Goal: Task Accomplishment & Management: Manage account settings

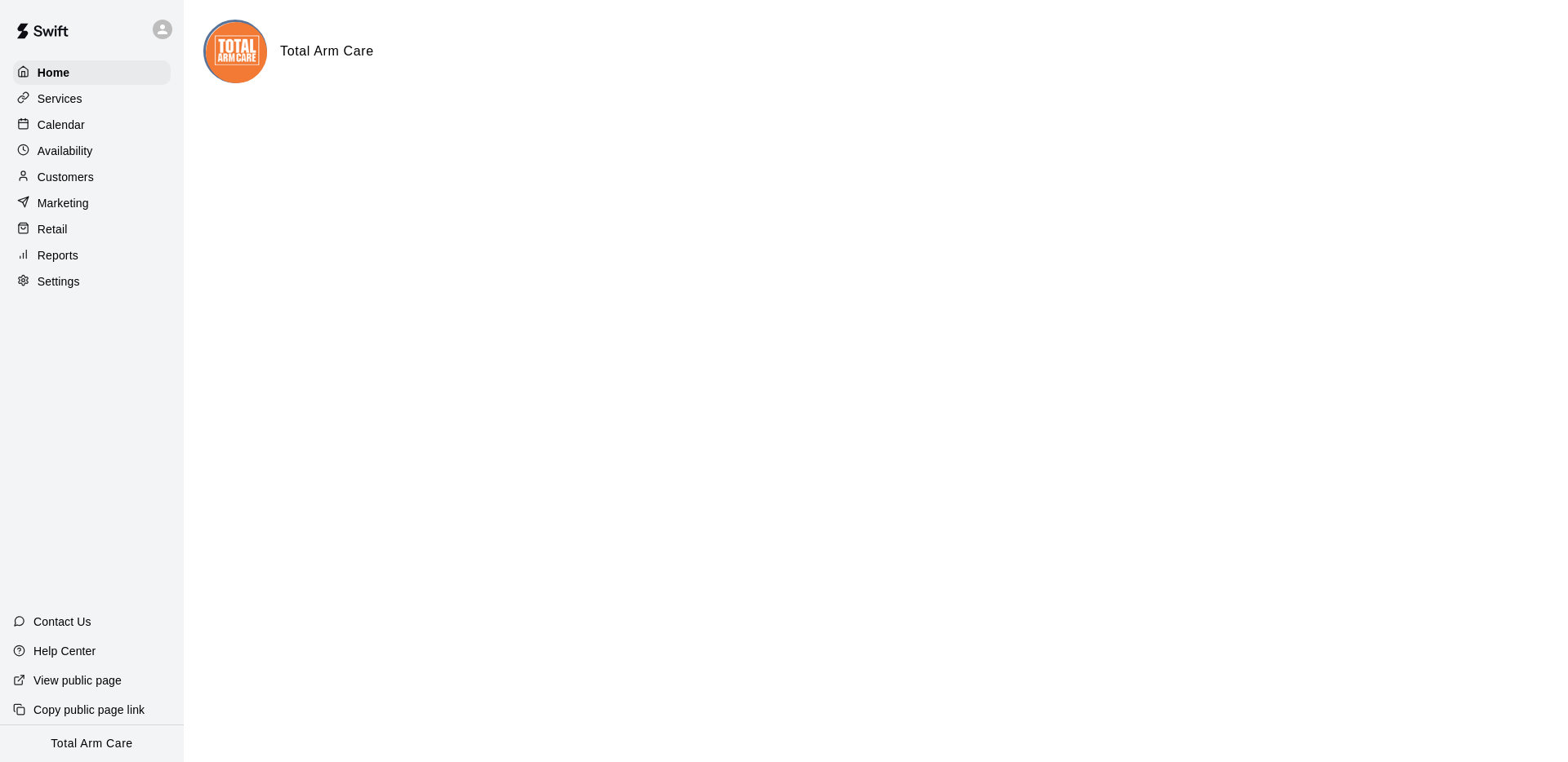
click at [158, 18] on div at bounding box center [166, 29] width 34 height 33
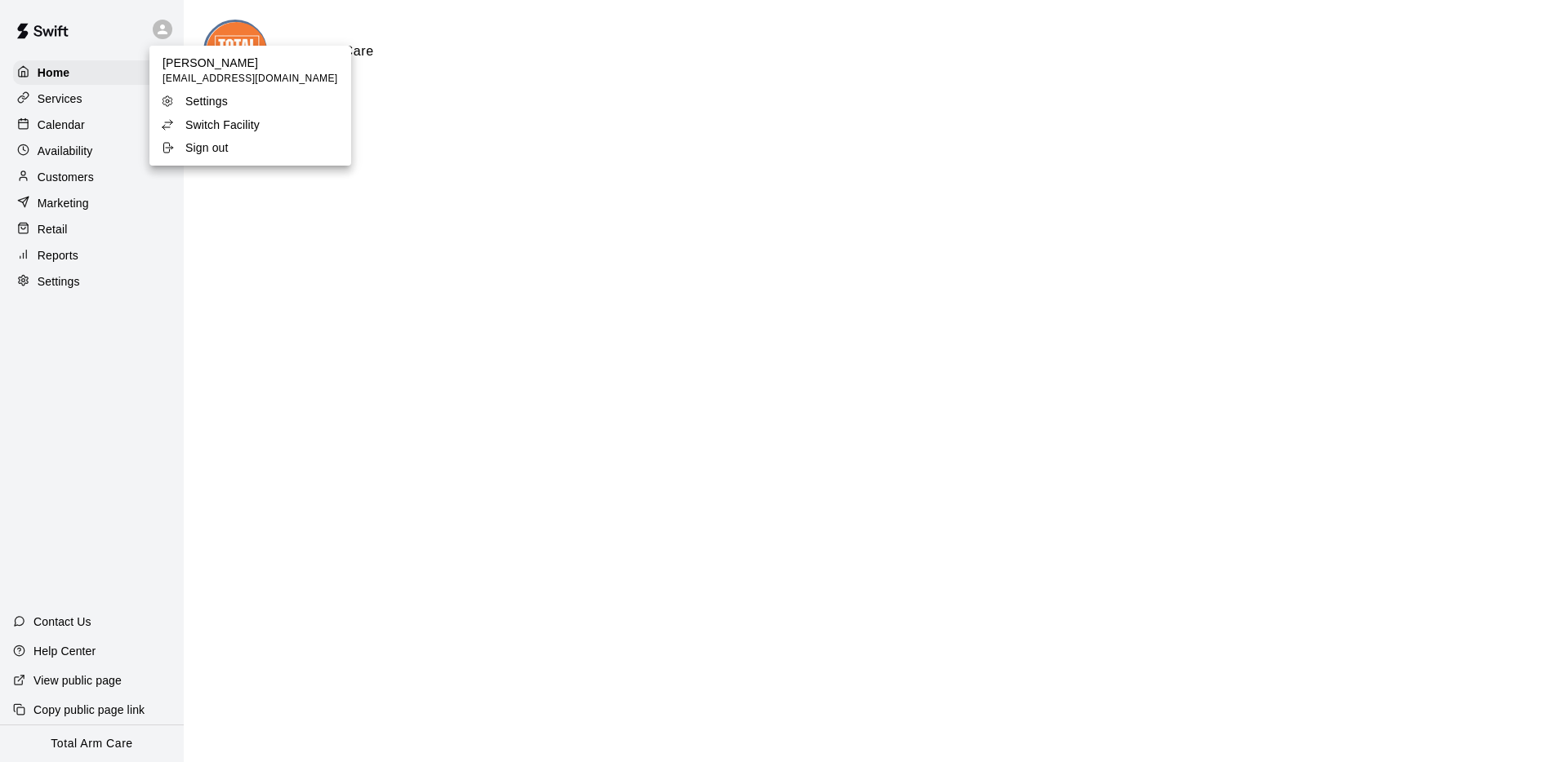
click at [223, 109] on p "Settings" at bounding box center [206, 101] width 42 height 17
select select "**"
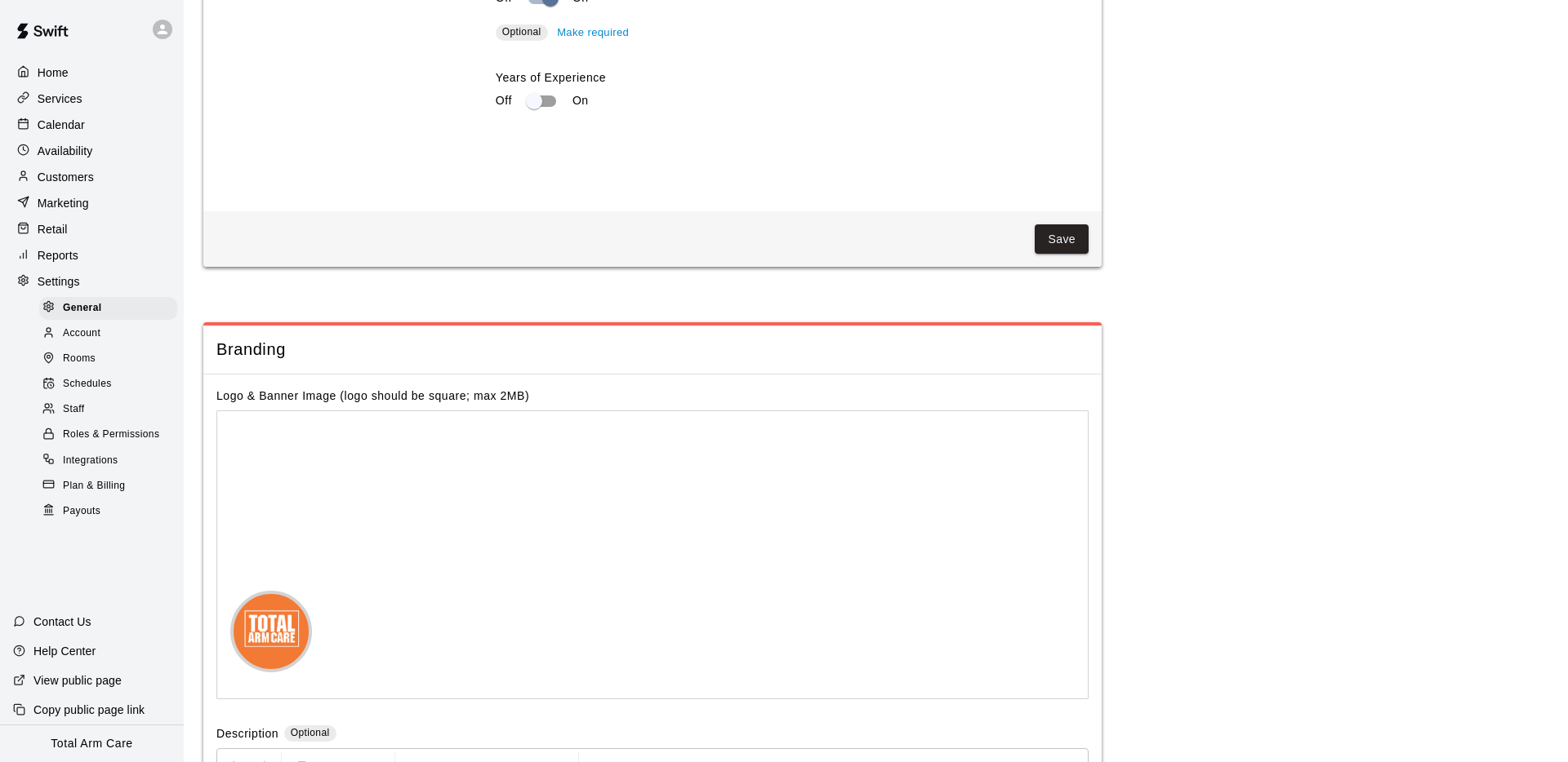
scroll to position [3373, 0]
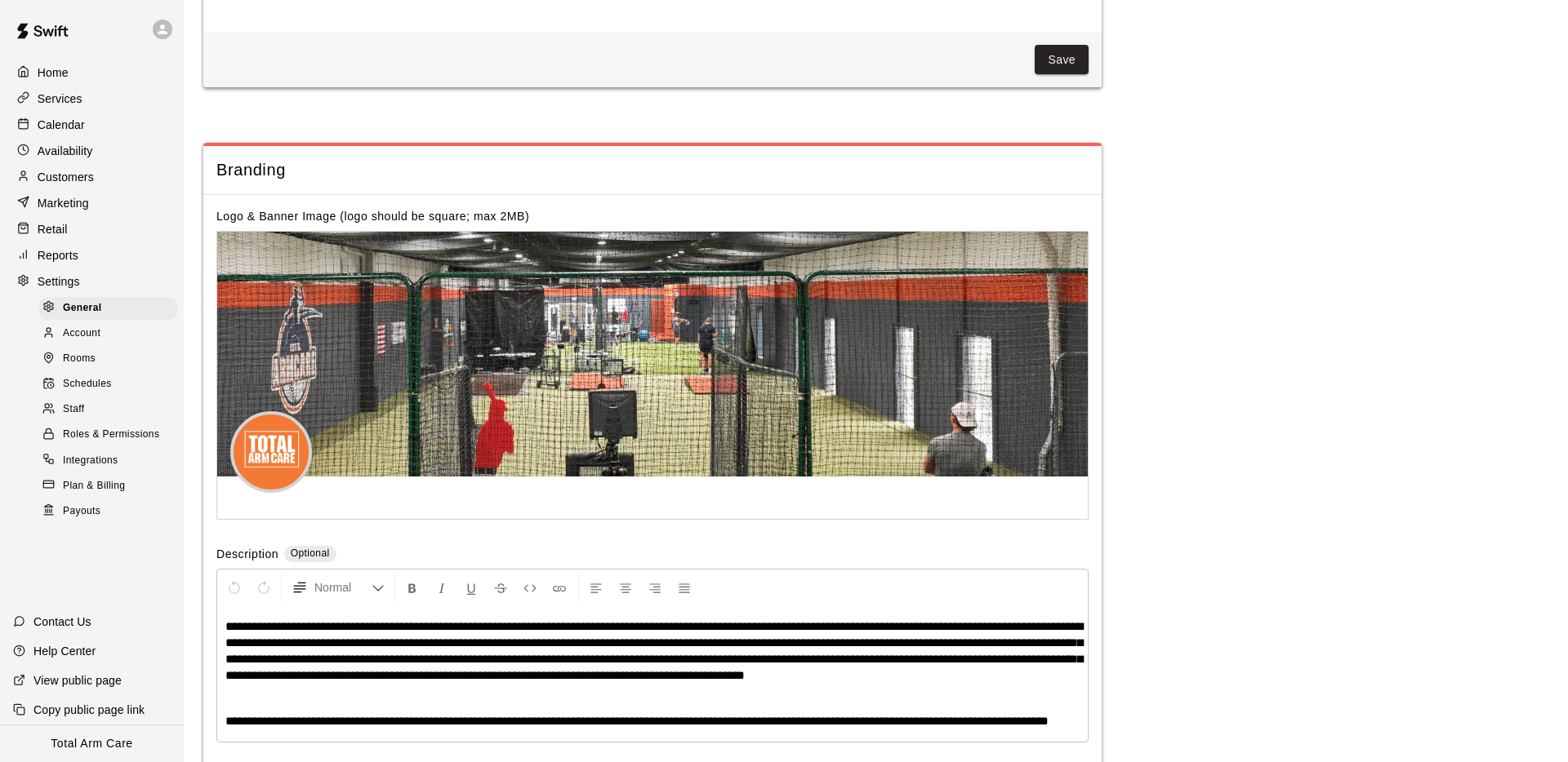
click at [160, 37] on div at bounding box center [162, 29] width 19 height 19
click at [215, 131] on p "Switch Facility" at bounding box center [222, 124] width 74 height 17
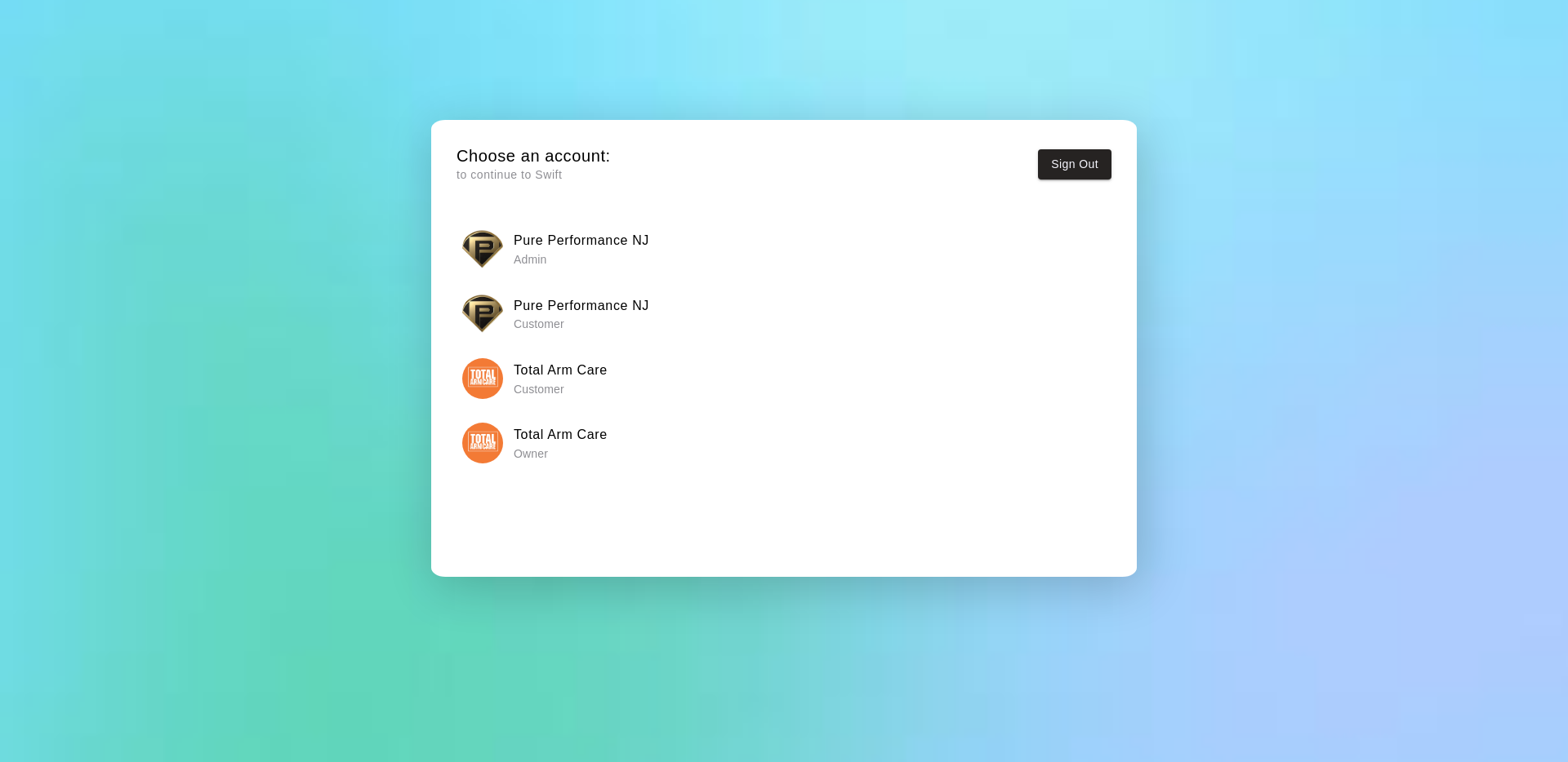
click at [566, 245] on h6 "Pure Performance NJ" at bounding box center [581, 241] width 136 height 21
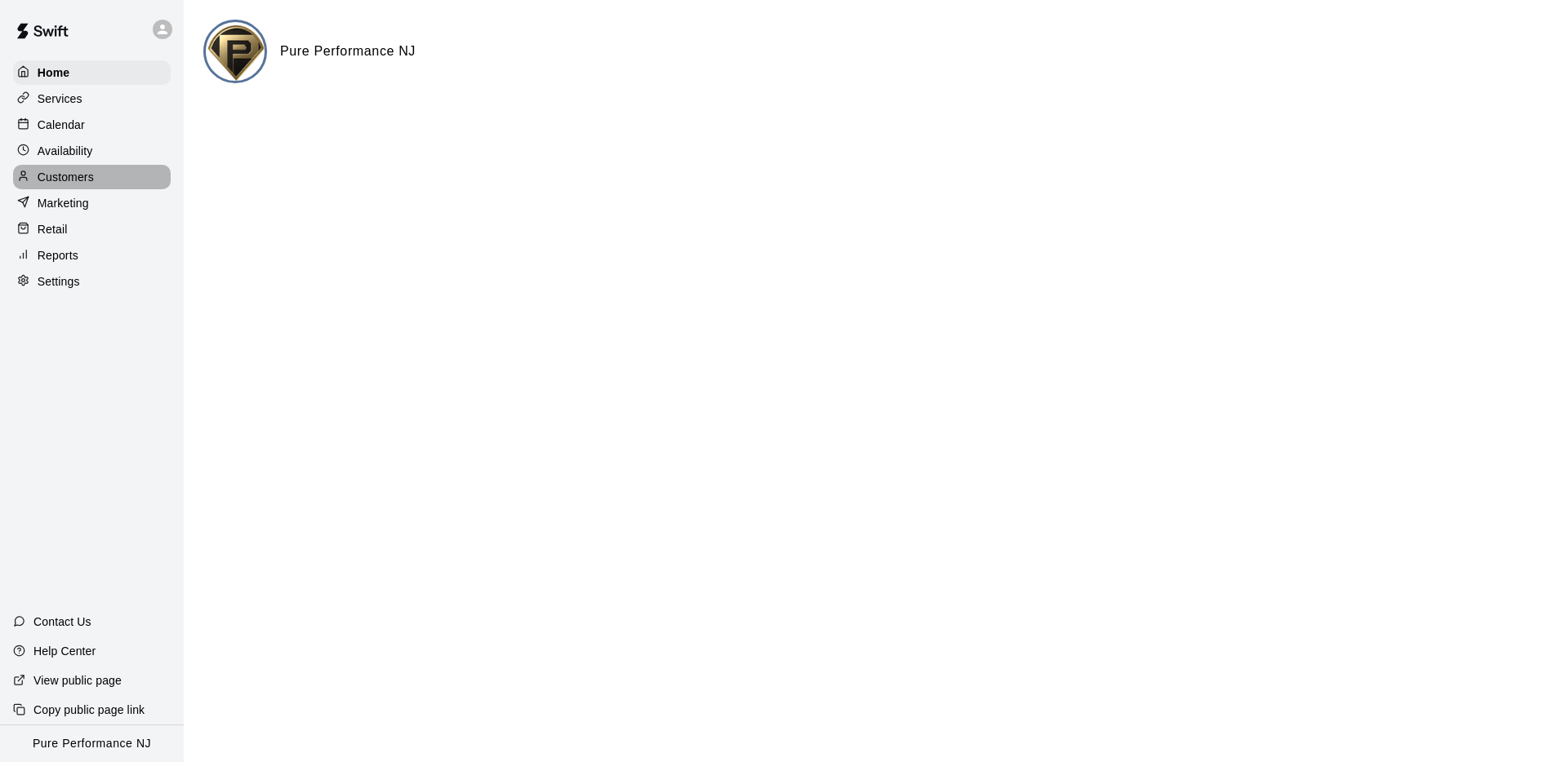
click at [62, 173] on p "Customers" at bounding box center [66, 177] width 56 height 17
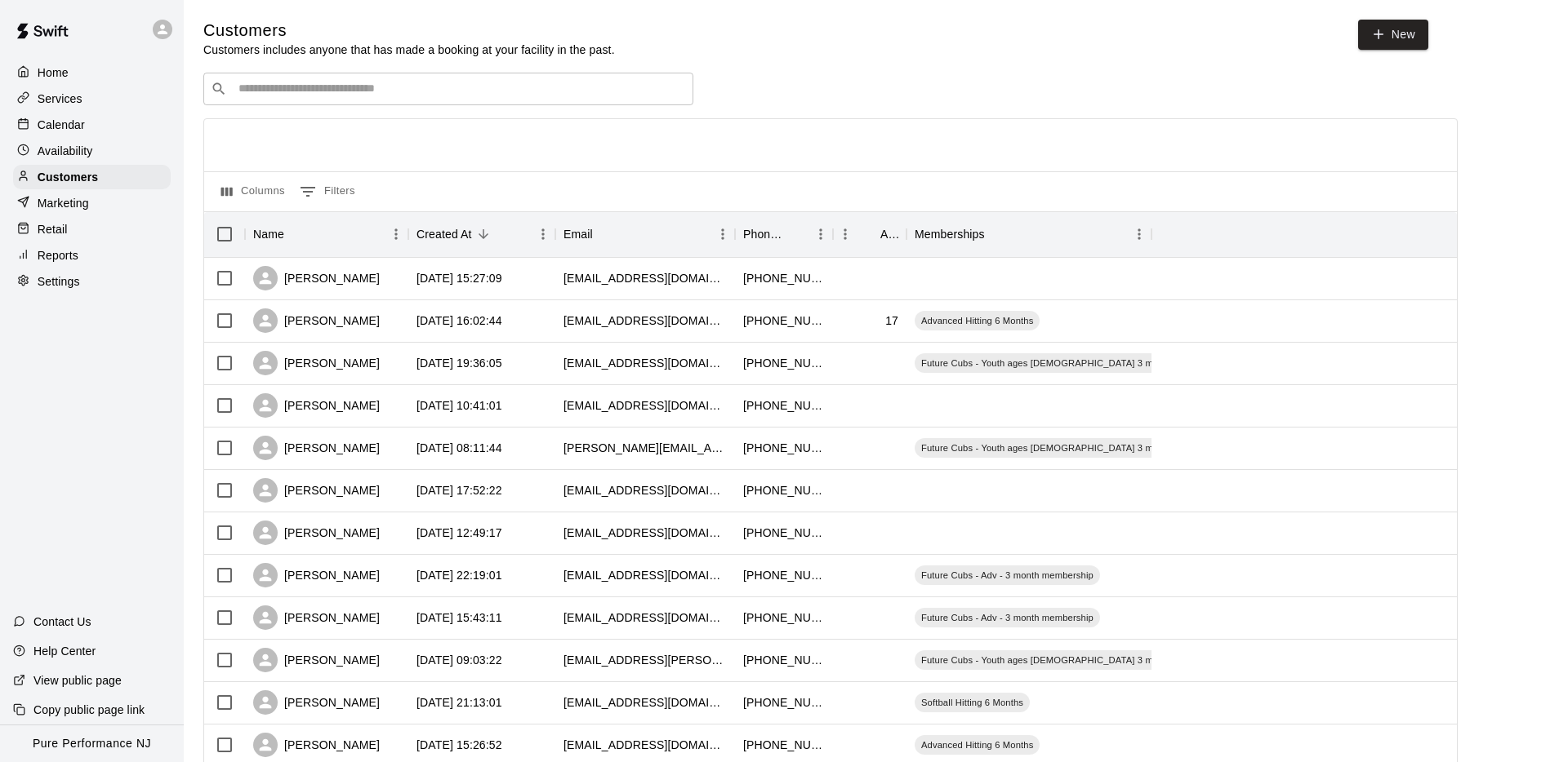
click at [321, 86] on input "Search customers by name or email" at bounding box center [460, 89] width 453 height 17
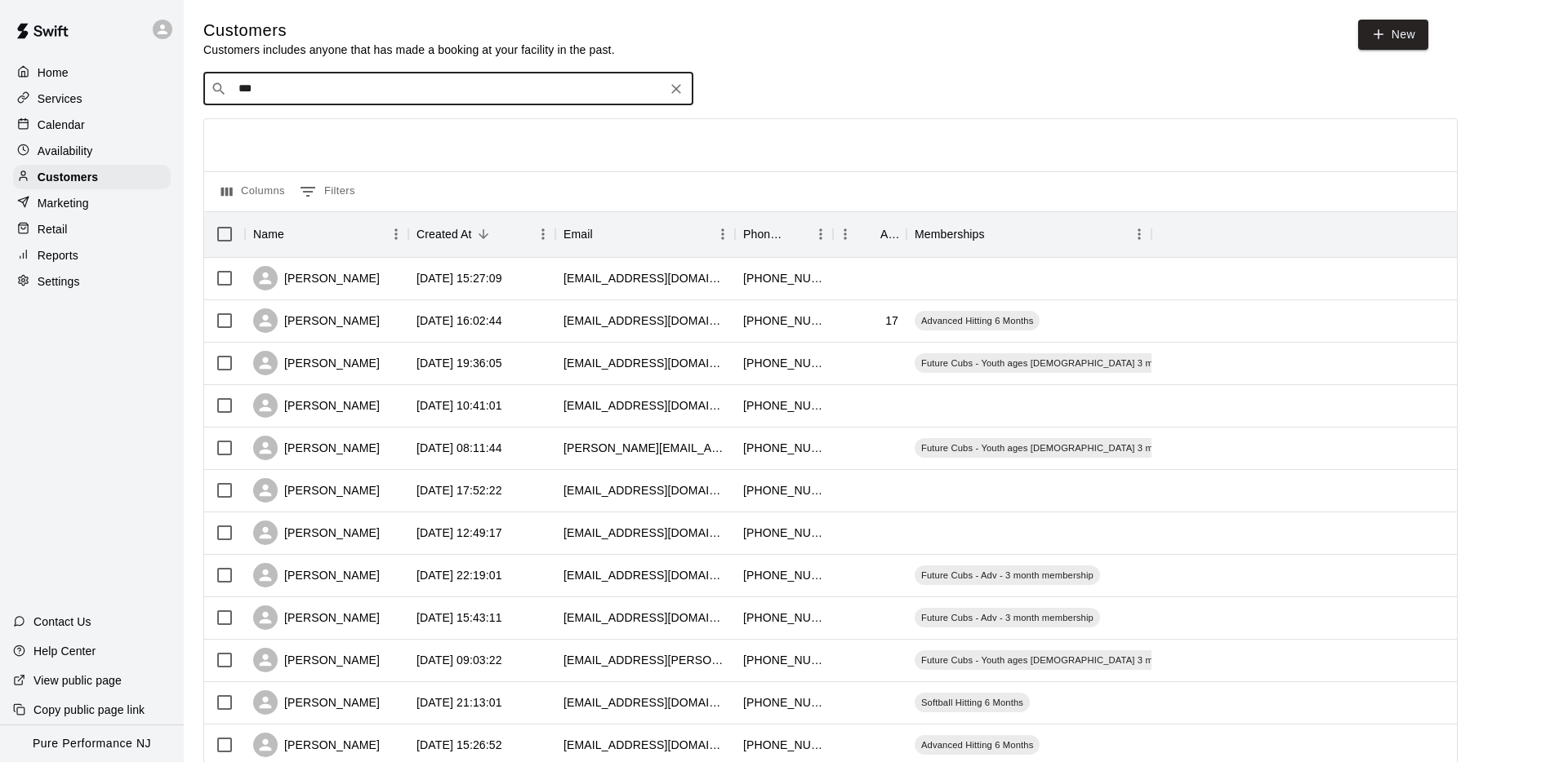
type input "****"
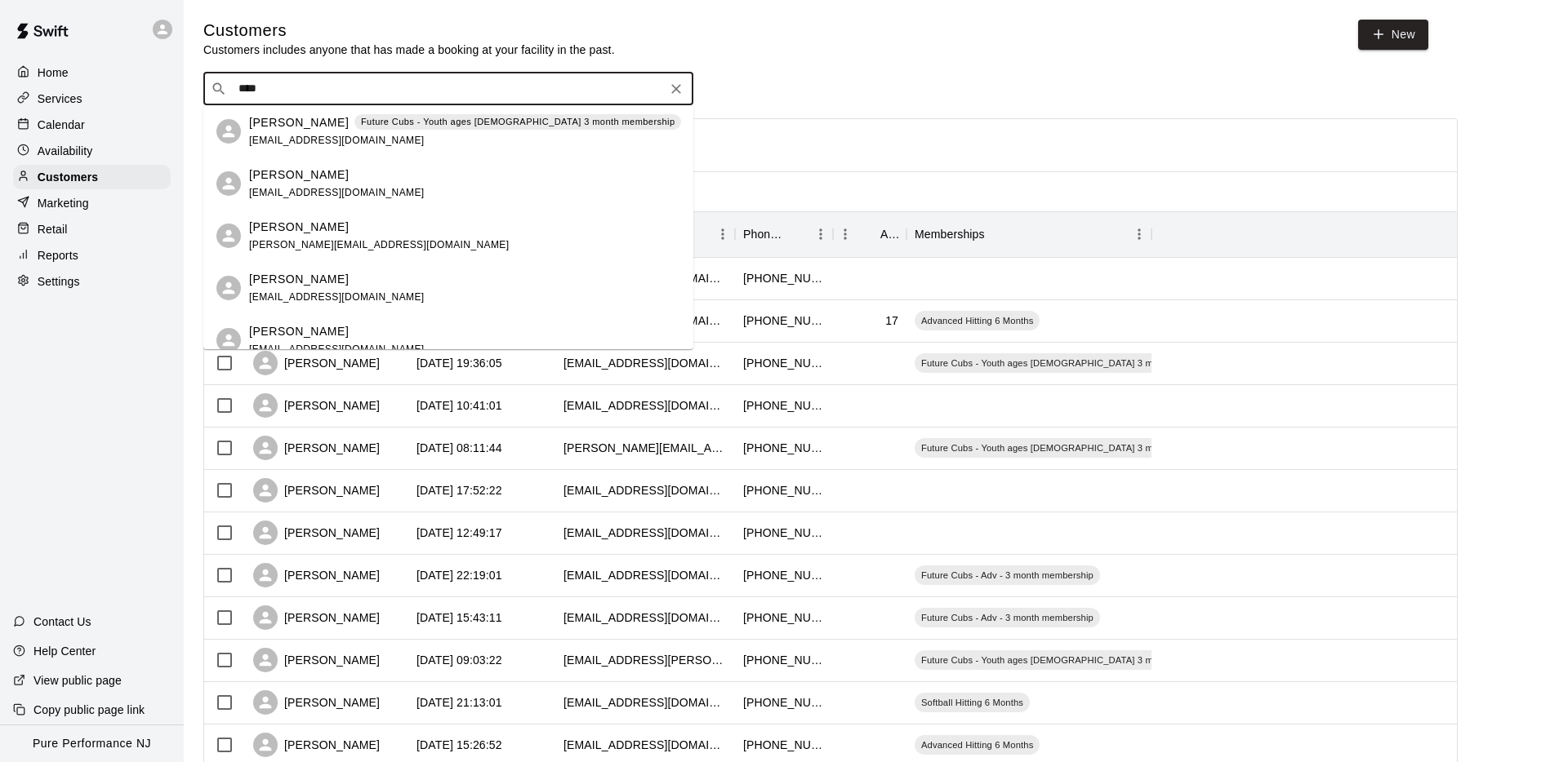
click at [246, 131] on div "[PERSON_NAME] Future Cubs - Youth ages [DEMOGRAPHIC_DATA] 3 month membership [E…" at bounding box center [447, 131] width 490 height 52
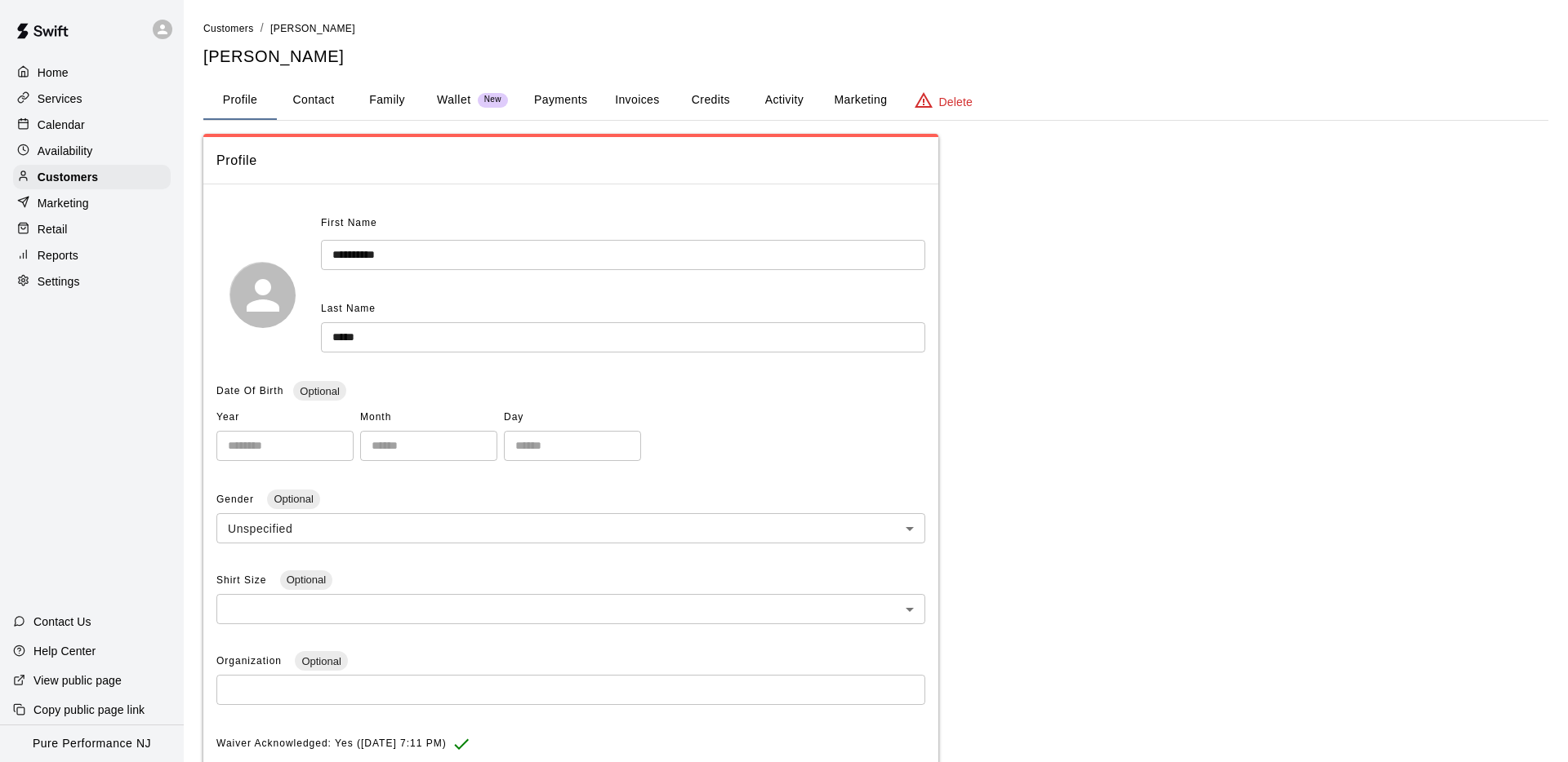
click at [805, 93] on button "Activity" at bounding box center [784, 101] width 73 height 39
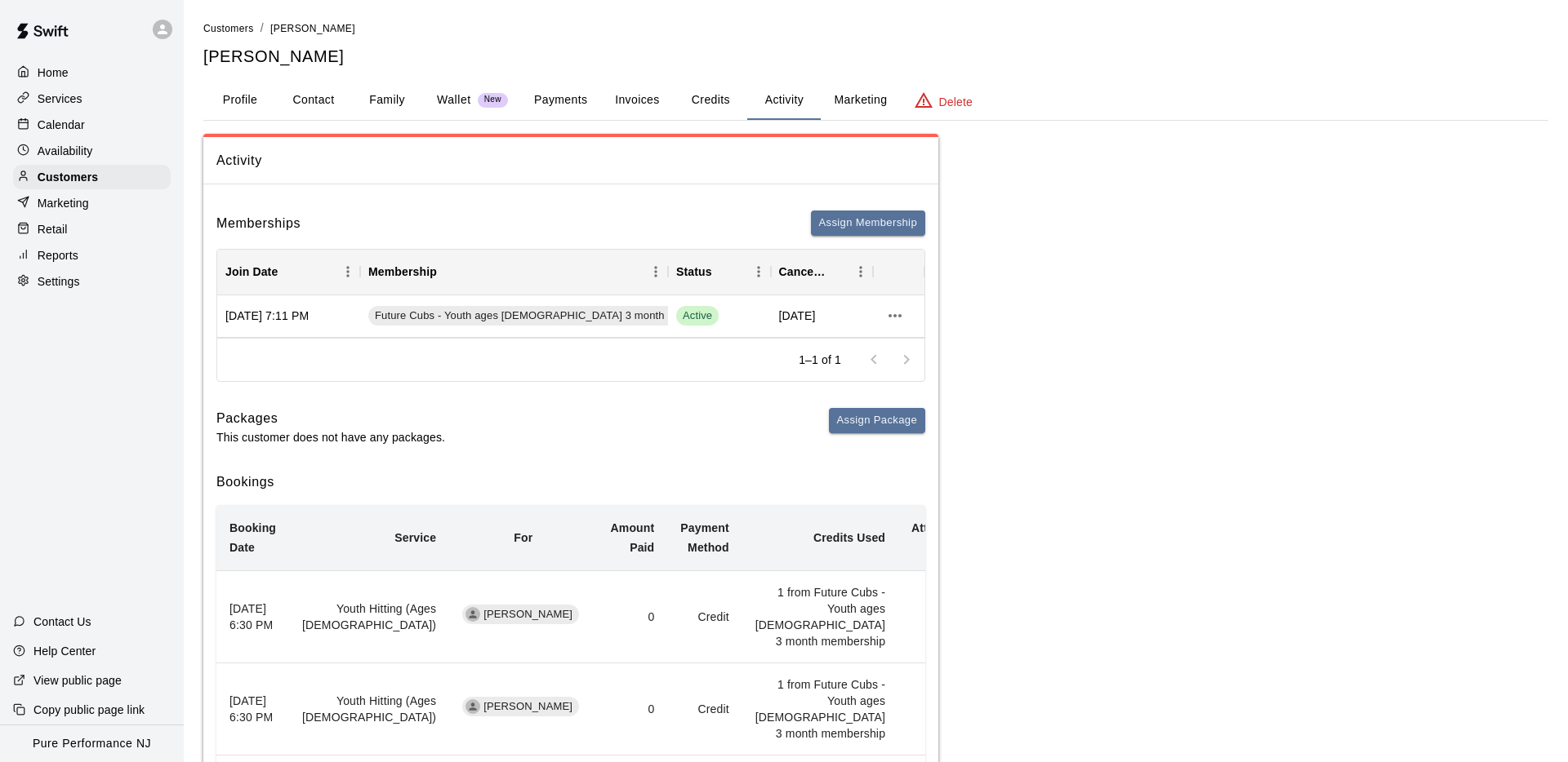
click at [393, 91] on button "Family" at bounding box center [386, 101] width 73 height 39
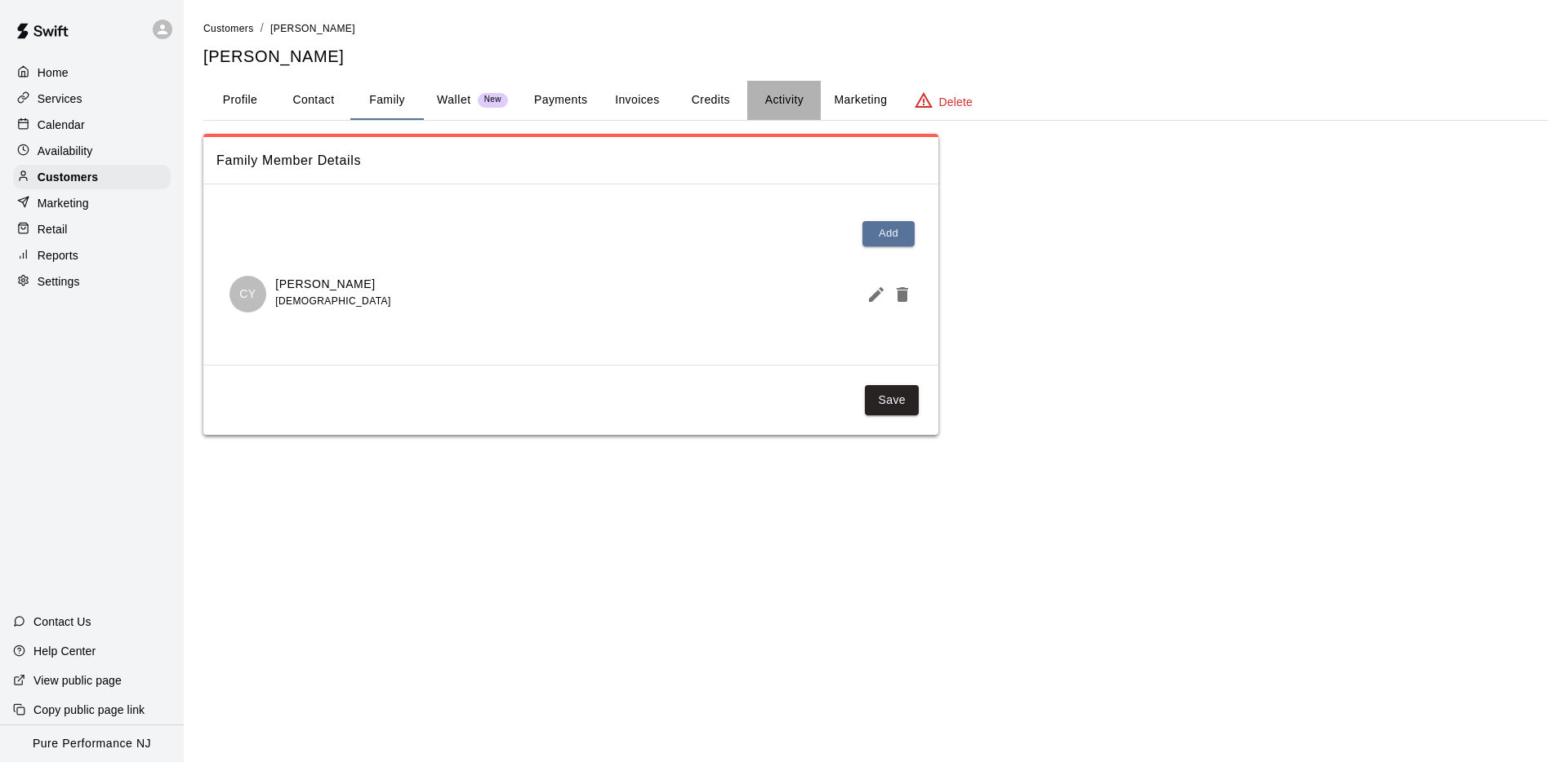
click at [776, 97] on button "Activity" at bounding box center [784, 101] width 73 height 39
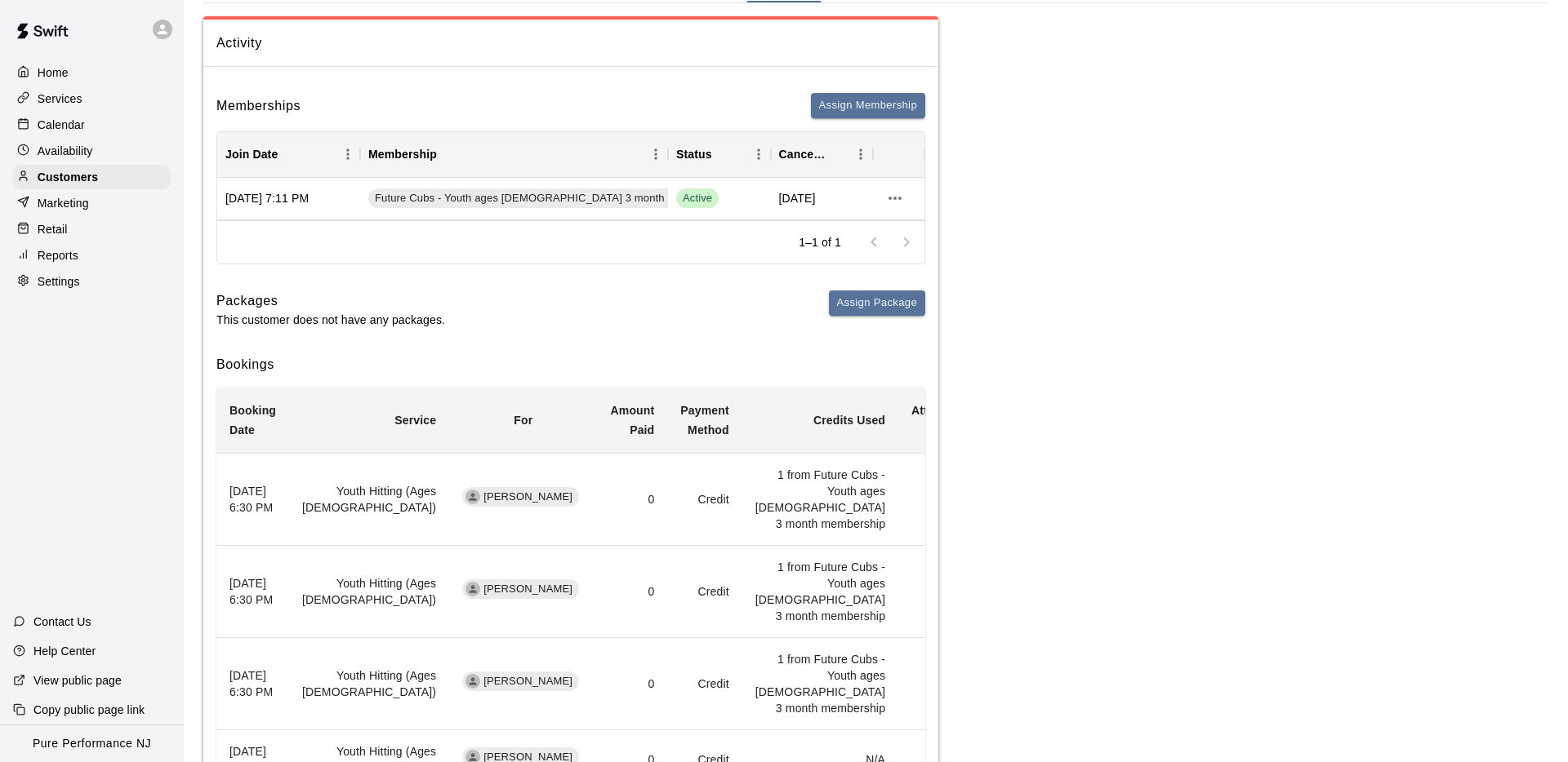
scroll to position [122, 0]
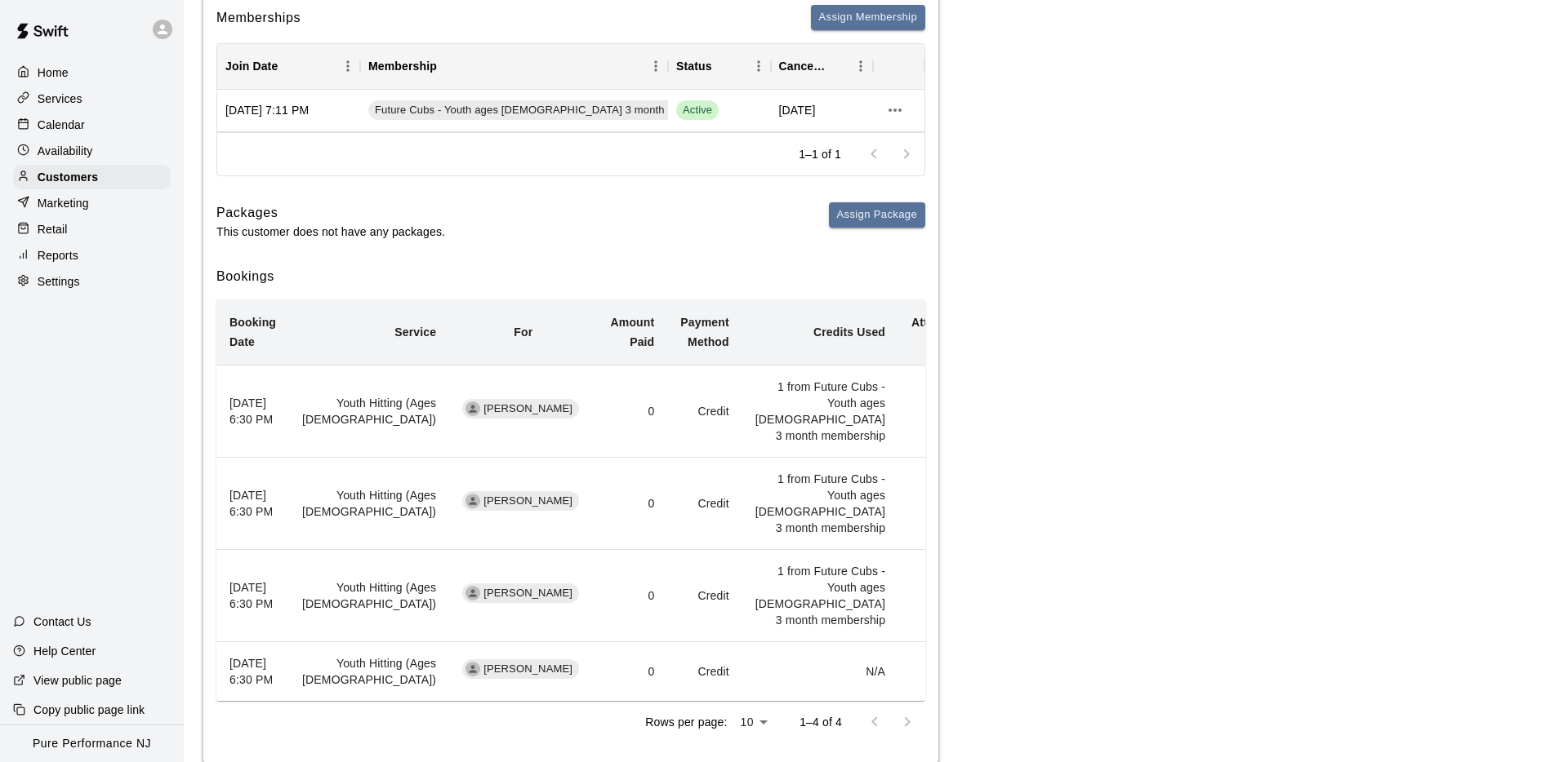
click at [269, 419] on th "[DATE] 6:30 PM" at bounding box center [252, 412] width 72 height 93
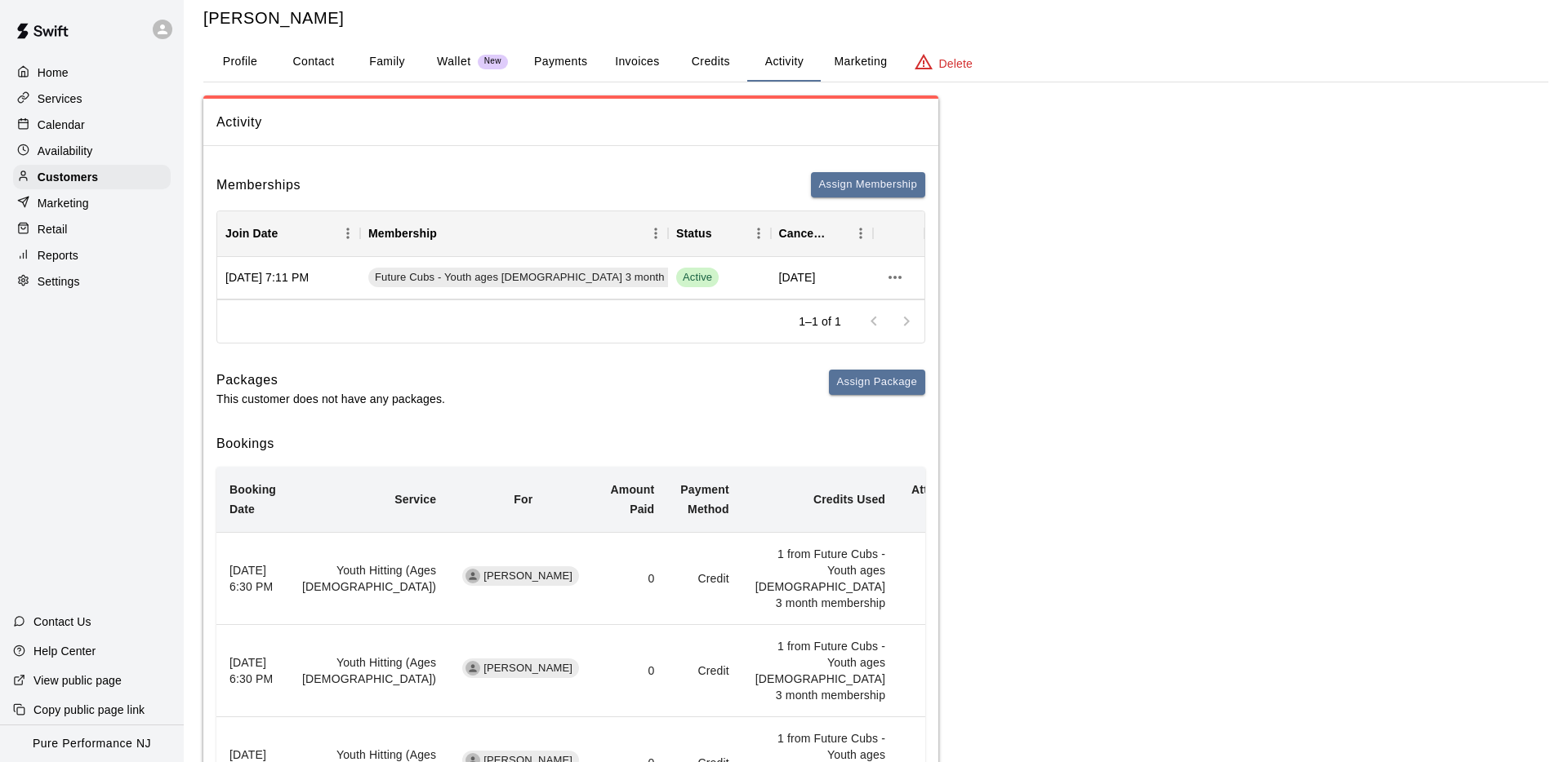
scroll to position [0, 0]
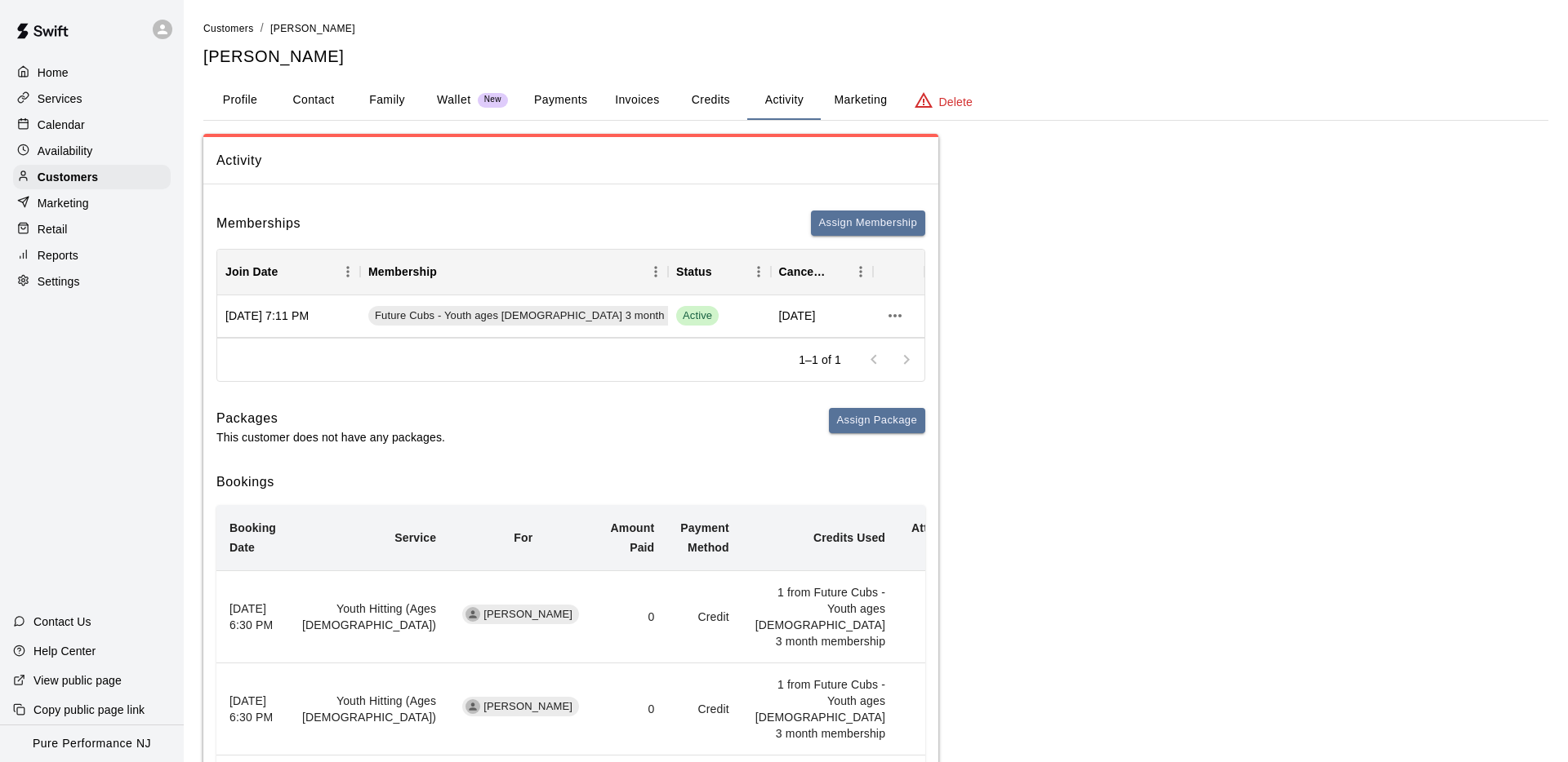
click at [727, 90] on button "Credits" at bounding box center [709, 101] width 73 height 39
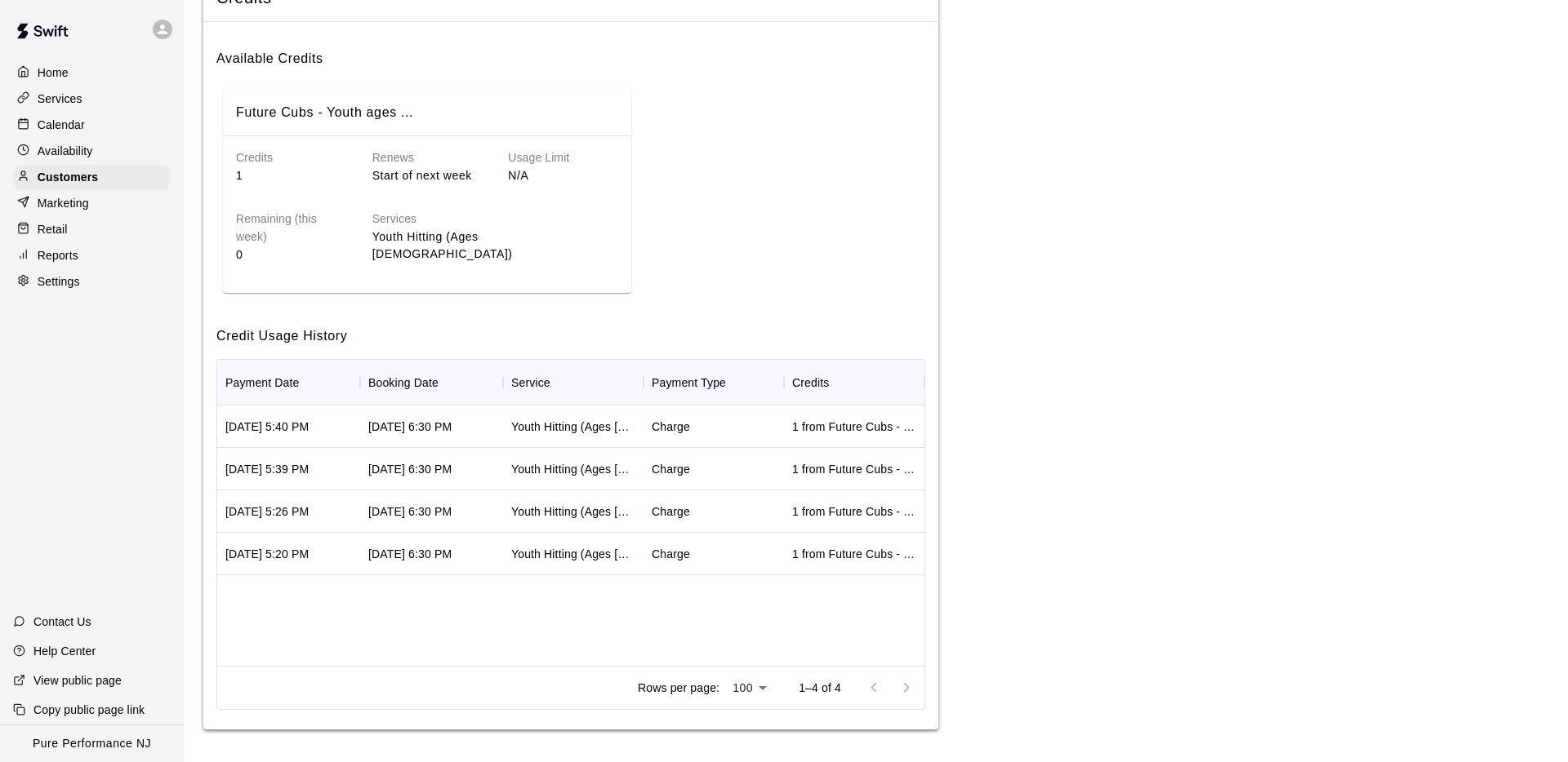
scroll to position [162, 0]
click at [452, 513] on div "[DATE] 6:30 PM" at bounding box center [409, 512] width 83 height 17
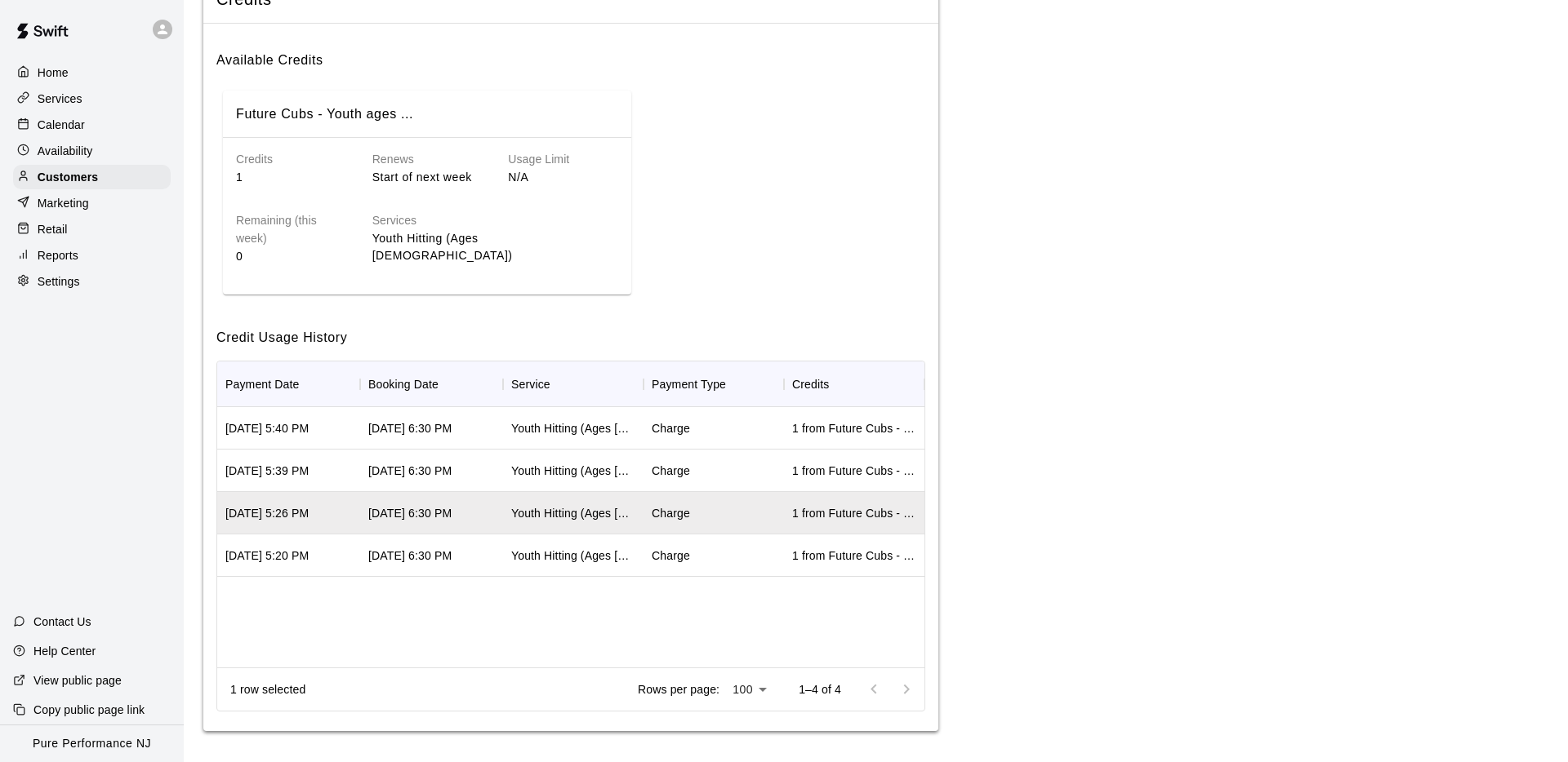
scroll to position [0, 0]
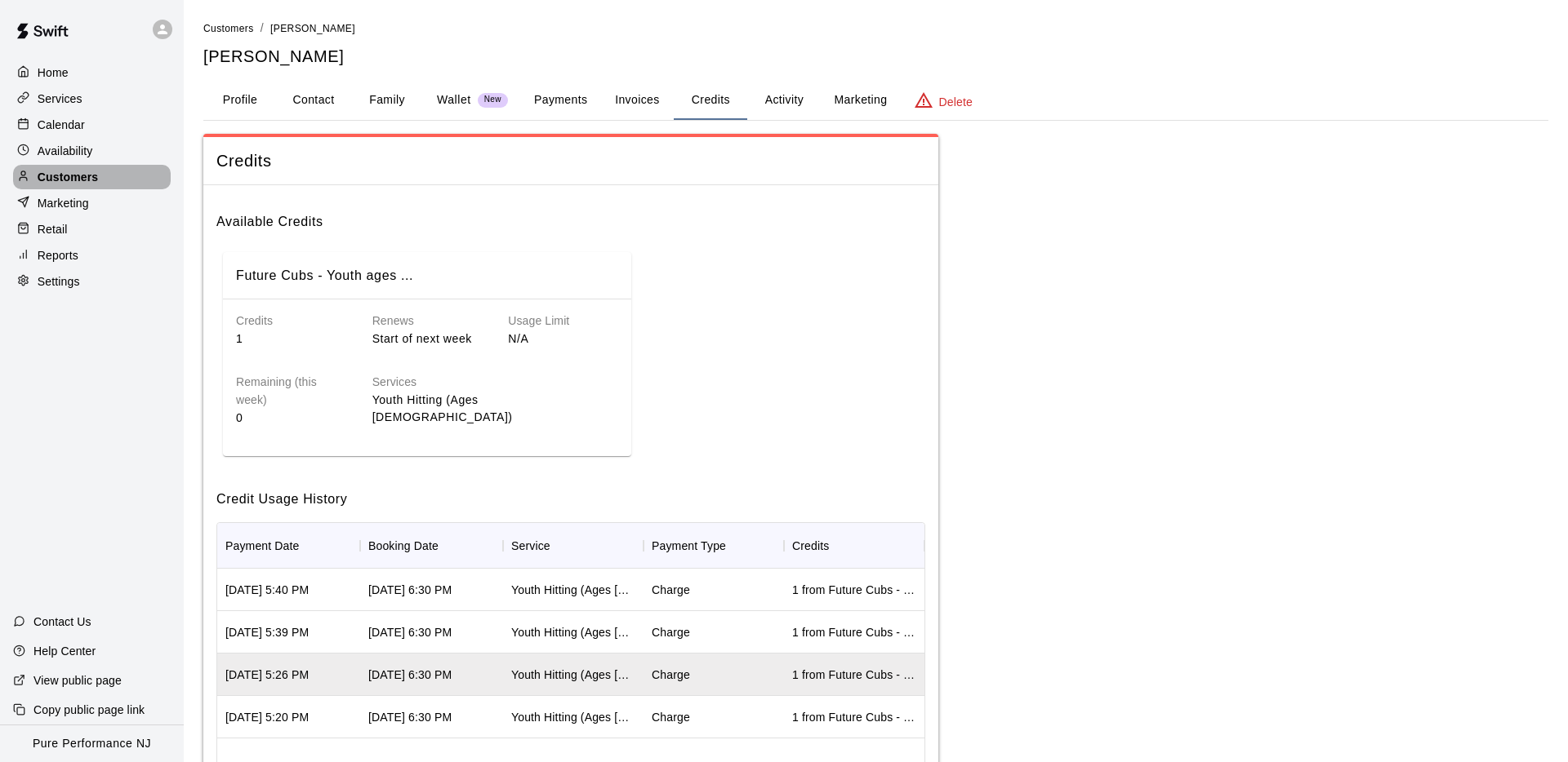
click at [104, 175] on div "Customers" at bounding box center [92, 177] width 158 height 25
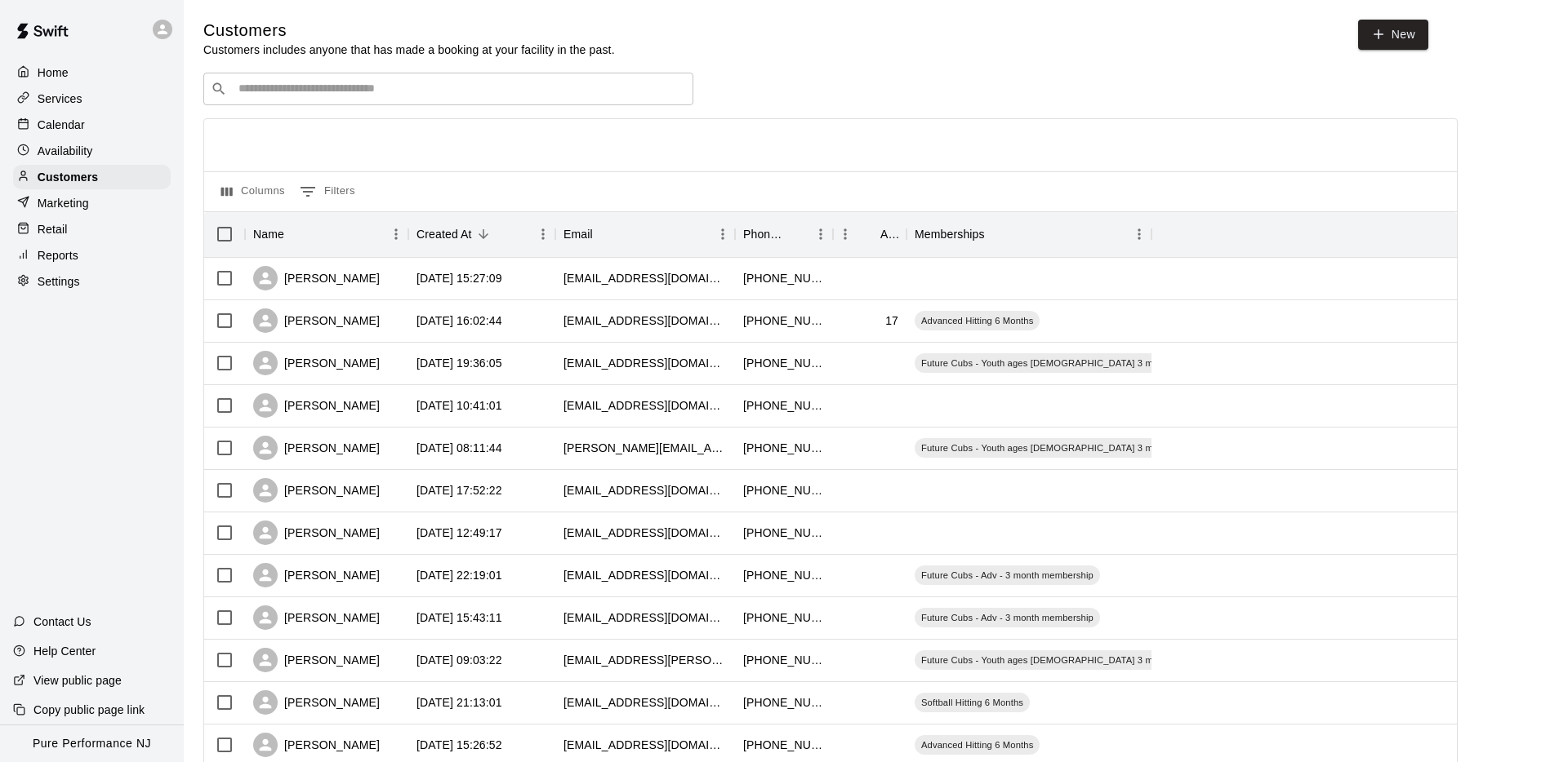
click at [256, 87] on input "Search customers by name or email" at bounding box center [460, 89] width 453 height 17
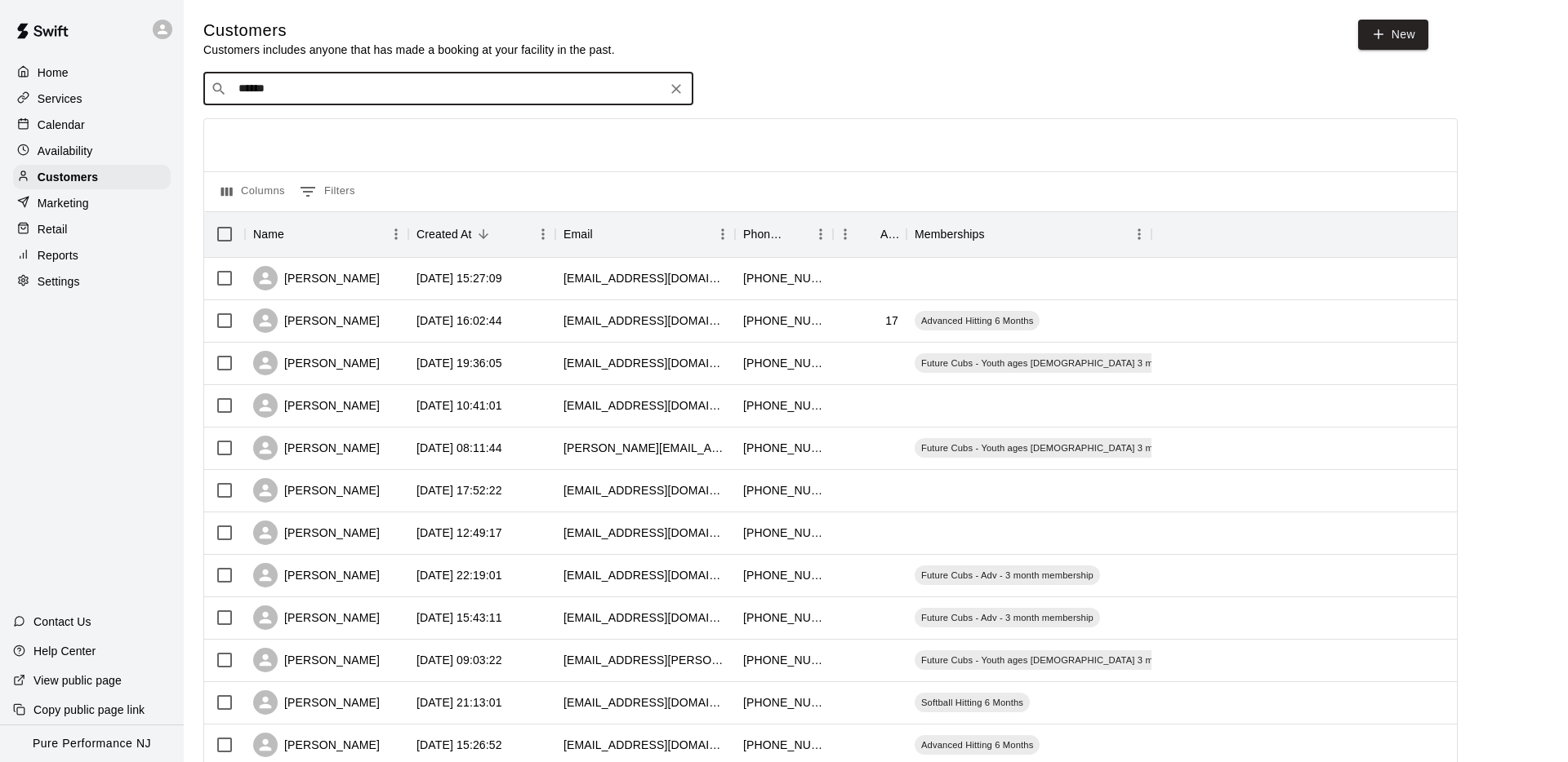
type input "*******"
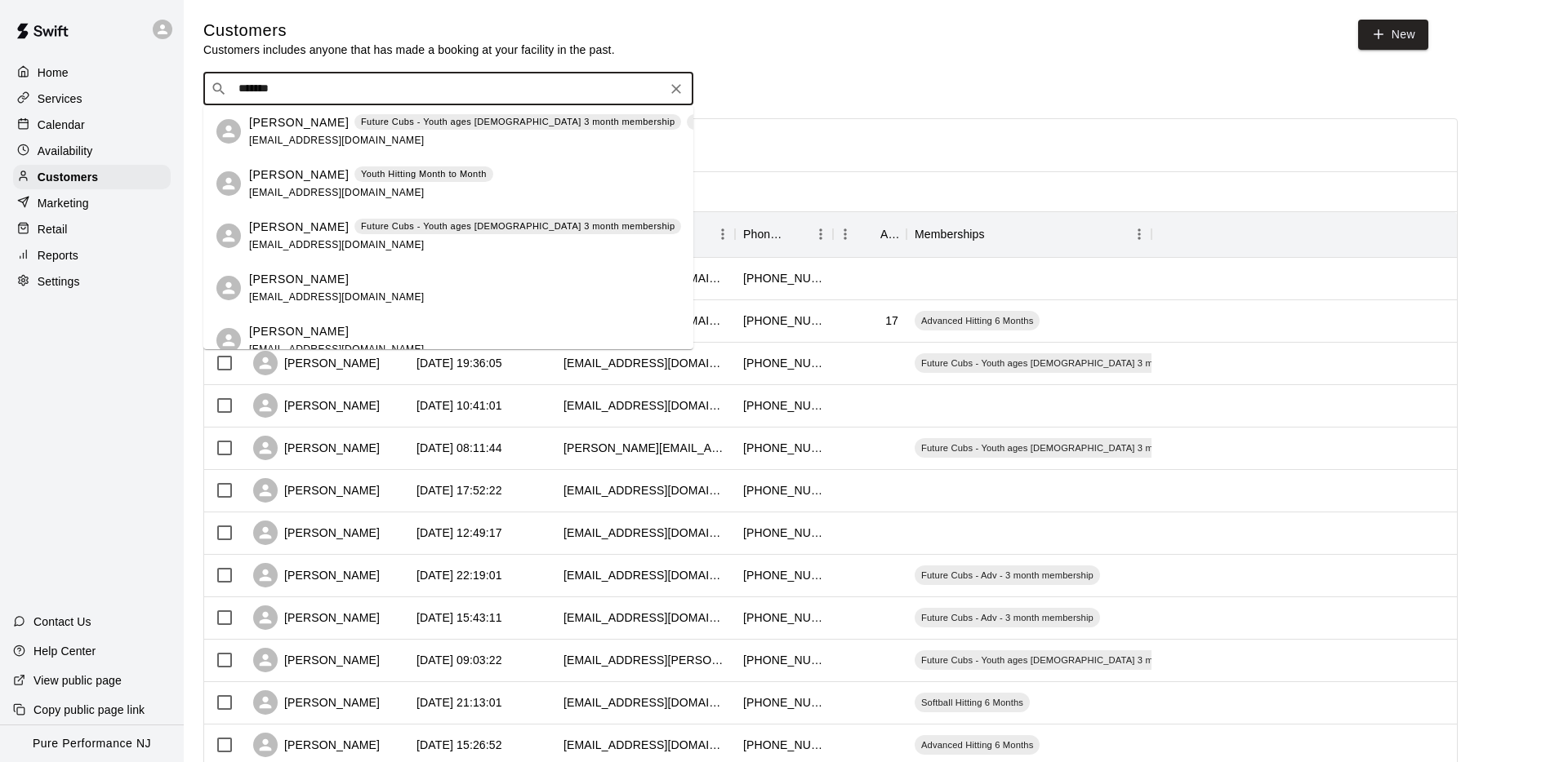
click at [280, 184] on div "[PERSON_NAME] Youth Hitting Month to Month [EMAIL_ADDRESS][DOMAIN_NAME]" at bounding box center [371, 184] width 244 height 35
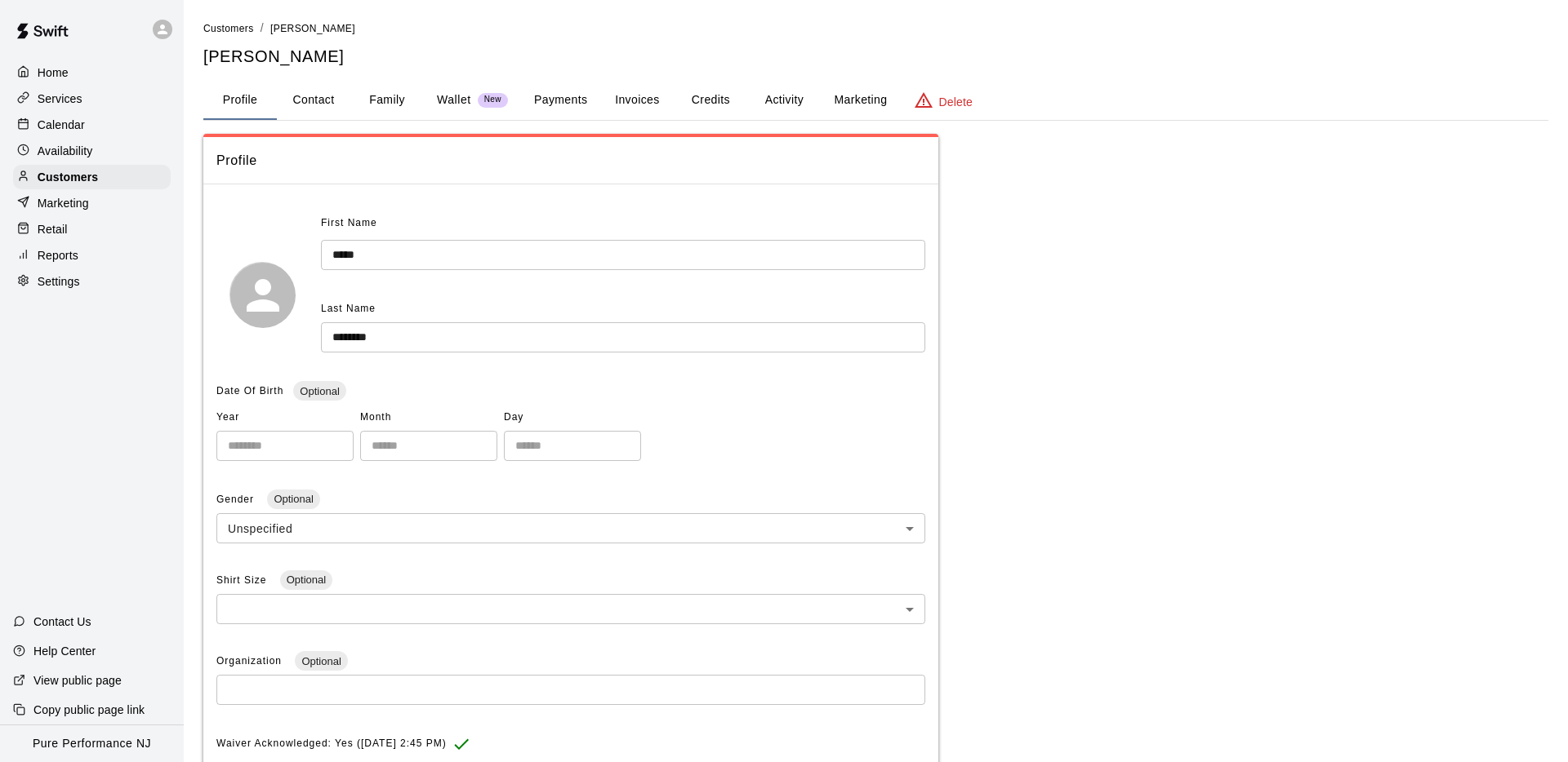
click at [785, 101] on button "Activity" at bounding box center [784, 101] width 73 height 39
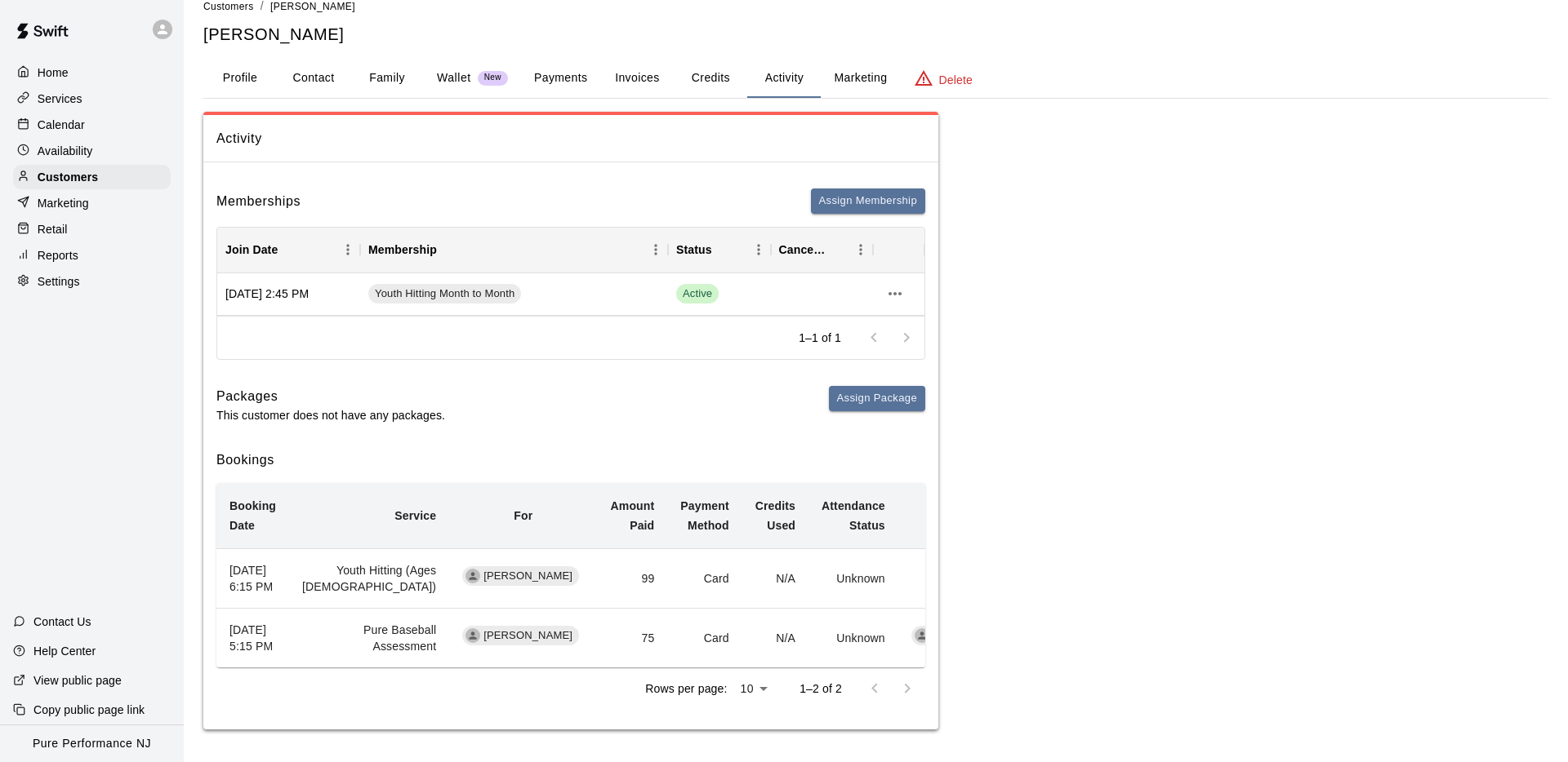
click at [432, 316] on div "1–1 of 1" at bounding box center [570, 337] width 707 height 43
click at [62, 118] on p "Calendar" at bounding box center [62, 124] width 48 height 17
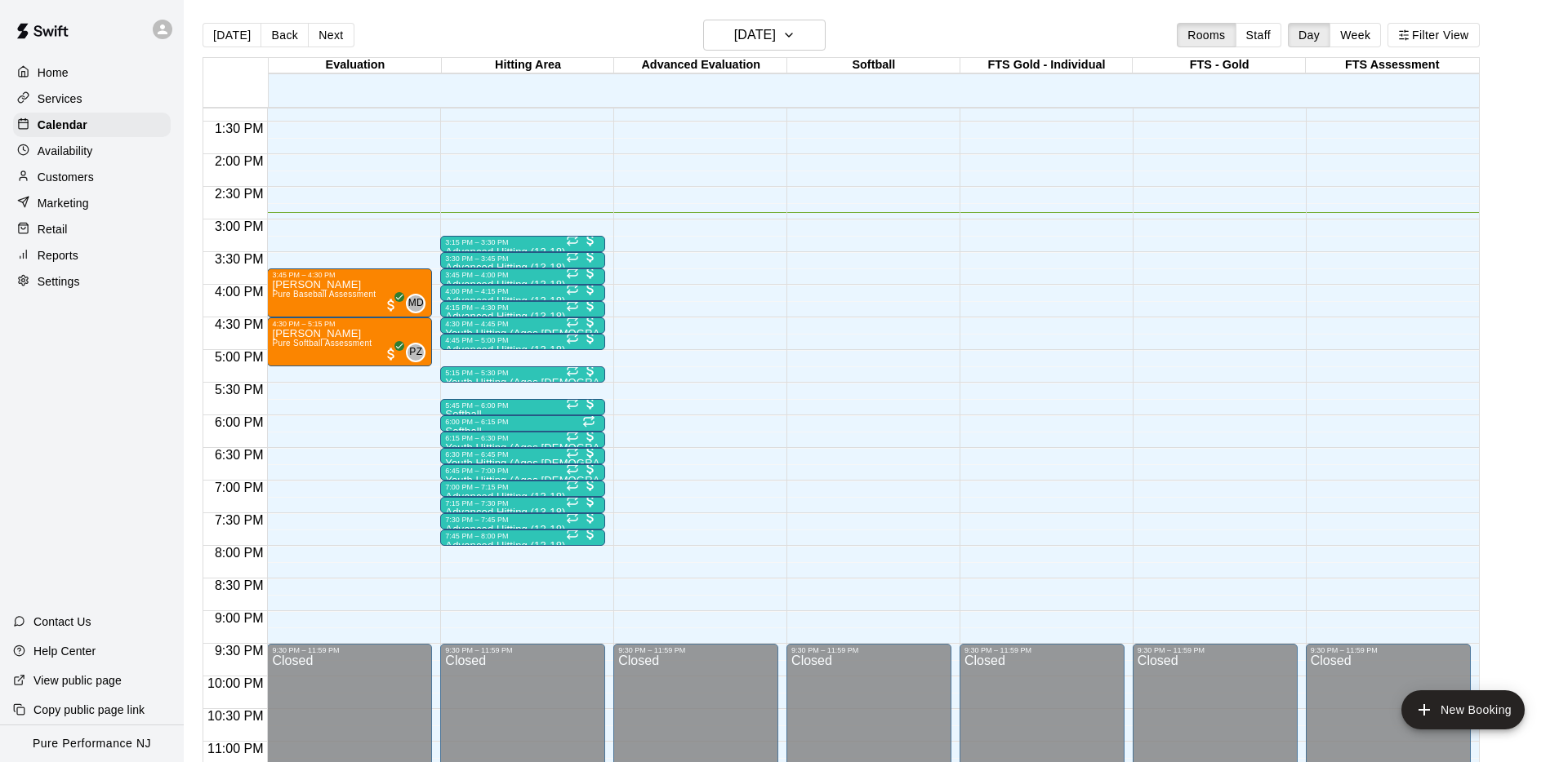
scroll to position [875, 0]
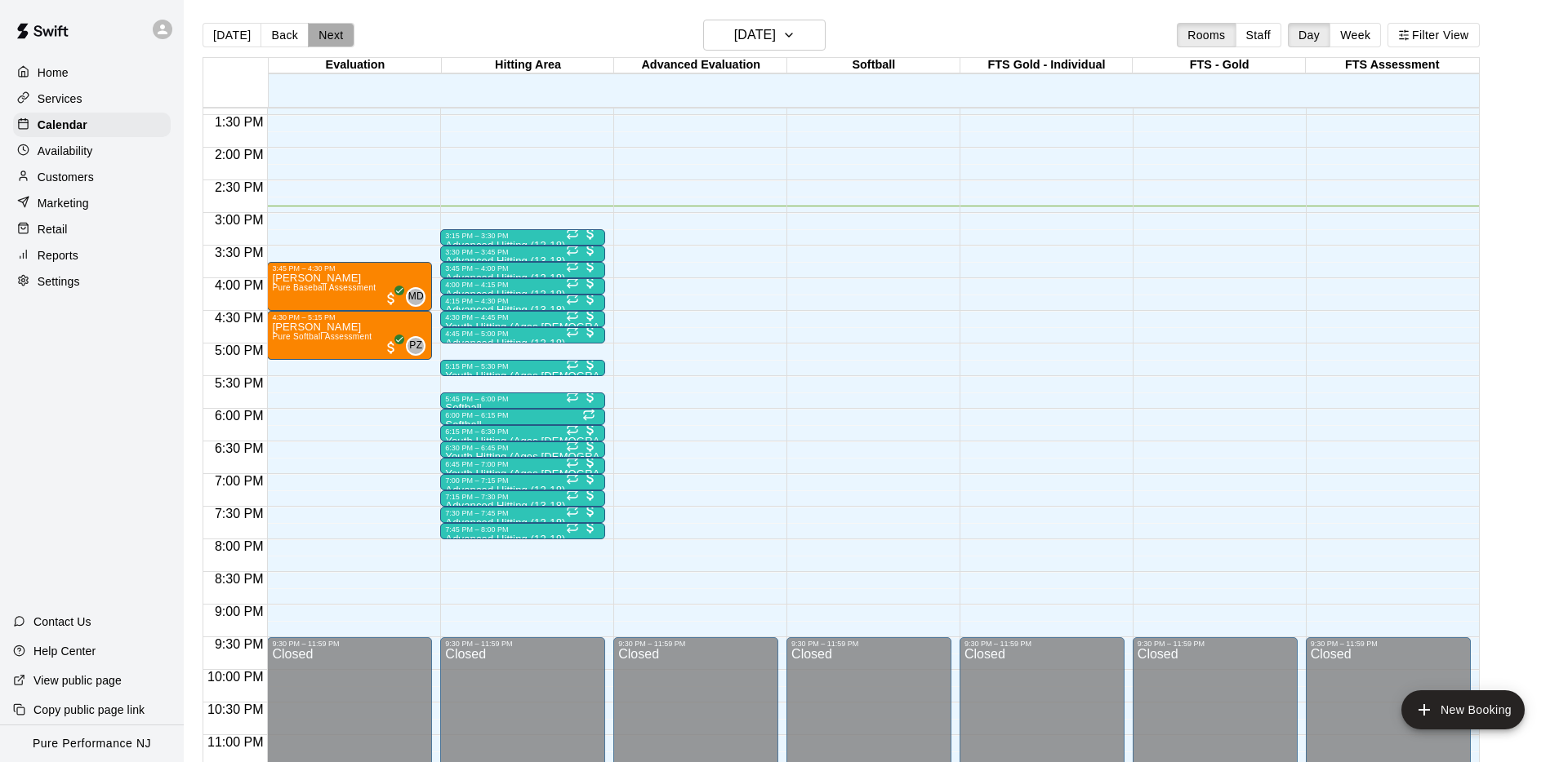
click at [325, 30] on button "Next" at bounding box center [331, 35] width 46 height 25
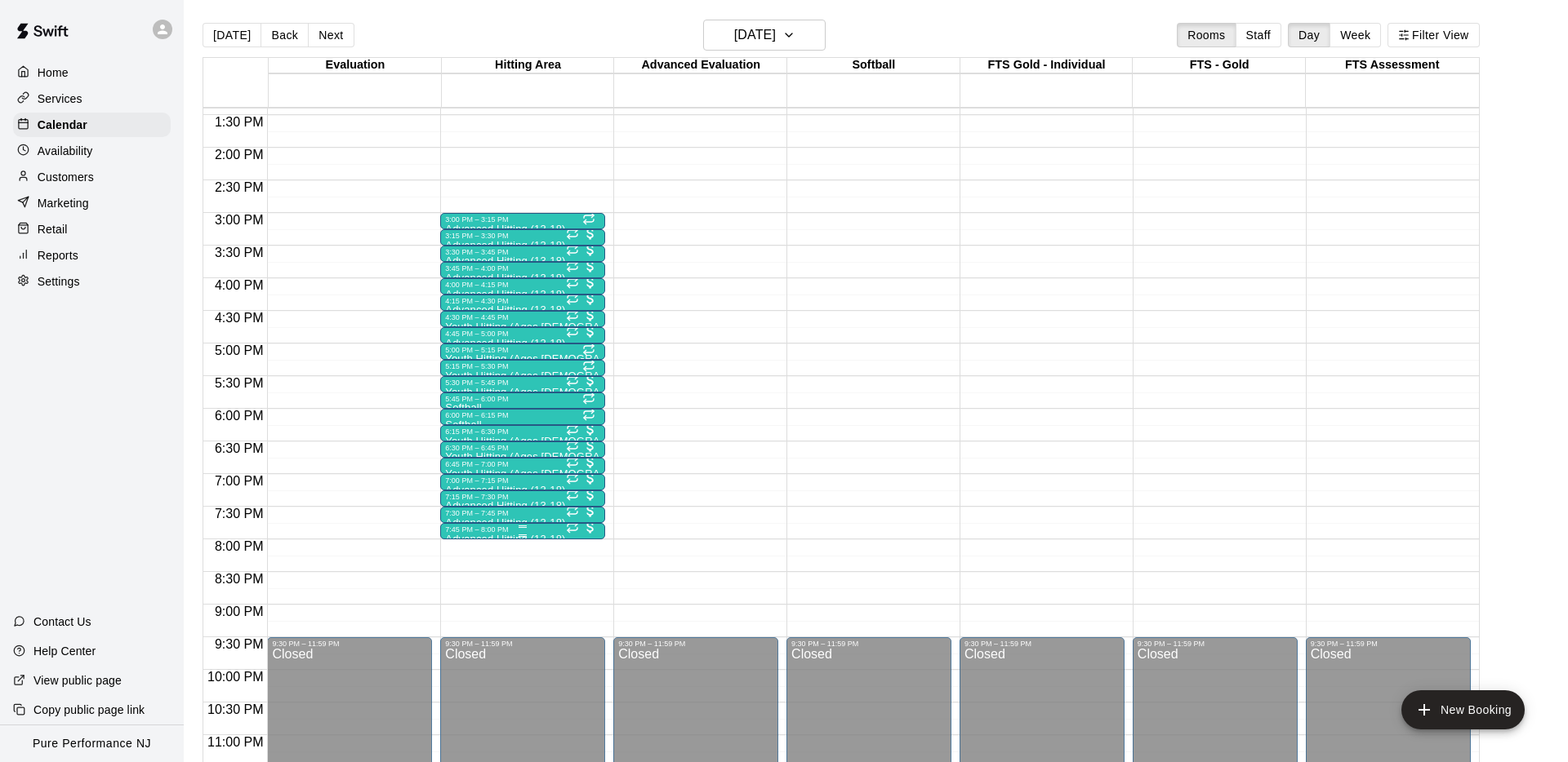
click at [489, 534] on div at bounding box center [522, 535] width 155 height 3
click at [457, 552] on icon "edit" at bounding box center [462, 551] width 19 height 19
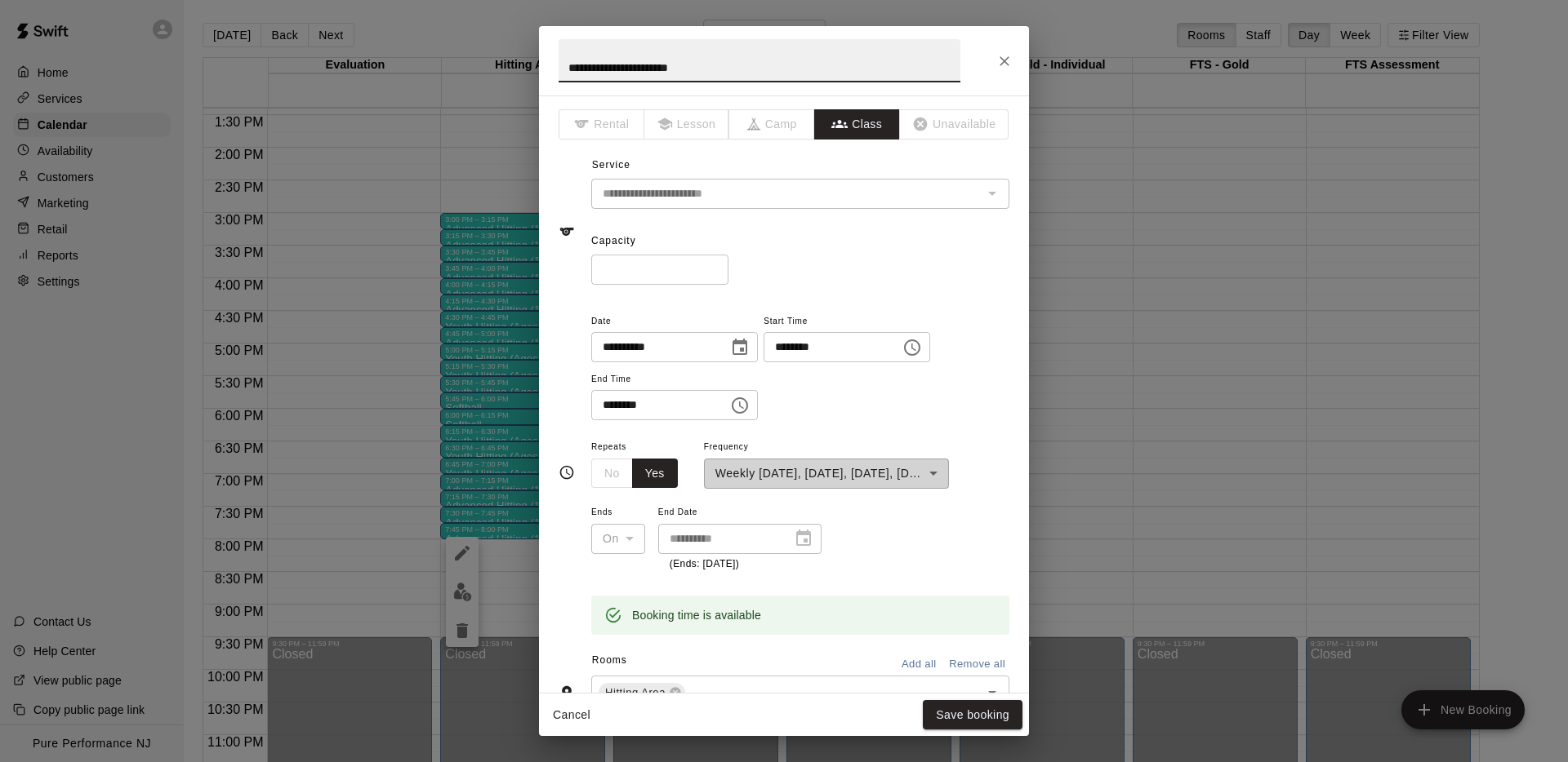
drag, startPoint x: 716, startPoint y: 268, endPoint x: 738, endPoint y: 266, distance: 22.1
type input "*"
click at [716, 268] on input "*" at bounding box center [659, 270] width 137 height 30
click at [843, 246] on div "Capacity * ​" at bounding box center [800, 257] width 418 height 56
click at [951, 719] on button "Save booking" at bounding box center [972, 715] width 100 height 30
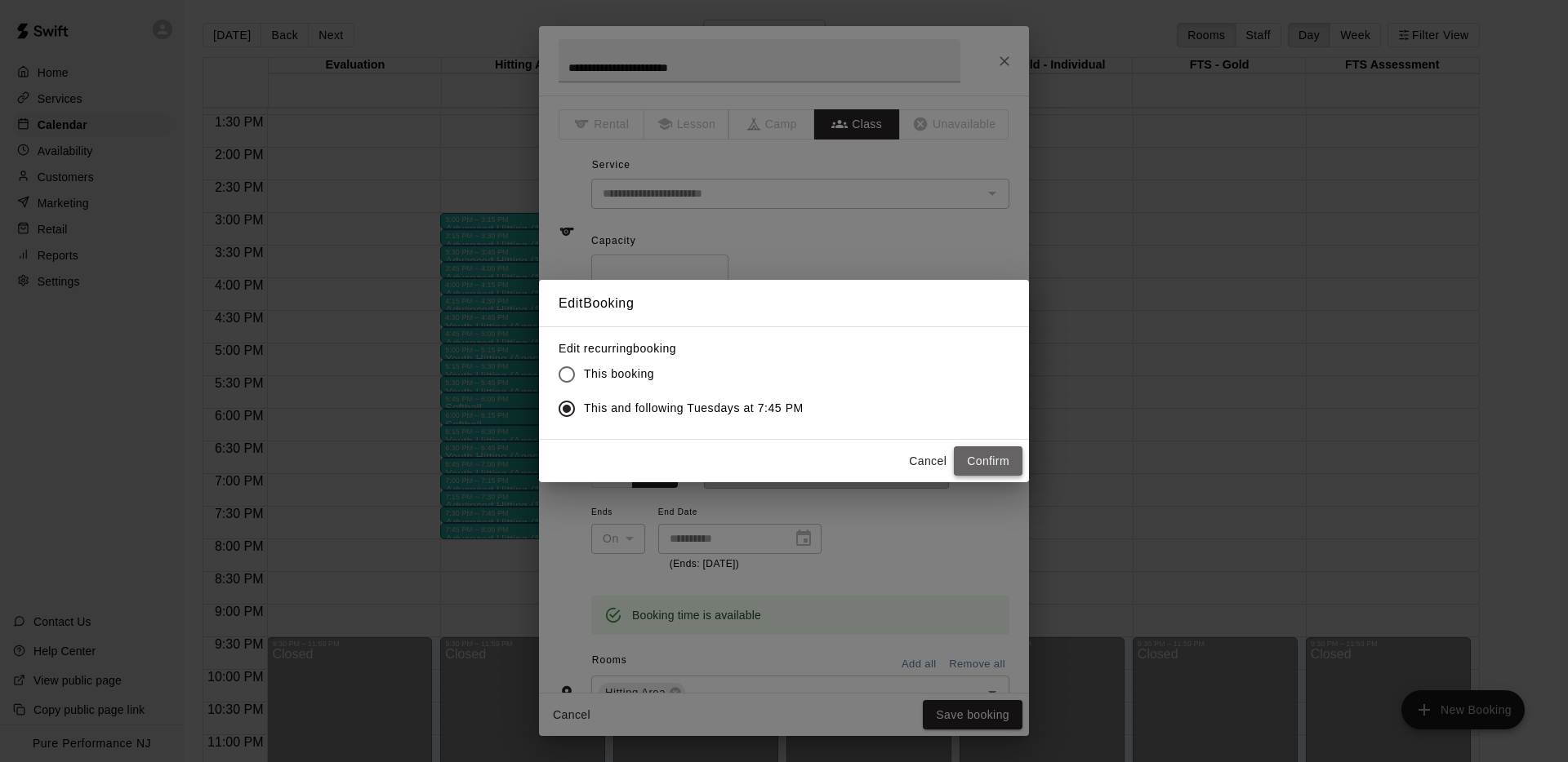
click at [987, 457] on button "Confirm" at bounding box center [988, 461] width 69 height 30
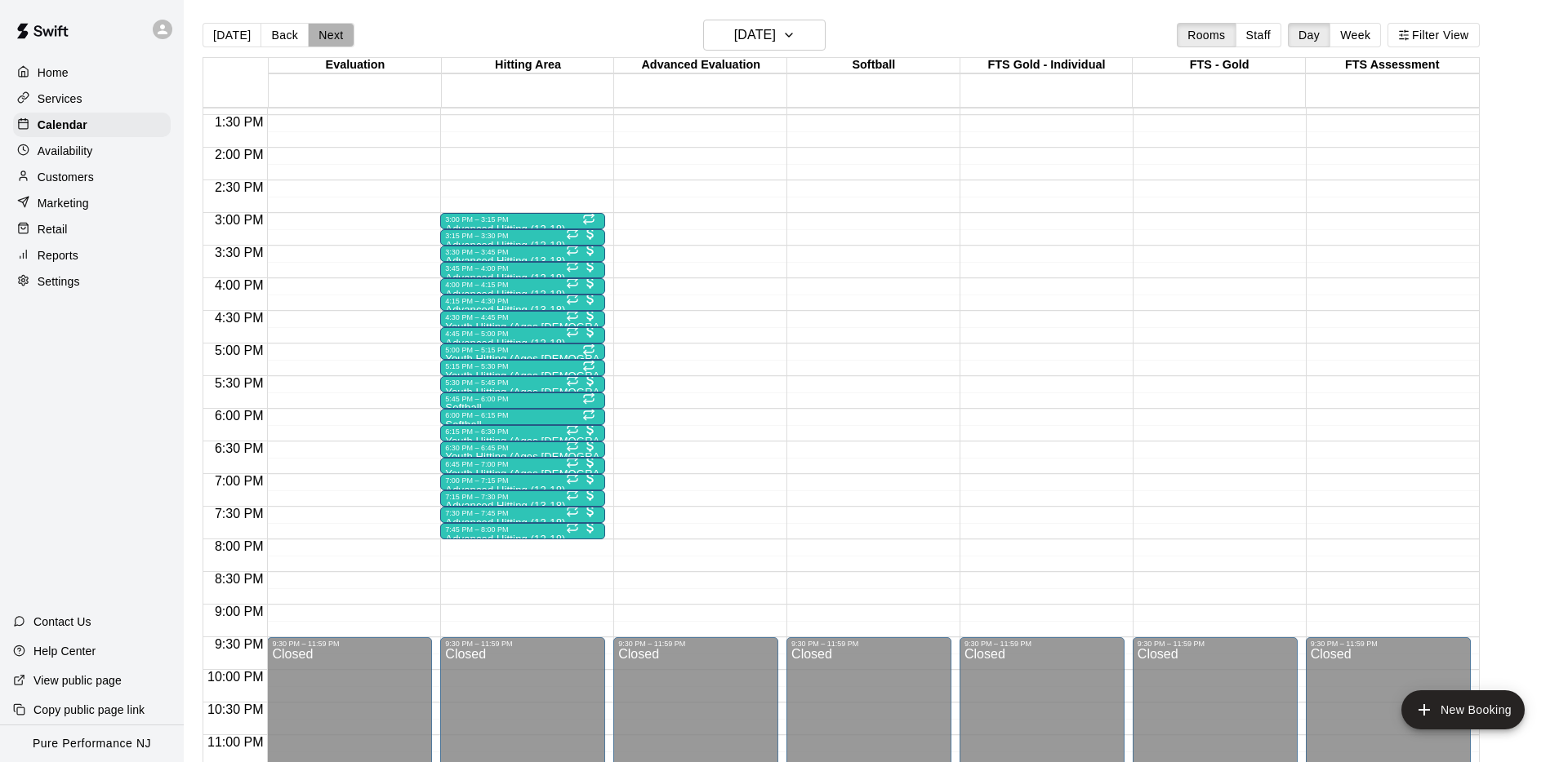
click at [330, 34] on button "Next" at bounding box center [331, 35] width 46 height 25
click at [544, 533] on div "7:45 PM – 8:00 PM Advanced Hitting (13-18) 1/1 spots" at bounding box center [522, 531] width 155 height 11
click at [454, 540] on icon "edit" at bounding box center [462, 542] width 19 height 19
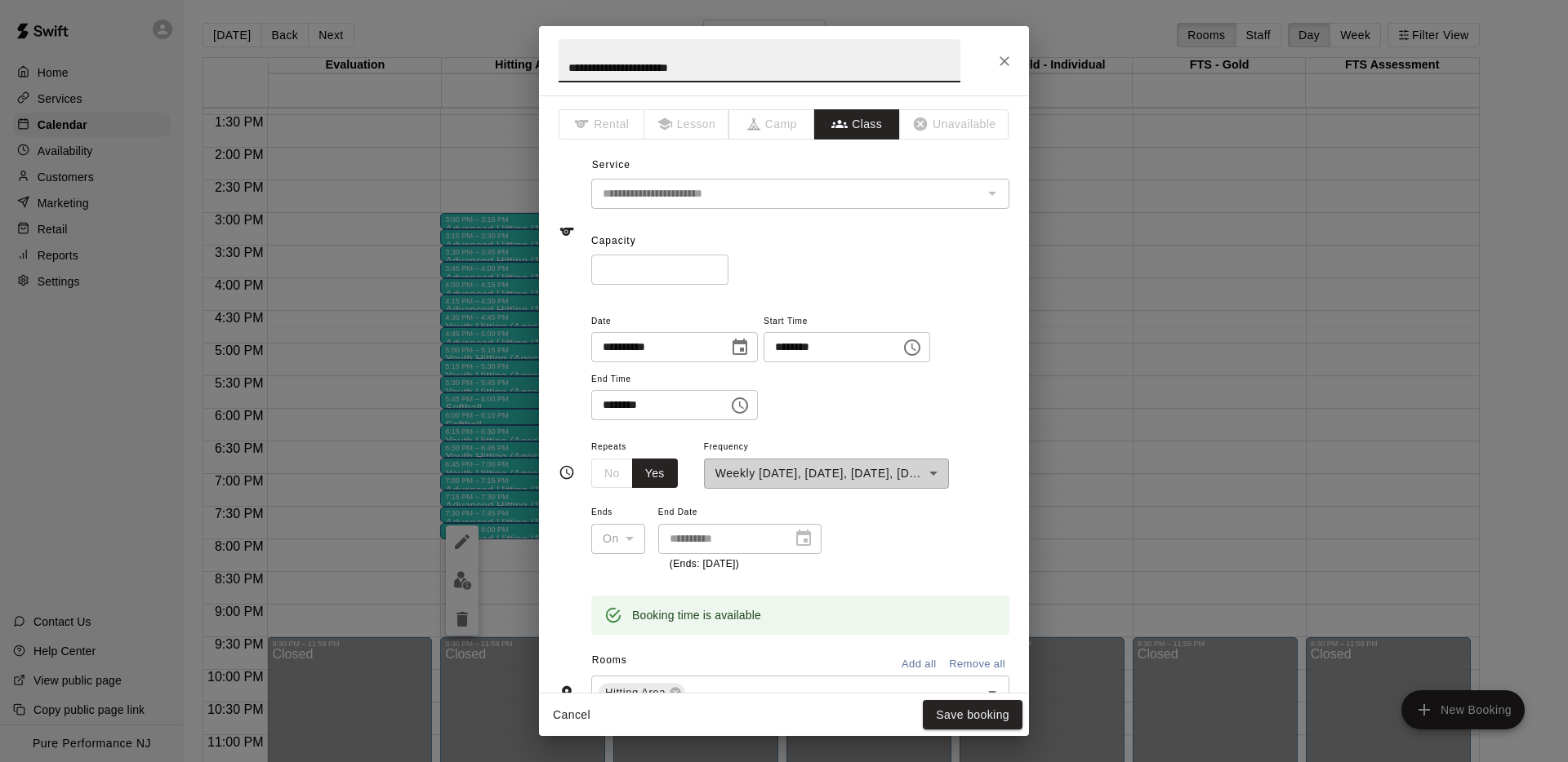
type input "*"
click at [716, 268] on input "*" at bounding box center [659, 270] width 137 height 30
drag, startPoint x: 810, startPoint y: 275, endPoint x: 801, endPoint y: 273, distance: 9.2
click at [809, 275] on div "* ​" at bounding box center [800, 270] width 418 height 30
click at [959, 710] on button "Save booking" at bounding box center [972, 715] width 100 height 30
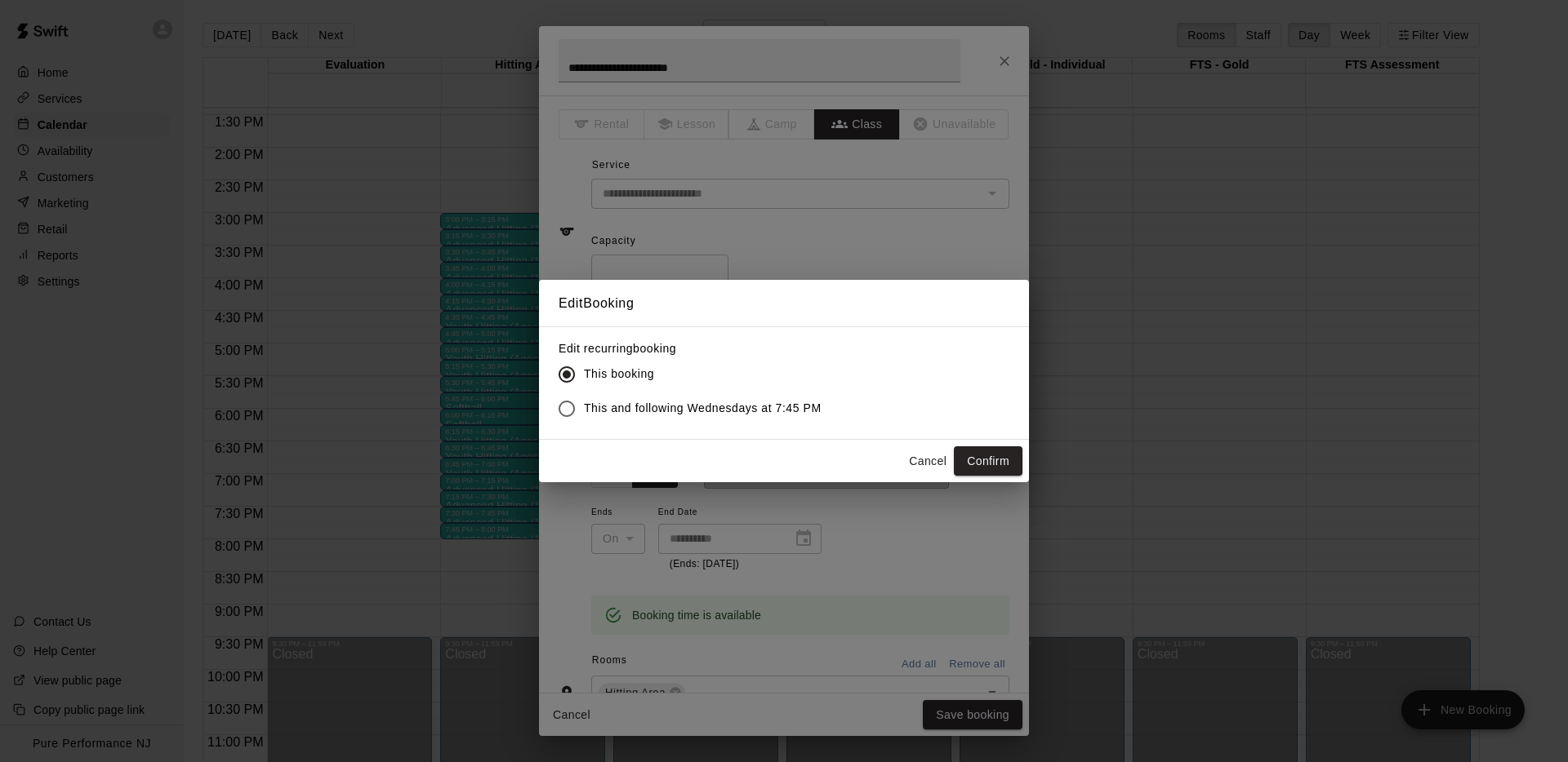
drag, startPoint x: 707, startPoint y: 438, endPoint x: 596, endPoint y: 433, distance: 111.1
click at [707, 440] on div "Cancel Confirm" at bounding box center [784, 461] width 490 height 43
click at [979, 459] on button "Confirm" at bounding box center [988, 461] width 69 height 30
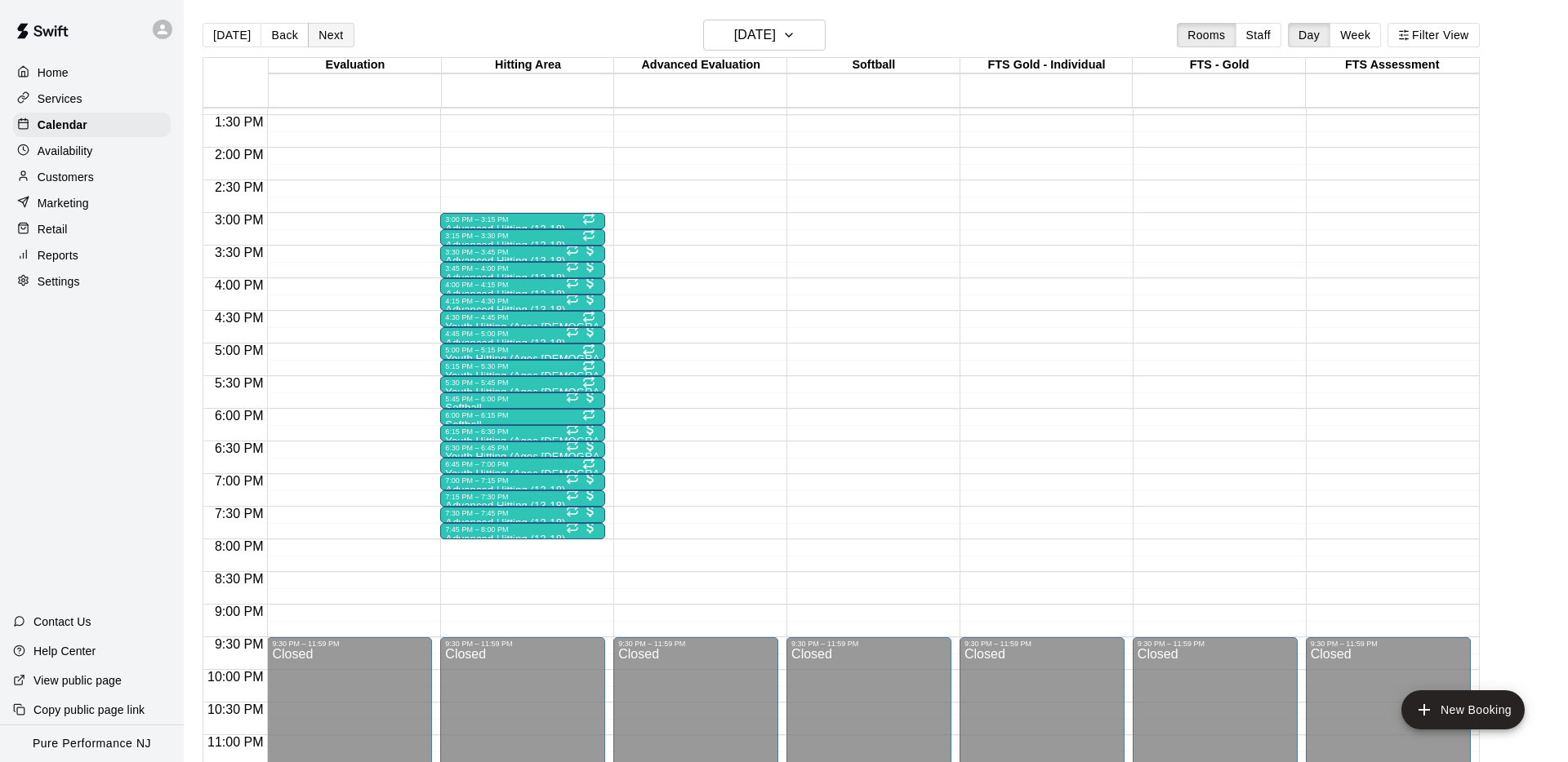
click at [319, 27] on button "Next" at bounding box center [331, 35] width 46 height 25
click at [470, 540] on p "Advanced Hitting (13-18)" at bounding box center [505, 540] width 120 height 0
click at [465, 565] on icon "edit" at bounding box center [462, 557] width 19 height 19
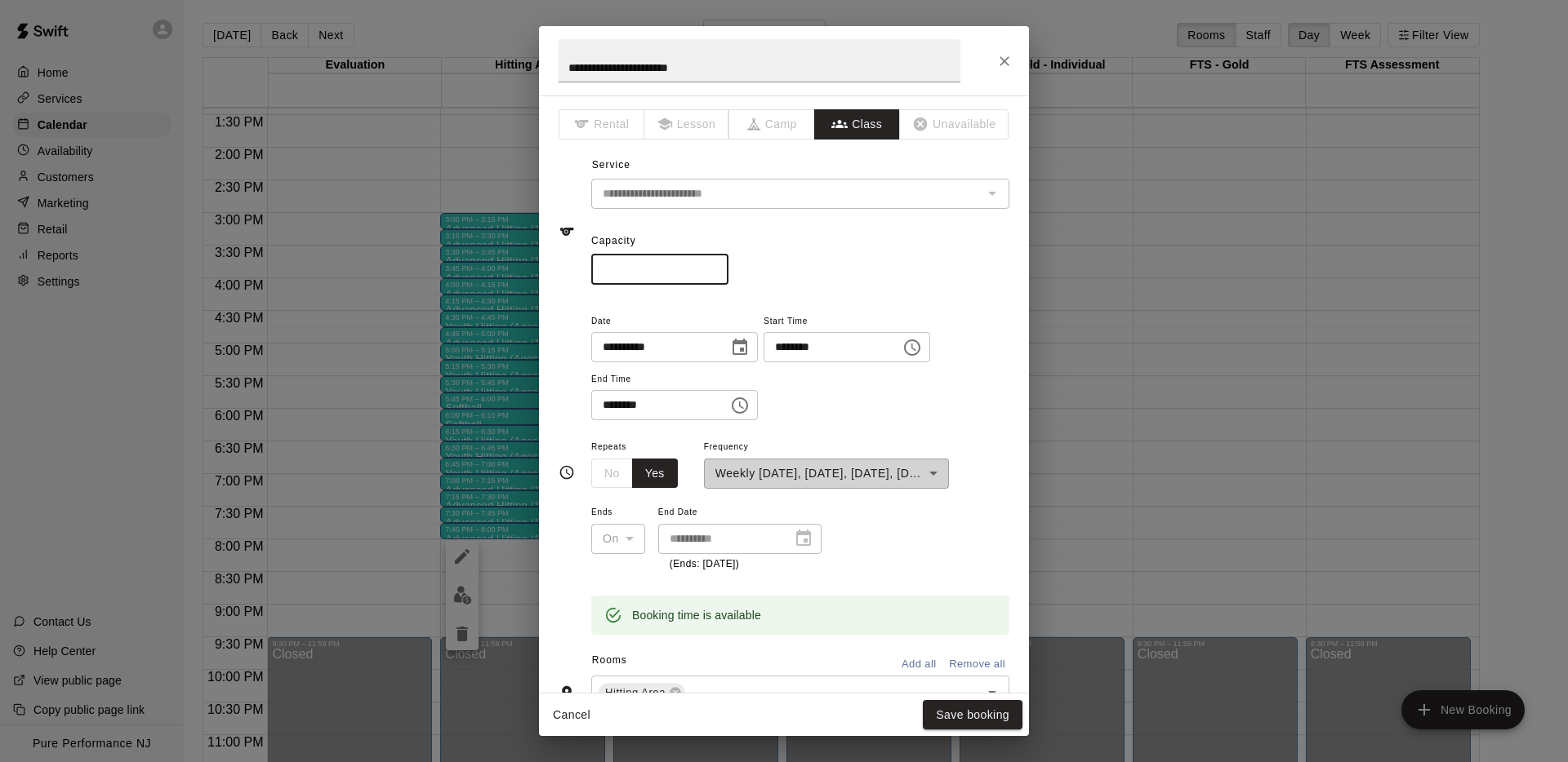
type input "*"
click at [716, 266] on input "*" at bounding box center [659, 270] width 137 height 30
click at [825, 251] on div "Capacity * ​" at bounding box center [800, 257] width 418 height 56
click at [889, 264] on div "* ​" at bounding box center [800, 270] width 418 height 30
click at [964, 713] on button "Save booking" at bounding box center [972, 715] width 100 height 30
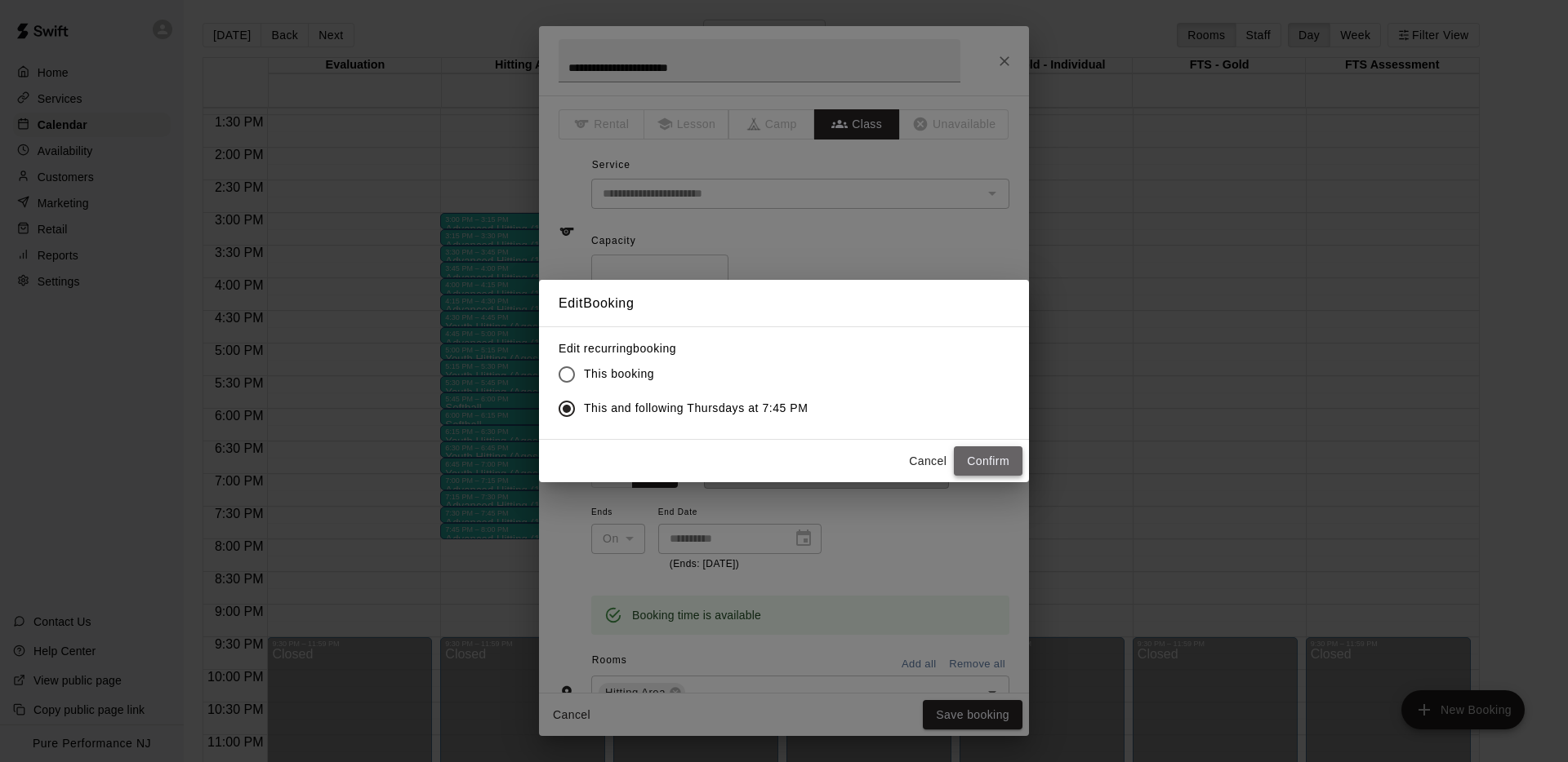
click at [974, 469] on button "Confirm" at bounding box center [988, 461] width 69 height 30
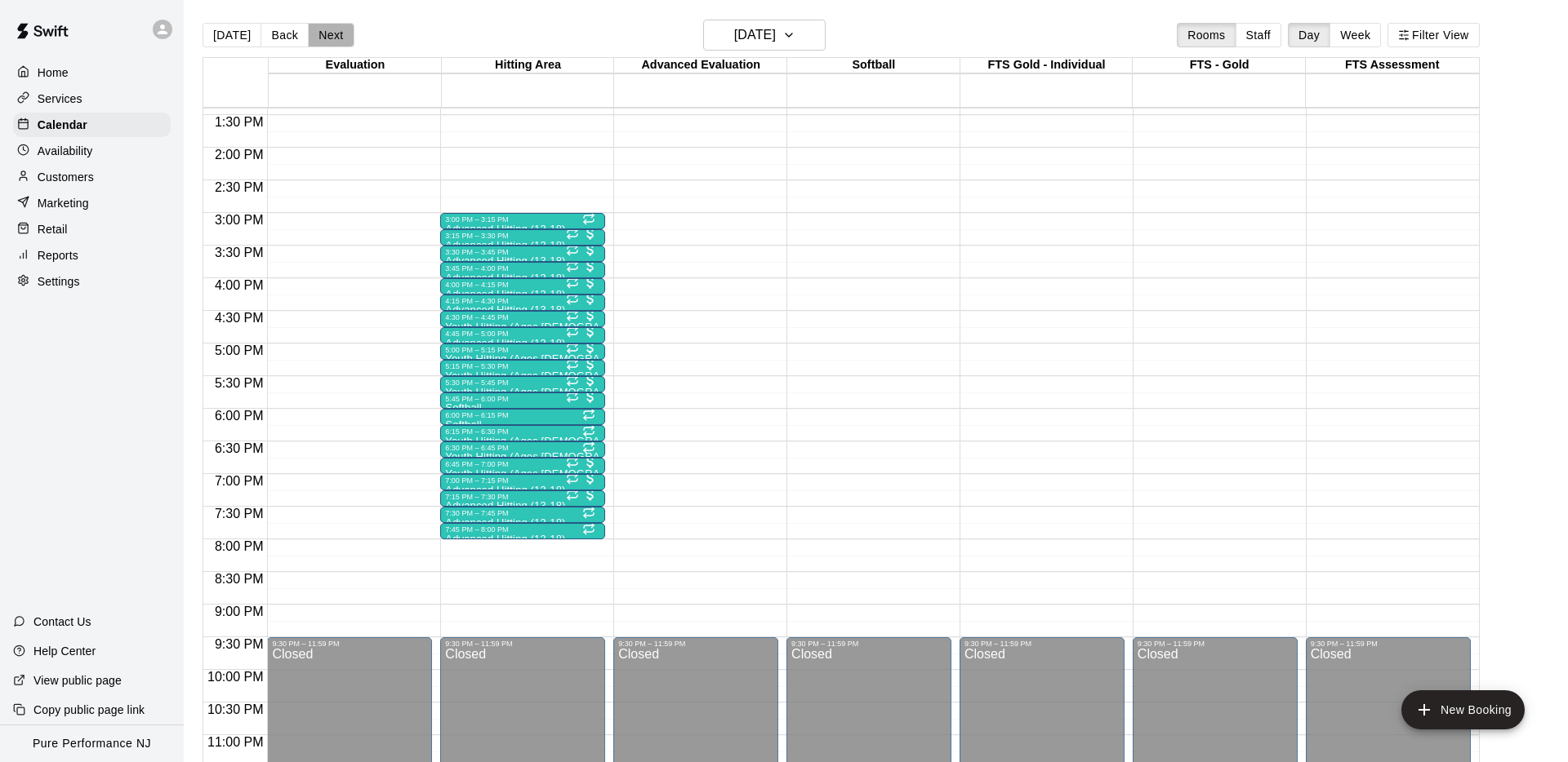
click at [329, 31] on button "Next" at bounding box center [331, 35] width 46 height 25
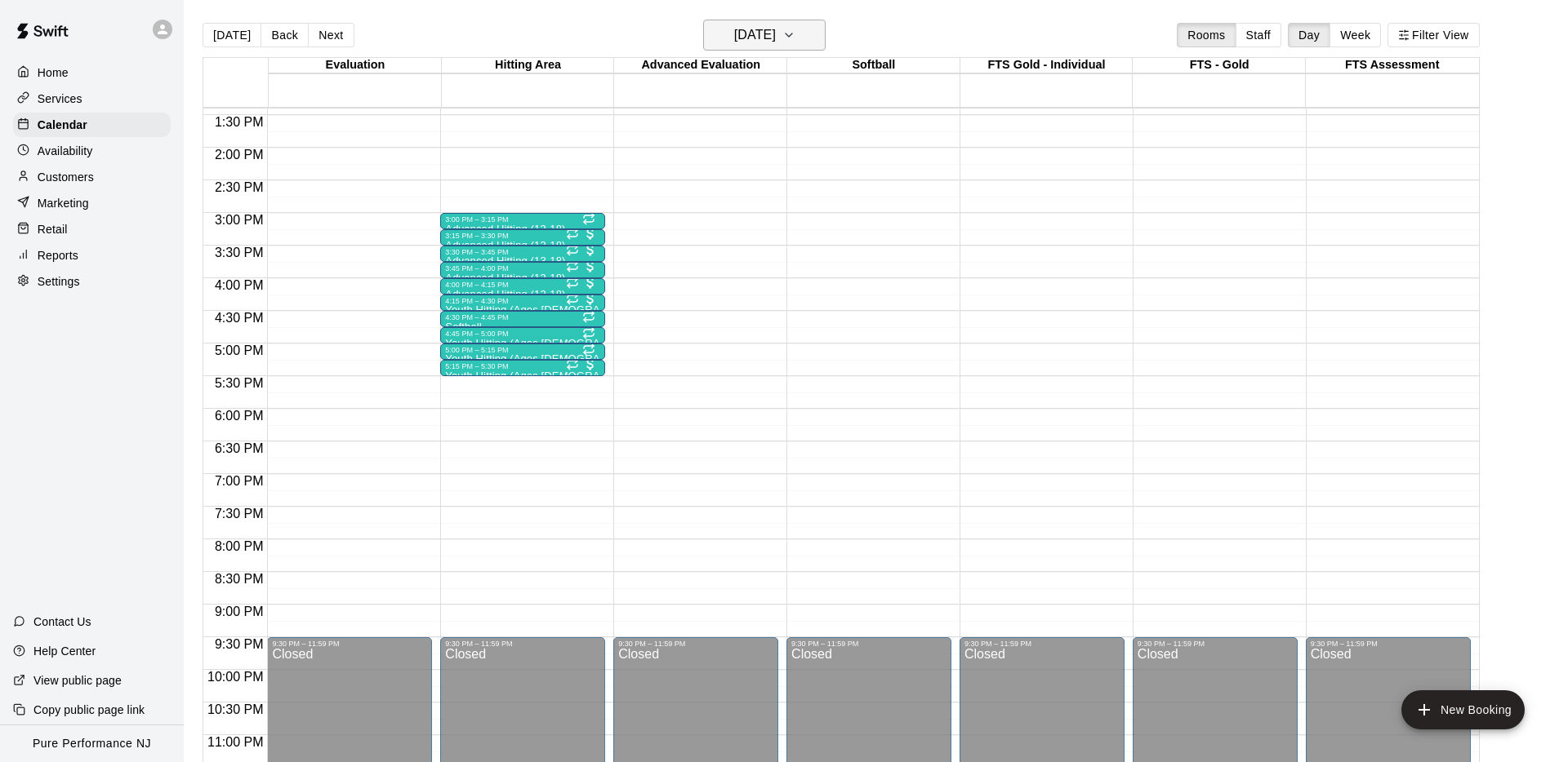
click at [737, 39] on h6 "[DATE]" at bounding box center [754, 35] width 41 height 23
click at [691, 210] on button "15" at bounding box center [696, 205] width 29 height 29
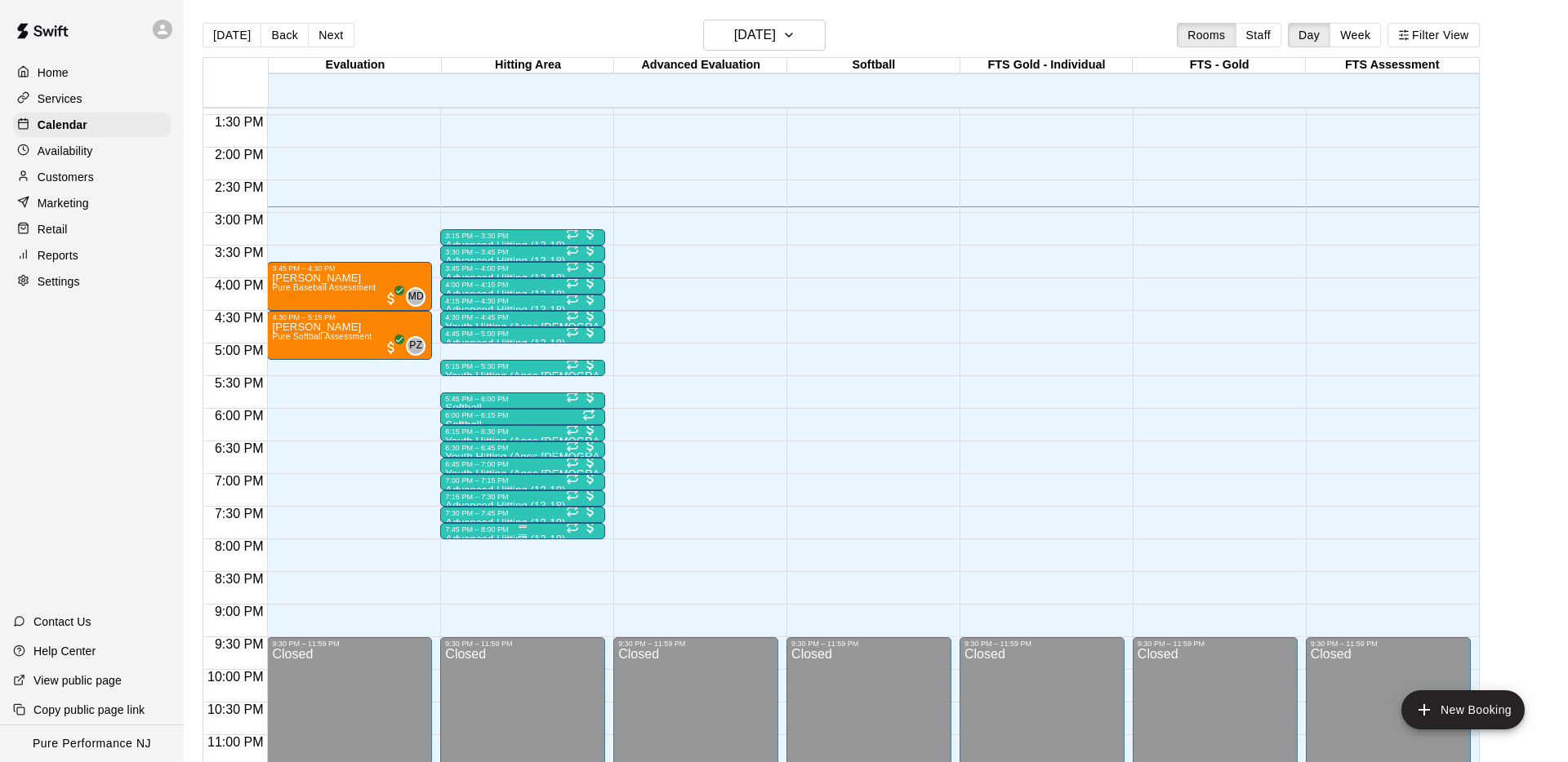
click at [461, 534] on div at bounding box center [522, 535] width 155 height 3
click at [455, 553] on icon "edit" at bounding box center [462, 551] width 19 height 19
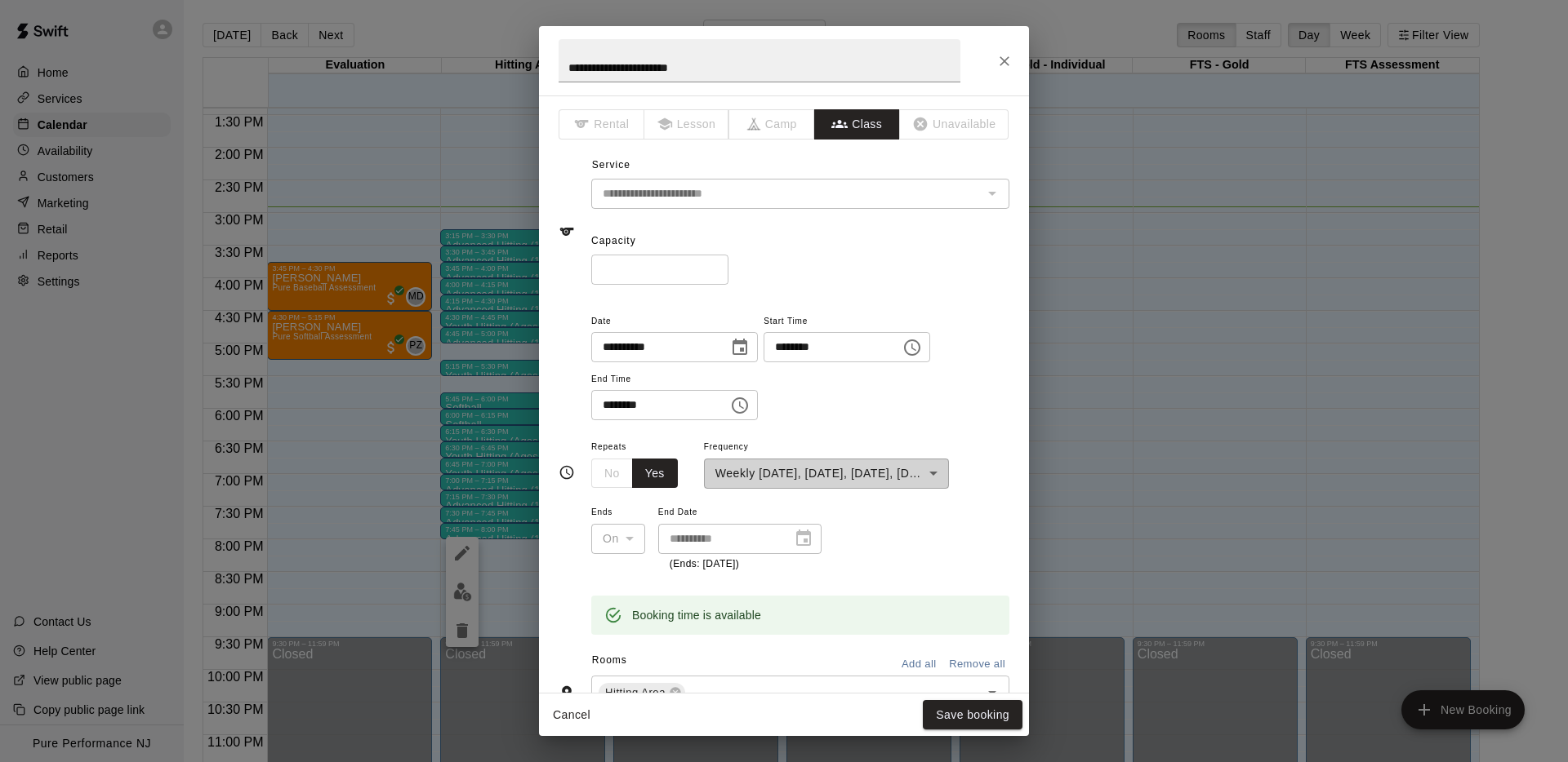
drag, startPoint x: 840, startPoint y: 246, endPoint x: 744, endPoint y: 264, distance: 97.7
click at [836, 246] on div "Capacity * ​" at bounding box center [800, 257] width 418 height 56
type input "*"
click at [716, 268] on input "*" at bounding box center [659, 270] width 137 height 30
click at [828, 255] on div "* ​" at bounding box center [800, 270] width 418 height 30
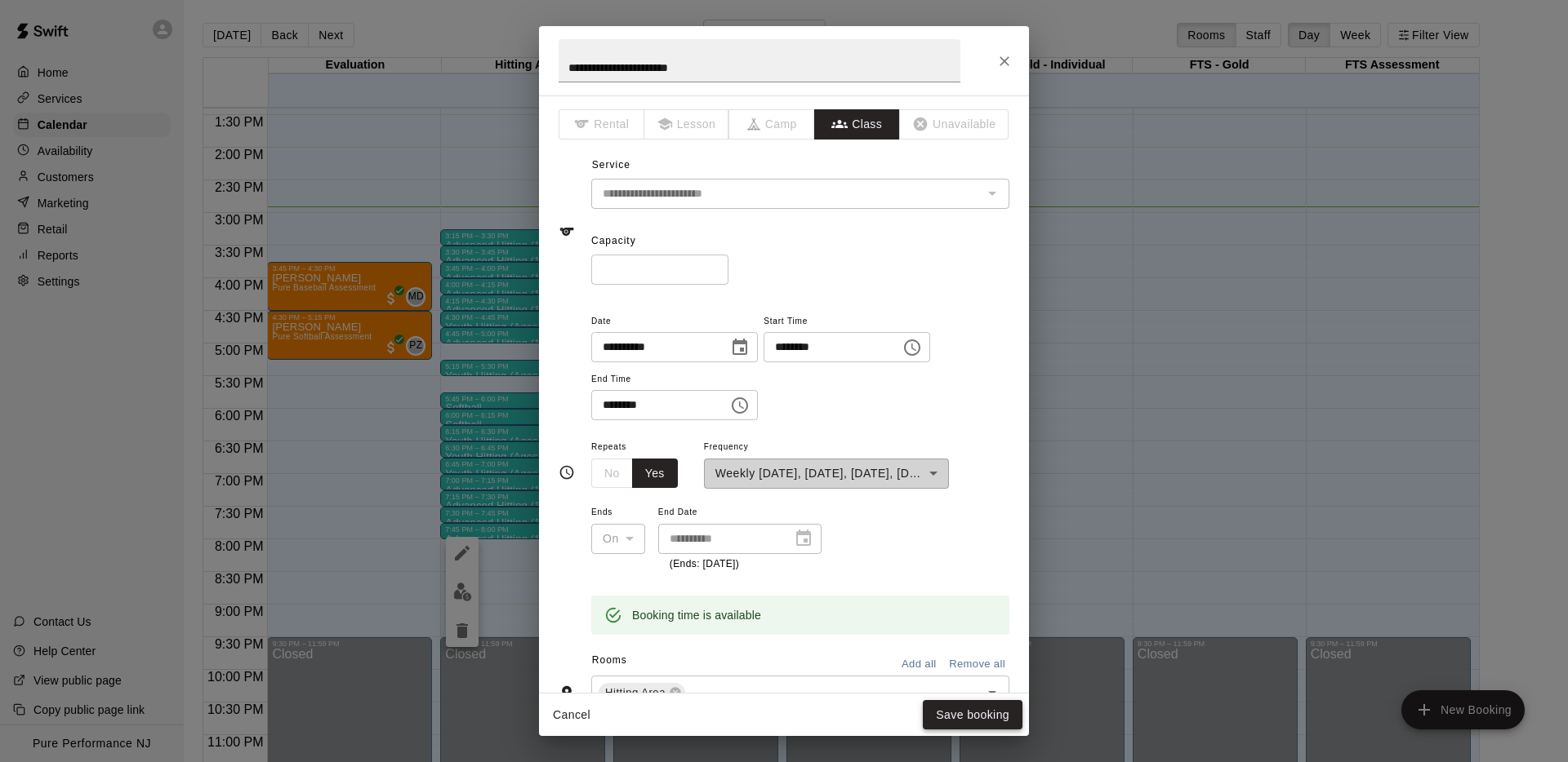
click at [976, 718] on button "Save booking" at bounding box center [972, 715] width 100 height 30
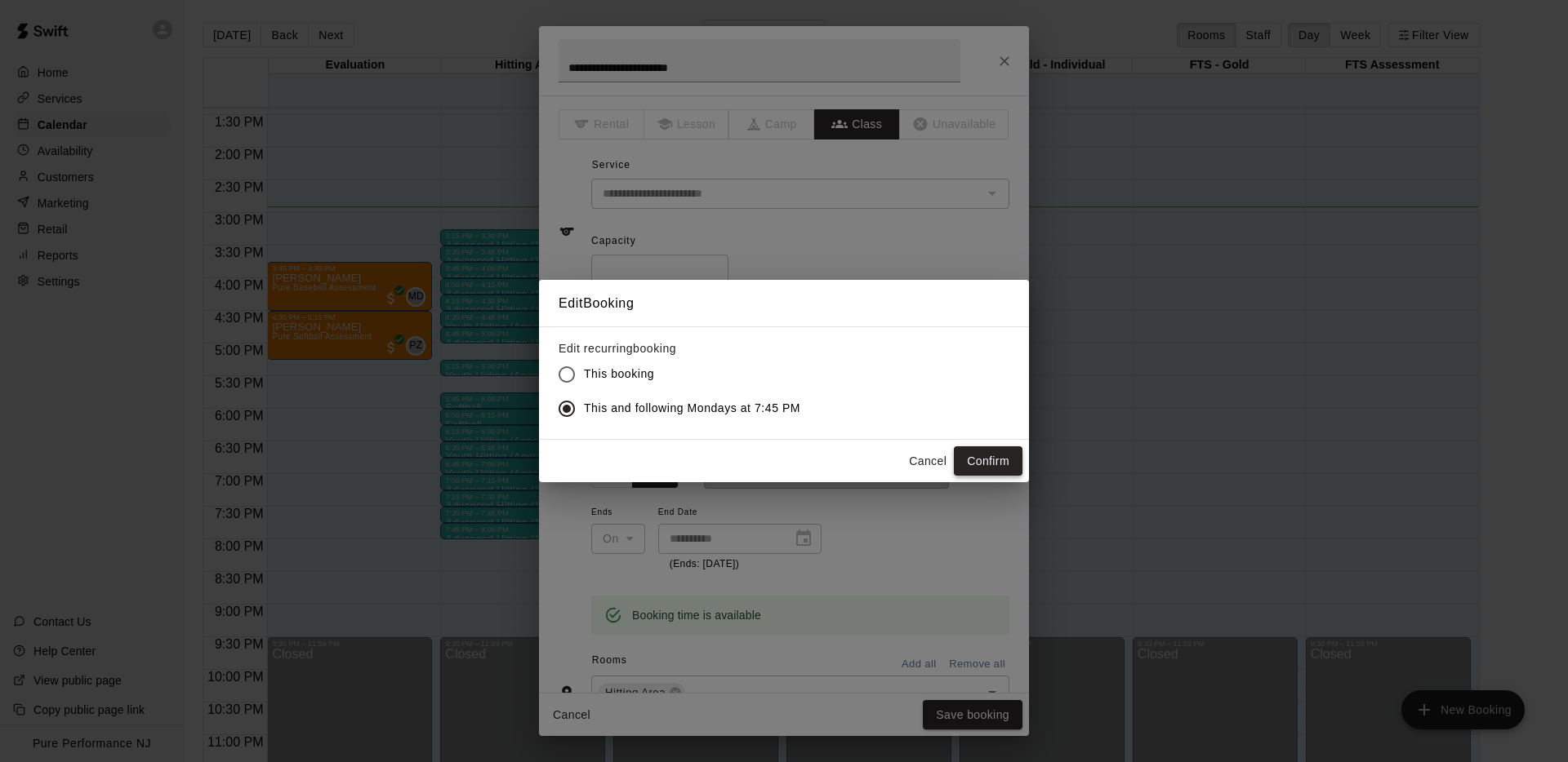
click at [987, 453] on button "Confirm" at bounding box center [988, 461] width 69 height 30
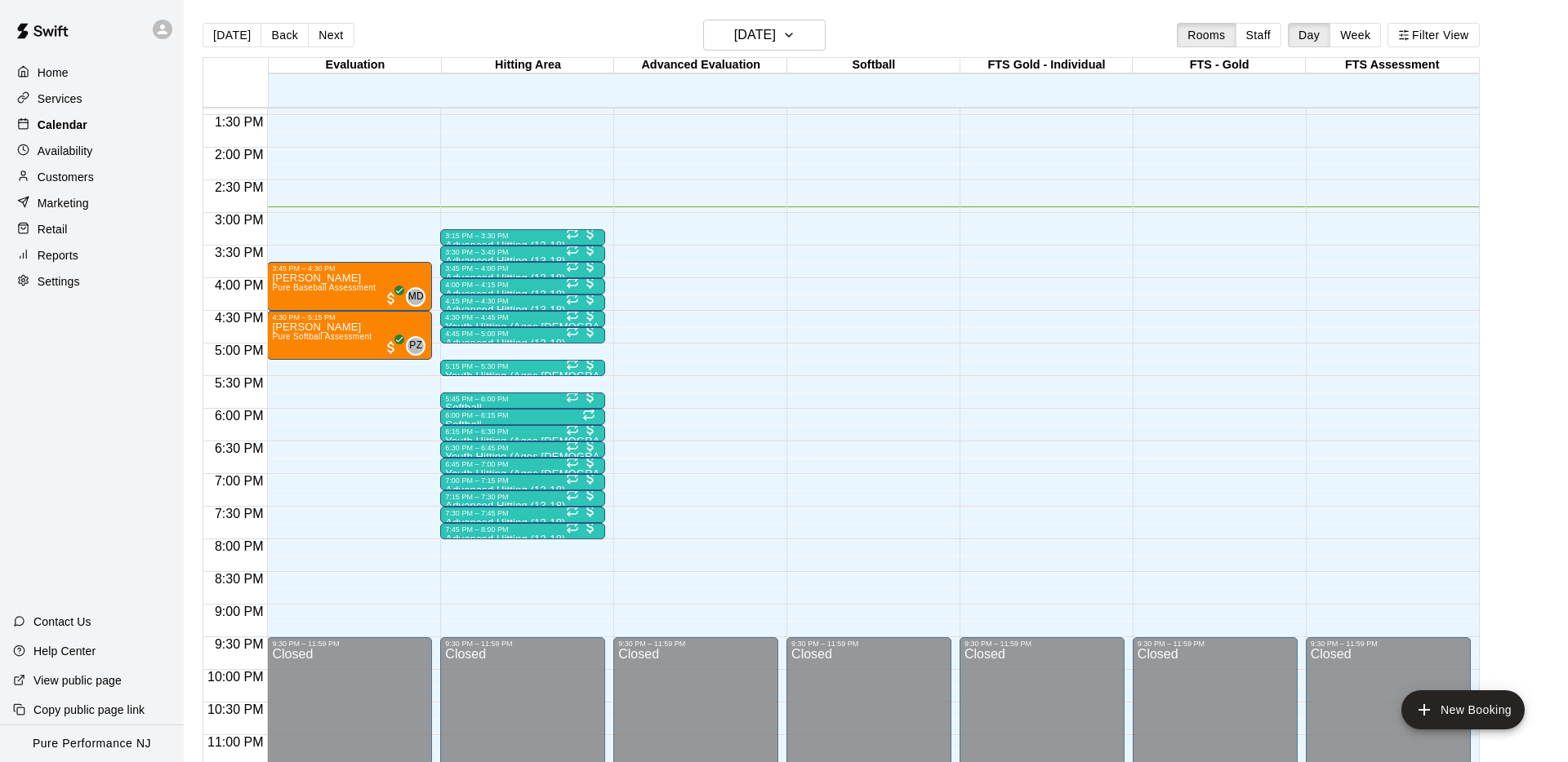
click at [62, 127] on p "Calendar" at bounding box center [63, 124] width 49 height 17
click at [739, 40] on h6 "[DATE]" at bounding box center [754, 35] width 41 height 23
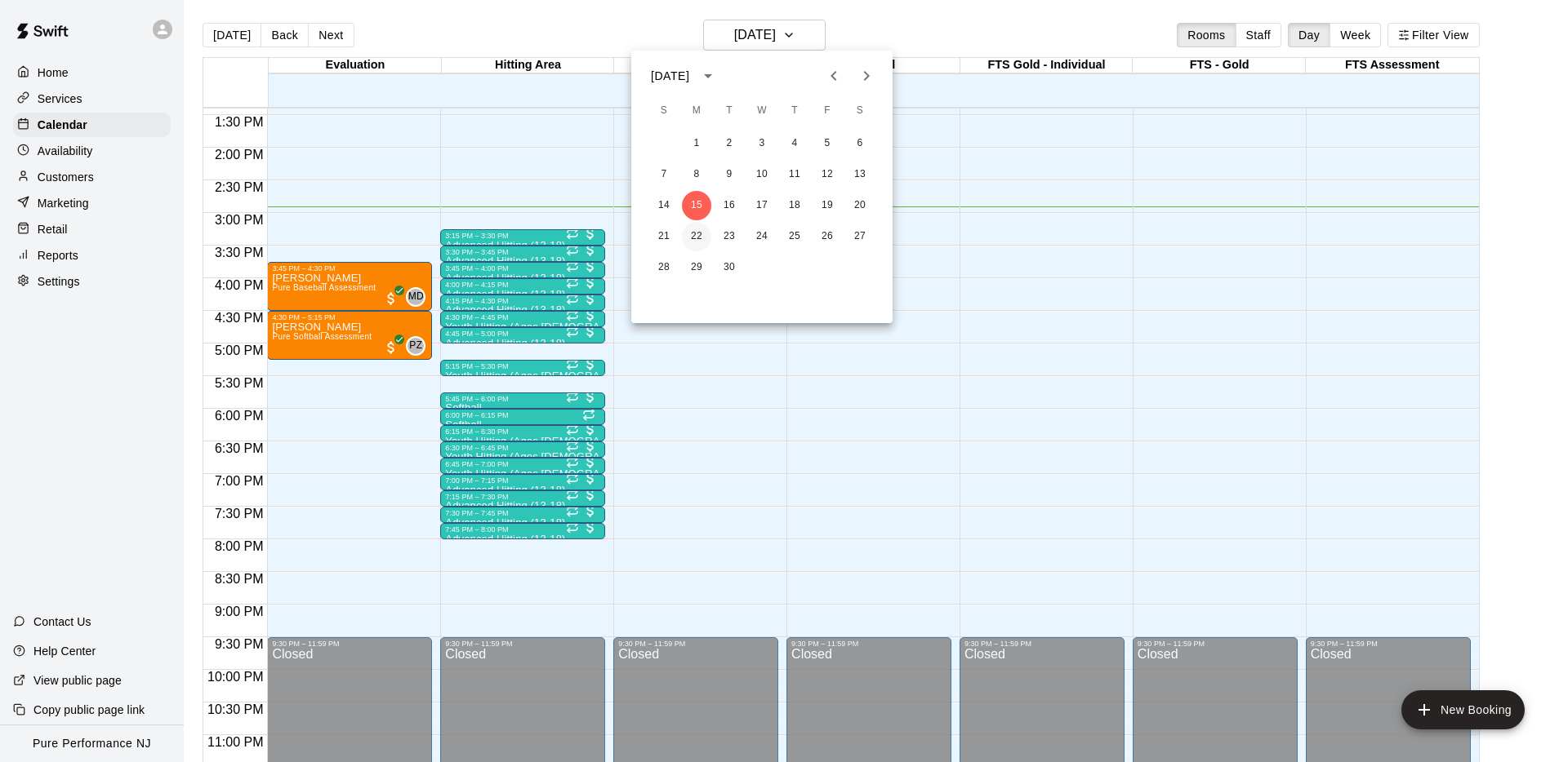
click at [696, 238] on button "22" at bounding box center [696, 236] width 29 height 29
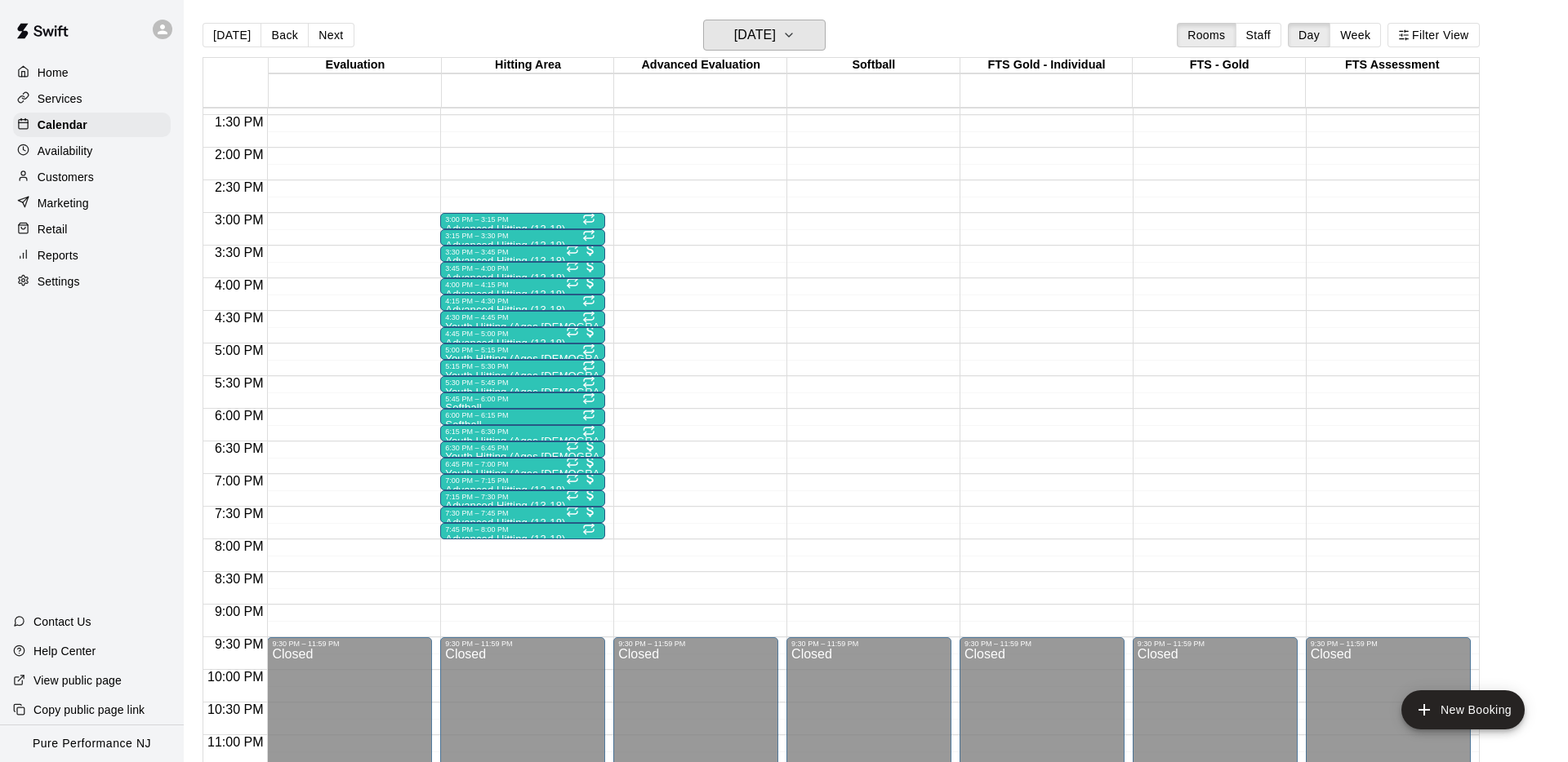
scroll to position [1, 0]
drag, startPoint x: 211, startPoint y: 38, endPoint x: 259, endPoint y: 33, distance: 48.3
click at [211, 38] on button "[DATE]" at bounding box center [231, 34] width 59 height 25
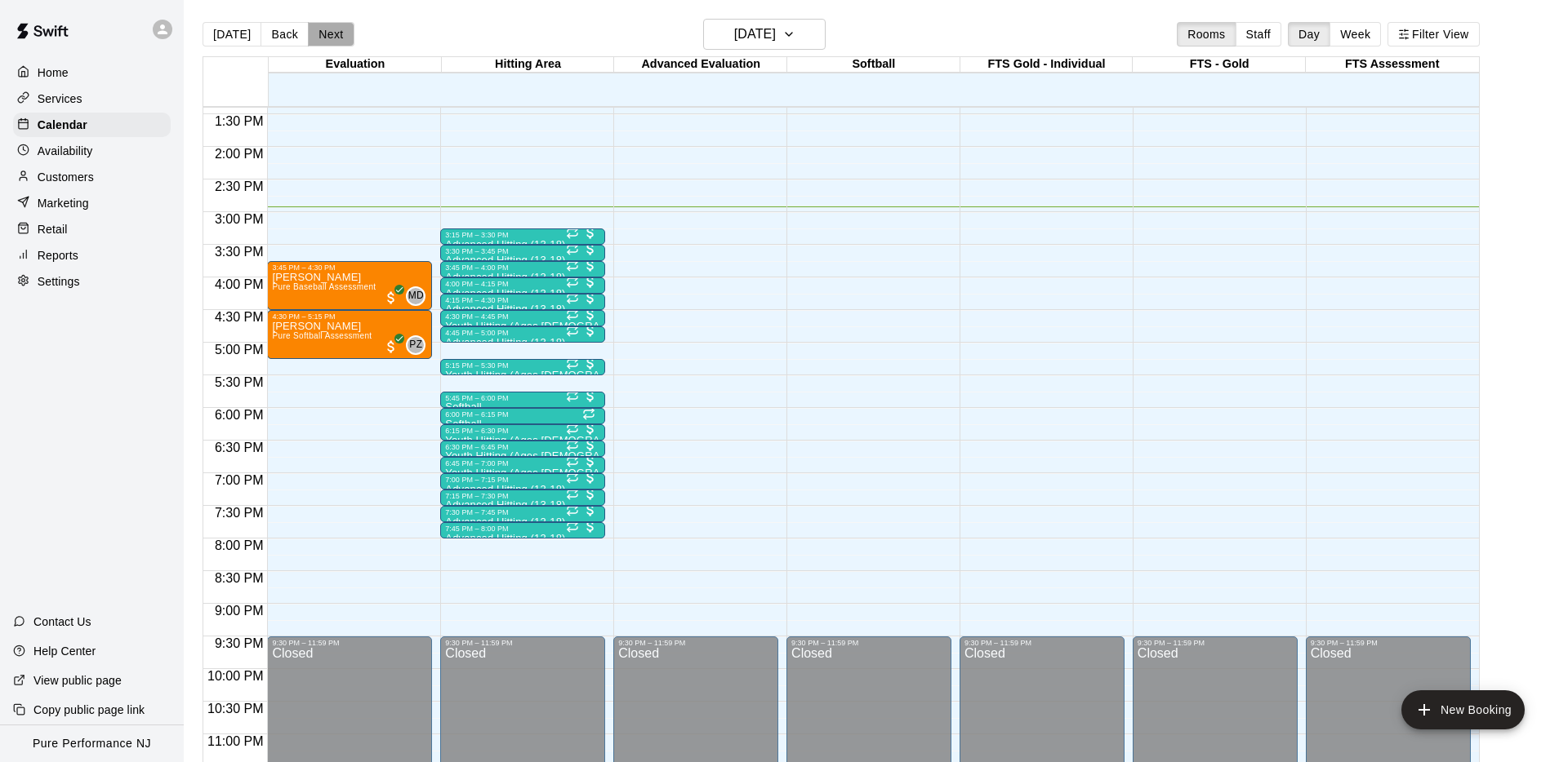
click at [331, 35] on button "Next" at bounding box center [331, 34] width 46 height 25
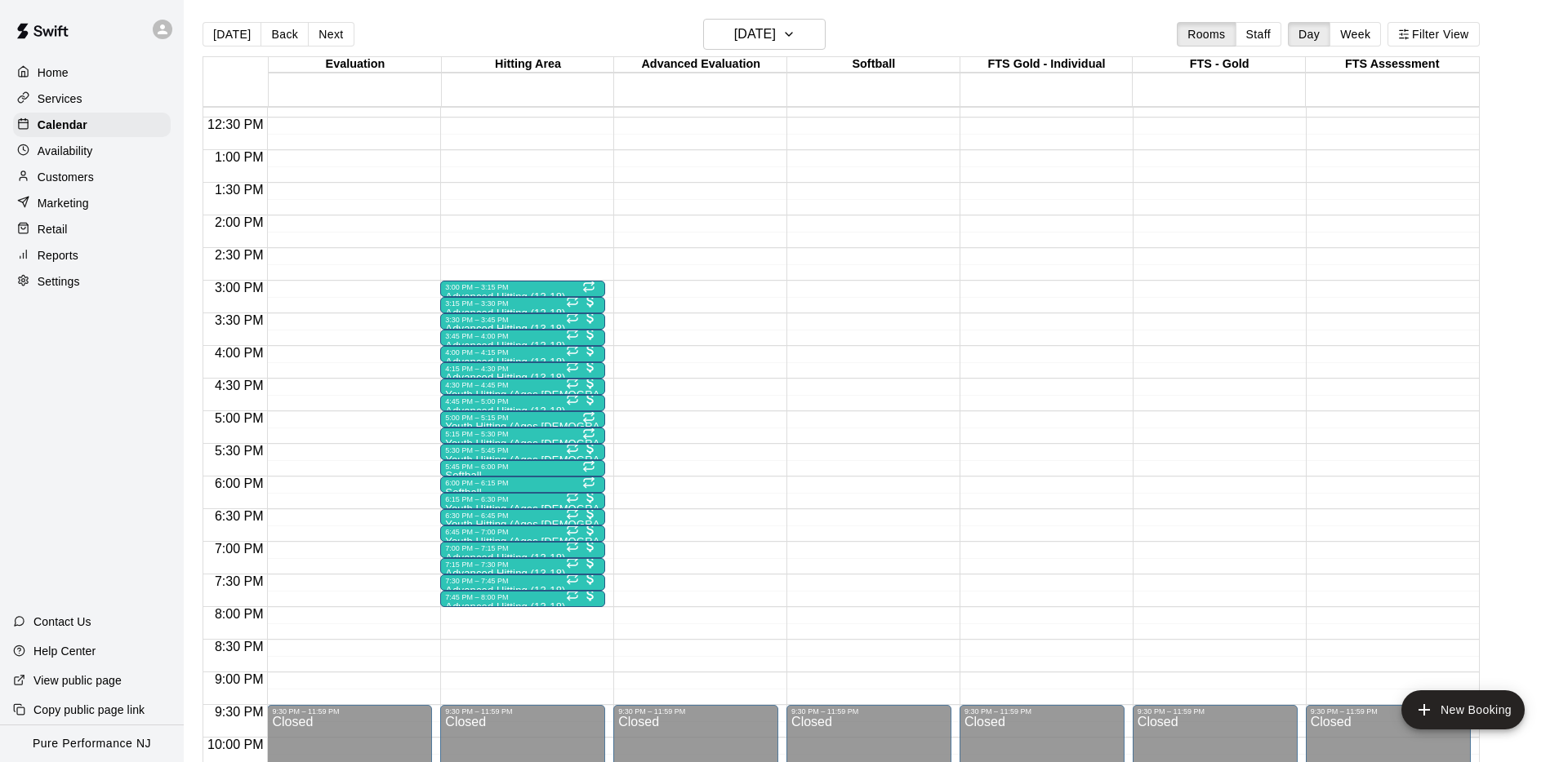
scroll to position [866, 0]
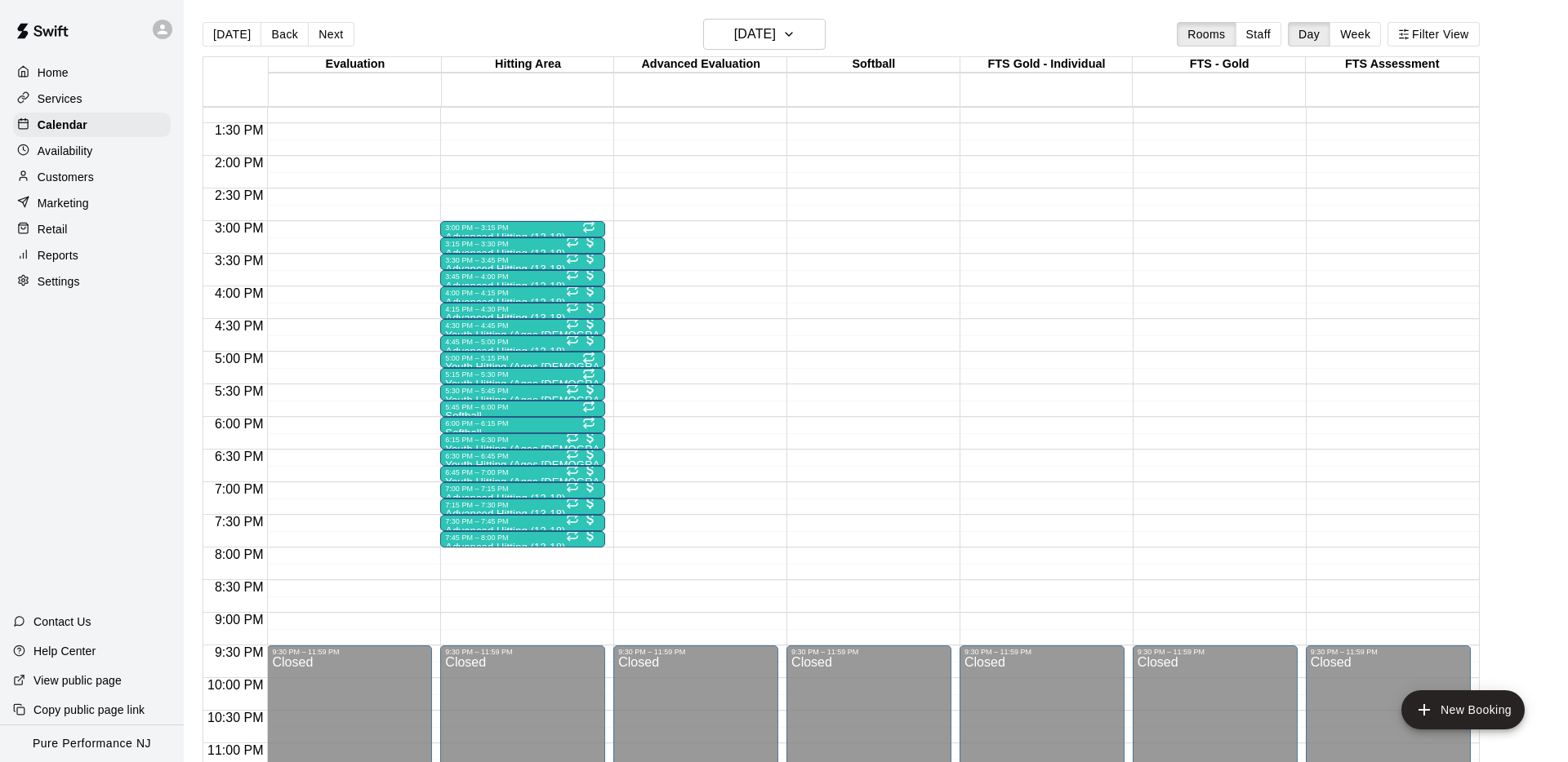
click at [59, 169] on p "Customers" at bounding box center [66, 177] width 56 height 17
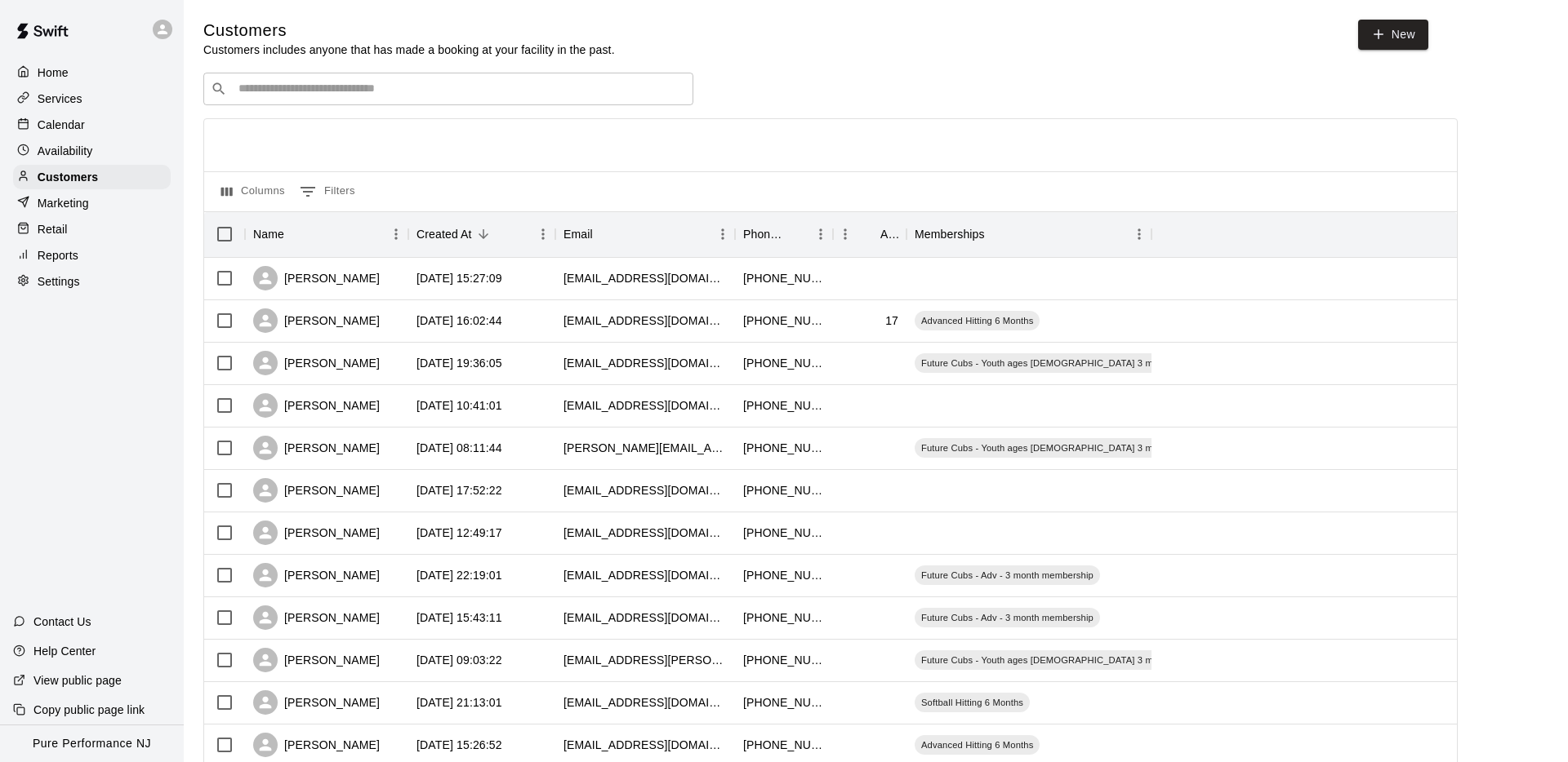
click at [236, 99] on div "​ ​" at bounding box center [447, 88] width 490 height 33
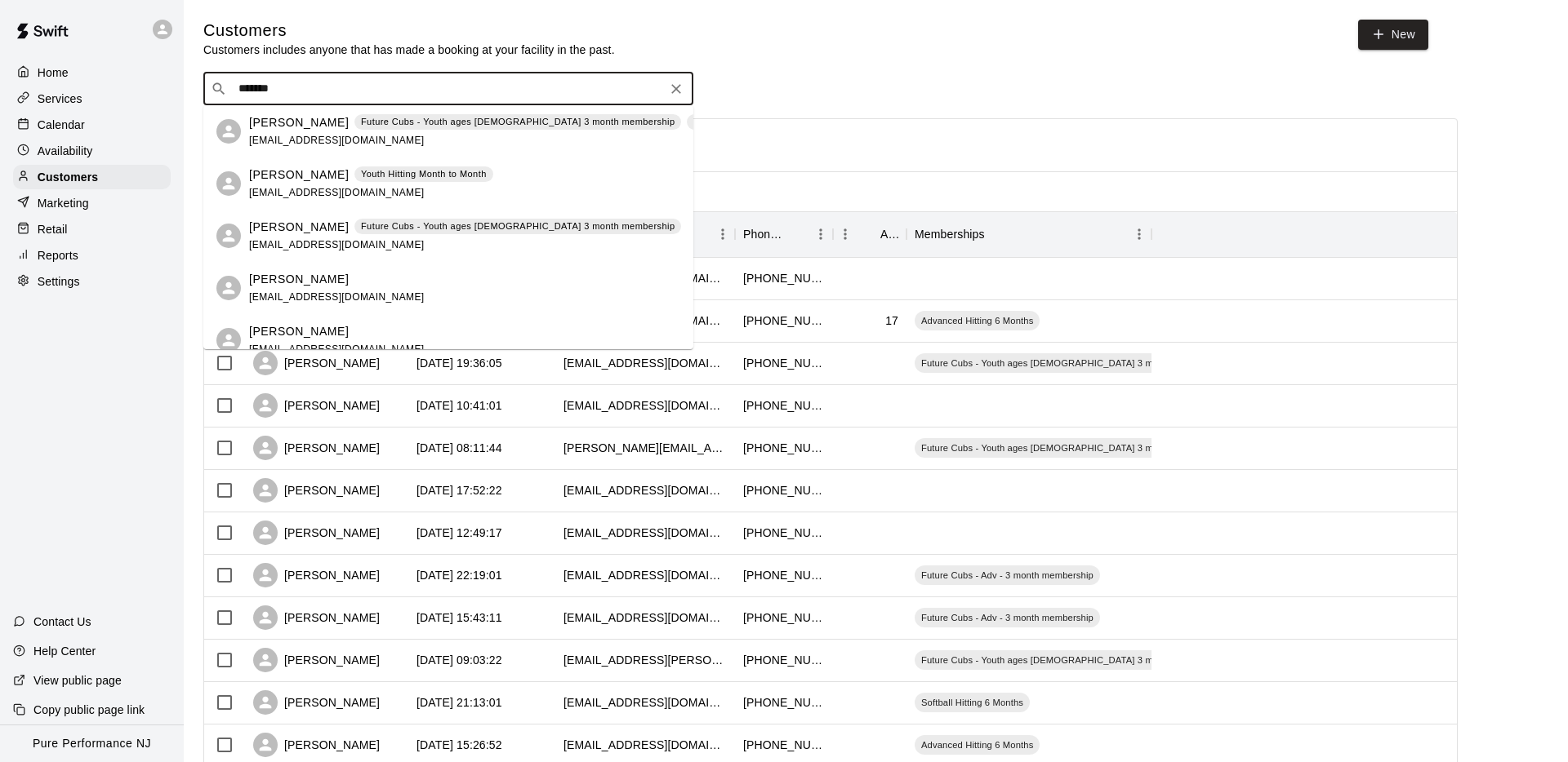
type input "********"
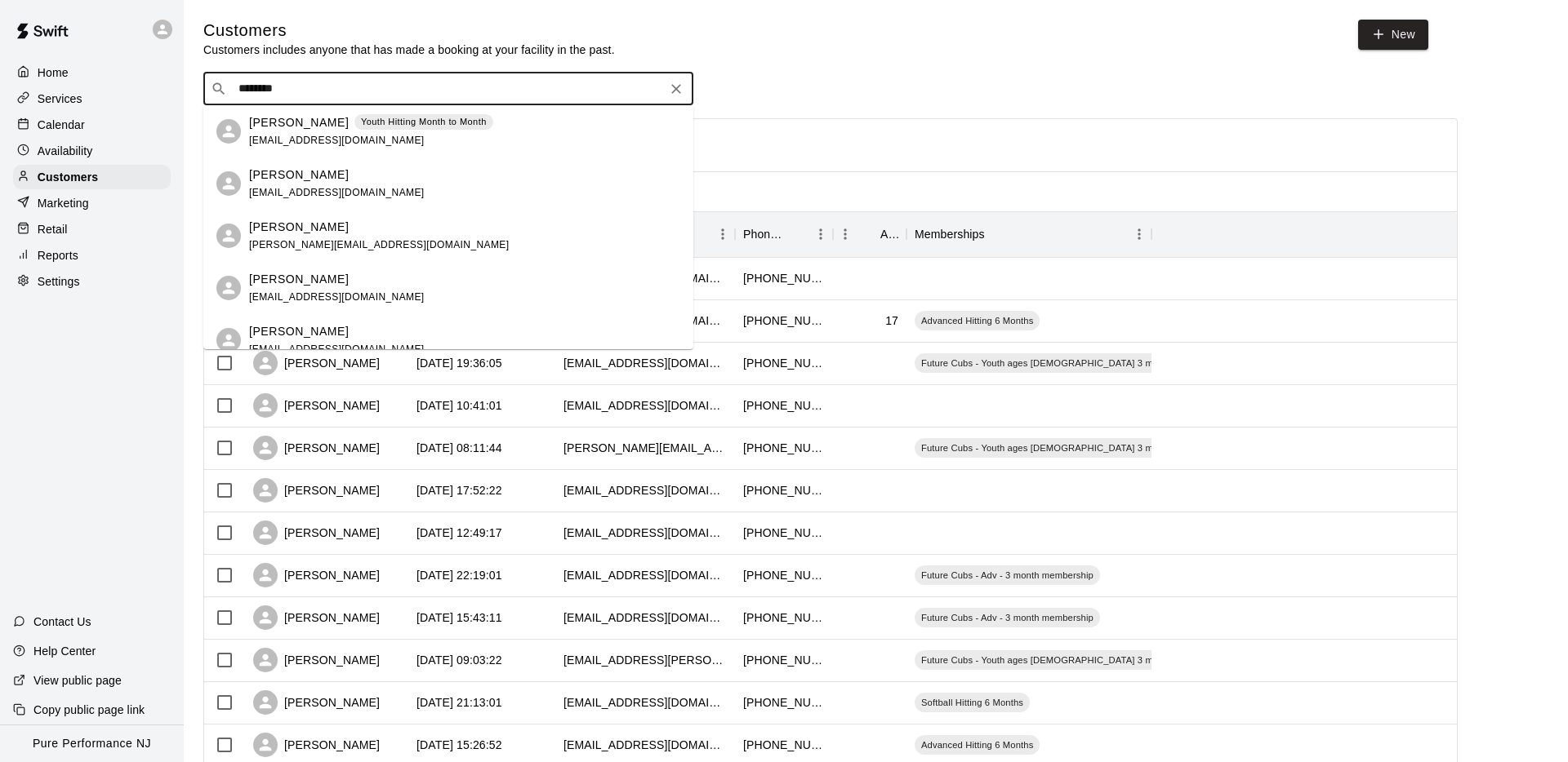
click at [259, 136] on span "[EMAIL_ADDRESS][DOMAIN_NAME]" at bounding box center [336, 140] width 176 height 11
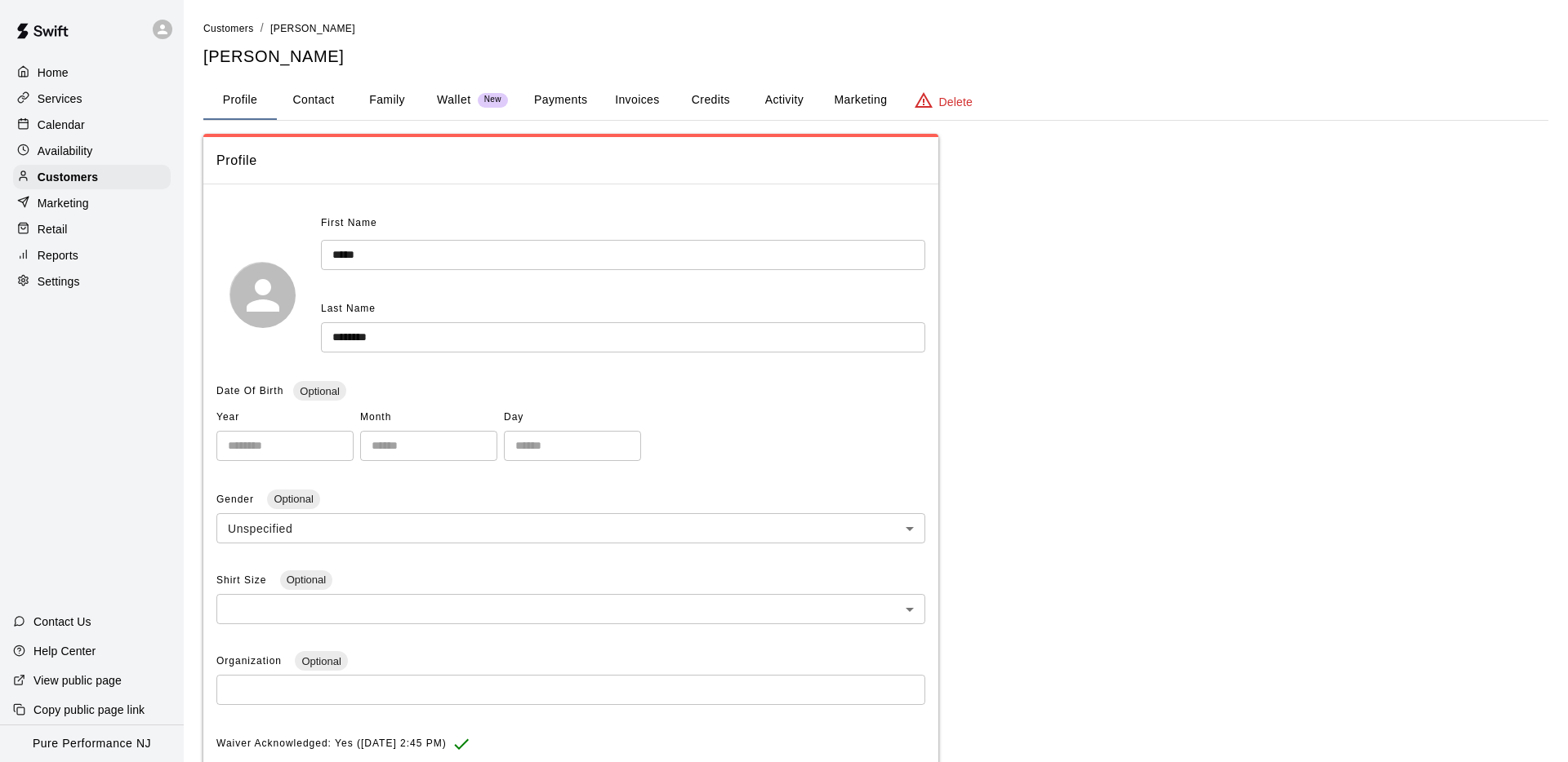
click at [738, 97] on button "Credits" at bounding box center [709, 101] width 73 height 39
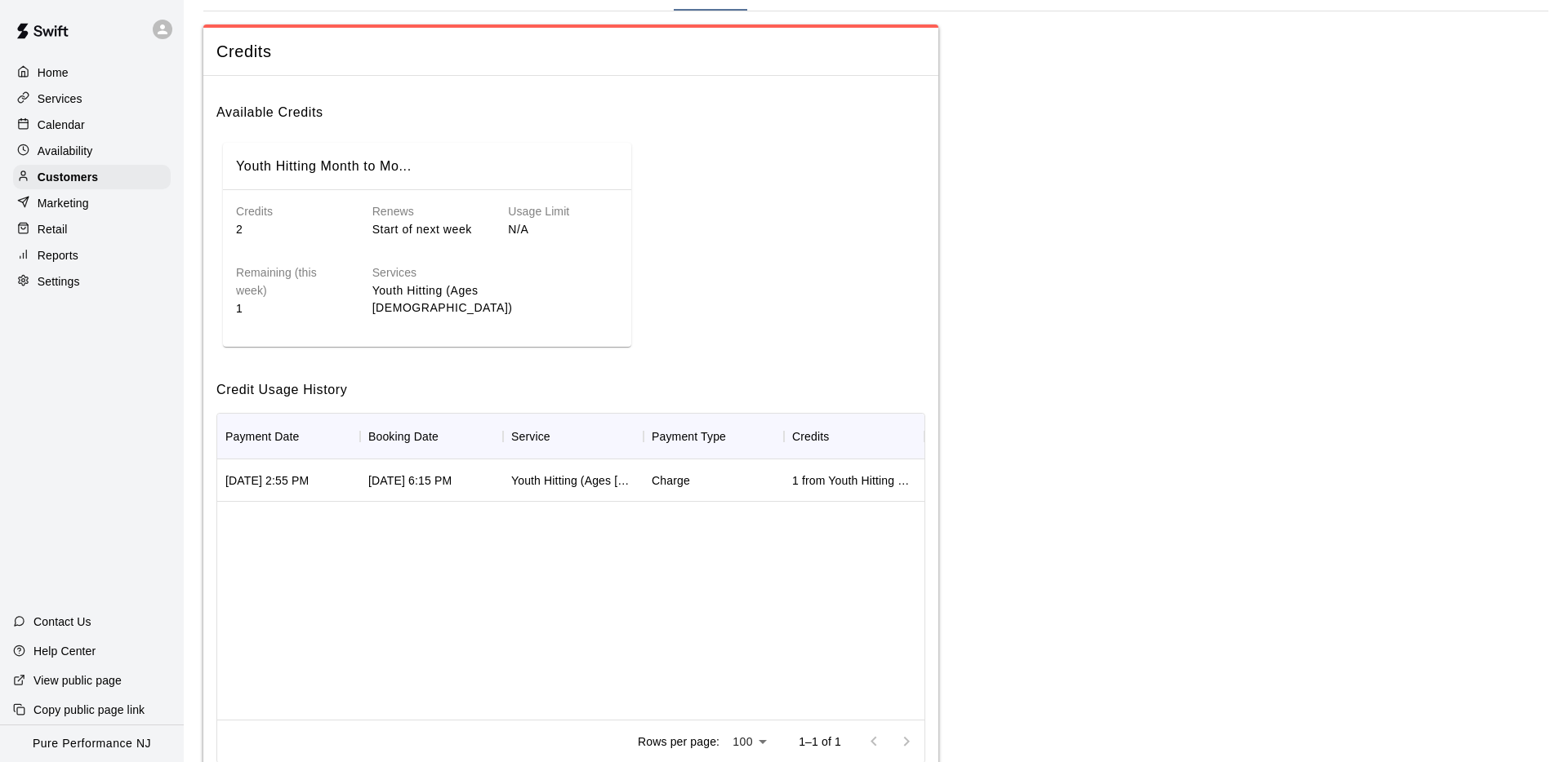
scroll to position [104, 0]
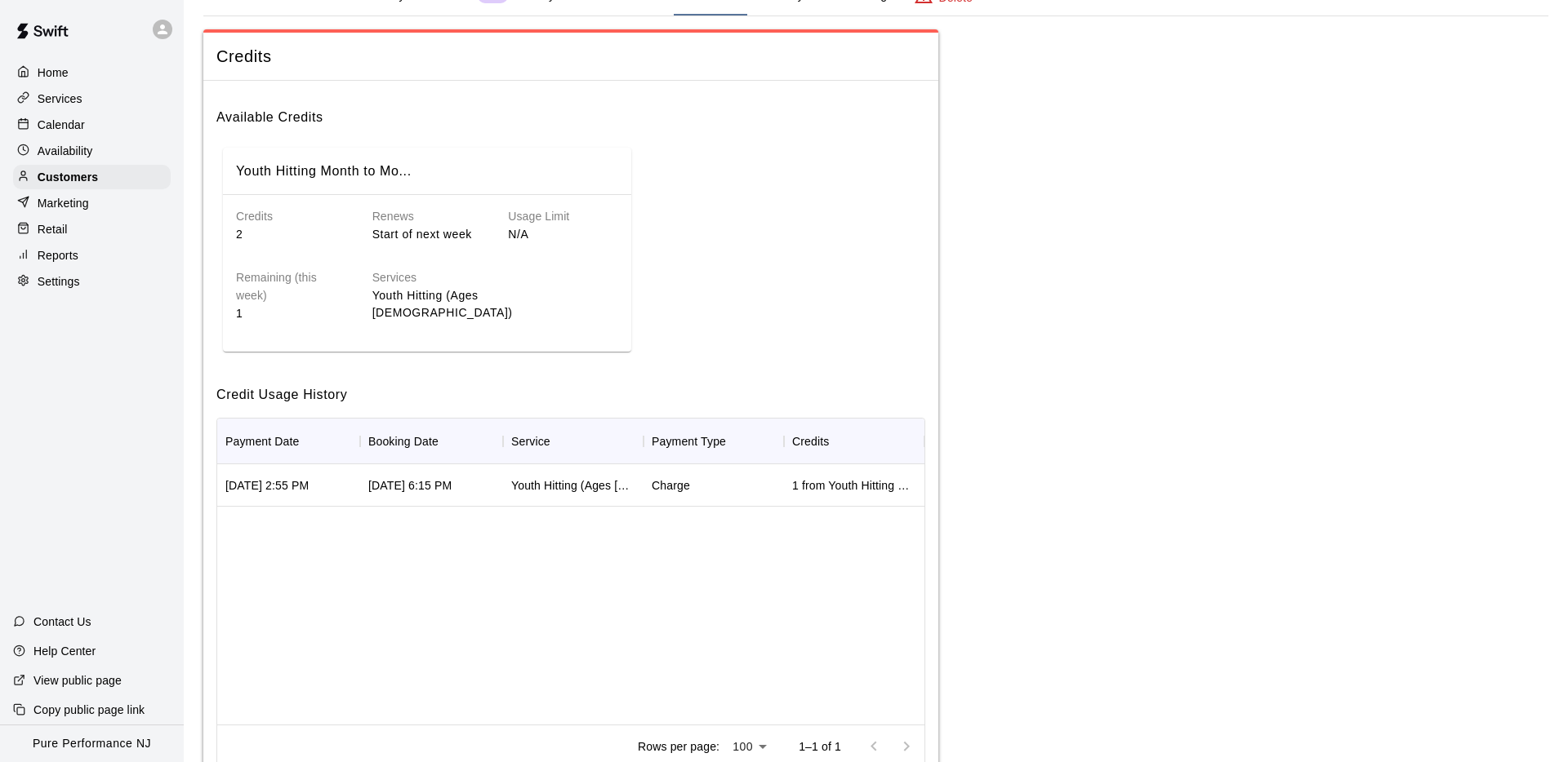
click at [802, 310] on div "Youth Hitting Month to Mo... Credits 2 Renews Start of next week Usage Limit N/…" at bounding box center [570, 250] width 709 height 217
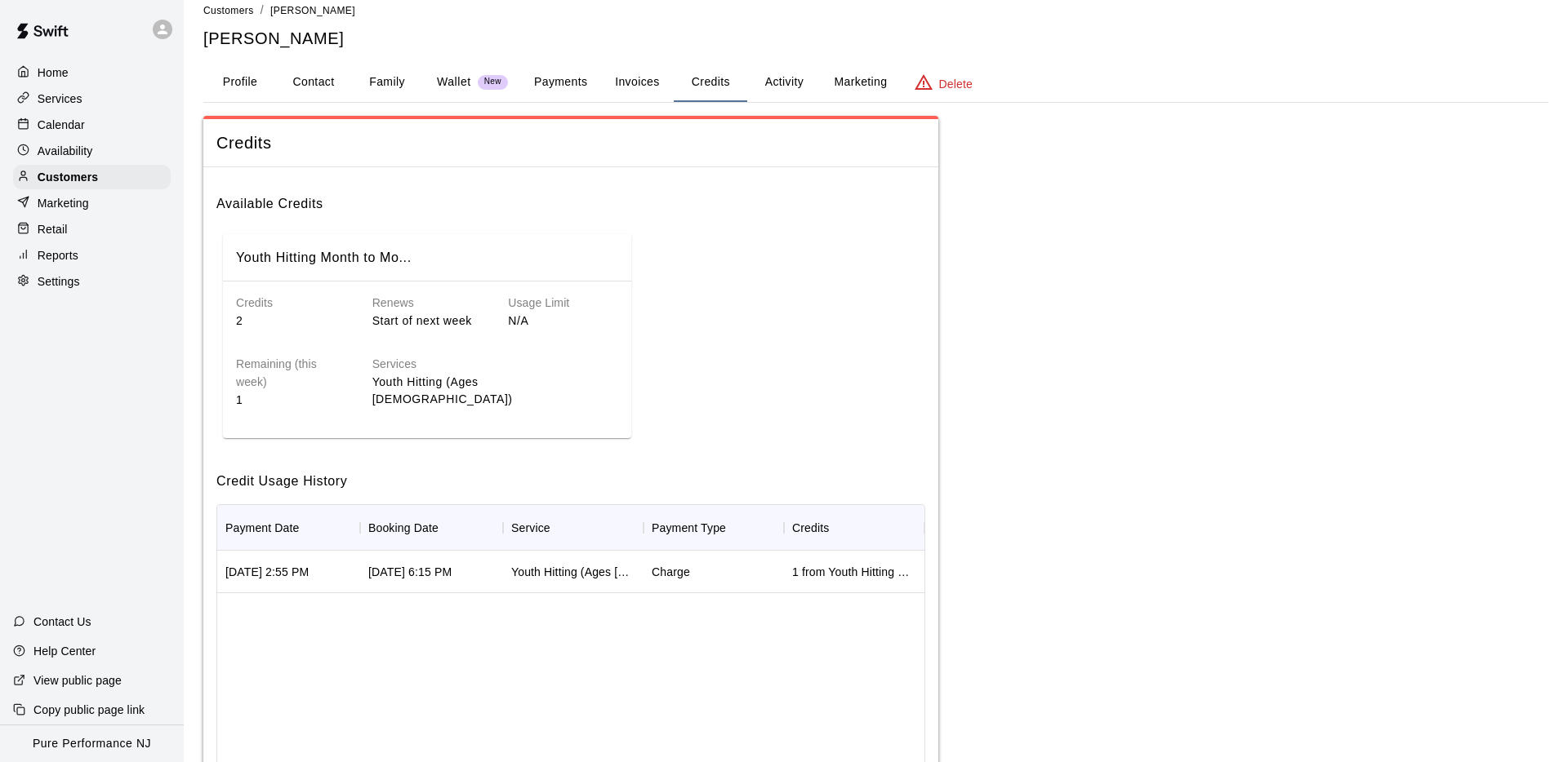
scroll to position [6, 0]
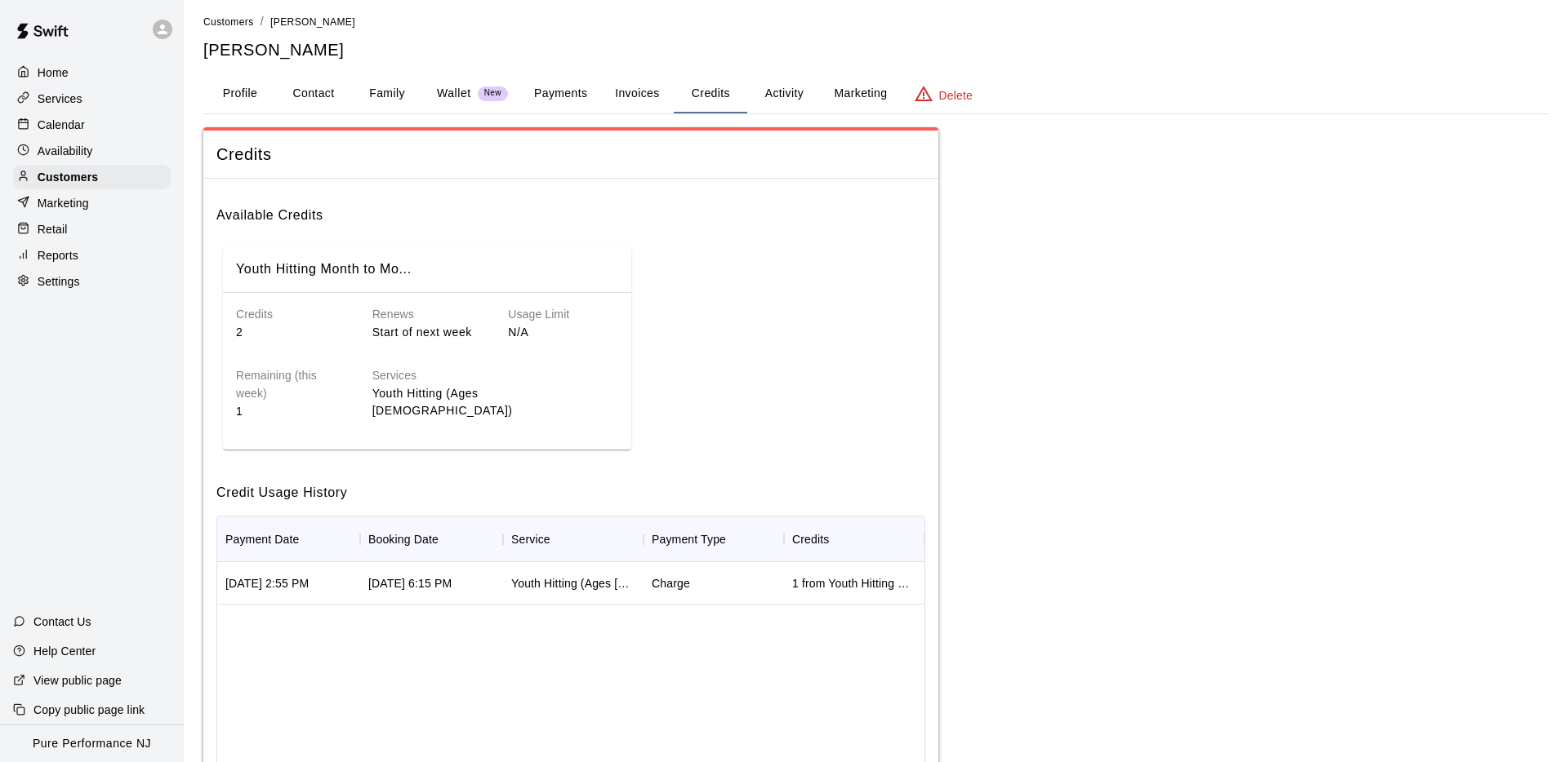
click at [780, 90] on button "Activity" at bounding box center [784, 93] width 73 height 39
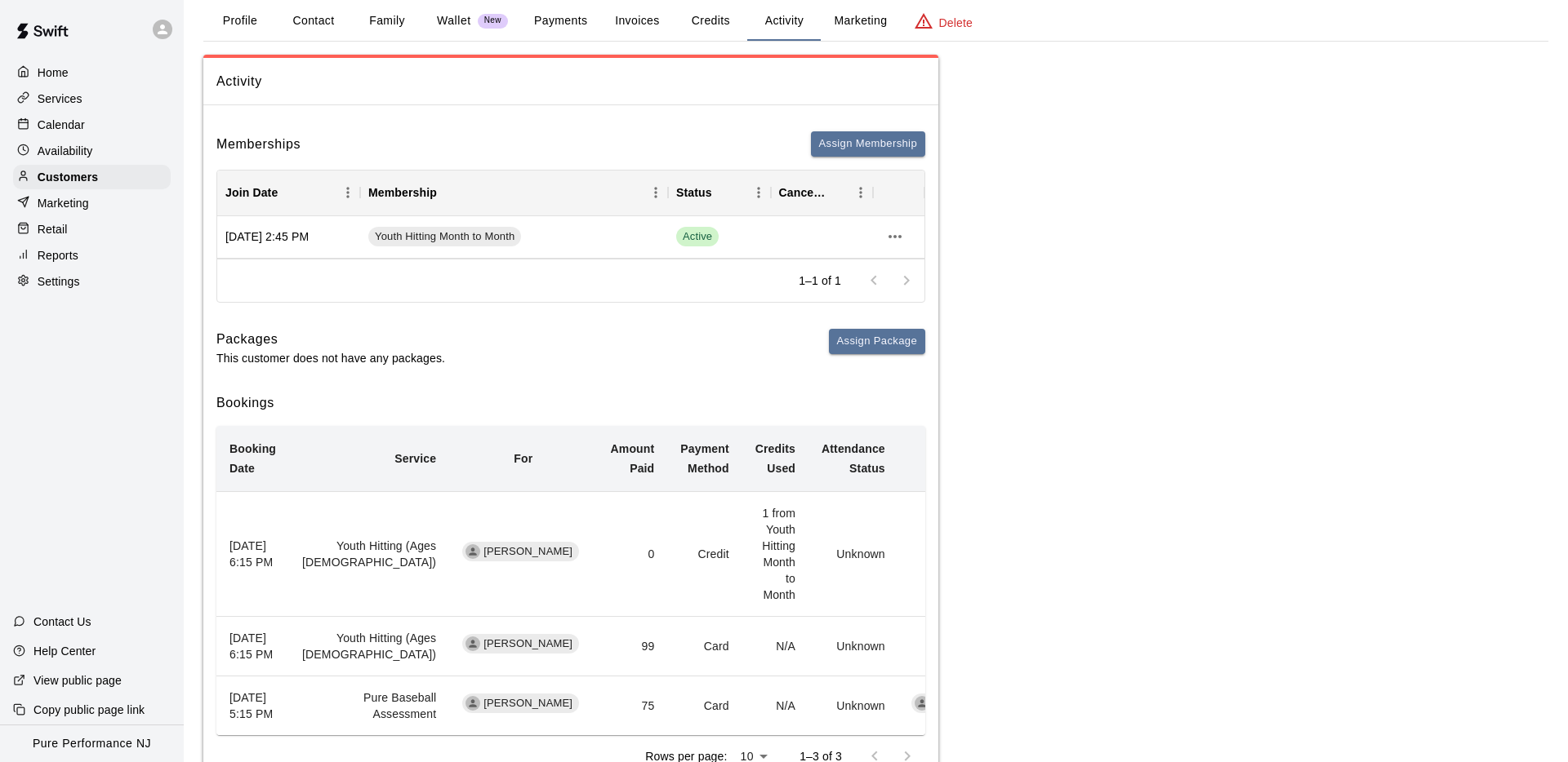
scroll to position [0, 0]
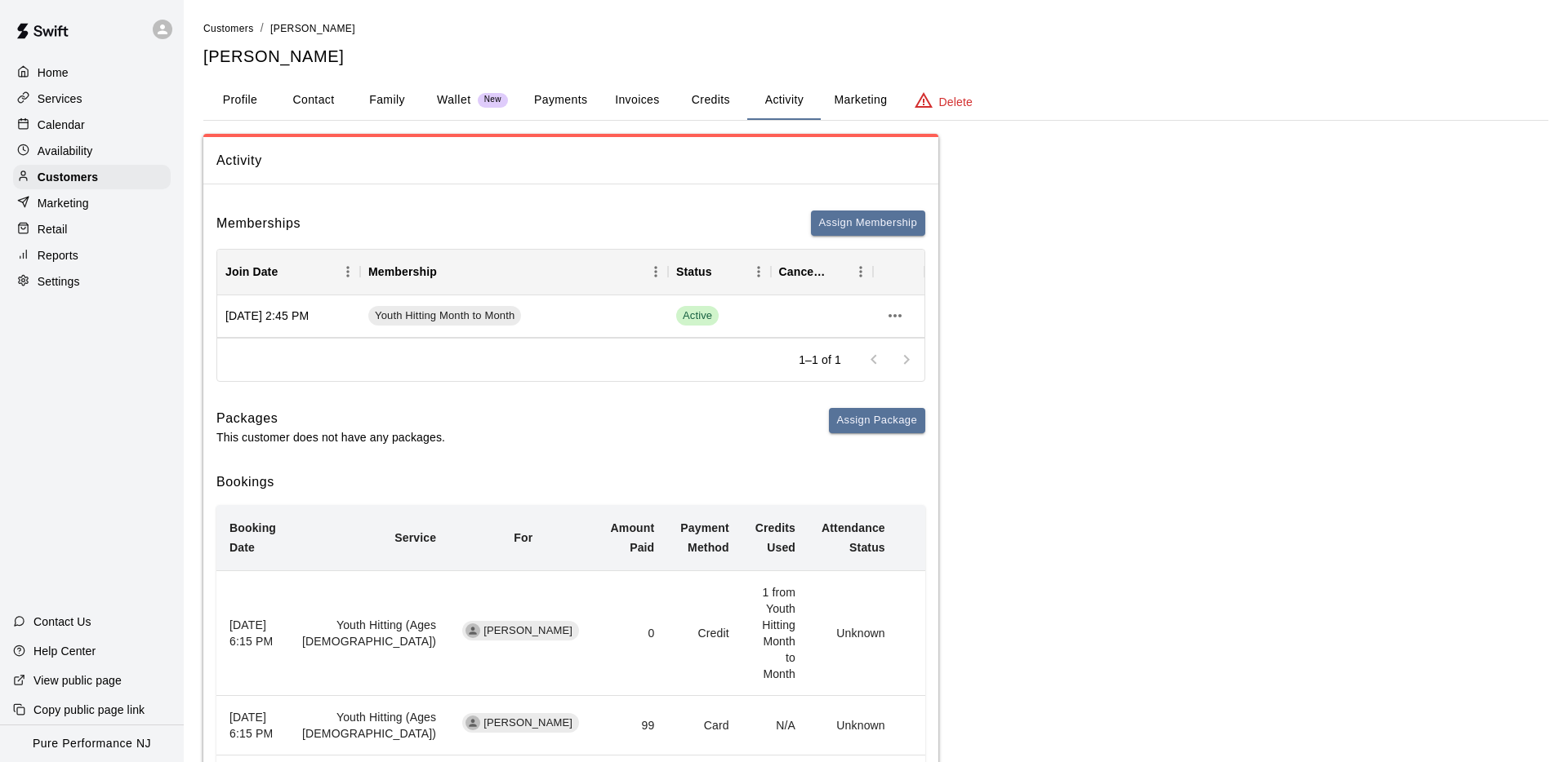
click at [719, 98] on button "Credits" at bounding box center [709, 101] width 73 height 39
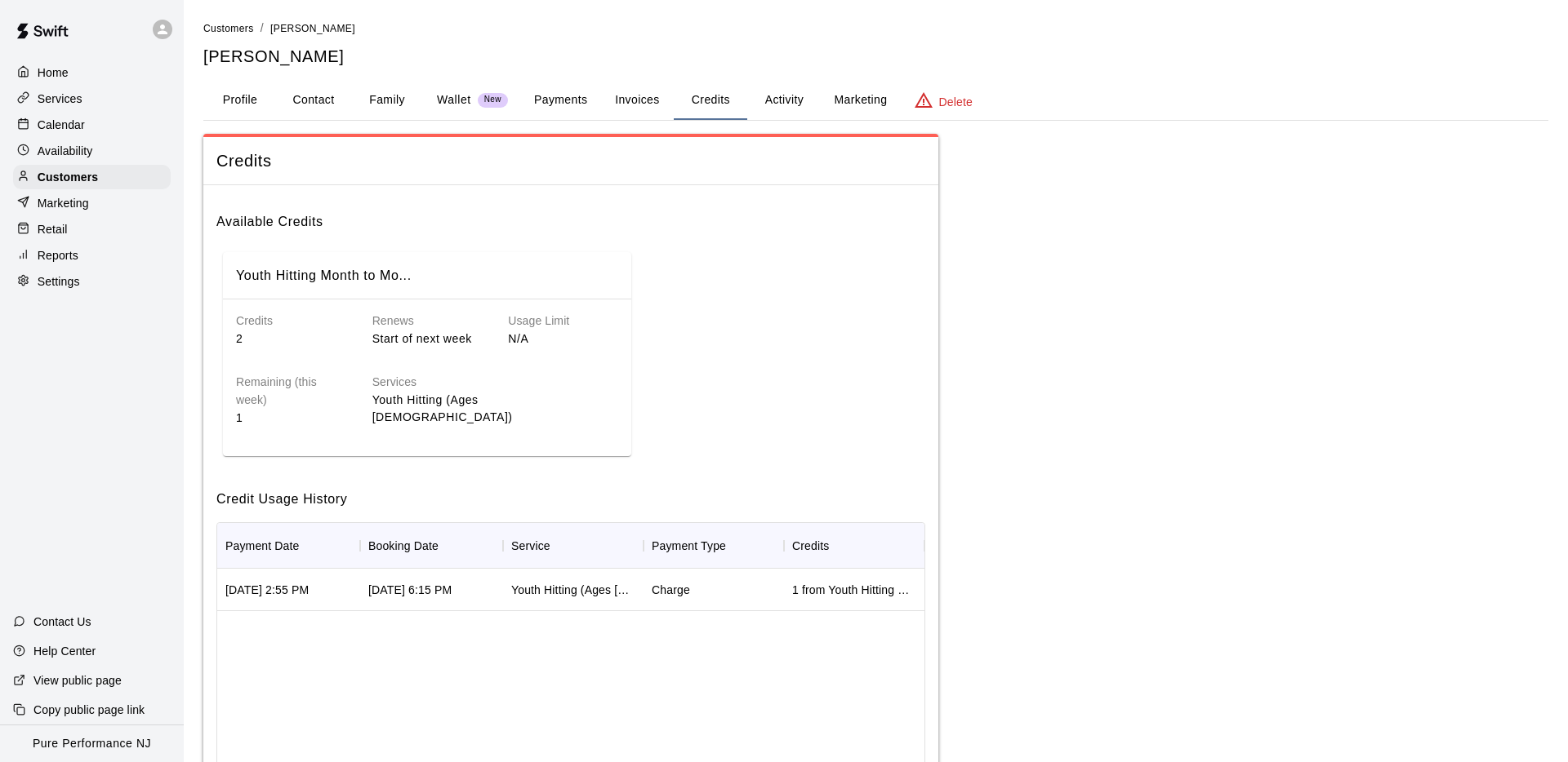
click at [467, 632] on div "[DATE] 2:55 PM [DATE] 6:15 PM Youth Hitting (Ages [DEMOGRAPHIC_DATA]) Charge 1 …" at bounding box center [570, 698] width 707 height 260
drag, startPoint x: 467, startPoint y: 632, endPoint x: 469, endPoint y: 623, distance: 9.2
click at [466, 632] on div "[DATE] 2:55 PM [DATE] 6:15 PM Youth Hitting (Ages [DEMOGRAPHIC_DATA]) Charge 1 …" at bounding box center [570, 698] width 707 height 260
drag, startPoint x: 784, startPoint y: 98, endPoint x: 768, endPoint y: 93, distance: 16.8
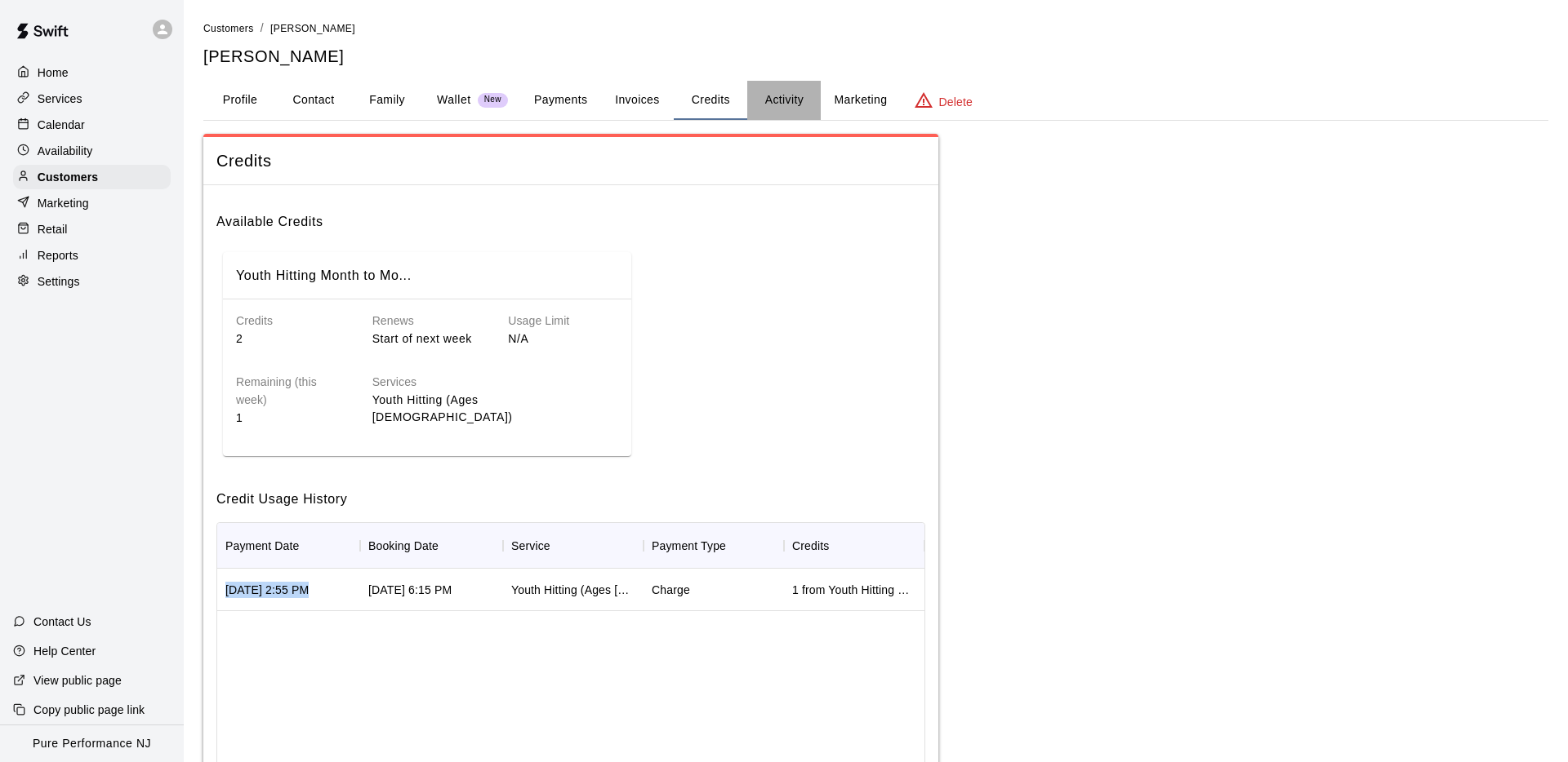
click at [784, 98] on button "Activity" at bounding box center [784, 101] width 73 height 39
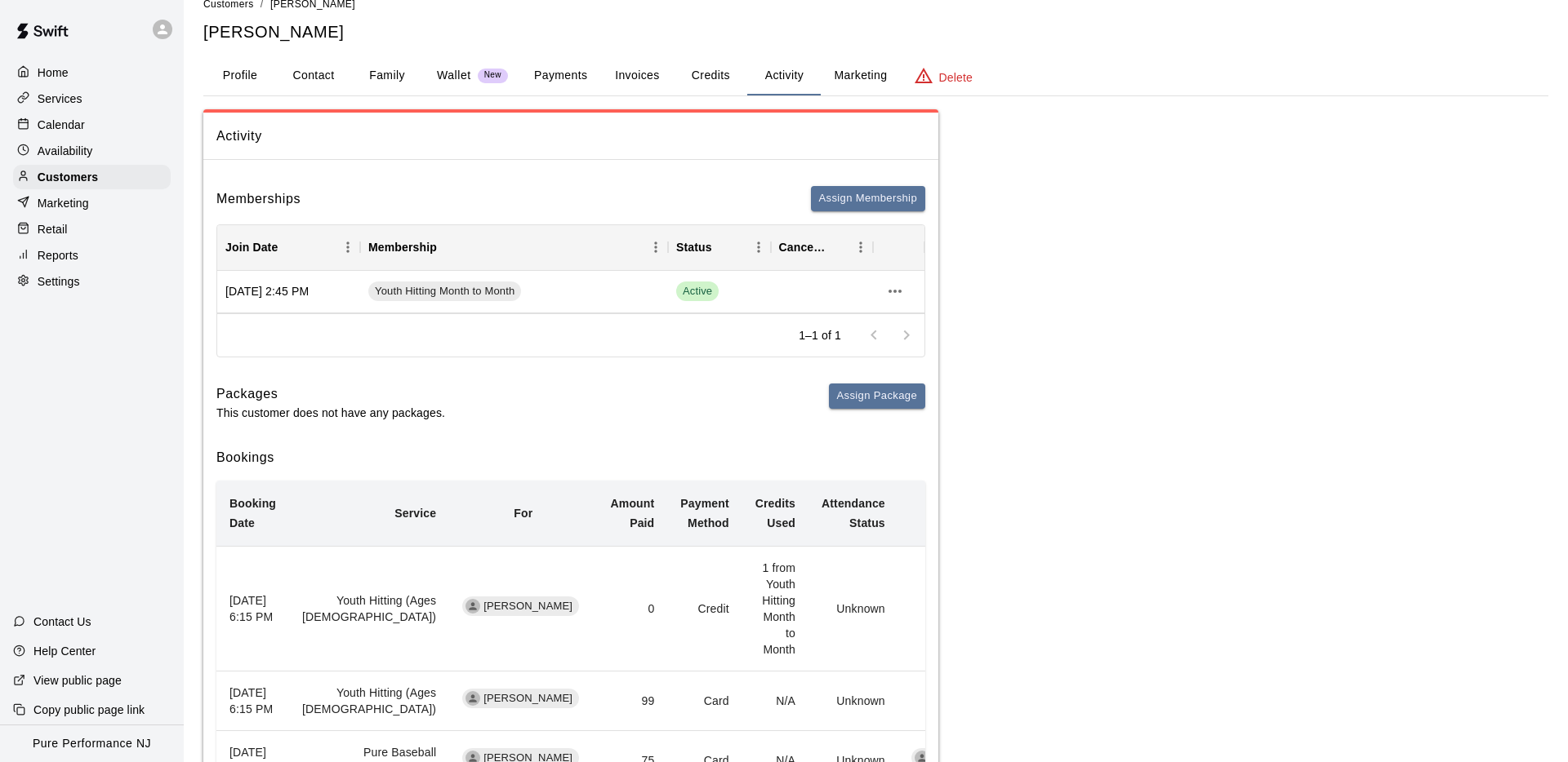
scroll to position [180, 0]
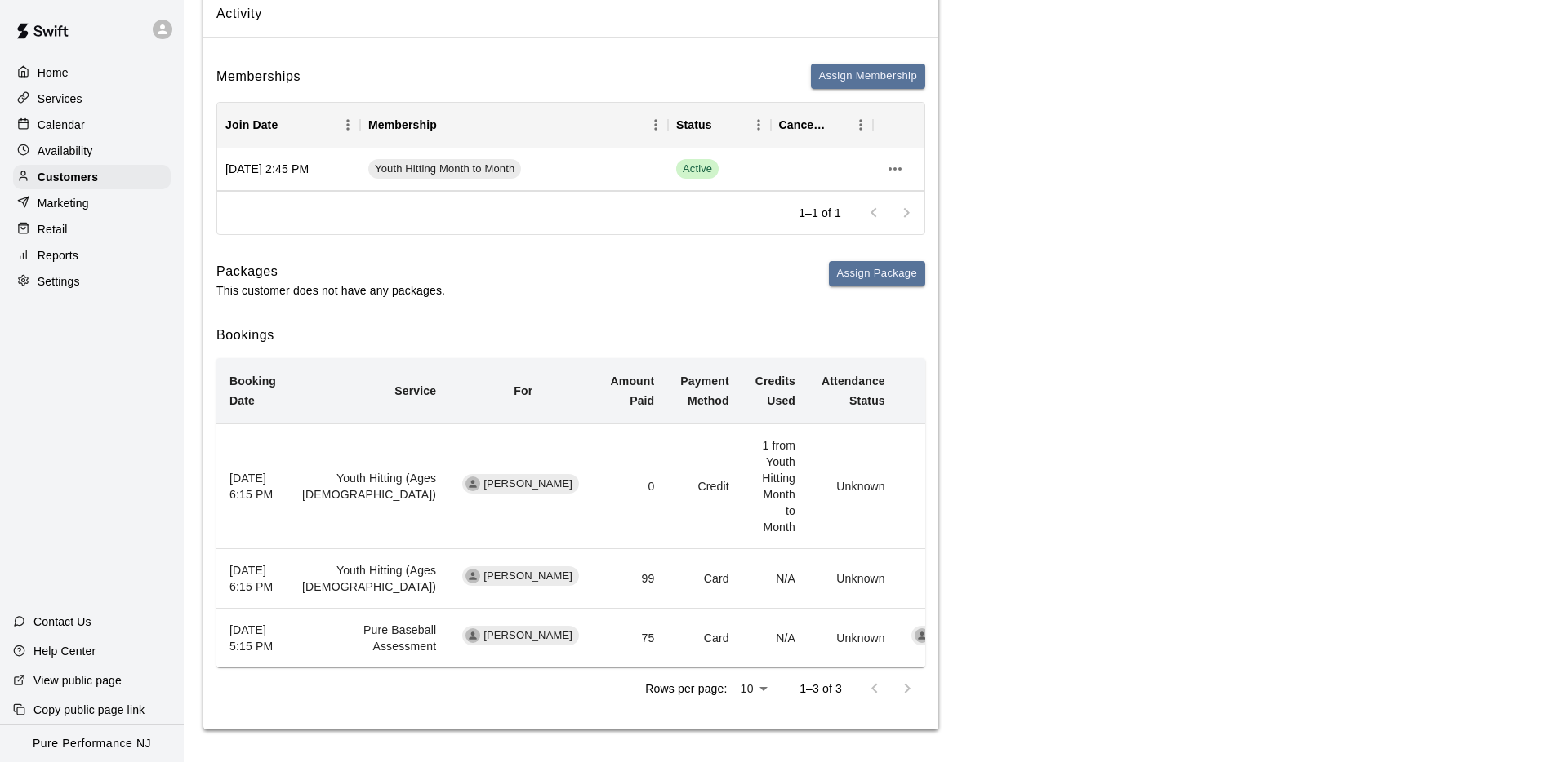
drag, startPoint x: 553, startPoint y: 544, endPoint x: 572, endPoint y: 544, distance: 19.0
click at [597, 549] on td "99" at bounding box center [633, 579] width 71 height 60
click at [91, 118] on div "Calendar" at bounding box center [92, 125] width 158 height 25
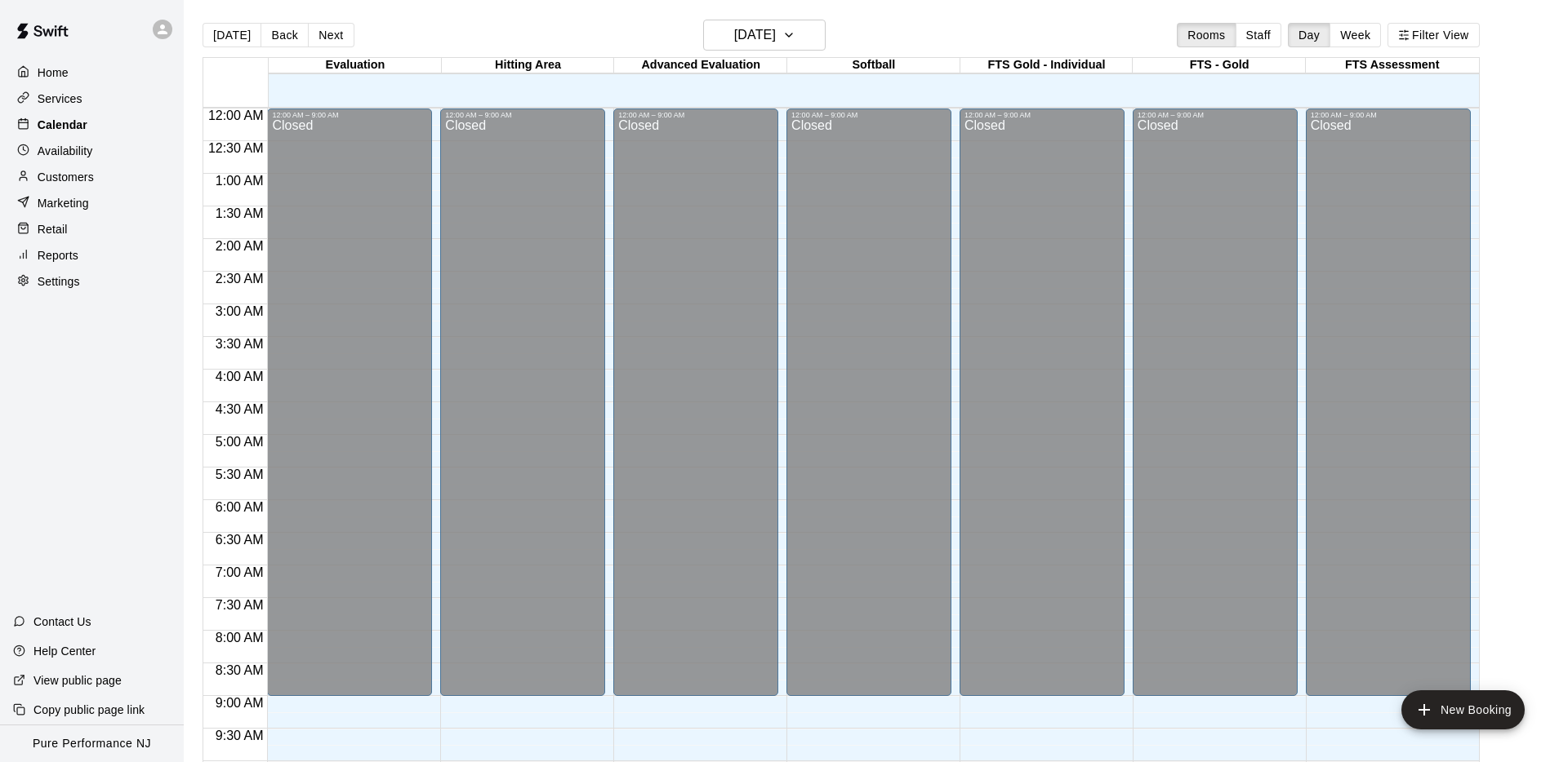
scroll to position [846, 0]
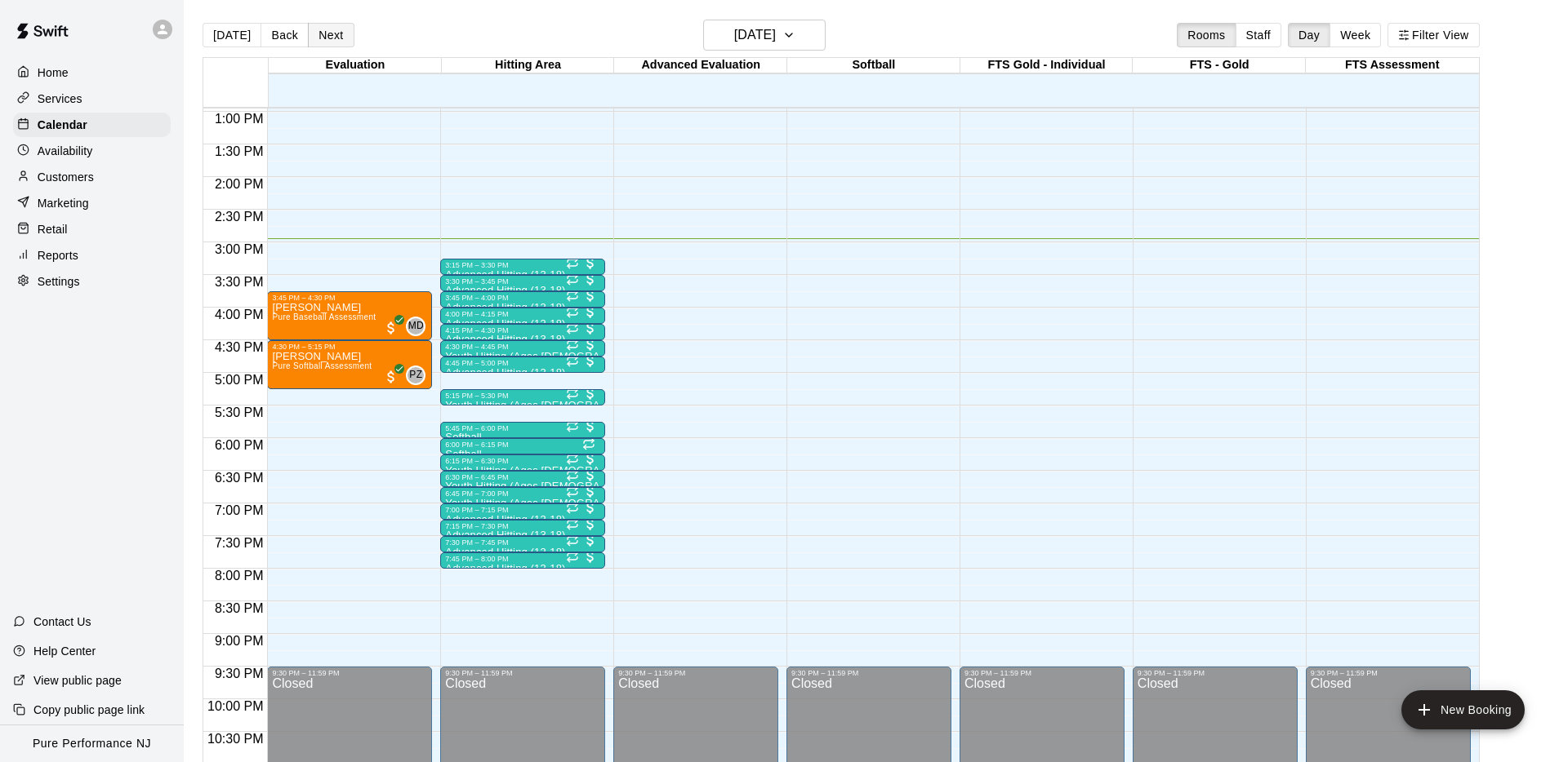
click at [329, 28] on button "Next" at bounding box center [331, 35] width 46 height 25
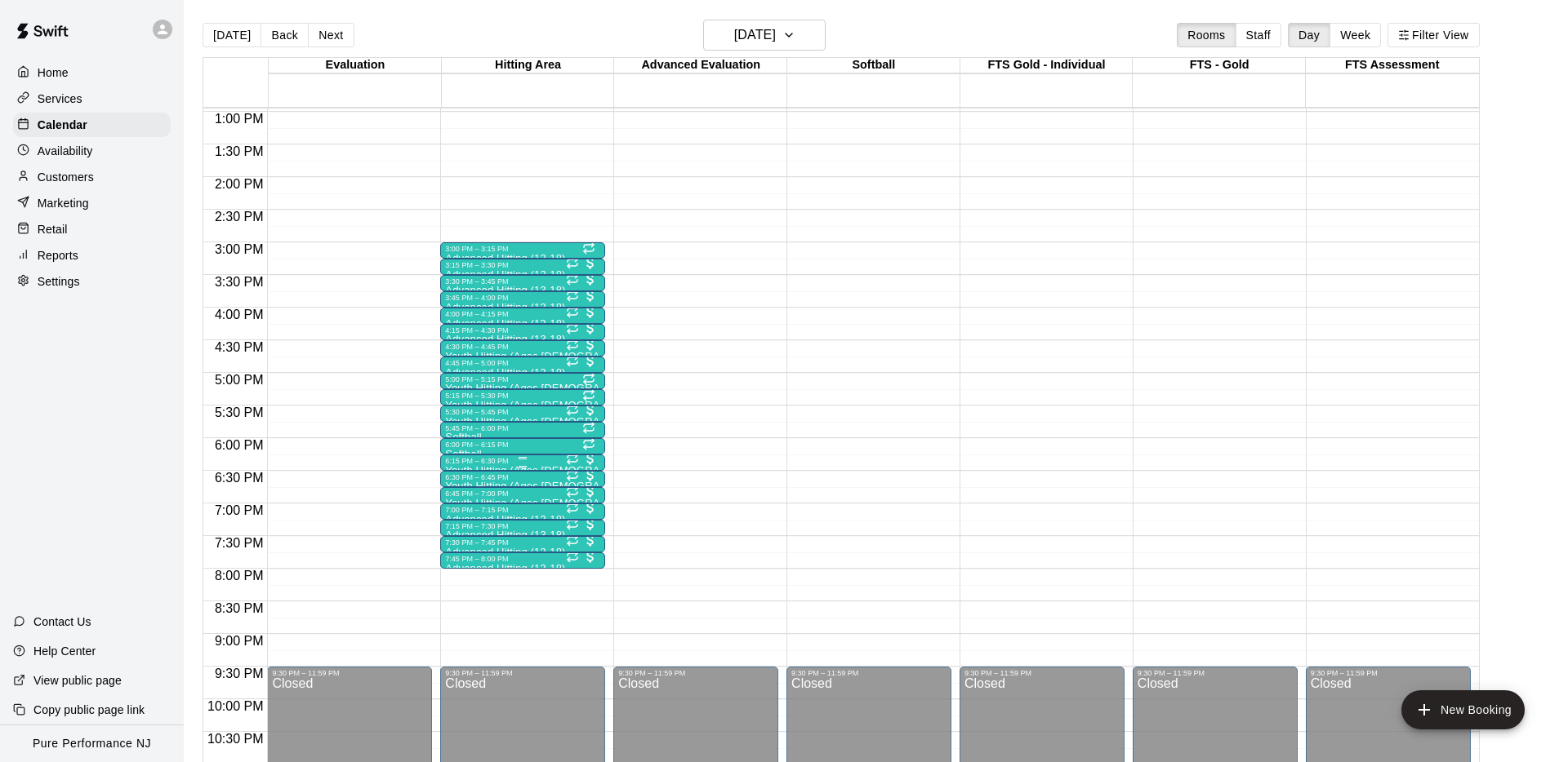
click at [496, 467] on div at bounding box center [522, 467] width 155 height 3
click at [462, 525] on img "edit" at bounding box center [462, 520] width 19 height 19
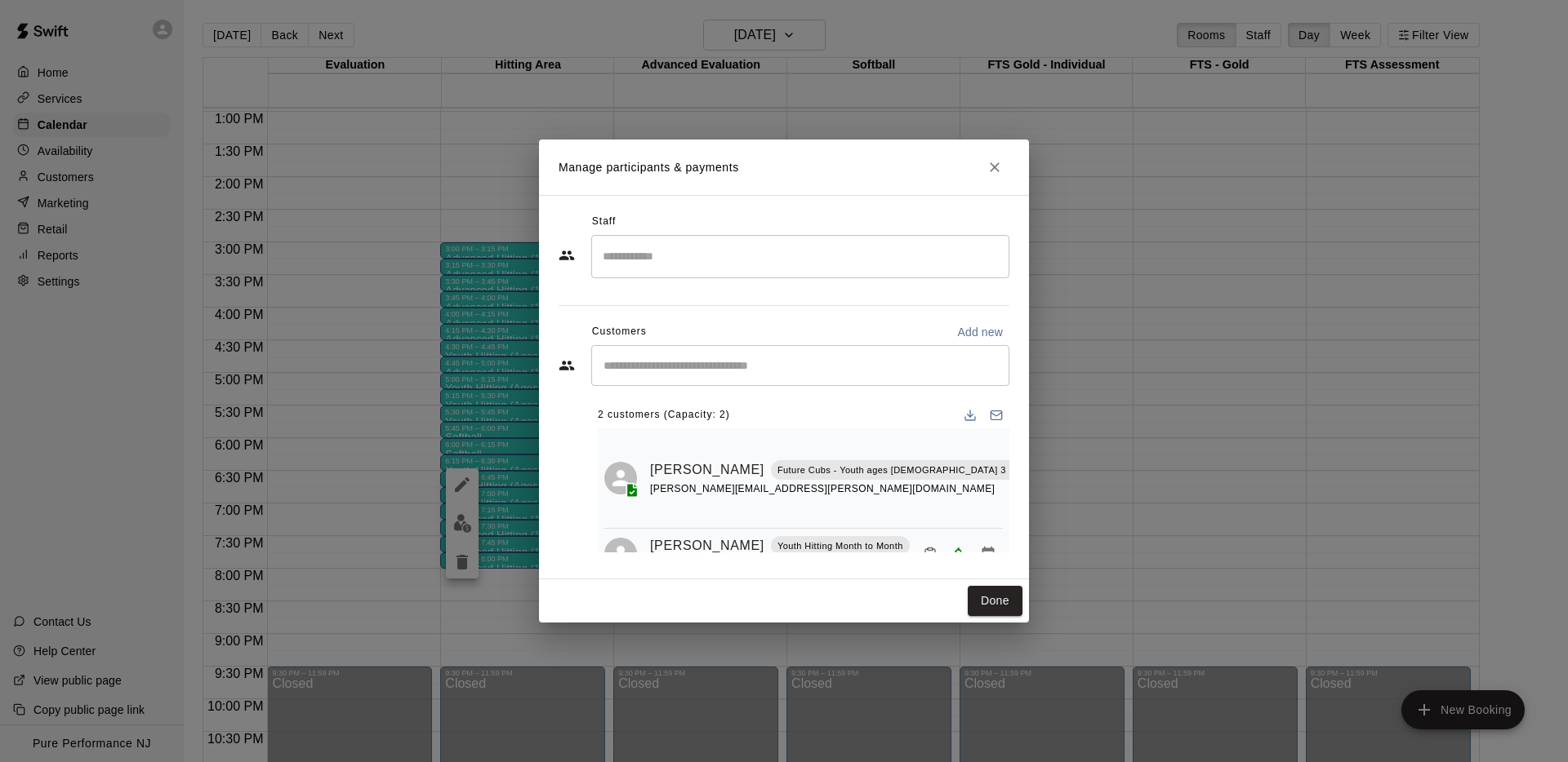
scroll to position [9, 0]
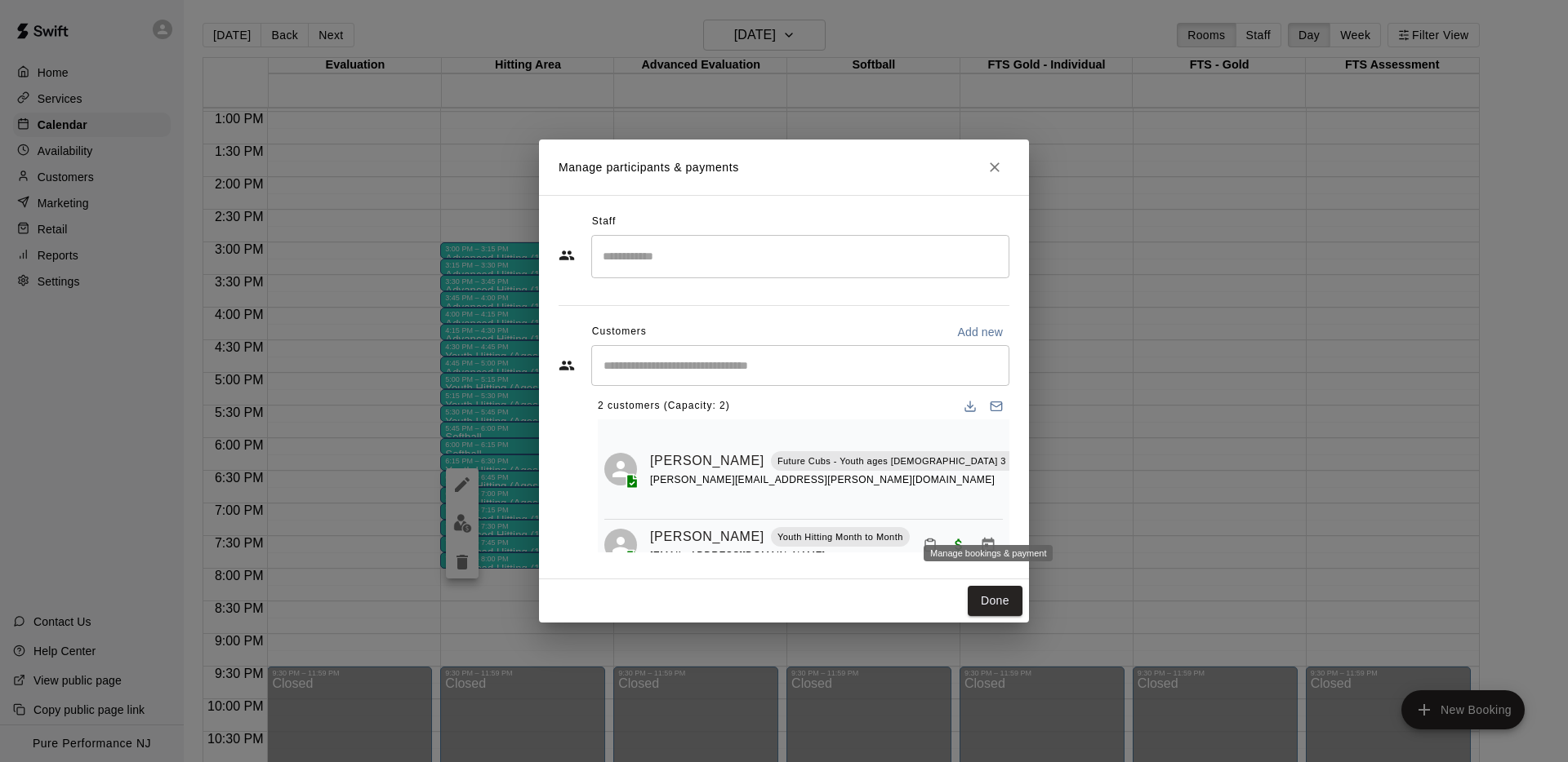
click at [989, 537] on icon "Manage bookings & payment" at bounding box center [987, 545] width 17 height 17
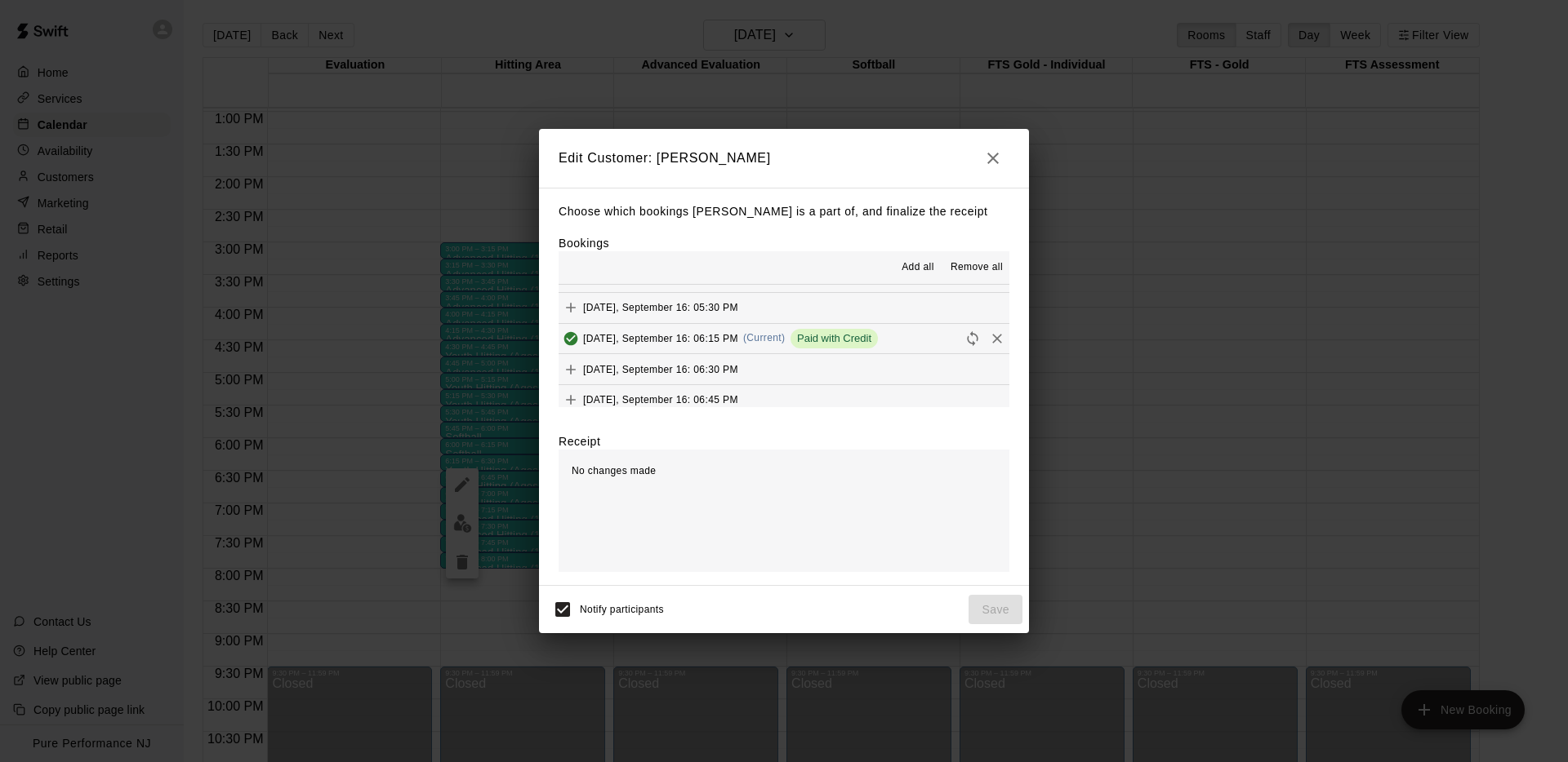
scroll to position [426, 0]
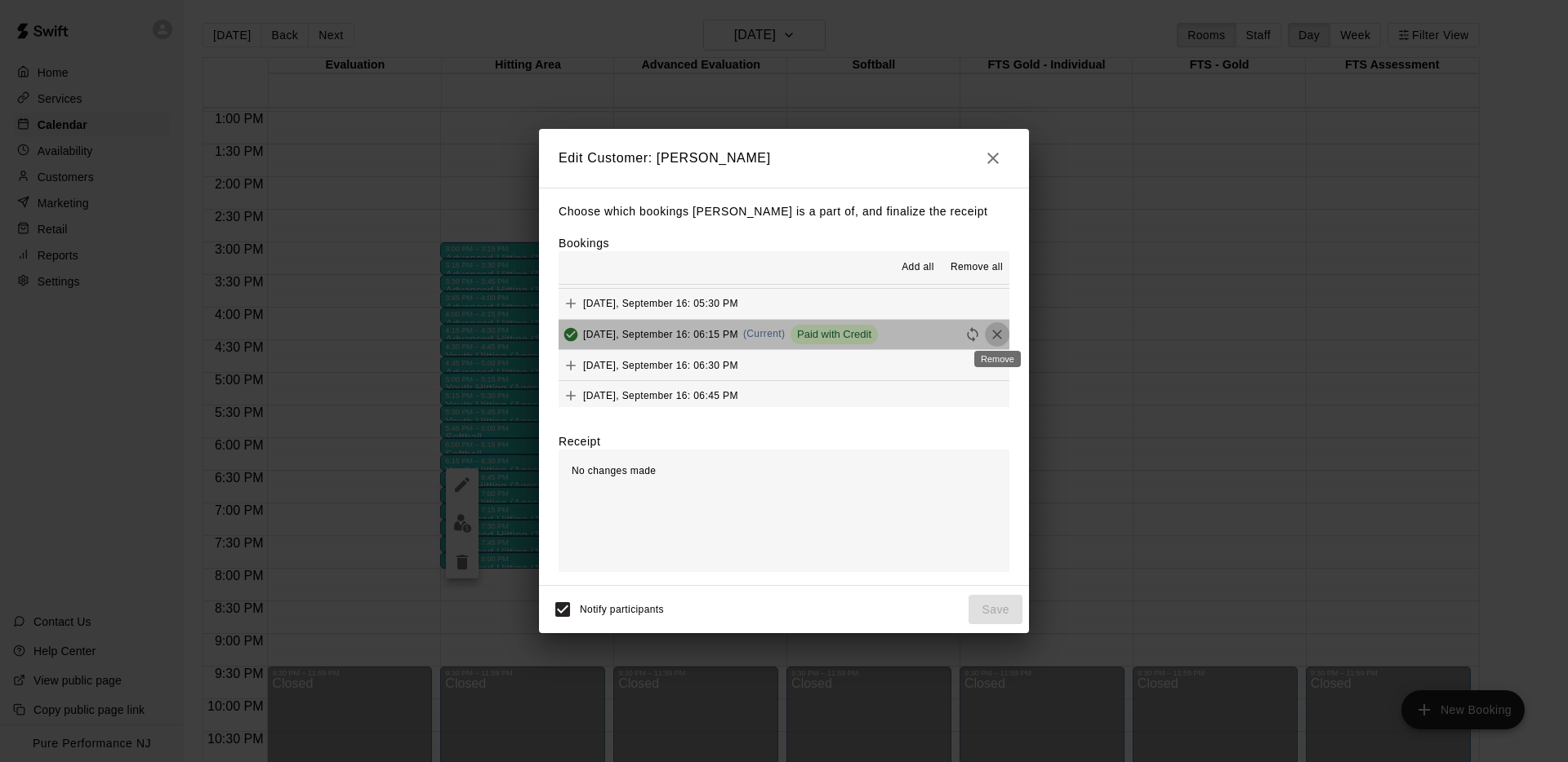
click at [1002, 332] on icon "Remove" at bounding box center [997, 334] width 17 height 17
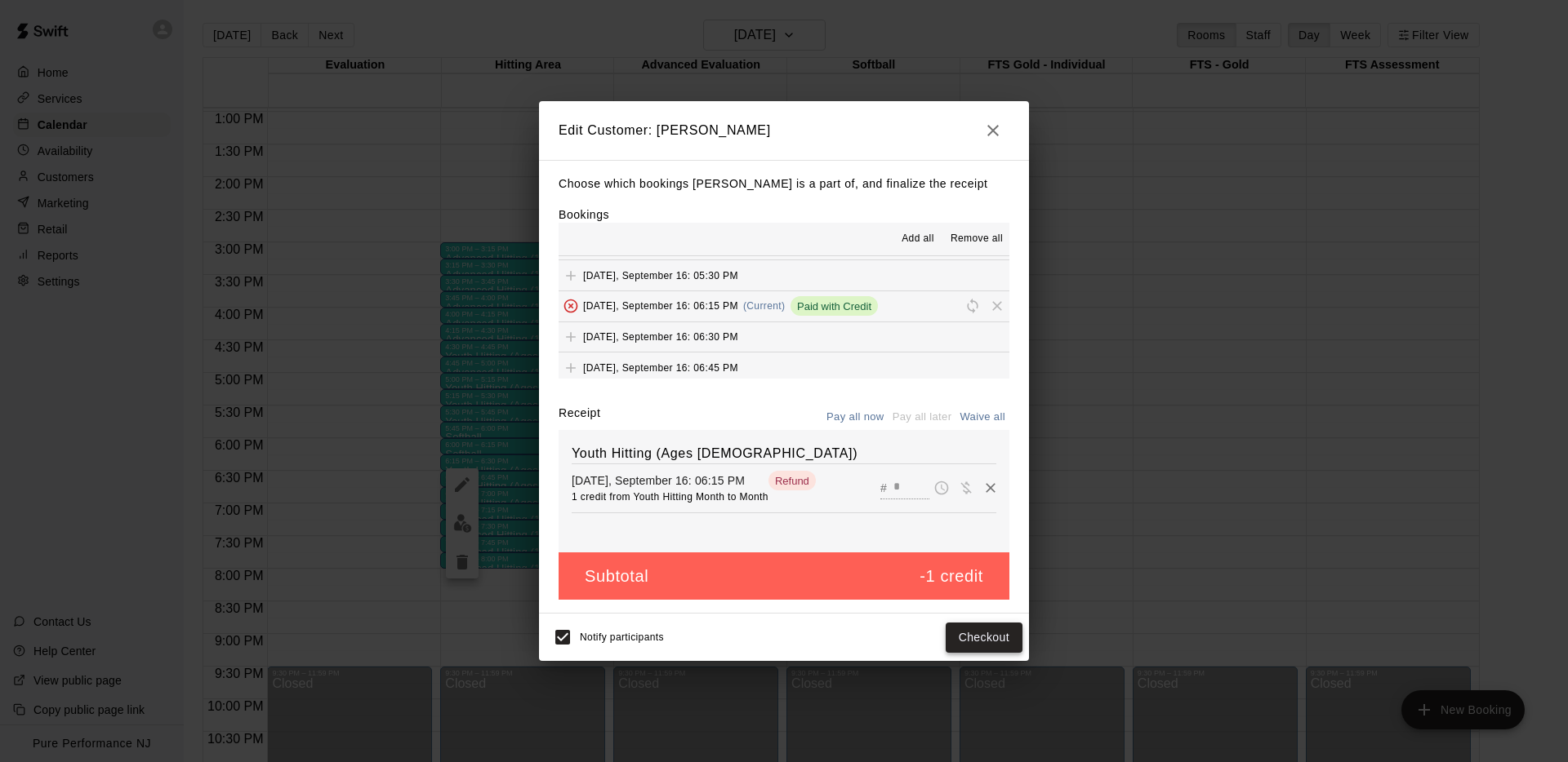
click at [984, 639] on button "Checkout" at bounding box center [984, 638] width 77 height 30
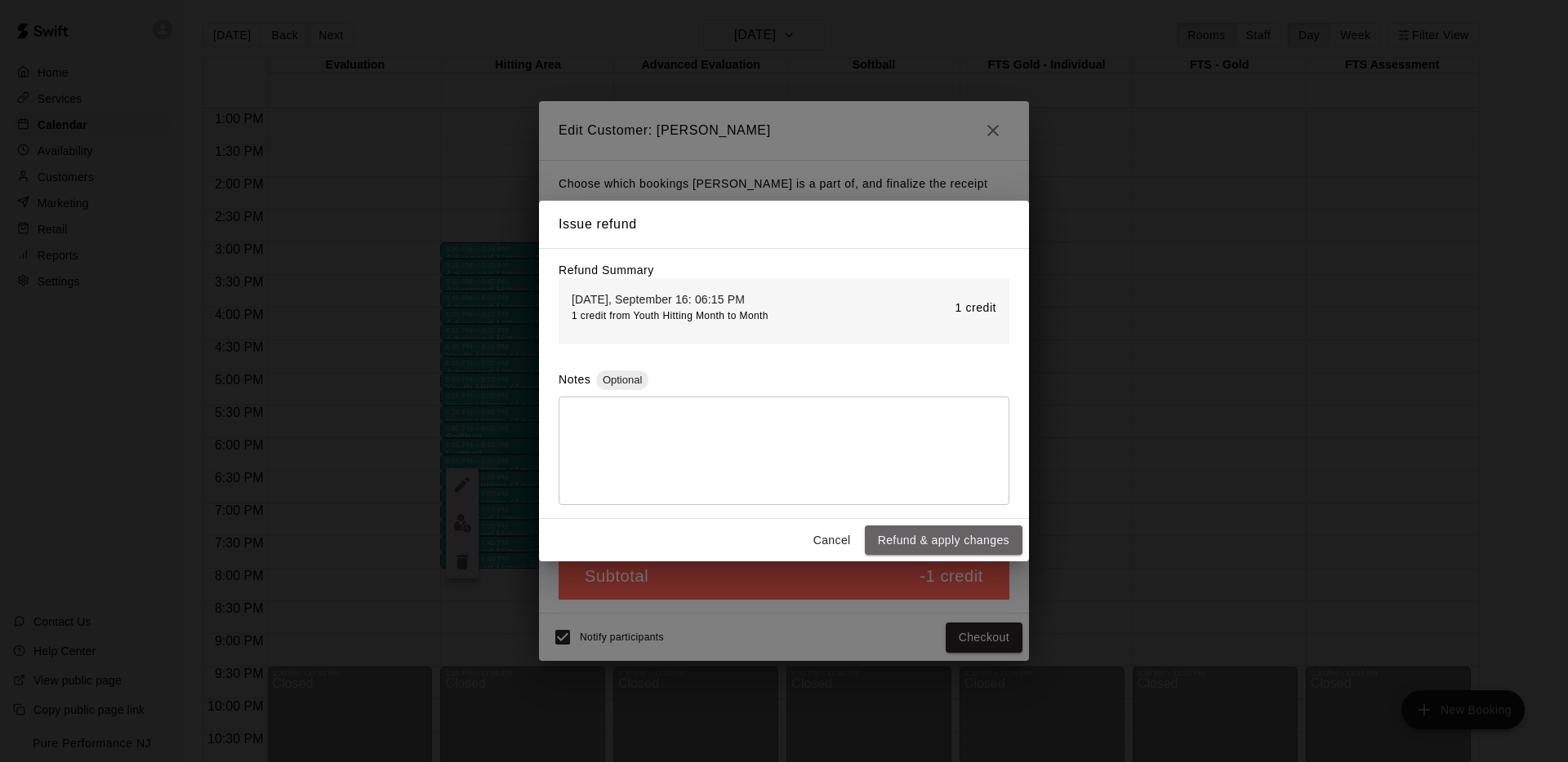
click at [912, 540] on button "Refund & apply changes" at bounding box center [943, 541] width 158 height 30
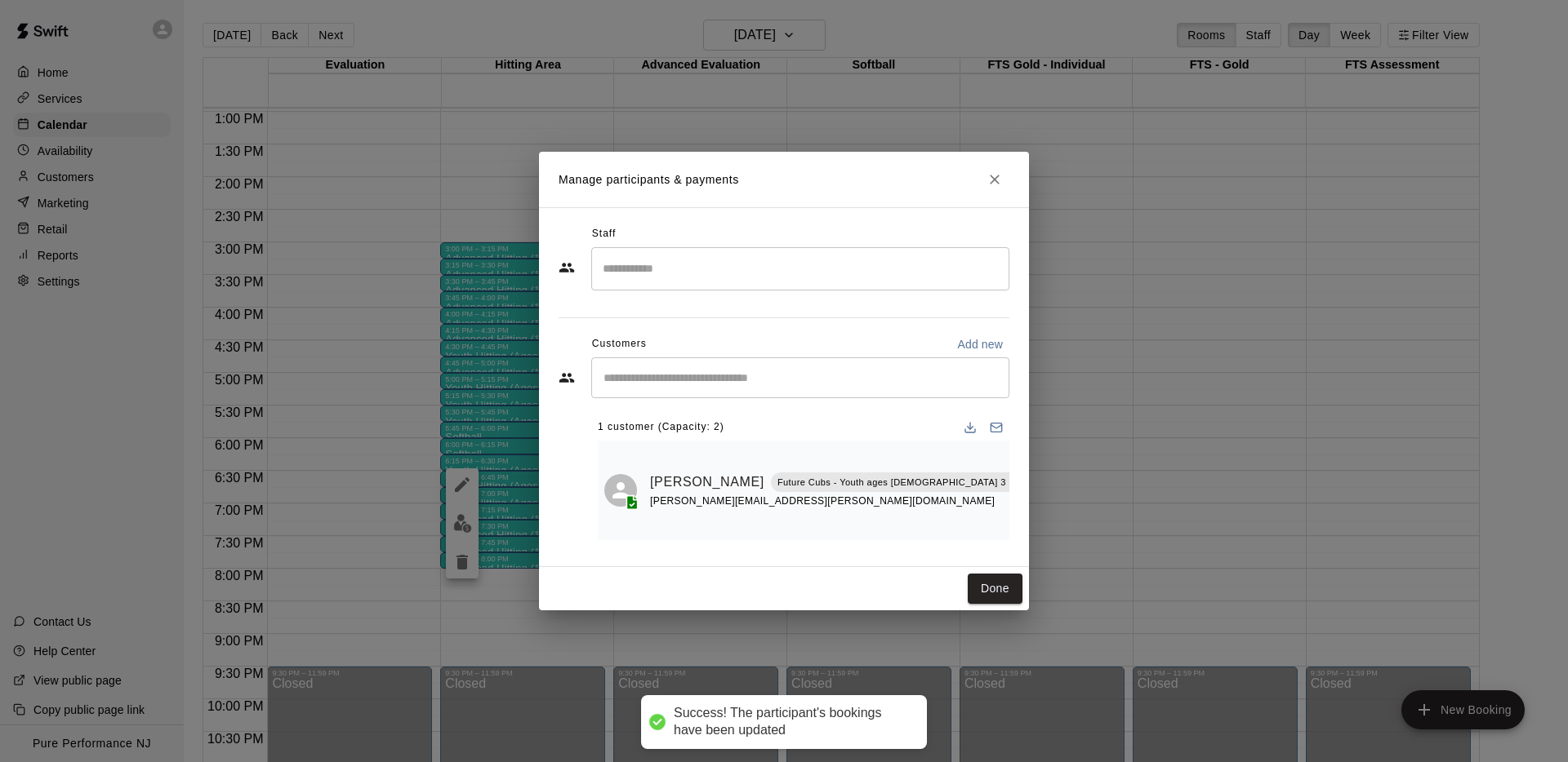
scroll to position [0, 0]
click at [987, 574] on button "Done" at bounding box center [995, 589] width 55 height 30
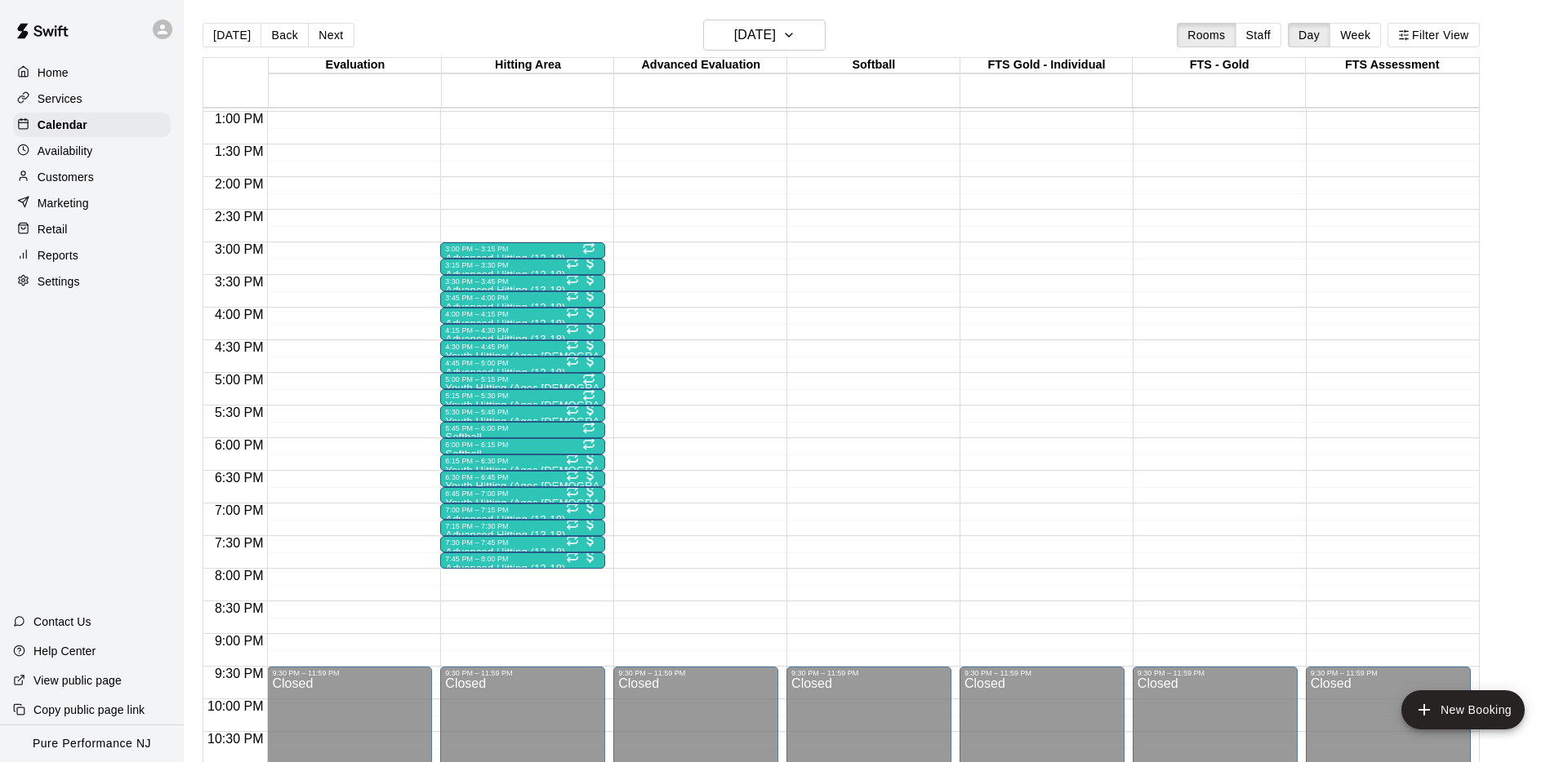
scroll to position [846, 0]
click at [174, 27] on div at bounding box center [166, 29] width 34 height 33
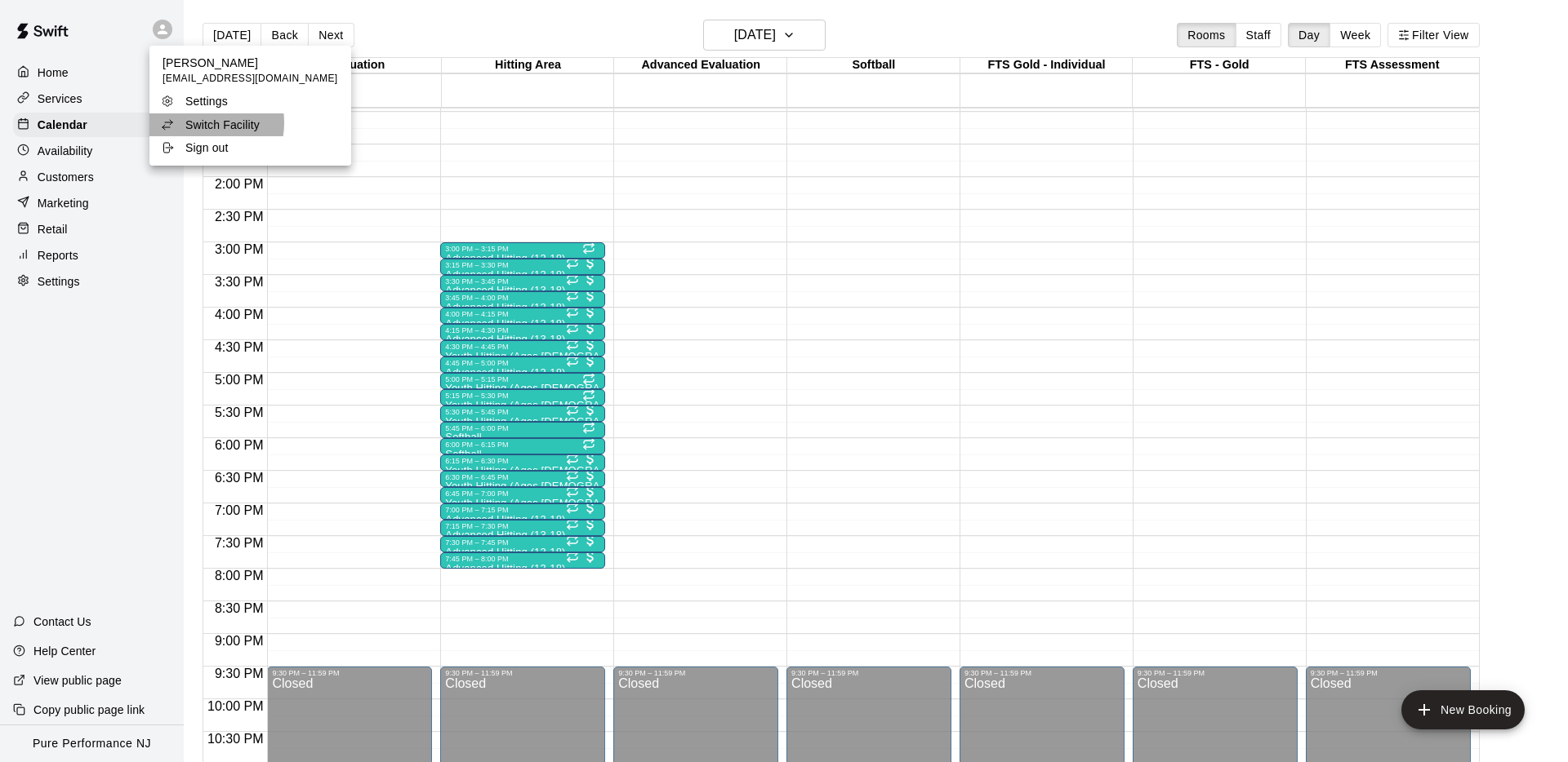
click at [201, 123] on p "Switch Facility" at bounding box center [222, 124] width 74 height 17
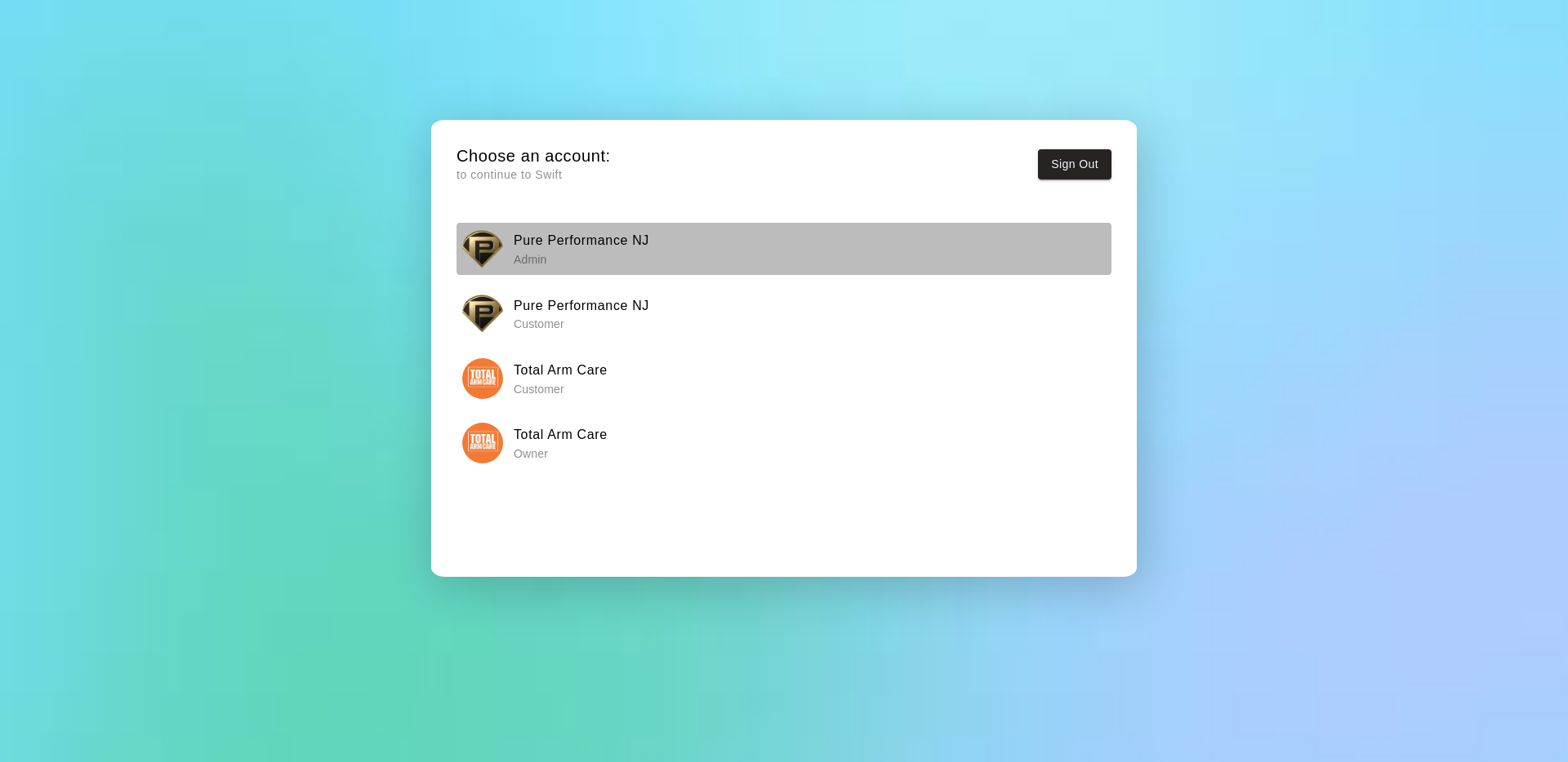
click at [509, 257] on div "Pure Performance NJ Admin" at bounding box center [784, 249] width 644 height 41
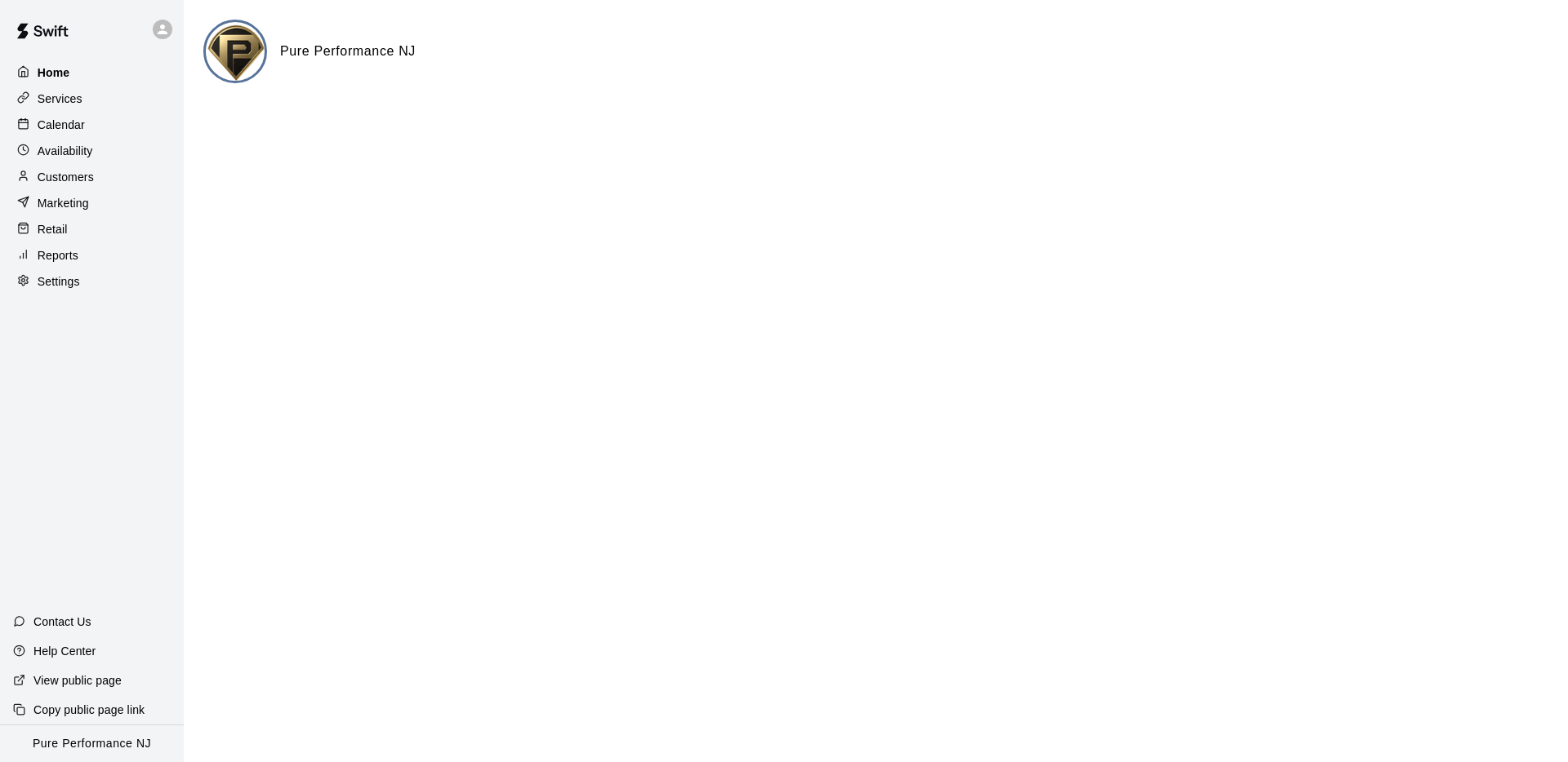
click at [58, 79] on p "Home" at bounding box center [54, 72] width 33 height 17
click at [64, 92] on p "Services" at bounding box center [60, 99] width 45 height 17
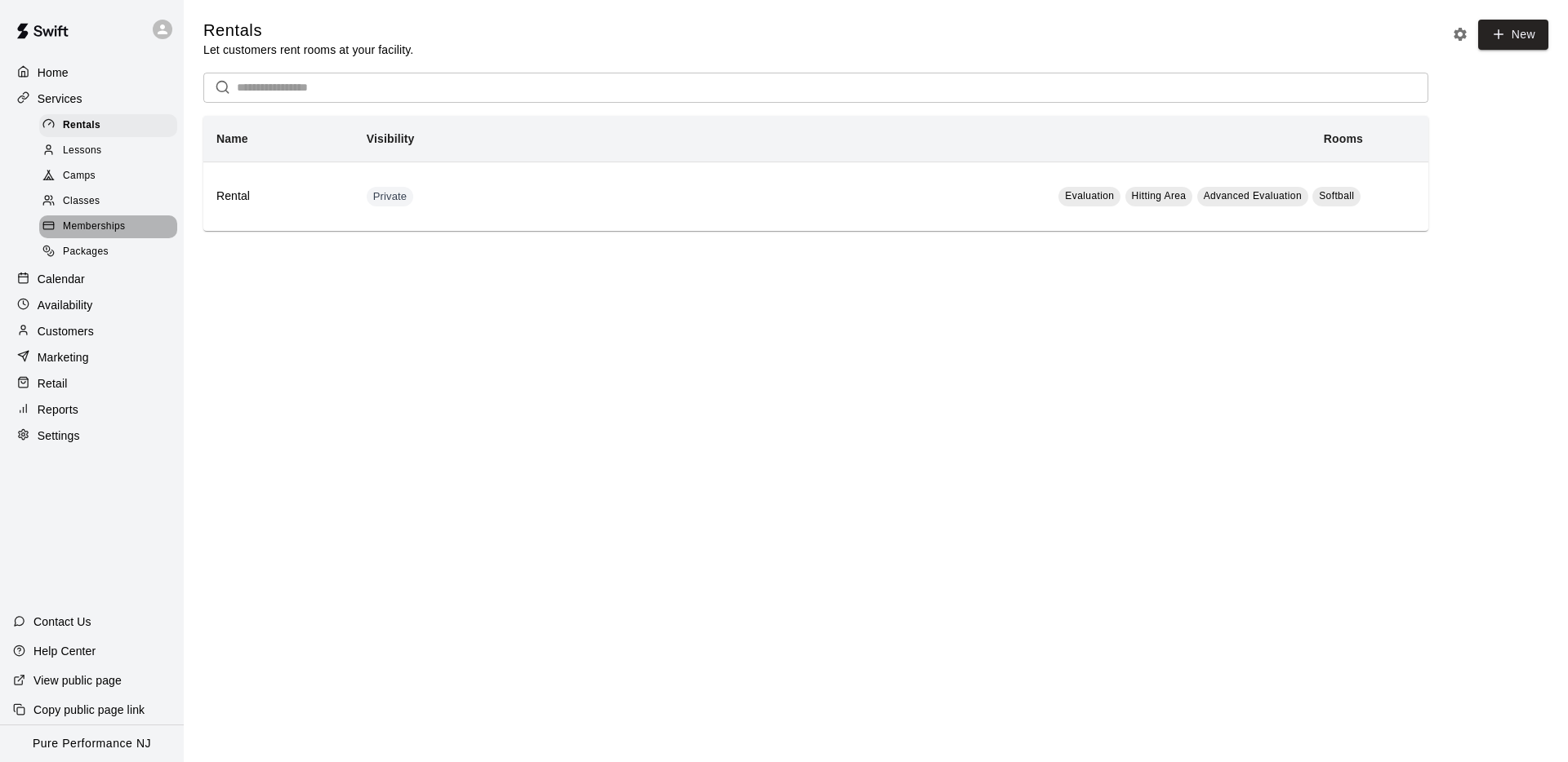
click at [104, 229] on span "Memberships" at bounding box center [94, 227] width 62 height 17
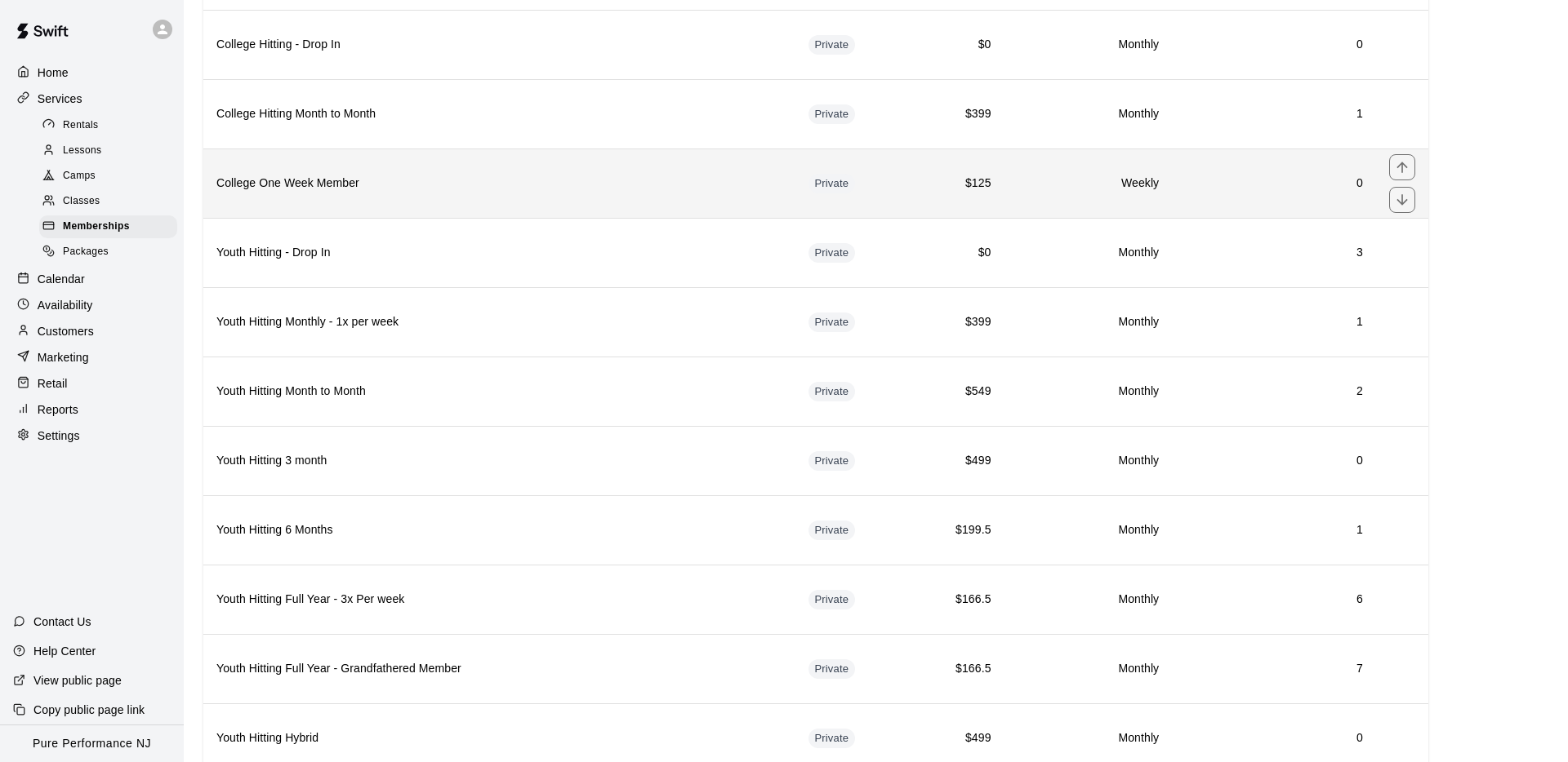
scroll to position [711, 0]
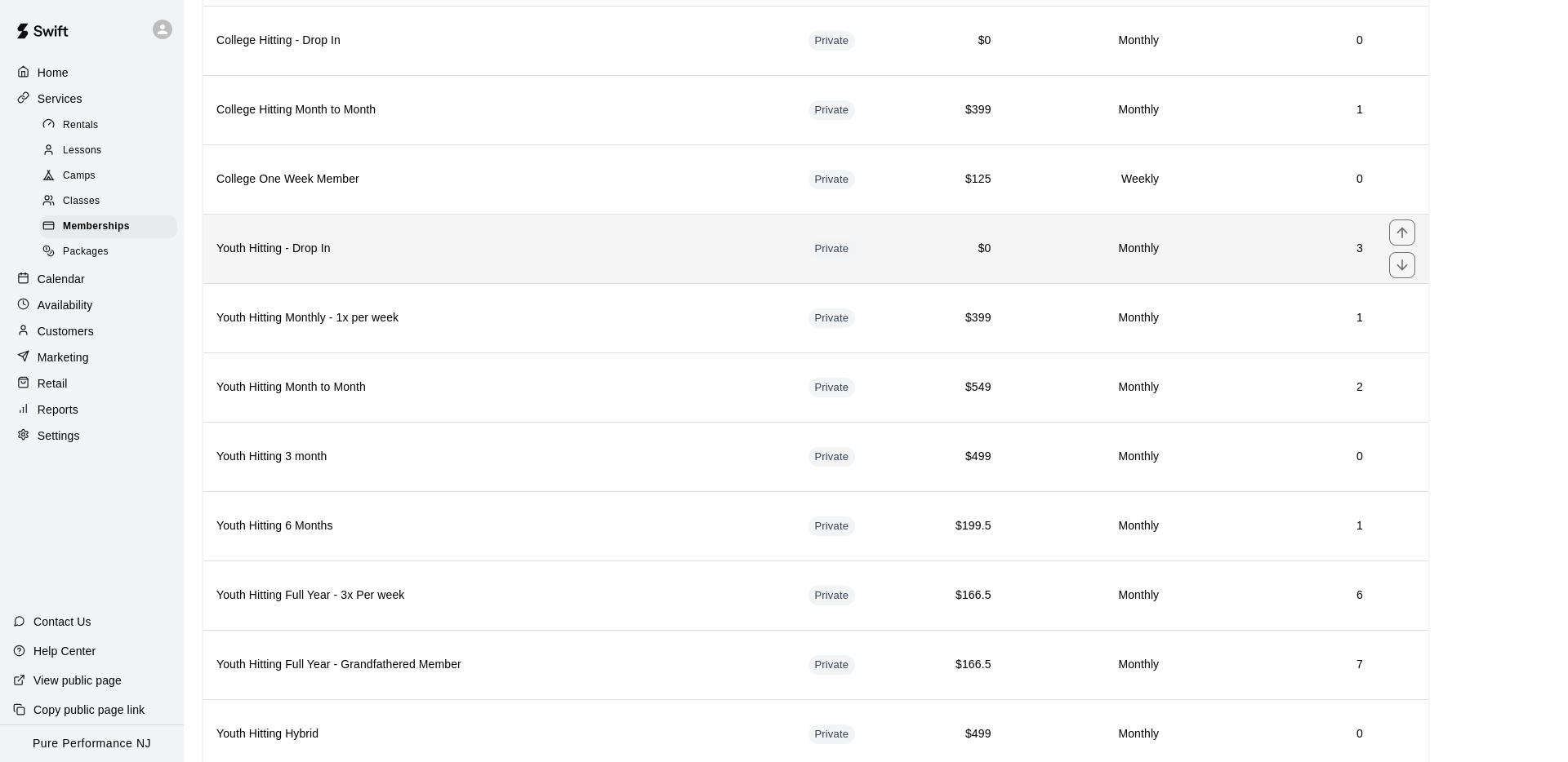
click at [429, 246] on h6 "Youth Hitting - Drop In" at bounding box center [499, 249] width 566 height 18
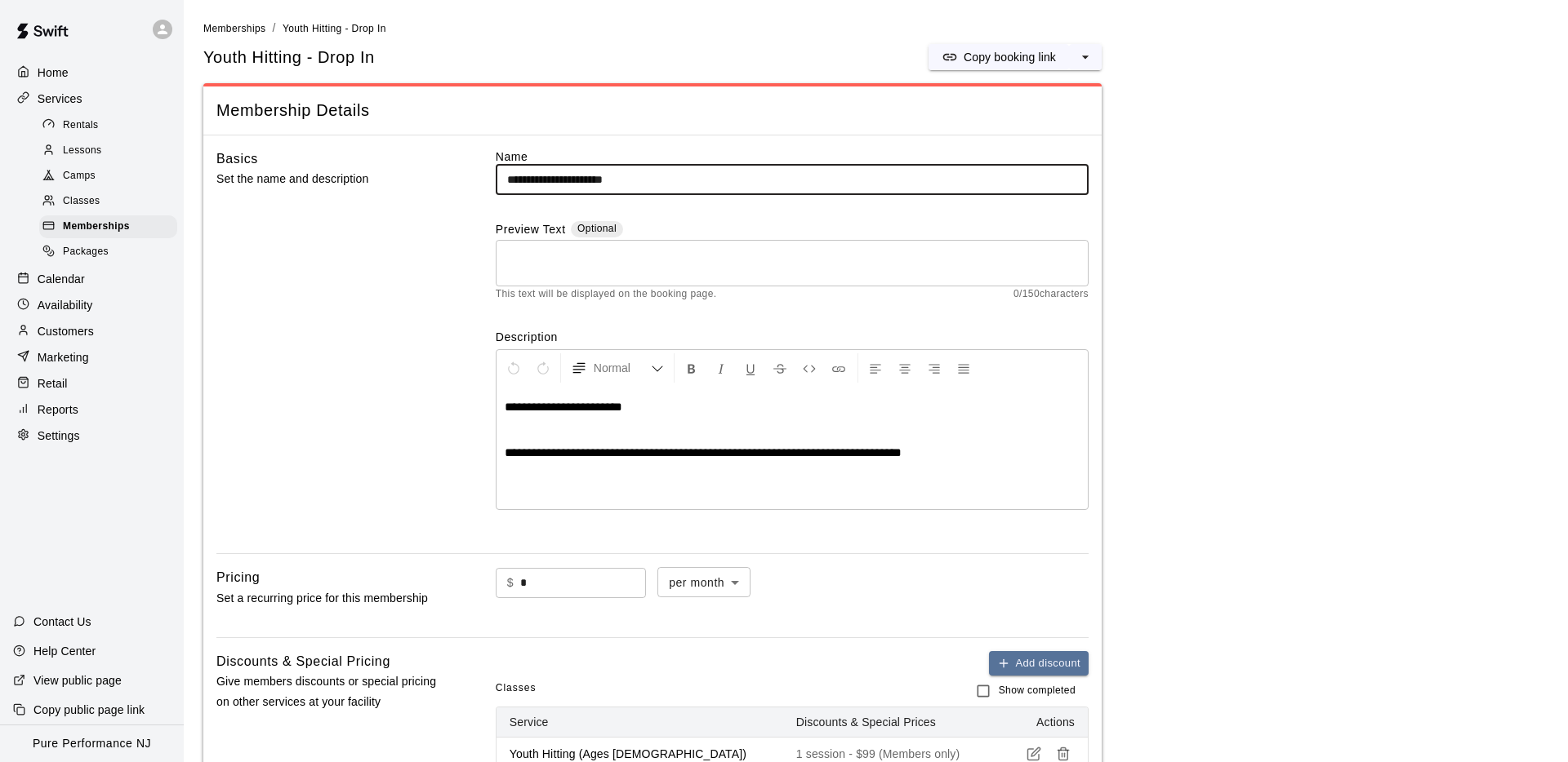
drag, startPoint x: 542, startPoint y: 181, endPoint x: 473, endPoint y: 180, distance: 69.0
click at [473, 180] on div "**********" at bounding box center [652, 344] width 872 height 392
paste input "******"
click at [511, 179] on input "**********" at bounding box center [792, 180] width 593 height 30
drag, startPoint x: 569, startPoint y: 183, endPoint x: 480, endPoint y: 183, distance: 89.0
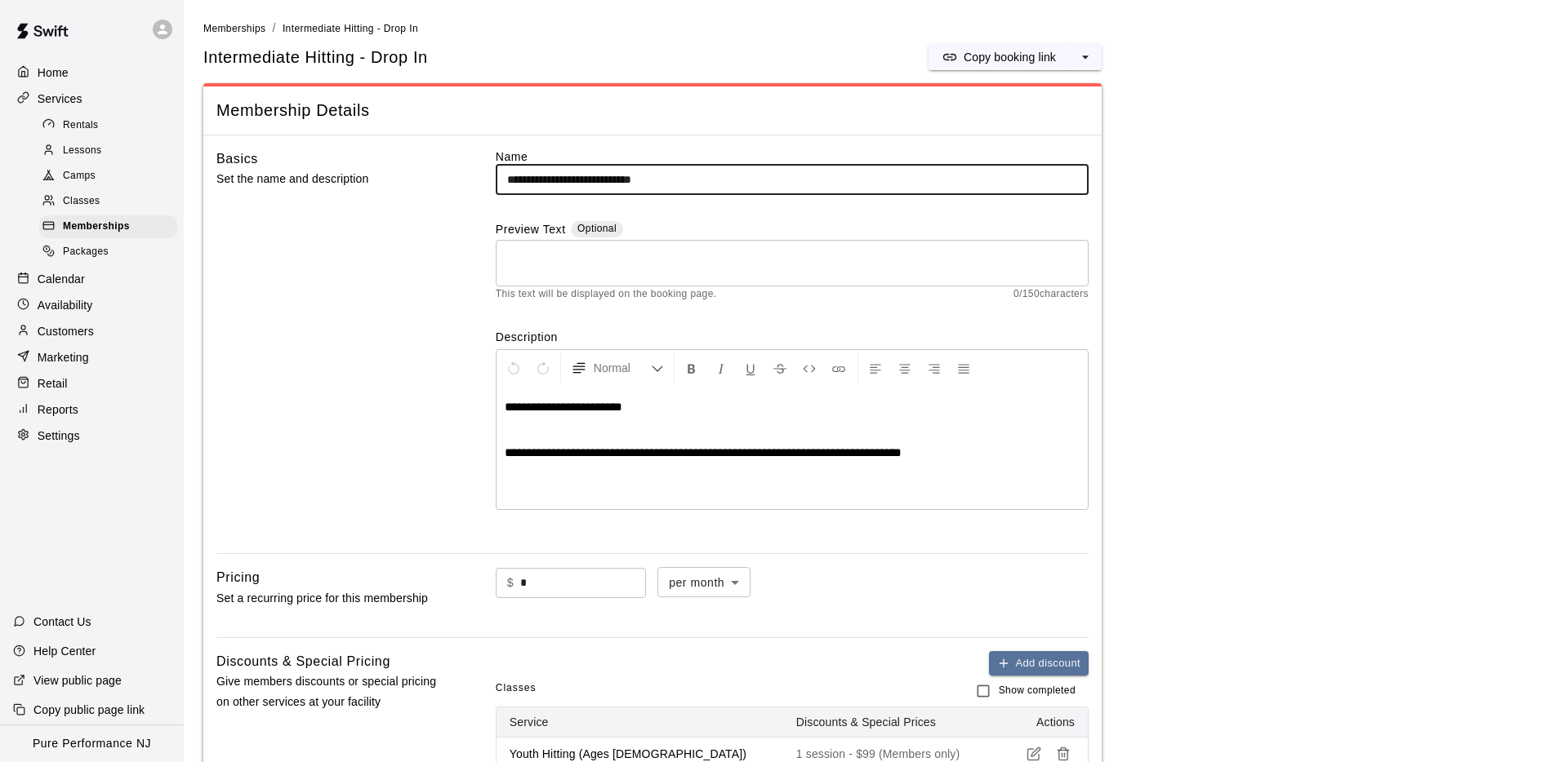
click at [480, 183] on div "**********" at bounding box center [652, 344] width 872 height 392
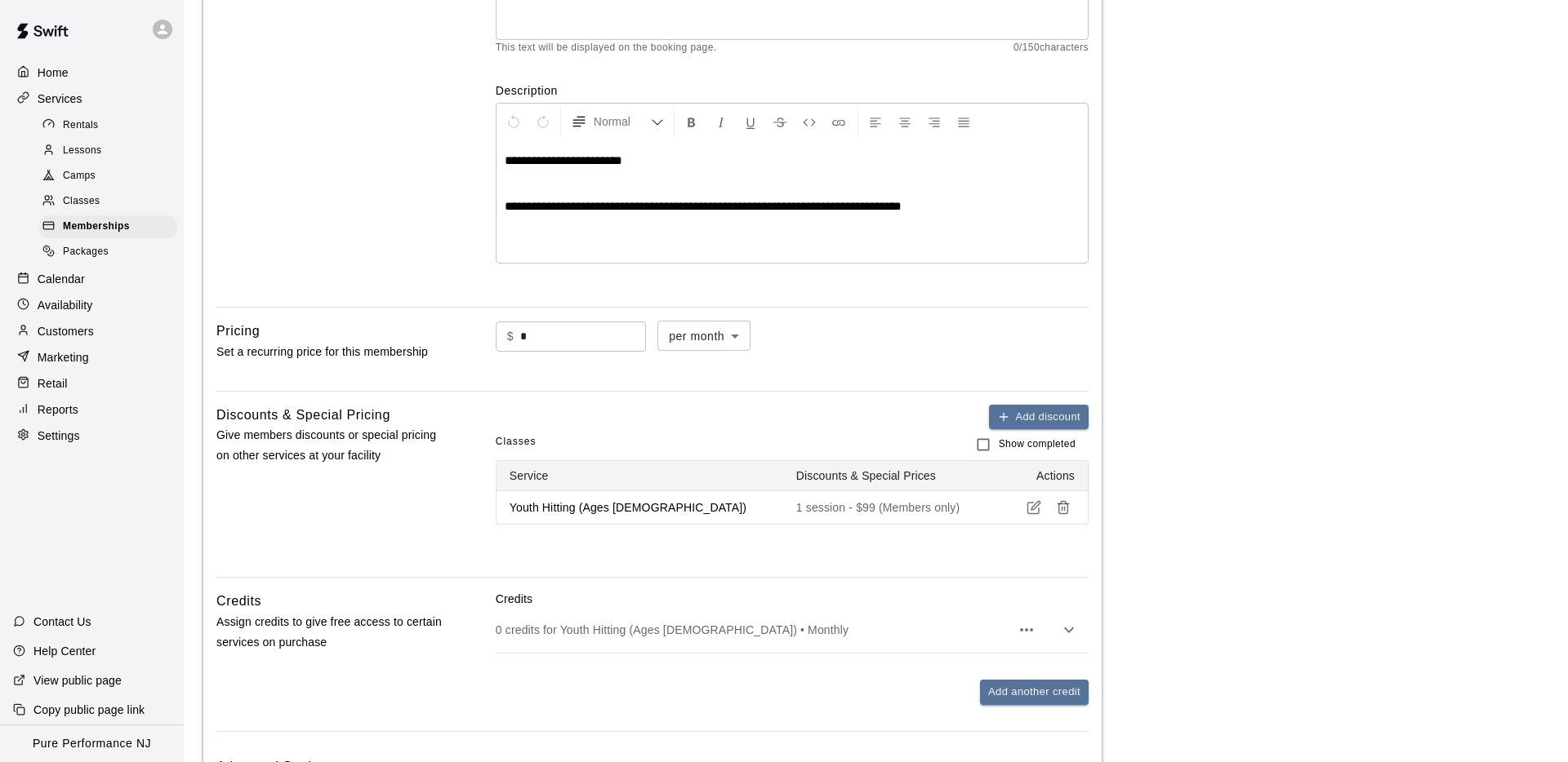
scroll to position [764, 0]
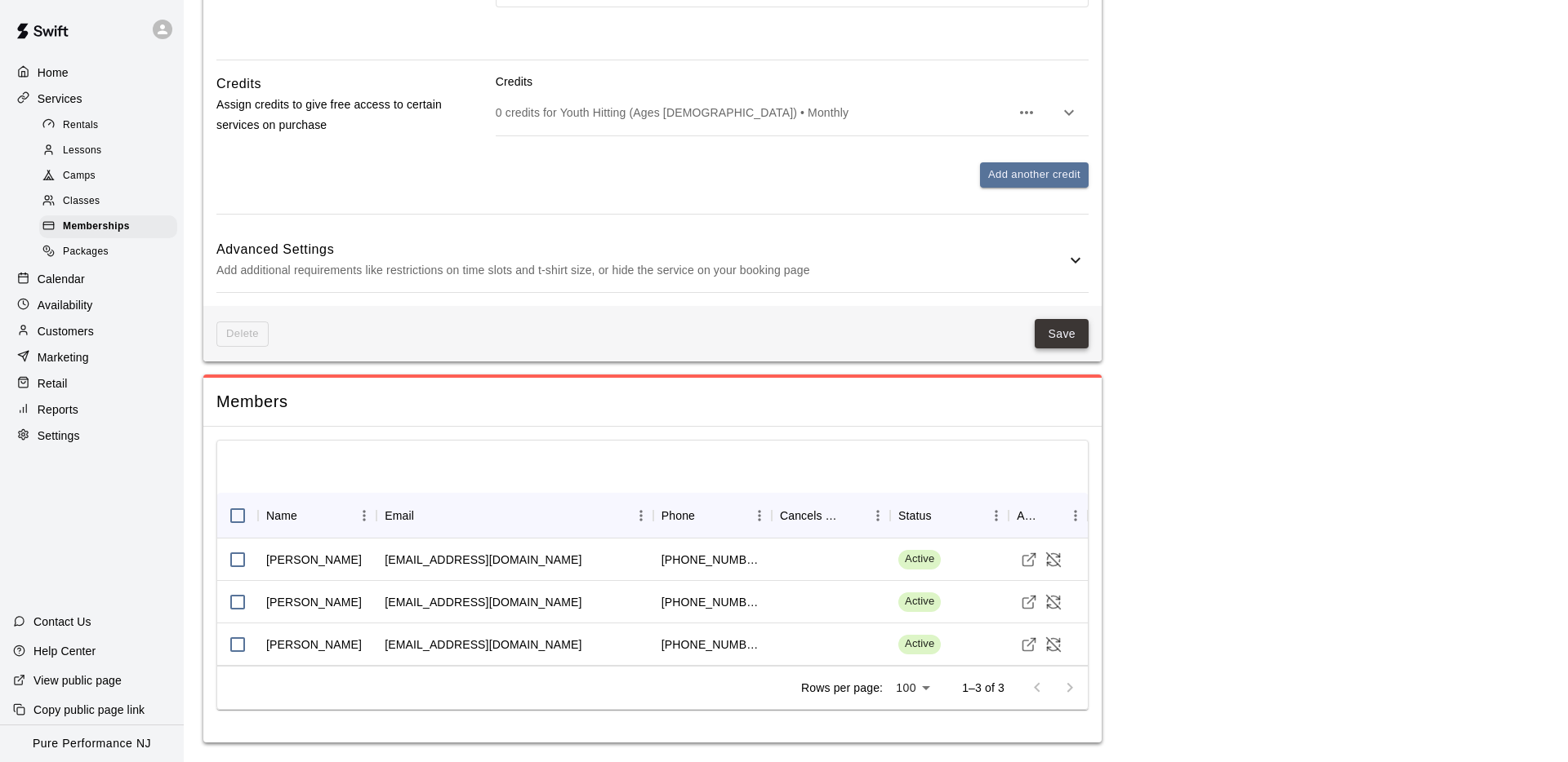
type input "**********"
click at [1045, 331] on button "Save" at bounding box center [1061, 334] width 54 height 30
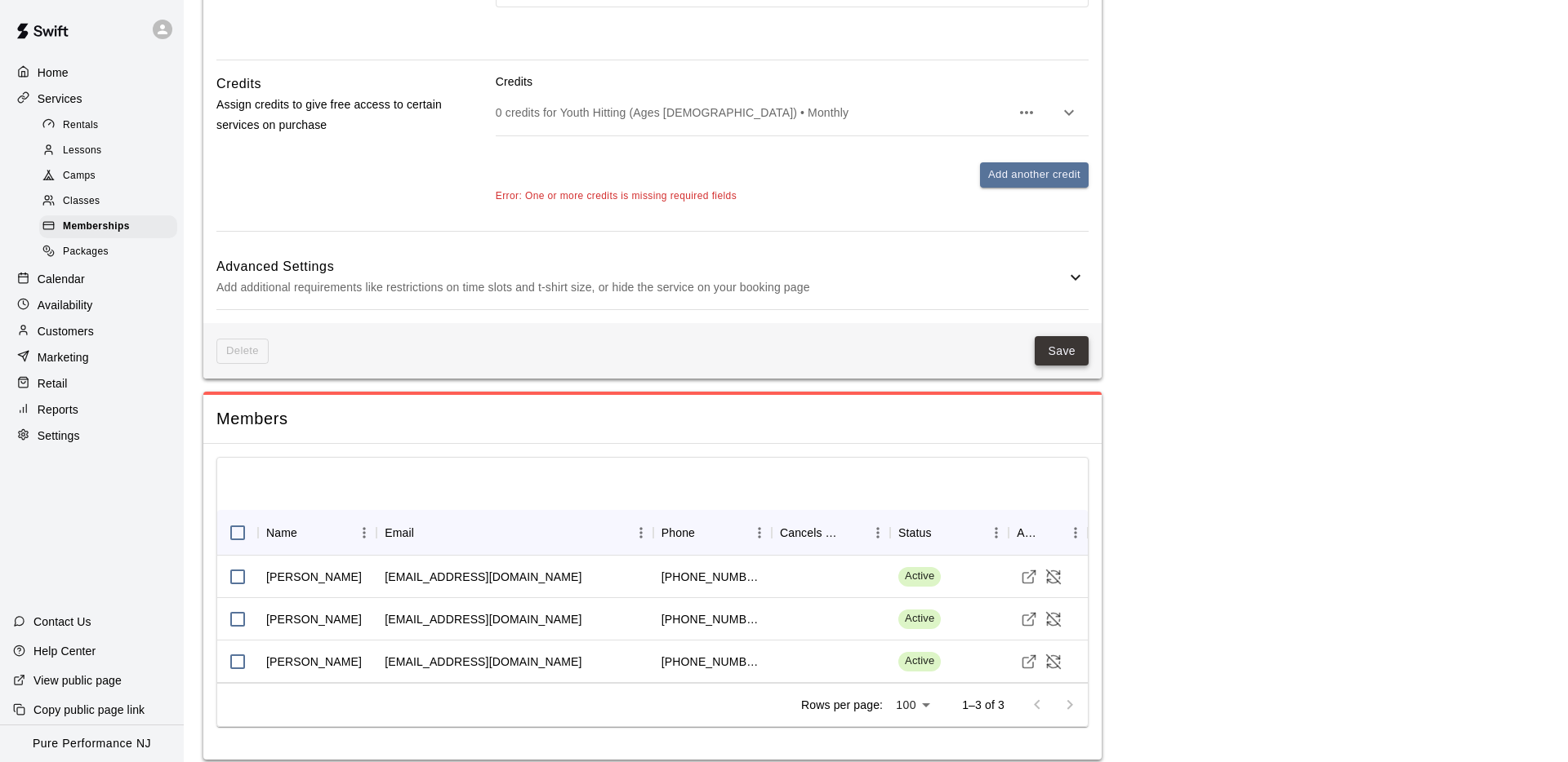
click at [1070, 343] on button "Save" at bounding box center [1061, 351] width 54 height 30
click at [1067, 368] on div "Delete Save" at bounding box center [652, 351] width 898 height 56
drag, startPoint x: 784, startPoint y: 220, endPoint x: 750, endPoint y: 213, distance: 34.7
click at [771, 218] on div "Credits 0 credits for Youth Hitting (Ages [DEMOGRAPHIC_DATA]) • Monthly Add ano…" at bounding box center [792, 152] width 593 height 158
click at [686, 109] on p "0 credits for Youth Hitting (Ages [DEMOGRAPHIC_DATA]) • Monthly" at bounding box center [753, 112] width 514 height 17
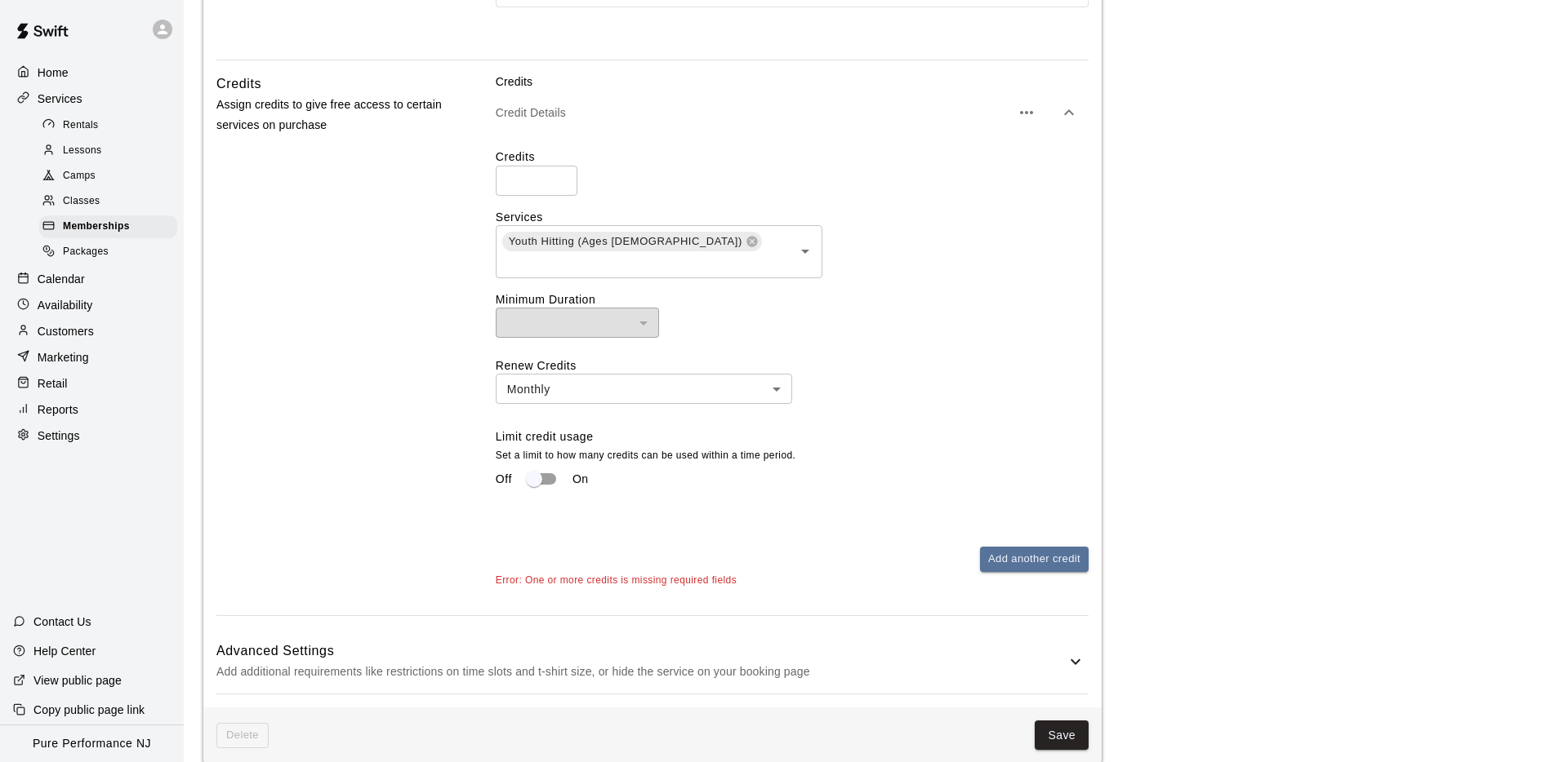
drag, startPoint x: 692, startPoint y: 172, endPoint x: 678, endPoint y: 174, distance: 14.1
click at [692, 172] on div "Credits * ​" at bounding box center [792, 171] width 593 height 47
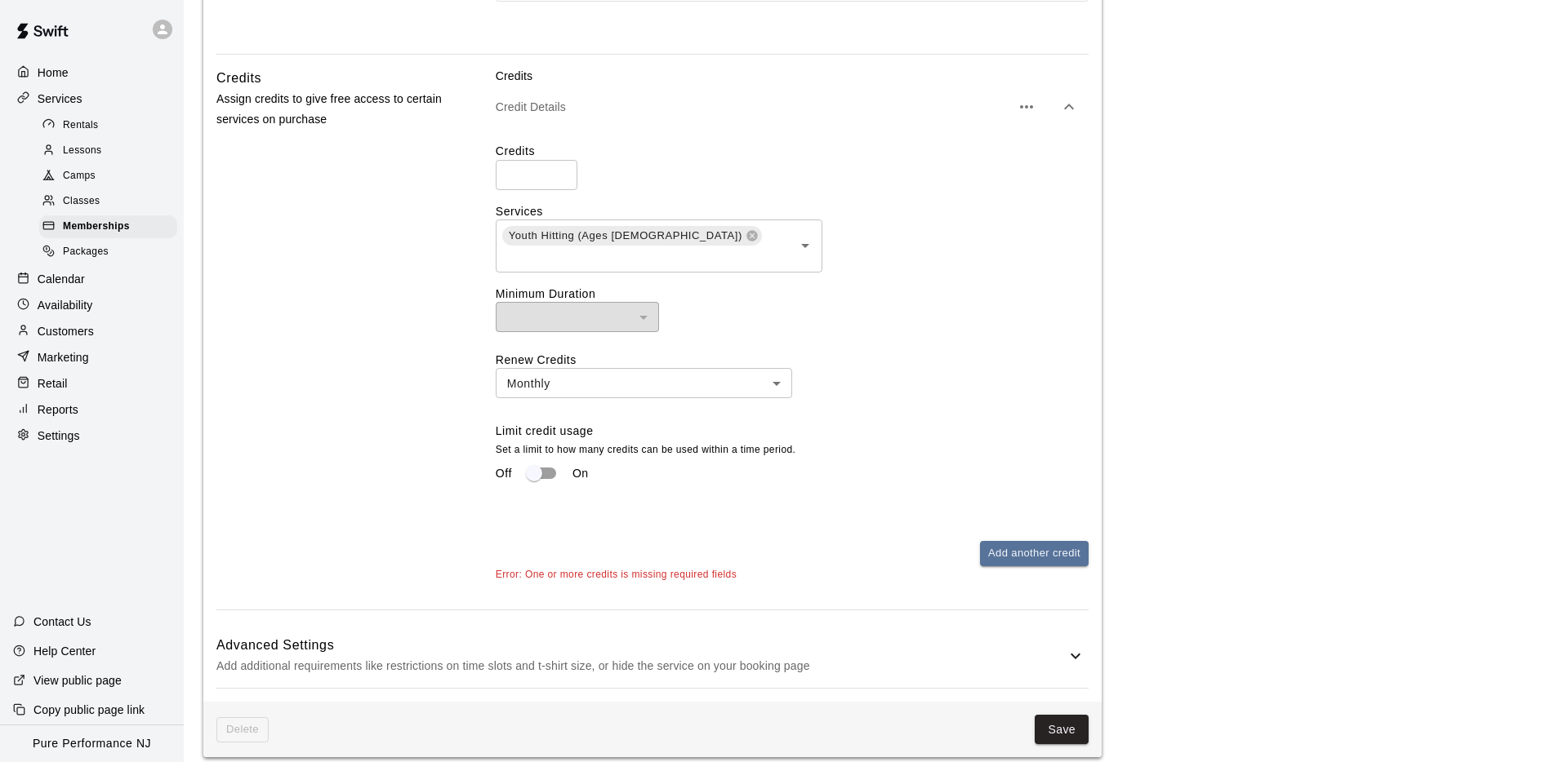
scroll to position [771, 0]
click at [562, 169] on input "*" at bounding box center [536, 174] width 82 height 30
click at [558, 180] on input "*" at bounding box center [536, 174] width 82 height 30
click at [561, 176] on input "*" at bounding box center [536, 174] width 82 height 30
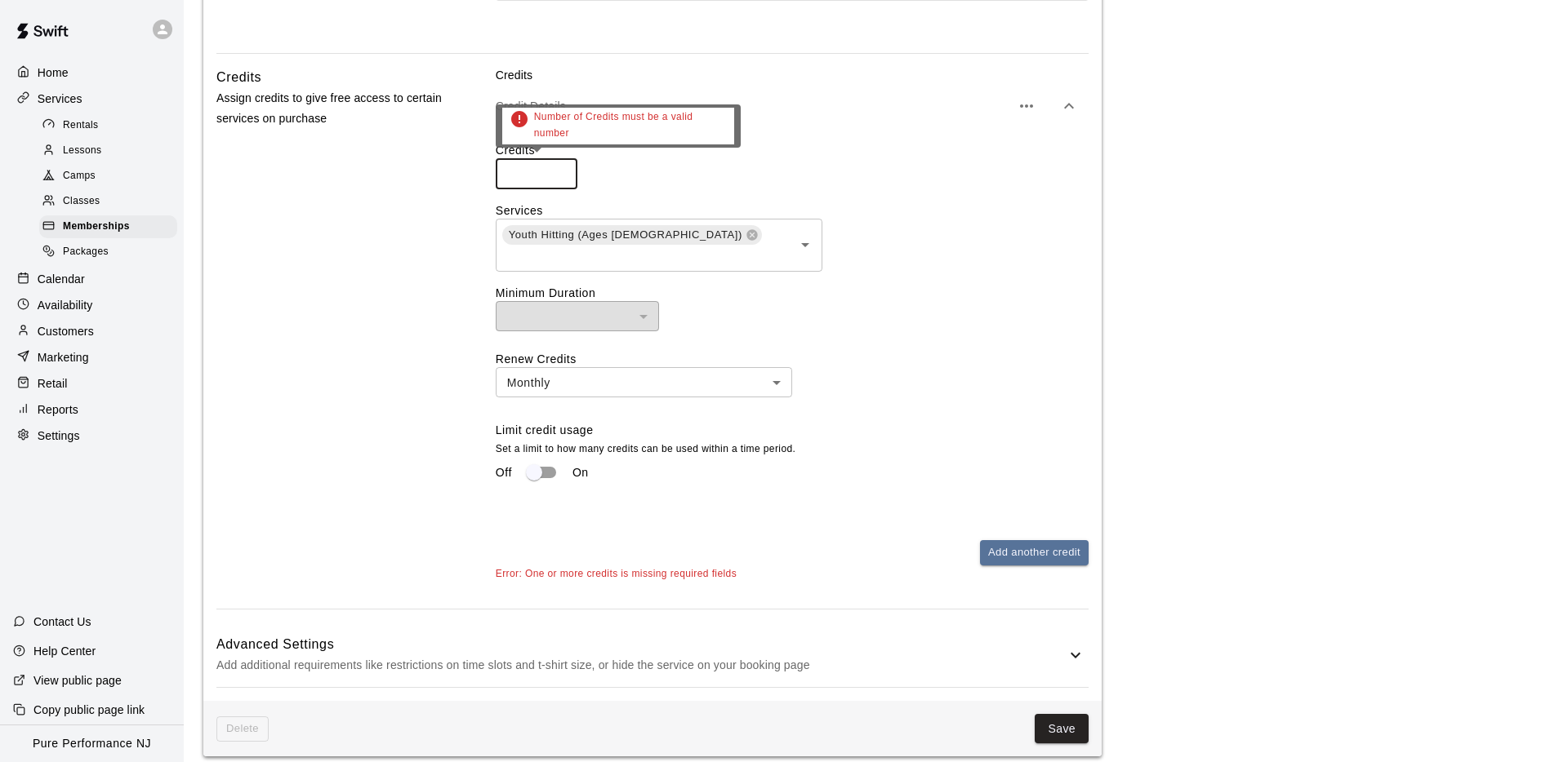
type input "*"
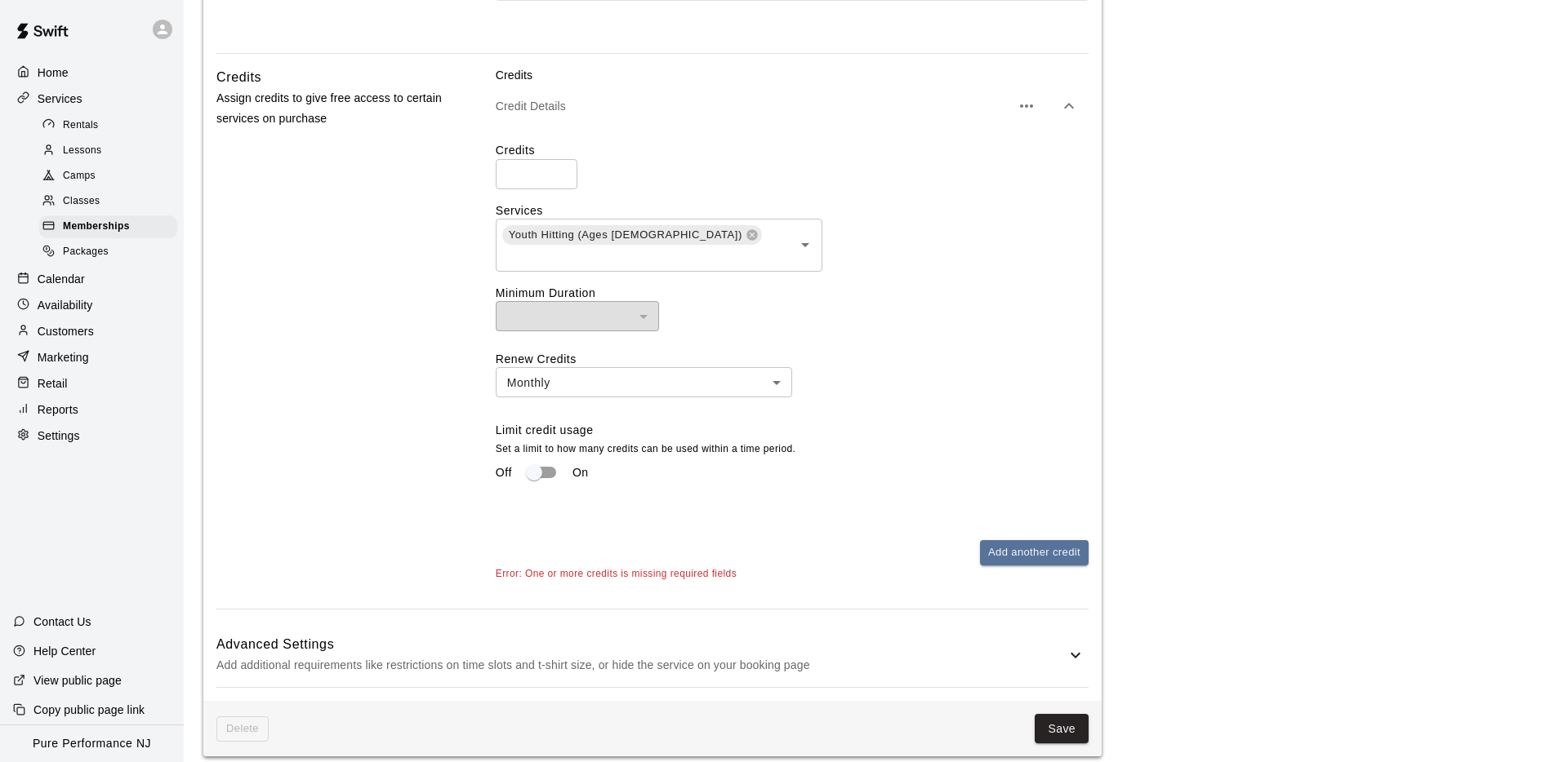
click at [640, 171] on div "Credits * ​" at bounding box center [792, 165] width 593 height 47
click at [1052, 713] on button "Save" at bounding box center [1061, 727] width 54 height 30
click at [1056, 712] on button "Save" at bounding box center [1061, 727] width 54 height 30
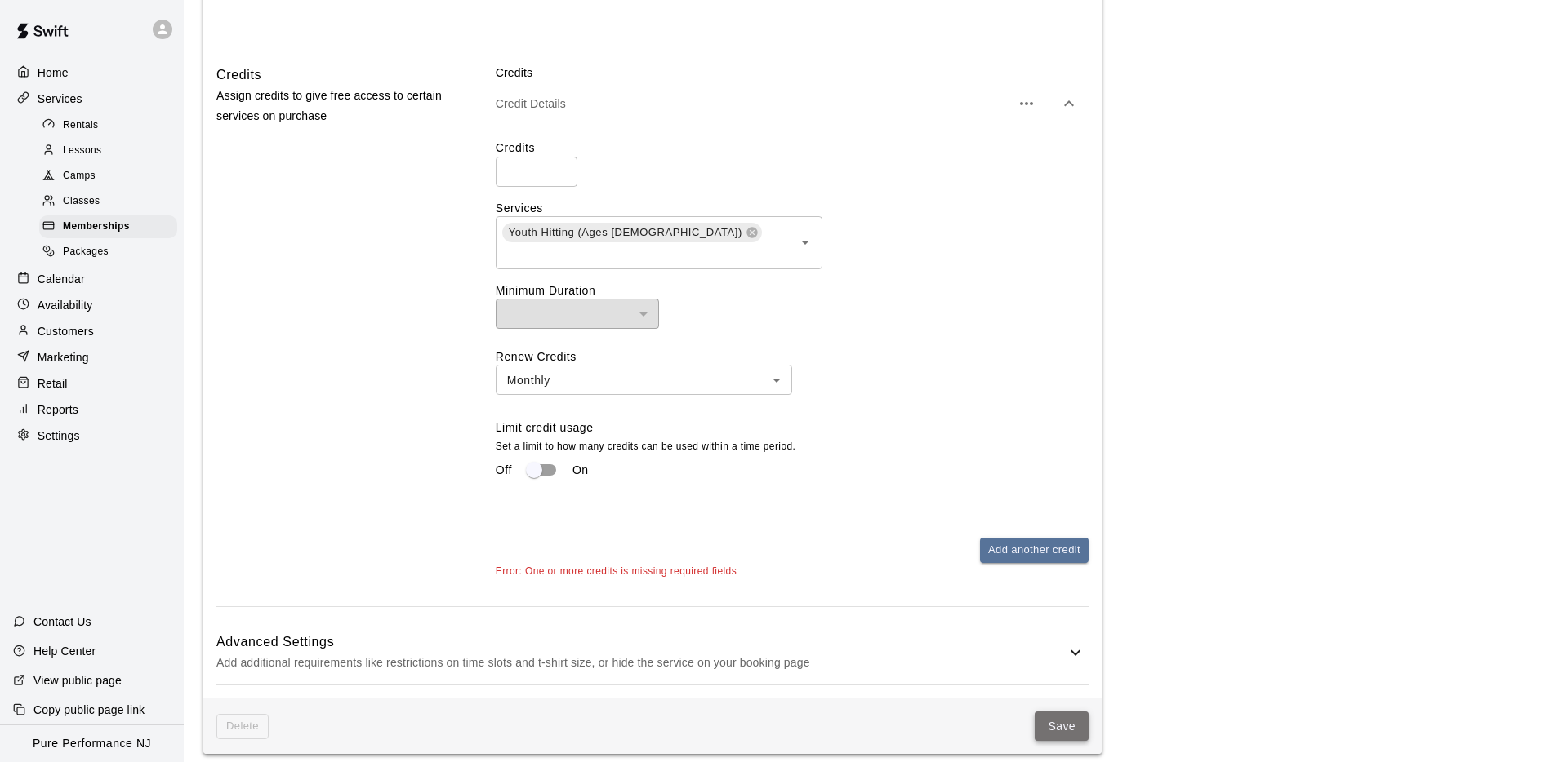
click at [1056, 712] on button "Save" at bounding box center [1061, 727] width 54 height 30
click at [1055, 712] on button "Save" at bounding box center [1061, 727] width 54 height 30
click at [1053, 712] on button "Save" at bounding box center [1061, 727] width 54 height 30
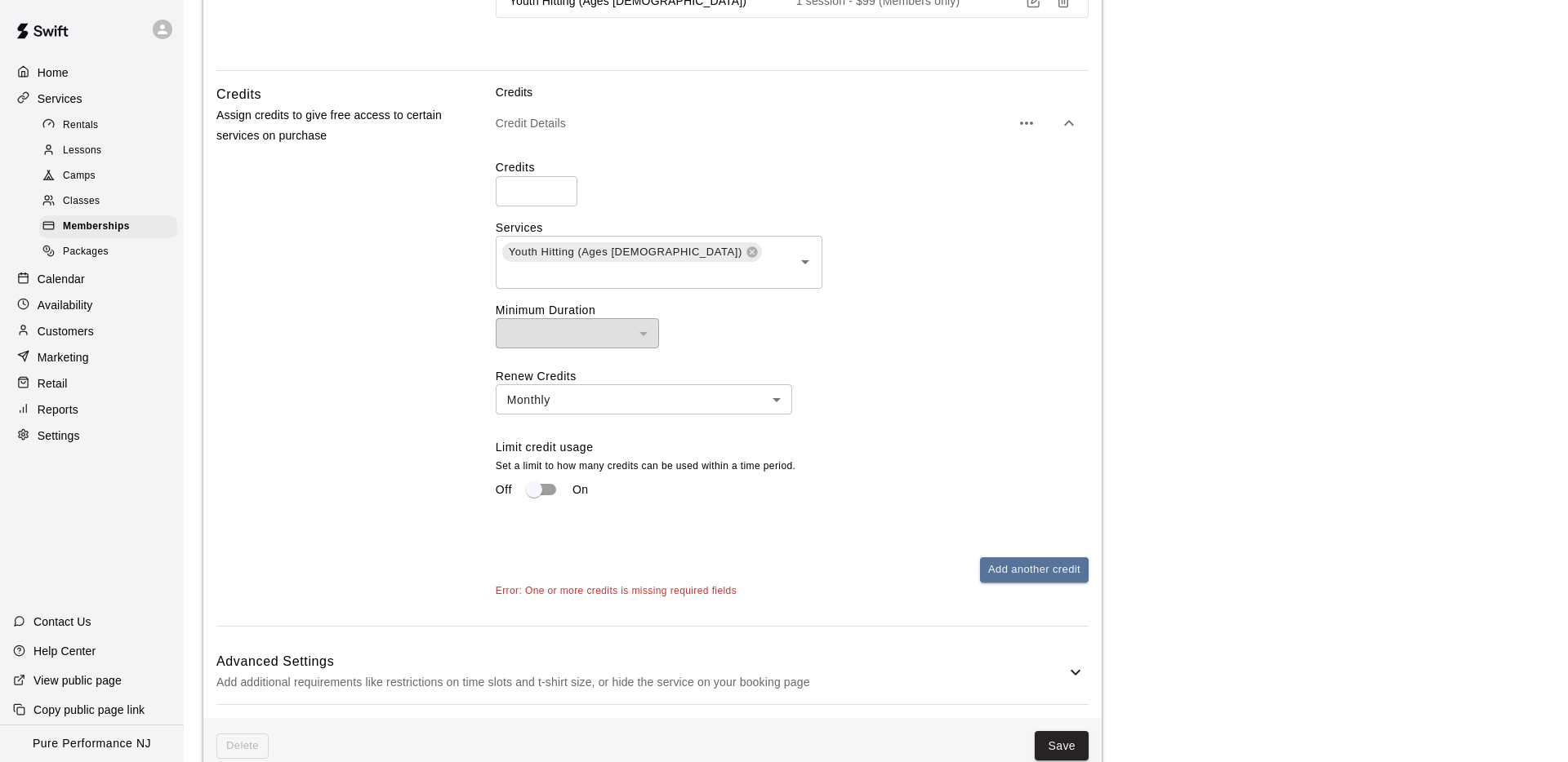
scroll to position [615, 0]
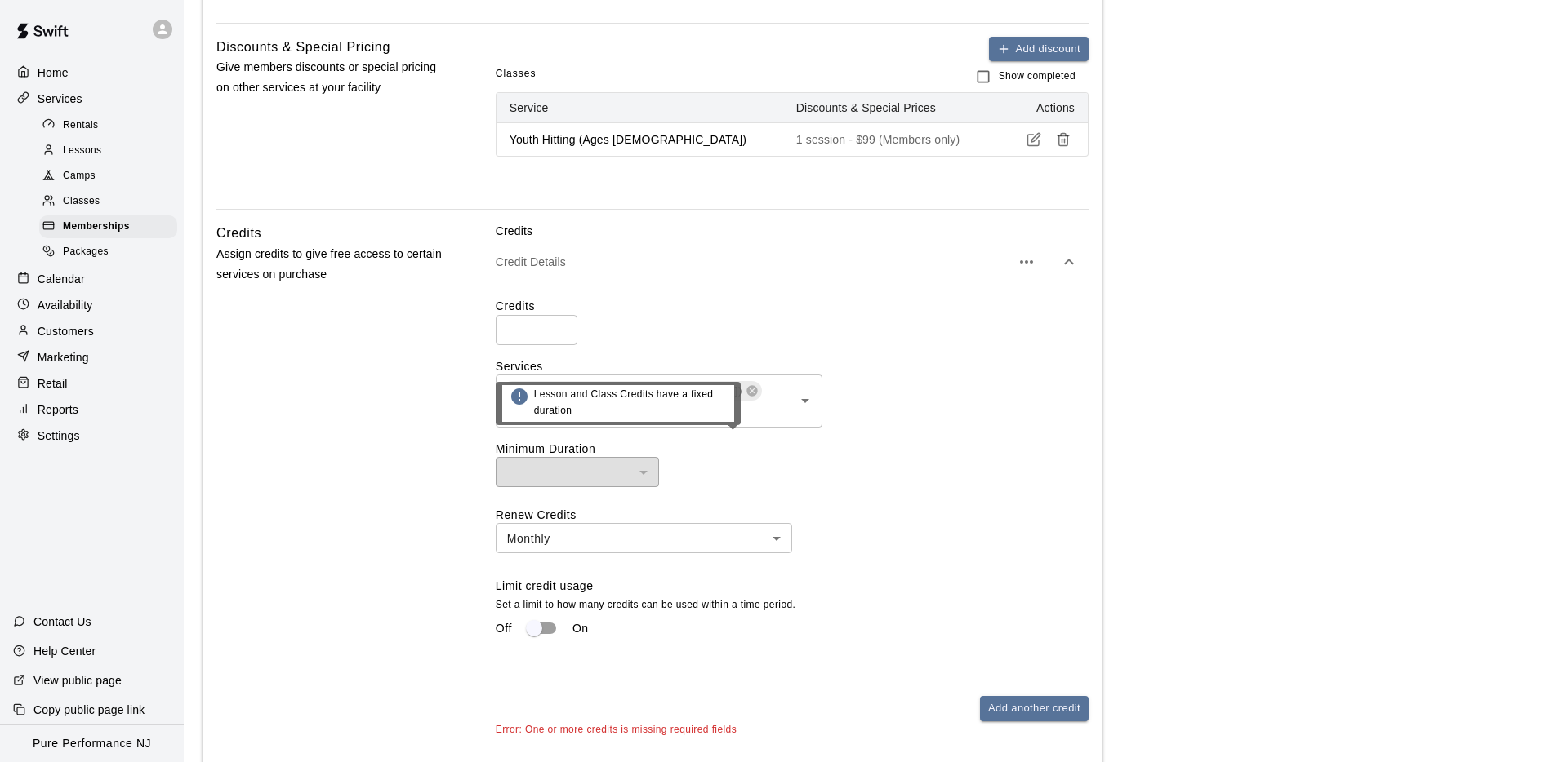
drag, startPoint x: 788, startPoint y: 449, endPoint x: 775, endPoint y: 452, distance: 13.3
click at [788, 457] on div "​ ​" at bounding box center [792, 472] width 593 height 30
click at [887, 457] on div "​ ​" at bounding box center [792, 472] width 593 height 30
click at [671, 284] on div "Credits * ​ Services Youth Hitting (Ages [DEMOGRAPHIC_DATA]) ​ Minimum Duration…" at bounding box center [792, 475] width 593 height 385
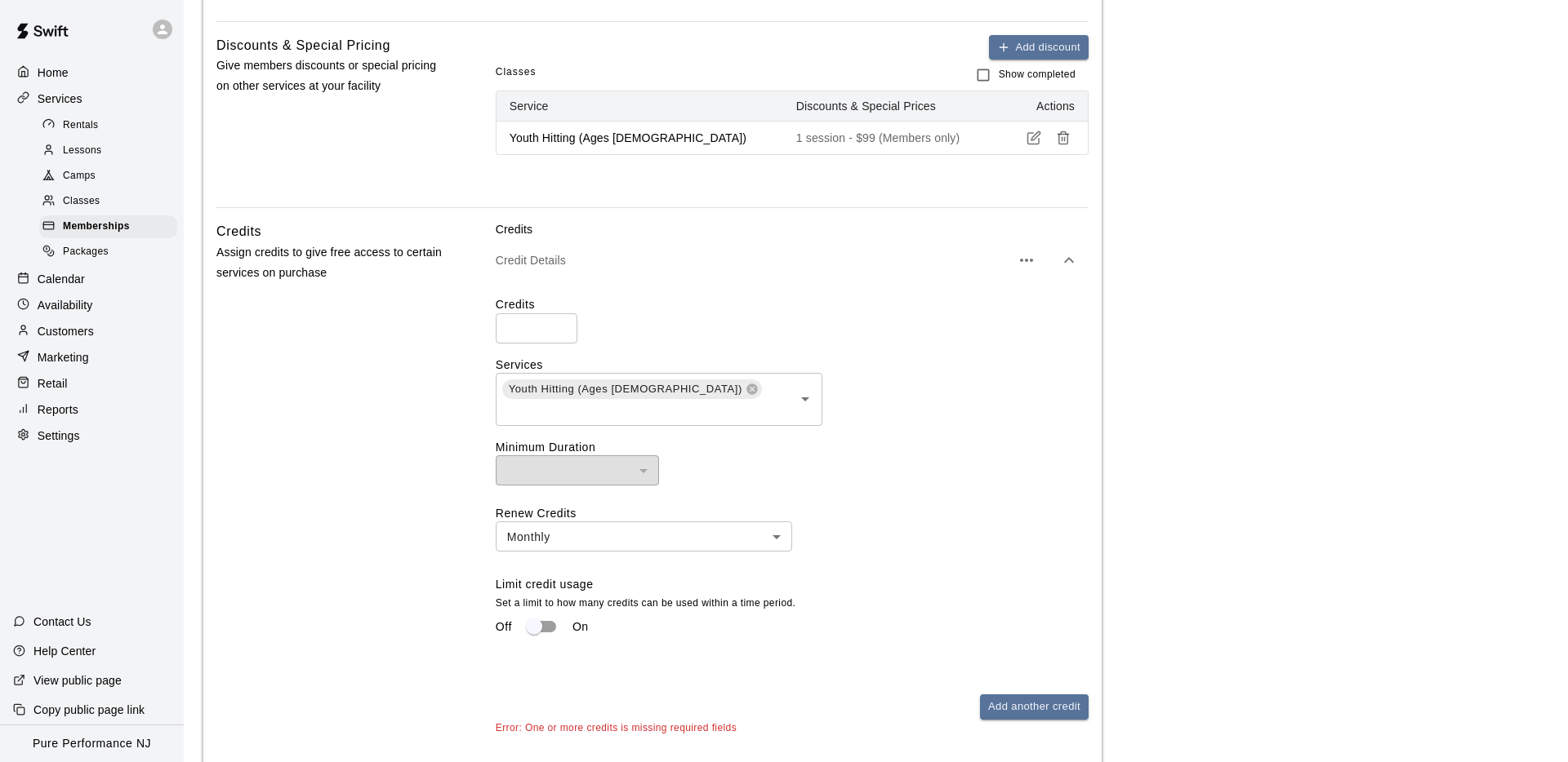
click at [598, 258] on p "Credit Details" at bounding box center [753, 260] width 514 height 17
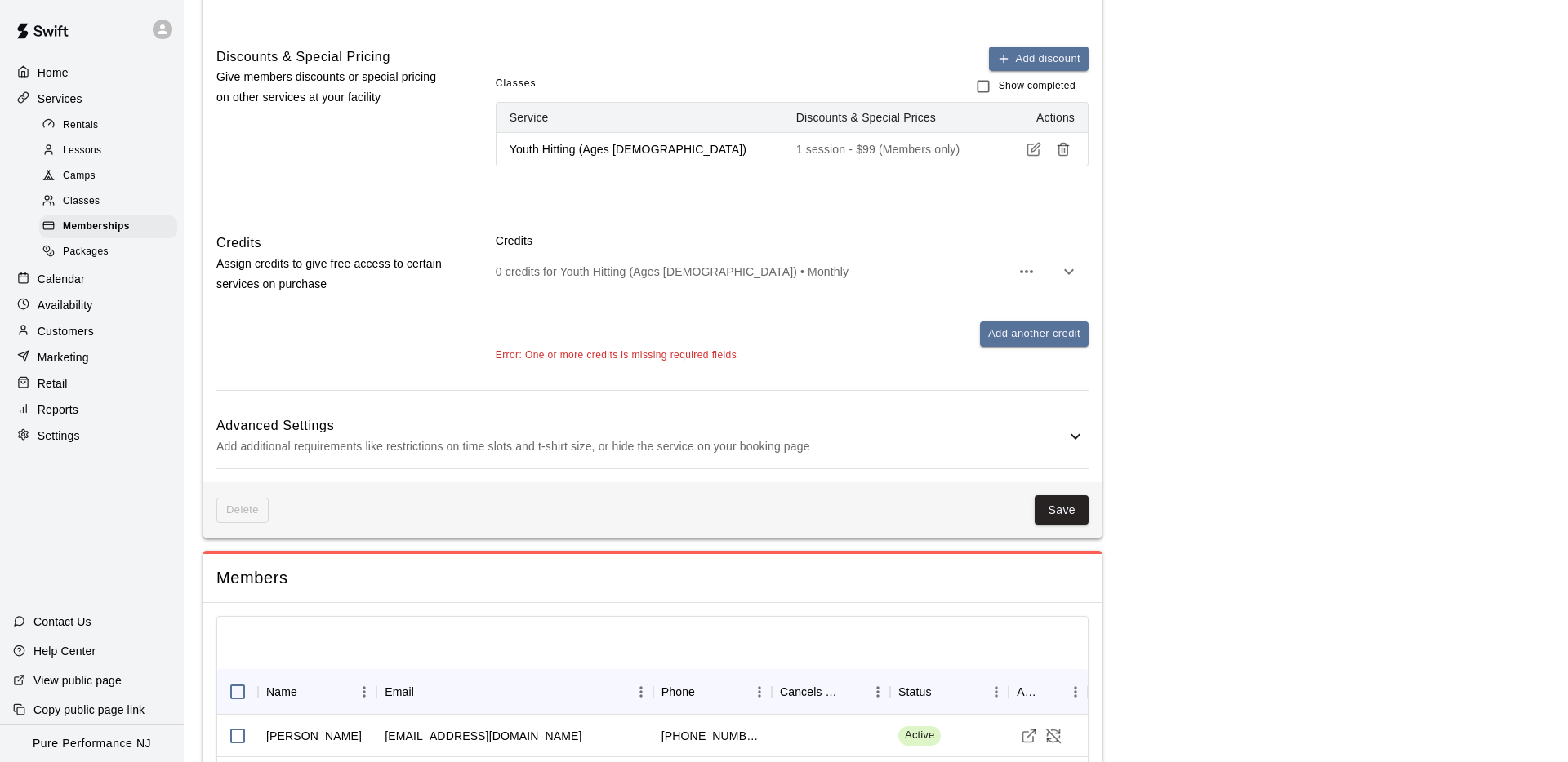
scroll to position [603, 0]
click at [579, 256] on div "0 credits for Youth Hitting (Ages [DEMOGRAPHIC_DATA]) • Monthly" at bounding box center [792, 273] width 593 height 46
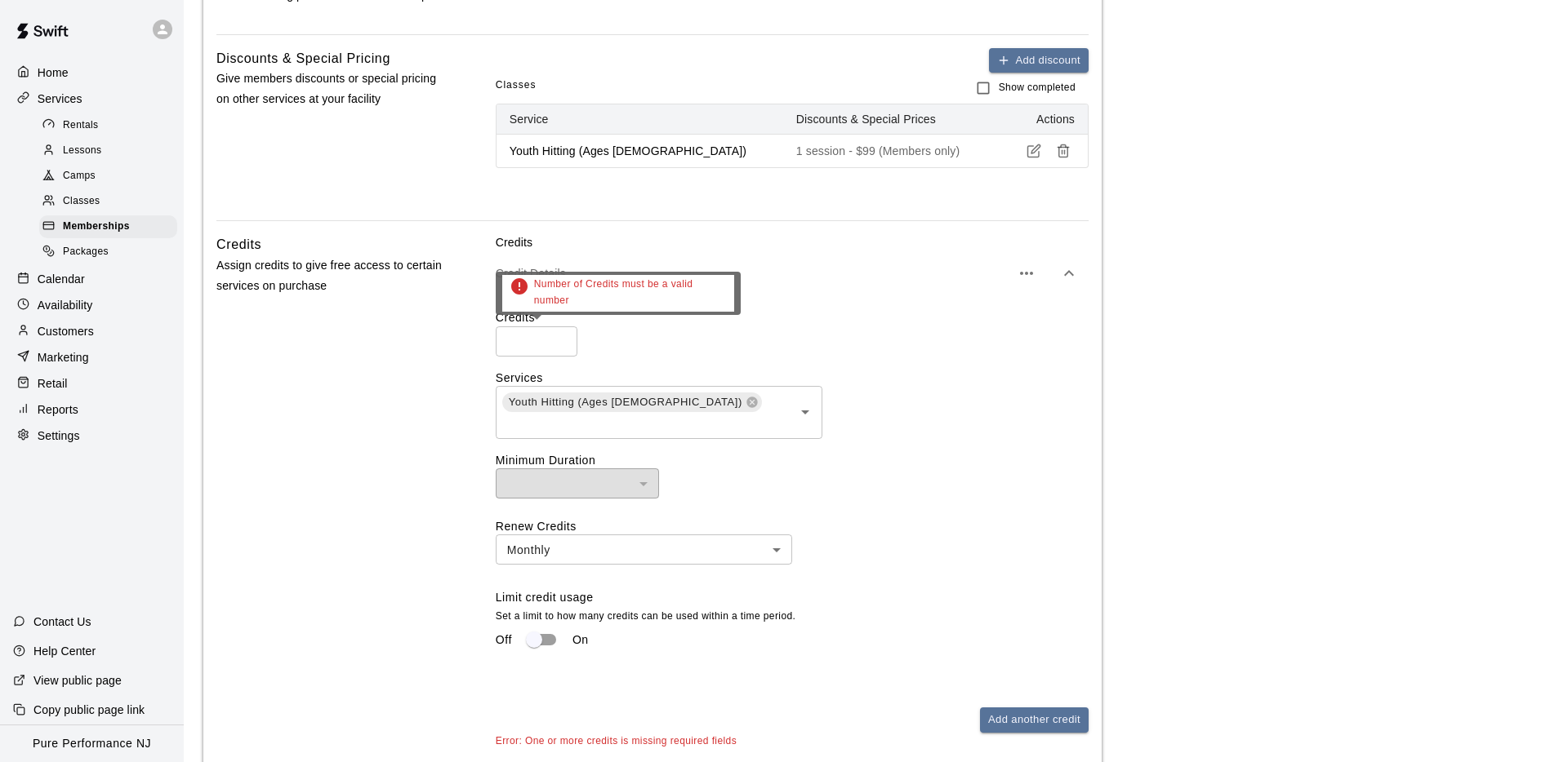
type input "*"
click at [561, 340] on input "*" at bounding box center [536, 341] width 82 height 30
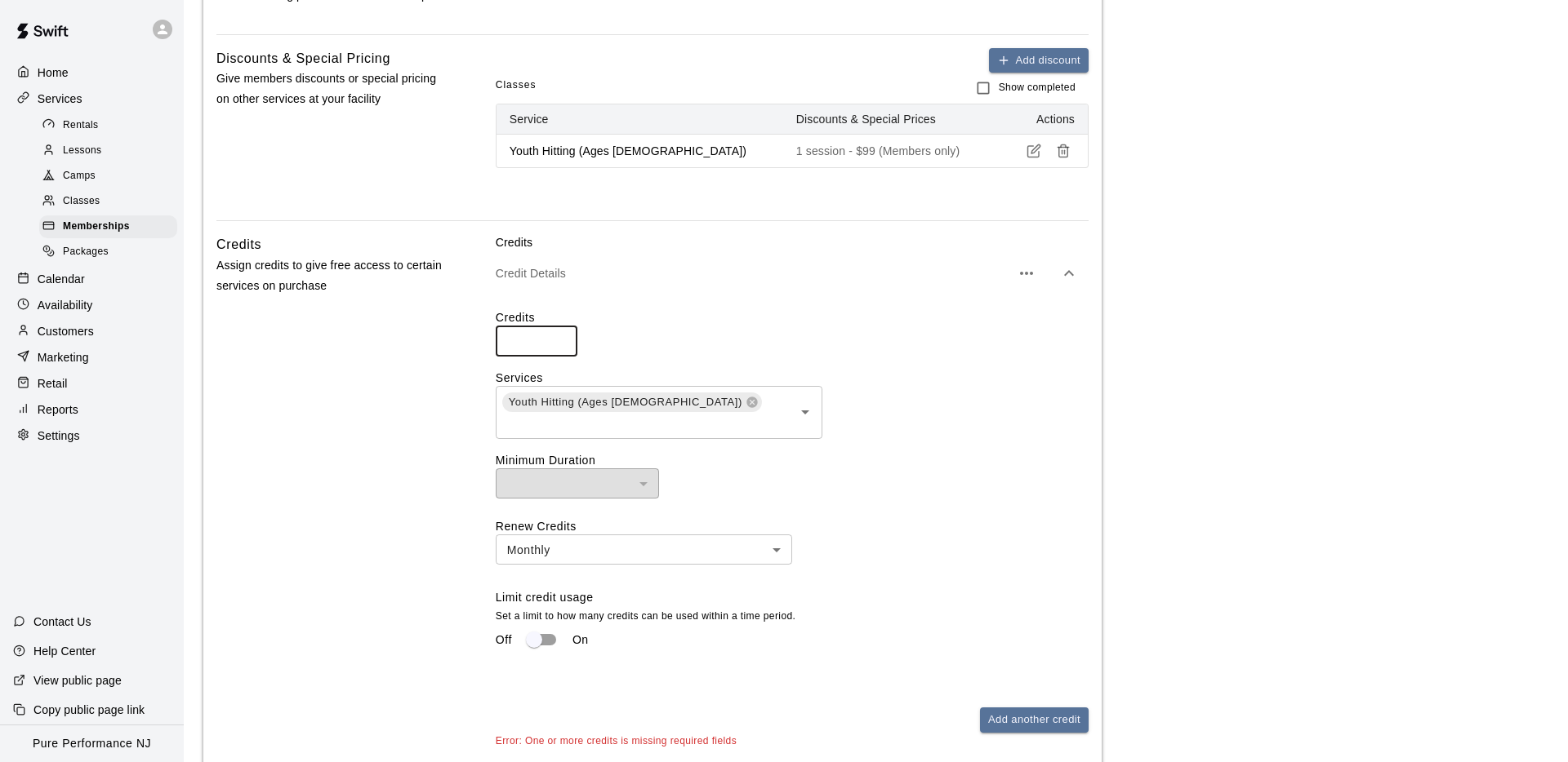
click at [560, 345] on input "*" at bounding box center [536, 341] width 82 height 30
click at [535, 345] on input "*" at bounding box center [536, 341] width 82 height 30
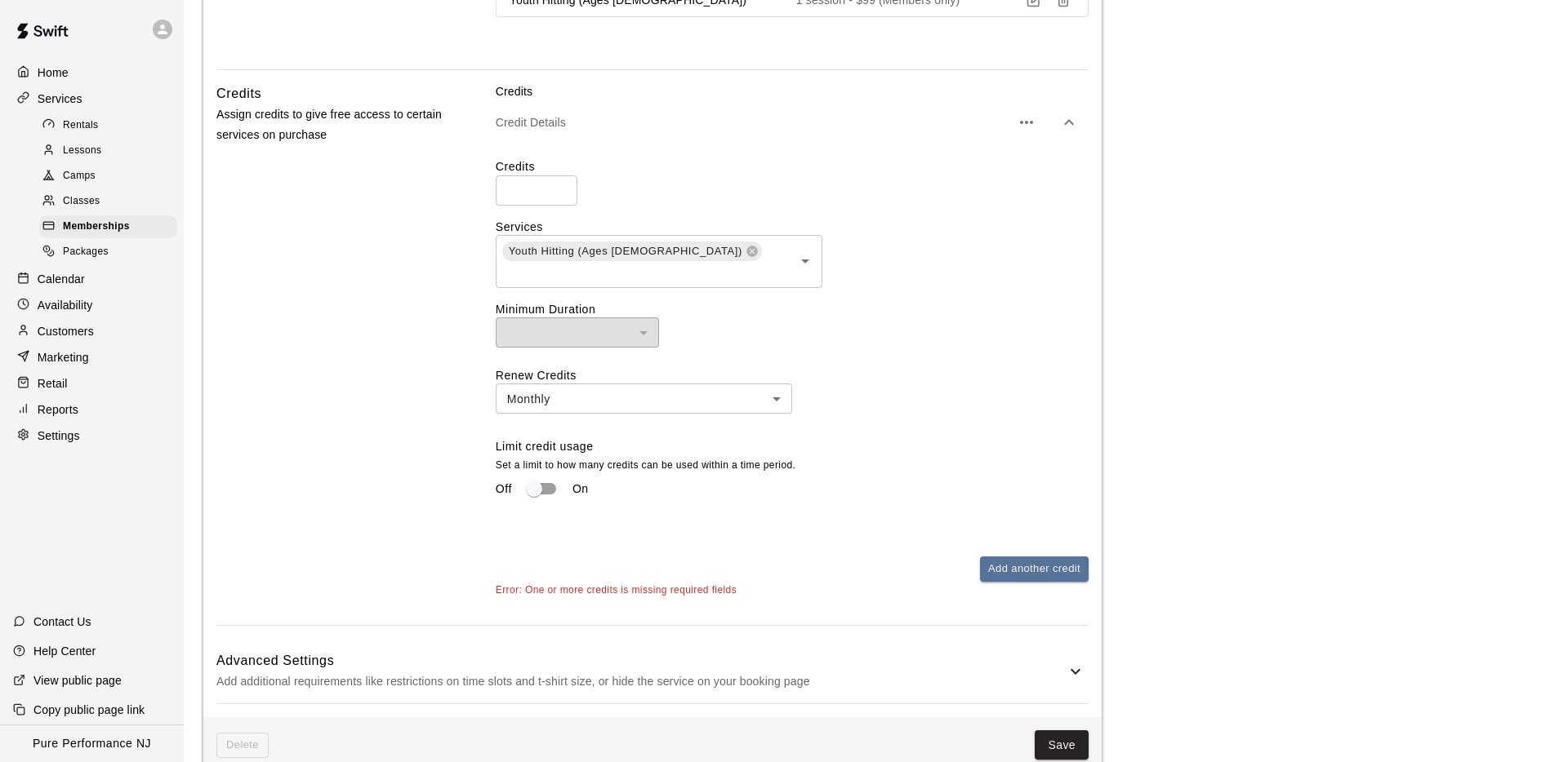
scroll to position [760, 0]
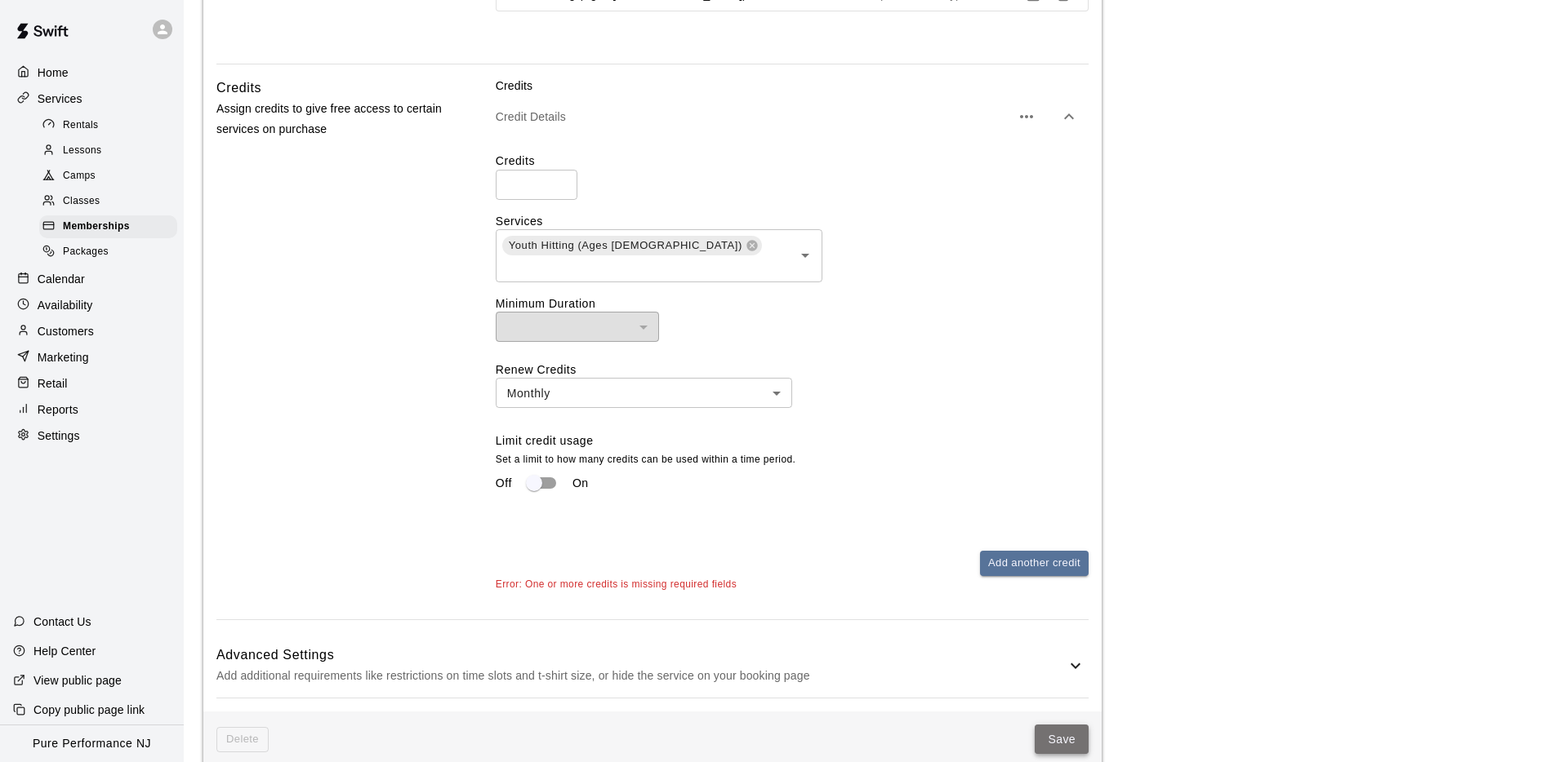
click at [1067, 726] on button "Save" at bounding box center [1061, 740] width 54 height 30
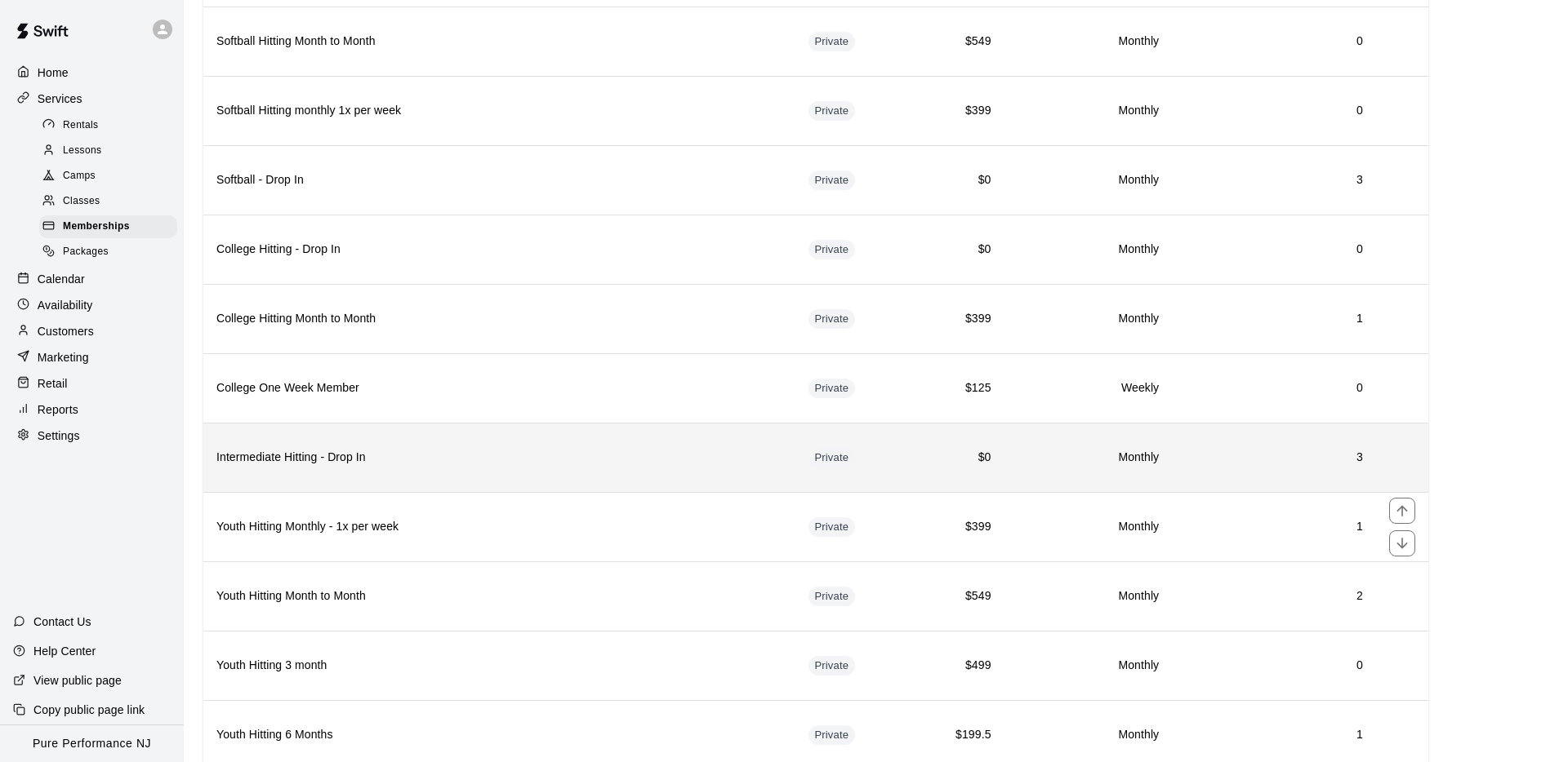
scroll to position [503, 0]
click at [453, 469] on th "Intermediate Hitting - Drop In" at bounding box center [499, 456] width 592 height 70
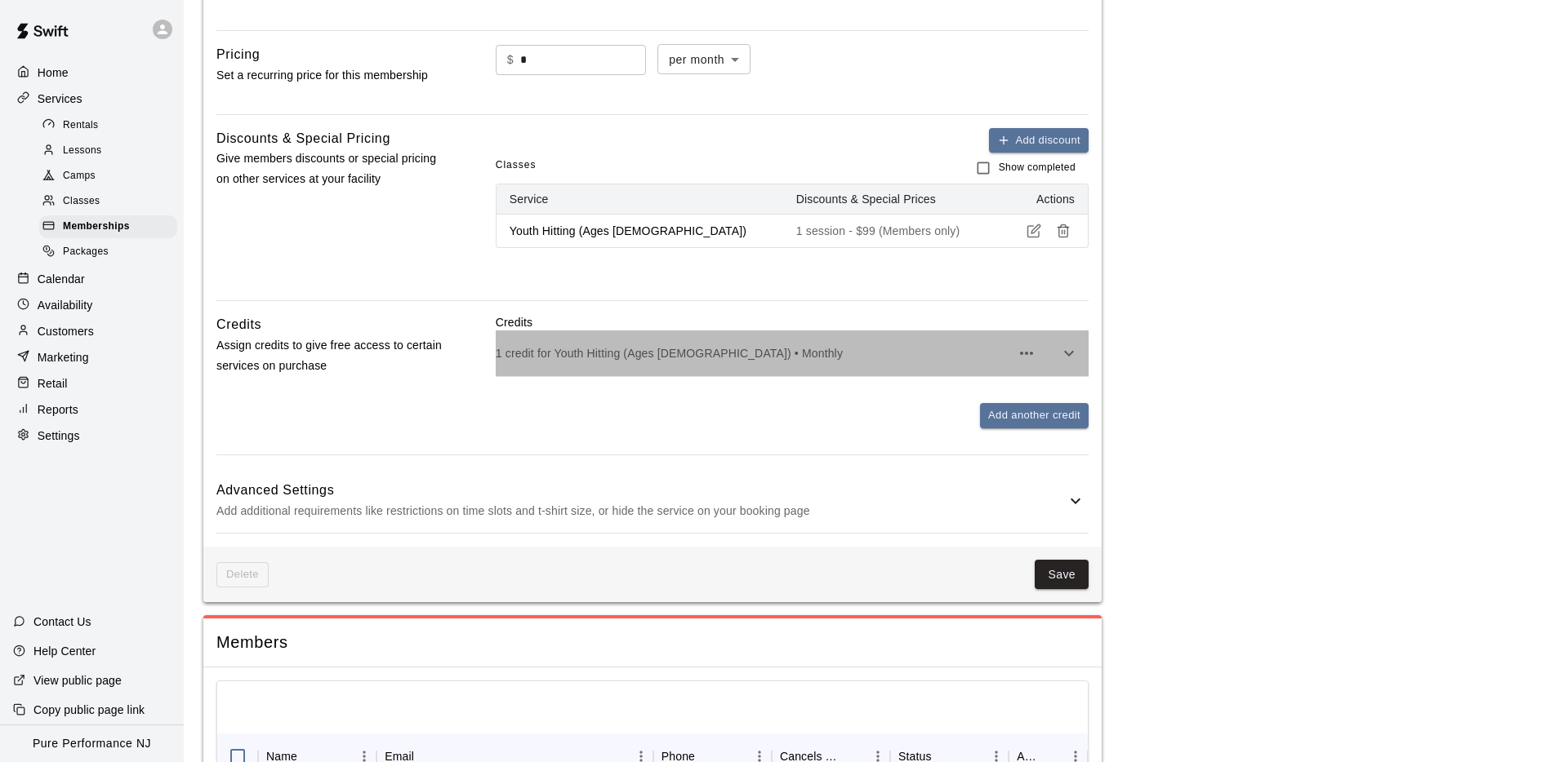
scroll to position [519, 0]
click at [622, 370] on div "1 credit for Youth Hitting (Ages [DEMOGRAPHIC_DATA]) • Monthly" at bounding box center [792, 353] width 593 height 46
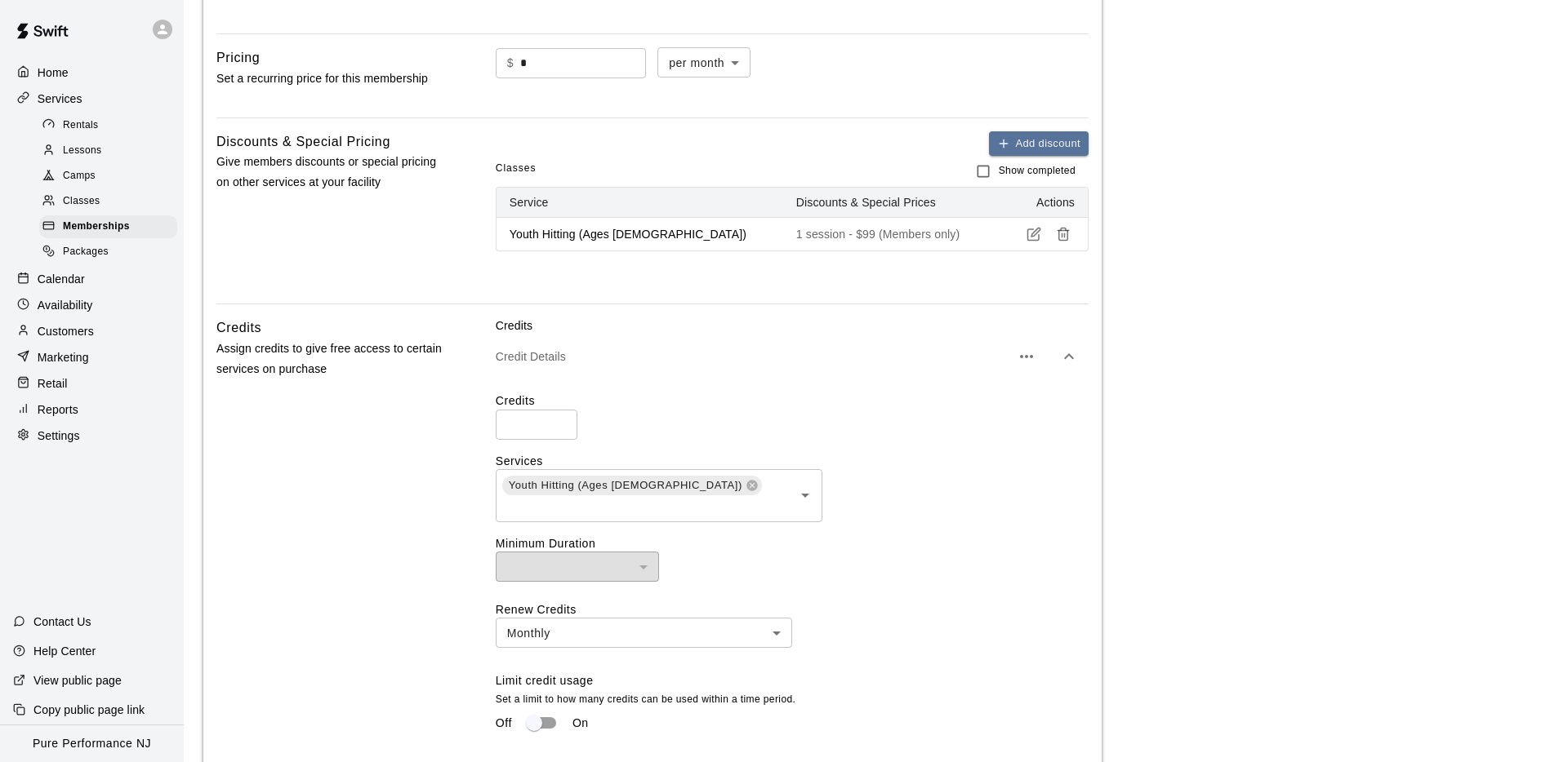
click at [558, 428] on input "*" at bounding box center [536, 425] width 82 height 30
click at [669, 443] on div "Credits * ​ Services Youth Hitting (Ages [DEMOGRAPHIC_DATA]) ​ Minimum Duration…" at bounding box center [792, 572] width 593 height 359
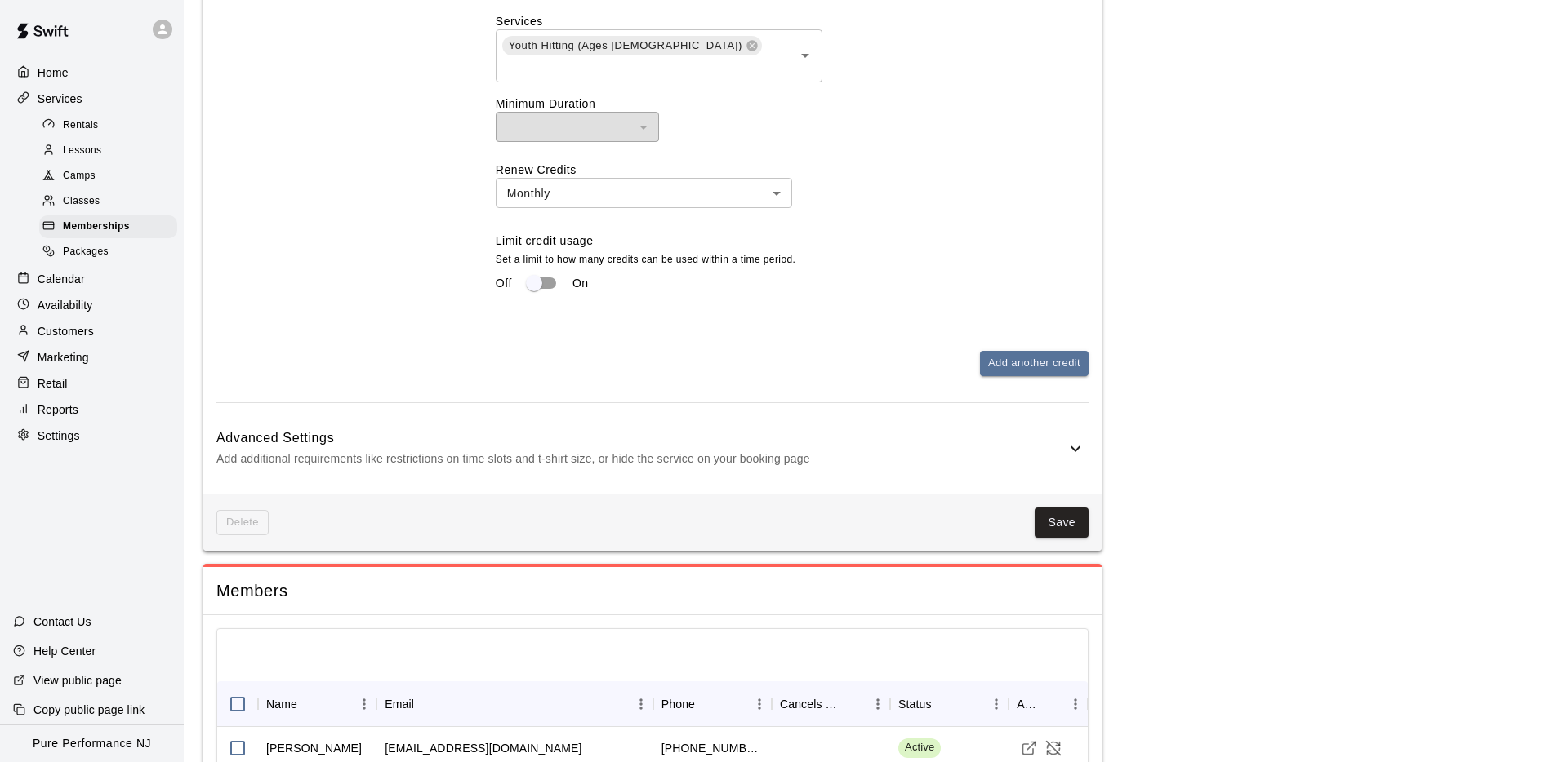
scroll to position [924, 0]
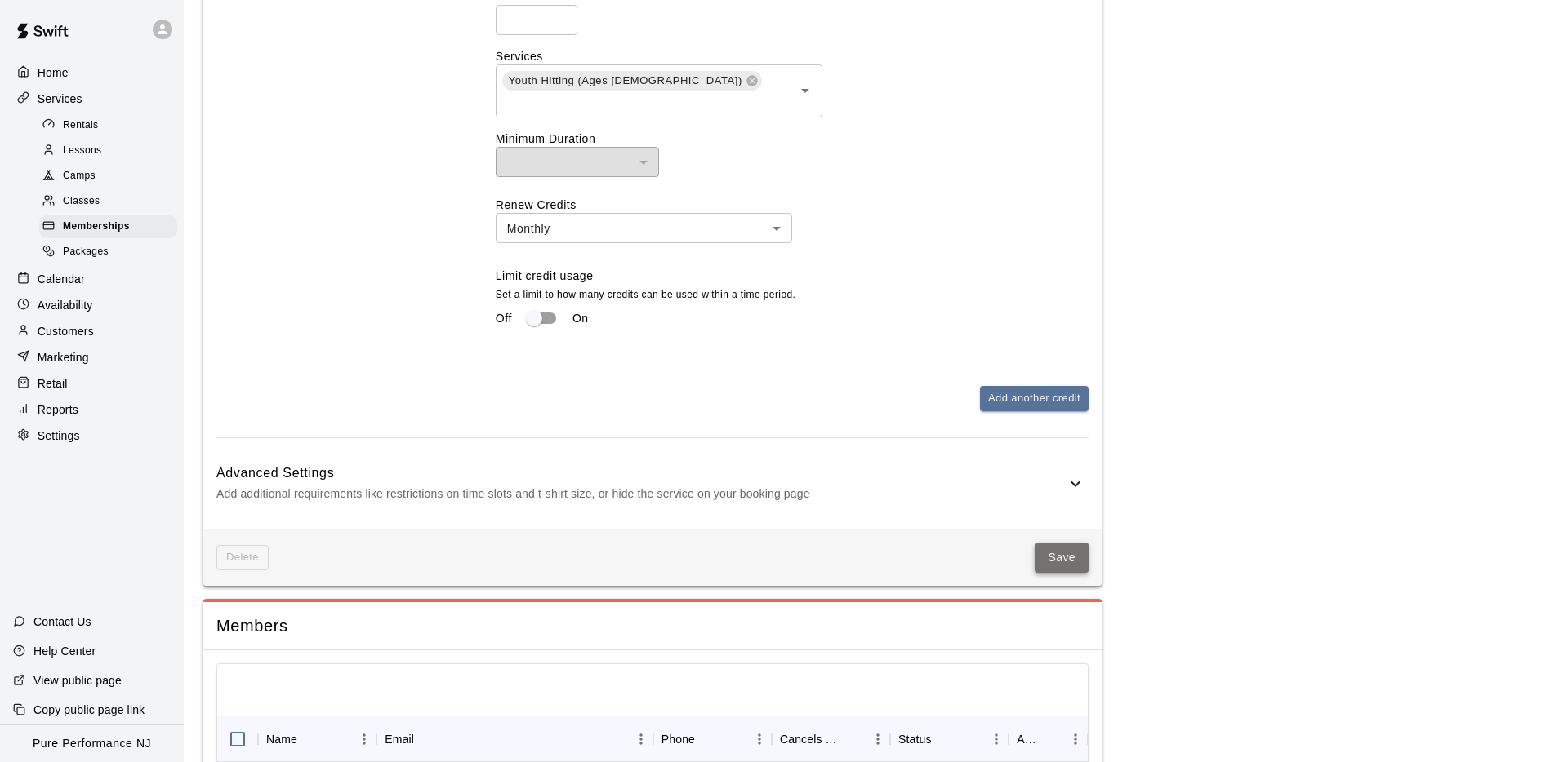
click at [1044, 542] on button "Save" at bounding box center [1061, 557] width 54 height 30
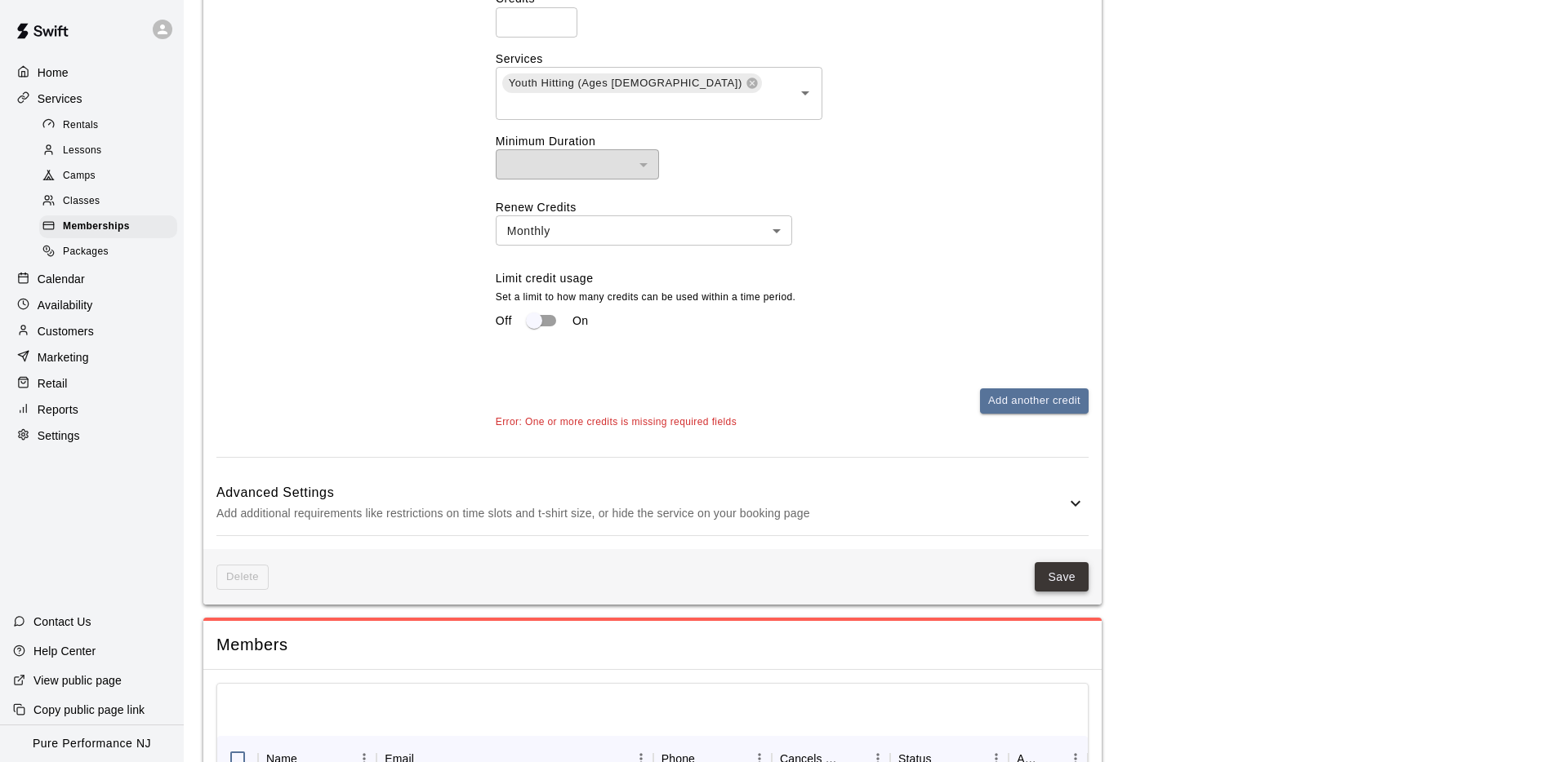
click at [1069, 563] on button "Save" at bounding box center [1061, 578] width 54 height 30
click at [1068, 563] on button "Save" at bounding box center [1061, 578] width 54 height 30
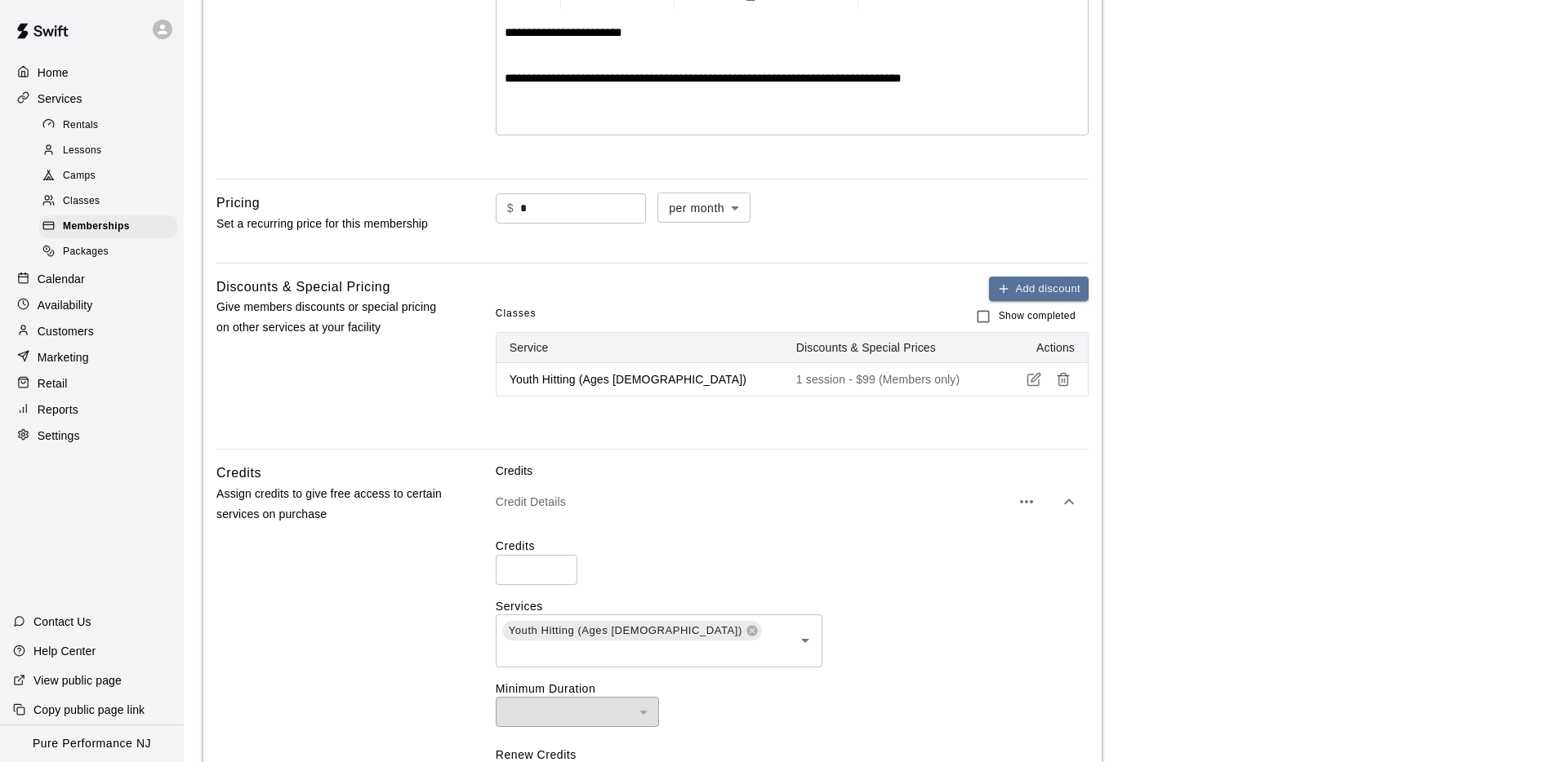
scroll to position [383, 0]
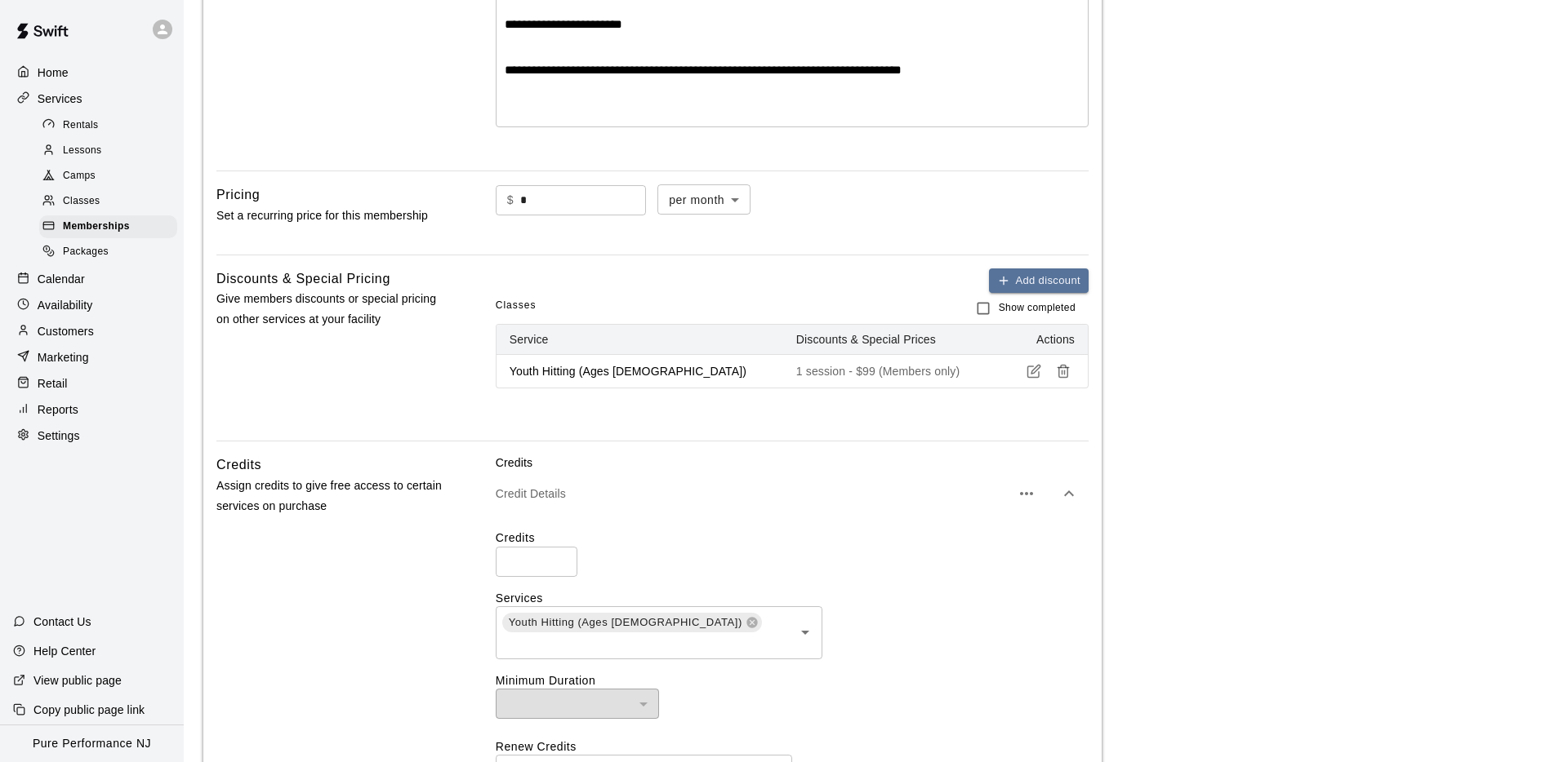
click at [913, 393] on div "Add discount Classes Show completed Service Discounts & Special Prices Actions …" at bounding box center [792, 341] width 593 height 147
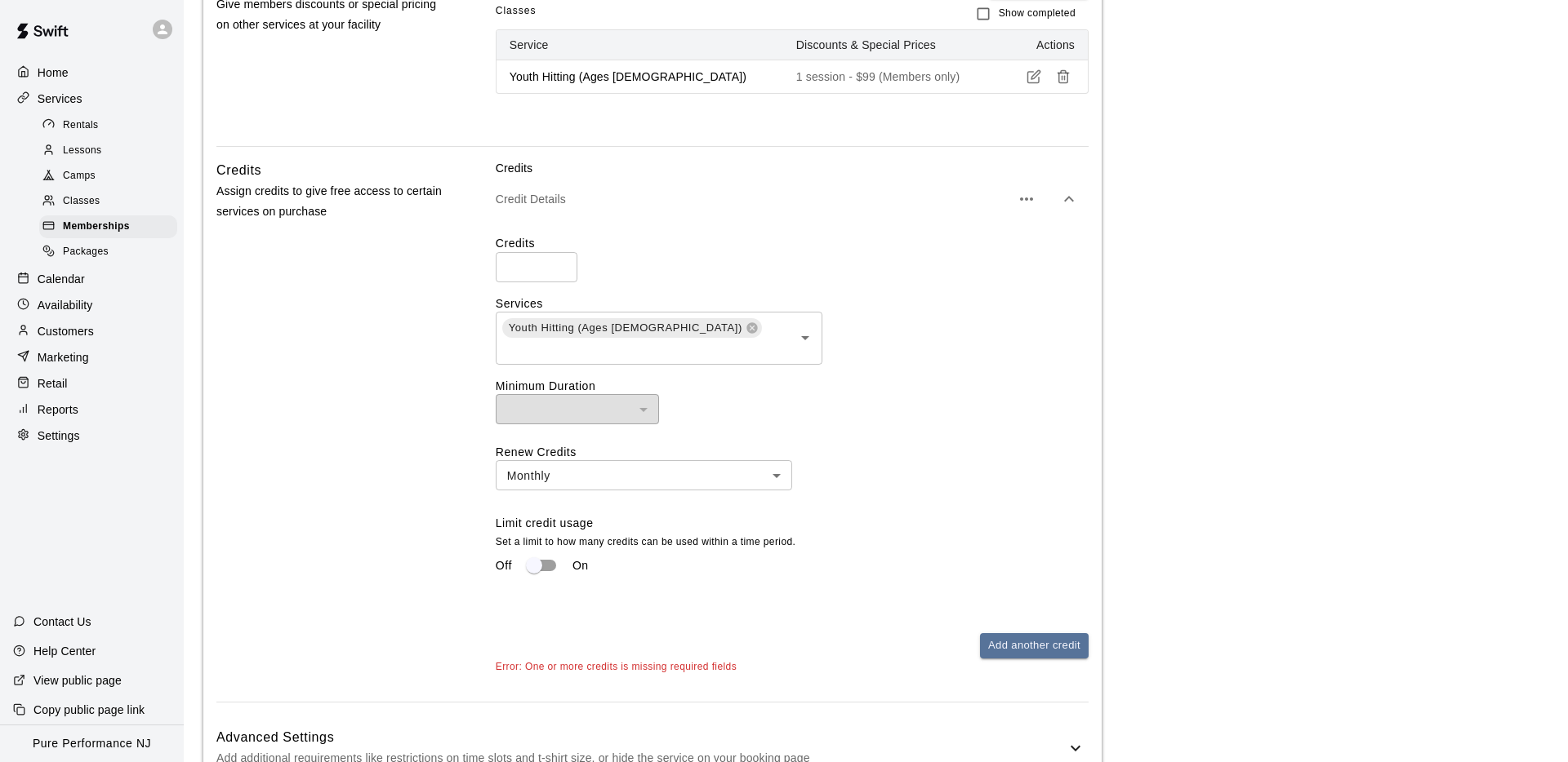
scroll to position [661, 0]
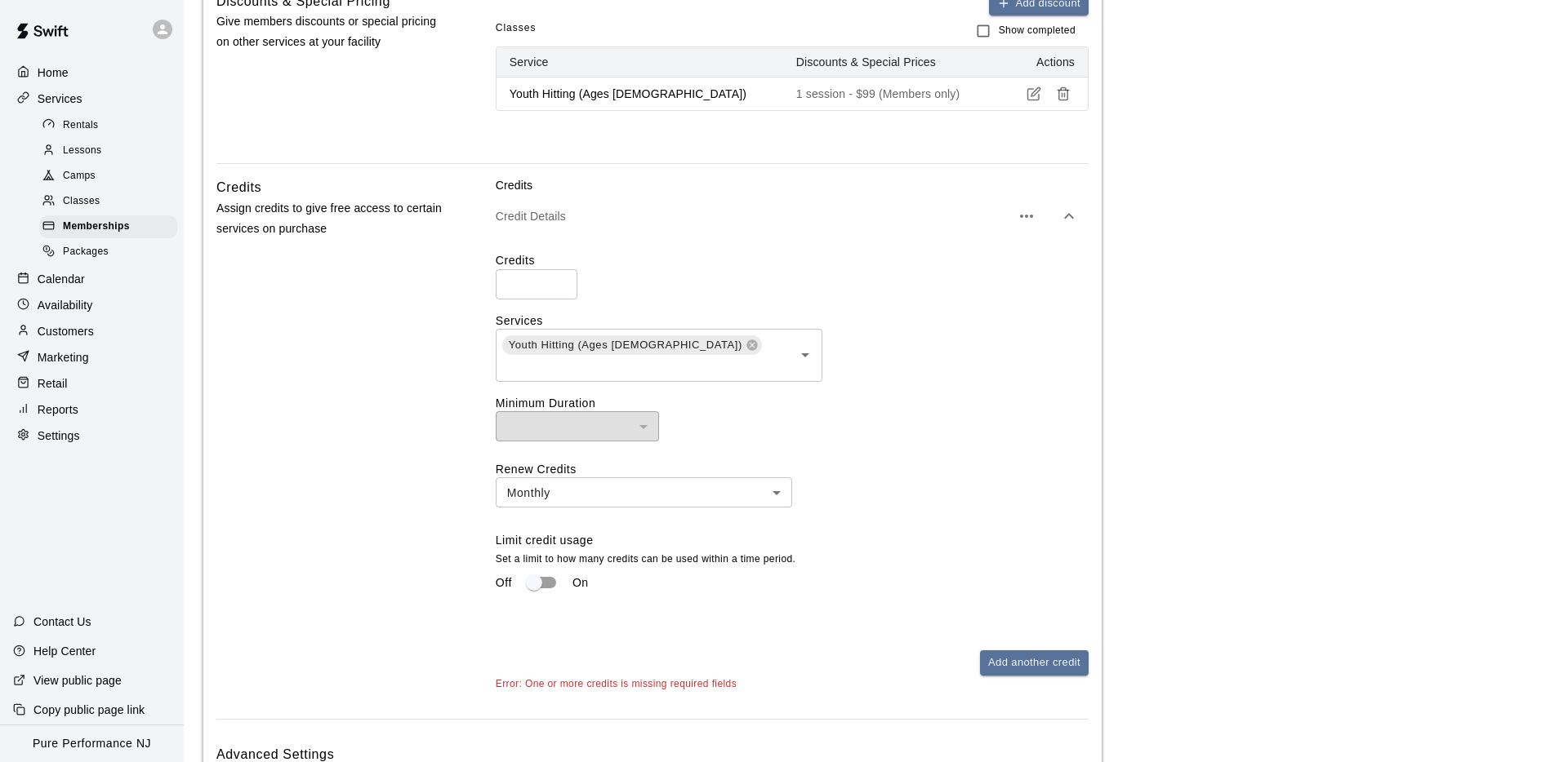
click at [775, 310] on div "Credits * ​ Services Youth Hitting (Ages [DEMOGRAPHIC_DATA]) ​ Minimum Duration…" at bounding box center [792, 431] width 593 height 359
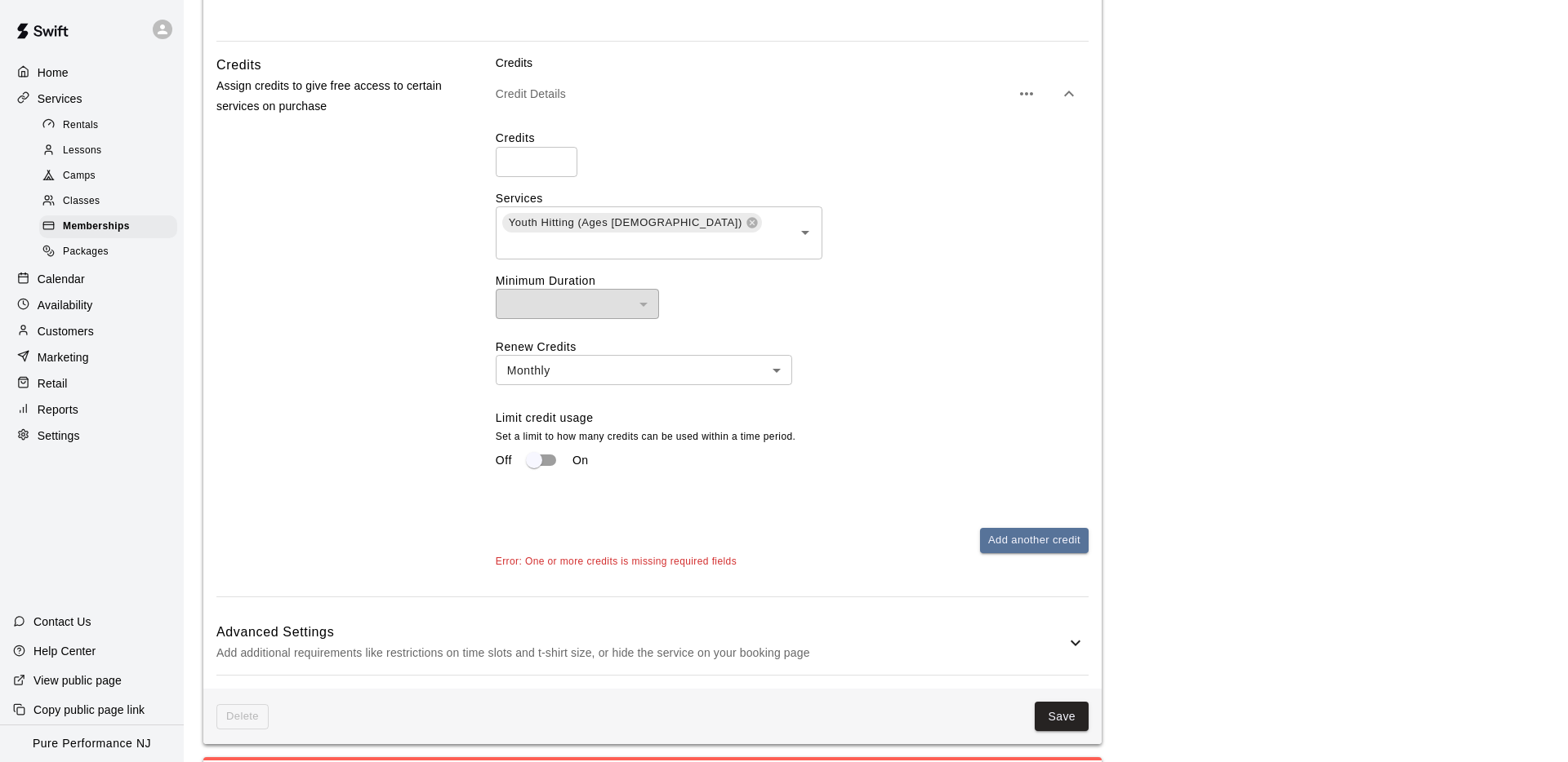
scroll to position [793, 0]
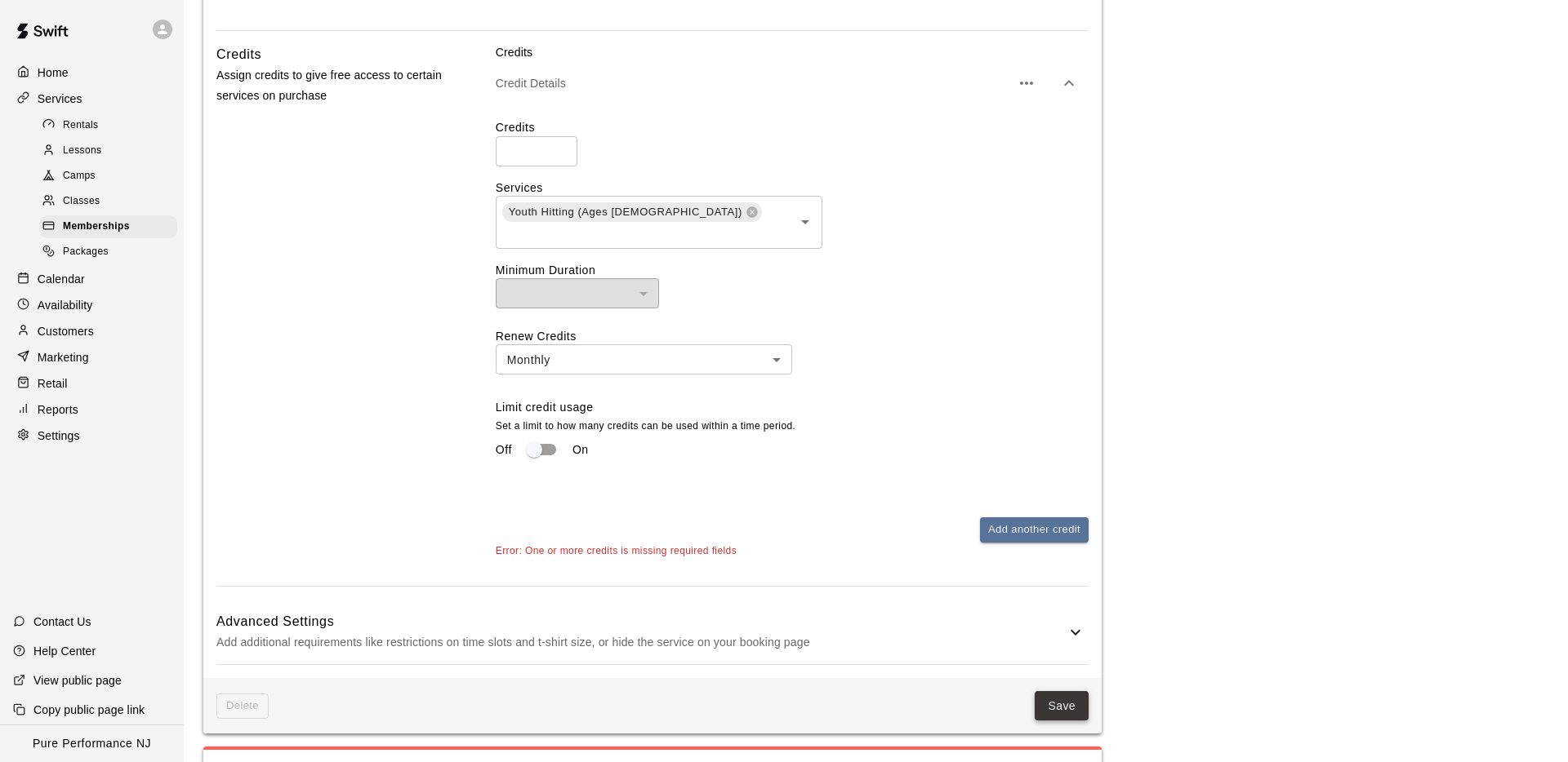
click at [1054, 691] on button "Save" at bounding box center [1061, 706] width 54 height 30
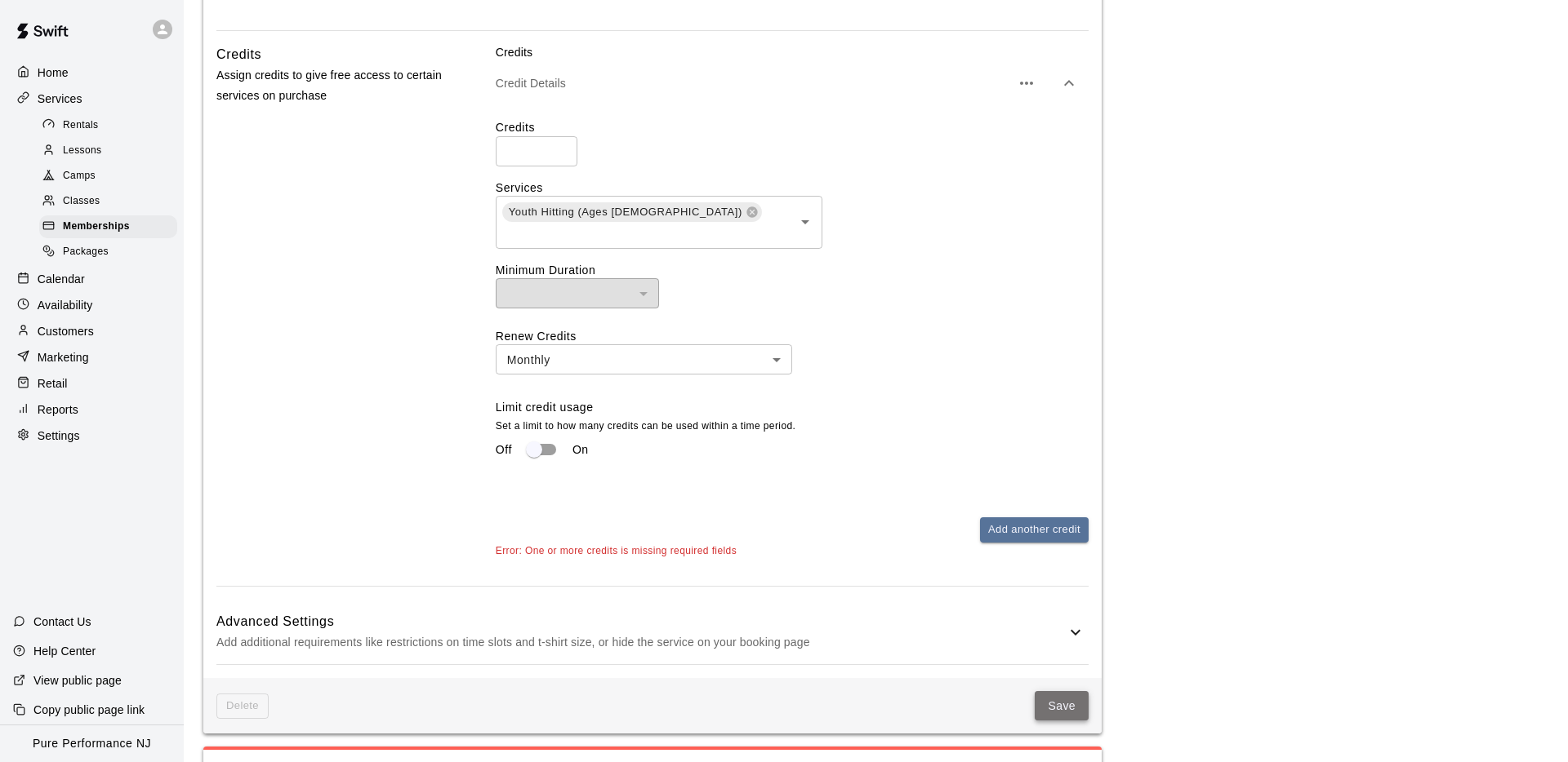
click at [1054, 691] on button "Save" at bounding box center [1061, 706] width 54 height 30
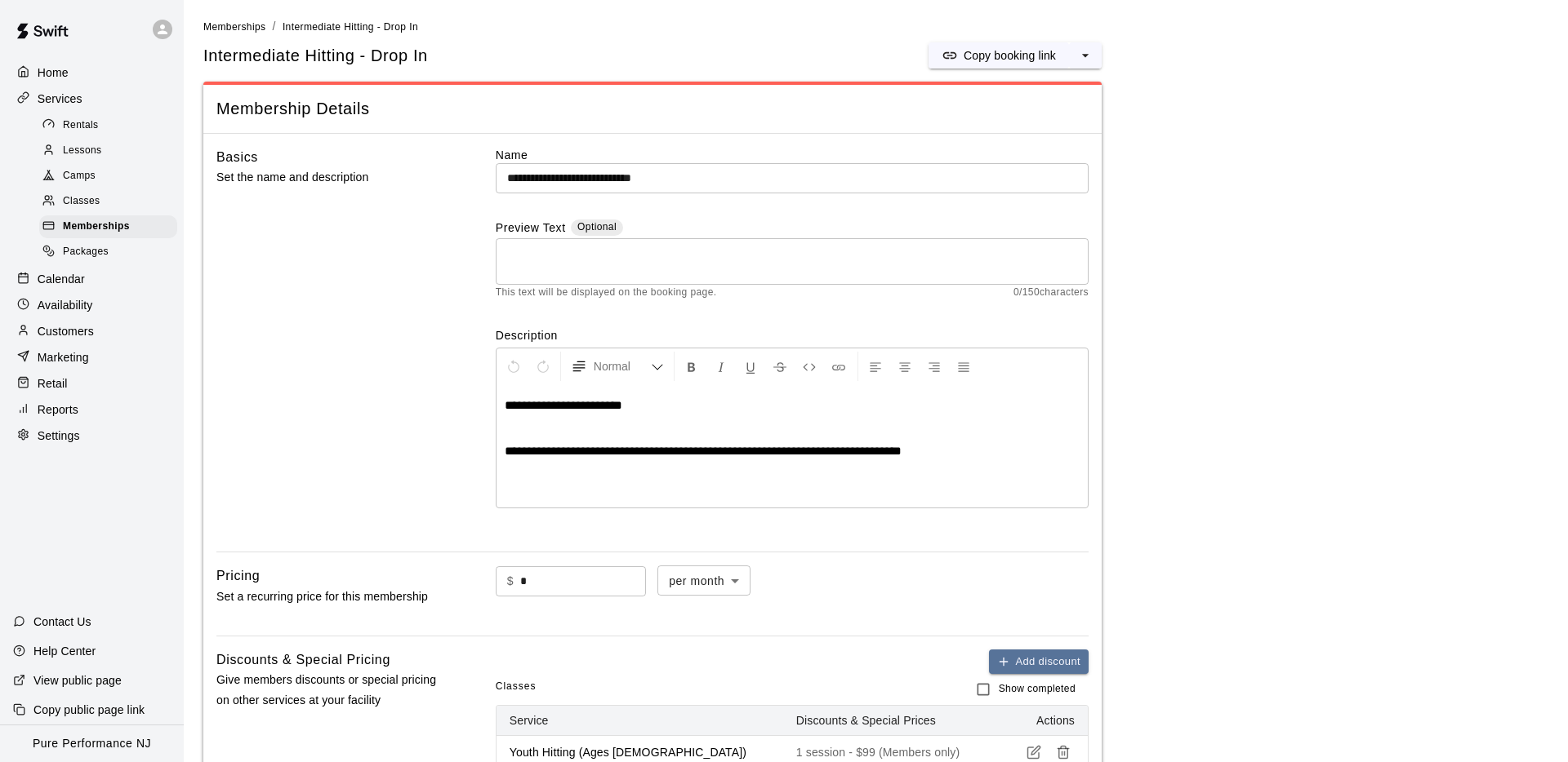
scroll to position [0, 0]
drag, startPoint x: 394, startPoint y: 415, endPoint x: 409, endPoint y: 453, distance: 40.9
click at [394, 415] on div "Basics Set the name and description" at bounding box center [329, 344] width 227 height 392
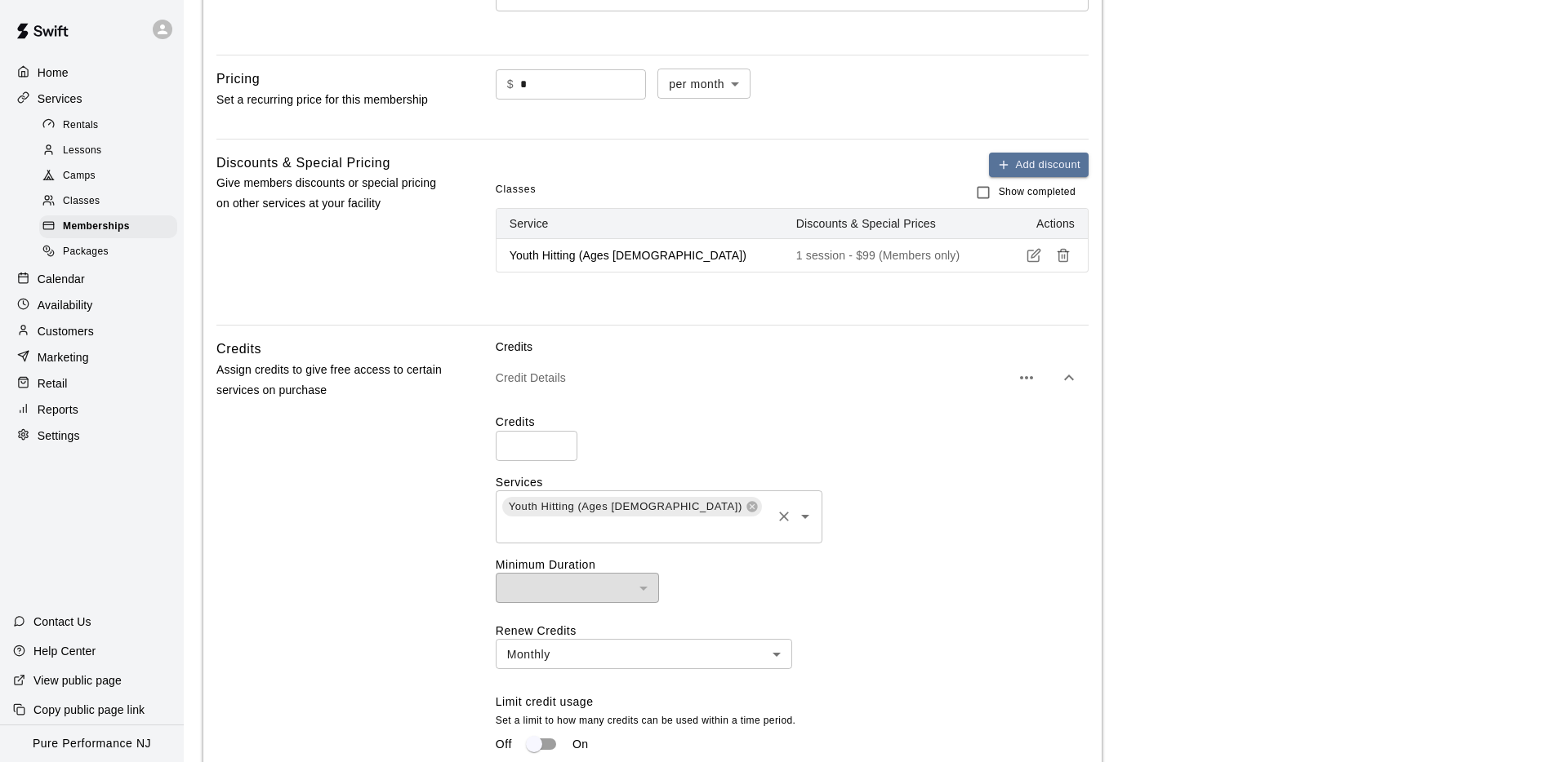
click at [523, 509] on span "Youth Hitting (Ages [DEMOGRAPHIC_DATA])" at bounding box center [625, 506] width 246 height 17
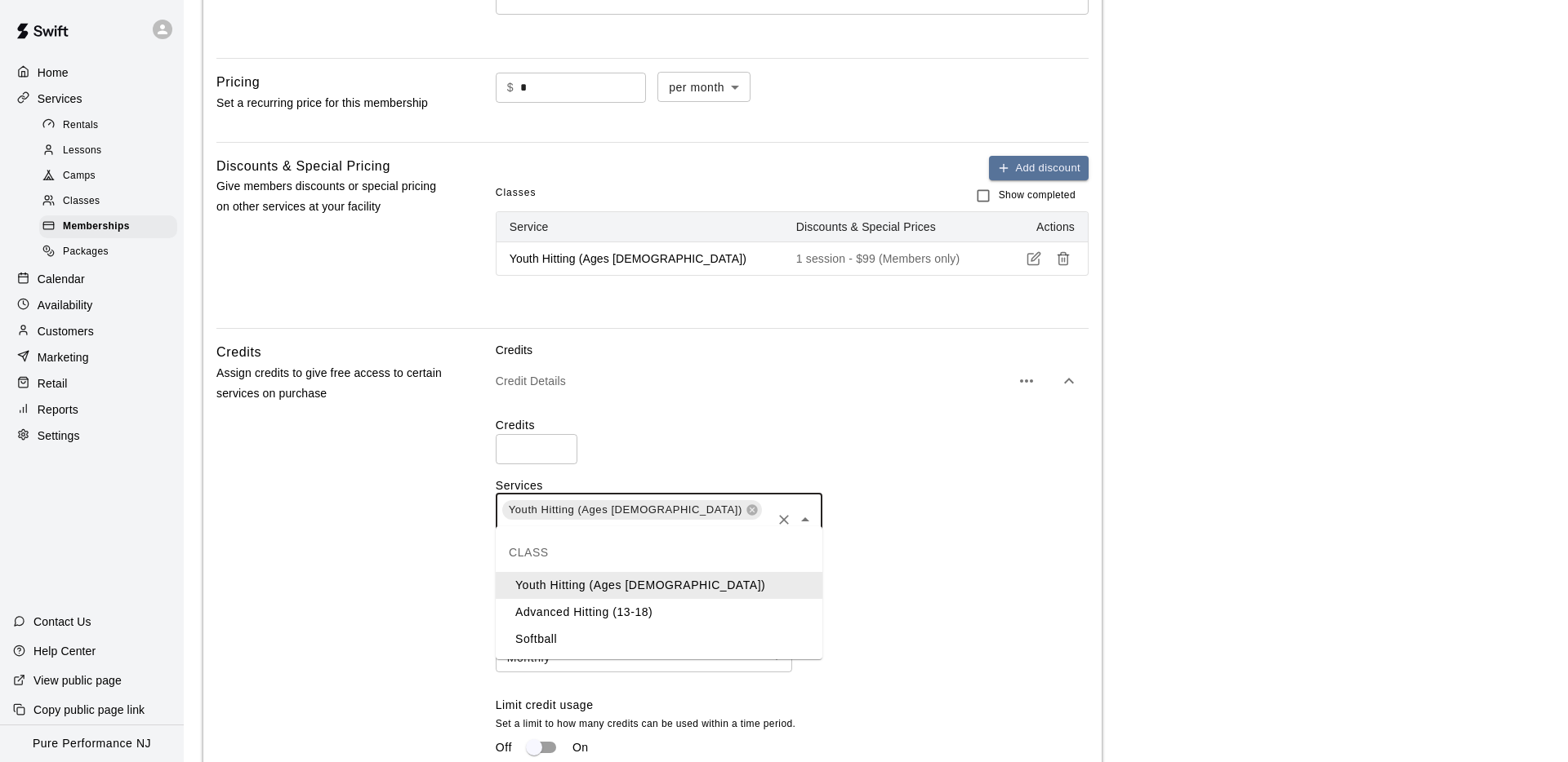
click at [705, 521] on input "text" at bounding box center [634, 531] width 268 height 20
click at [619, 606] on li "Advanced Hitting (13-18)" at bounding box center [659, 612] width 326 height 27
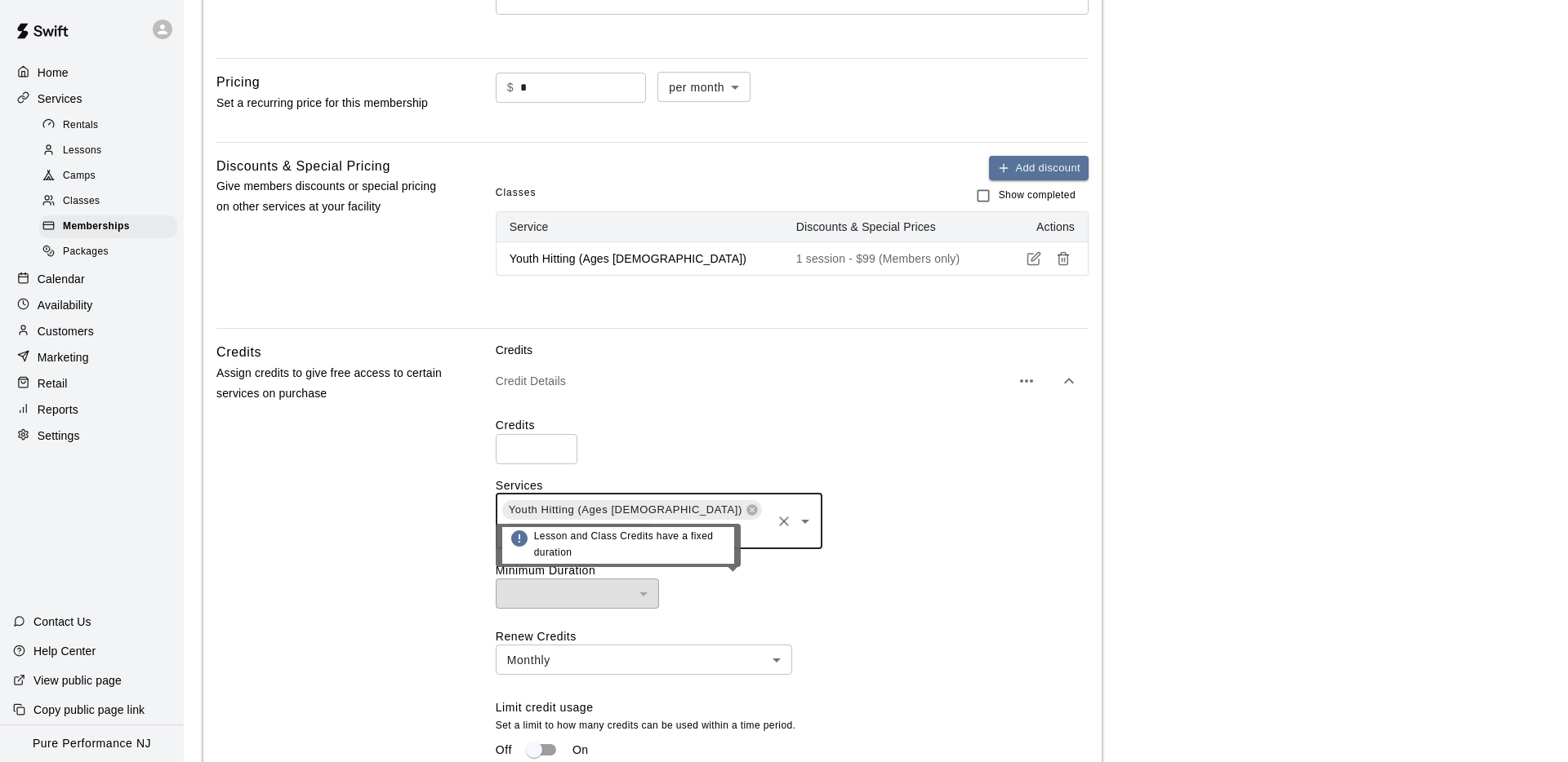
scroll to position [490, 0]
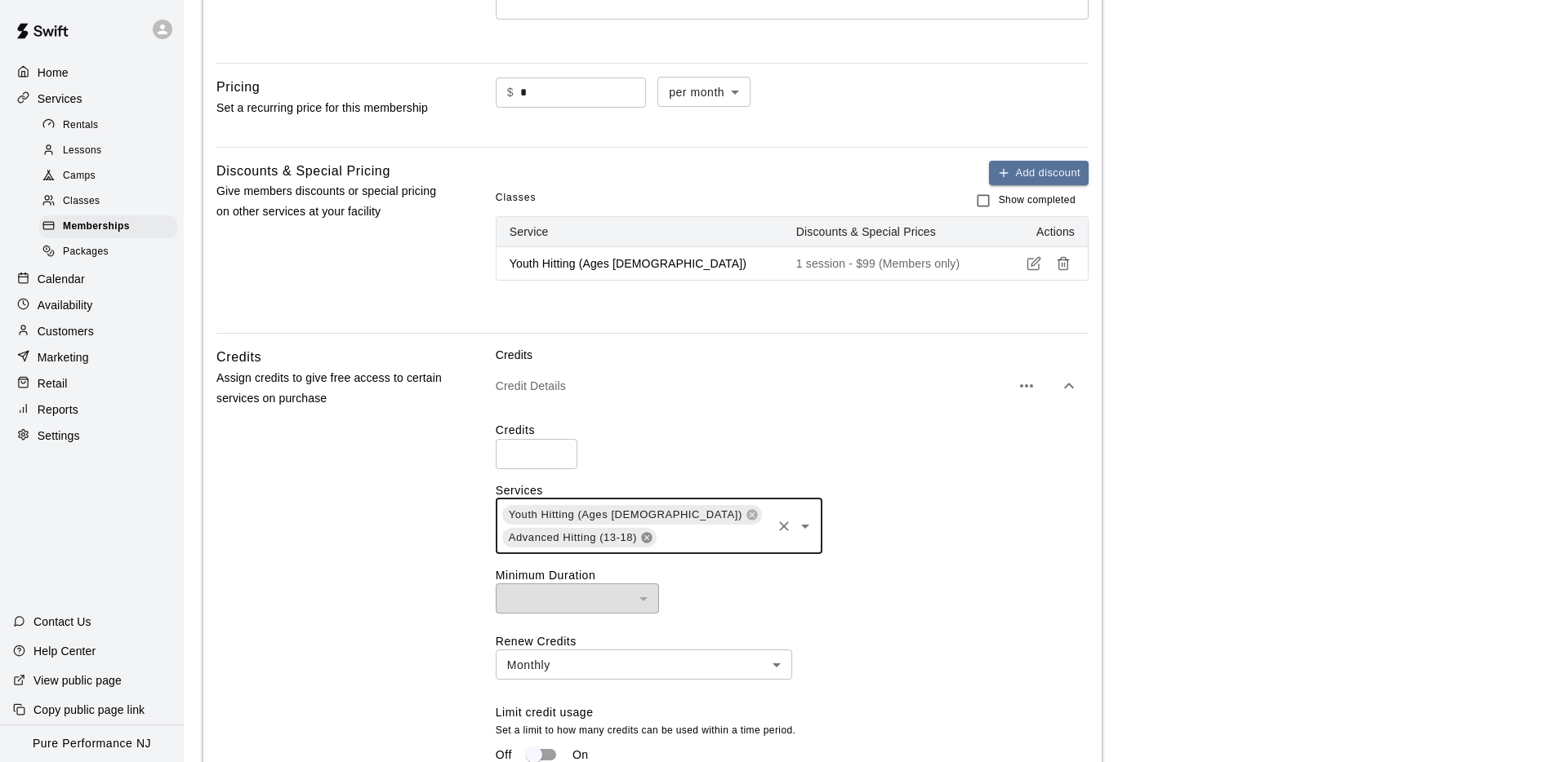
click at [649, 537] on icon at bounding box center [646, 537] width 11 height 11
click at [694, 527] on input "text" at bounding box center [634, 536] width 268 height 20
drag, startPoint x: 686, startPoint y: 443, endPoint x: 672, endPoint y: 443, distance: 14.0
click at [685, 443] on div "Credits * ​" at bounding box center [792, 444] width 593 height 47
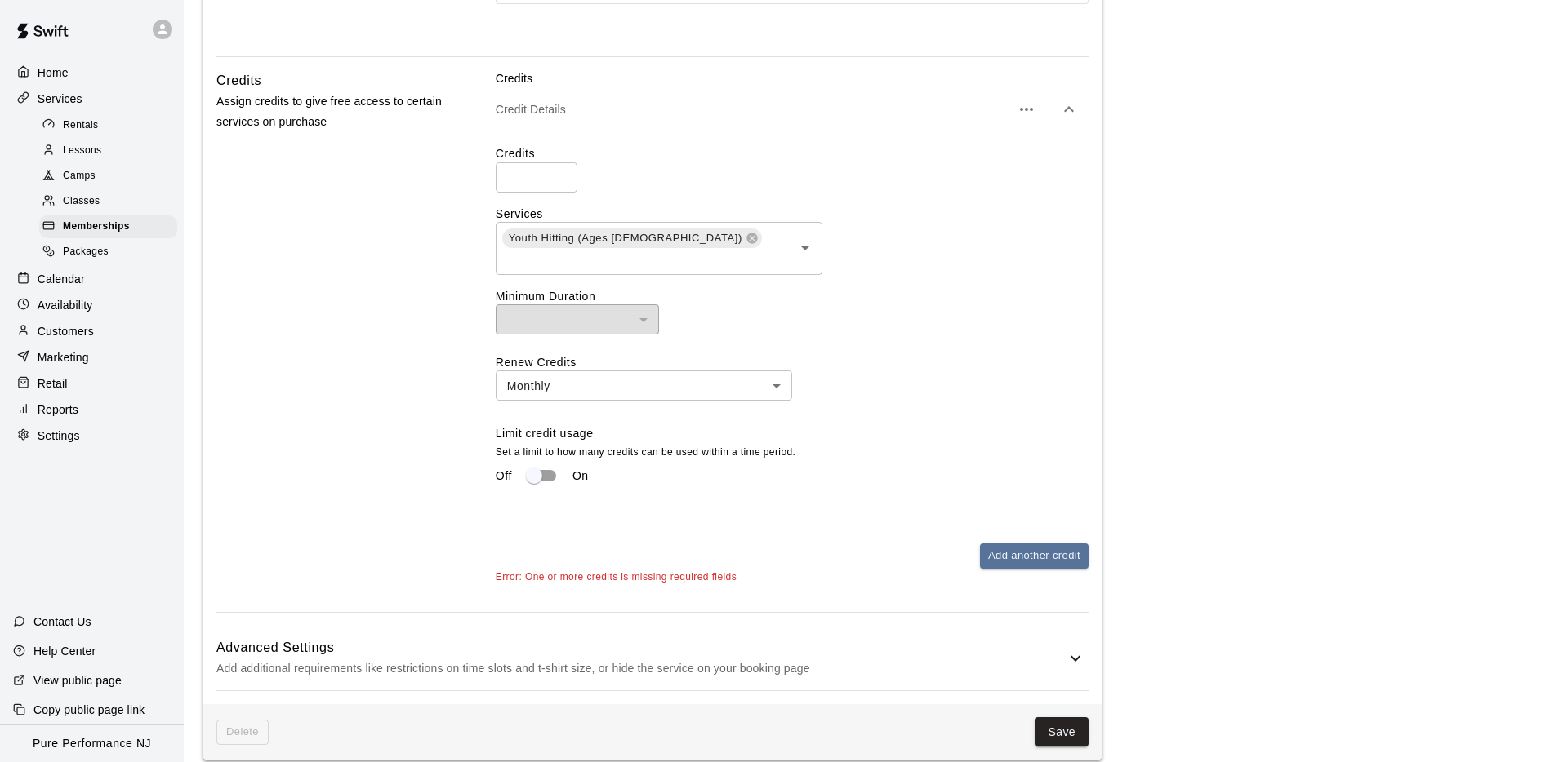
scroll to position [778, 0]
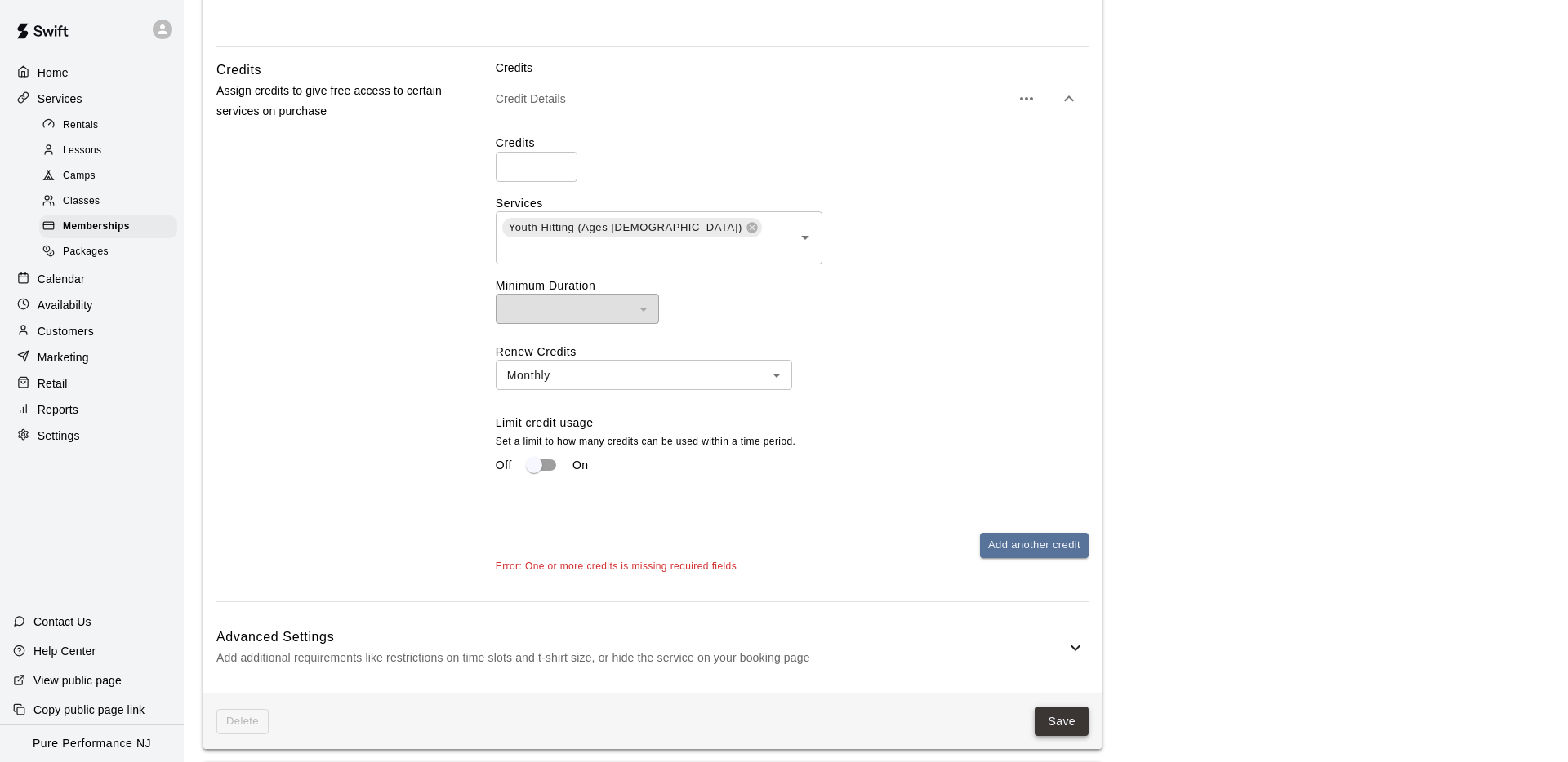
click at [1052, 706] on button "Save" at bounding box center [1061, 721] width 54 height 30
click at [1077, 706] on button "Save" at bounding box center [1061, 721] width 54 height 30
click at [1077, 708] on button "Save" at bounding box center [1061, 723] width 54 height 30
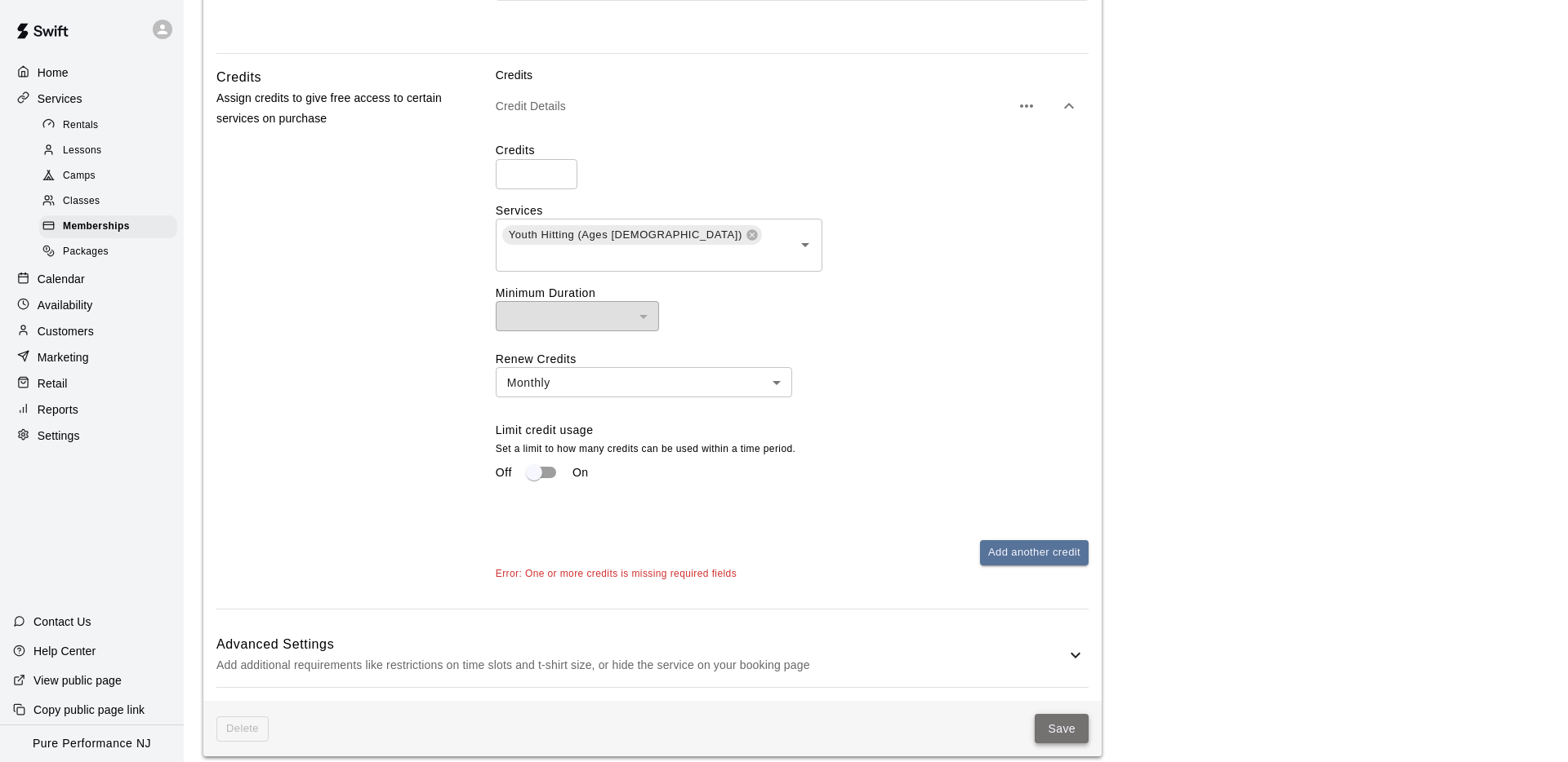
click at [1077, 714] on button "Save" at bounding box center [1061, 729] width 54 height 30
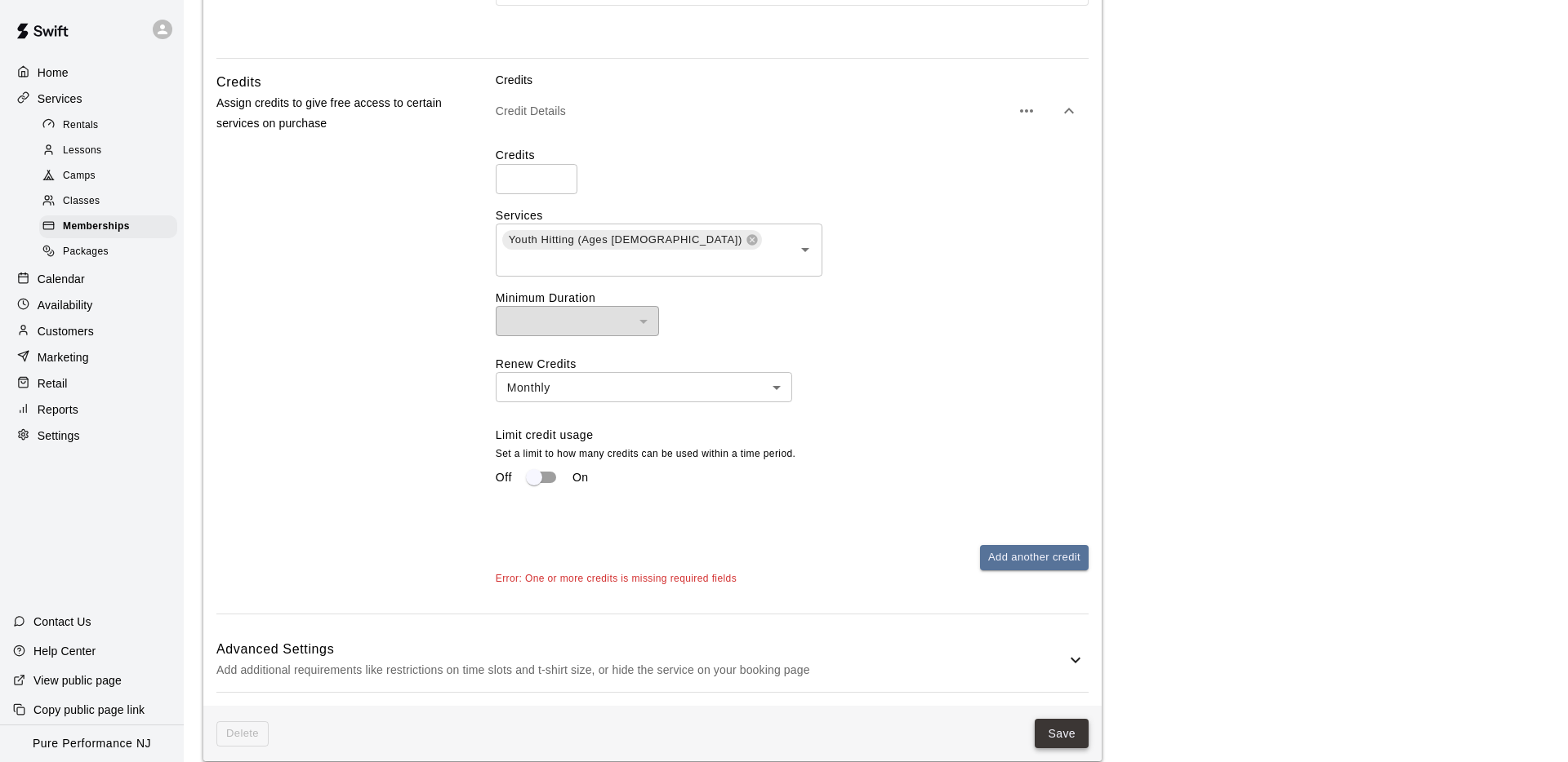
click at [1077, 719] on button "Save" at bounding box center [1061, 734] width 54 height 30
click at [1074, 721] on button "Save" at bounding box center [1061, 736] width 54 height 30
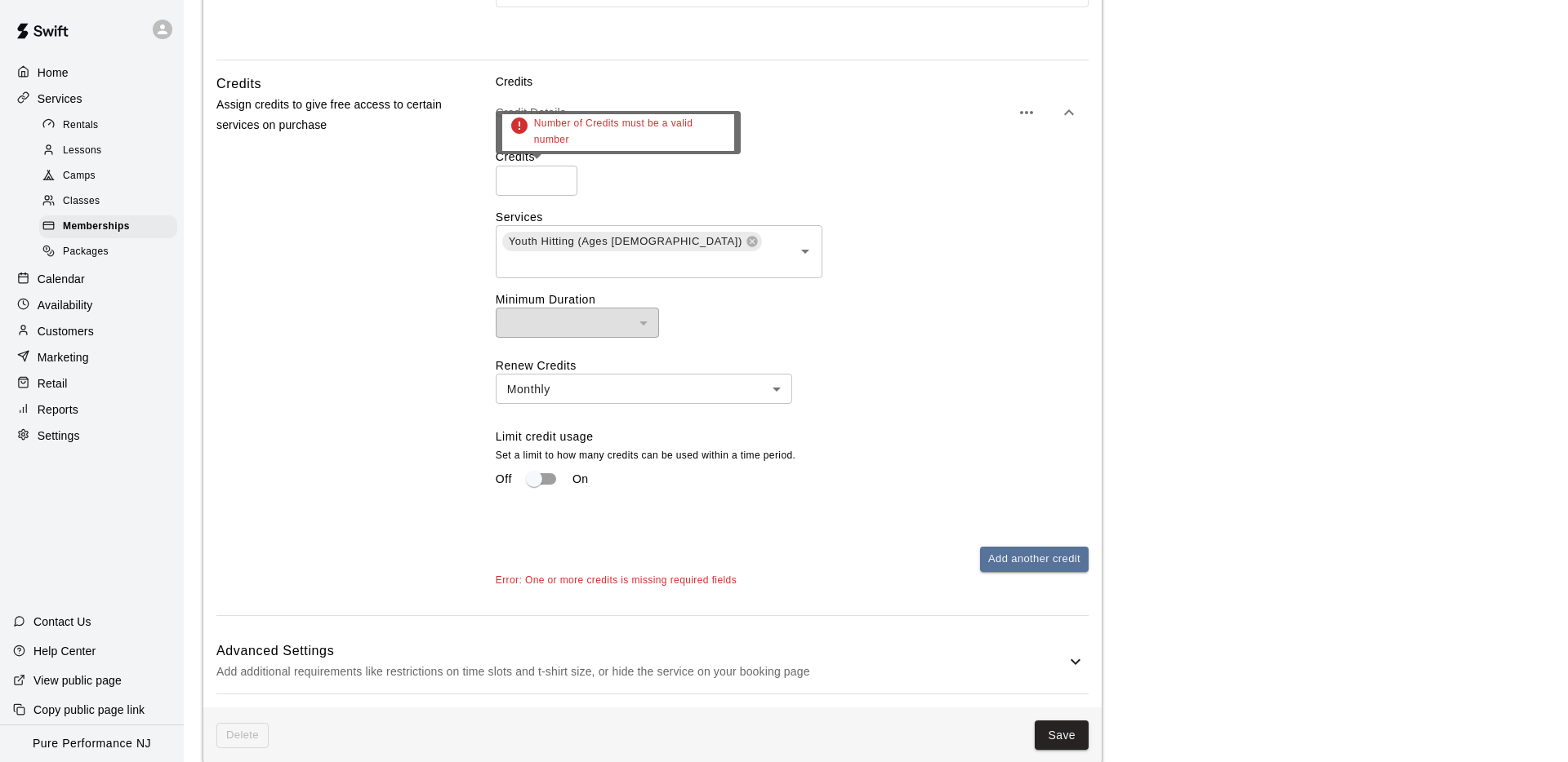
click at [540, 176] on input "*" at bounding box center [536, 181] width 82 height 30
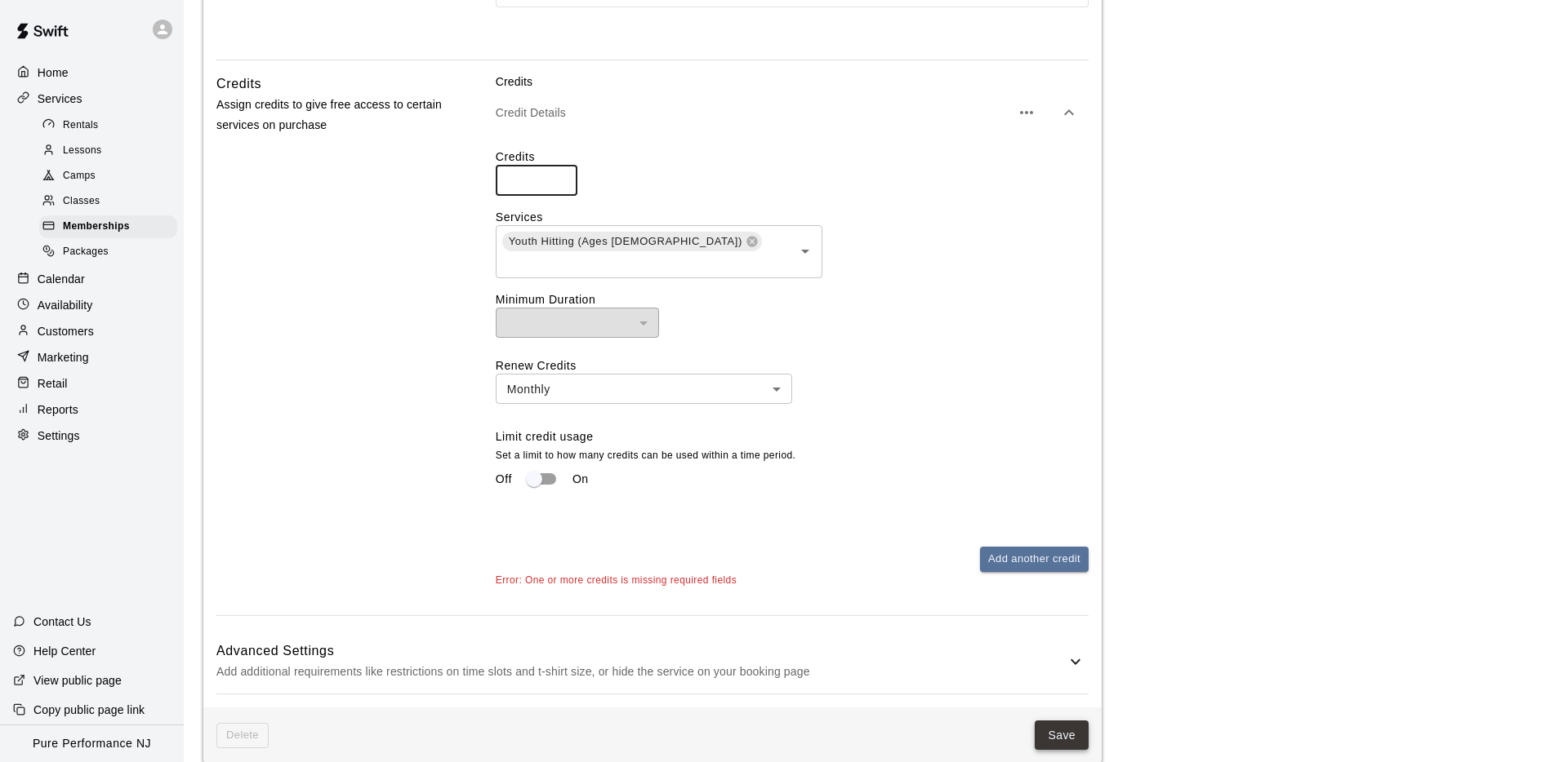
type input "**"
click at [1060, 721] on button "Save" at bounding box center [1061, 736] width 54 height 30
click at [1067, 721] on button "Save" at bounding box center [1061, 736] width 54 height 30
click at [1066, 721] on button "Save" at bounding box center [1061, 736] width 54 height 30
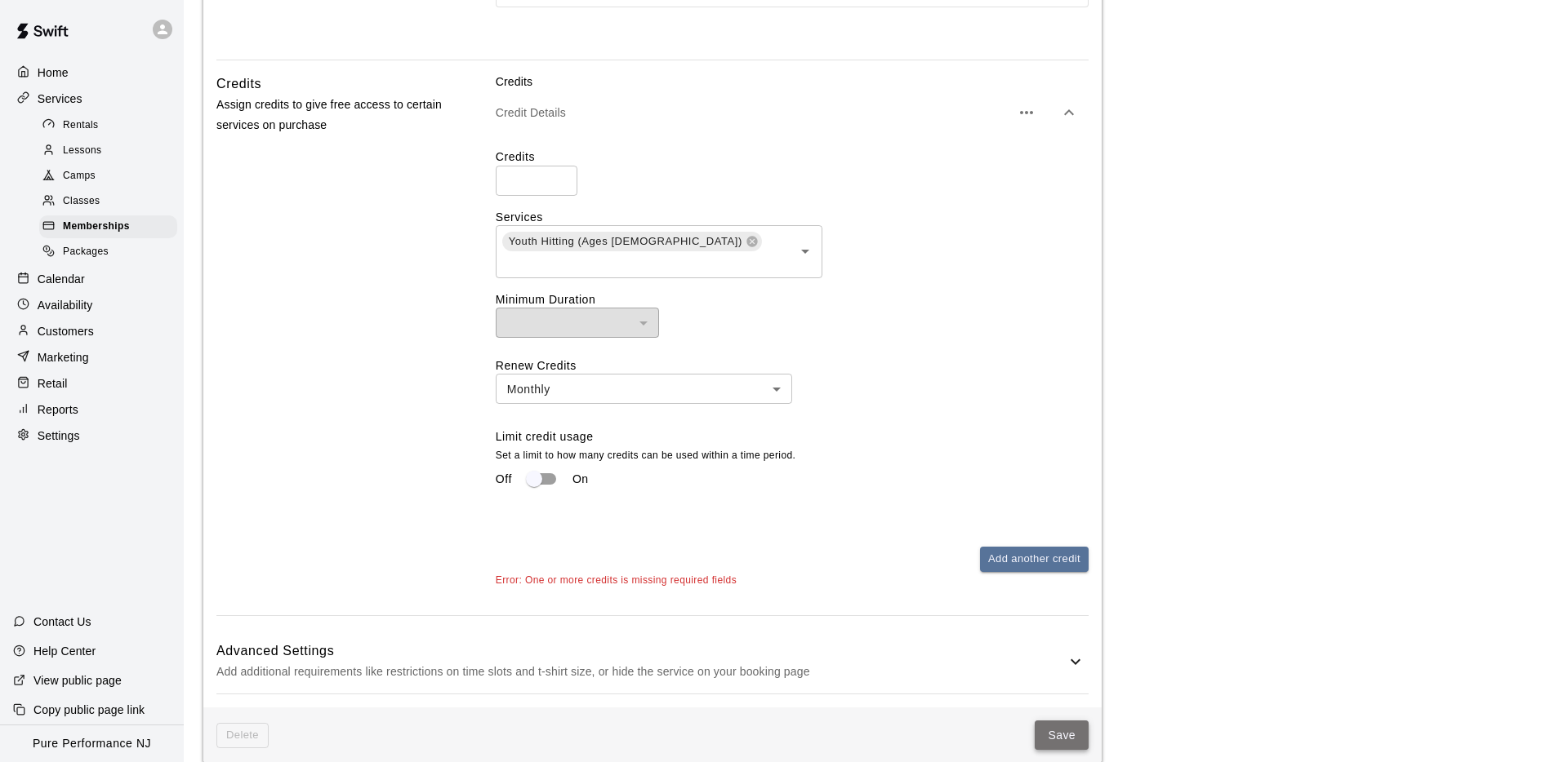
click at [1063, 721] on button "Save" at bounding box center [1061, 736] width 54 height 30
click at [129, 223] on span "Memberships" at bounding box center [96, 227] width 67 height 17
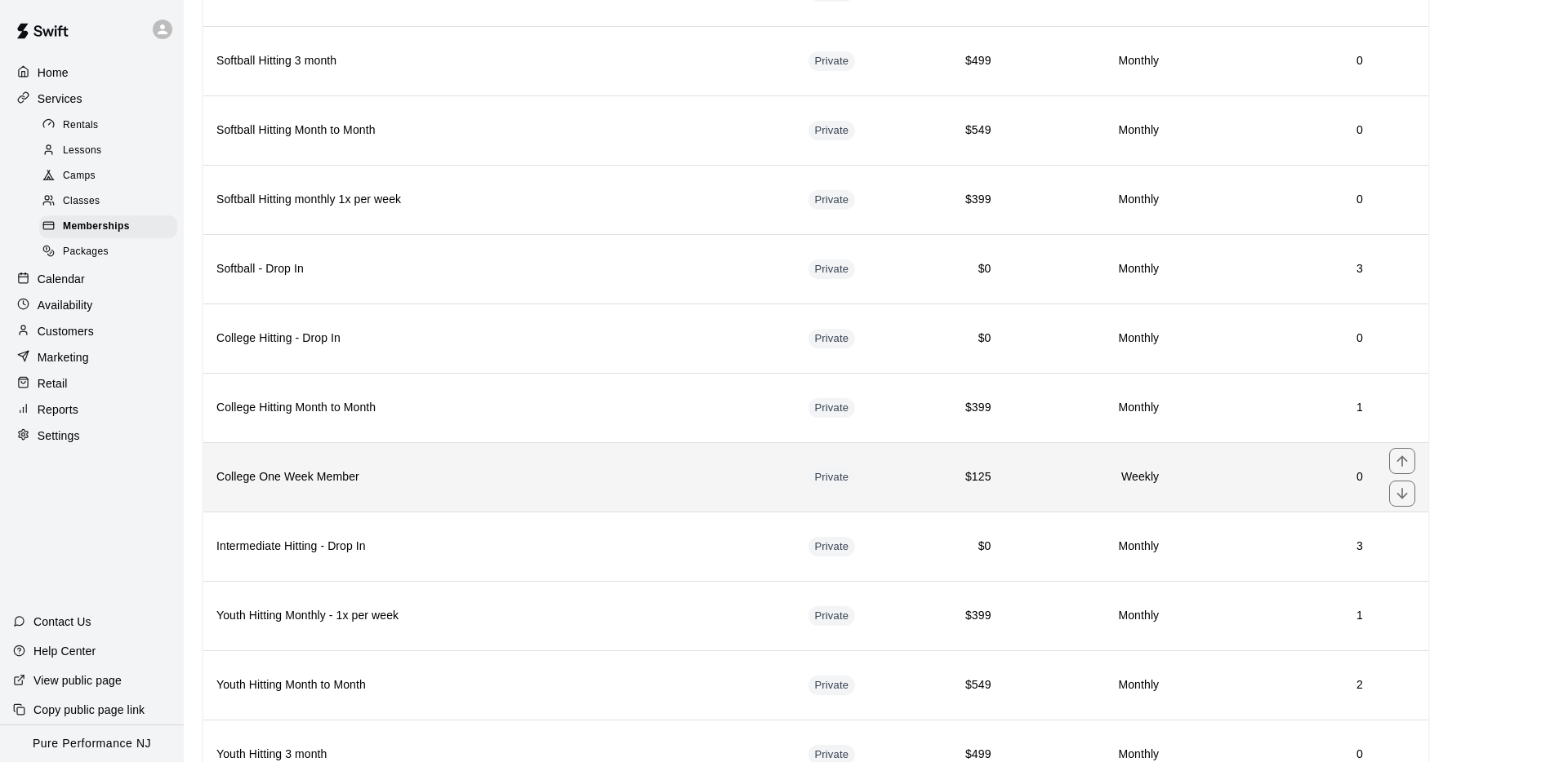
scroll to position [422, 0]
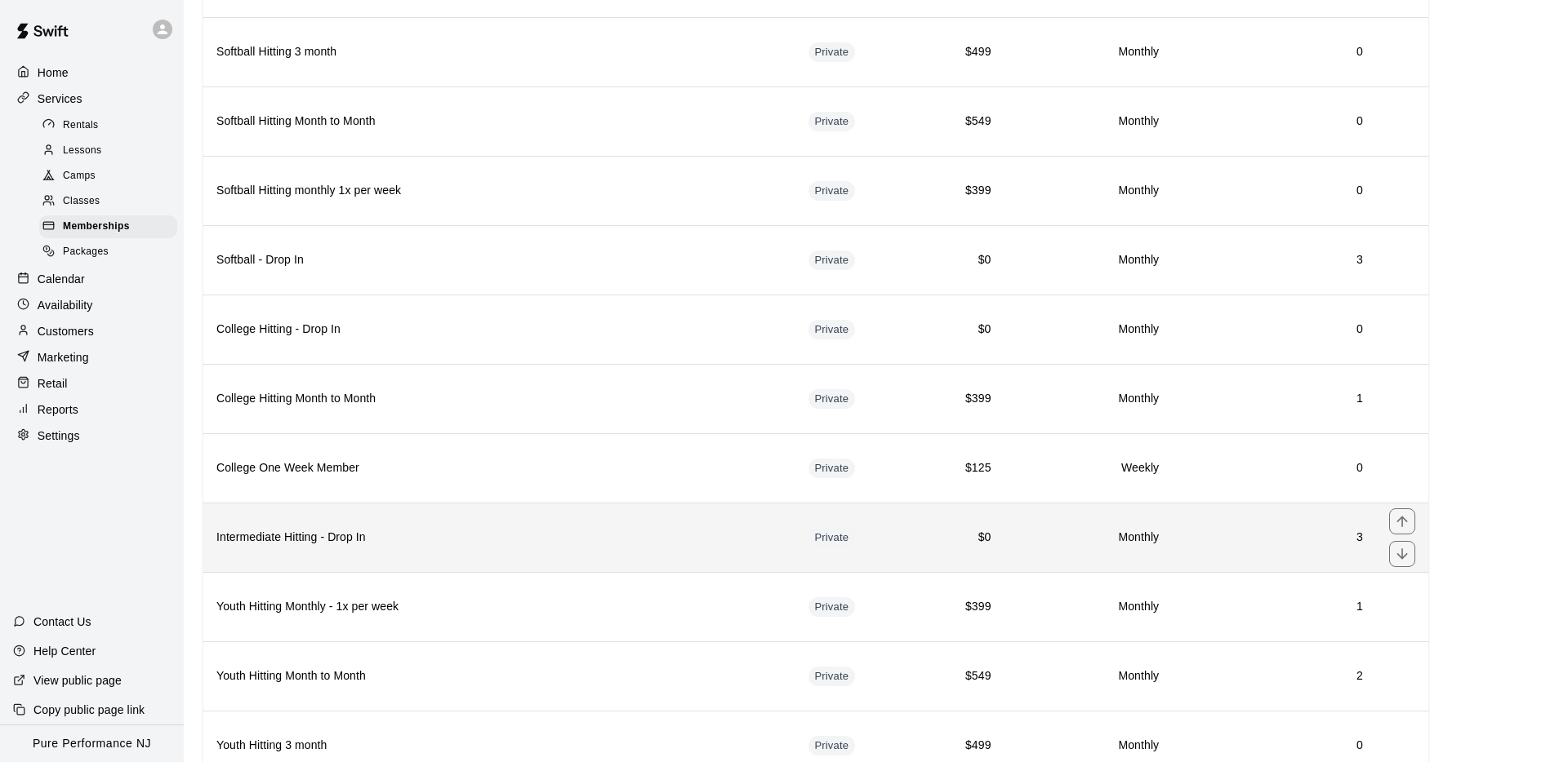
click at [509, 520] on th "Intermediate Hitting - Drop In" at bounding box center [499, 537] width 592 height 70
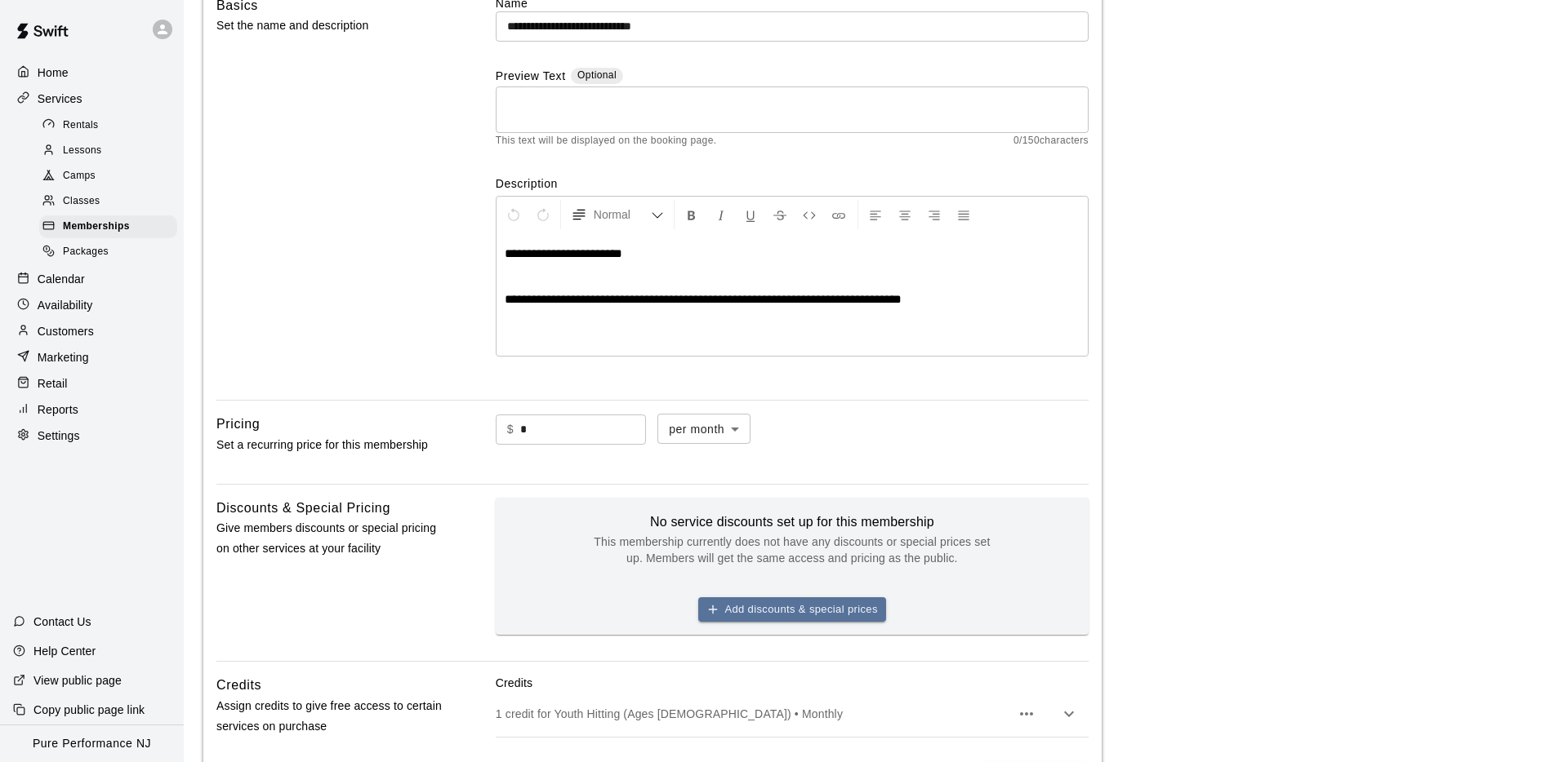
scroll to position [395, 0]
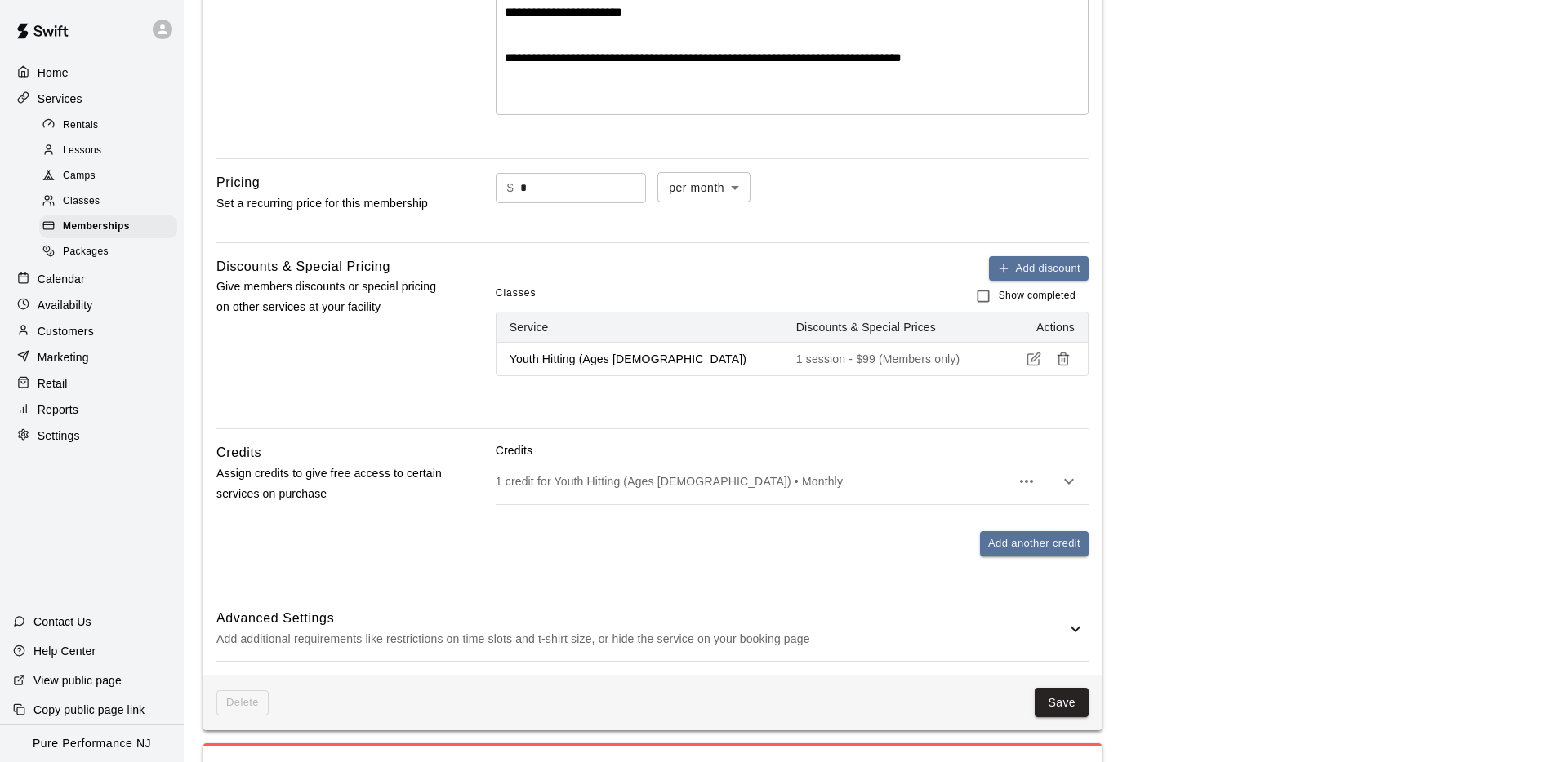
click at [529, 467] on div "1 credit for Youth Hitting (Ages [DEMOGRAPHIC_DATA]) • Monthly" at bounding box center [792, 482] width 593 height 46
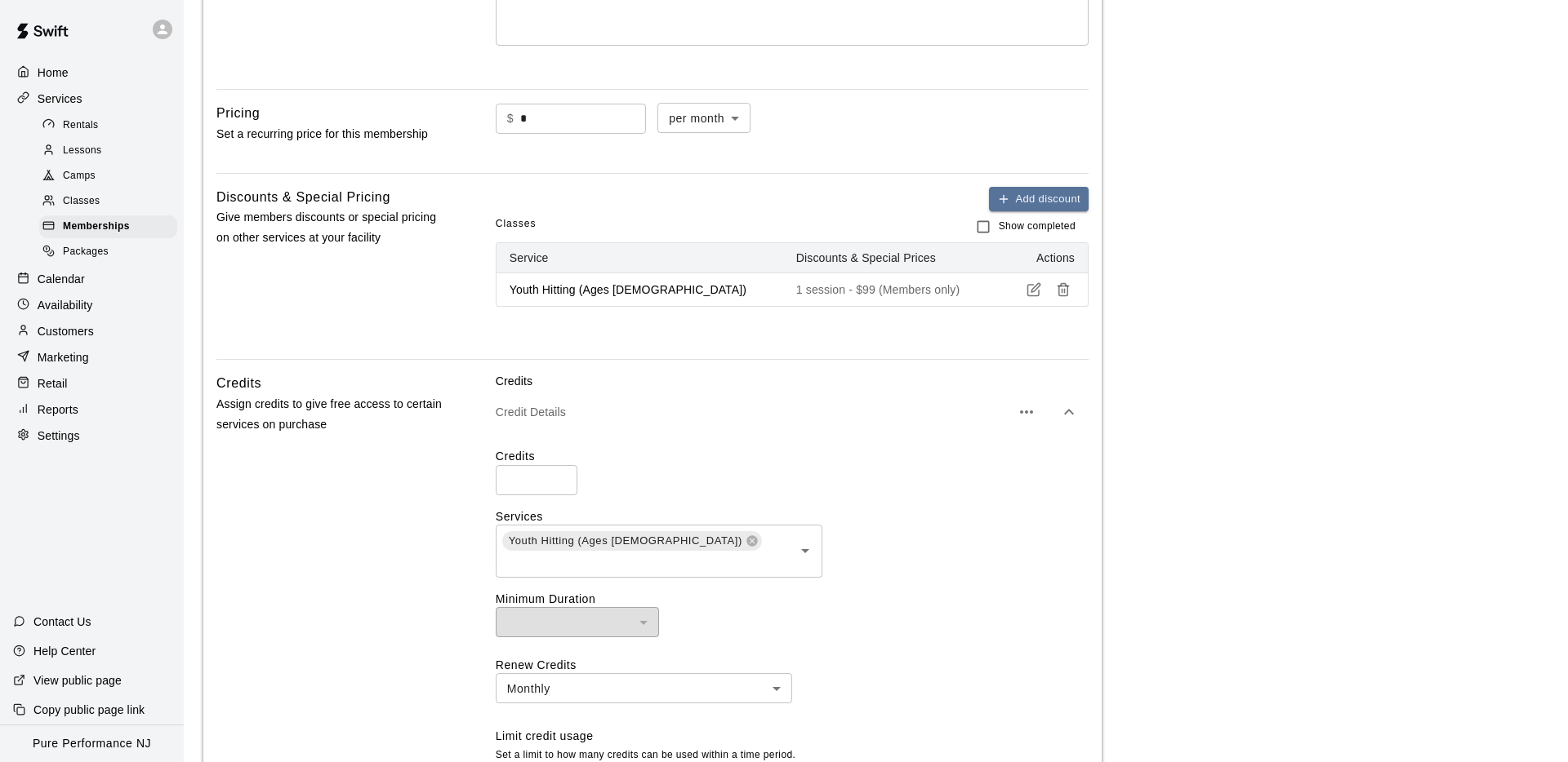
scroll to position [471, 0]
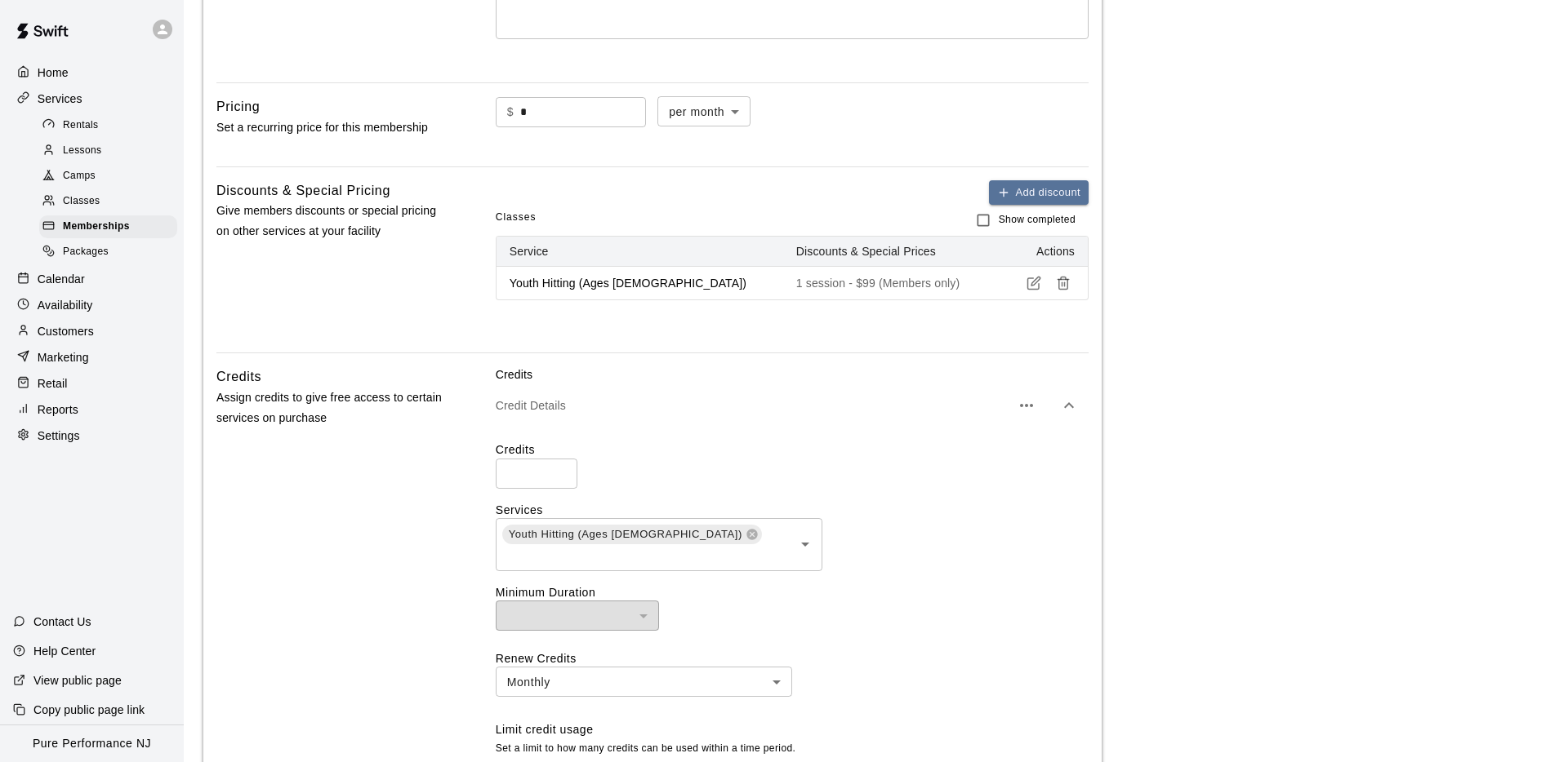
click at [559, 477] on input "*" at bounding box center [536, 474] width 82 height 30
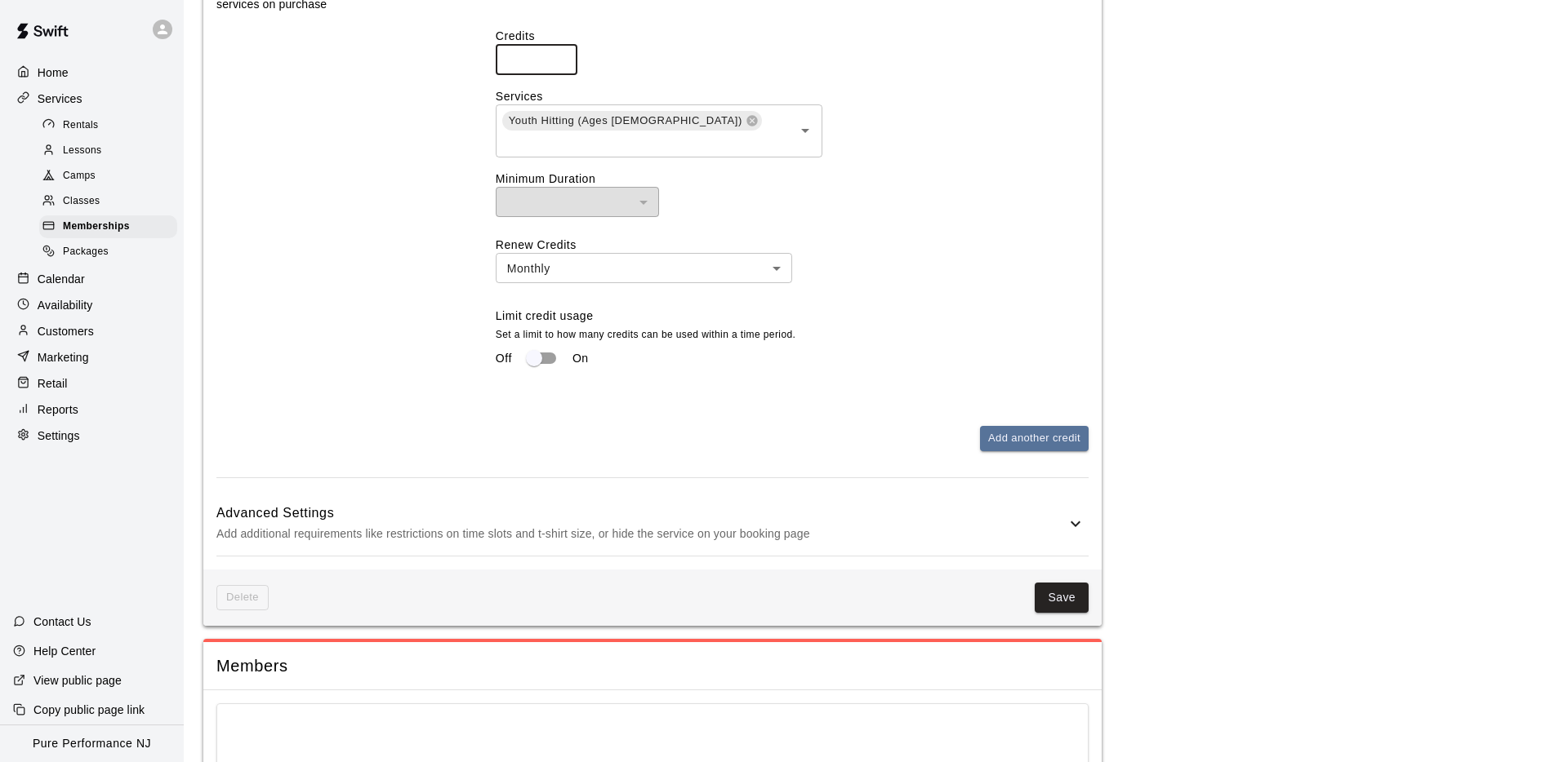
scroll to position [752, 0]
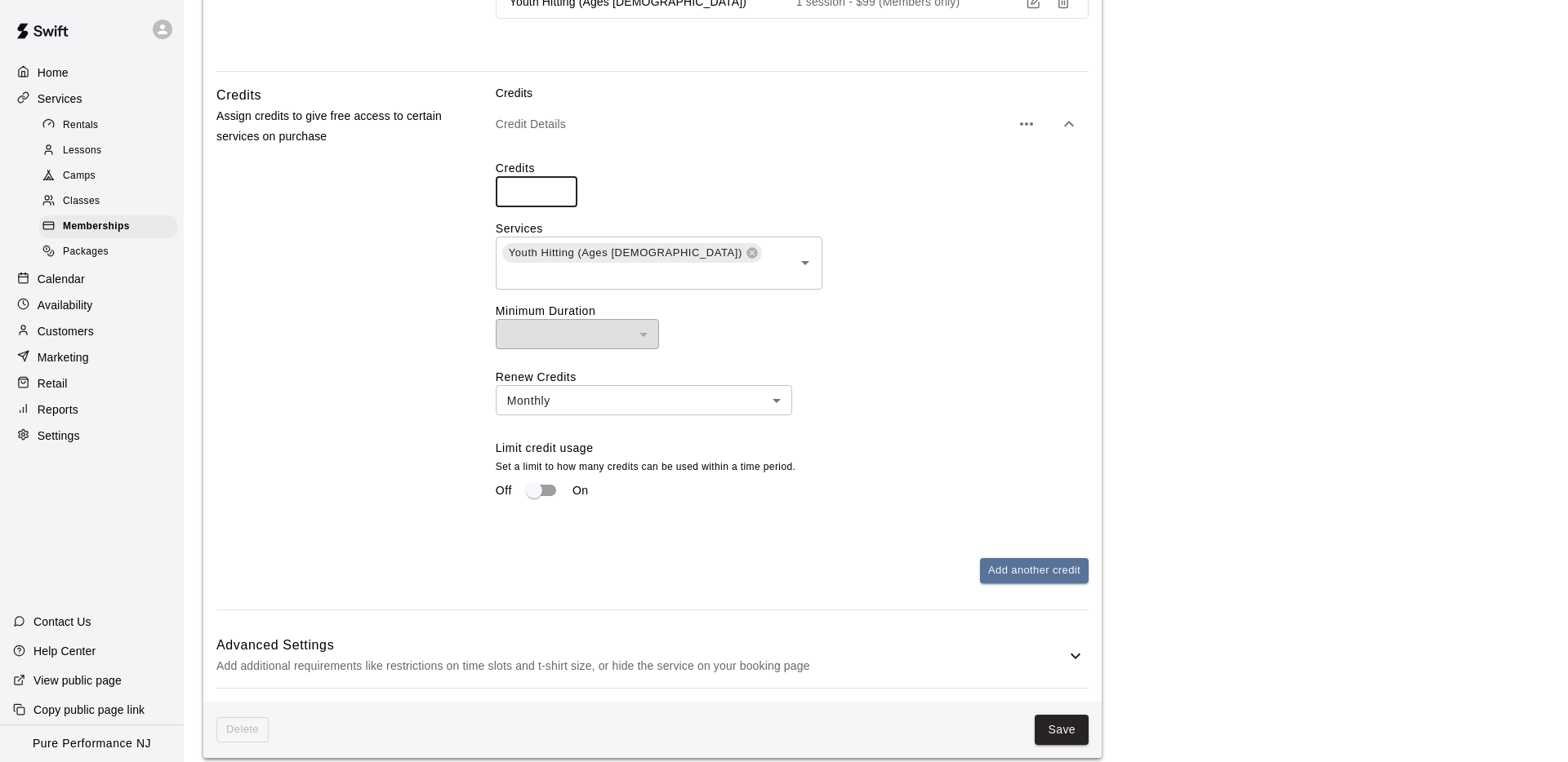
click at [490, 662] on div "Advanced Settings Add additional requirements like restrictions on time slots a…" at bounding box center [652, 655] width 872 height 64
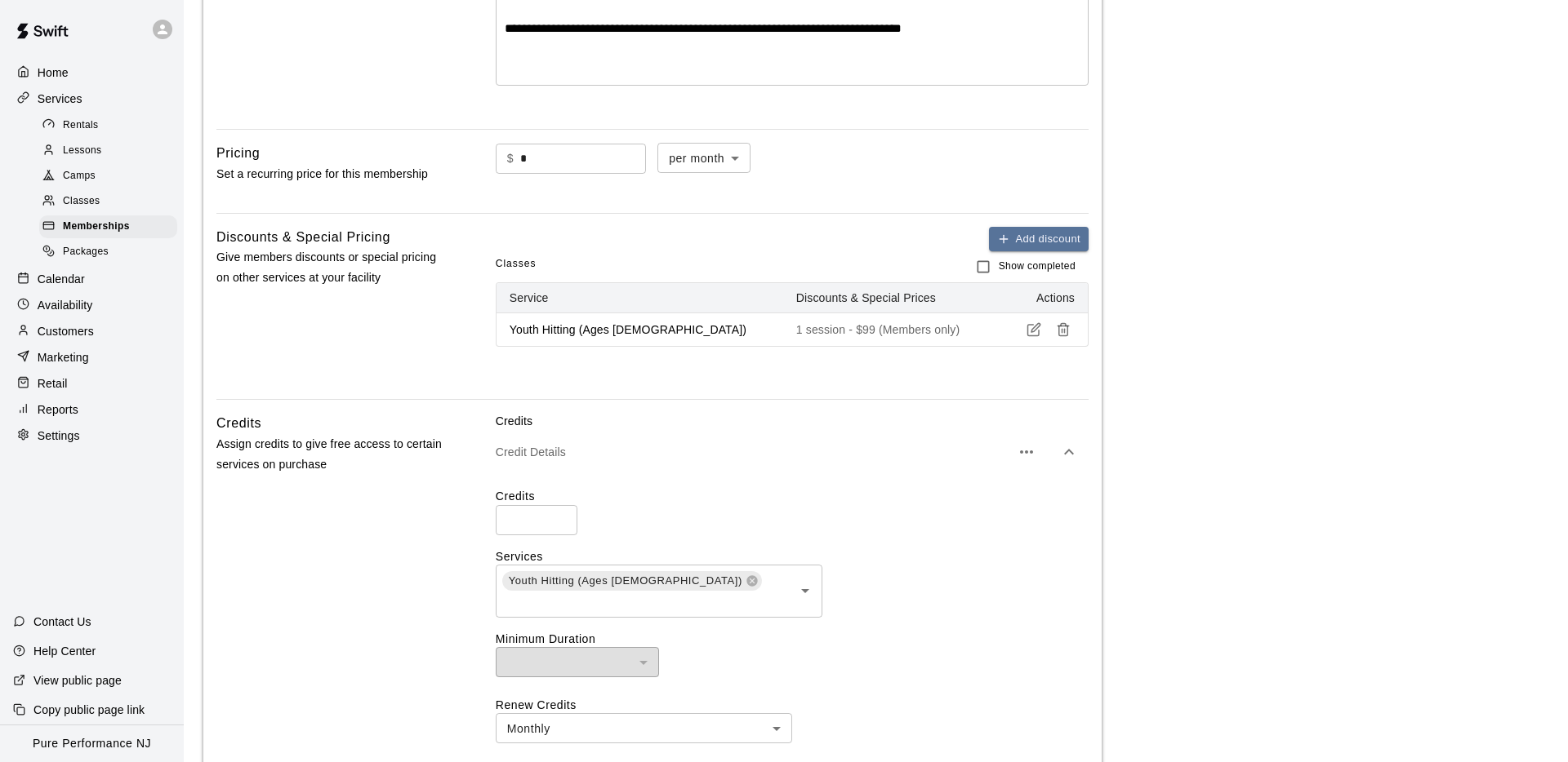
scroll to position [434, 0]
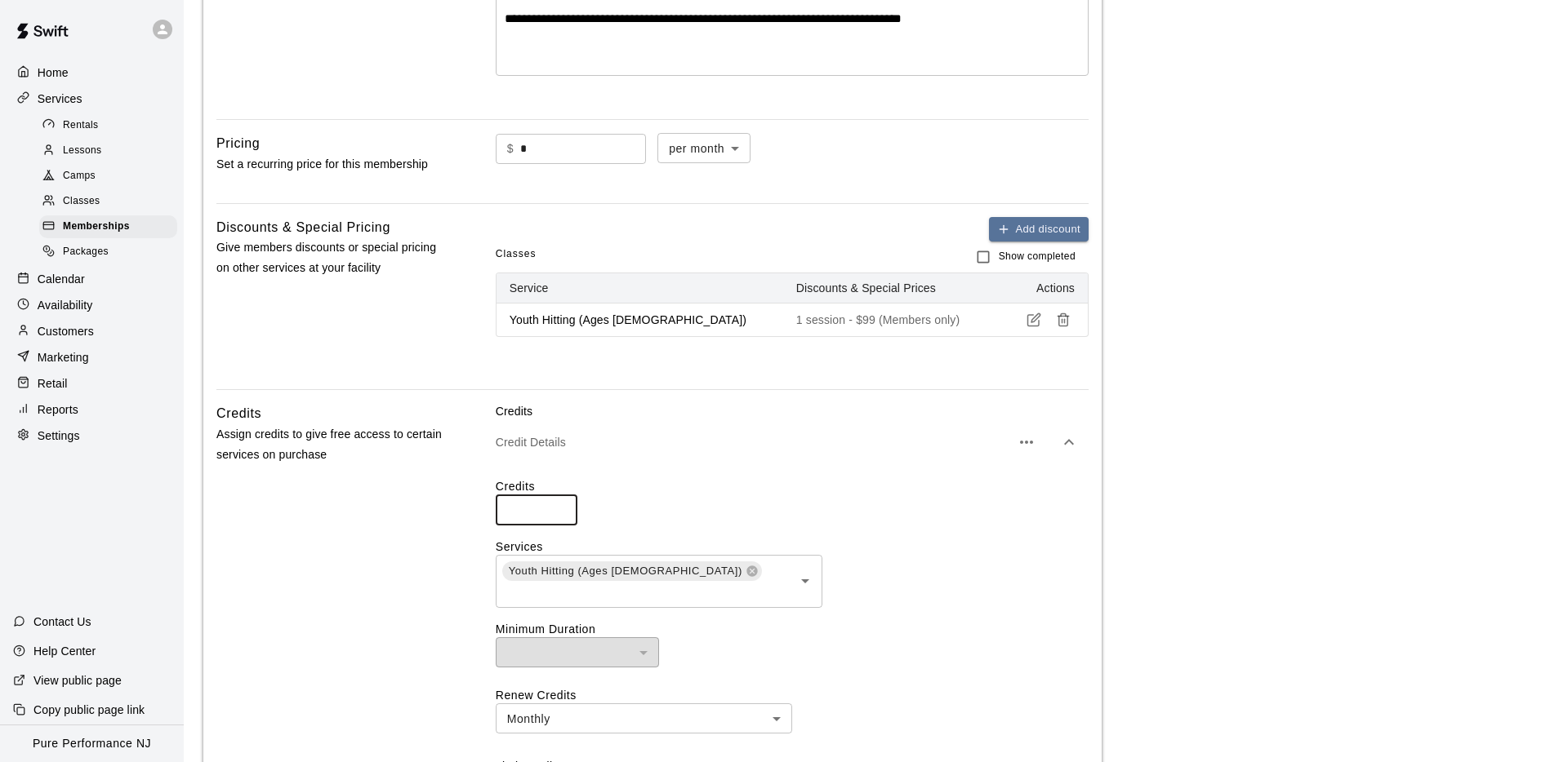
click at [561, 515] on input "*" at bounding box center [536, 511] width 82 height 30
type input "*"
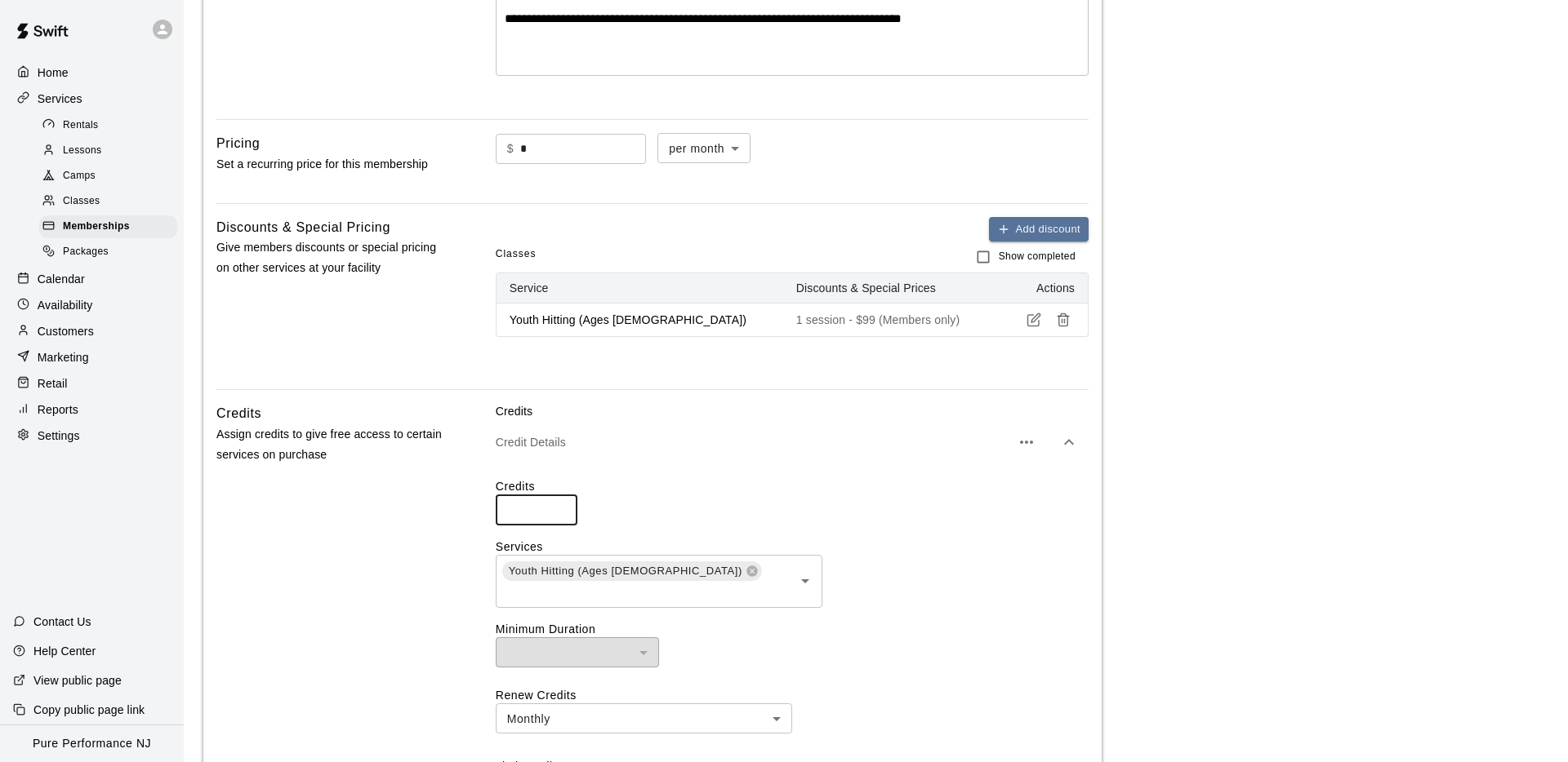
drag, startPoint x: 432, startPoint y: 445, endPoint x: 416, endPoint y: 447, distance: 16.1
click at [432, 445] on p "Assign credits to give free access to certain services on purchase" at bounding box center [329, 444] width 227 height 41
click at [1023, 443] on icon "button" at bounding box center [1026, 442] width 19 height 19
click at [975, 492] on li "Delete credit" at bounding box center [955, 491] width 123 height 26
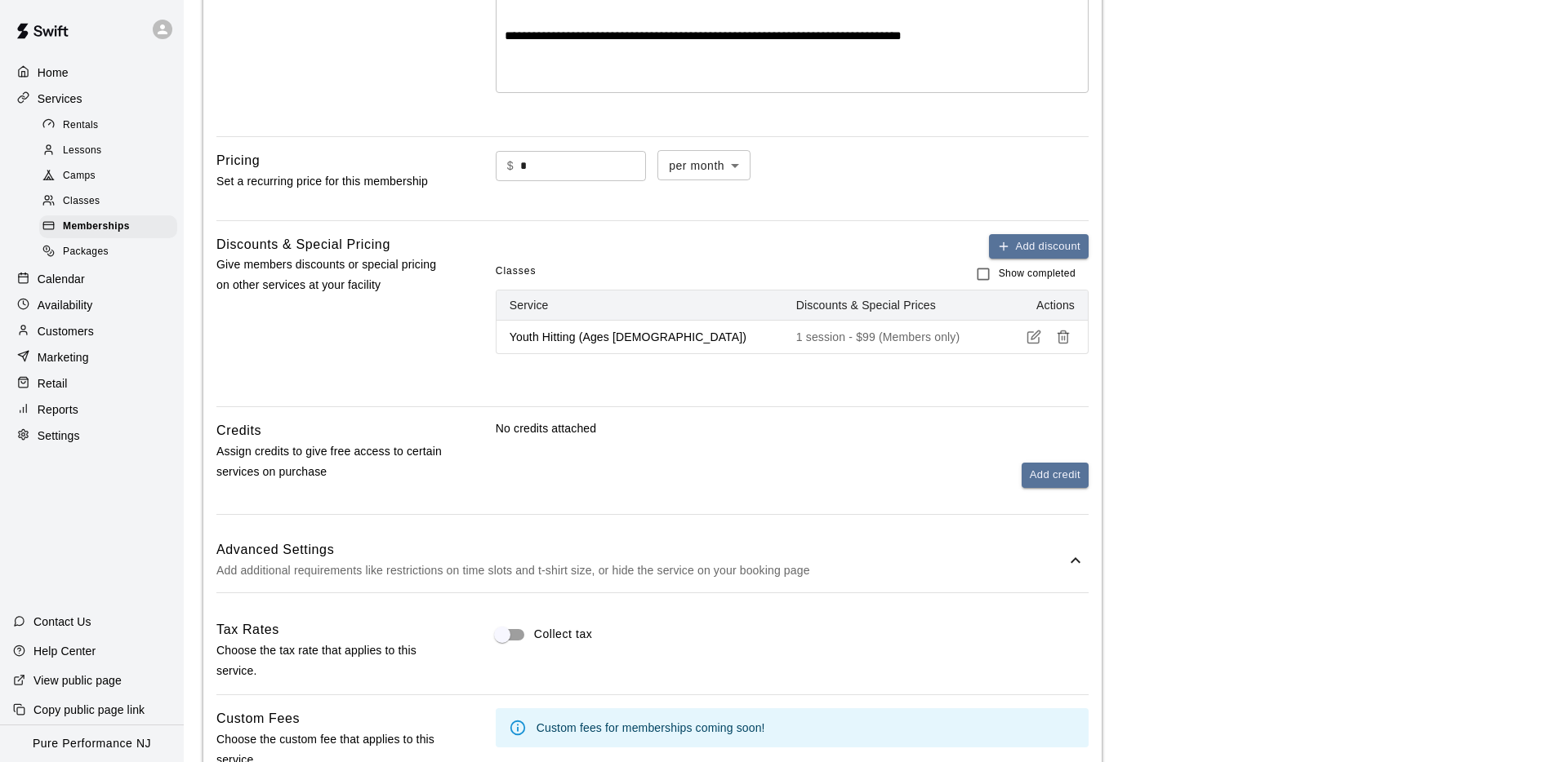
scroll to position [415, 0]
click at [1044, 478] on button "Add credit" at bounding box center [1055, 477] width 67 height 26
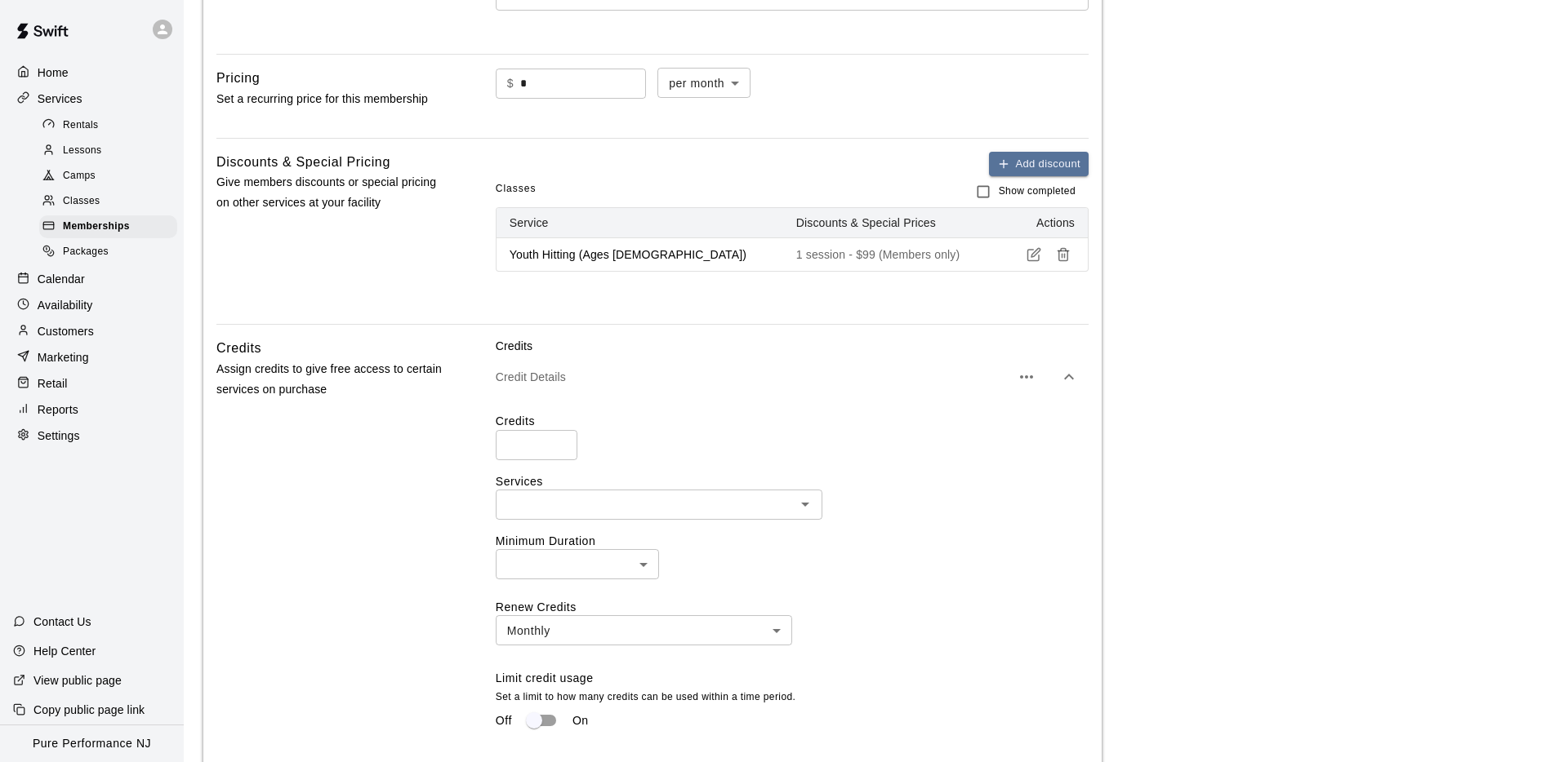
scroll to position [509, 0]
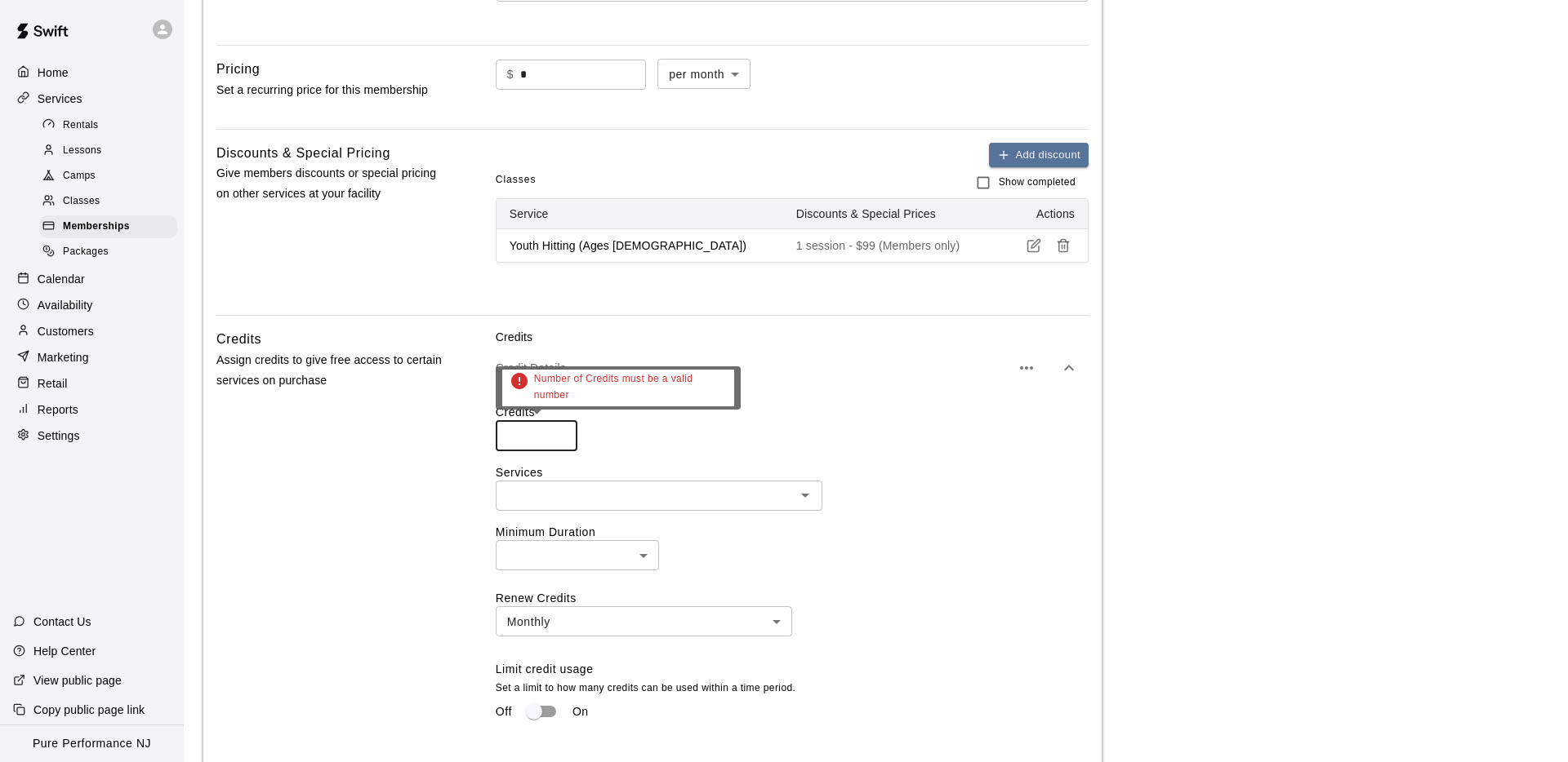
click at [543, 435] on input "number" at bounding box center [536, 436] width 82 height 30
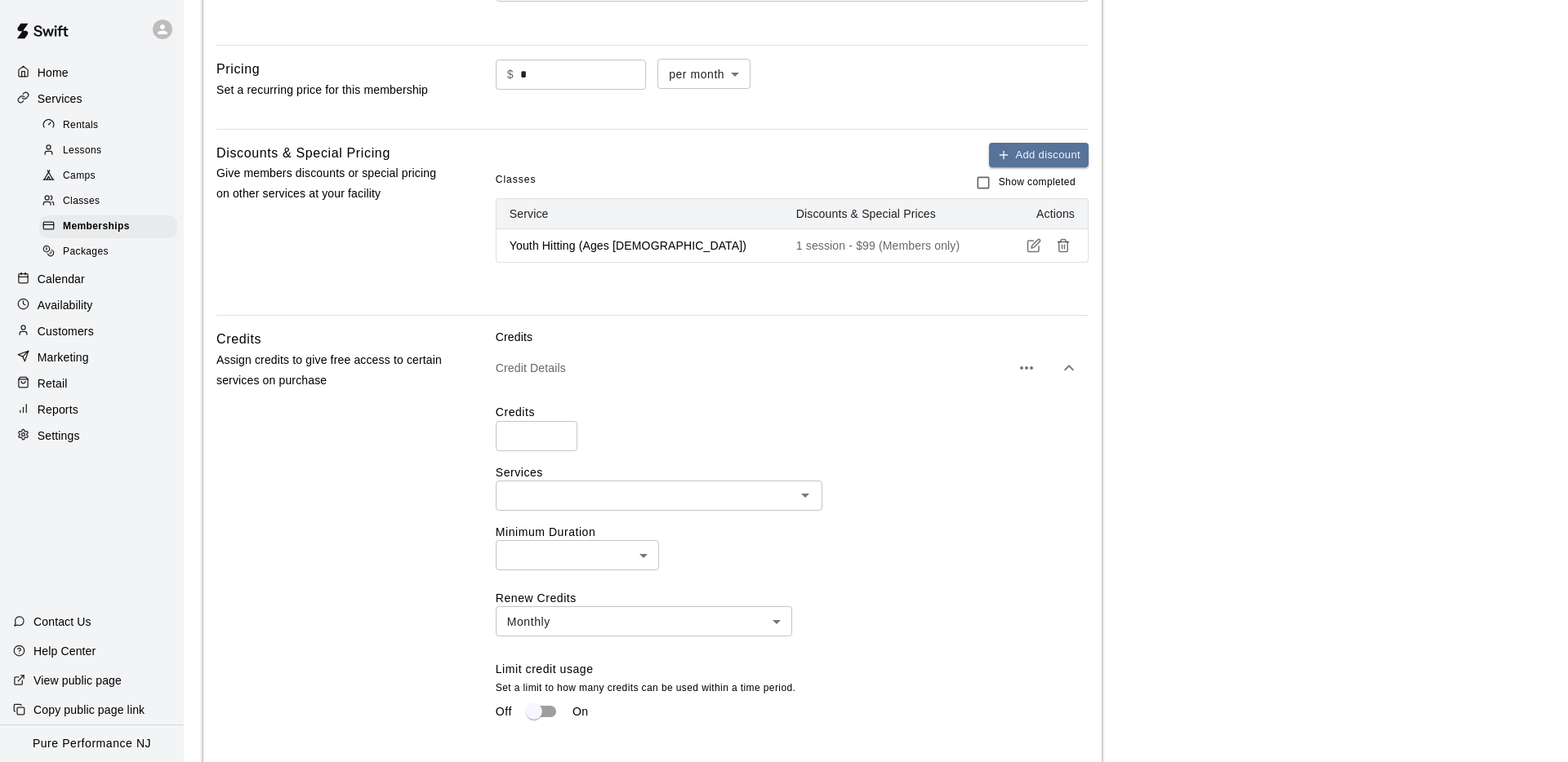
click at [814, 410] on label "Credits" at bounding box center [792, 412] width 593 height 17
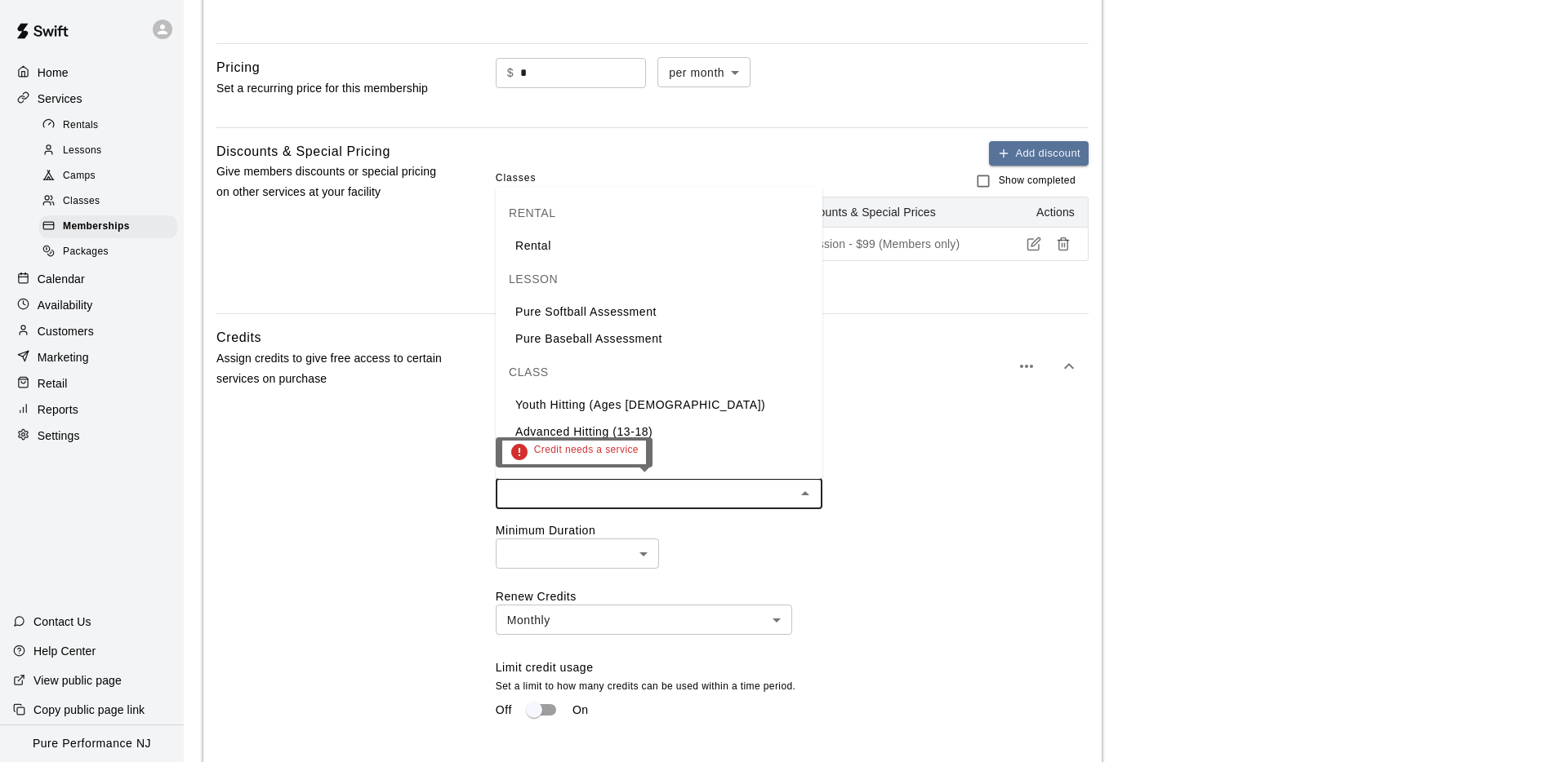
click at [557, 499] on input "text" at bounding box center [645, 494] width 290 height 20
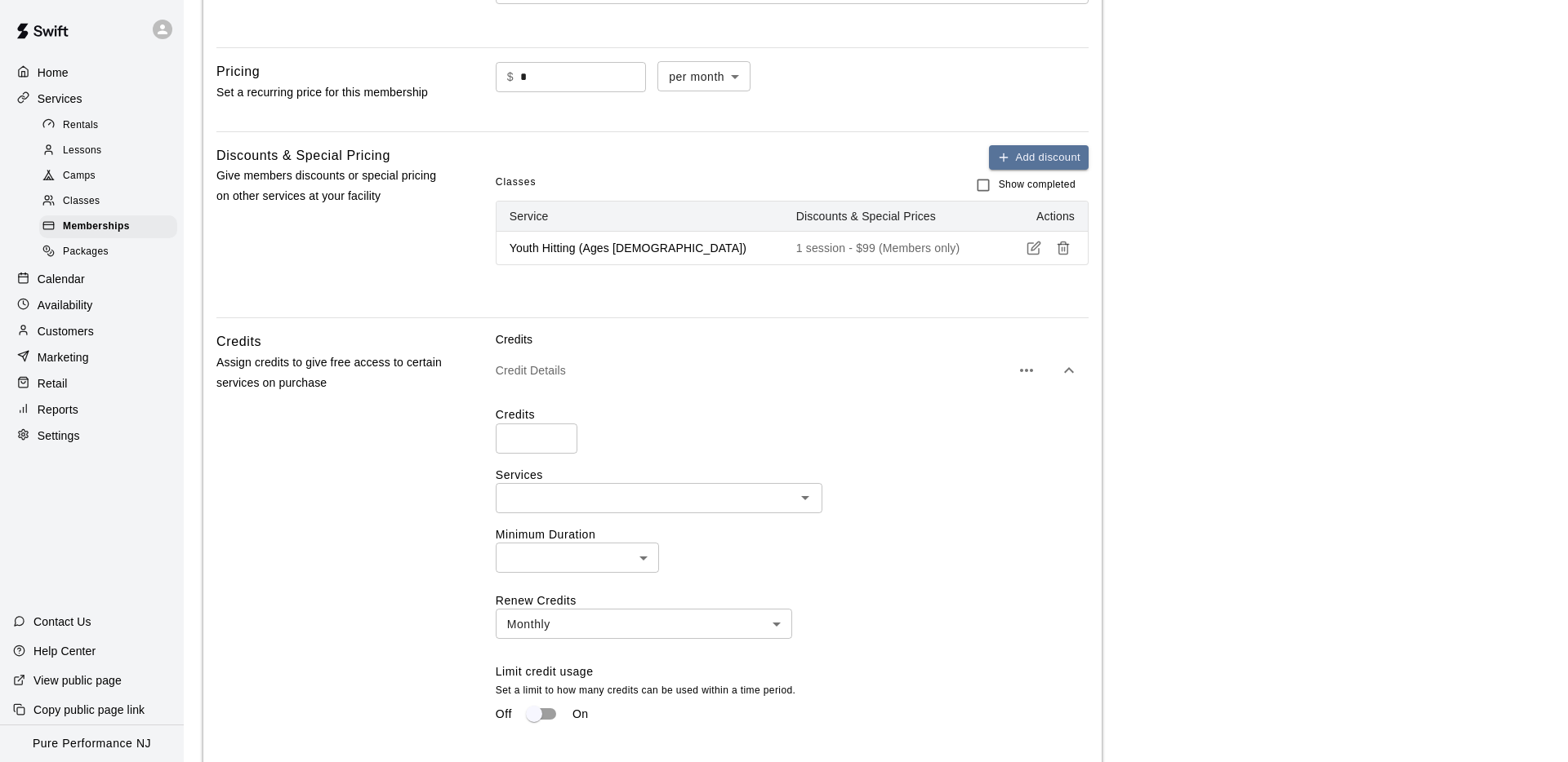
drag, startPoint x: 395, startPoint y: 437, endPoint x: 410, endPoint y: 429, distance: 17.0
click at [396, 437] on div "Credits Assign credits to give free access to certain services on purchase" at bounding box center [329, 582] width 227 height 502
click at [507, 434] on input "*" at bounding box center [536, 438] width 82 height 30
click at [546, 437] on input "*" at bounding box center [536, 439] width 82 height 30
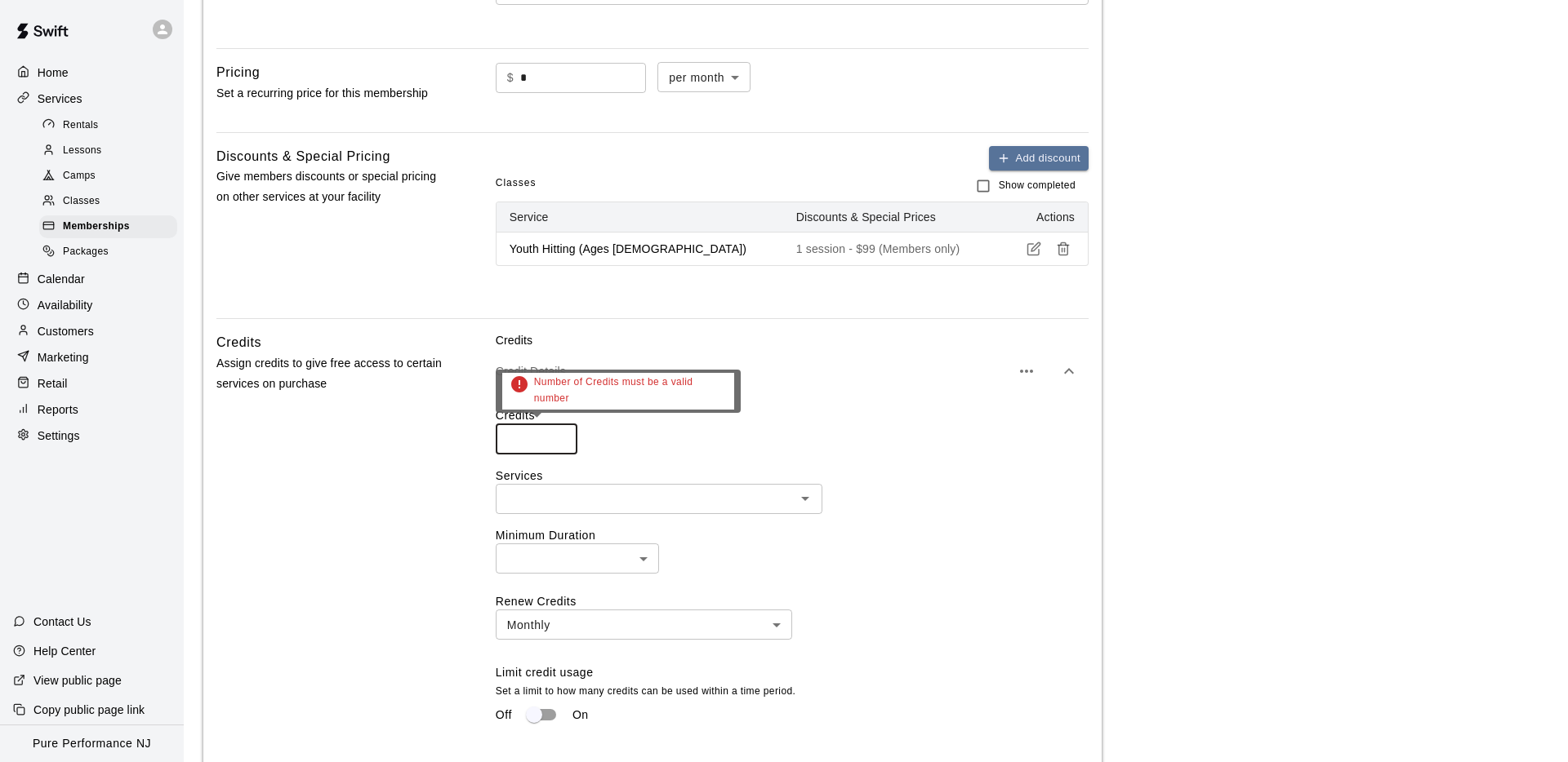
type input "*"
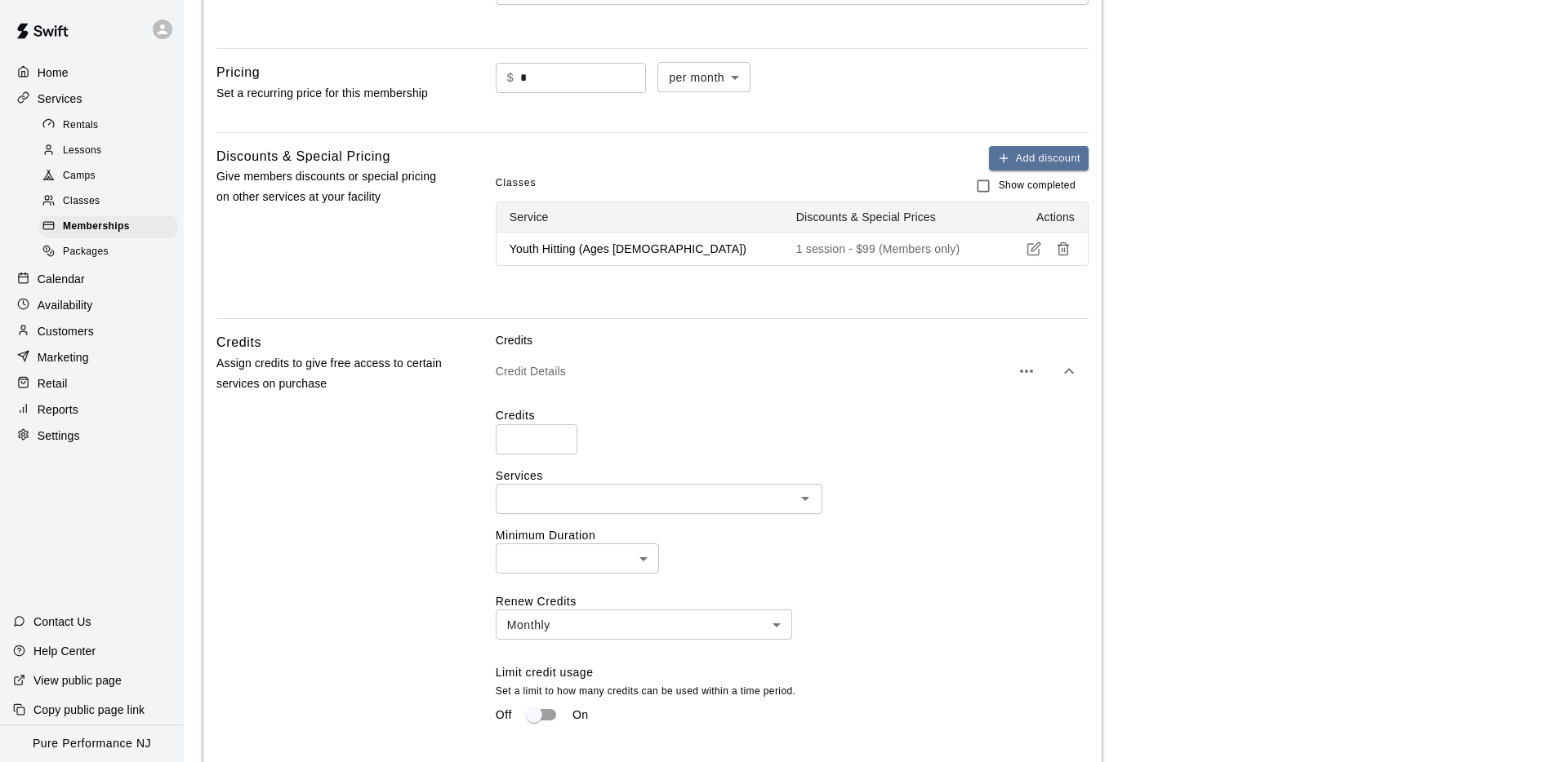
click at [590, 435] on div "Credits * ​" at bounding box center [792, 430] width 593 height 47
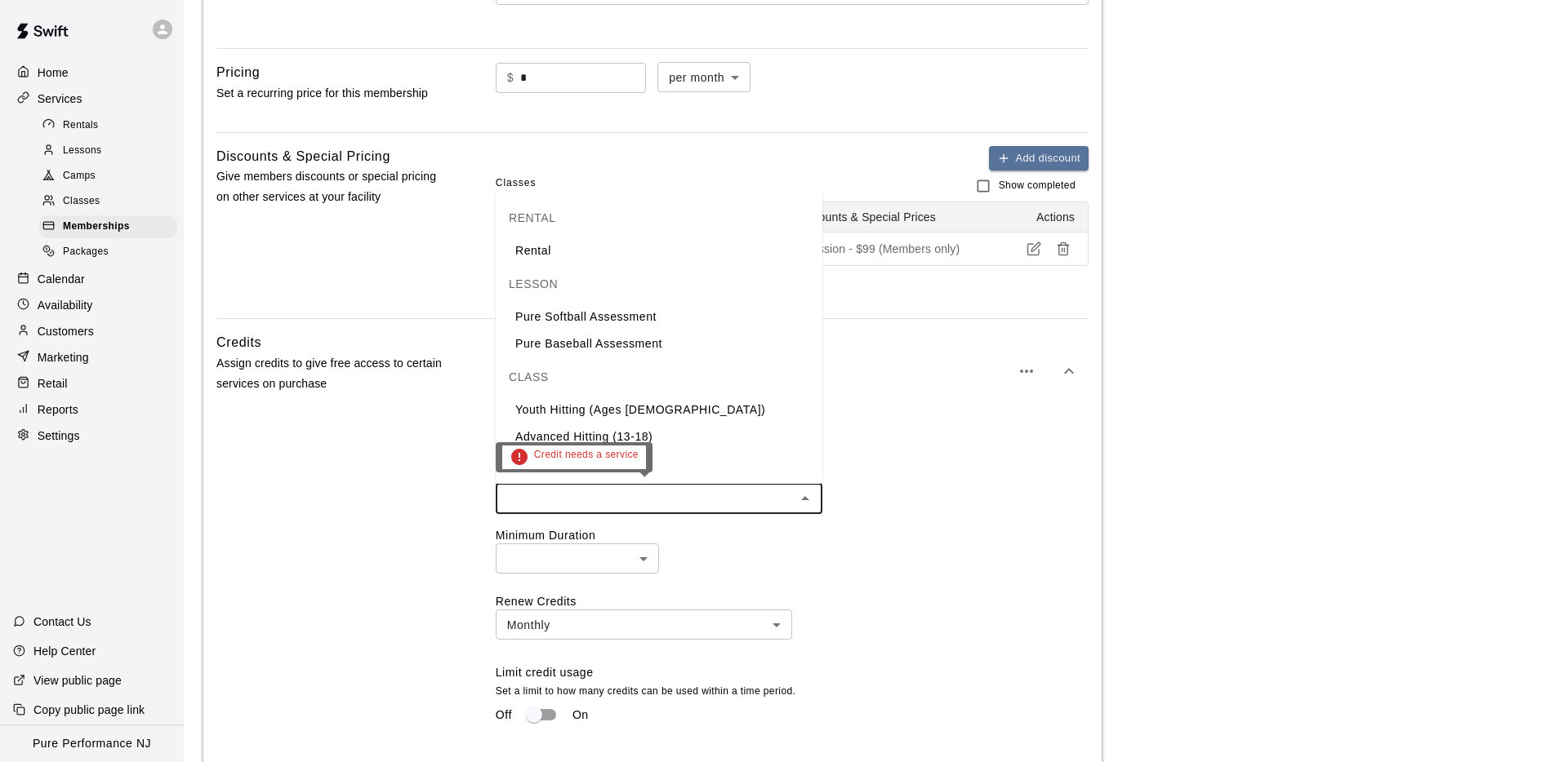
click at [546, 496] on input "text" at bounding box center [645, 498] width 290 height 20
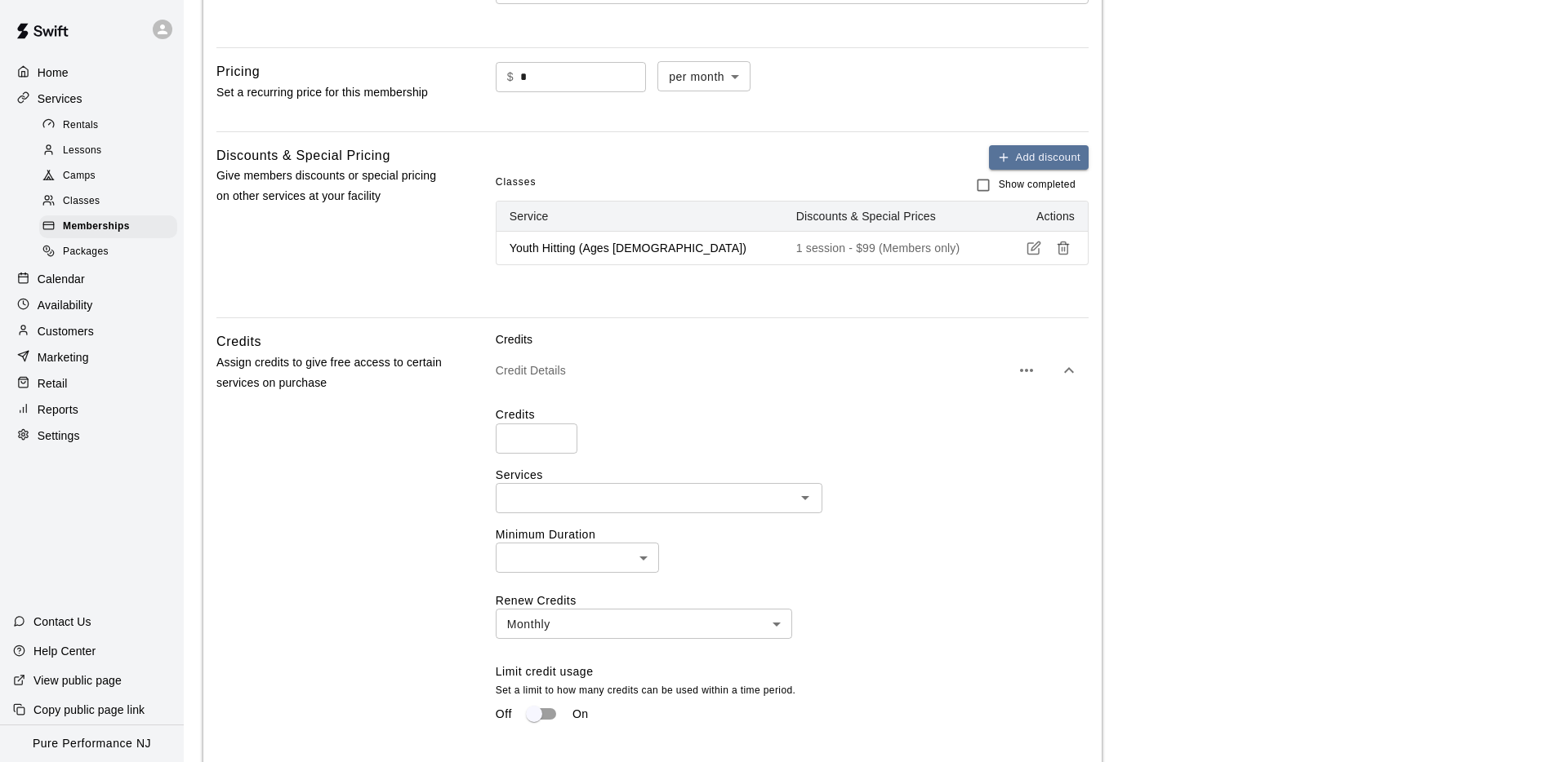
click at [395, 375] on p "Assign credits to give free access to certain services on purchase" at bounding box center [329, 373] width 227 height 41
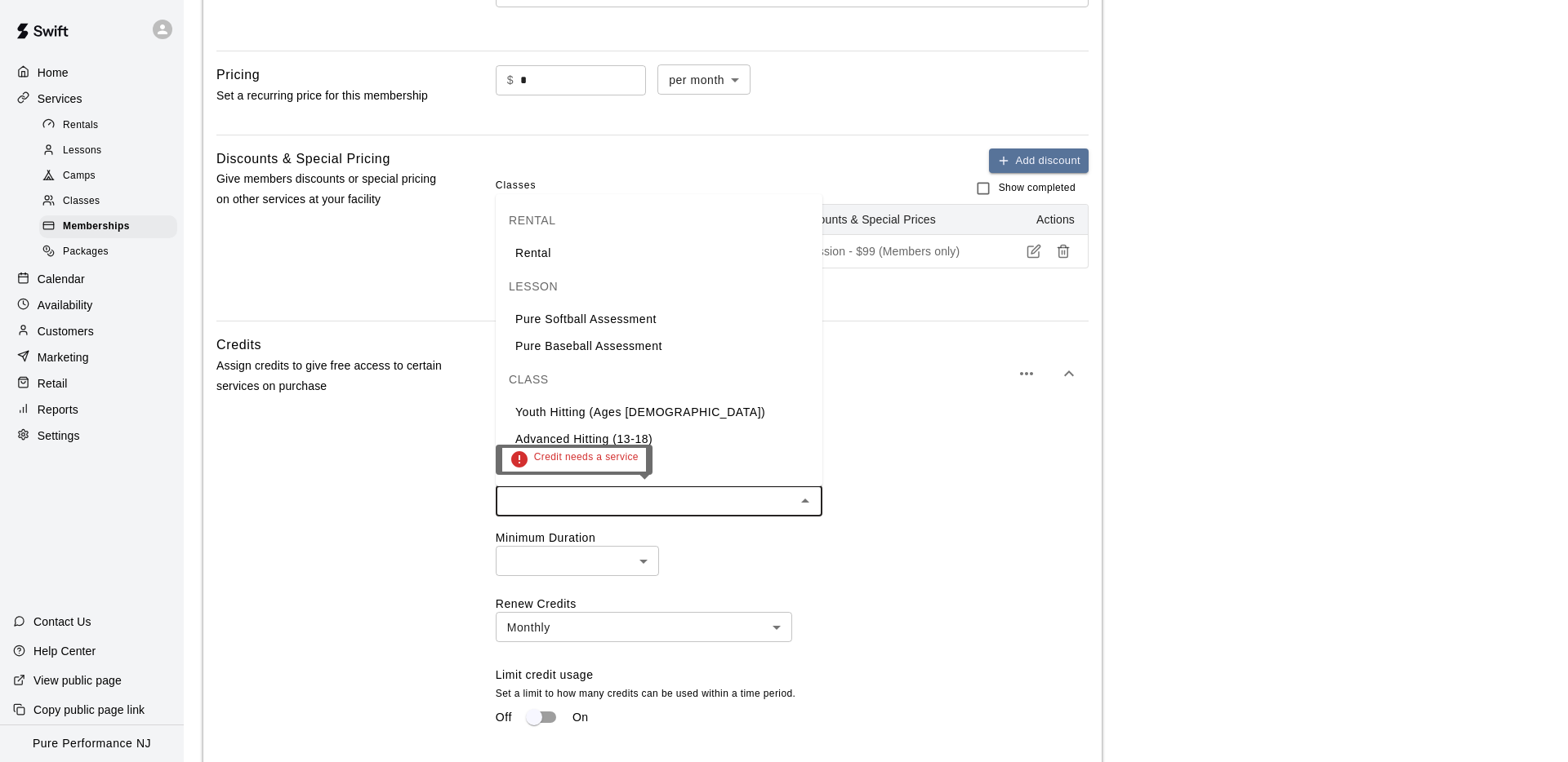
click at [574, 497] on input "text" at bounding box center [645, 501] width 290 height 20
click at [607, 415] on li "Youth Hitting (Ages [DEMOGRAPHIC_DATA])" at bounding box center [659, 413] width 326 height 27
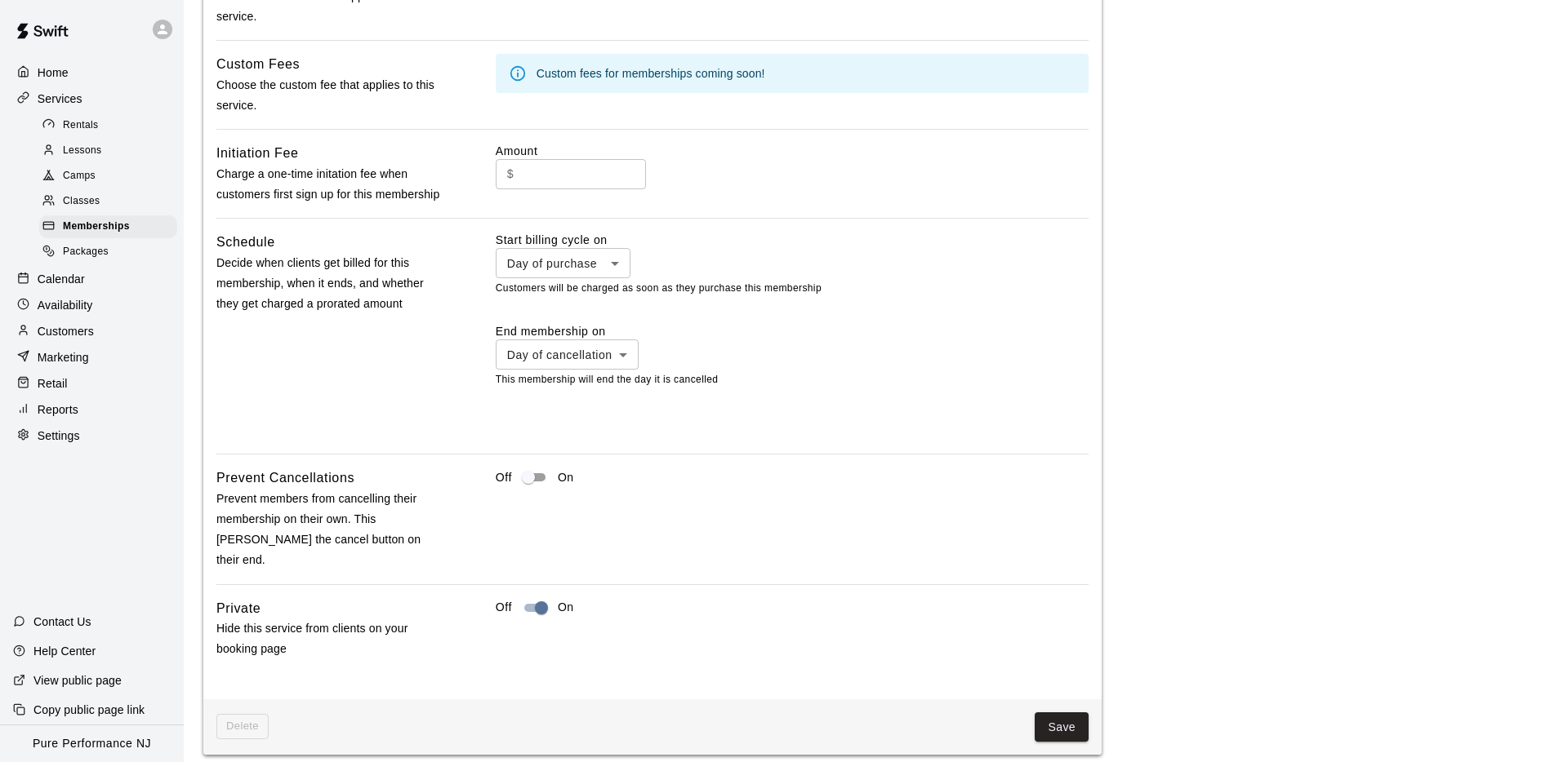
scroll to position [1514, 0]
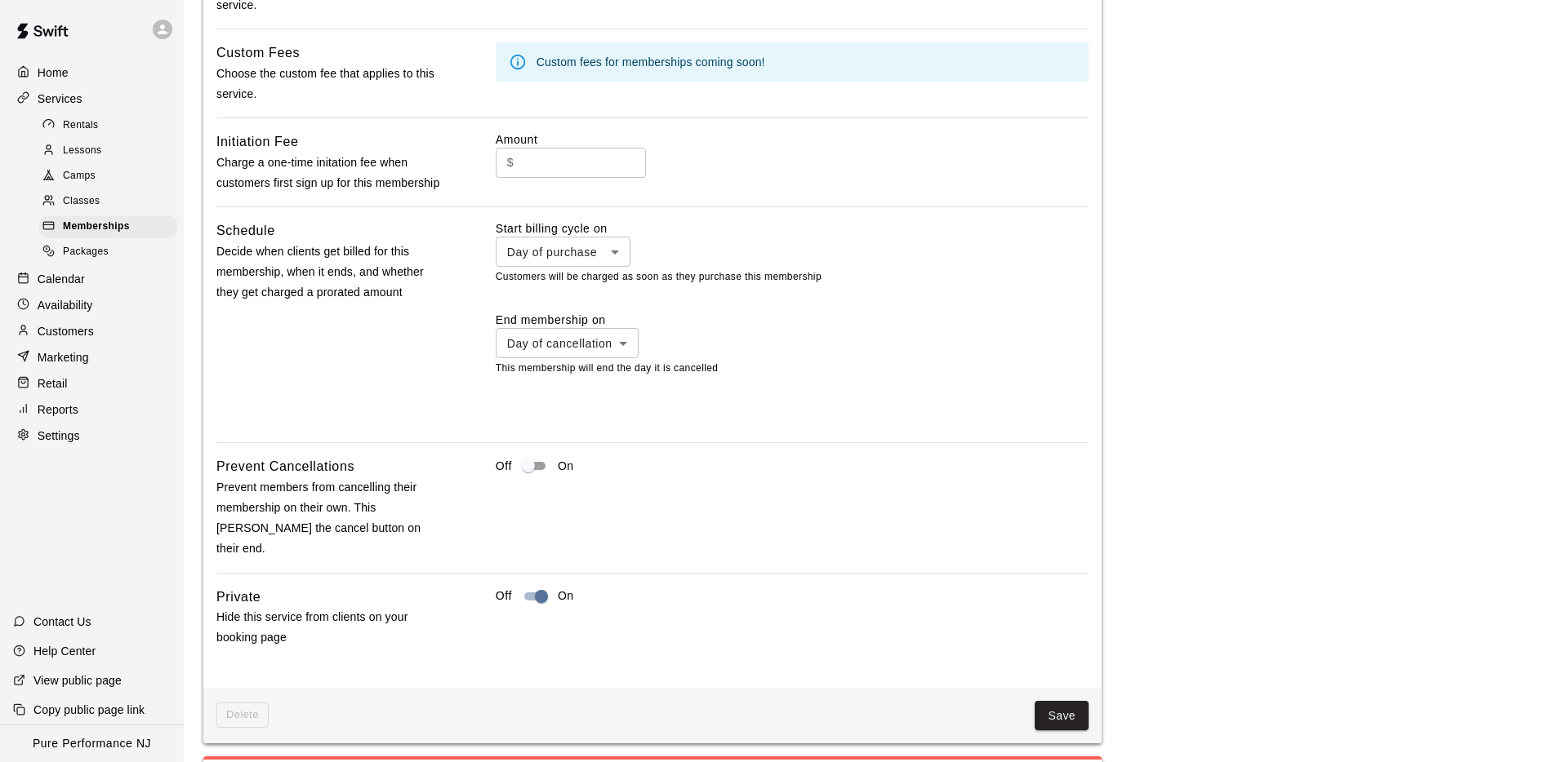
click at [1062, 701] on button "Save" at bounding box center [1061, 716] width 54 height 30
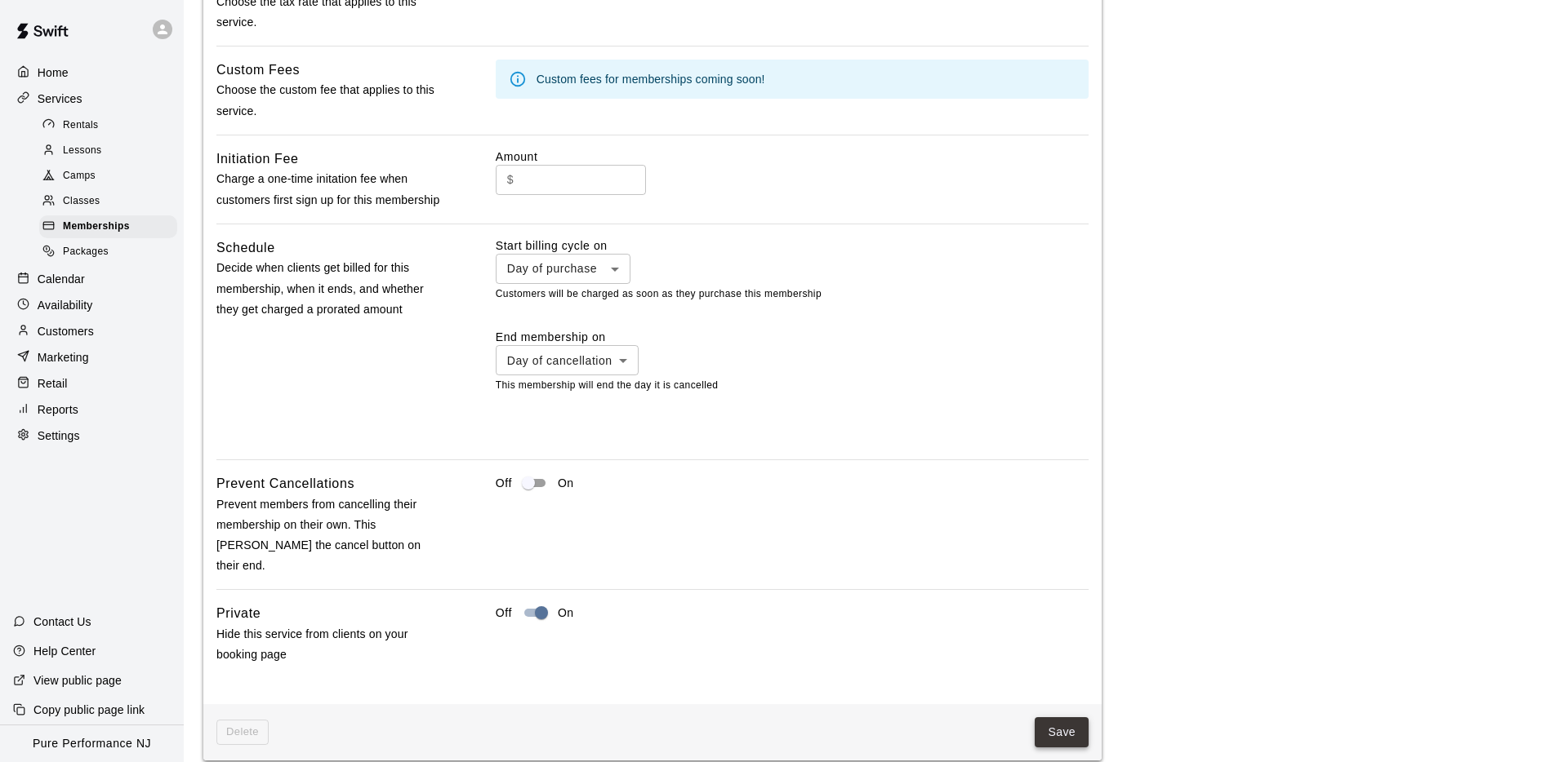
click at [1057, 717] on button "Save" at bounding box center [1061, 732] width 54 height 30
click at [1064, 717] on button "Save" at bounding box center [1061, 732] width 54 height 30
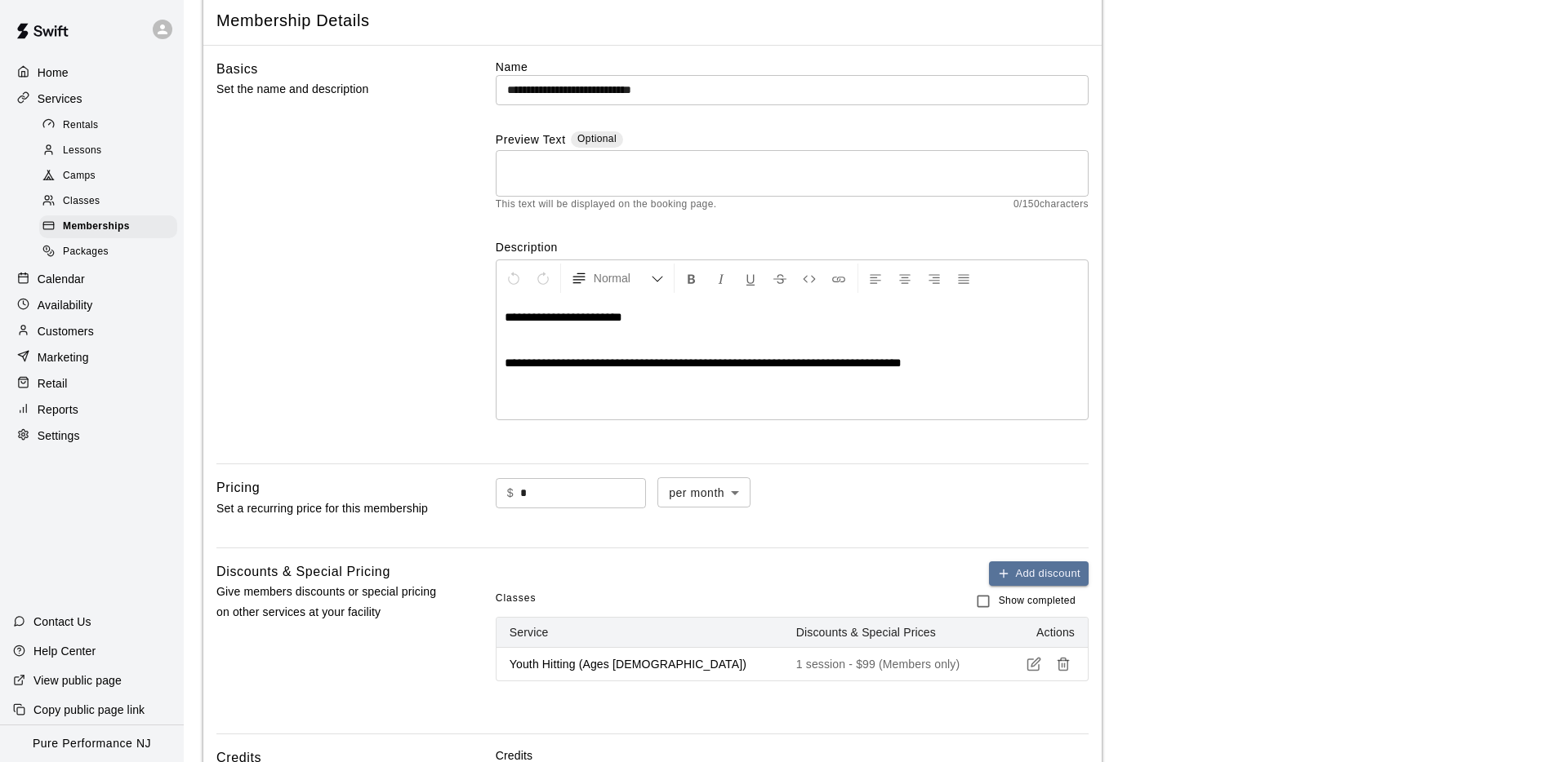
scroll to position [92, 0]
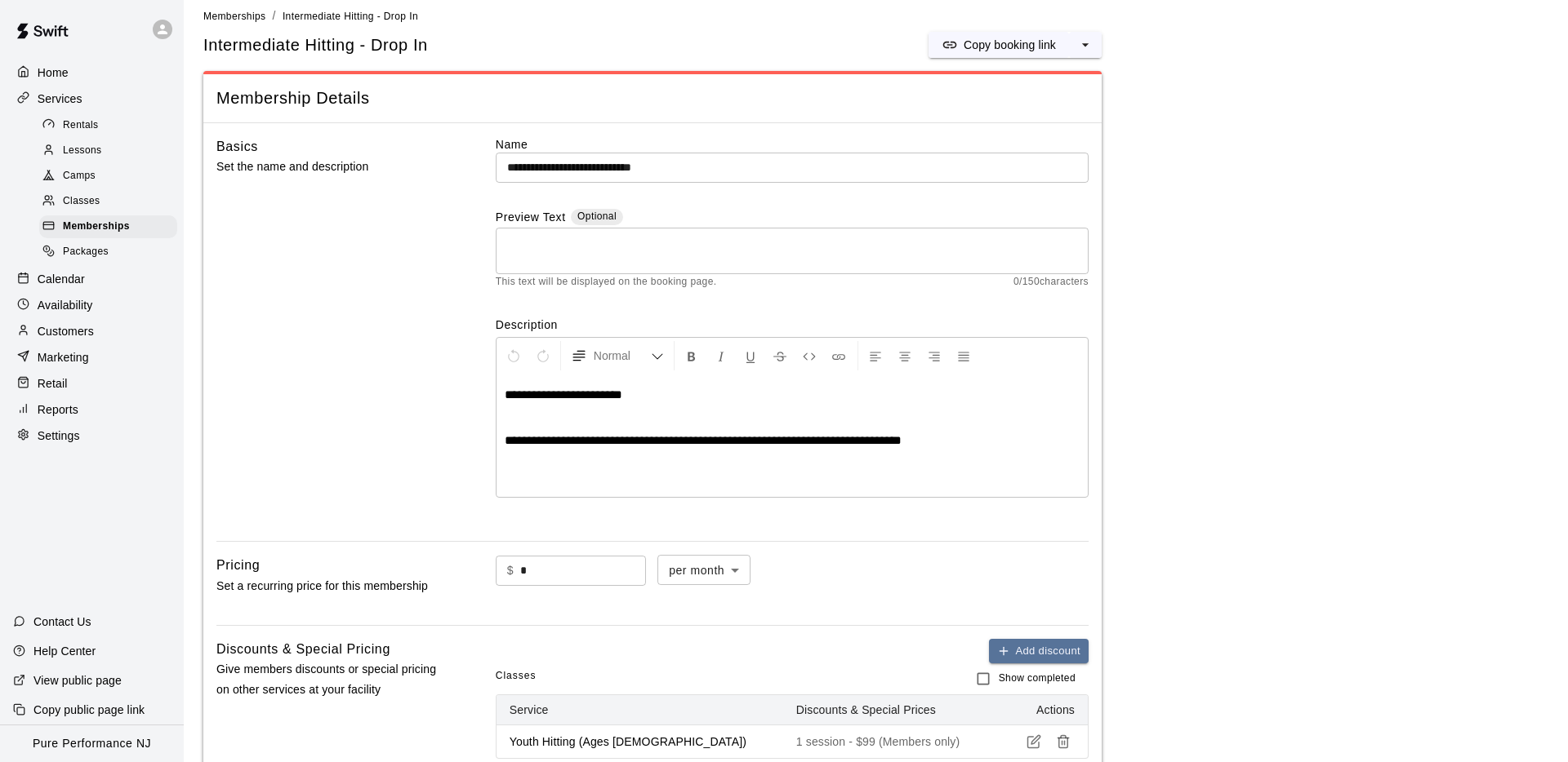
scroll to position [0, 0]
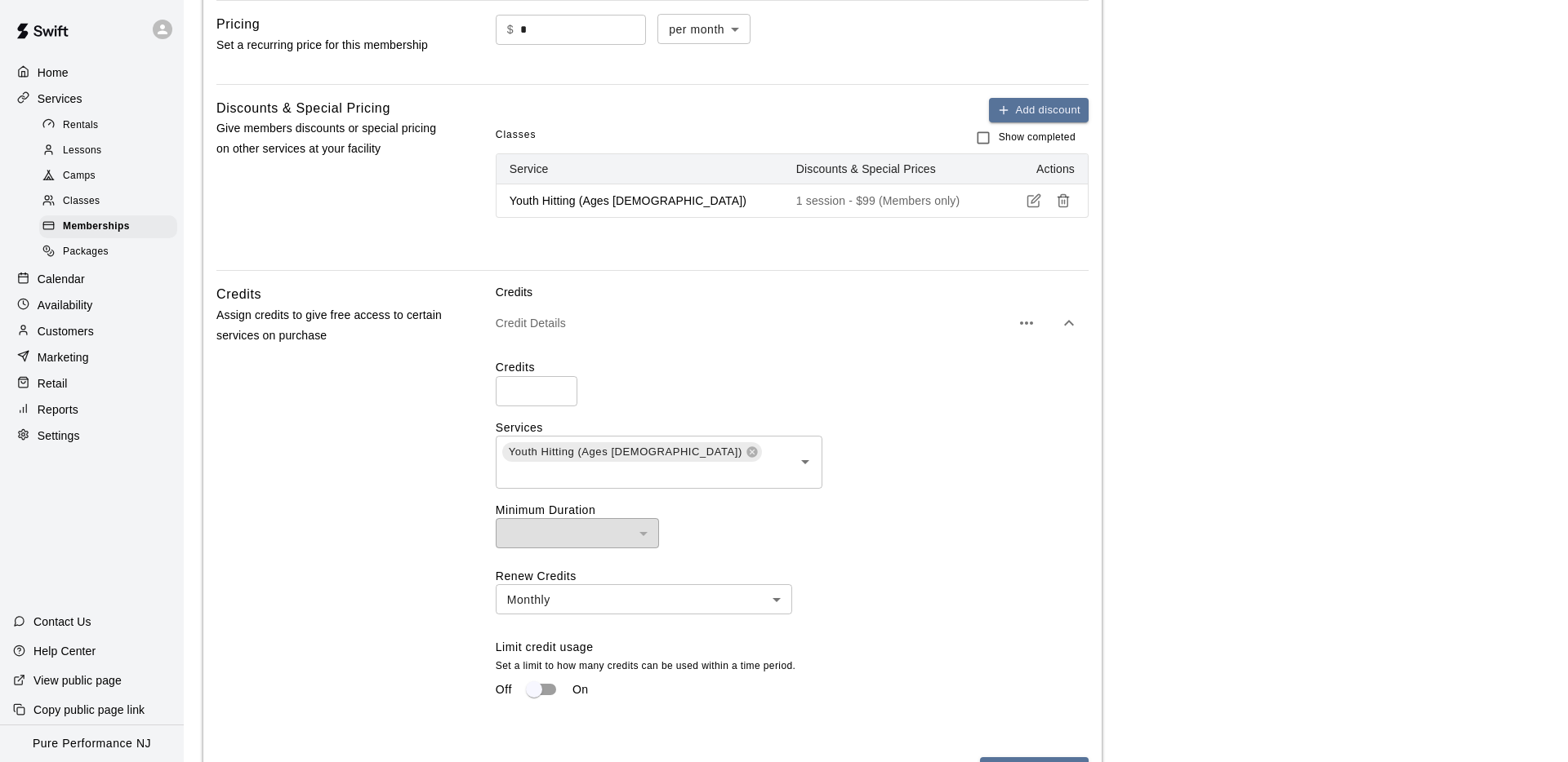
scroll to position [550, 0]
click at [1035, 386] on div "Credits * ​" at bounding box center [792, 385] width 593 height 47
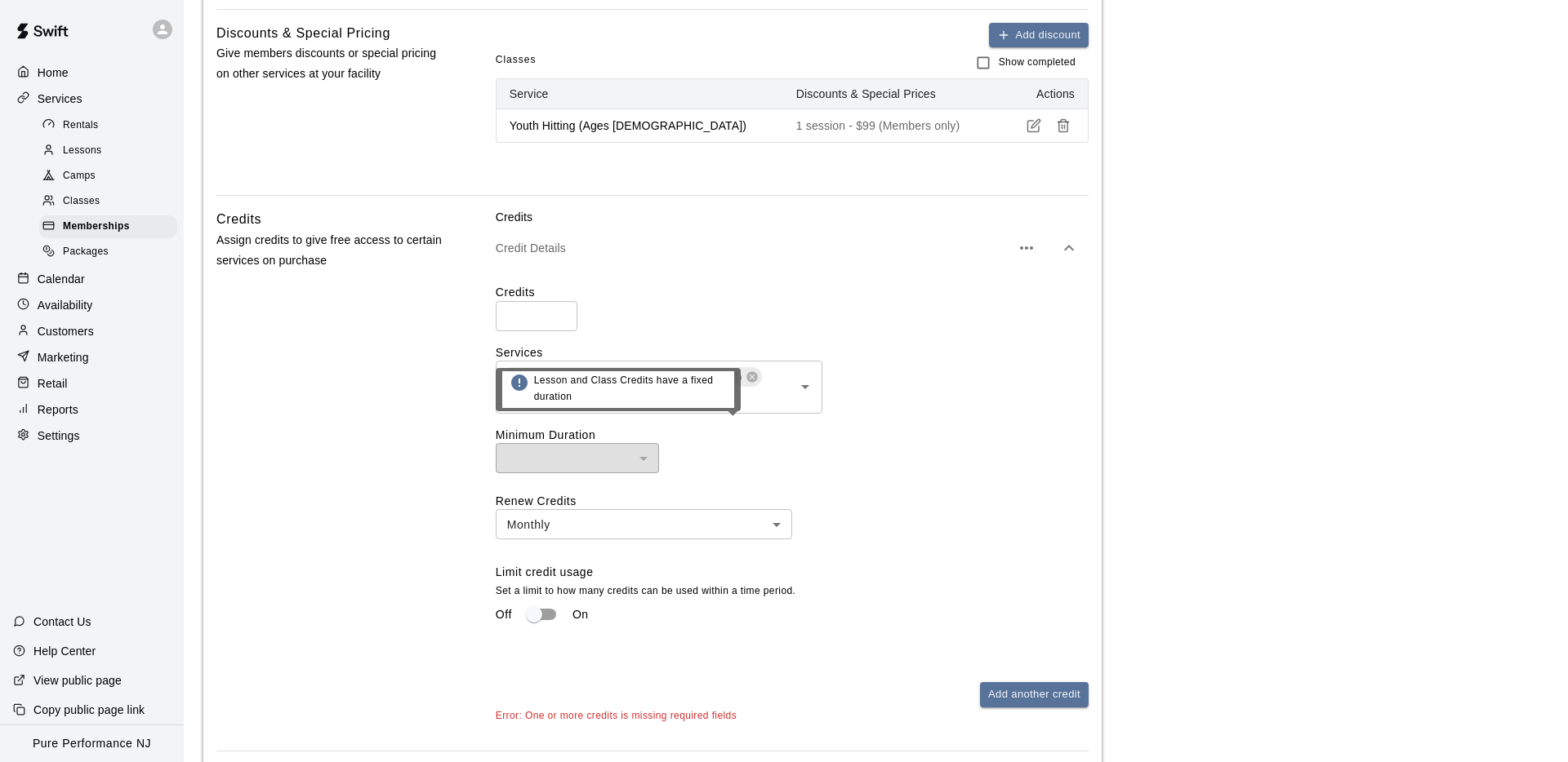
scroll to position [631, 0]
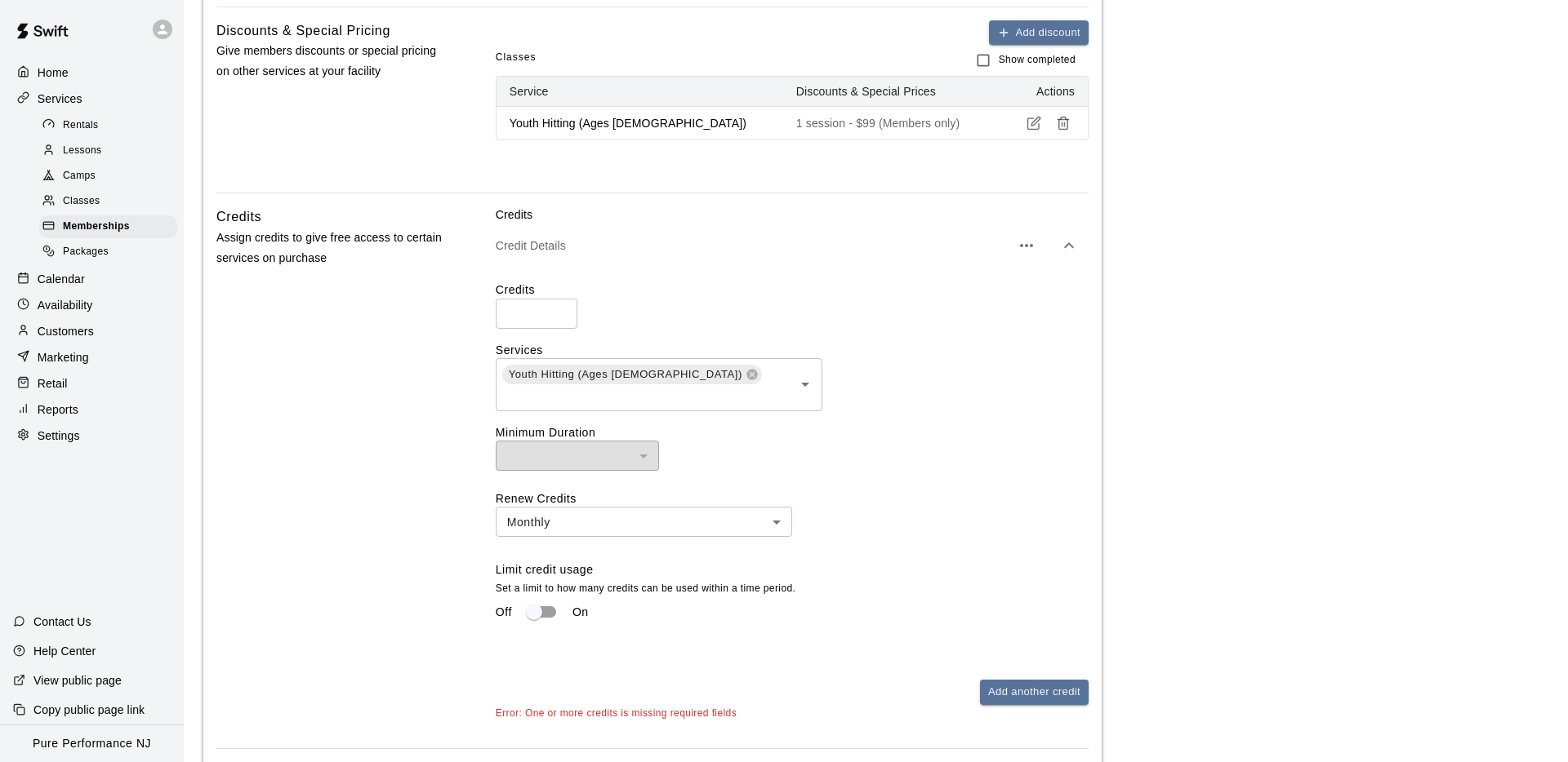
click at [984, 400] on div "Credits * ​ Services Youth Hitting (Ages [DEMOGRAPHIC_DATA]) ​ Minimum Duration…" at bounding box center [792, 460] width 593 height 359
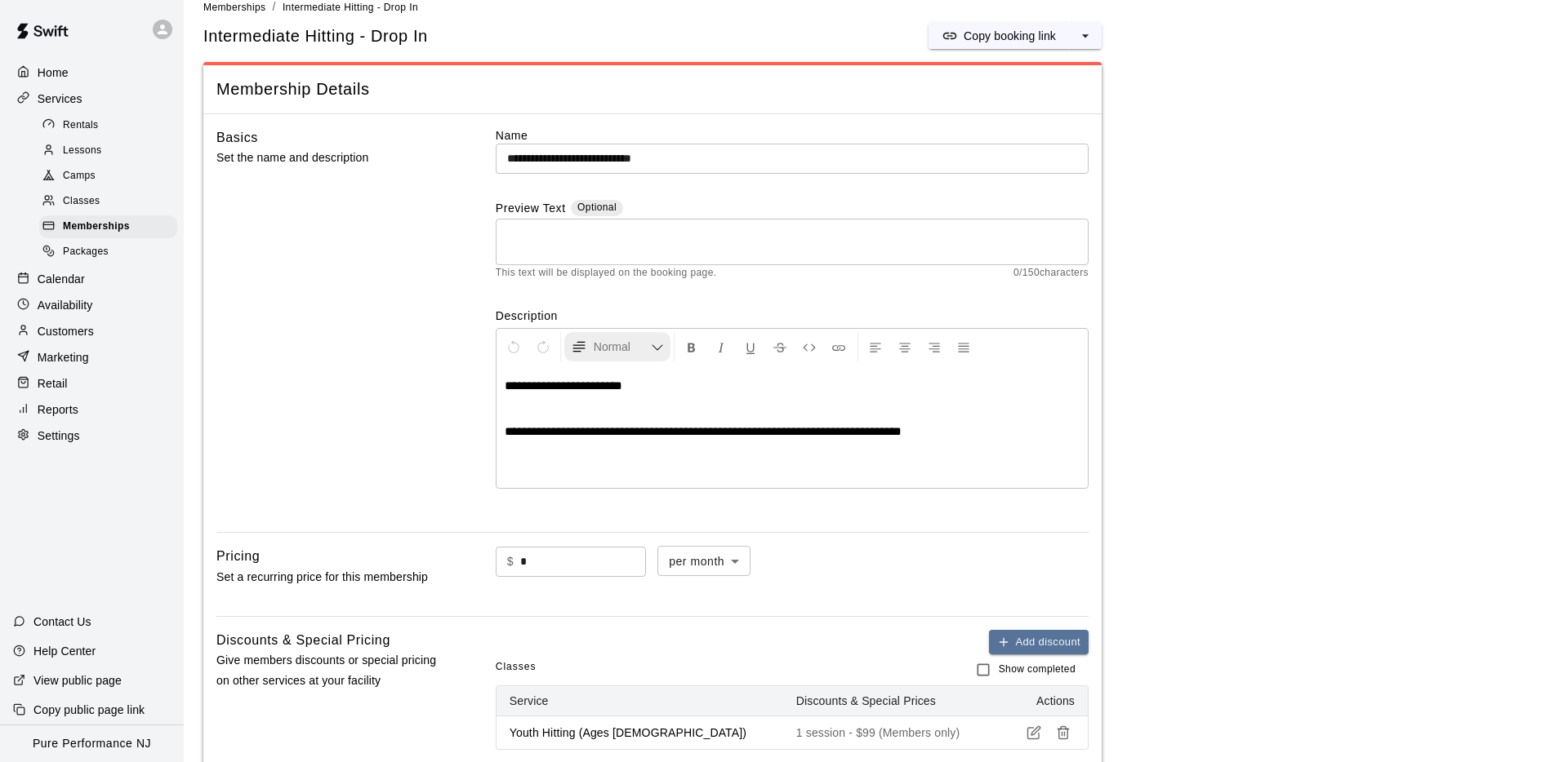
scroll to position [26, 0]
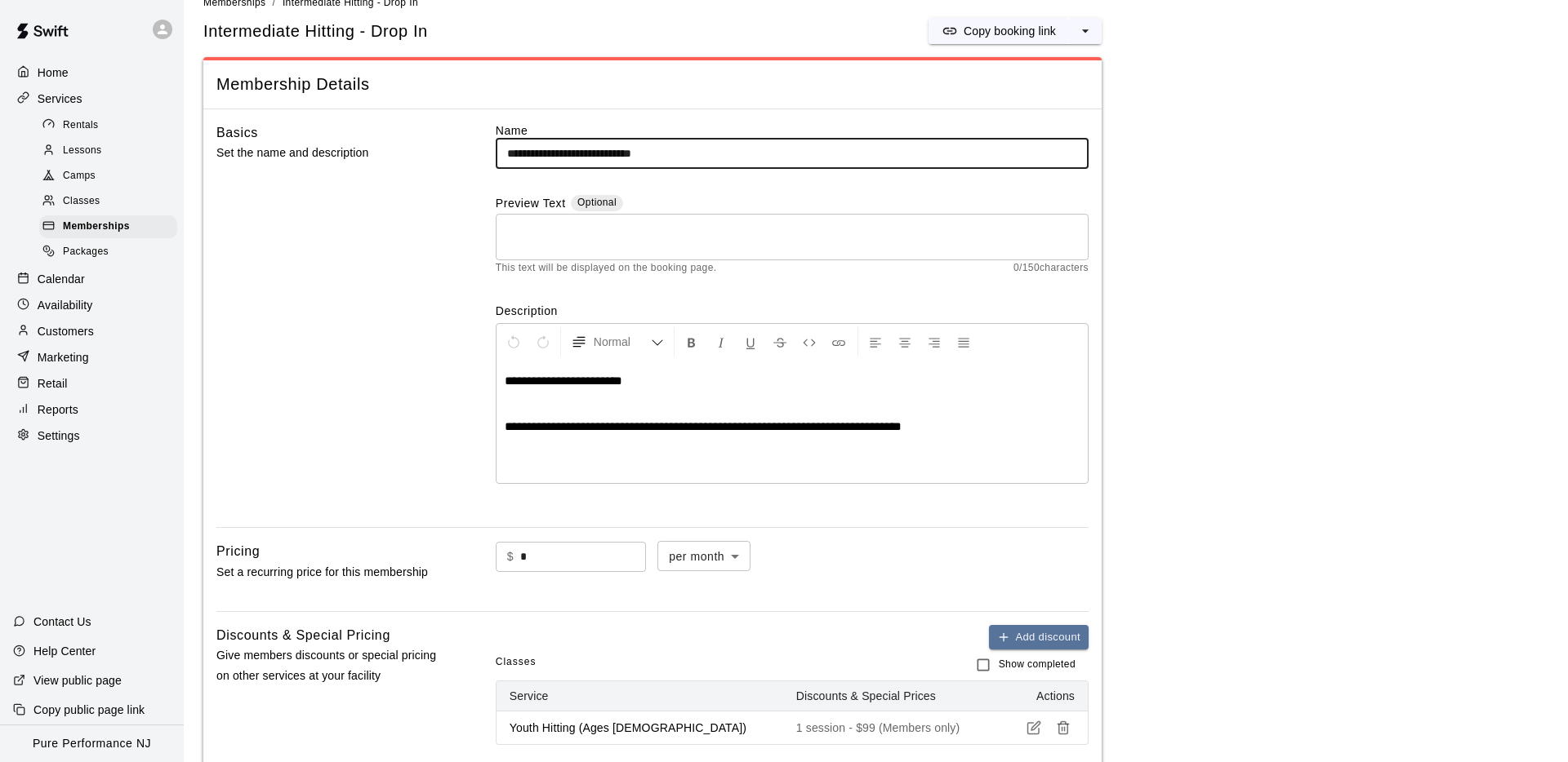
click at [558, 163] on input "**********" at bounding box center [792, 153] width 593 height 30
drag, startPoint x: 614, startPoint y: 159, endPoint x: 476, endPoint y: 161, distance: 138.0
click at [478, 161] on div "**********" at bounding box center [652, 318] width 872 height 392
click at [533, 152] on input "**********" at bounding box center [792, 153] width 593 height 30
drag, startPoint x: 613, startPoint y: 152, endPoint x: 491, endPoint y: 159, distance: 122.2
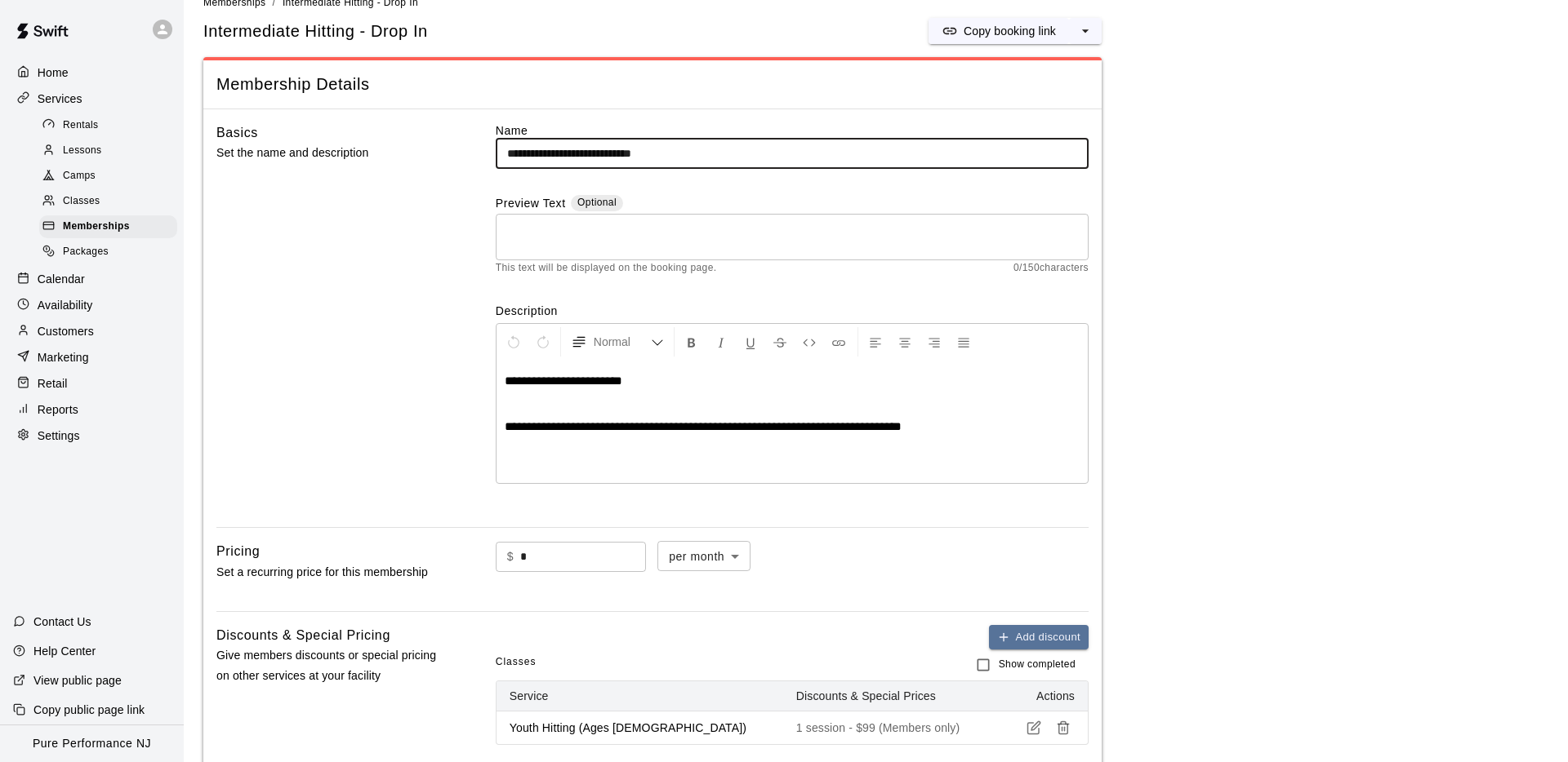
click at [491, 159] on div "**********" at bounding box center [652, 318] width 872 height 392
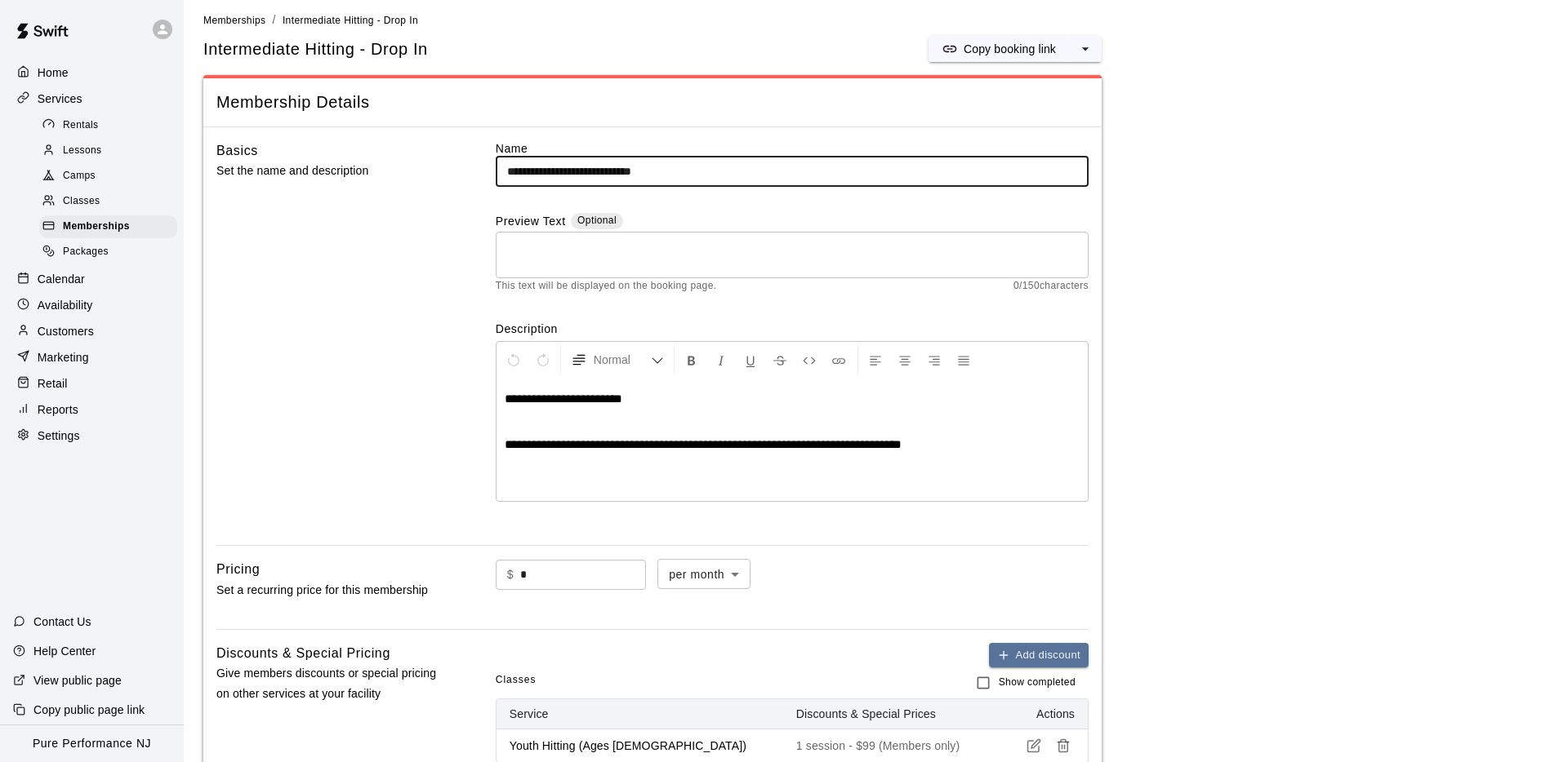
scroll to position [7, 0]
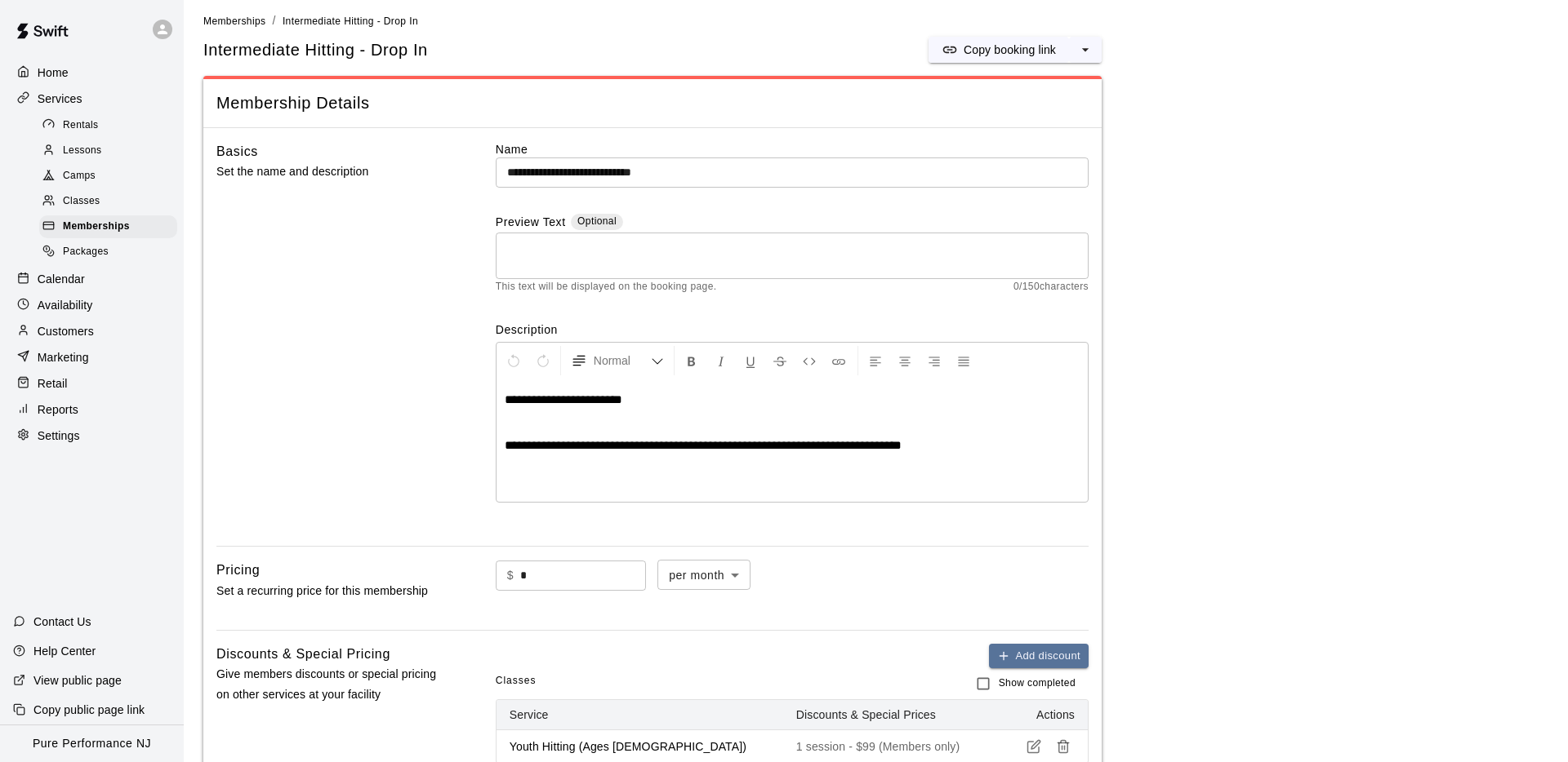
click at [384, 191] on div "Basics Set the name and description" at bounding box center [329, 337] width 227 height 392
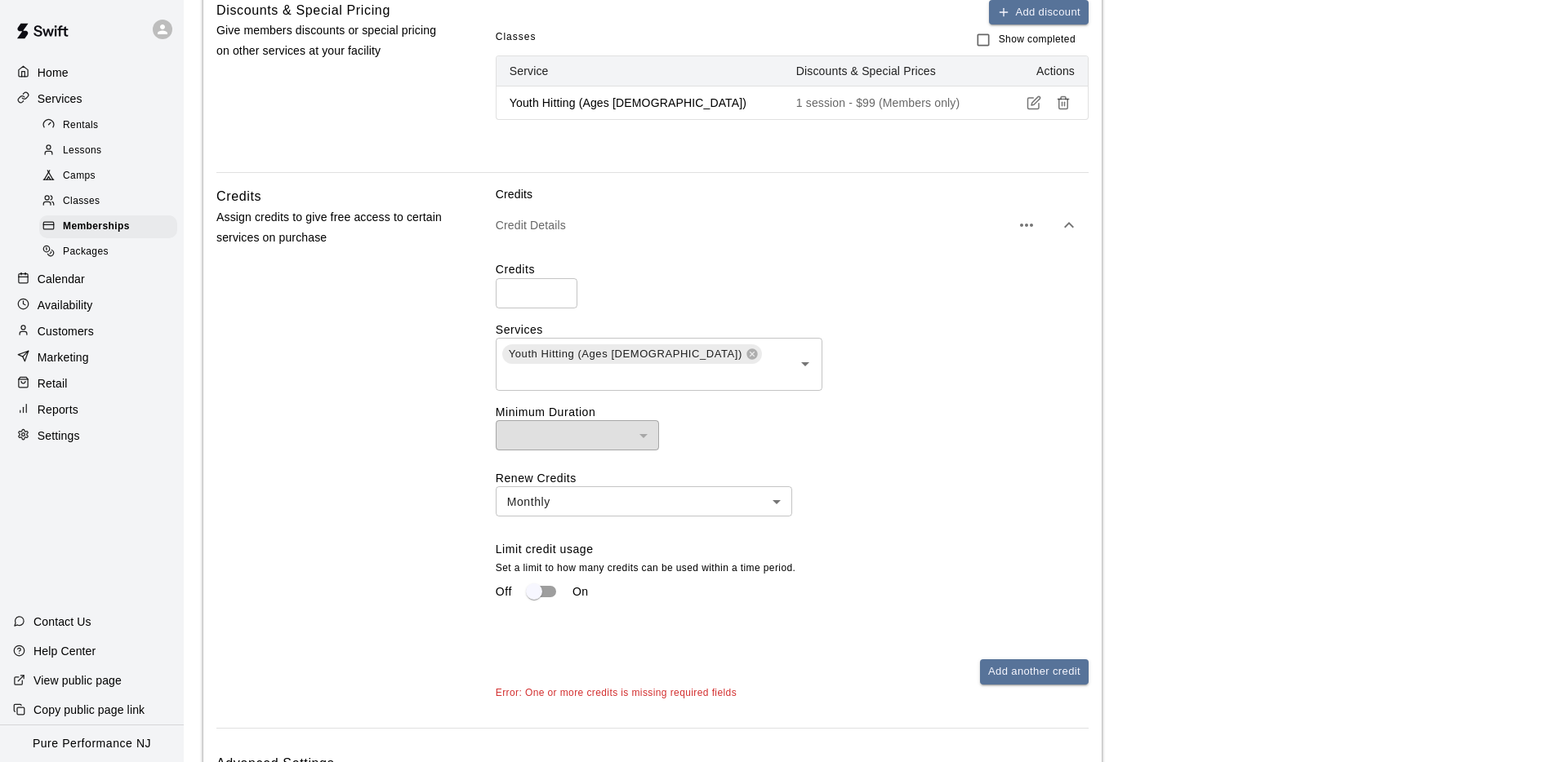
scroll to position [646, 0]
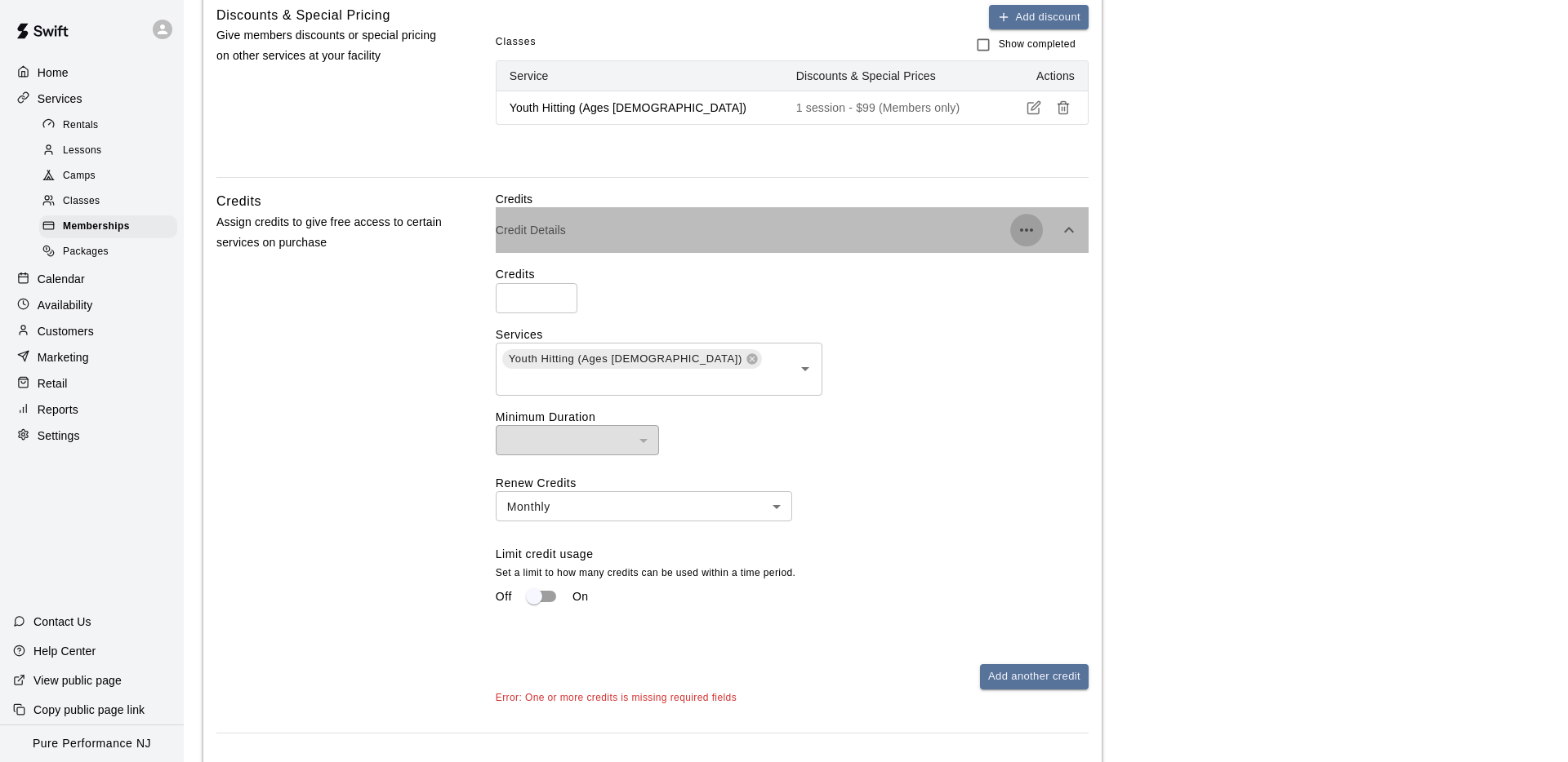
click at [1026, 226] on icon "button" at bounding box center [1026, 230] width 19 height 19
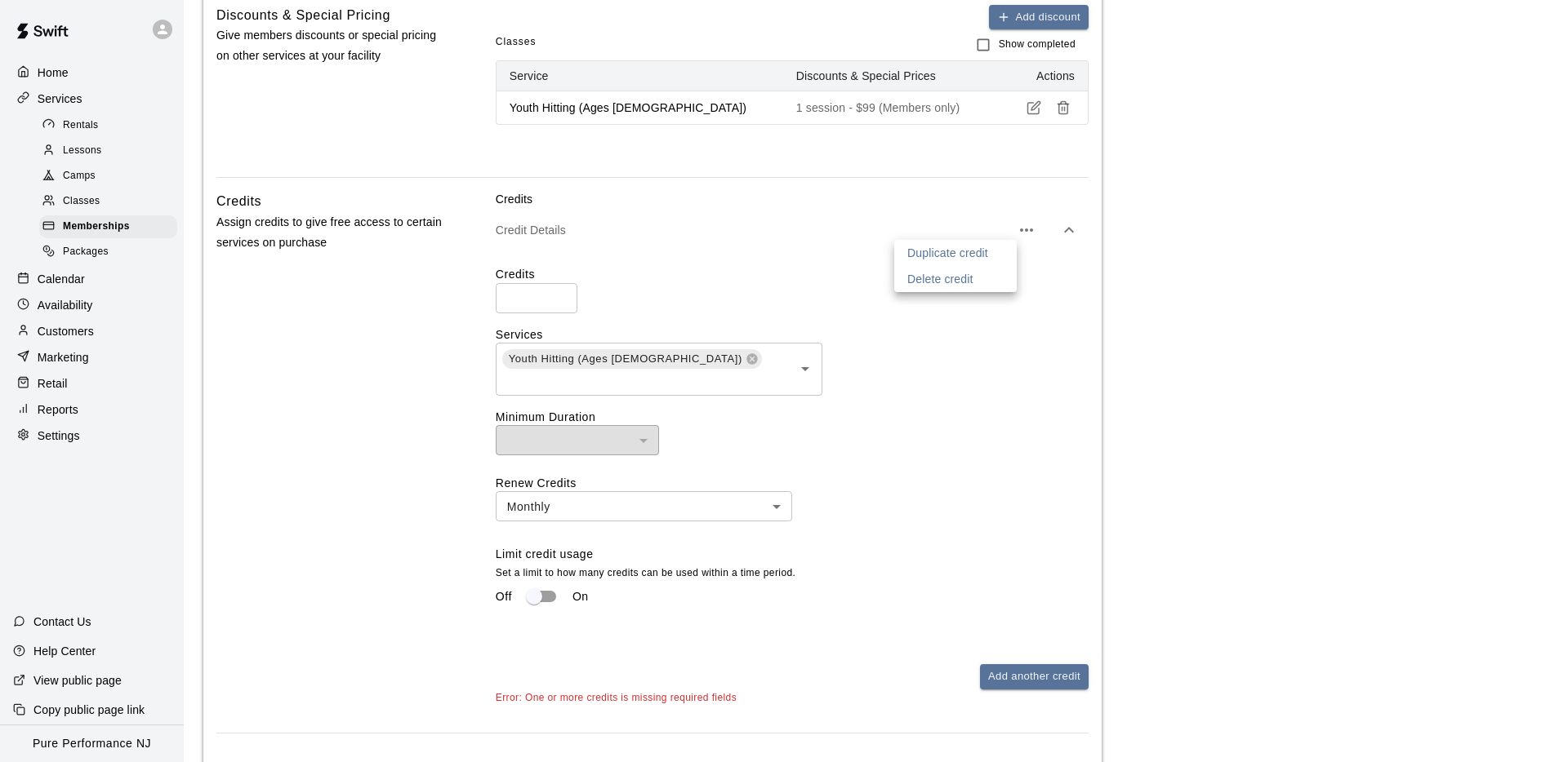
click at [926, 280] on p "Delete credit" at bounding box center [940, 279] width 66 height 17
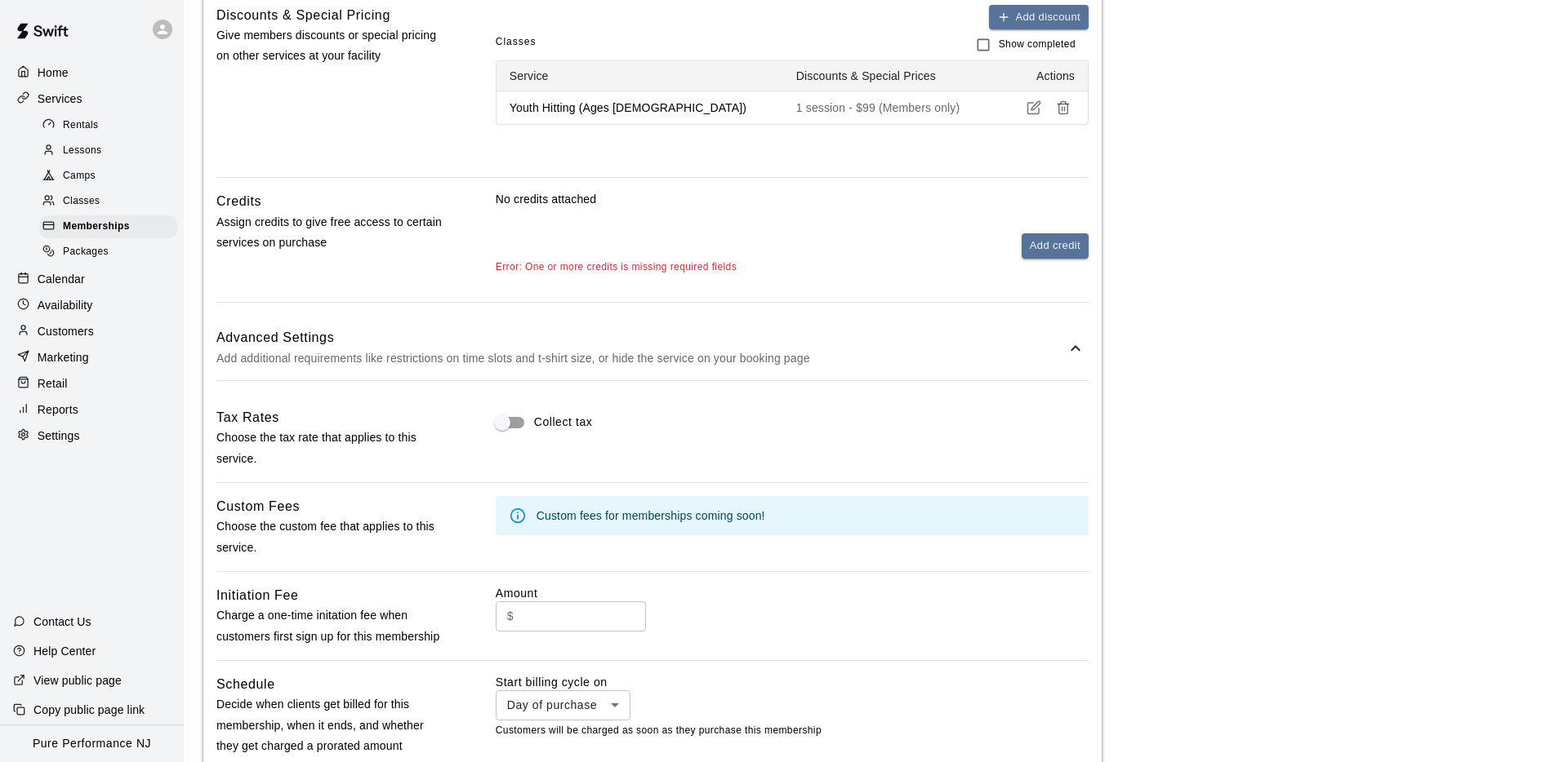
click at [924, 280] on div "No credits attached Add credit Error: One or more credits is missing required f…" at bounding box center [792, 247] width 593 height 111
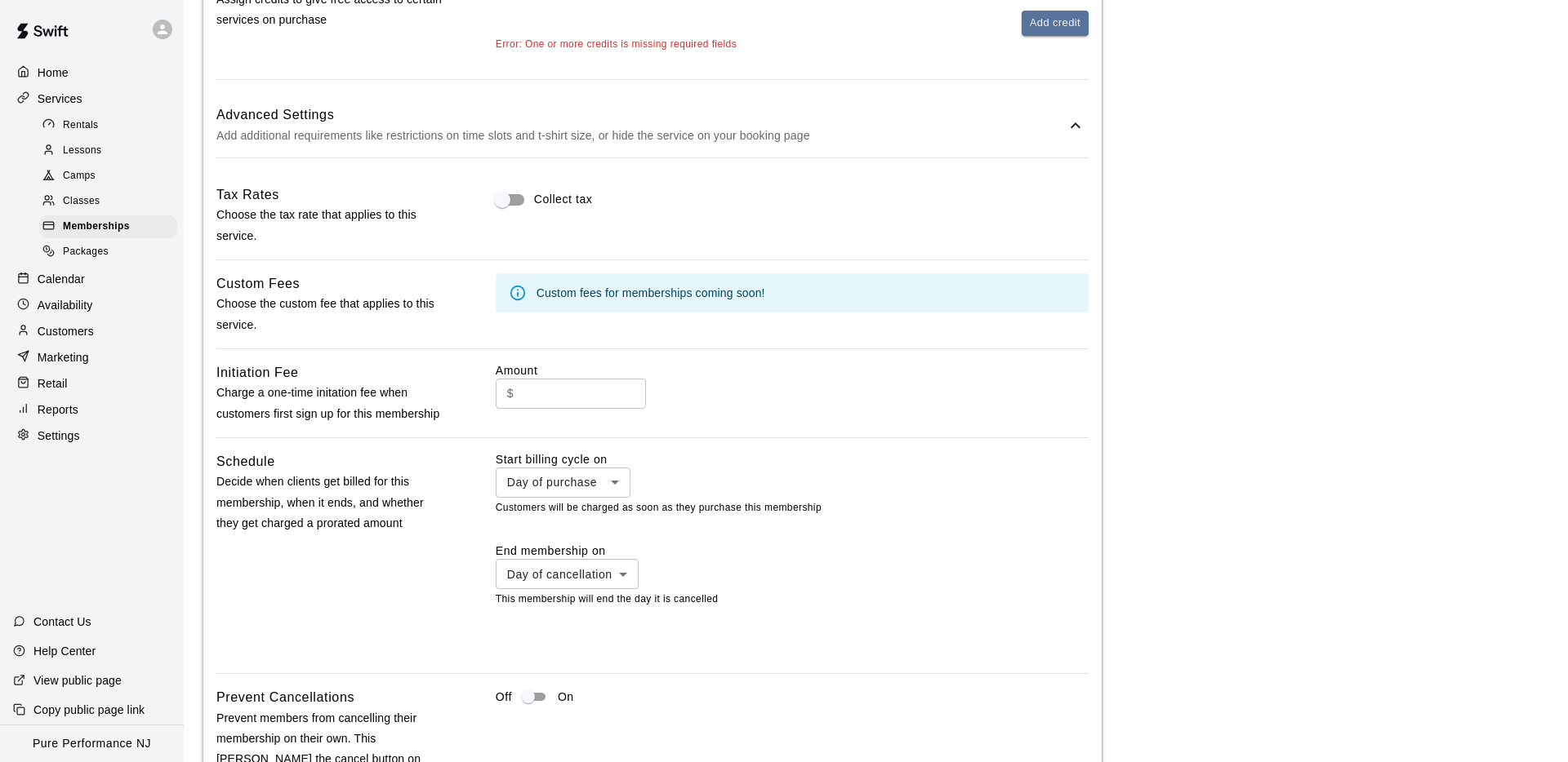
scroll to position [1172, 0]
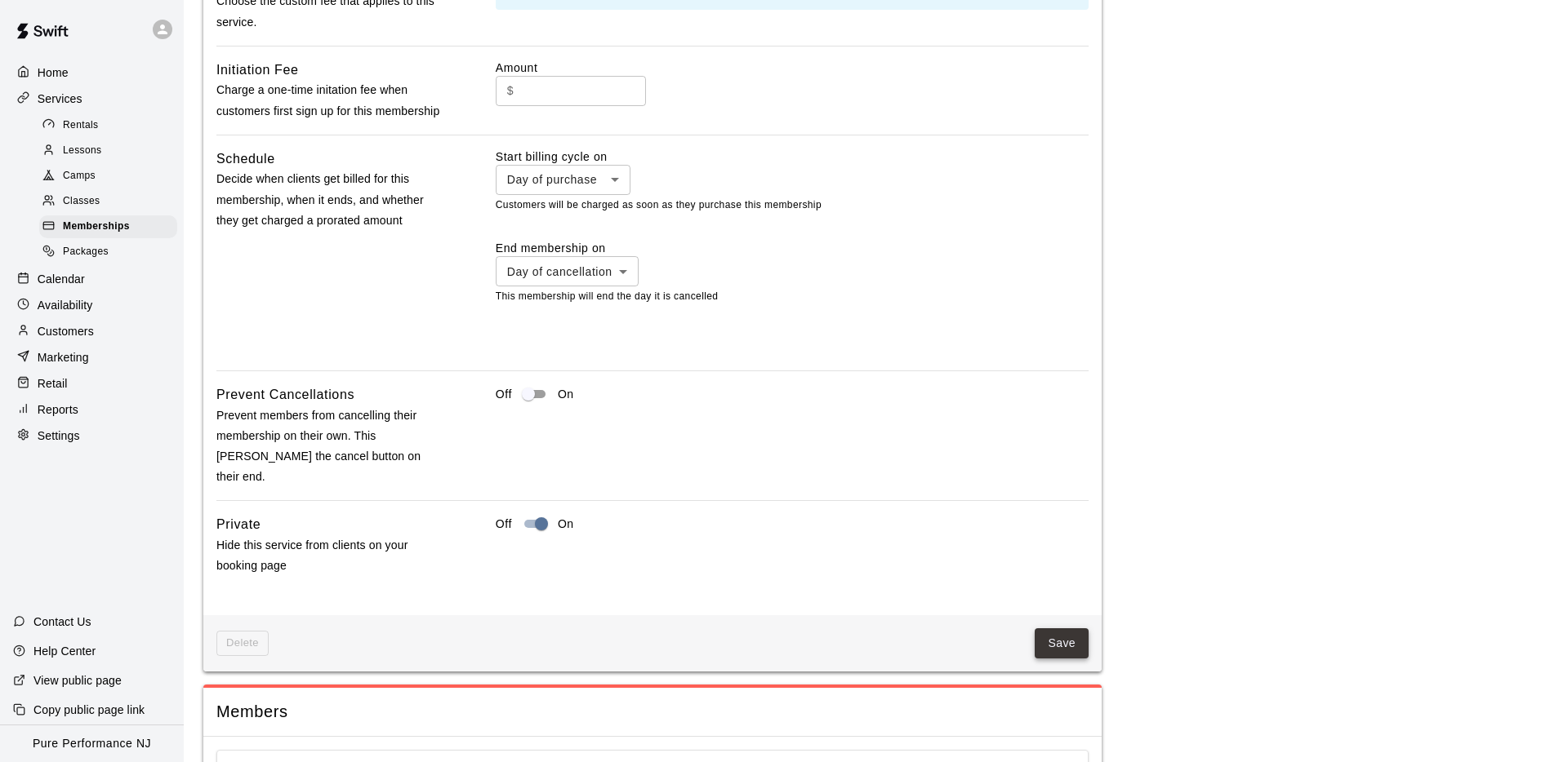
click at [1063, 629] on button "Save" at bounding box center [1061, 644] width 54 height 30
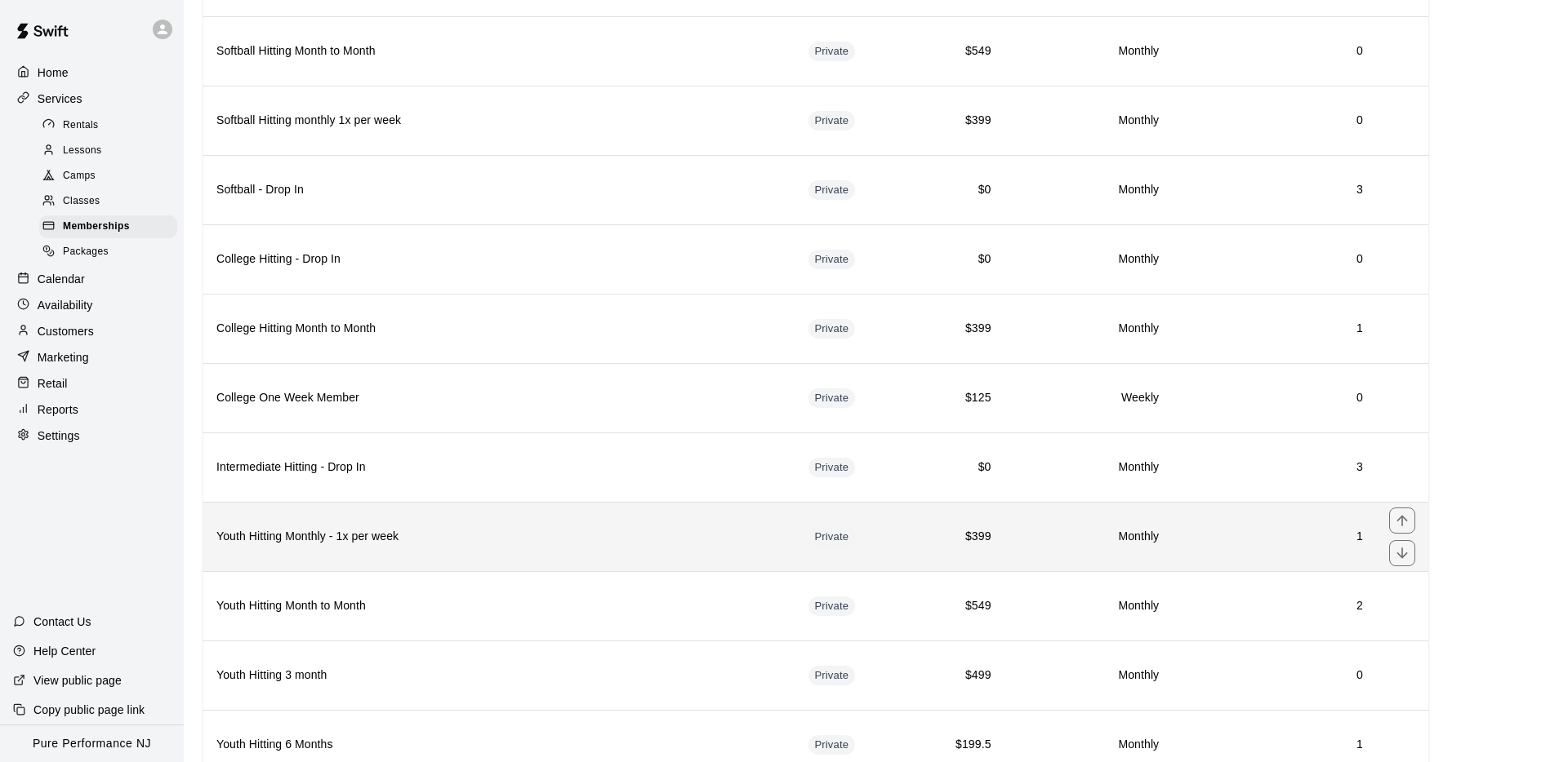
scroll to position [517, 0]
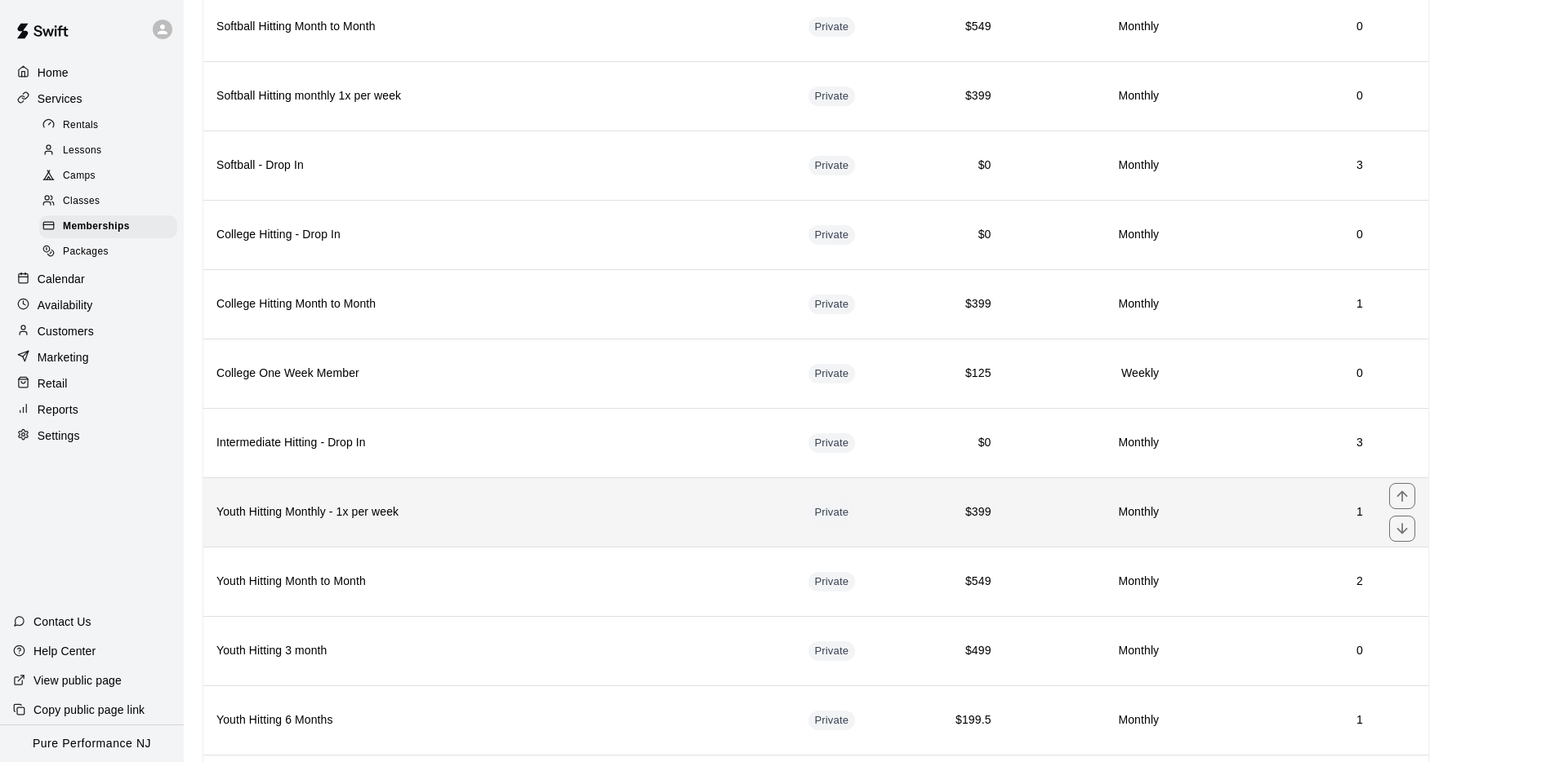
click at [491, 523] on th "Youth Hitting Monthly - 1x per week" at bounding box center [499, 512] width 592 height 70
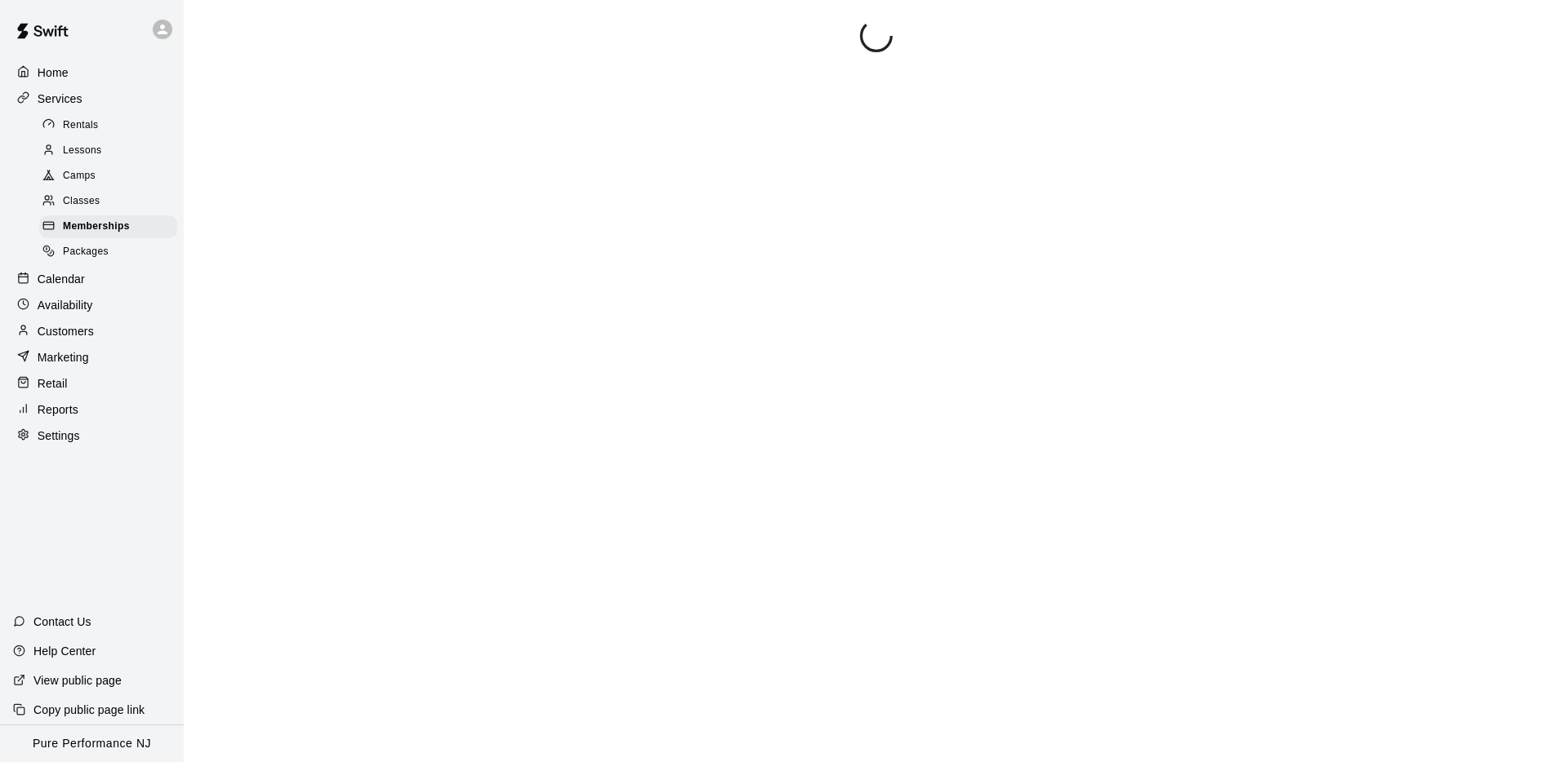
scroll to position [86, 0]
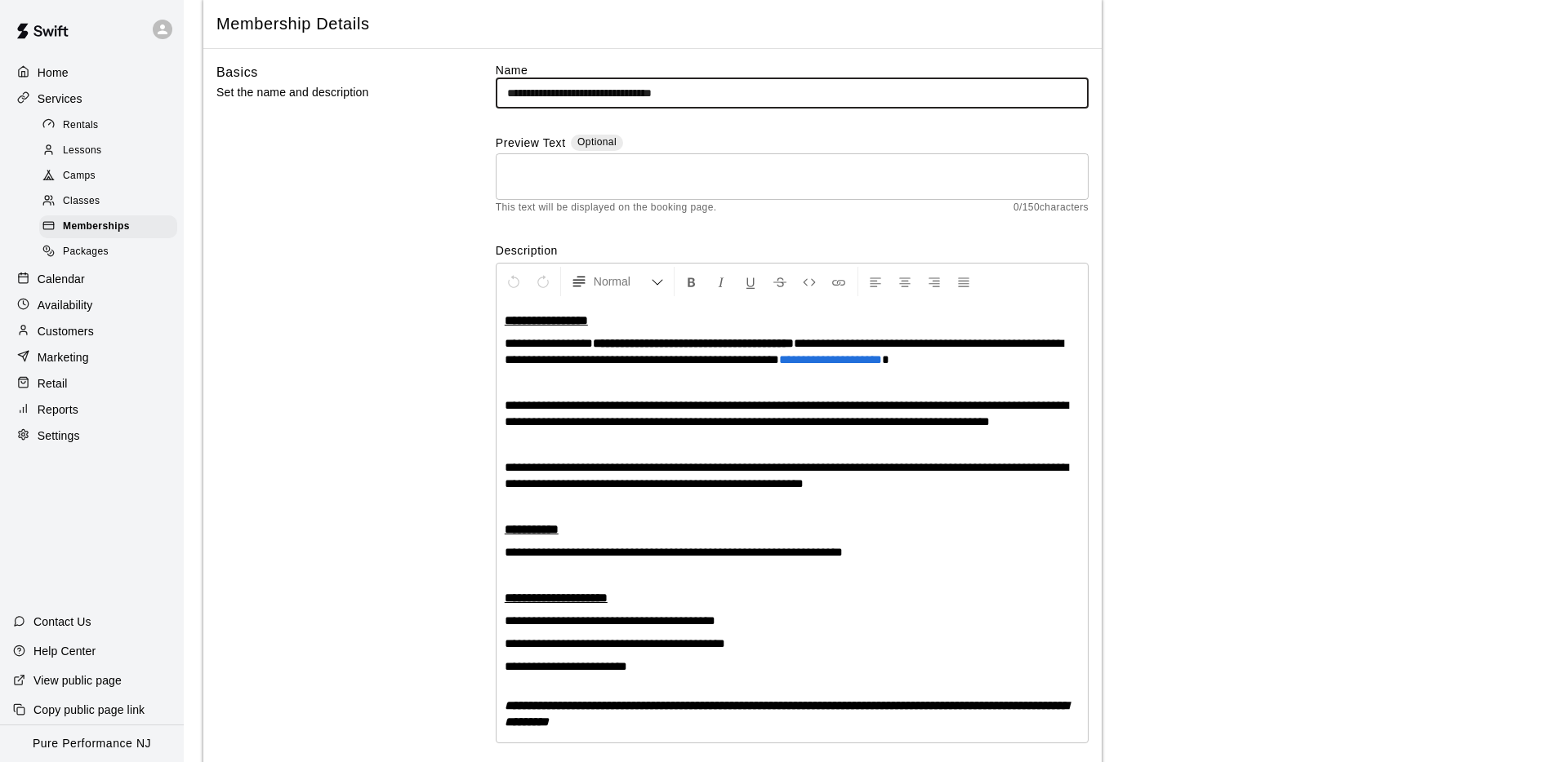
click at [552, 83] on input "**********" at bounding box center [792, 93] width 593 height 30
drag, startPoint x: 551, startPoint y: 93, endPoint x: 460, endPoint y: 92, distance: 91.0
click at [460, 92] on div "**********" at bounding box center [652, 418] width 872 height 713
paste input "*******"
type input "**********"
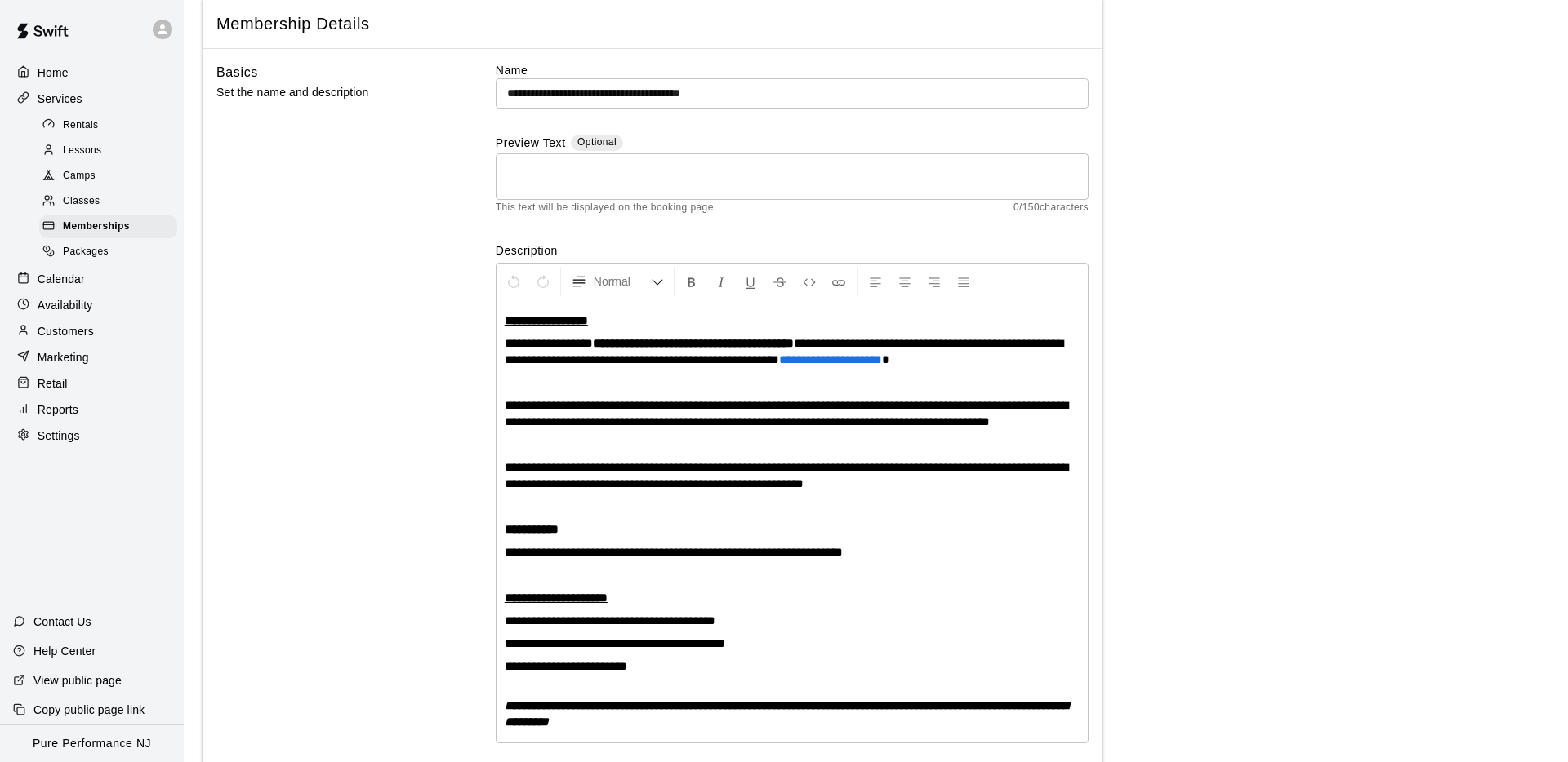
click at [459, 164] on div "**********" at bounding box center [652, 418] width 872 height 713
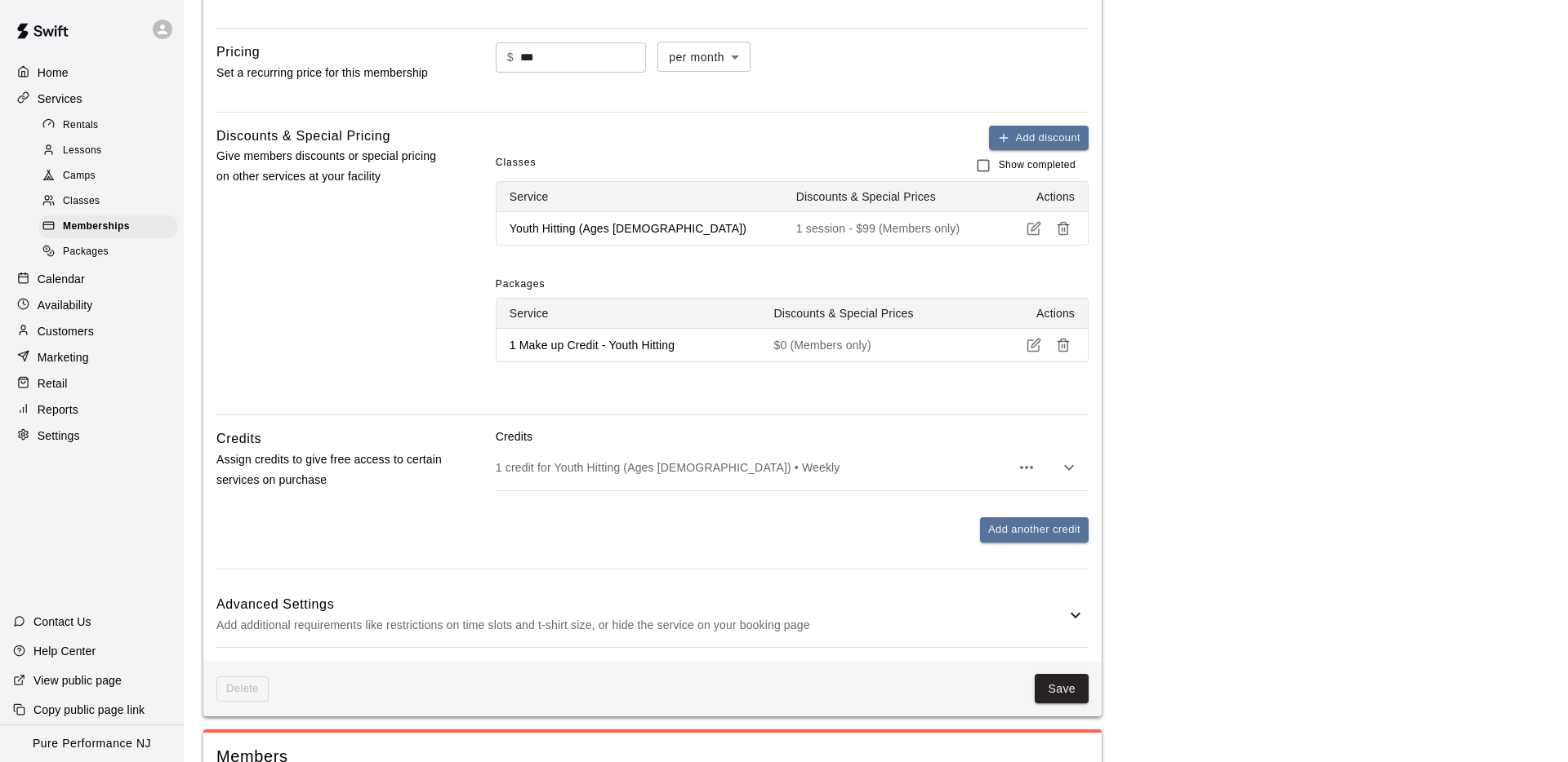
scroll to position [1087, 0]
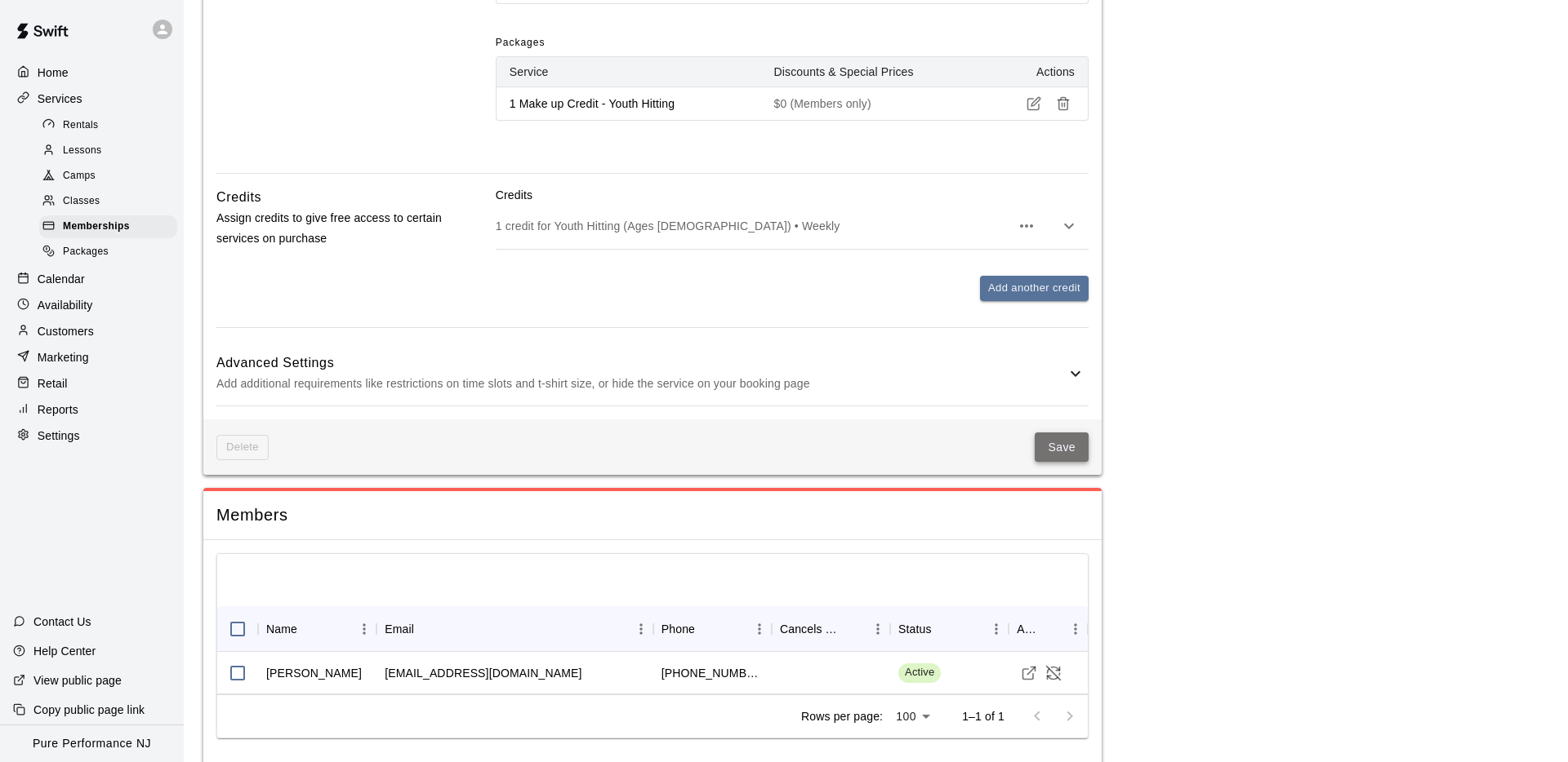
click at [1062, 463] on button "Save" at bounding box center [1061, 447] width 54 height 30
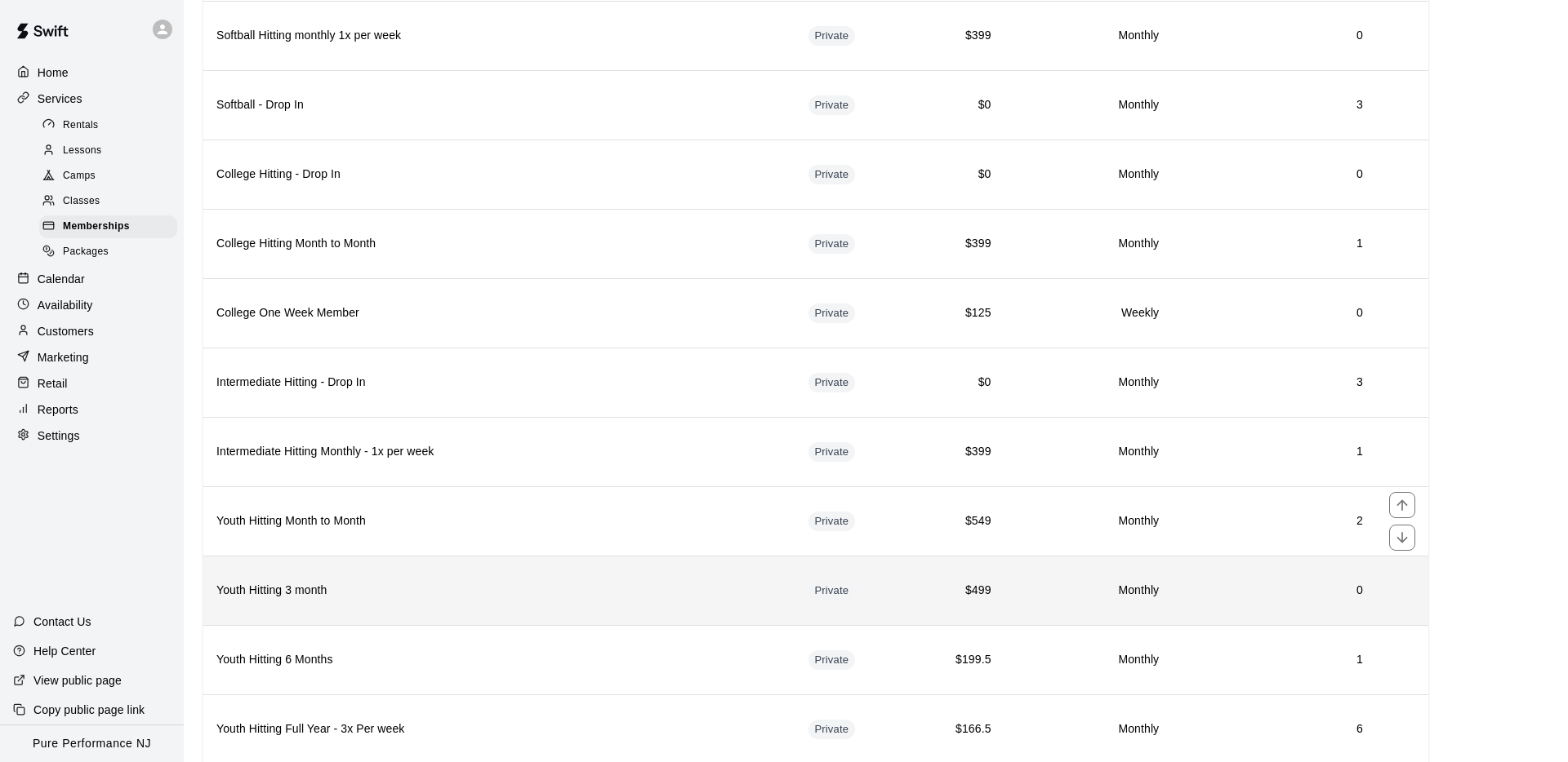
scroll to position [589, 0]
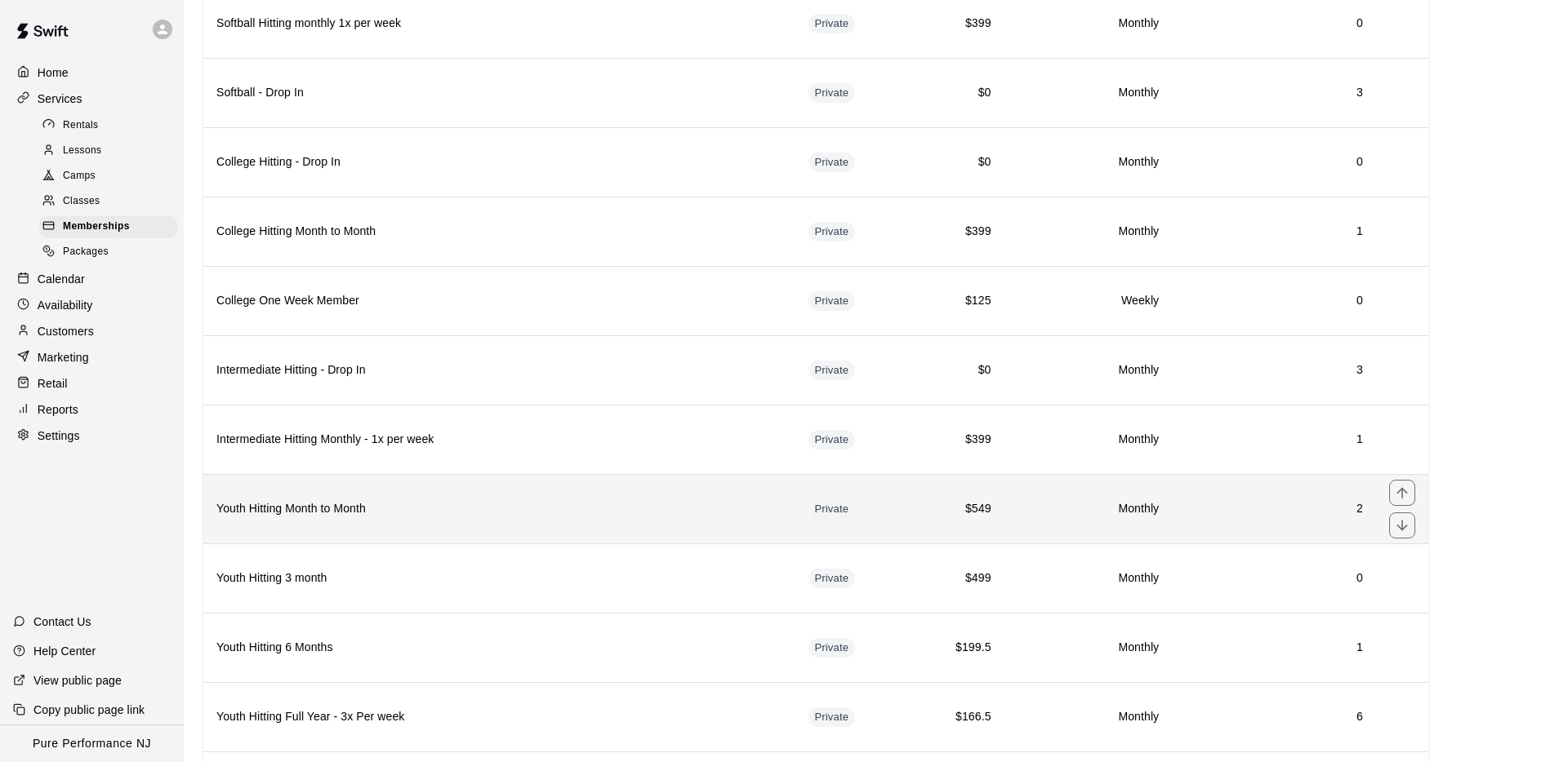
click at [386, 507] on h6 "Youth Hitting Month to Month" at bounding box center [499, 509] width 566 height 18
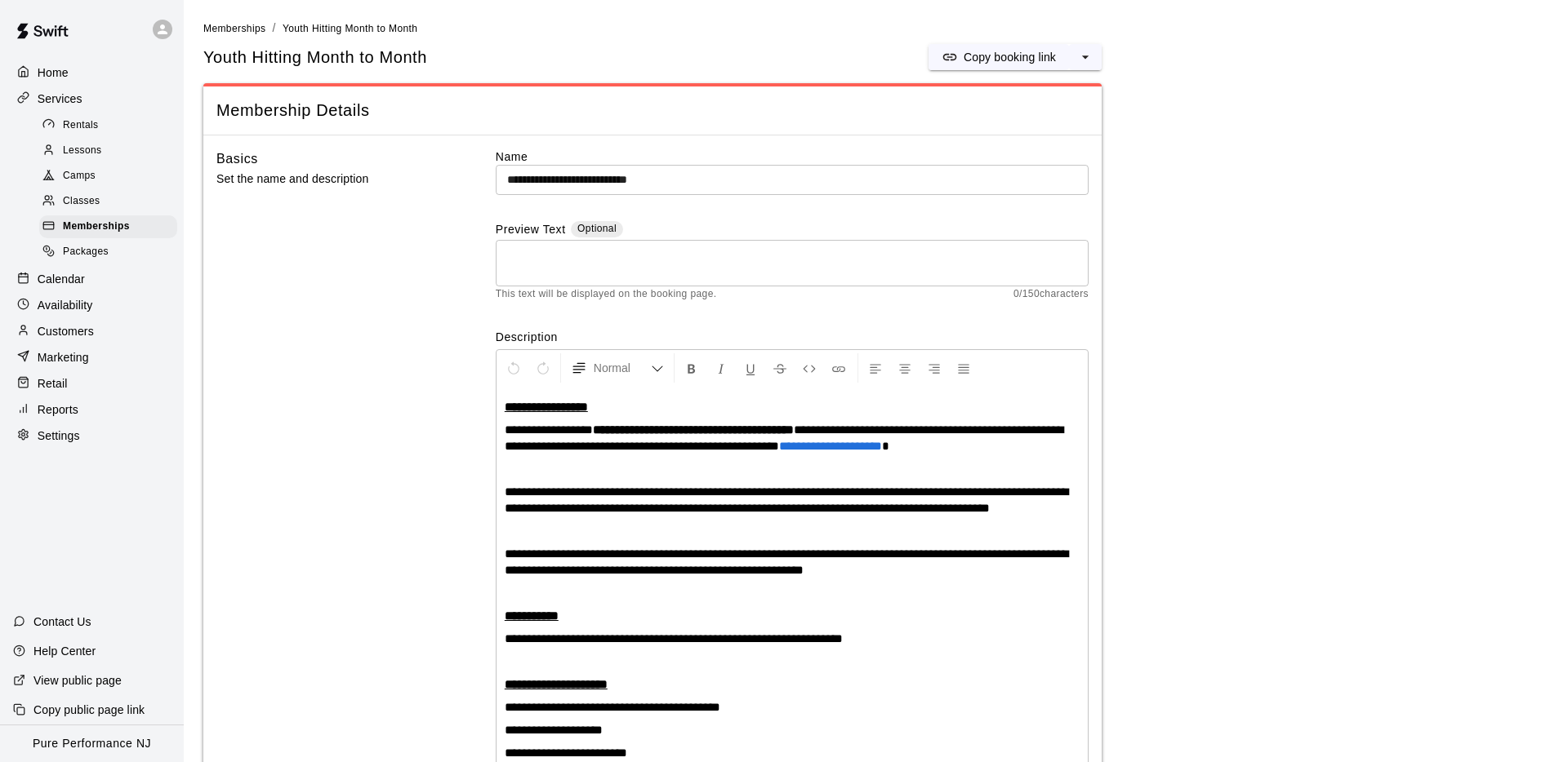
scroll to position [86, 0]
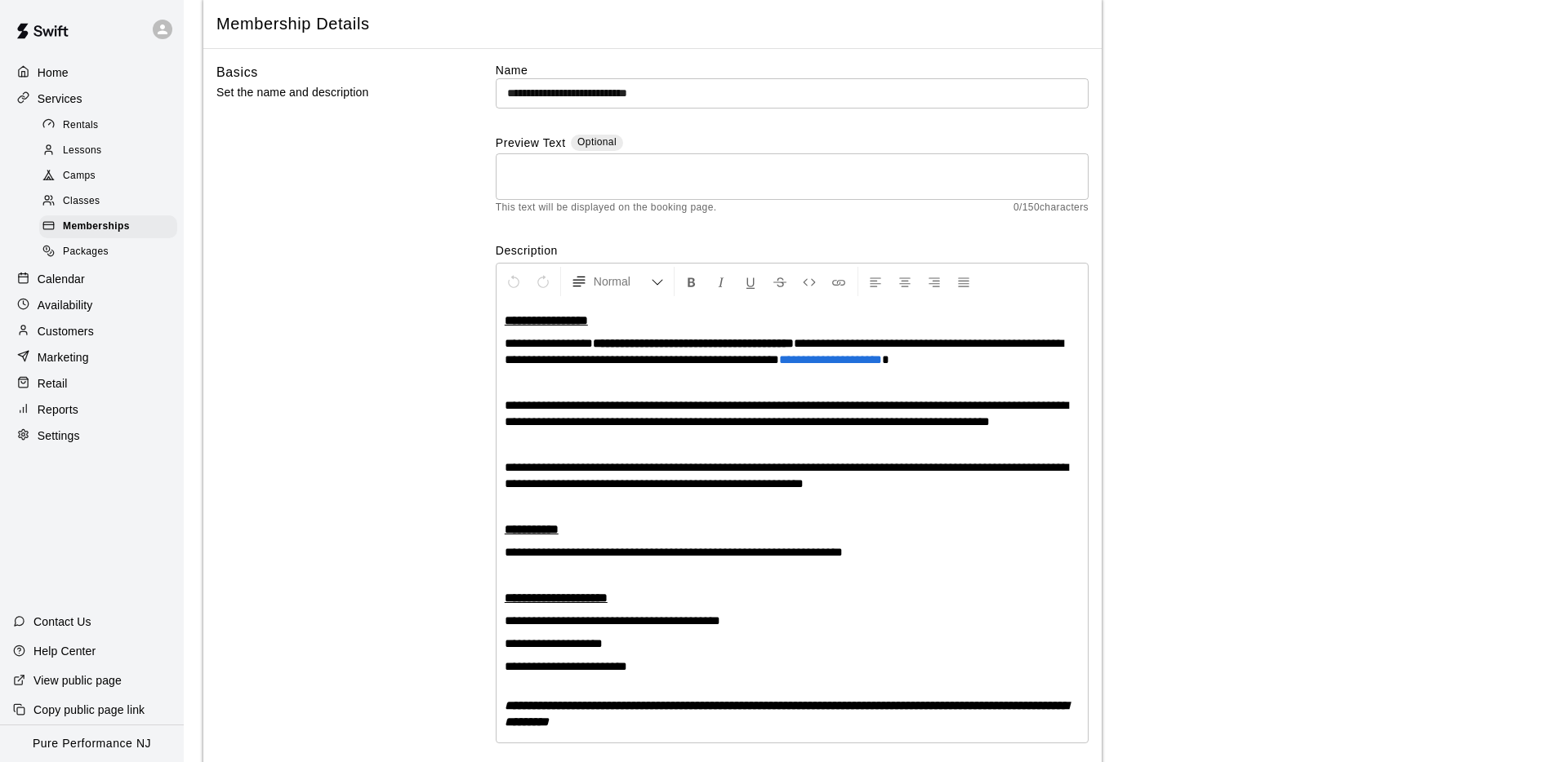
click at [543, 92] on input "**********" at bounding box center [792, 93] width 593 height 30
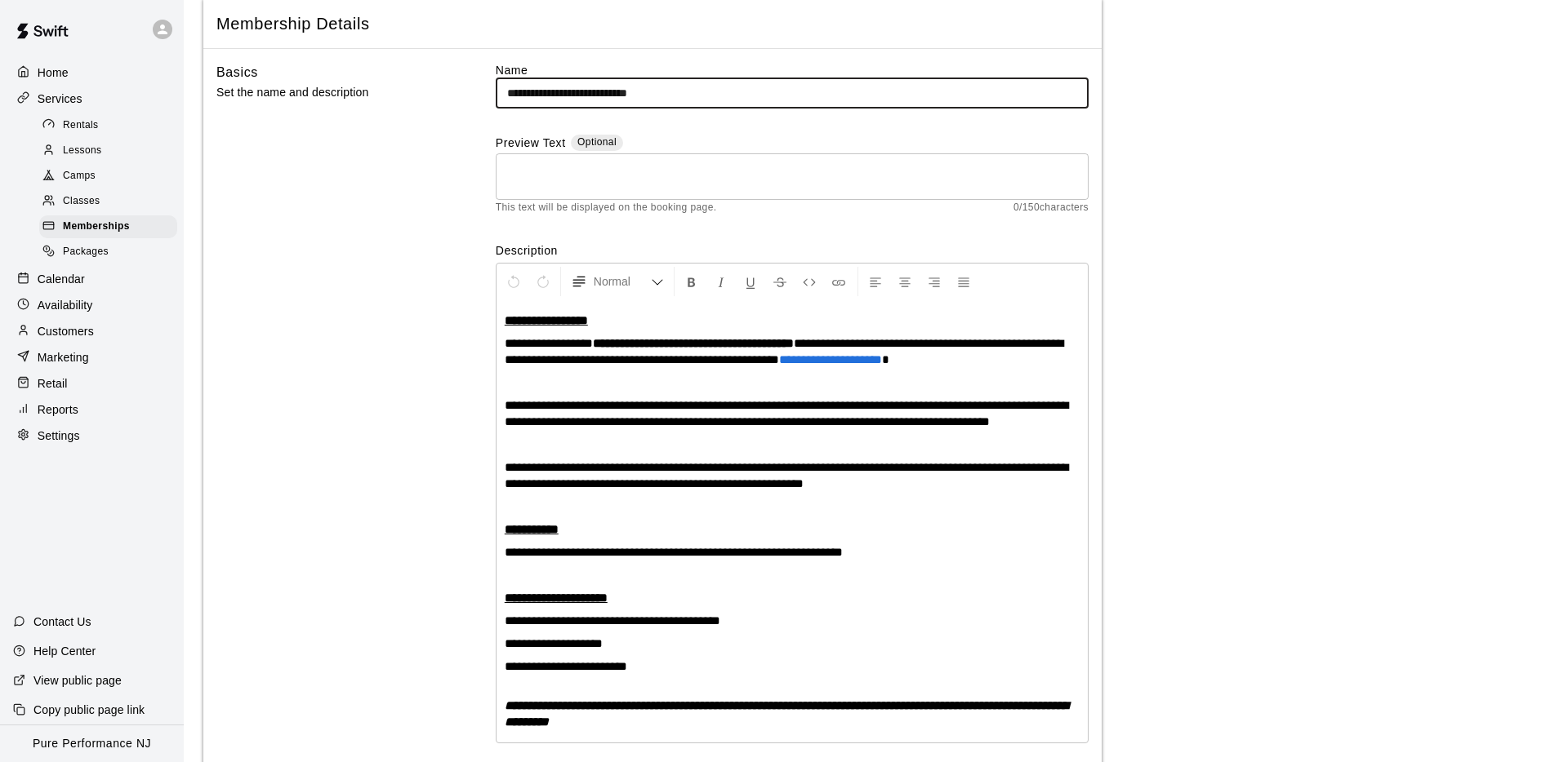
scroll to position [93, 0]
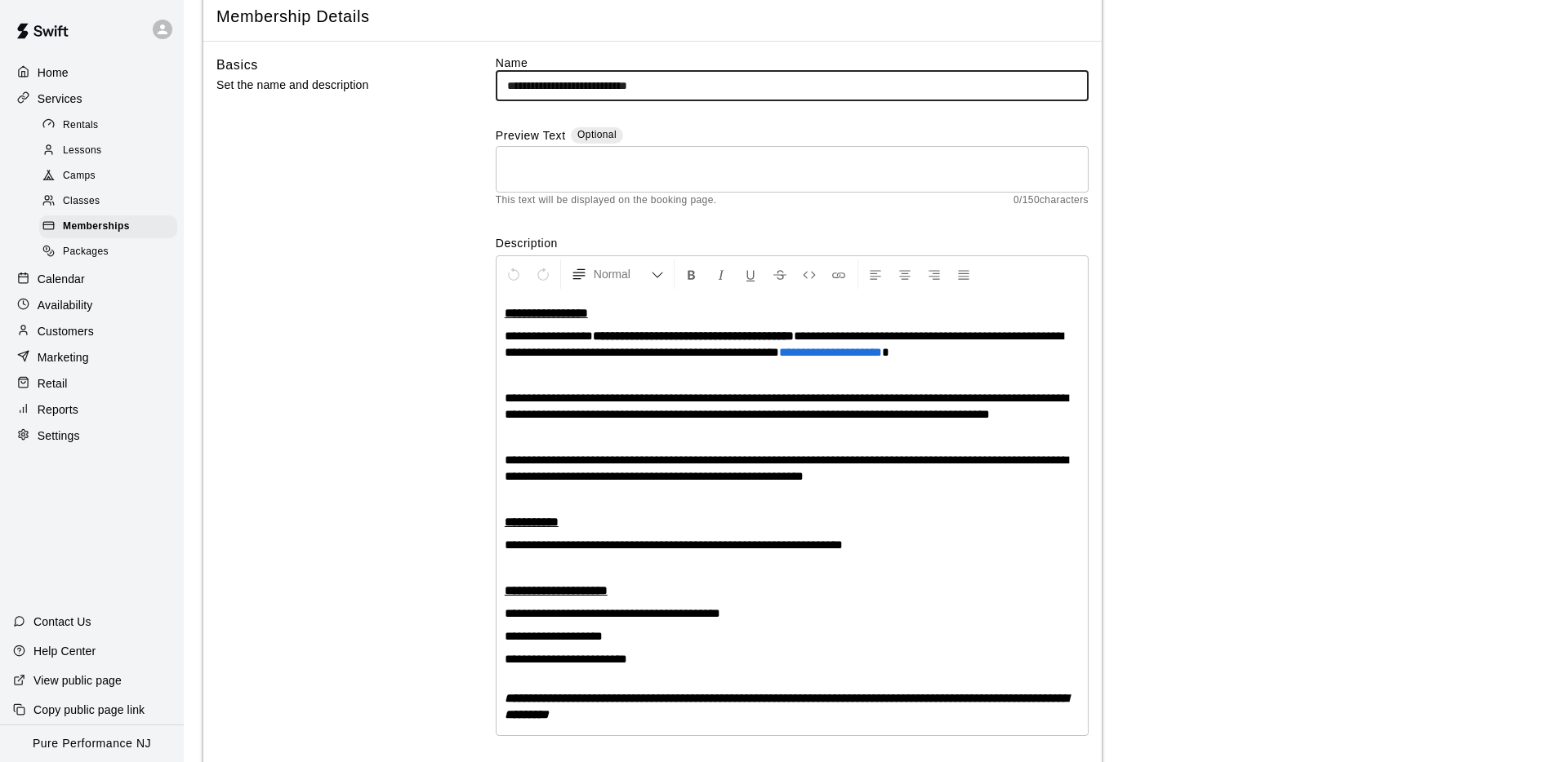
drag, startPoint x: 574, startPoint y: 95, endPoint x: 430, endPoint y: 82, distance: 144.6
click at [430, 82] on div "**********" at bounding box center [652, 411] width 872 height 713
click at [524, 79] on input "**********" at bounding box center [792, 86] width 593 height 30
drag, startPoint x: 579, startPoint y: 88, endPoint x: 487, endPoint y: 82, distance: 92.2
click at [487, 82] on div "**********" at bounding box center [652, 411] width 872 height 713
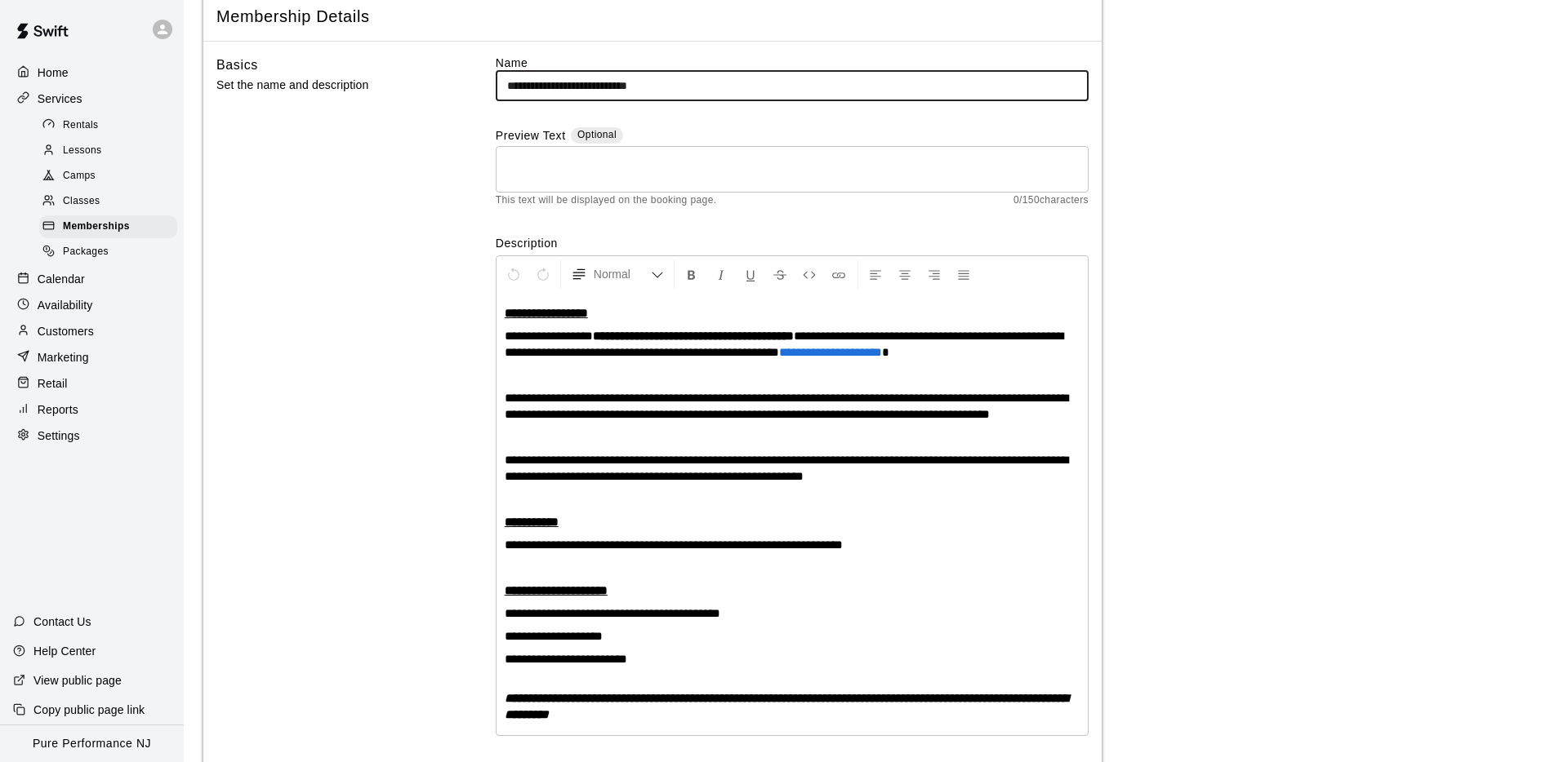
paste input "*******"
type input "**********"
click at [429, 246] on div "Basics Set the name and description" at bounding box center [329, 411] width 227 height 713
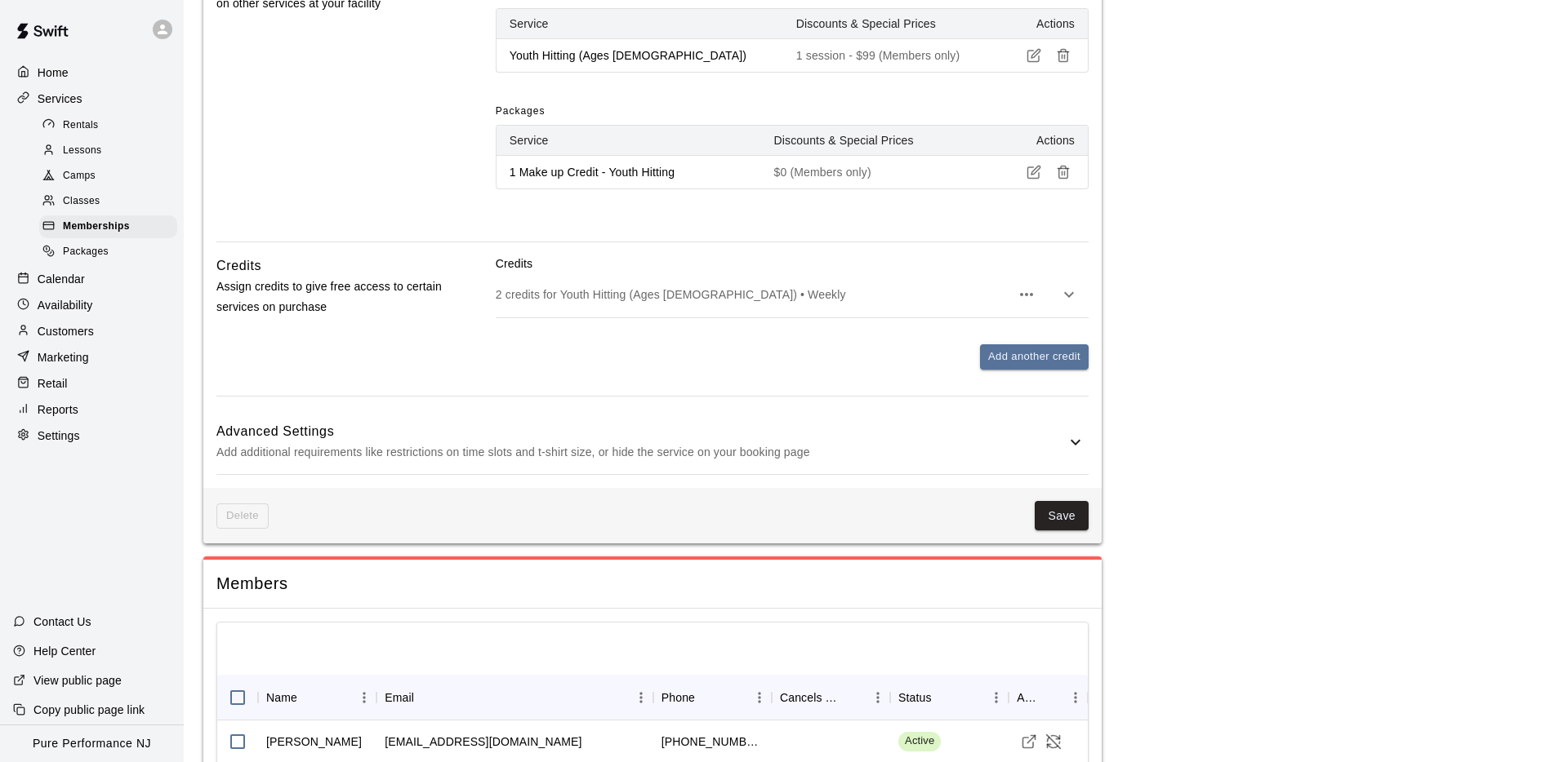
scroll to position [1116, 0]
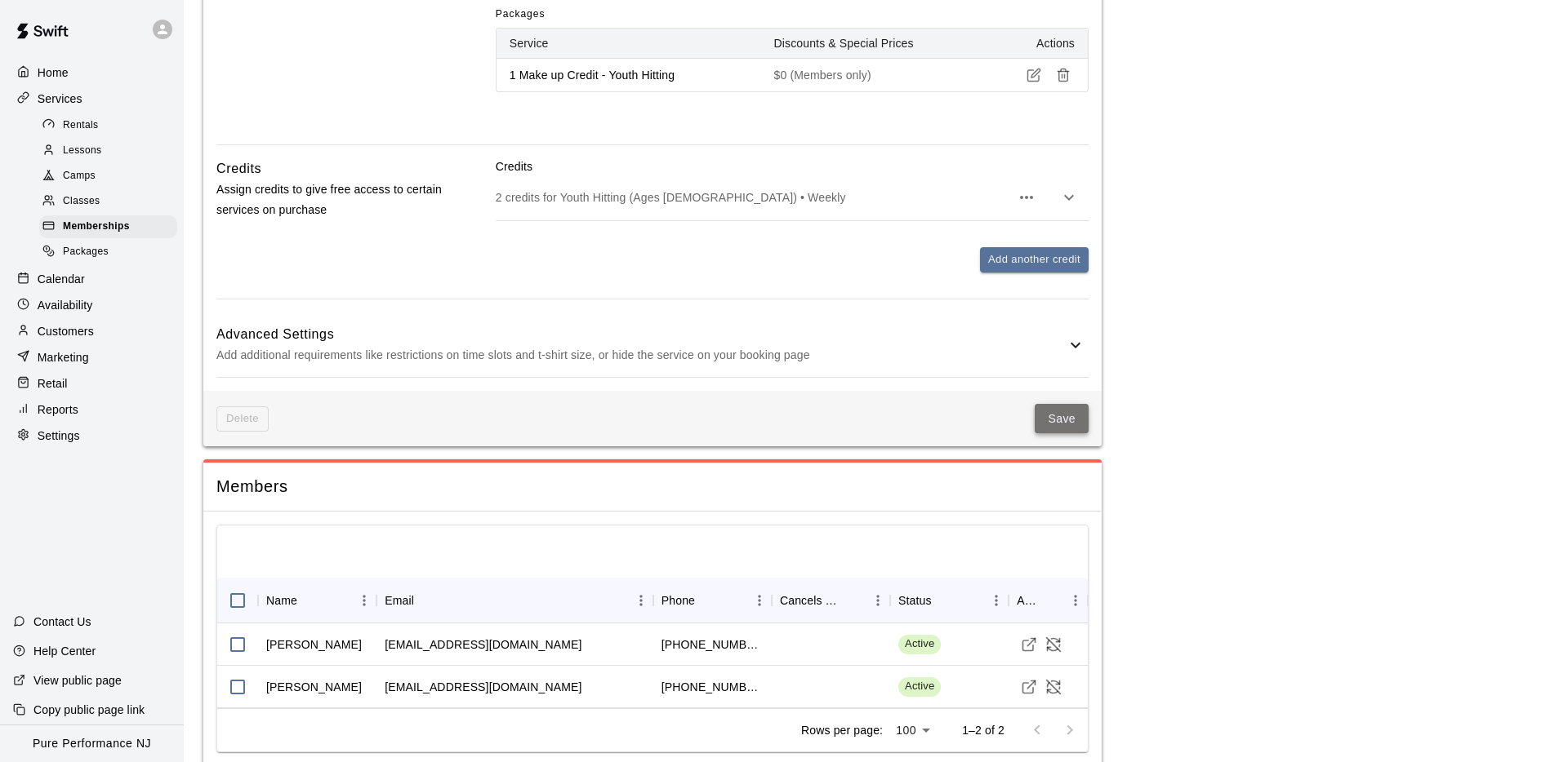
click at [1056, 434] on button "Save" at bounding box center [1061, 419] width 54 height 30
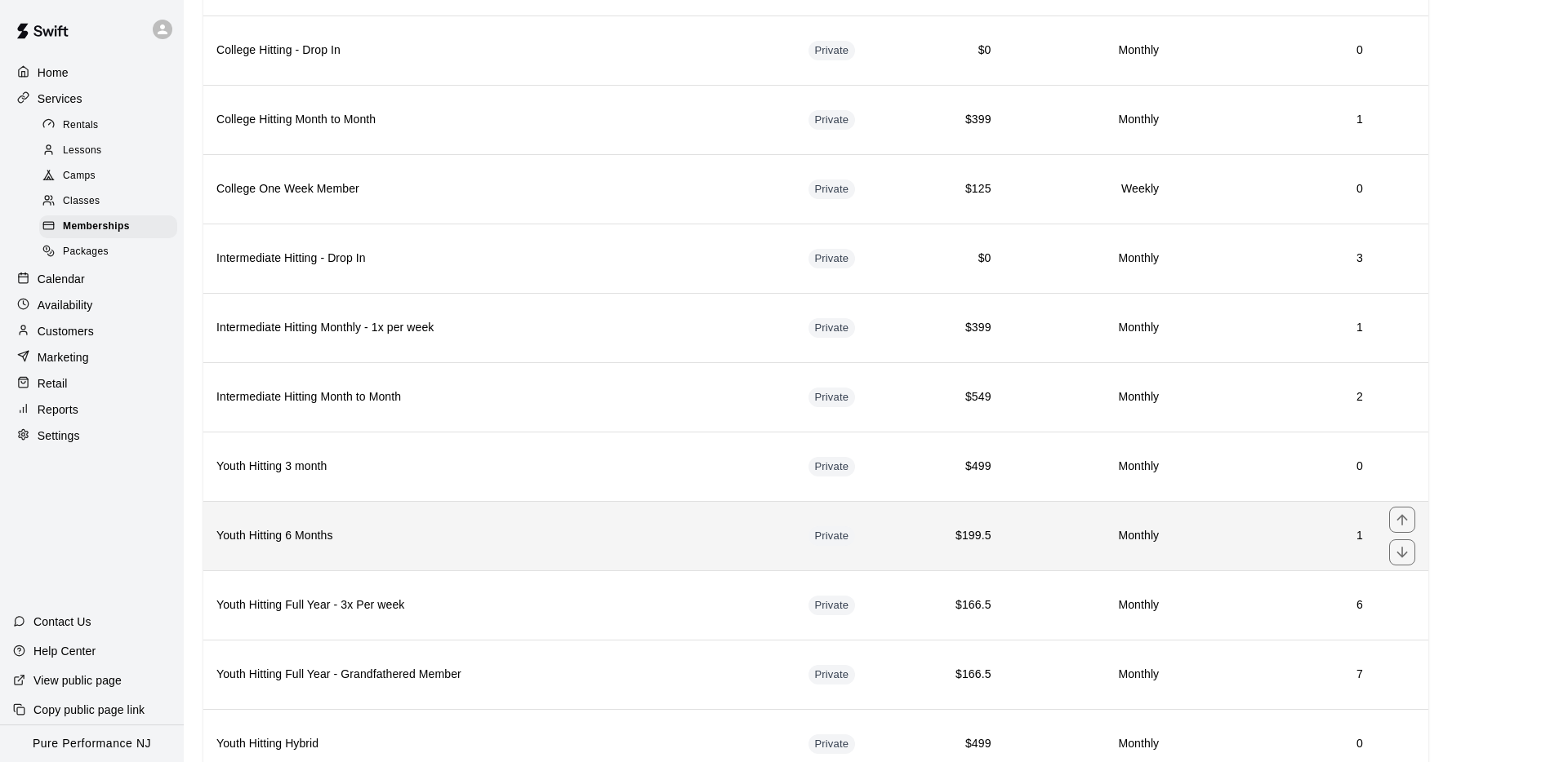
scroll to position [717, 0]
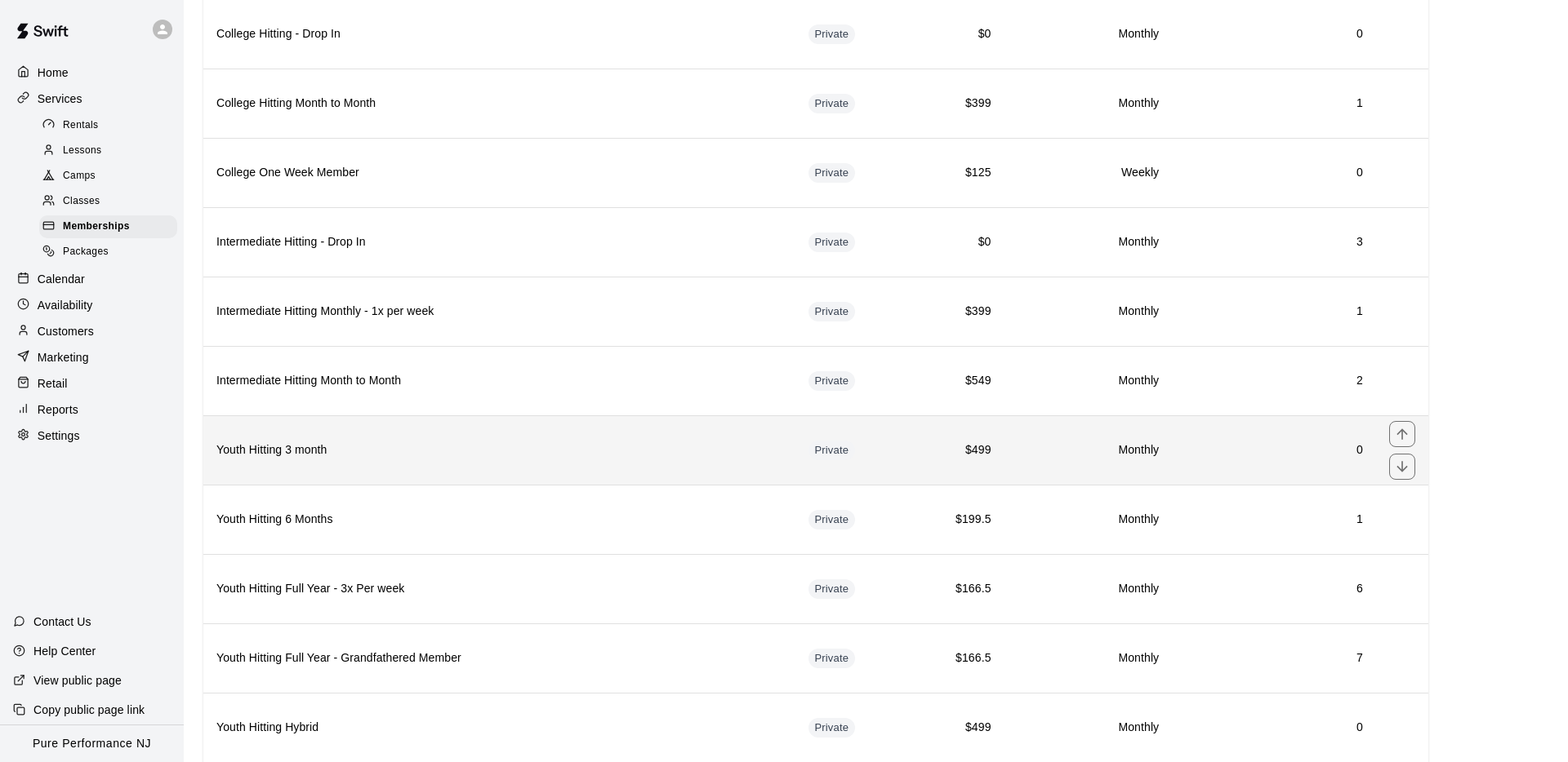
click at [354, 451] on h6 "Youth Hitting 3 month" at bounding box center [499, 451] width 566 height 18
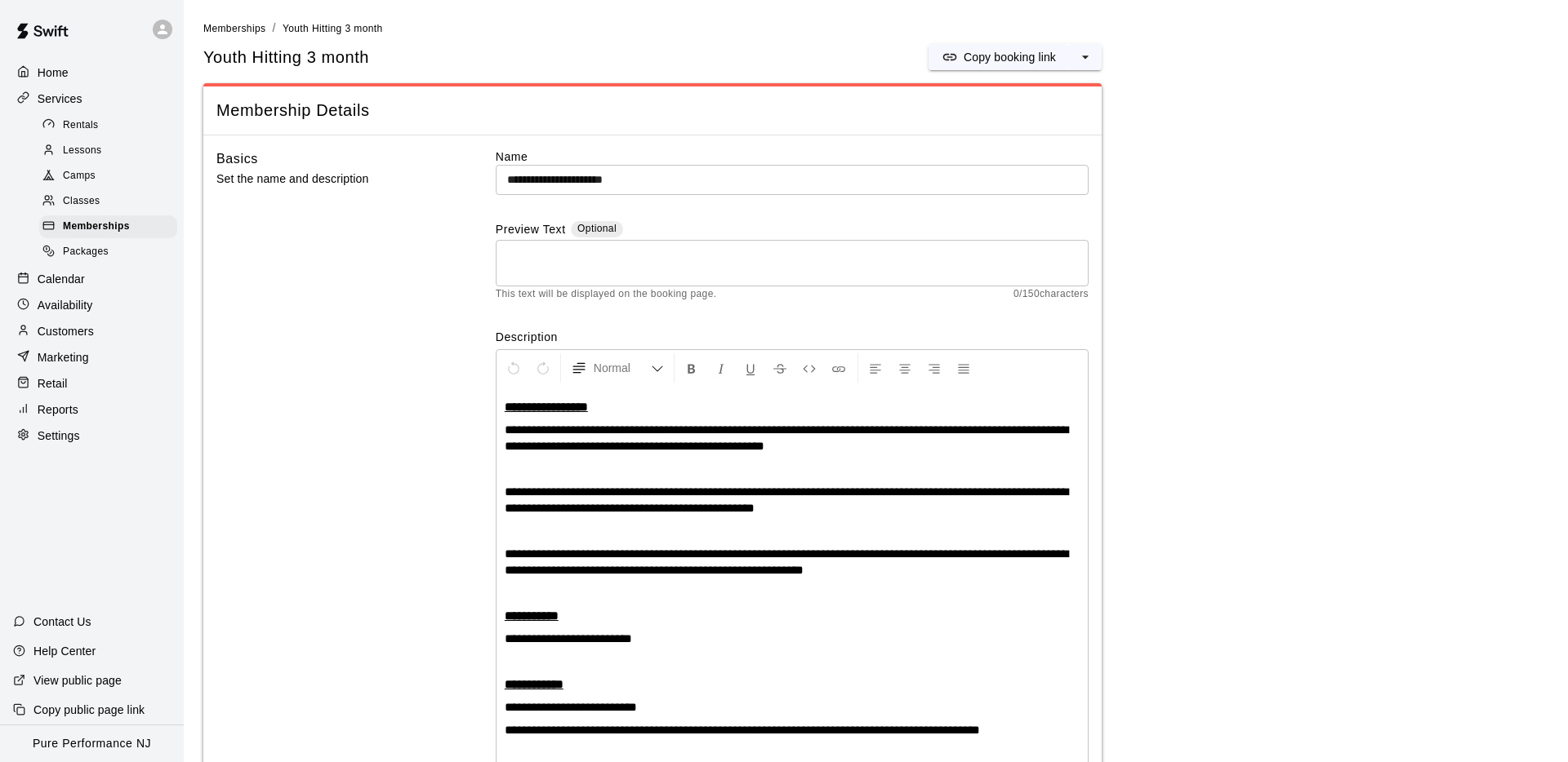
scroll to position [44, 0]
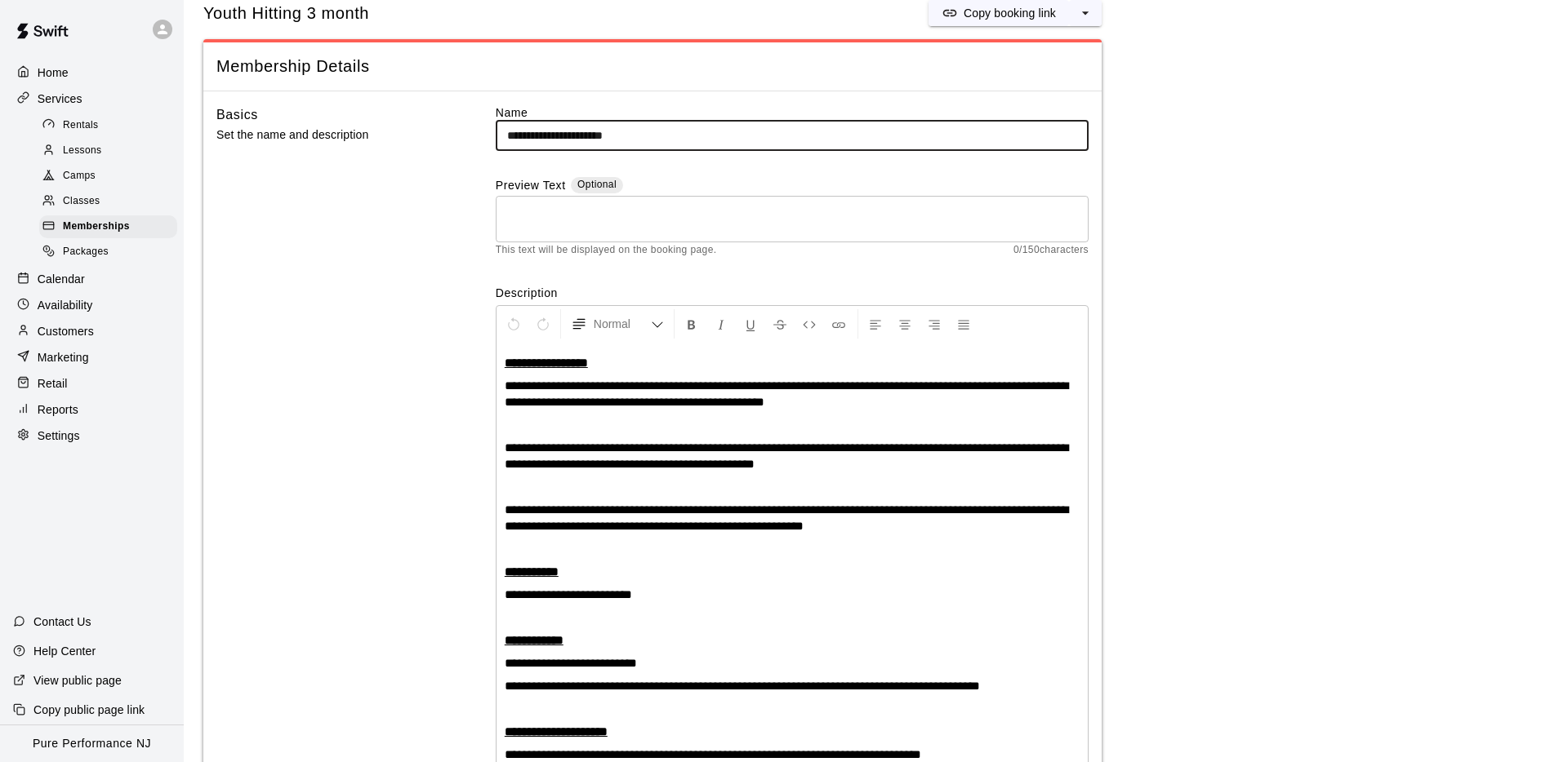
drag, startPoint x: 530, startPoint y: 137, endPoint x: 466, endPoint y: 138, distance: 64.0
click at [466, 138] on div "**********" at bounding box center [652, 455] width 872 height 703
paste input "**********"
click at [411, 207] on div "Basics Set the name and description" at bounding box center [329, 455] width 227 height 703
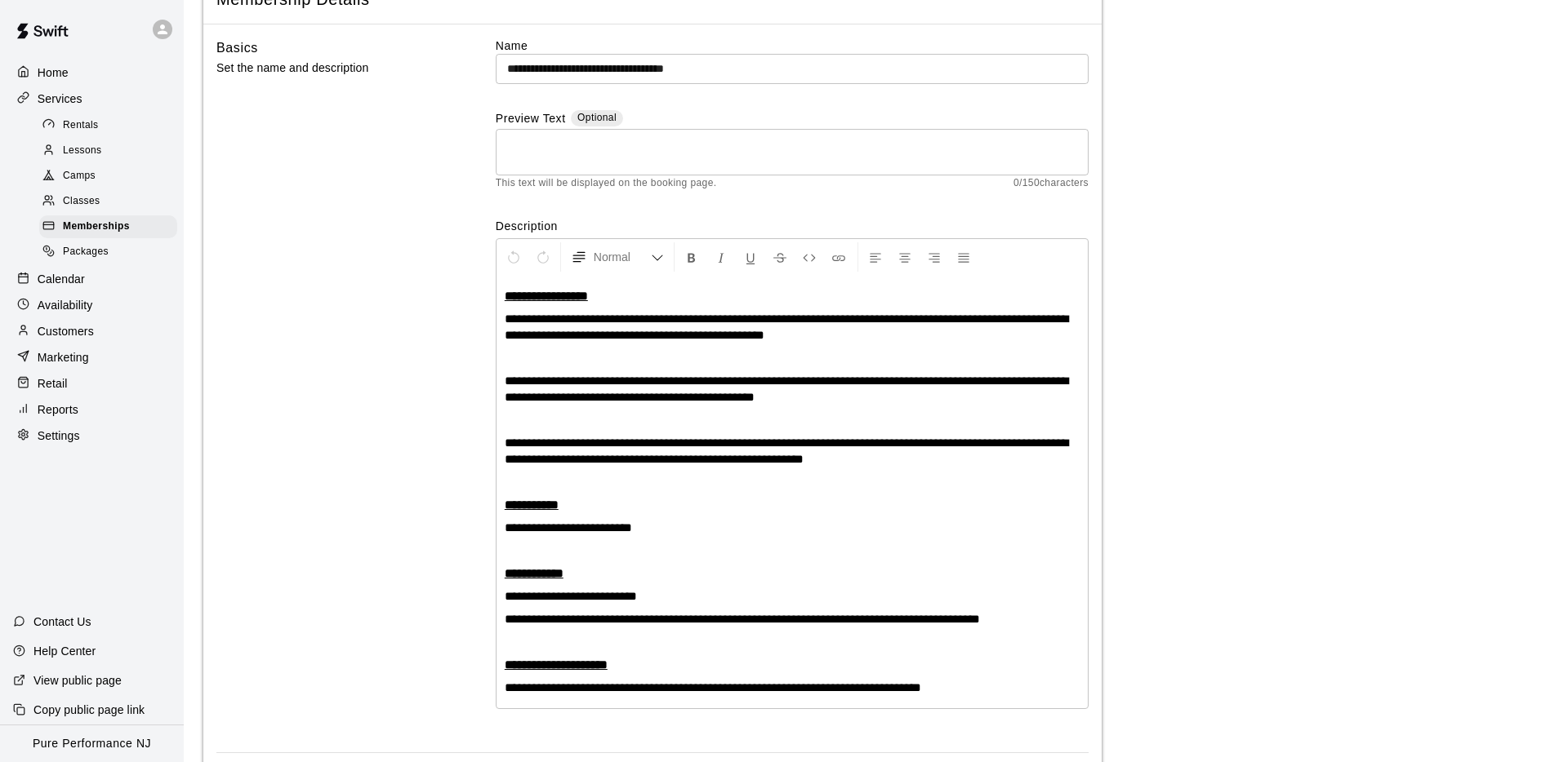
scroll to position [0, 0]
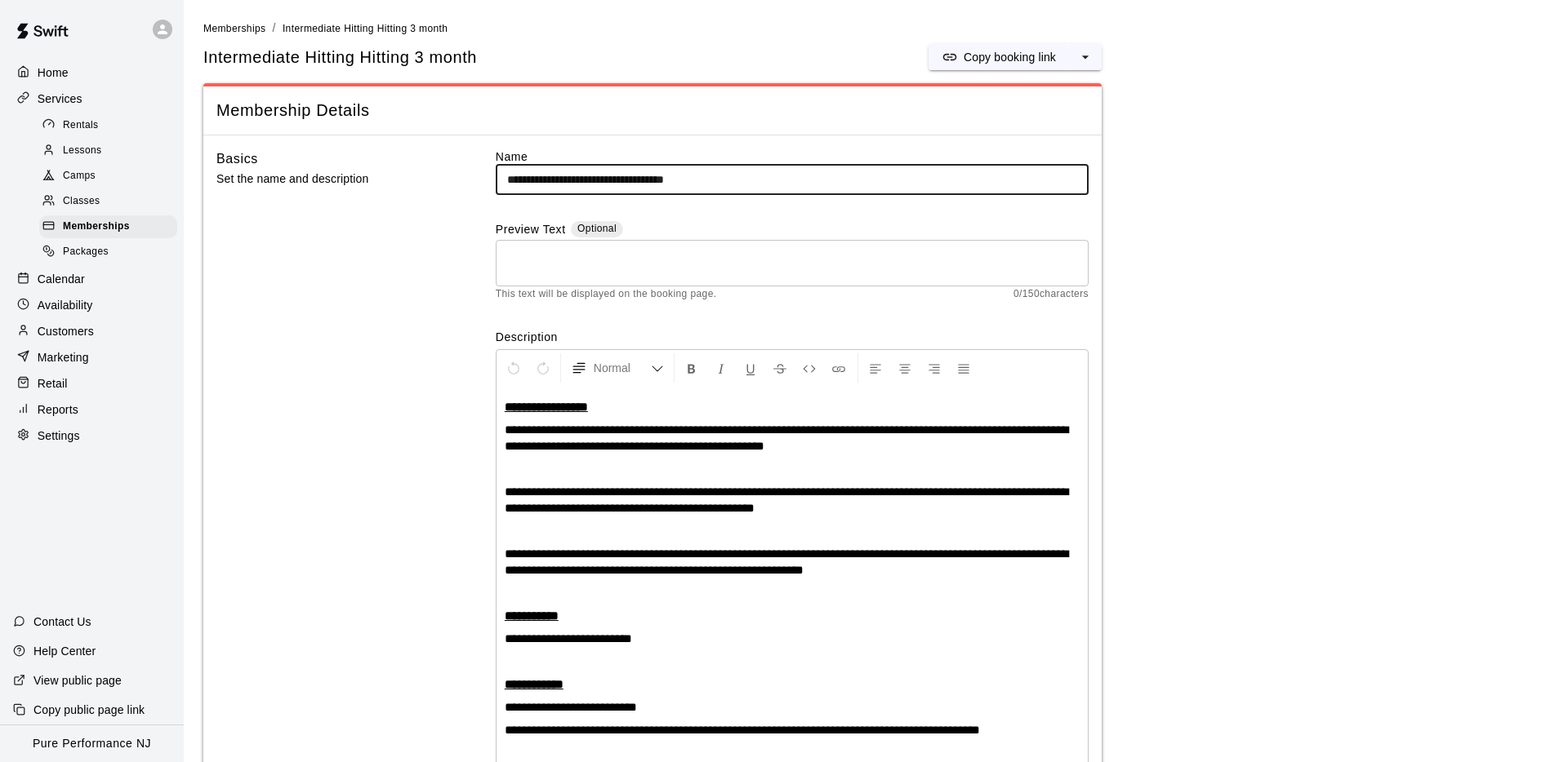
drag, startPoint x: 656, startPoint y: 177, endPoint x: 619, endPoint y: 180, distance: 37.1
click at [619, 180] on input "**********" at bounding box center [792, 180] width 593 height 30
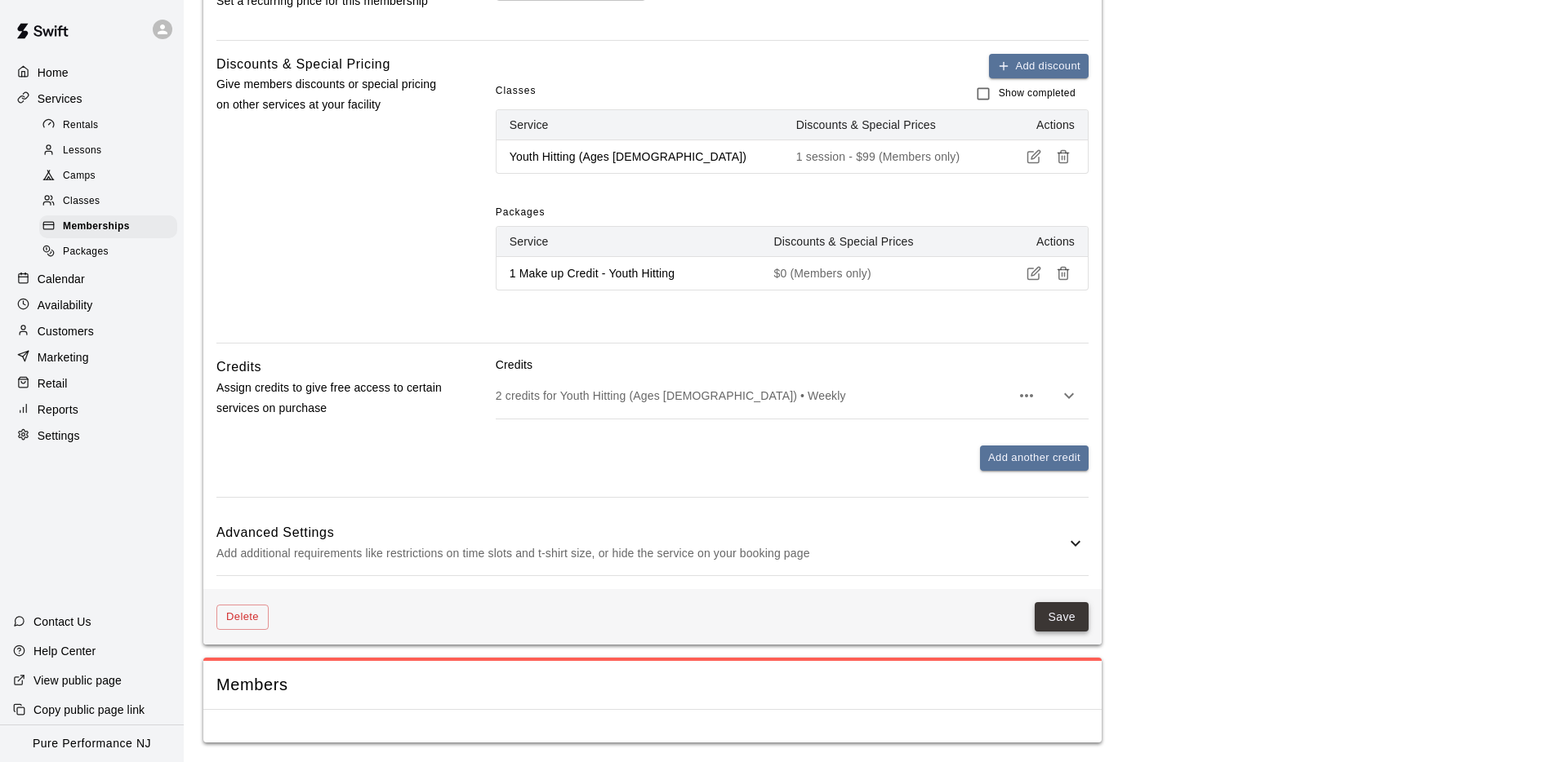
type input "**********"
click at [1062, 615] on button "Save" at bounding box center [1061, 617] width 54 height 30
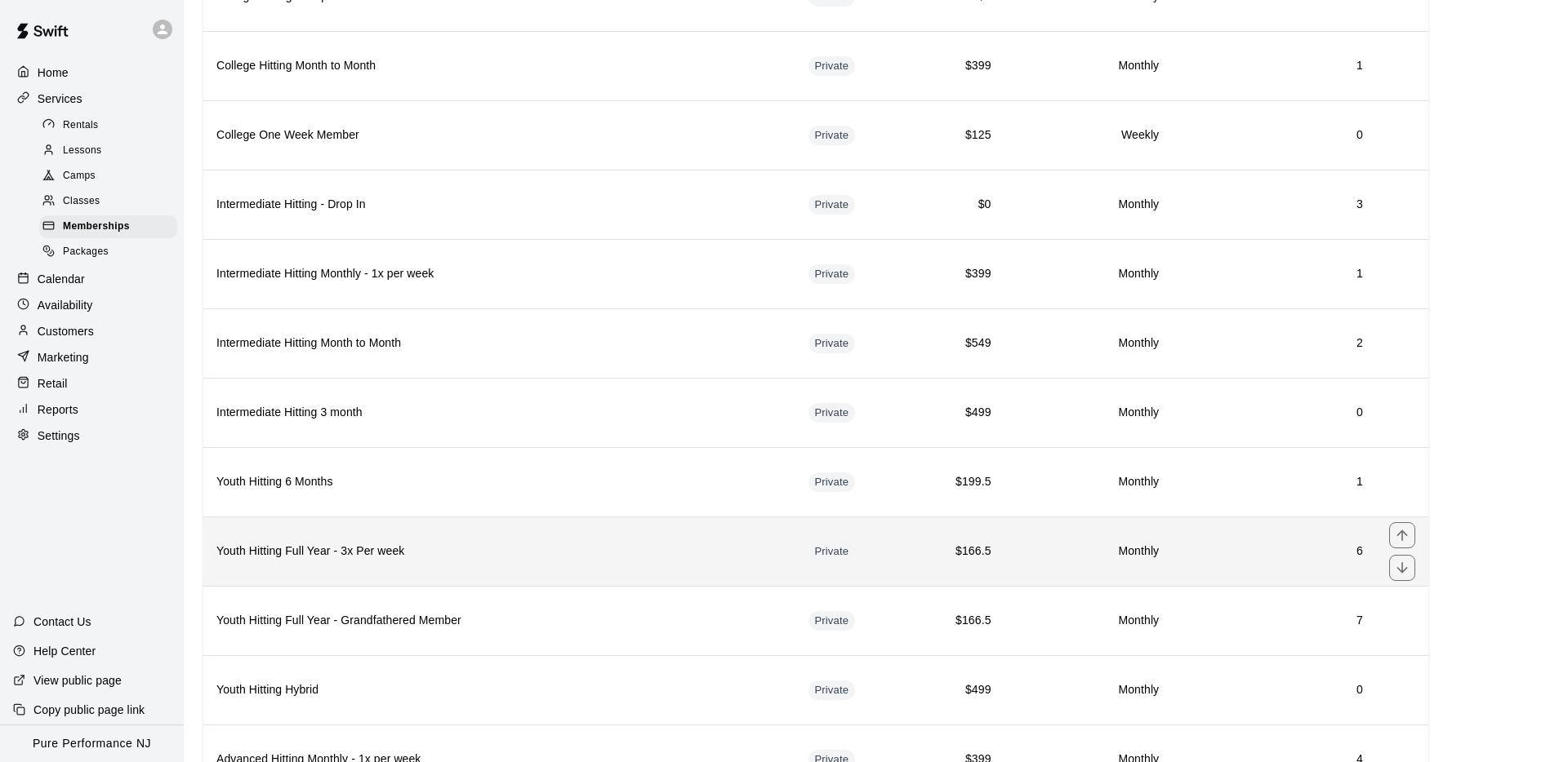
scroll to position [756, 0]
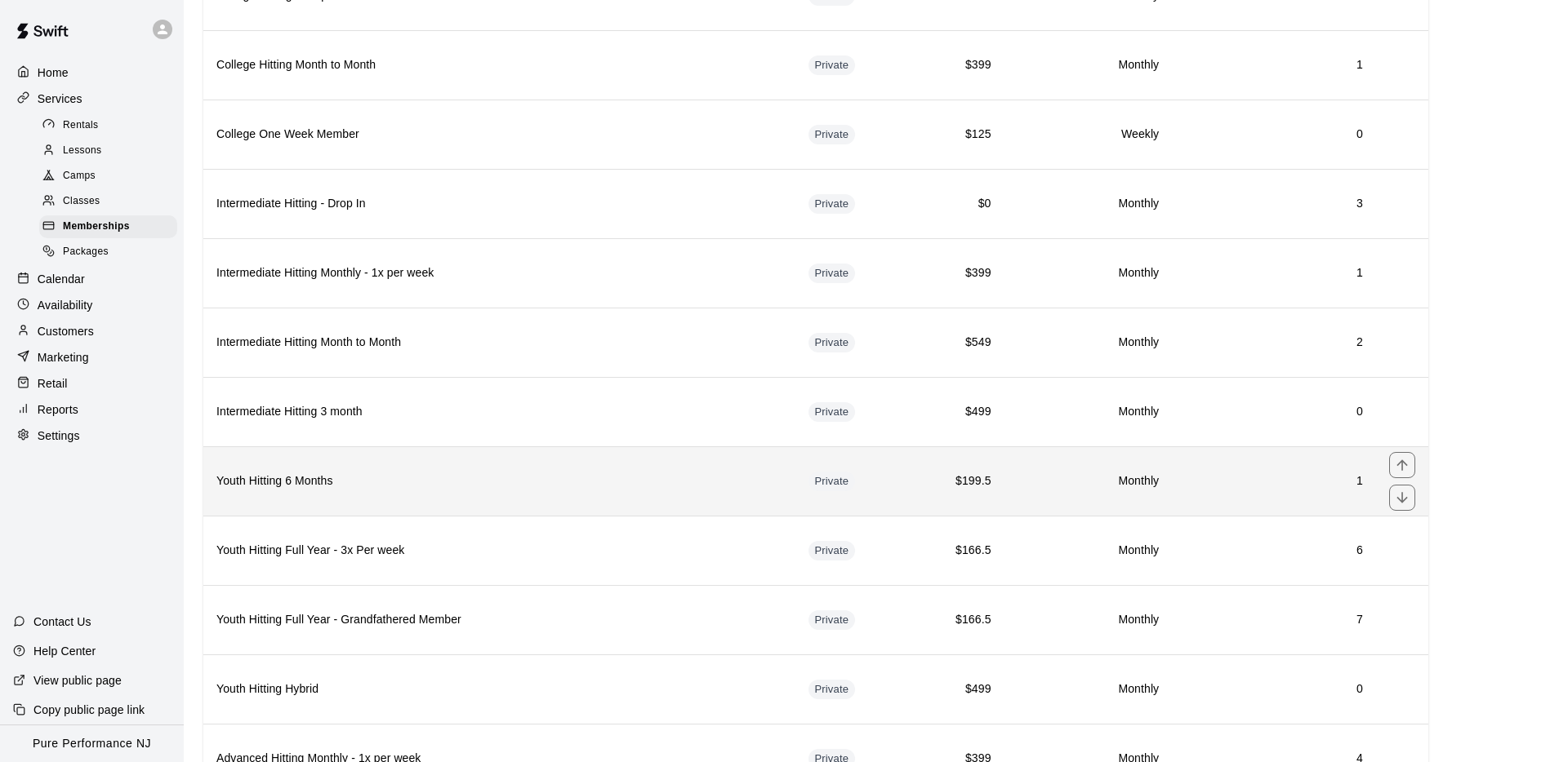
click at [417, 475] on h6 "Youth Hitting 6 Months" at bounding box center [499, 482] width 566 height 18
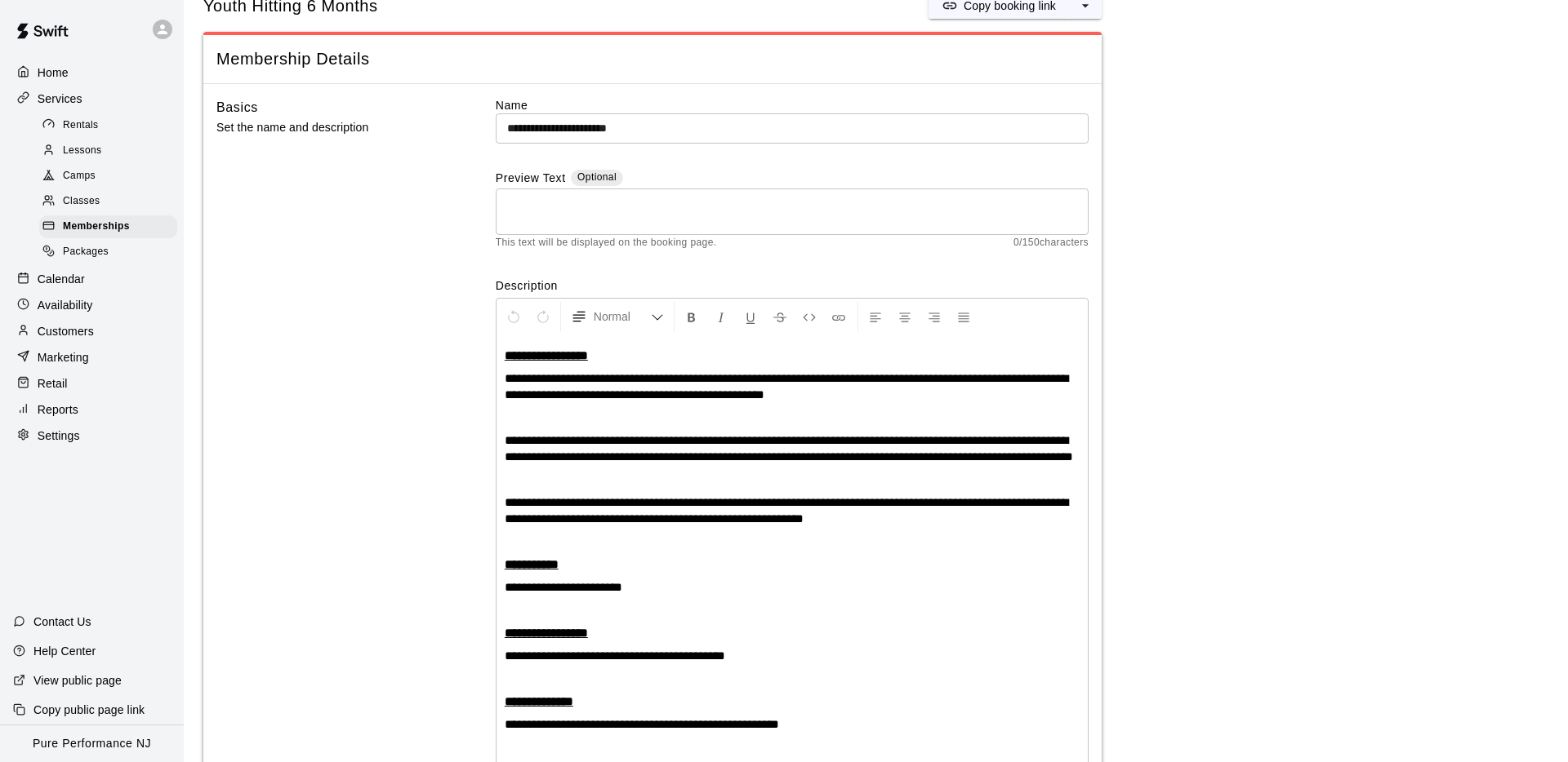
scroll to position [37, 0]
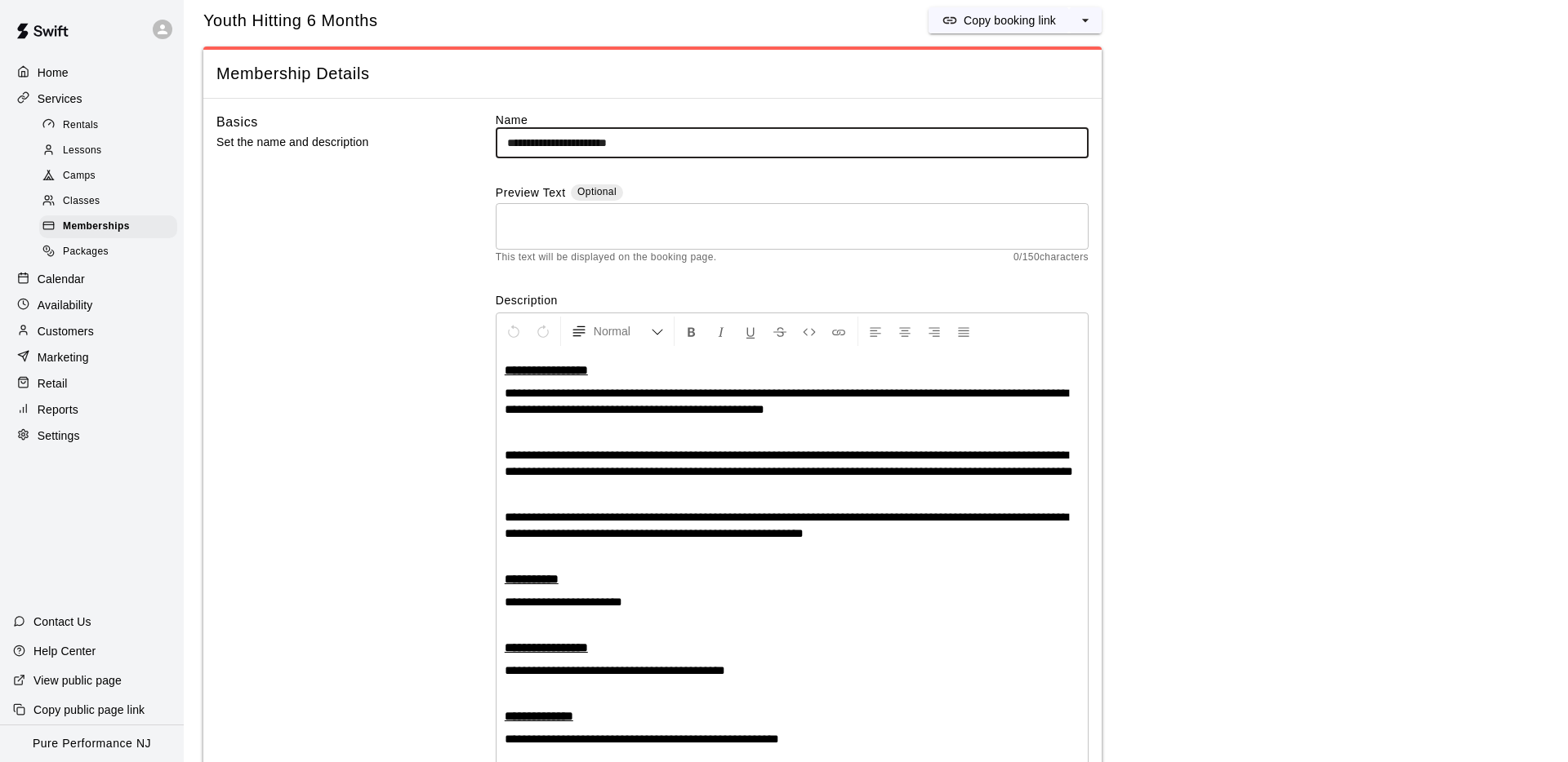
drag, startPoint x: 539, startPoint y: 145, endPoint x: 498, endPoint y: 144, distance: 41.0
click at [498, 144] on input "**********" at bounding box center [792, 143] width 593 height 30
paste input "**********"
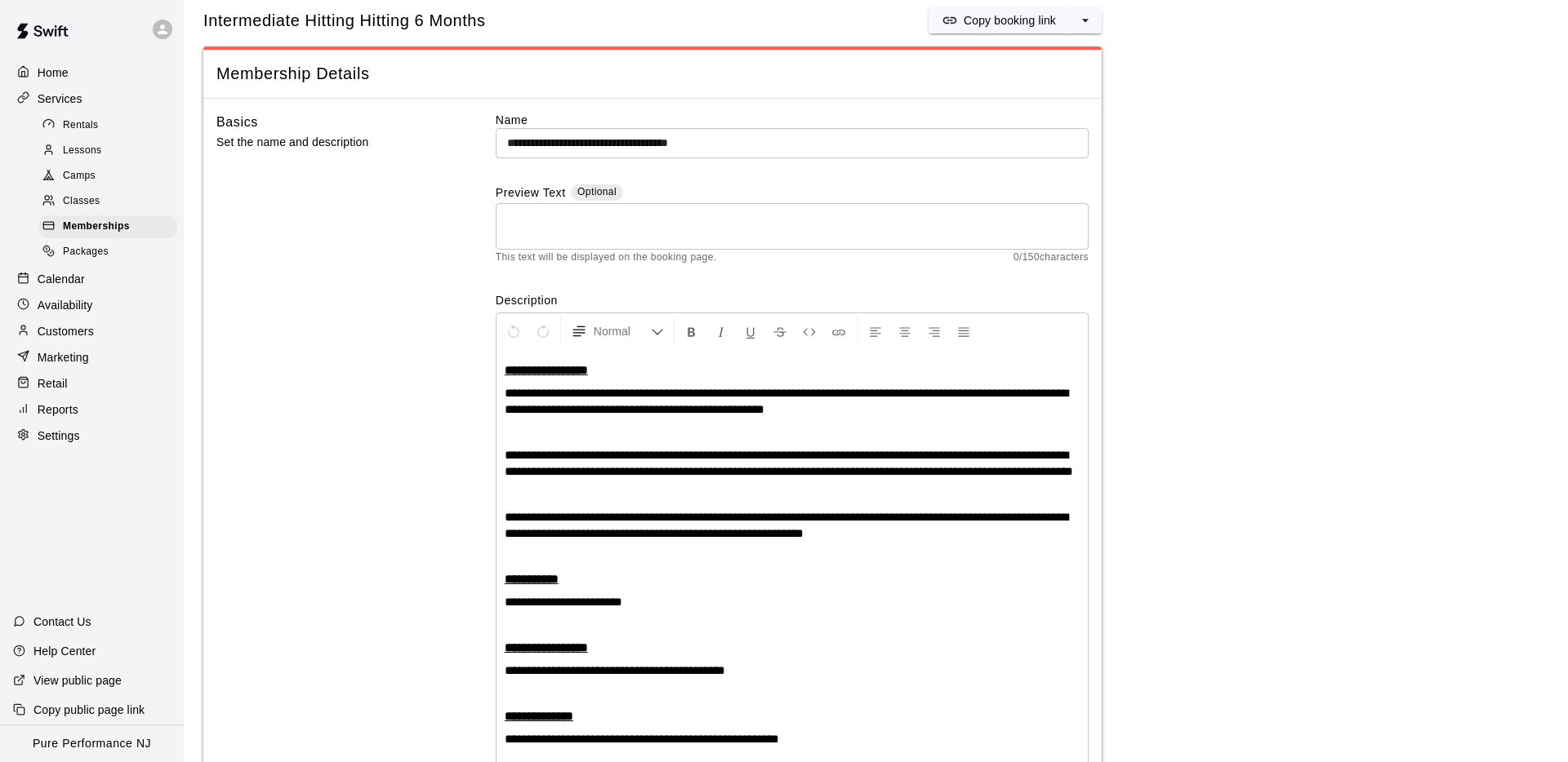
click at [426, 210] on div "Basics Set the name and description" at bounding box center [329, 509] width 227 height 794
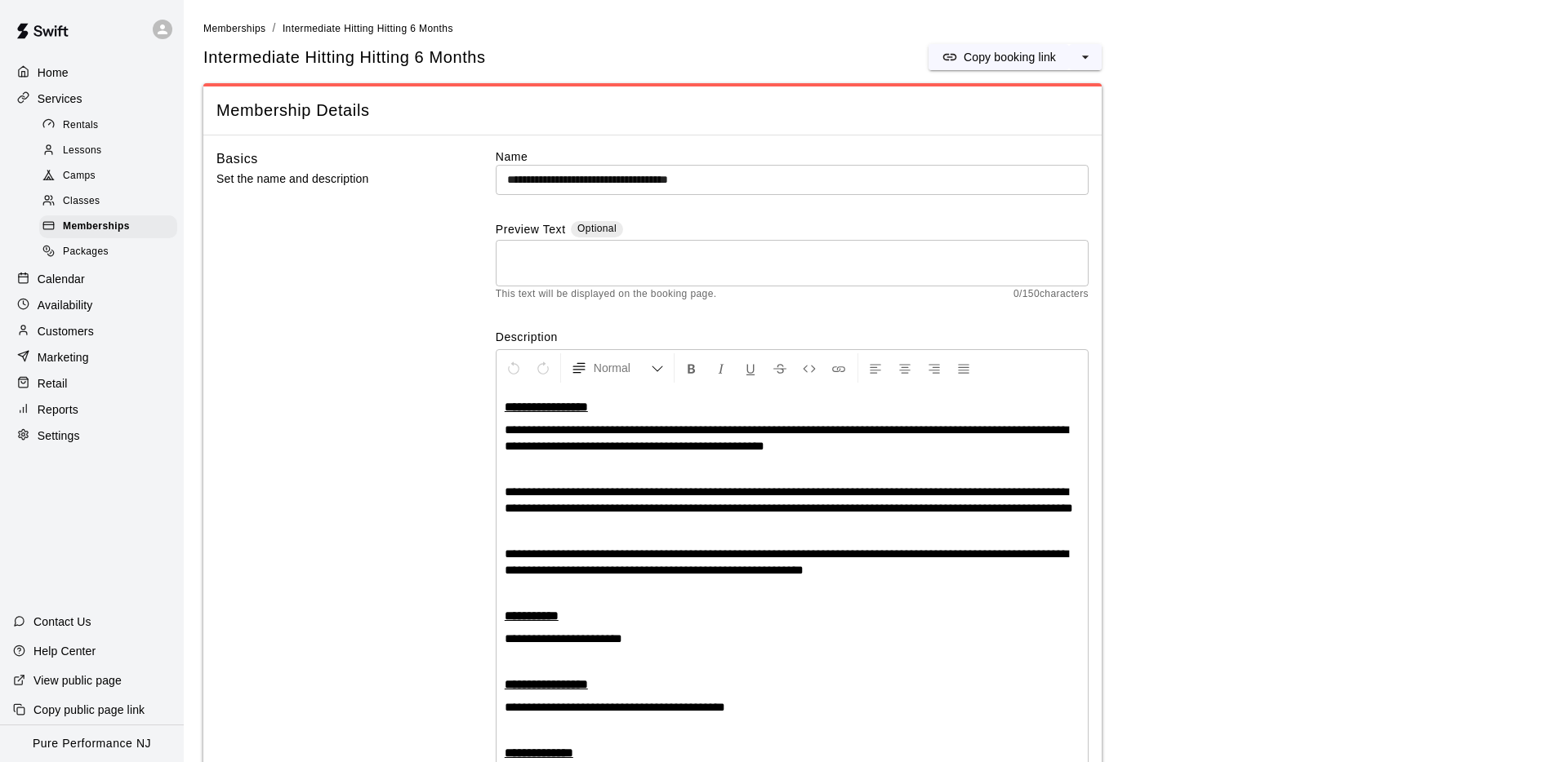
scroll to position [1, 0]
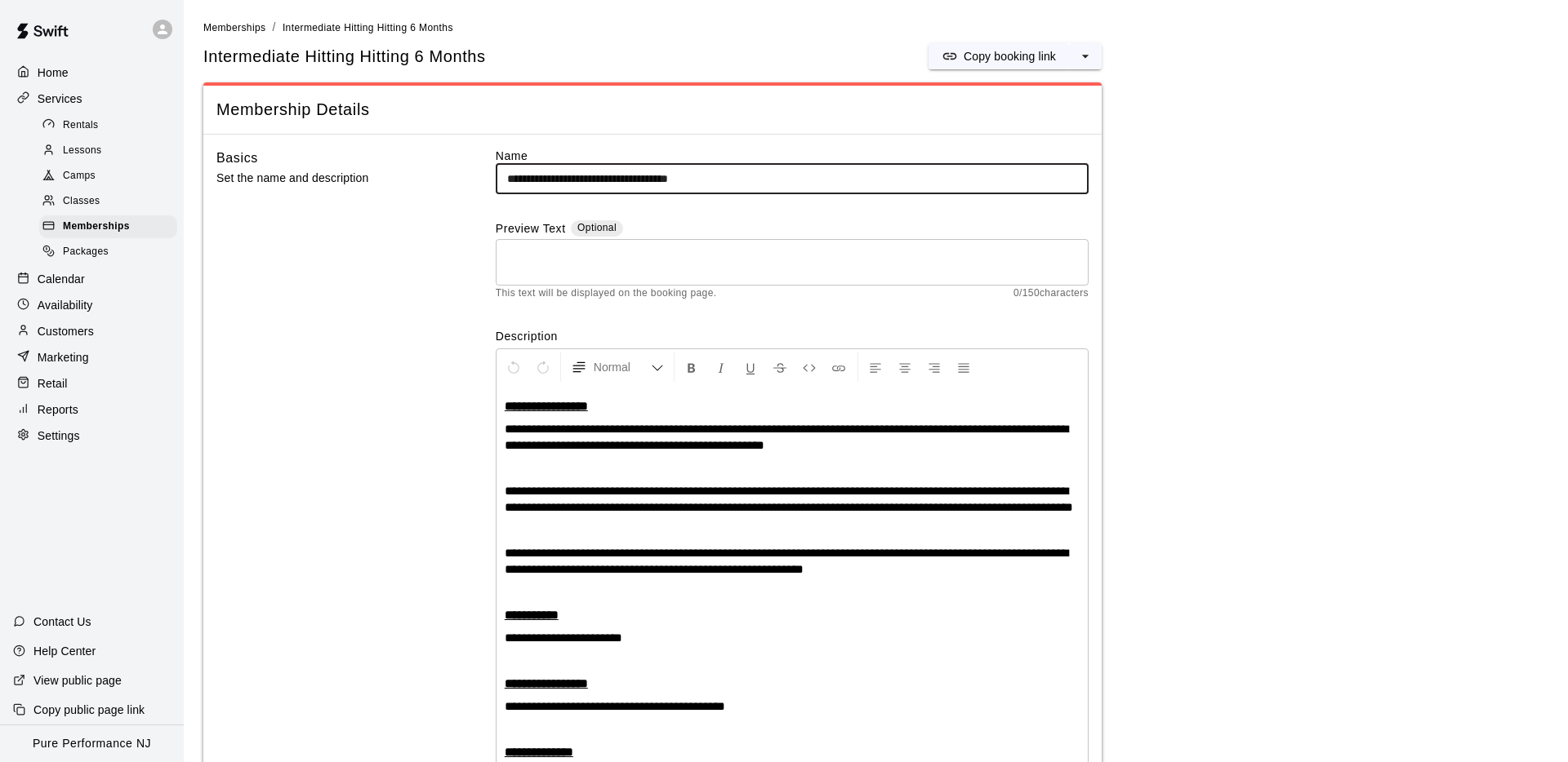
drag, startPoint x: 651, startPoint y: 178, endPoint x: 622, endPoint y: 176, distance: 29.1
click at [617, 178] on input "**********" at bounding box center [792, 179] width 593 height 30
type input "**********"
click at [356, 326] on div "Basics Set the name and description" at bounding box center [329, 544] width 227 height 794
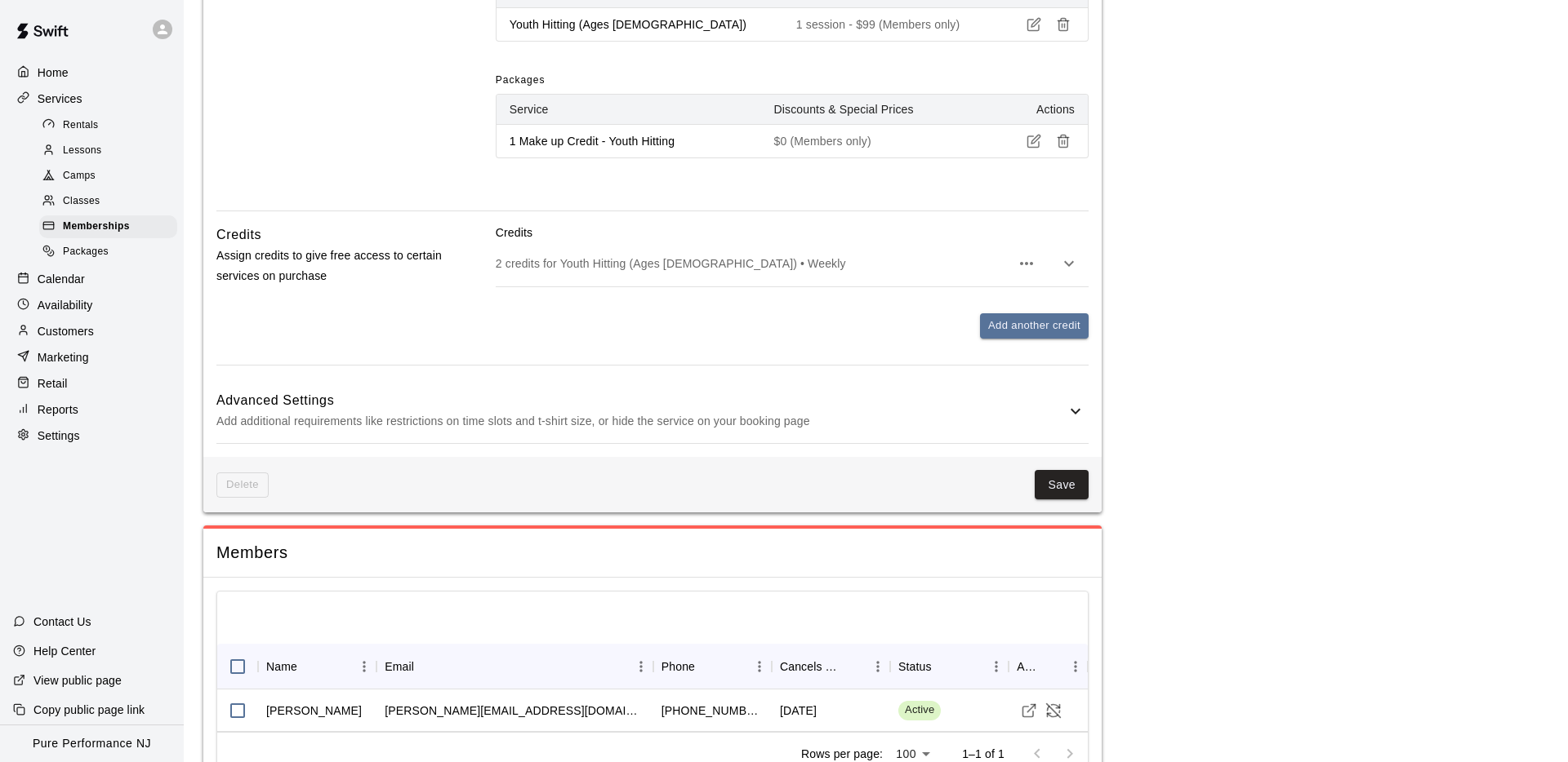
scroll to position [1153, 0]
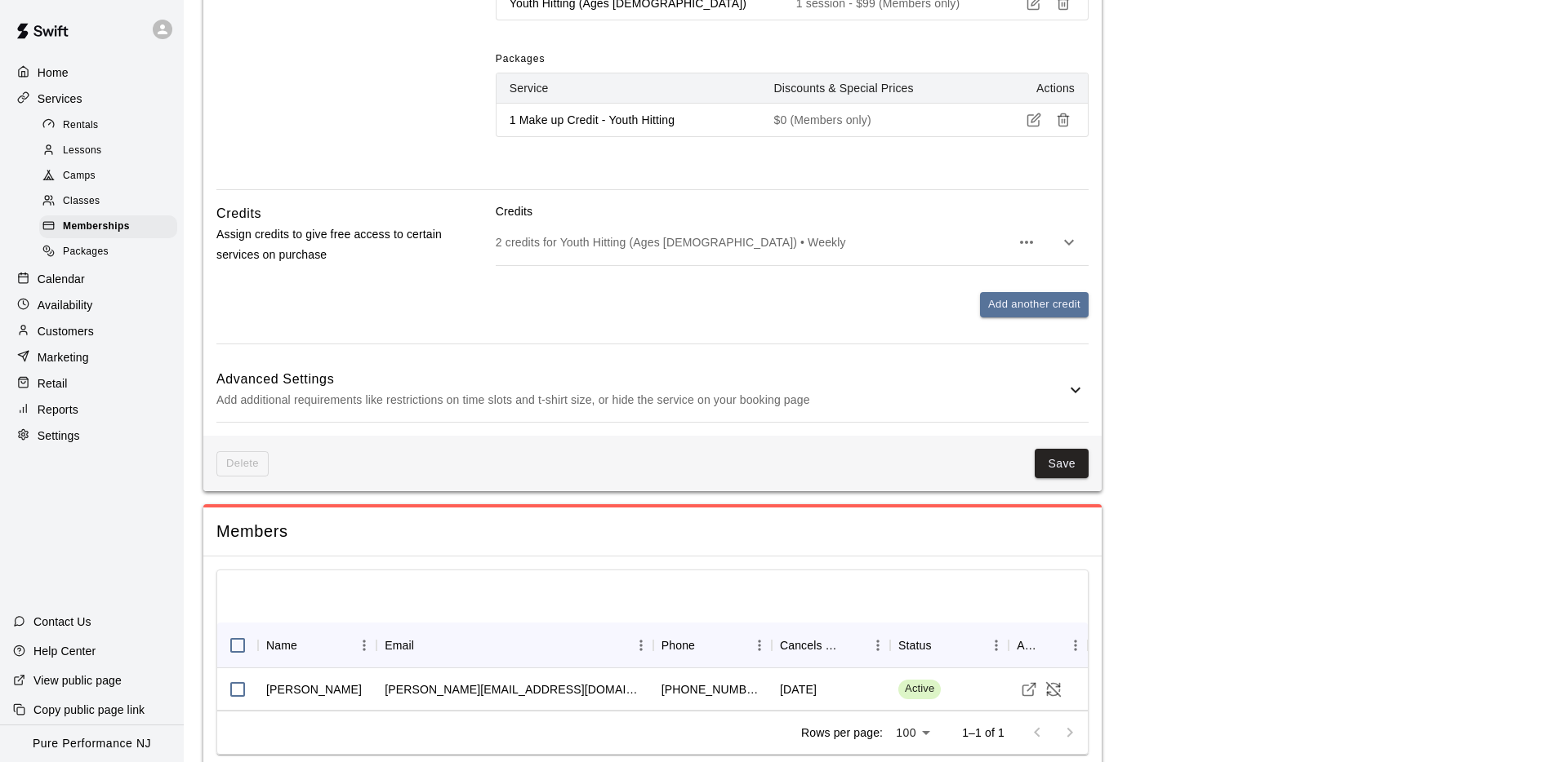
click at [1047, 475] on button "Save" at bounding box center [1061, 464] width 54 height 30
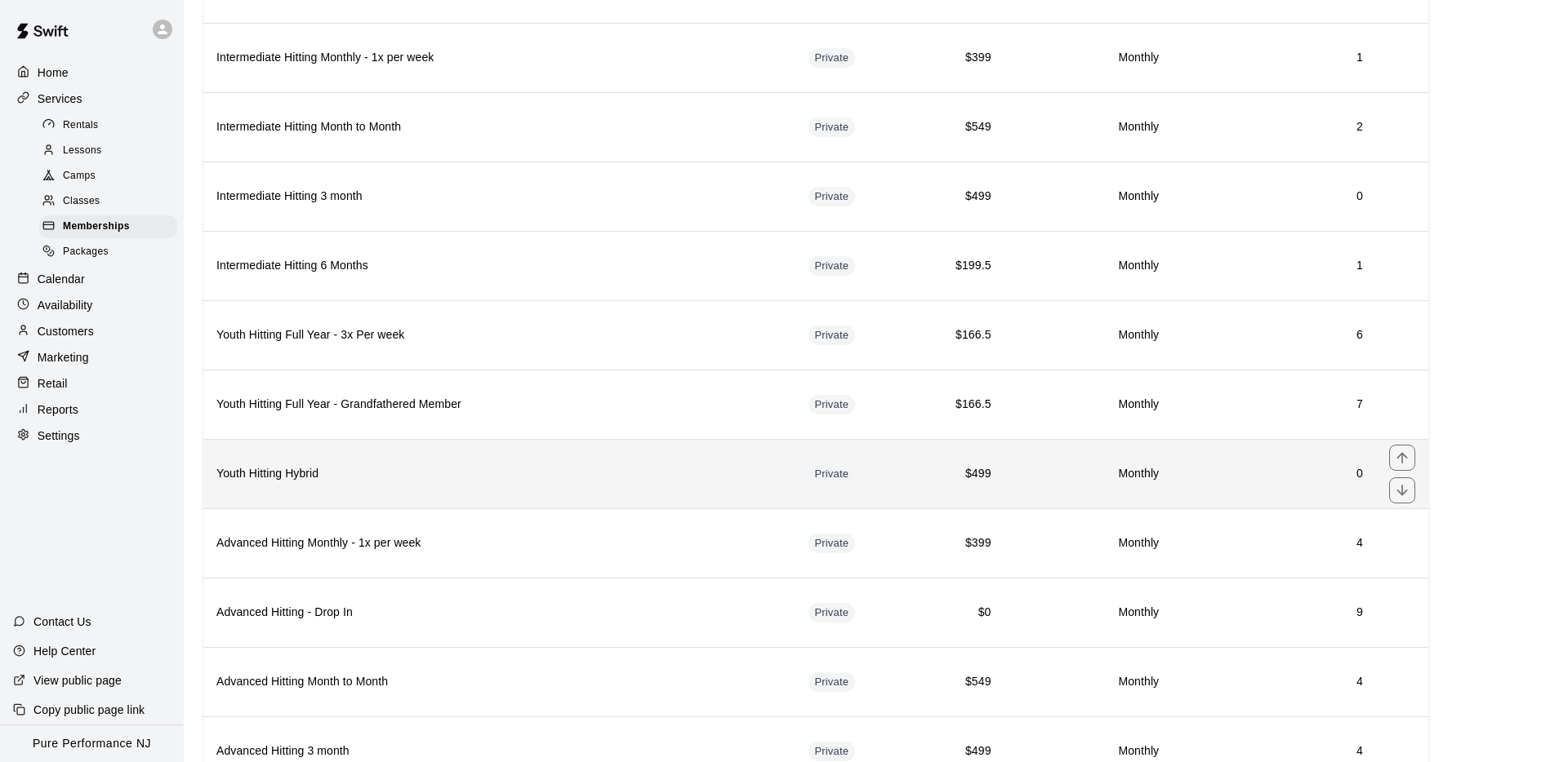
scroll to position [972, 0]
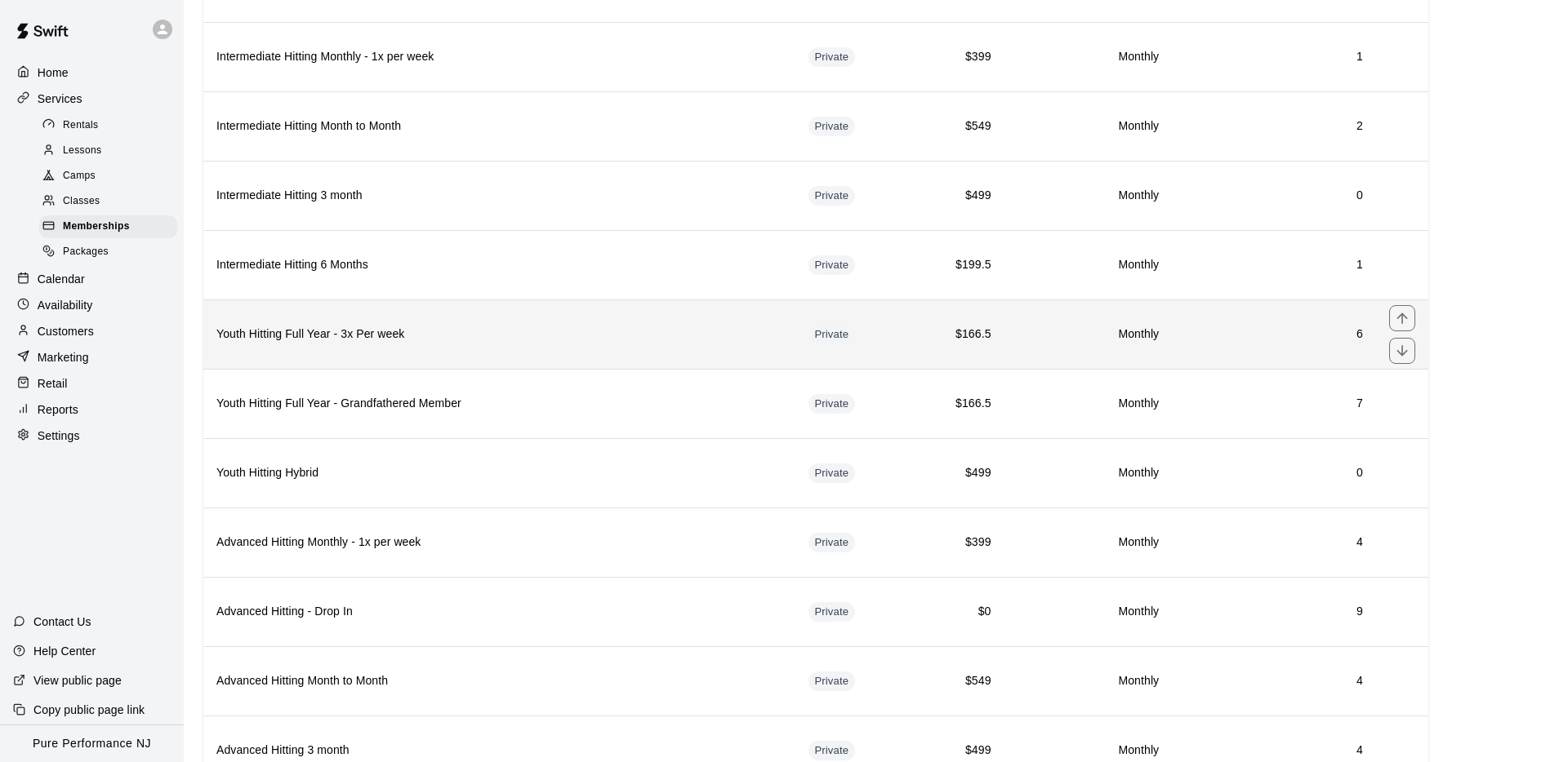
click at [413, 335] on h6 "Youth Hitting Full Year - 3x Per week" at bounding box center [499, 334] width 566 height 18
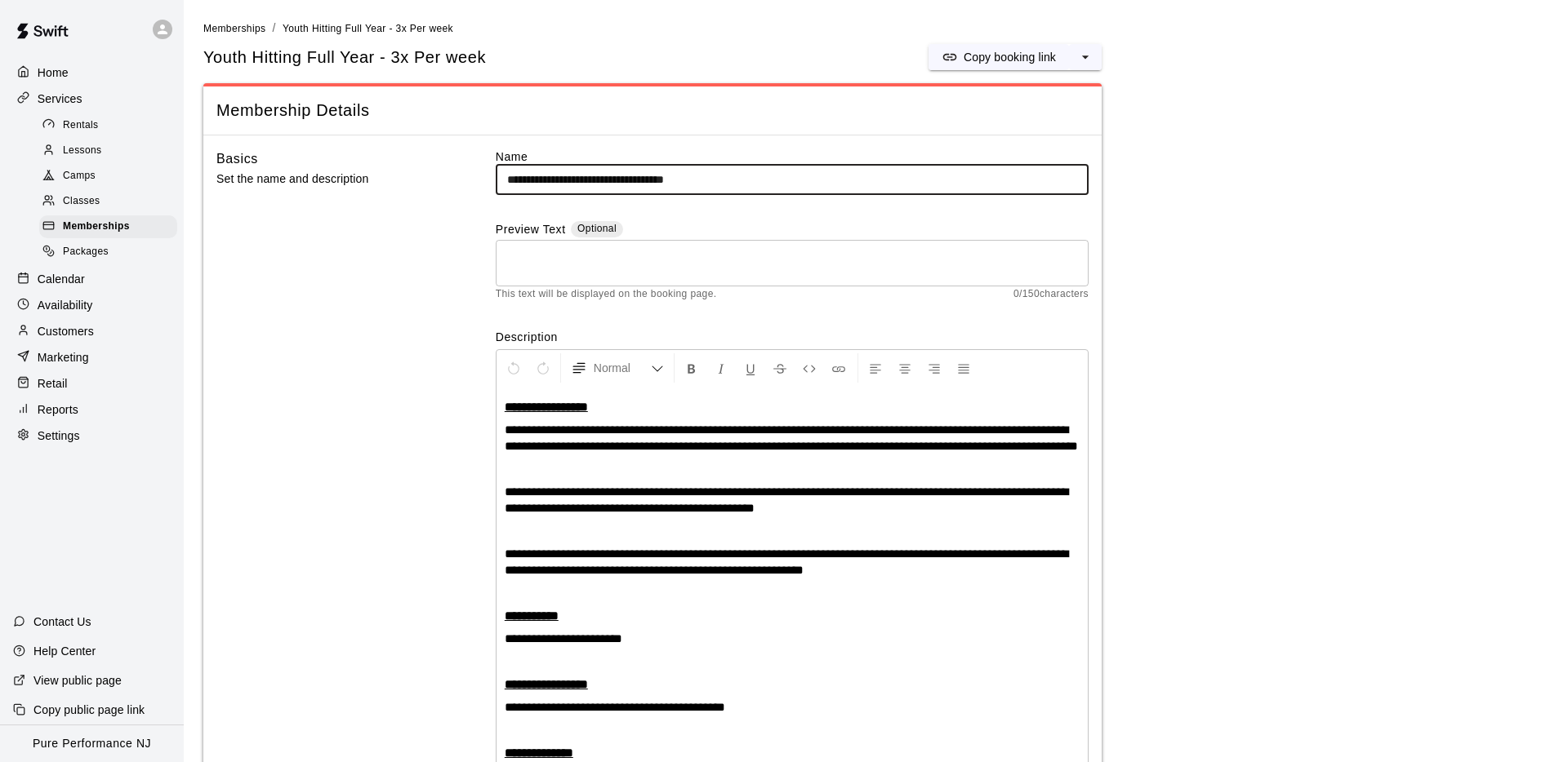
drag, startPoint x: 577, startPoint y: 183, endPoint x: 473, endPoint y: 181, distance: 104.0
click at [473, 181] on div "**********" at bounding box center [652, 545] width 872 height 794
paste input "*******"
type input "**********"
click at [384, 299] on div "Basics Set the name and description" at bounding box center [329, 545] width 227 height 794
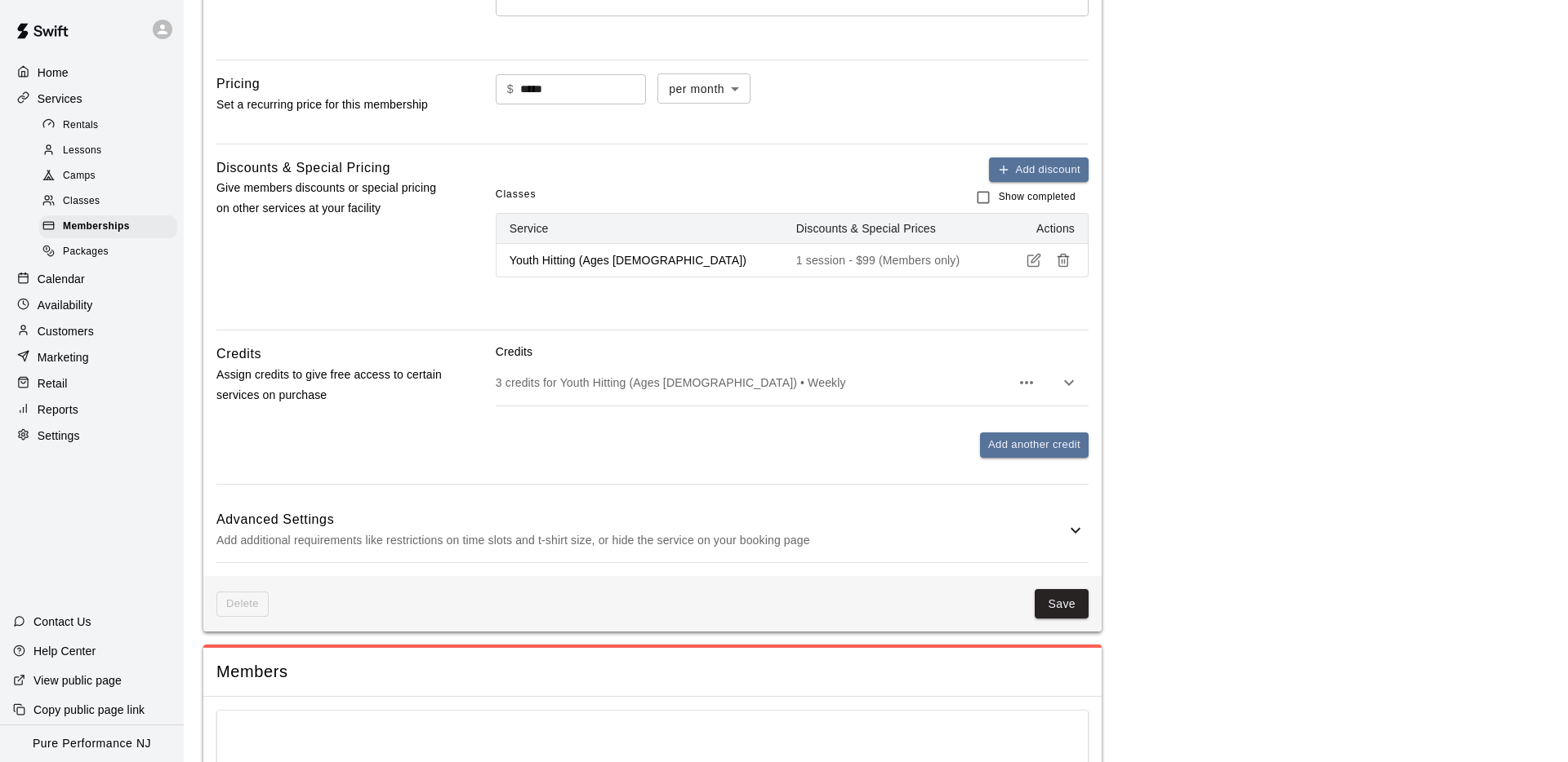
scroll to position [938, 0]
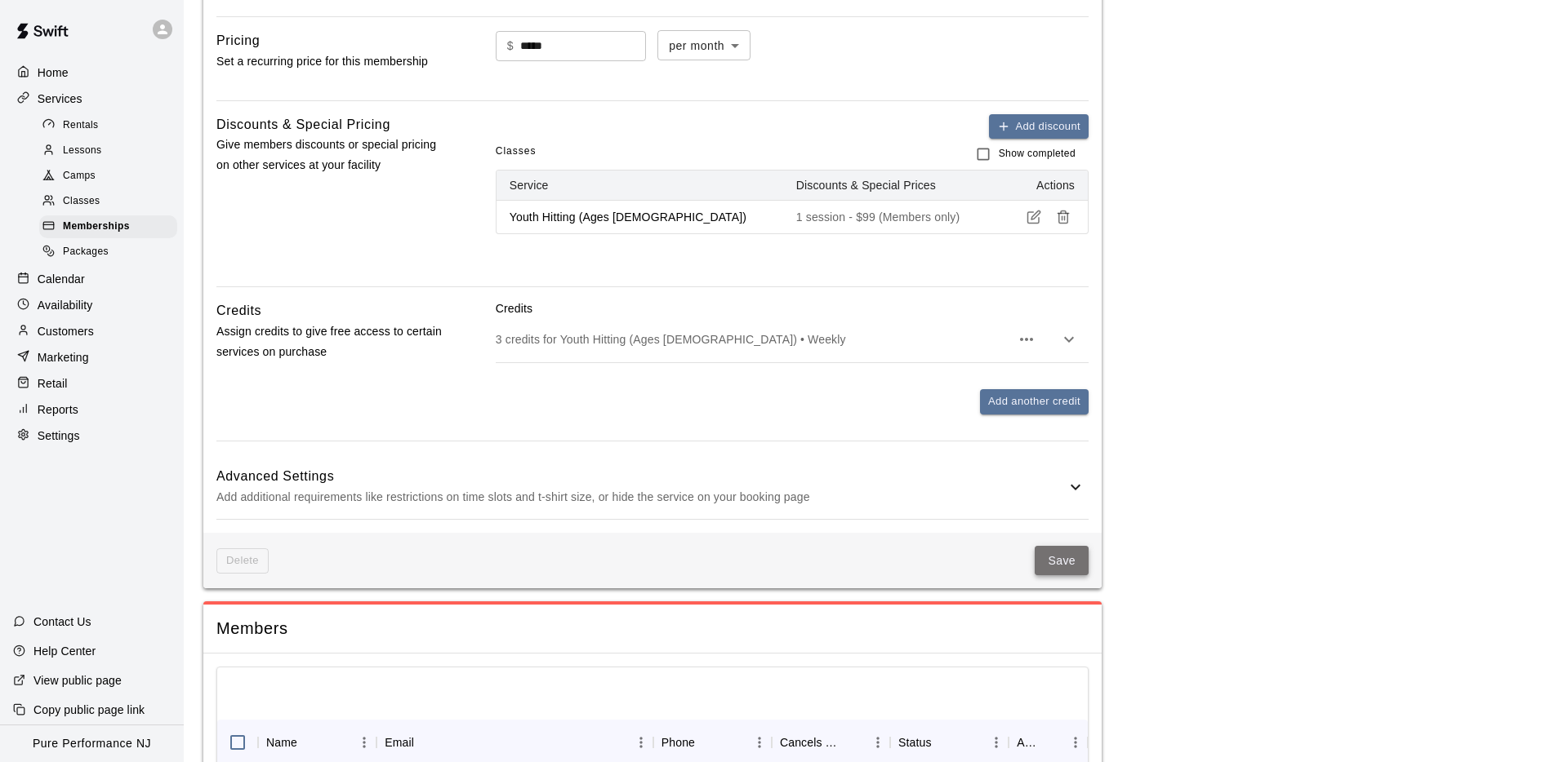
click at [1048, 573] on button "Save" at bounding box center [1061, 561] width 54 height 30
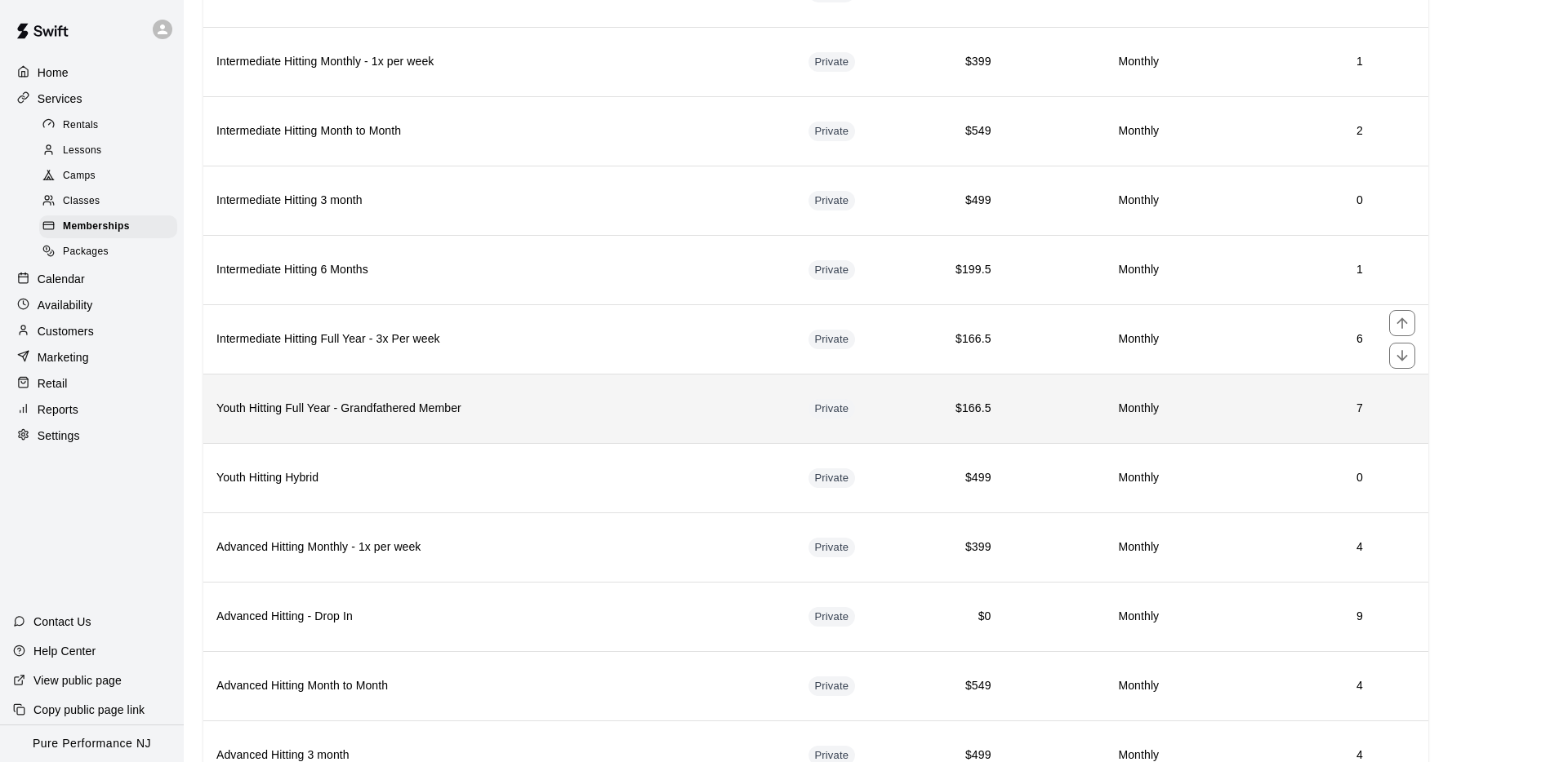
scroll to position [968, 0]
click at [527, 415] on h6 "Youth Hitting Full Year - Grandfathered Member" at bounding box center [499, 407] width 566 height 18
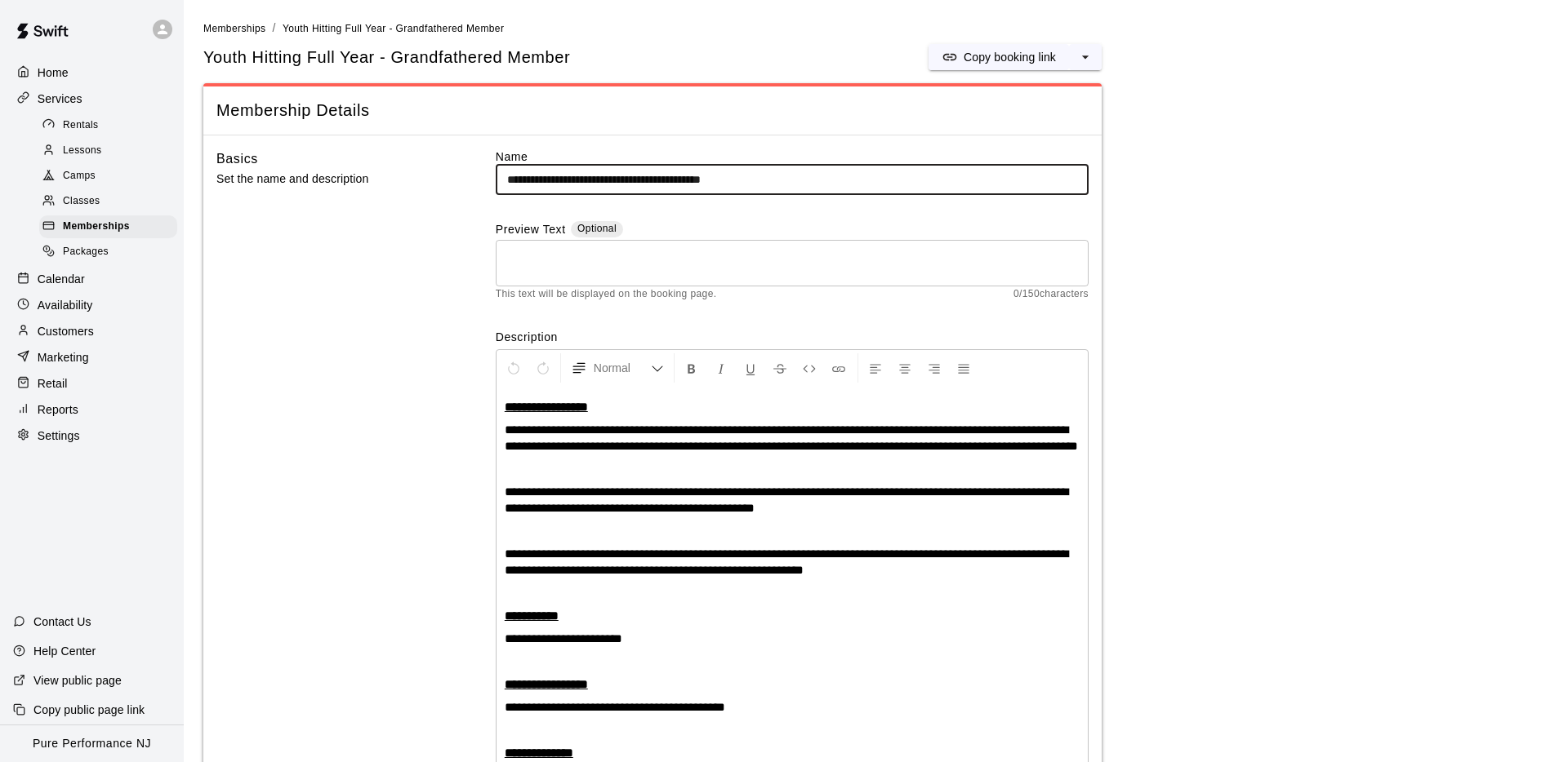
drag, startPoint x: 575, startPoint y: 181, endPoint x: 489, endPoint y: 179, distance: 86.0
click at [489, 179] on div "**********" at bounding box center [652, 545] width 872 height 794
paste input "*******"
type input "**********"
click at [424, 254] on div "Basics Set the name and description" at bounding box center [329, 545] width 227 height 794
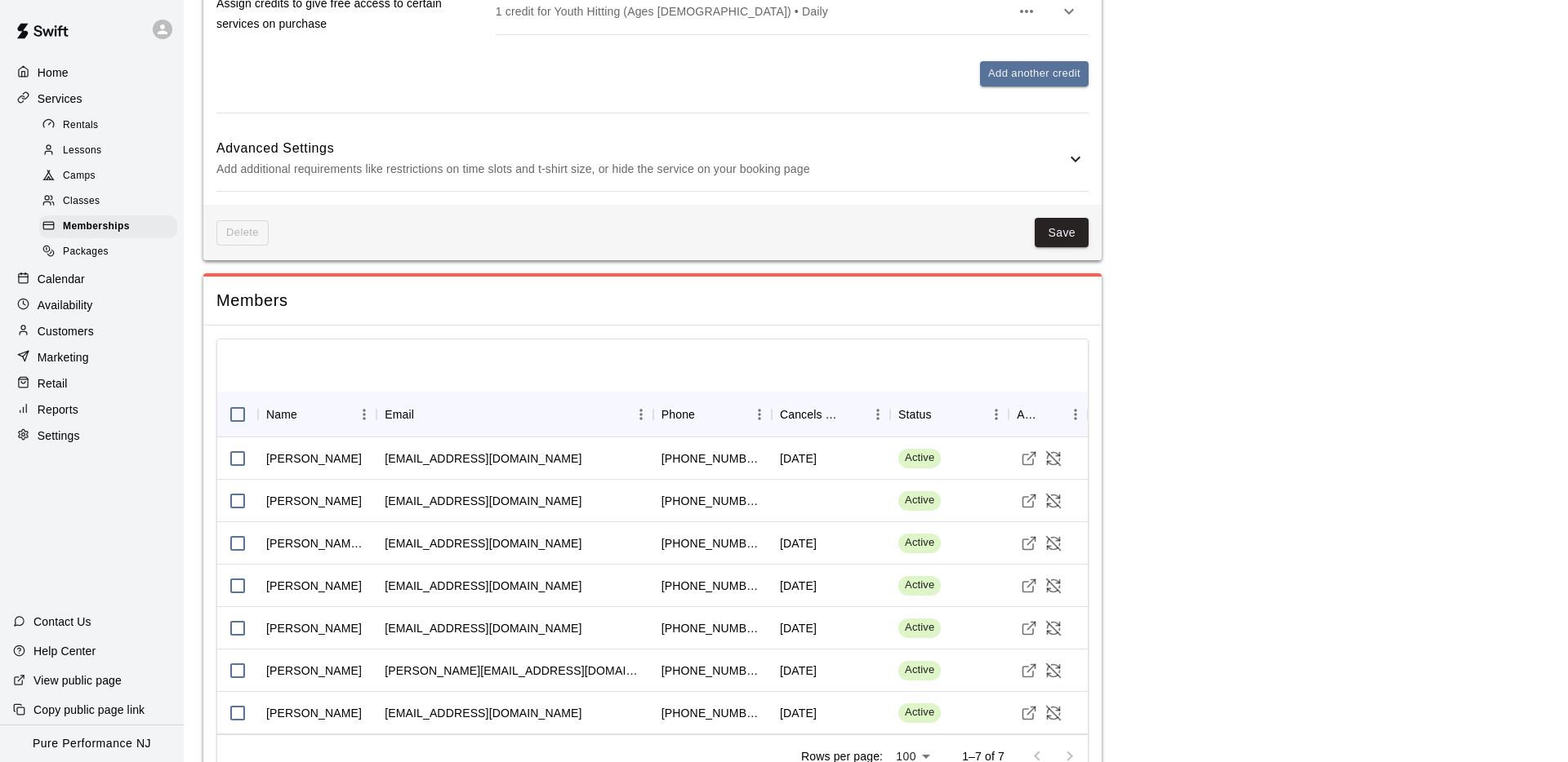
scroll to position [1468, 0]
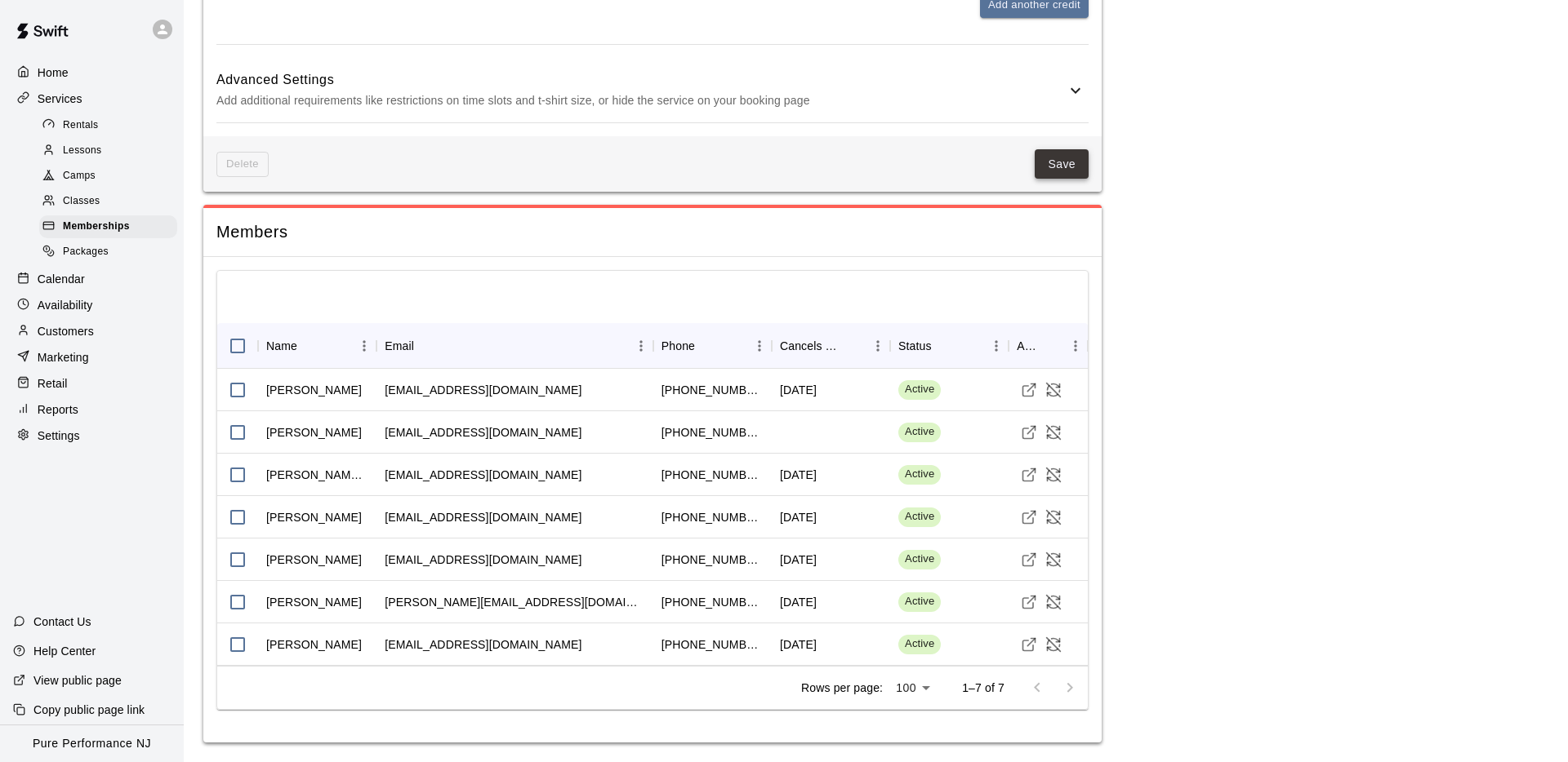
click at [1072, 171] on button "Save" at bounding box center [1061, 164] width 54 height 30
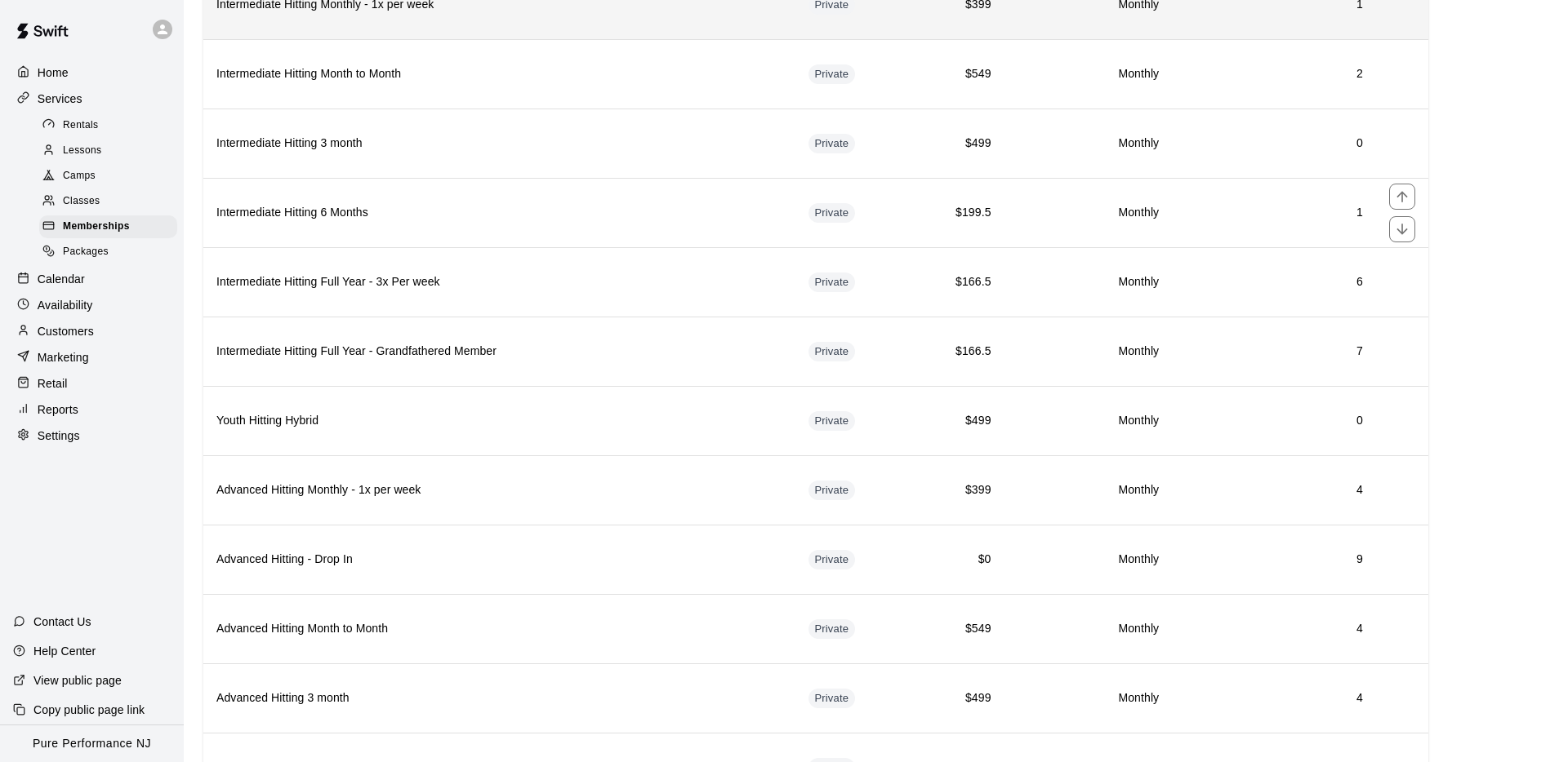
scroll to position [1130, 0]
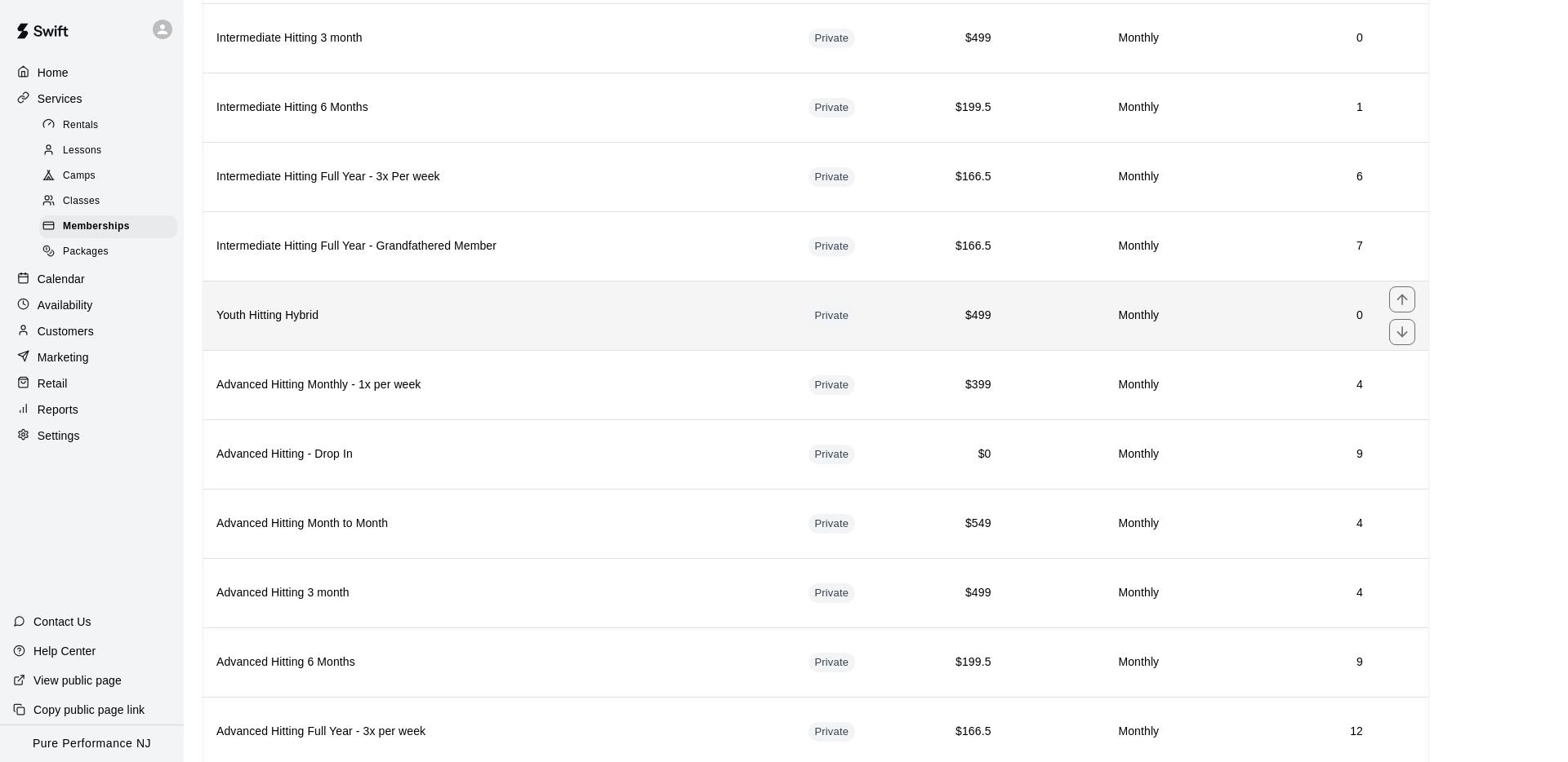
click at [437, 326] on th "Youth Hitting Hybrid" at bounding box center [499, 315] width 592 height 70
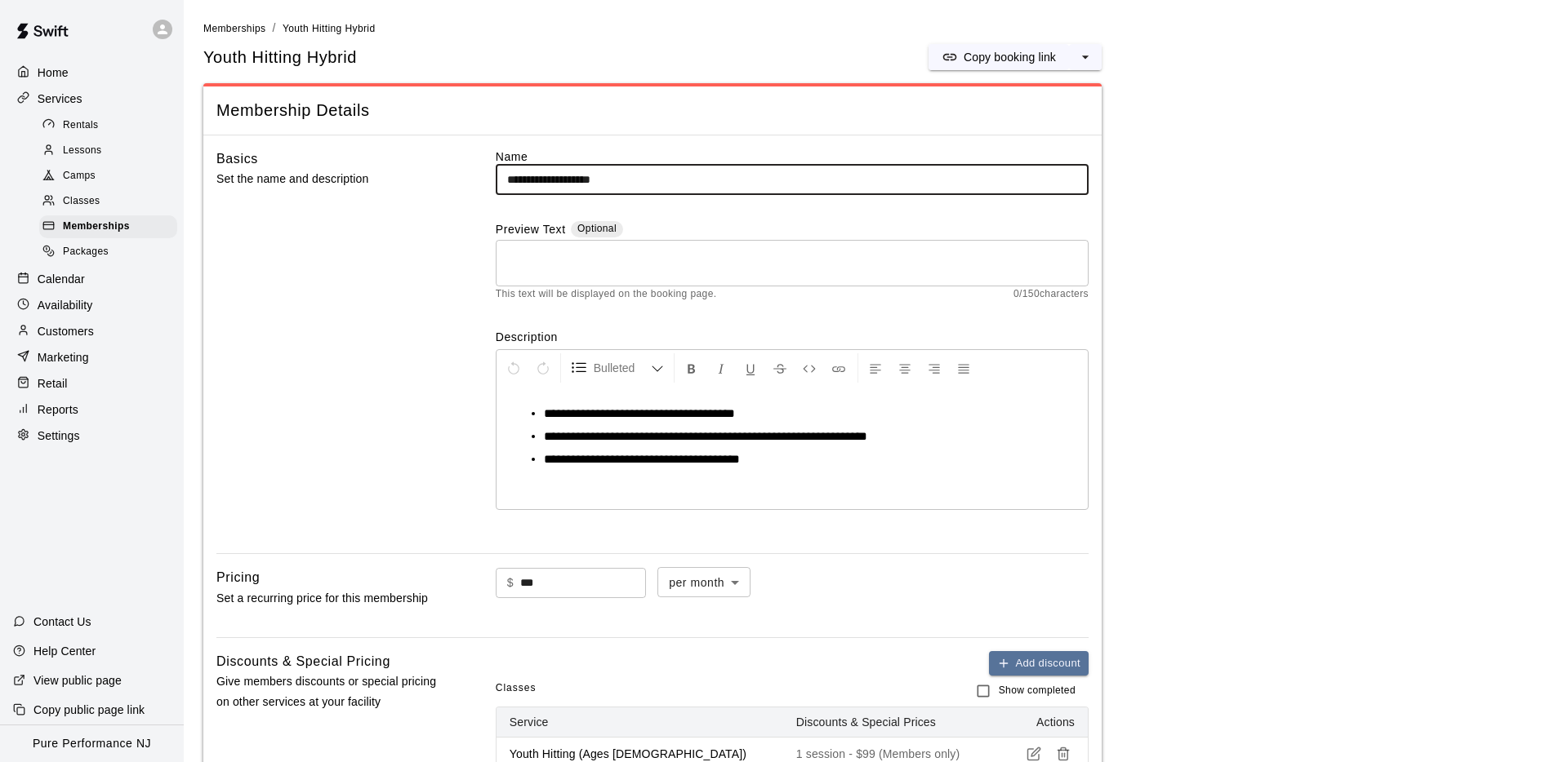
drag, startPoint x: 502, startPoint y: 181, endPoint x: 456, endPoint y: 181, distance: 46.0
click at [456, 181] on div "**********" at bounding box center [652, 344] width 872 height 392
paste input "**********"
click at [301, 280] on div "Basics Set the name and description" at bounding box center [329, 344] width 227 height 392
drag, startPoint x: 640, startPoint y: 183, endPoint x: 617, endPoint y: 184, distance: 23.0
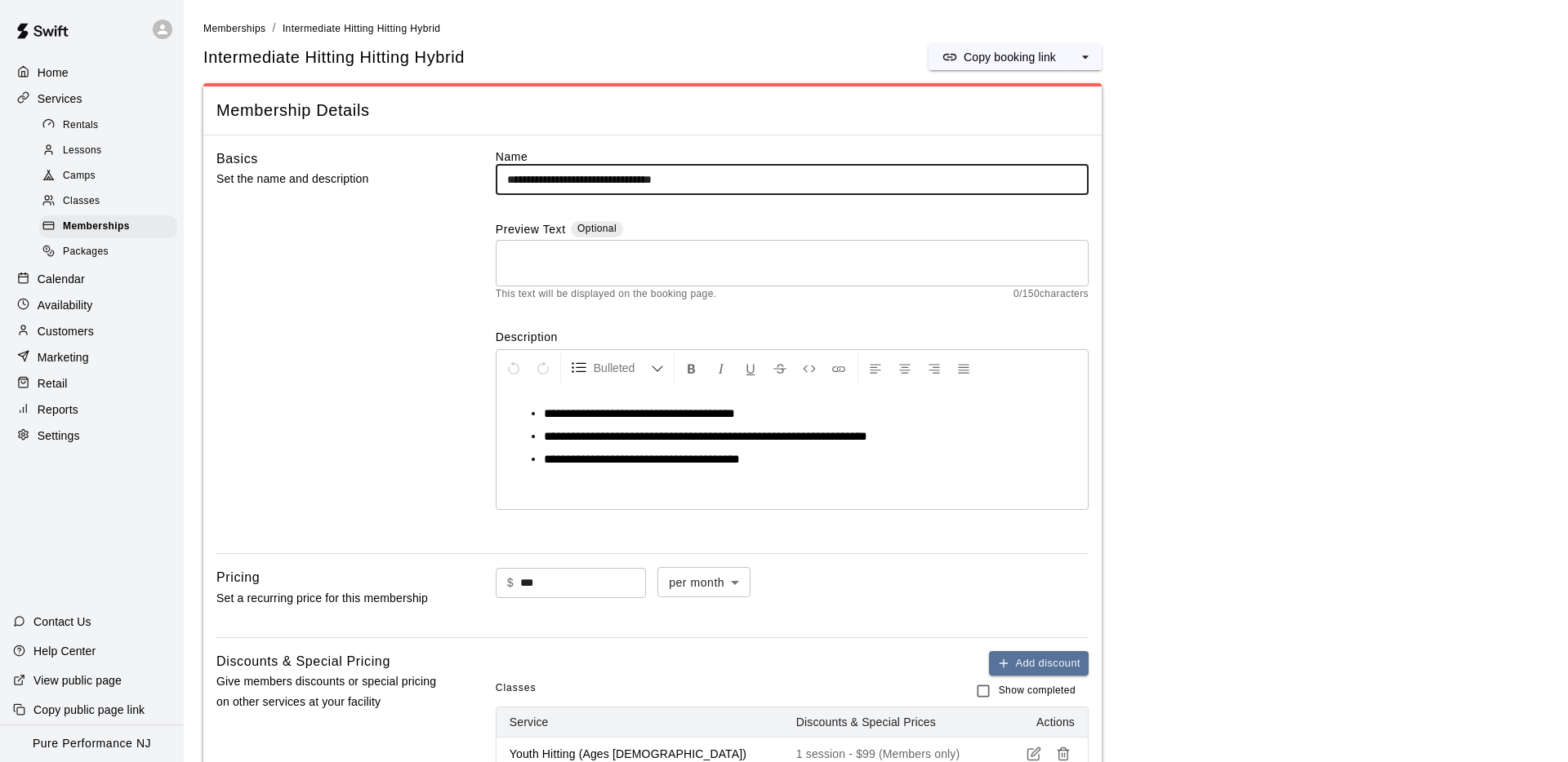
click at [617, 184] on input "**********" at bounding box center [792, 180] width 593 height 30
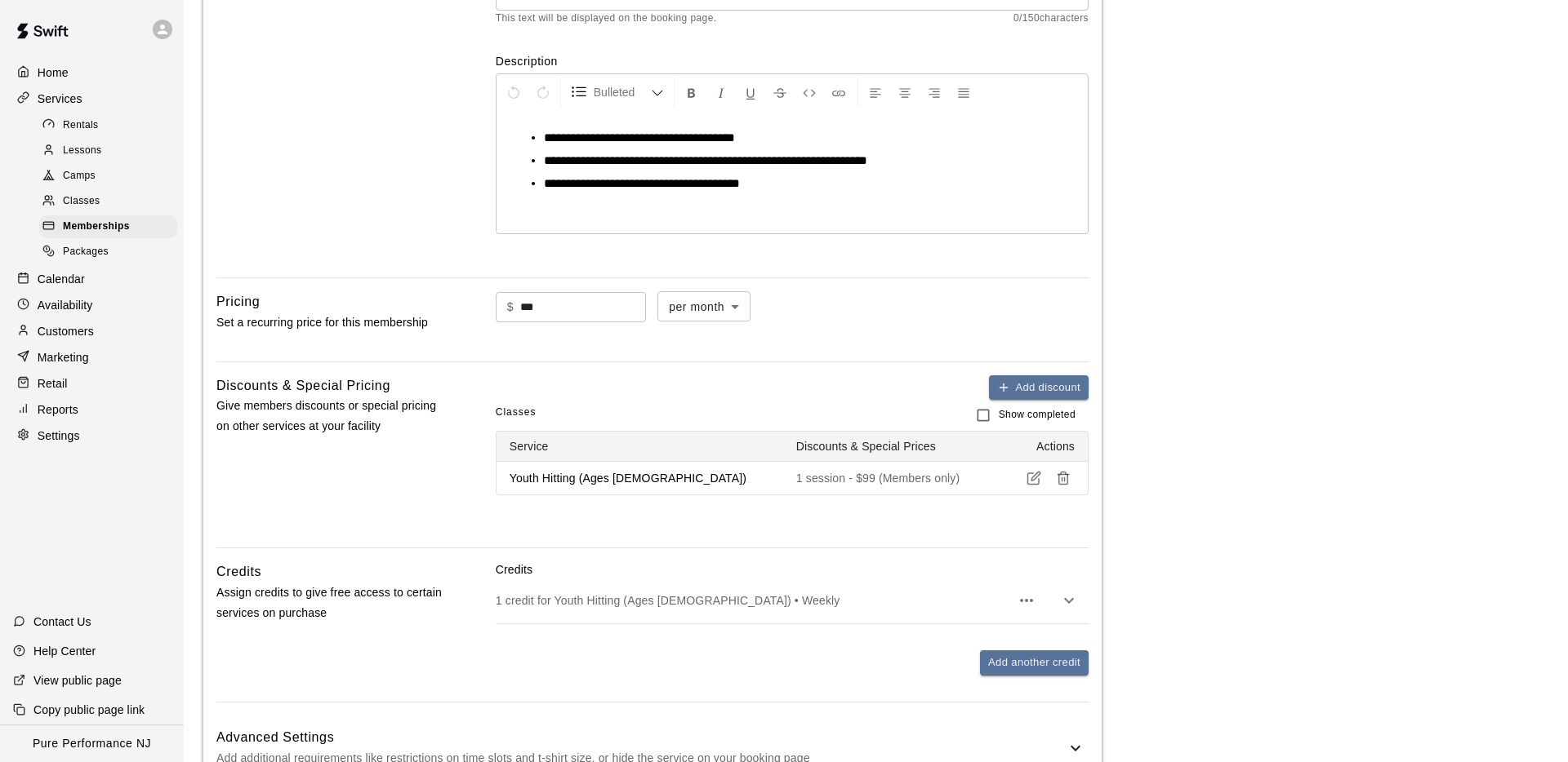
scroll to position [481, 0]
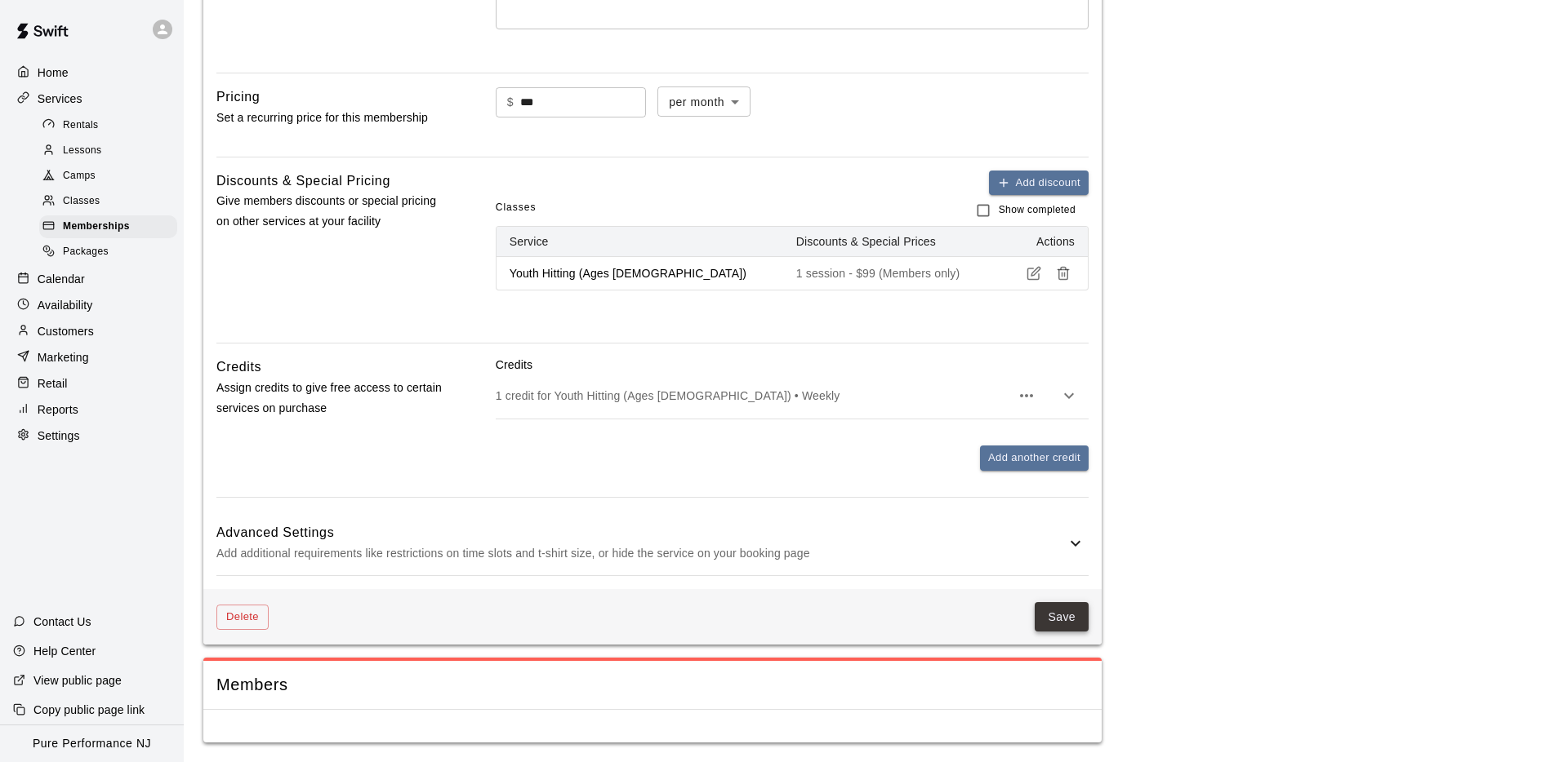
type input "**********"
click at [1056, 624] on button "Save" at bounding box center [1061, 617] width 54 height 30
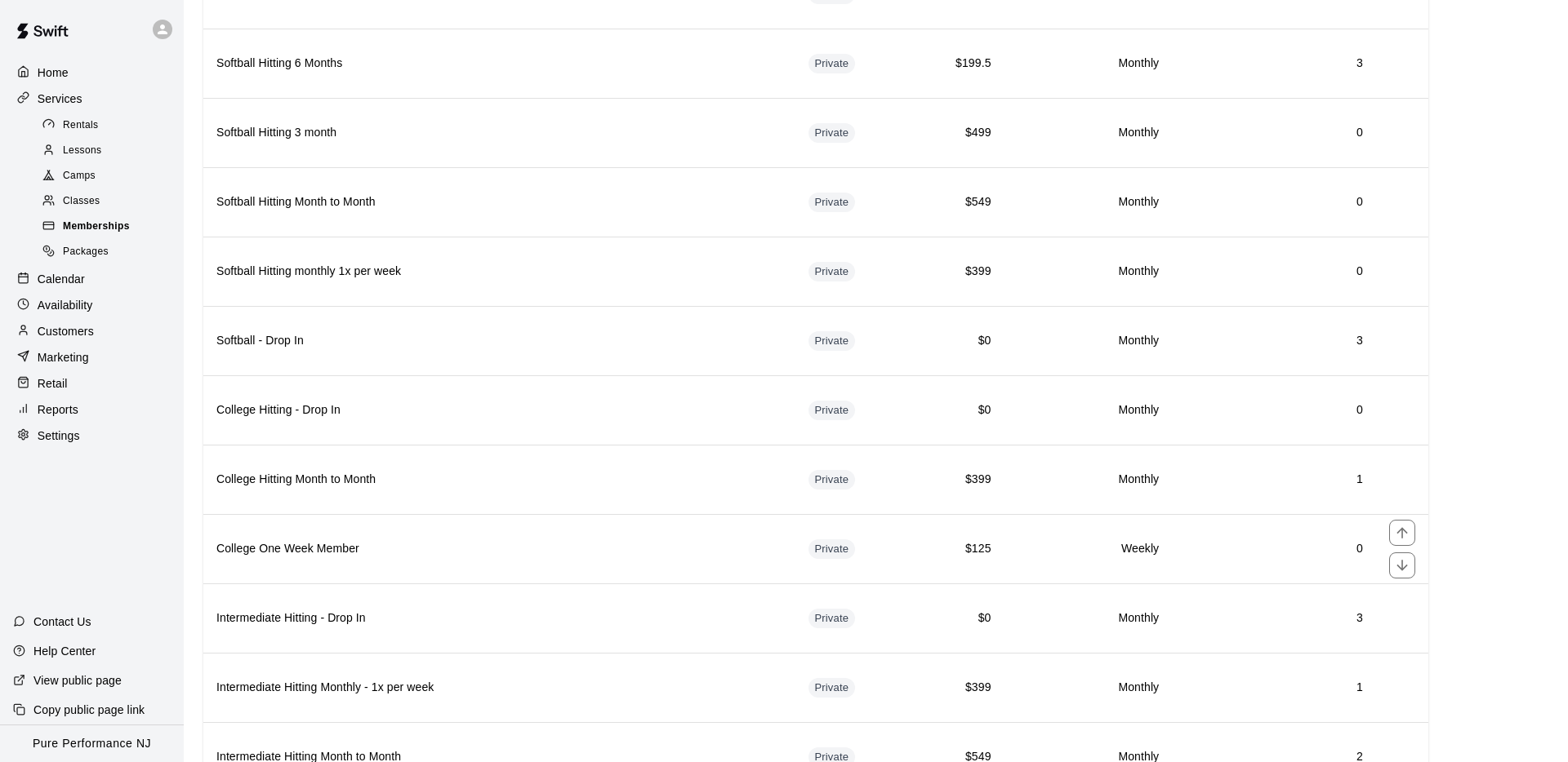
scroll to position [340, 0]
click at [93, 191] on div "Classes" at bounding box center [108, 202] width 138 height 23
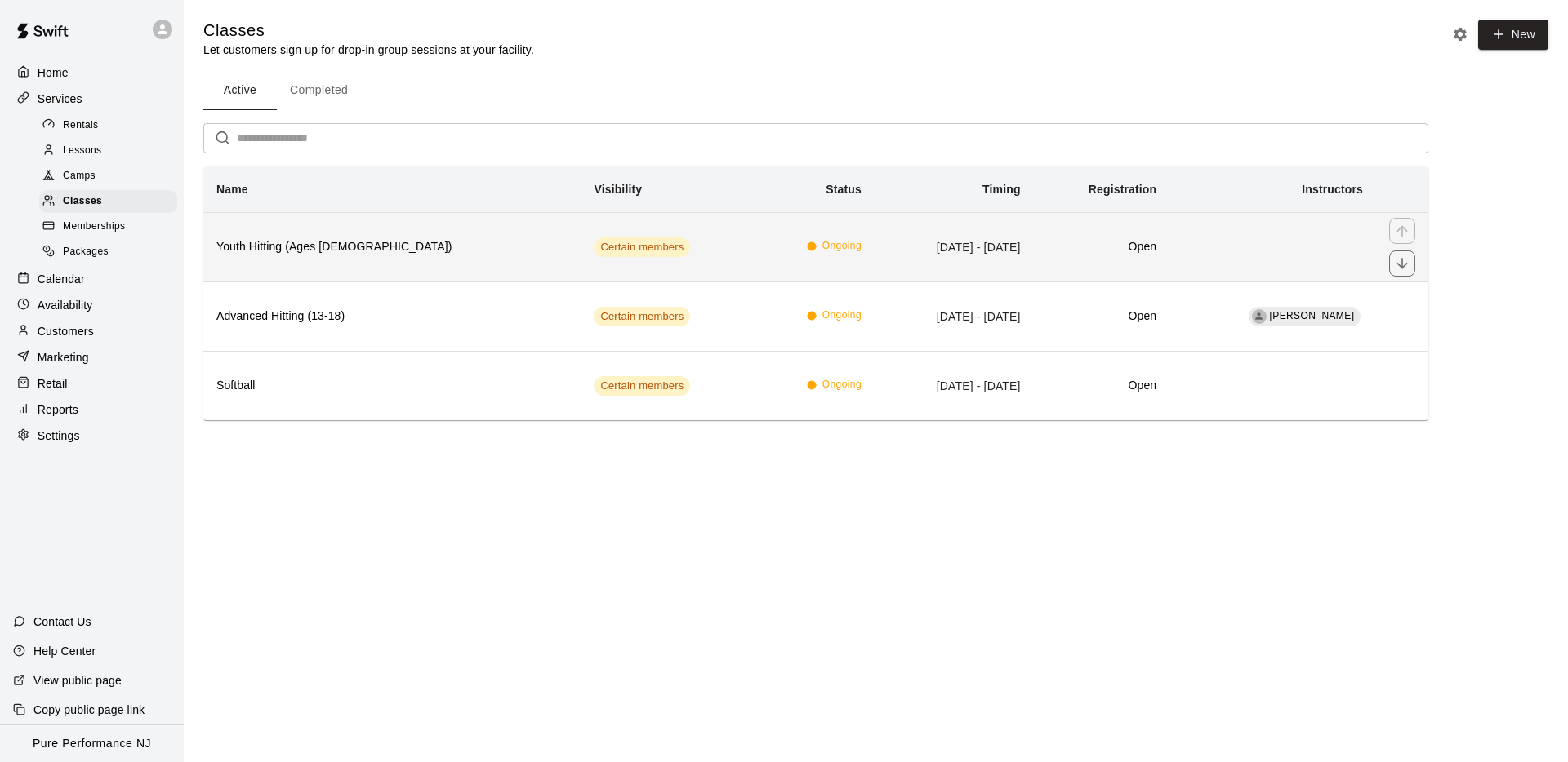
click at [353, 257] on th "Youth Hitting (Ages [DEMOGRAPHIC_DATA])" at bounding box center [392, 247] width 378 height 70
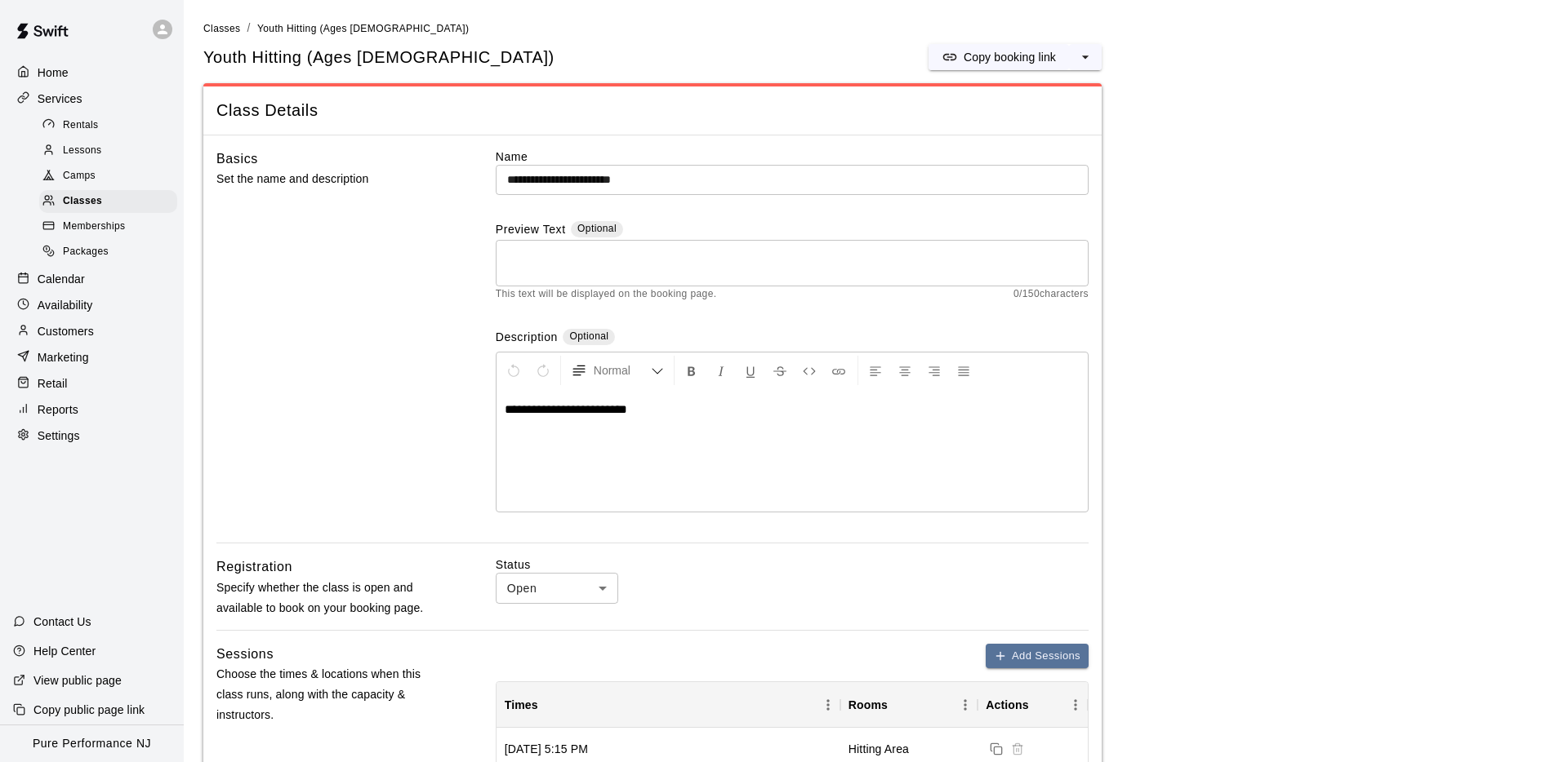
drag, startPoint x: 406, startPoint y: 169, endPoint x: 478, endPoint y: 172, distance: 72.1
click at [415, 168] on div "Basics Set the name and description" at bounding box center [329, 346] width 227 height 395
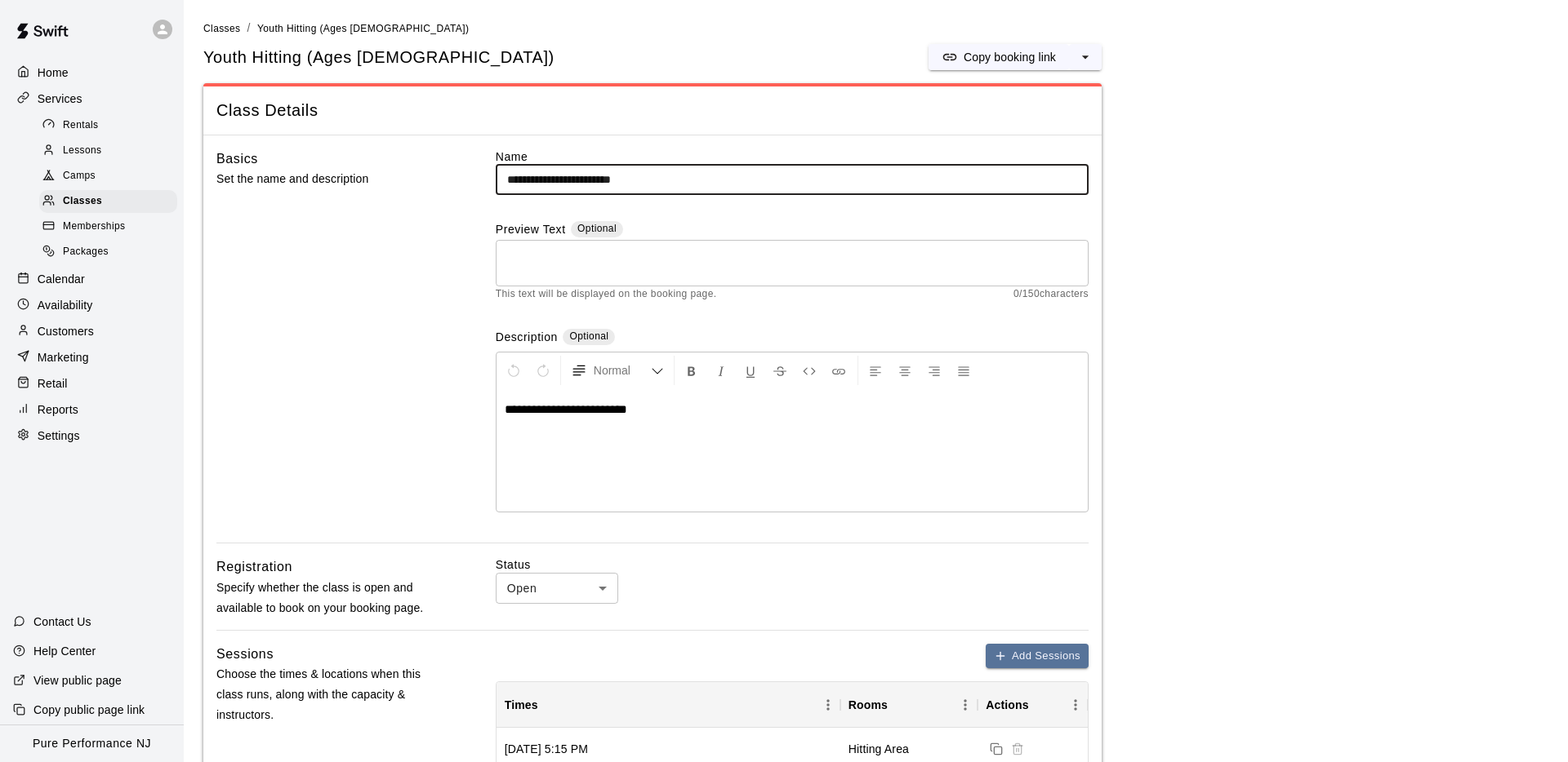
drag, startPoint x: 537, startPoint y: 180, endPoint x: 479, endPoint y: 176, distance: 58.1
click at [479, 176] on div "**********" at bounding box center [652, 346] width 872 height 395
paste input "**********"
type input "**********"
click at [348, 216] on div "Basics Set the name and description" at bounding box center [329, 346] width 227 height 395
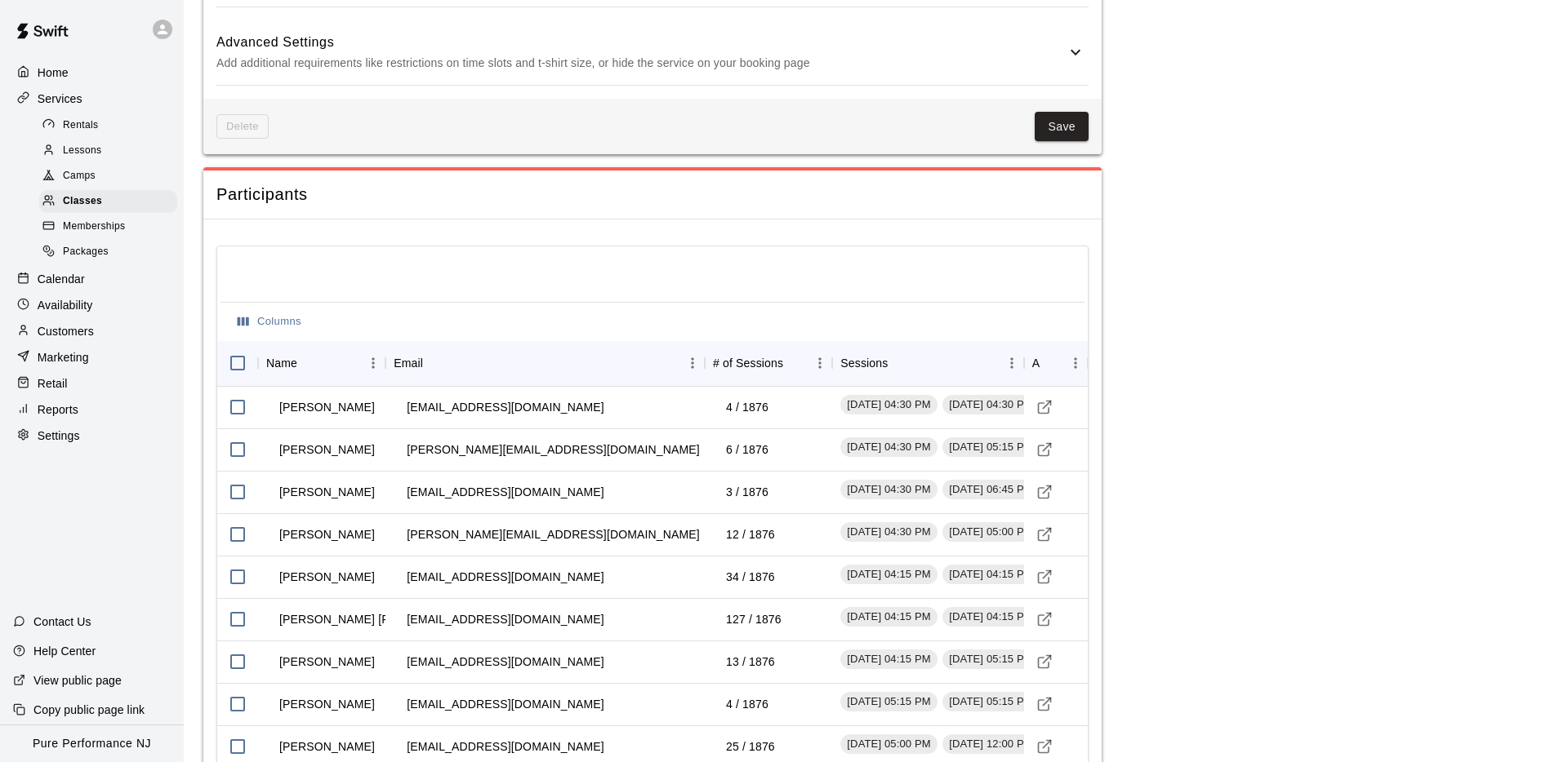
scroll to position [1150, 0]
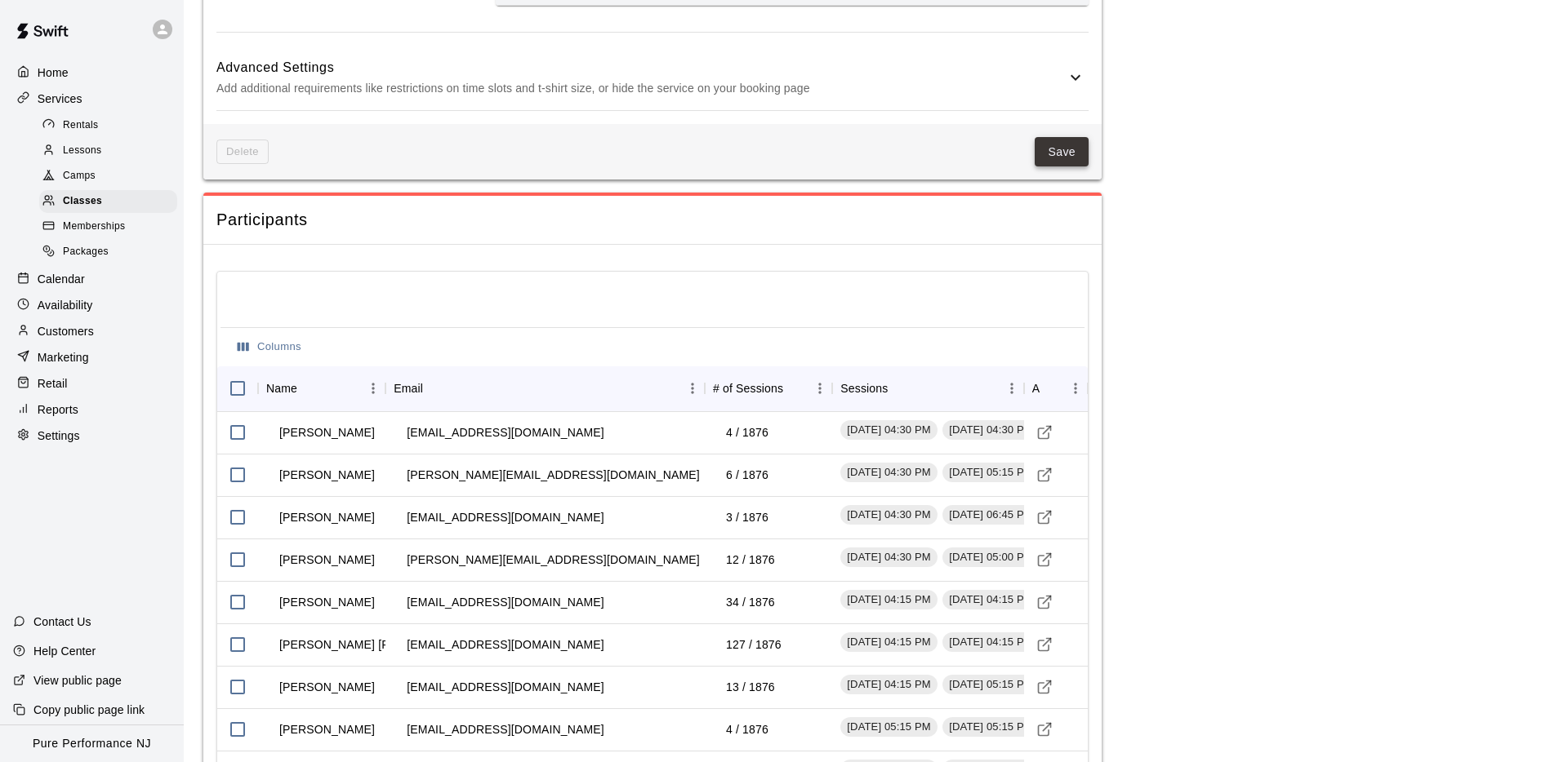
click at [1058, 157] on button "Save" at bounding box center [1061, 152] width 54 height 30
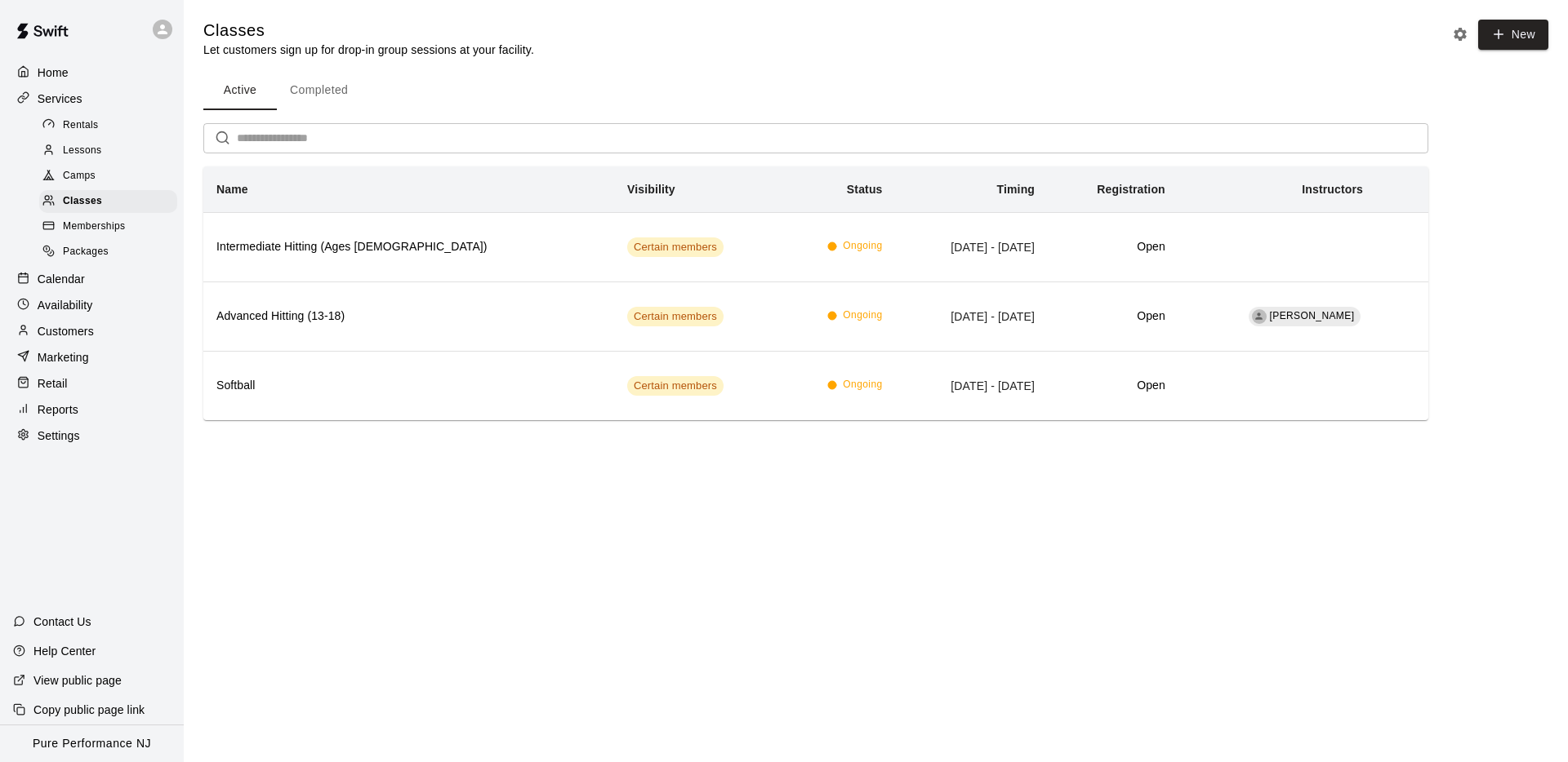
click at [77, 331] on p "Customers" at bounding box center [66, 331] width 56 height 17
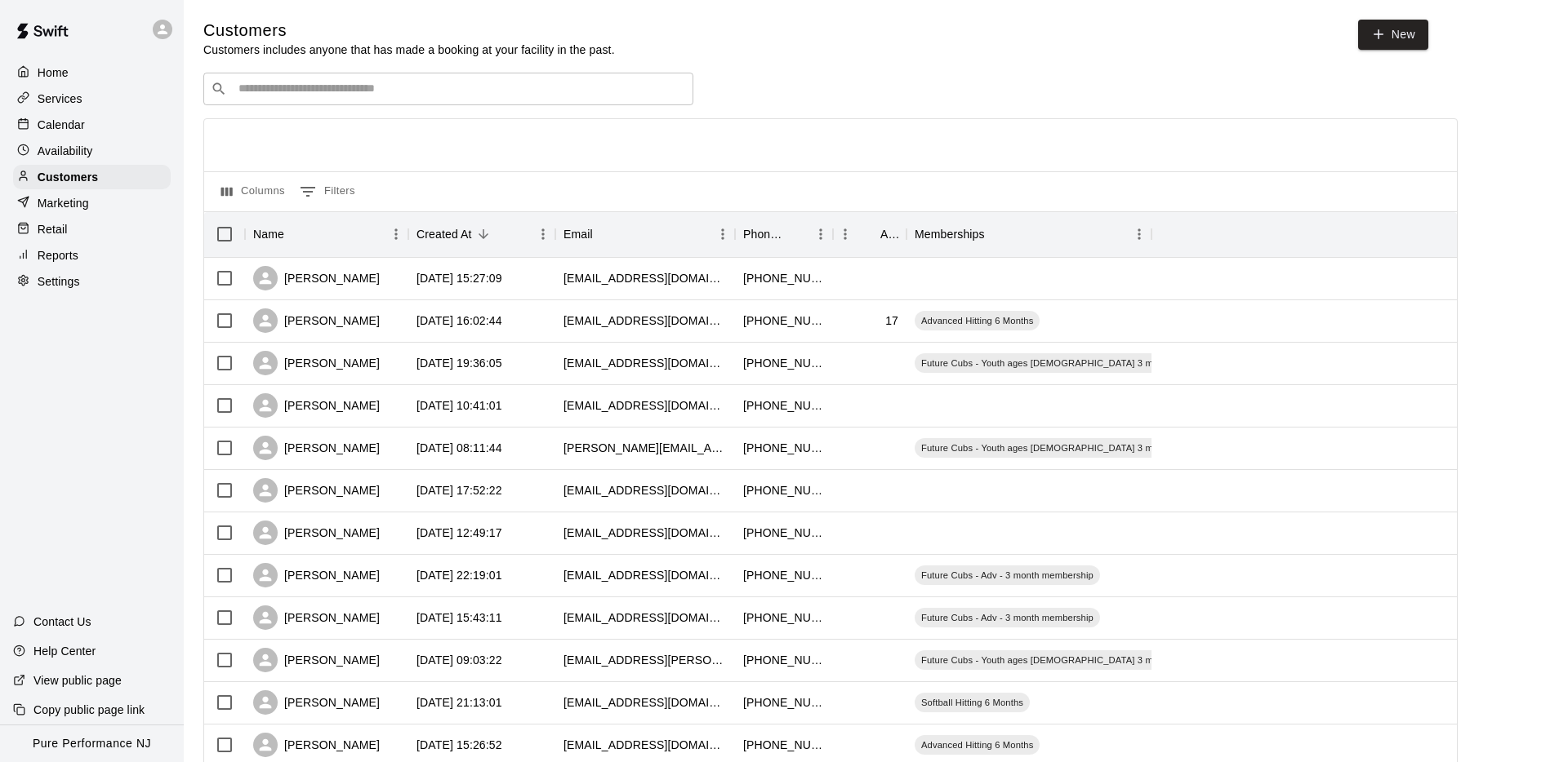
click at [321, 92] on input "Search customers by name or email" at bounding box center [460, 89] width 453 height 17
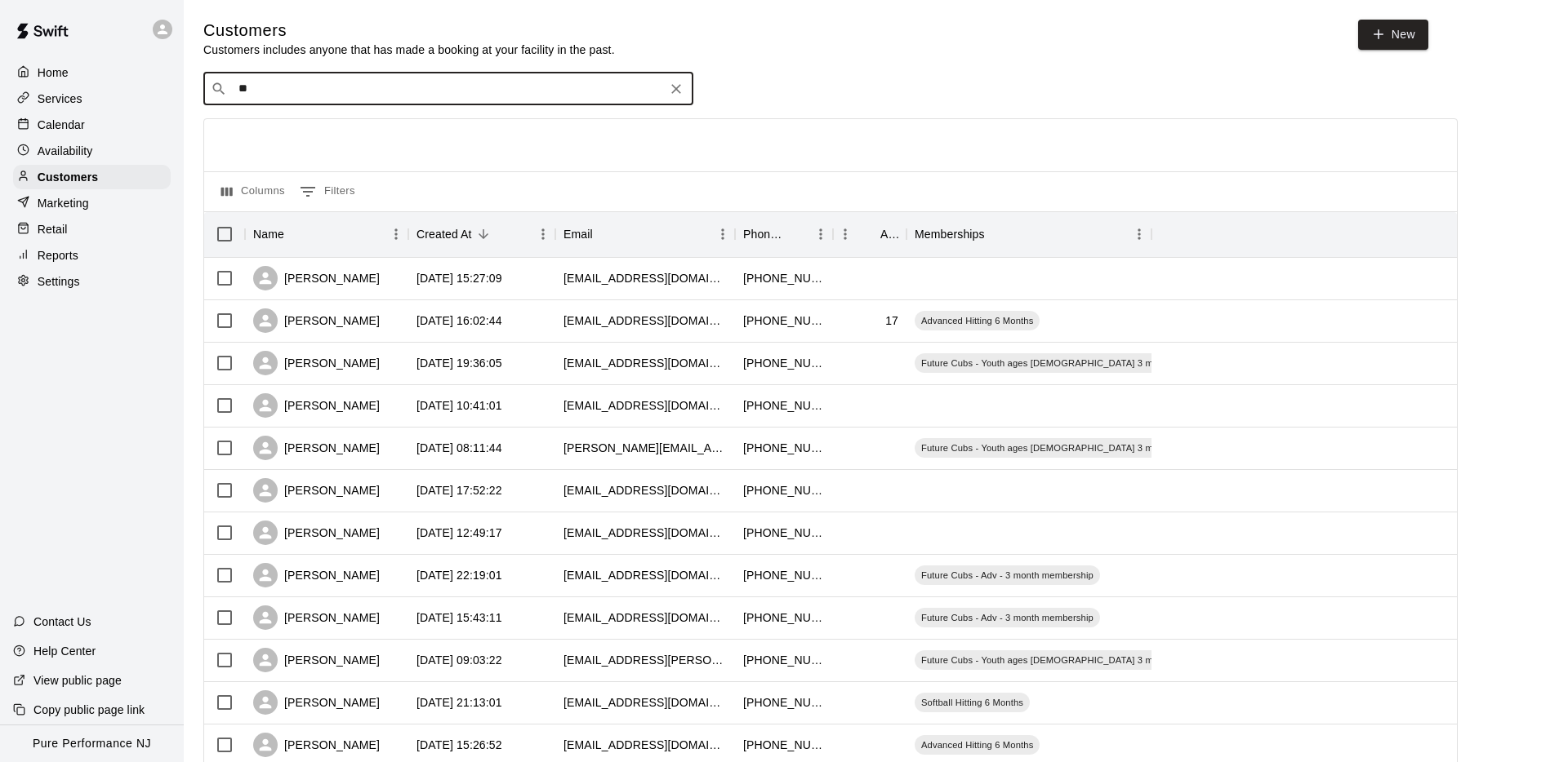
type input "***"
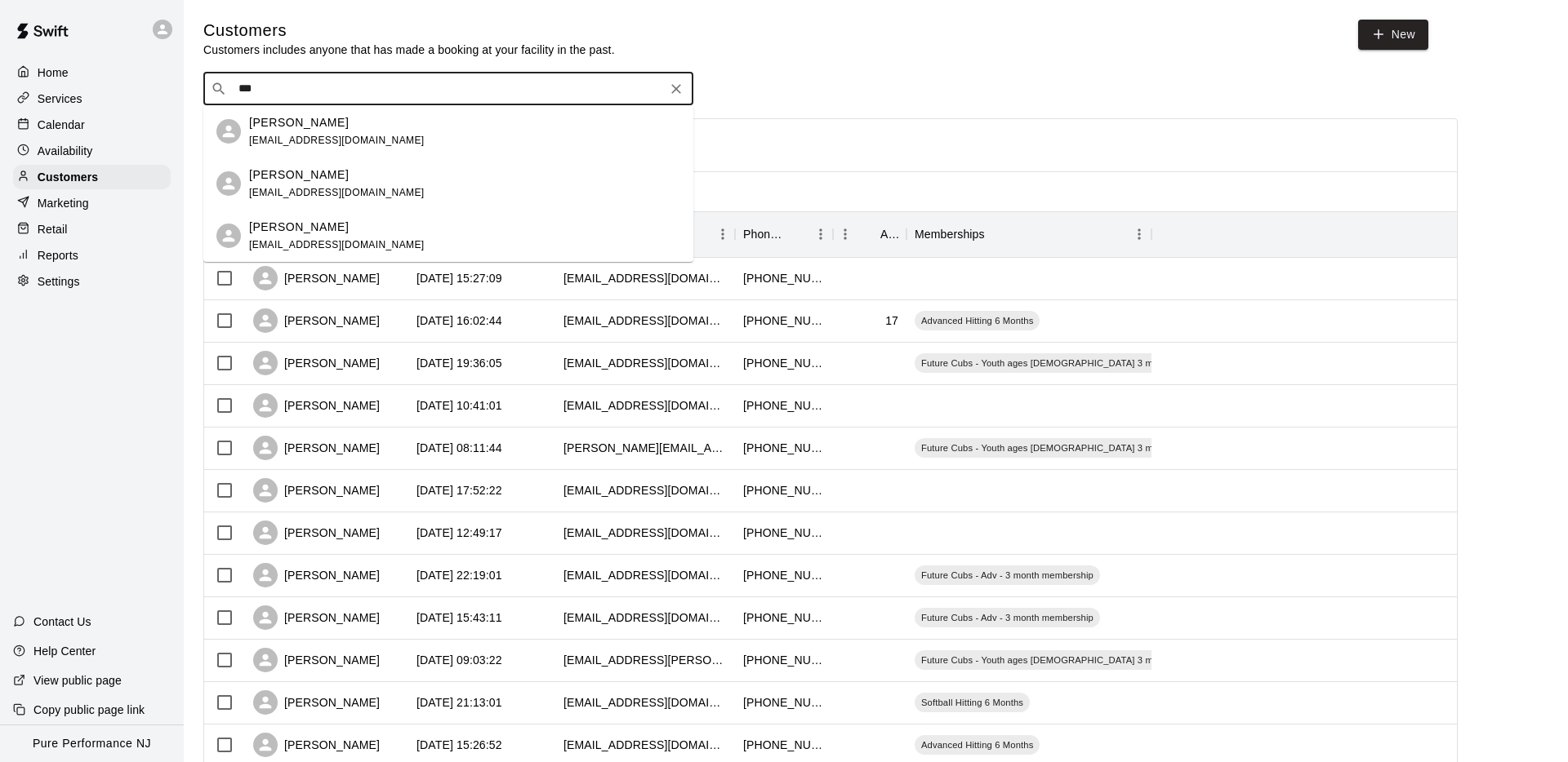
click at [277, 228] on p "[PERSON_NAME]" at bounding box center [298, 227] width 100 height 17
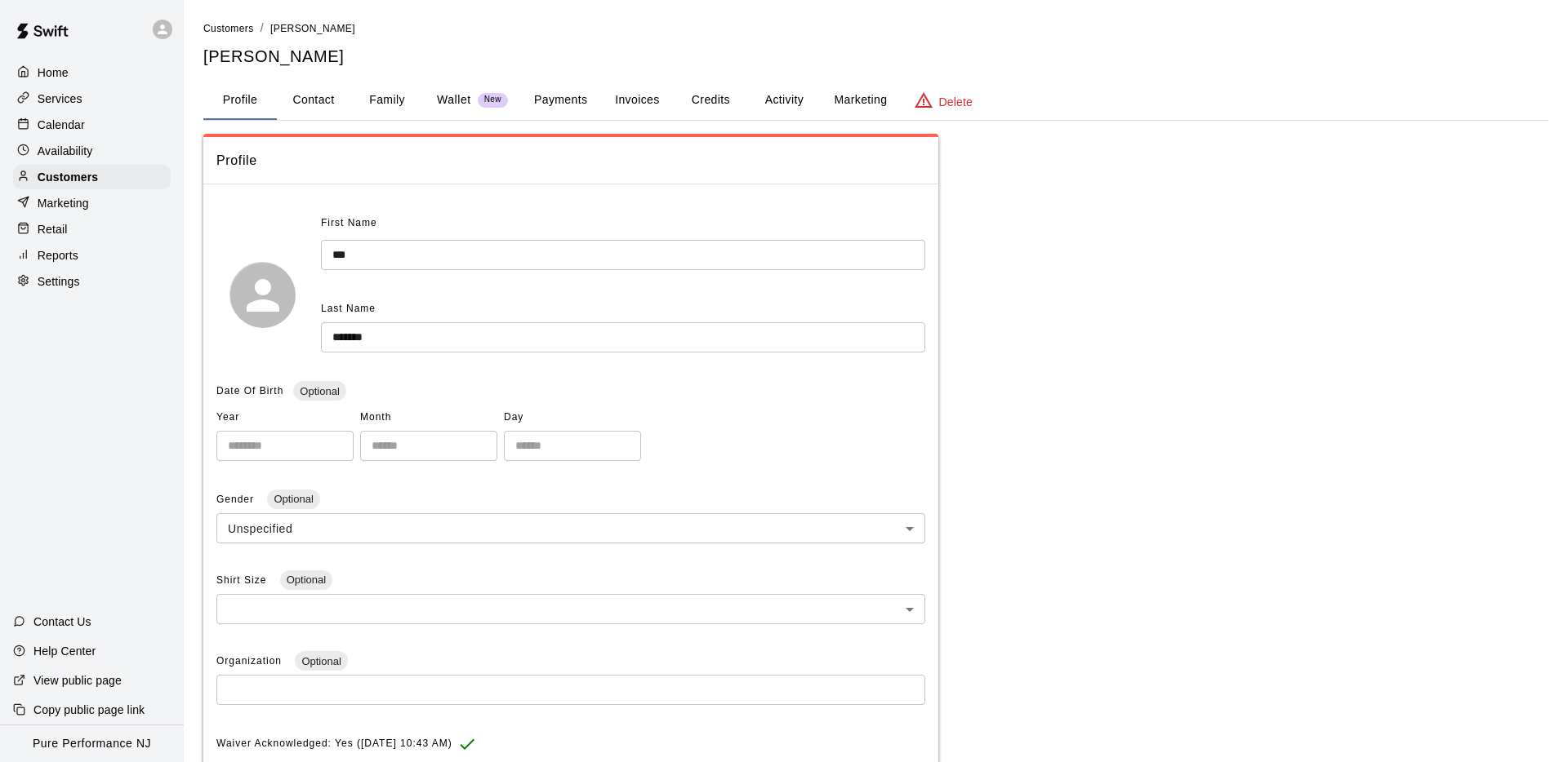
click at [231, 54] on h5 "[PERSON_NAME]" at bounding box center [875, 56] width 1345 height 22
click at [295, 85] on button "Contact" at bounding box center [313, 101] width 73 height 39
select select "**"
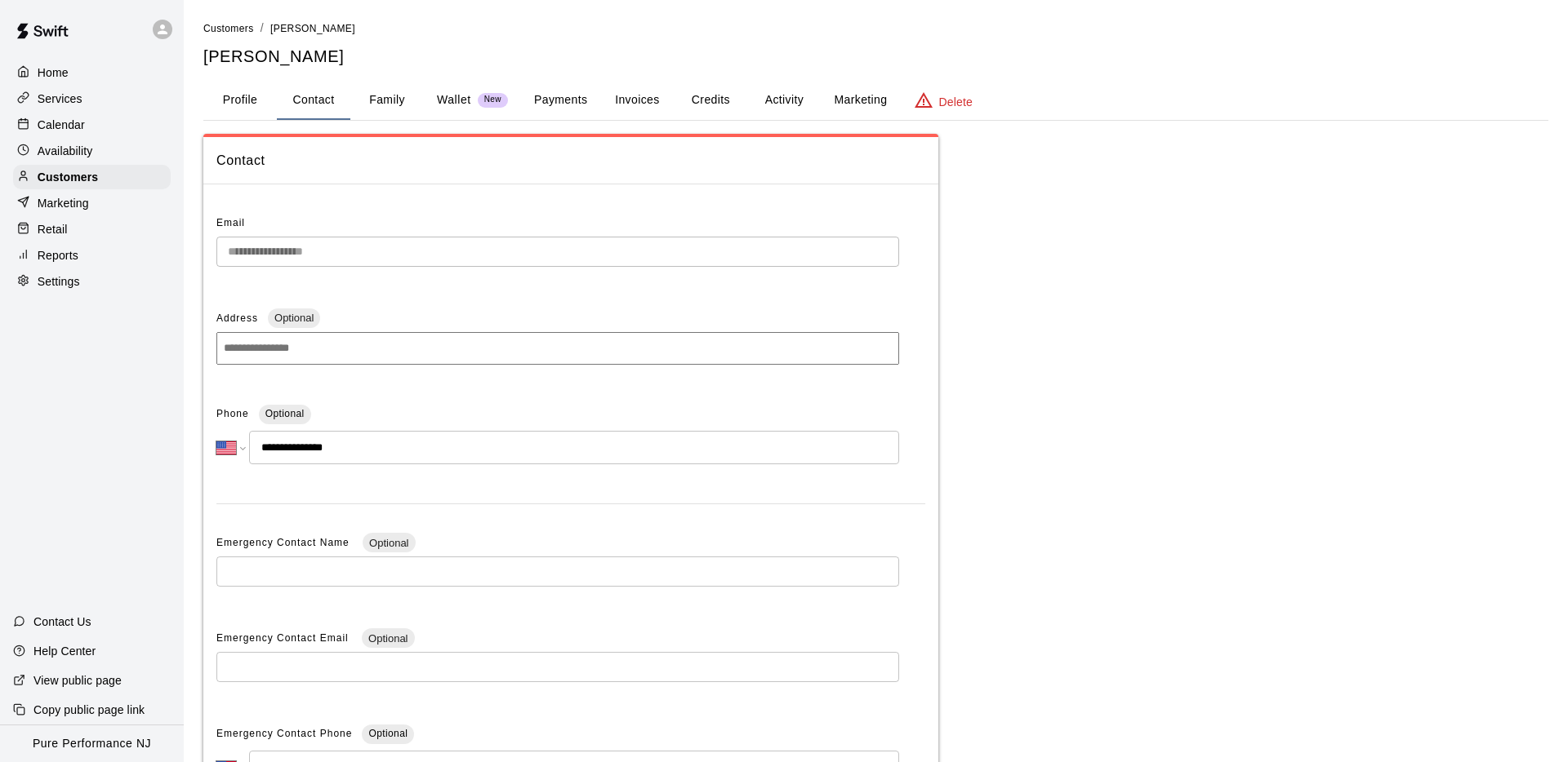
click at [371, 98] on button "Family" at bounding box center [386, 101] width 73 height 39
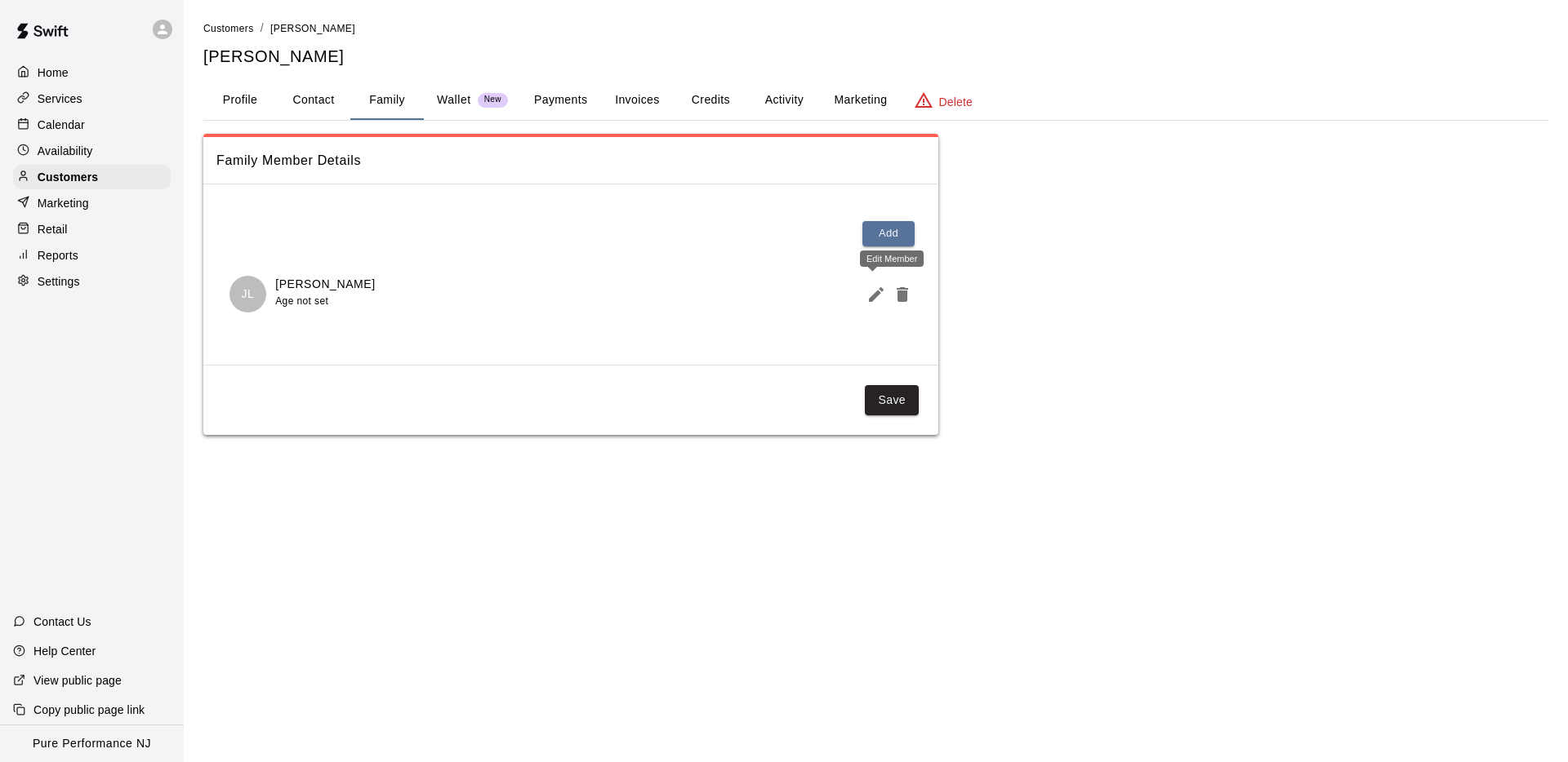
click at [876, 295] on icon "Edit Member" at bounding box center [876, 295] width 15 height 15
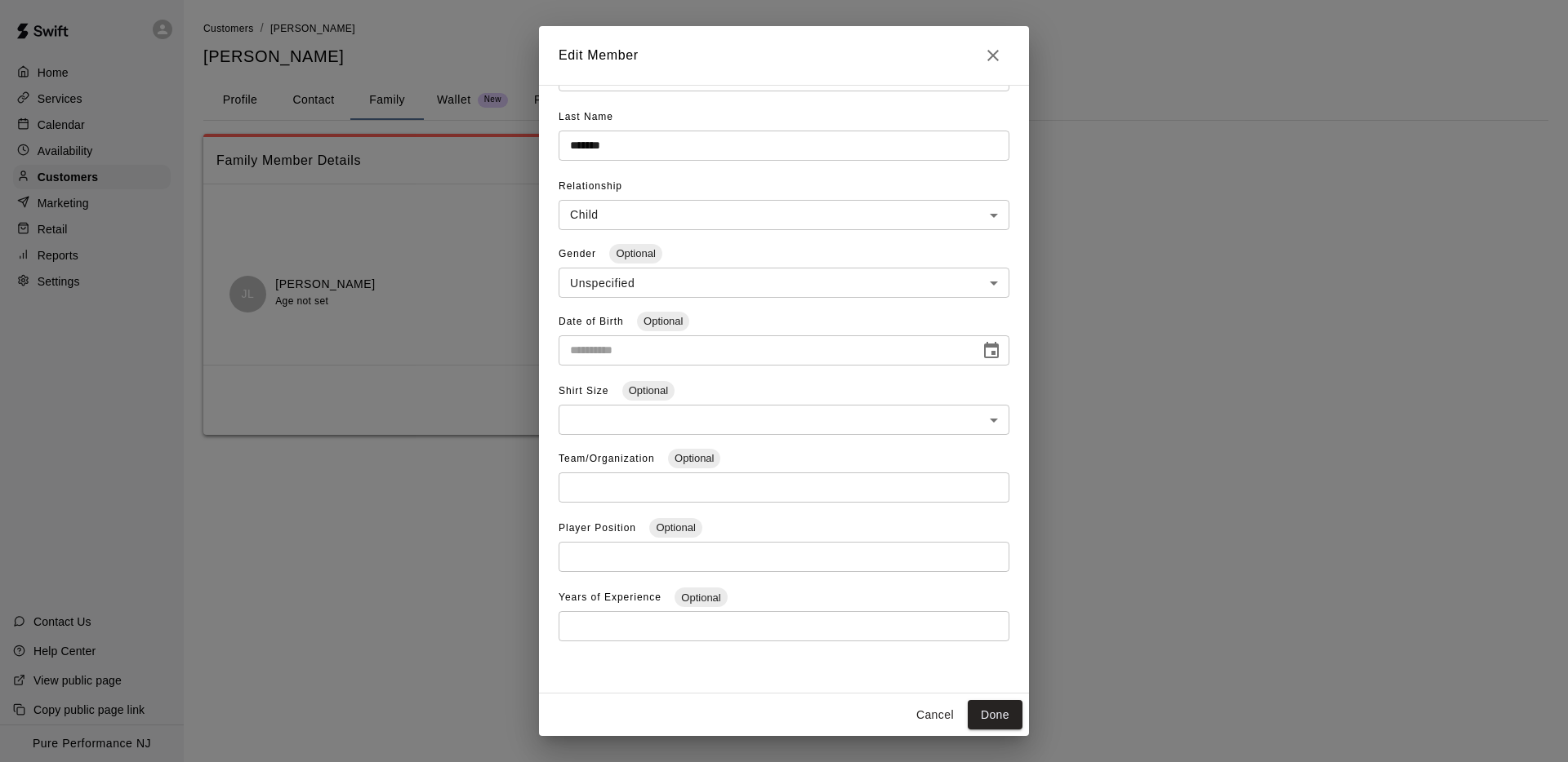
scroll to position [64, 0]
click at [986, 60] on icon "Close" at bounding box center [993, 56] width 19 height 19
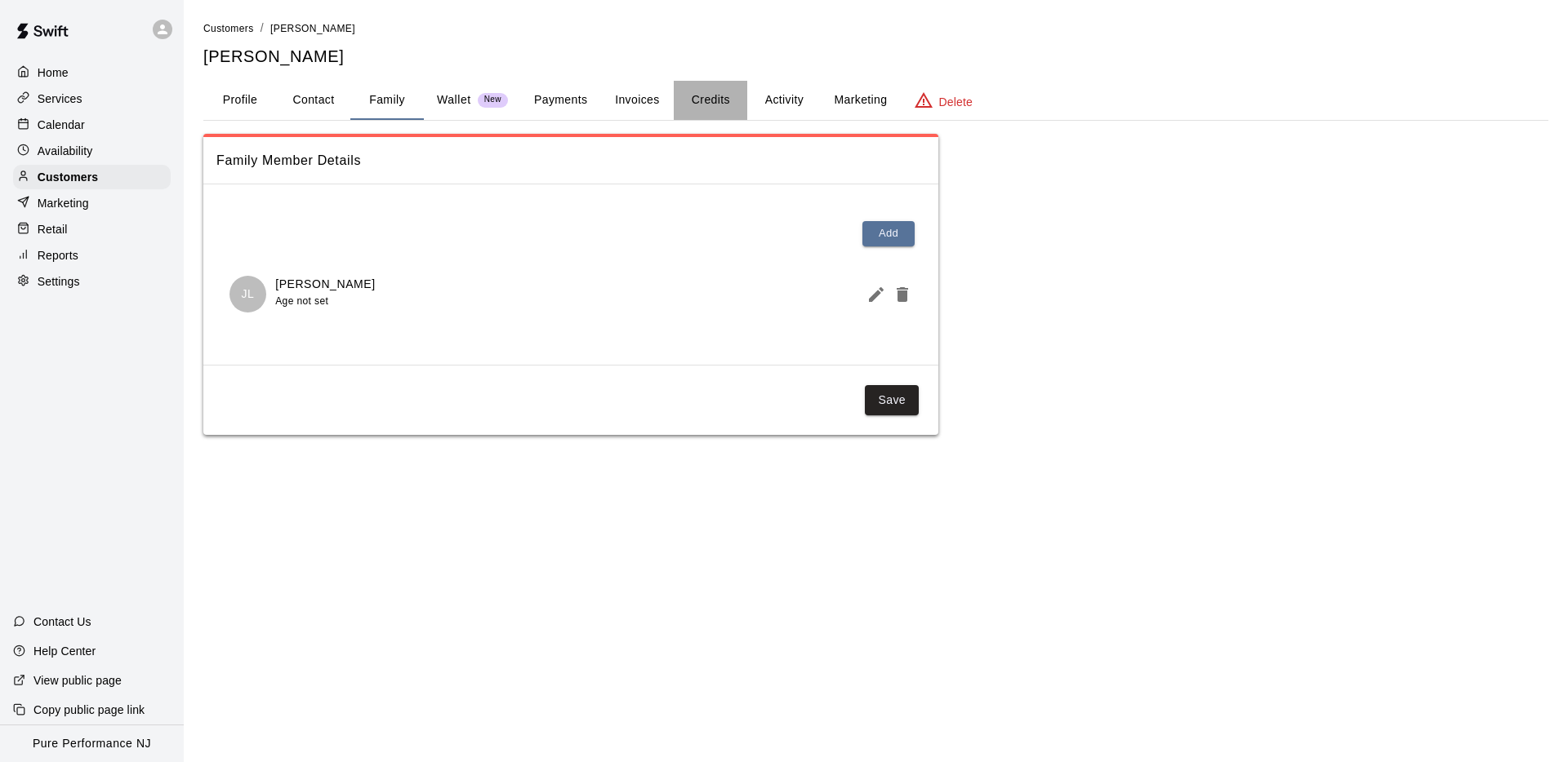
drag, startPoint x: 728, startPoint y: 100, endPoint x: 771, endPoint y: 102, distance: 43.0
click at [731, 100] on button "Credits" at bounding box center [709, 101] width 73 height 39
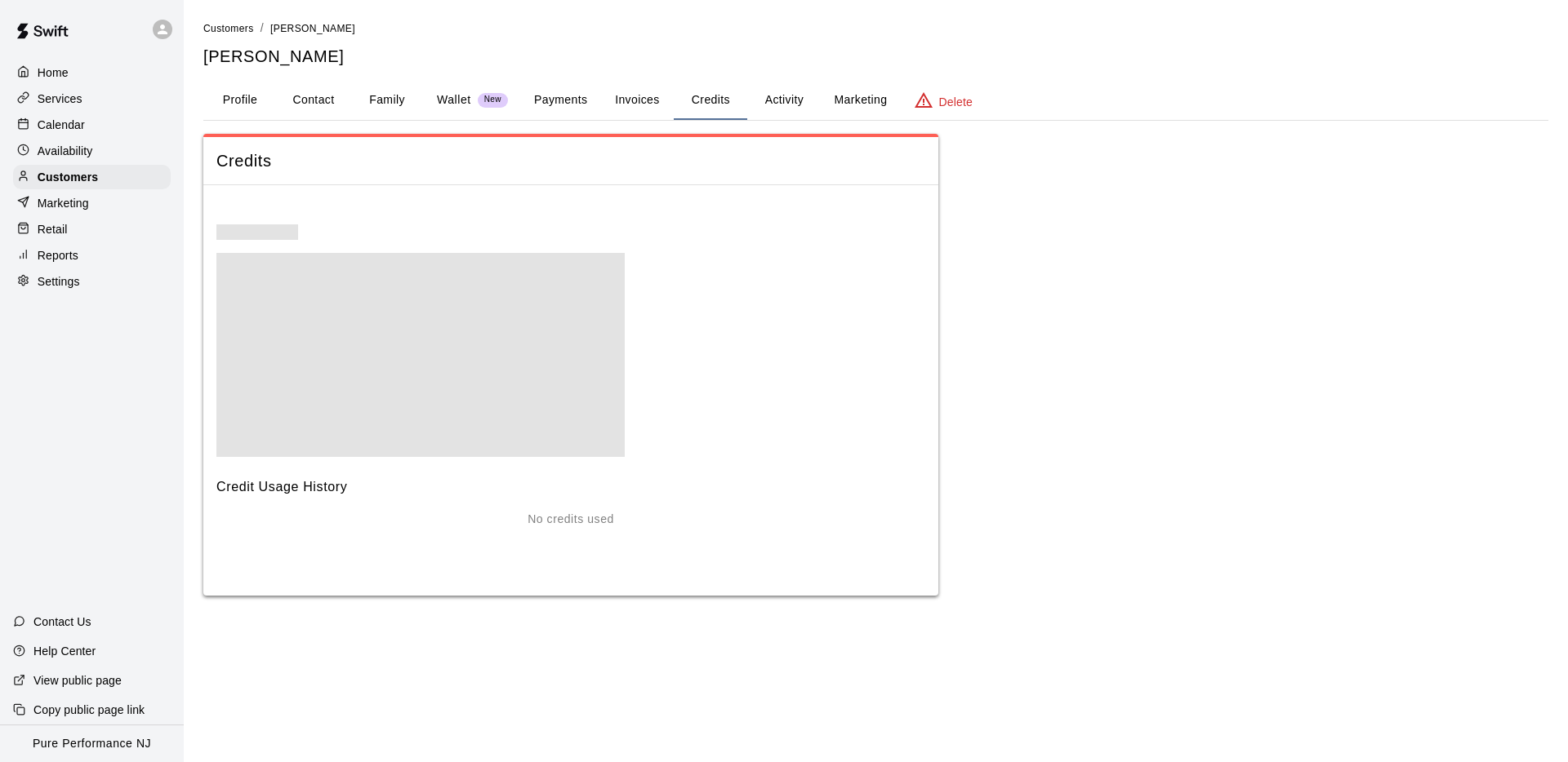
click at [774, 101] on button "Activity" at bounding box center [784, 101] width 73 height 39
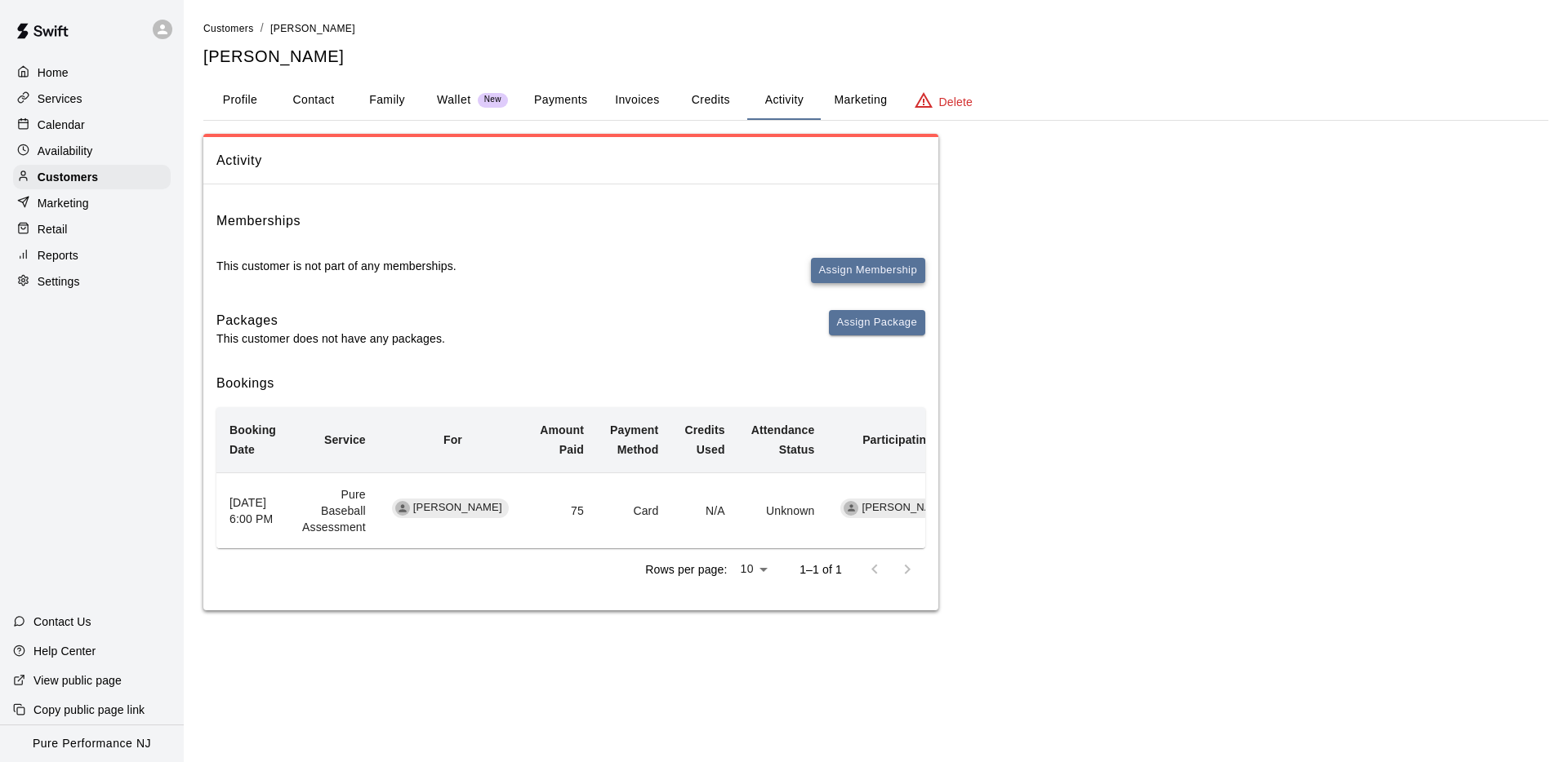
click at [887, 265] on button "Assign Membership" at bounding box center [868, 270] width 115 height 26
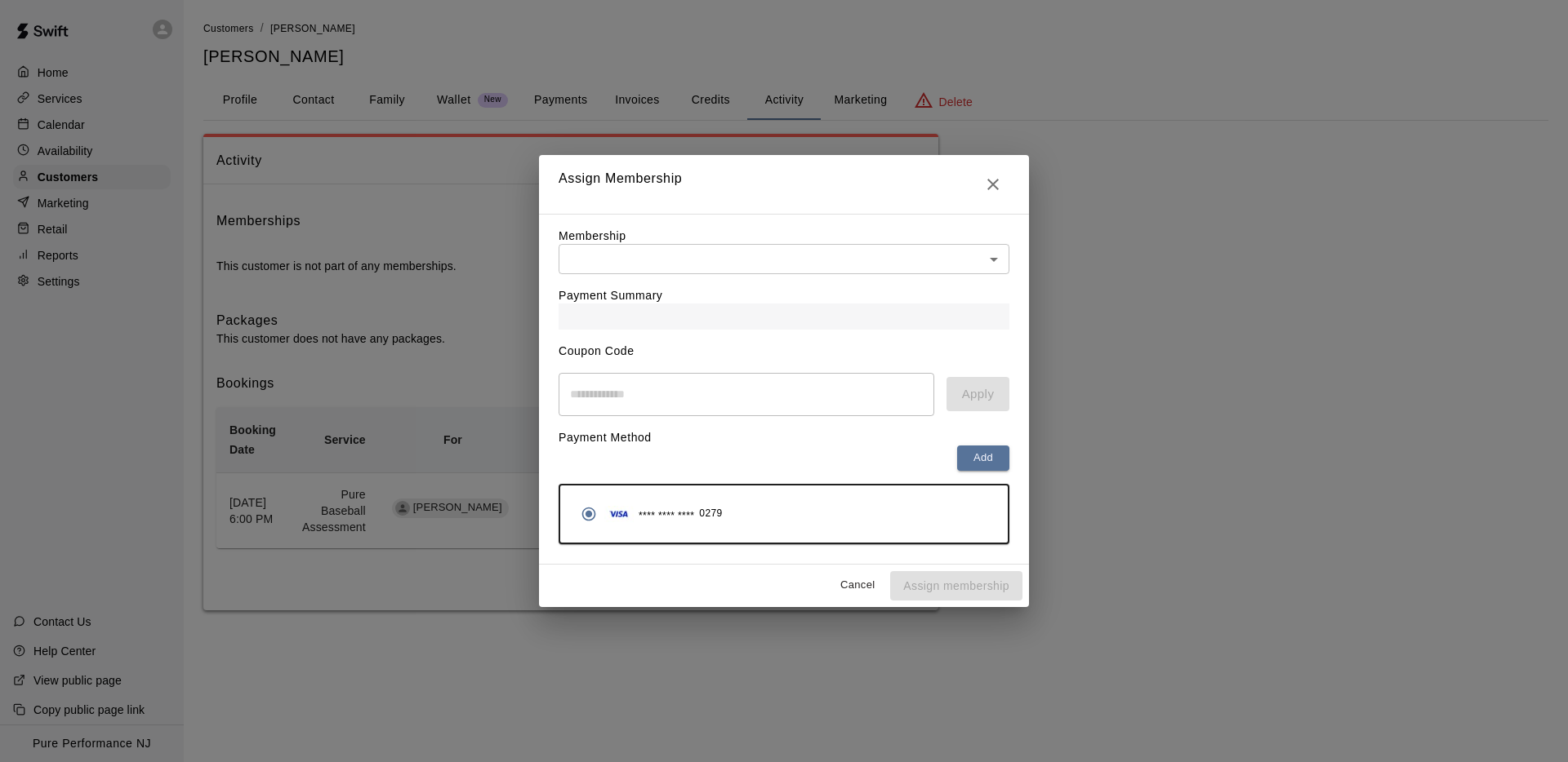
click at [580, 264] on body "Home Services Calendar Availability Customers Marketing Retail Reports Settings…" at bounding box center [784, 321] width 1568 height 643
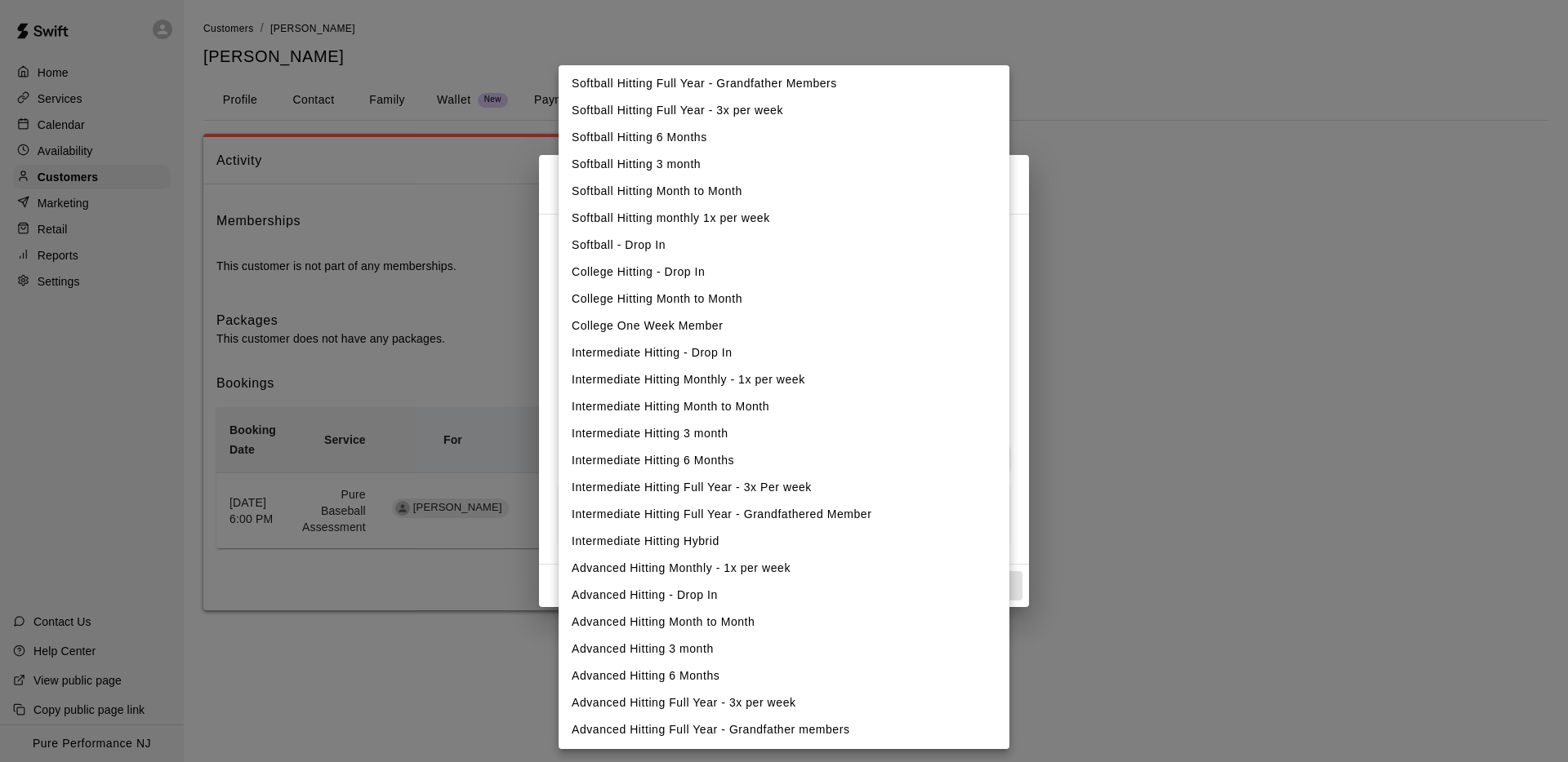
scroll to position [31, 0]
drag, startPoint x: 358, startPoint y: 182, endPoint x: 372, endPoint y: 184, distance: 14.1
click at [358, 182] on div at bounding box center [784, 381] width 1568 height 762
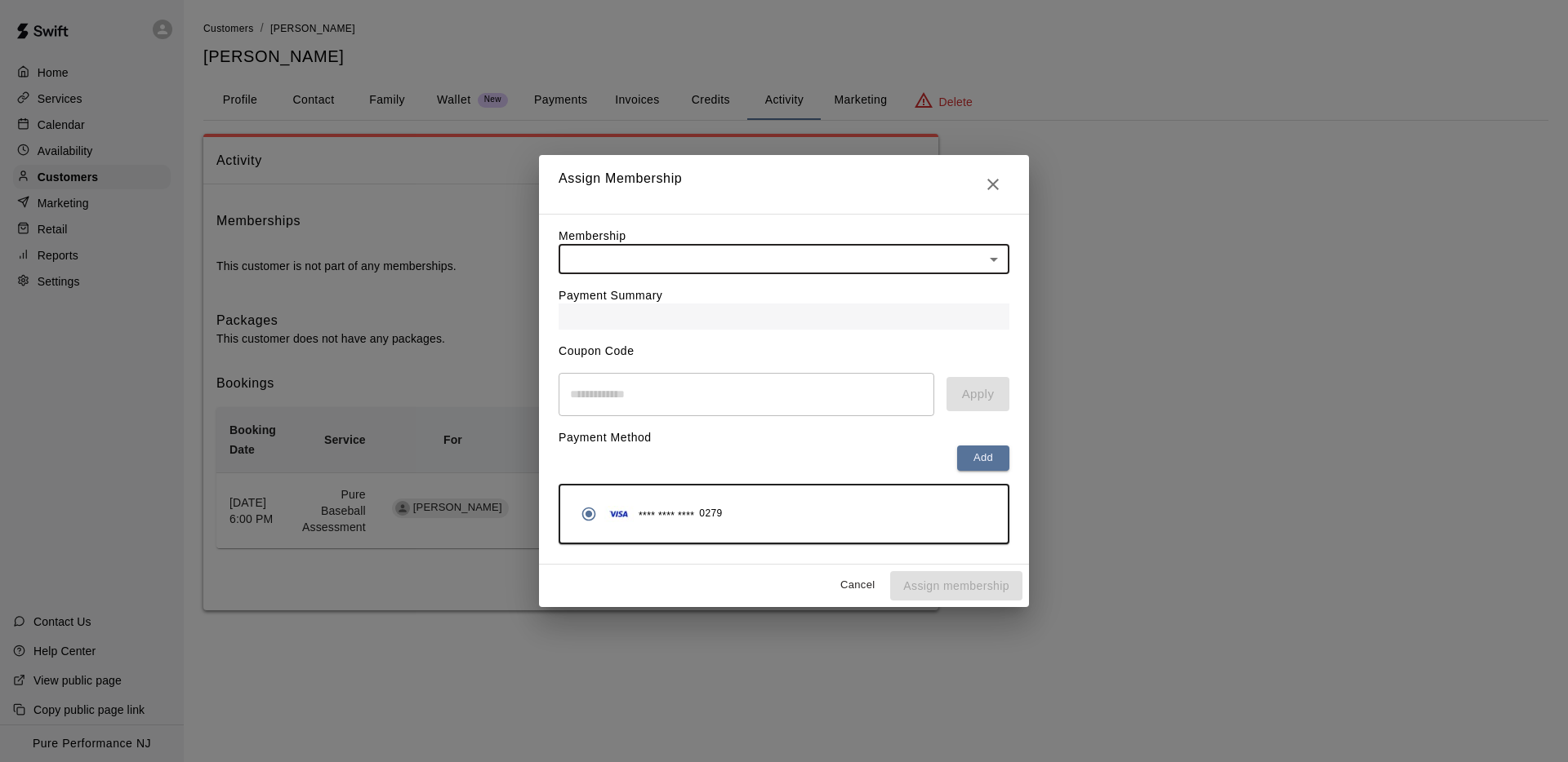
click at [836, 581] on button "Cancel" at bounding box center [857, 586] width 52 height 26
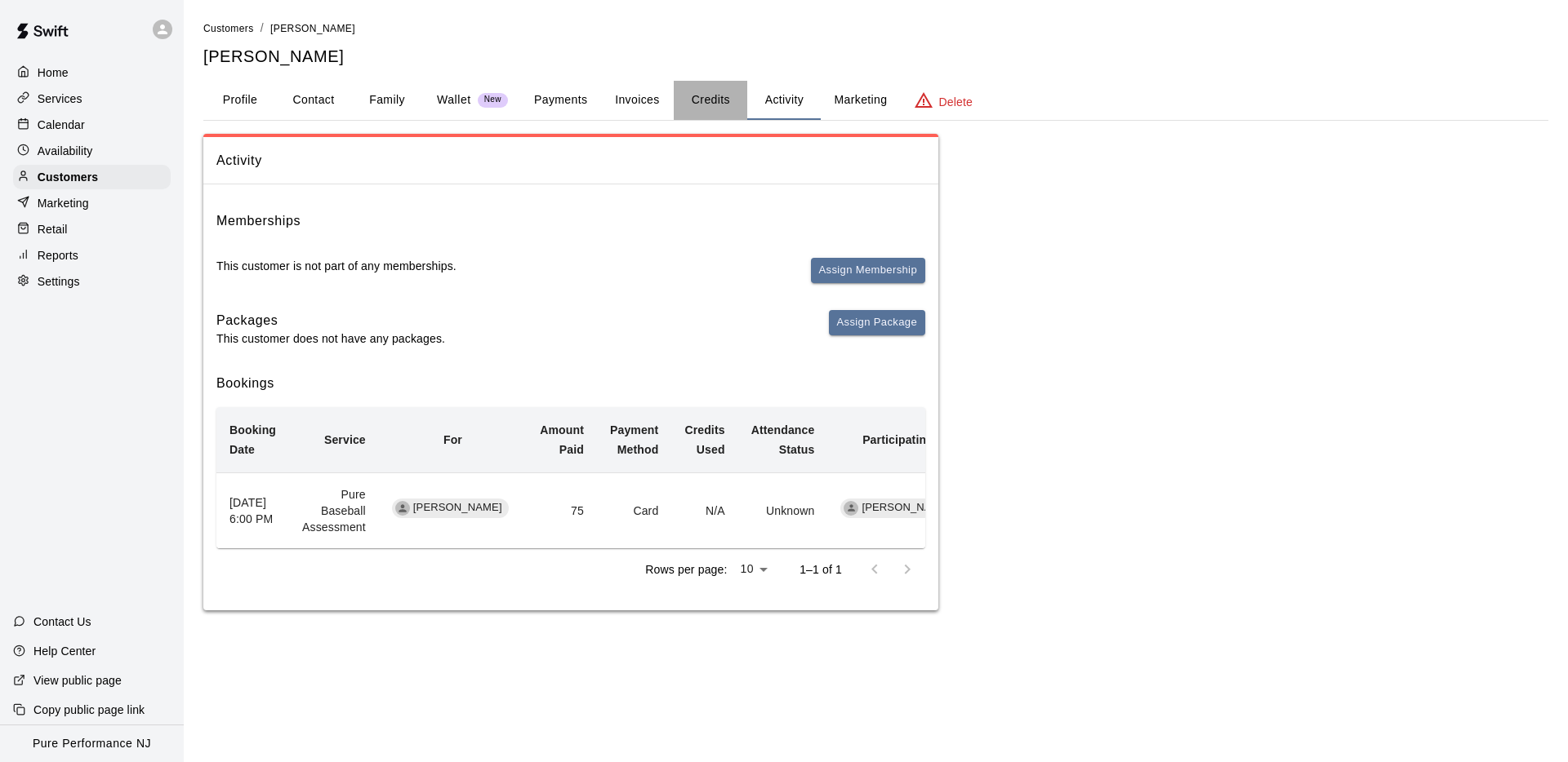
drag, startPoint x: 715, startPoint y: 87, endPoint x: 706, endPoint y: 86, distance: 9.1
click at [715, 87] on button "Credits" at bounding box center [709, 101] width 73 height 39
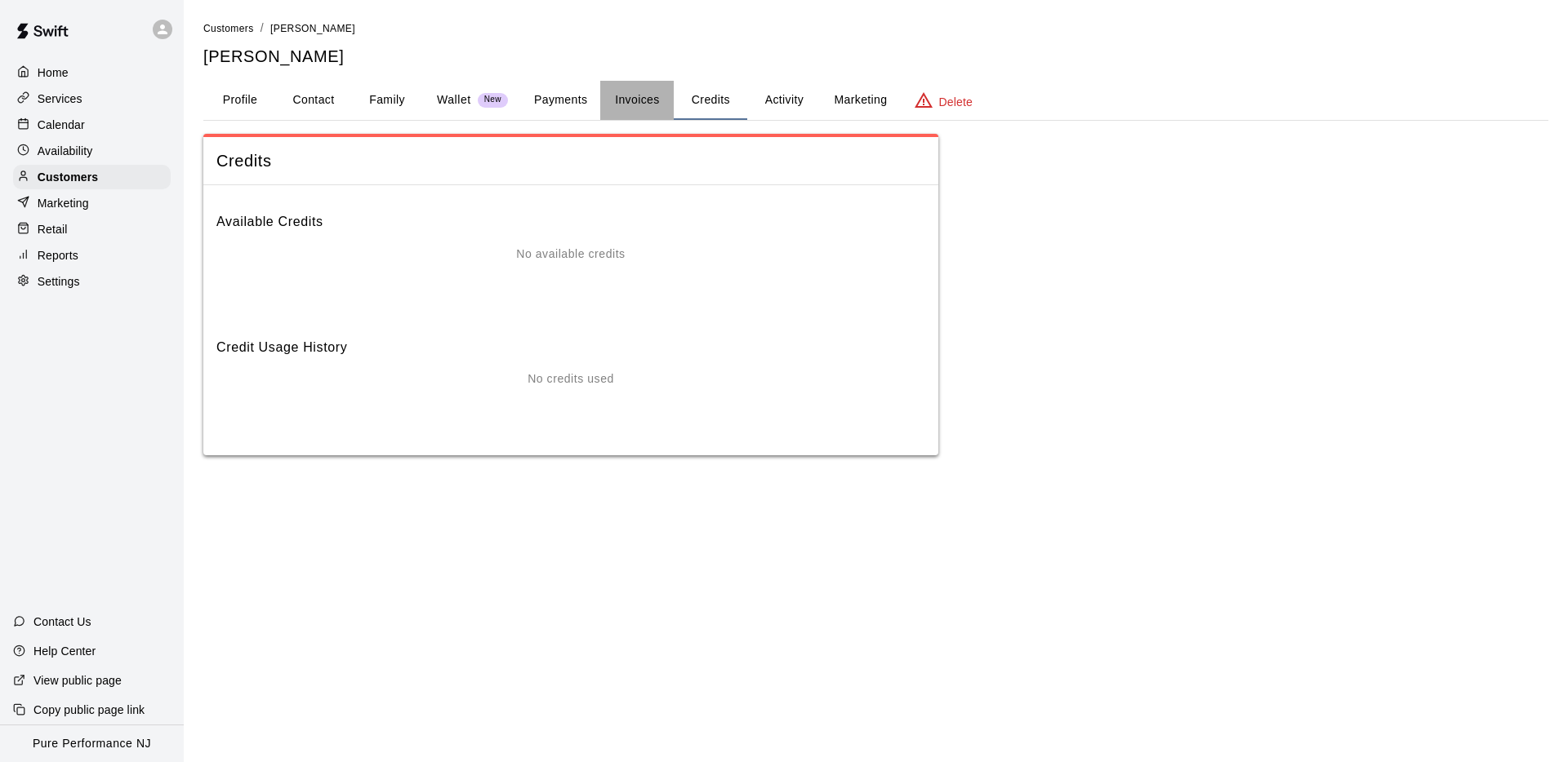
drag, startPoint x: 653, startPoint y: 106, endPoint x: 631, endPoint y: 111, distance: 22.6
click at [653, 106] on button "Invoices" at bounding box center [636, 101] width 73 height 39
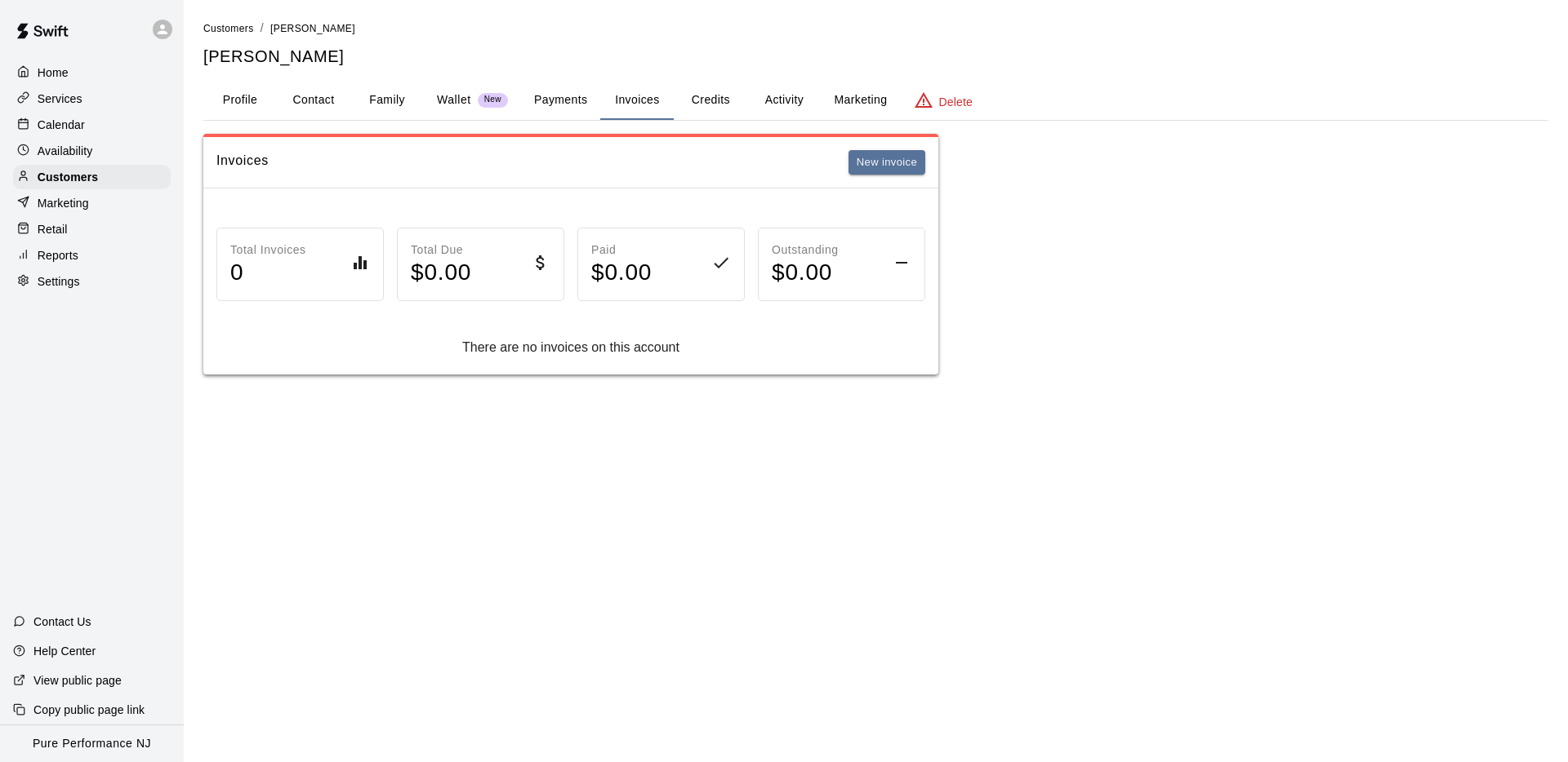
drag, startPoint x: 540, startPoint y: 100, endPoint x: 607, endPoint y: 121, distance: 70.2
click at [548, 99] on button "Payments" at bounding box center [560, 101] width 79 height 39
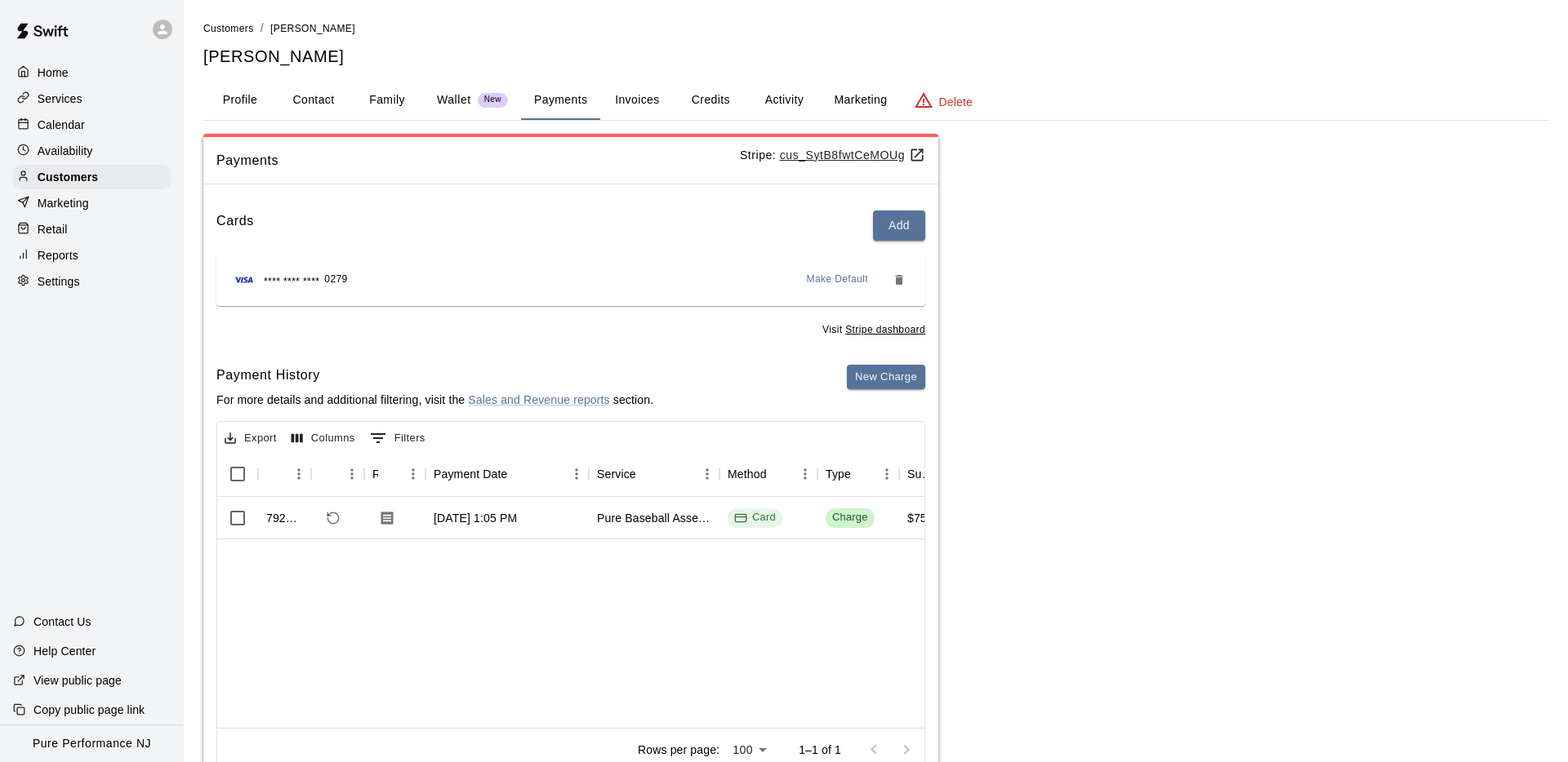
click at [826, 141] on div "Payments Stripe: cus_SytB8fwtCeMOUg" at bounding box center [570, 161] width 735 height 48
click at [827, 158] on u "cus_SytB8fwtCeMOUg" at bounding box center [852, 154] width 146 height 13
click at [116, 180] on div "Customers" at bounding box center [92, 177] width 158 height 25
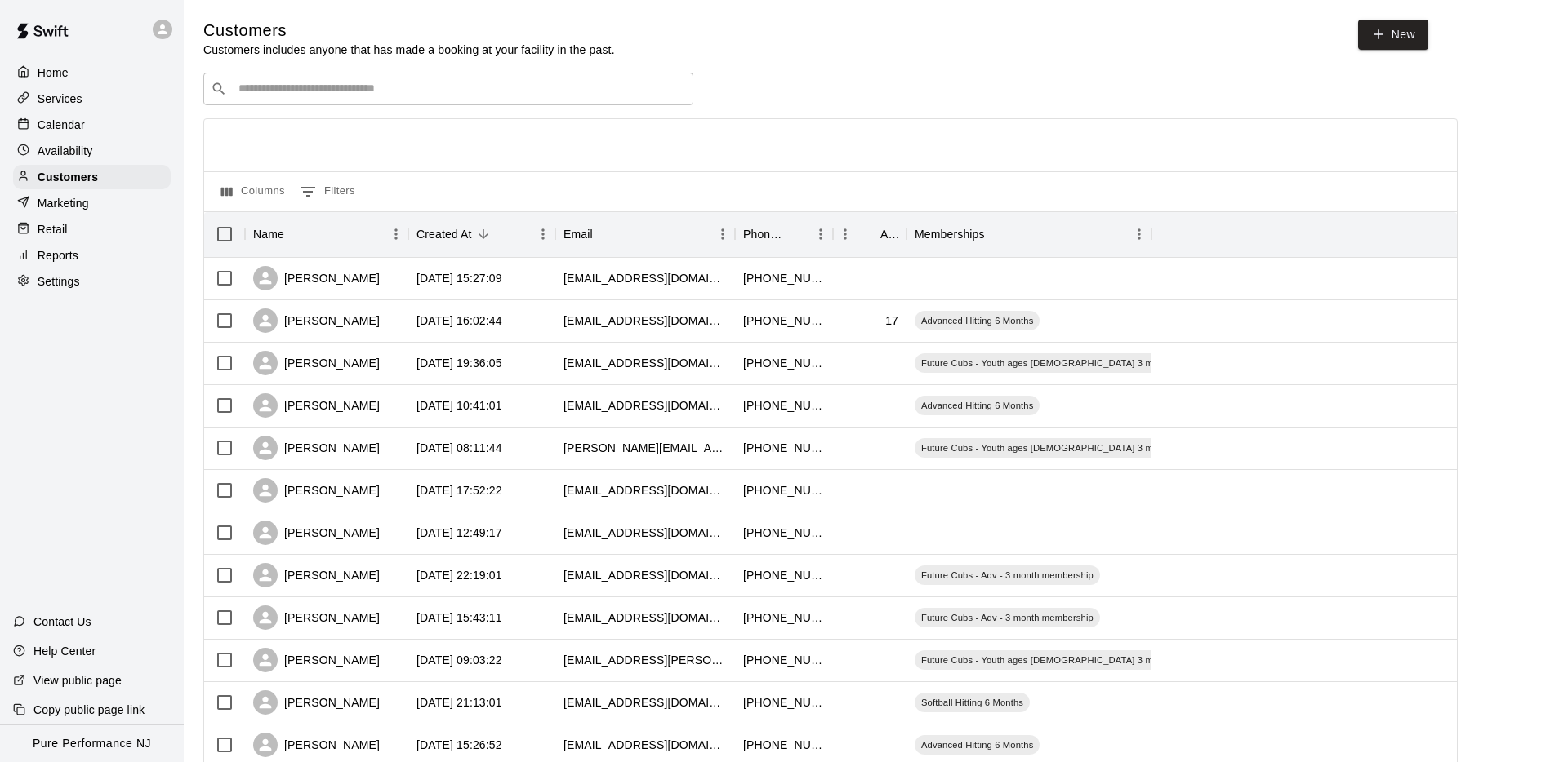
scroll to position [3, 0]
click at [56, 93] on p "Services" at bounding box center [60, 99] width 45 height 17
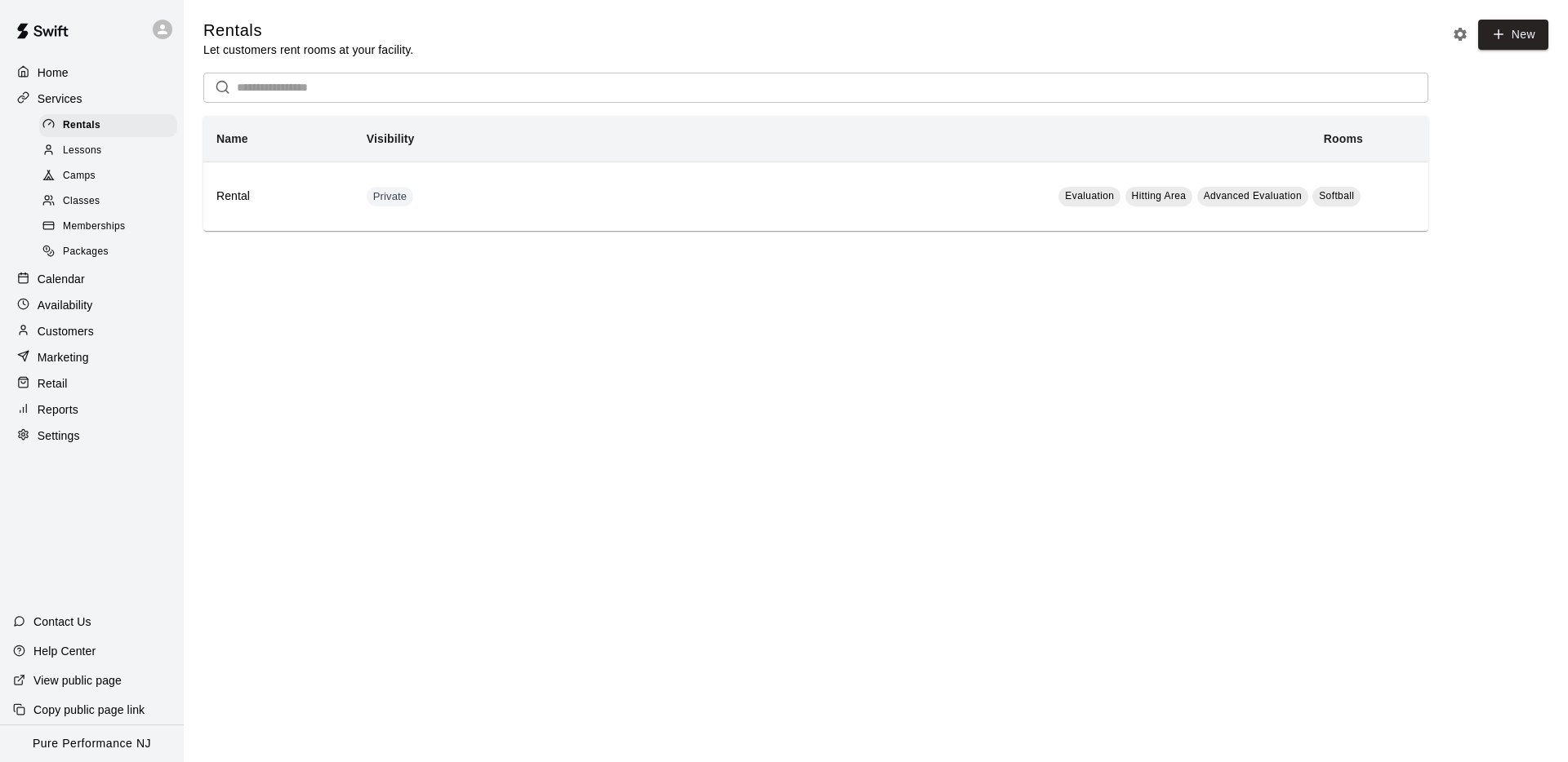
click at [82, 223] on span "Memberships" at bounding box center [94, 227] width 62 height 17
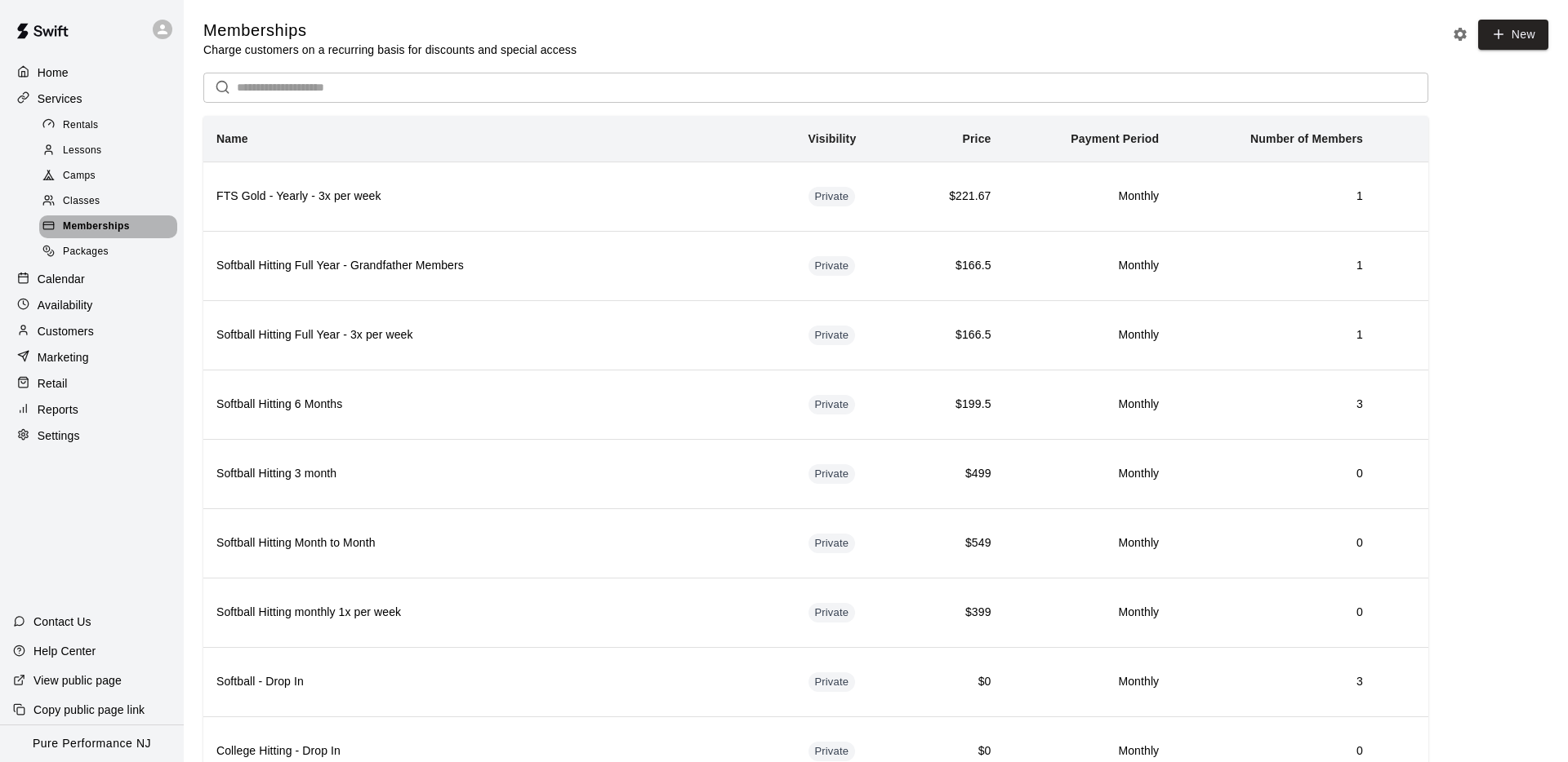
click at [77, 220] on span "Memberships" at bounding box center [96, 227] width 67 height 17
click at [92, 193] on span "Classes" at bounding box center [81, 201] width 37 height 17
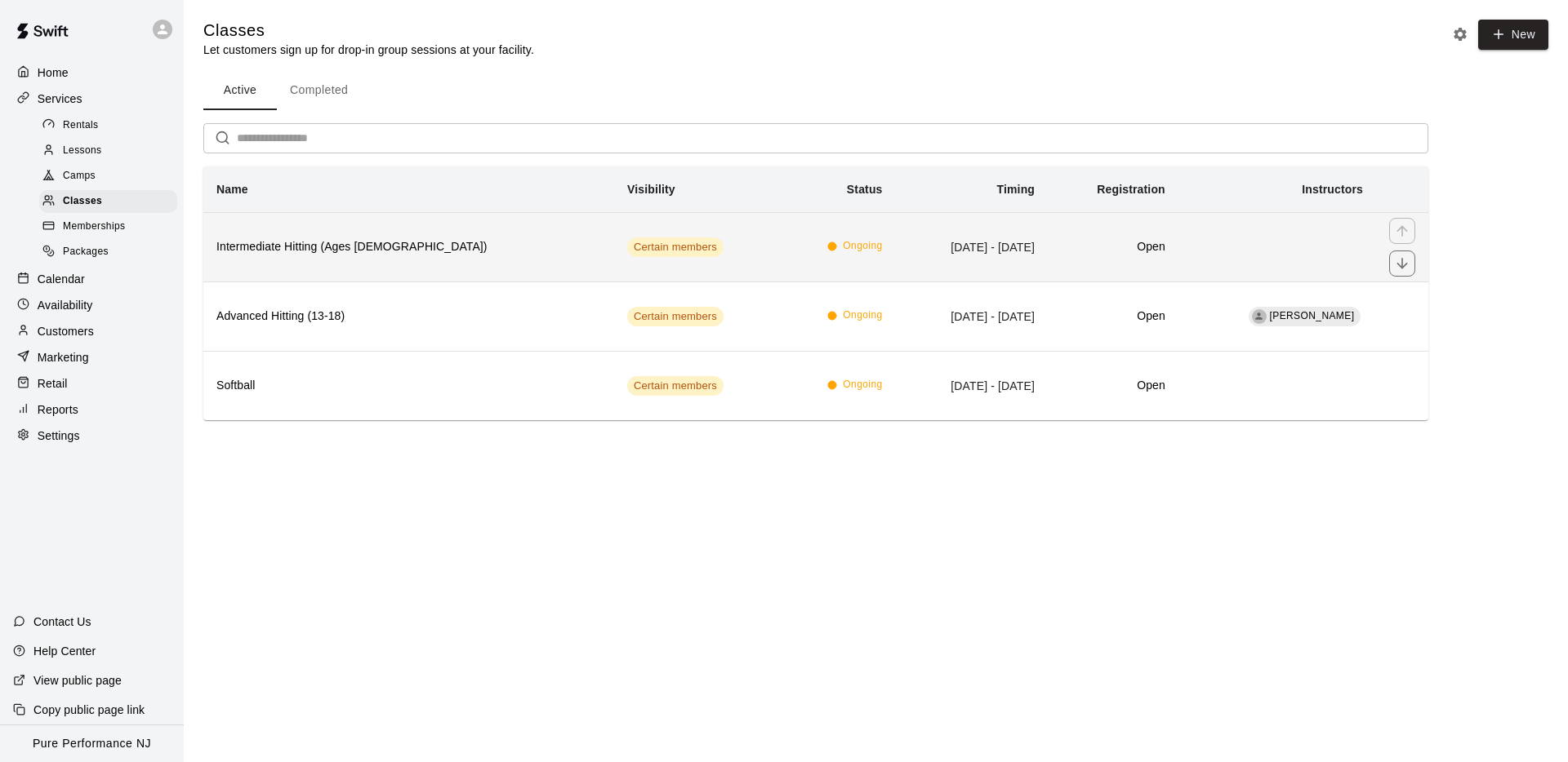
click at [396, 263] on th "Intermediate Hitting (Ages [DEMOGRAPHIC_DATA])" at bounding box center [408, 247] width 410 height 70
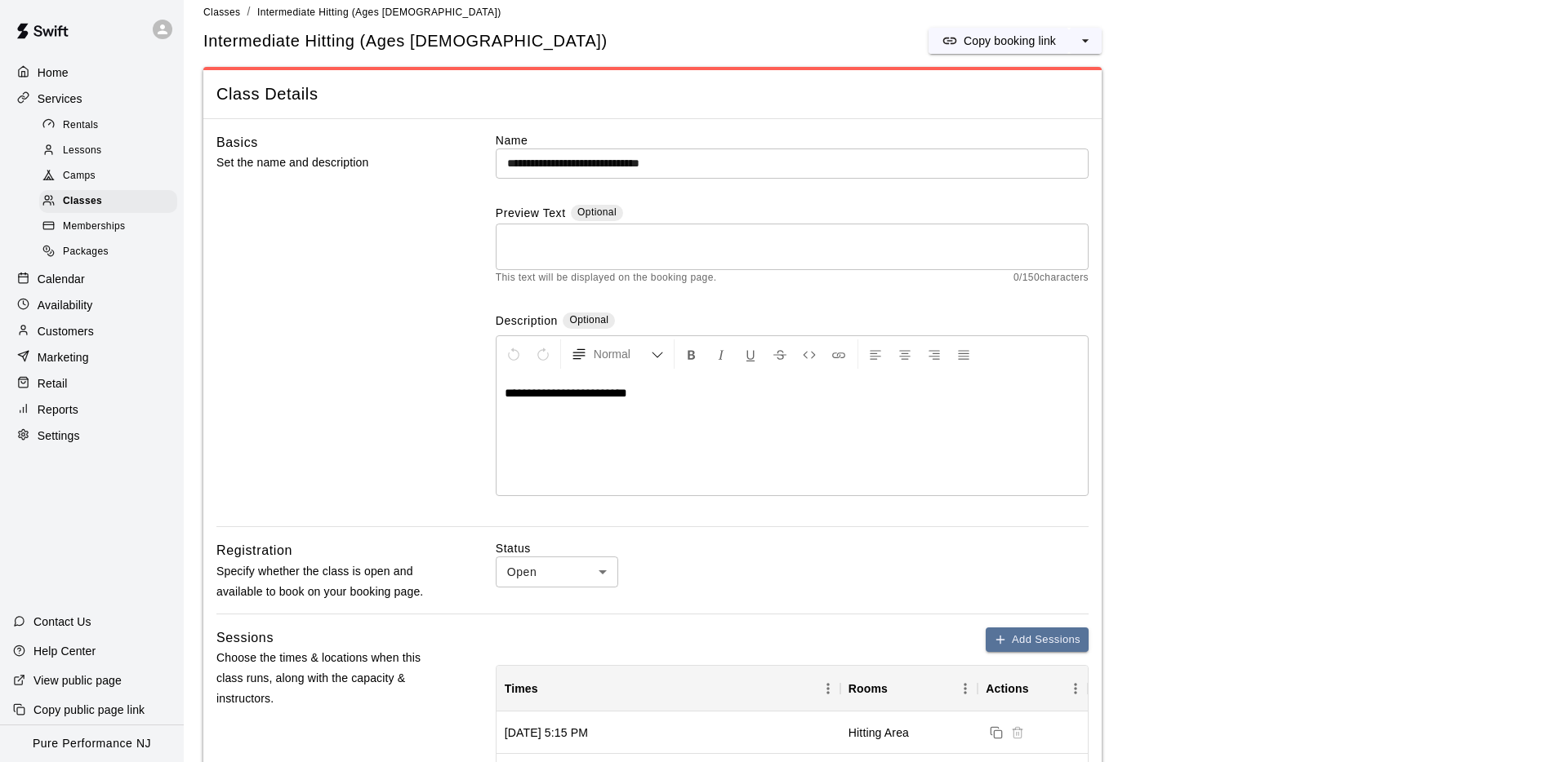
scroll to position [17, 0]
click at [678, 161] on input "**********" at bounding box center [792, 162] width 593 height 30
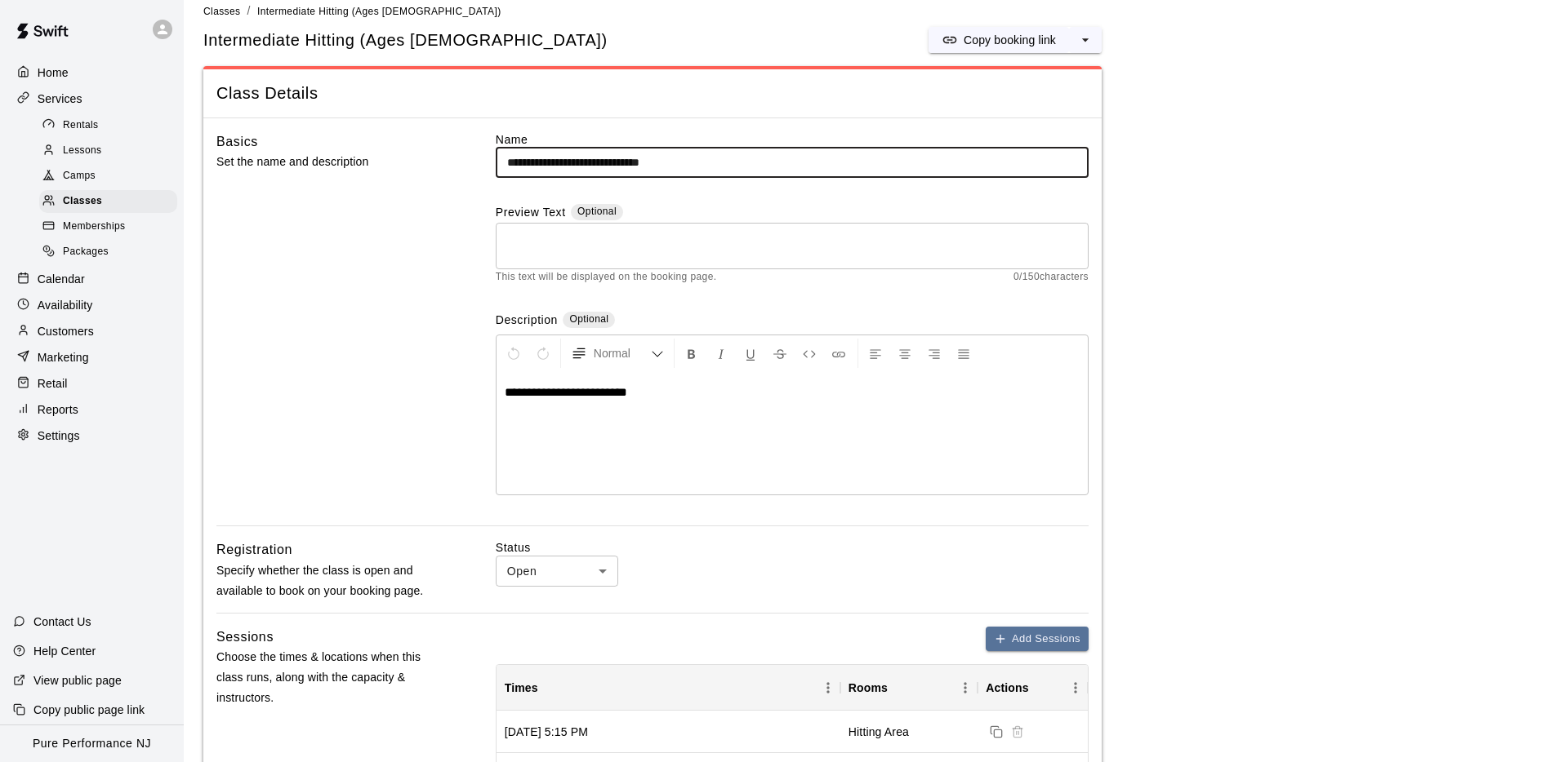
type input "**********"
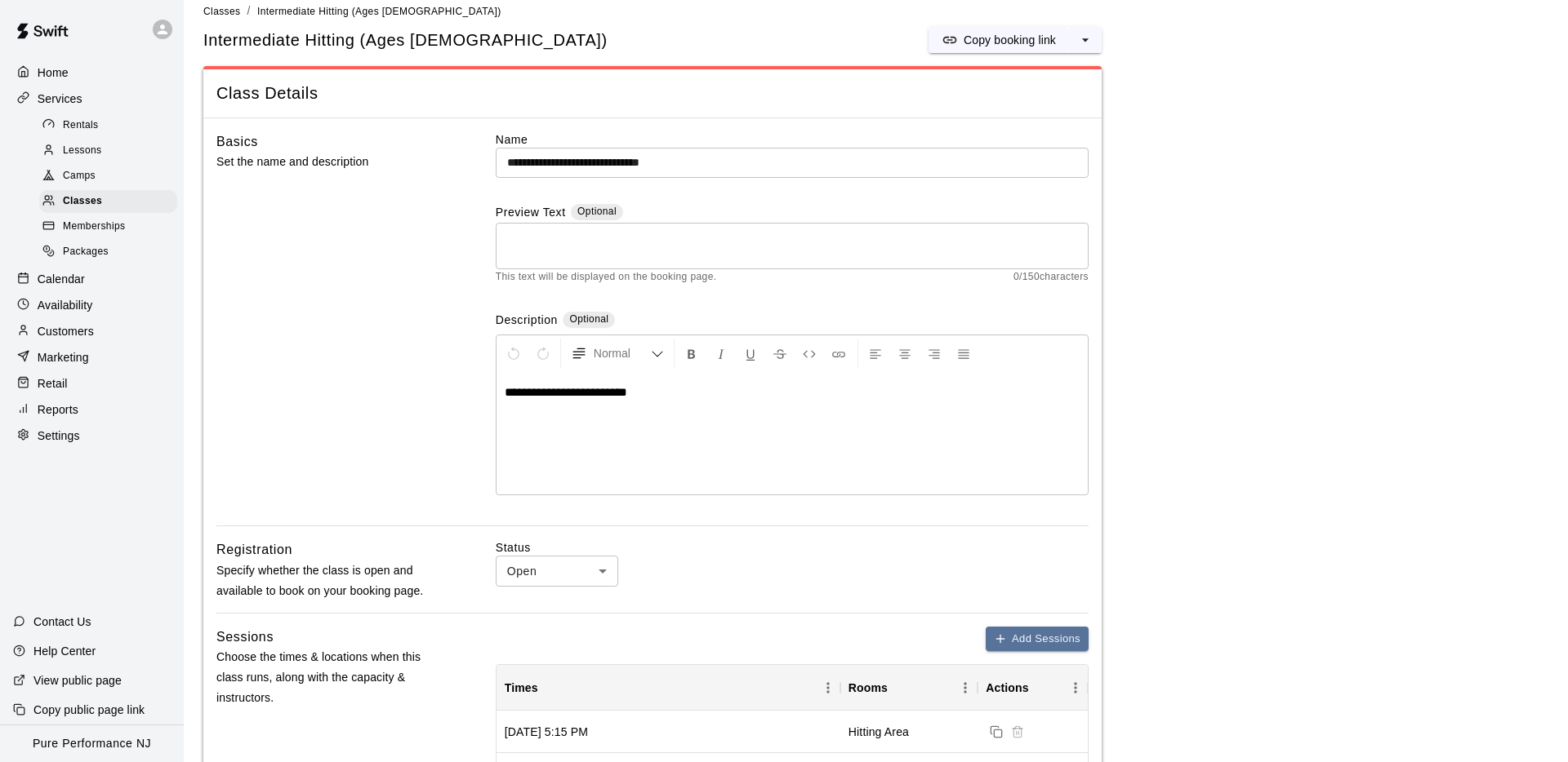
click at [627, 392] on span "**********" at bounding box center [566, 392] width 123 height 12
click at [741, 486] on div "**********" at bounding box center [792, 433] width 591 height 123
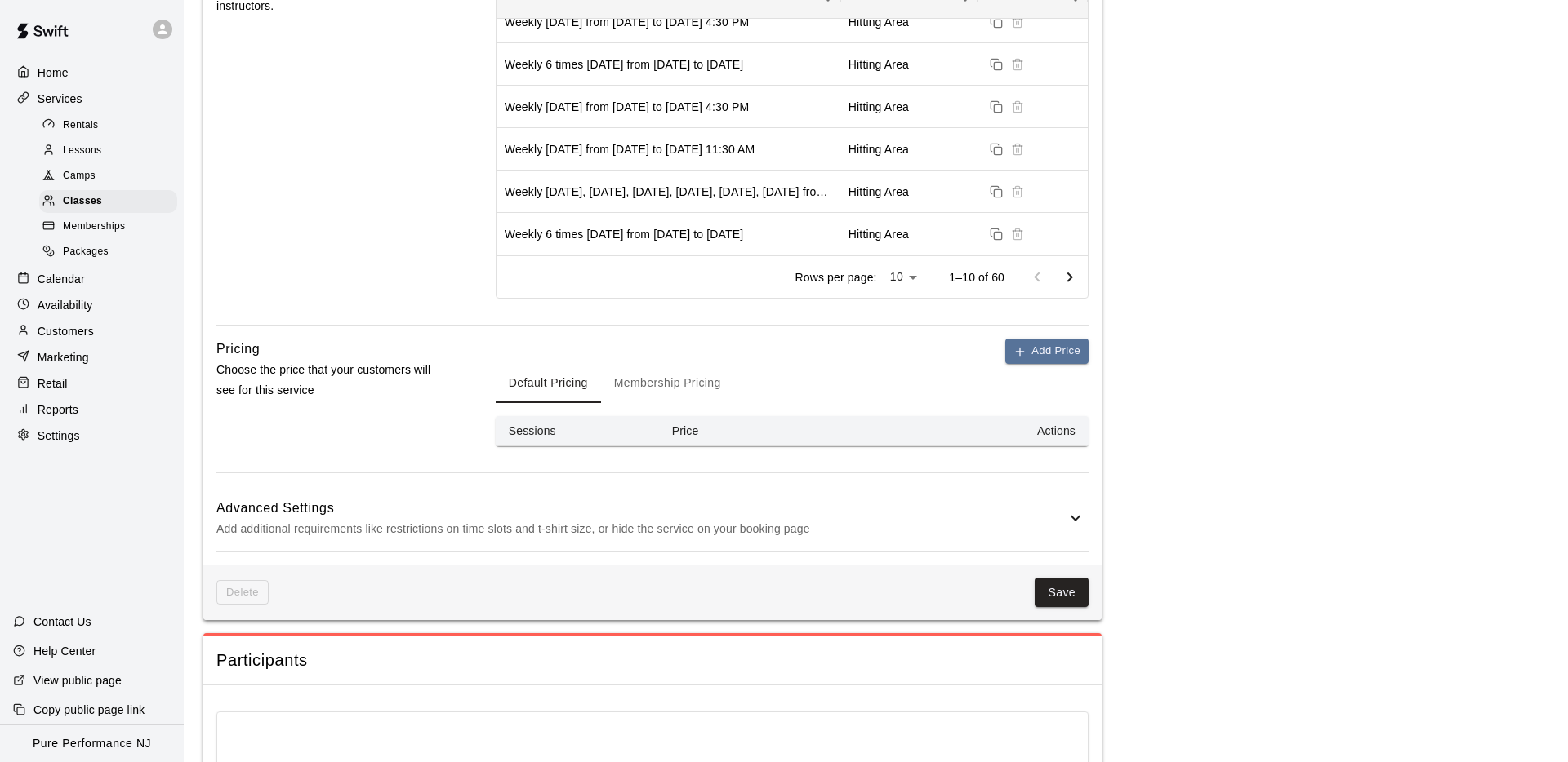
scroll to position [739, 0]
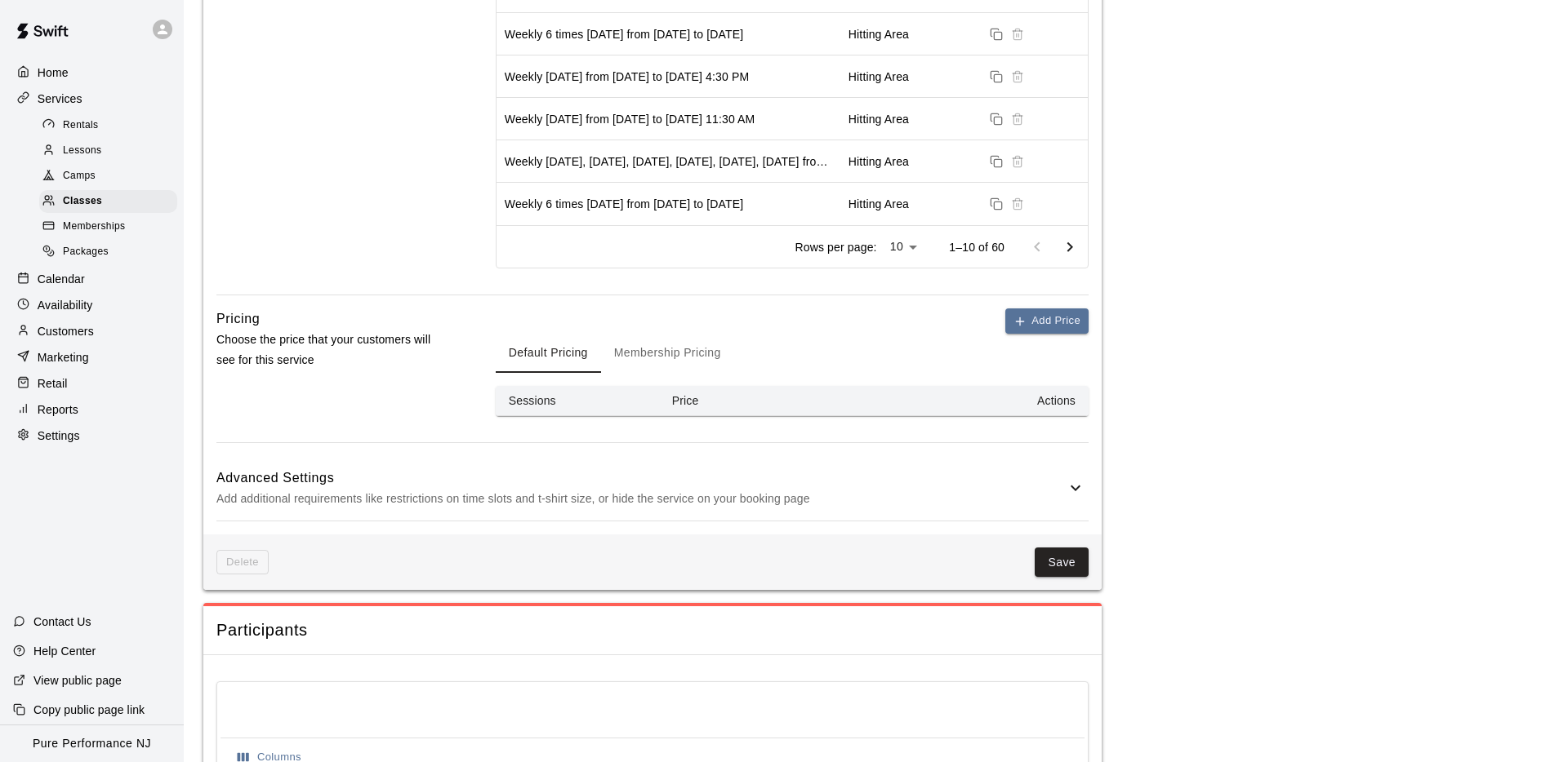
click at [658, 337] on button "Membership Pricing" at bounding box center [667, 353] width 133 height 39
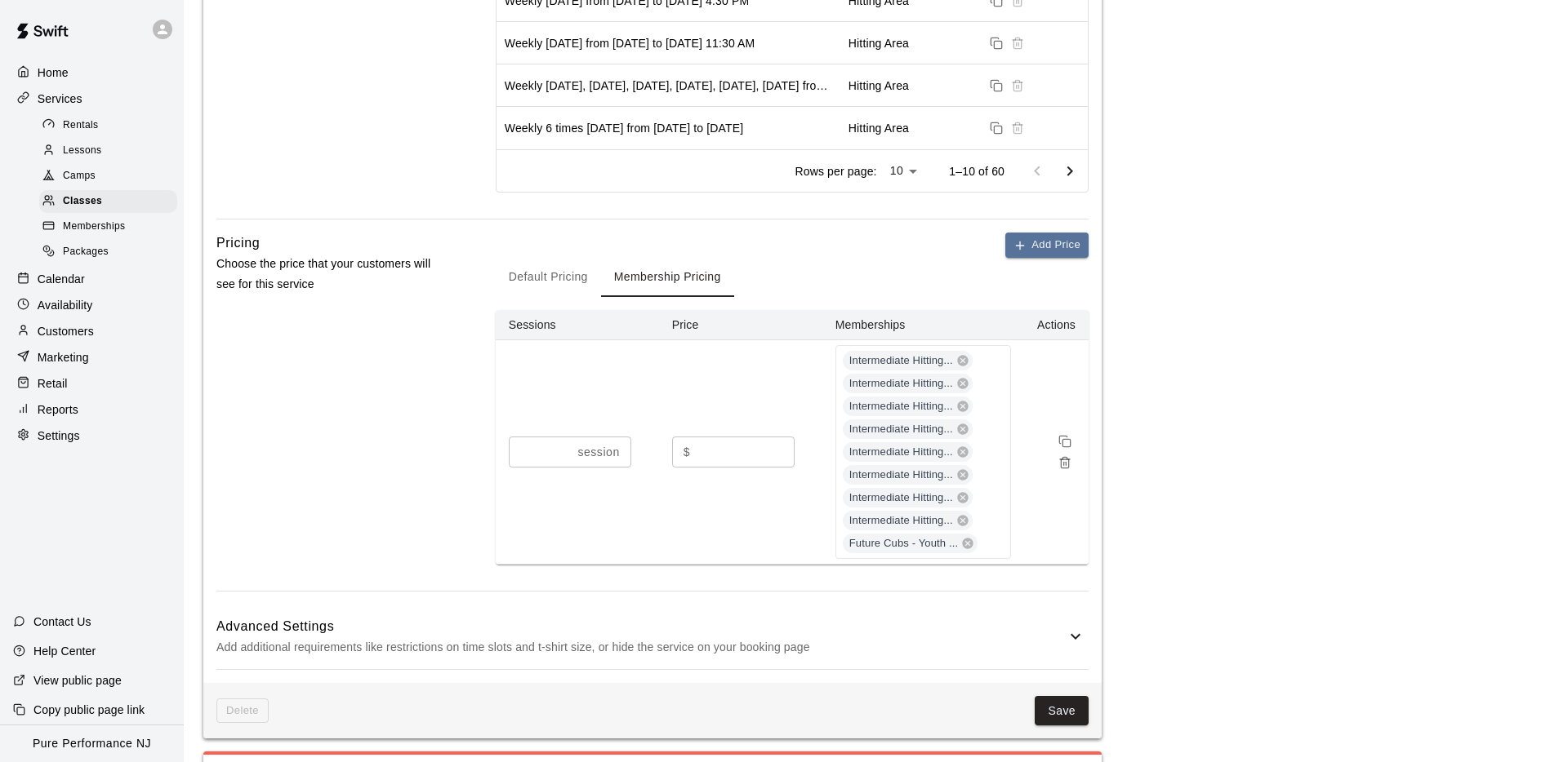
scroll to position [1221, 0]
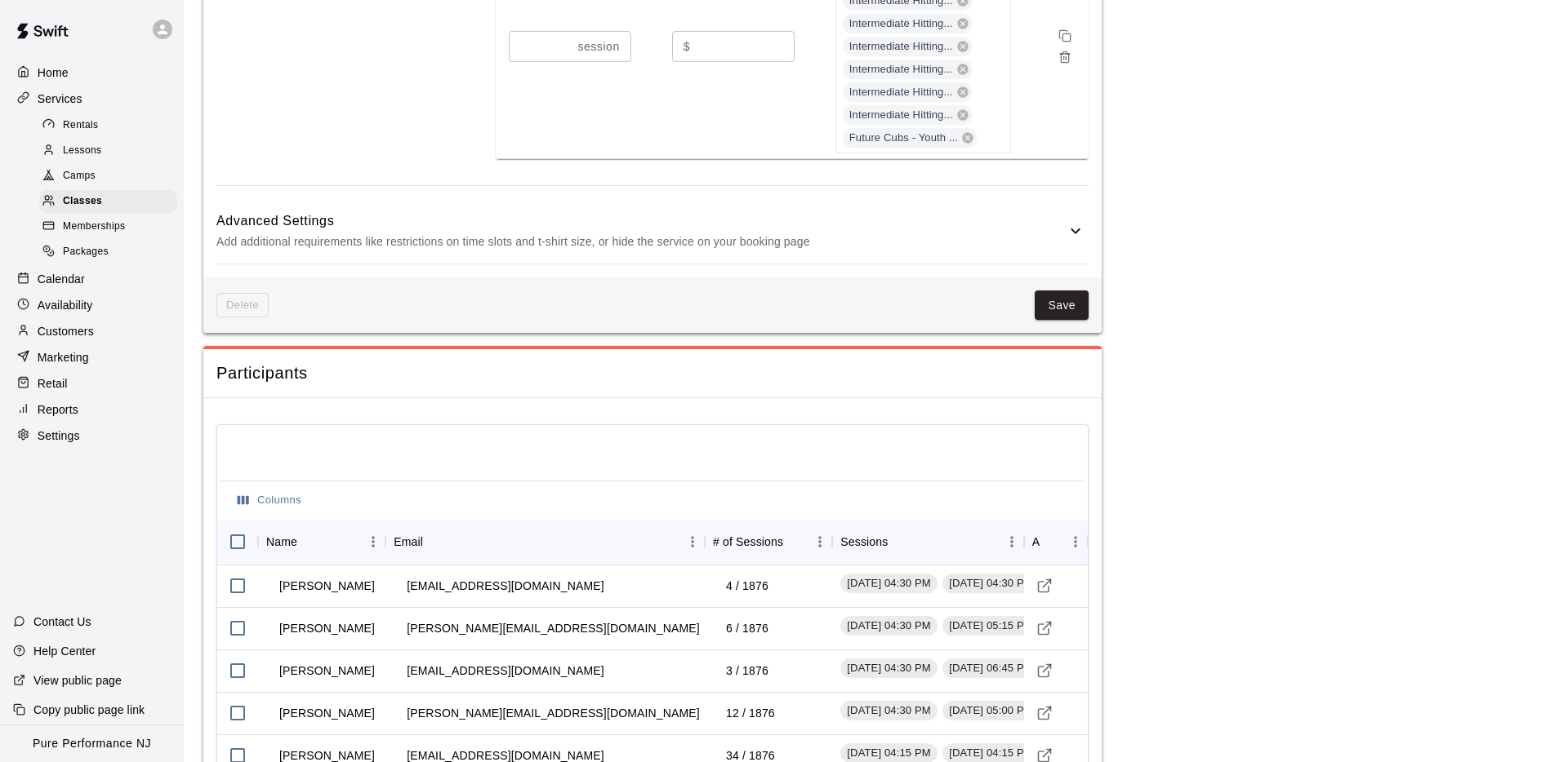
click at [574, 239] on p "Add additional requirements like restrictions on time slots and t-shirt size, o…" at bounding box center [641, 242] width 849 height 20
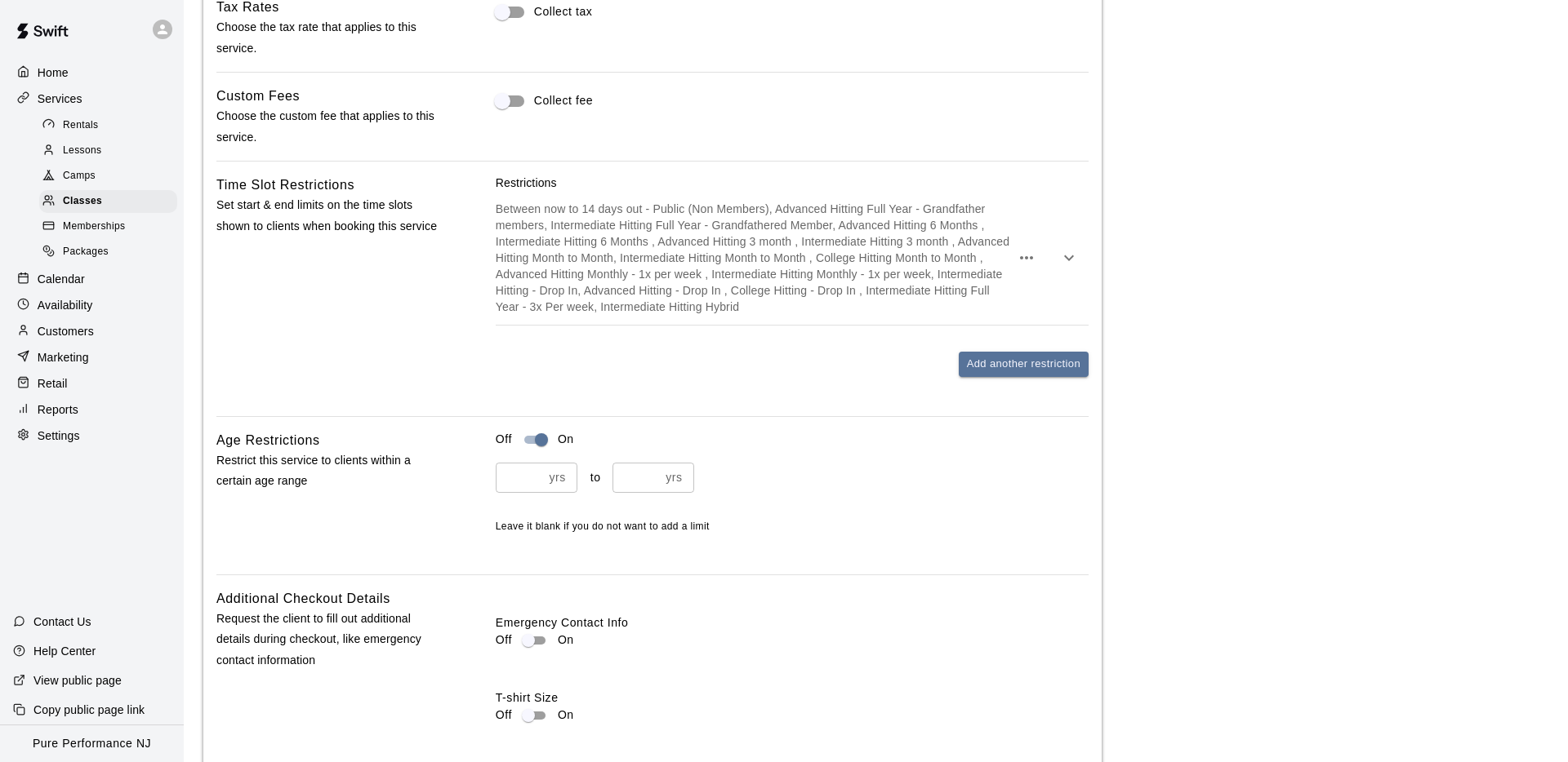
scroll to position [1560, 0]
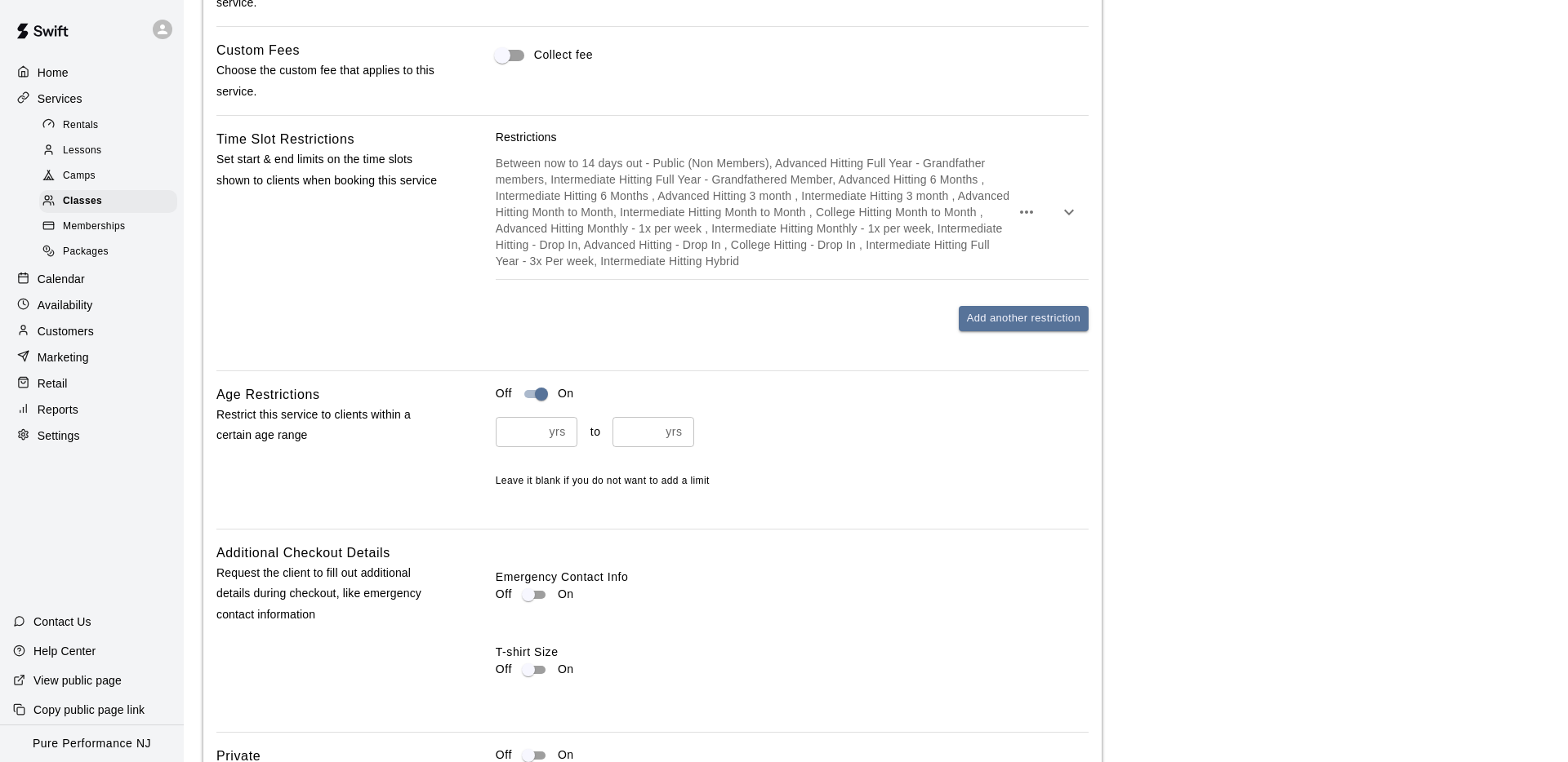
click at [651, 427] on input "**" at bounding box center [636, 432] width 48 height 30
type input "**"
click at [651, 427] on input "**" at bounding box center [636, 432] width 48 height 30
click at [785, 424] on div "* yrs ​ to ** yrs ​" at bounding box center [792, 432] width 593 height 30
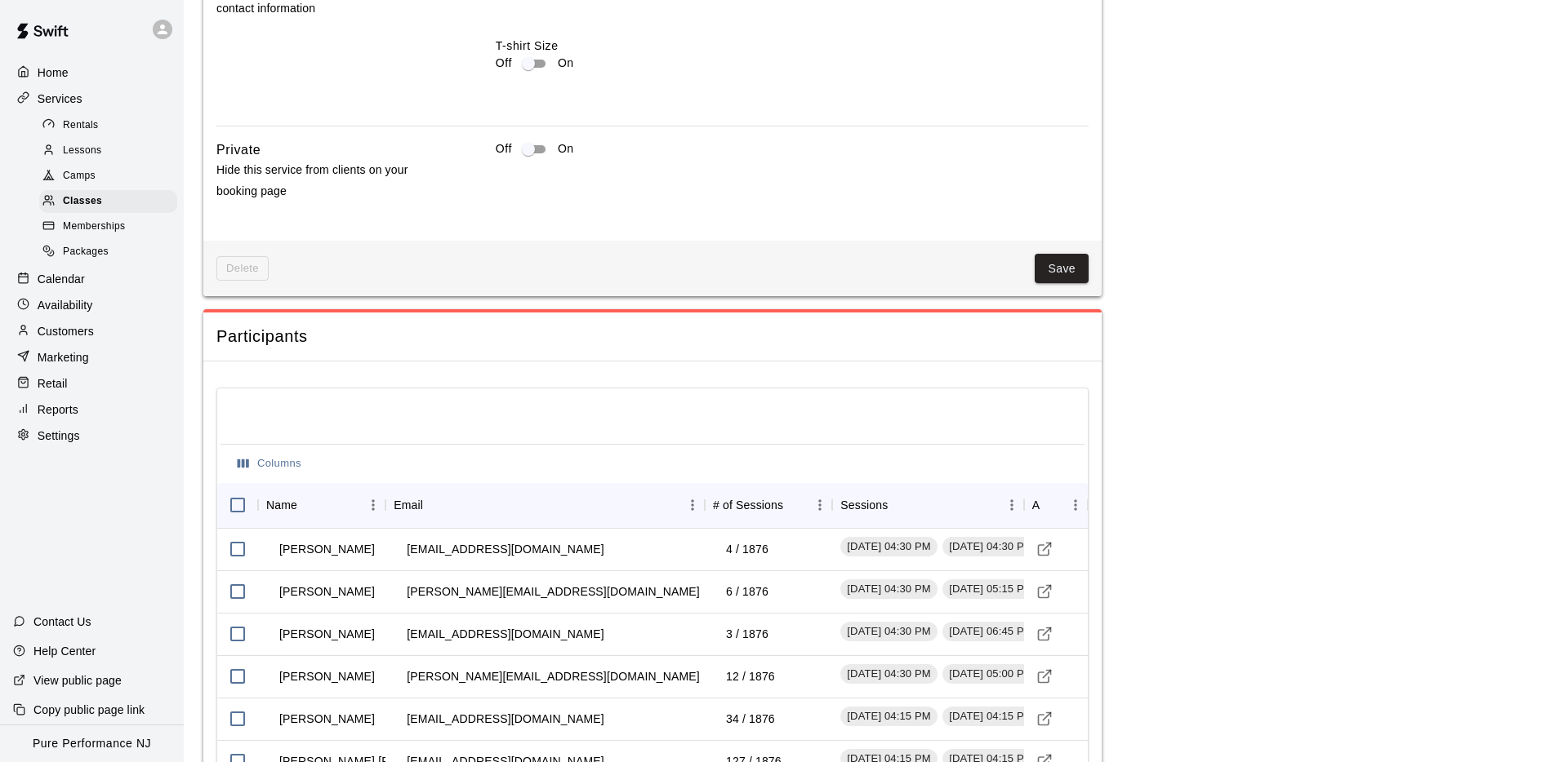
scroll to position [2161, 0]
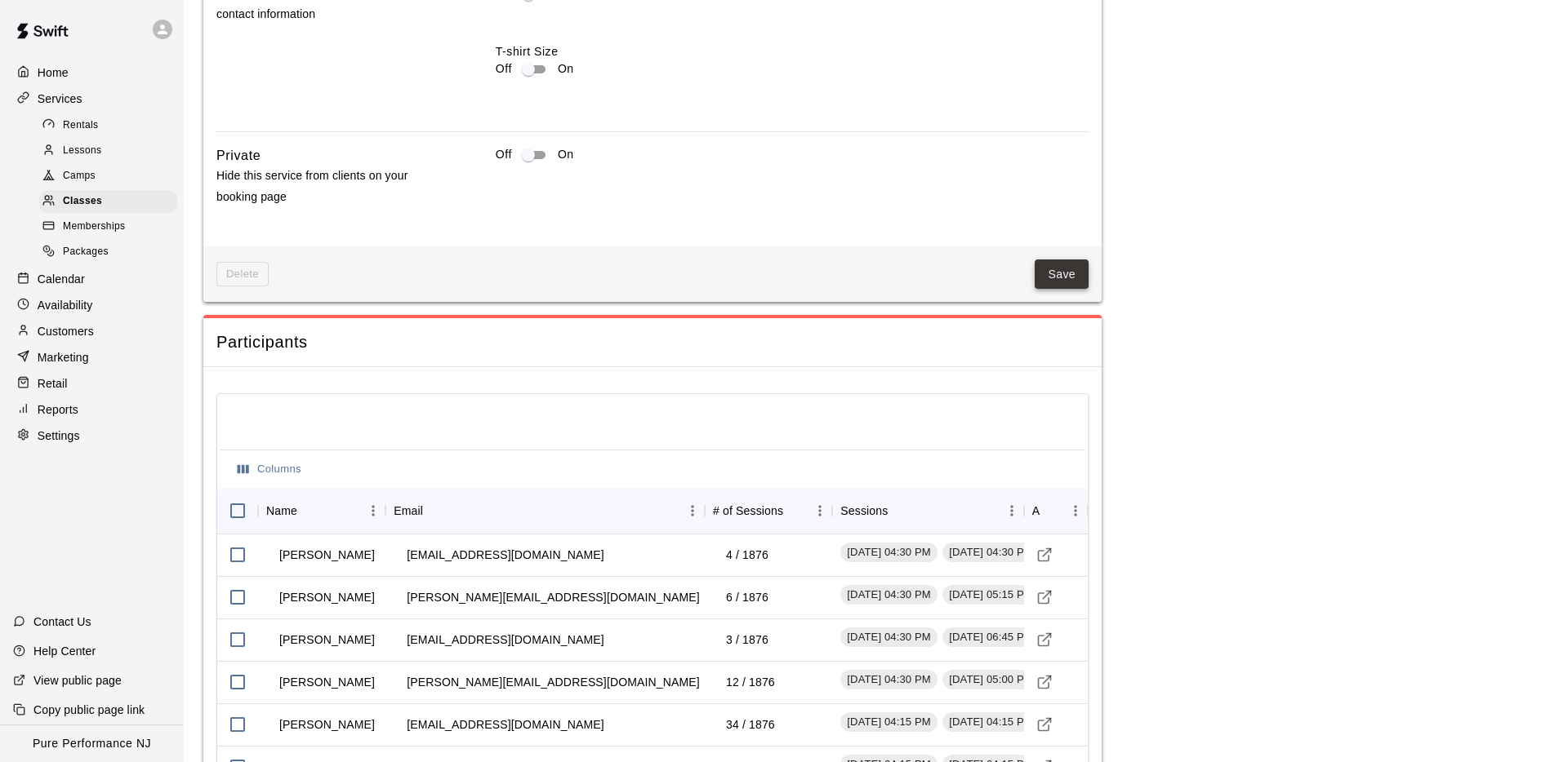
click at [1054, 279] on button "Save" at bounding box center [1061, 274] width 54 height 30
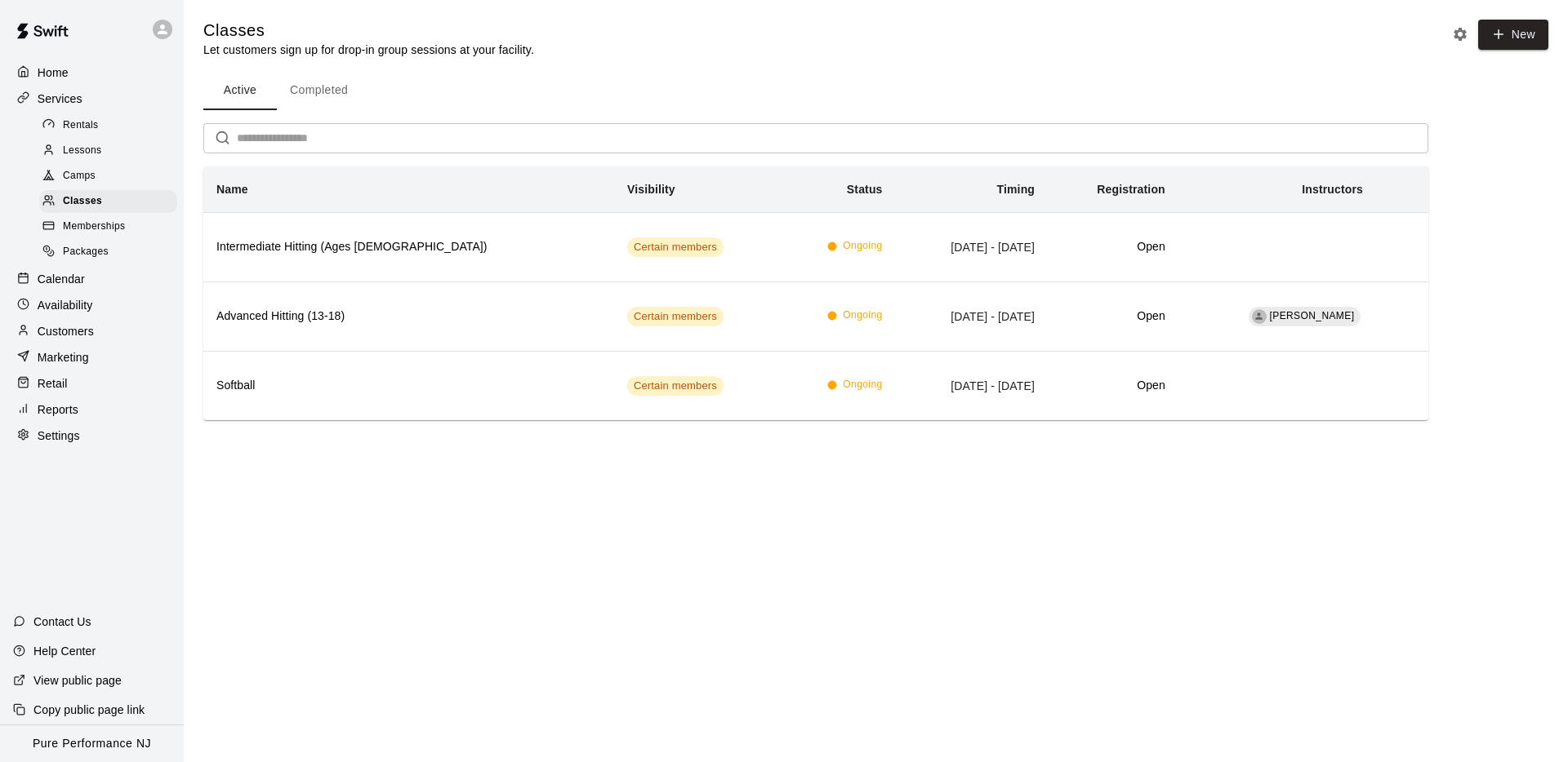
click at [517, 466] on html "Home Services Rentals Lessons Camps Classes Memberships Packages Calendar Avail…" at bounding box center [784, 233] width 1568 height 466
click at [75, 278] on p "Calendar" at bounding box center [62, 279] width 48 height 17
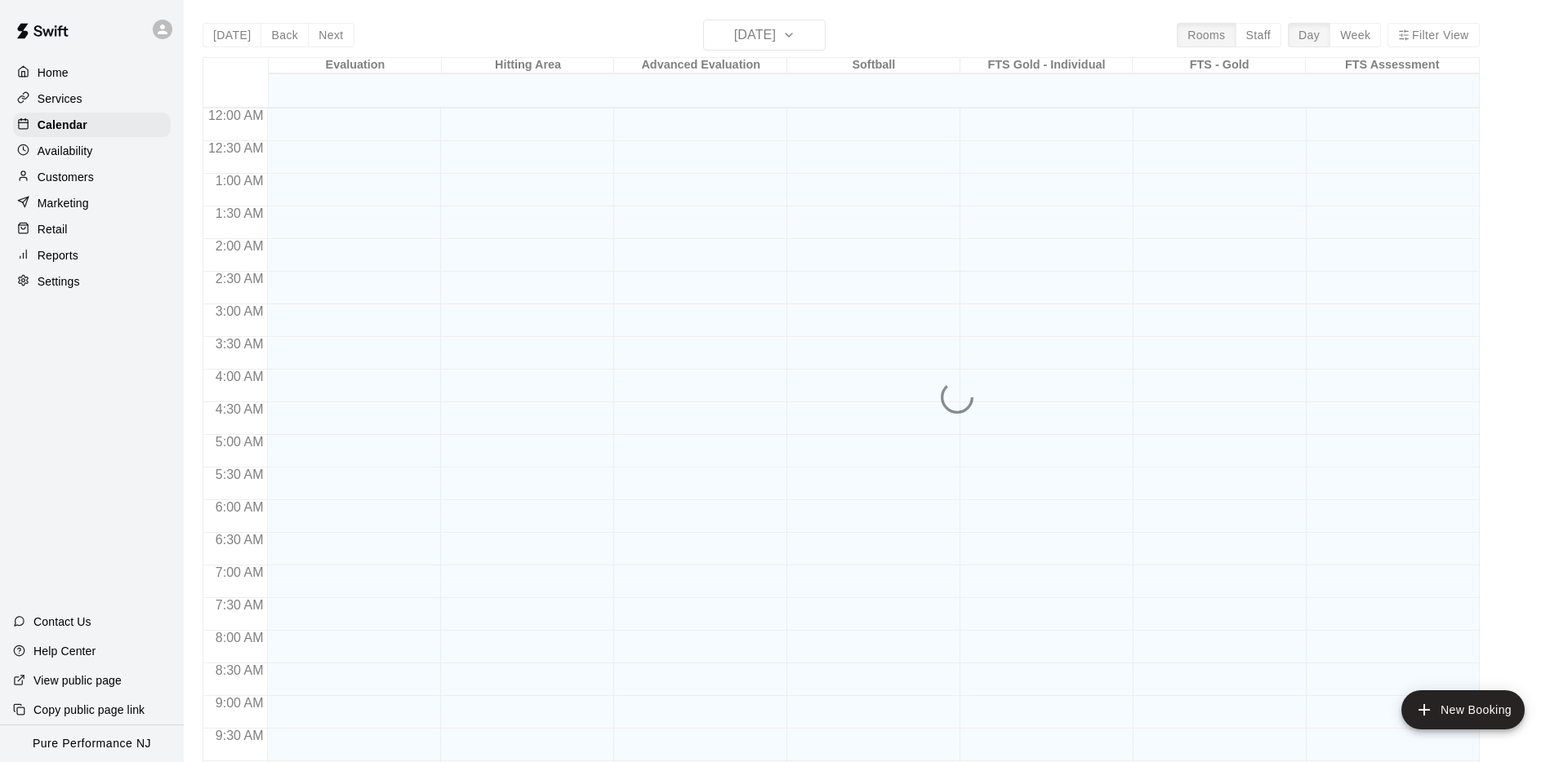
scroll to position [846, 0]
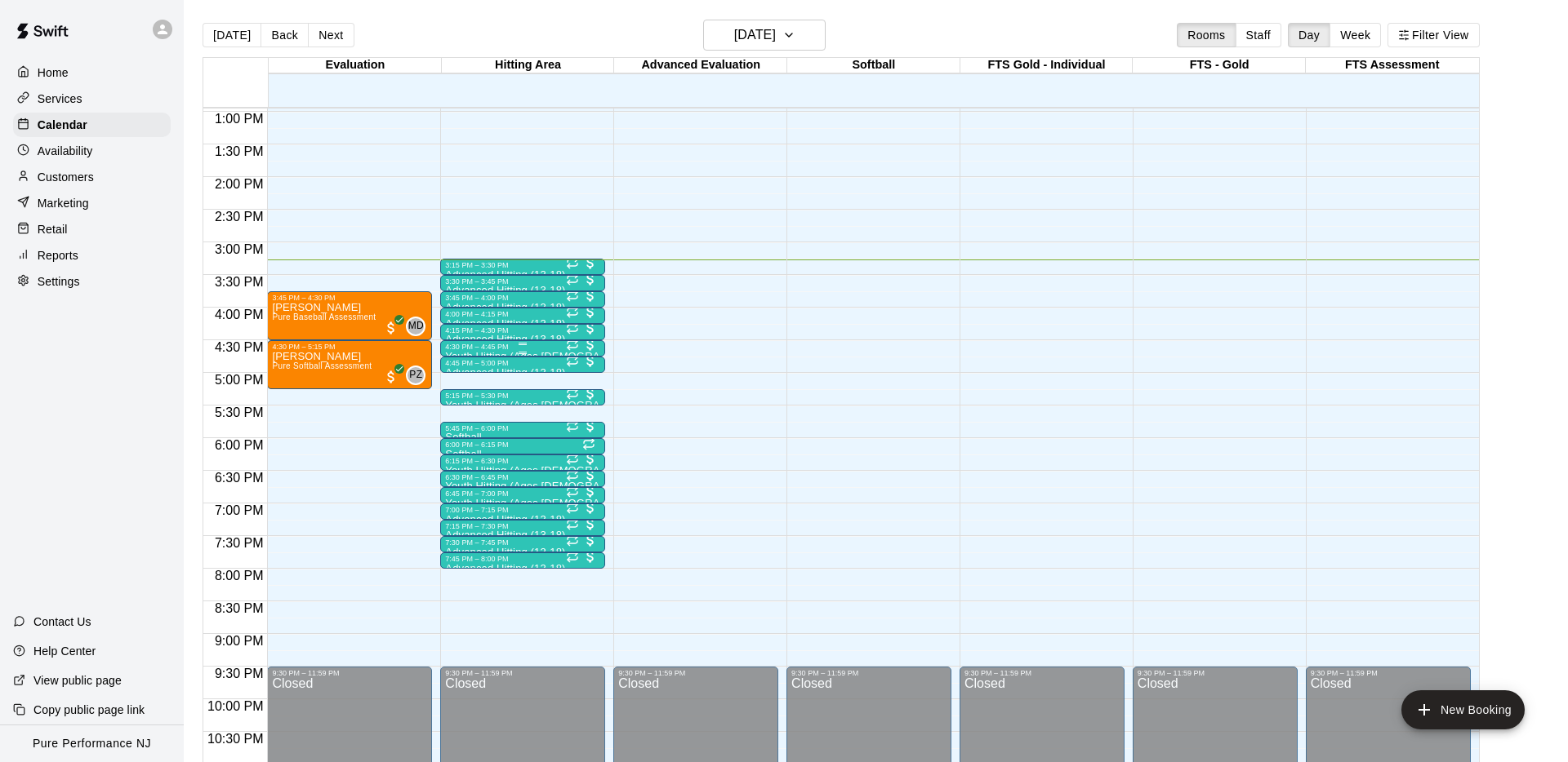
click at [469, 349] on div "4:30 PM – 4:45 PM" at bounding box center [522, 347] width 155 height 8
click at [467, 394] on img "edit" at bounding box center [462, 397] width 19 height 19
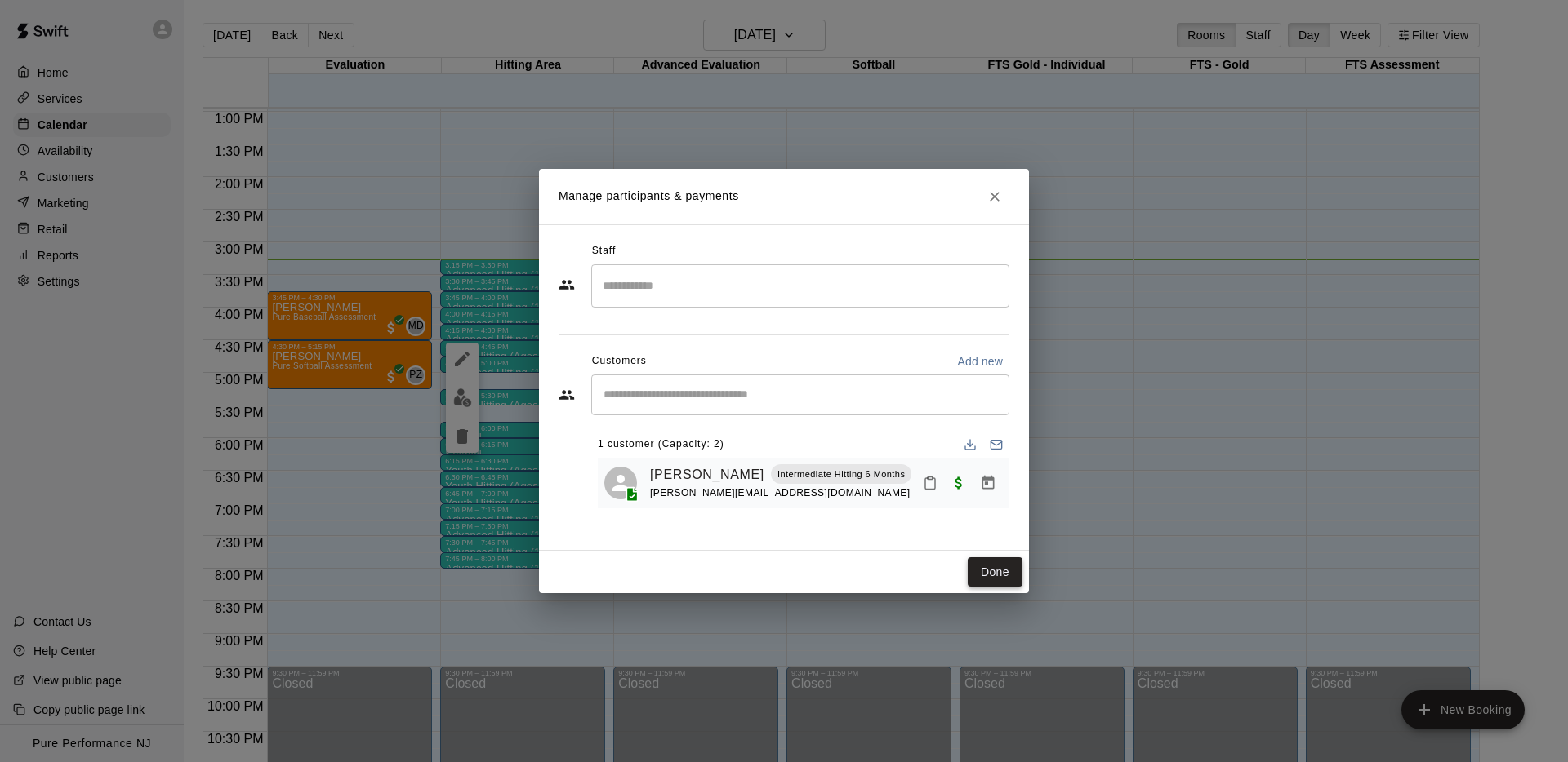
click at [1001, 572] on button "Done" at bounding box center [995, 572] width 55 height 30
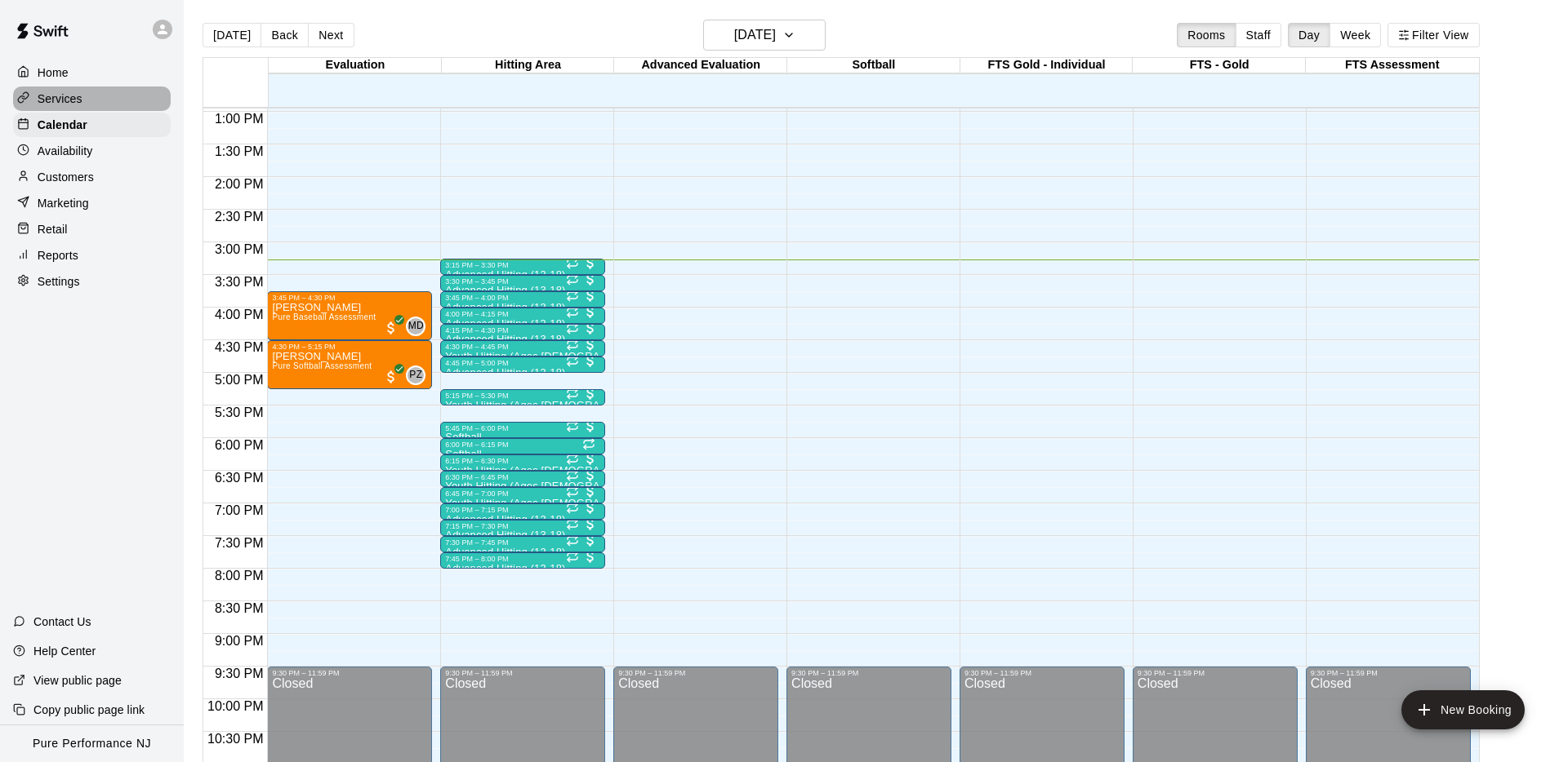
click at [61, 88] on div "Services" at bounding box center [92, 99] width 158 height 25
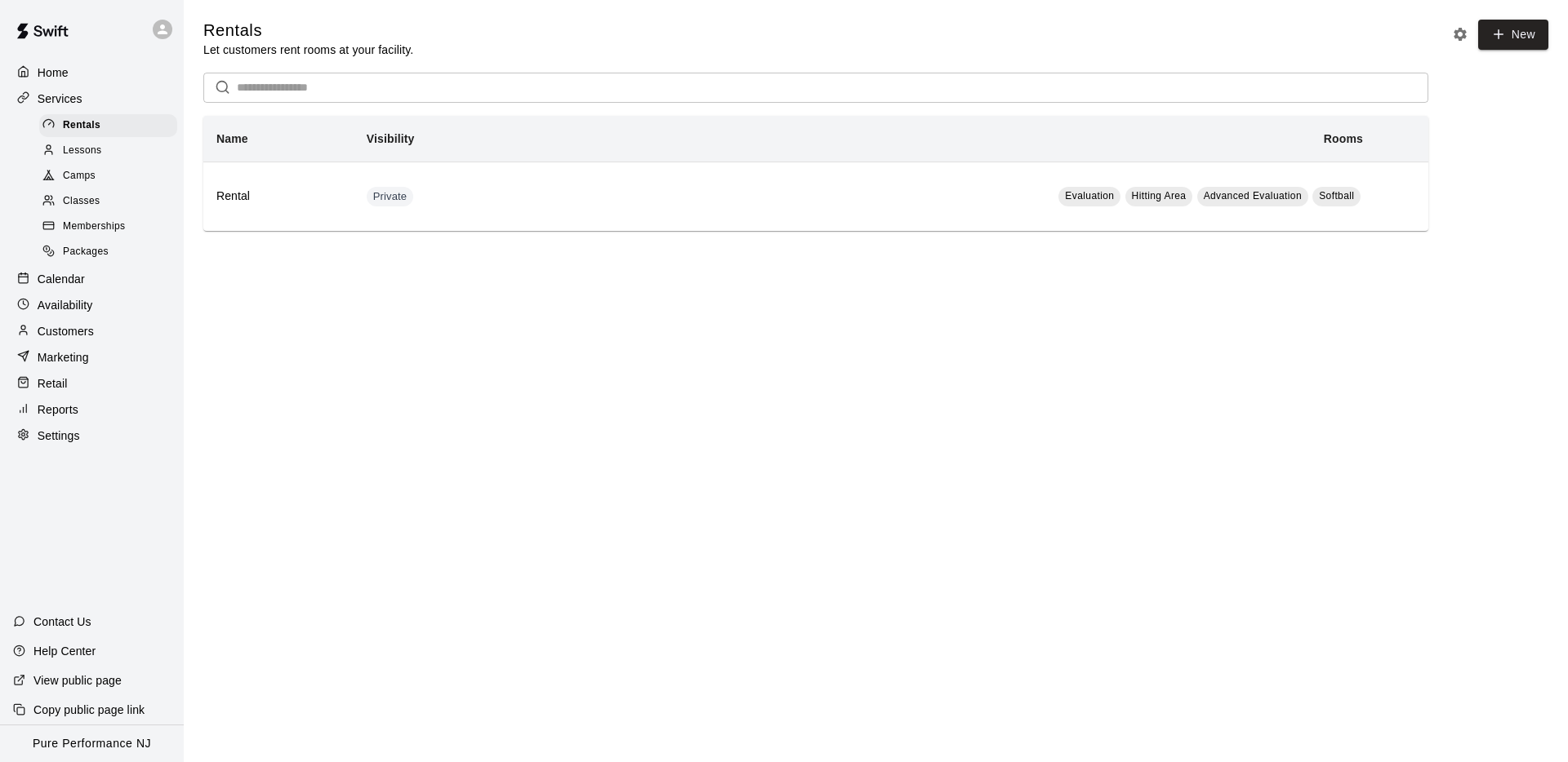
click at [101, 237] on link "Memberships" at bounding box center [111, 227] width 145 height 26
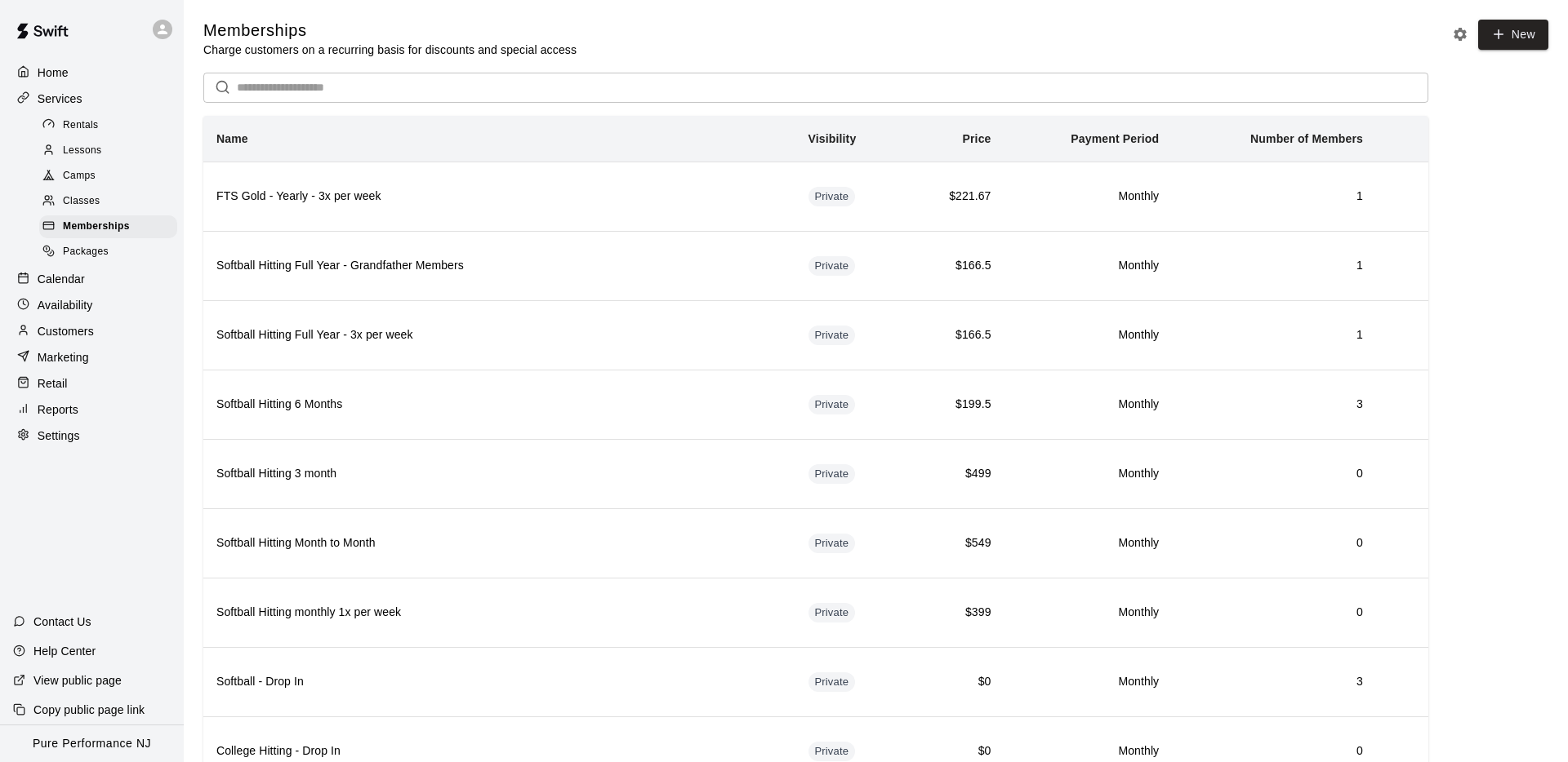
click at [87, 190] on link "Classes" at bounding box center [111, 202] width 145 height 26
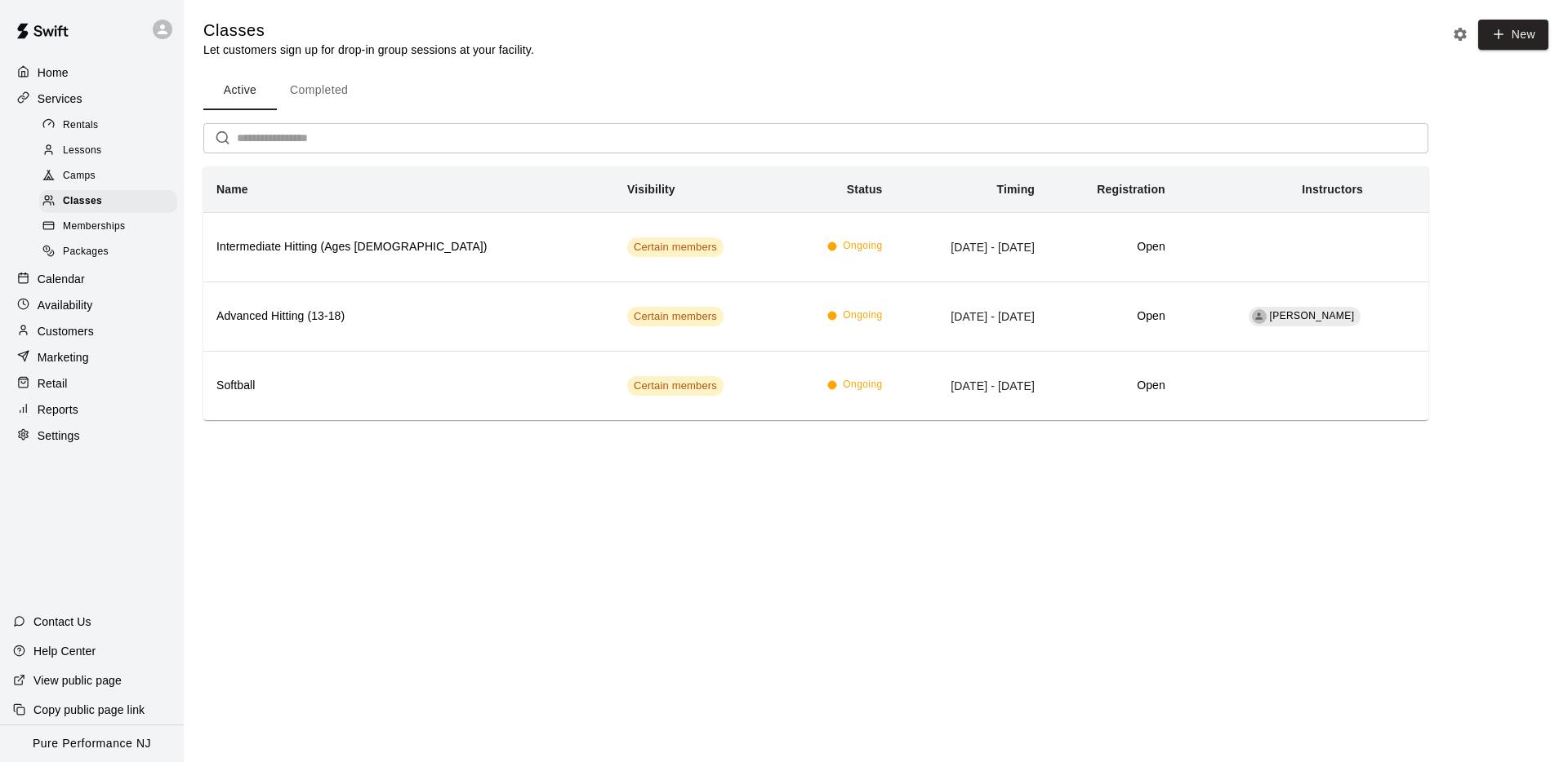
click at [66, 277] on p "Calendar" at bounding box center [62, 279] width 48 height 17
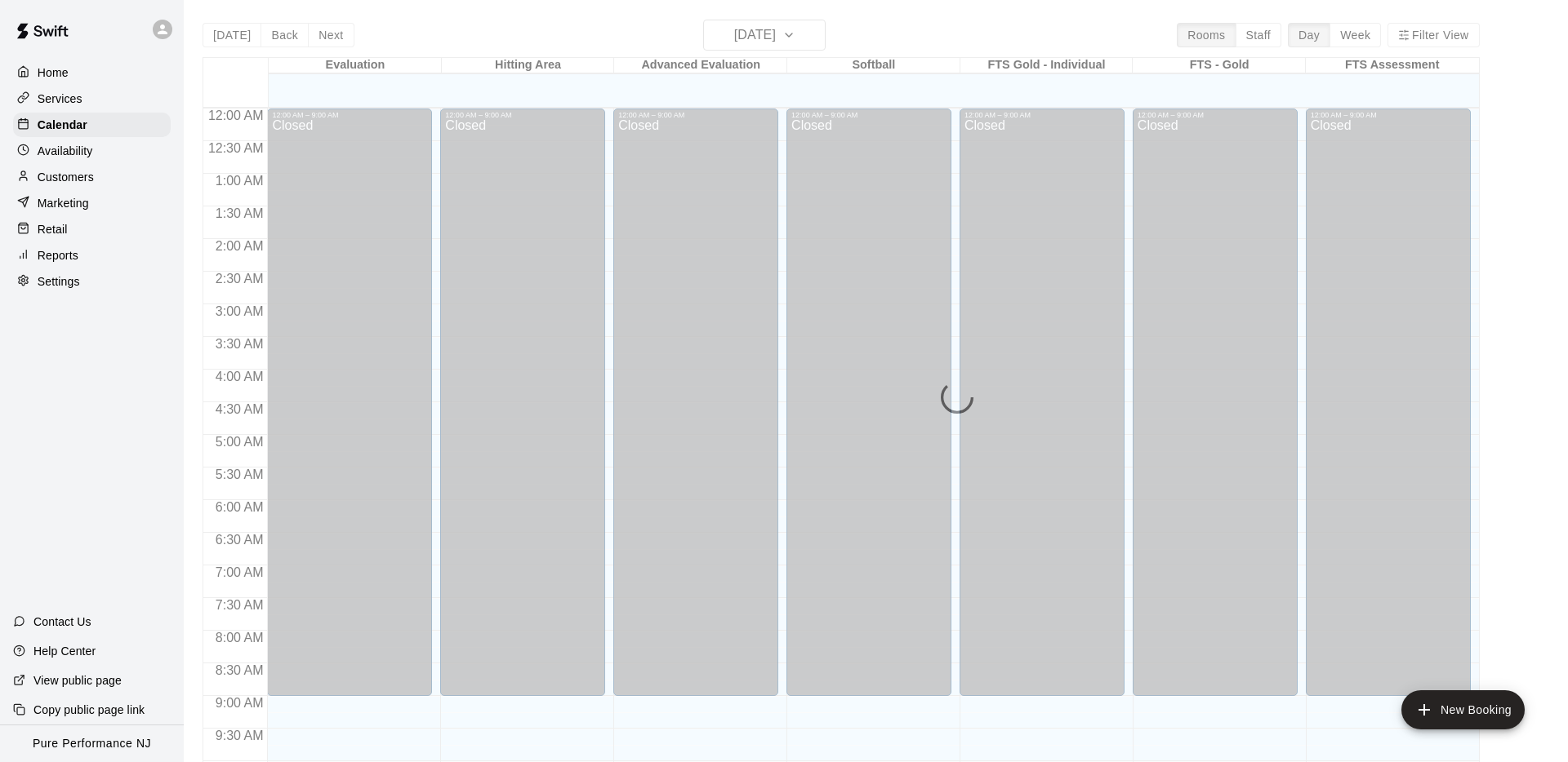
scroll to position [846, 0]
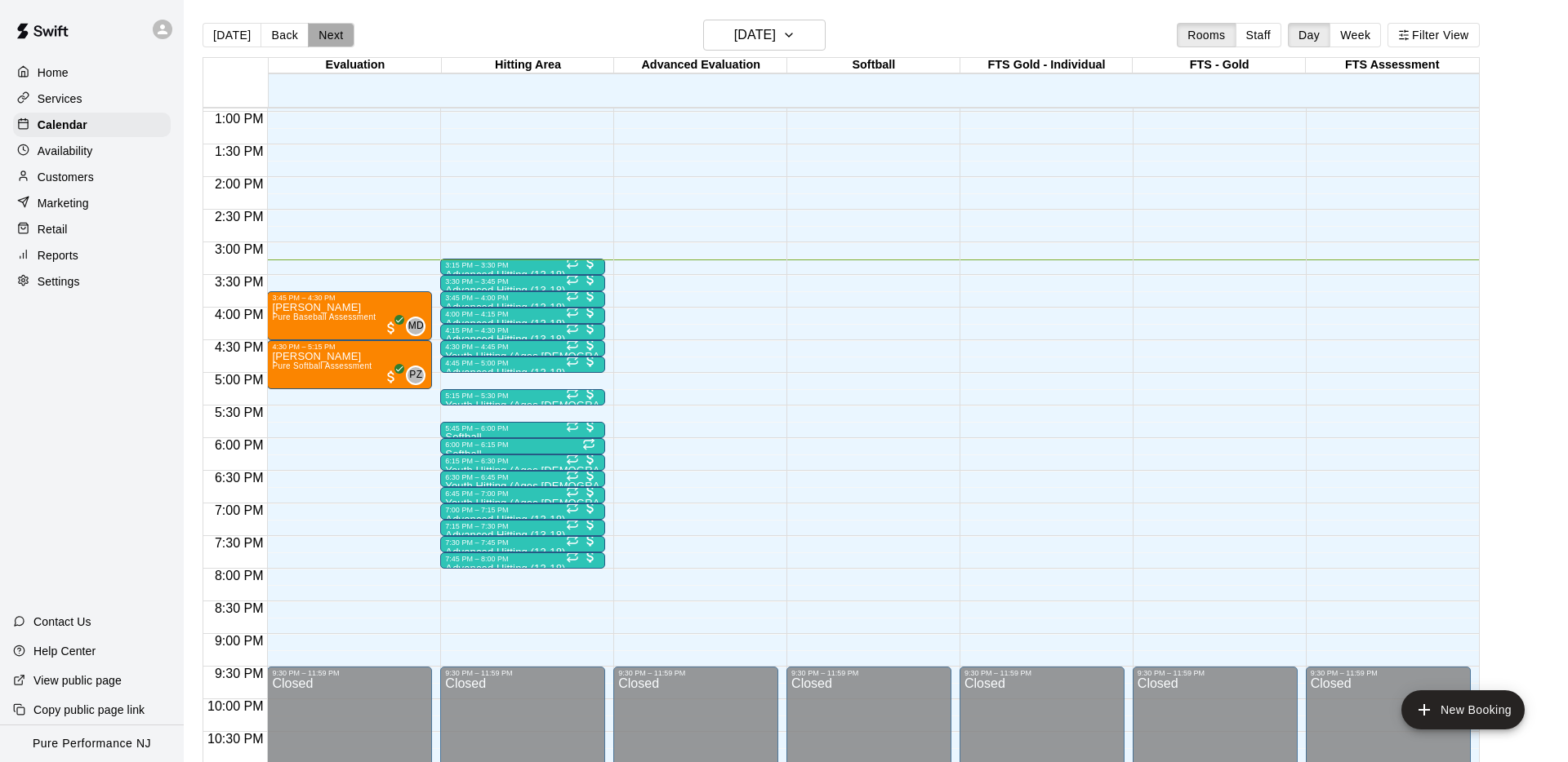
click at [327, 34] on button "Next" at bounding box center [331, 35] width 46 height 25
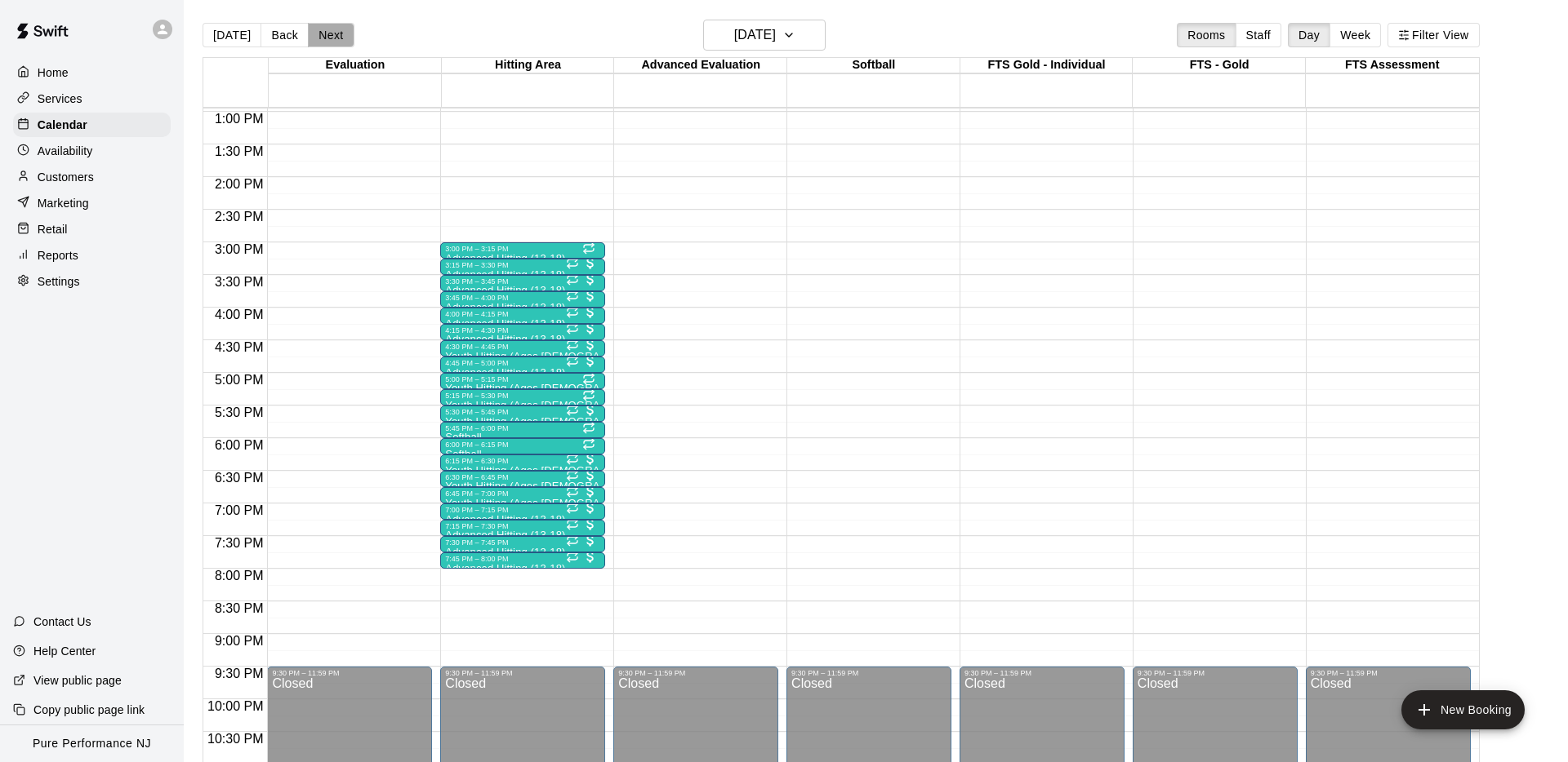
click at [327, 34] on button "Next" at bounding box center [331, 35] width 46 height 25
click at [771, 26] on h6 "[DATE]" at bounding box center [754, 35] width 41 height 23
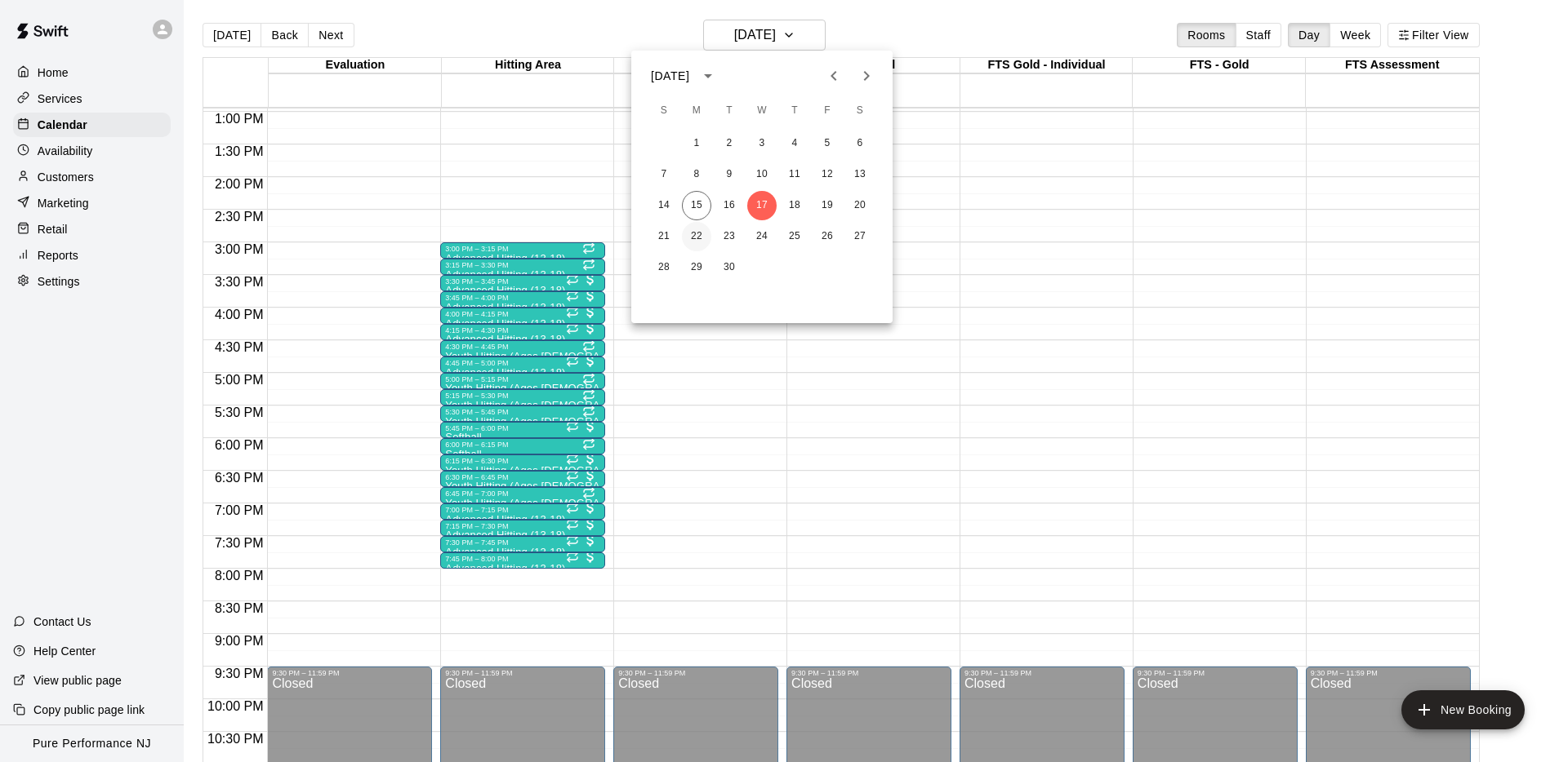
click at [694, 239] on button "22" at bounding box center [696, 236] width 29 height 29
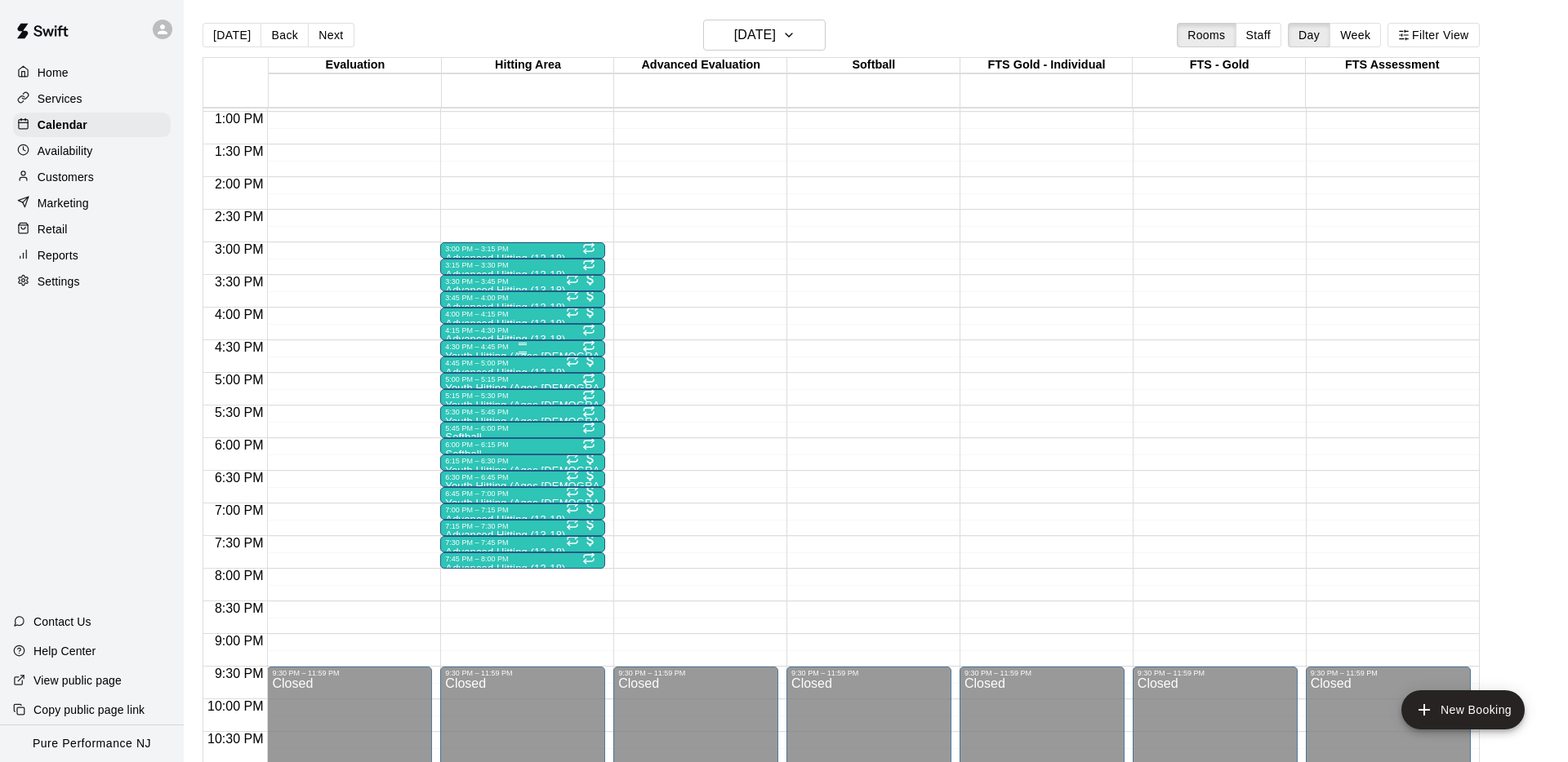
click at [475, 345] on div "4:30 PM – 4:45 PM" at bounding box center [522, 347] width 155 height 8
click at [459, 358] on icon "edit" at bounding box center [461, 359] width 15 height 15
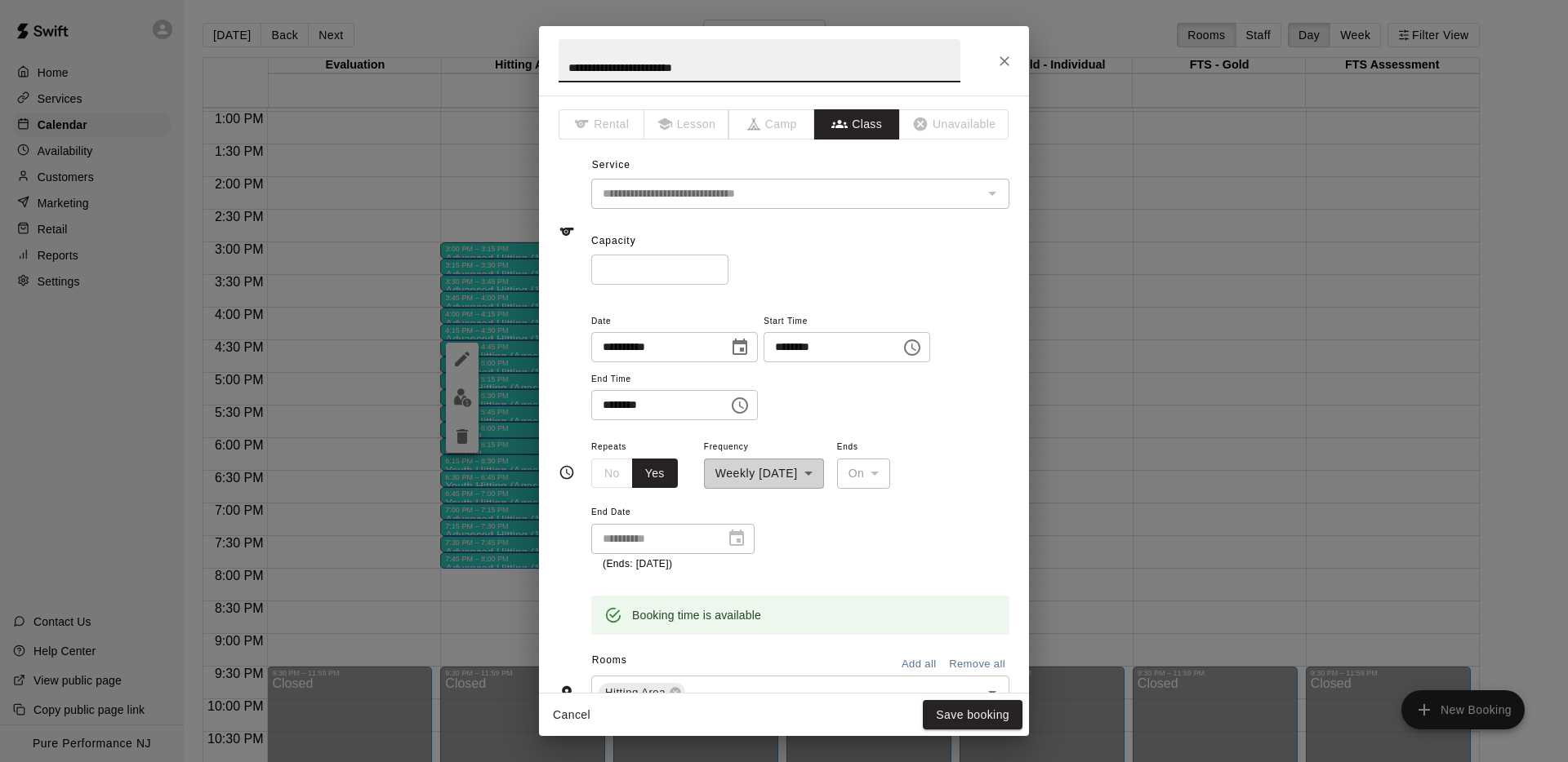
scroll to position [4, 0]
click at [859, 246] on div "Capacity * ​" at bounding box center [800, 253] width 418 height 56
click at [785, 64] on input "**********" at bounding box center [759, 60] width 401 height 43
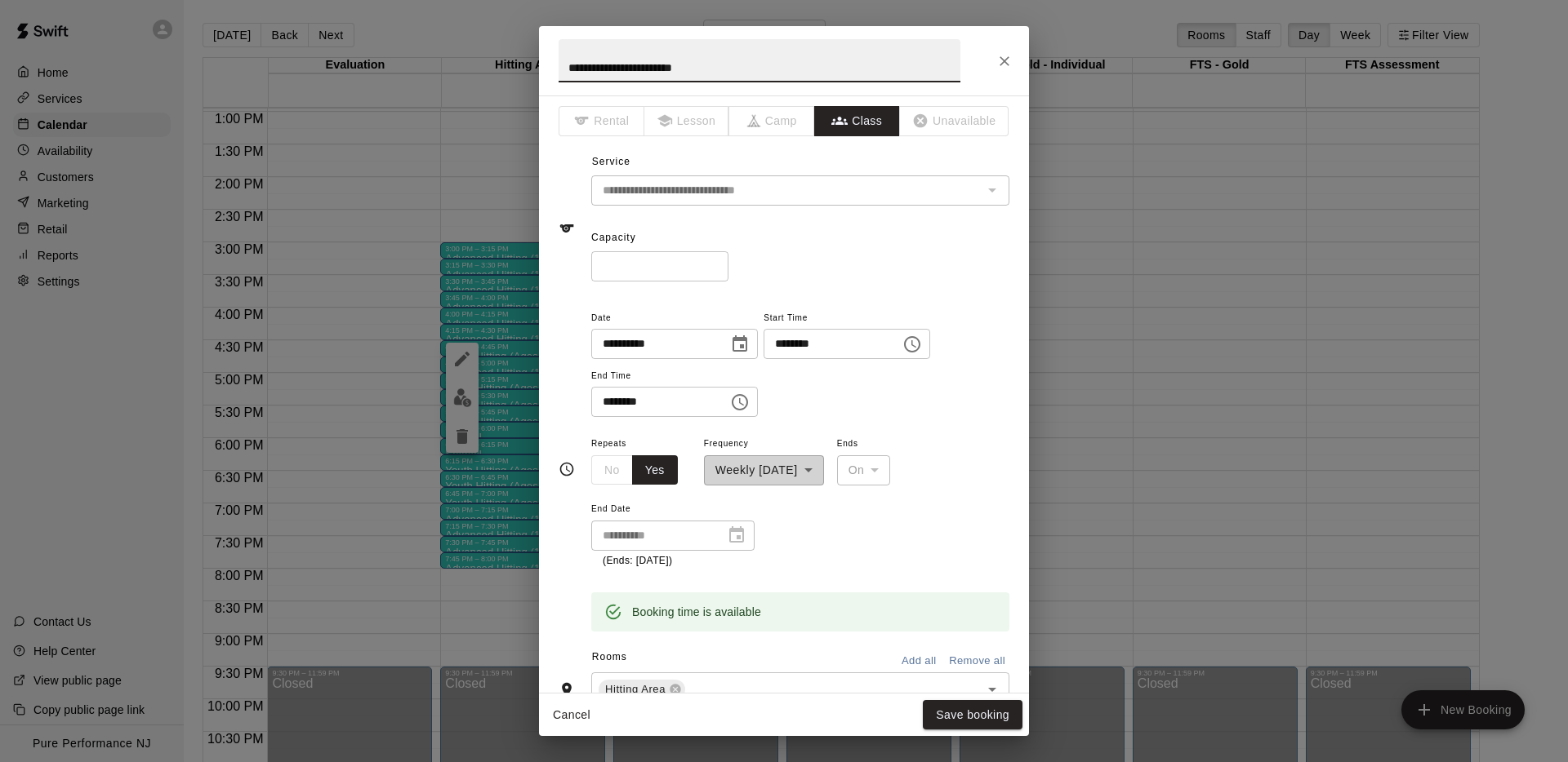
paste input "text"
click at [635, 71] on input "**********" at bounding box center [759, 60] width 401 height 43
click at [721, 64] on input "**********" at bounding box center [759, 60] width 401 height 43
type input "**********"
drag, startPoint x: 879, startPoint y: 255, endPoint x: 870, endPoint y: 250, distance: 10.3
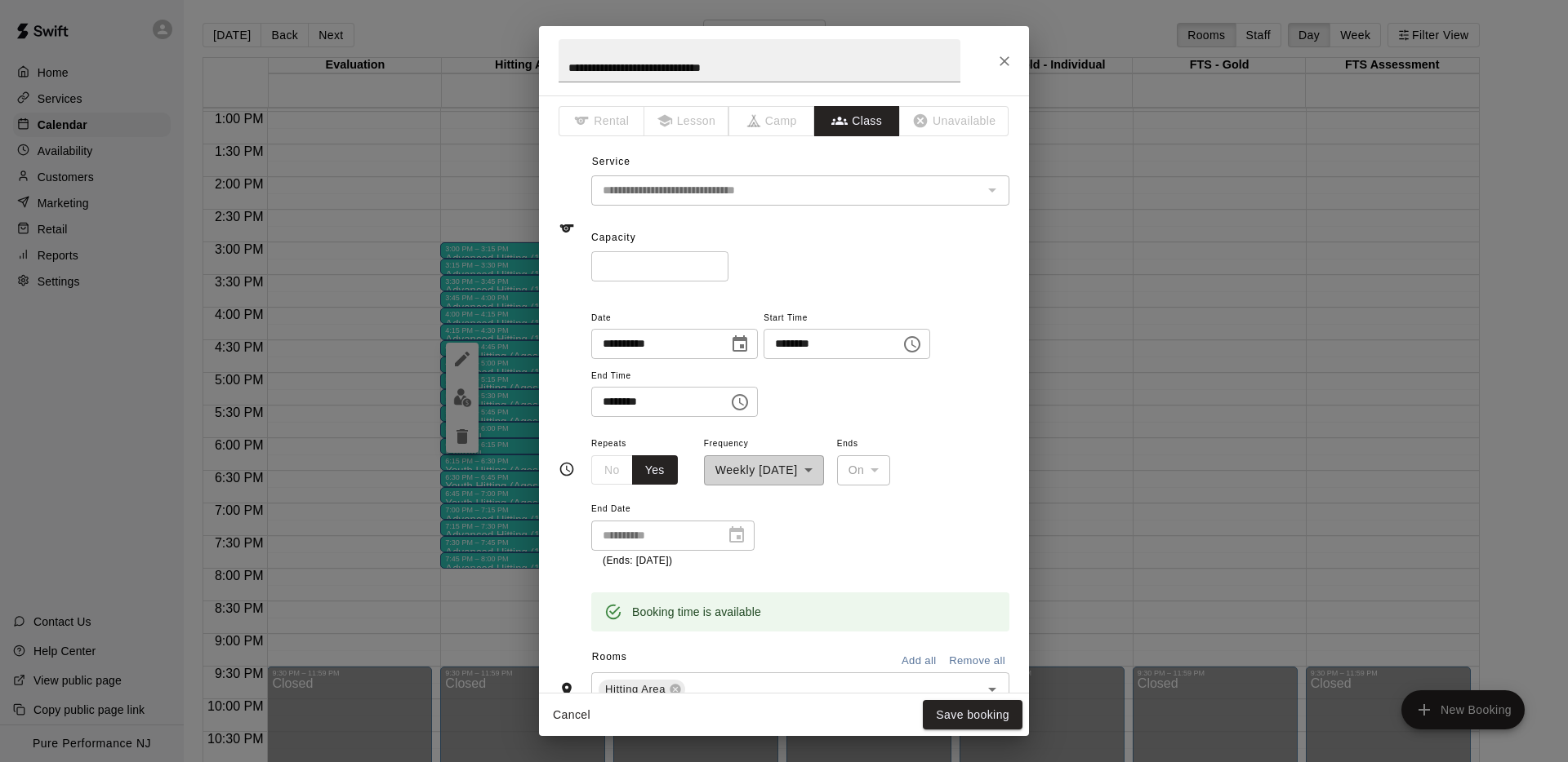
click at [879, 254] on div "* ​" at bounding box center [800, 266] width 418 height 30
click at [965, 710] on button "Save booking" at bounding box center [972, 715] width 100 height 30
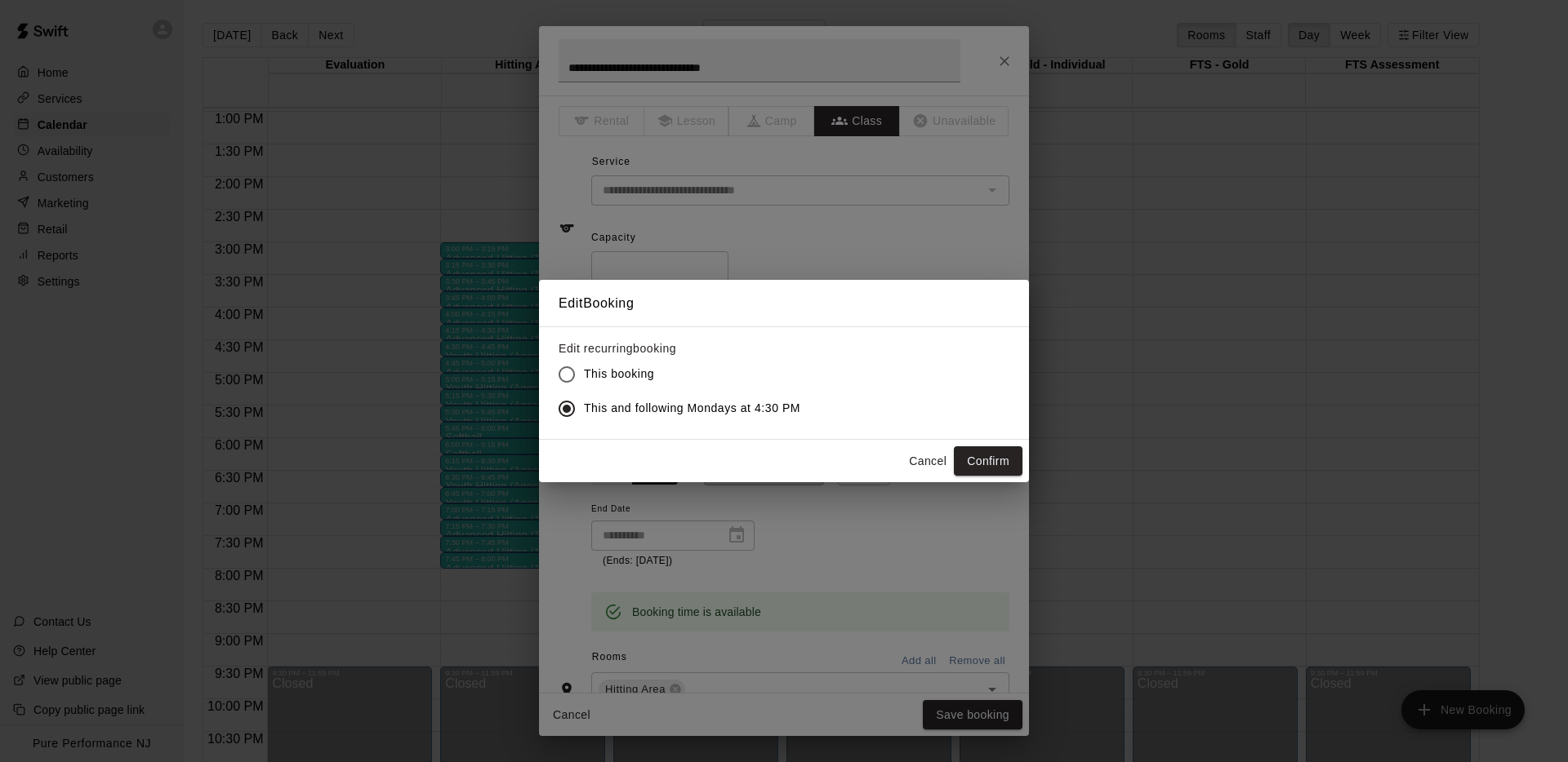
click at [921, 458] on button "Cancel" at bounding box center [927, 461] width 52 height 30
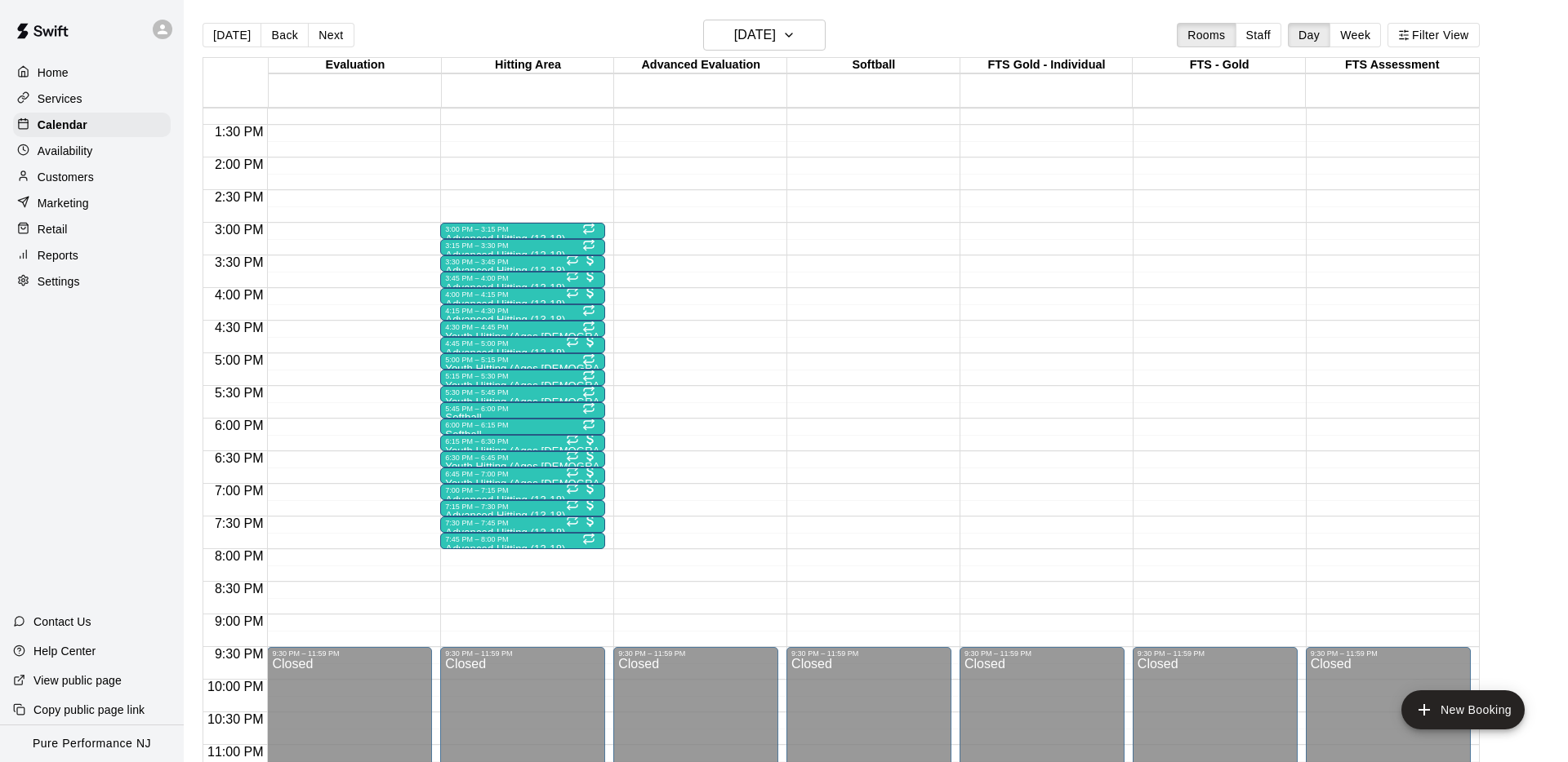
scroll to position [873, 0]
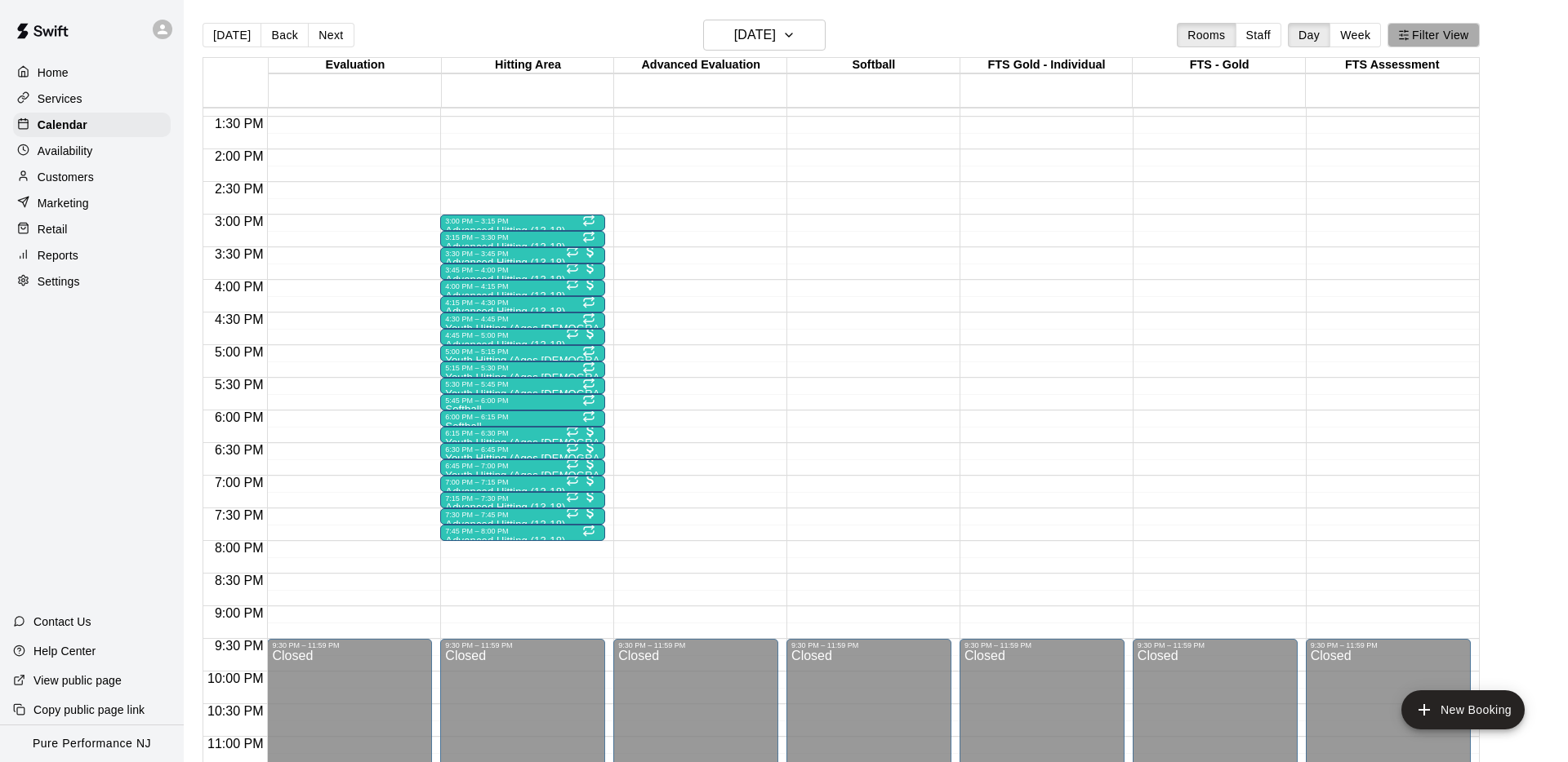
click at [1423, 36] on button "Filter View" at bounding box center [1433, 35] width 92 height 25
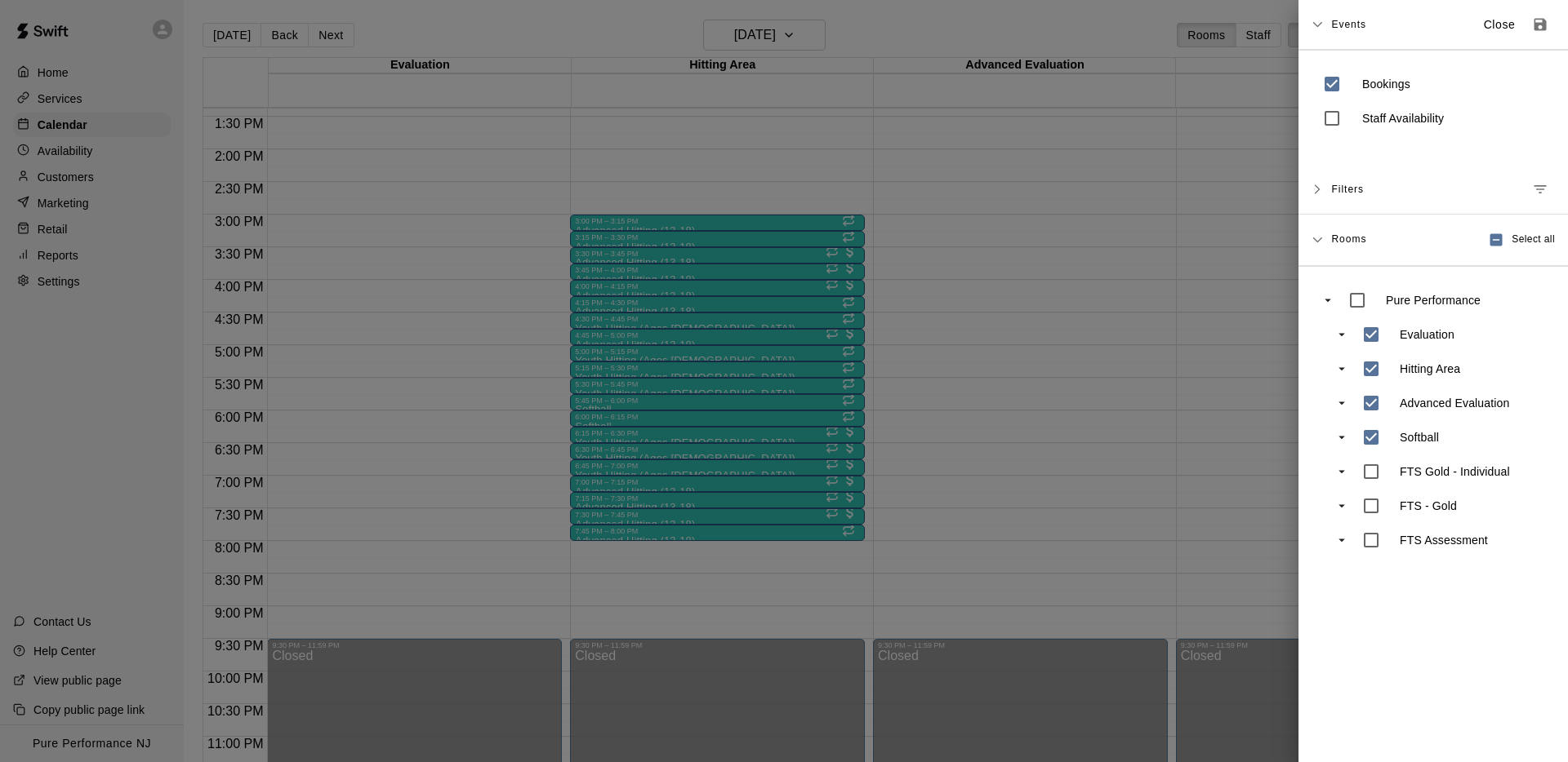
click at [1415, 240] on div "Rooms Select all" at bounding box center [1443, 239] width 224 height 31
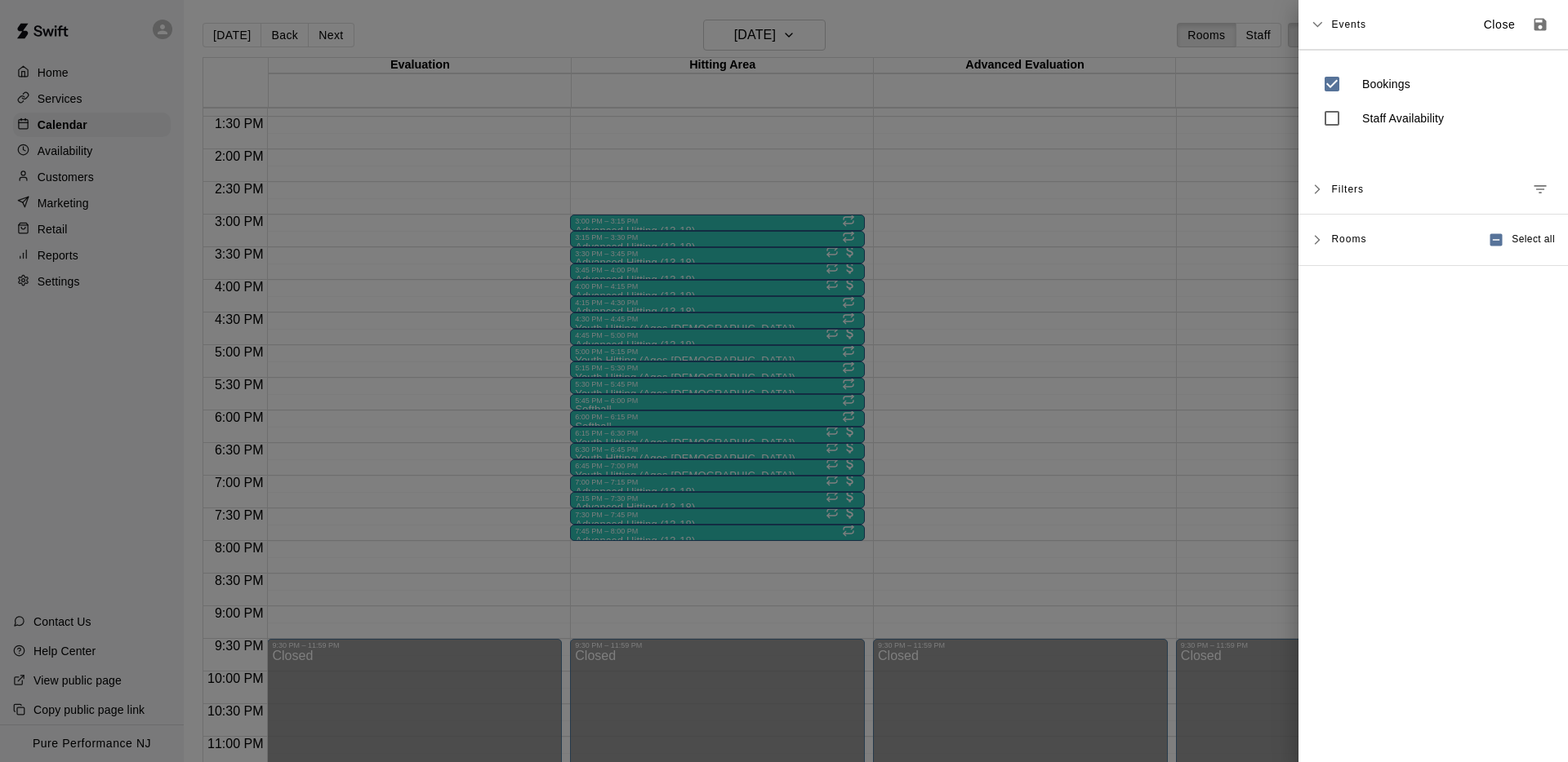
click at [1343, 187] on span "Filters" at bounding box center [1347, 189] width 33 height 29
click at [1347, 186] on span "Filters" at bounding box center [1347, 189] width 33 height 29
click at [1494, 23] on p "Close" at bounding box center [1499, 25] width 32 height 17
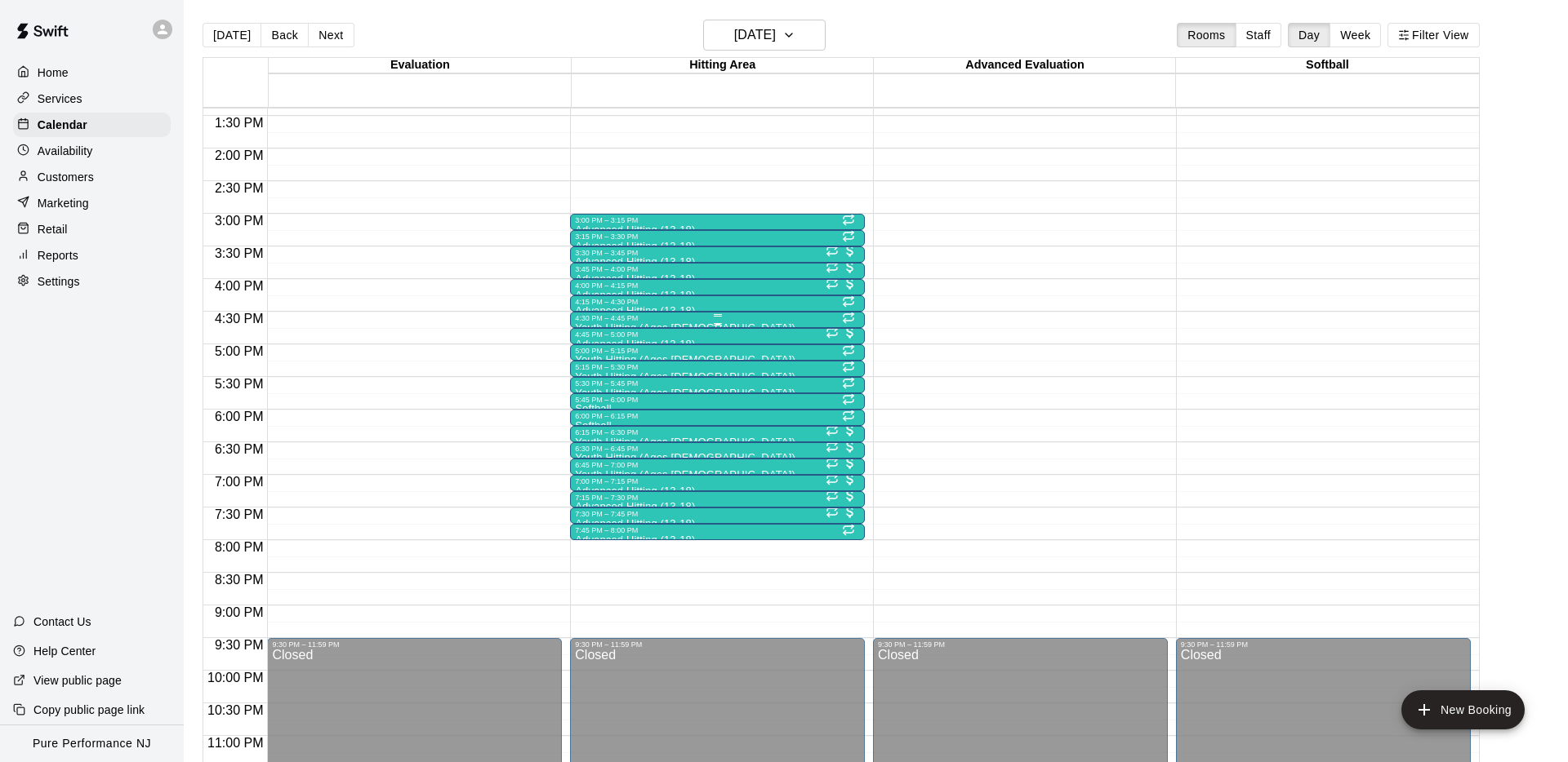
scroll to position [875, 0]
click at [607, 316] on div "4:30 PM – 4:45 PM" at bounding box center [716, 317] width 285 height 8
click at [599, 326] on icon "edit" at bounding box center [592, 330] width 19 height 19
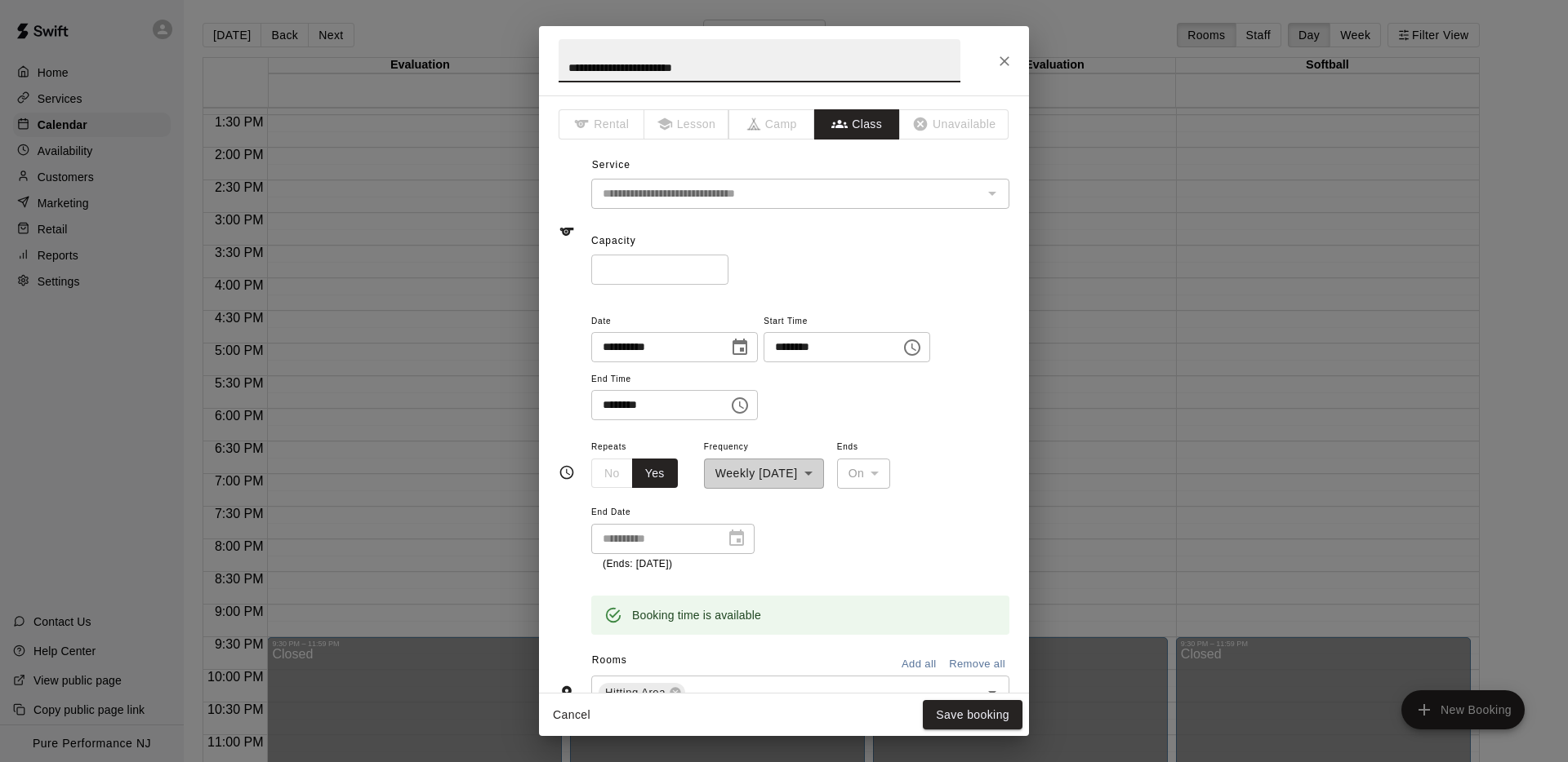
click at [626, 82] on input "**********" at bounding box center [759, 60] width 401 height 43
click at [629, 69] on input "**********" at bounding box center [759, 60] width 401 height 43
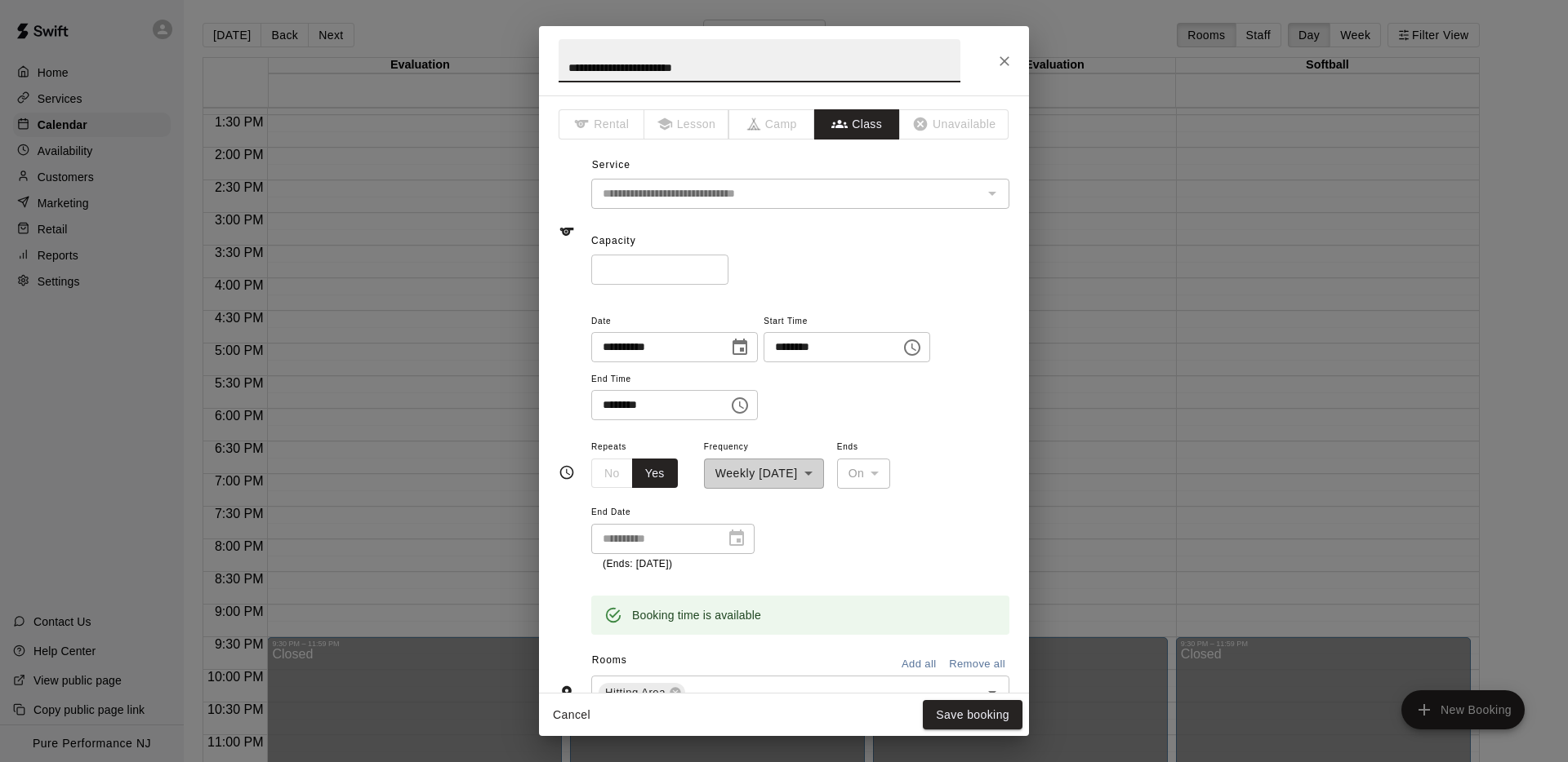
paste input "*******"
type input "**********"
click at [955, 709] on button "Save booking" at bounding box center [972, 715] width 100 height 30
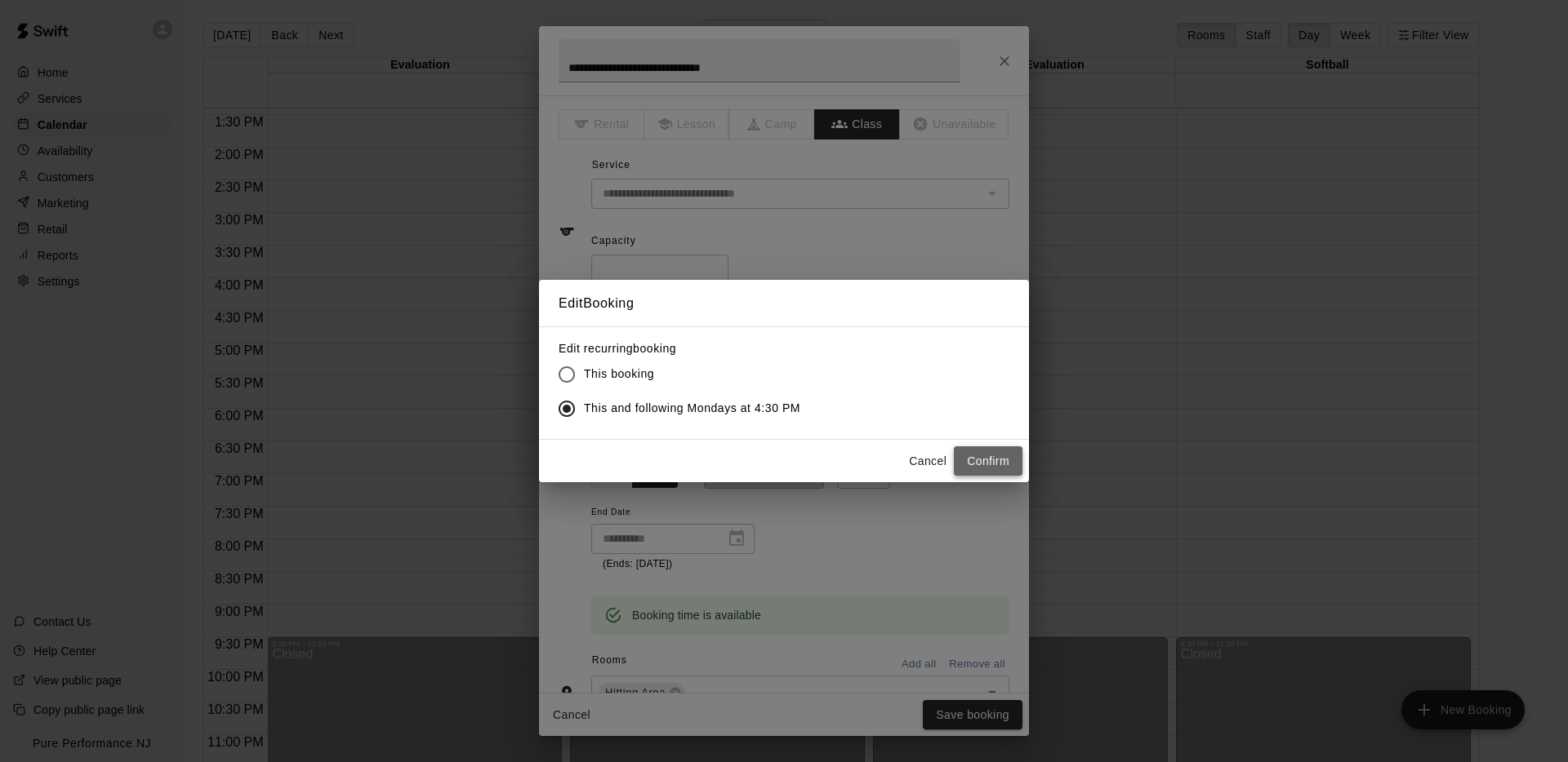
click at [989, 460] on button "Confirm" at bounding box center [988, 461] width 69 height 30
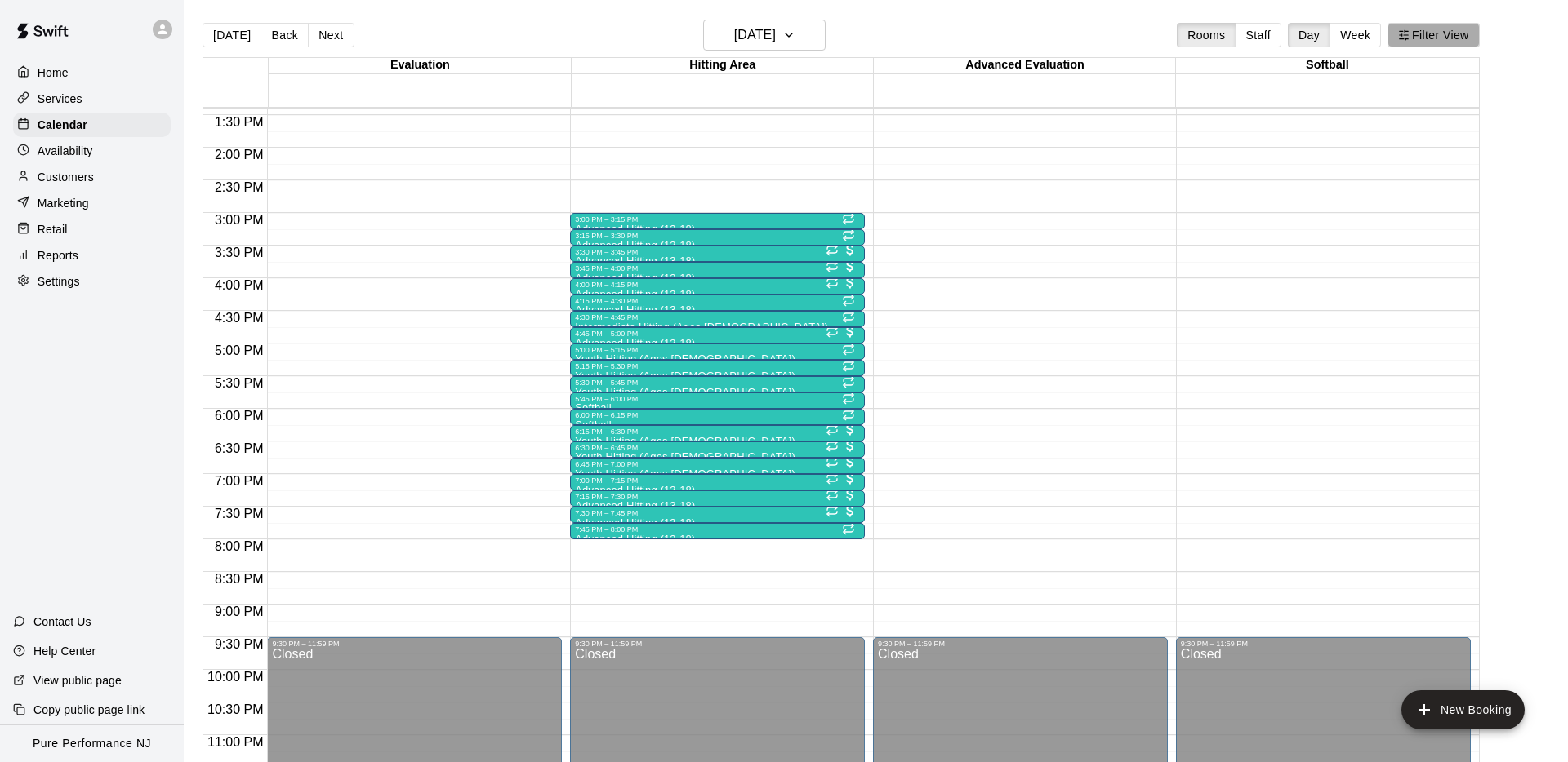
click at [1444, 41] on button "Filter View" at bounding box center [1433, 35] width 92 height 25
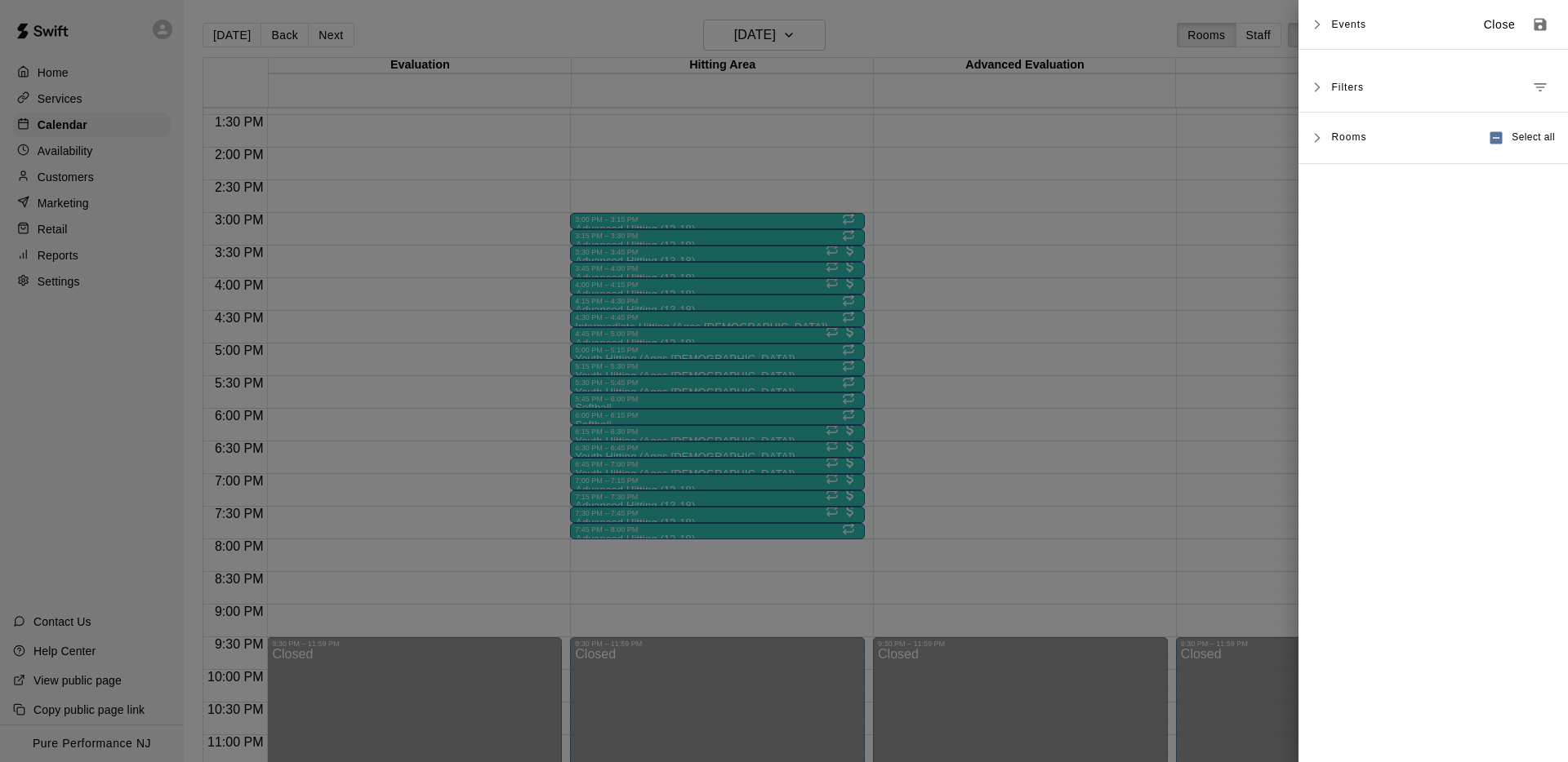
click at [1329, 85] on div "Filters" at bounding box center [1432, 87] width 269 height 49
click at [1534, 88] on icon "Manage filters" at bounding box center [1540, 87] width 17 height 17
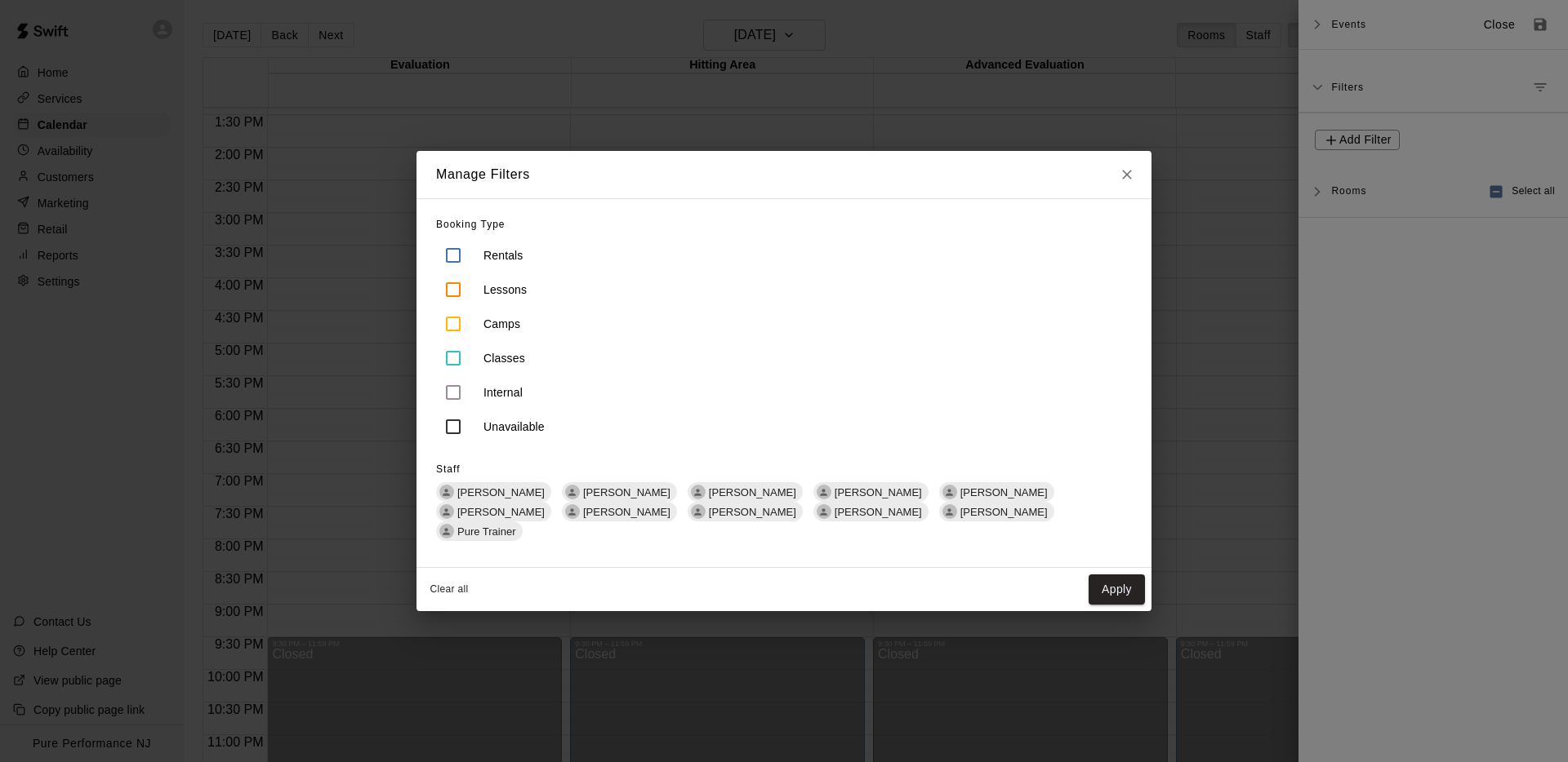
click at [1142, 176] on div "Manage Filters" at bounding box center [784, 175] width 735 height 48
drag, startPoint x: 1107, startPoint y: 193, endPoint x: 1115, endPoint y: 191, distance: 8.2
click at [1110, 193] on div "Manage Filters" at bounding box center [784, 175] width 735 height 48
click at [1123, 183] on icon "Close" at bounding box center [1127, 175] width 17 height 17
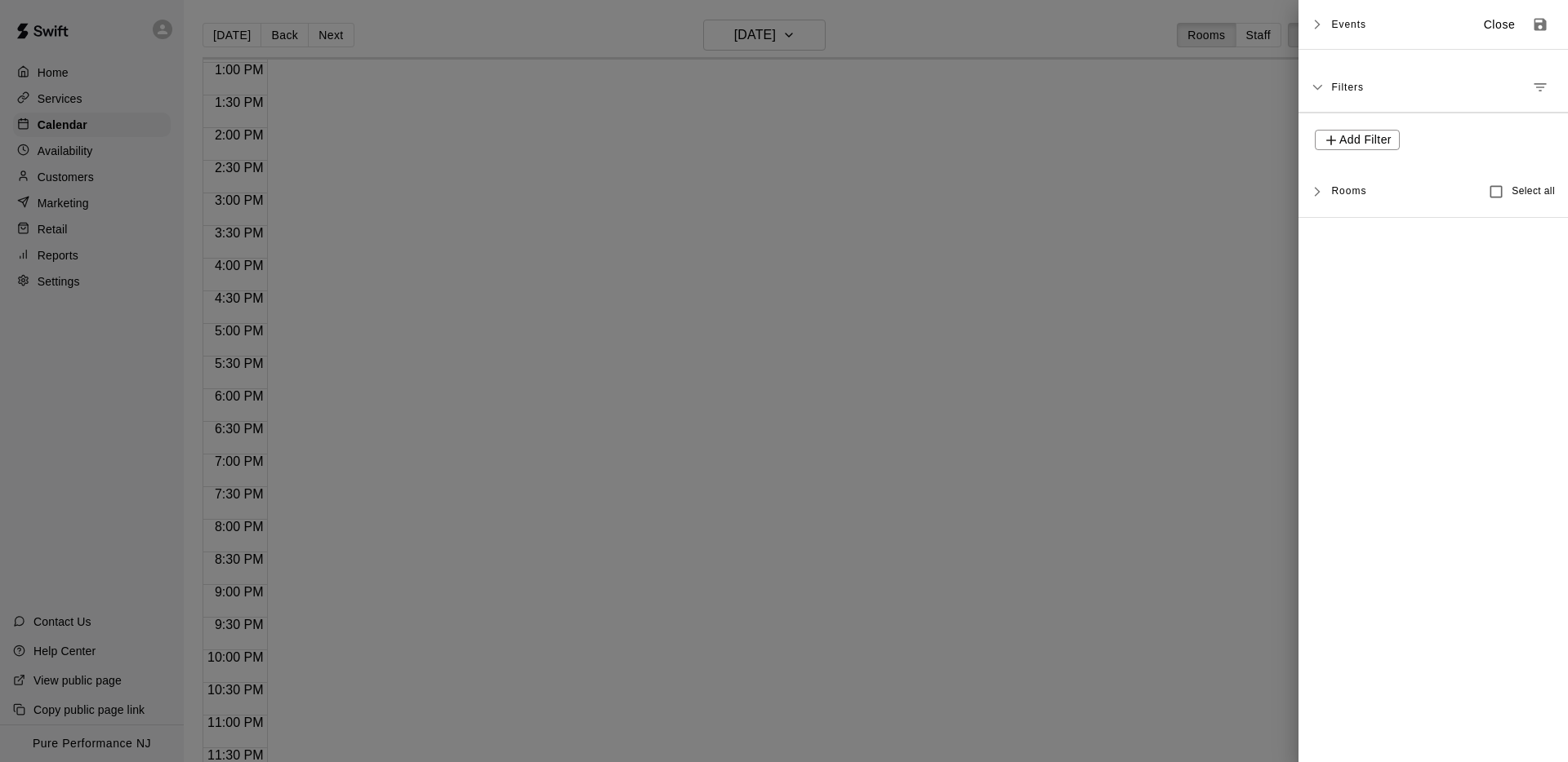
scroll to position [846, 0]
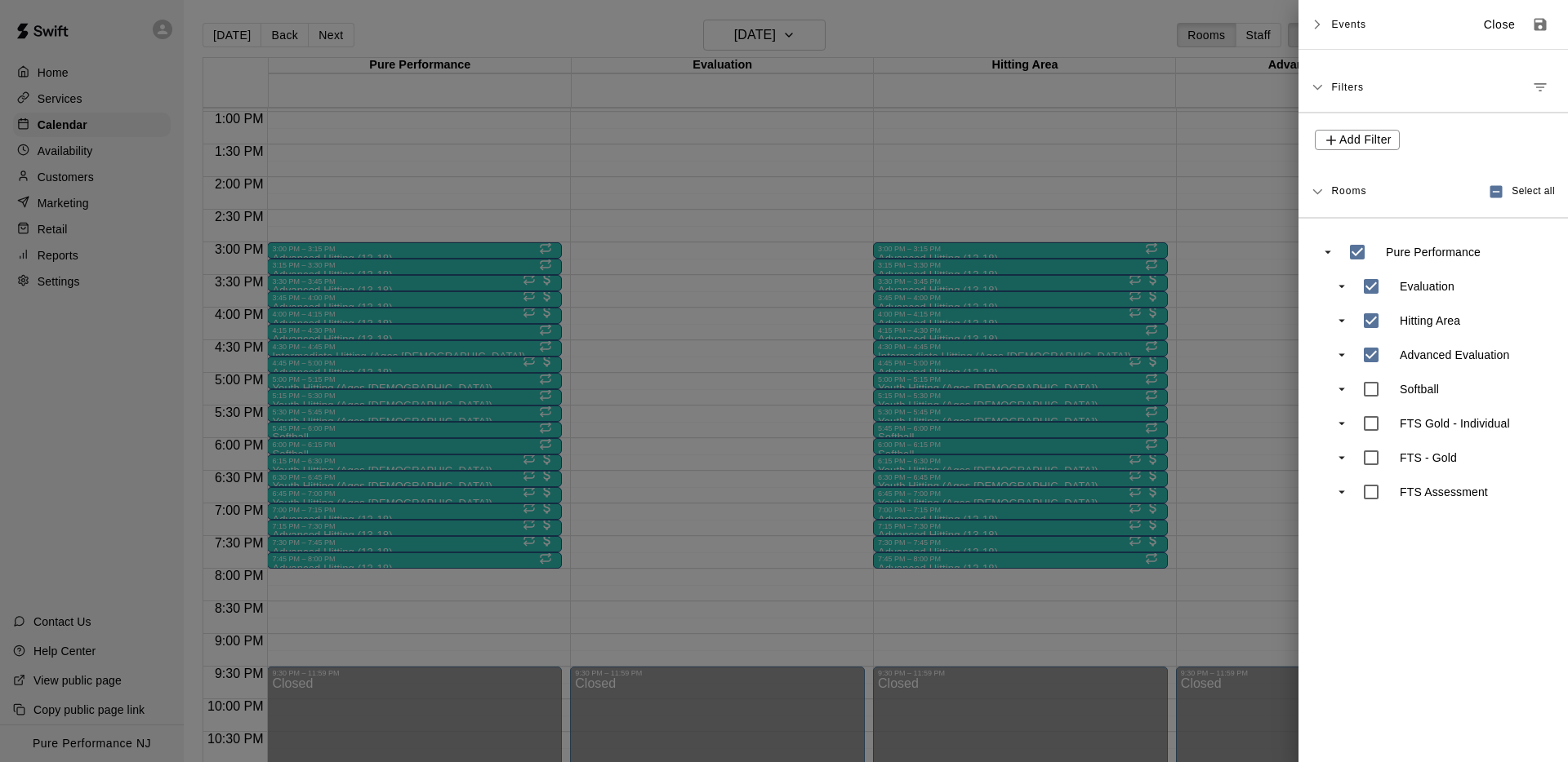
click at [1342, 316] on icon "swift facility view" at bounding box center [1341, 320] width 15 height 15
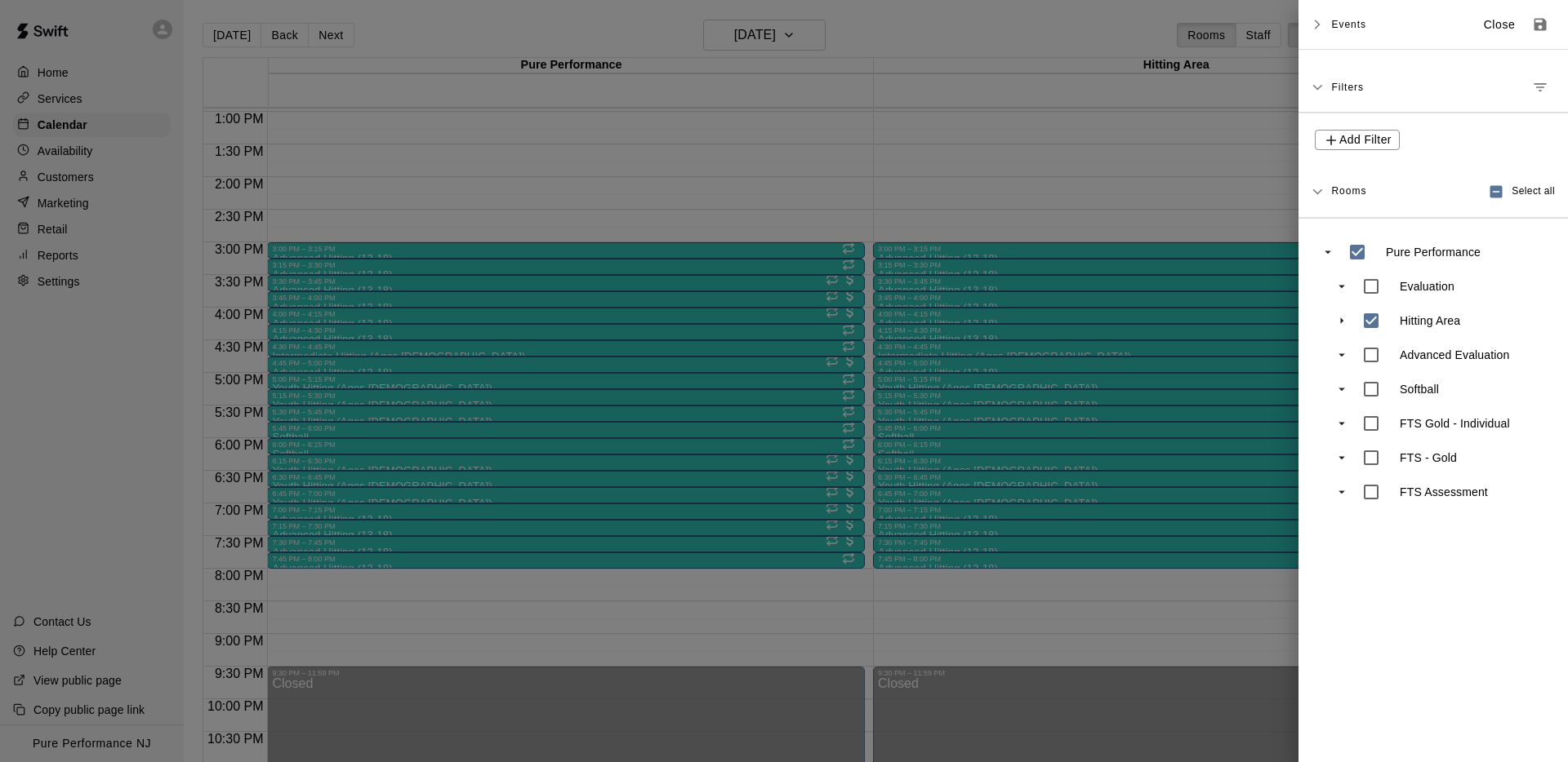
click at [1342, 321] on icon "swift facility view" at bounding box center [1341, 320] width 15 height 15
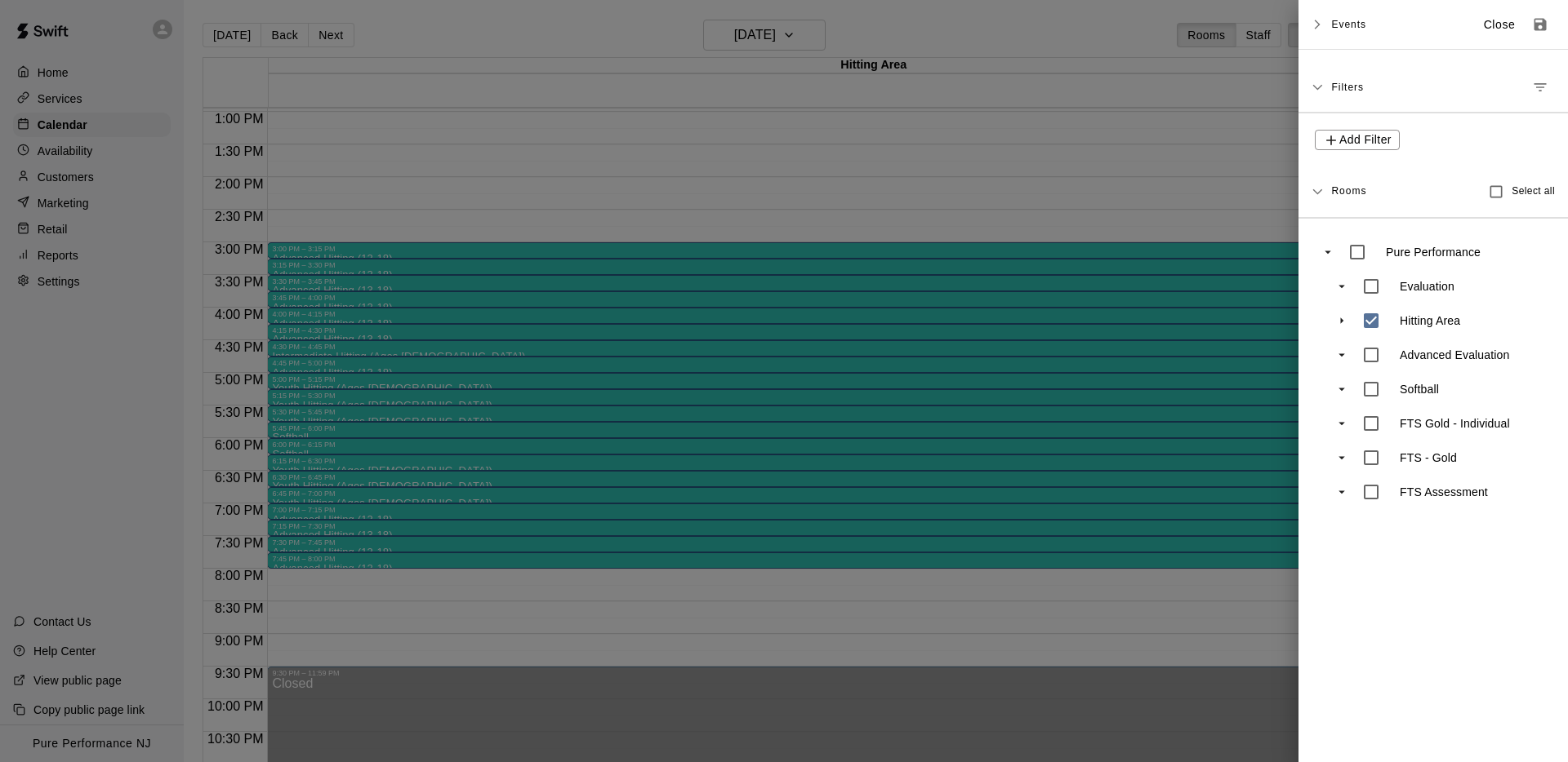
click at [1108, 44] on div at bounding box center [784, 381] width 1568 height 762
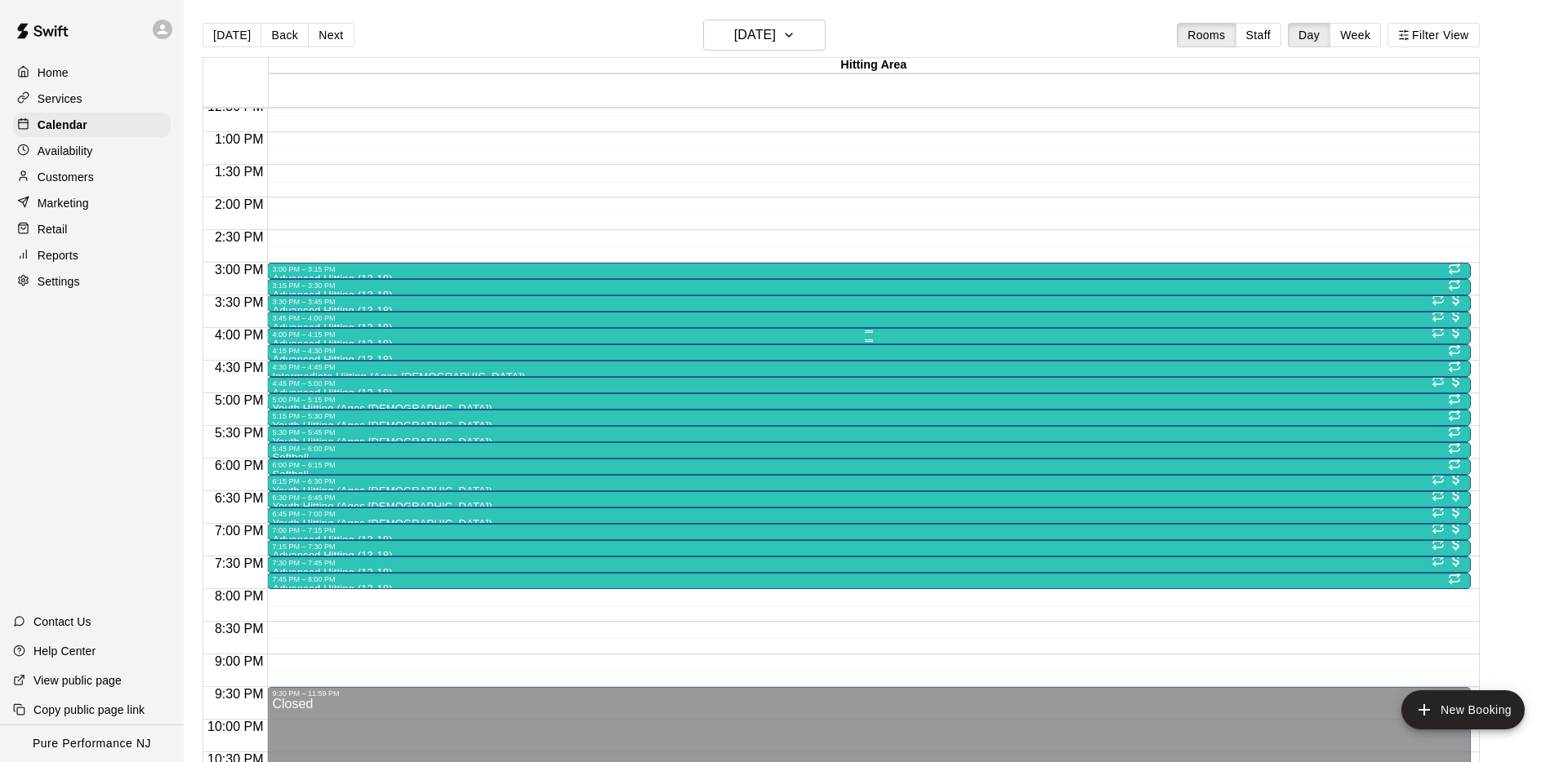
scroll to position [824, 0]
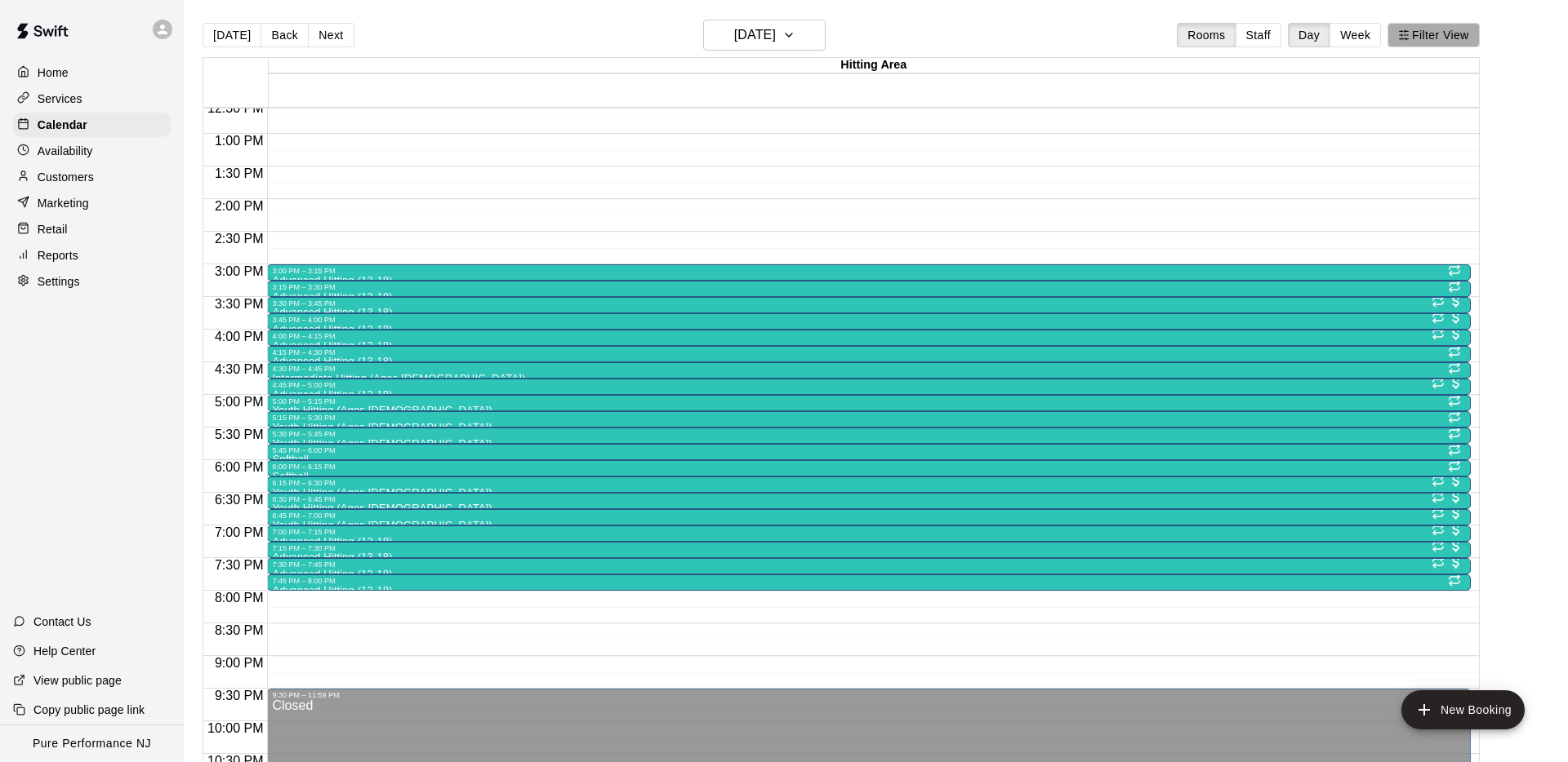
click at [1422, 27] on button "Filter View" at bounding box center [1433, 35] width 92 height 25
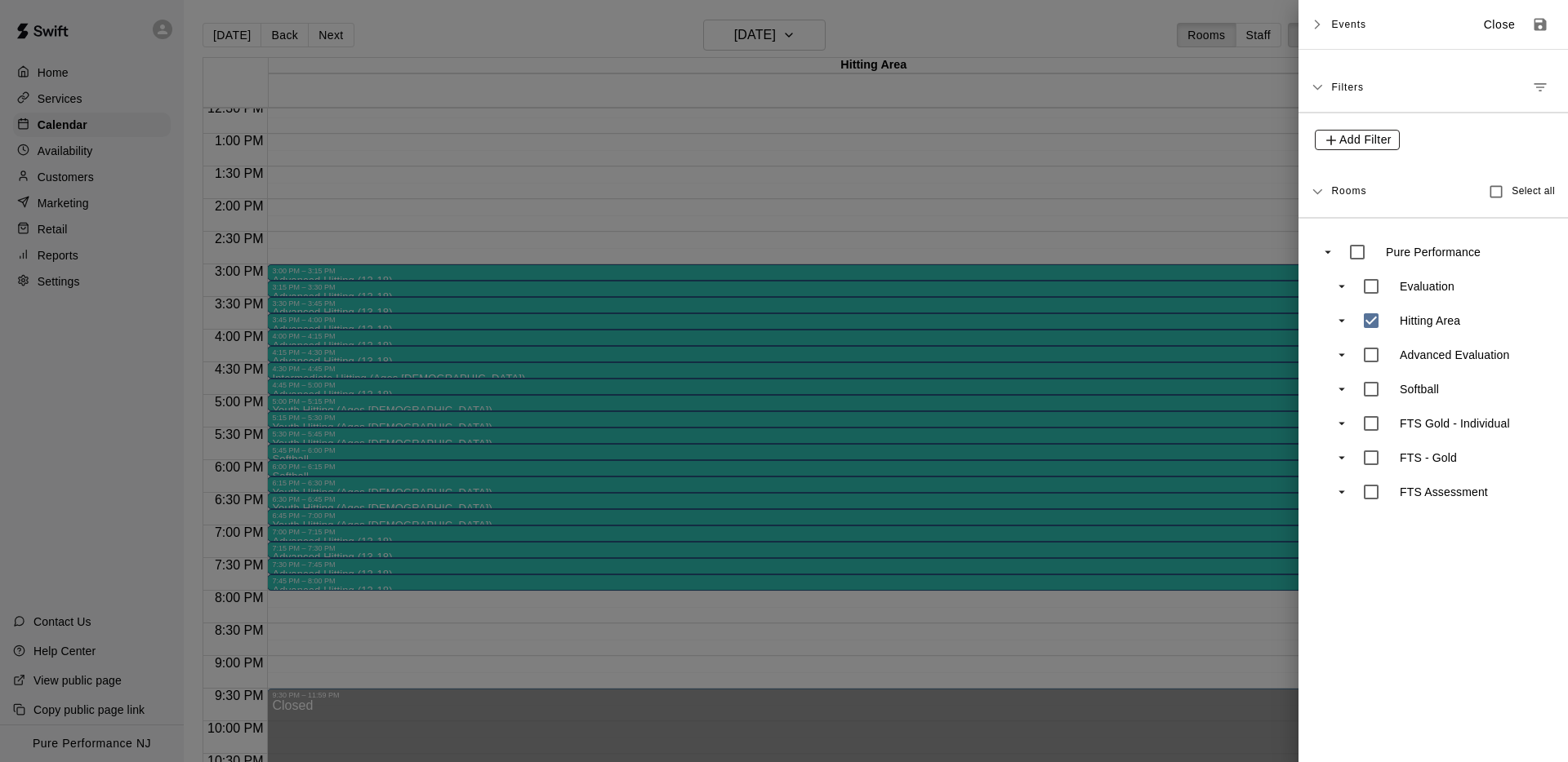
click at [1341, 131] on span "Add Filter" at bounding box center [1365, 139] width 52 height 20
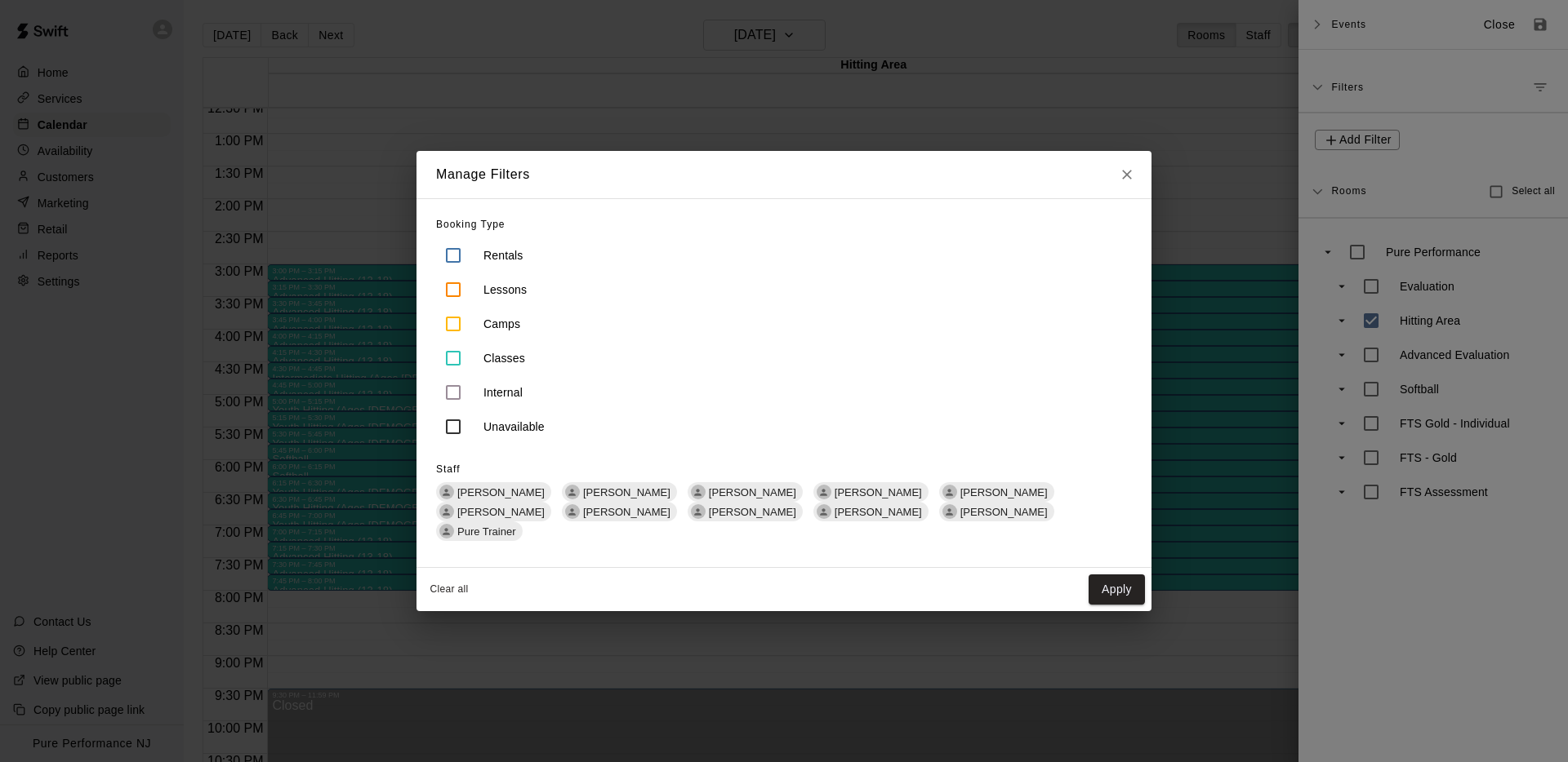
drag, startPoint x: 515, startPoint y: 186, endPoint x: 521, endPoint y: 259, distance: 73.2
click at [517, 188] on h2 "Manage Filters" at bounding box center [483, 175] width 133 height 48
click at [500, 362] on p "Classes" at bounding box center [504, 358] width 41 height 17
click at [1109, 585] on button "Apply" at bounding box center [1117, 589] width 56 height 30
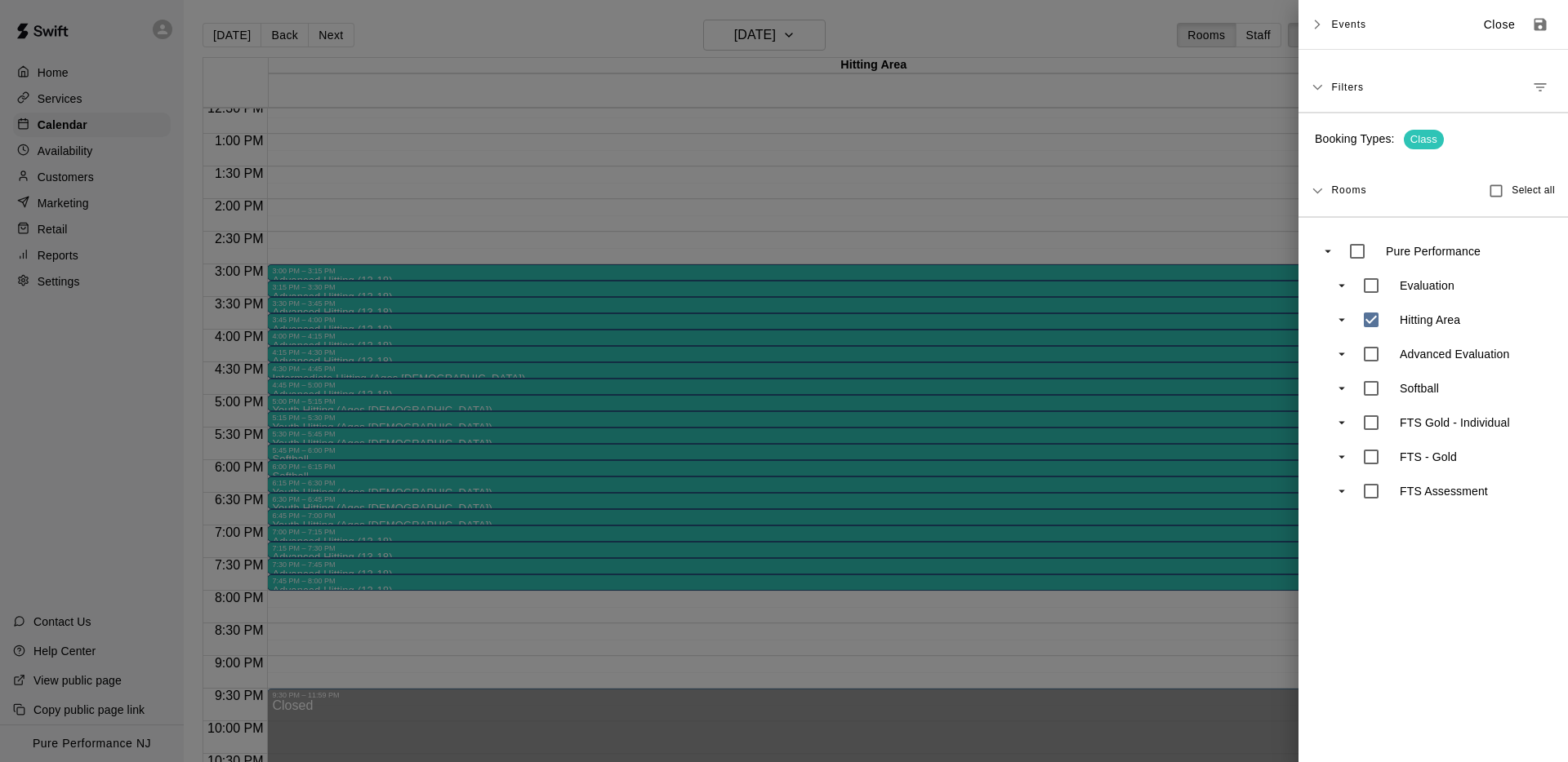
click at [1306, 30] on div "Events Close" at bounding box center [1432, 25] width 269 height 49
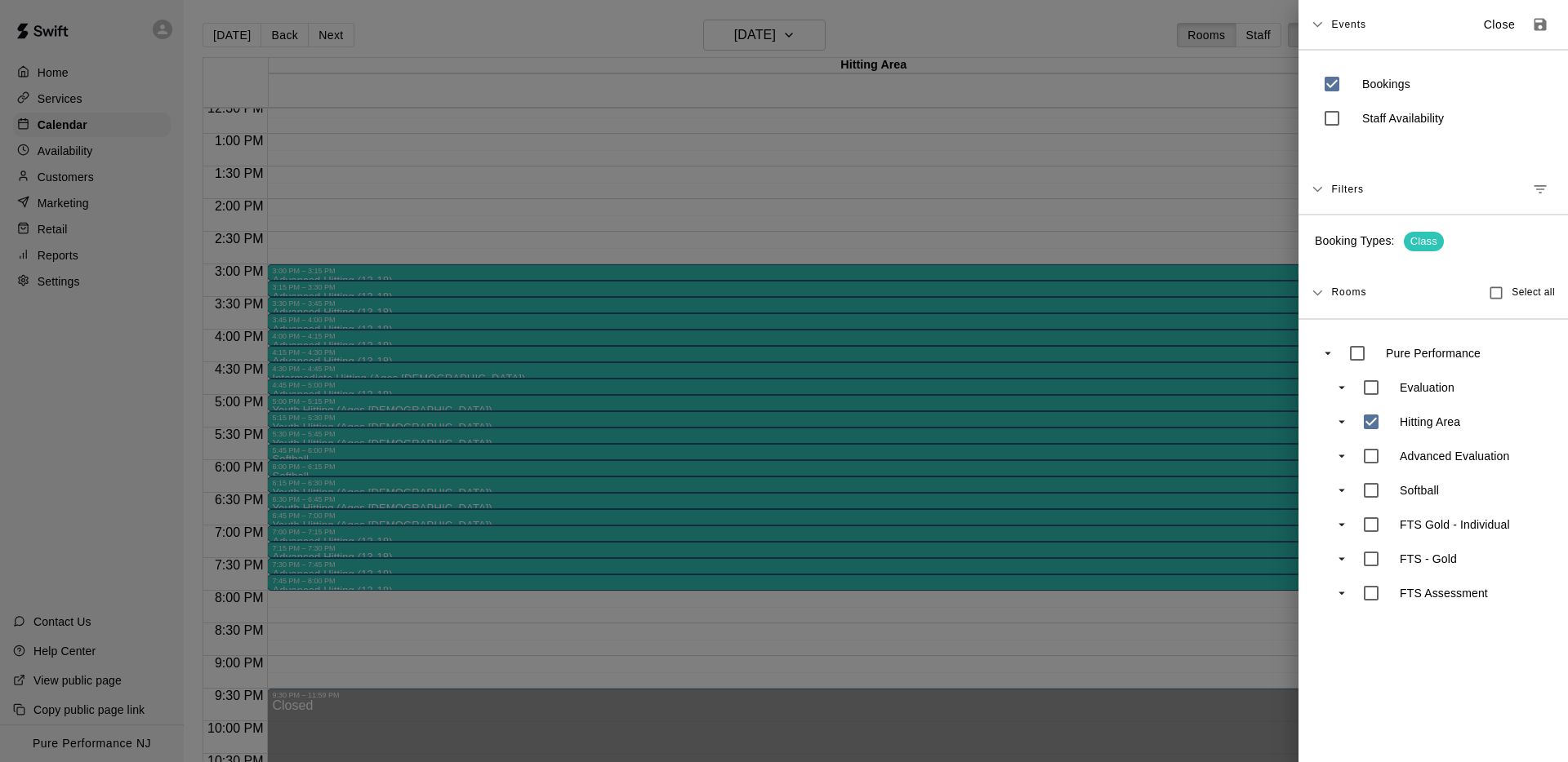
click at [1321, 28] on icon at bounding box center [1317, 24] width 11 height 11
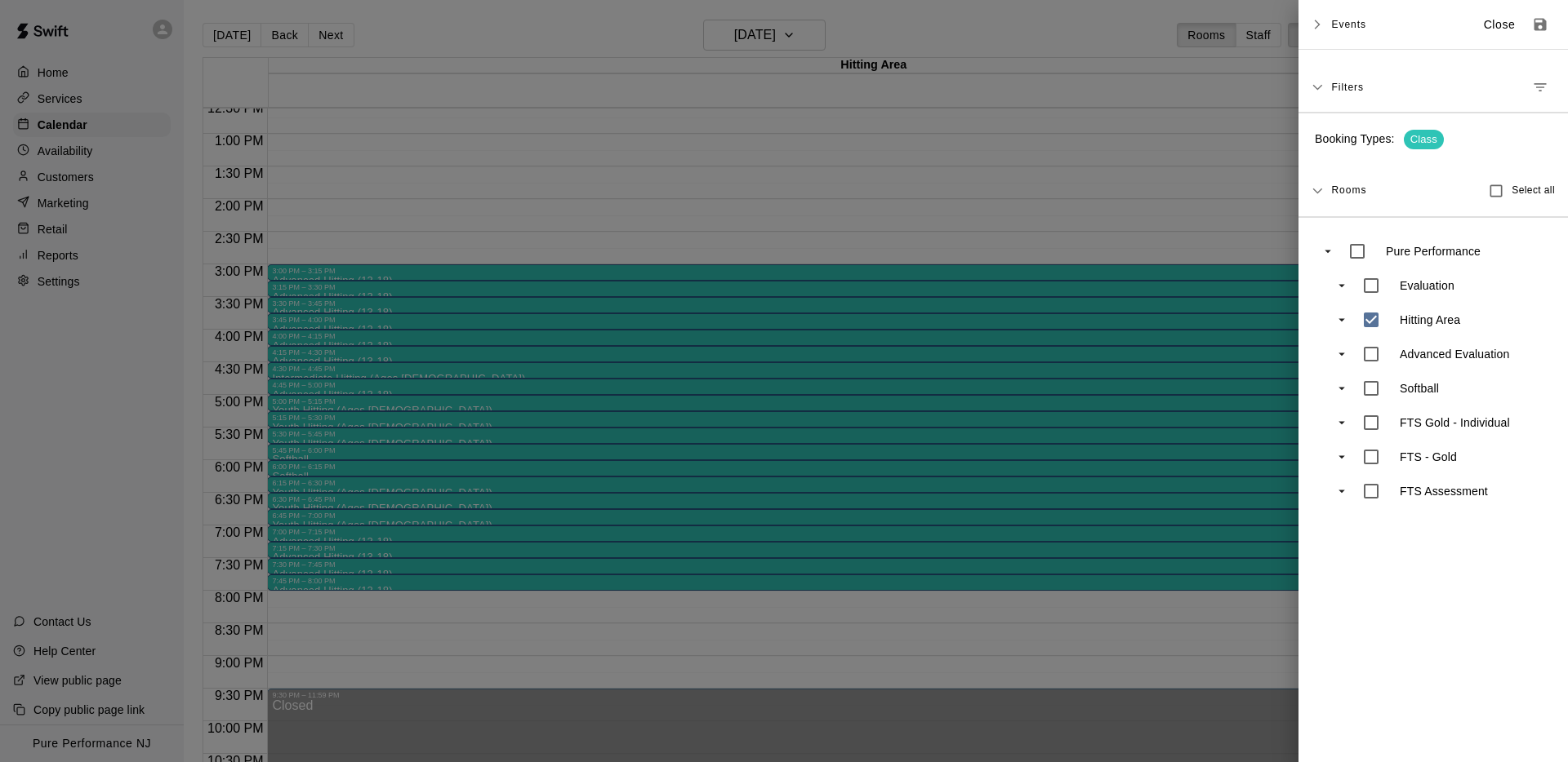
click at [1321, 28] on icon at bounding box center [1317, 24] width 11 height 11
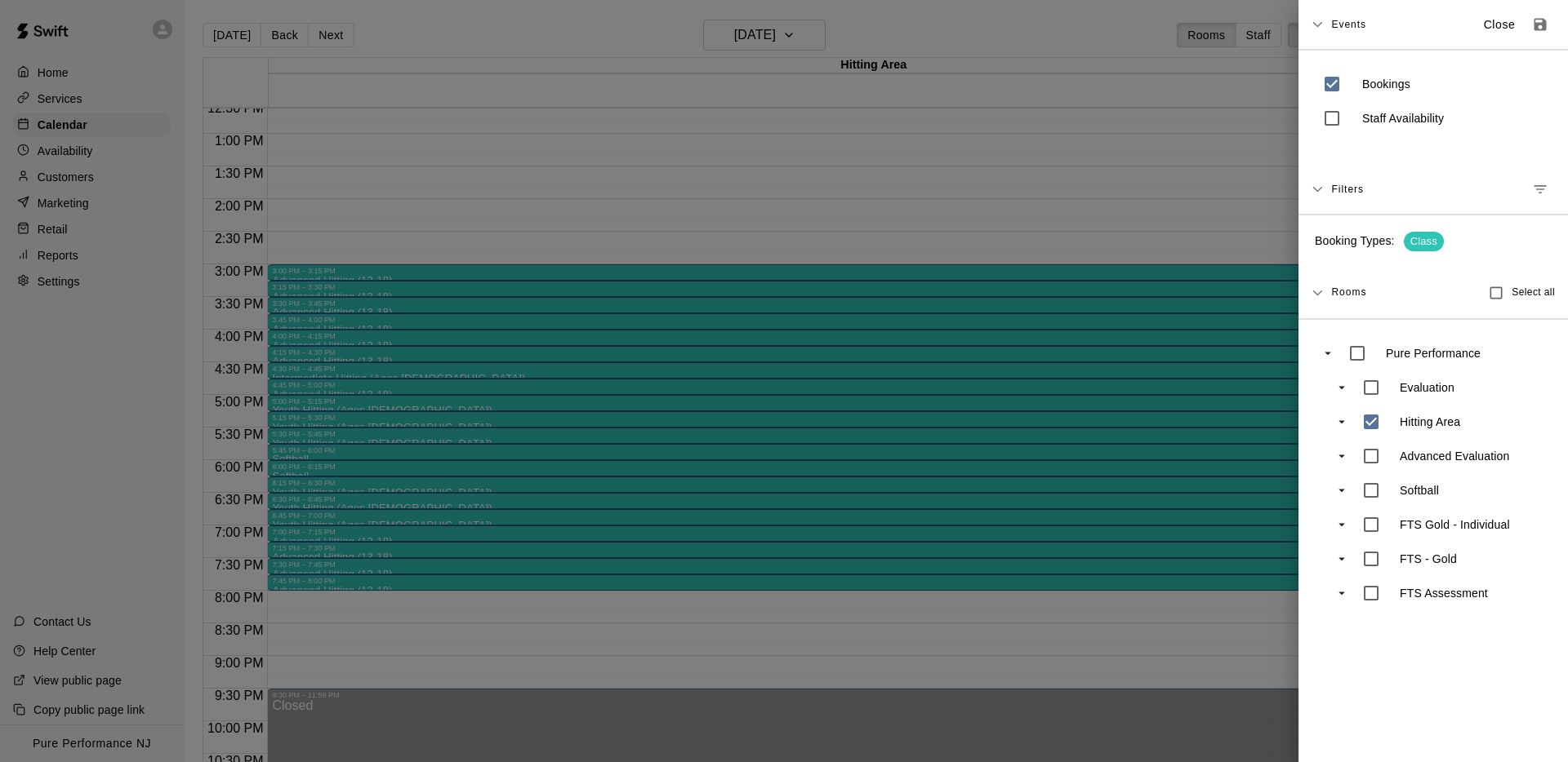
click at [1321, 28] on icon at bounding box center [1317, 24] width 11 height 11
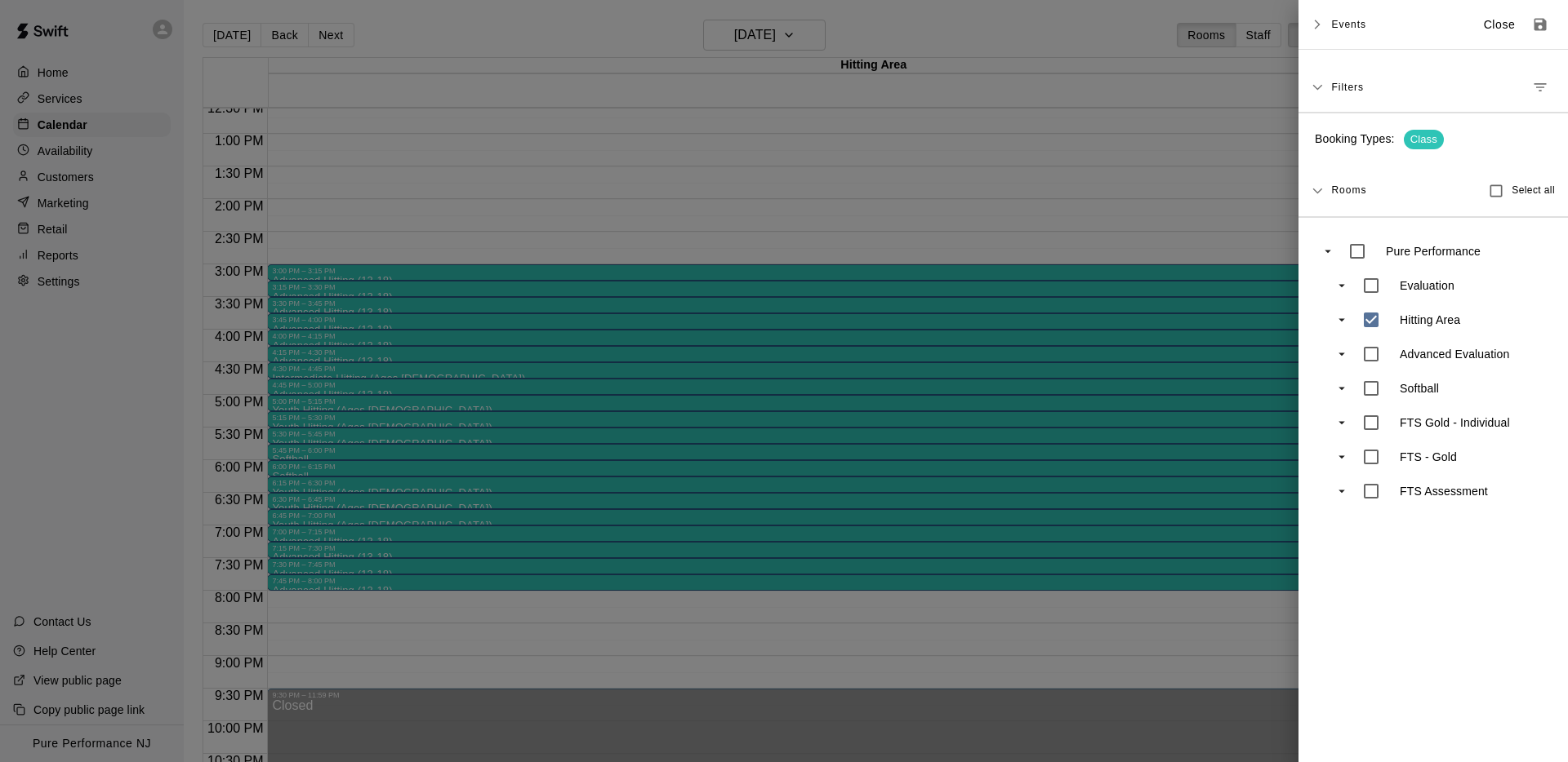
click at [1321, 86] on icon at bounding box center [1317, 87] width 11 height 11
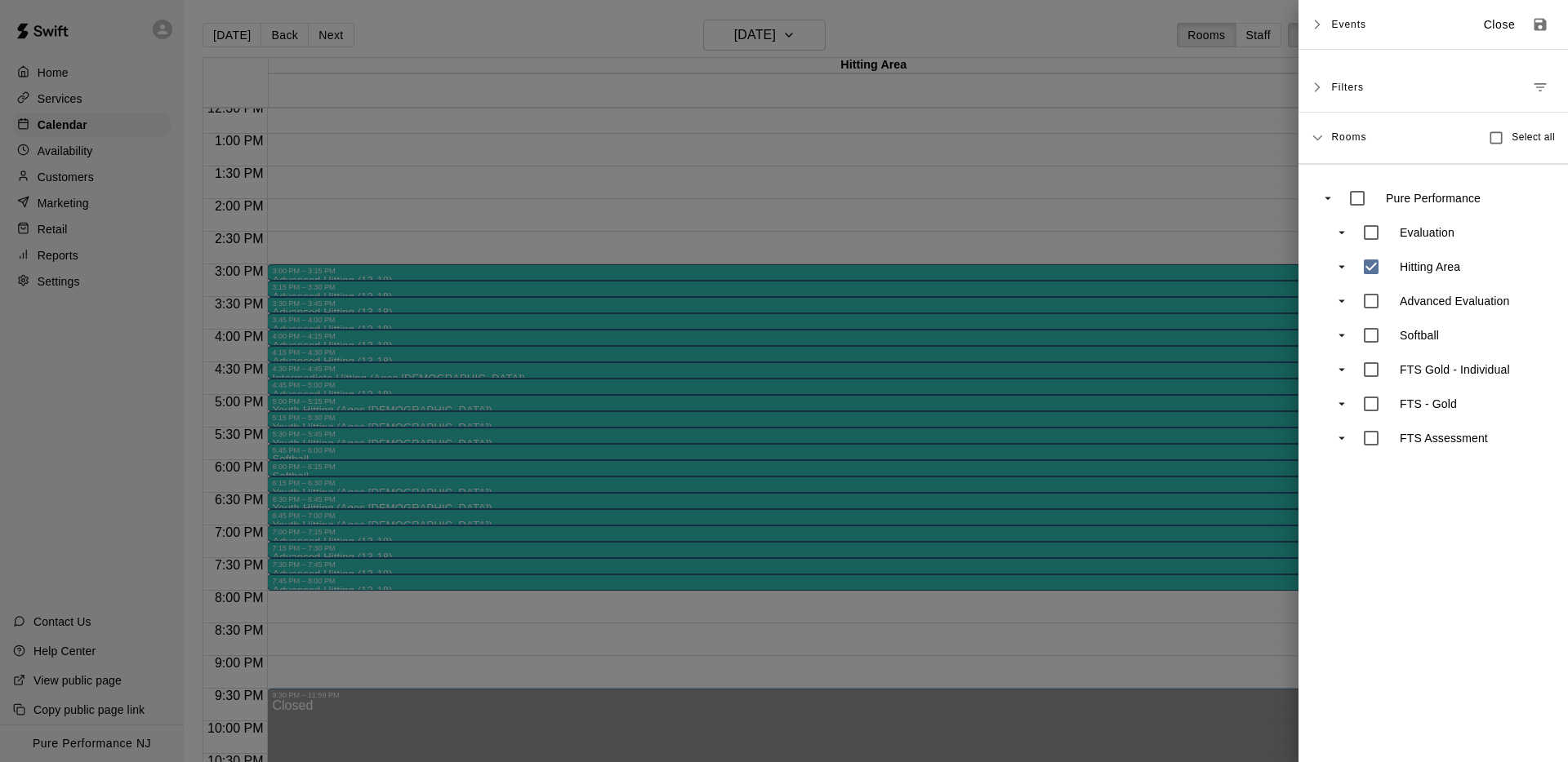
click at [1321, 86] on icon at bounding box center [1317, 87] width 11 height 11
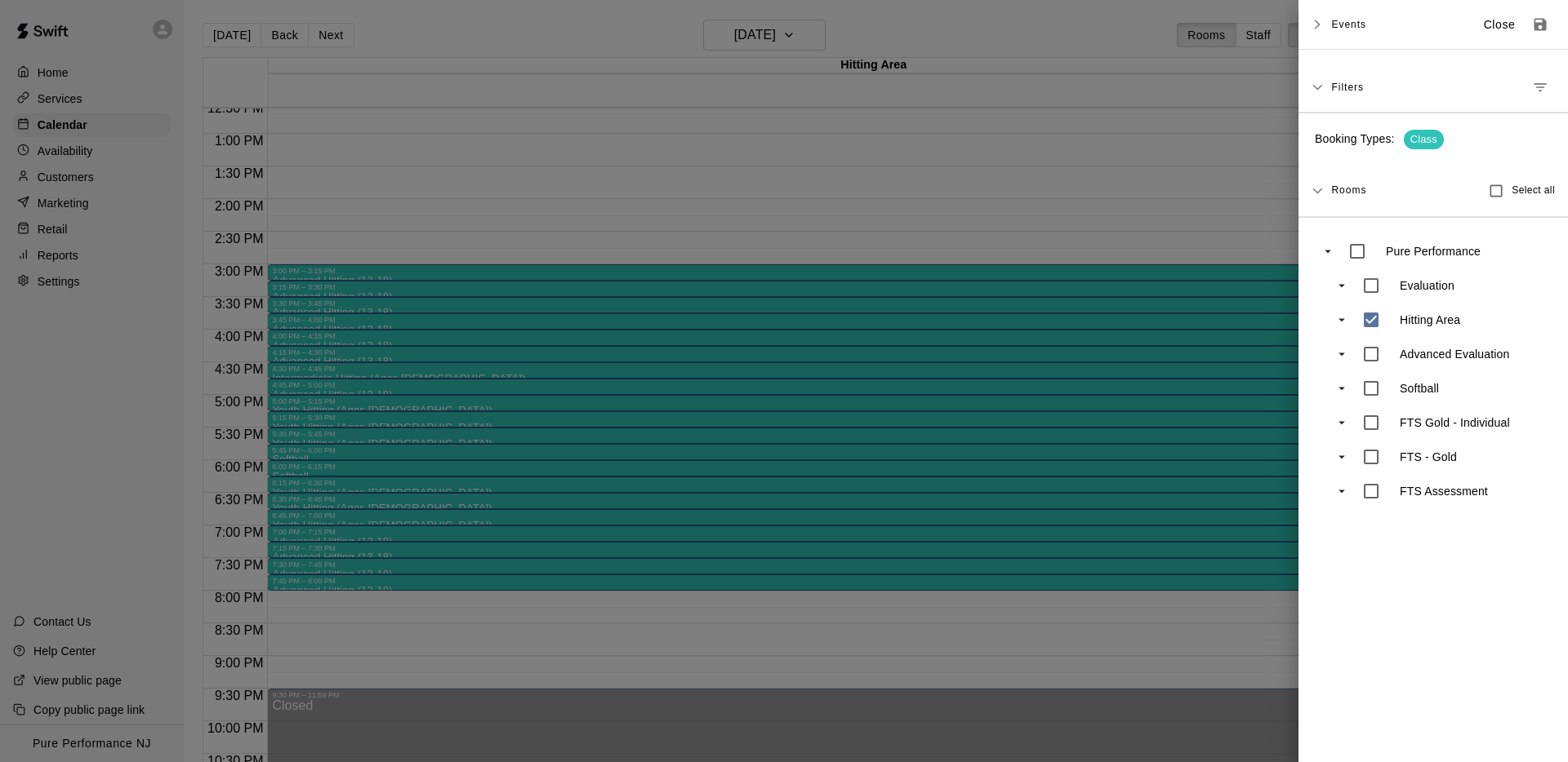
click at [1329, 191] on div "Rooms Select all" at bounding box center [1432, 191] width 269 height 51
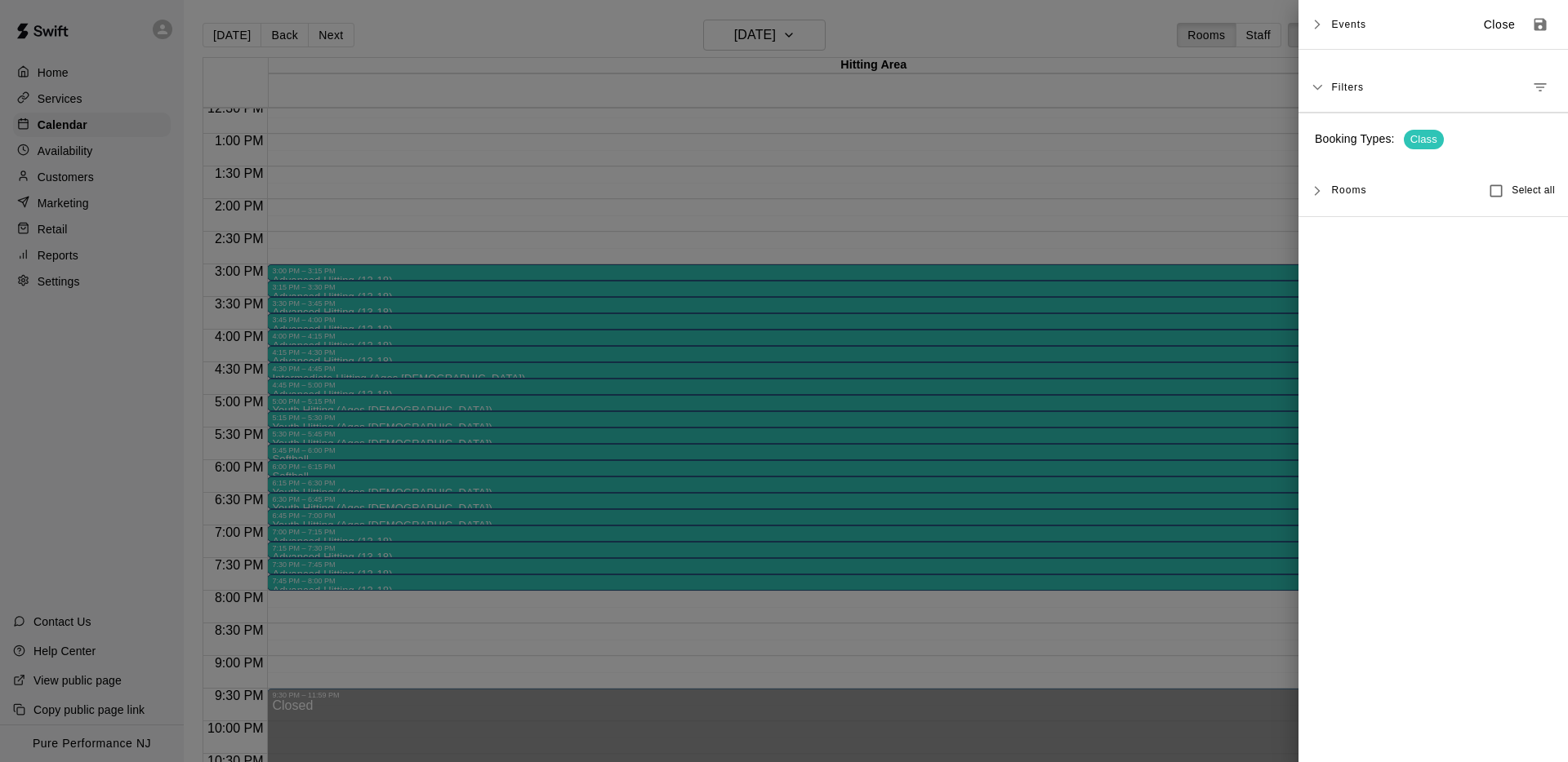
click at [1328, 192] on div "Rooms Select all" at bounding box center [1432, 191] width 269 height 51
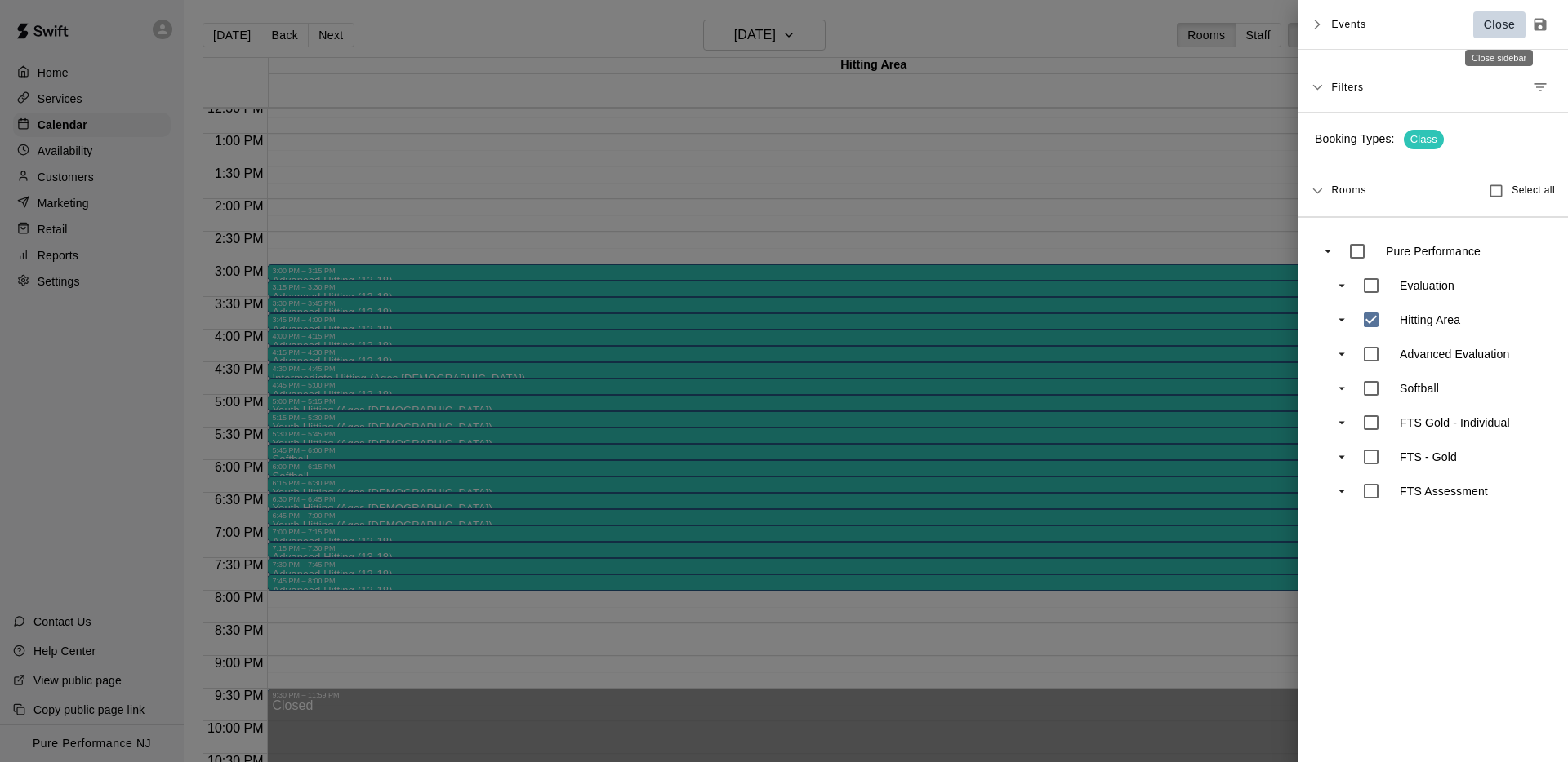
click at [1507, 19] on p "Close" at bounding box center [1499, 25] width 32 height 17
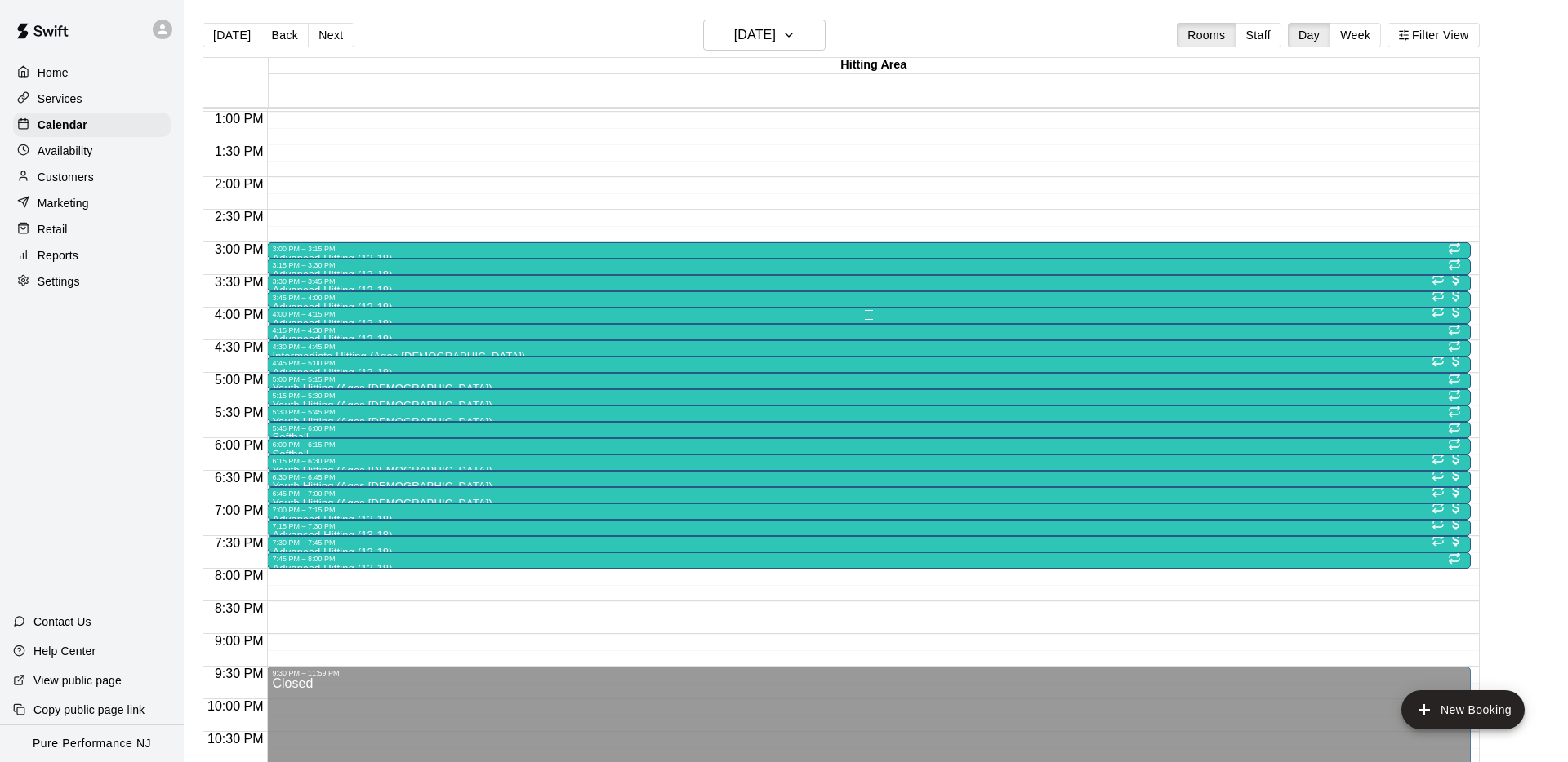
scroll to position [850, 0]
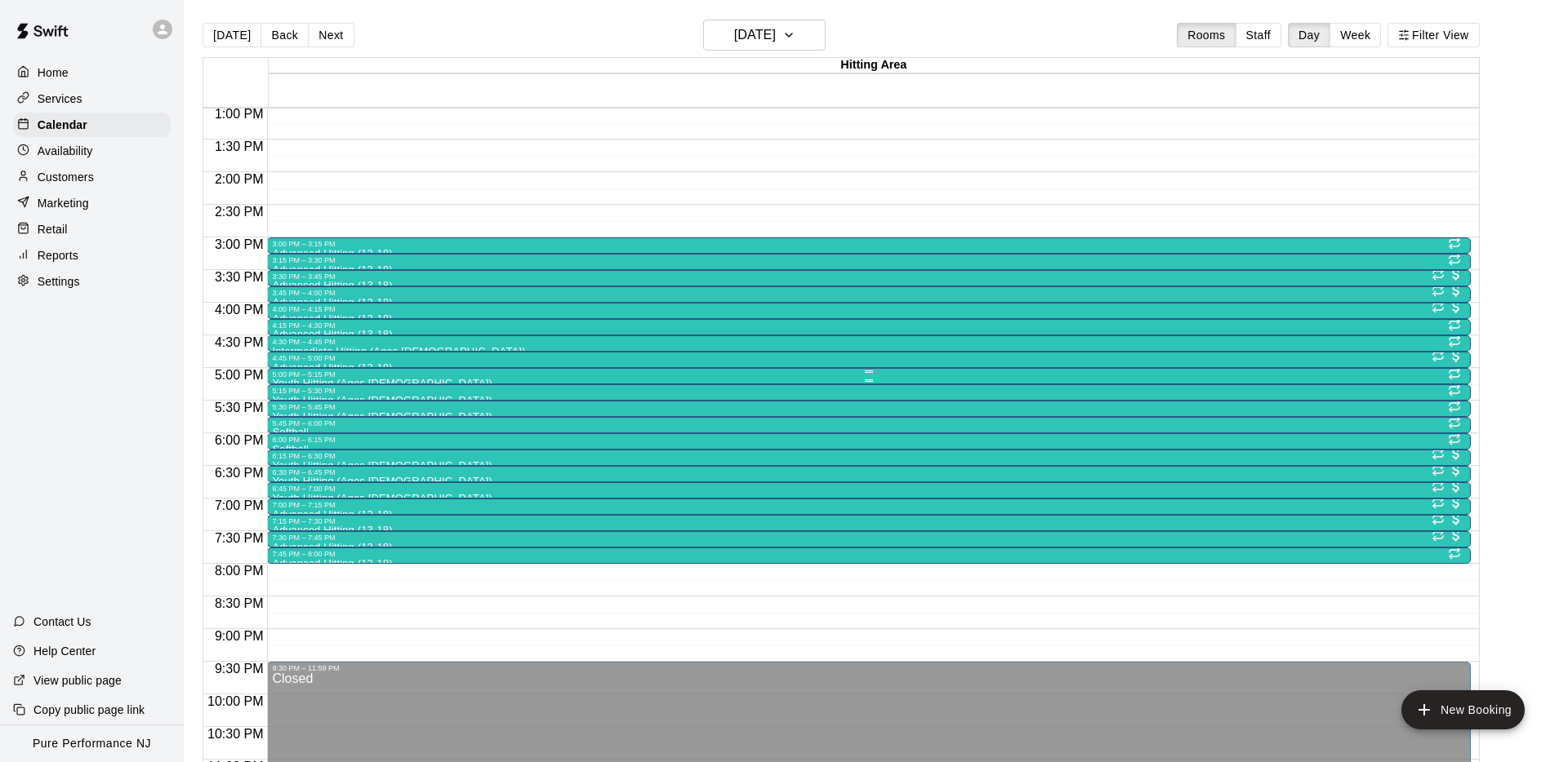
click at [299, 377] on div "5:00 PM – 5:15 PM" at bounding box center [868, 374] width 1193 height 8
click at [288, 388] on icon "edit" at bounding box center [289, 386] width 15 height 15
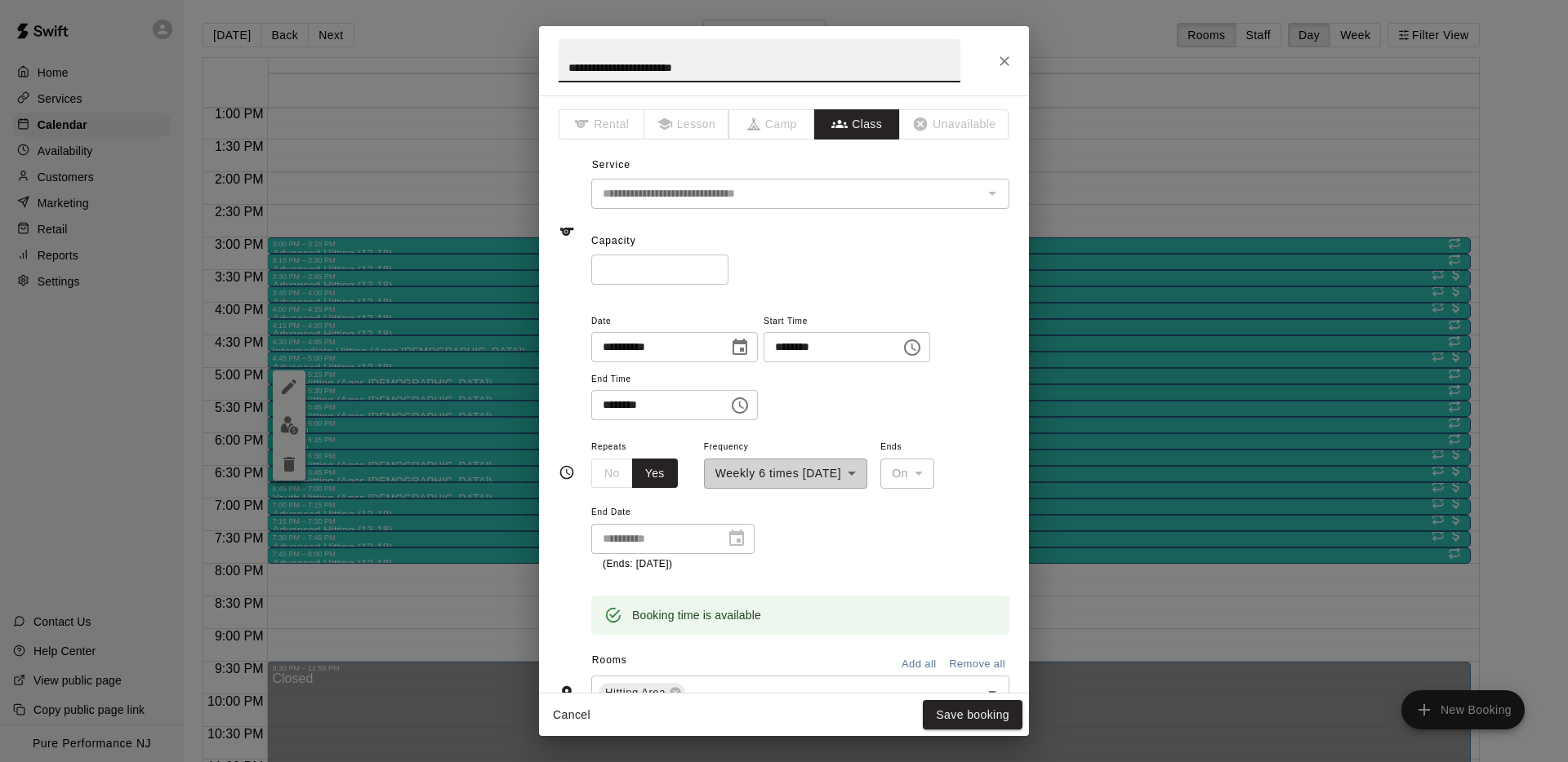
click at [636, 65] on input "**********" at bounding box center [759, 60] width 401 height 43
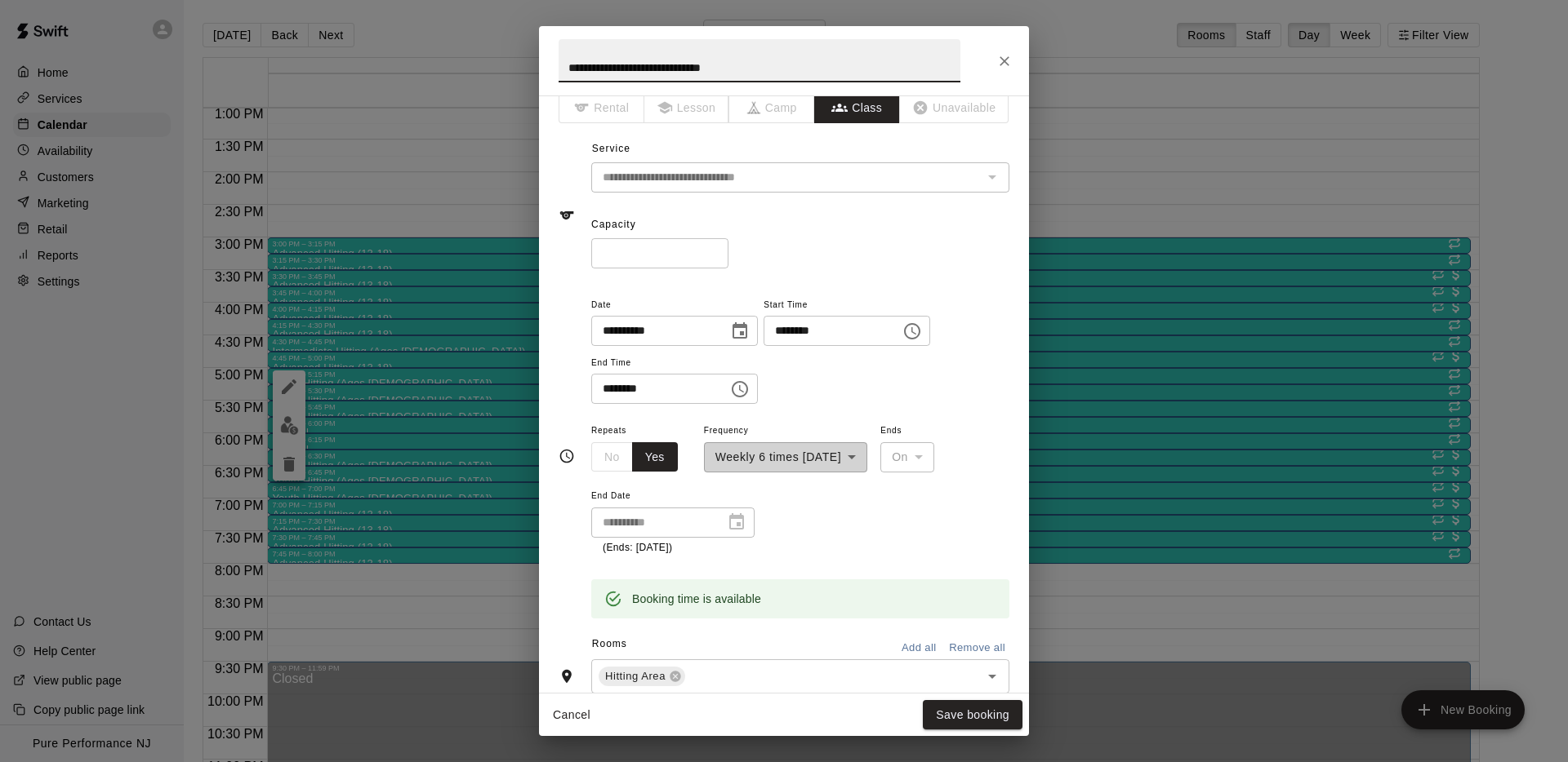
scroll to position [19, 0]
type input "**********"
click at [947, 718] on button "Save booking" at bounding box center [972, 715] width 100 height 30
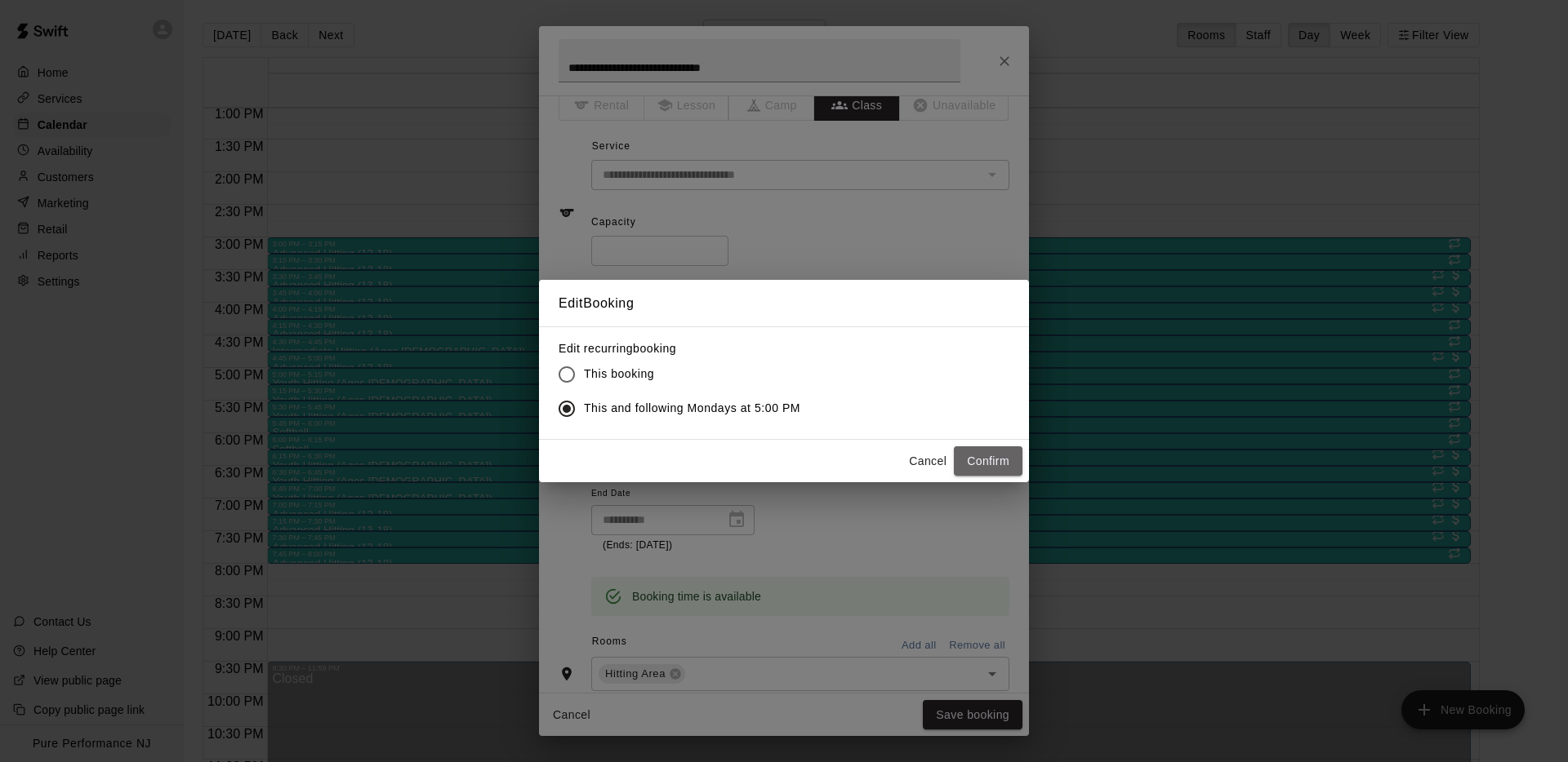
click at [990, 464] on button "Confirm" at bounding box center [988, 461] width 69 height 30
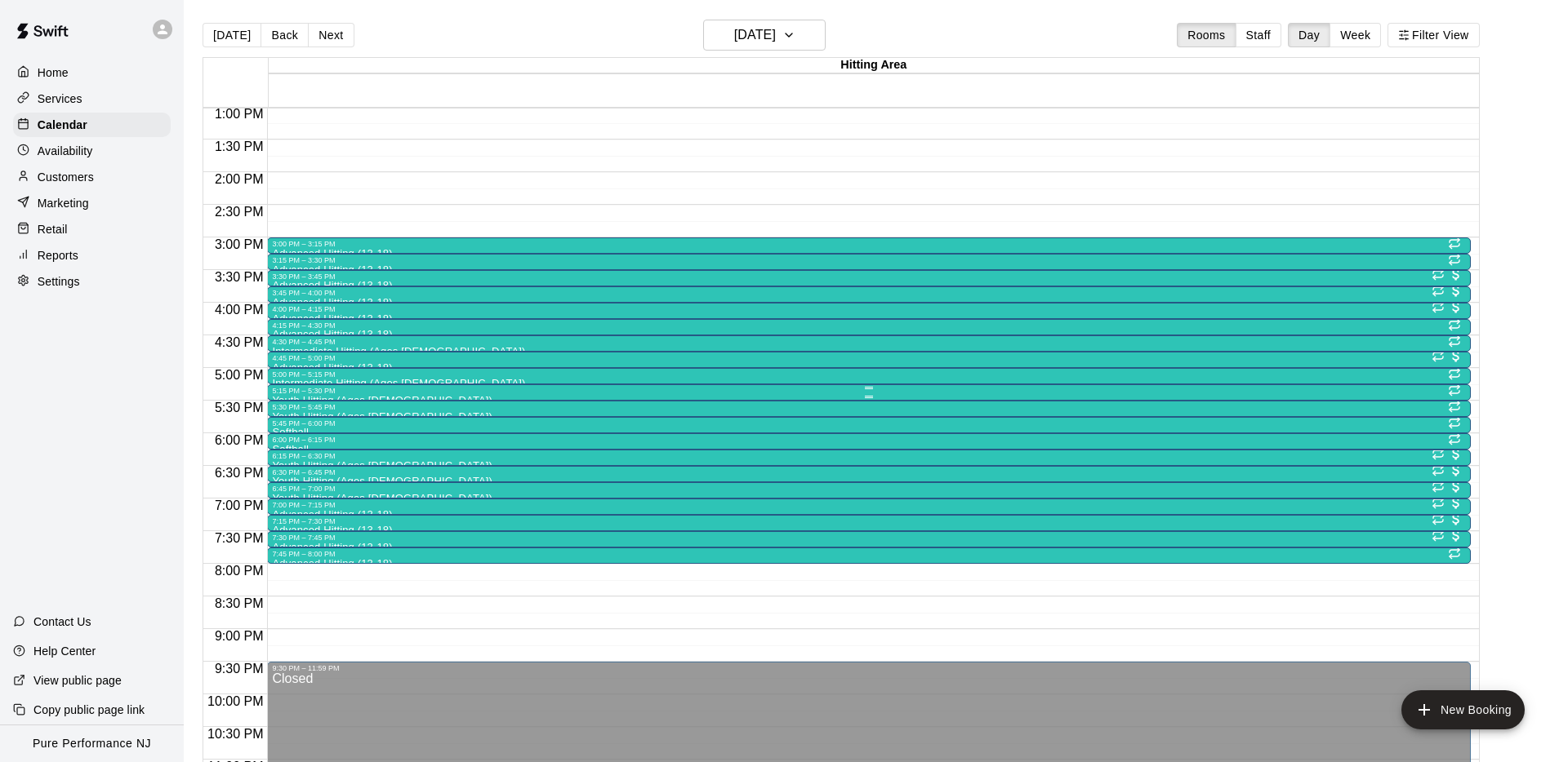
click at [300, 392] on div "5:15 PM – 5:30 PM" at bounding box center [868, 391] width 1193 height 8
click at [289, 405] on icon "edit" at bounding box center [289, 403] width 15 height 15
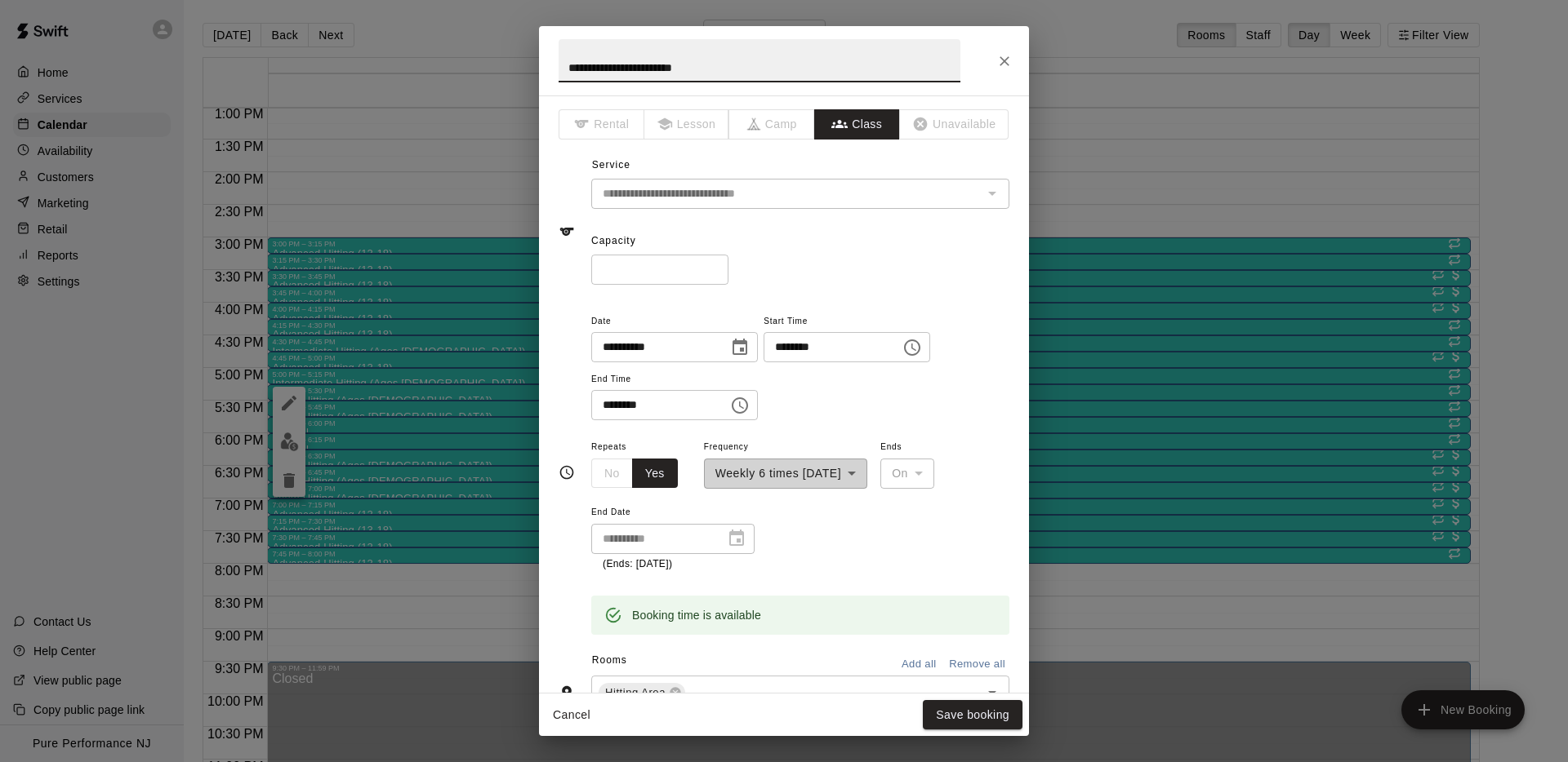
click at [653, 60] on input "**********" at bounding box center [759, 60] width 401 height 43
type input "**********"
click at [960, 719] on button "Save booking" at bounding box center [972, 715] width 100 height 30
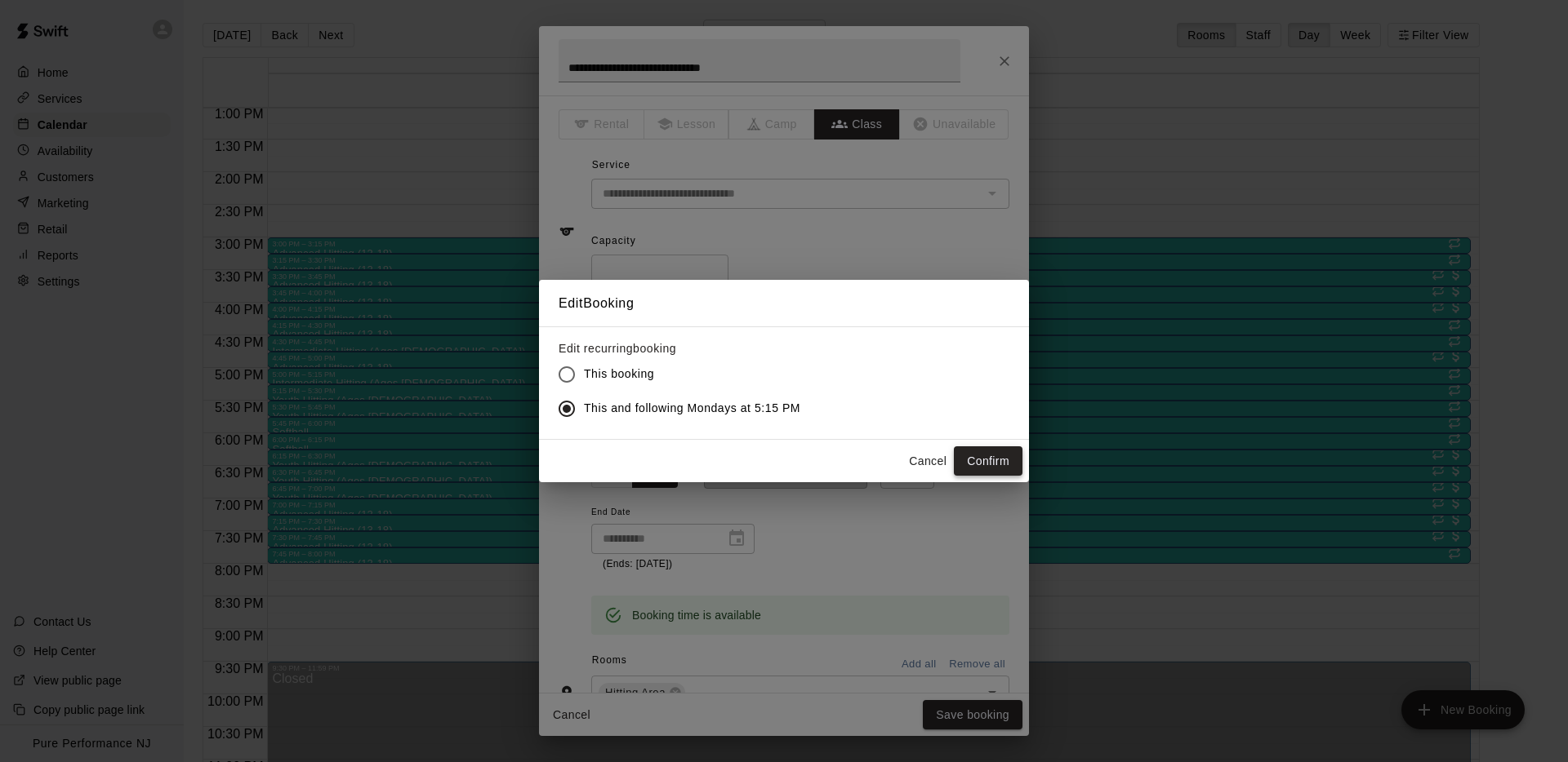
click at [994, 465] on button "Confirm" at bounding box center [988, 461] width 69 height 30
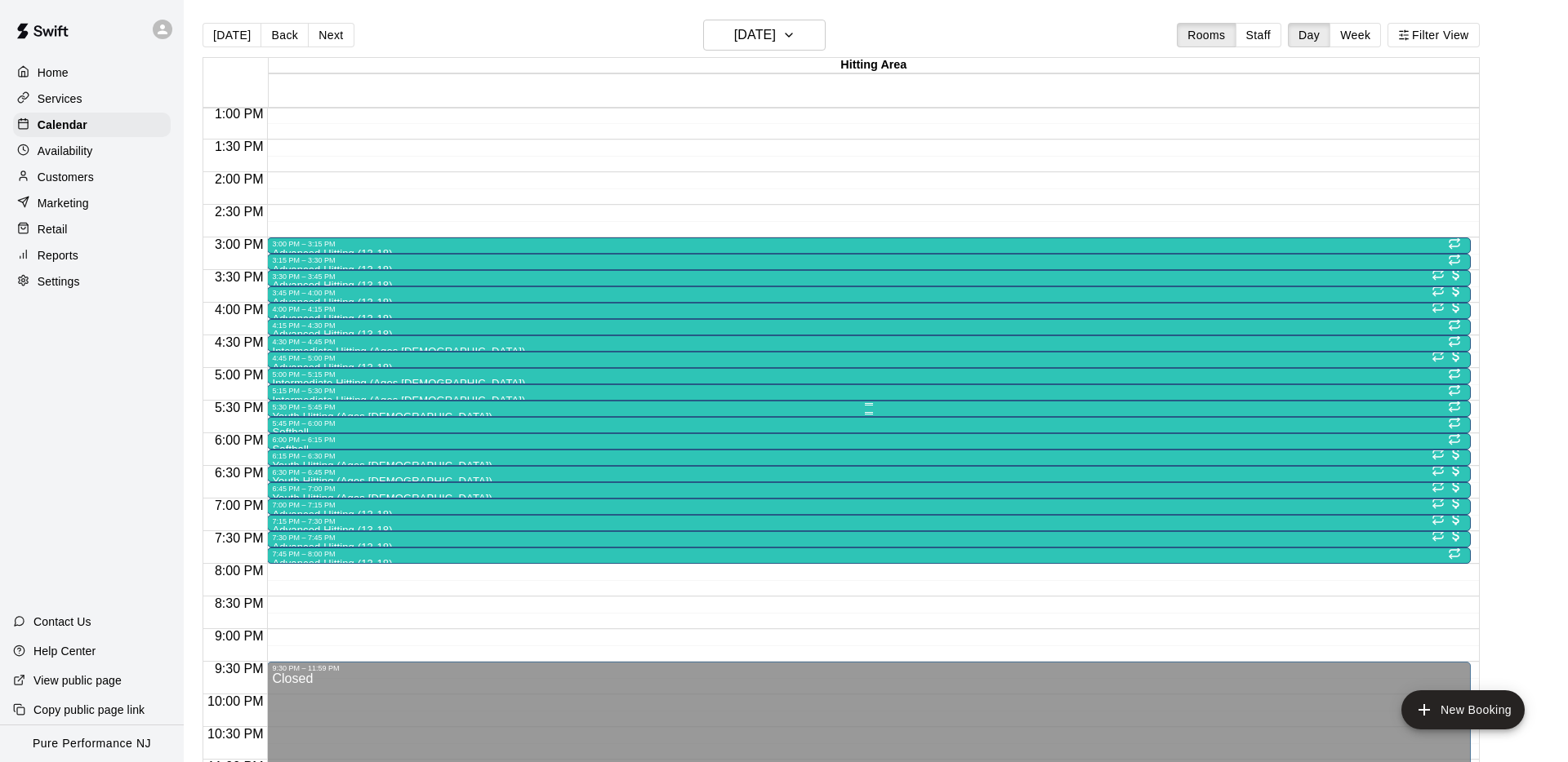
click at [294, 409] on div "5:30 PM – 5:45 PM" at bounding box center [868, 407] width 1193 height 8
click at [291, 415] on icon "edit" at bounding box center [289, 420] width 19 height 19
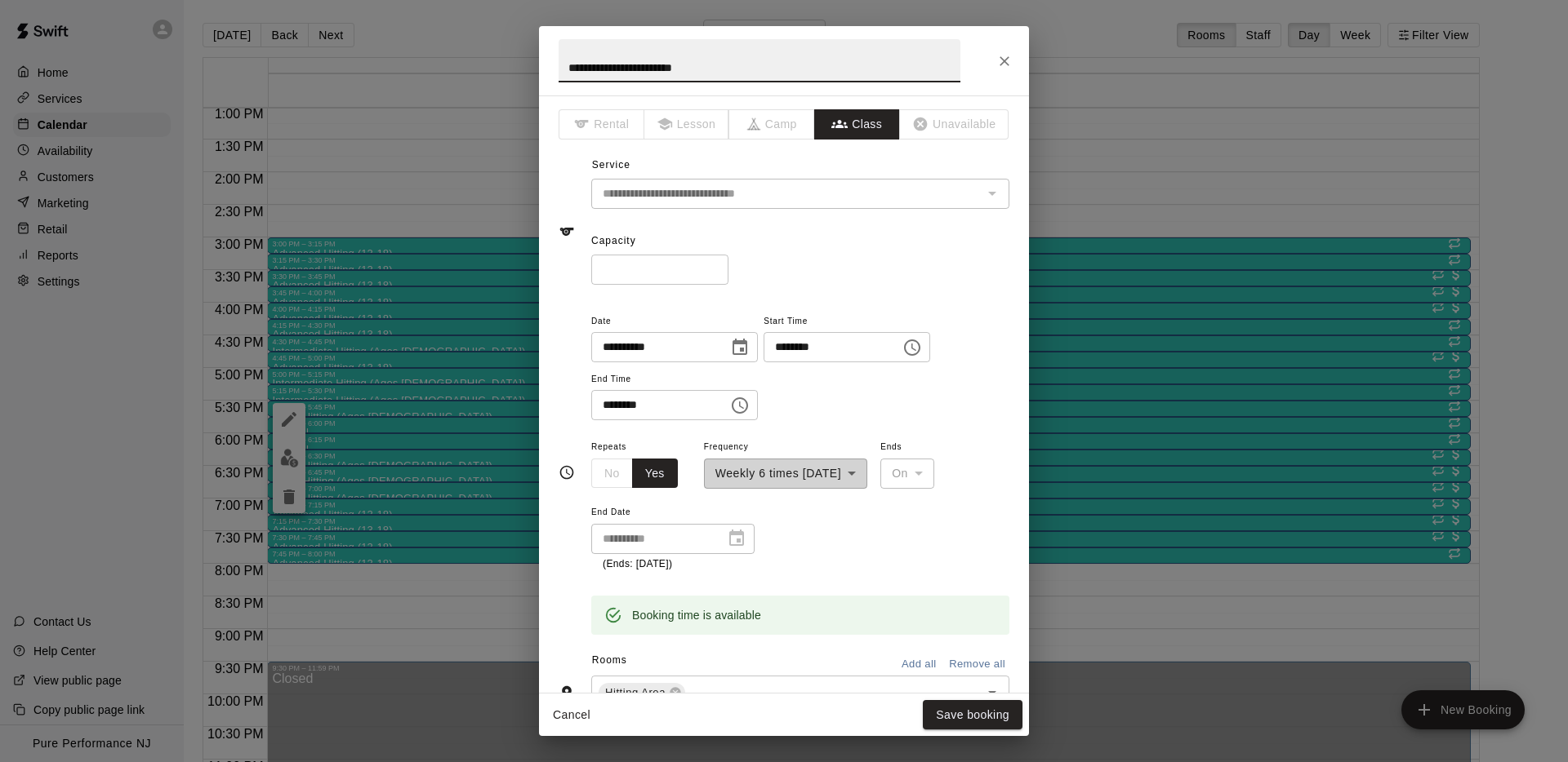
click at [603, 66] on input "**********" at bounding box center [759, 60] width 401 height 43
type input "**********"
click at [852, 261] on div "* ​" at bounding box center [800, 270] width 418 height 30
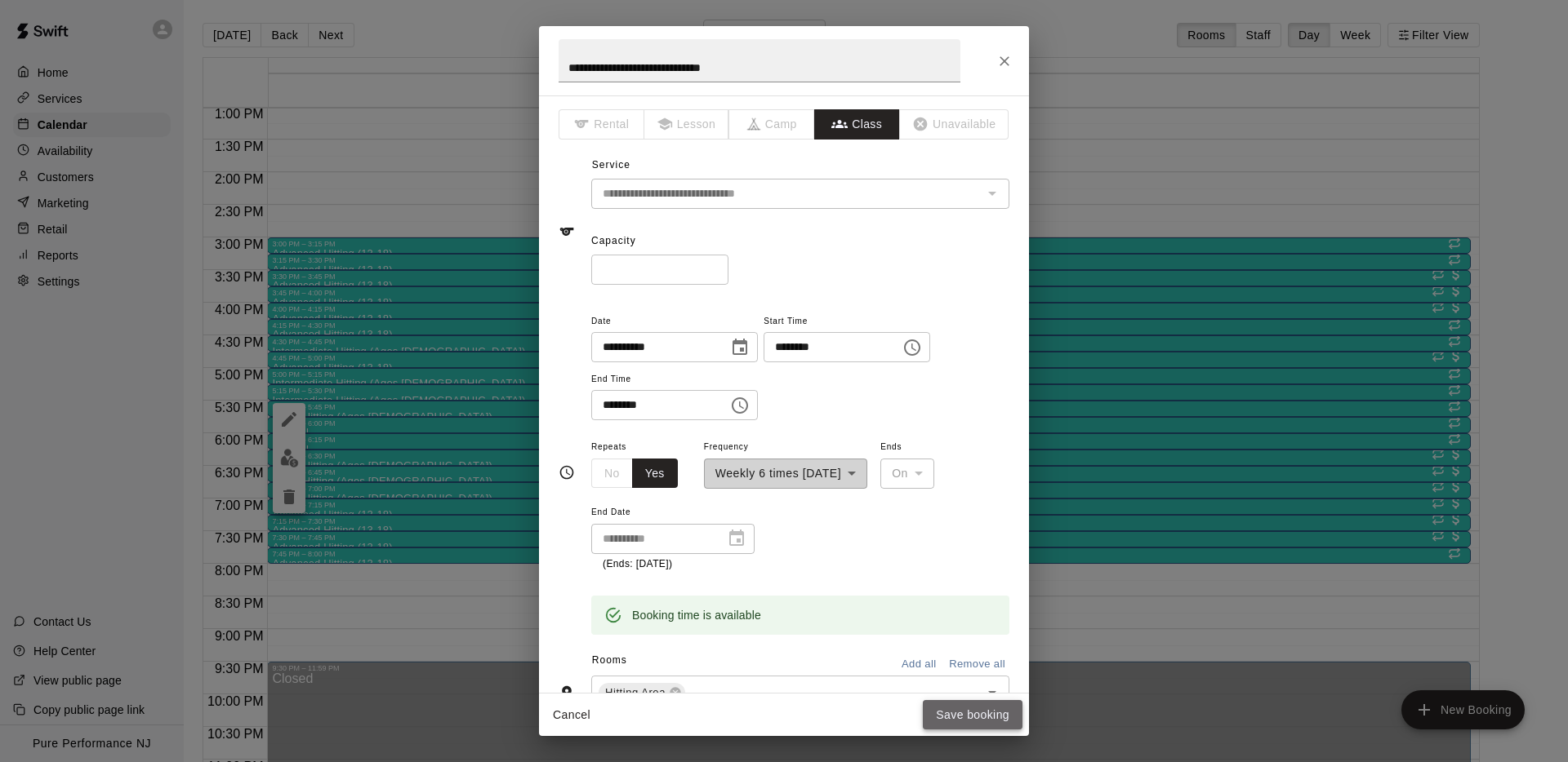
click at [961, 712] on button "Save booking" at bounding box center [972, 715] width 100 height 30
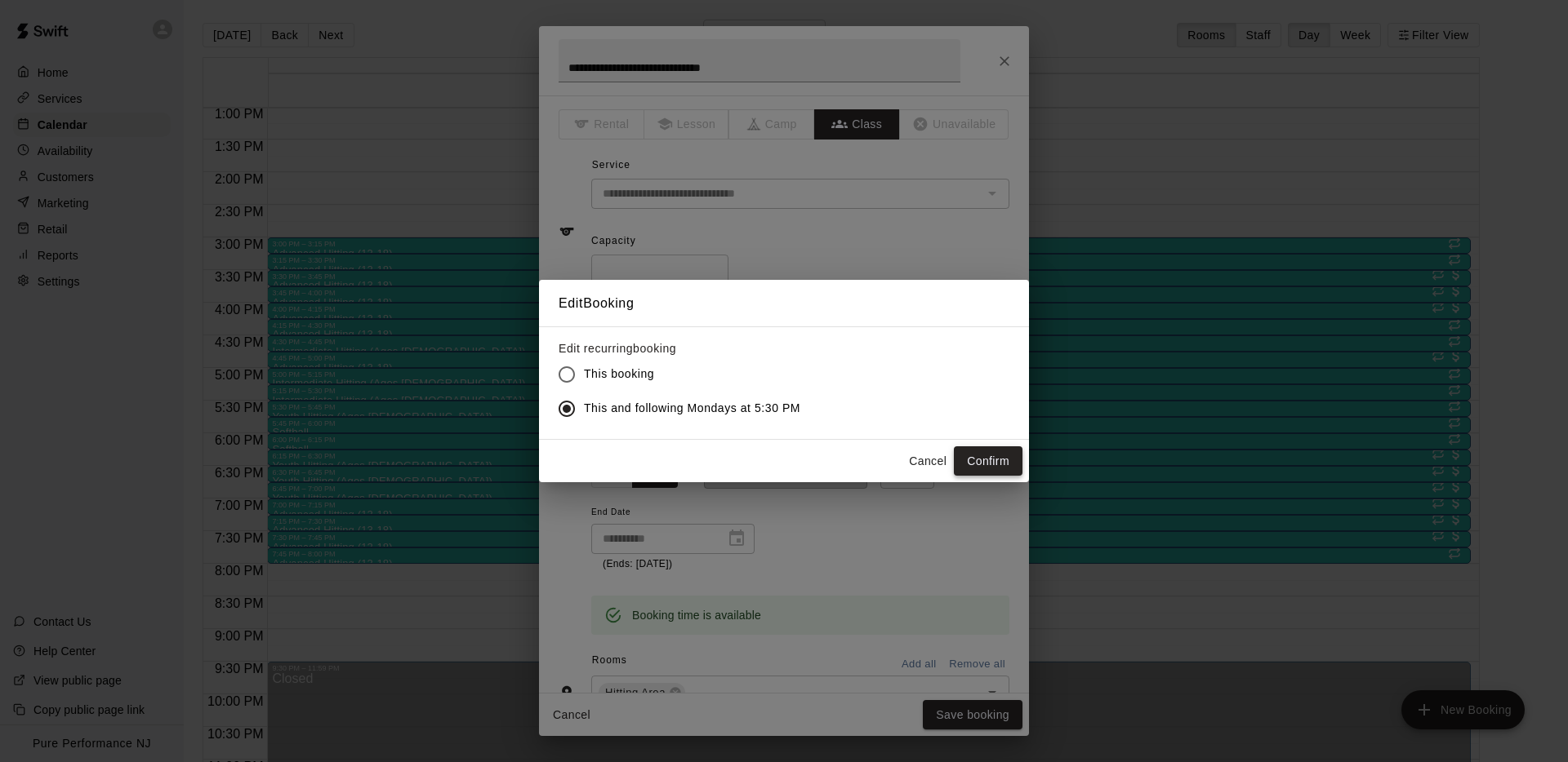
click at [987, 460] on button "Confirm" at bounding box center [988, 461] width 69 height 30
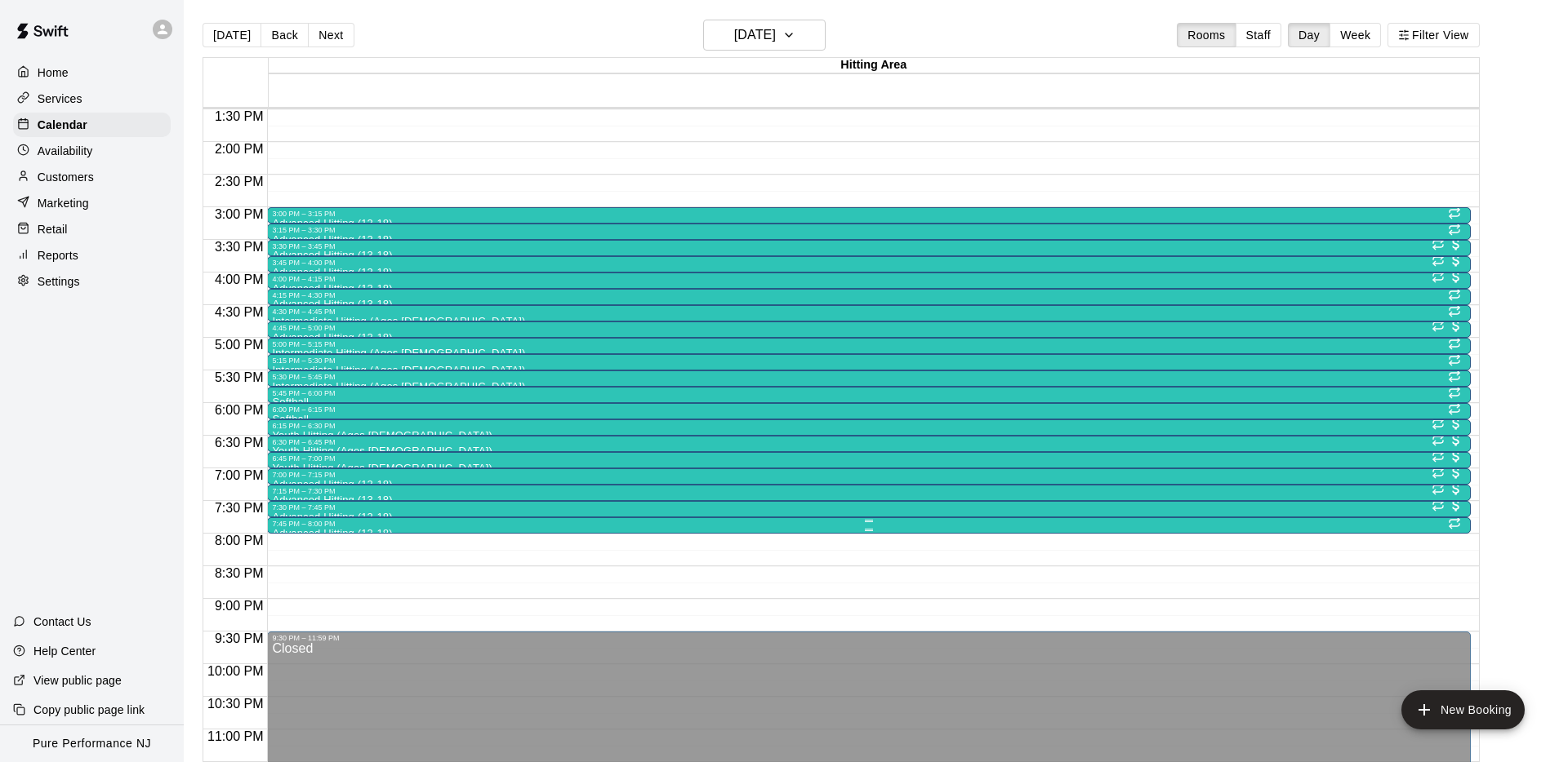
scroll to position [885, 0]
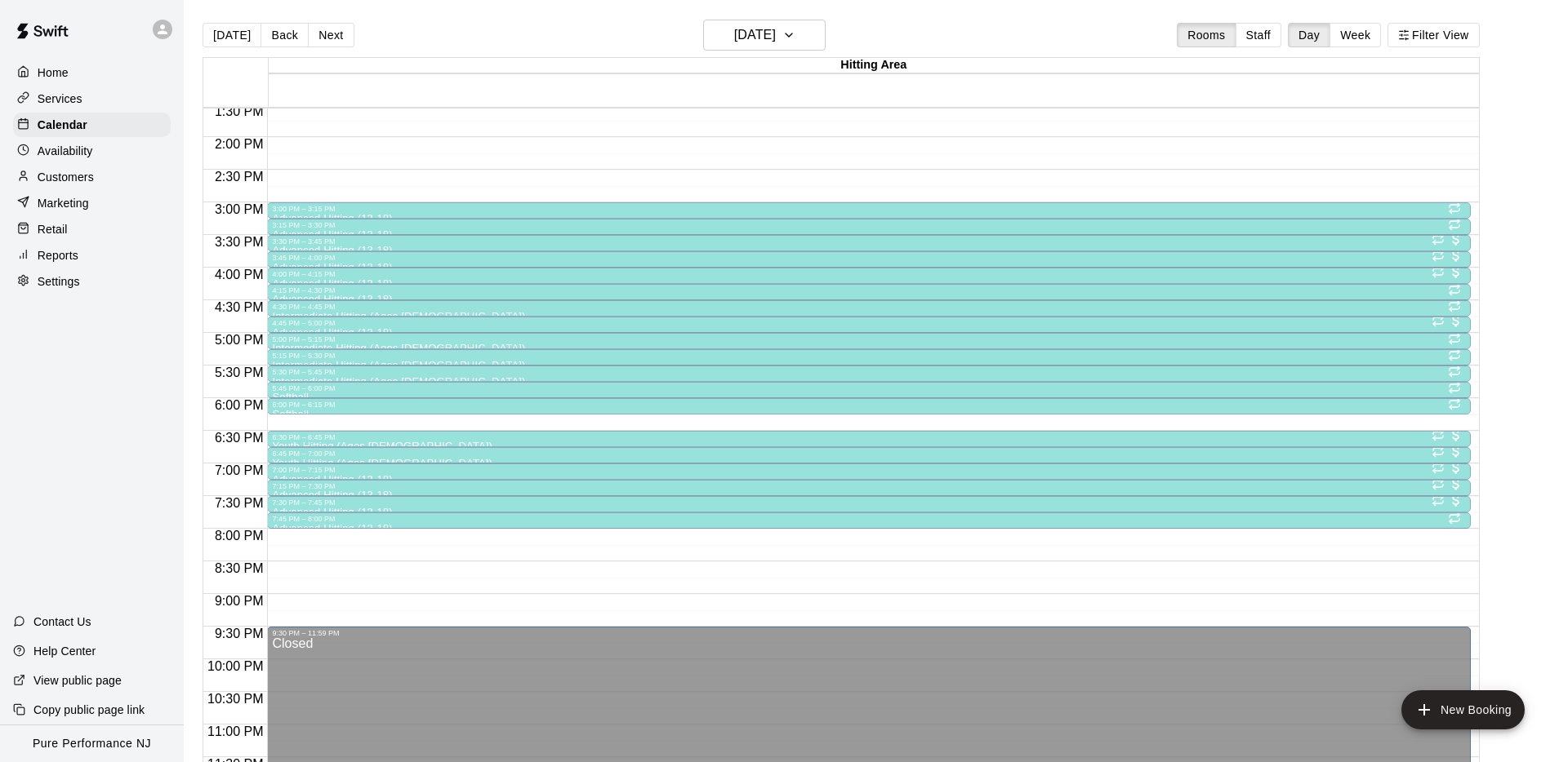
click at [290, 424] on div "6:15 PM – 6:30 PM" at bounding box center [868, 421] width 1193 height 8
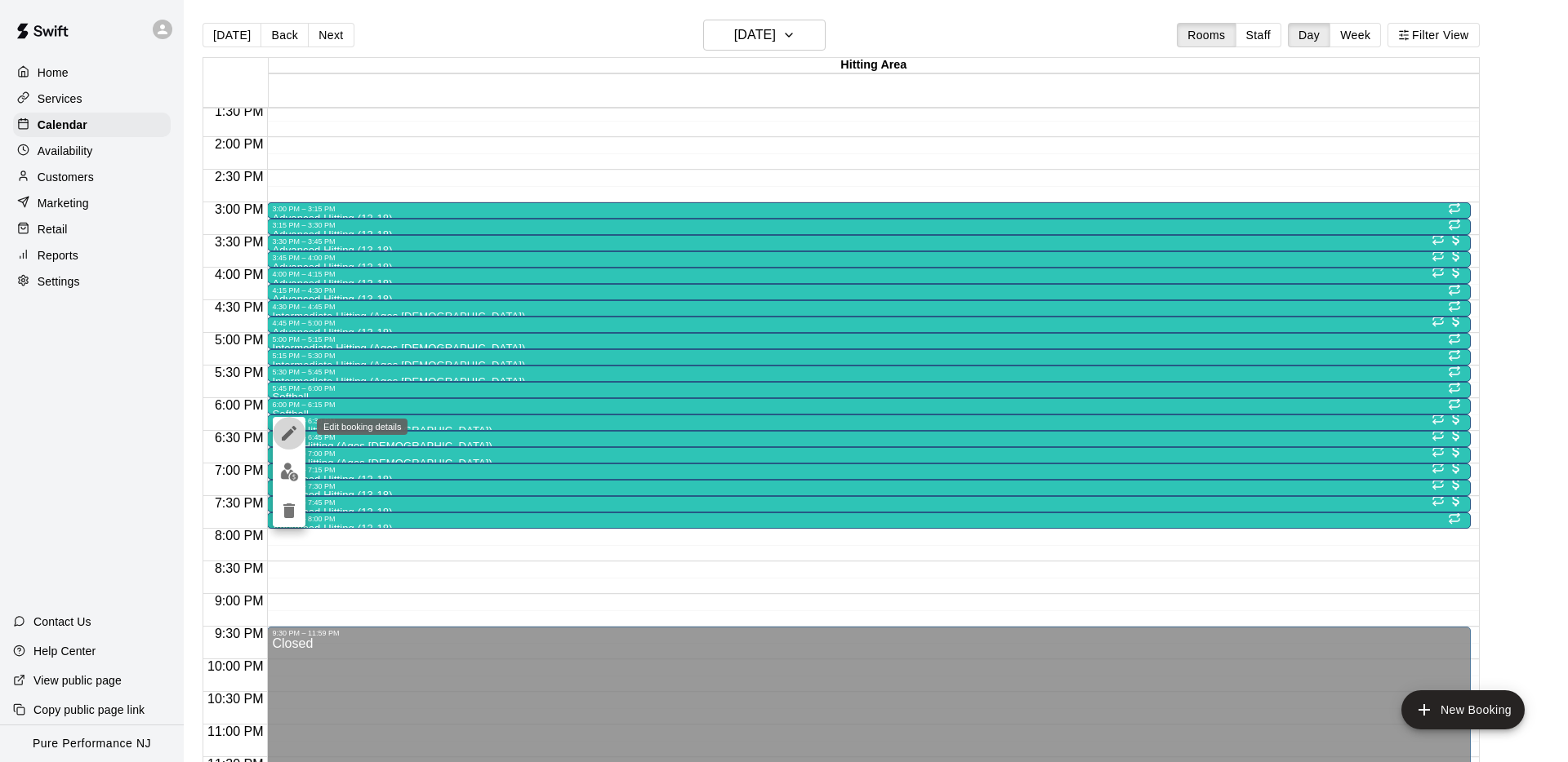
click at [296, 432] on icon "edit" at bounding box center [289, 433] width 19 height 19
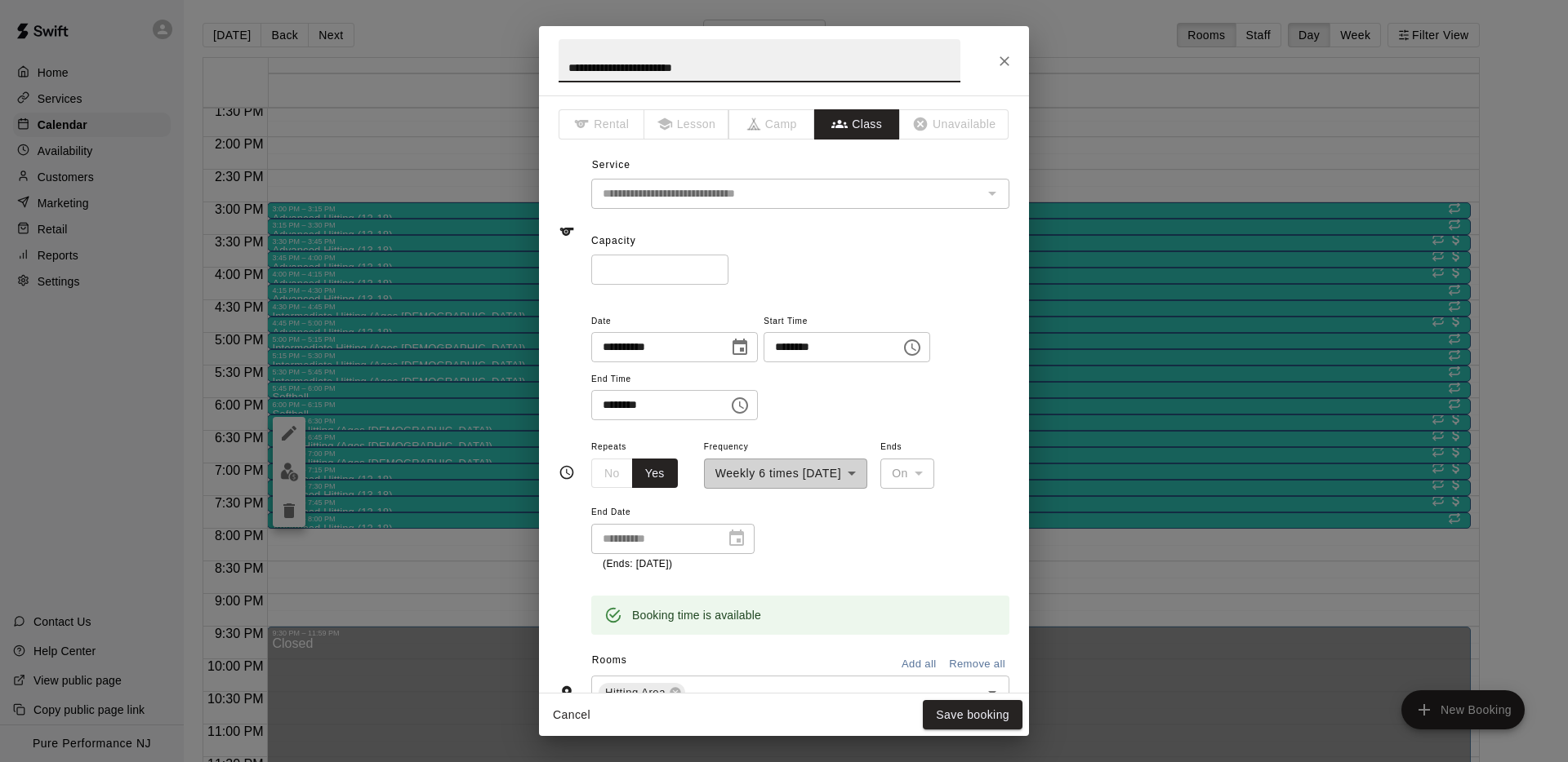
click at [665, 62] on input "**********" at bounding box center [759, 60] width 401 height 43
type input "**********"
click at [882, 235] on div "Capacity * ​" at bounding box center [800, 257] width 418 height 56
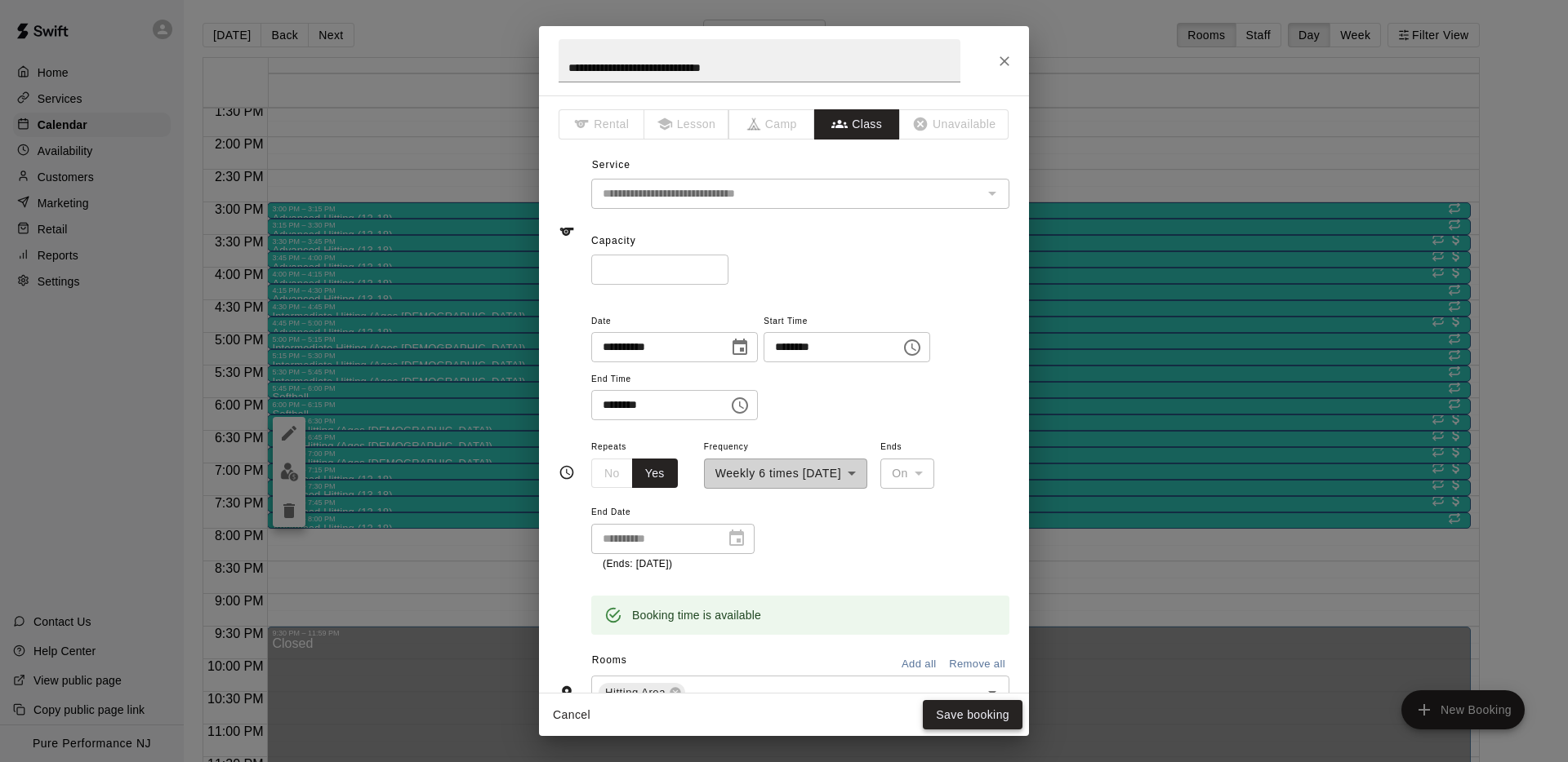
click at [958, 723] on button "Save booking" at bounding box center [972, 715] width 100 height 30
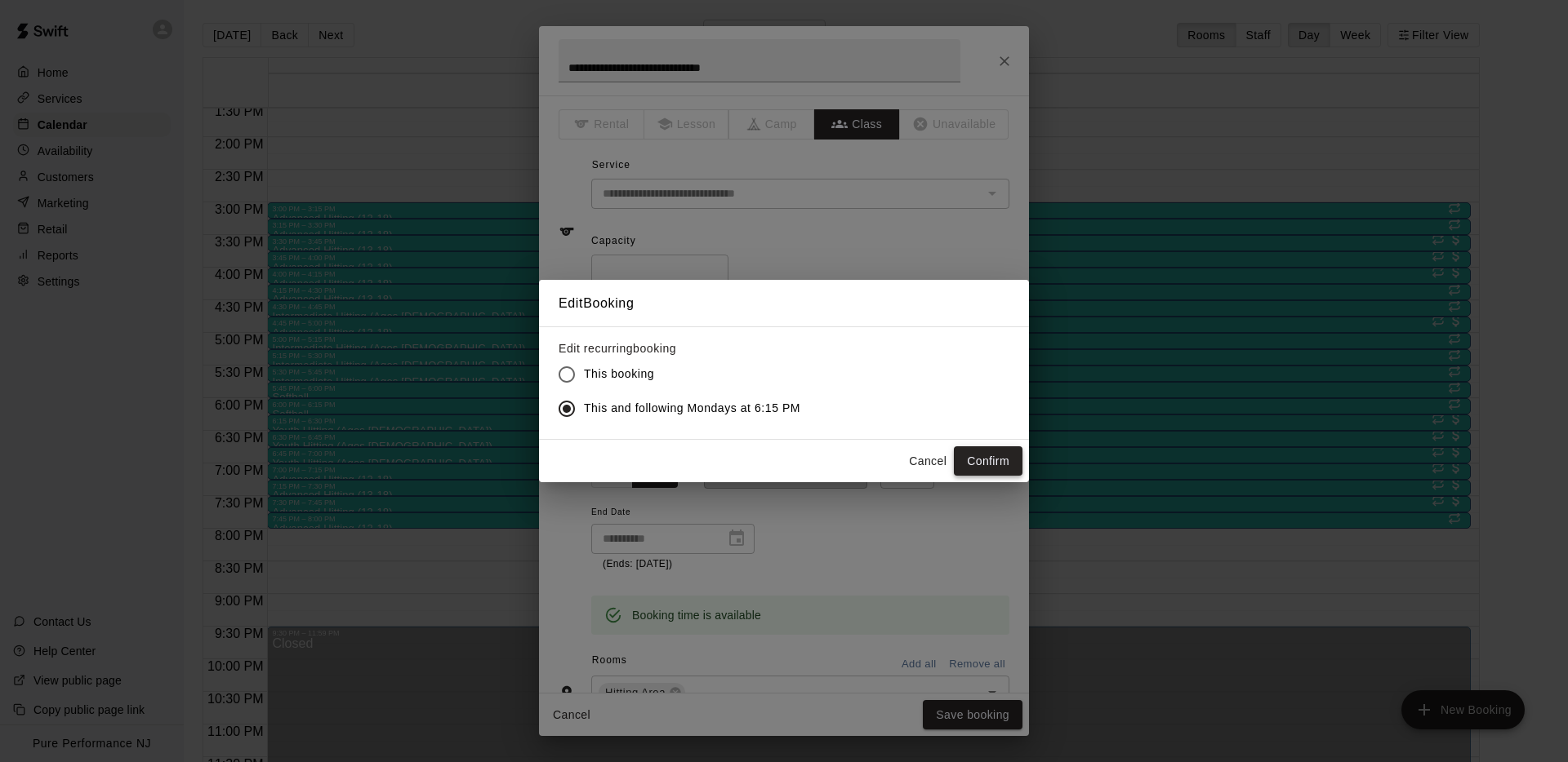
click at [996, 459] on button "Confirm" at bounding box center [988, 461] width 69 height 30
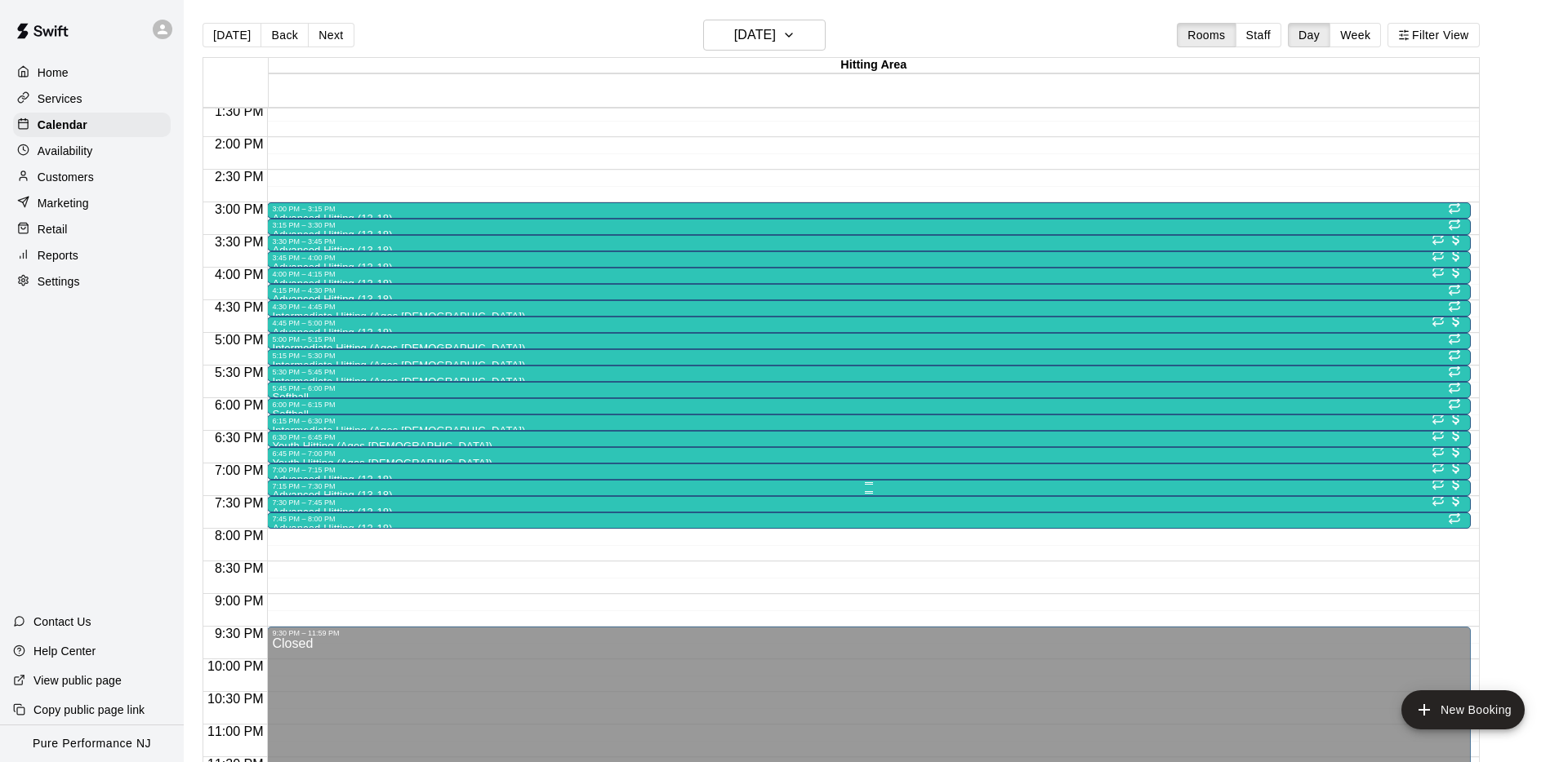
scroll to position [893, 0]
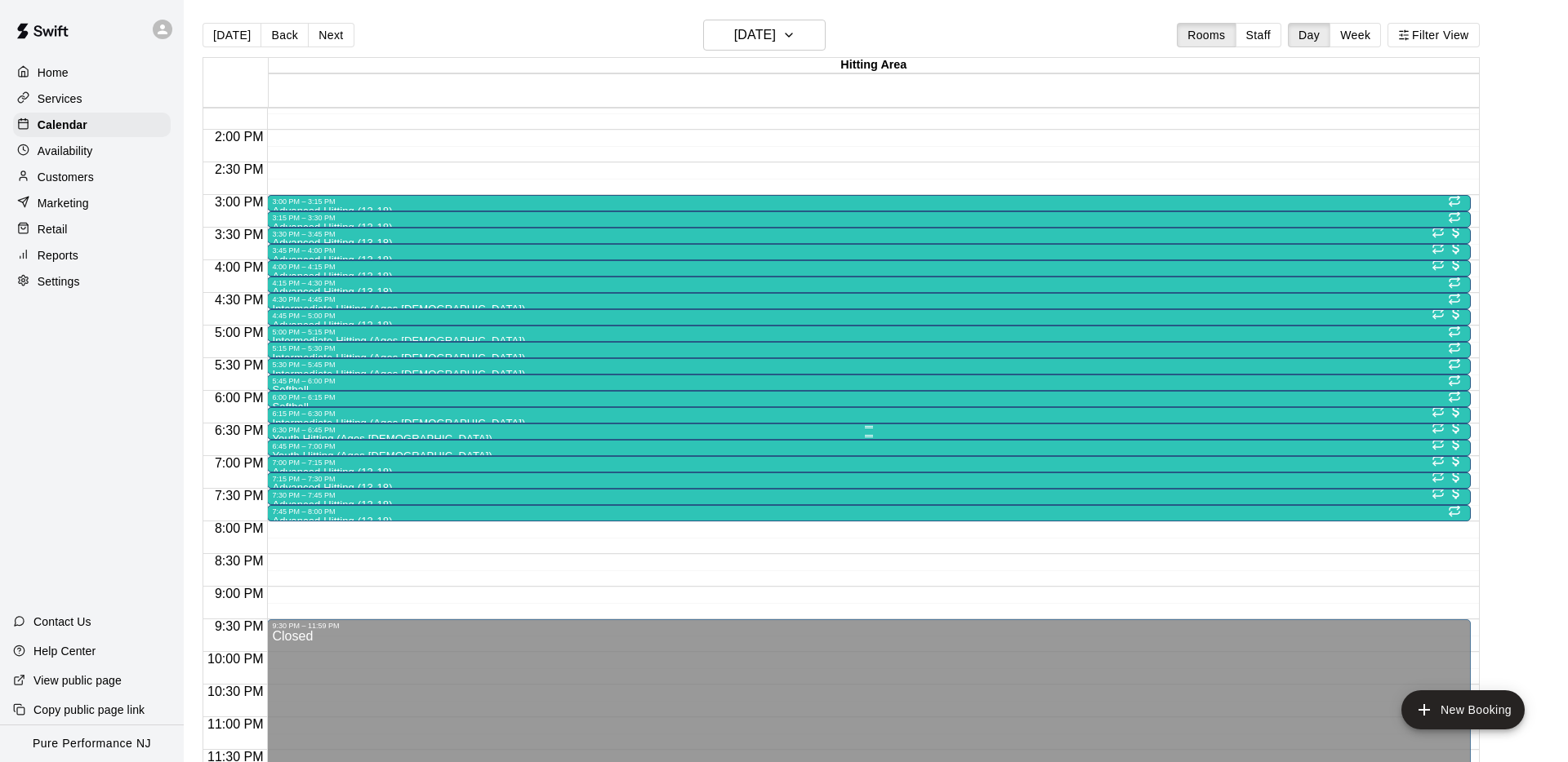
click at [293, 433] on div "6:30 PM – 6:45 PM" at bounding box center [868, 430] width 1193 height 8
click at [286, 444] on icon "edit" at bounding box center [289, 442] width 15 height 15
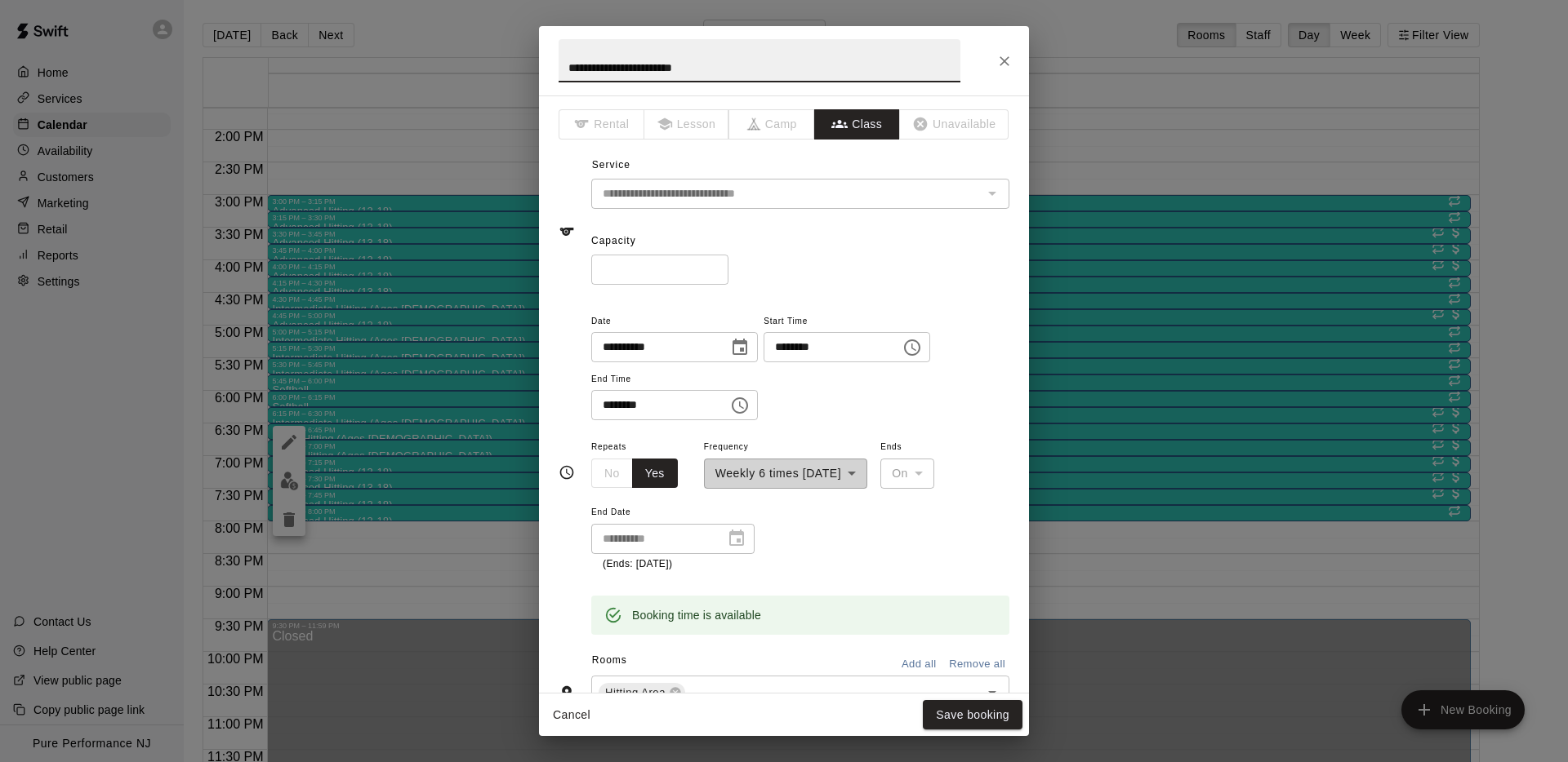
click at [633, 70] on input "**********" at bounding box center [759, 60] width 401 height 43
click at [632, 70] on input "**********" at bounding box center [759, 60] width 401 height 43
type input "**********"
drag, startPoint x: 800, startPoint y: 247, endPoint x: 776, endPoint y: 226, distance: 31.9
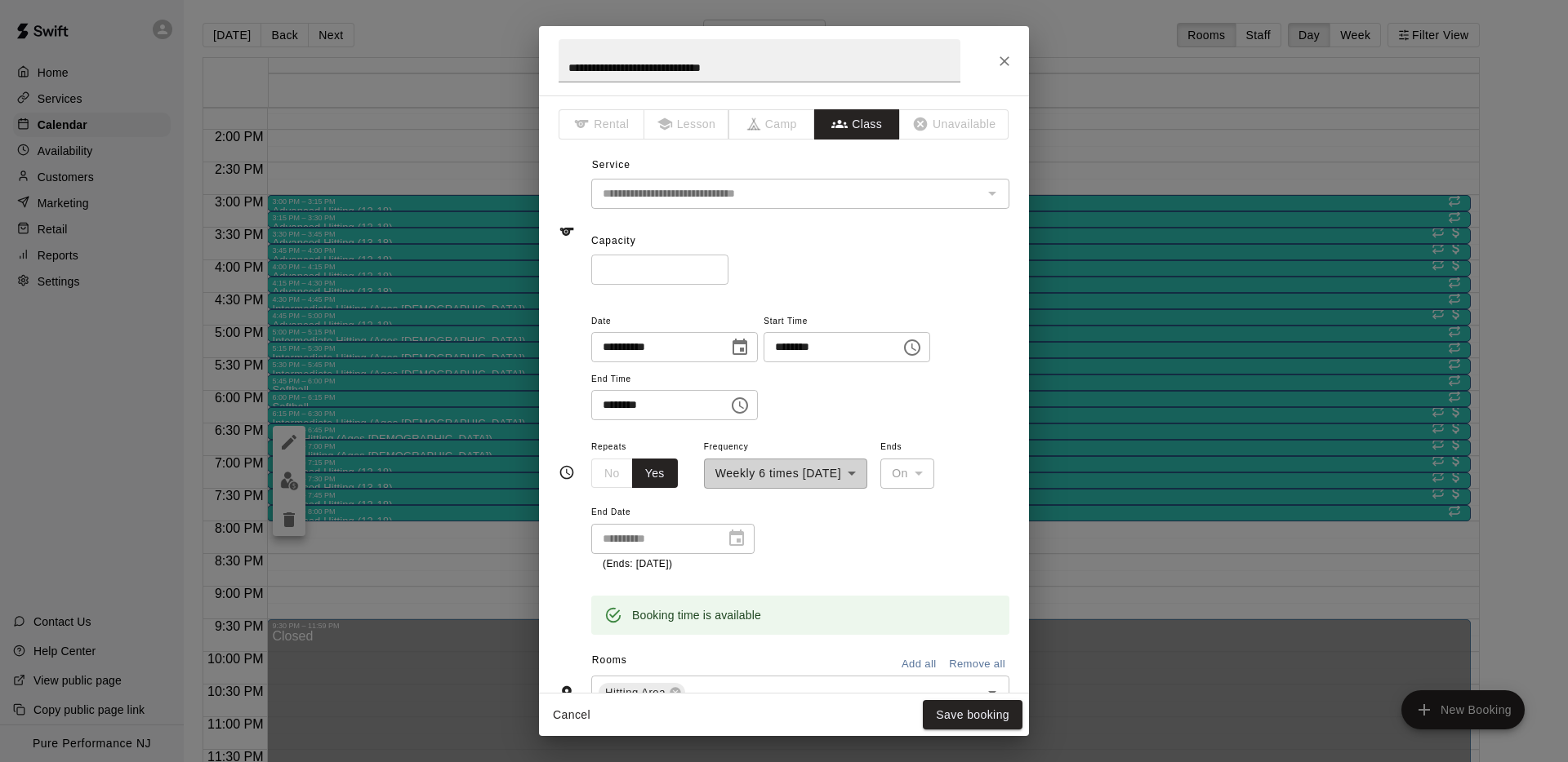
click at [800, 246] on div "Capacity * ​" at bounding box center [800, 257] width 418 height 56
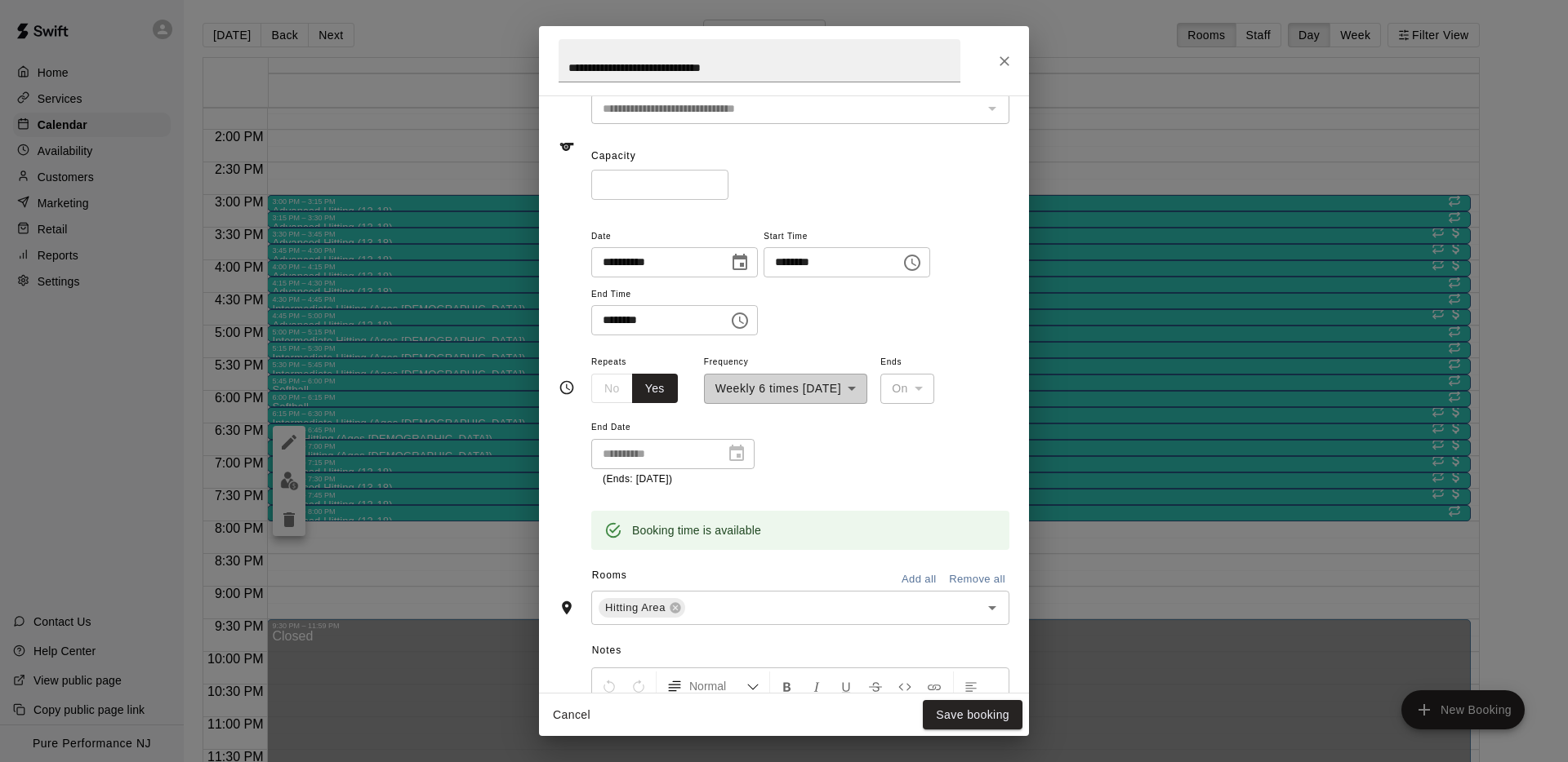
scroll to position [87, 0]
click at [957, 717] on button "Save booking" at bounding box center [972, 715] width 100 height 30
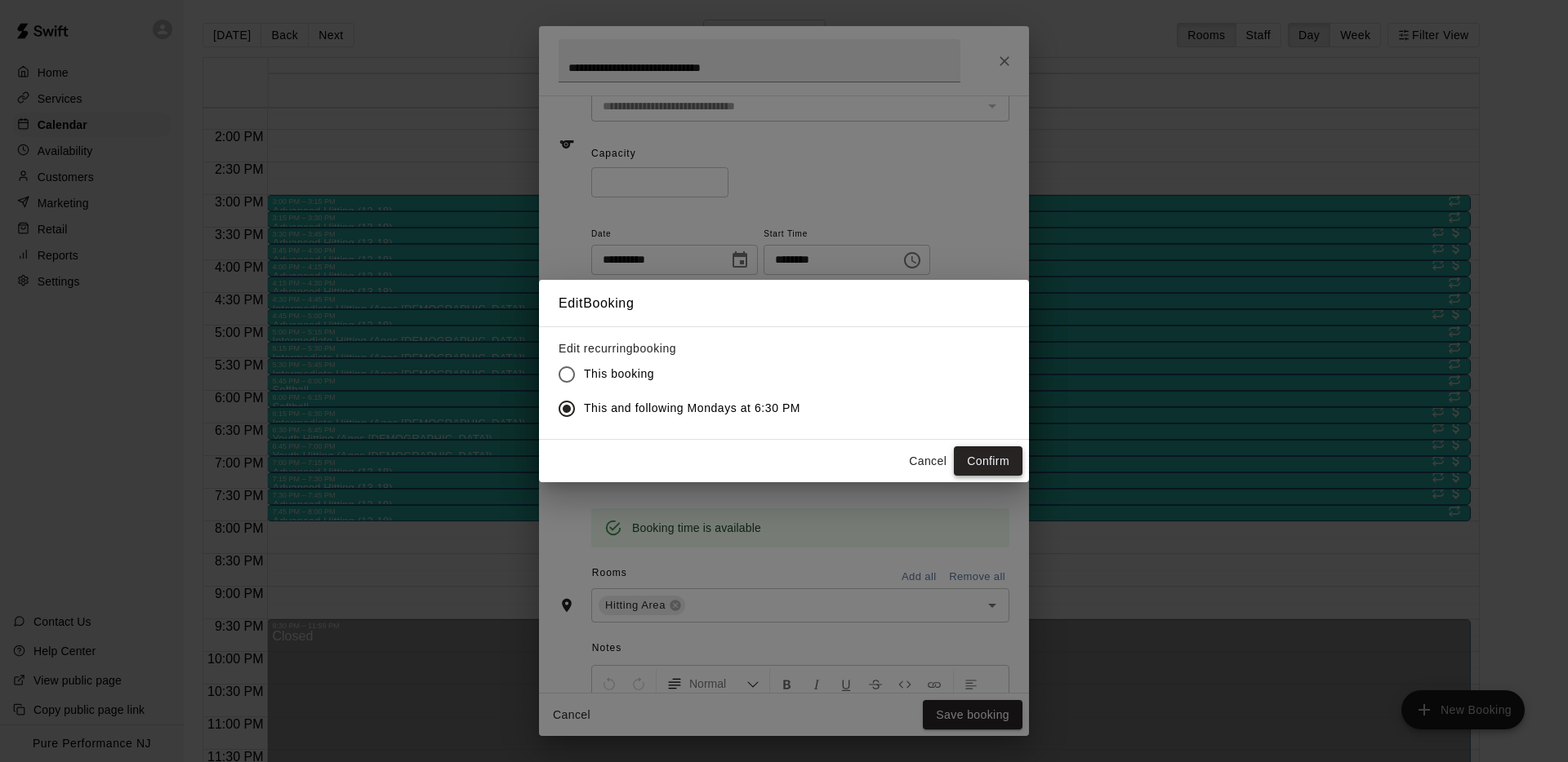
click at [994, 459] on button "Confirm" at bounding box center [988, 461] width 69 height 30
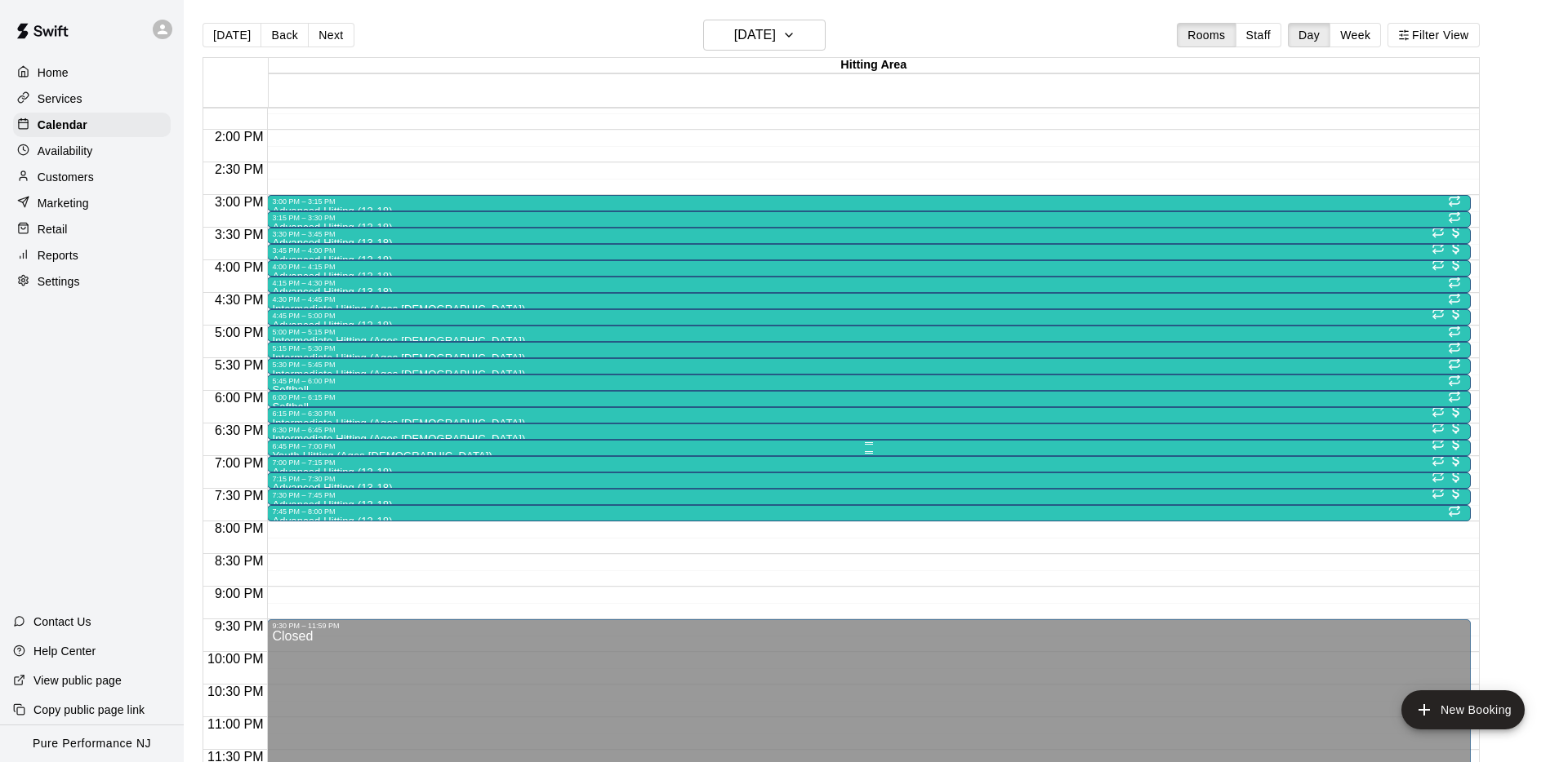
click at [294, 443] on div at bounding box center [868, 444] width 1193 height 3
click at [291, 456] on icon "edit" at bounding box center [289, 459] width 15 height 15
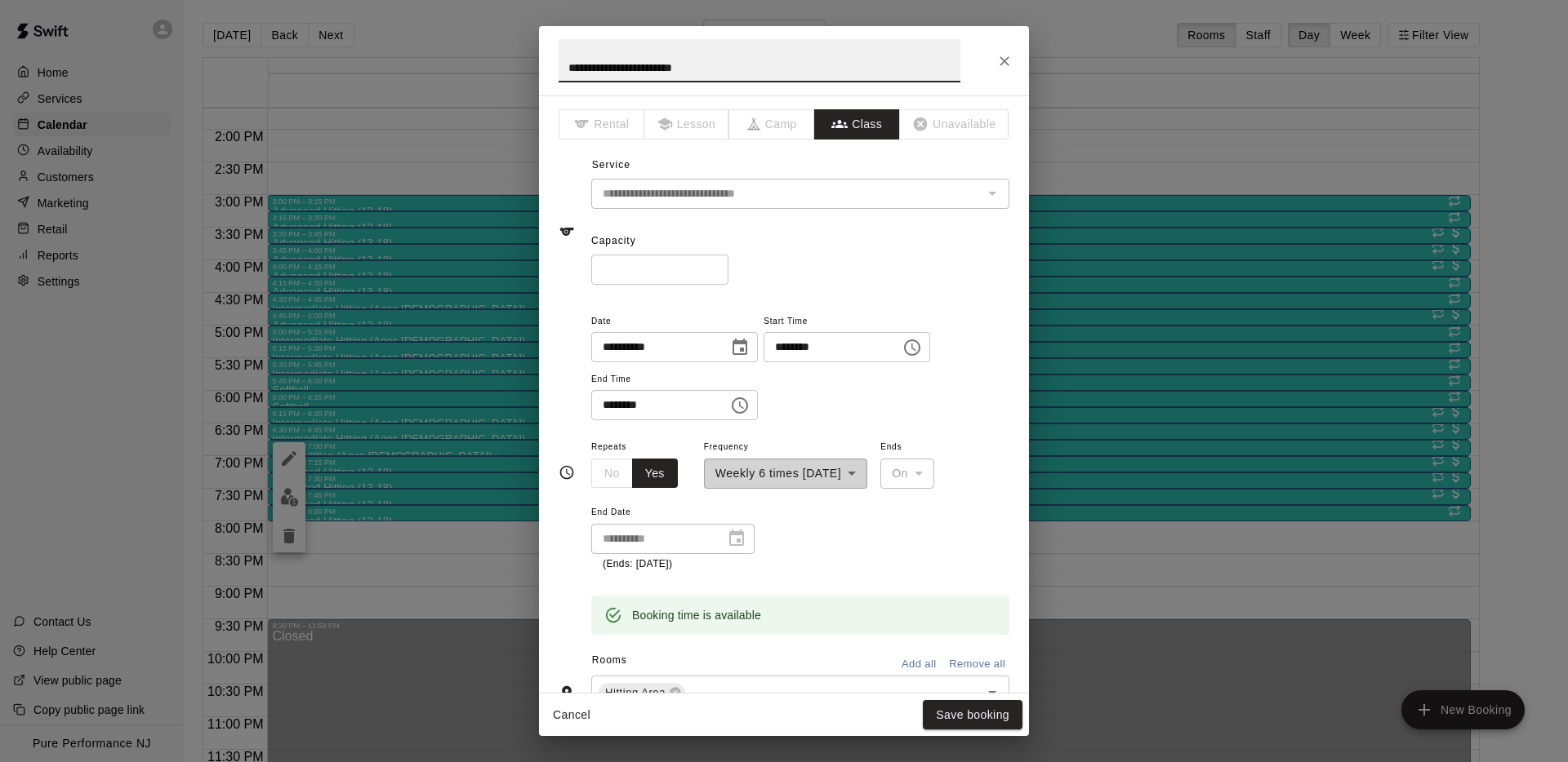
click at [641, 67] on input "**********" at bounding box center [759, 60] width 401 height 43
click at [641, 68] on input "**********" at bounding box center [759, 60] width 401 height 43
type input "**********"
click at [945, 281] on div "* ​" at bounding box center [800, 270] width 418 height 30
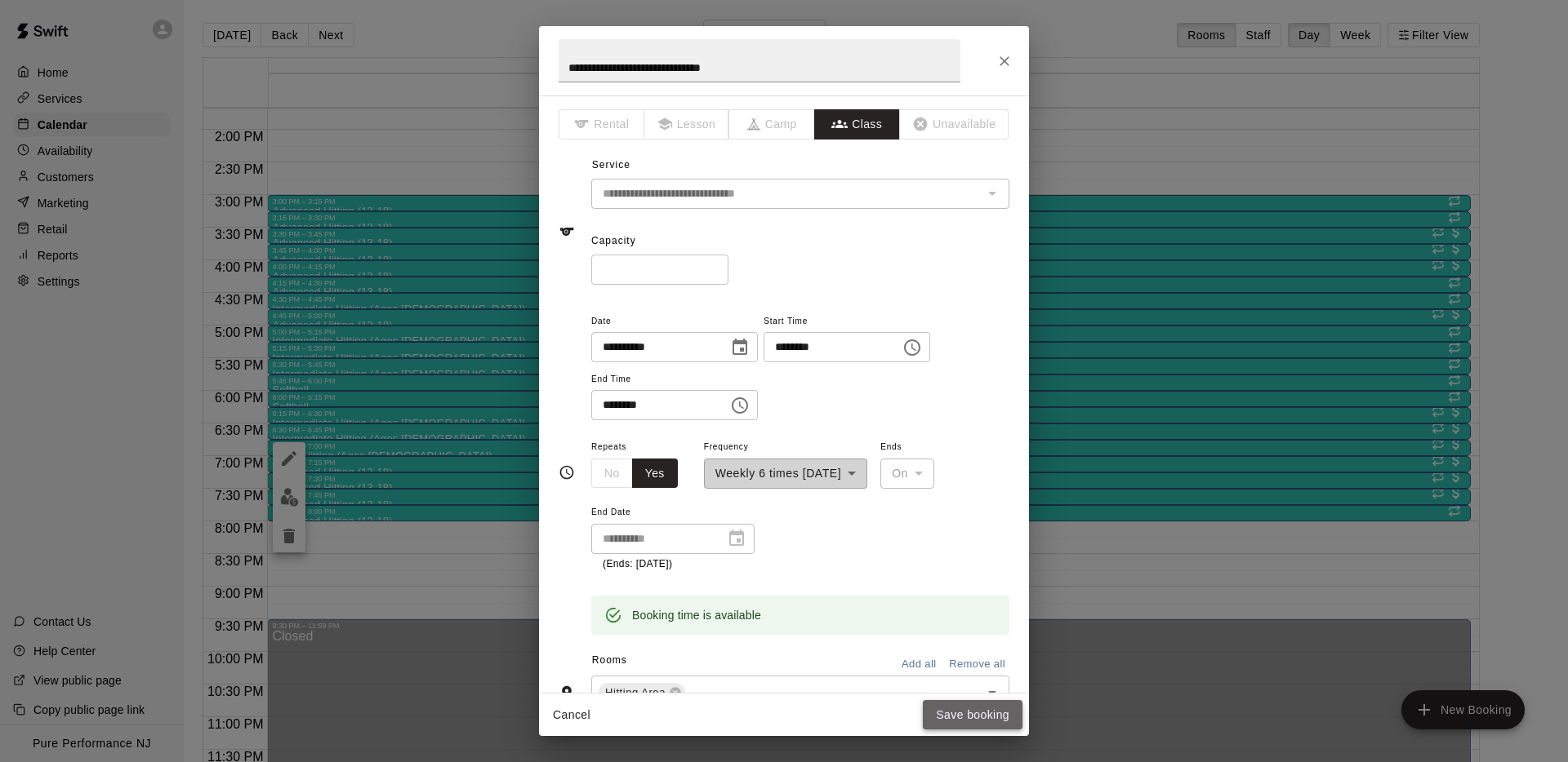
click at [987, 713] on button "Save booking" at bounding box center [972, 715] width 100 height 30
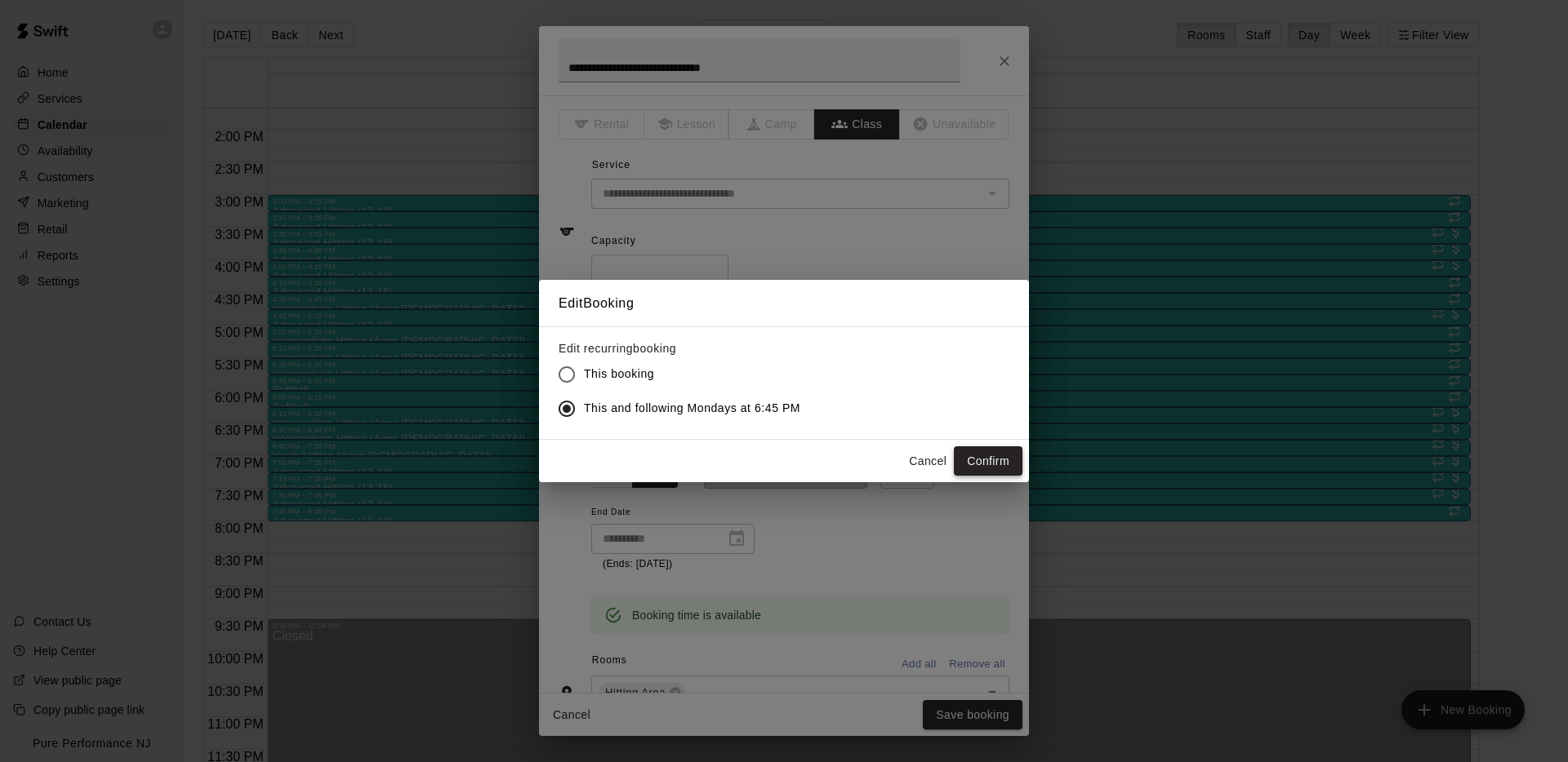
click at [977, 462] on button "Confirm" at bounding box center [988, 461] width 69 height 30
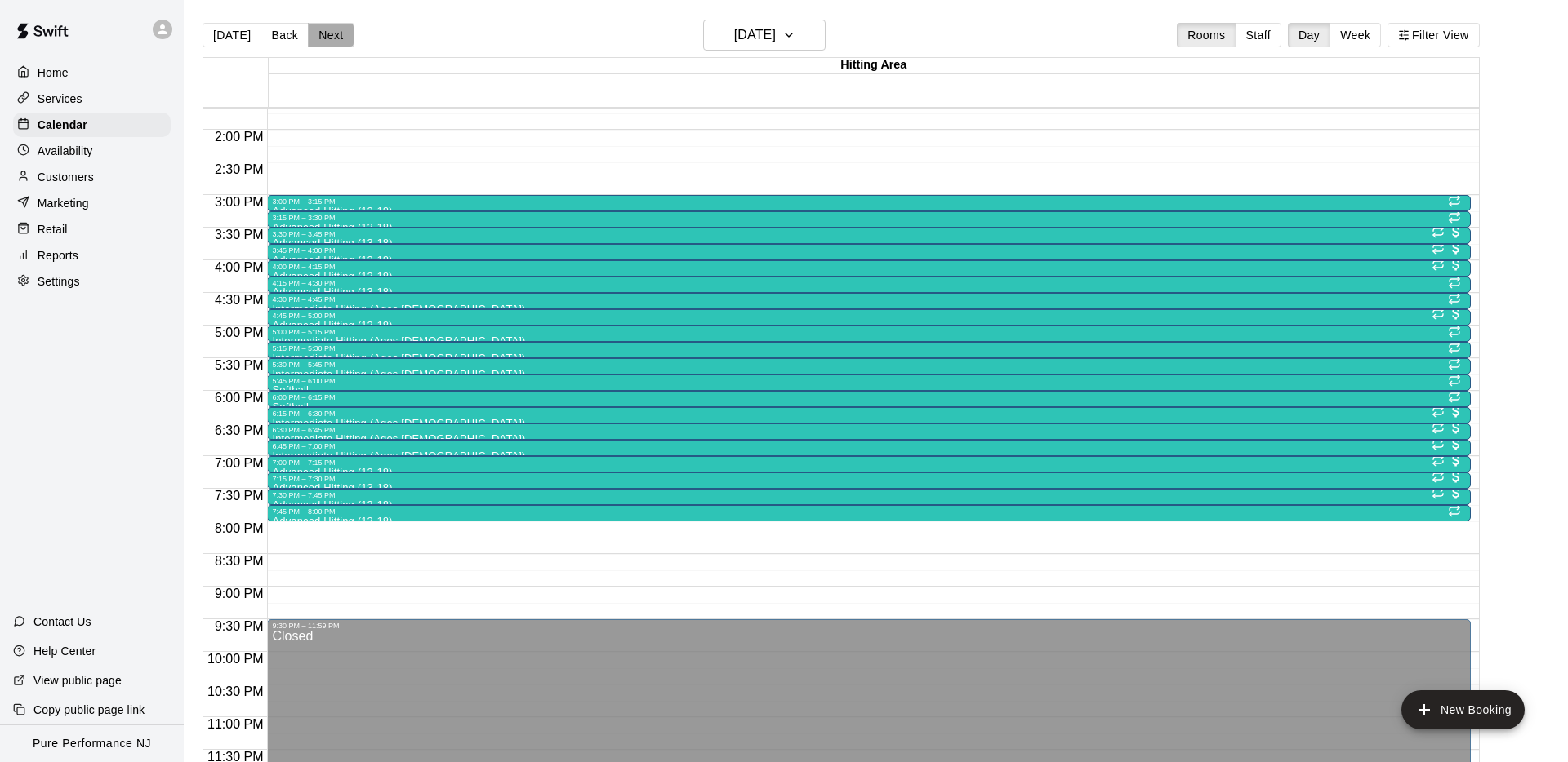
click at [322, 34] on button "Next" at bounding box center [331, 35] width 46 height 25
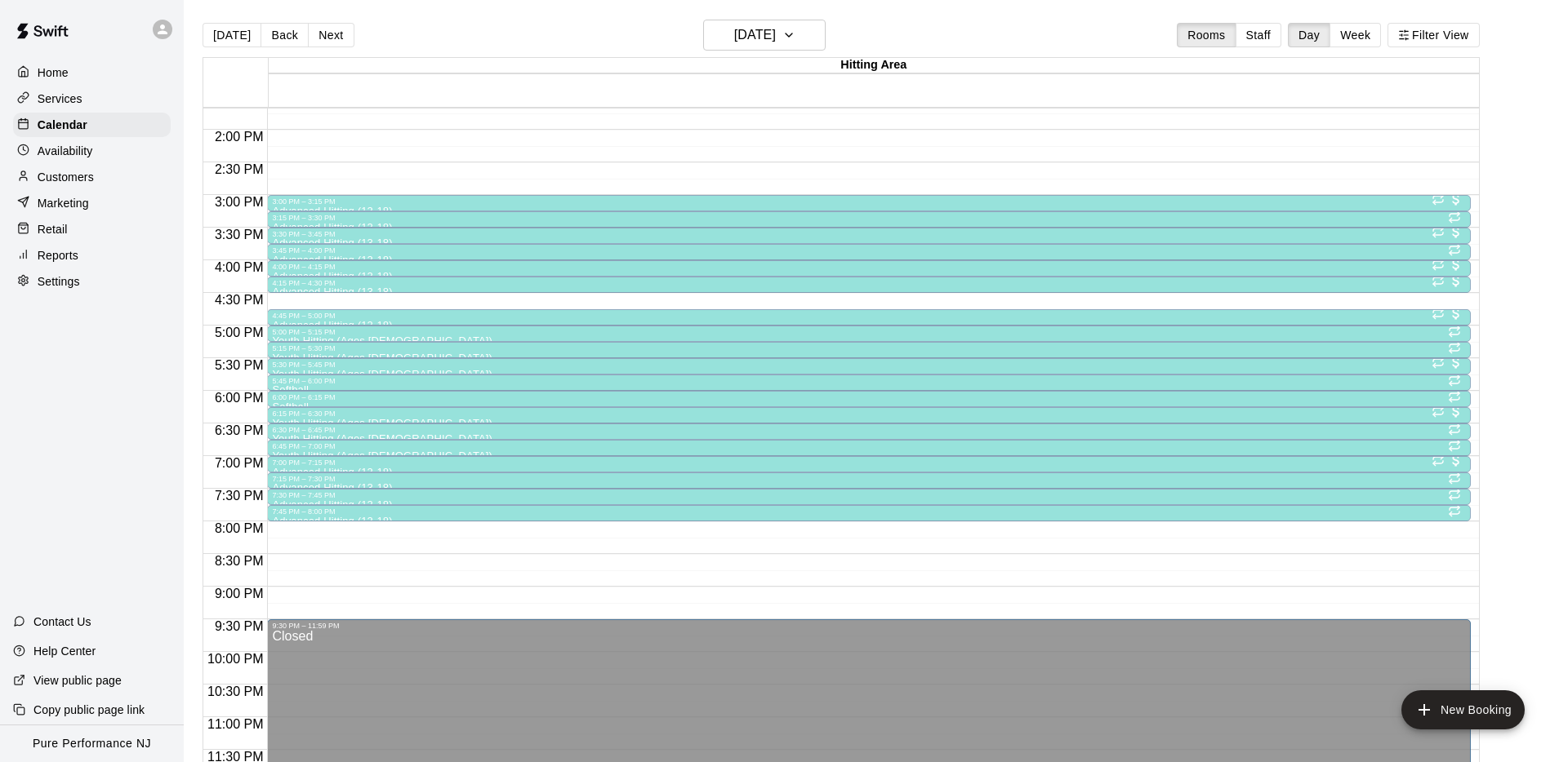
click at [307, 298] on div "4:30 PM – 4:45 PM" at bounding box center [868, 299] width 1193 height 8
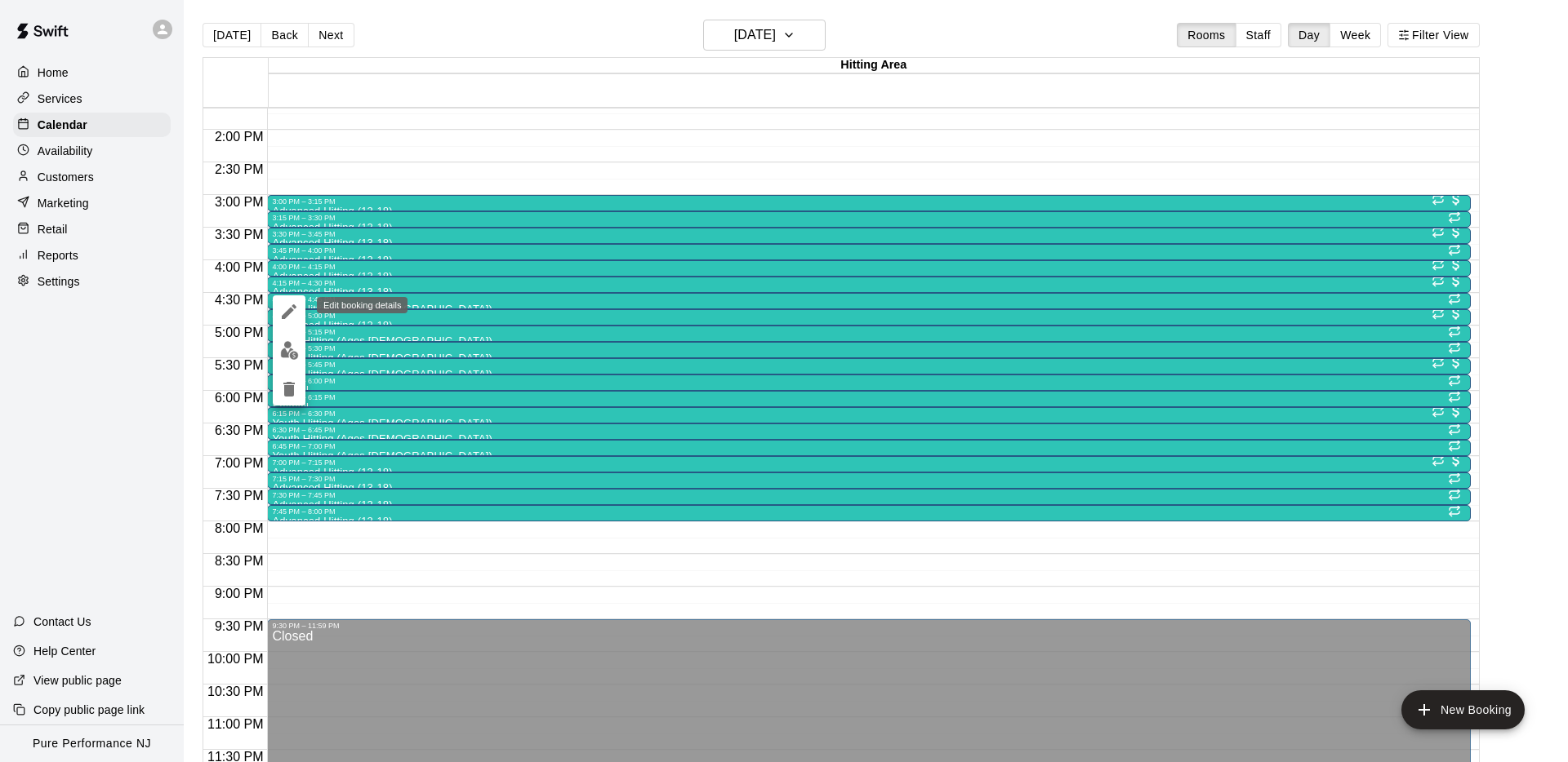
click at [294, 305] on icon "edit" at bounding box center [289, 311] width 15 height 15
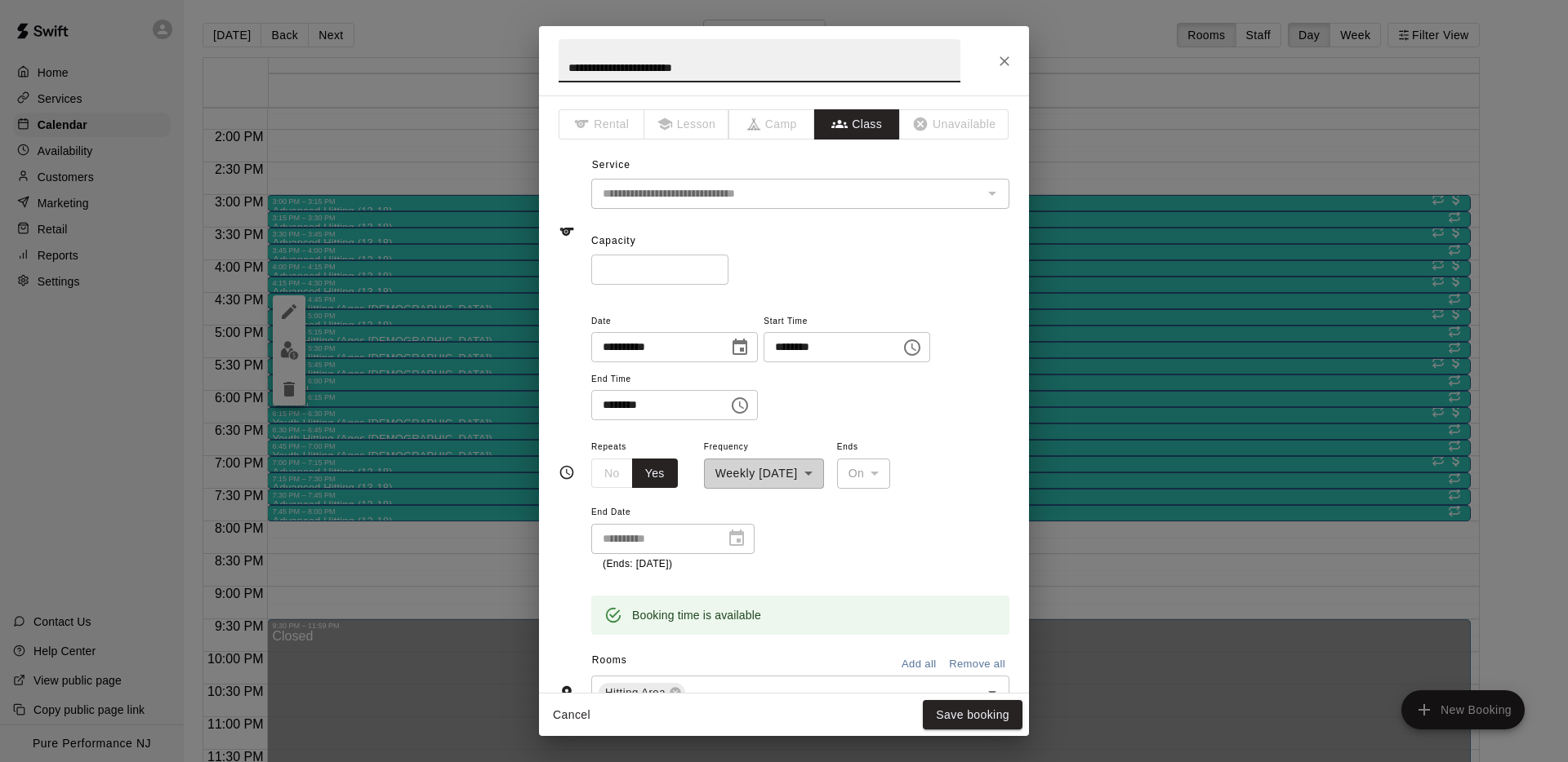
click at [656, 70] on input "**********" at bounding box center [759, 60] width 401 height 43
type input "**********"
drag, startPoint x: 856, startPoint y: 251, endPoint x: 844, endPoint y: 312, distance: 62.2
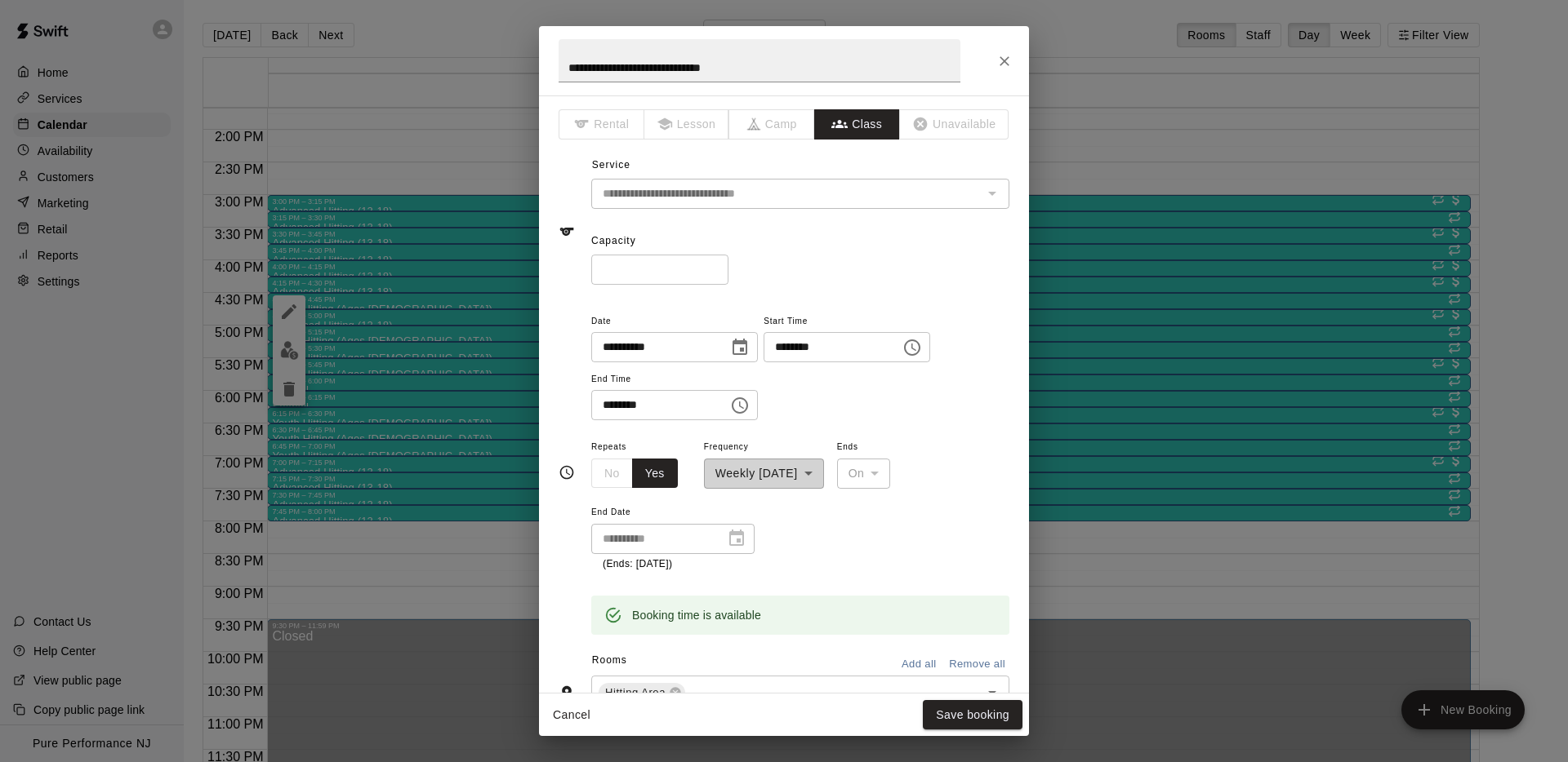
click at [856, 251] on div "Capacity * ​" at bounding box center [800, 257] width 418 height 56
click at [959, 722] on button "Save booking" at bounding box center [972, 715] width 100 height 30
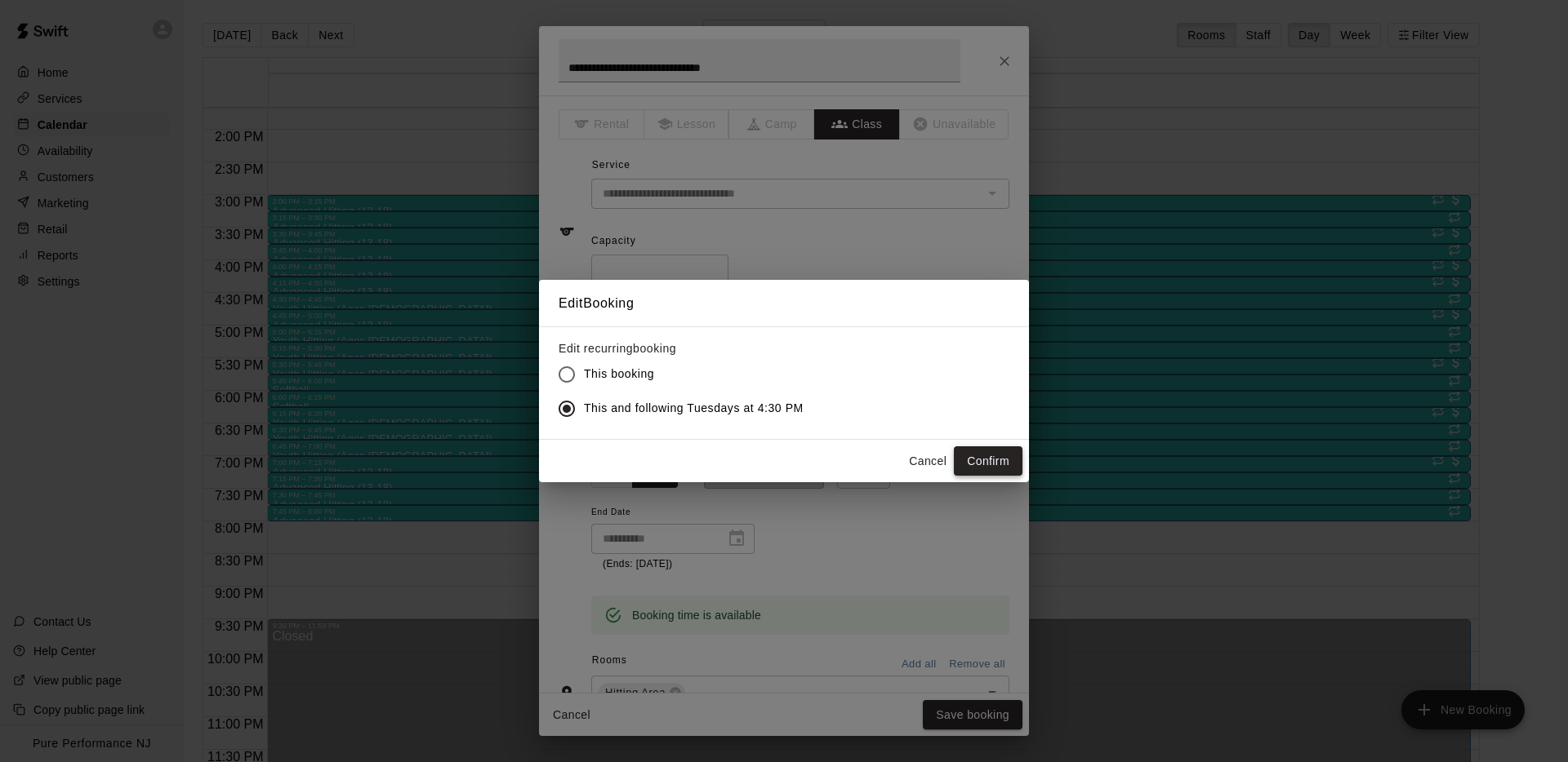
click at [994, 457] on button "Confirm" at bounding box center [988, 461] width 69 height 30
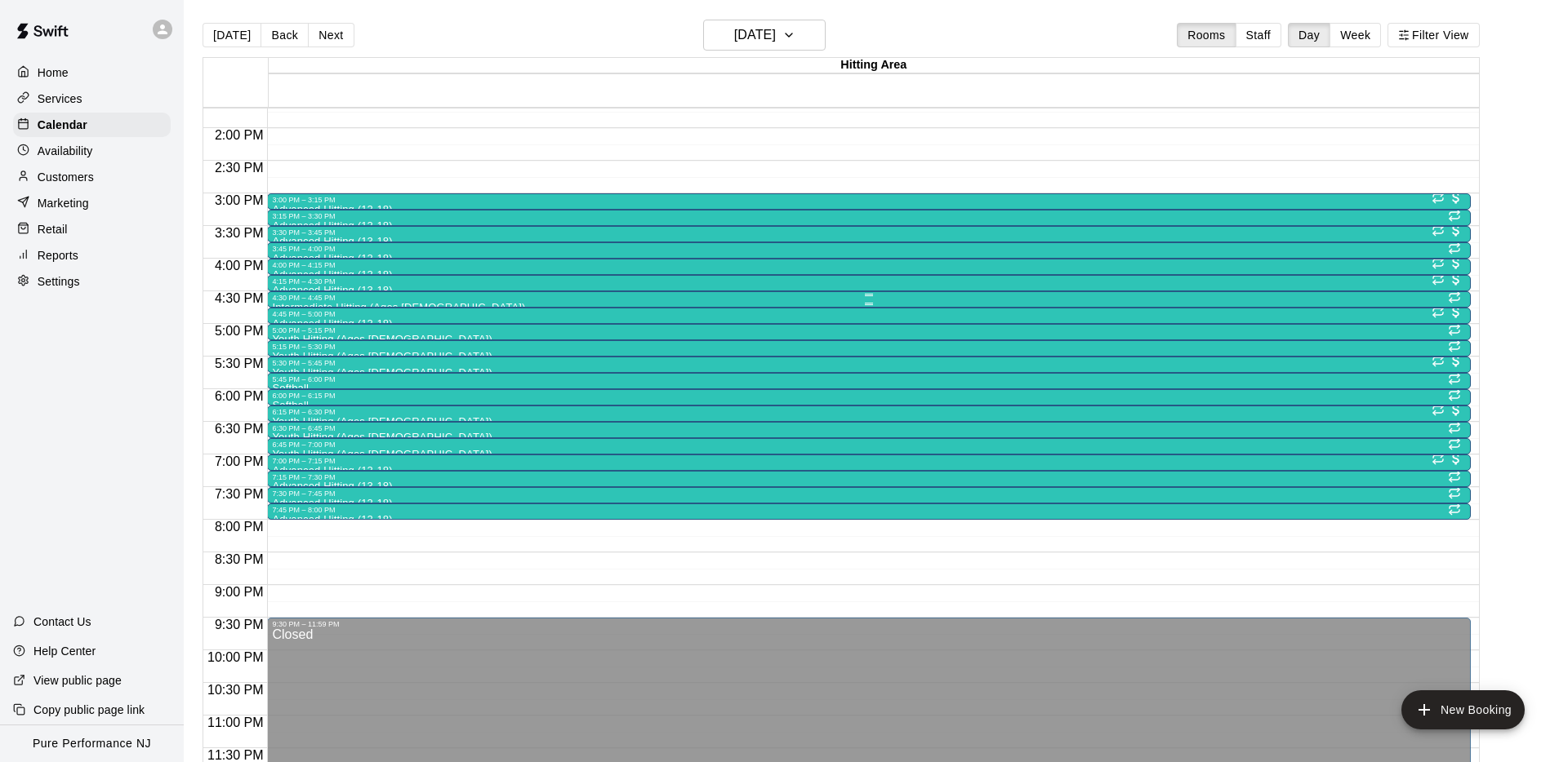
scroll to position [1, 0]
click at [281, 329] on div "5:00 PM – 5:15 PM" at bounding box center [868, 329] width 1193 height 8
click at [283, 339] on icon "edit" at bounding box center [289, 342] width 19 height 19
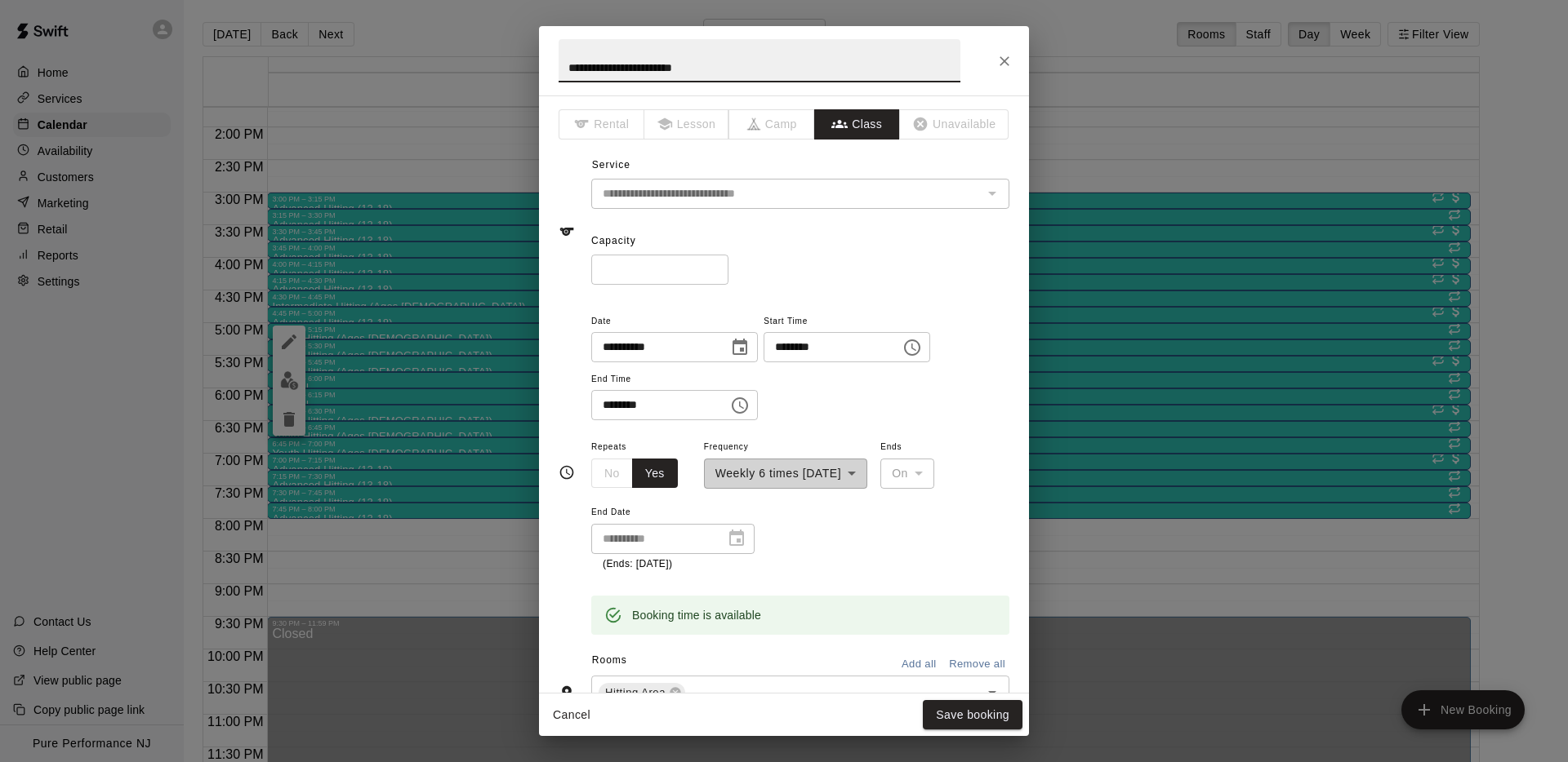
click at [616, 71] on input "**********" at bounding box center [759, 60] width 401 height 43
type input "**********"
click at [968, 716] on button "Save booking" at bounding box center [972, 715] width 100 height 30
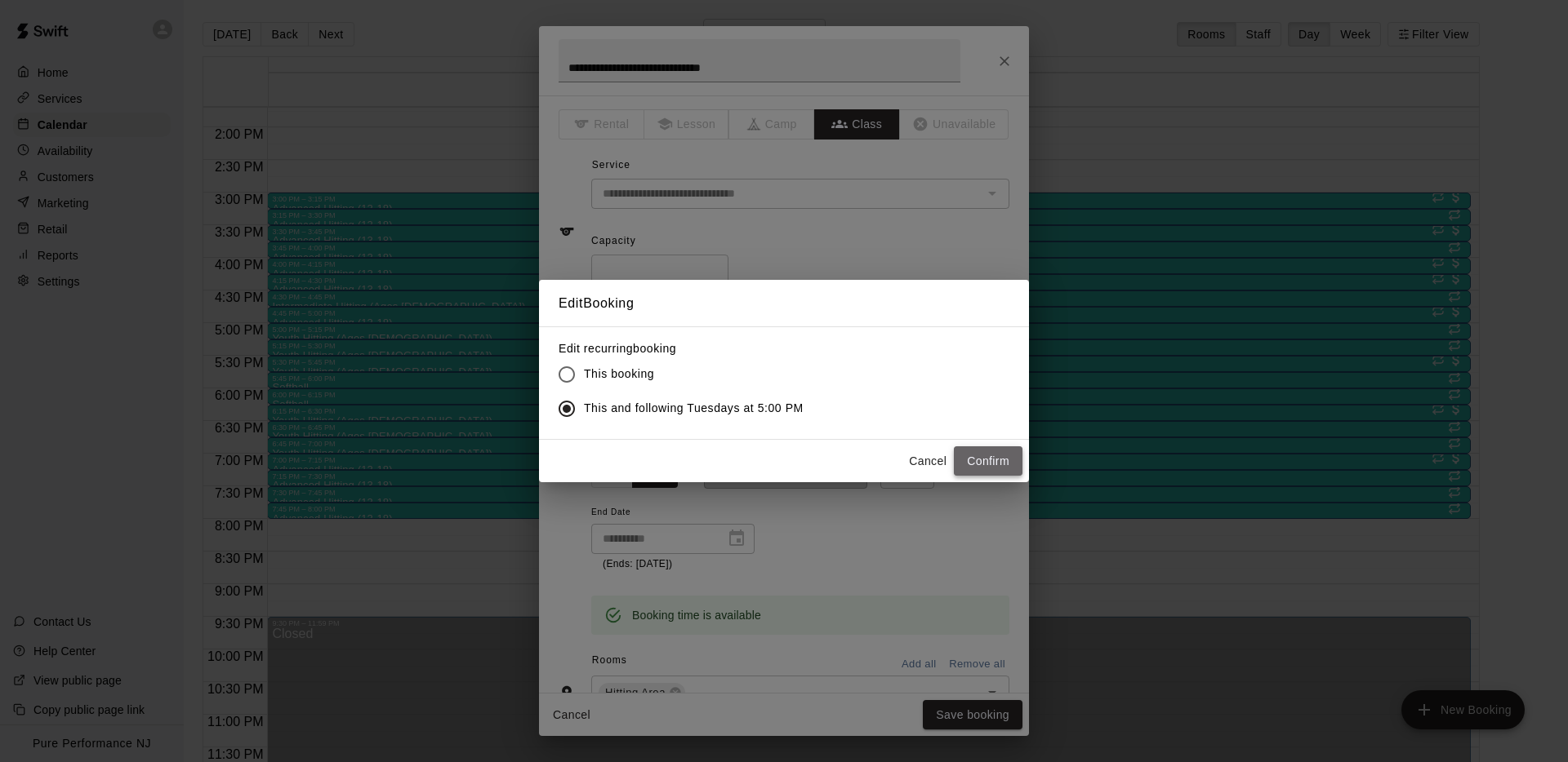
click at [986, 459] on button "Confirm" at bounding box center [988, 461] width 69 height 30
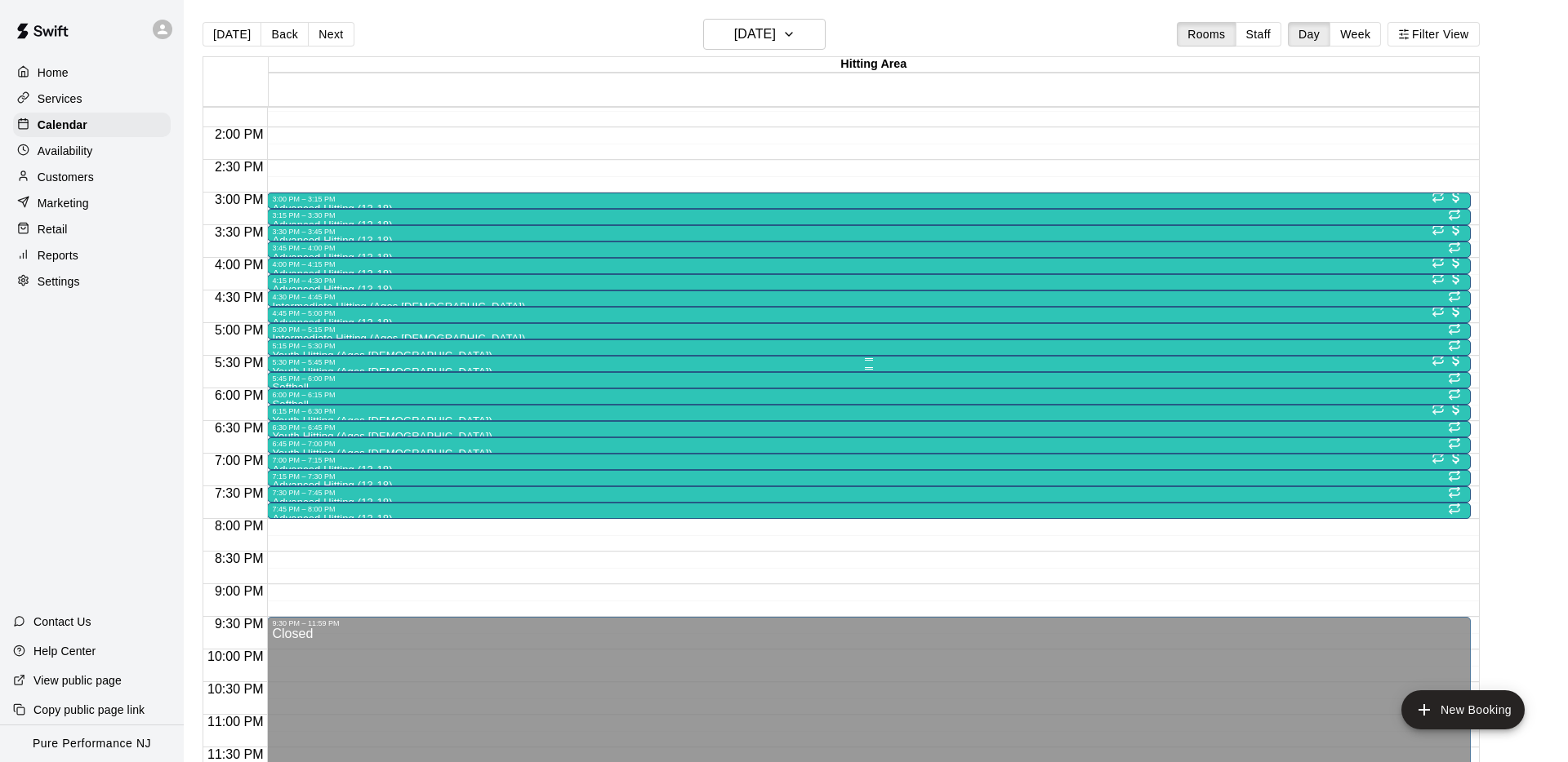
click at [317, 362] on div "5:30 PM – 5:45 PM" at bounding box center [868, 362] width 1193 height 8
click at [286, 377] on icon "edit" at bounding box center [289, 374] width 15 height 15
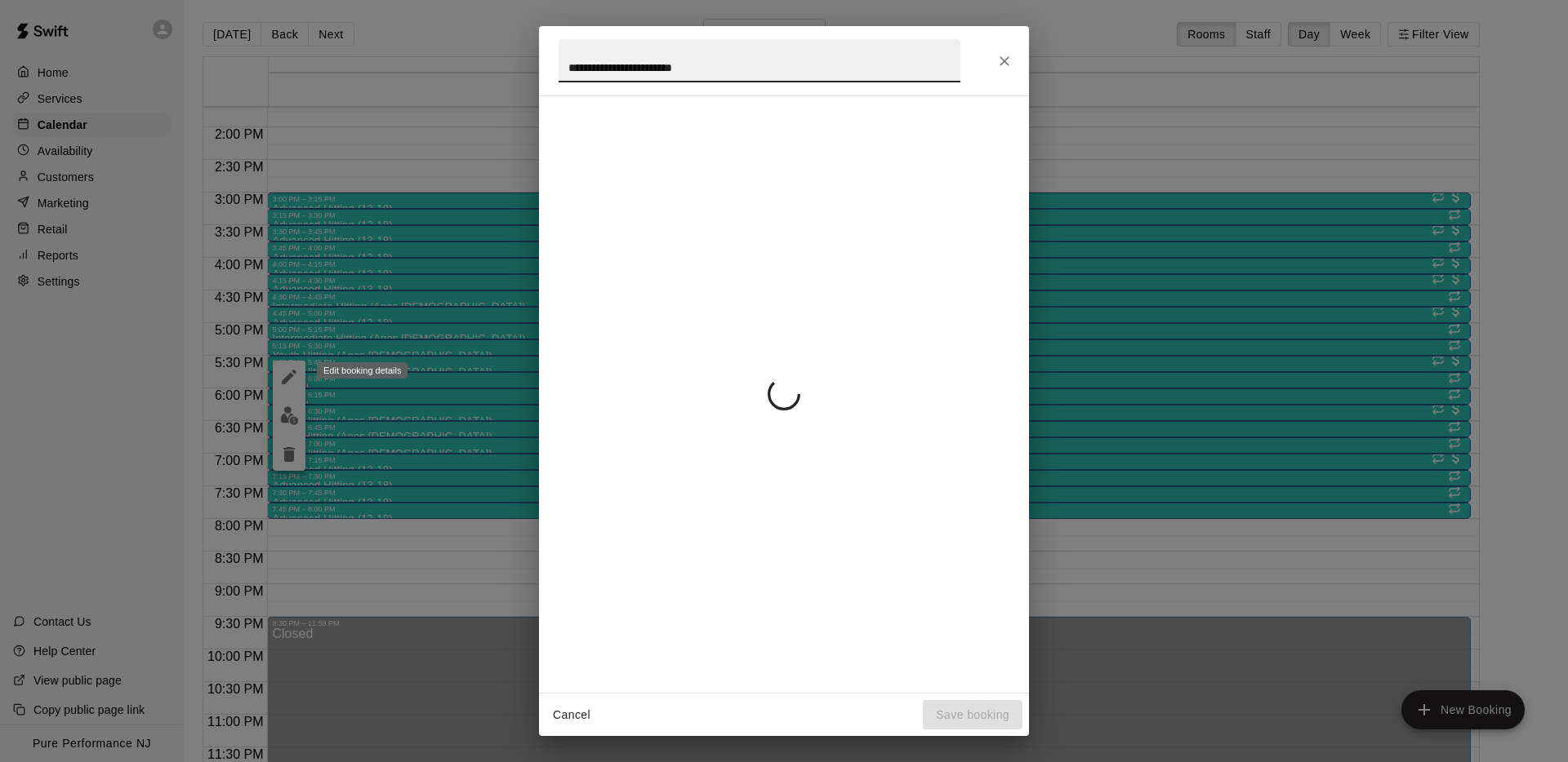
scroll to position [888, 0]
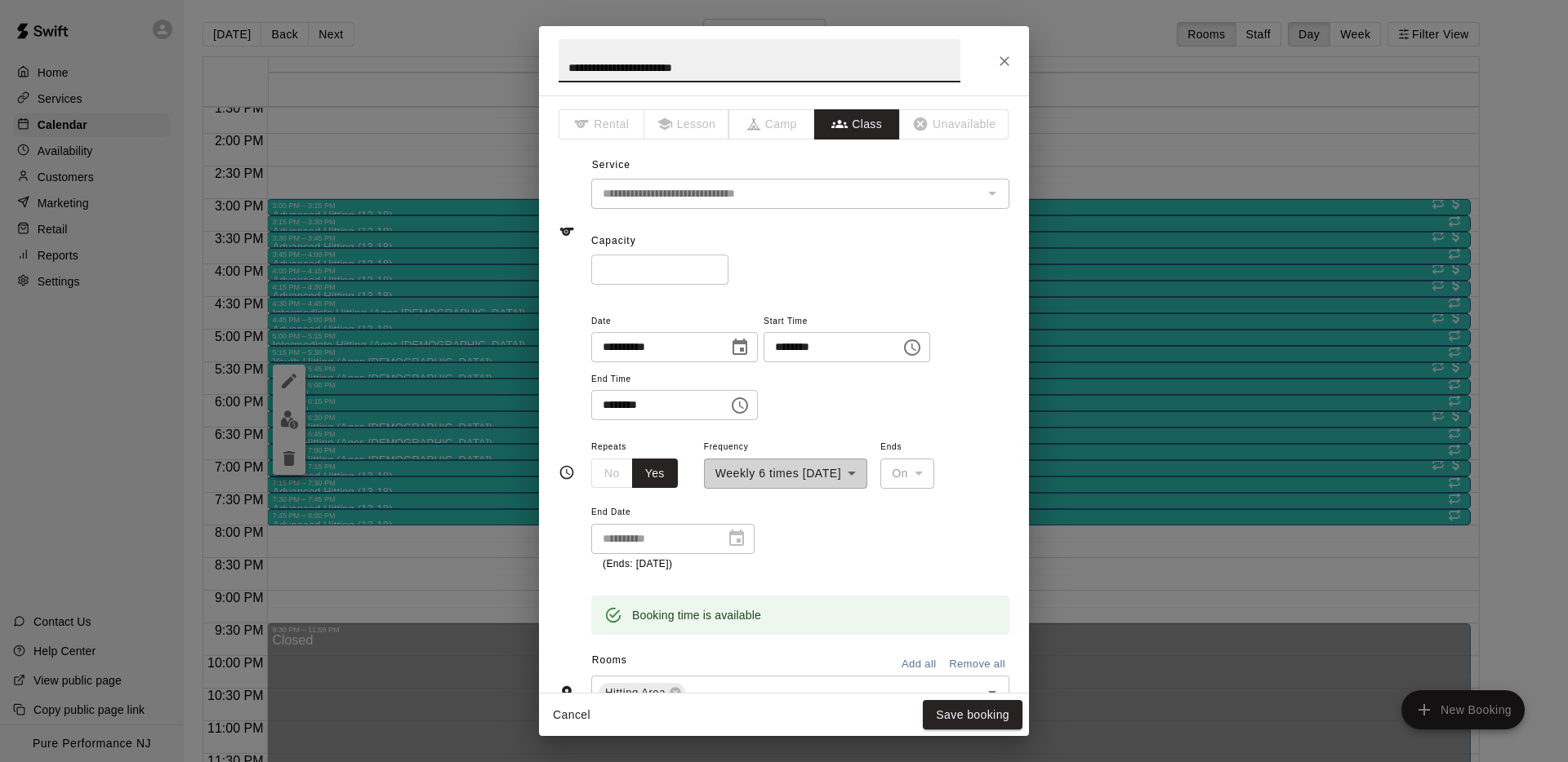
click at [611, 71] on input "**********" at bounding box center [759, 60] width 401 height 43
type input "**********"
click at [958, 282] on div "* ​" at bounding box center [800, 270] width 418 height 30
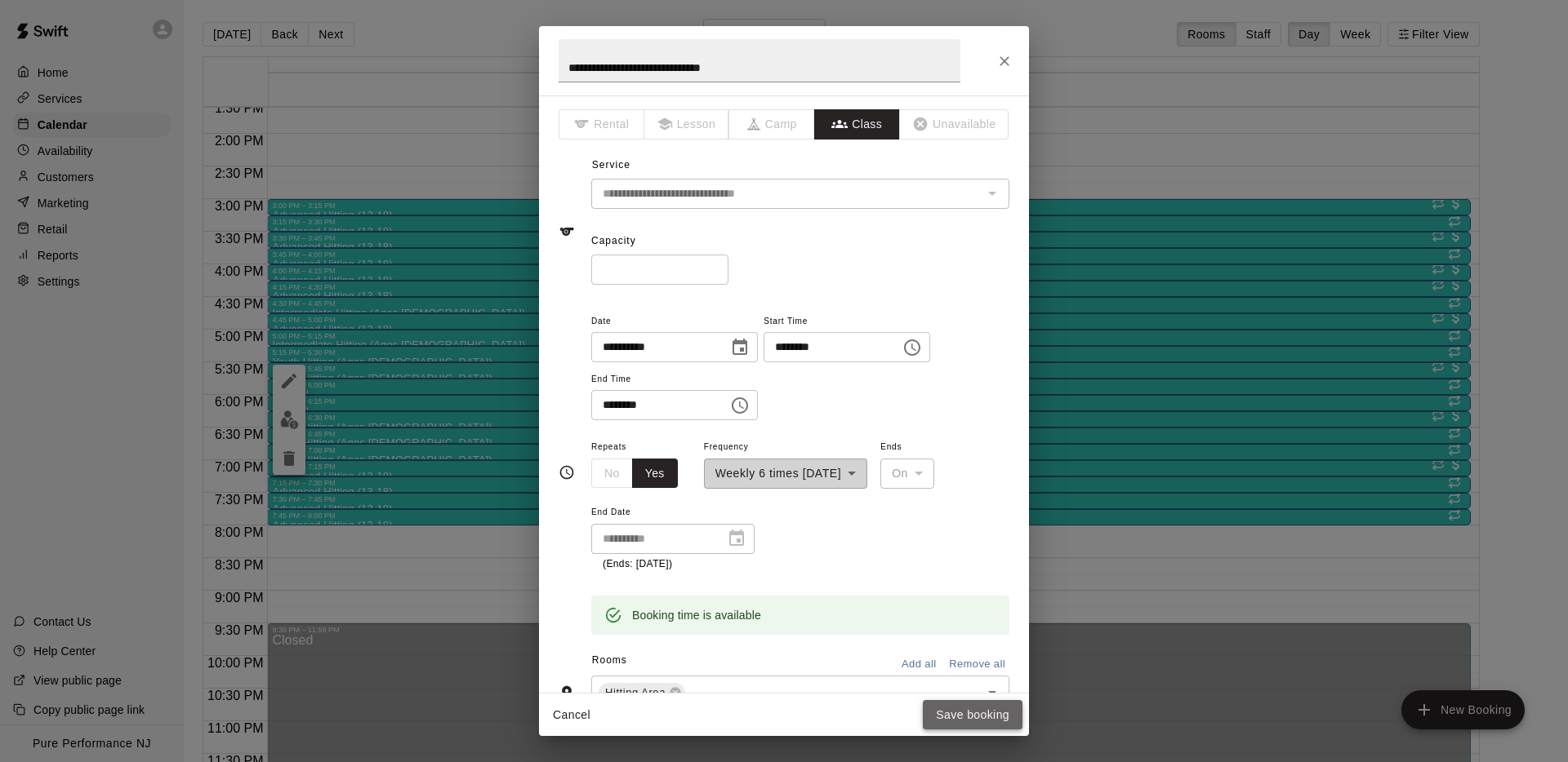
click at [957, 724] on button "Save booking" at bounding box center [972, 715] width 100 height 30
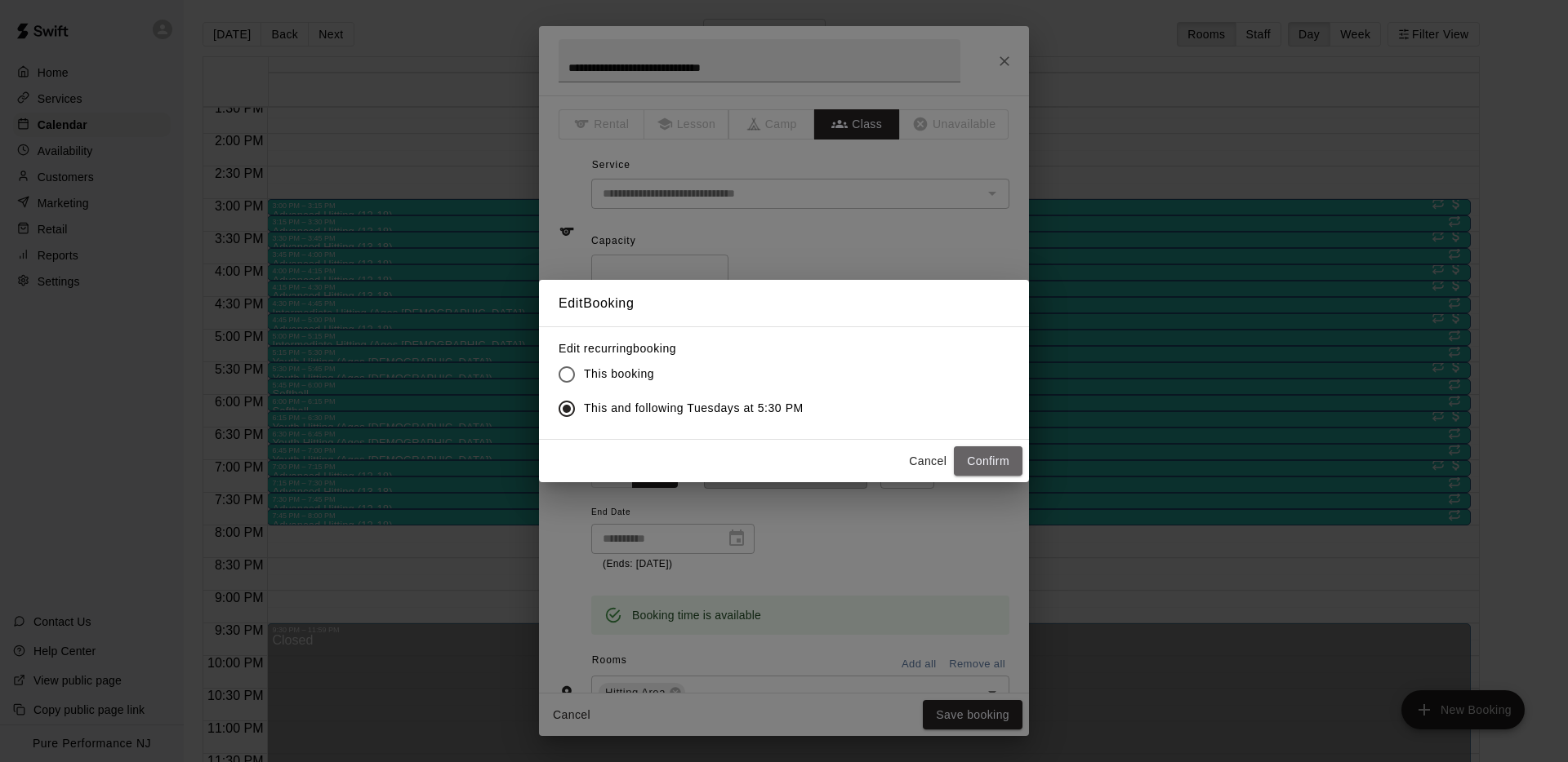
click at [1018, 465] on button "Confirm" at bounding box center [988, 461] width 69 height 30
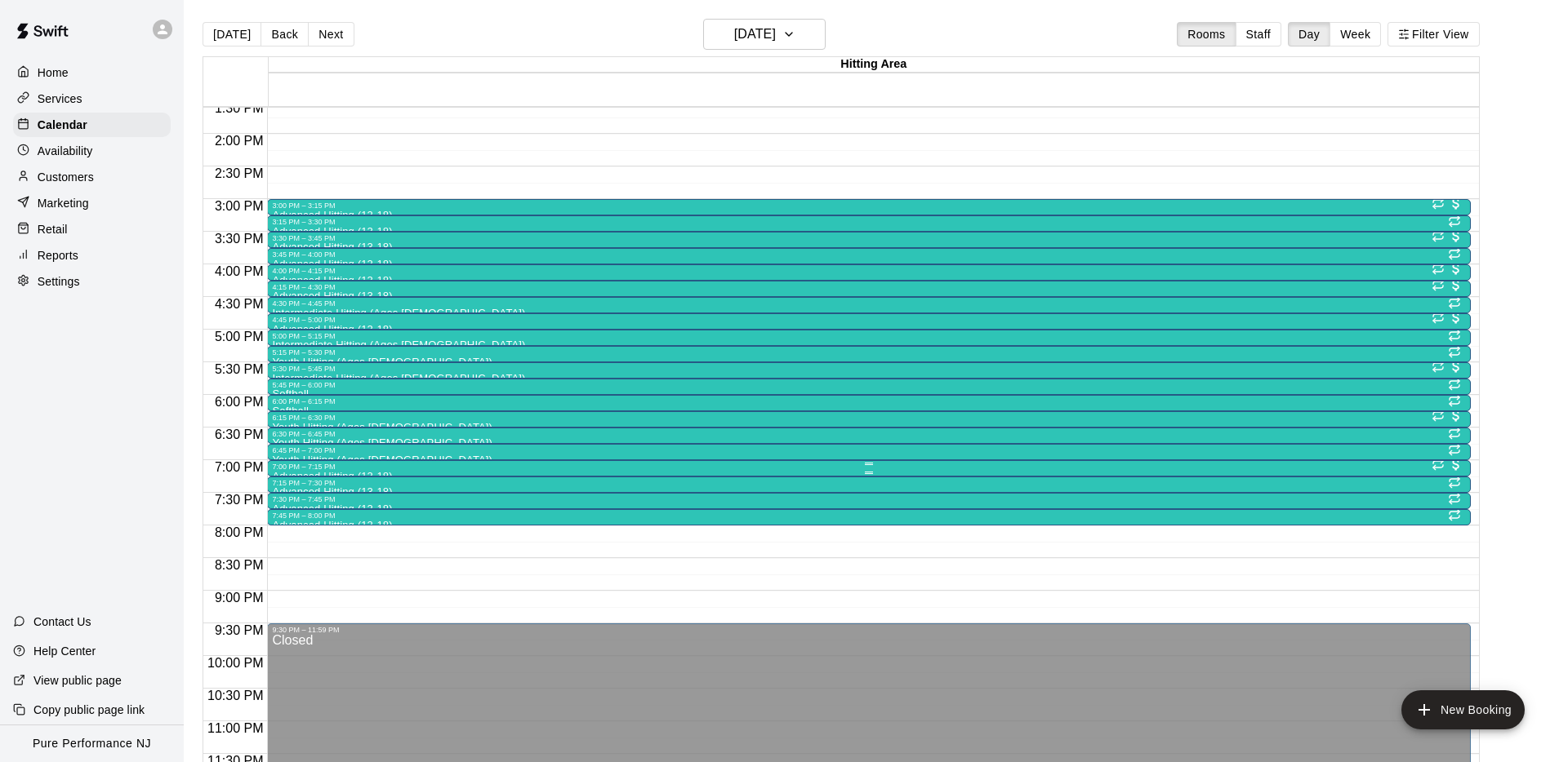
scroll to position [894, 0]
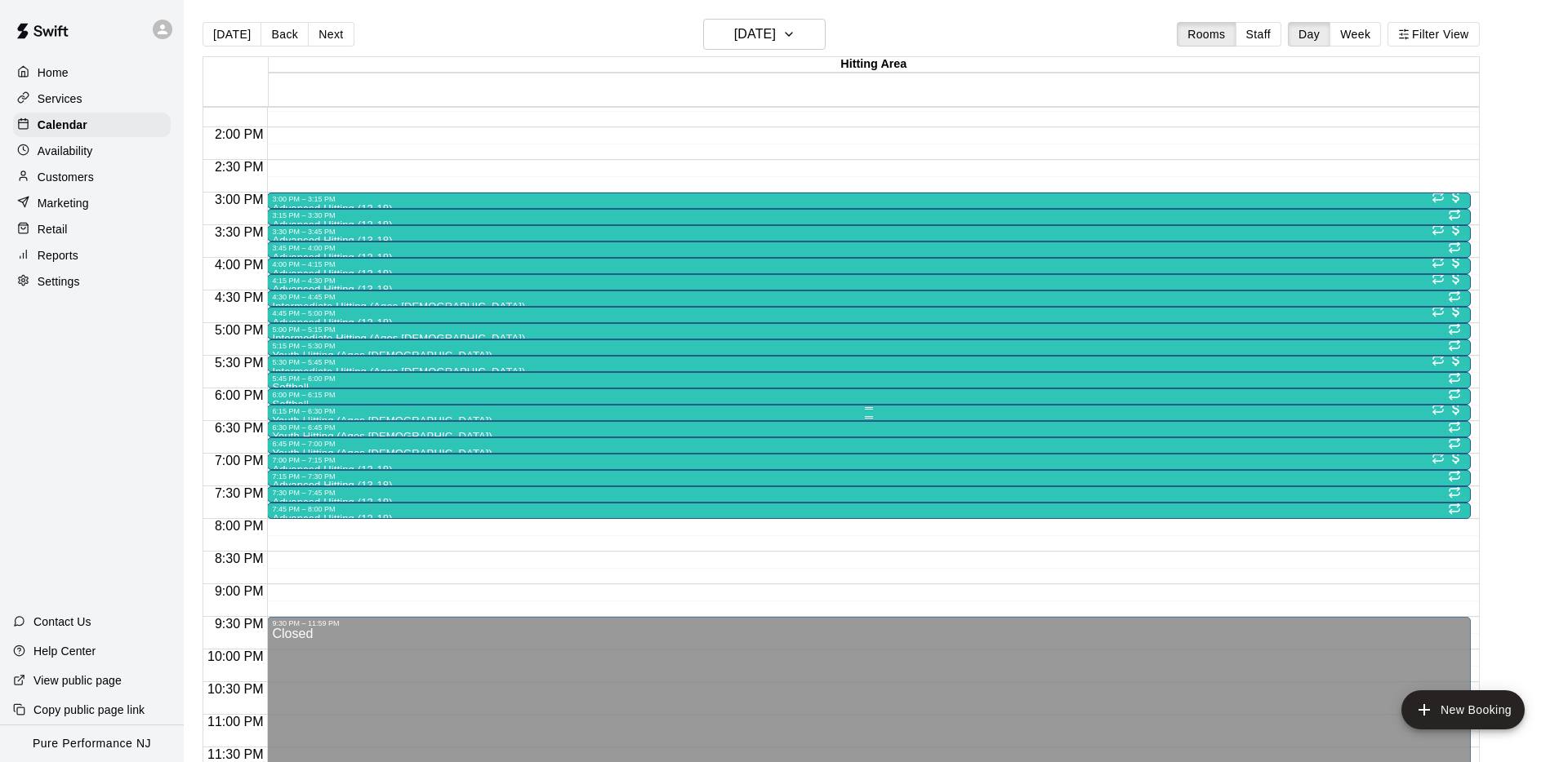
click at [319, 414] on div "6:15 PM – 6:30 PM" at bounding box center [868, 411] width 1193 height 8
click at [295, 421] on icon "edit" at bounding box center [289, 423] width 19 height 19
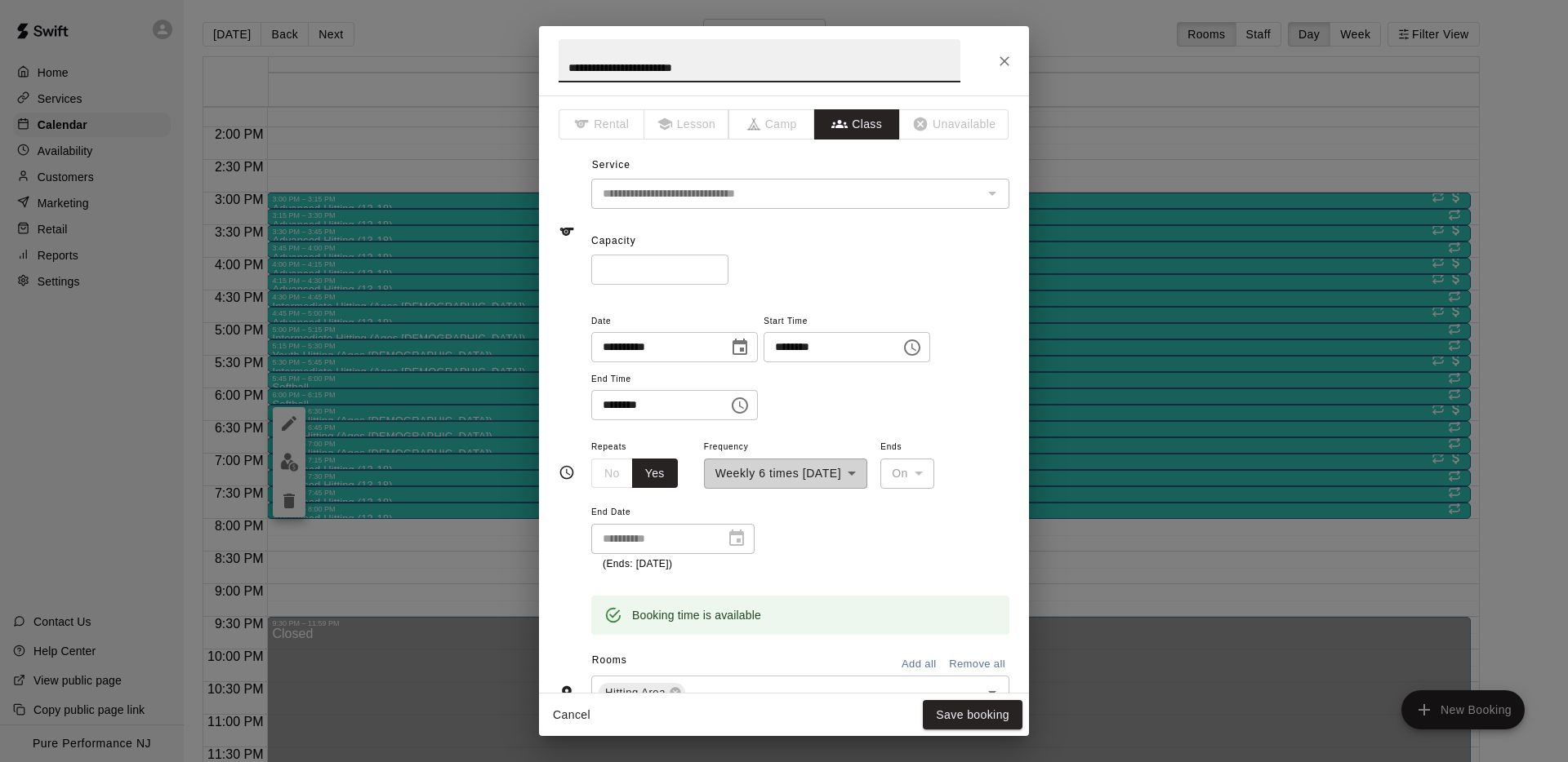
click at [604, 67] on input "**********" at bounding box center [759, 60] width 401 height 43
type input "**********"
click at [767, 364] on div "**********" at bounding box center [800, 366] width 418 height 110
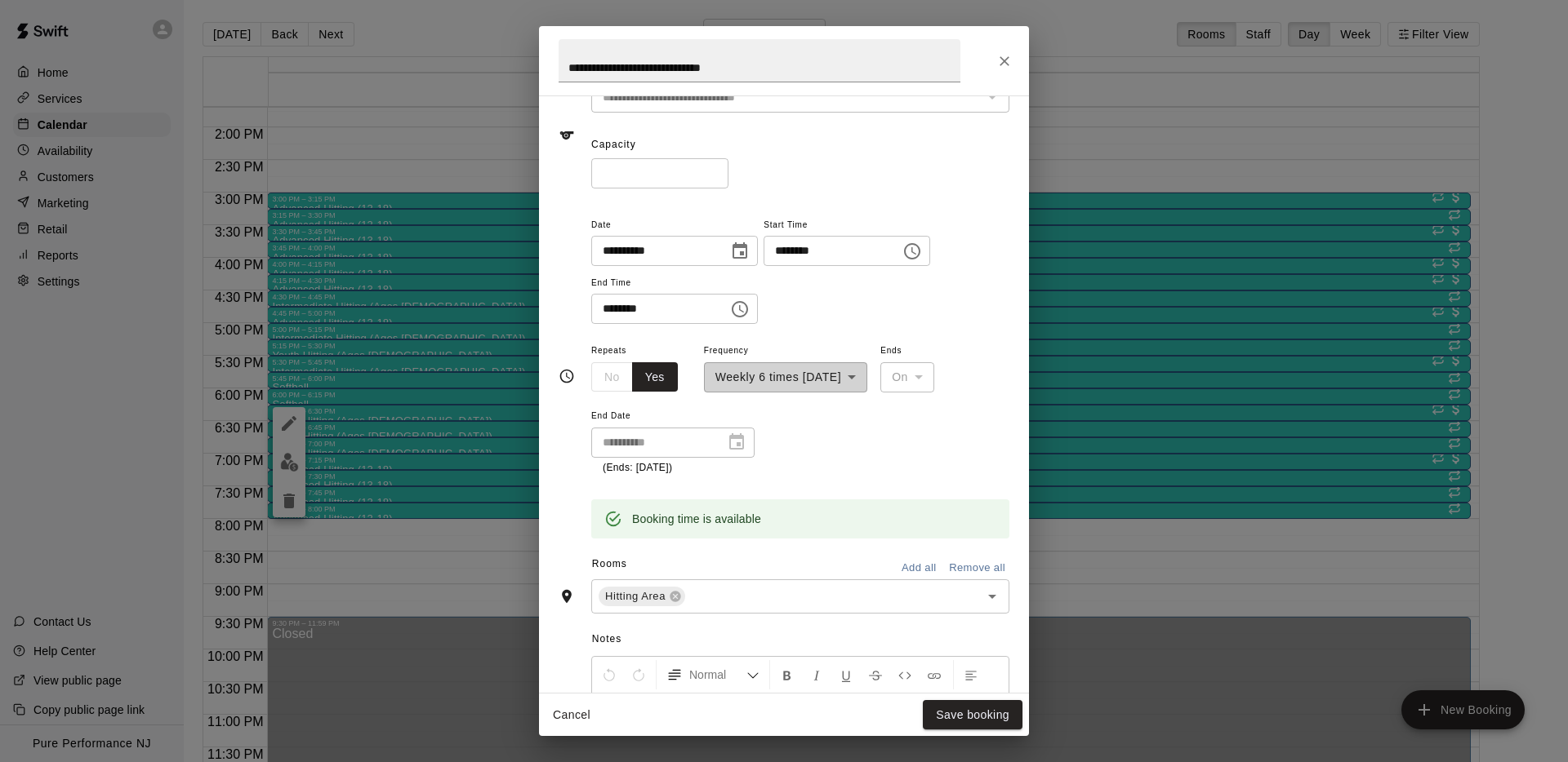
scroll to position [101, 0]
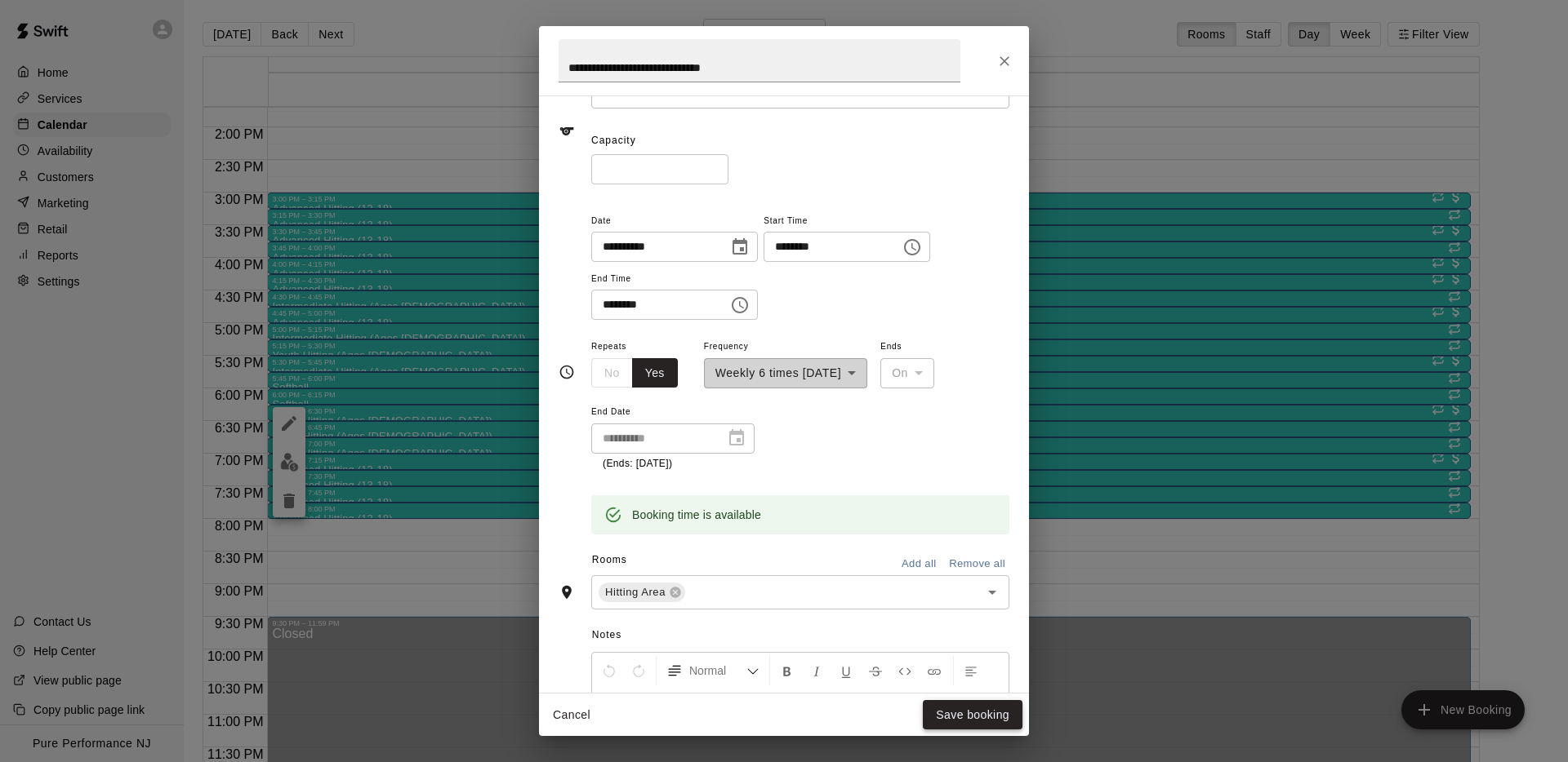
click at [959, 705] on button "Save booking" at bounding box center [972, 715] width 100 height 30
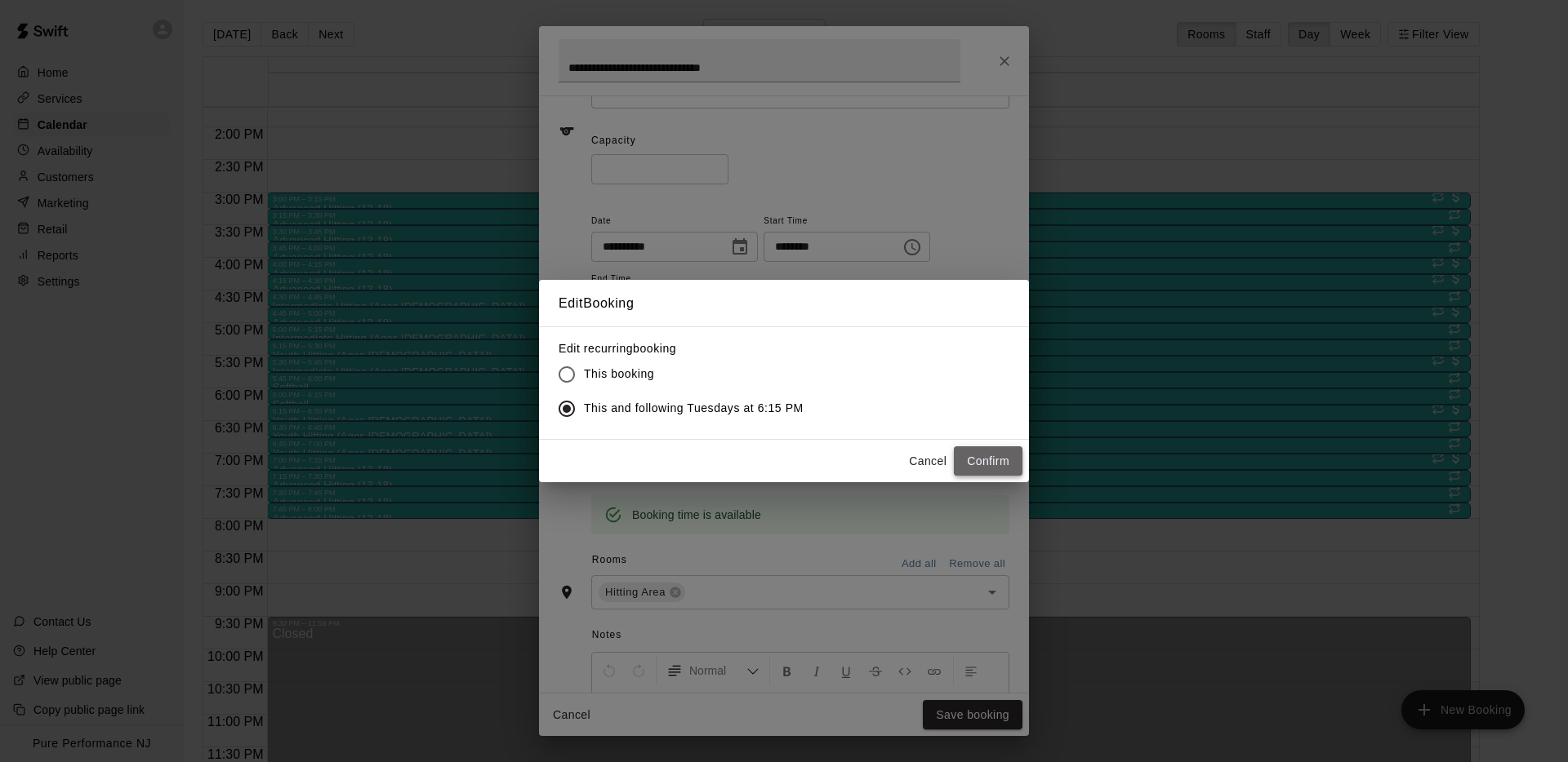
click at [966, 454] on button "Confirm" at bounding box center [988, 461] width 69 height 30
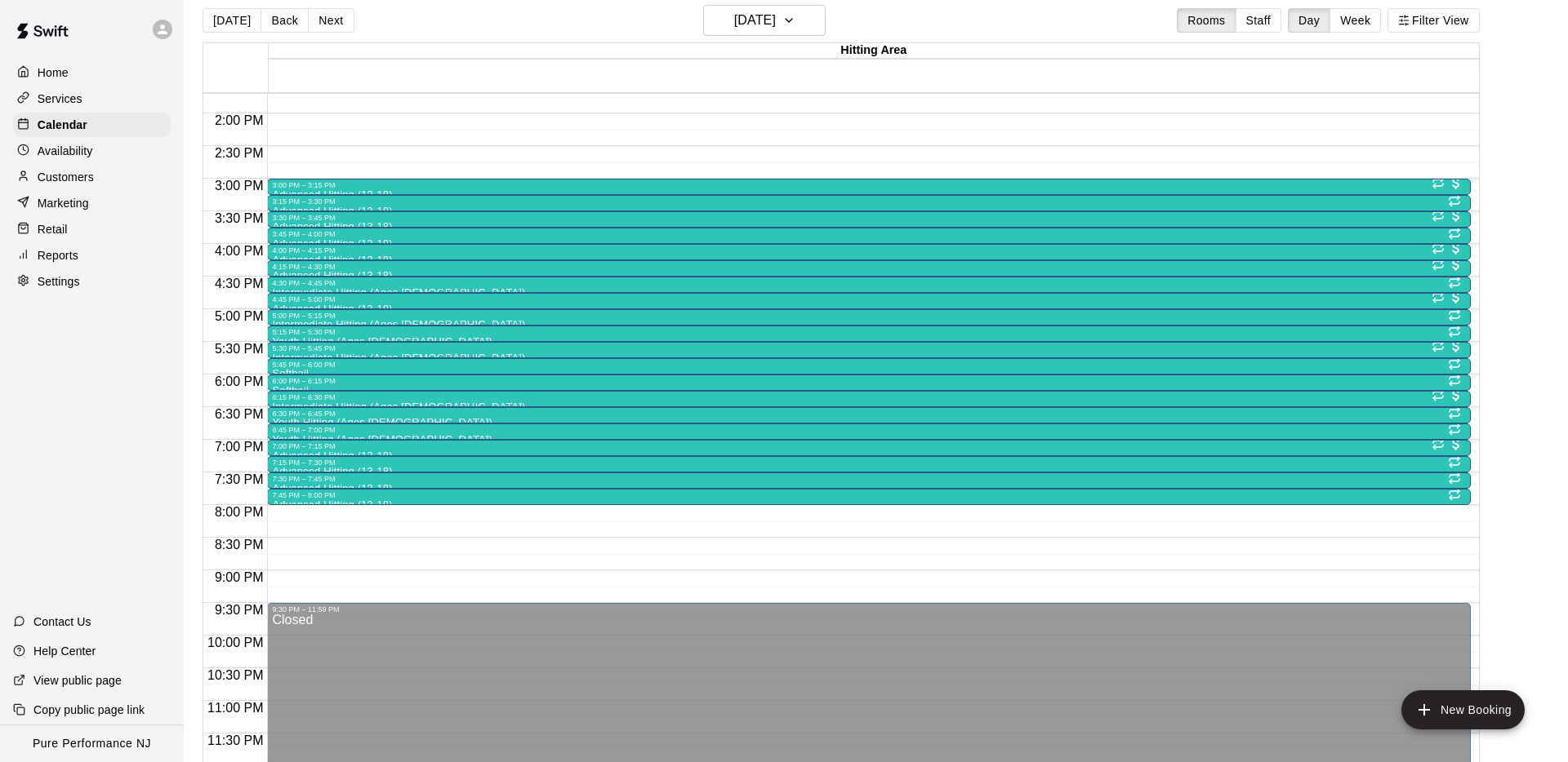
scroll to position [17, 0]
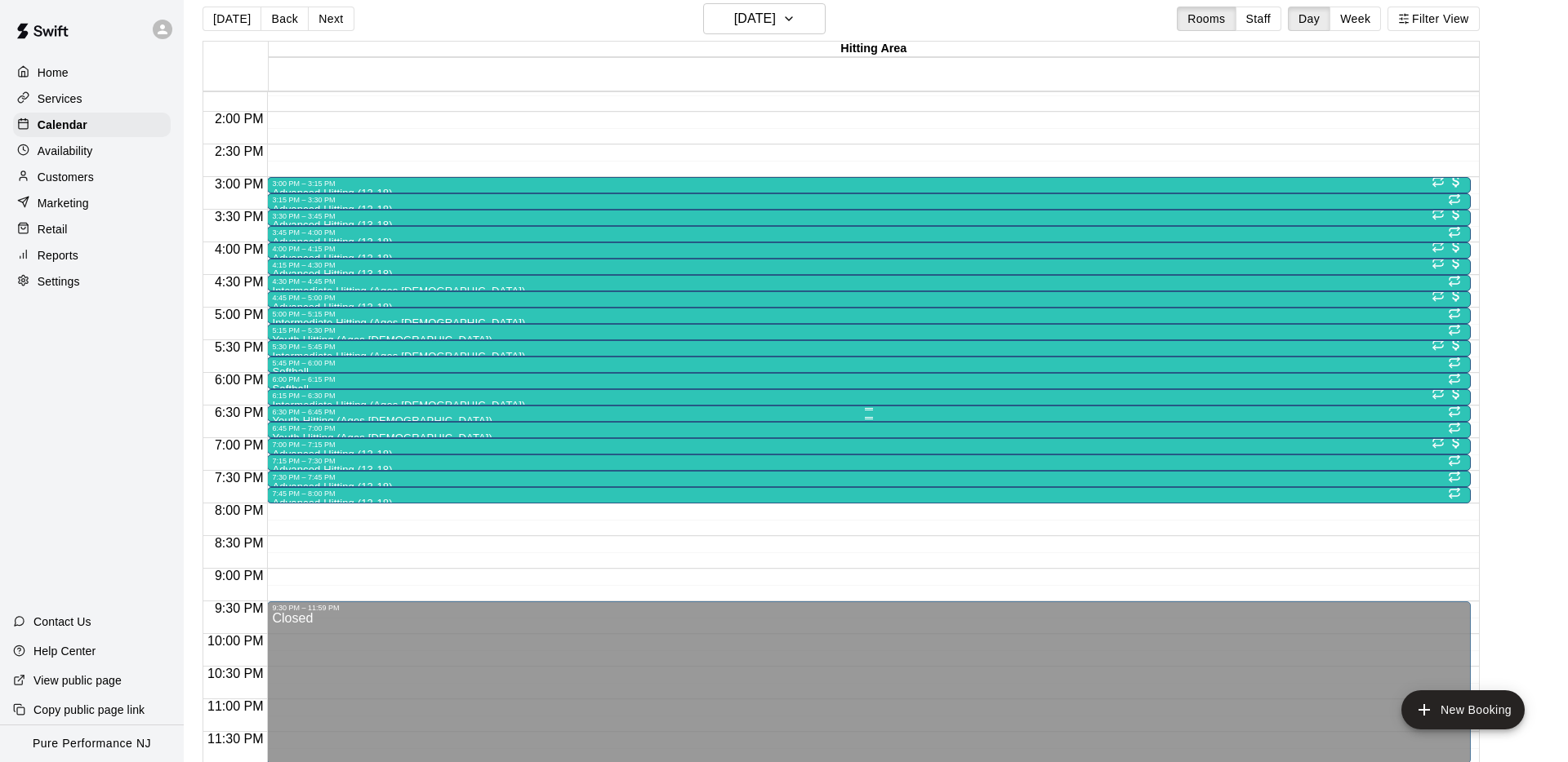
click at [293, 418] on div at bounding box center [868, 418] width 1193 height 3
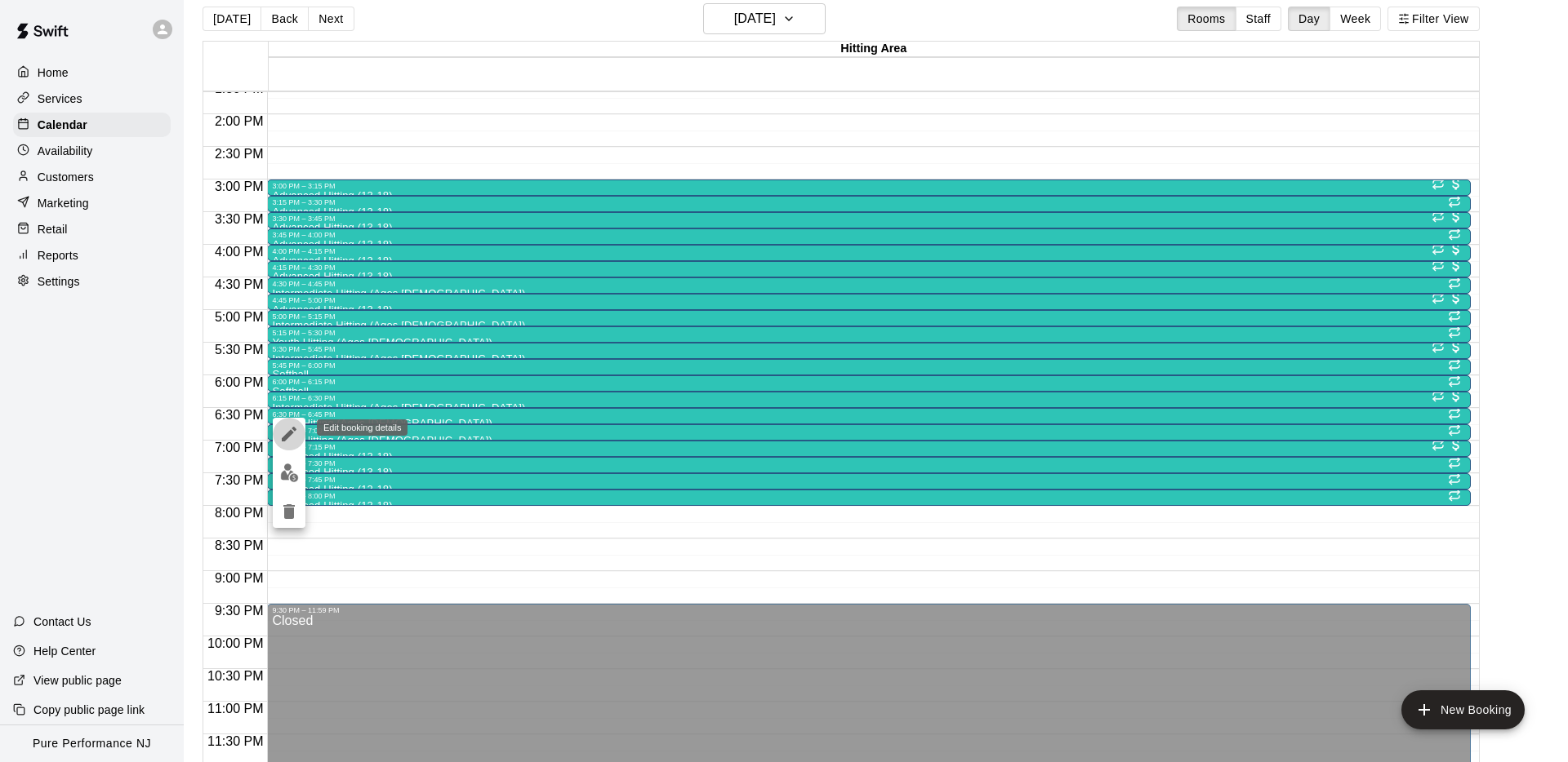
click at [289, 429] on icon "edit" at bounding box center [289, 434] width 19 height 19
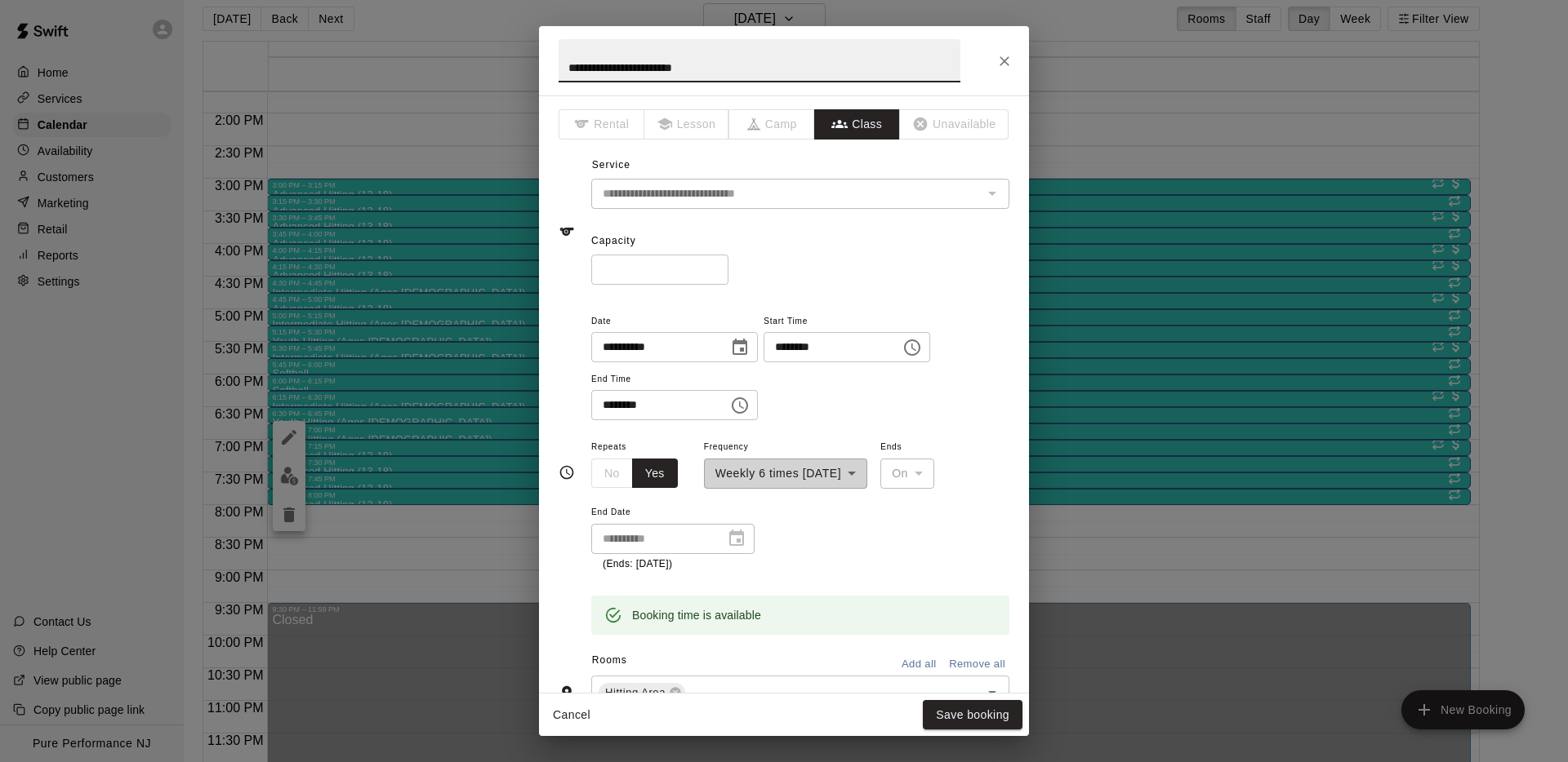
click at [685, 56] on input "**********" at bounding box center [759, 60] width 401 height 43
type input "**********"
click at [964, 720] on button "Save booking" at bounding box center [972, 715] width 100 height 30
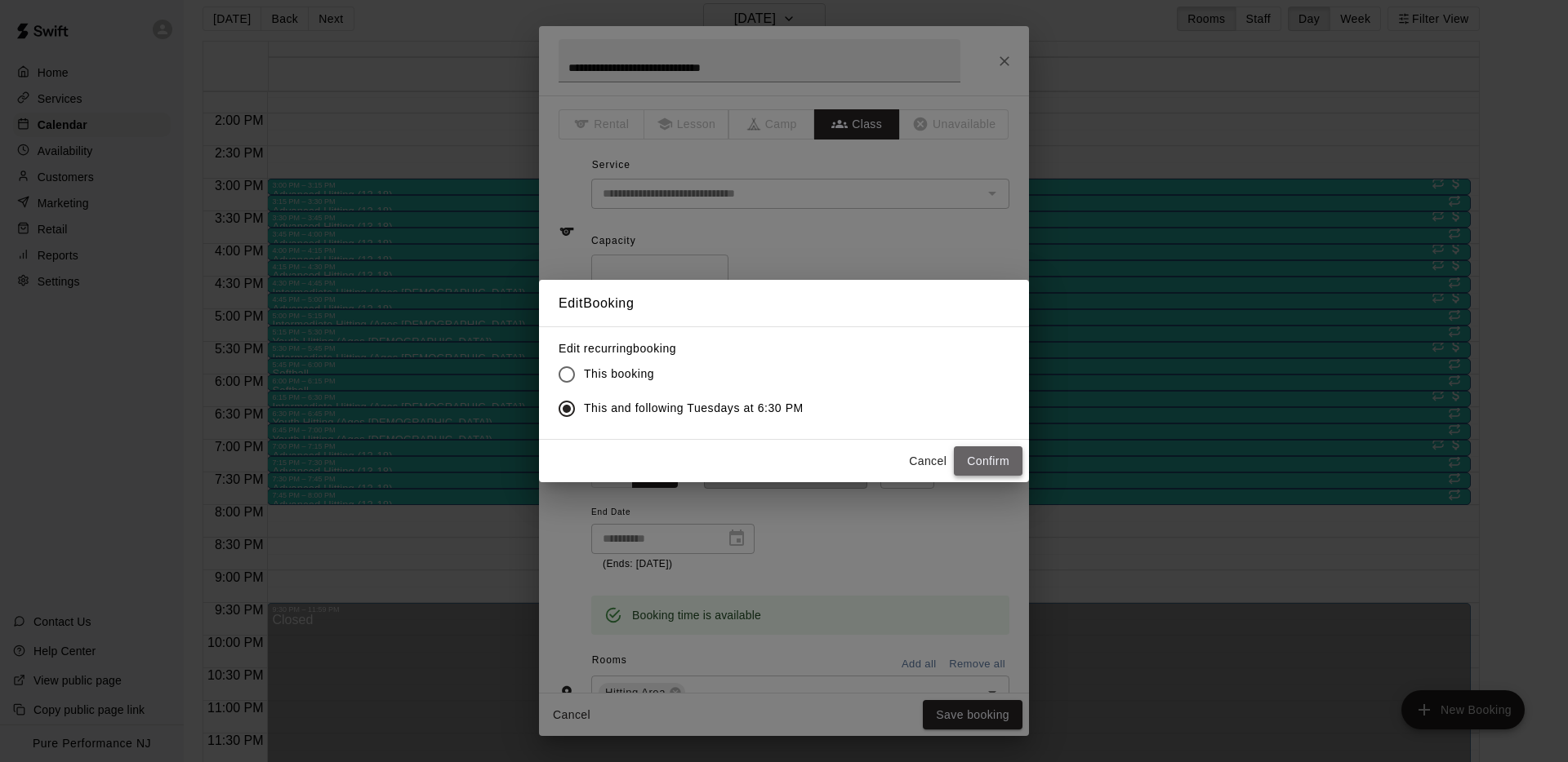
click at [979, 453] on button "Confirm" at bounding box center [988, 461] width 69 height 30
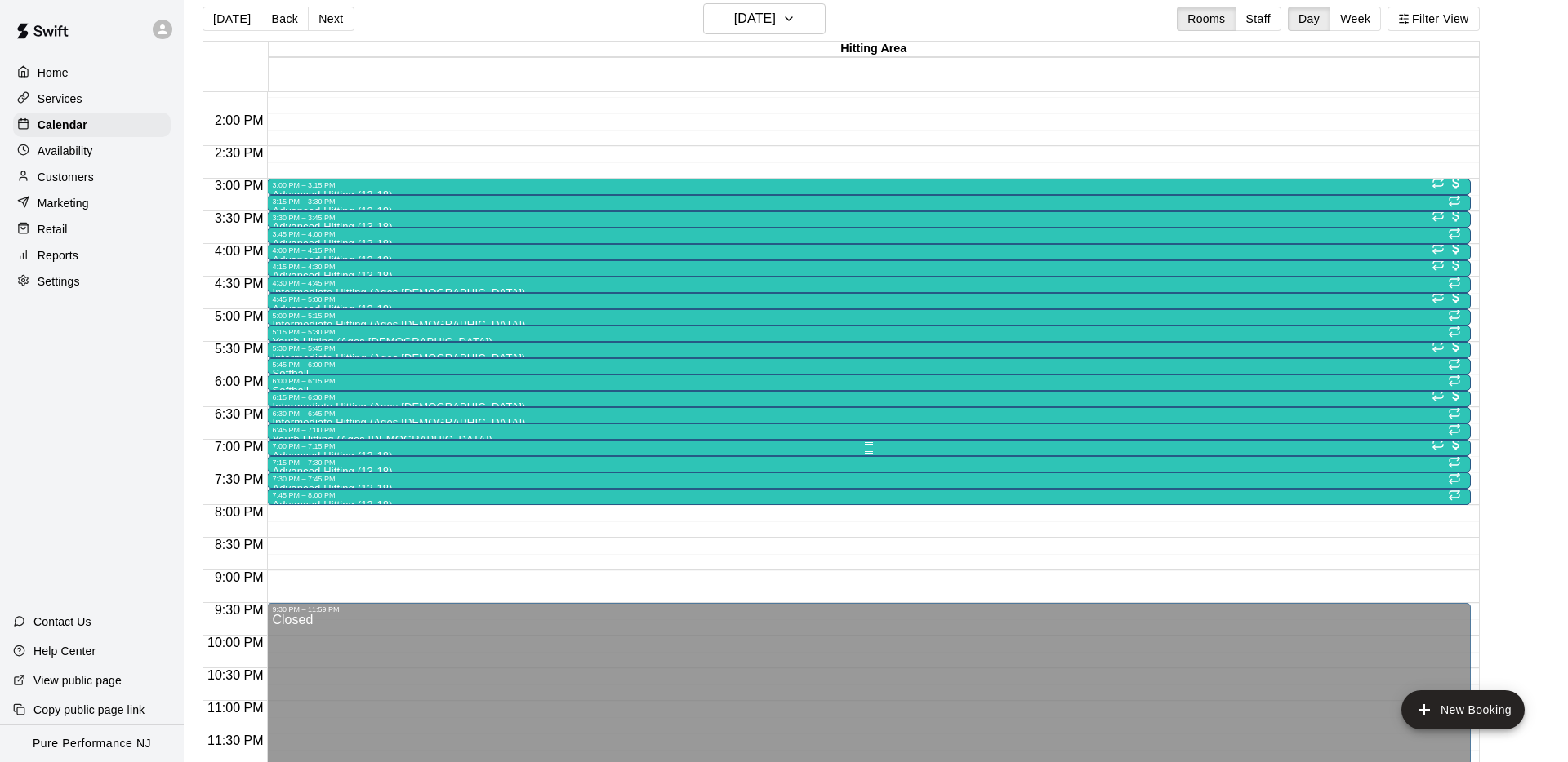
scroll to position [894, 0]
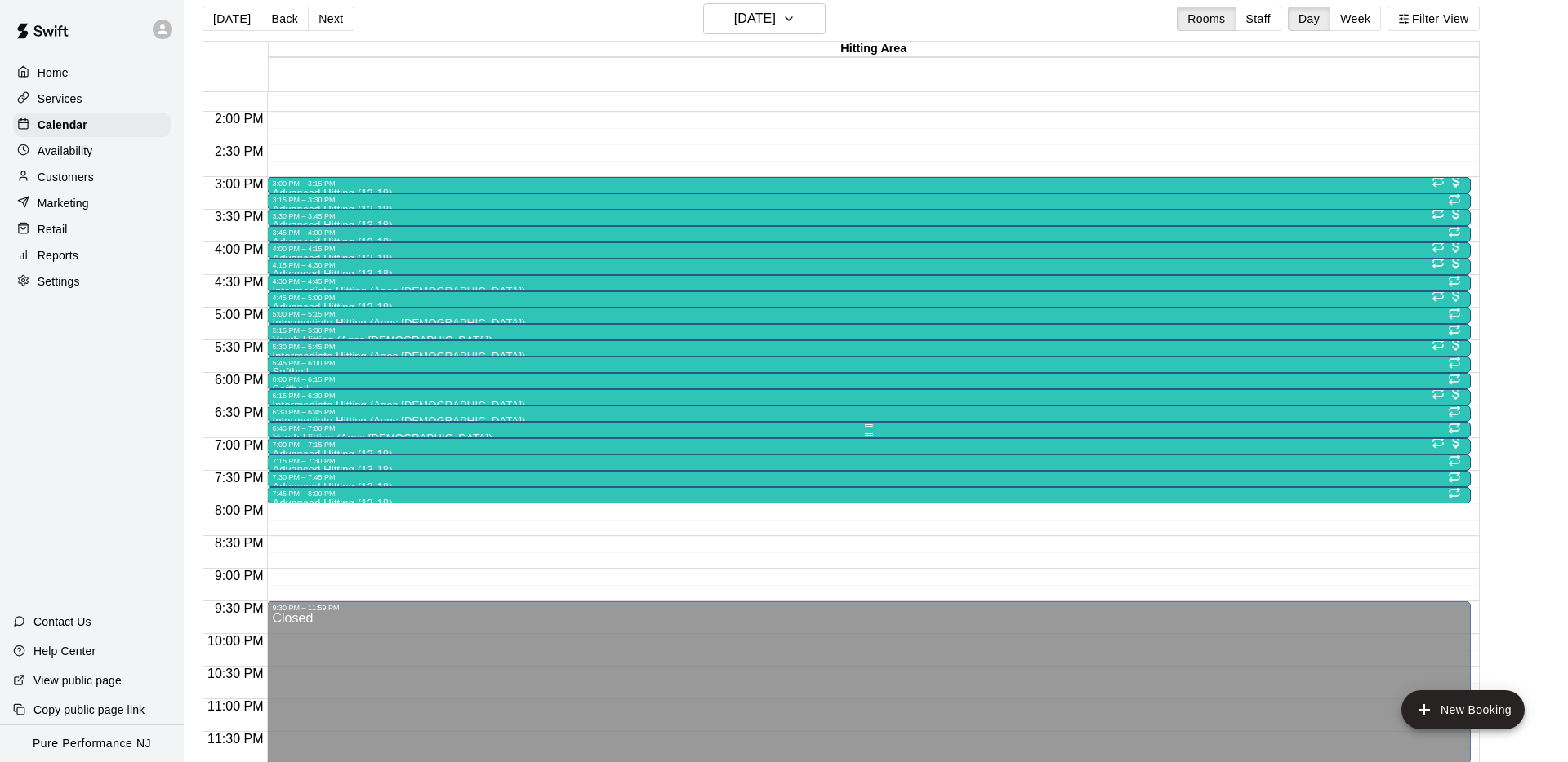
click at [321, 430] on div "6:45 PM – 7:00 PM" at bounding box center [868, 428] width 1193 height 8
click at [286, 436] on icon "edit" at bounding box center [289, 441] width 19 height 19
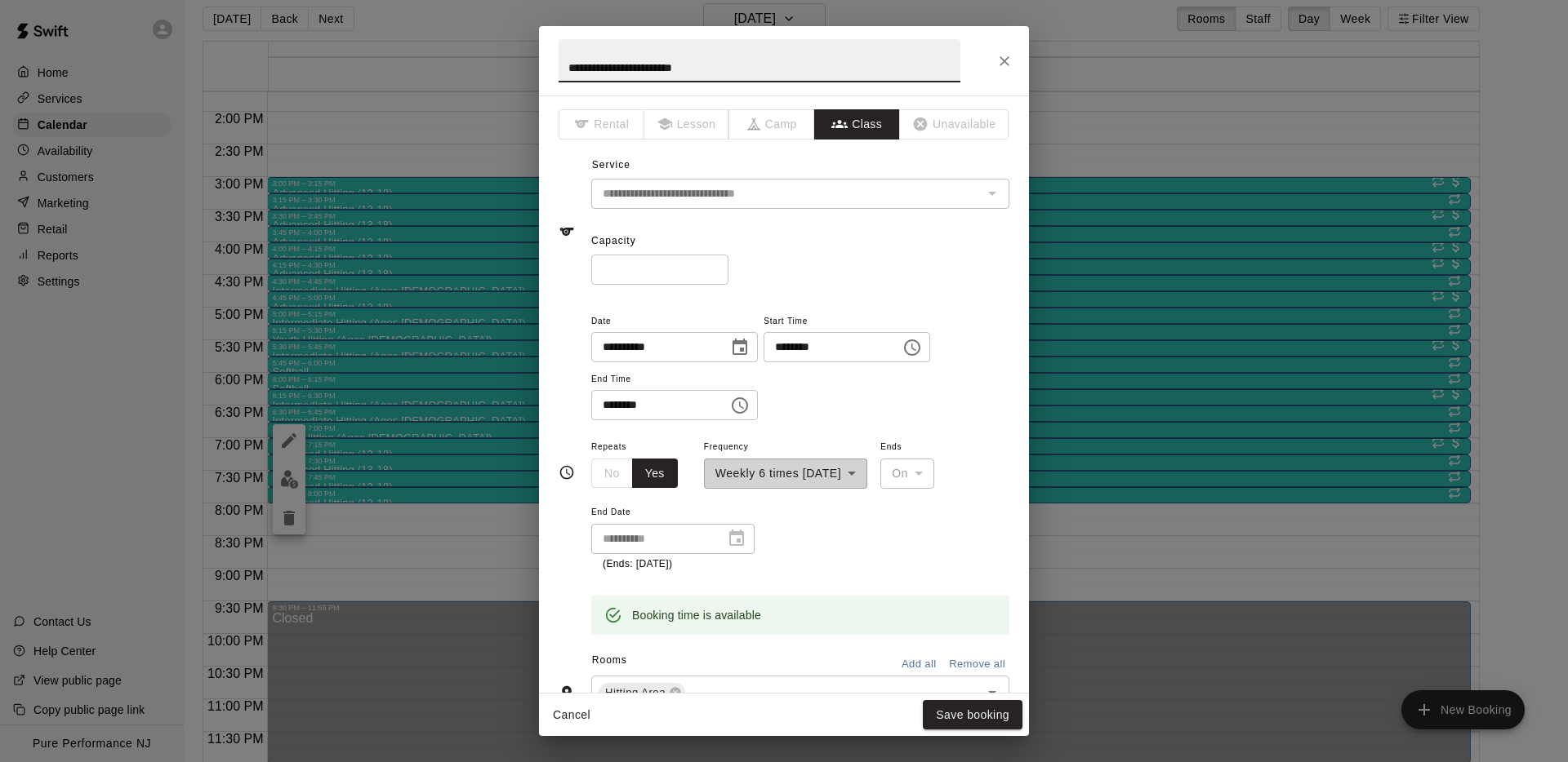
click at [724, 65] on input "**********" at bounding box center [759, 60] width 401 height 43
type input "**********"
drag, startPoint x: 870, startPoint y: 257, endPoint x: 855, endPoint y: 238, distance: 24.2
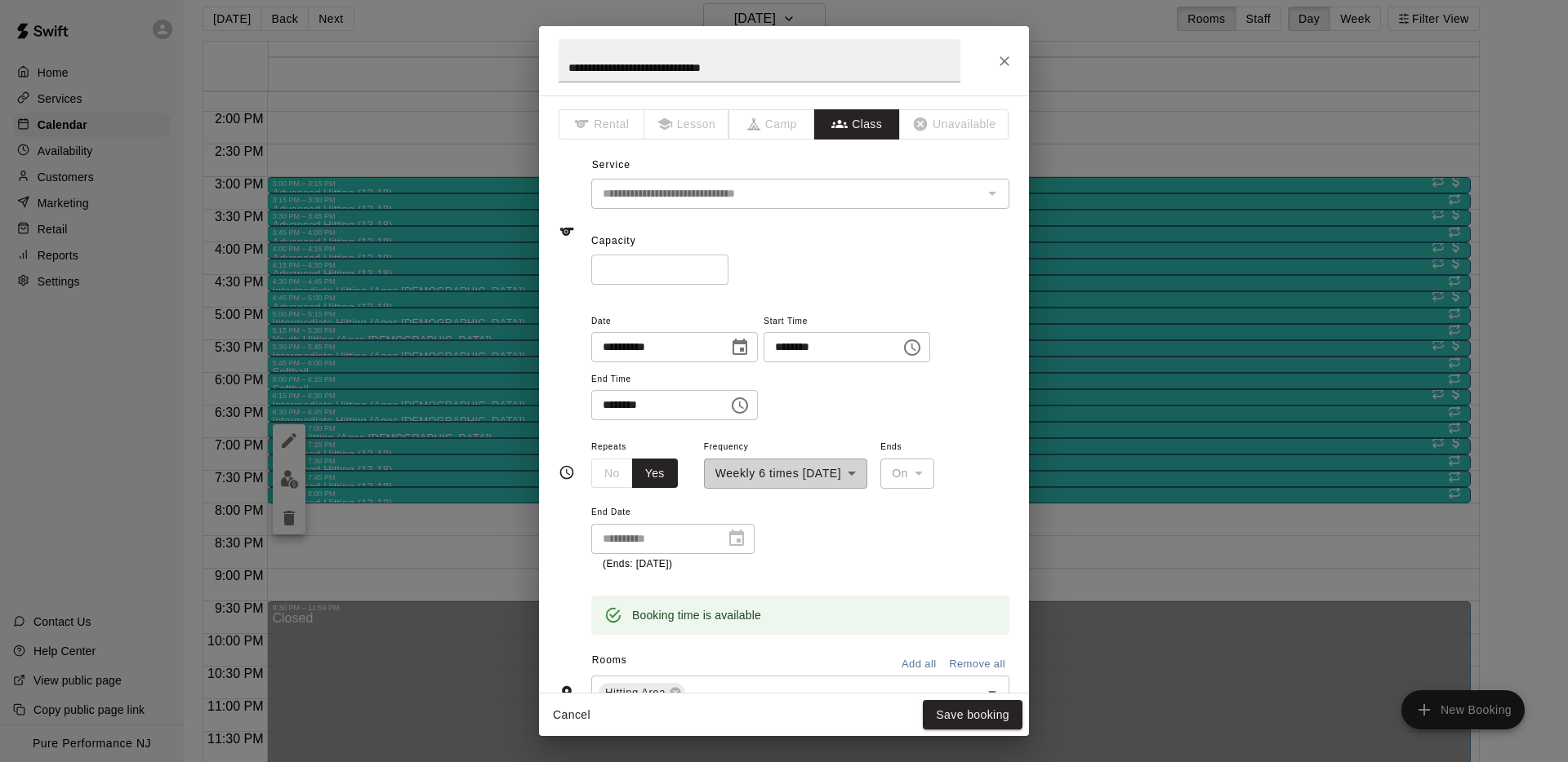
click at [867, 251] on div "Capacity * ​" at bounding box center [800, 257] width 418 height 56
click at [971, 706] on button "Save booking" at bounding box center [972, 715] width 100 height 30
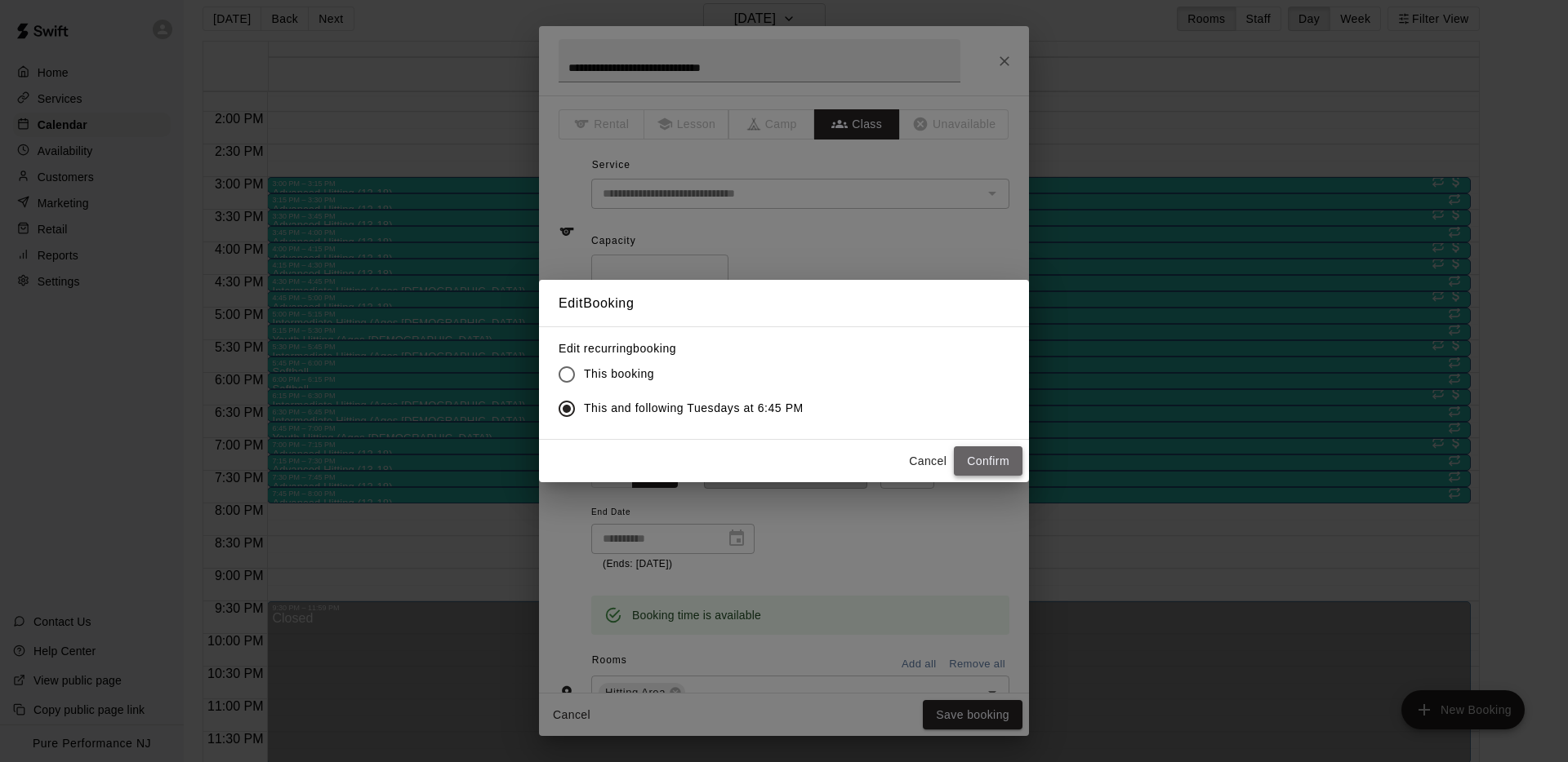
click at [979, 461] on button "Confirm" at bounding box center [988, 461] width 69 height 30
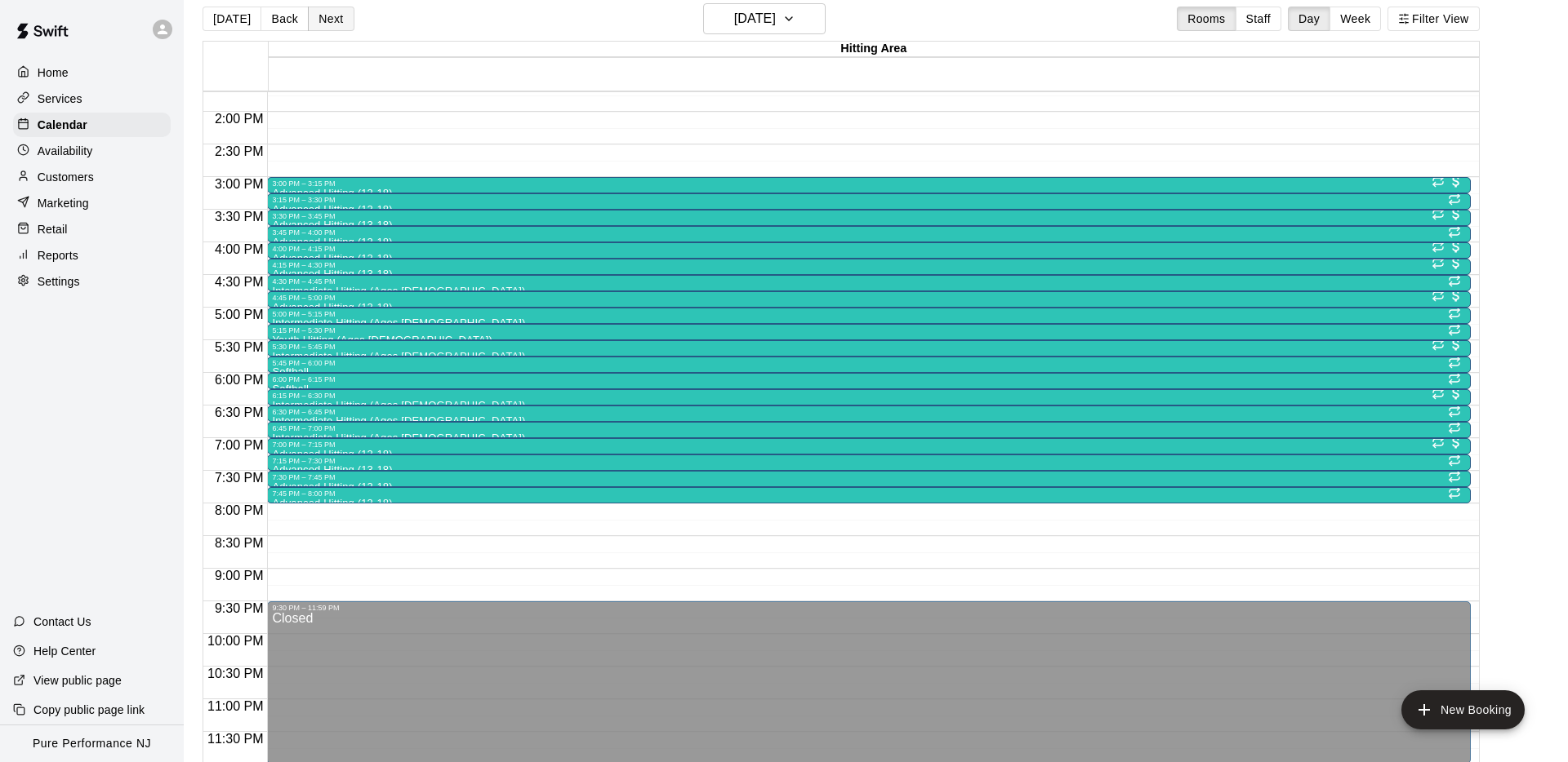
click at [316, 17] on button "Next" at bounding box center [331, 19] width 46 height 25
click at [289, 319] on div at bounding box center [868, 320] width 1193 height 3
click at [294, 333] on icon "edit" at bounding box center [289, 335] width 19 height 19
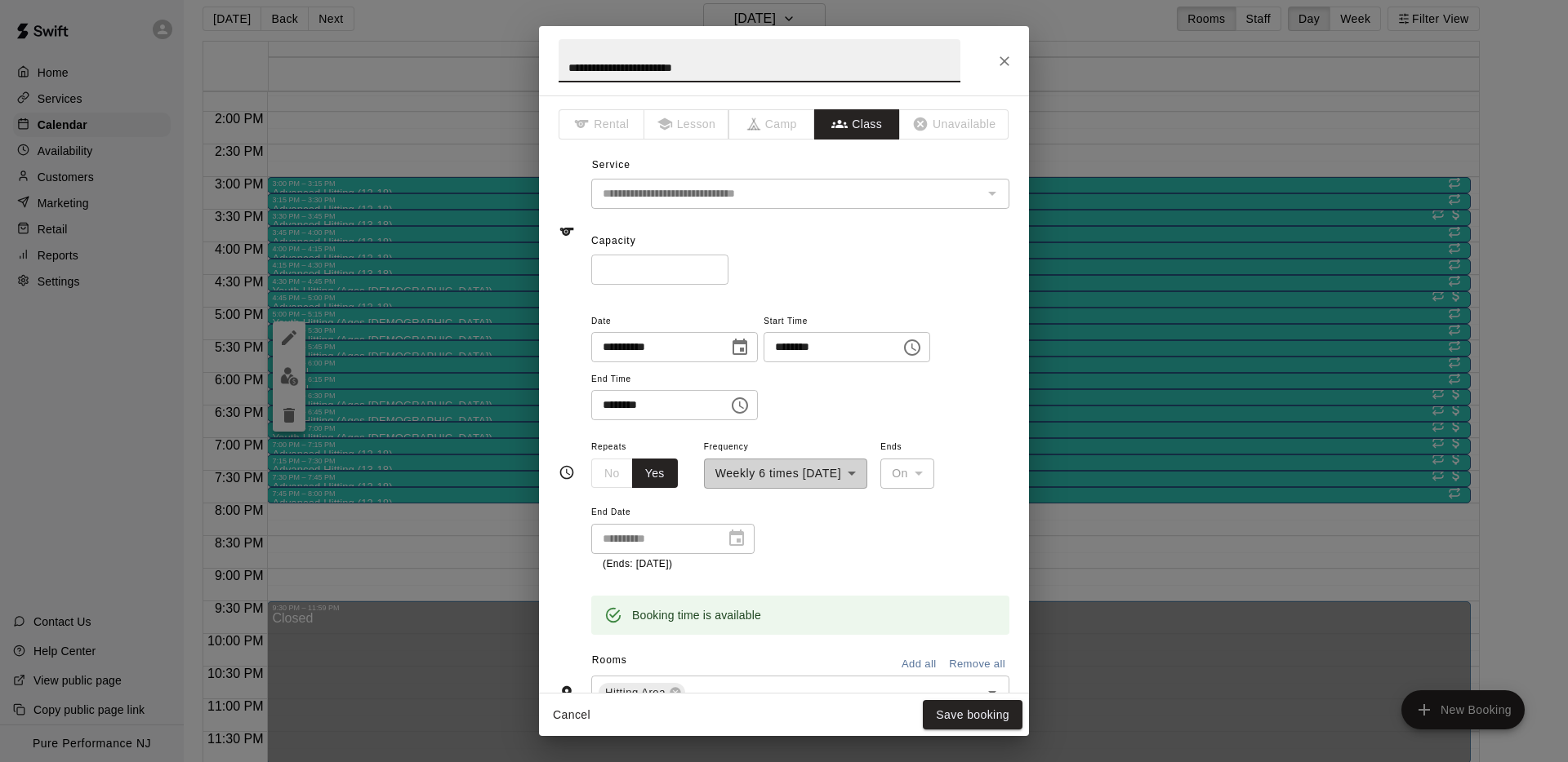
click at [615, 71] on input "**********" at bounding box center [759, 60] width 401 height 43
type input "**********"
click at [978, 721] on button "Save booking" at bounding box center [972, 715] width 100 height 30
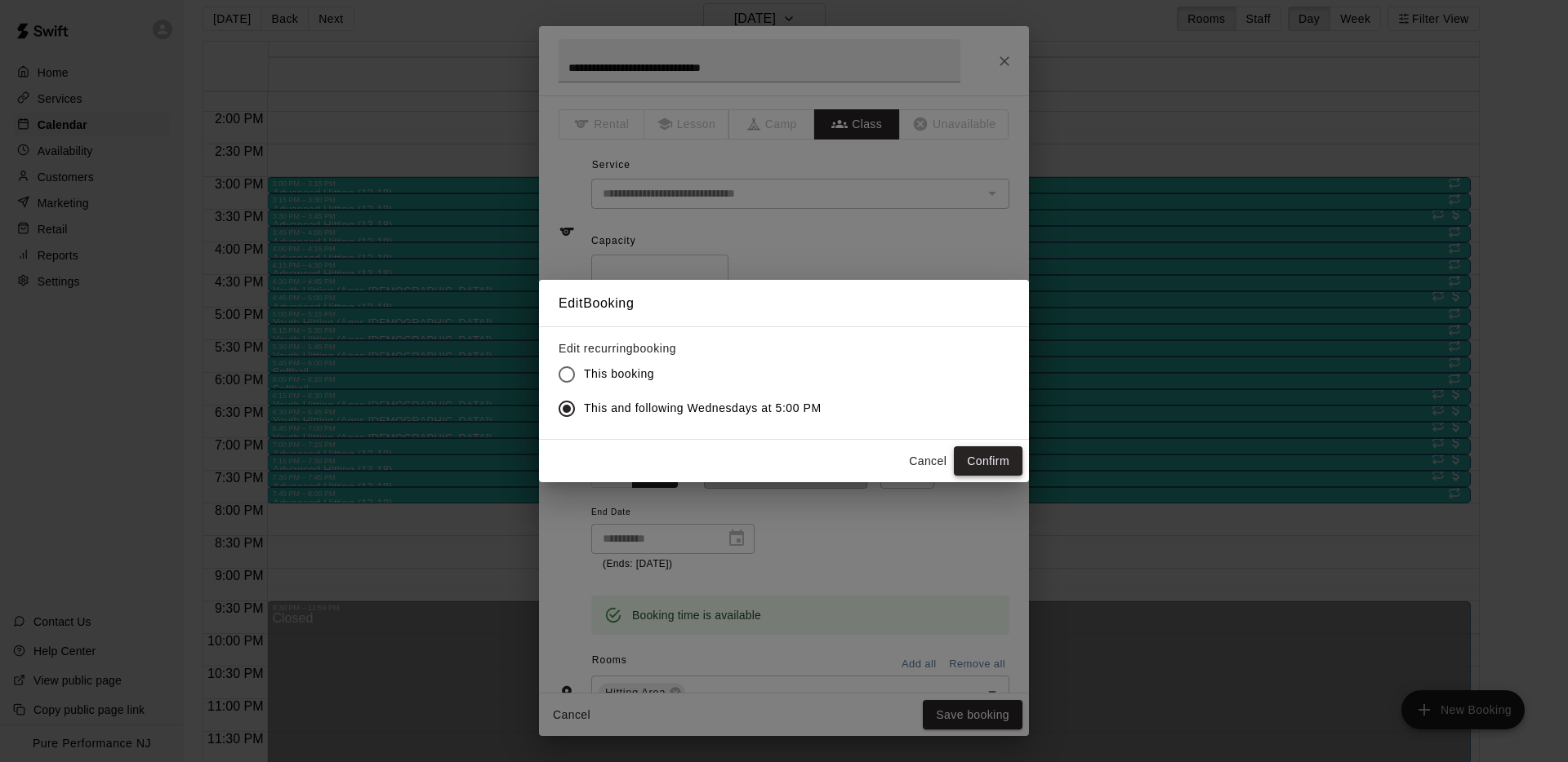
click at [976, 467] on button "Confirm" at bounding box center [988, 461] width 69 height 30
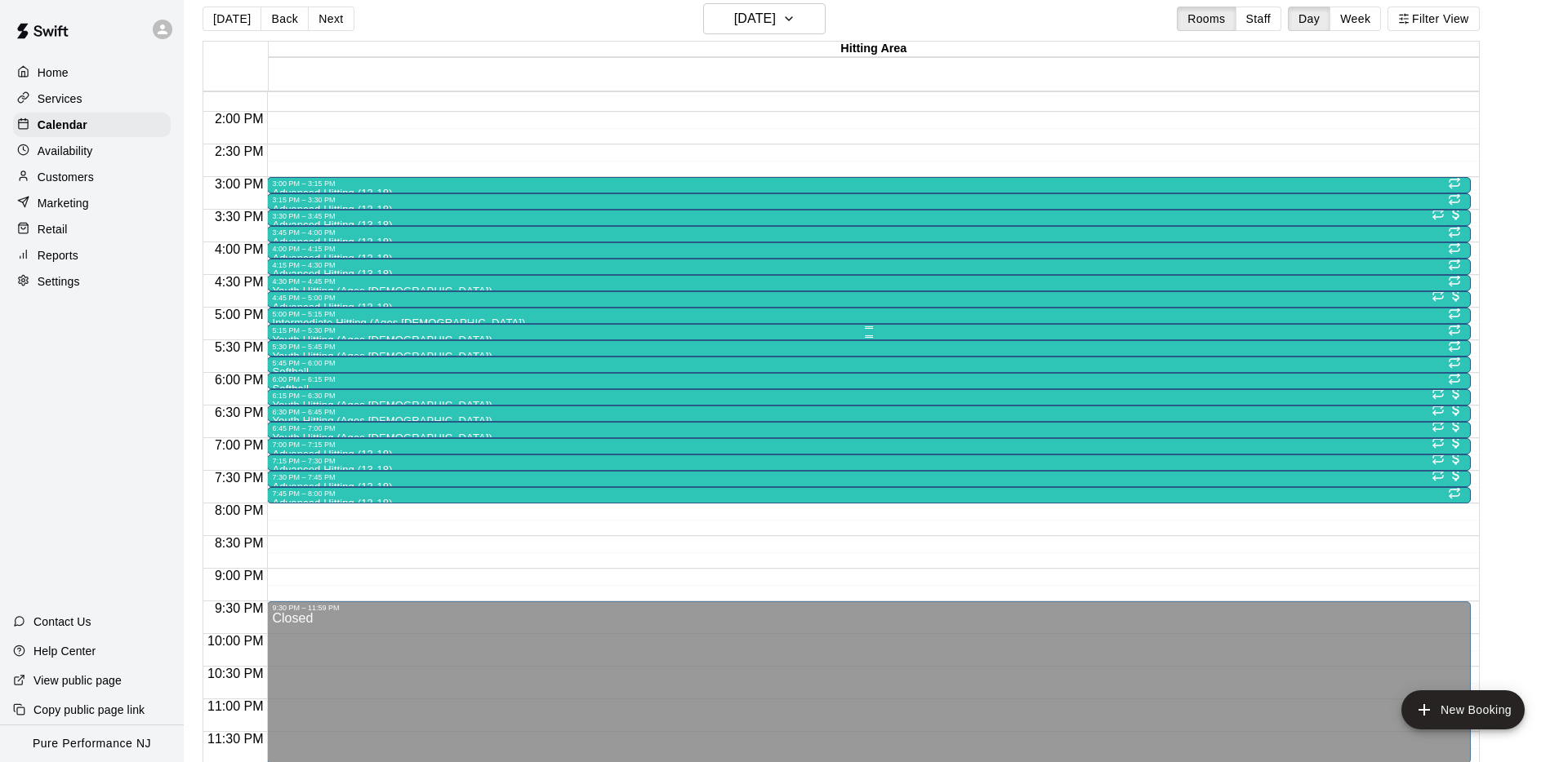
click at [286, 333] on div "5:15 PM – 5:30 PM" at bounding box center [868, 330] width 1193 height 8
click at [287, 348] on icon "edit" at bounding box center [289, 343] width 19 height 19
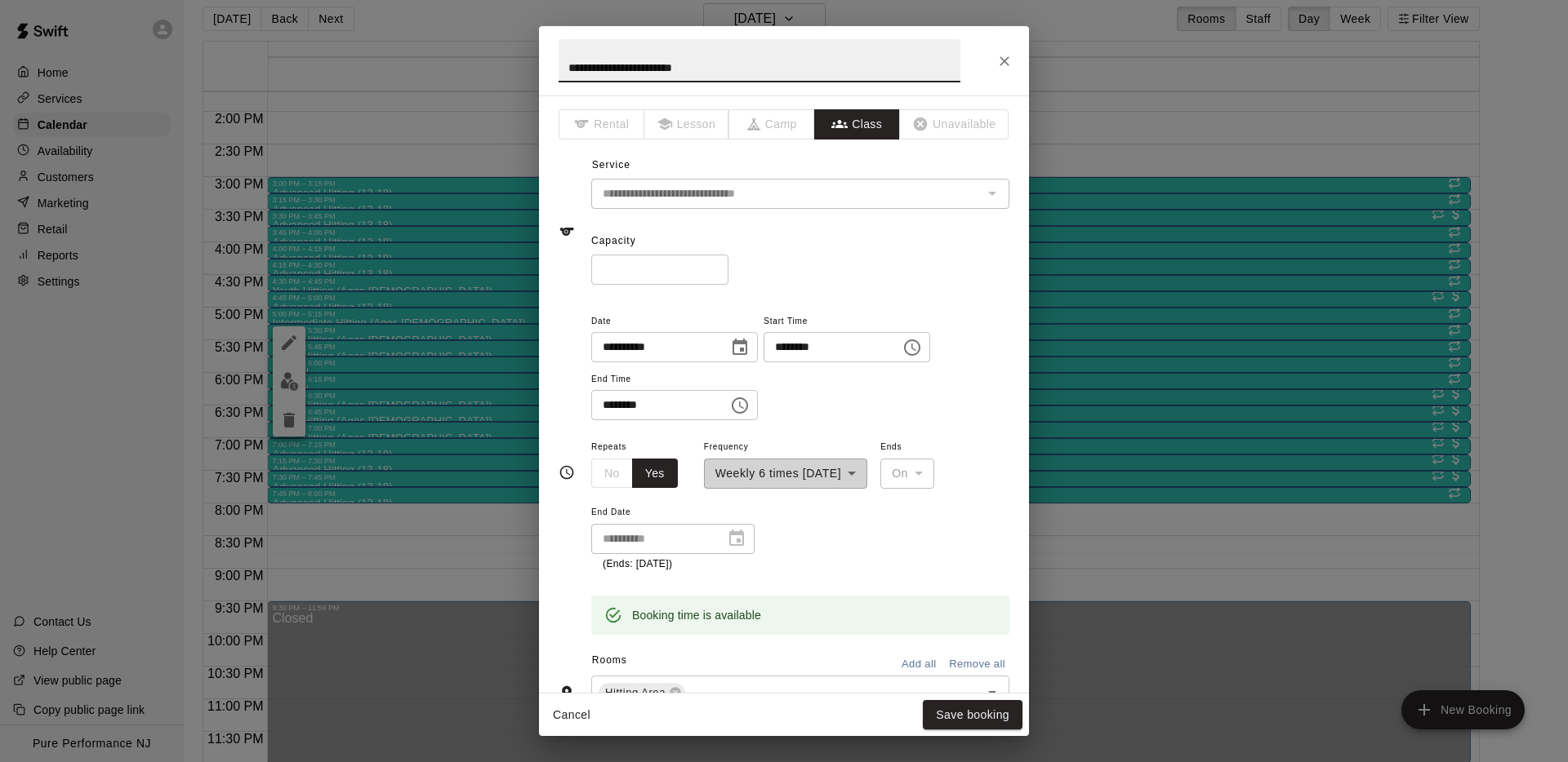
click at [633, 64] on input "**********" at bounding box center [759, 60] width 401 height 43
type input "**********"
click at [987, 702] on button "Save booking" at bounding box center [972, 715] width 100 height 30
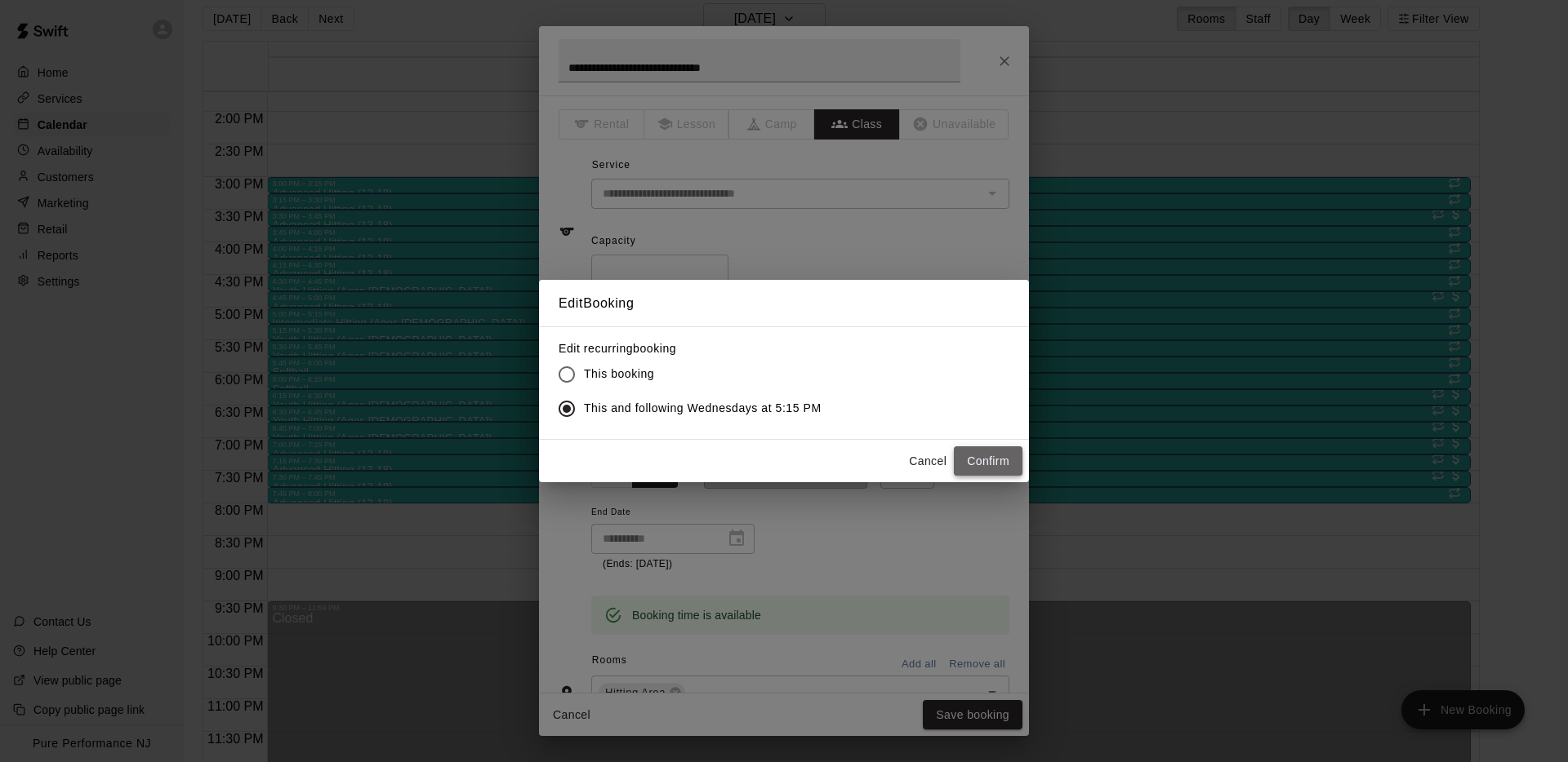
click at [987, 459] on button "Confirm" at bounding box center [988, 461] width 69 height 30
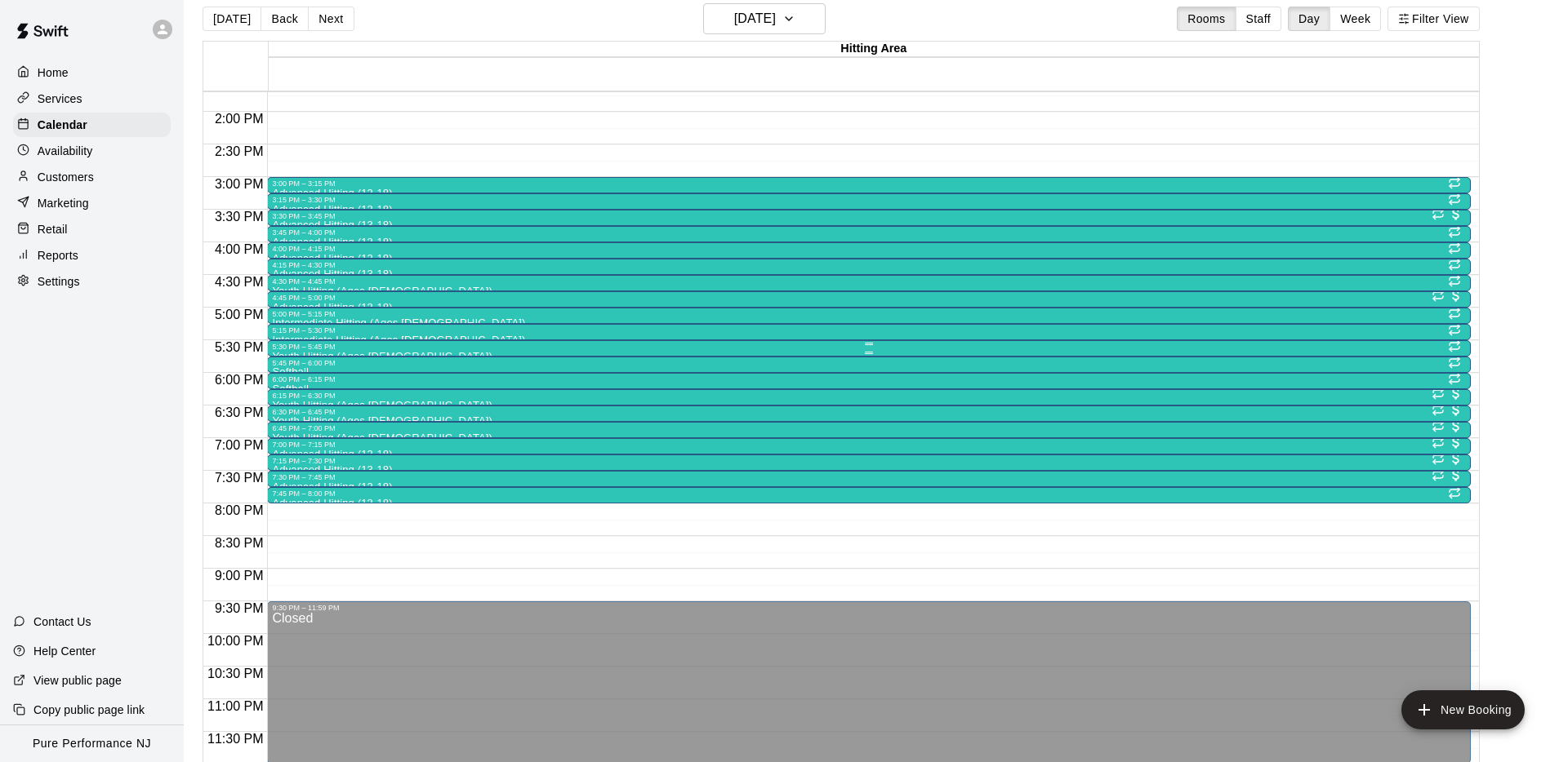
click at [285, 353] on div at bounding box center [868, 353] width 1193 height 3
click at [289, 366] on icon "edit" at bounding box center [289, 368] width 15 height 15
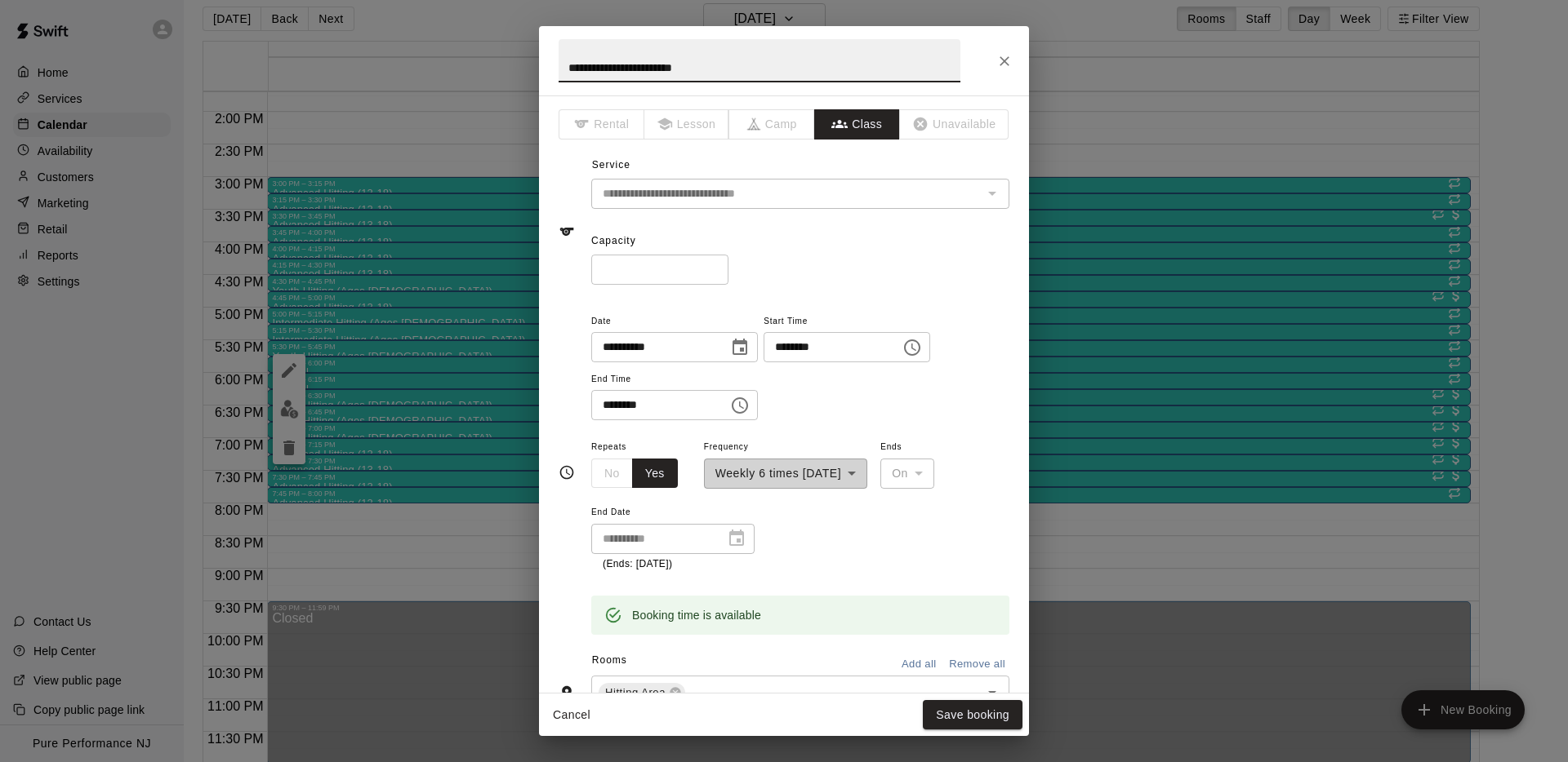
click at [726, 64] on input "**********" at bounding box center [759, 60] width 401 height 43
type input "**********"
click at [969, 721] on button "Save booking" at bounding box center [972, 715] width 100 height 30
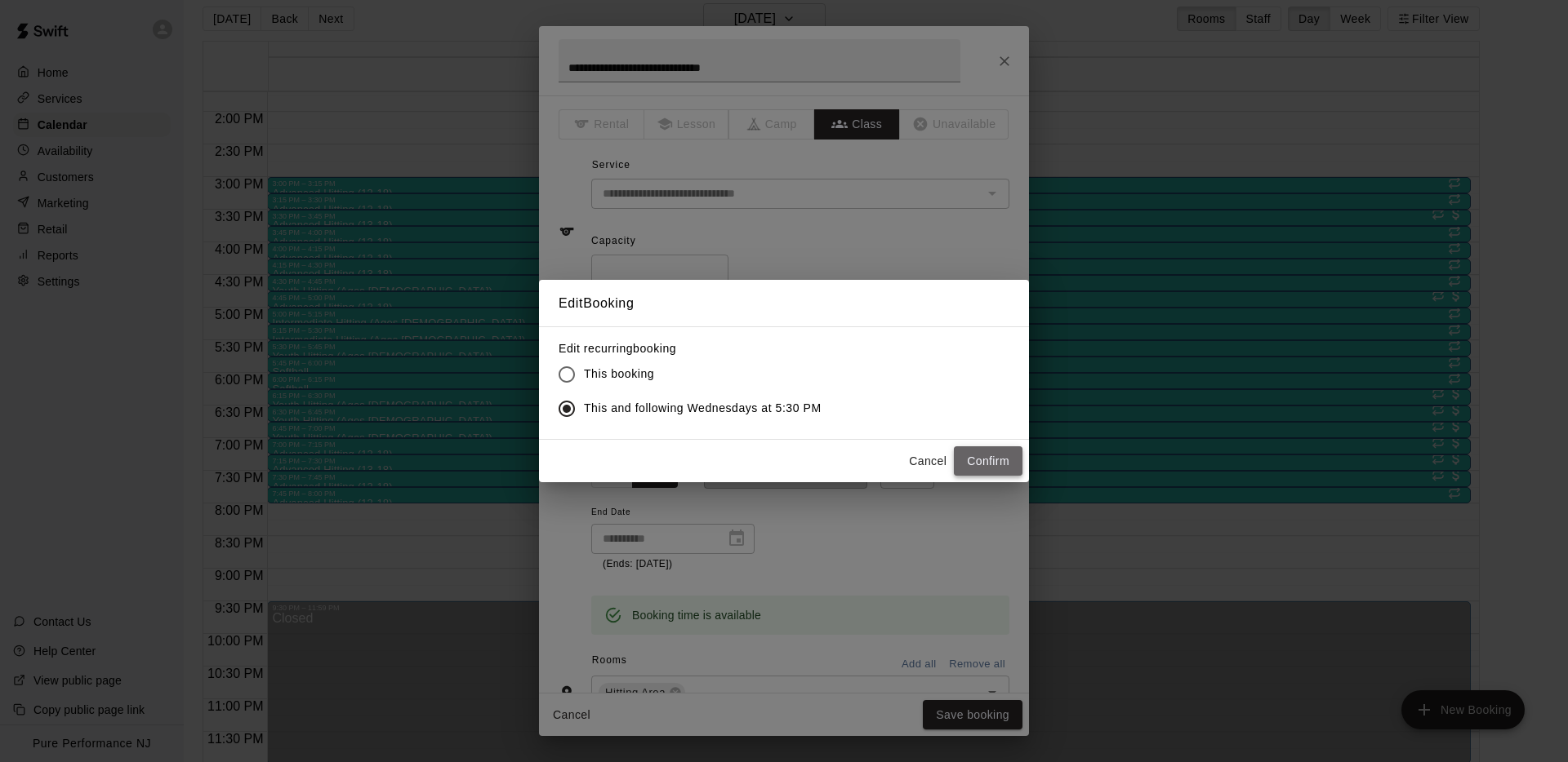
click at [995, 469] on button "Confirm" at bounding box center [988, 461] width 69 height 30
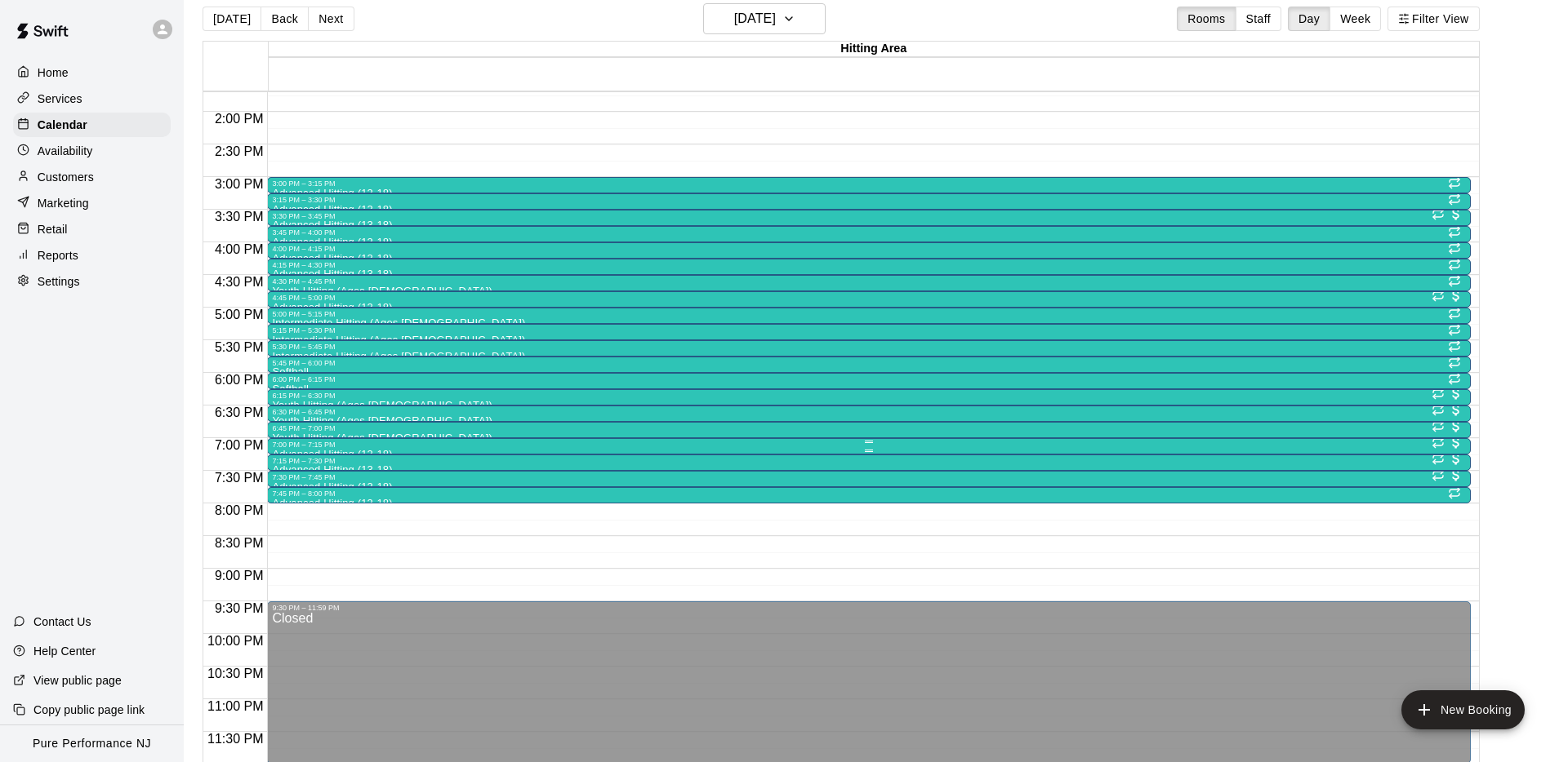
scroll to position [26, 0]
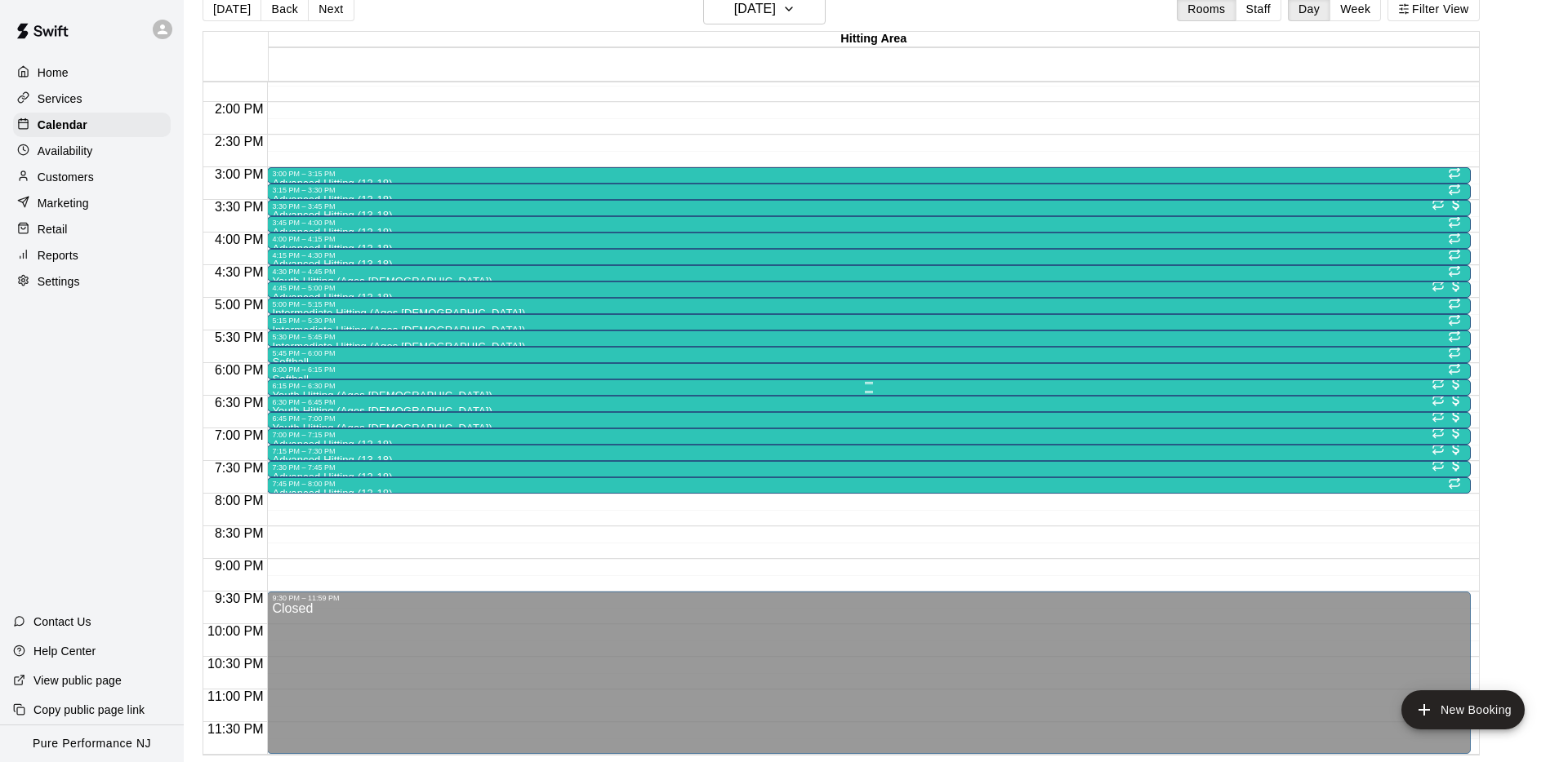
click at [308, 387] on div "6:15 PM – 6:30 PM" at bounding box center [868, 385] width 1193 height 8
click at [293, 400] on icon "edit" at bounding box center [289, 398] width 19 height 19
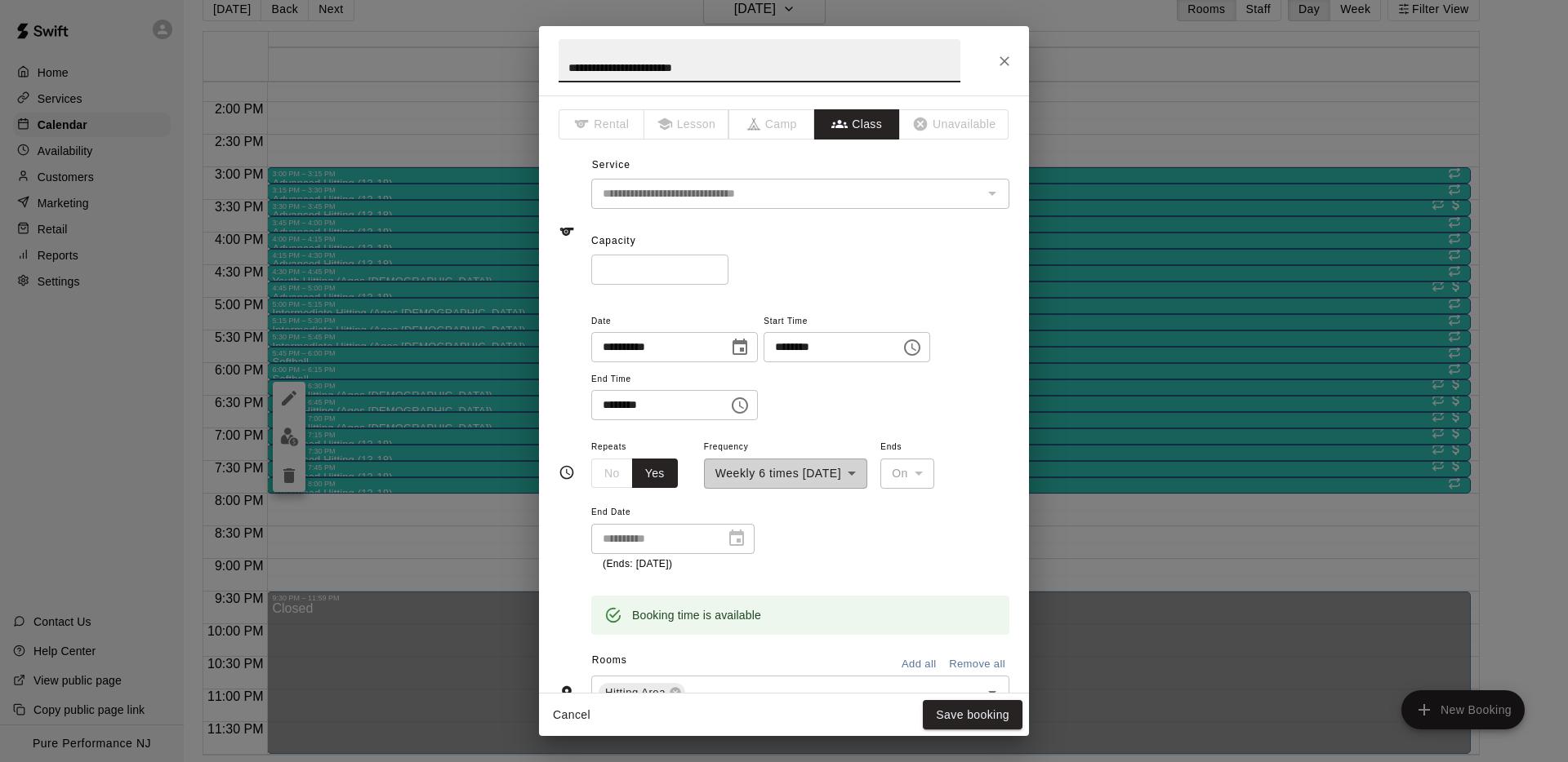
click at [653, 75] on input "**********" at bounding box center [759, 60] width 401 height 43
type input "**********"
click at [961, 711] on button "Save booking" at bounding box center [972, 715] width 100 height 30
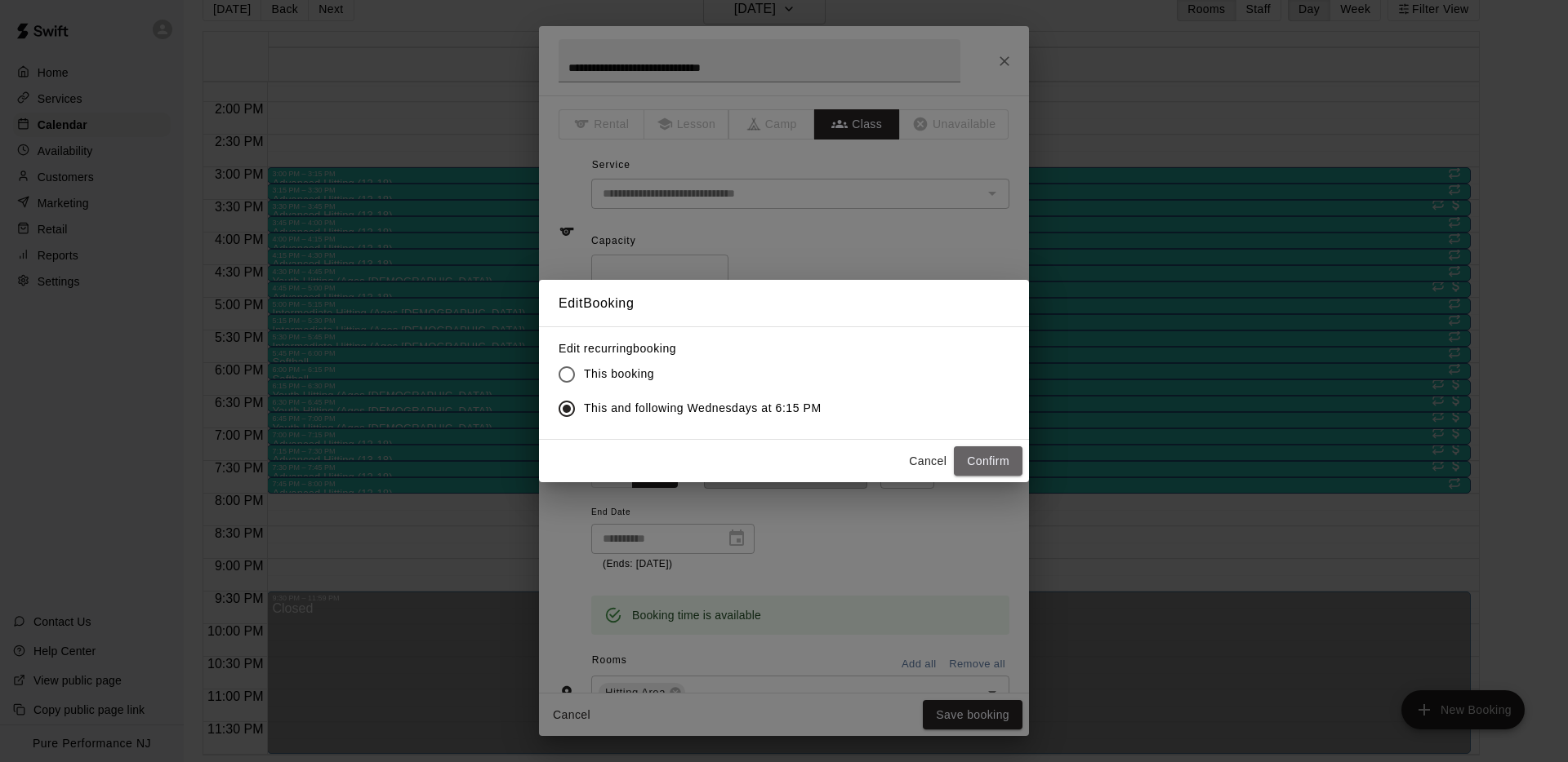
click at [989, 460] on button "Confirm" at bounding box center [988, 461] width 69 height 30
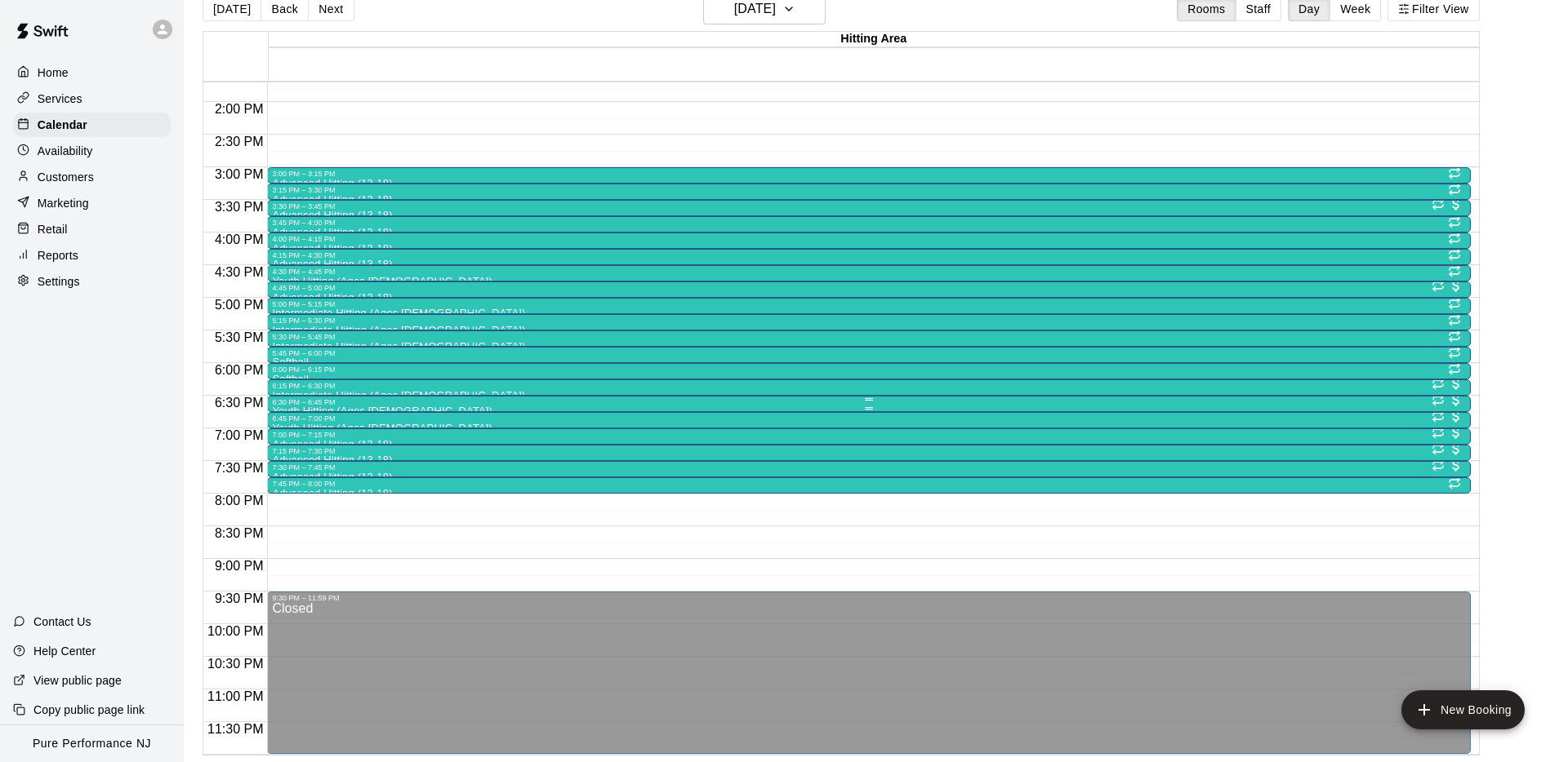
click at [288, 408] on div at bounding box center [868, 408] width 1193 height 3
click at [286, 421] on icon "edit" at bounding box center [289, 423] width 19 height 19
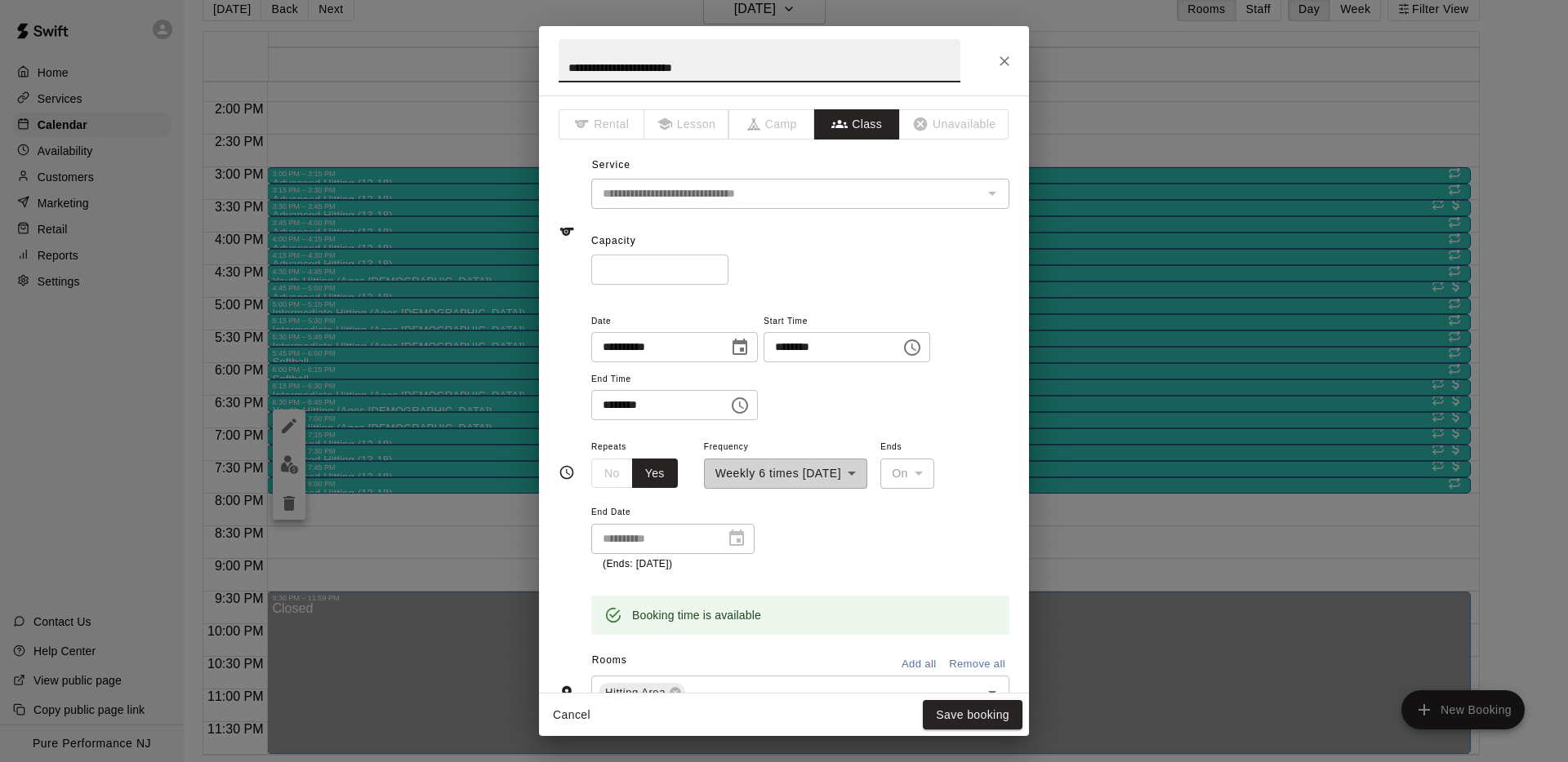
click at [637, 60] on input "**********" at bounding box center [759, 60] width 401 height 43
type input "**********"
click at [976, 715] on button "Save booking" at bounding box center [972, 715] width 100 height 30
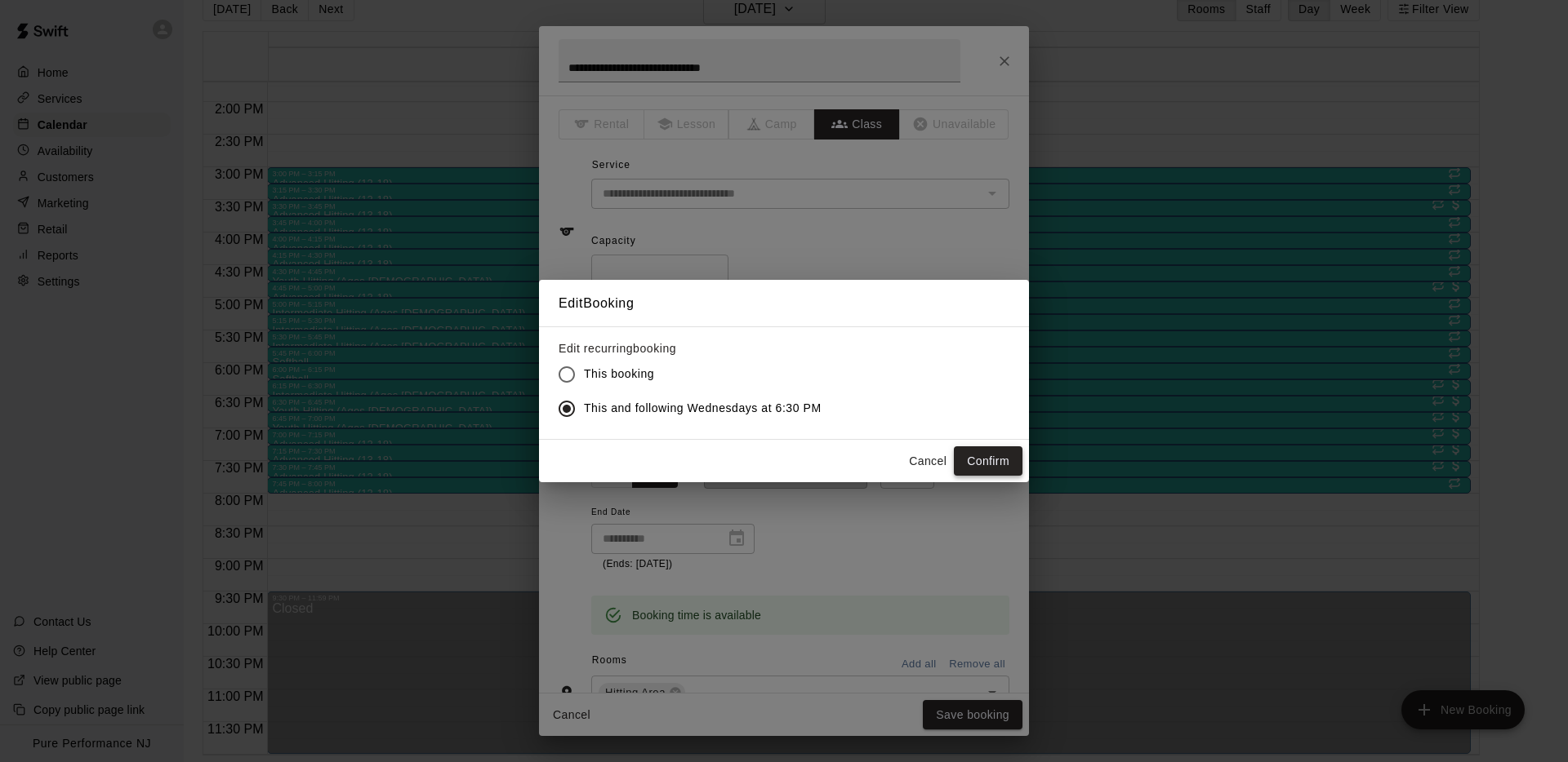
click at [993, 461] on button "Confirm" at bounding box center [988, 461] width 69 height 30
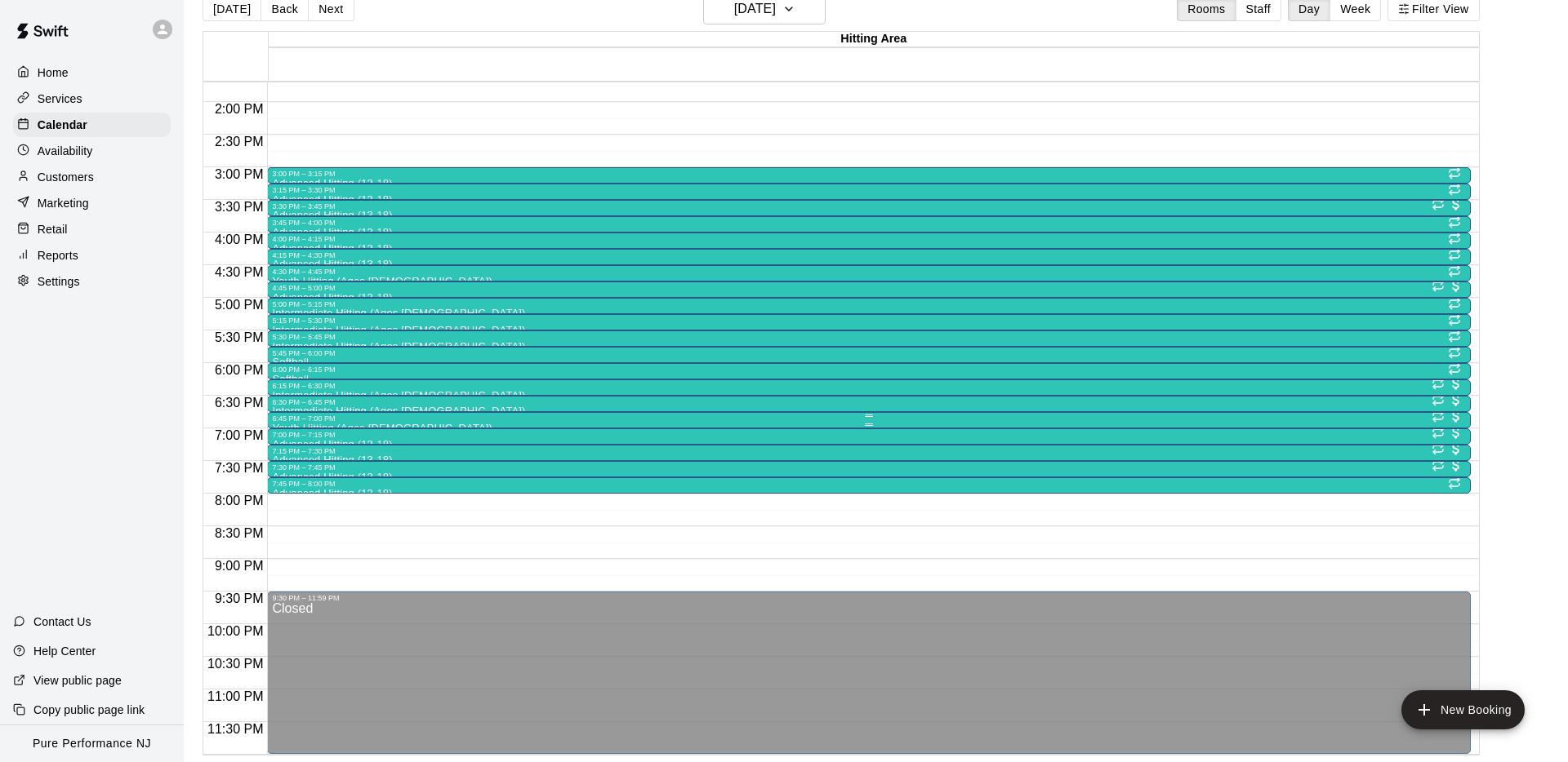
click at [298, 422] on div "6:45 PM – 7:00 PM" at bounding box center [868, 418] width 1193 height 8
click at [290, 432] on icon "edit" at bounding box center [289, 430] width 19 height 19
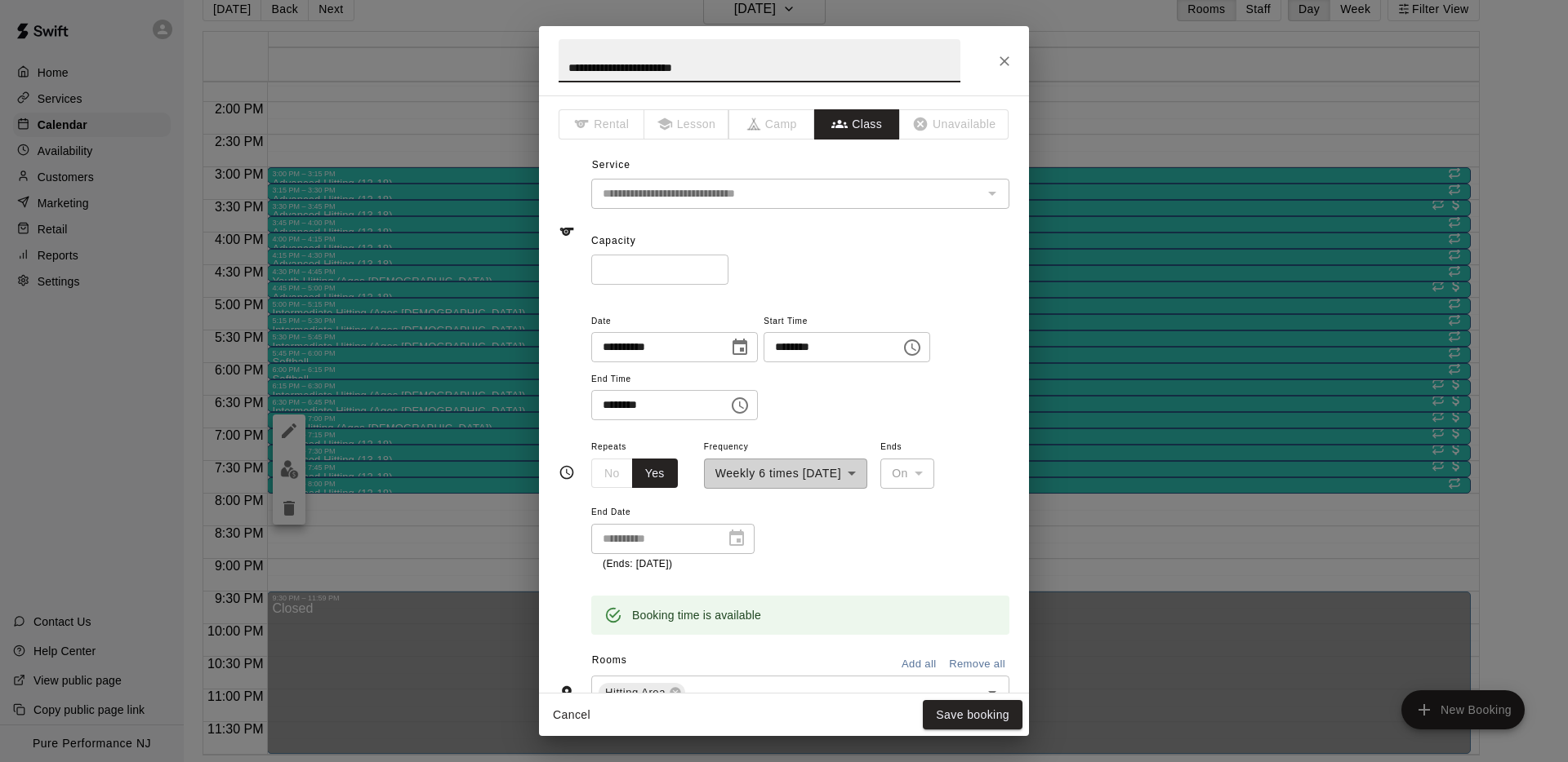
click at [621, 61] on input "**********" at bounding box center [759, 60] width 401 height 43
type input "**********"
click at [935, 714] on button "Save booking" at bounding box center [972, 715] width 100 height 30
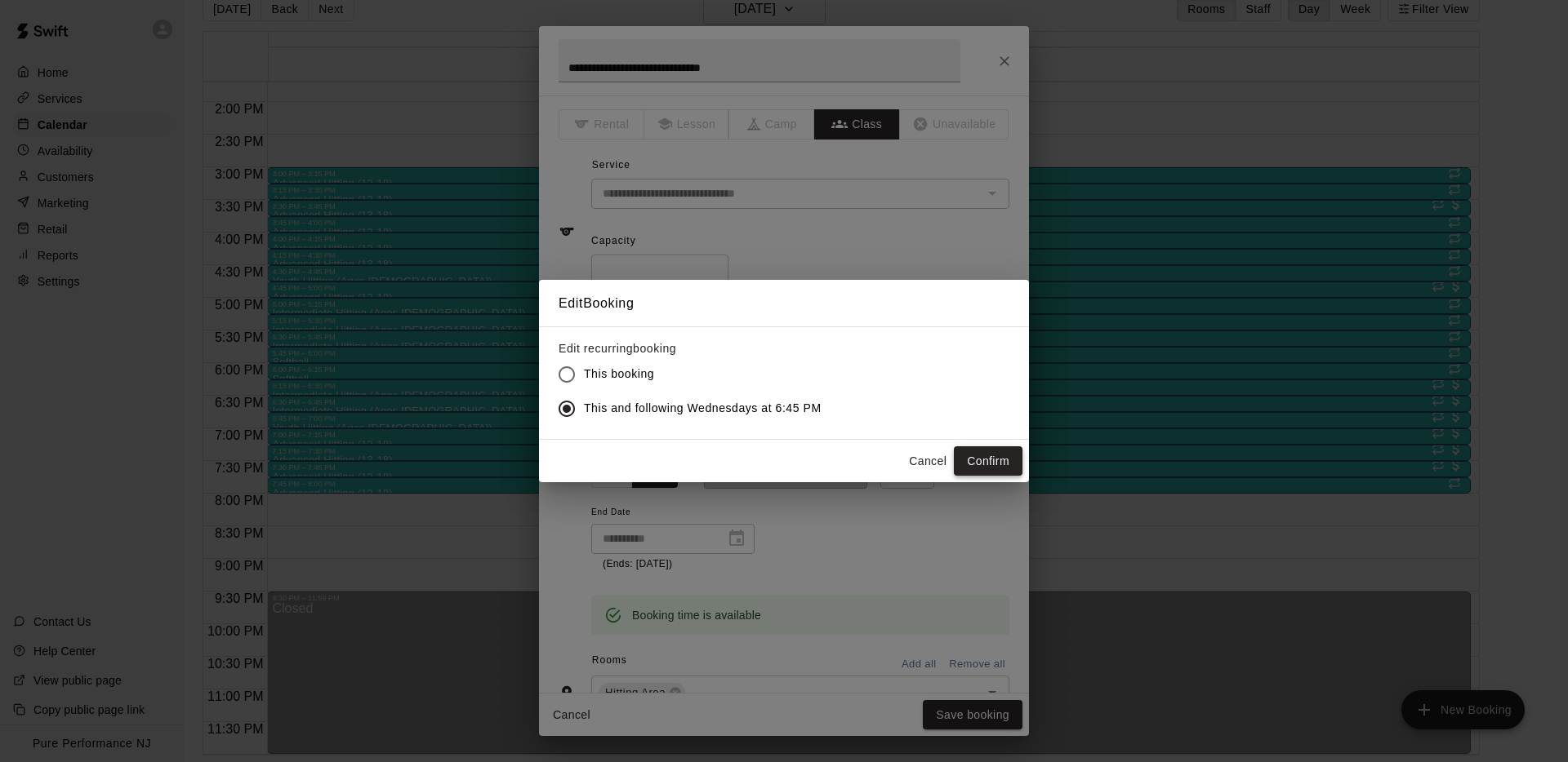
click at [990, 455] on button "Confirm" at bounding box center [988, 461] width 69 height 30
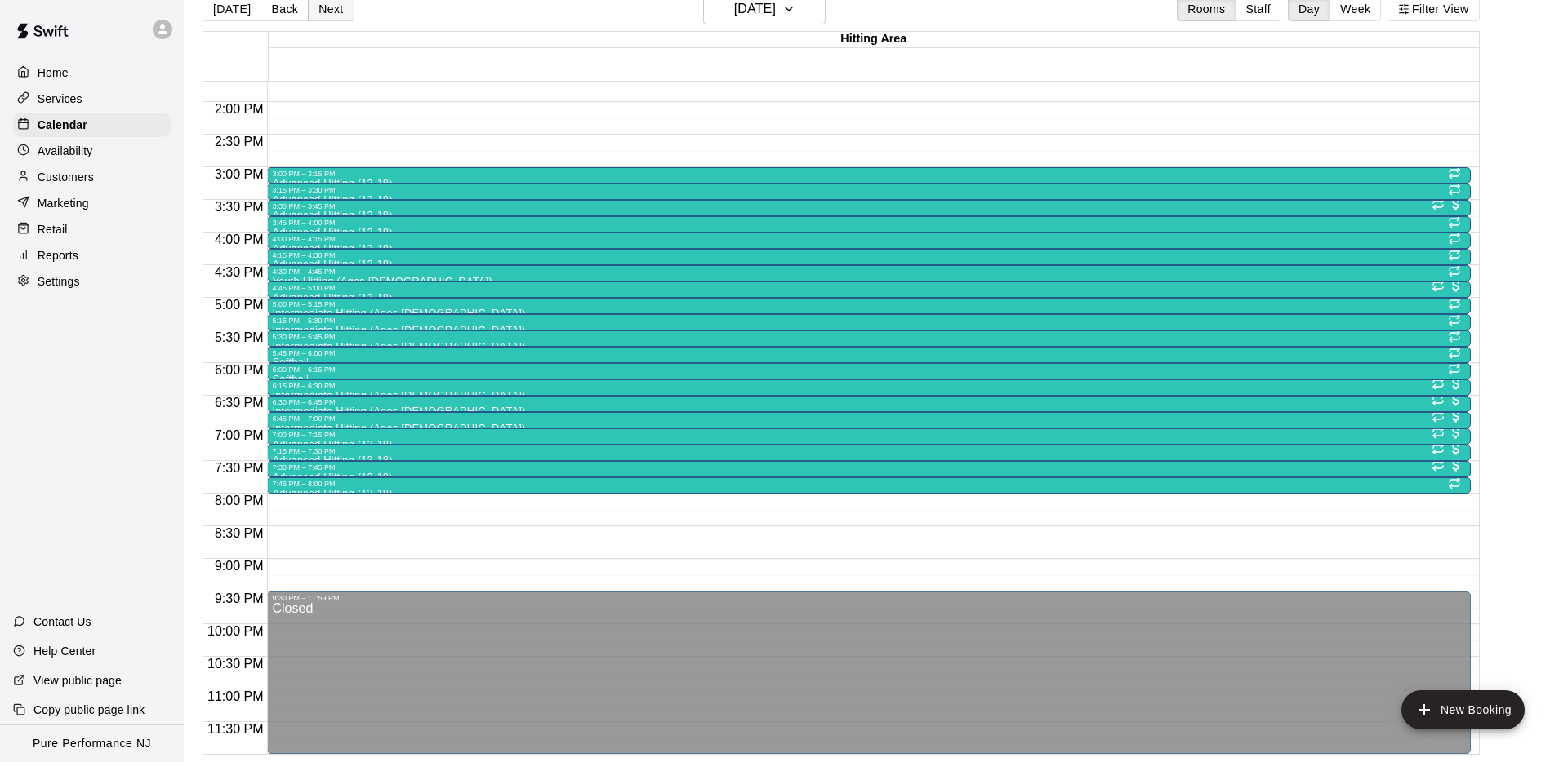
click at [311, 10] on button "Next" at bounding box center [331, 9] width 46 height 25
click at [308, 310] on div at bounding box center [868, 310] width 1193 height 3
click at [288, 326] on icon "edit" at bounding box center [289, 325] width 15 height 15
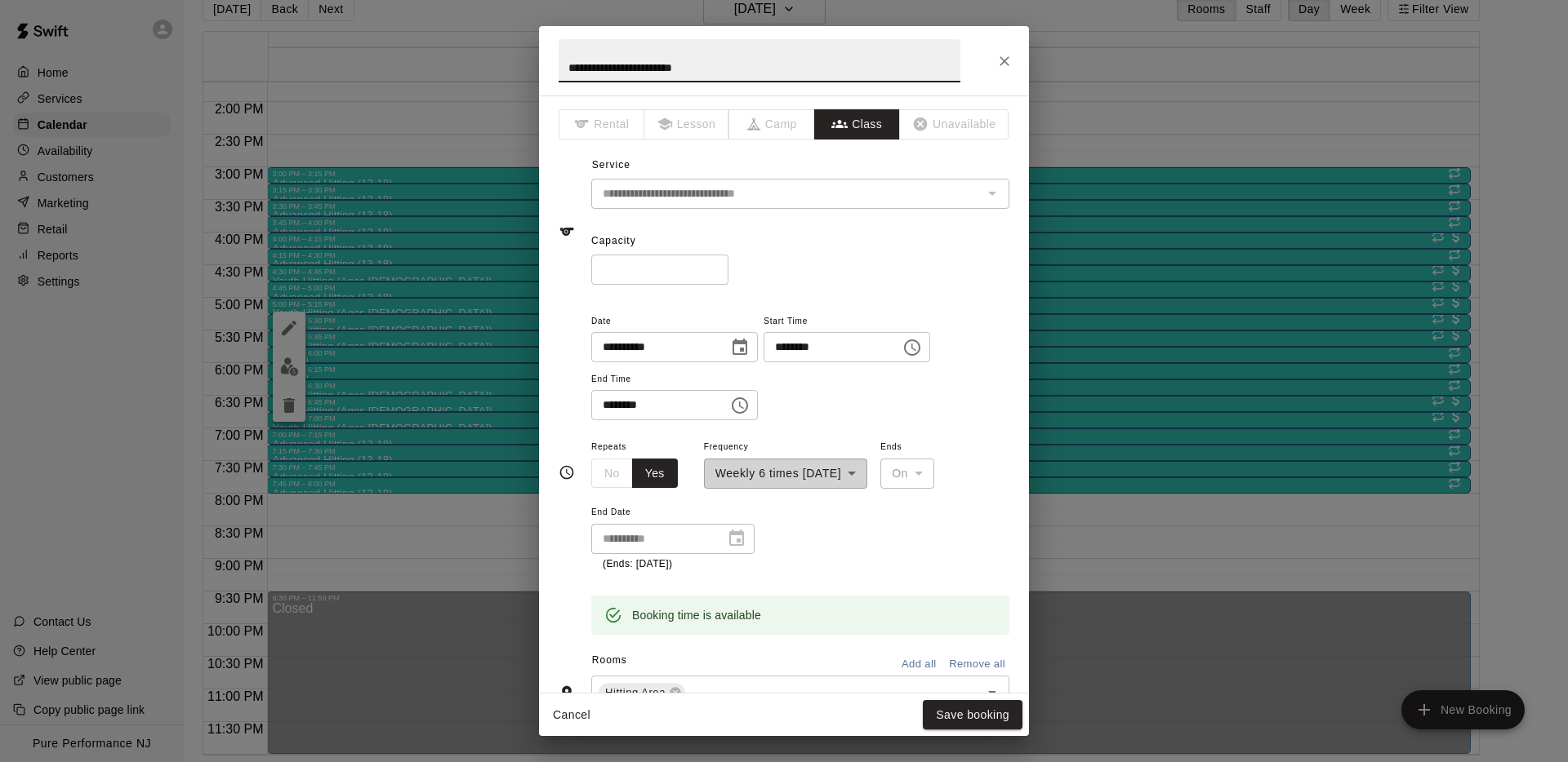
click at [615, 65] on input "**********" at bounding box center [759, 60] width 401 height 43
type input "**********"
click at [953, 728] on button "Save booking" at bounding box center [972, 715] width 100 height 30
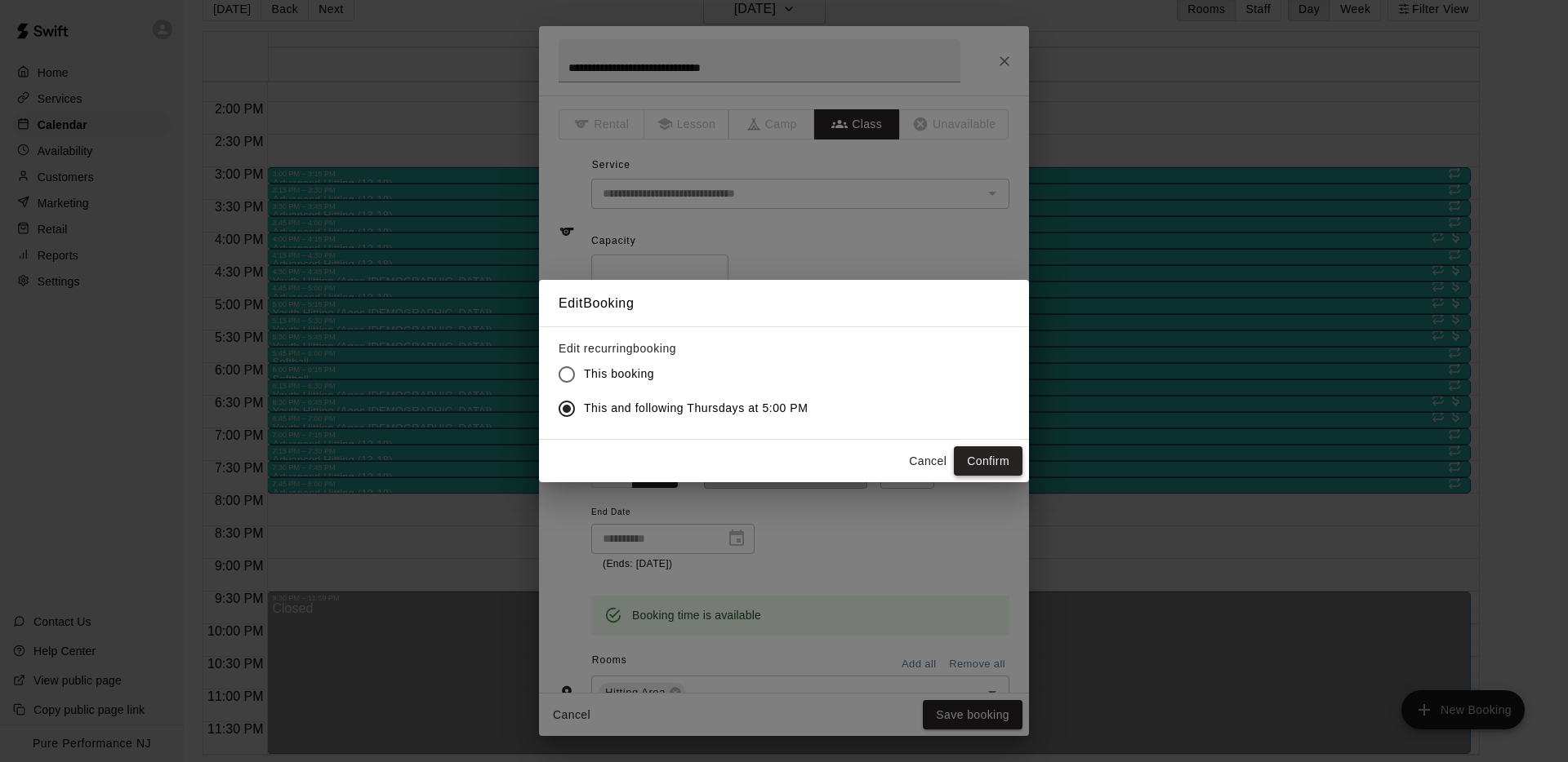
click at [985, 463] on button "Confirm" at bounding box center [988, 461] width 69 height 30
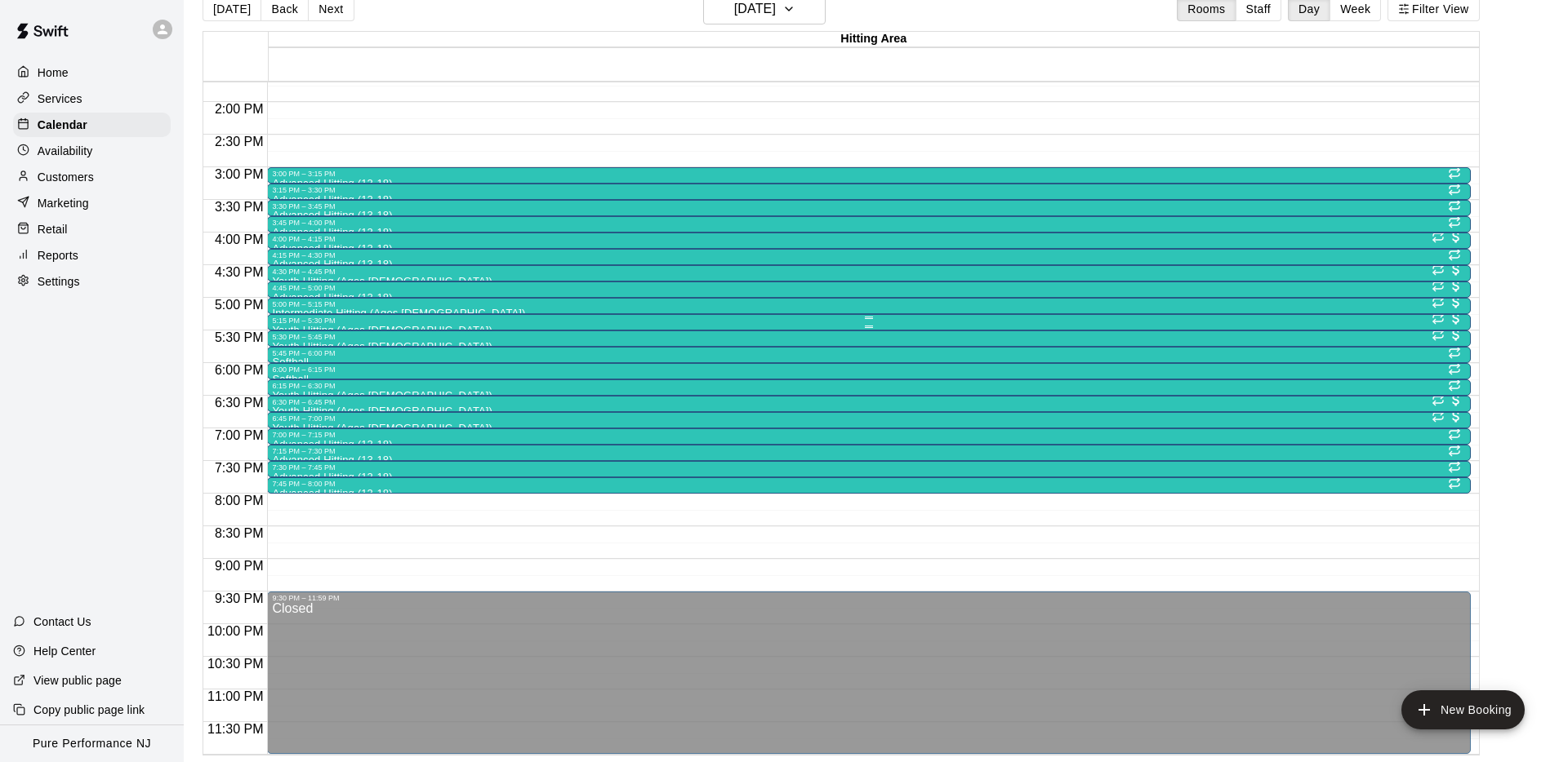
click at [291, 323] on div "5:15 PM – 5:30 PM" at bounding box center [868, 320] width 1193 height 8
click at [288, 329] on icon "edit" at bounding box center [289, 332] width 19 height 19
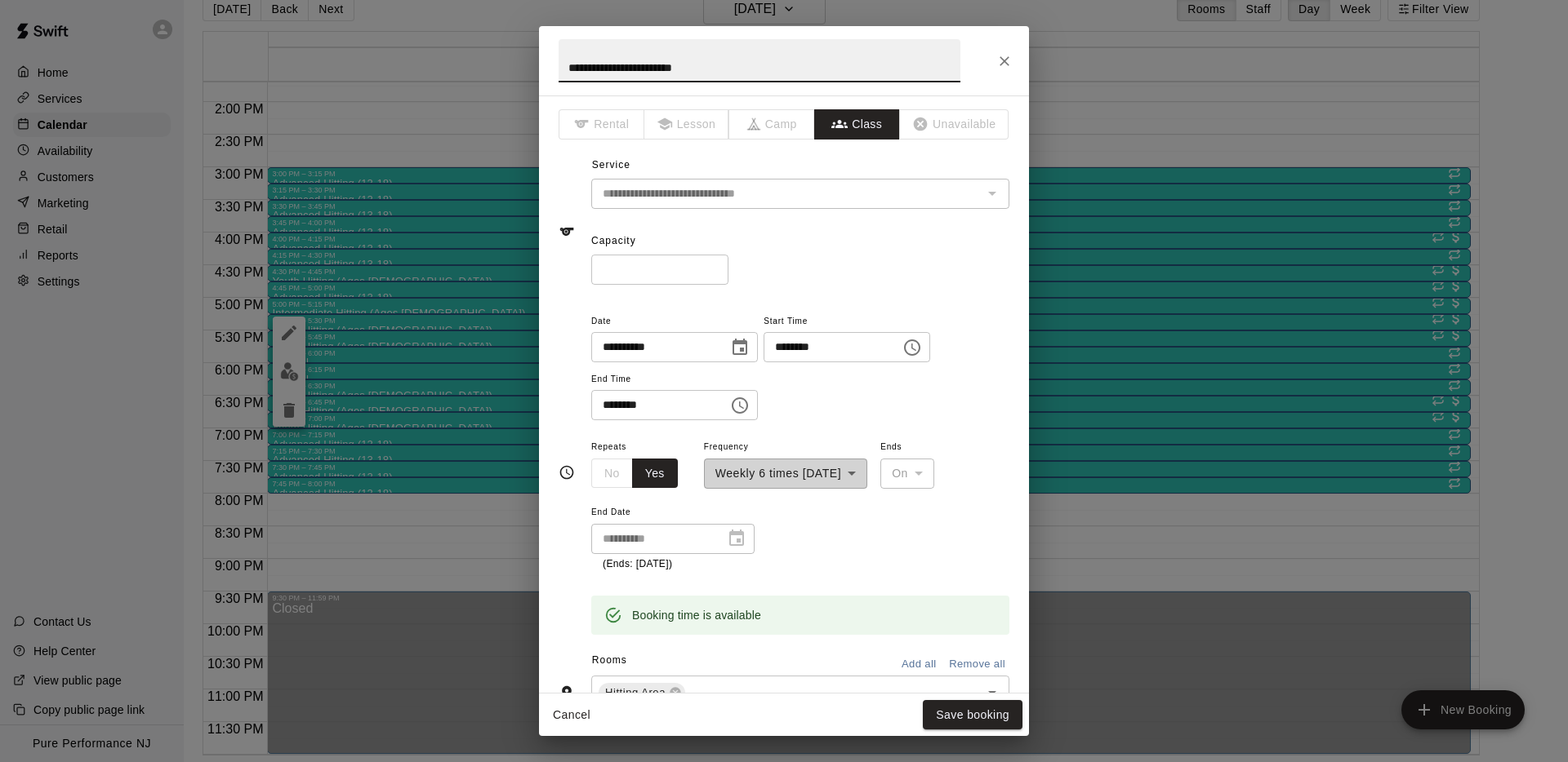
click at [665, 61] on input "**********" at bounding box center [759, 60] width 401 height 43
type input "**********"
click at [952, 713] on button "Save booking" at bounding box center [972, 715] width 100 height 30
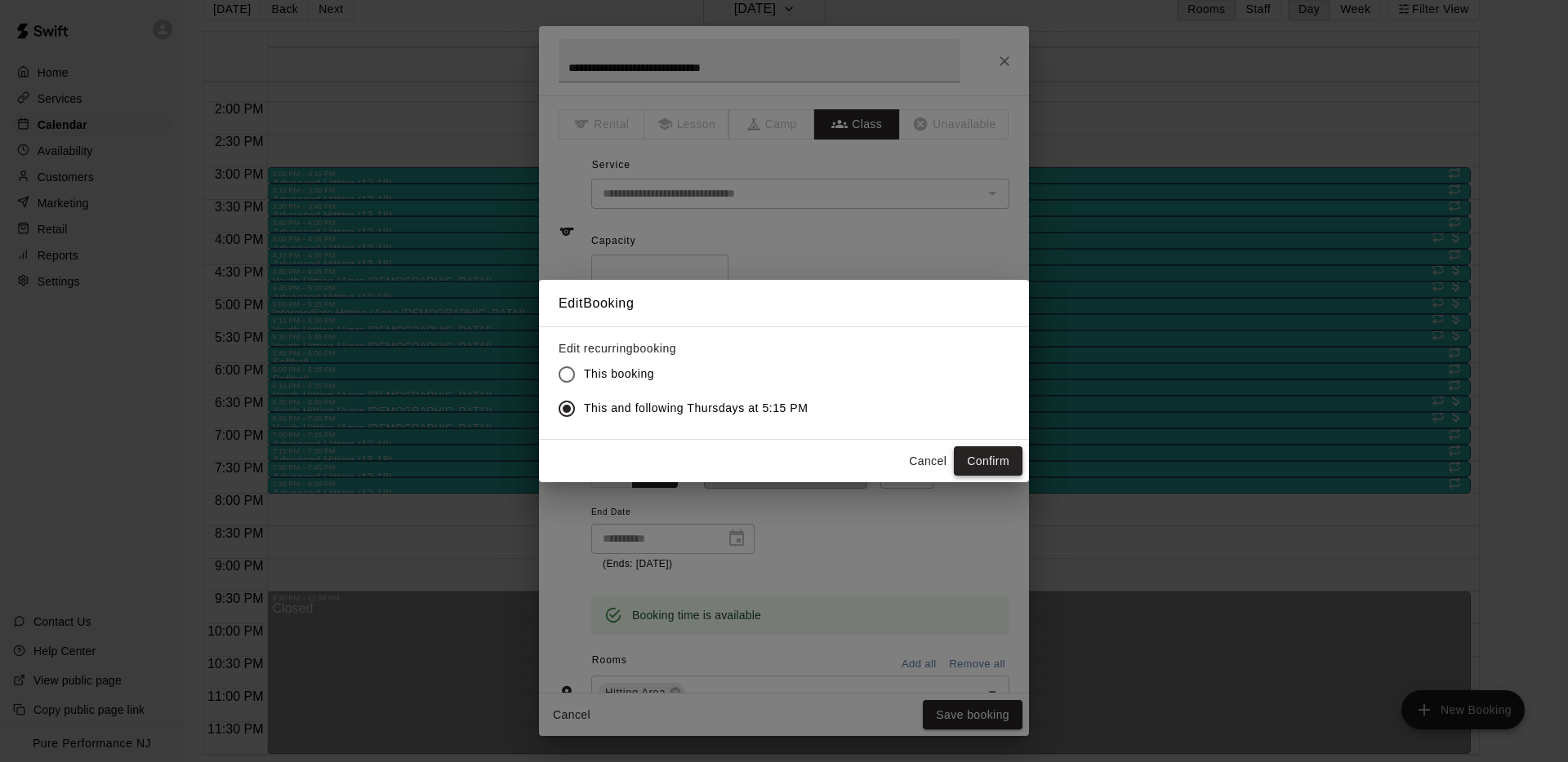
click at [994, 454] on button "Confirm" at bounding box center [988, 461] width 69 height 30
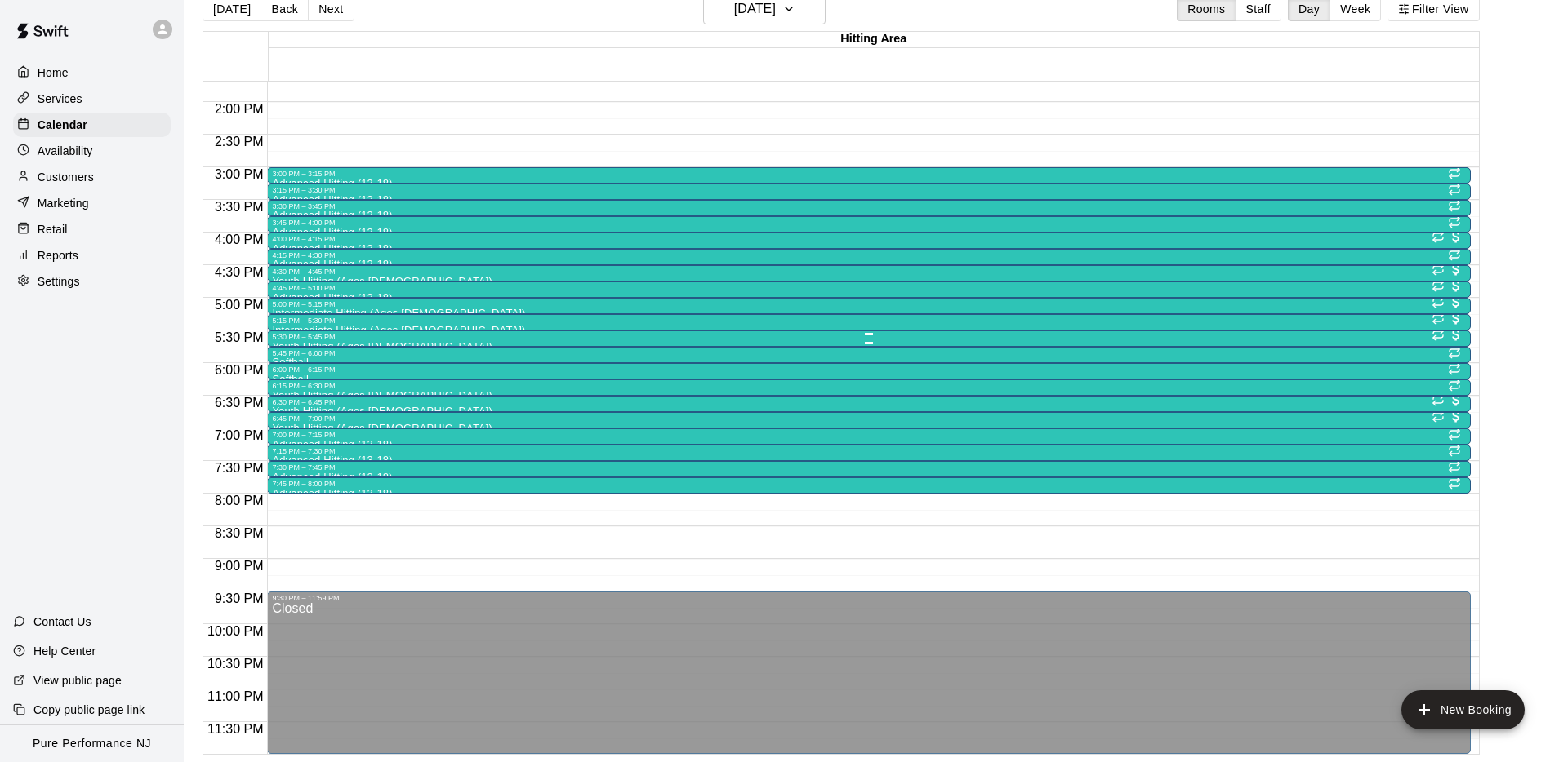
click at [296, 342] on div at bounding box center [868, 343] width 1193 height 3
click at [285, 355] on icon "edit" at bounding box center [289, 358] width 19 height 19
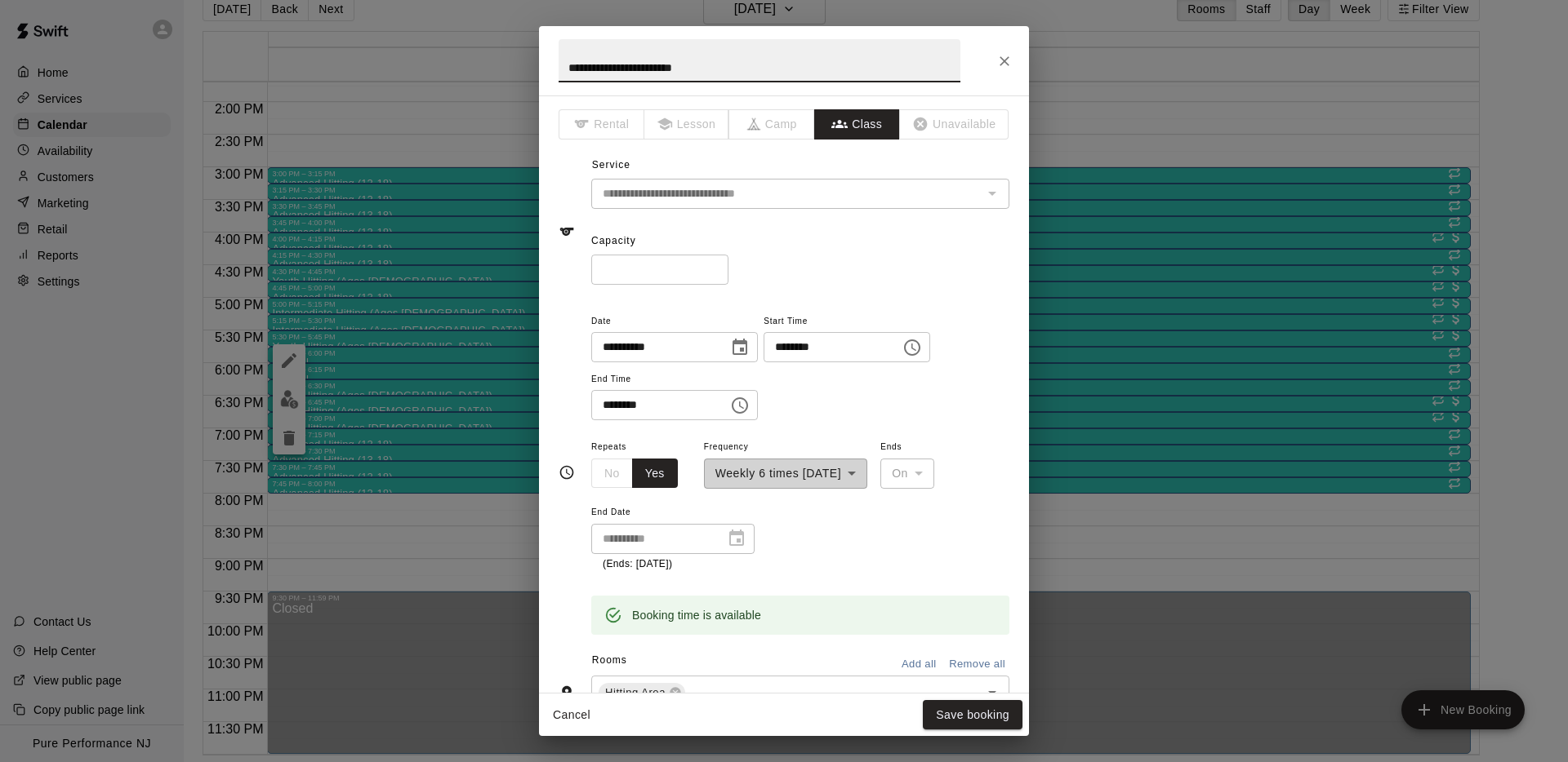
click at [647, 68] on input "**********" at bounding box center [759, 60] width 401 height 43
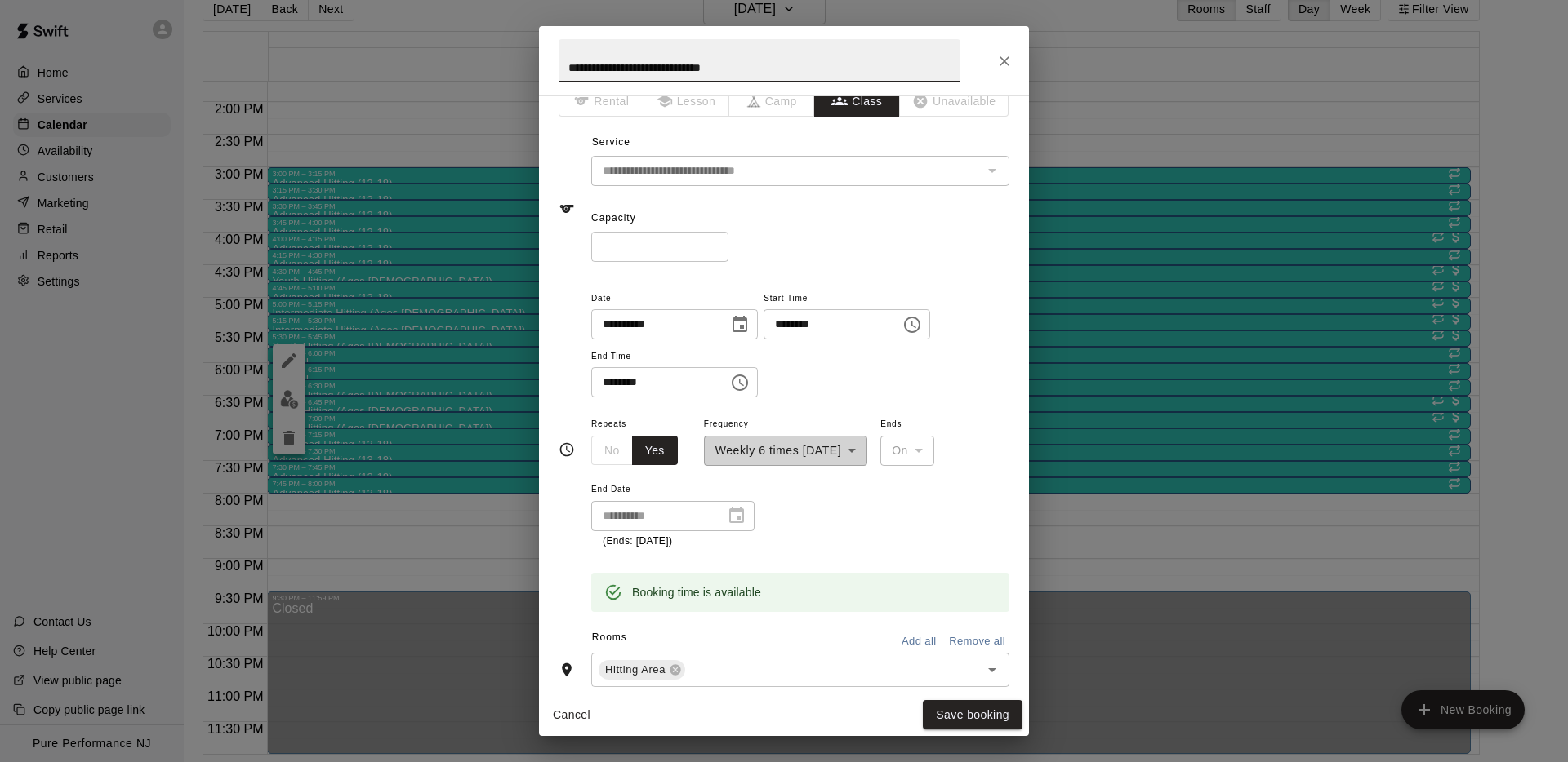
scroll to position [25, 0]
type input "**********"
click at [955, 716] on button "Save booking" at bounding box center [972, 715] width 100 height 30
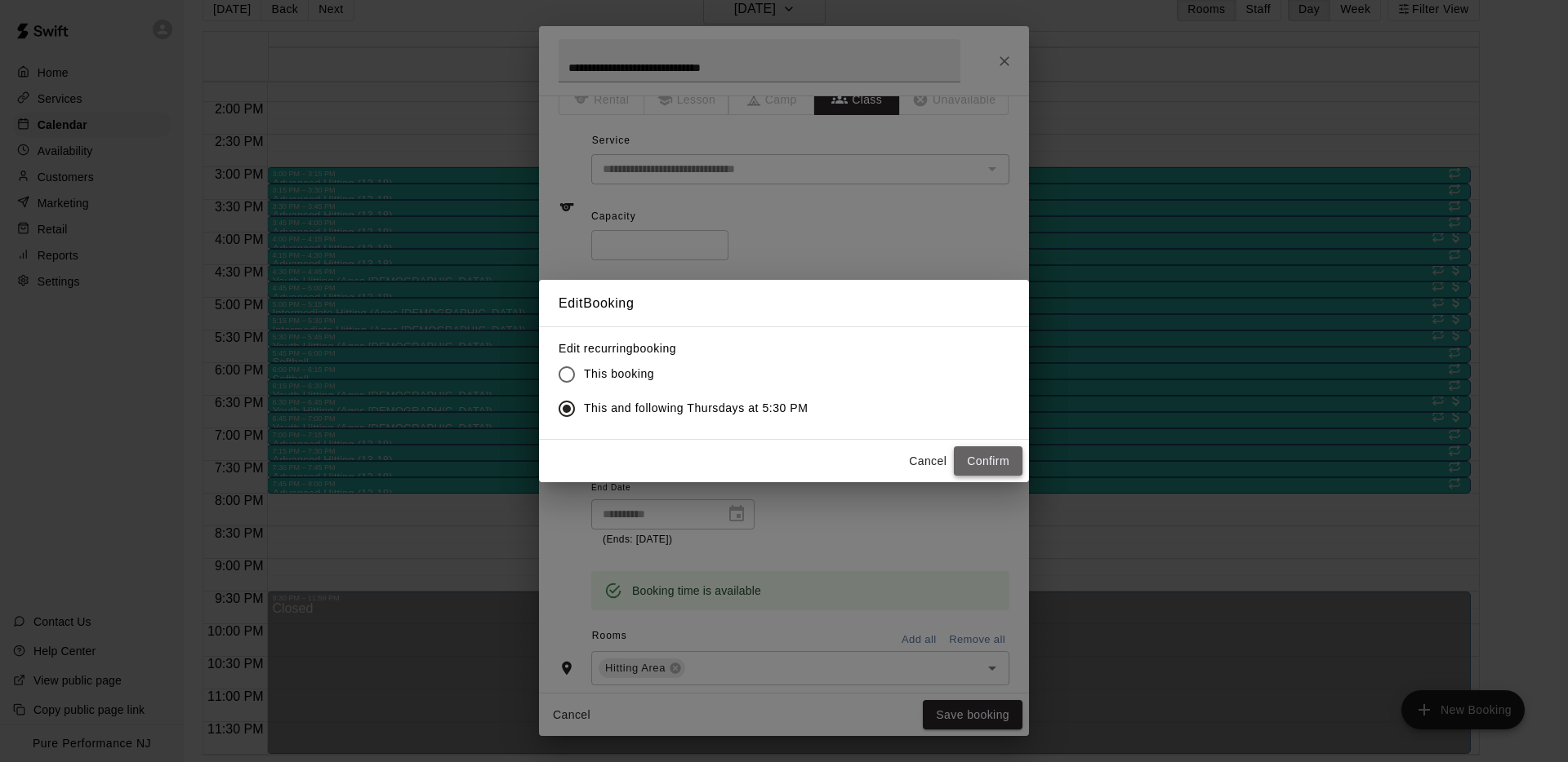
click at [994, 463] on button "Confirm" at bounding box center [988, 461] width 69 height 30
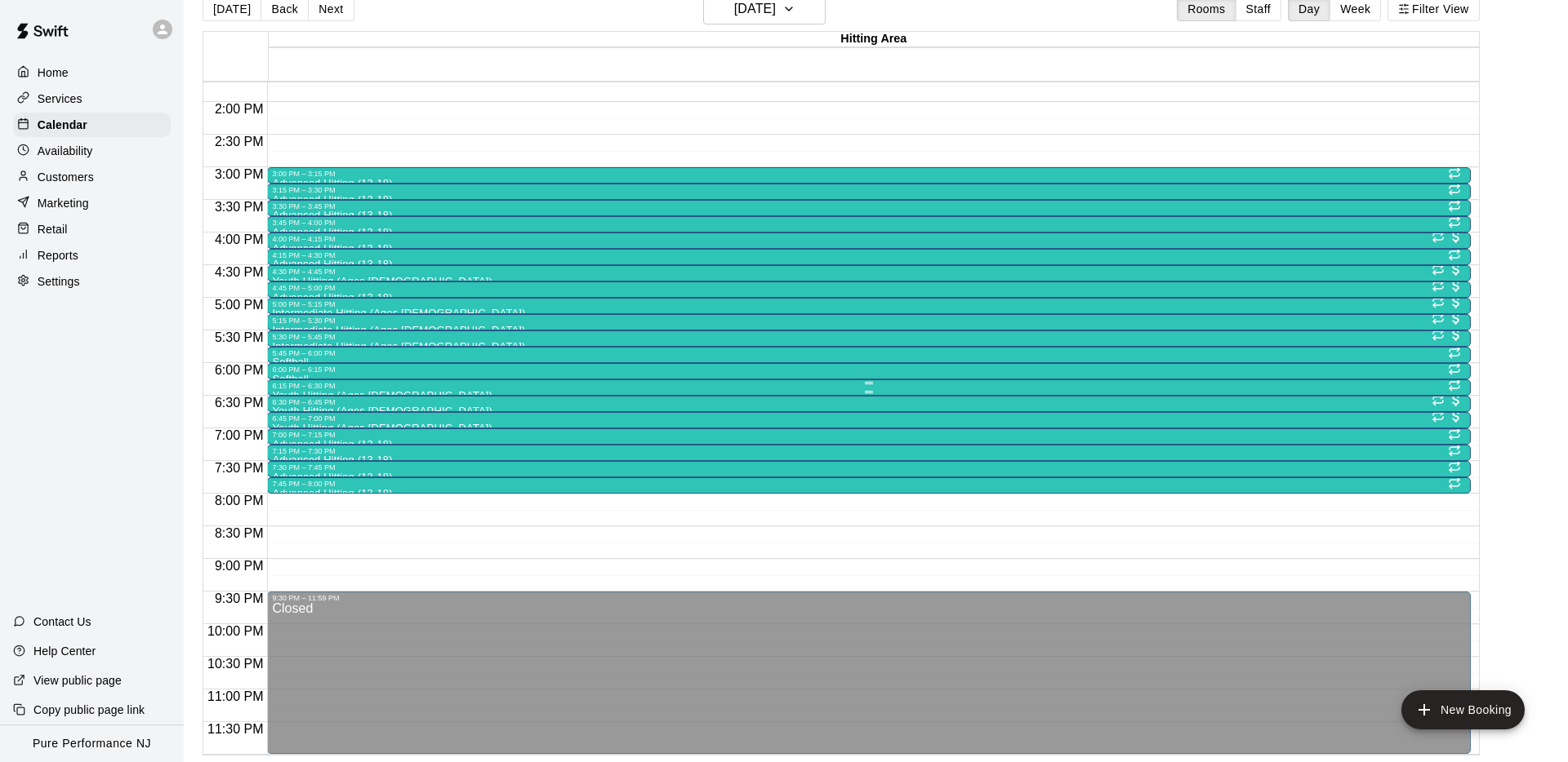
click at [297, 387] on div "6:15 PM – 6:30 PM" at bounding box center [868, 385] width 1193 height 8
click at [289, 388] on icon "edit" at bounding box center [289, 398] width 19 height 19
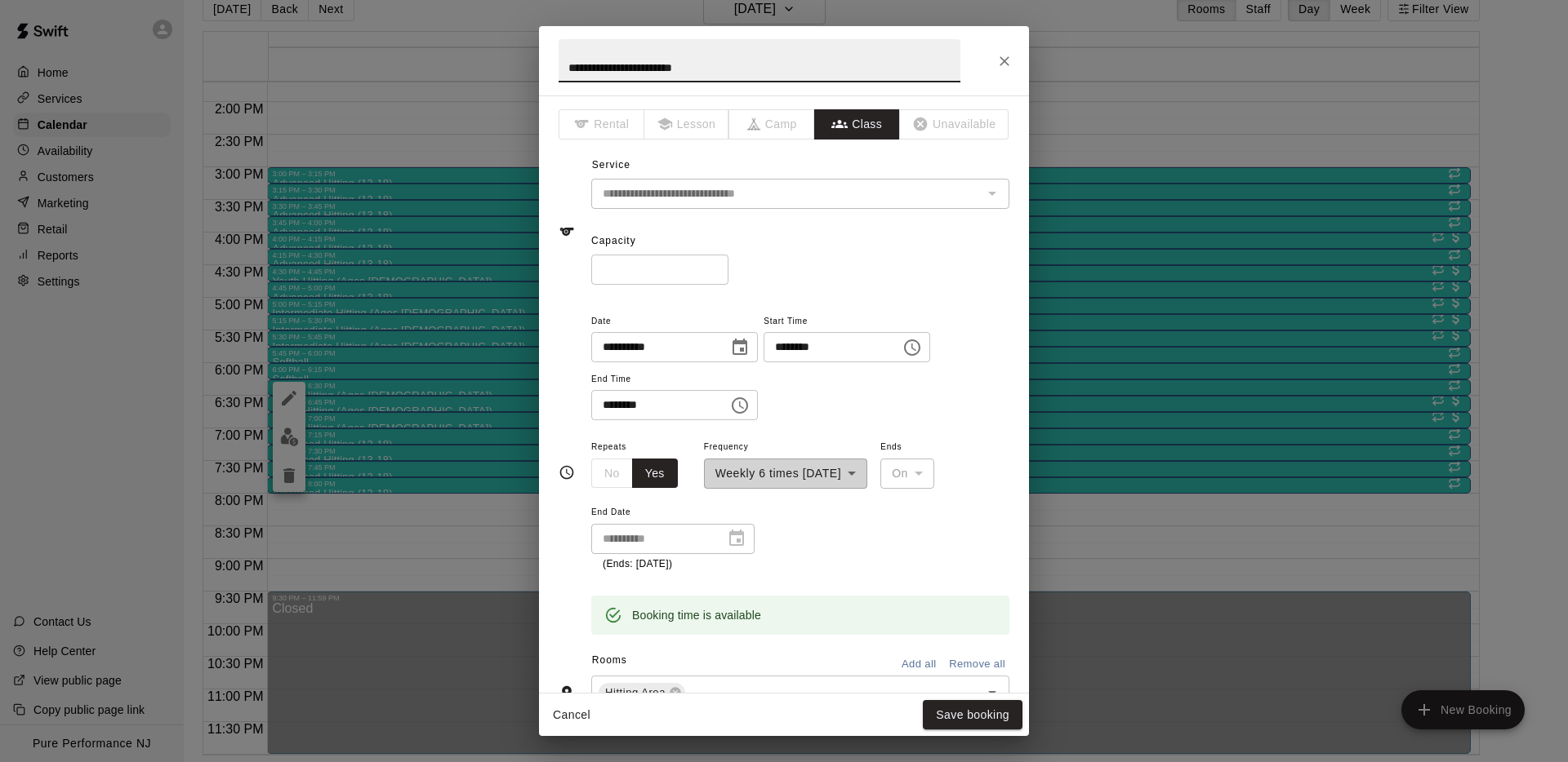
click at [644, 60] on input "**********" at bounding box center [759, 60] width 401 height 43
click at [644, 61] on input "**********" at bounding box center [759, 60] width 401 height 43
type input "**********"
click at [961, 717] on button "Save booking" at bounding box center [972, 715] width 100 height 30
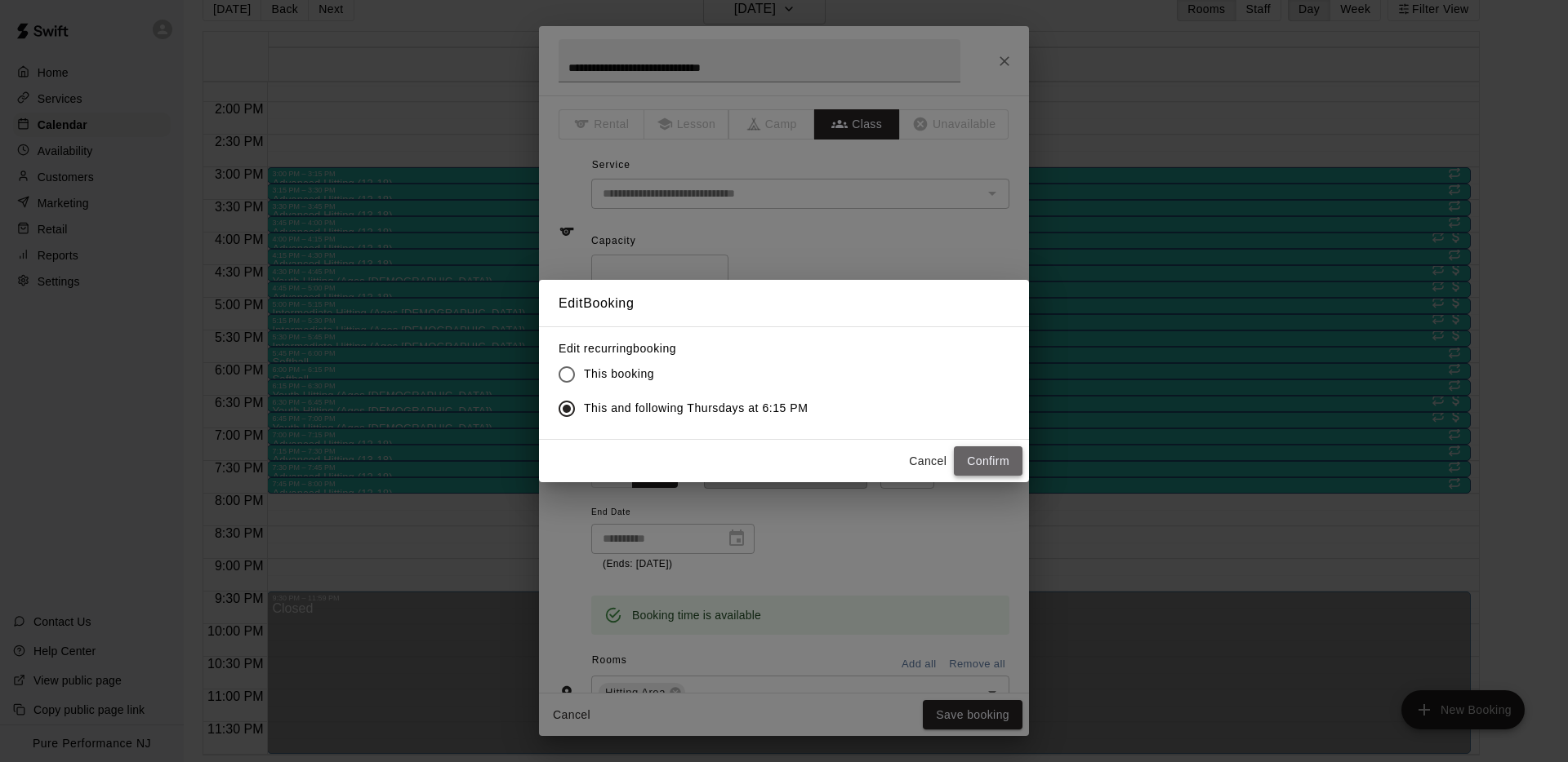
click at [978, 459] on button "Confirm" at bounding box center [988, 461] width 69 height 30
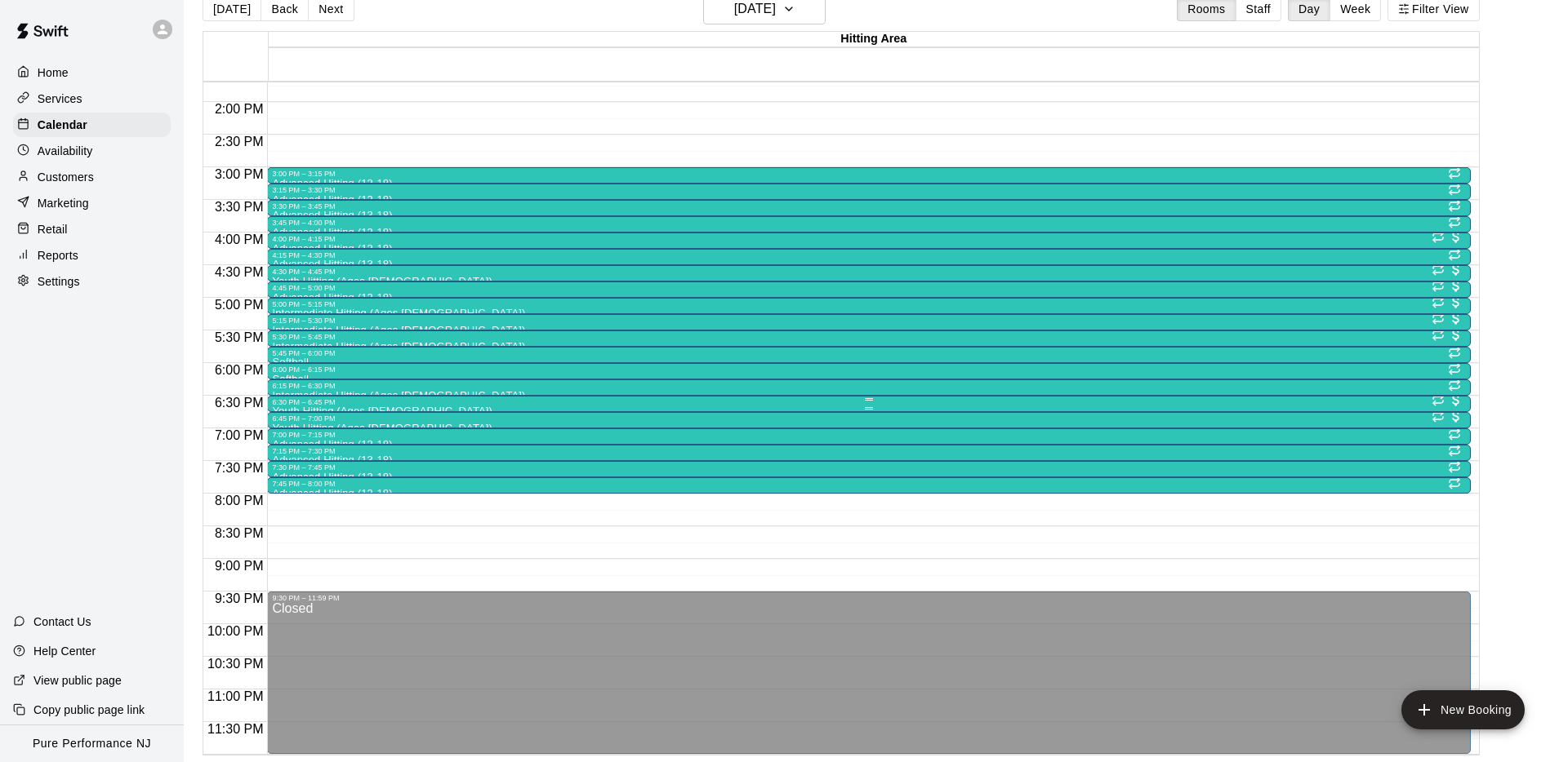
click at [311, 401] on div "6:30 PM – 6:45 PM" at bounding box center [868, 402] width 1193 height 8
click at [294, 410] on icon "edit" at bounding box center [289, 415] width 15 height 15
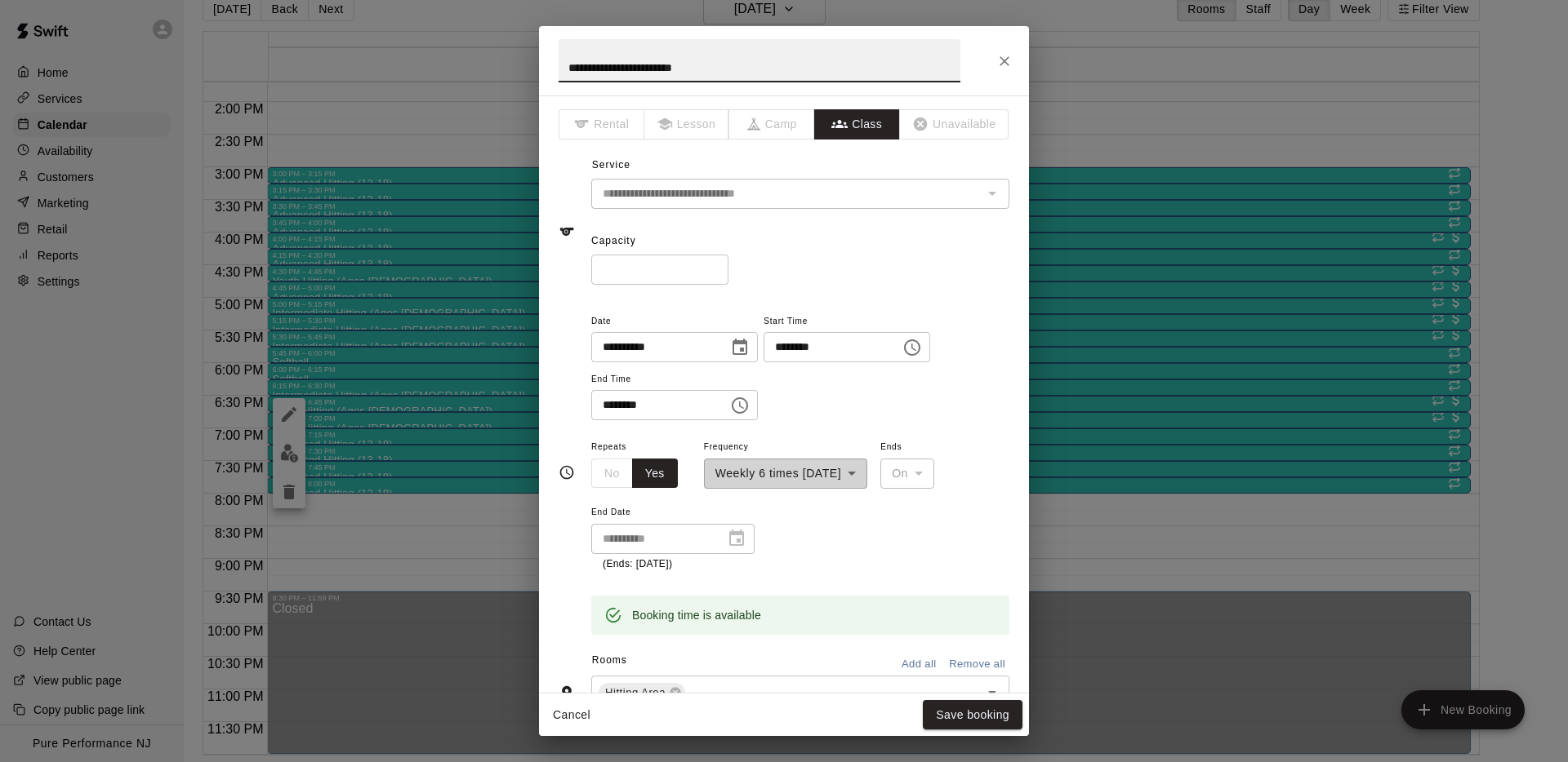
click at [700, 71] on input "**********" at bounding box center [759, 60] width 401 height 43
type input "**********"
click at [990, 710] on button "Save booking" at bounding box center [972, 715] width 100 height 30
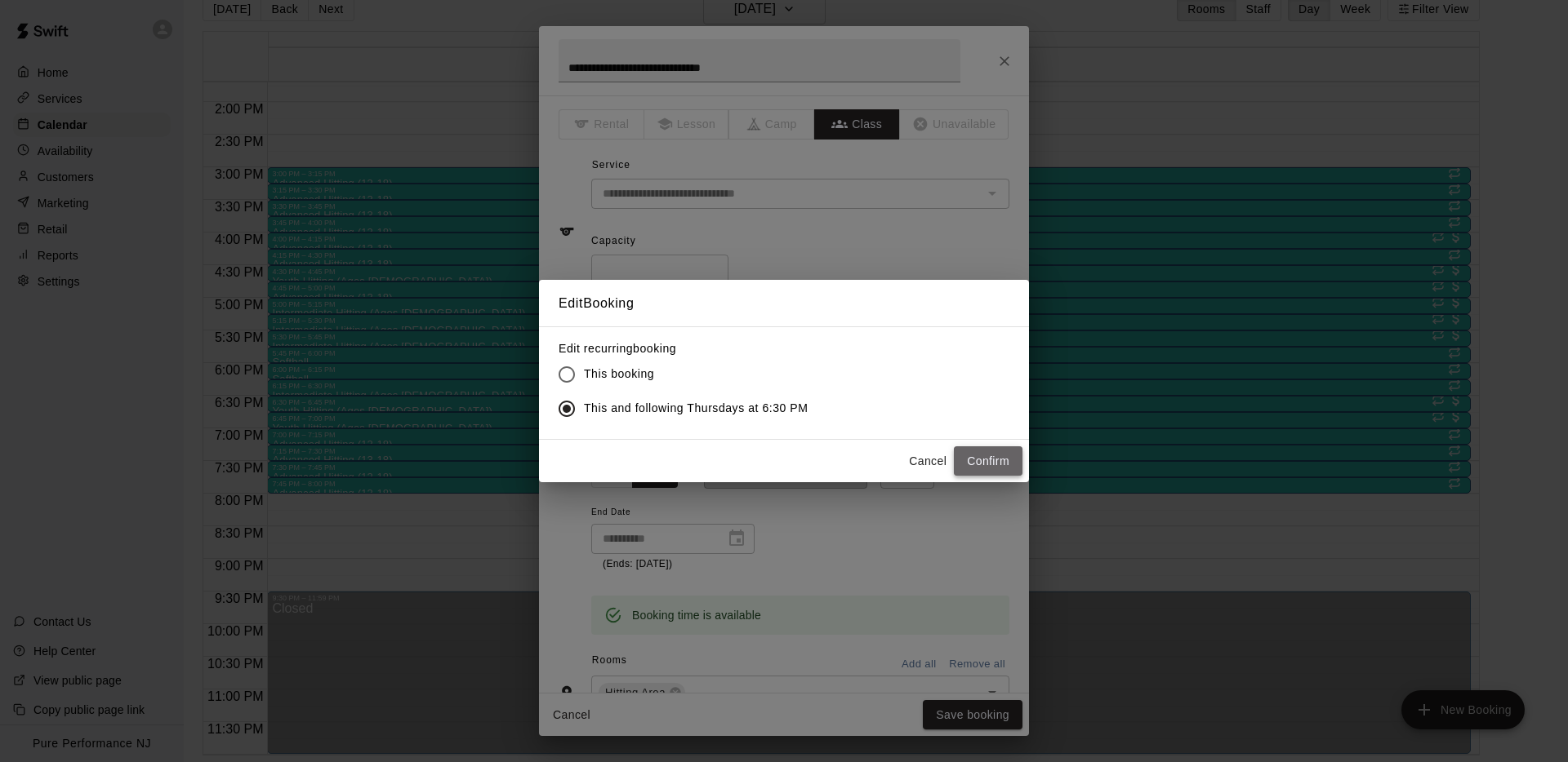
click at [989, 462] on button "Confirm" at bounding box center [988, 461] width 69 height 30
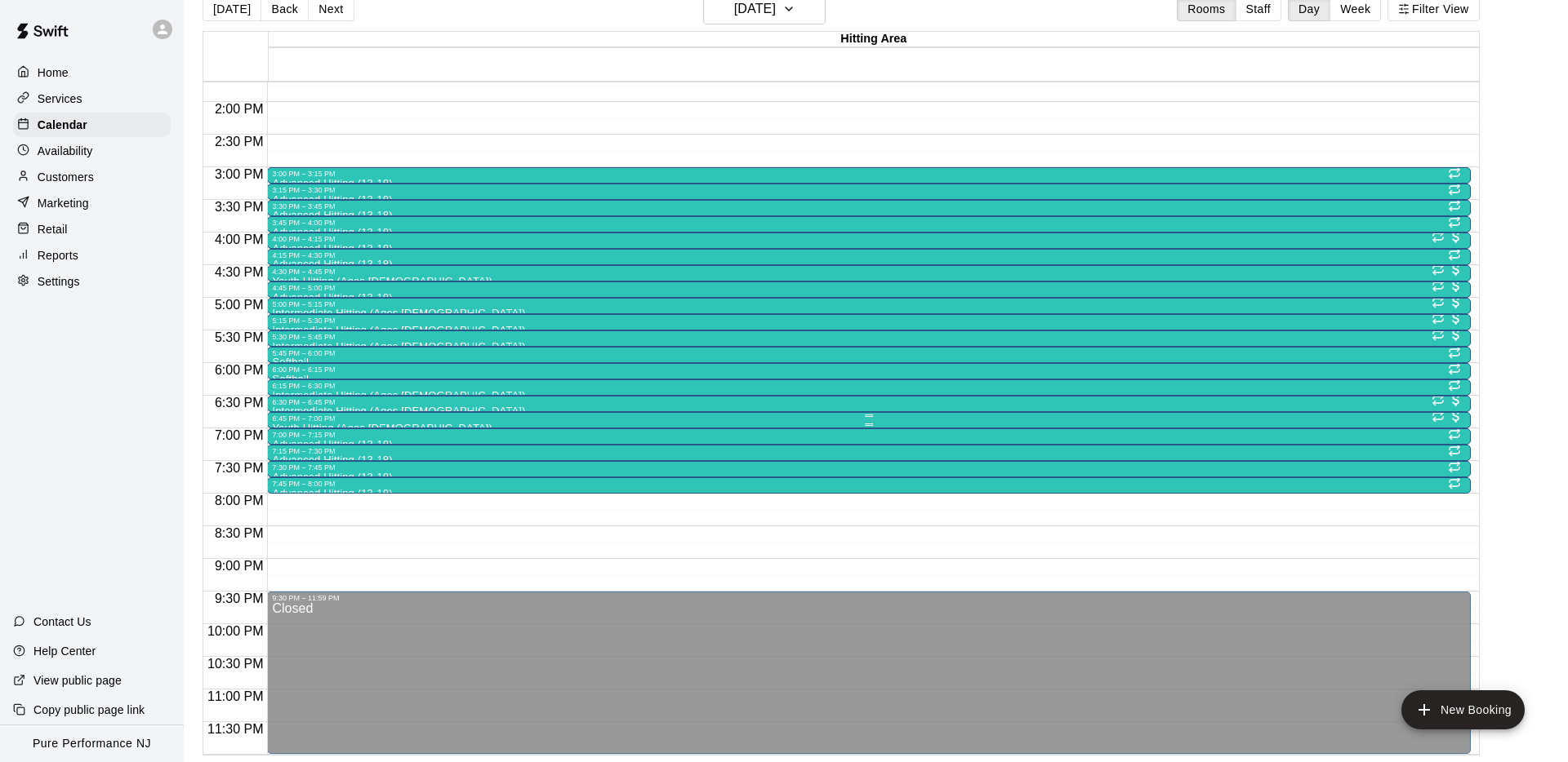
click at [299, 422] on div "6:45 PM – 7:00 PM" at bounding box center [868, 418] width 1193 height 8
click at [290, 421] on icon "edit" at bounding box center [289, 430] width 19 height 19
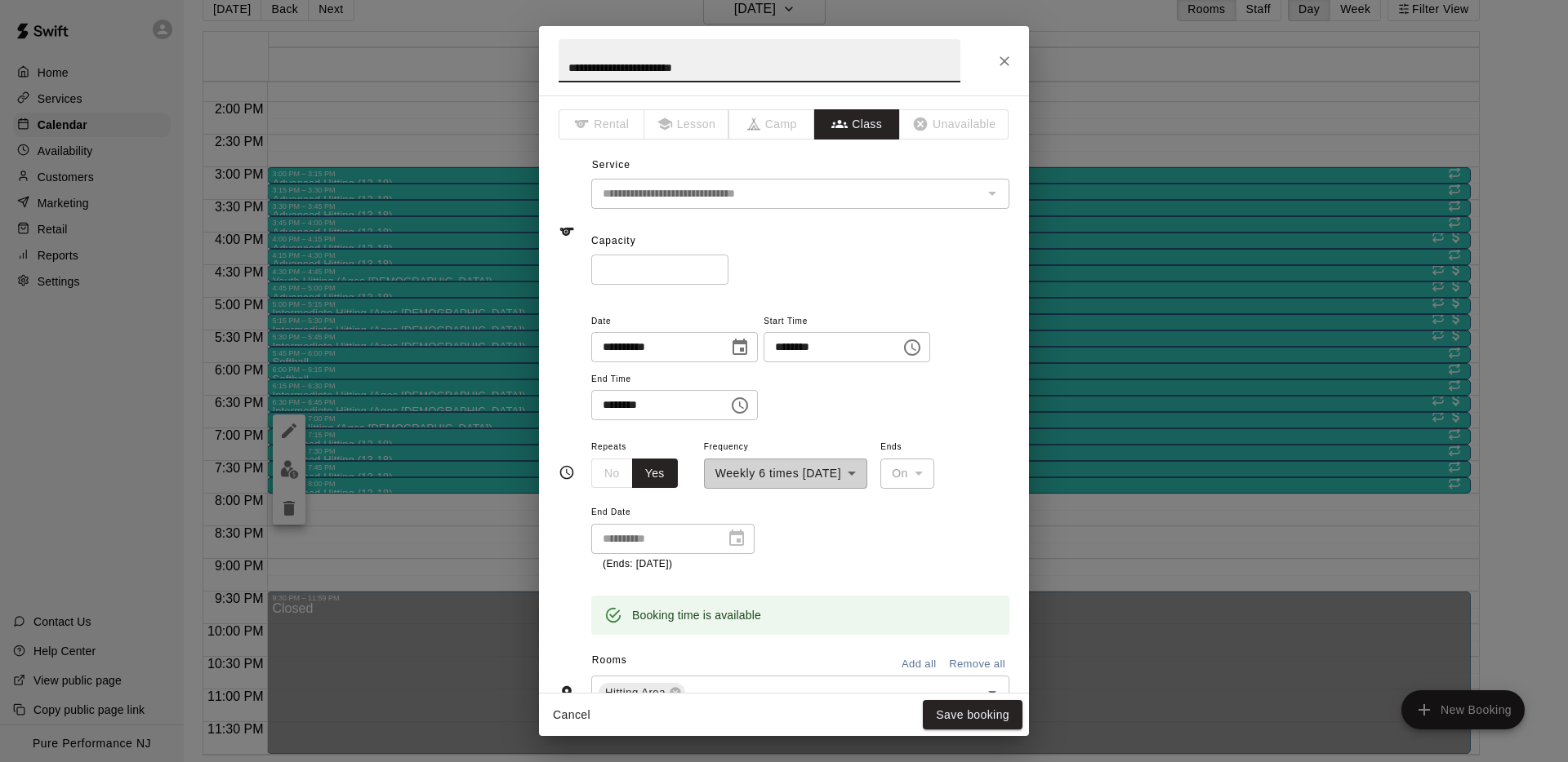
click at [661, 68] on input "**********" at bounding box center [759, 60] width 401 height 43
type input "**********"
click at [950, 716] on button "Save booking" at bounding box center [972, 715] width 100 height 30
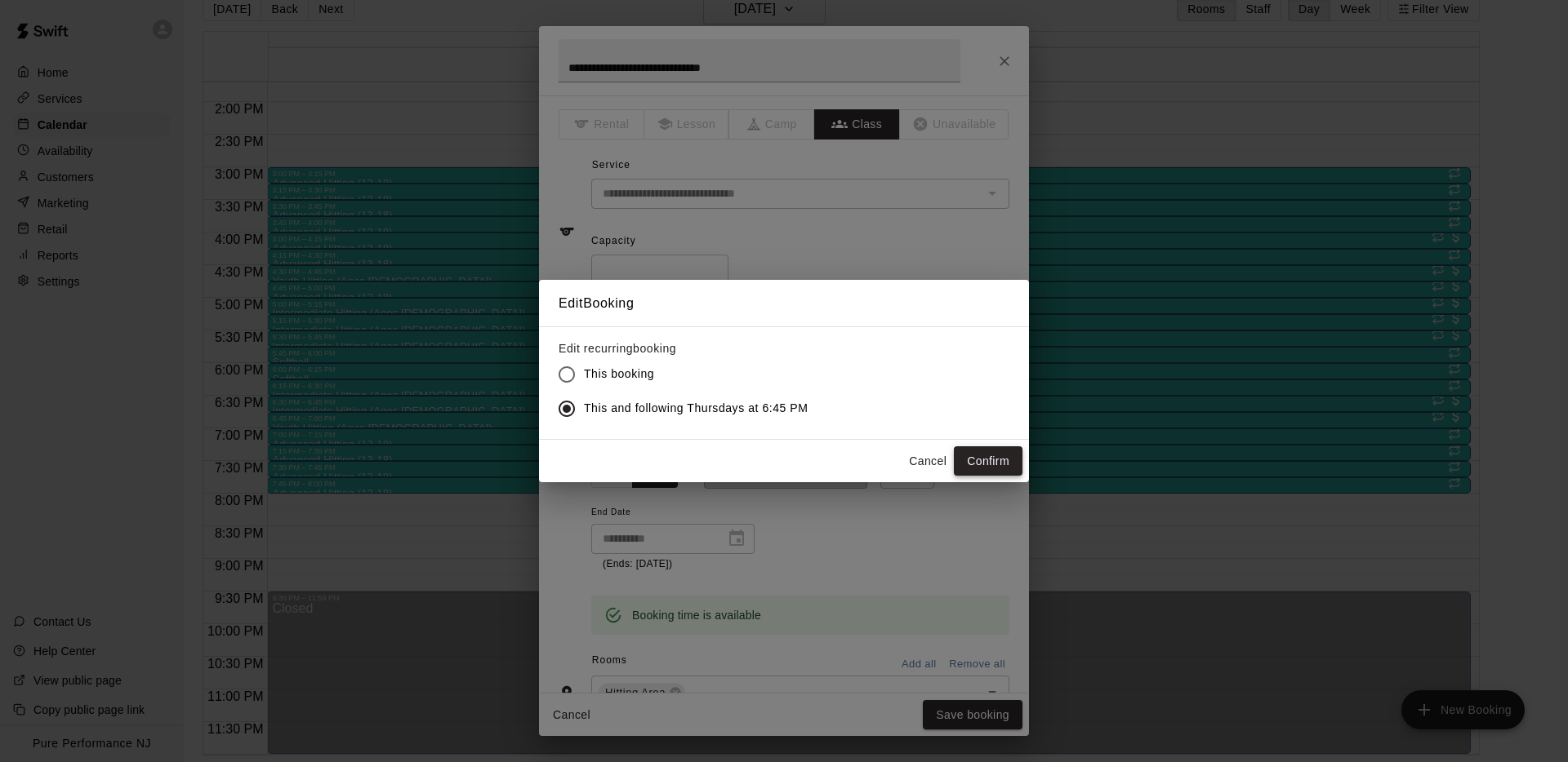
click at [1002, 466] on button "Confirm" at bounding box center [988, 461] width 69 height 30
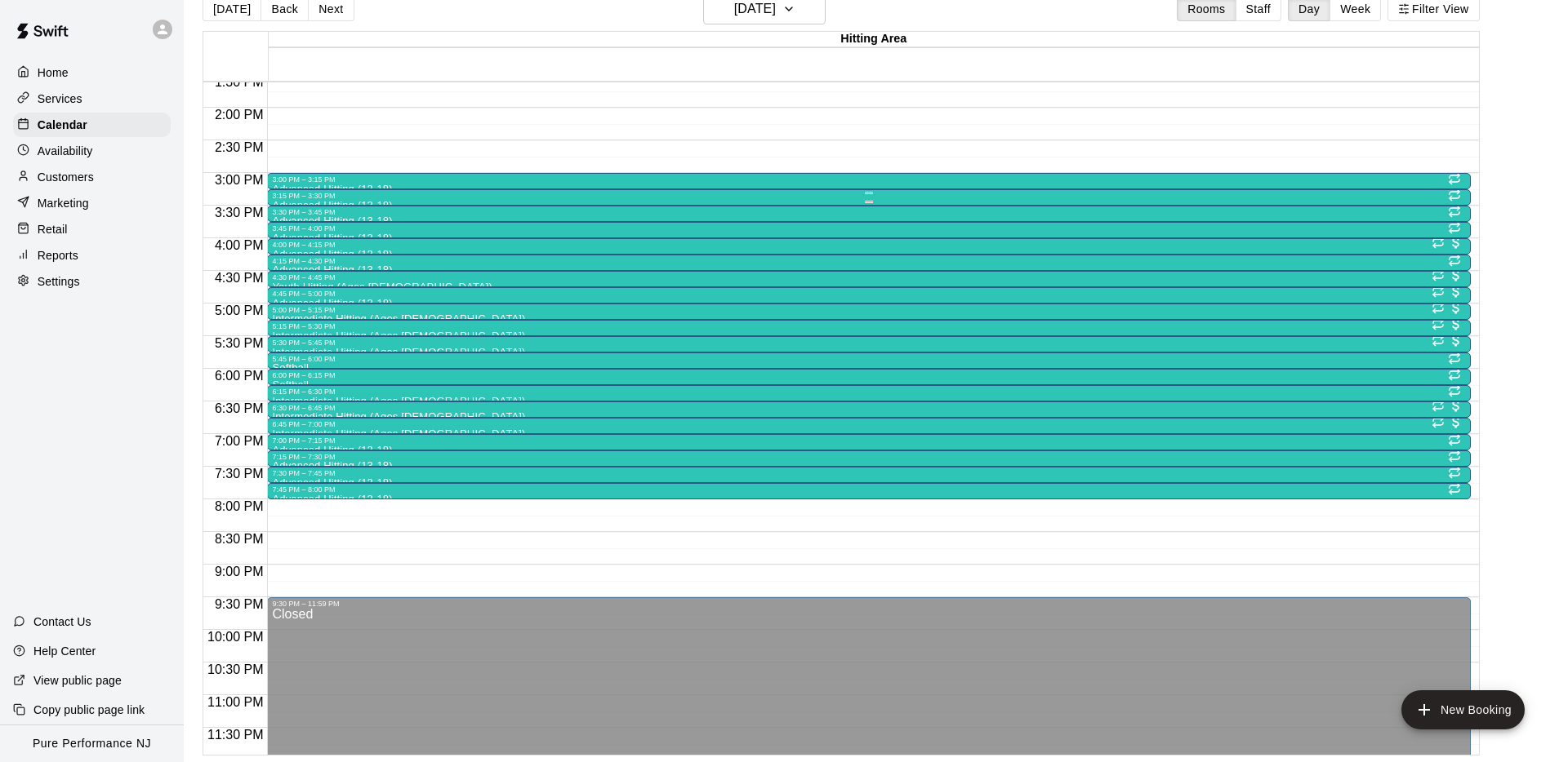
scroll to position [839, 0]
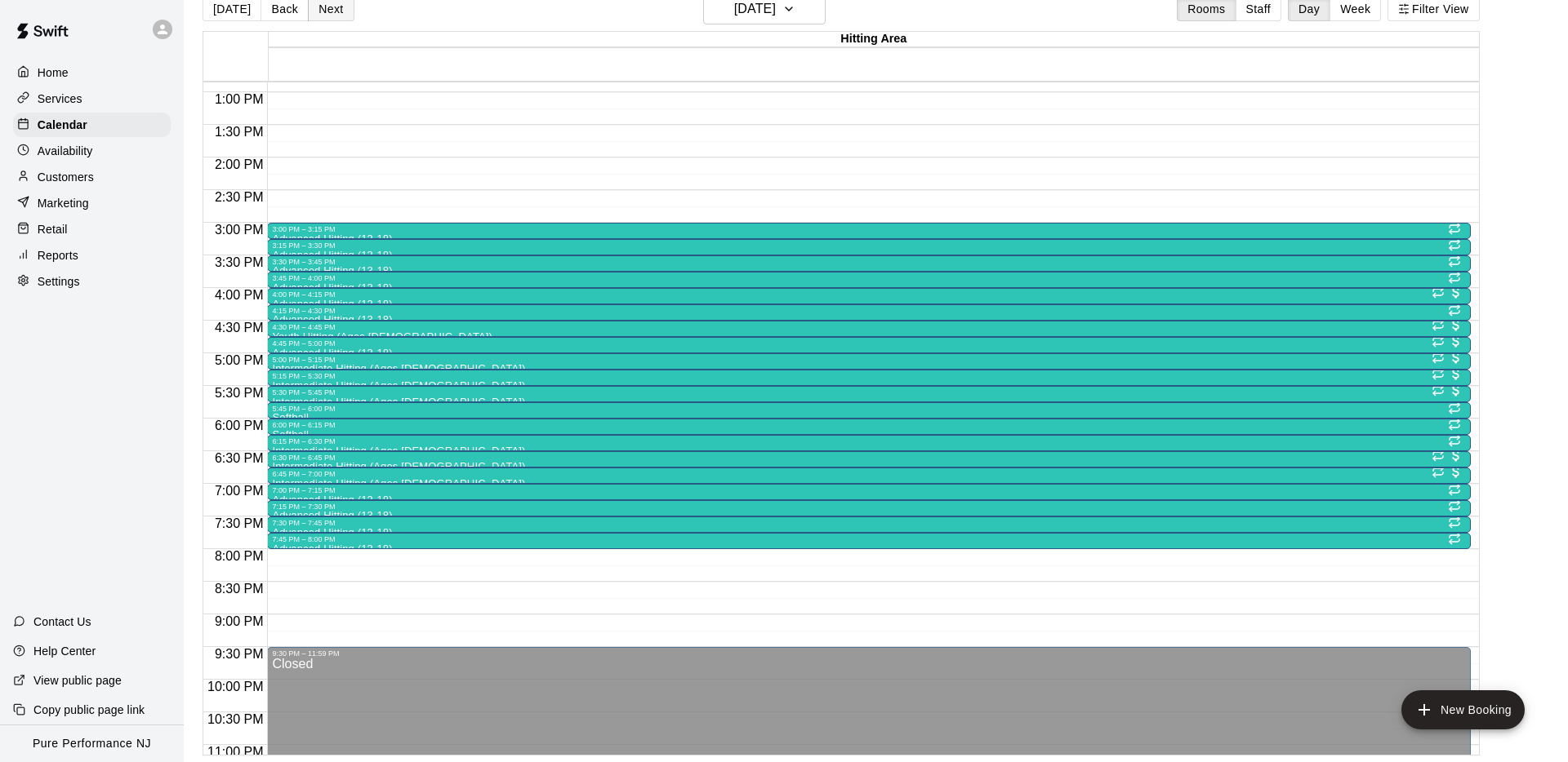
click at [321, 12] on button "Next" at bounding box center [331, 9] width 46 height 25
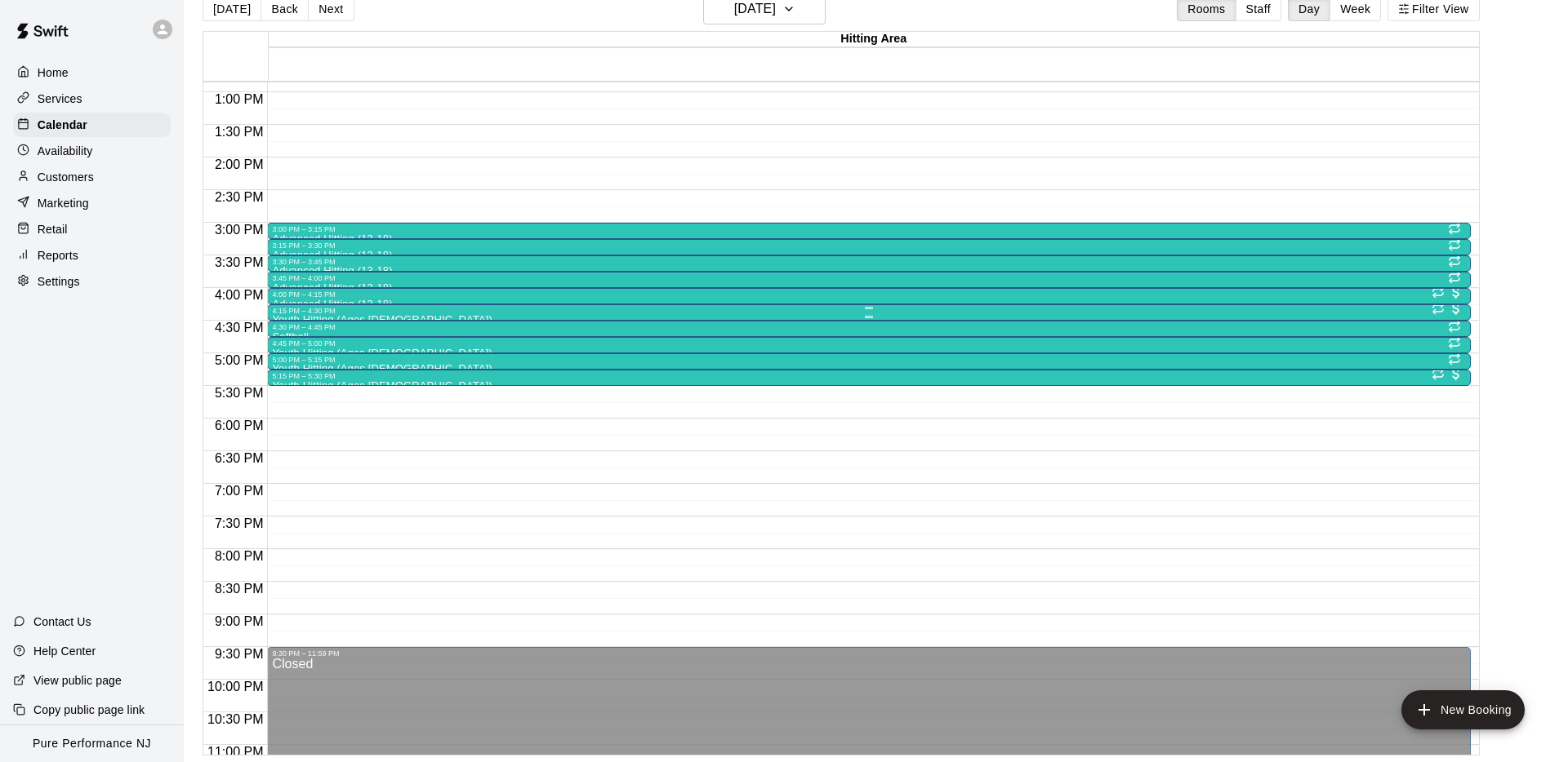
click at [290, 311] on div "4:15 PM – 4:30 PM" at bounding box center [868, 310] width 1193 height 8
click at [281, 325] on icon "edit" at bounding box center [289, 323] width 19 height 19
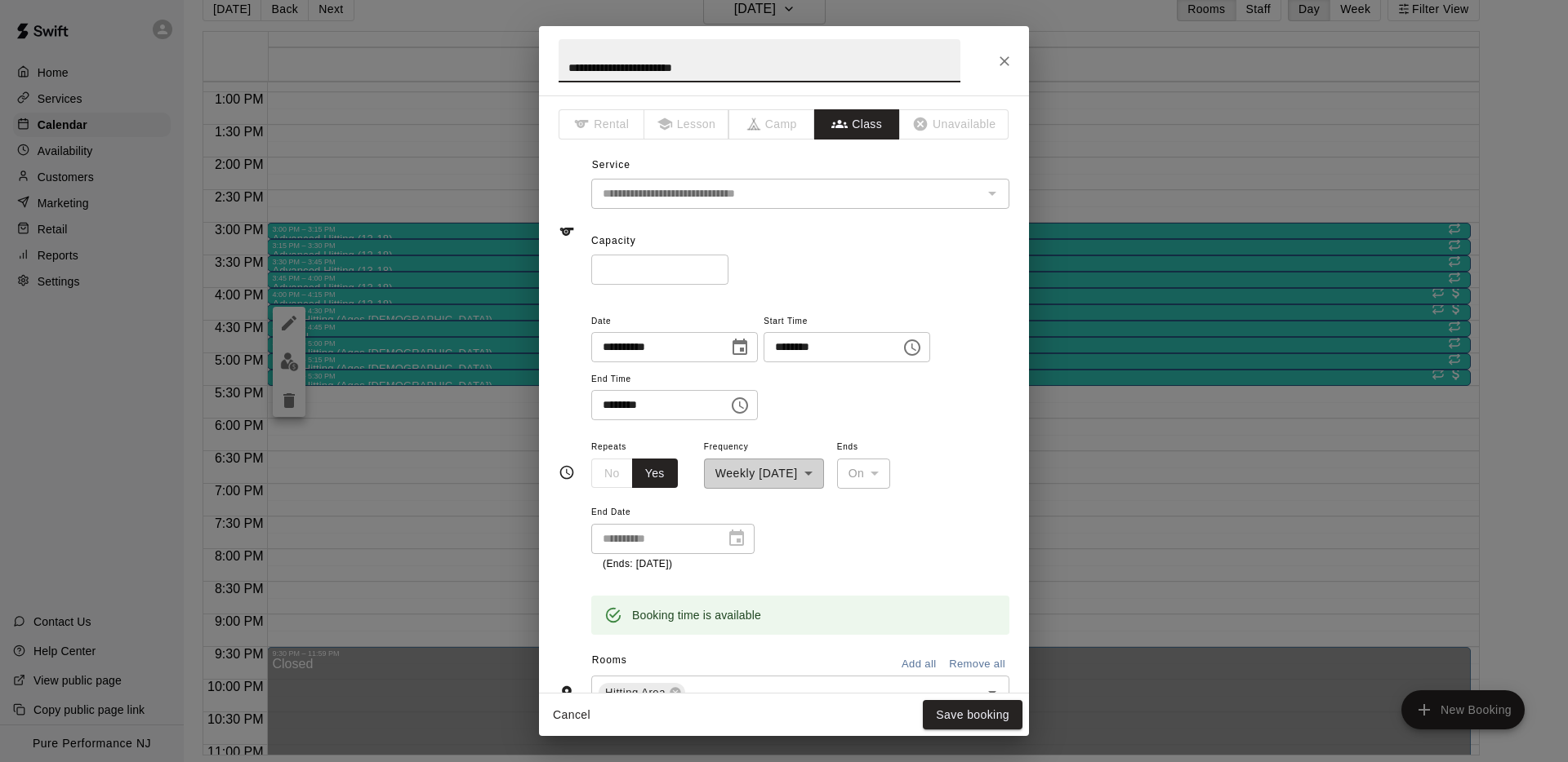
click at [637, 64] on input "**********" at bounding box center [759, 60] width 401 height 43
type input "**********"
click at [954, 706] on button "Save booking" at bounding box center [972, 715] width 100 height 30
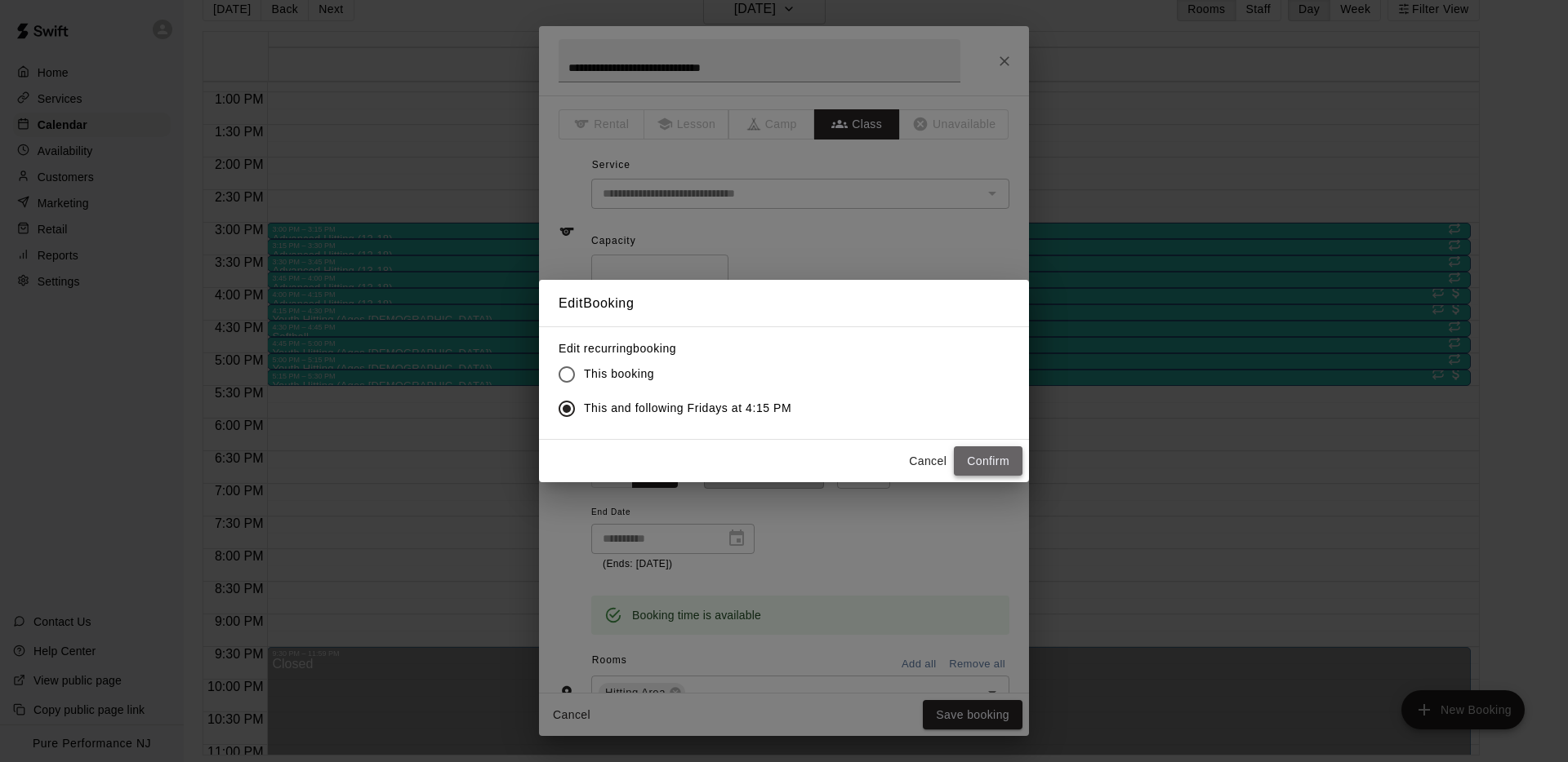
click at [990, 465] on button "Confirm" at bounding box center [988, 461] width 69 height 30
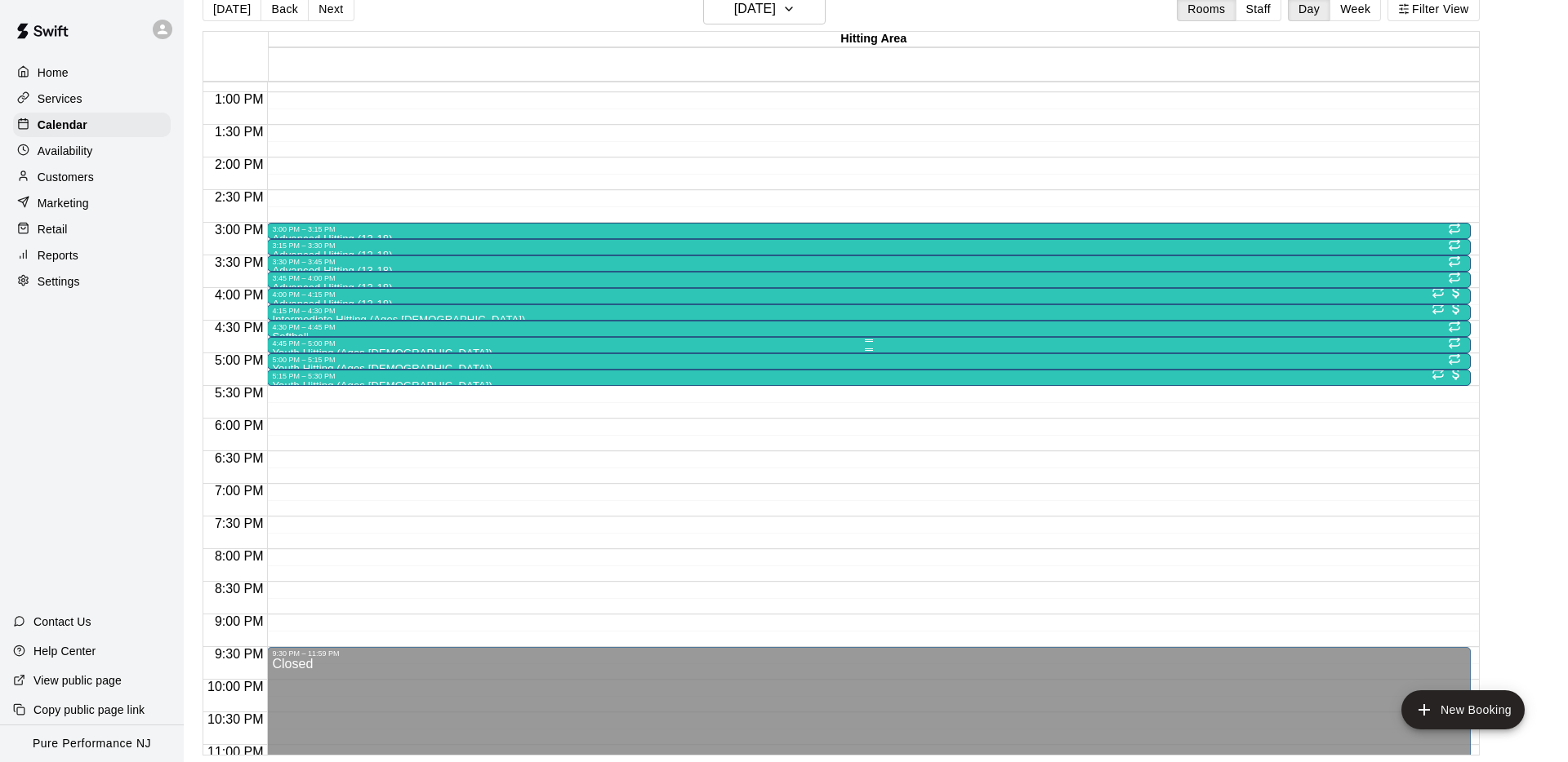
click at [303, 348] on div at bounding box center [868, 349] width 1193 height 3
click at [289, 352] on button "edit" at bounding box center [289, 364] width 33 height 33
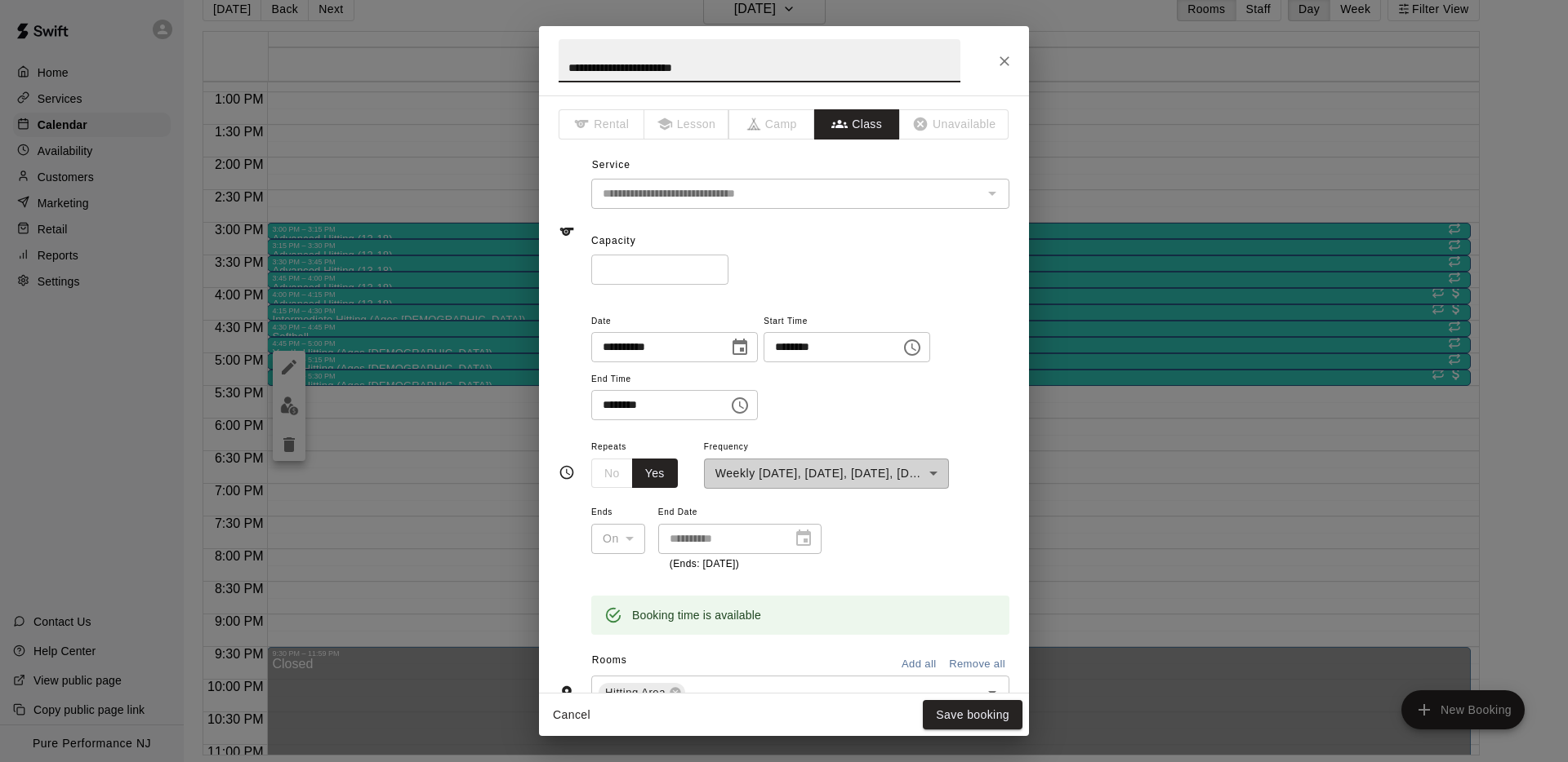
click at [642, 74] on input "**********" at bounding box center [759, 60] width 401 height 43
click at [642, 73] on input "**********" at bounding box center [759, 60] width 401 height 43
type input "**********"
click at [946, 715] on button "Save booking" at bounding box center [972, 715] width 100 height 30
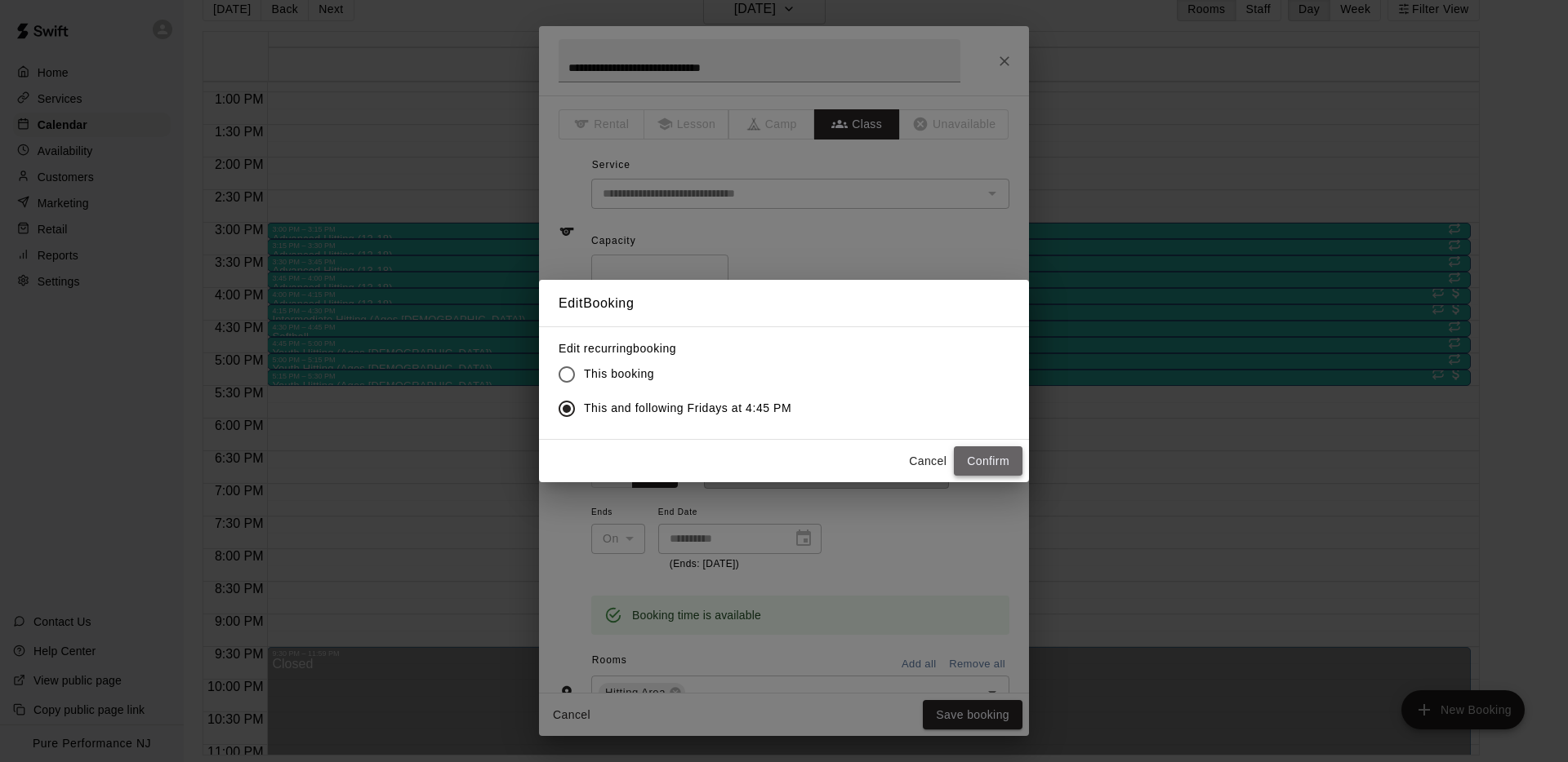
click at [1009, 452] on button "Confirm" at bounding box center [988, 461] width 69 height 30
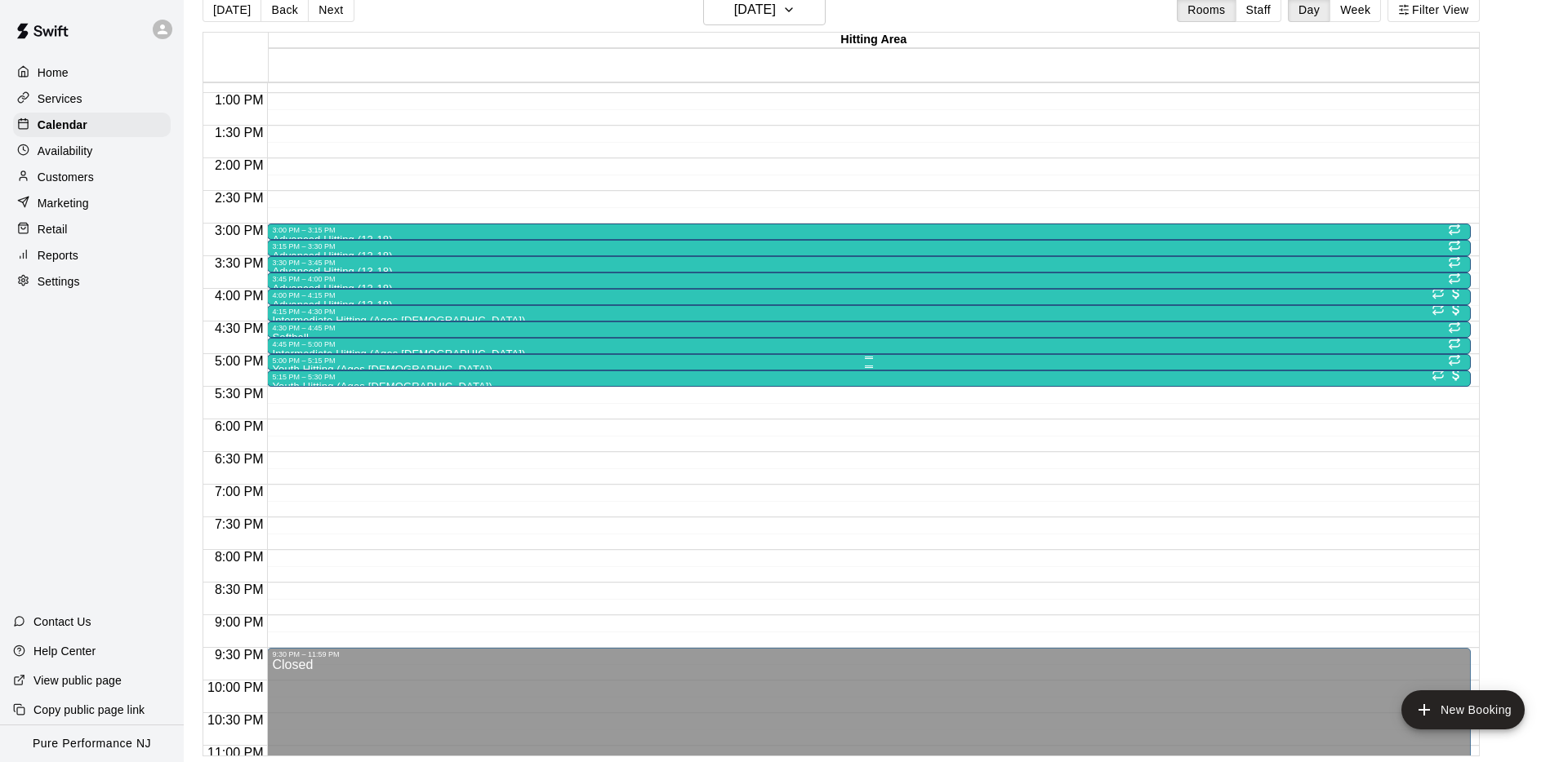
scroll to position [25, 0]
click at [291, 364] on div "5:00 PM – 5:15 PM" at bounding box center [868, 361] width 1193 height 8
click at [290, 371] on icon "edit" at bounding box center [289, 373] width 15 height 15
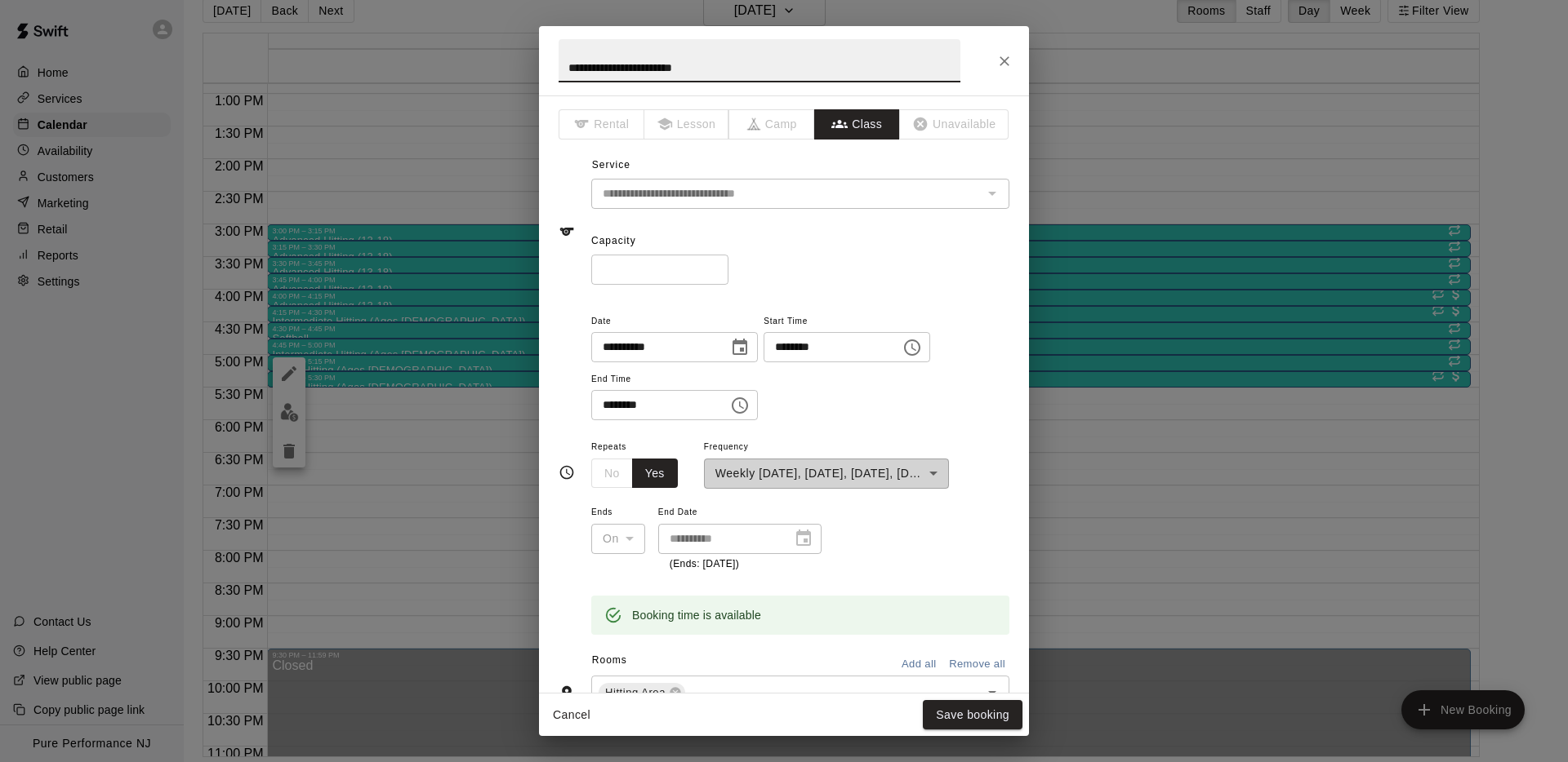
click at [702, 72] on input "**********" at bounding box center [759, 60] width 401 height 43
type input "**********"
click at [948, 712] on button "Save booking" at bounding box center [972, 715] width 100 height 30
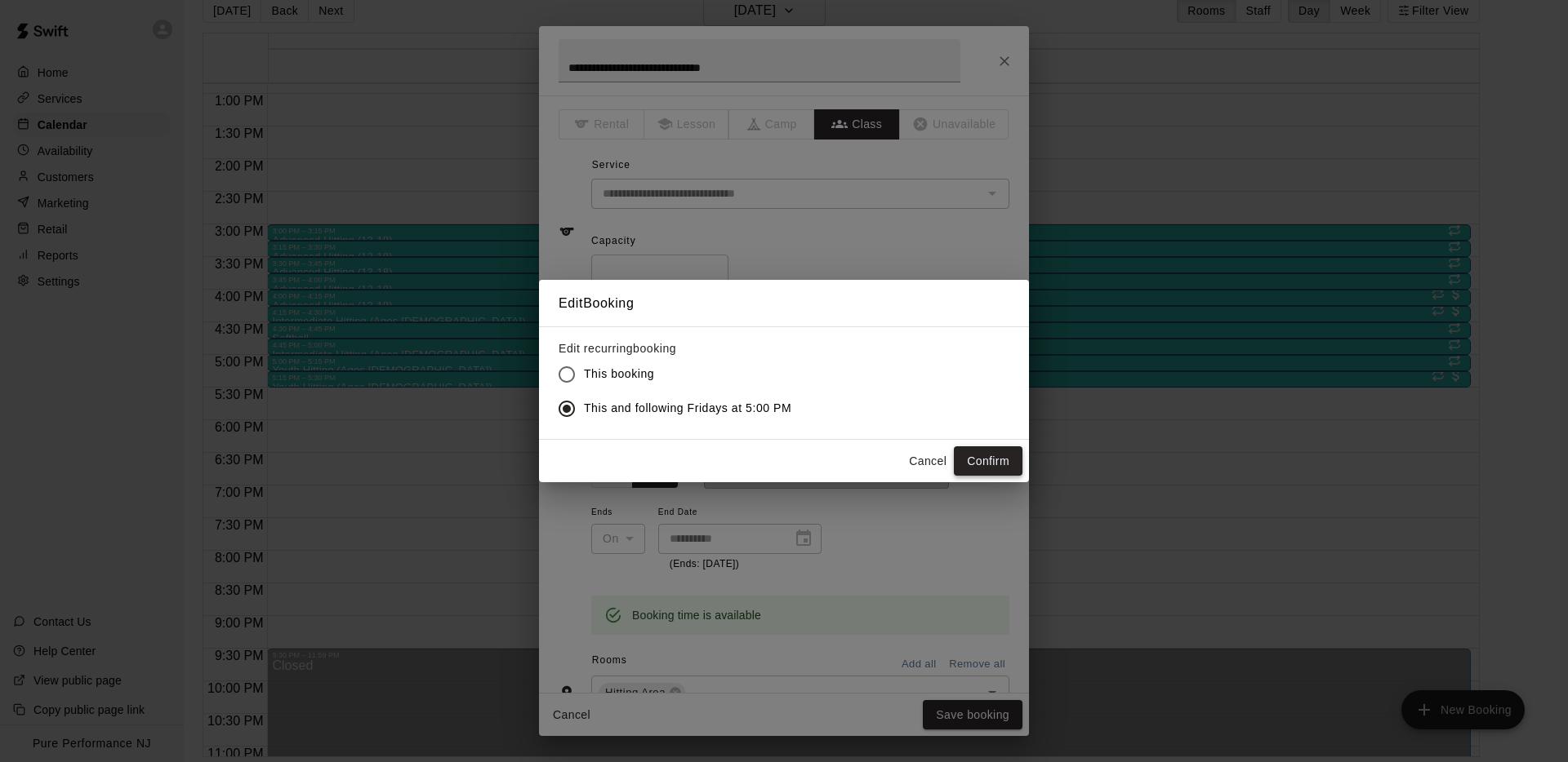
click at [972, 465] on button "Confirm" at bounding box center [988, 461] width 69 height 30
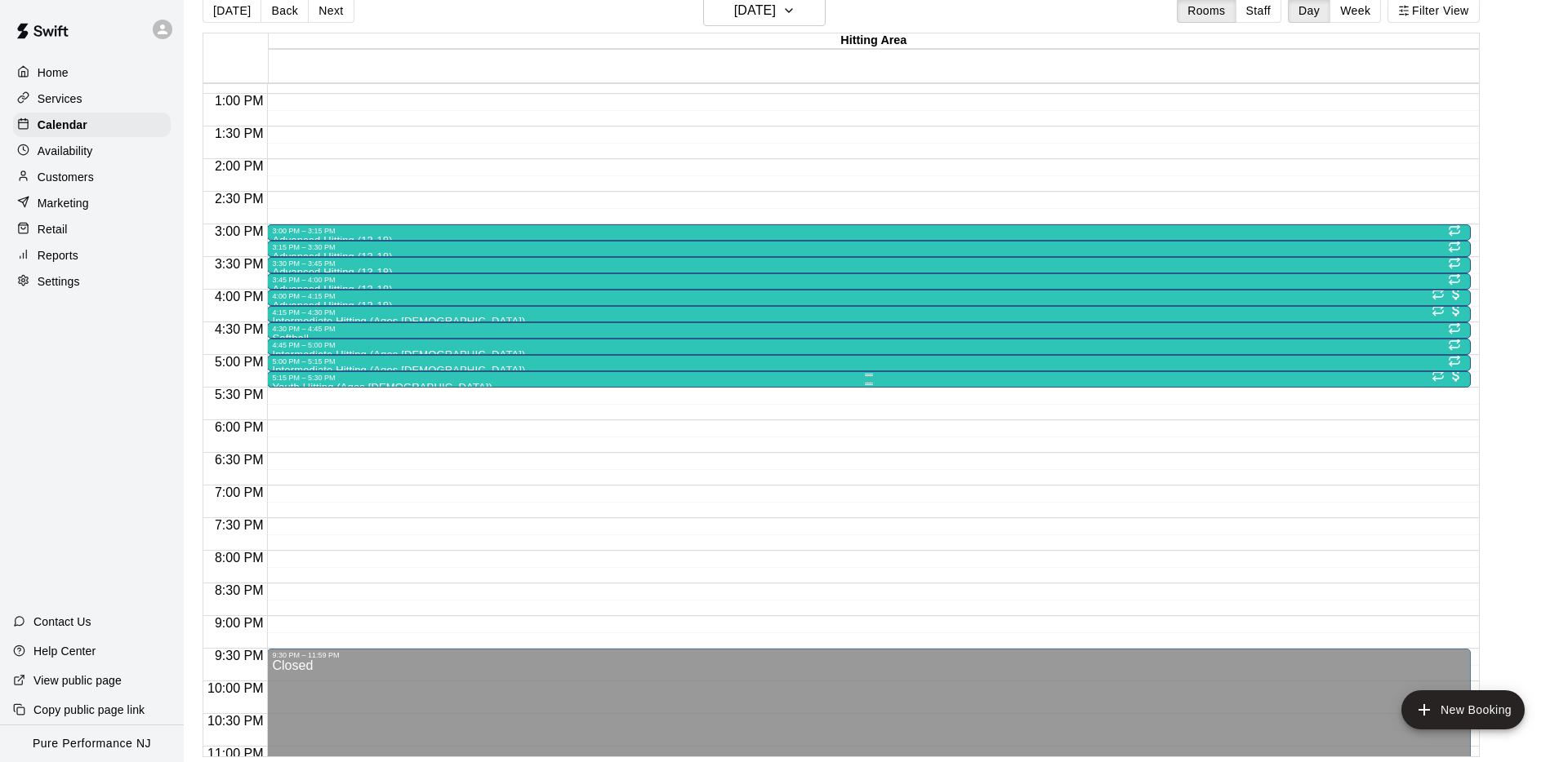
click at [325, 388] on p "Youth Hitting (Ages [DEMOGRAPHIC_DATA])" at bounding box center [382, 388] width 221 height 0
click at [289, 400] on icon "edit" at bounding box center [289, 405] width 19 height 19
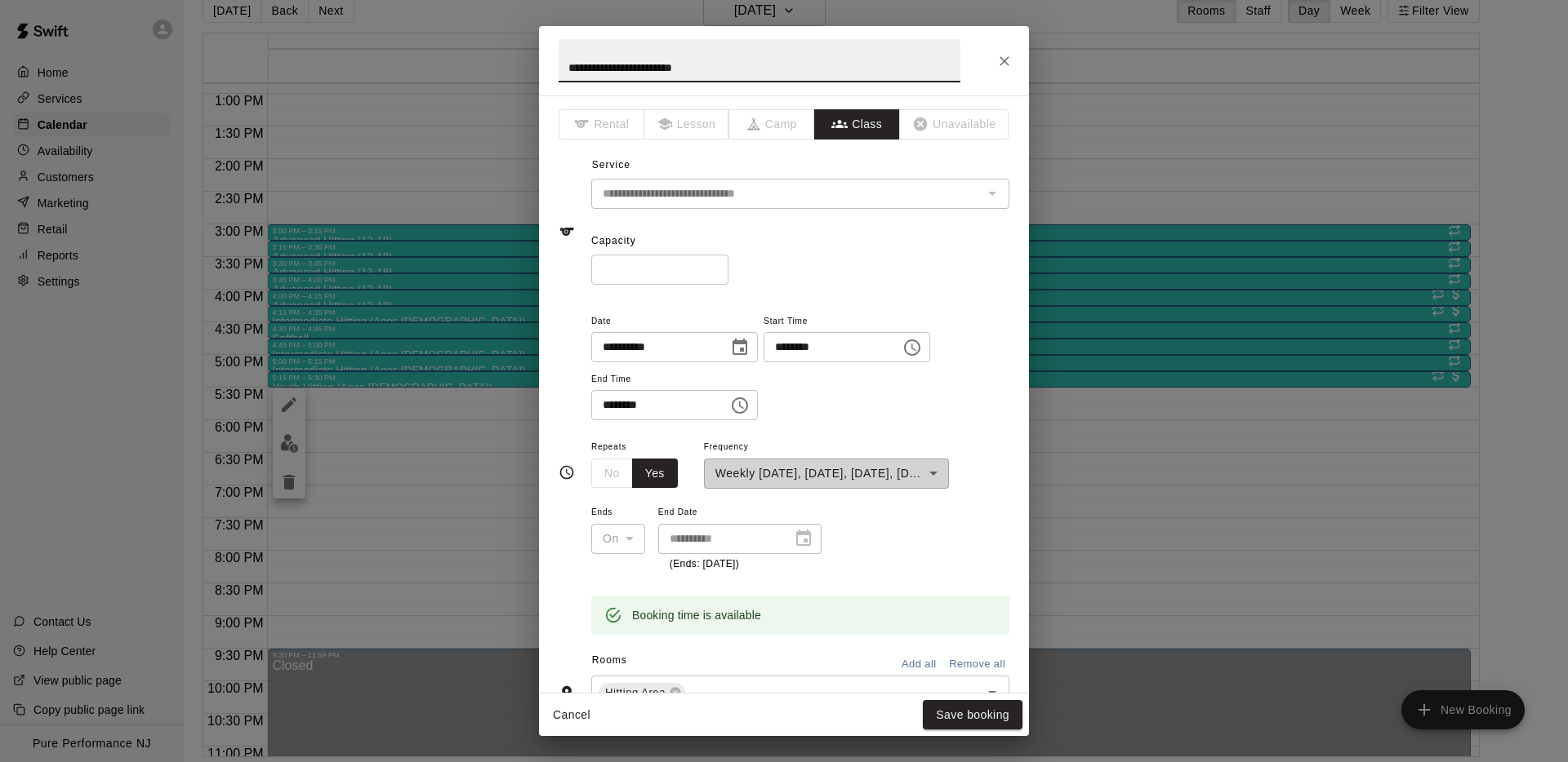
click at [689, 88] on h2 "**********" at bounding box center [760, 61] width 441 height 70
click at [692, 66] on input "**********" at bounding box center [759, 60] width 401 height 43
paste input "*******"
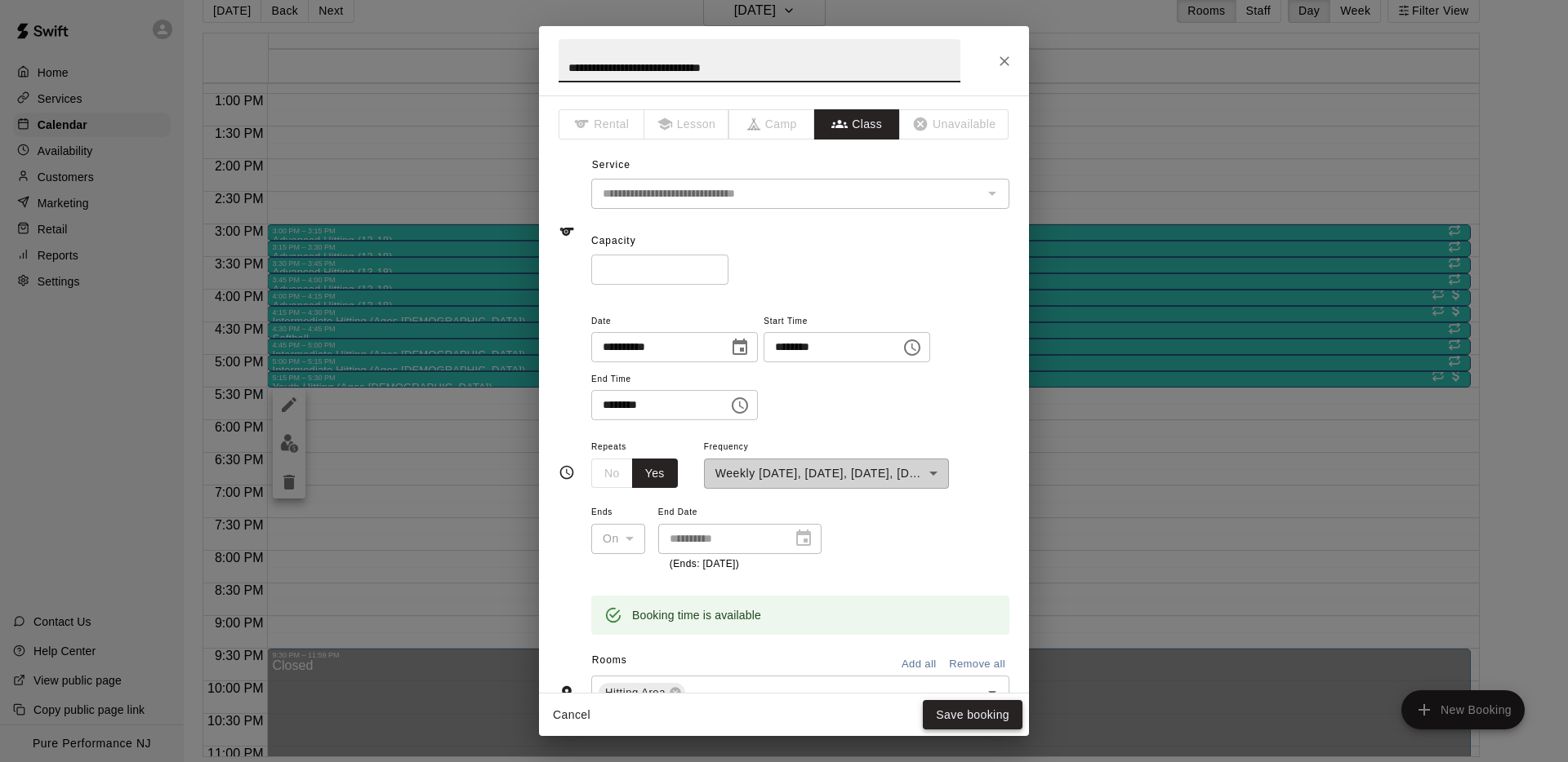
type input "**********"
click at [949, 719] on button "Save booking" at bounding box center [972, 715] width 100 height 30
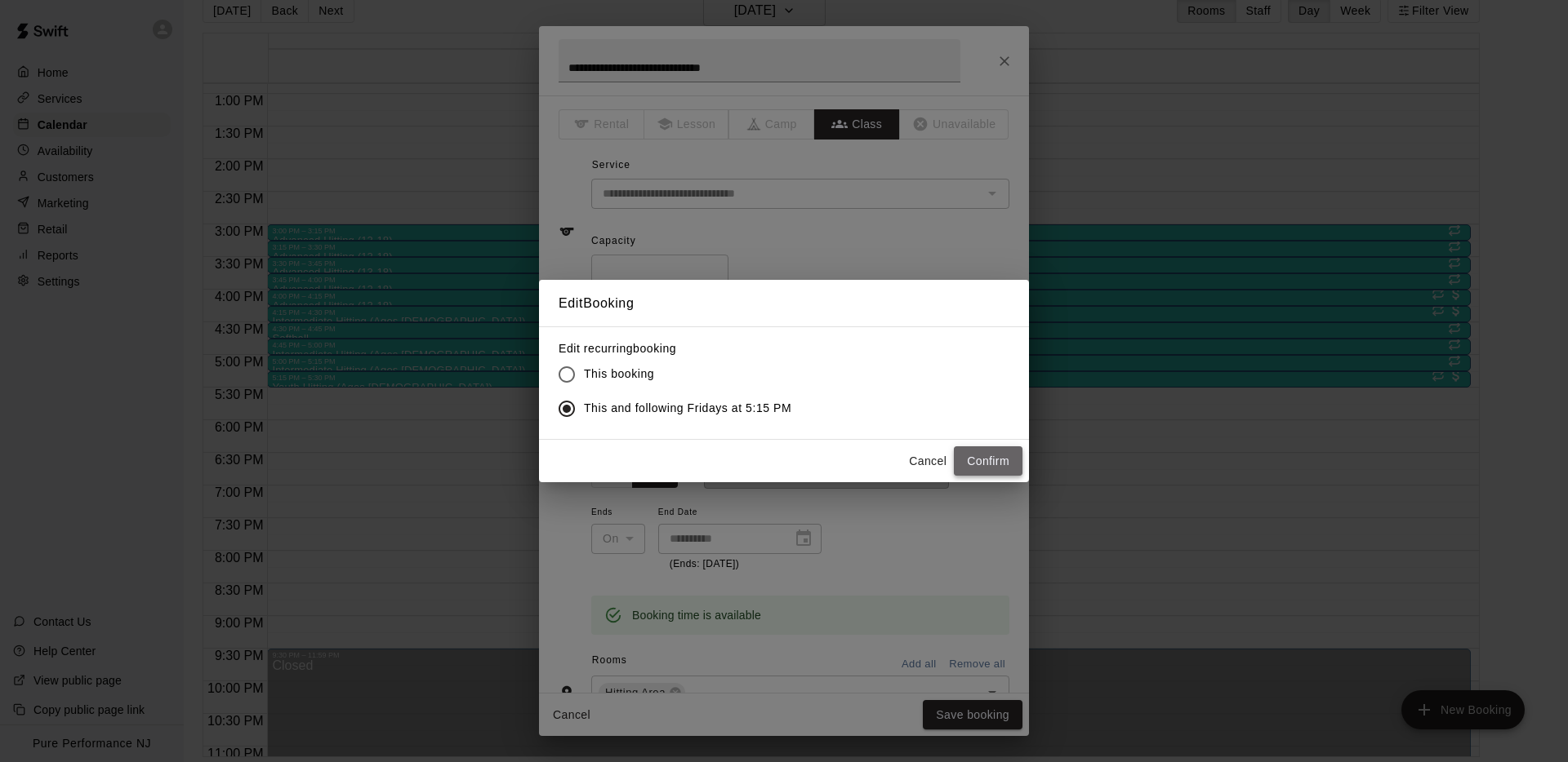
click at [984, 461] on button "Confirm" at bounding box center [988, 461] width 69 height 30
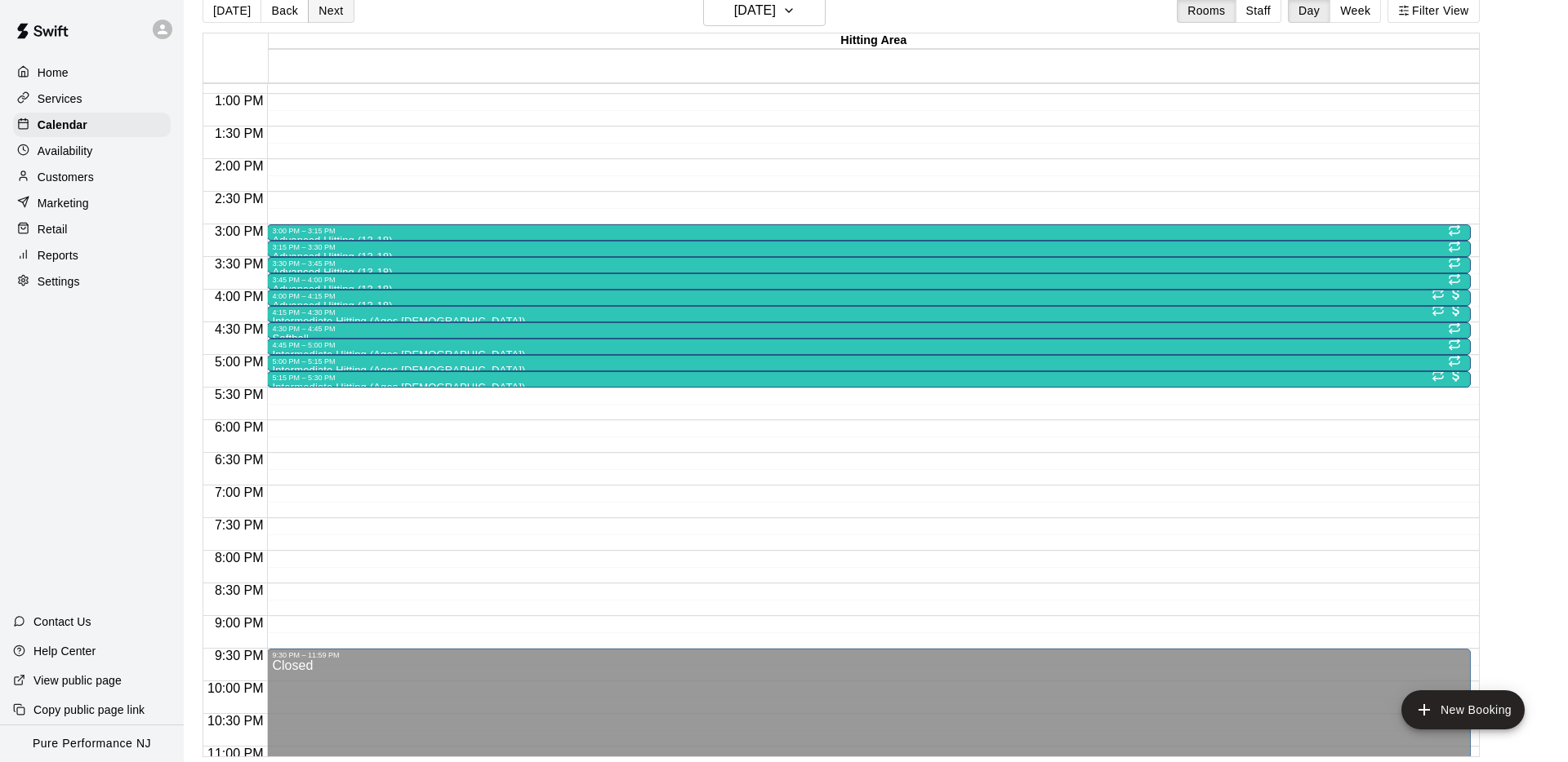
click at [319, 11] on button "Next" at bounding box center [331, 11] width 46 height 25
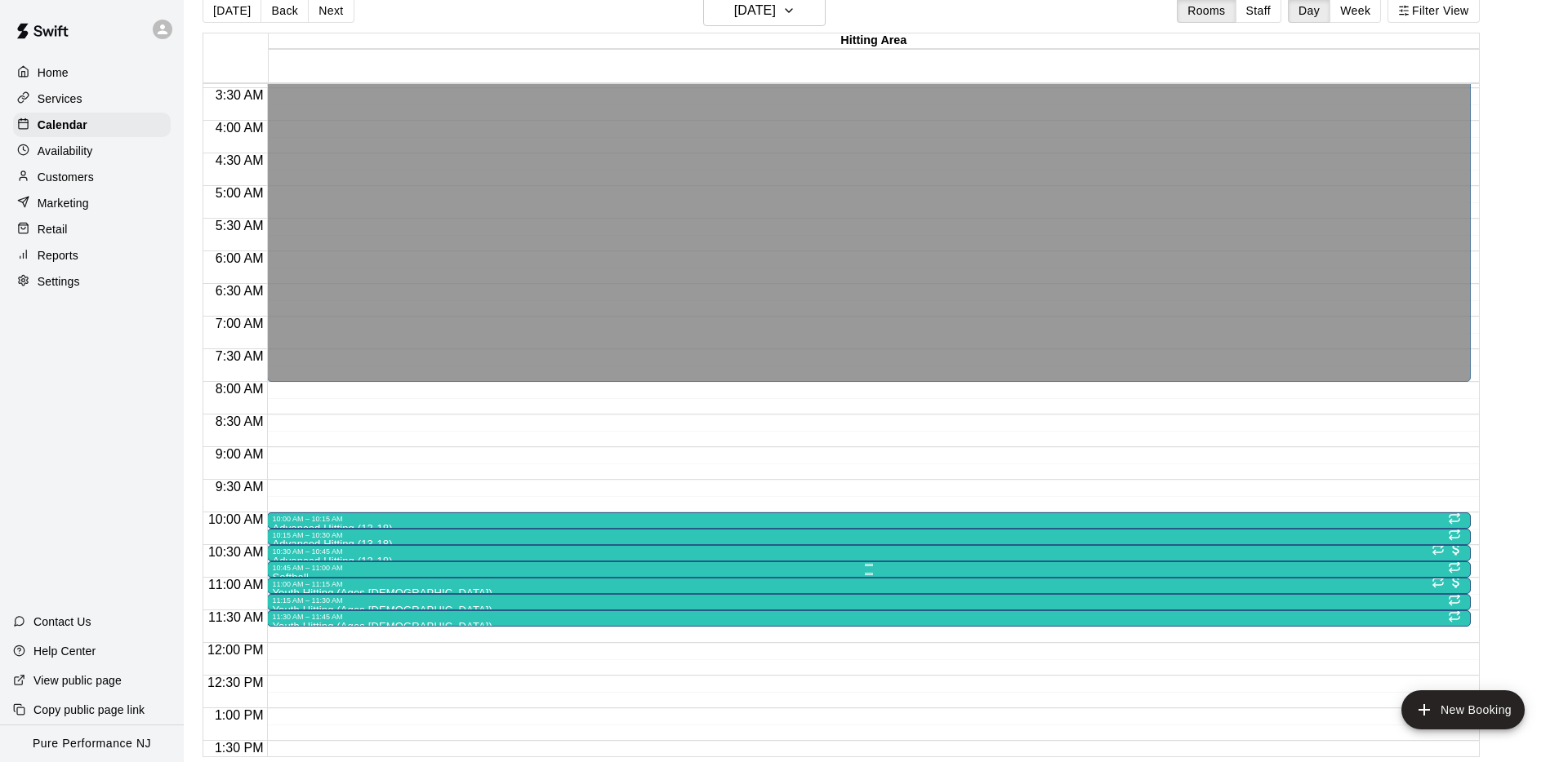
scroll to position [247, 0]
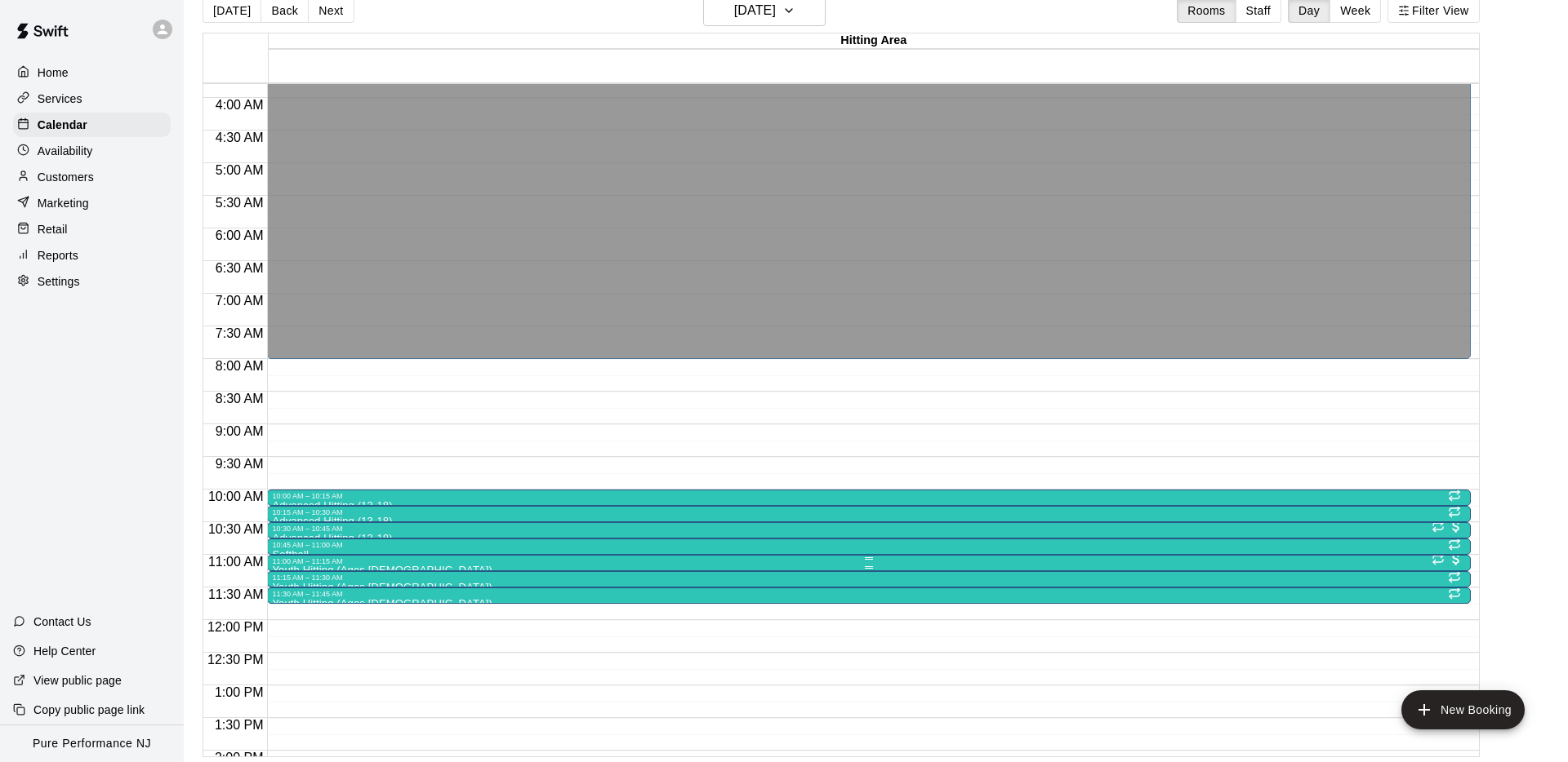
click at [290, 563] on div "11:00 AM – 11:15 AM" at bounding box center [868, 561] width 1193 height 8
click at [285, 561] on button "edit" at bounding box center [289, 573] width 33 height 33
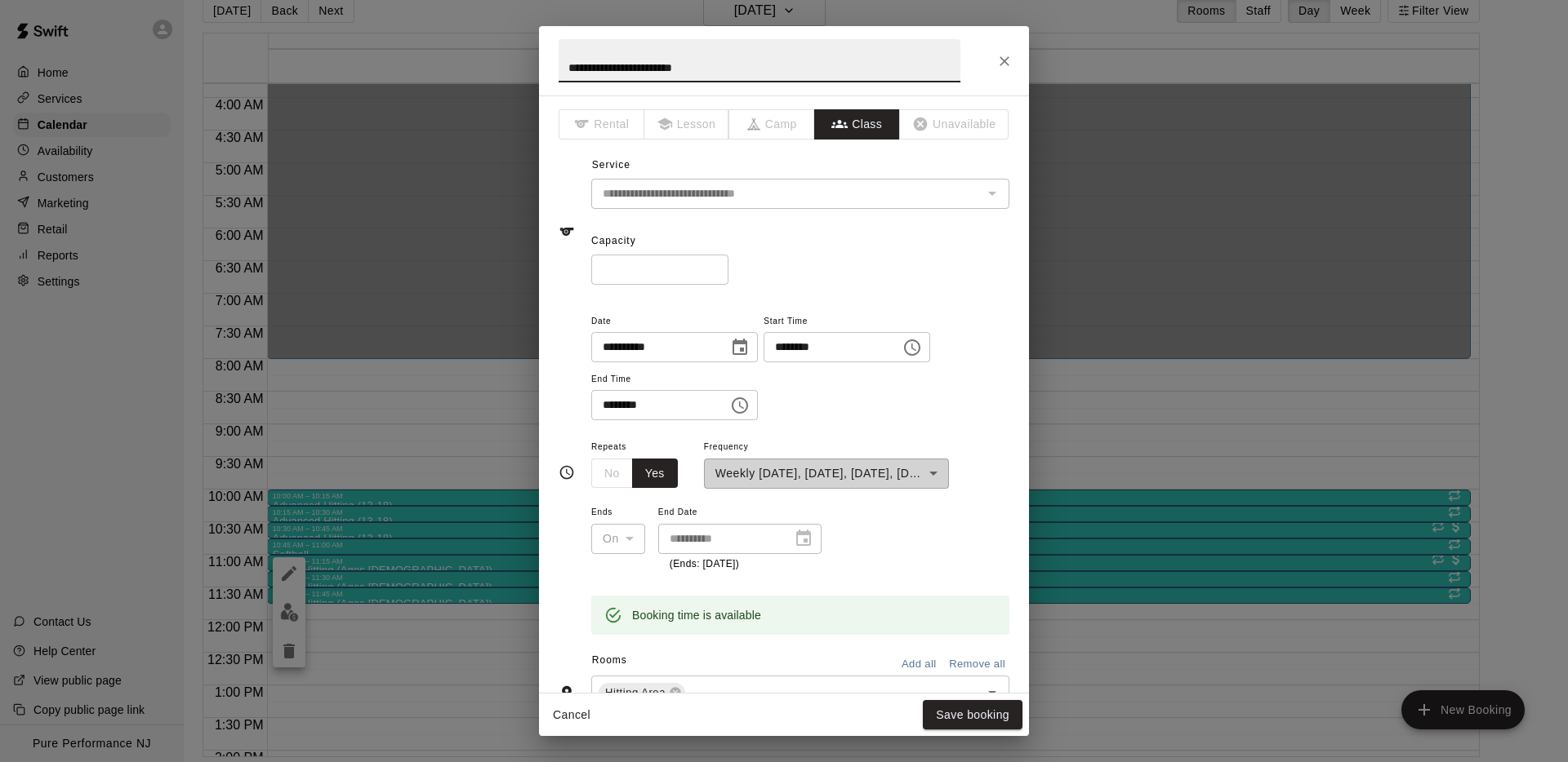
click at [632, 78] on input "**********" at bounding box center [759, 60] width 401 height 43
type input "**********"
click at [957, 716] on button "Save booking" at bounding box center [972, 715] width 100 height 30
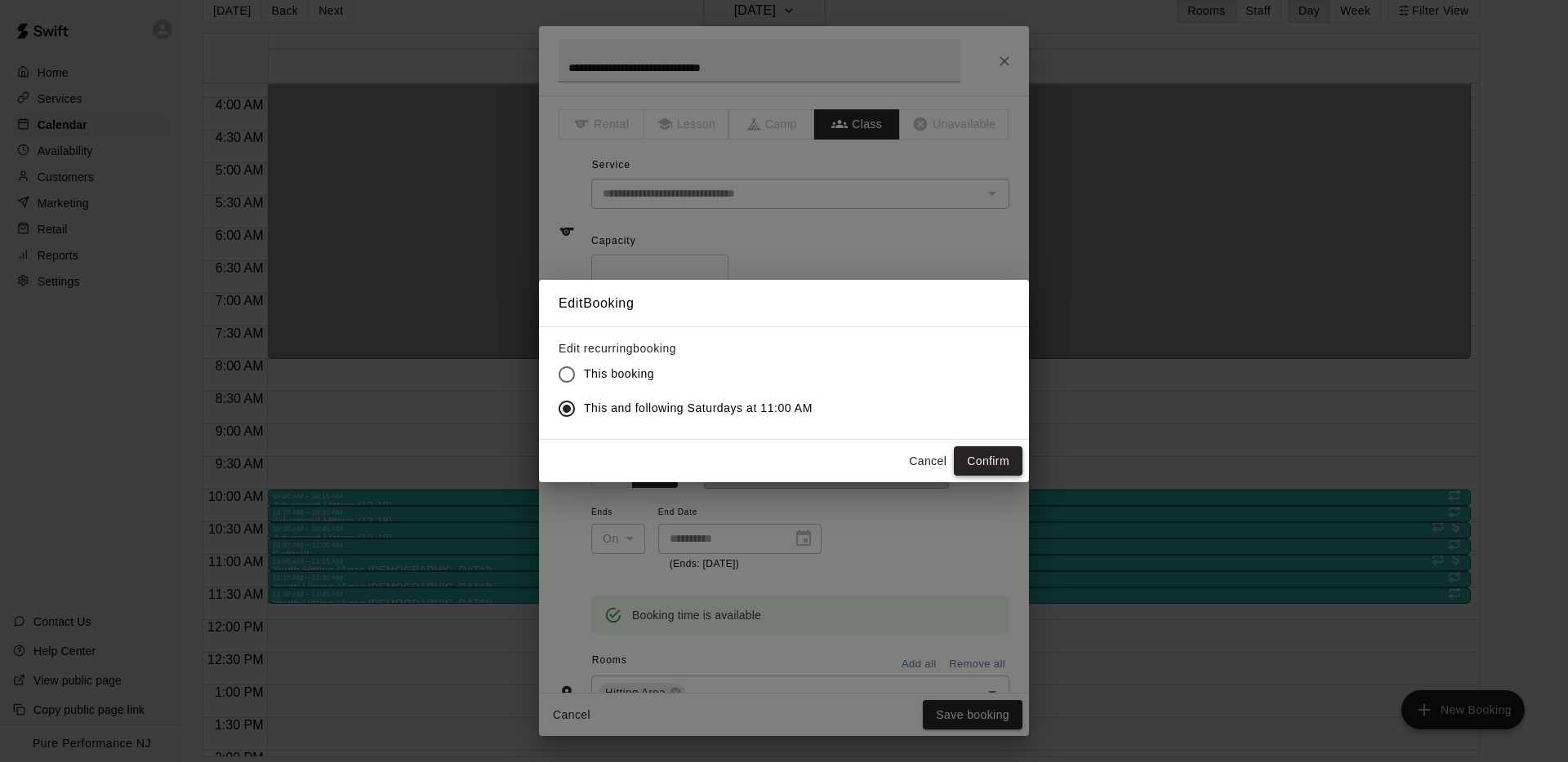
click at [973, 459] on button "Confirm" at bounding box center [988, 461] width 69 height 30
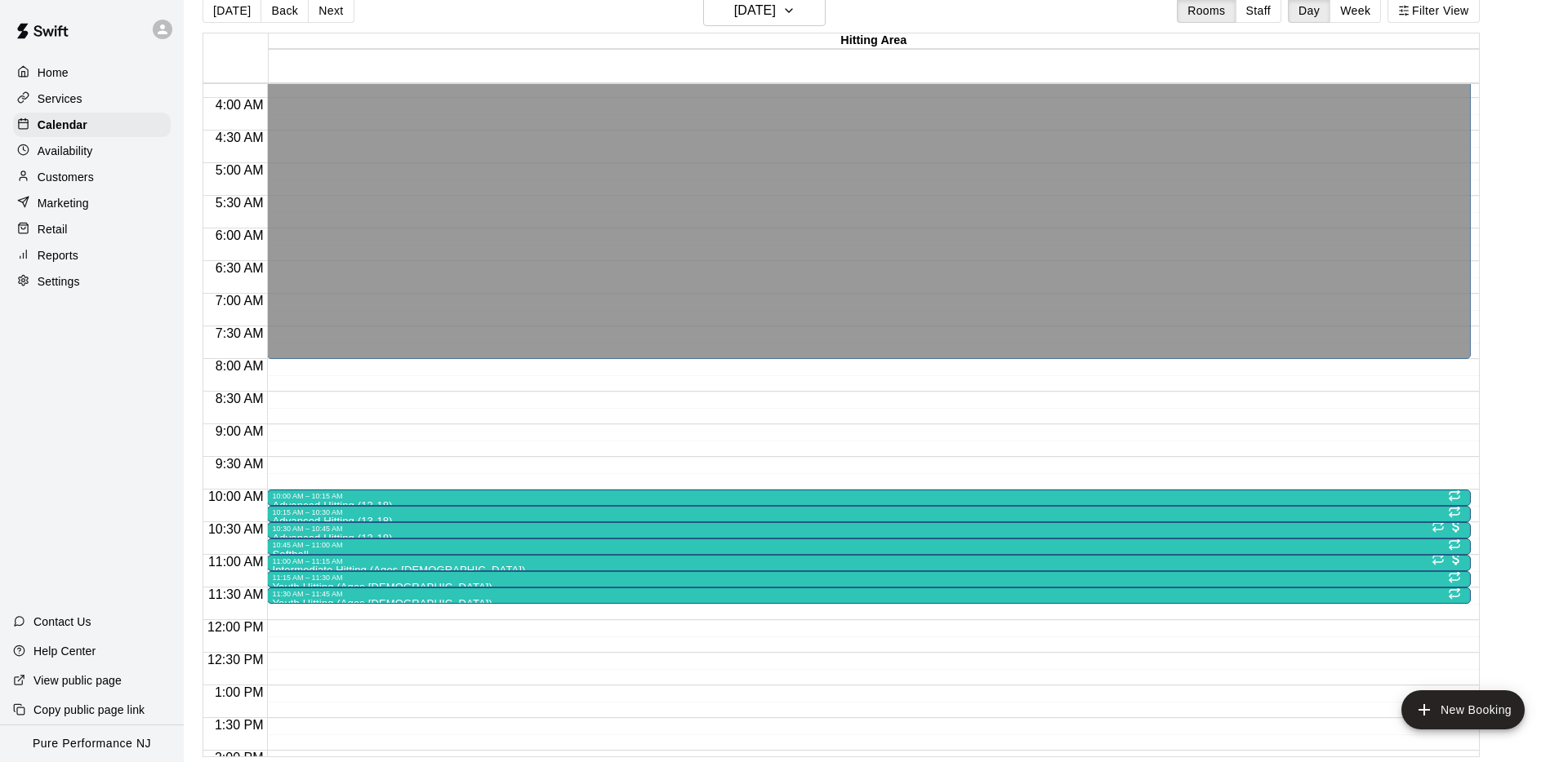
click at [268, 581] on div "12:00 AM 12:30 AM 1:00 AM 1:30 AM 2:00 AM 2:30 AM 3:00 AM 3:30 AM 4:00 AM 4:30 …" at bounding box center [235, 620] width 64 height 1567
click at [282, 583] on div at bounding box center [868, 584] width 1193 height 3
click at [289, 596] on icon "edit" at bounding box center [289, 599] width 15 height 15
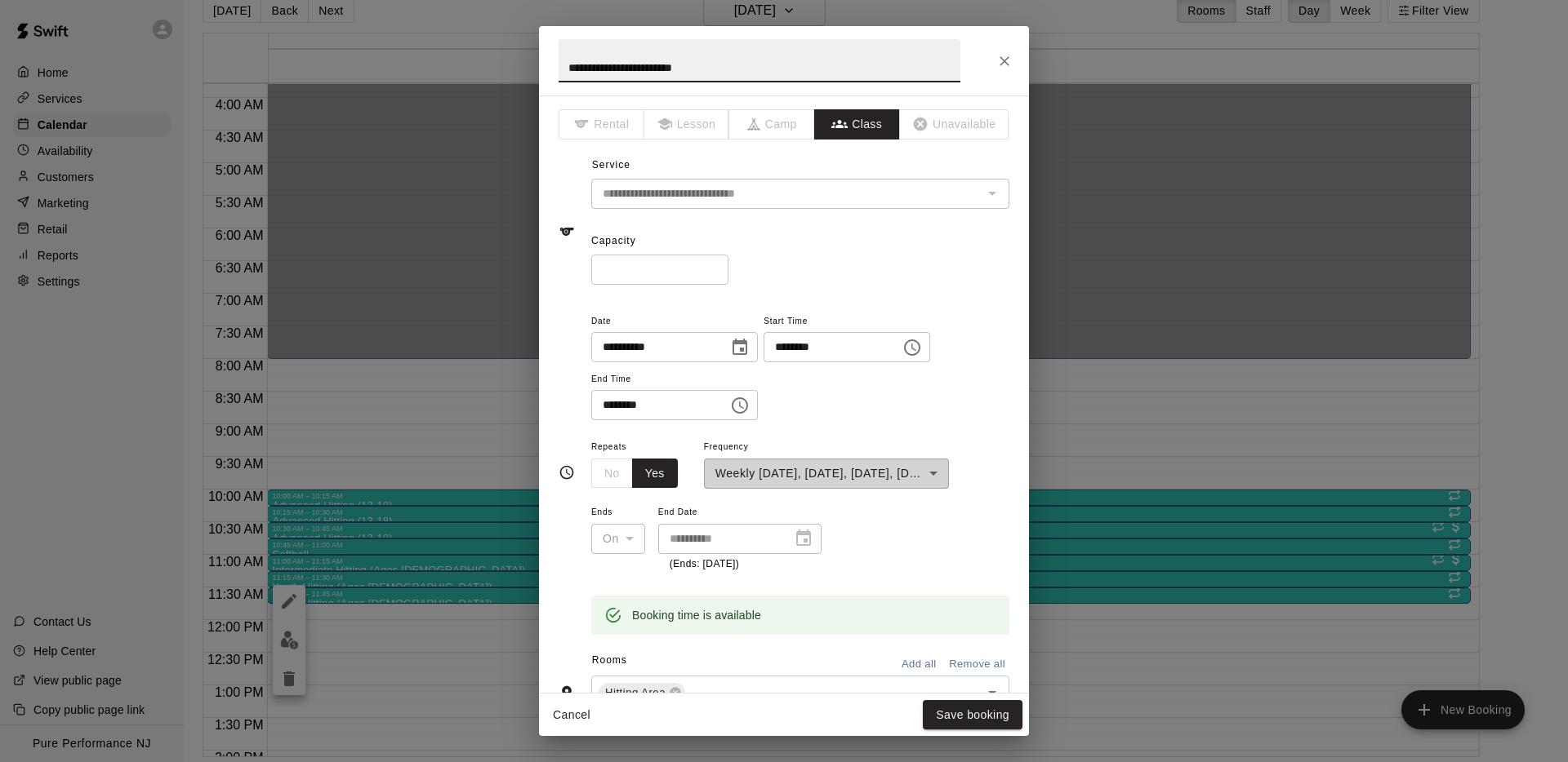
click at [682, 66] on input "**********" at bounding box center [759, 60] width 401 height 43
type input "**********"
click at [964, 717] on button "Save booking" at bounding box center [972, 715] width 100 height 30
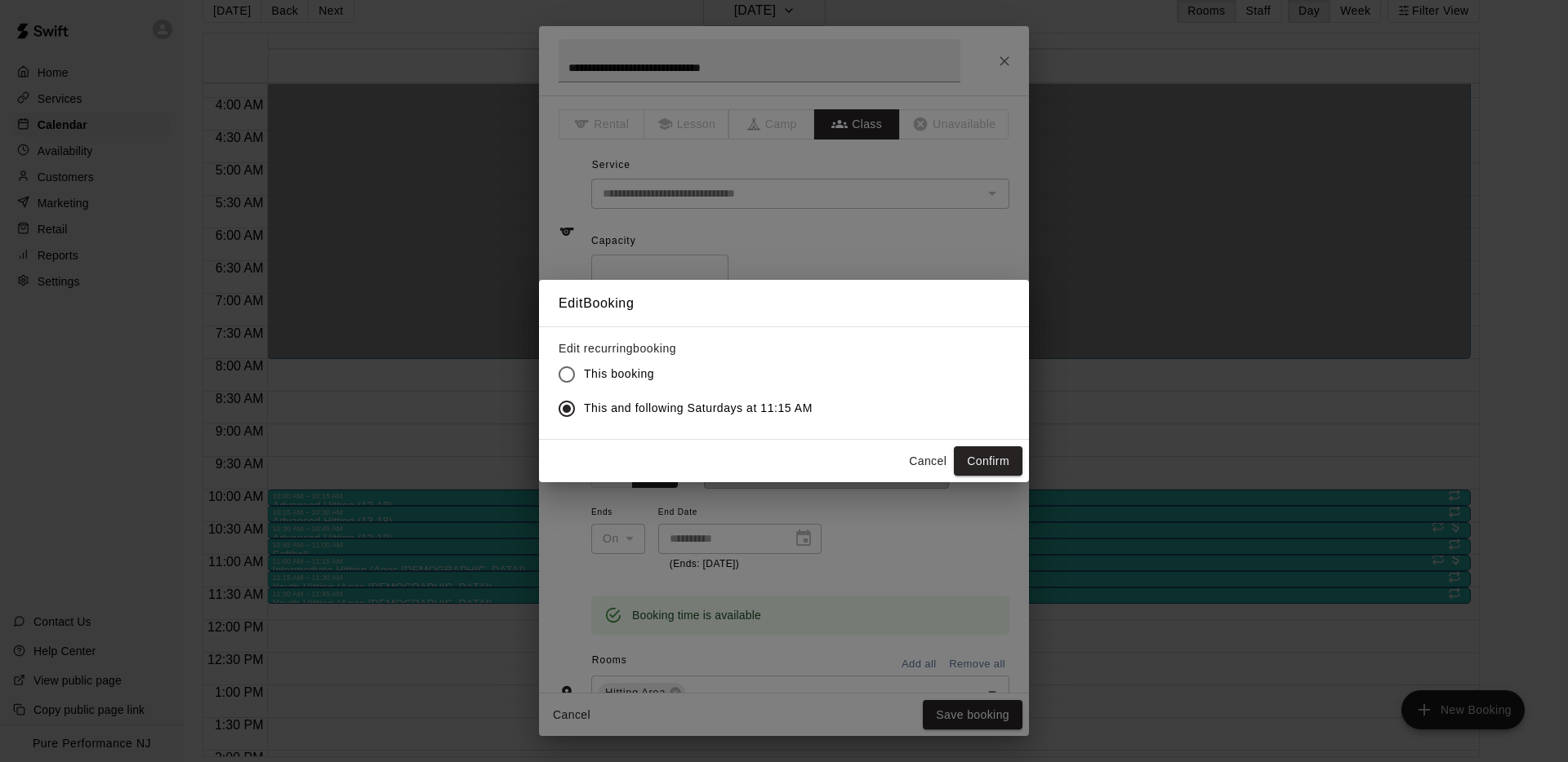
drag, startPoint x: 990, startPoint y: 457, endPoint x: 981, endPoint y: 465, distance: 12.0
click at [990, 457] on button "Confirm" at bounding box center [988, 461] width 69 height 30
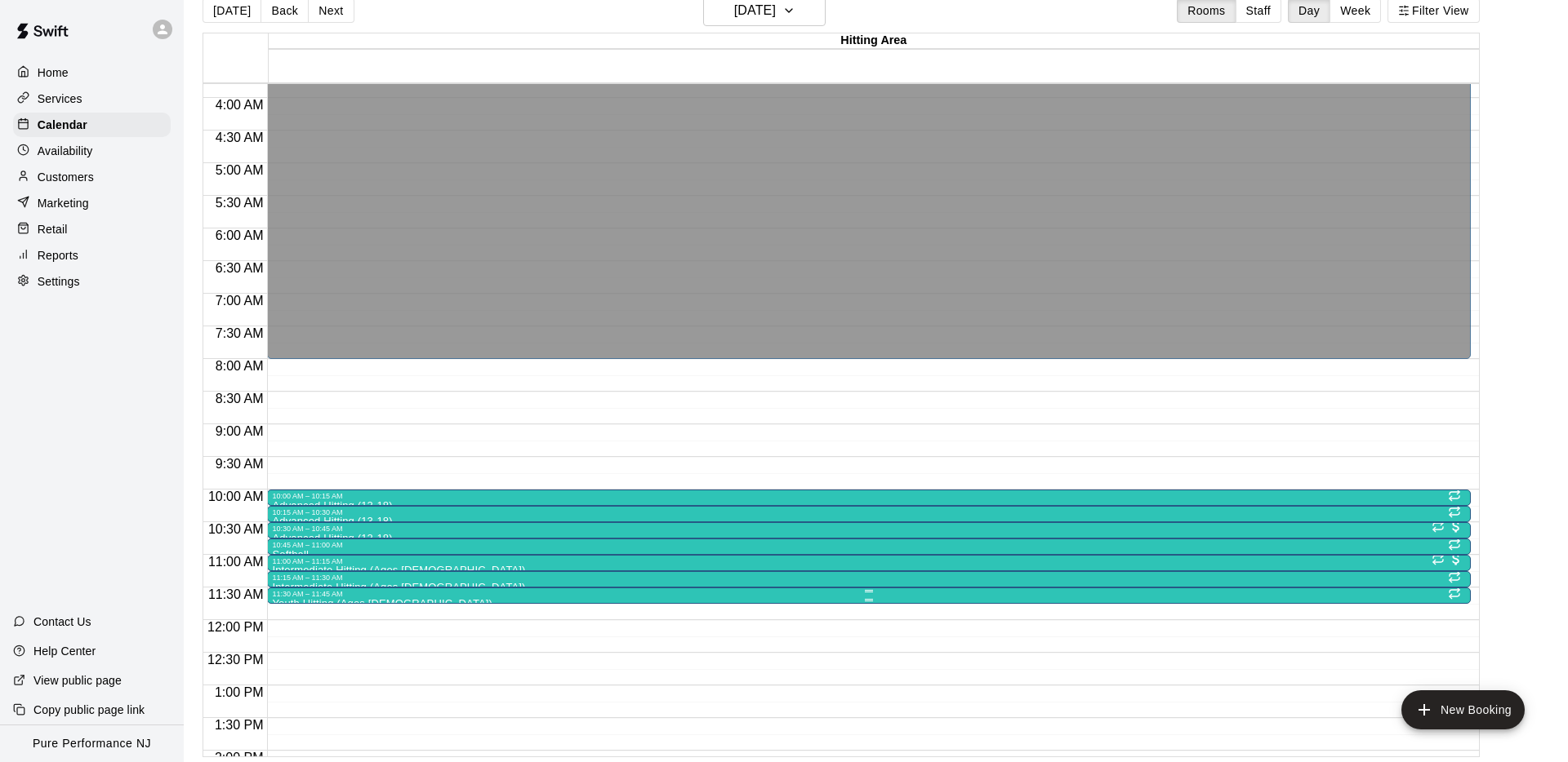
click at [303, 600] on div at bounding box center [868, 600] width 1193 height 3
click at [282, 611] on icon "edit" at bounding box center [289, 616] width 19 height 19
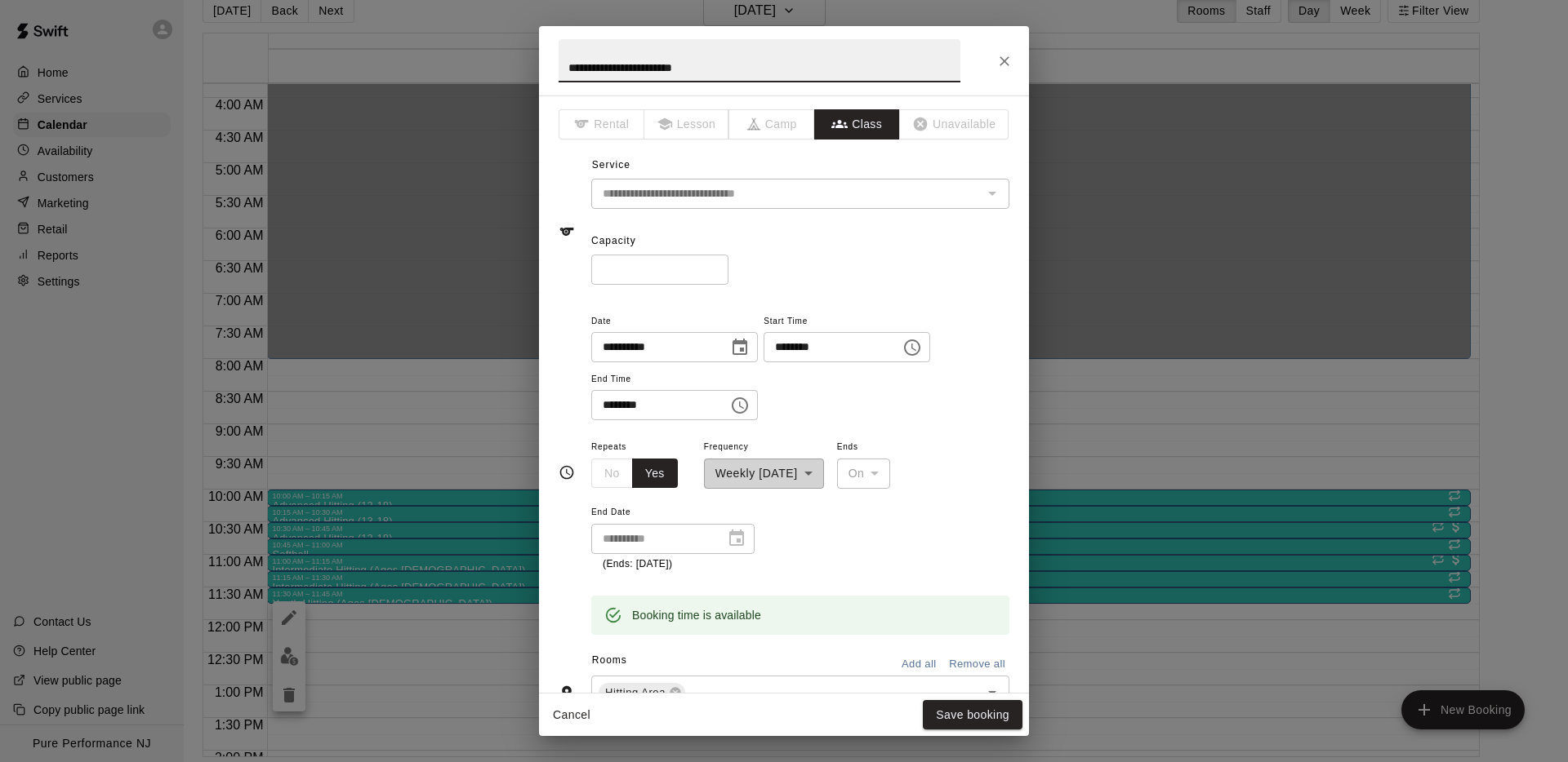
click at [716, 68] on input "**********" at bounding box center [759, 60] width 401 height 43
type input "**********"
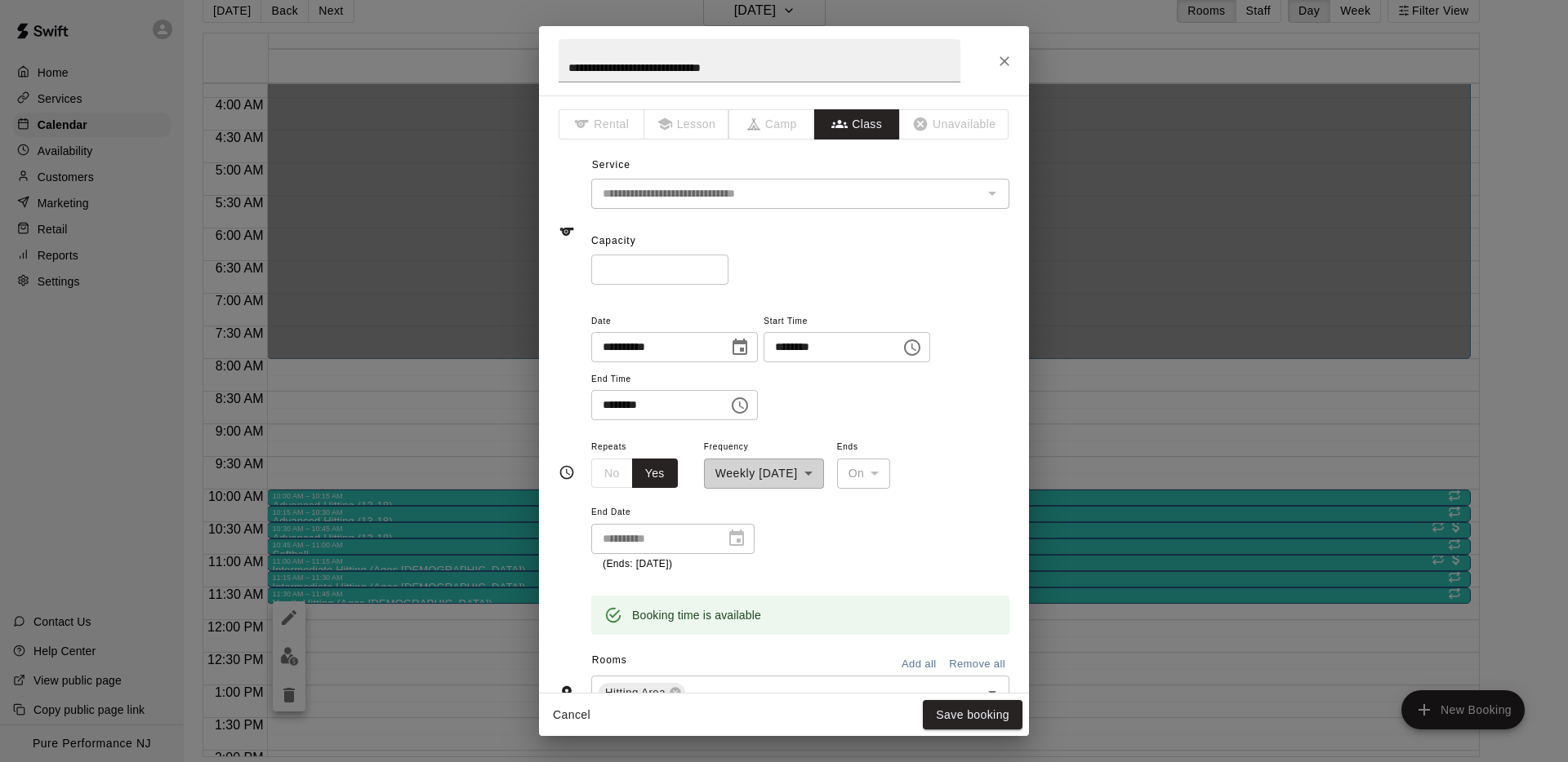
drag, startPoint x: 801, startPoint y: 272, endPoint x: 814, endPoint y: 338, distance: 67.3
click at [801, 272] on div "* ​" at bounding box center [800, 270] width 418 height 30
click at [953, 717] on button "Save booking" at bounding box center [972, 715] width 100 height 30
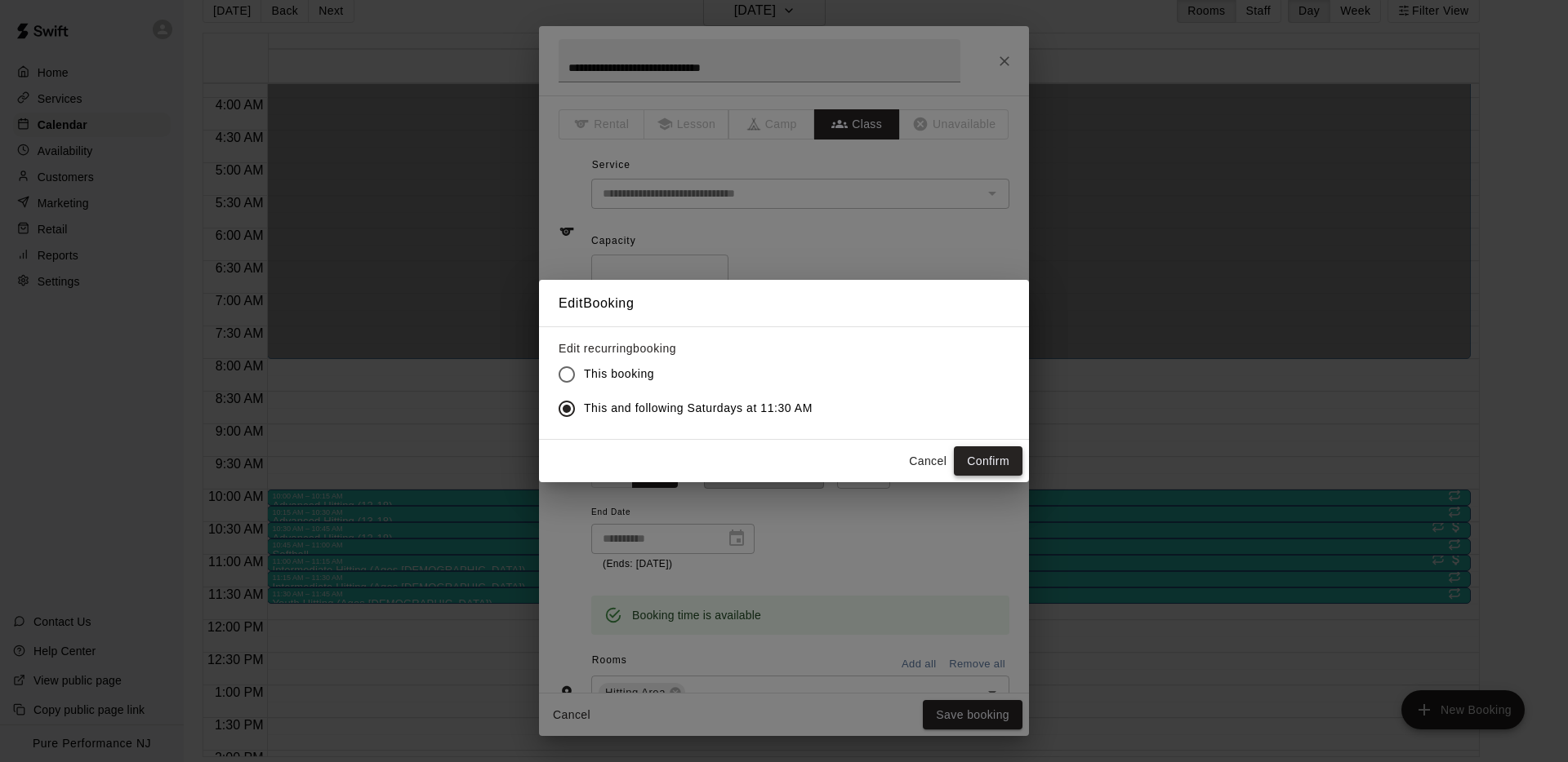
click at [990, 457] on button "Confirm" at bounding box center [988, 461] width 69 height 30
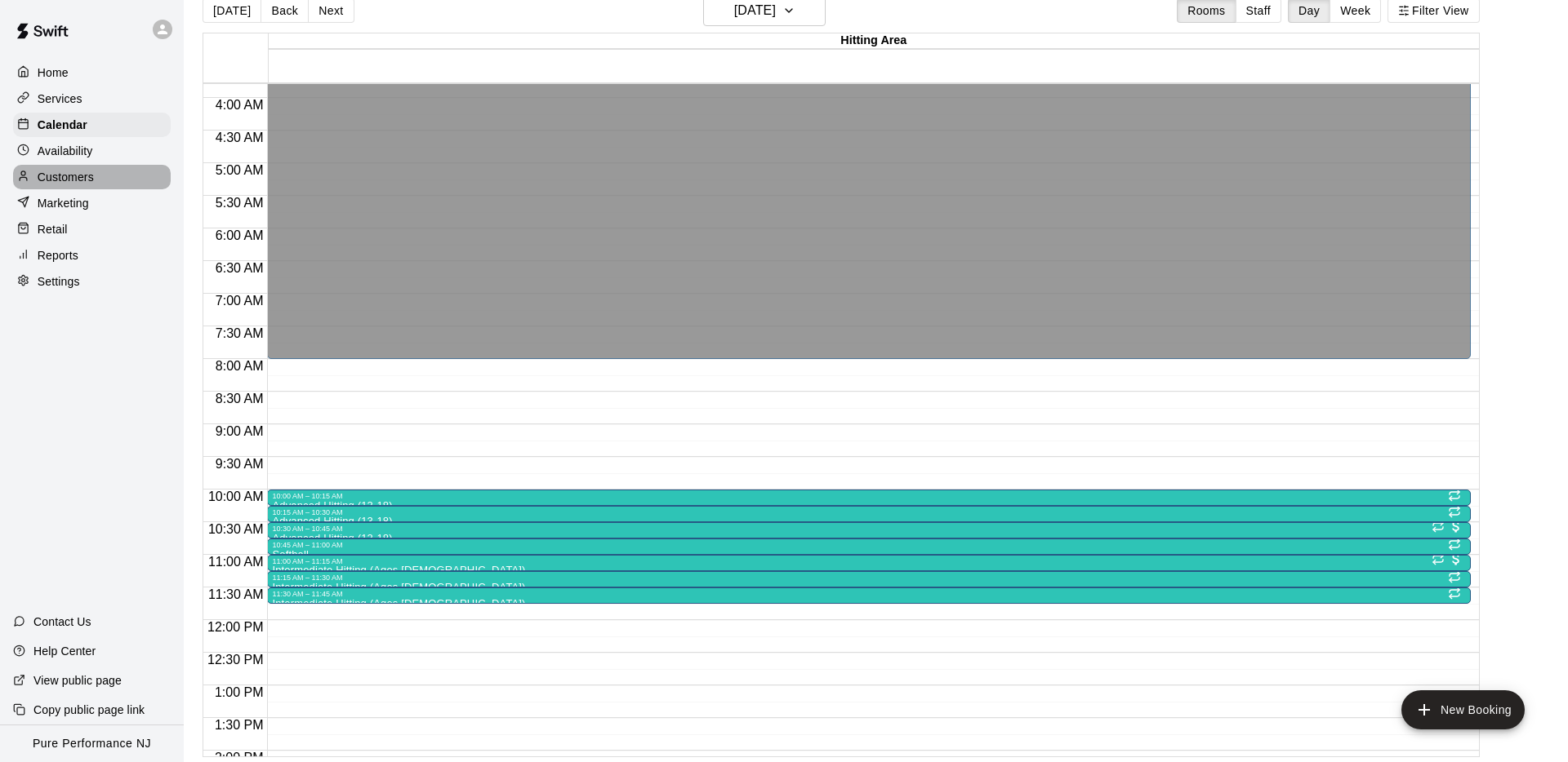
click at [54, 183] on p "Customers" at bounding box center [66, 177] width 56 height 17
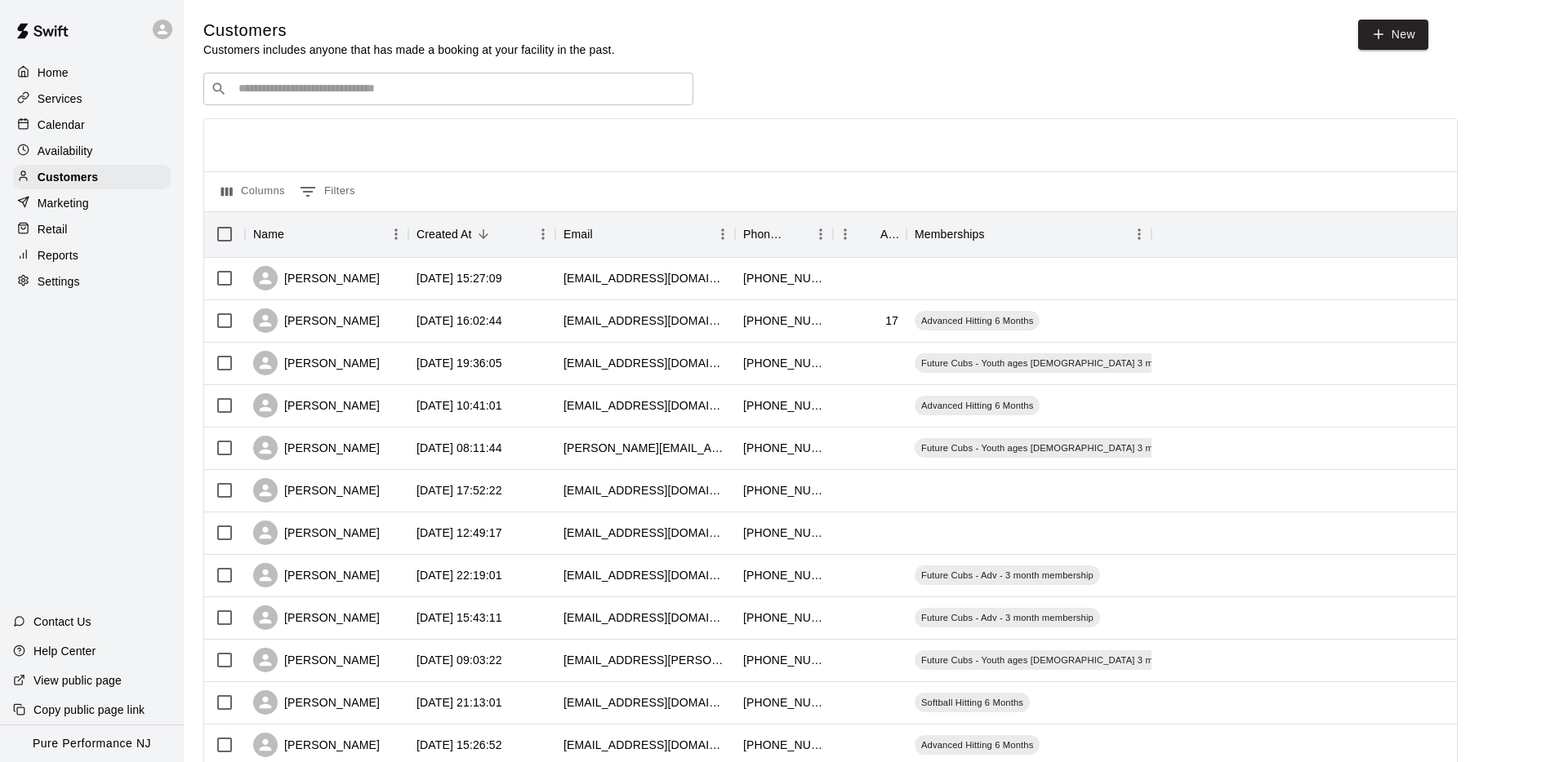
click at [49, 106] on p "Services" at bounding box center [60, 99] width 45 height 17
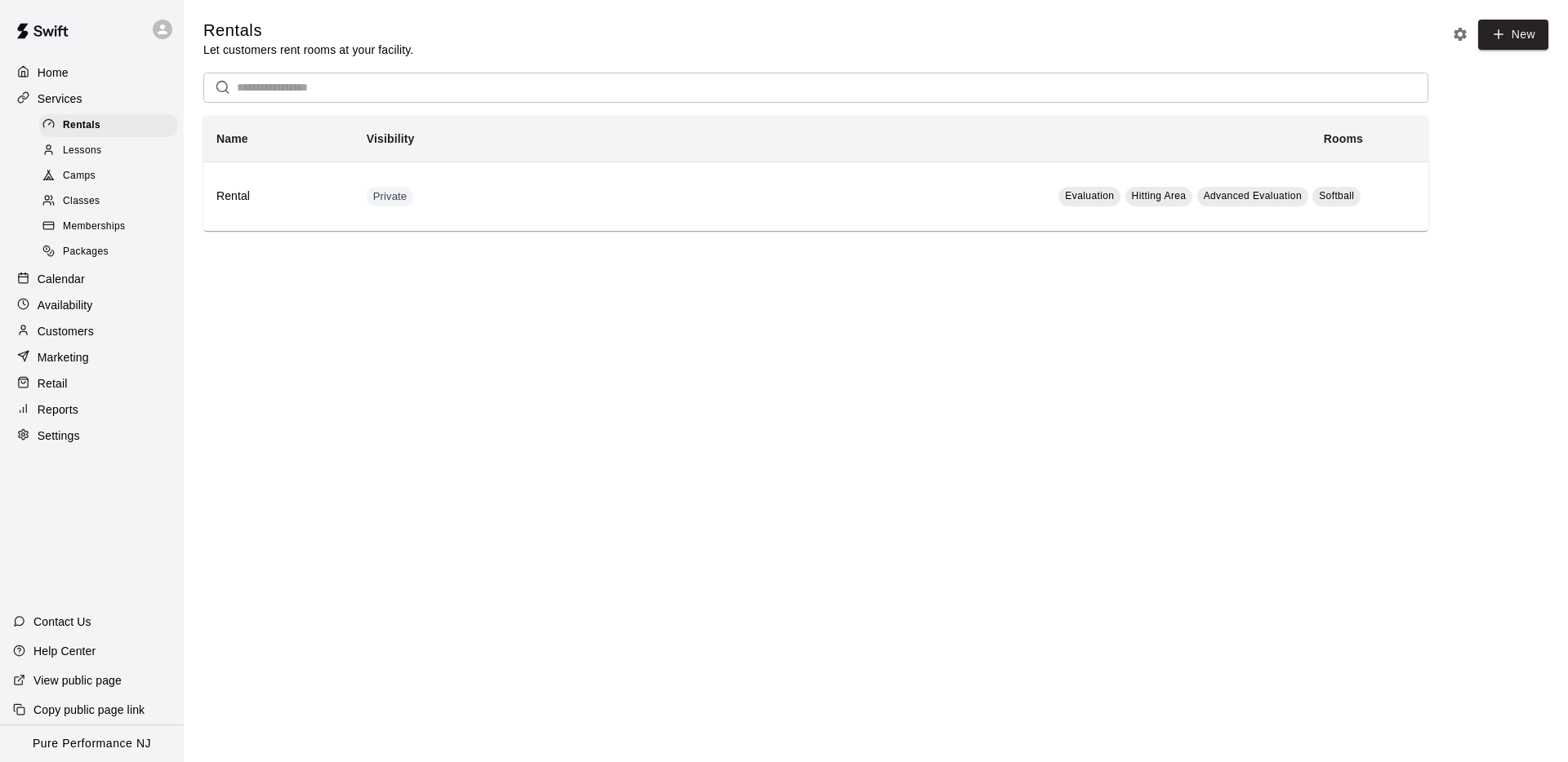
click at [90, 228] on span "Memberships" at bounding box center [94, 227] width 62 height 17
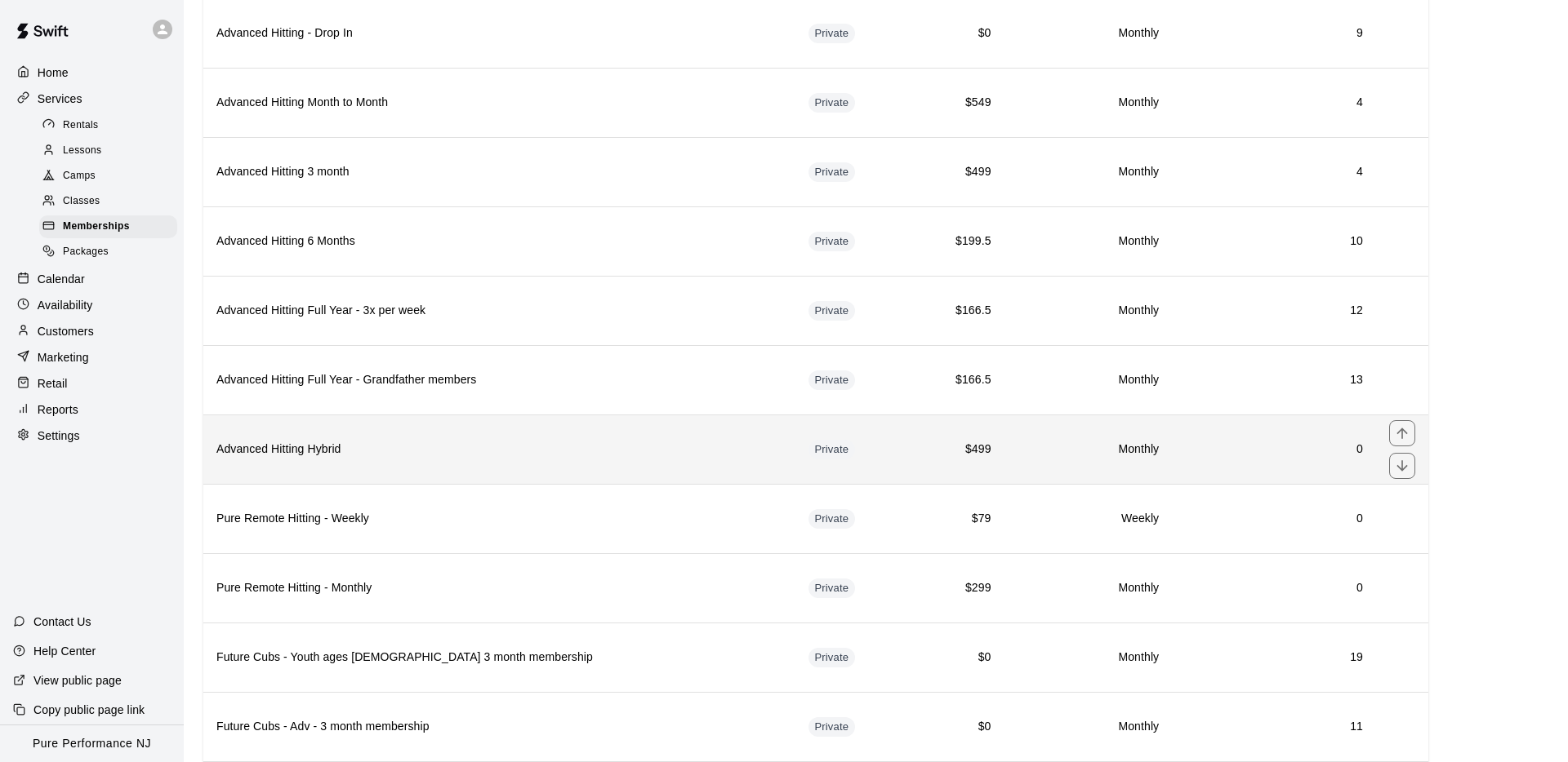
scroll to position [1734, 0]
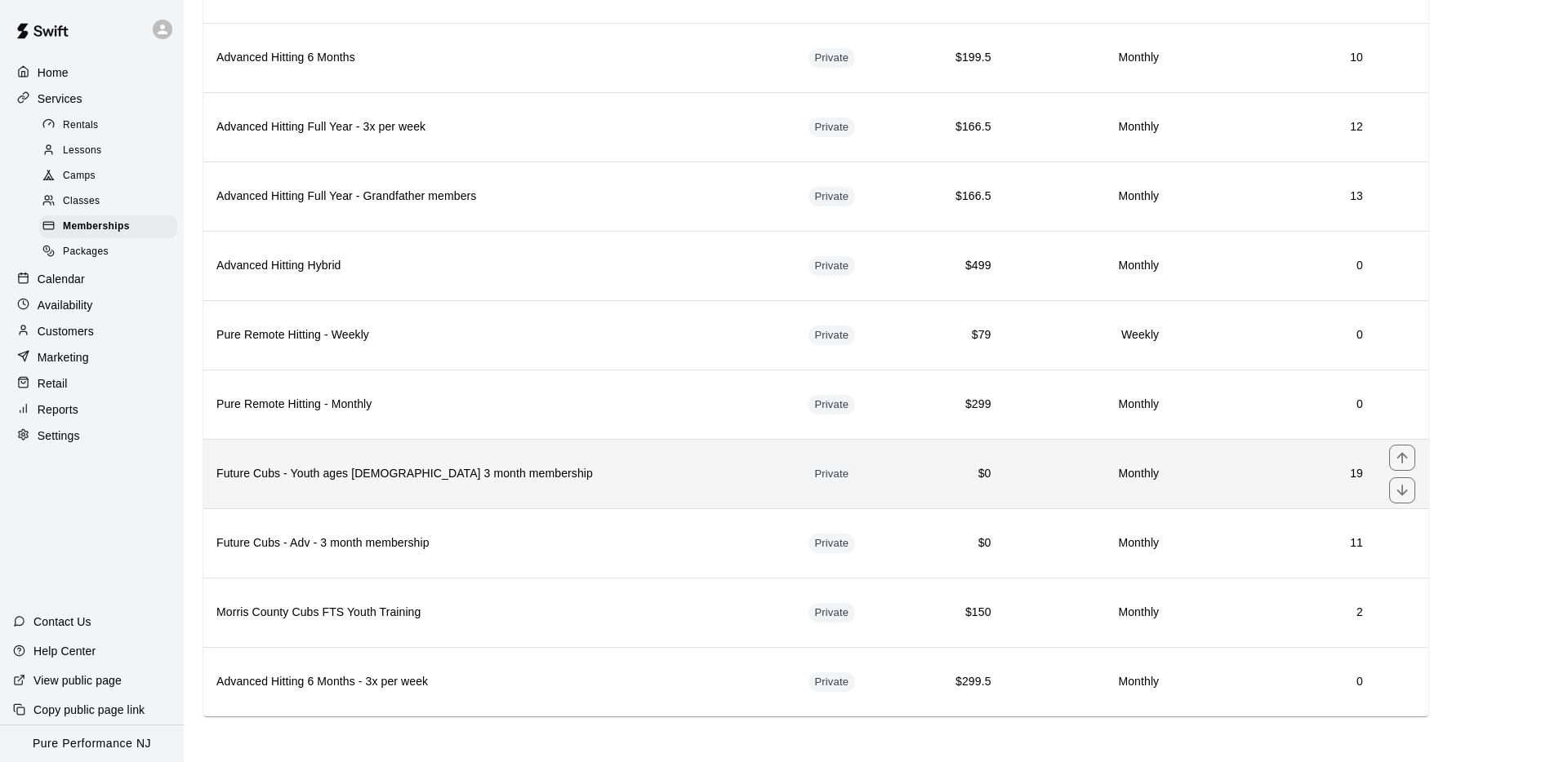
click at [483, 484] on th "Future Cubs - Youth ages [DEMOGRAPHIC_DATA] 3 month membership" at bounding box center [499, 474] width 592 height 70
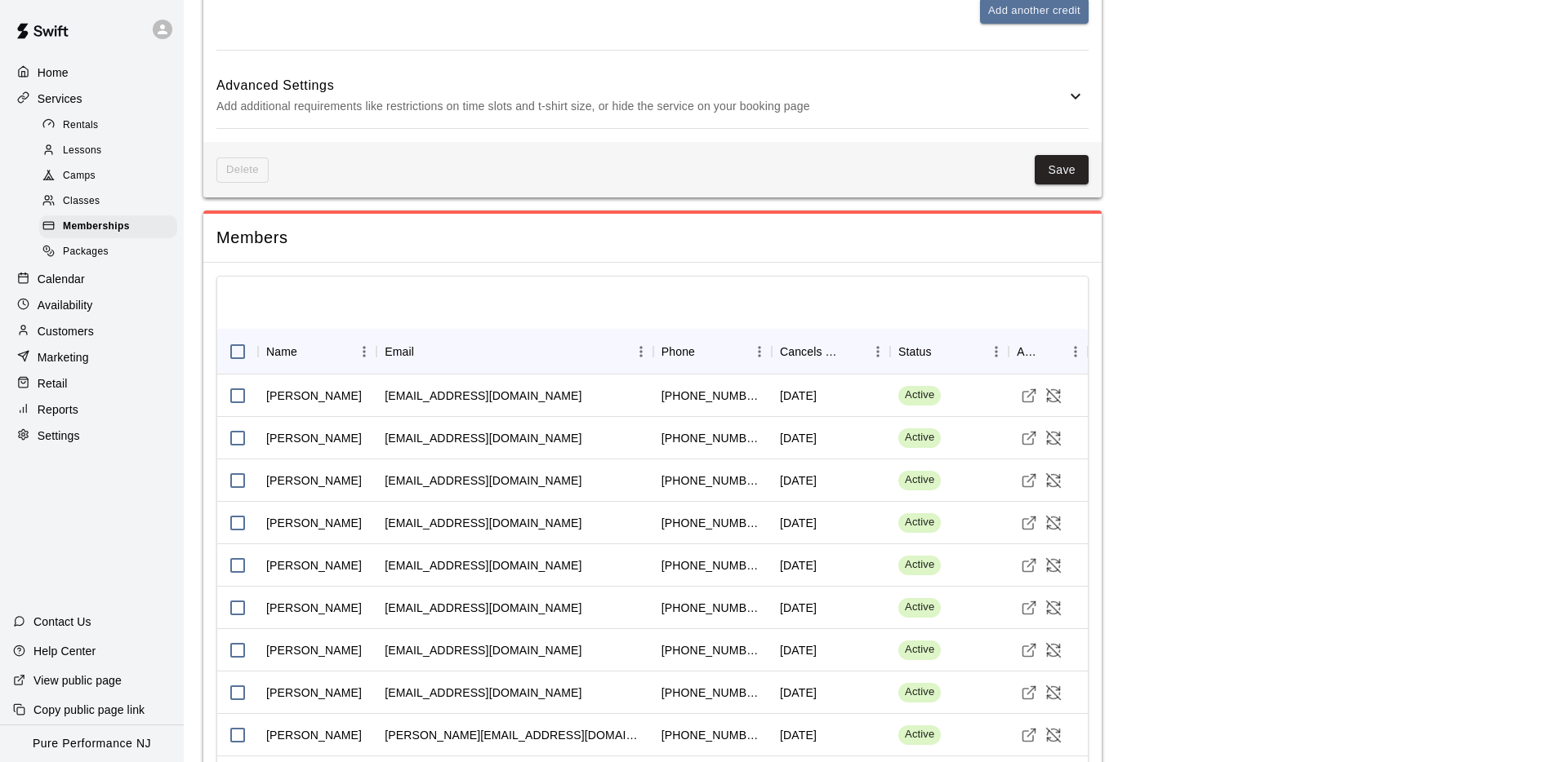
scroll to position [1050, 0]
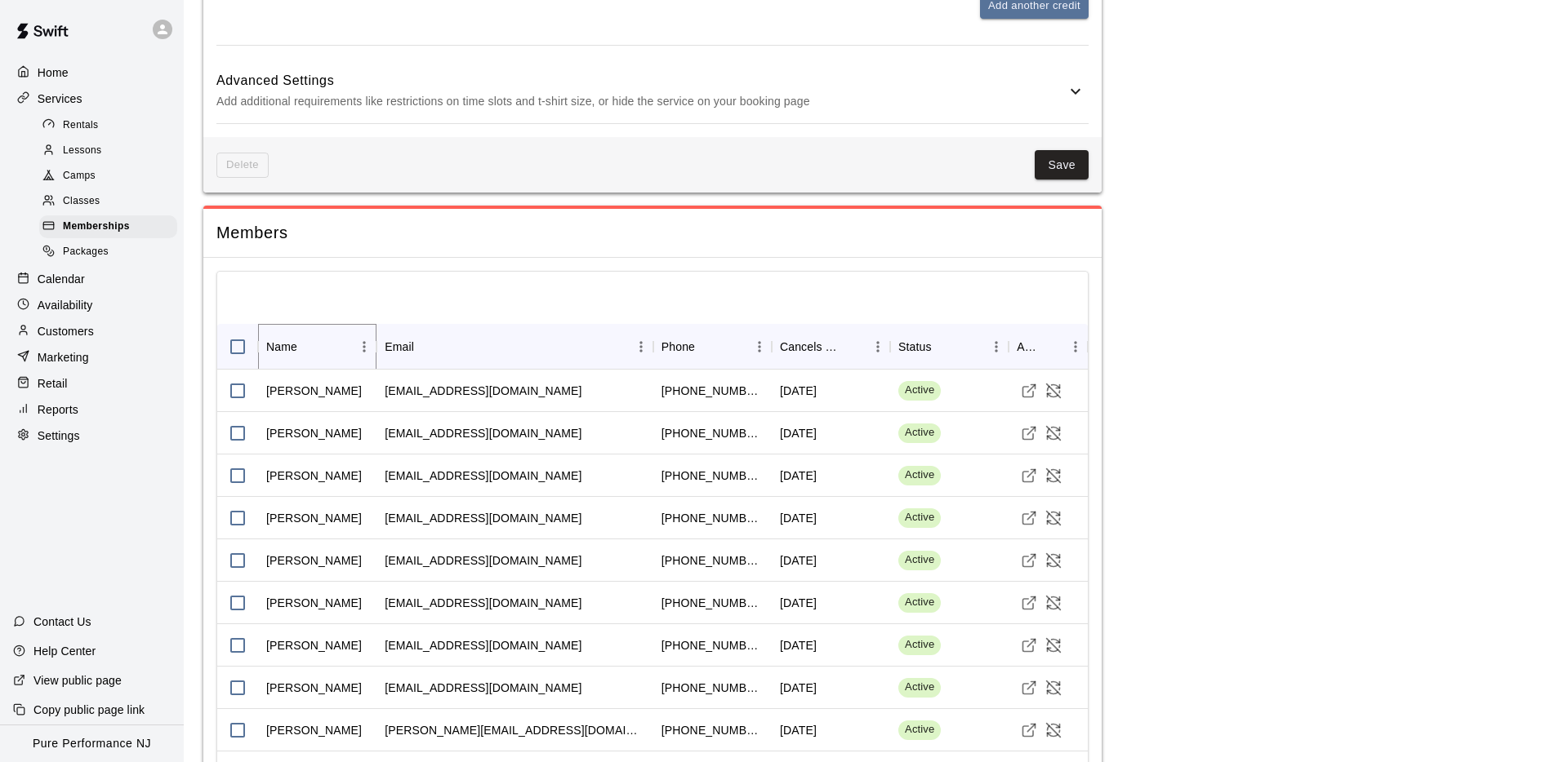
click at [307, 352] on icon "Sort" at bounding box center [308, 347] width 15 height 15
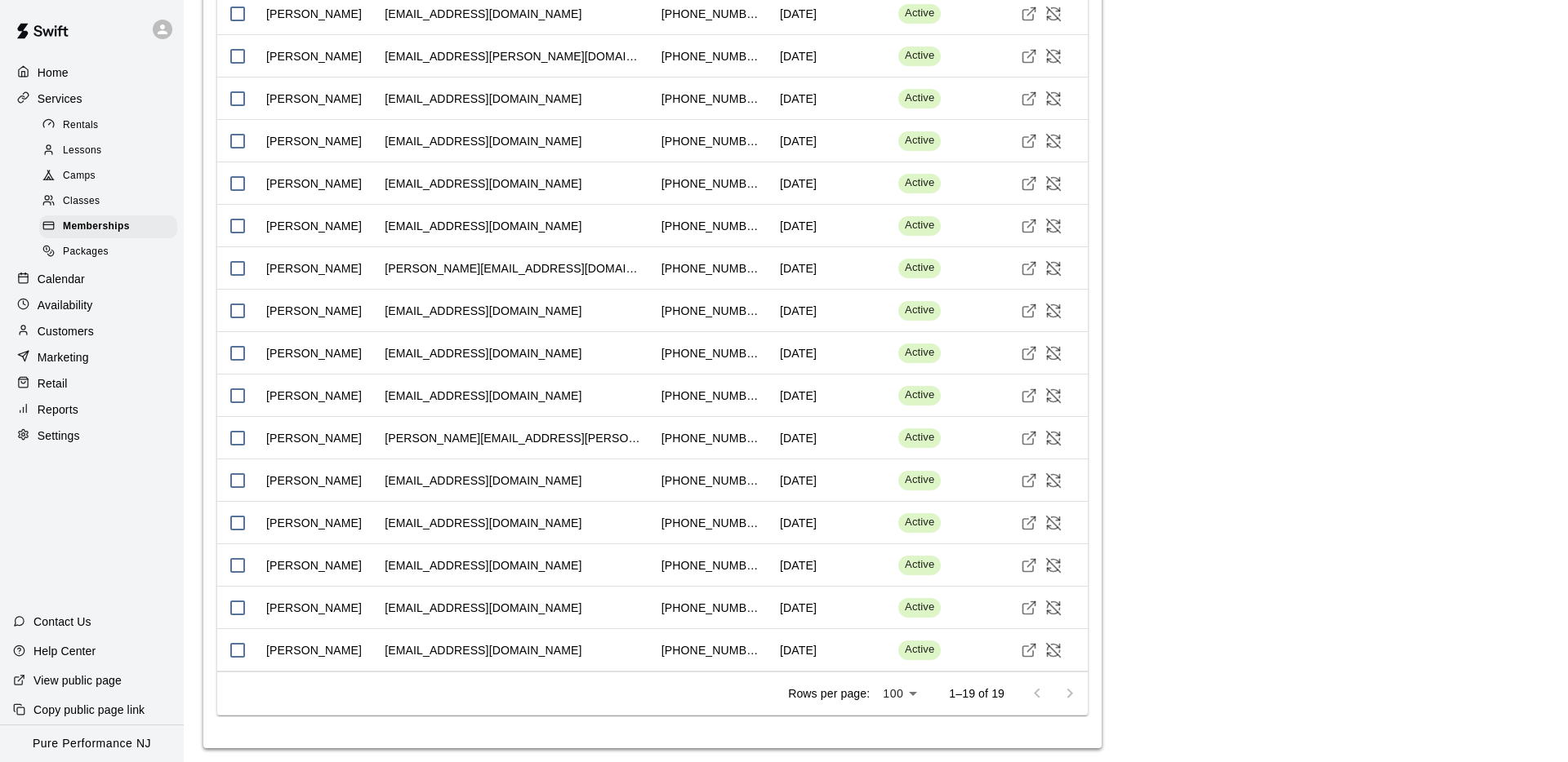
scroll to position [1559, 0]
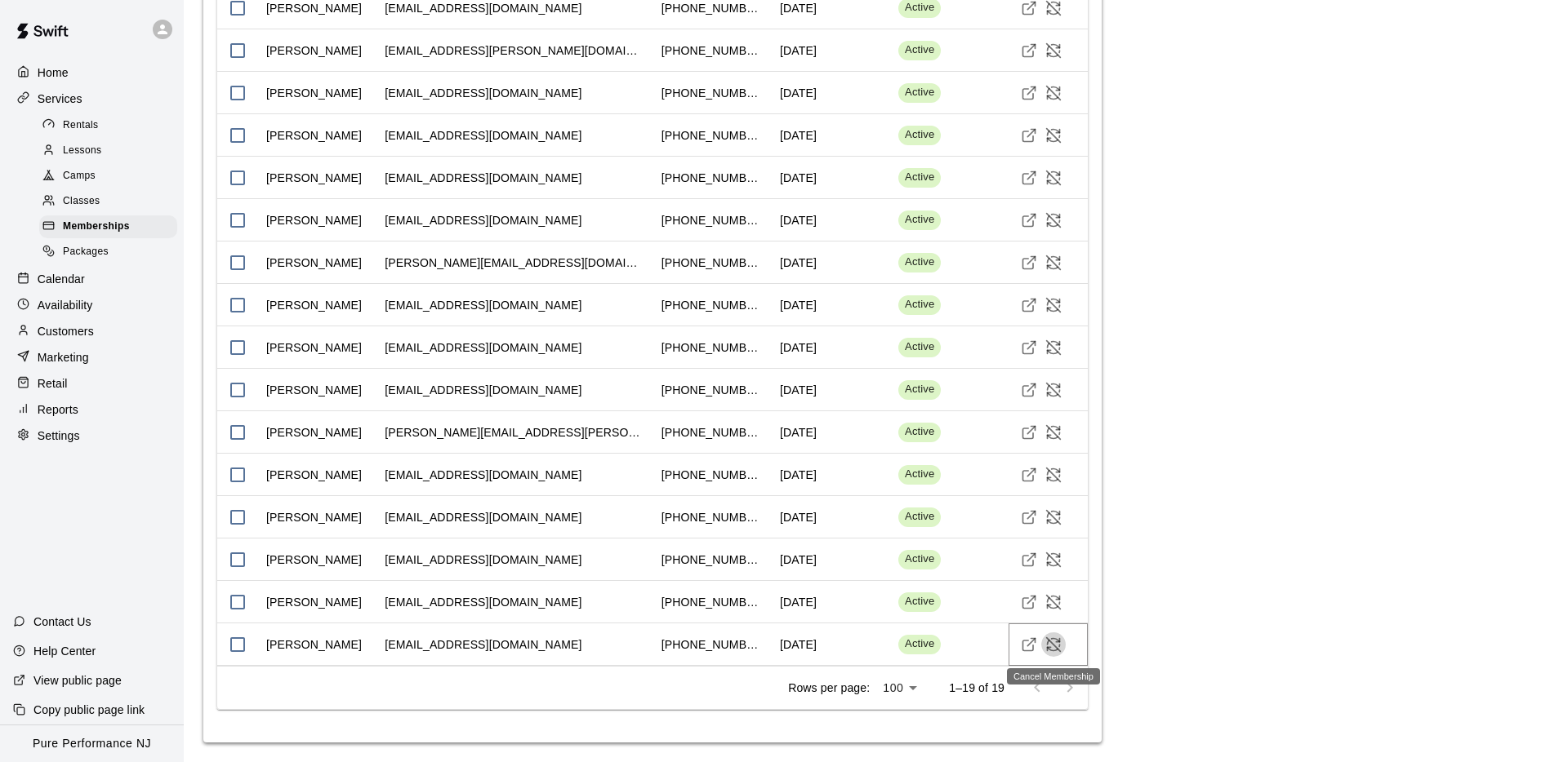
click at [1059, 646] on icon "Cancel Membership" at bounding box center [1059, 646] width 0 height 2
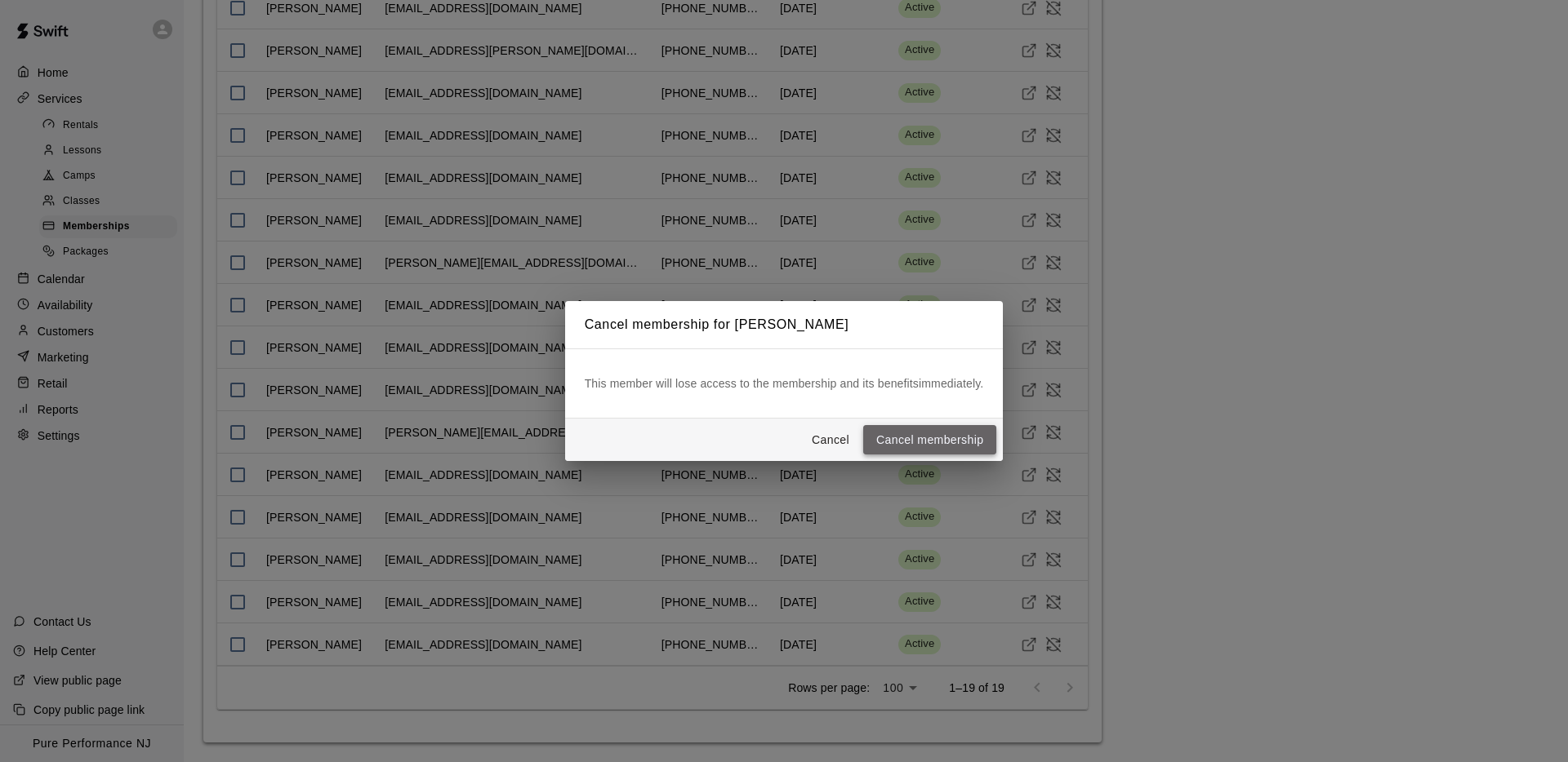
click at [920, 435] on button "Cancel membership" at bounding box center [929, 440] width 133 height 30
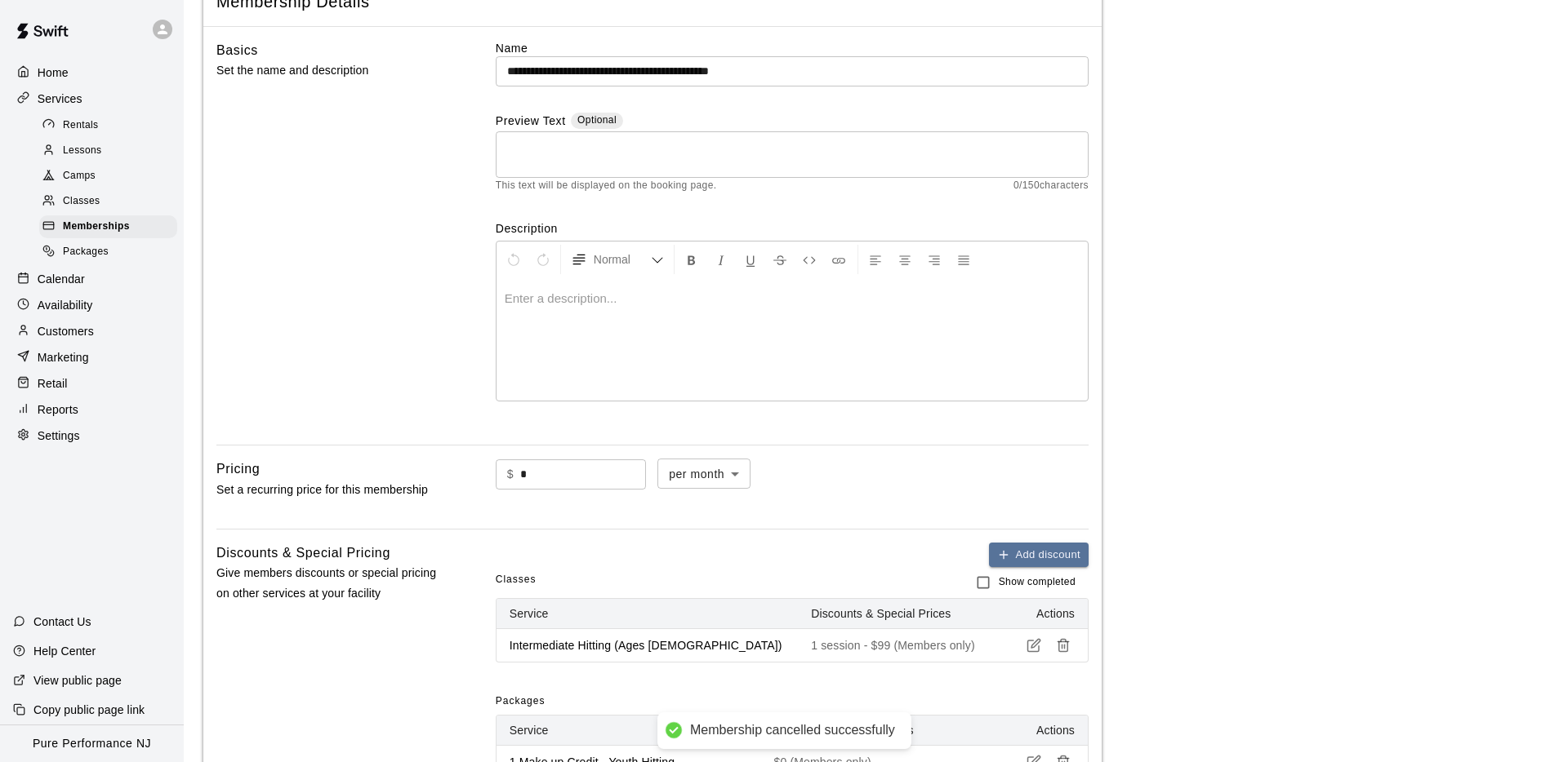
scroll to position [0, 0]
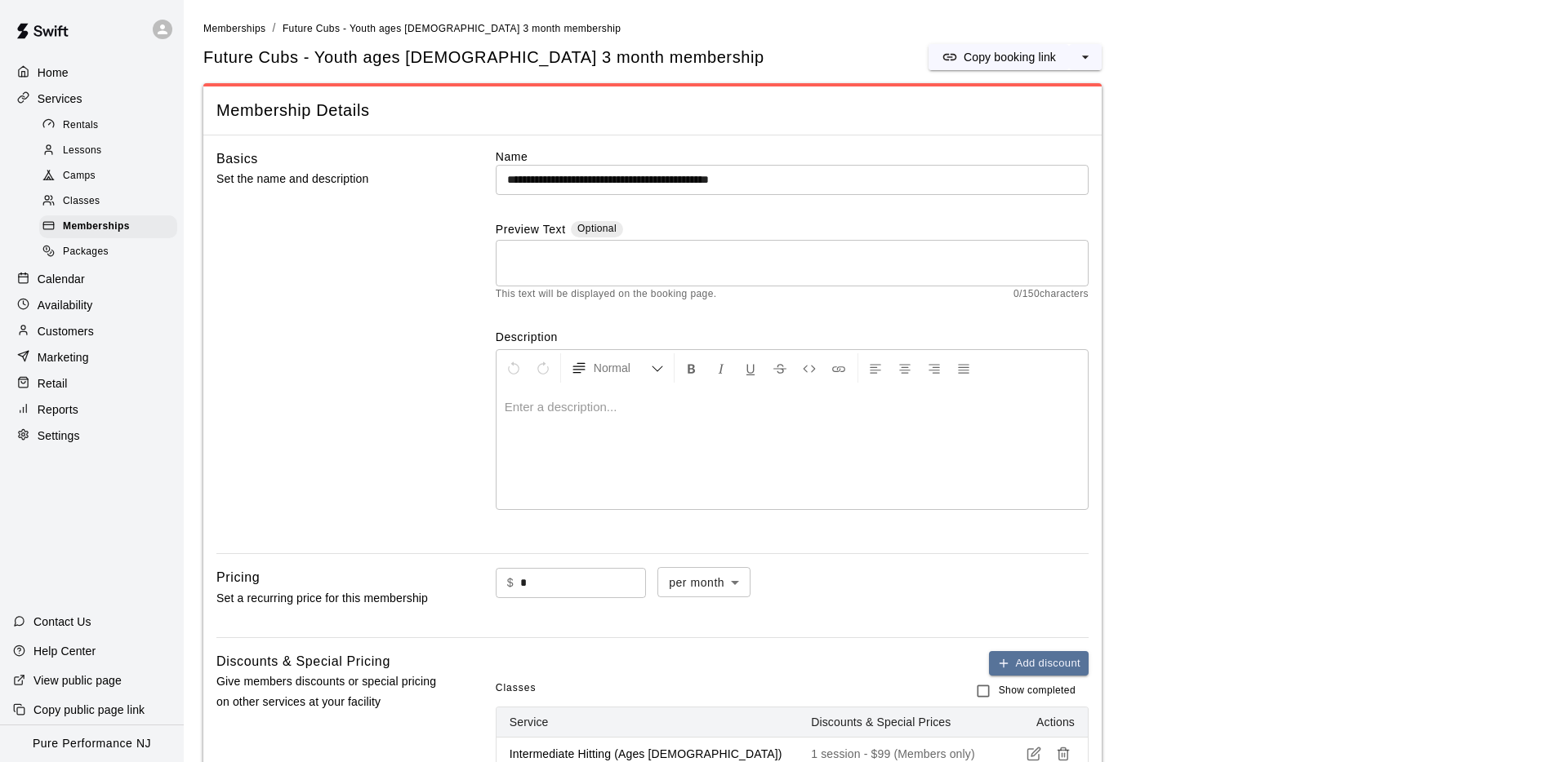
drag, startPoint x: 164, startPoint y: 28, endPoint x: 77, endPoint y: 27, distance: 87.0
click at [76, 26] on div at bounding box center [92, 29] width 184 height 59
click at [127, 229] on span "Memberships" at bounding box center [96, 227] width 67 height 17
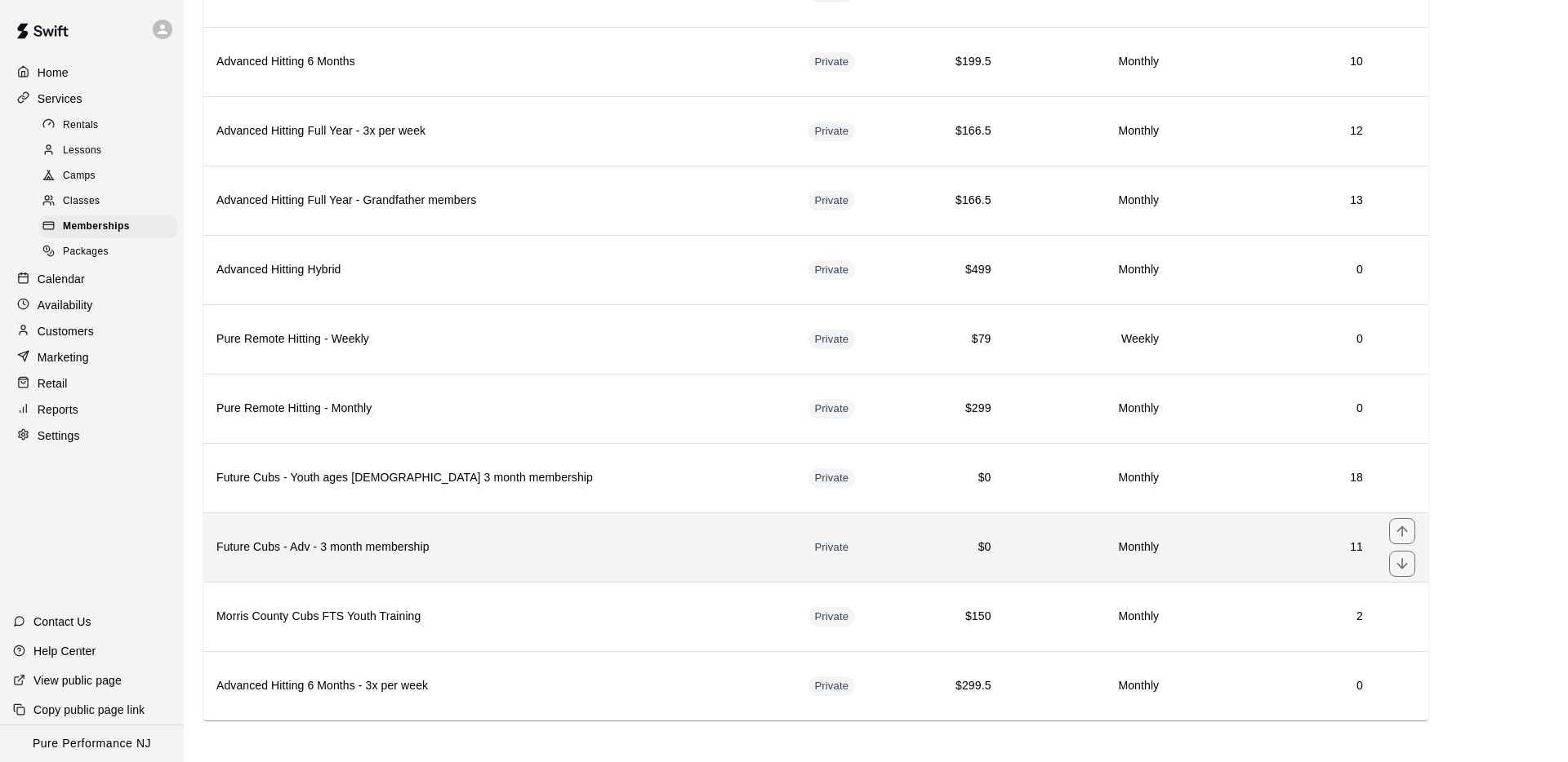
scroll to position [1732, 0]
click at [501, 541] on h6 "Future Cubs - Adv - 3 month membership" at bounding box center [499, 546] width 566 height 18
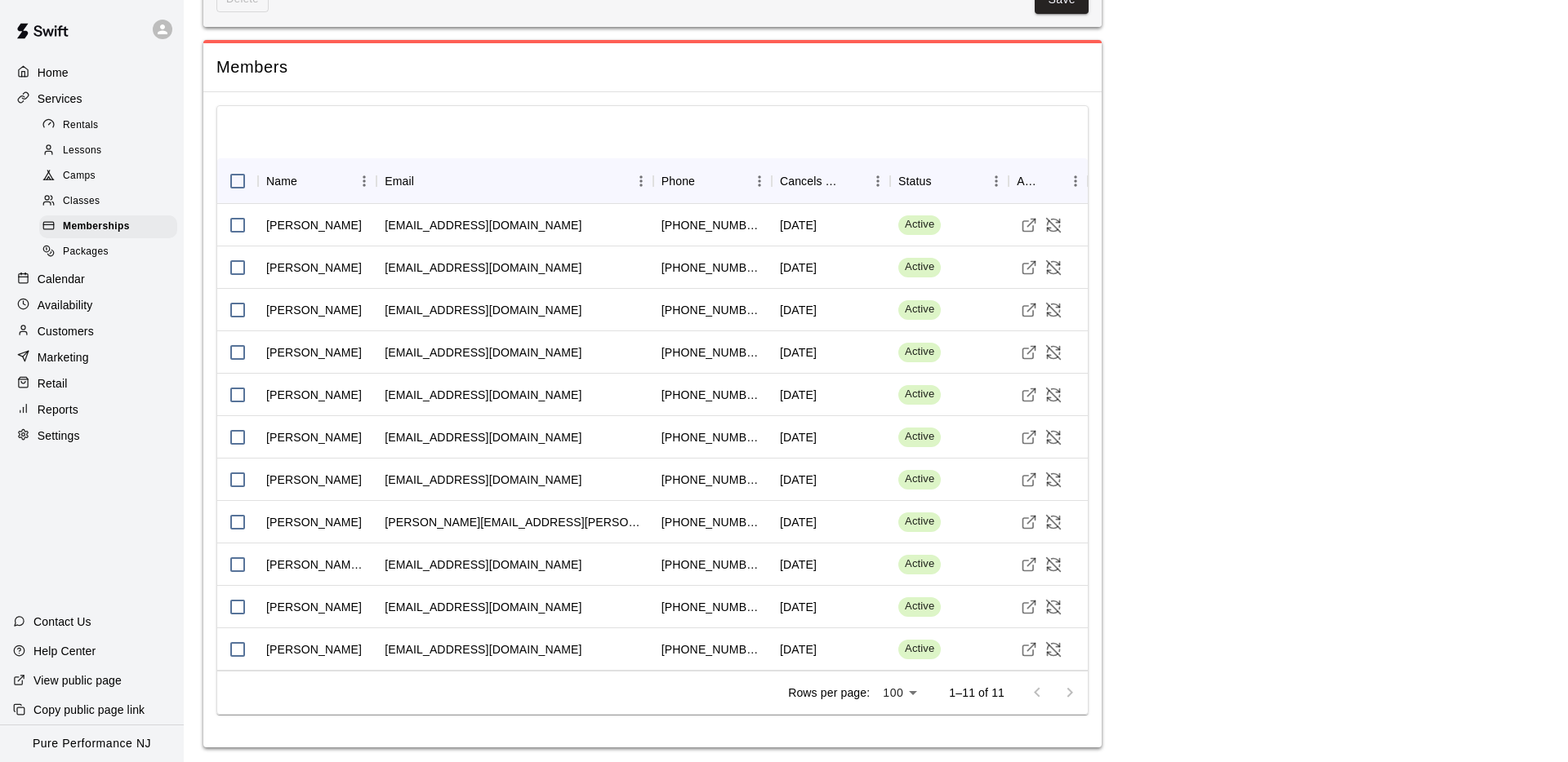
scroll to position [1220, 0]
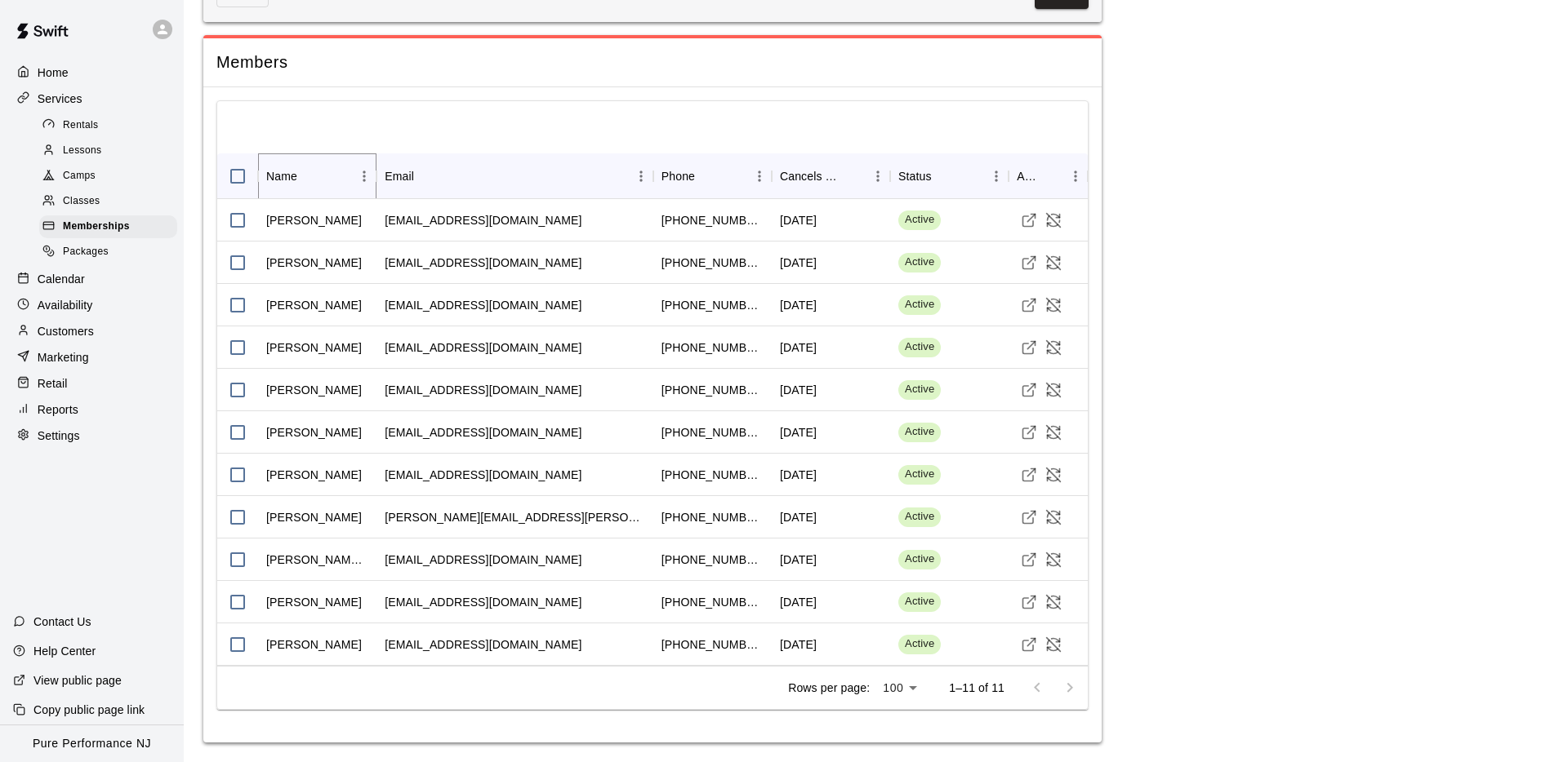
click at [304, 179] on icon "Sort" at bounding box center [308, 176] width 15 height 15
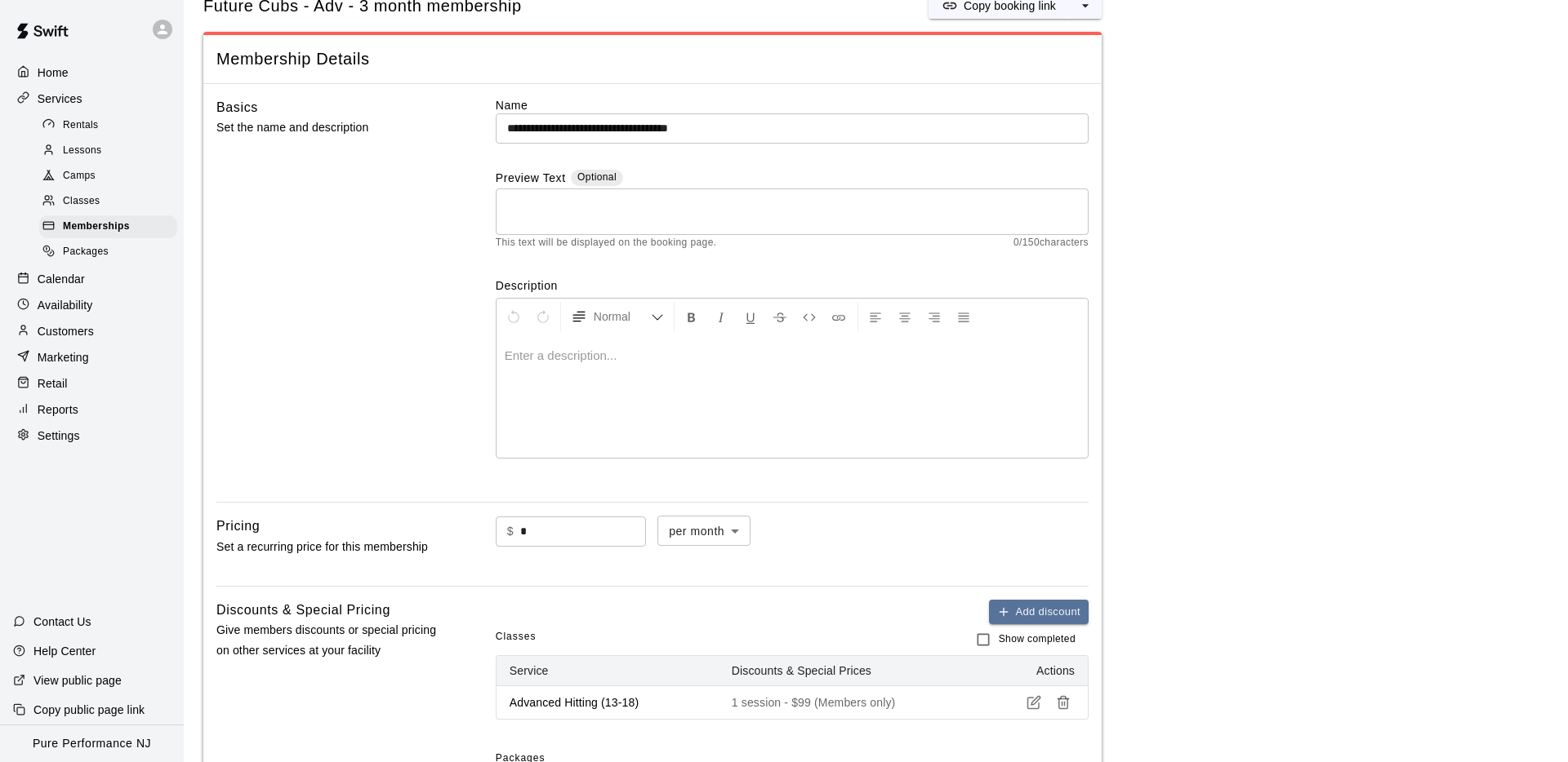
scroll to position [0, 0]
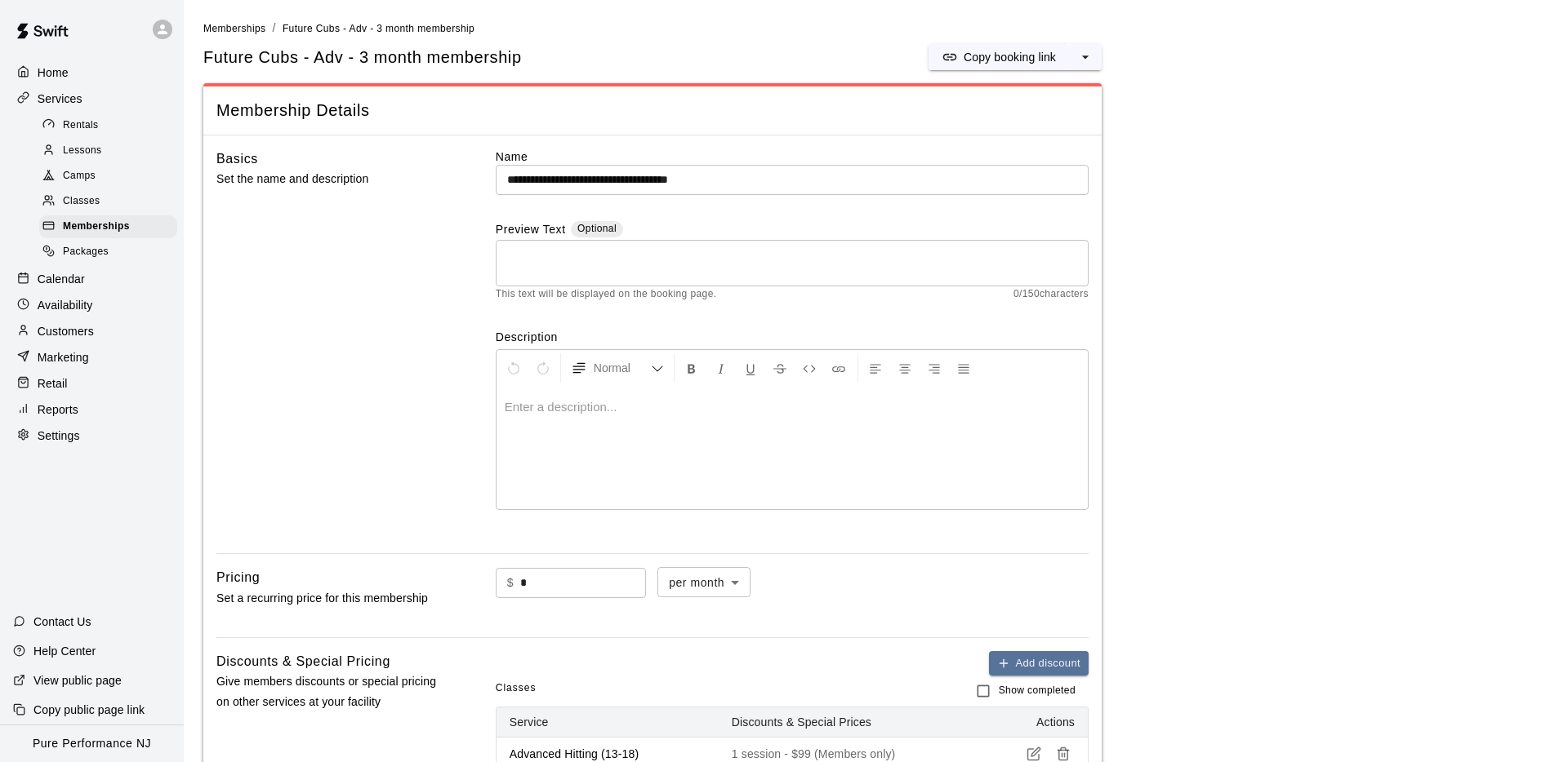
click at [155, 27] on icon at bounding box center [162, 29] width 15 height 15
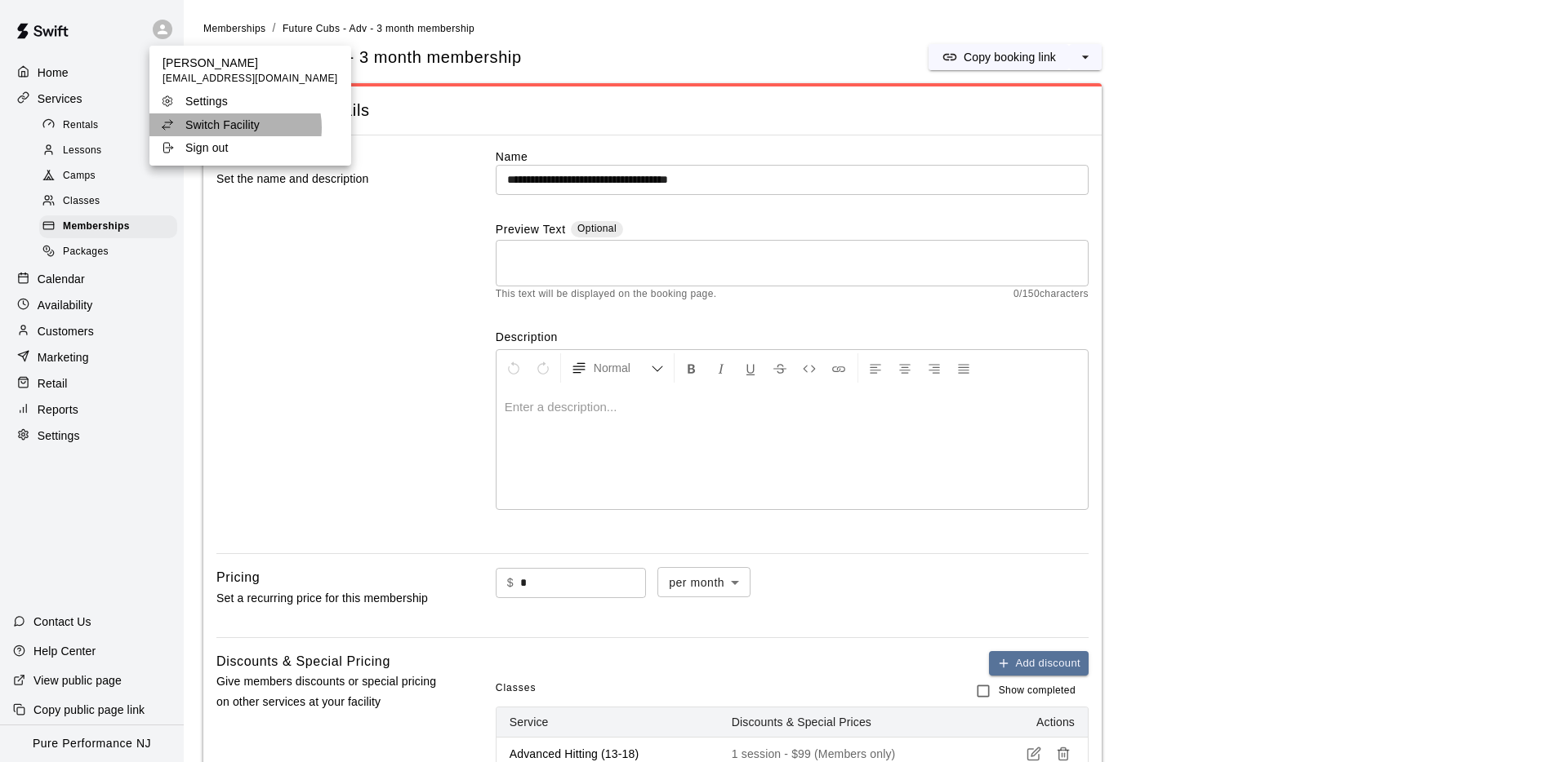
click at [235, 128] on p "Switch Facility" at bounding box center [222, 124] width 74 height 17
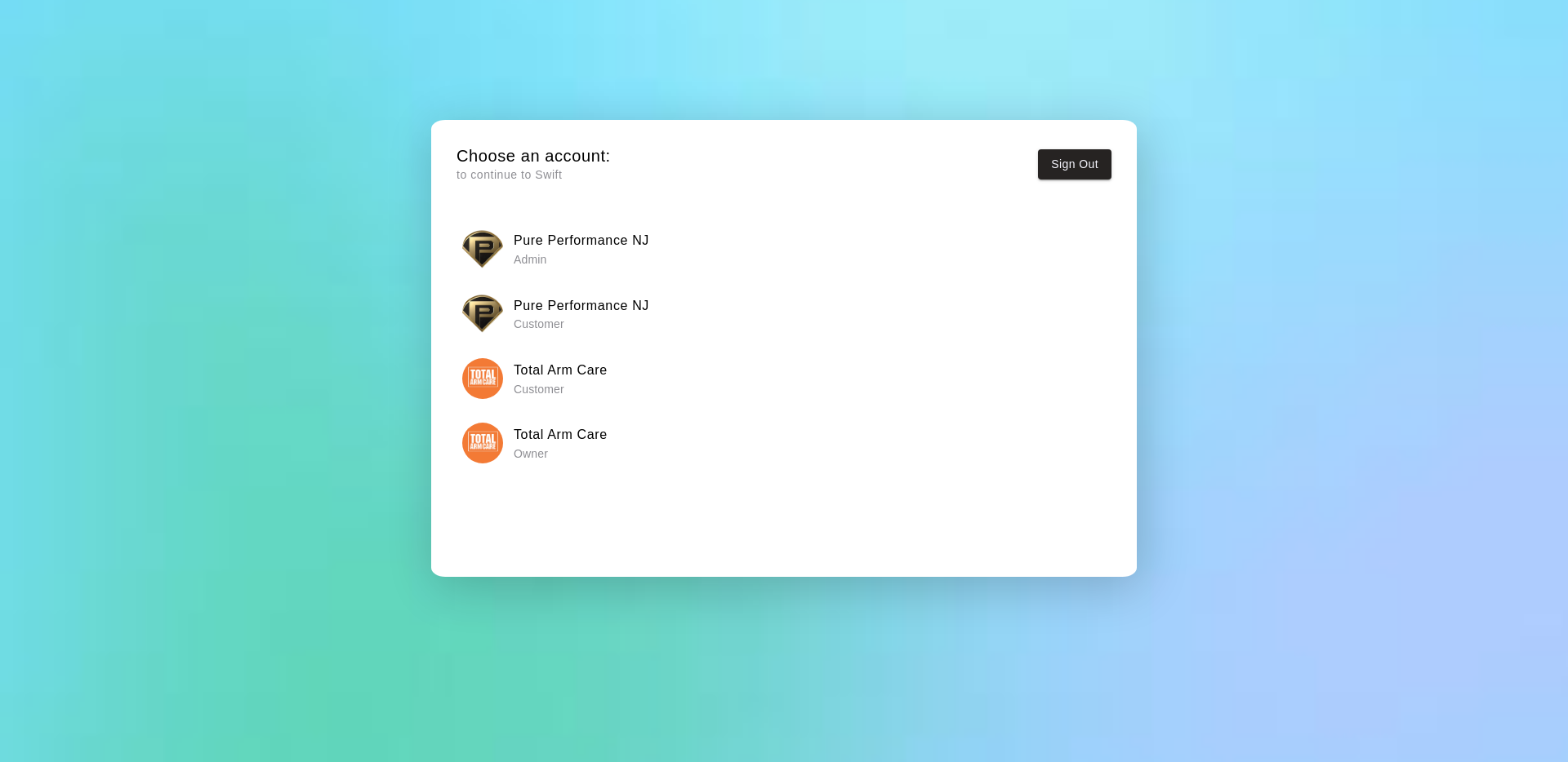
click at [483, 454] on img "button" at bounding box center [483, 443] width 41 height 41
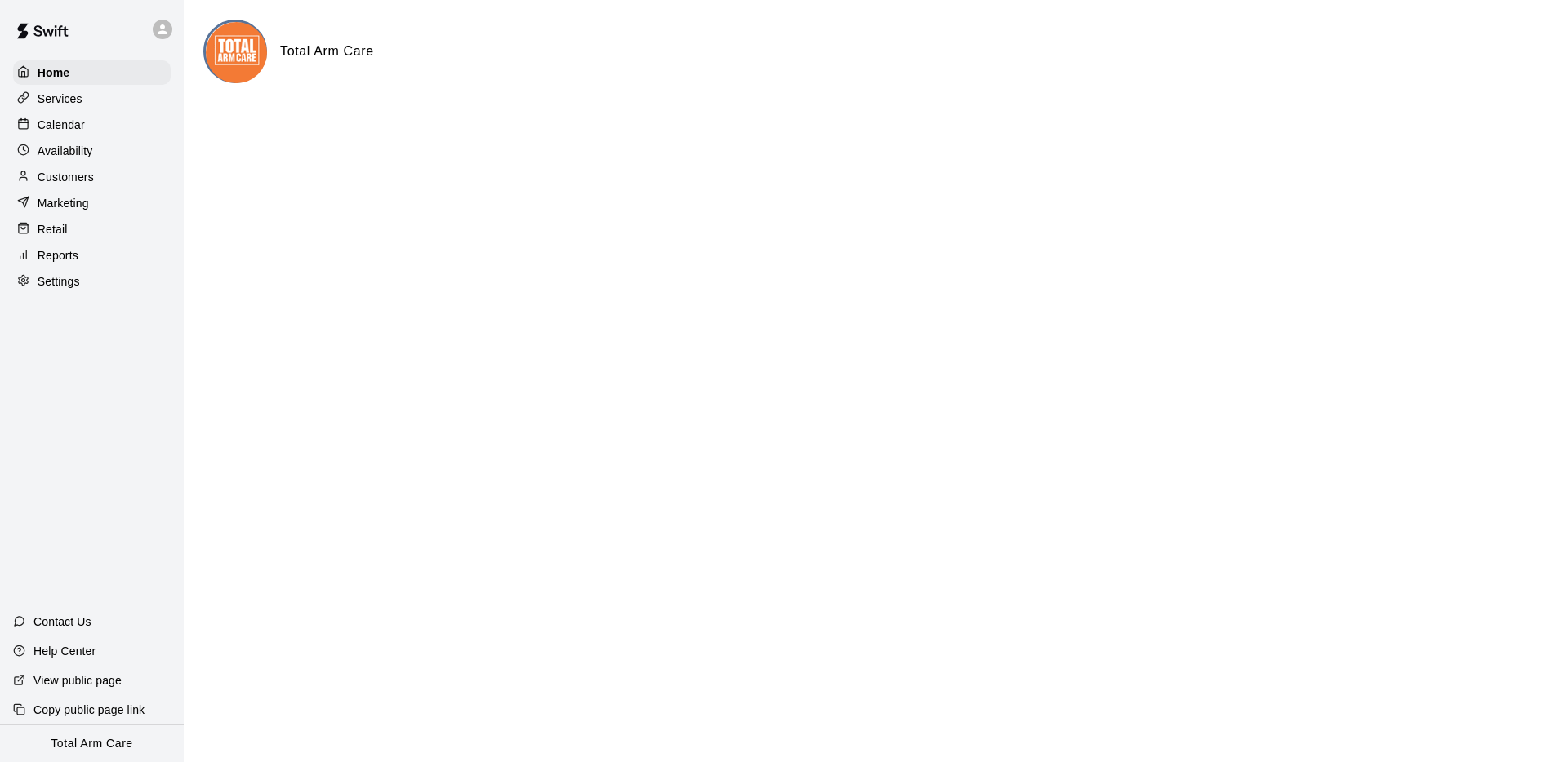
click at [65, 101] on p "Services" at bounding box center [60, 99] width 45 height 17
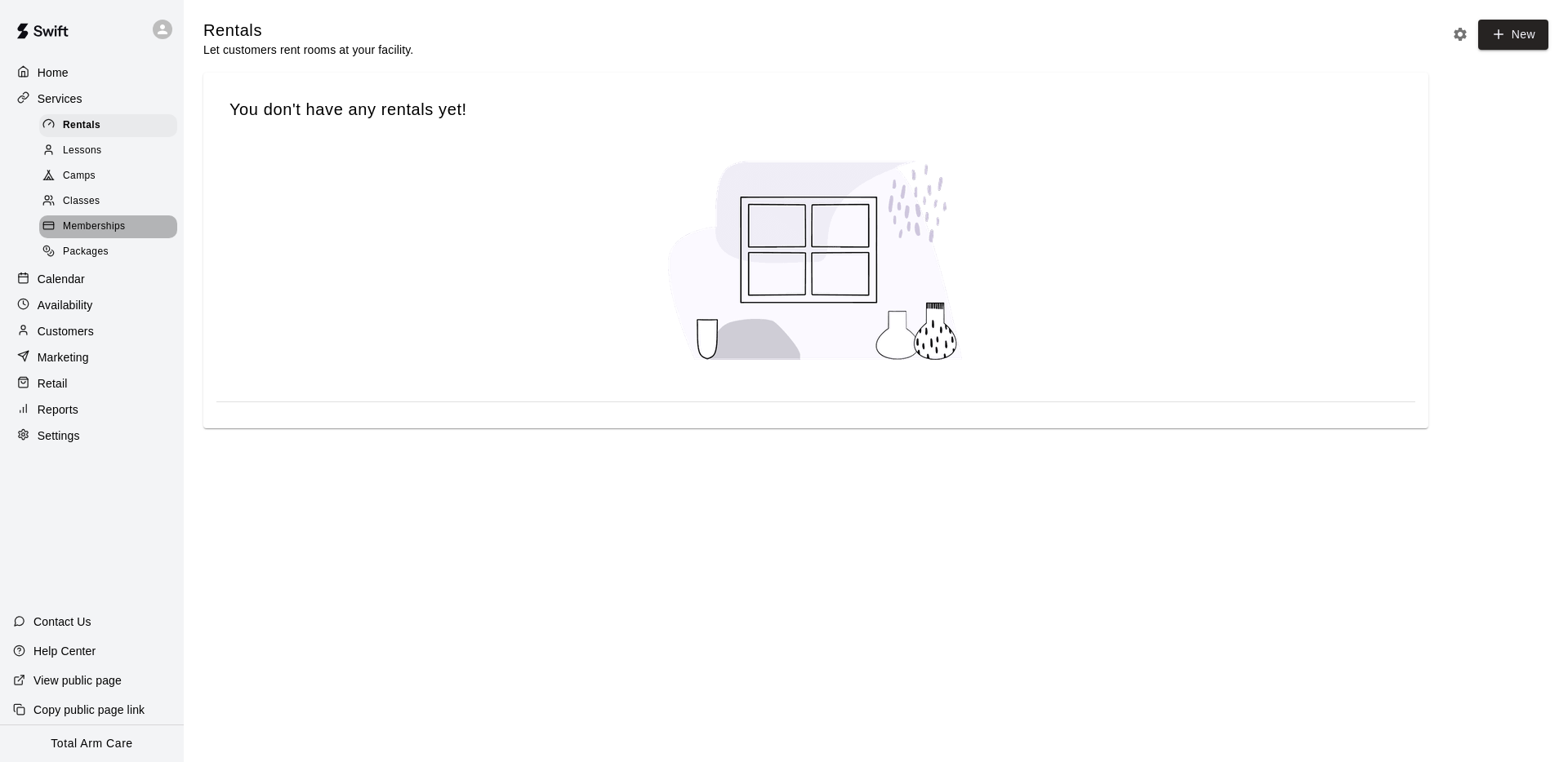
click at [114, 224] on span "Memberships" at bounding box center [94, 227] width 62 height 17
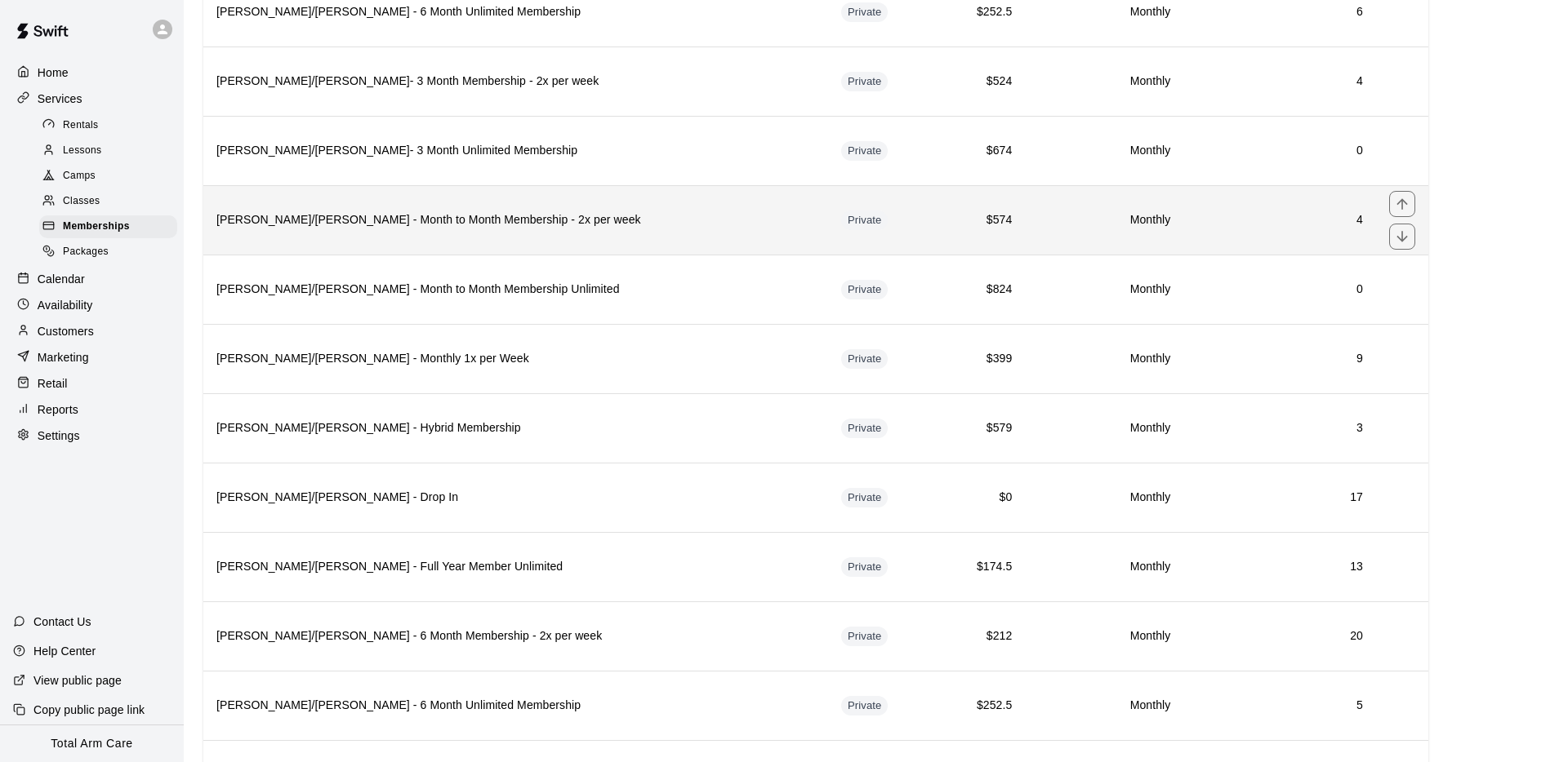
scroll to position [2150, 0]
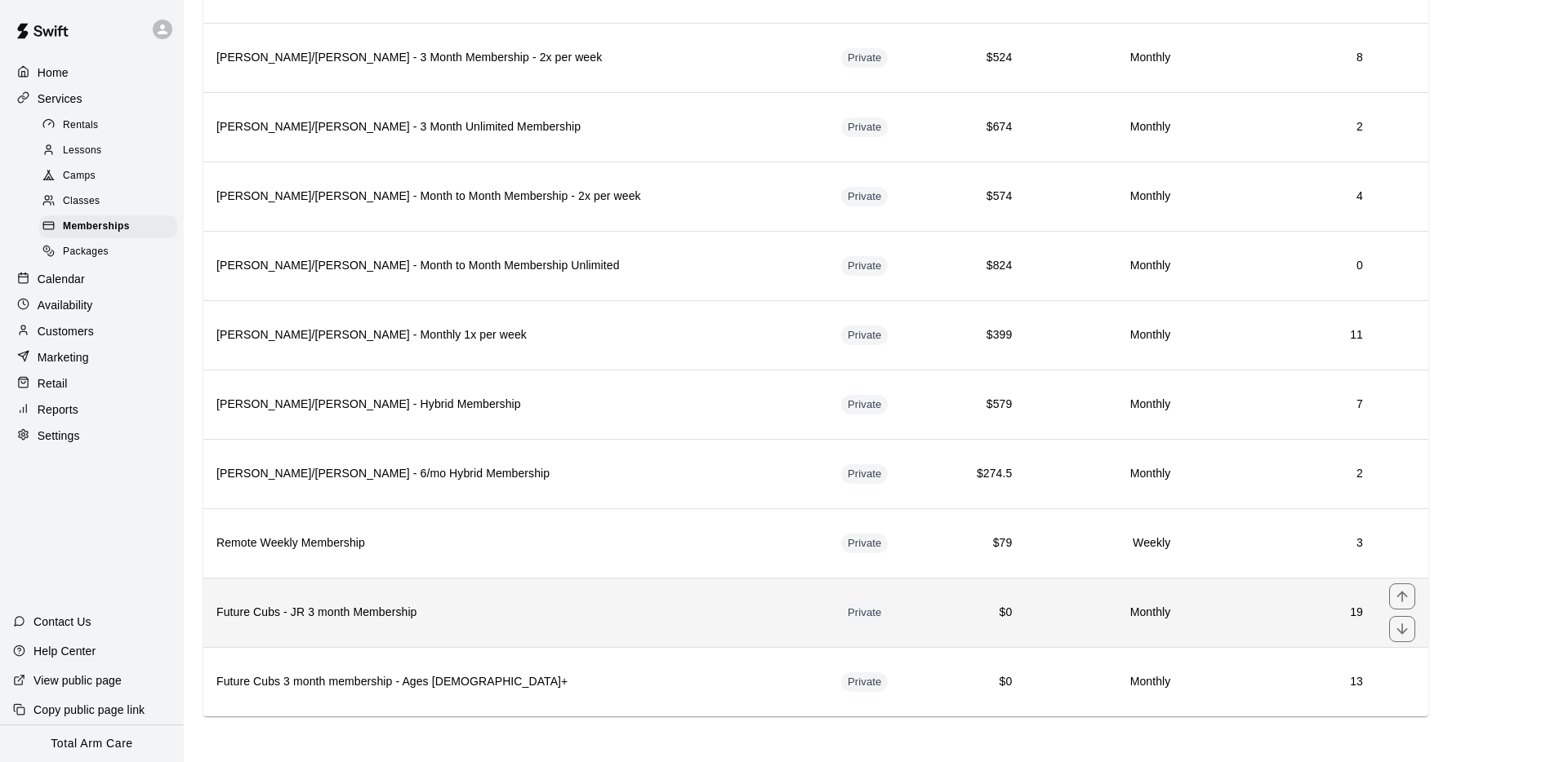
click at [445, 608] on h6 "Future Cubs - JR 3 month Membership" at bounding box center [515, 613] width 598 height 18
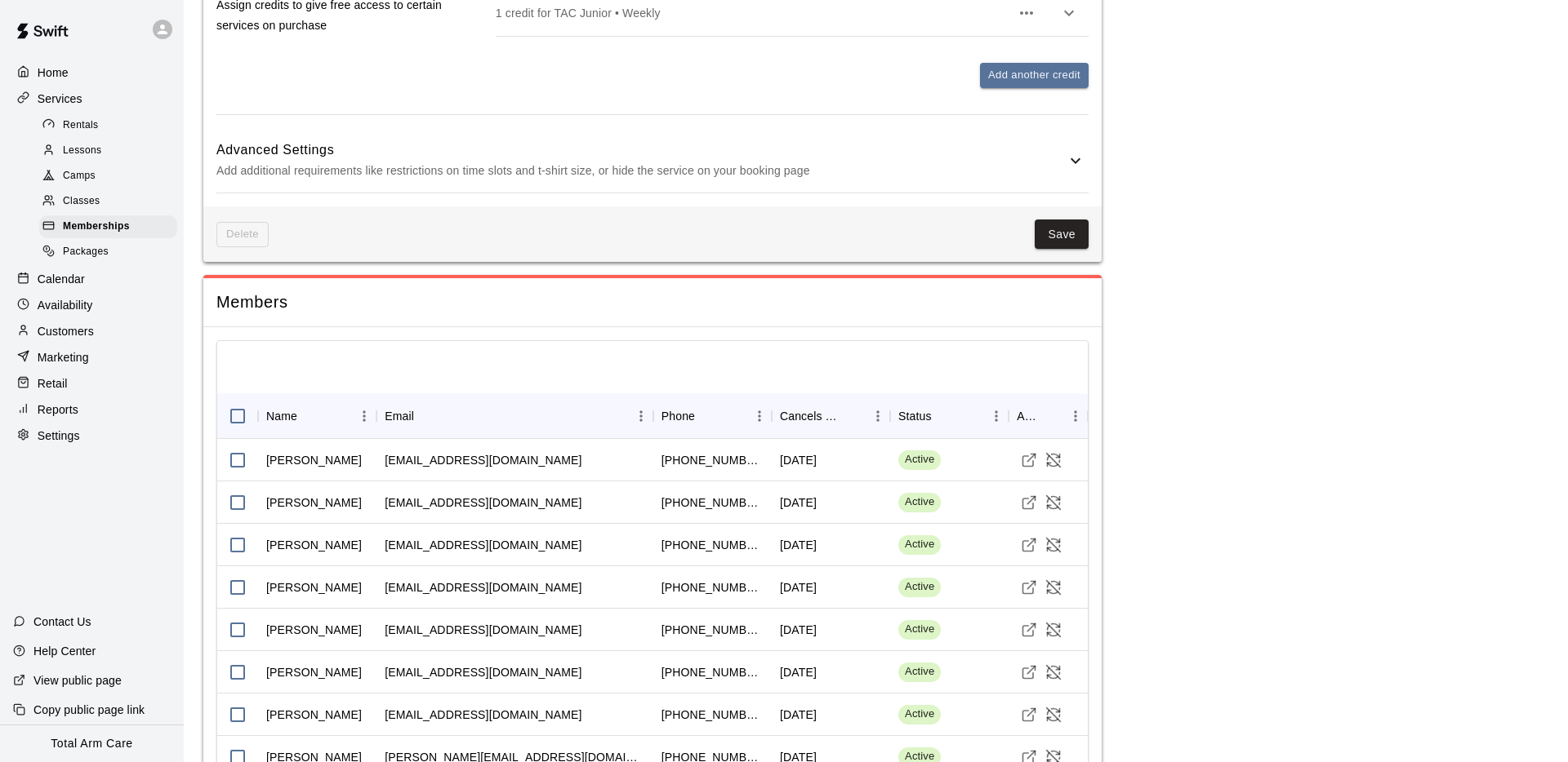
scroll to position [1046, 0]
click at [304, 408] on icon "Sort" at bounding box center [308, 413] width 10 height 10
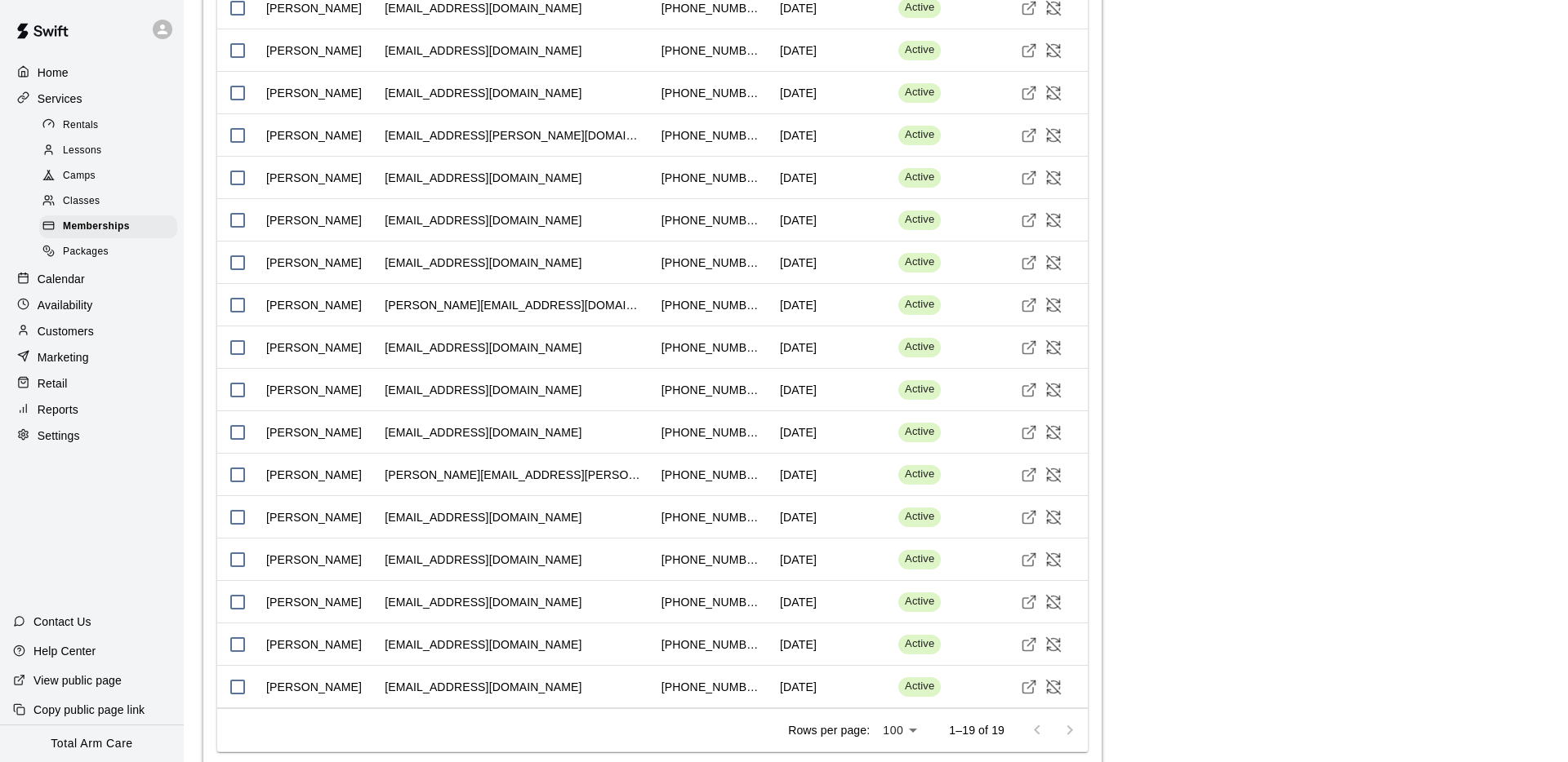
scroll to position [1593, 0]
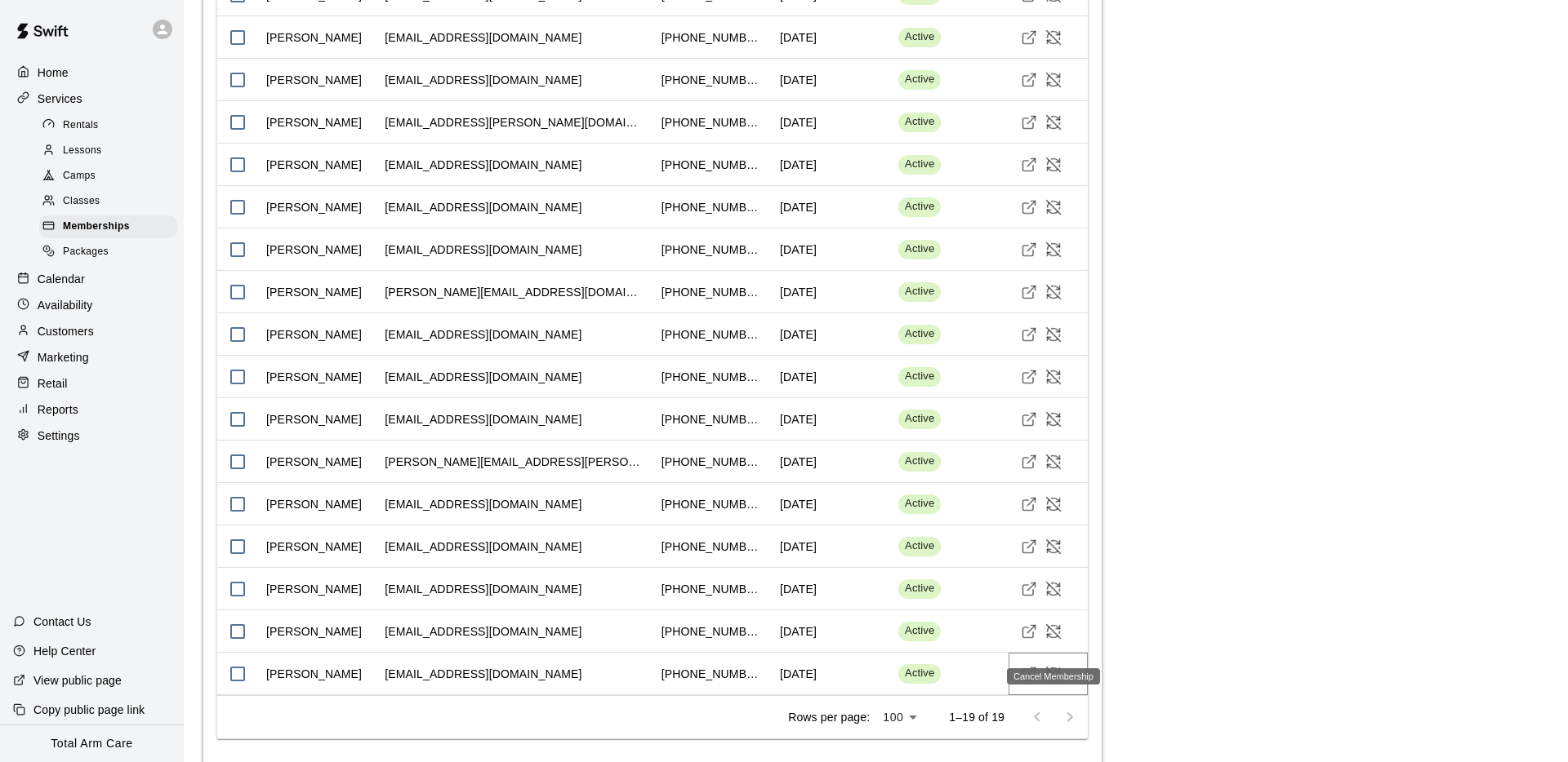
click at [1053, 666] on icon "Cancel Membership" at bounding box center [1053, 674] width 17 height 17
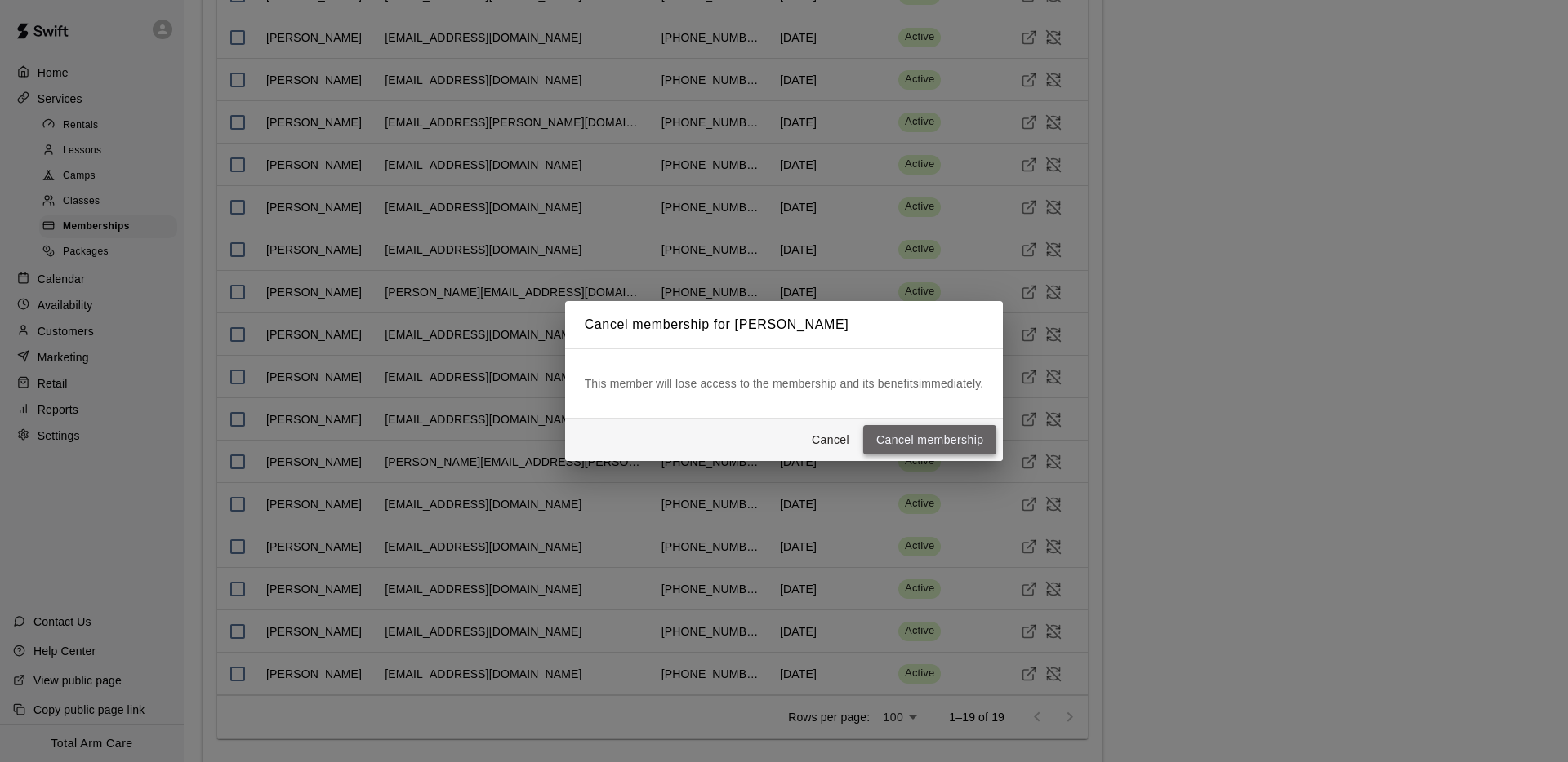
click at [957, 426] on button "Cancel membership" at bounding box center [929, 440] width 133 height 30
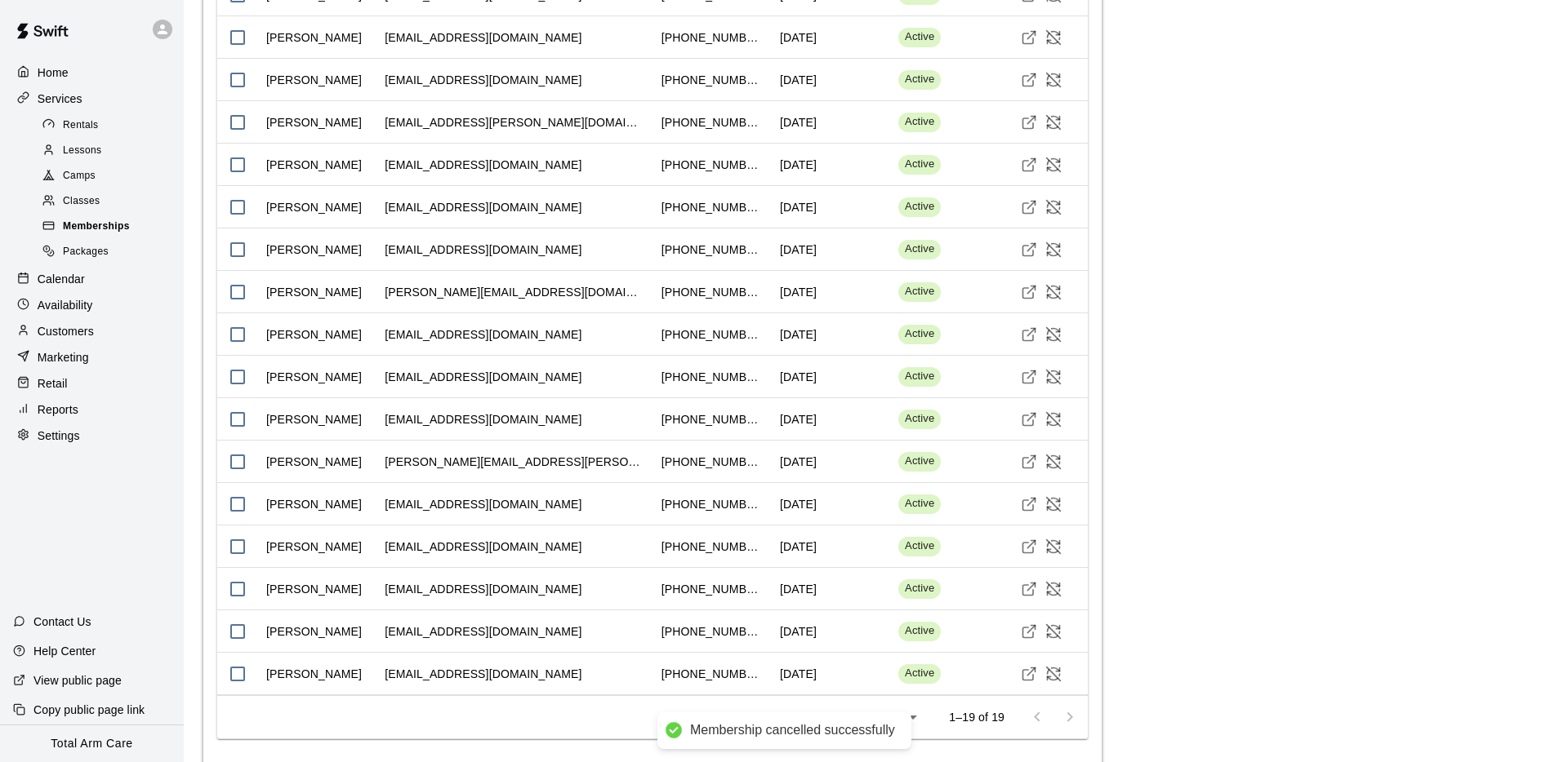
click at [125, 224] on span "Memberships" at bounding box center [96, 227] width 67 height 17
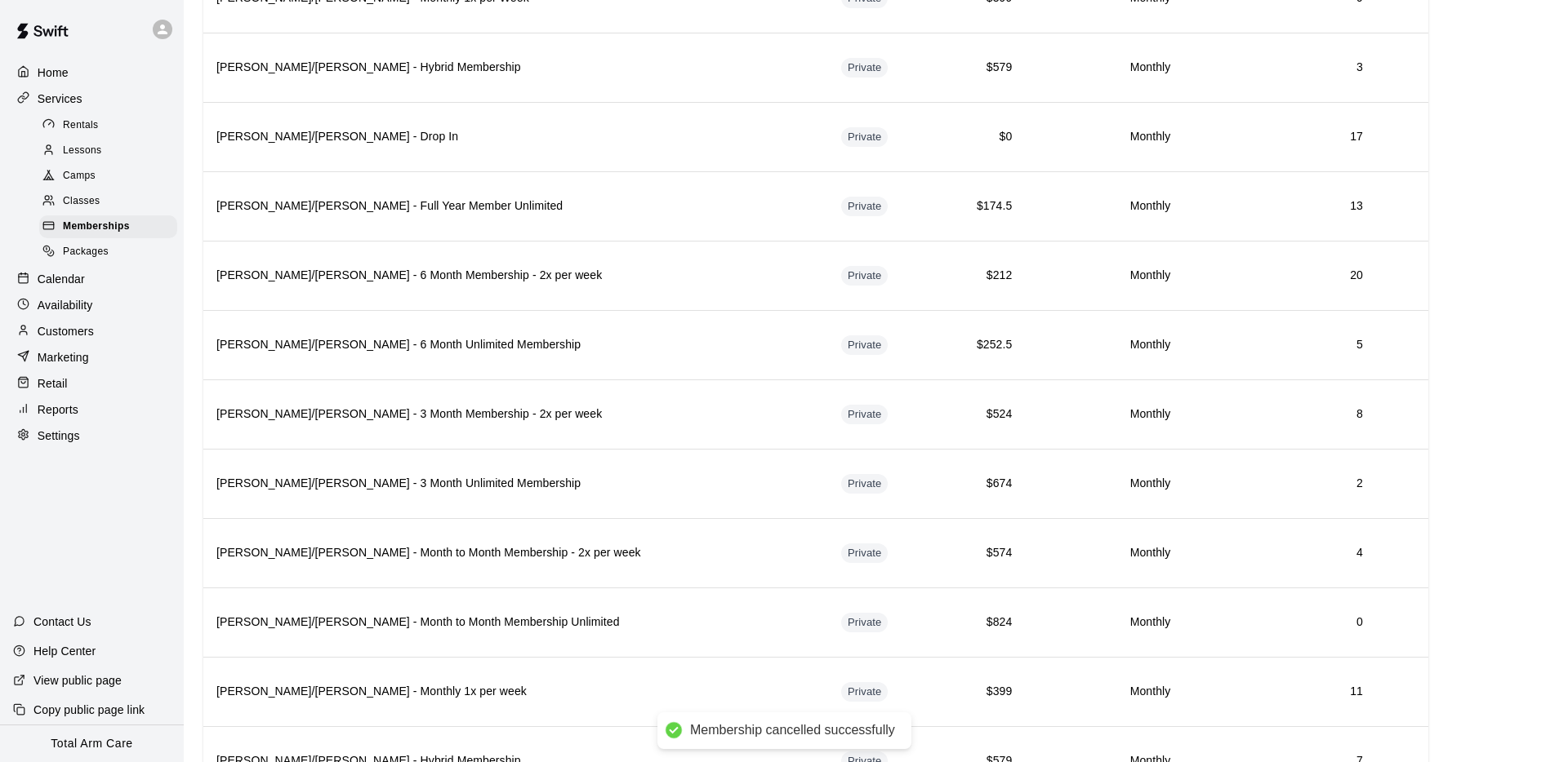
scroll to position [2150, 0]
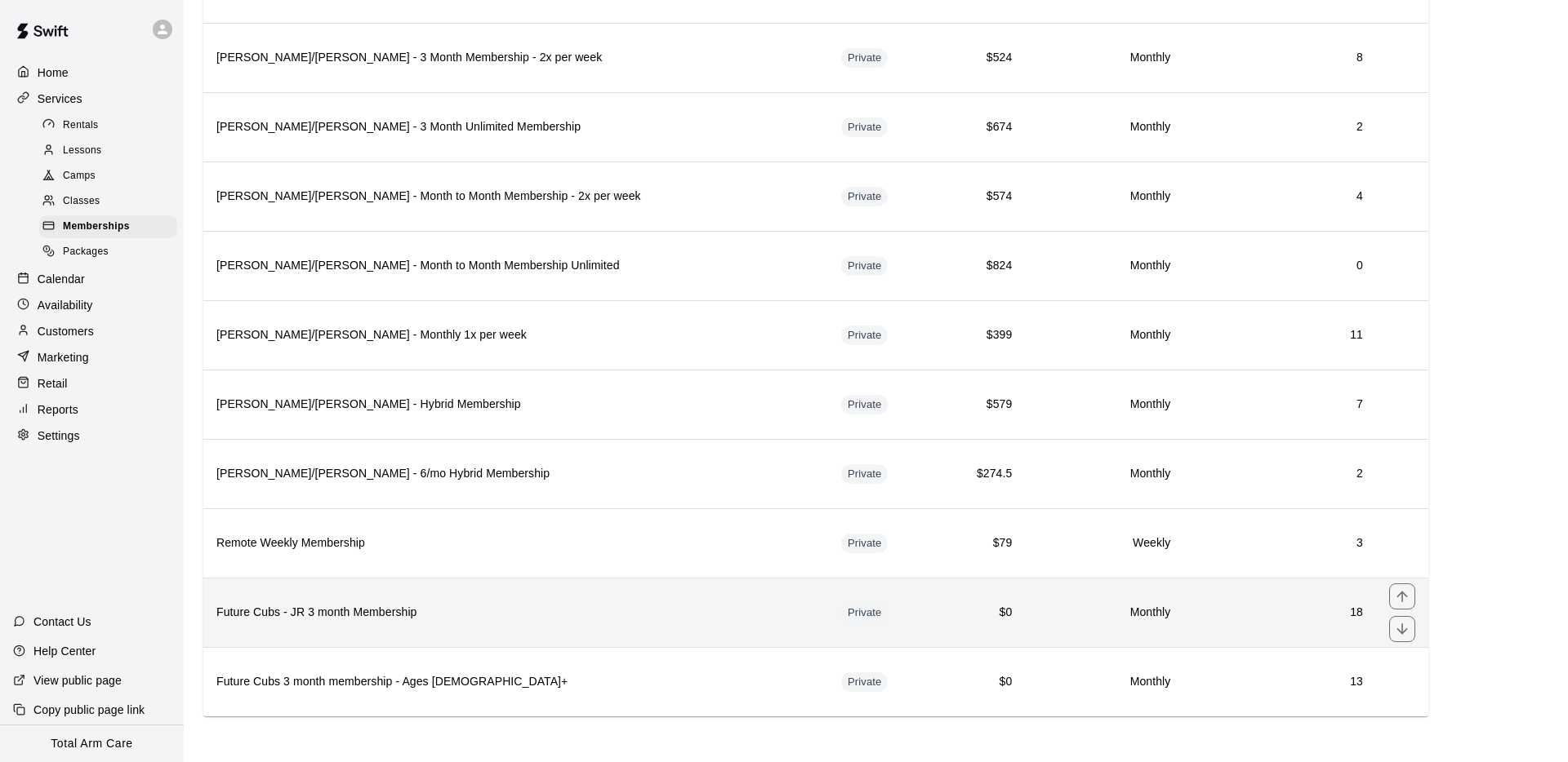
click at [409, 608] on h6 "Future Cubs - JR 3 month Membership" at bounding box center [515, 613] width 598 height 18
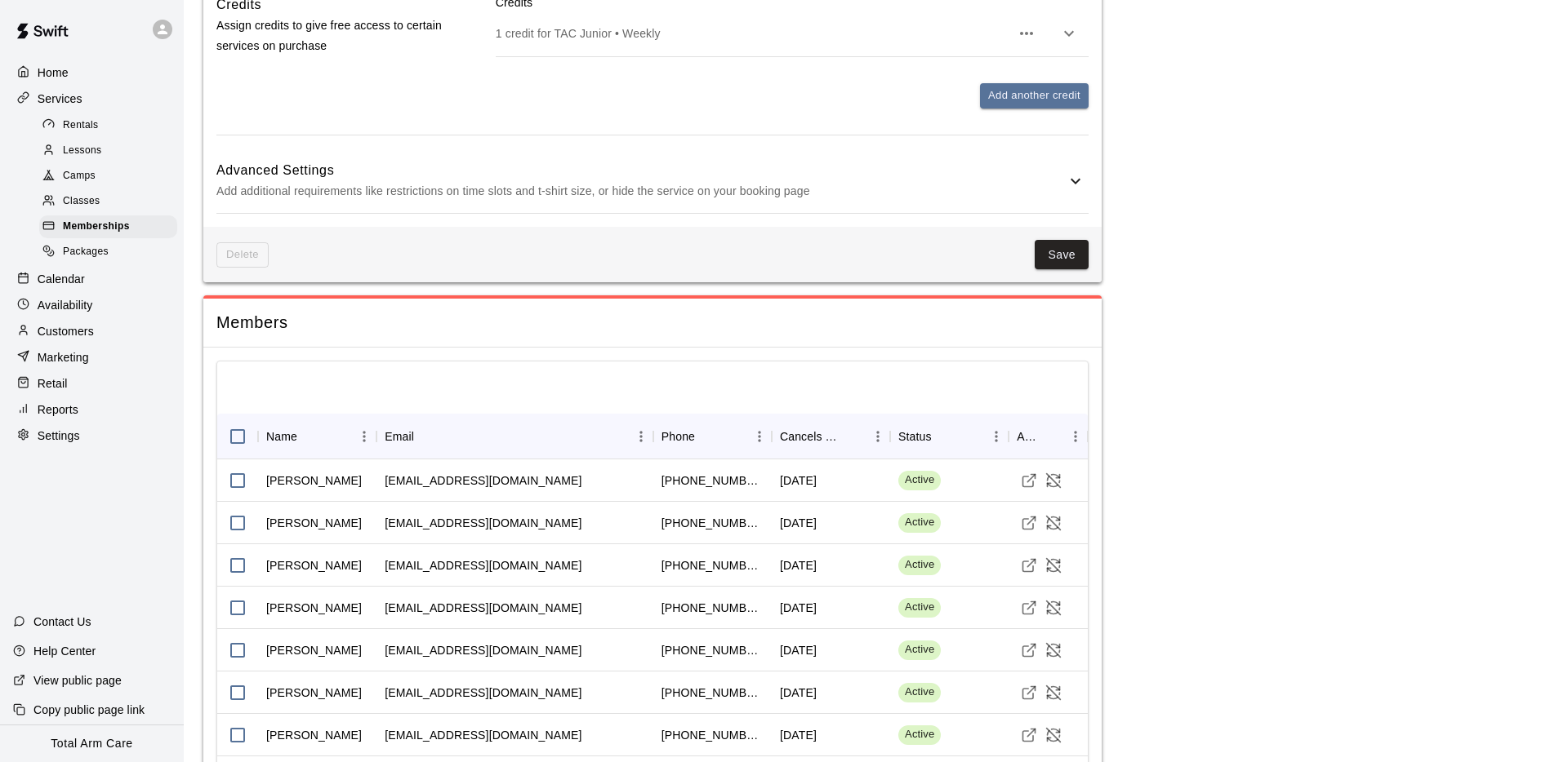
scroll to position [1022, 0]
click at [306, 430] on icon "Sort" at bounding box center [308, 437] width 15 height 15
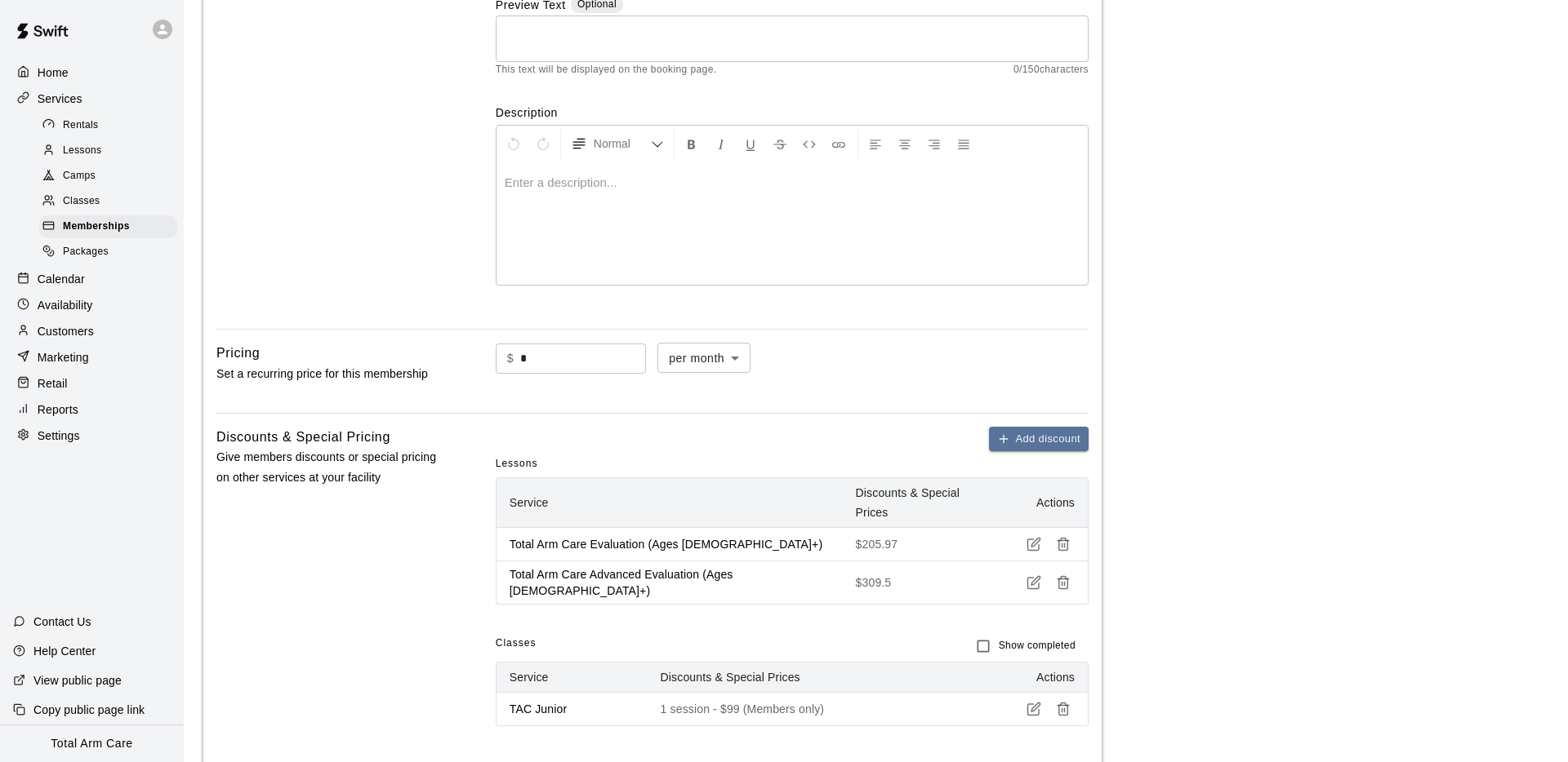
scroll to position [0, 0]
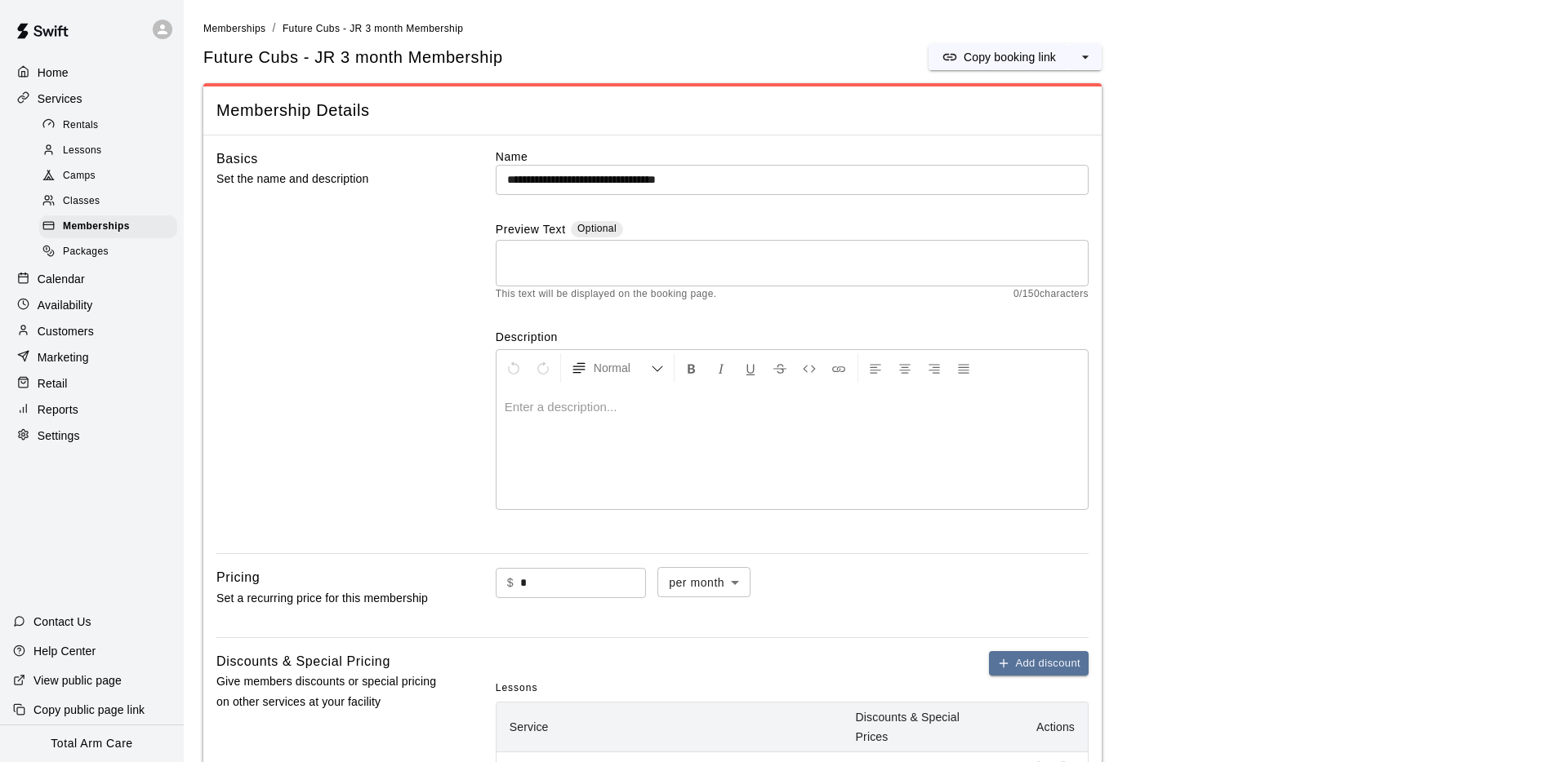
click at [225, 390] on div "Basics Set the name and description" at bounding box center [329, 344] width 227 height 392
click at [107, 215] on div "Memberships" at bounding box center [108, 227] width 138 height 23
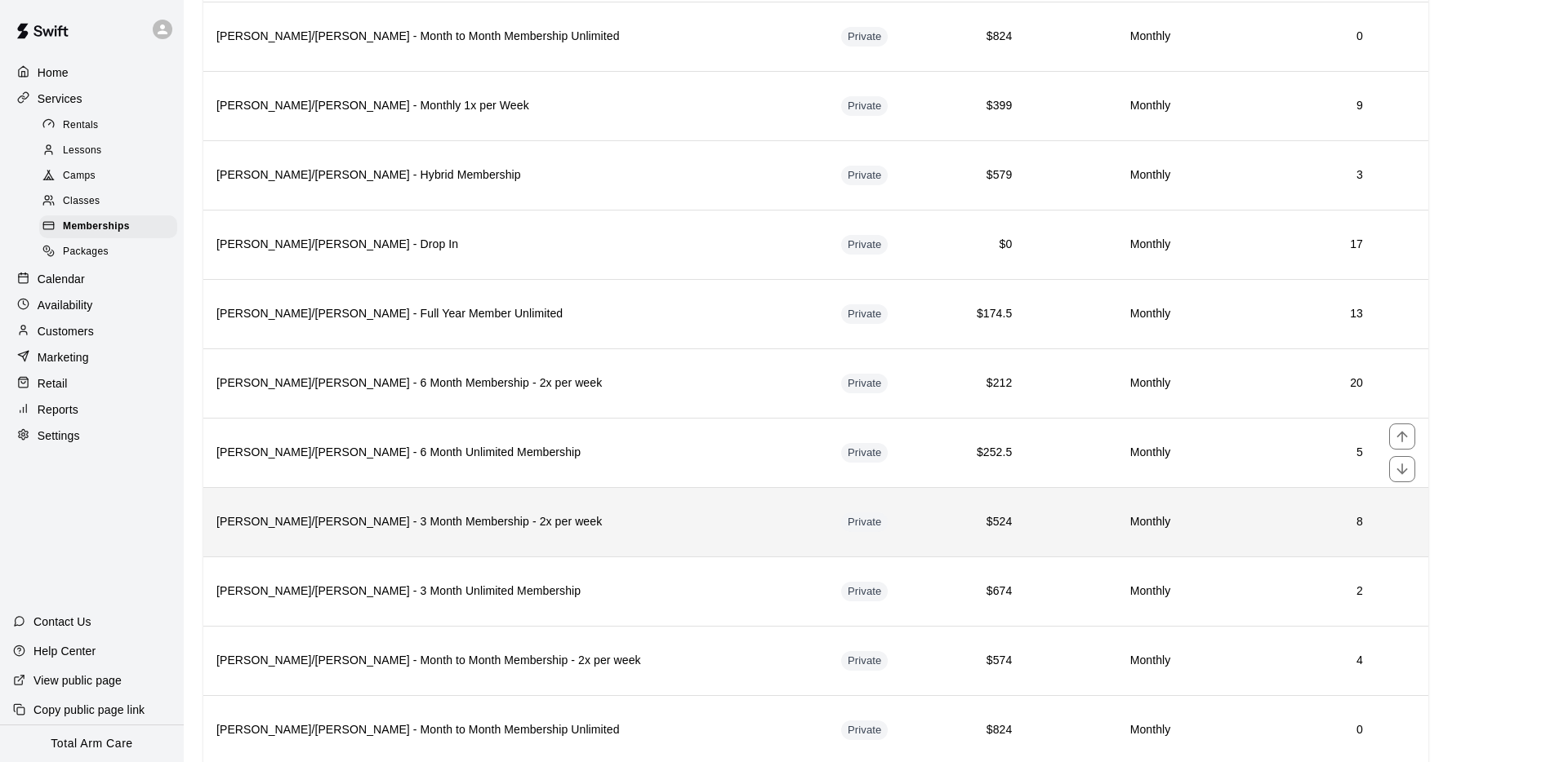
scroll to position [2150, 0]
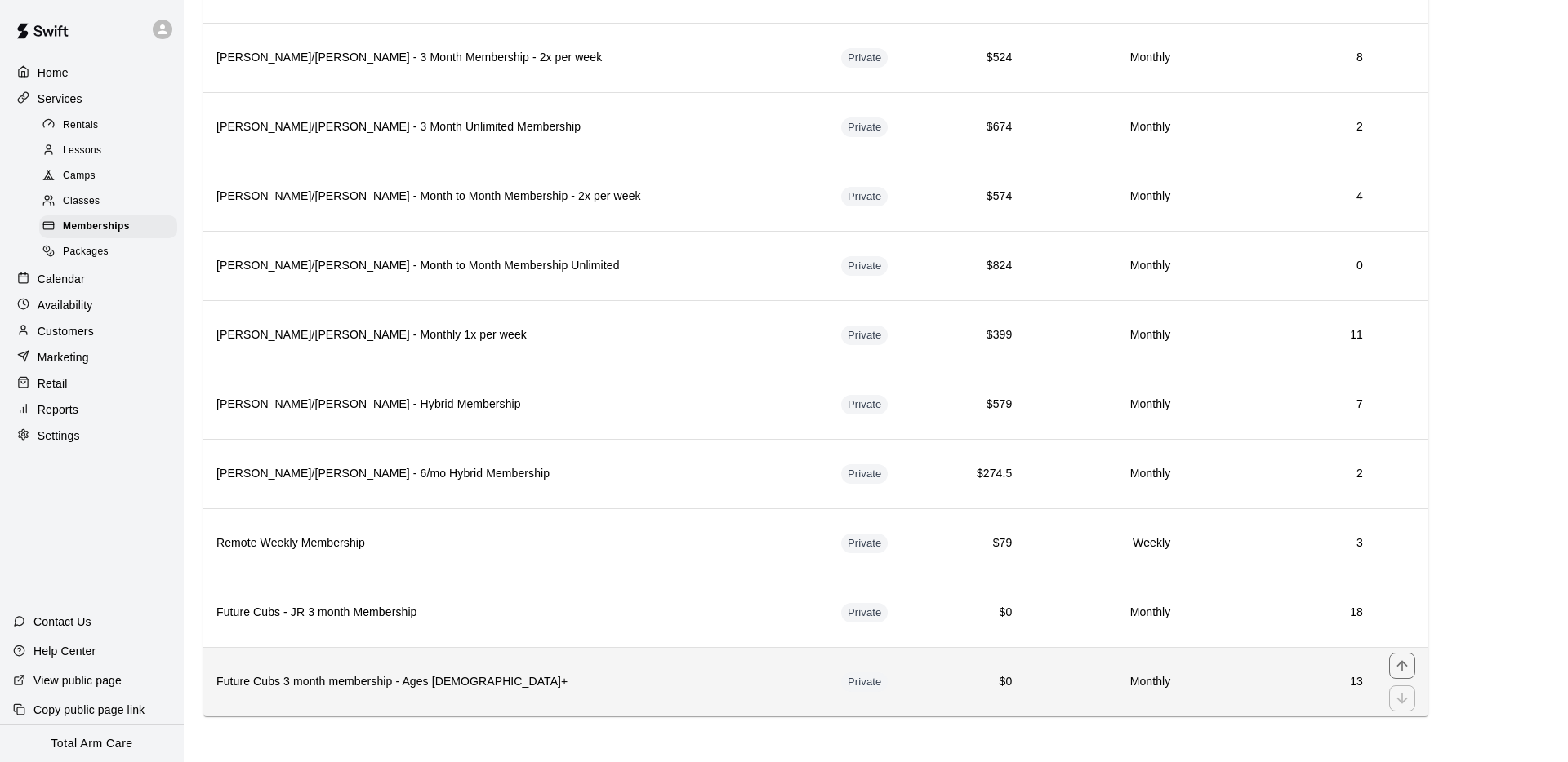
click at [462, 687] on h6 "Future Cubs 3 month membership - Ages [DEMOGRAPHIC_DATA]+" at bounding box center [515, 682] width 598 height 18
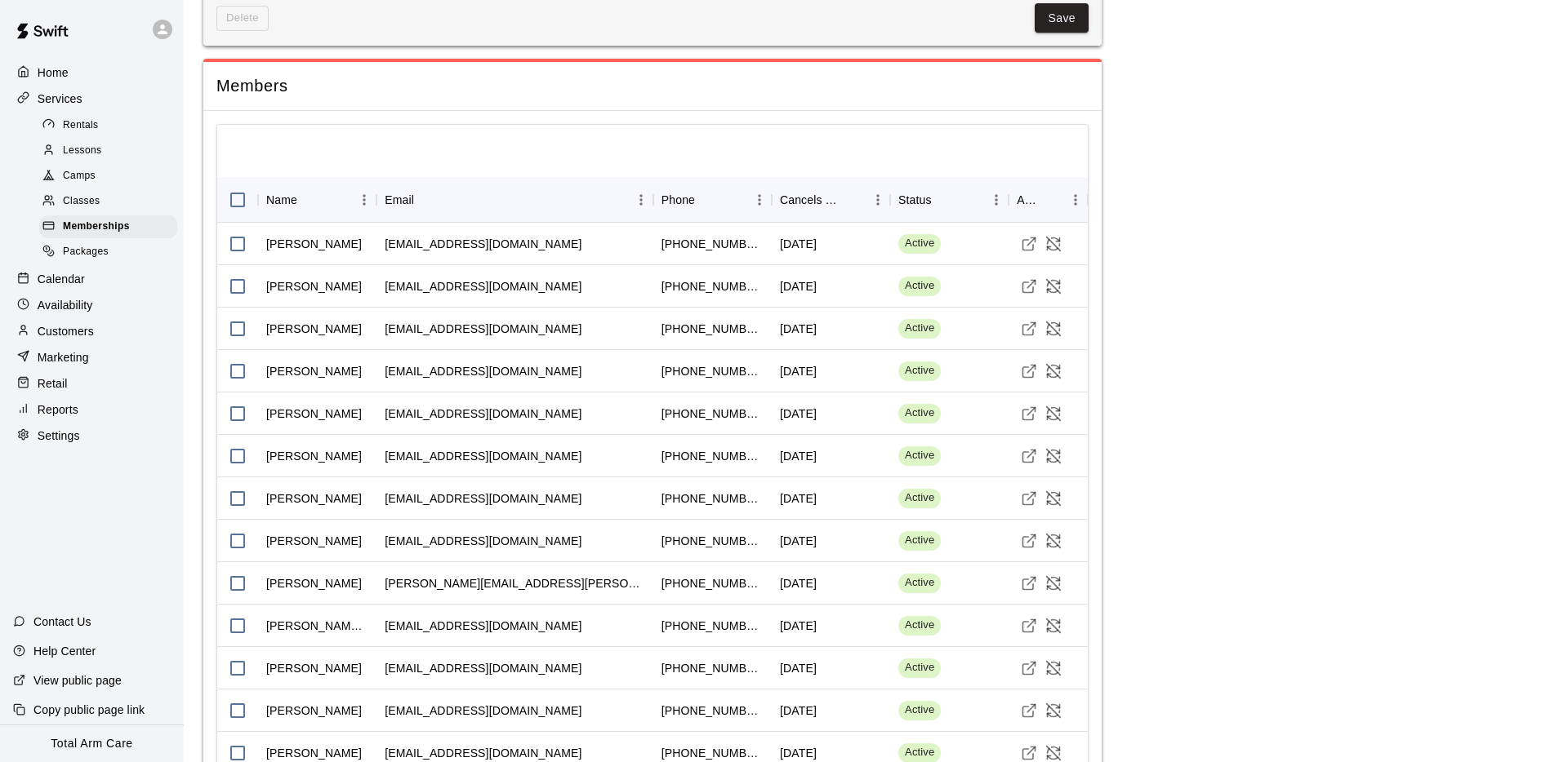
scroll to position [1256, 0]
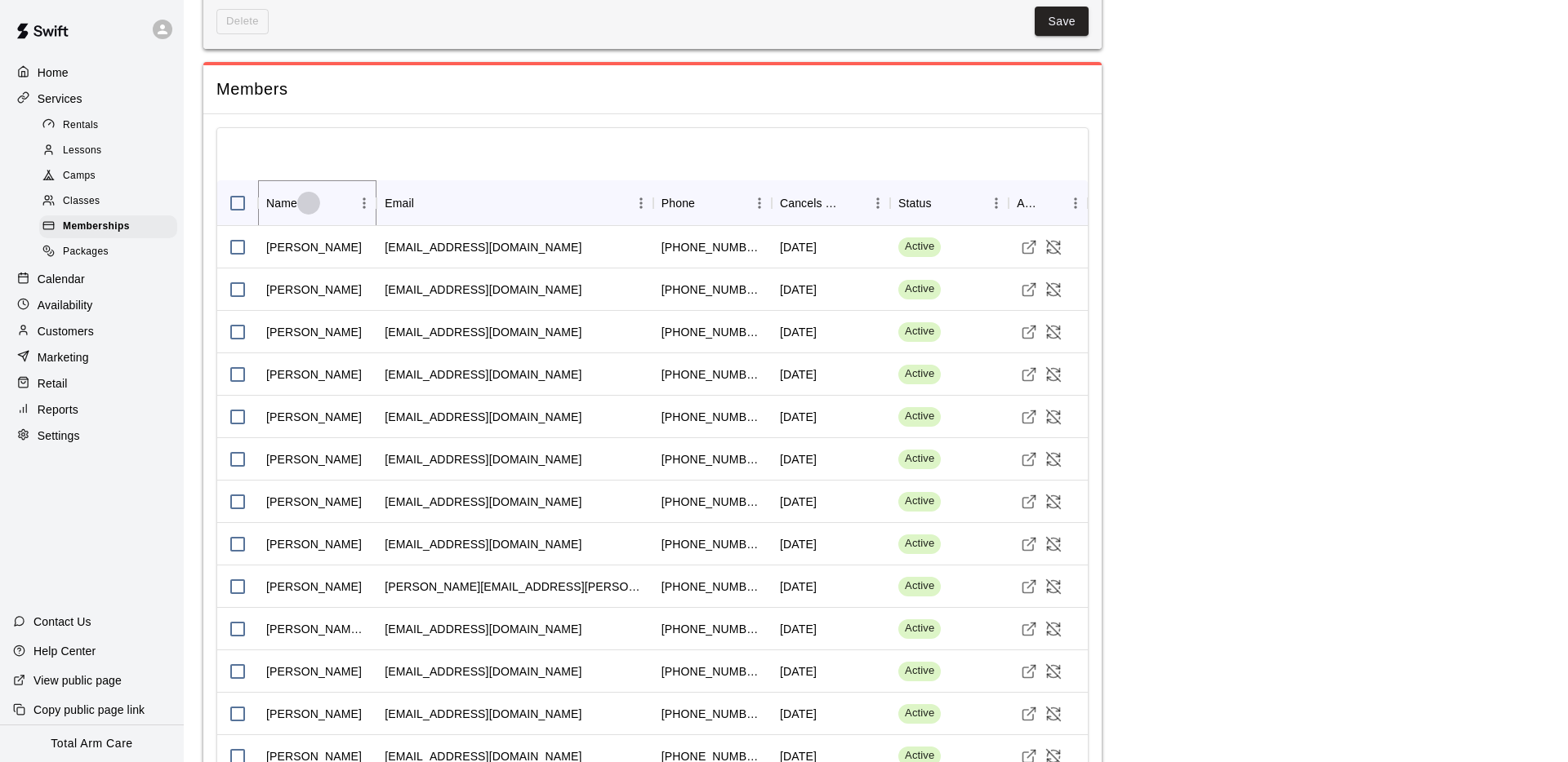
click at [305, 196] on icon "Sort" at bounding box center [308, 203] width 15 height 15
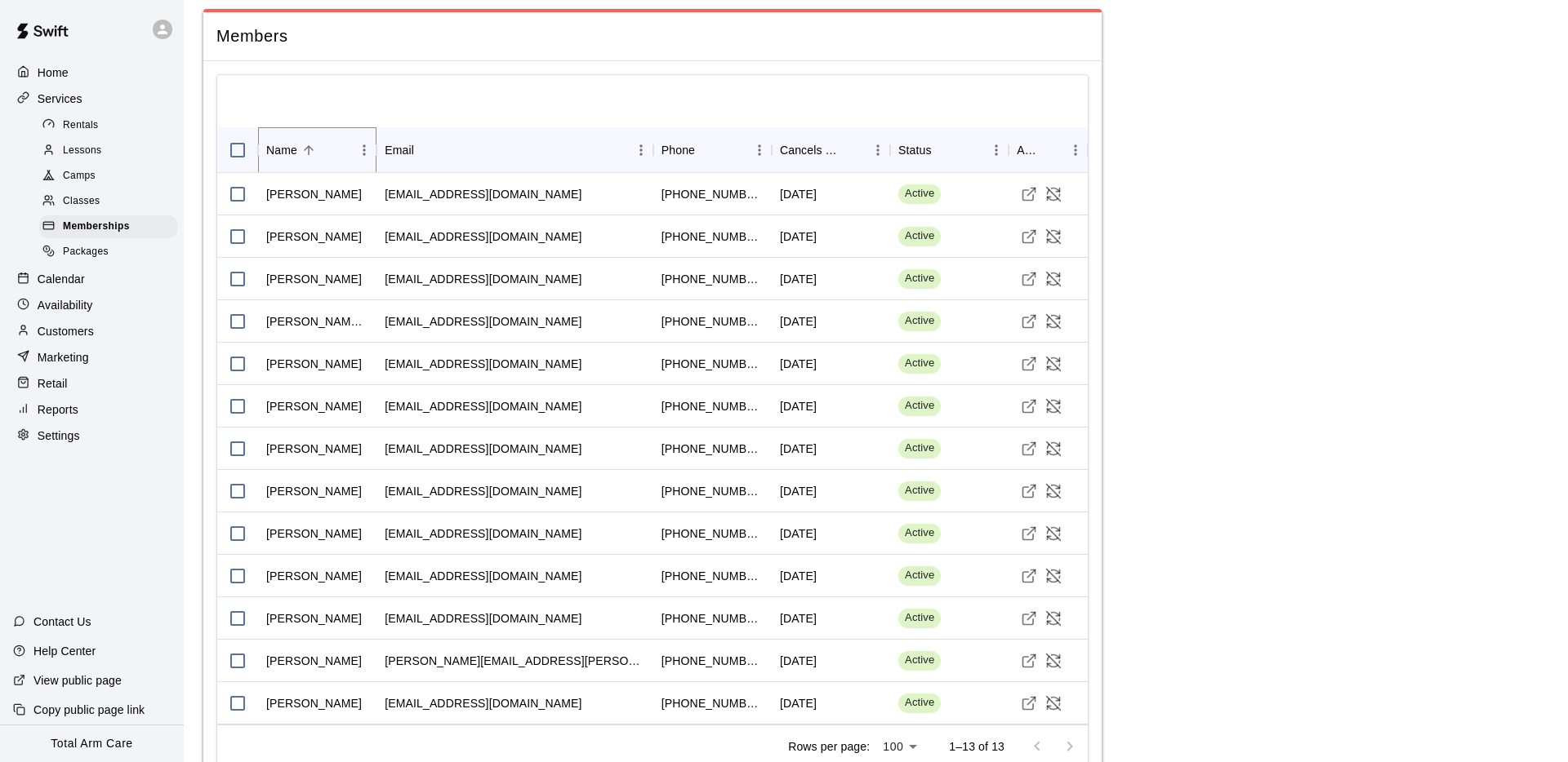
scroll to position [1308, 0]
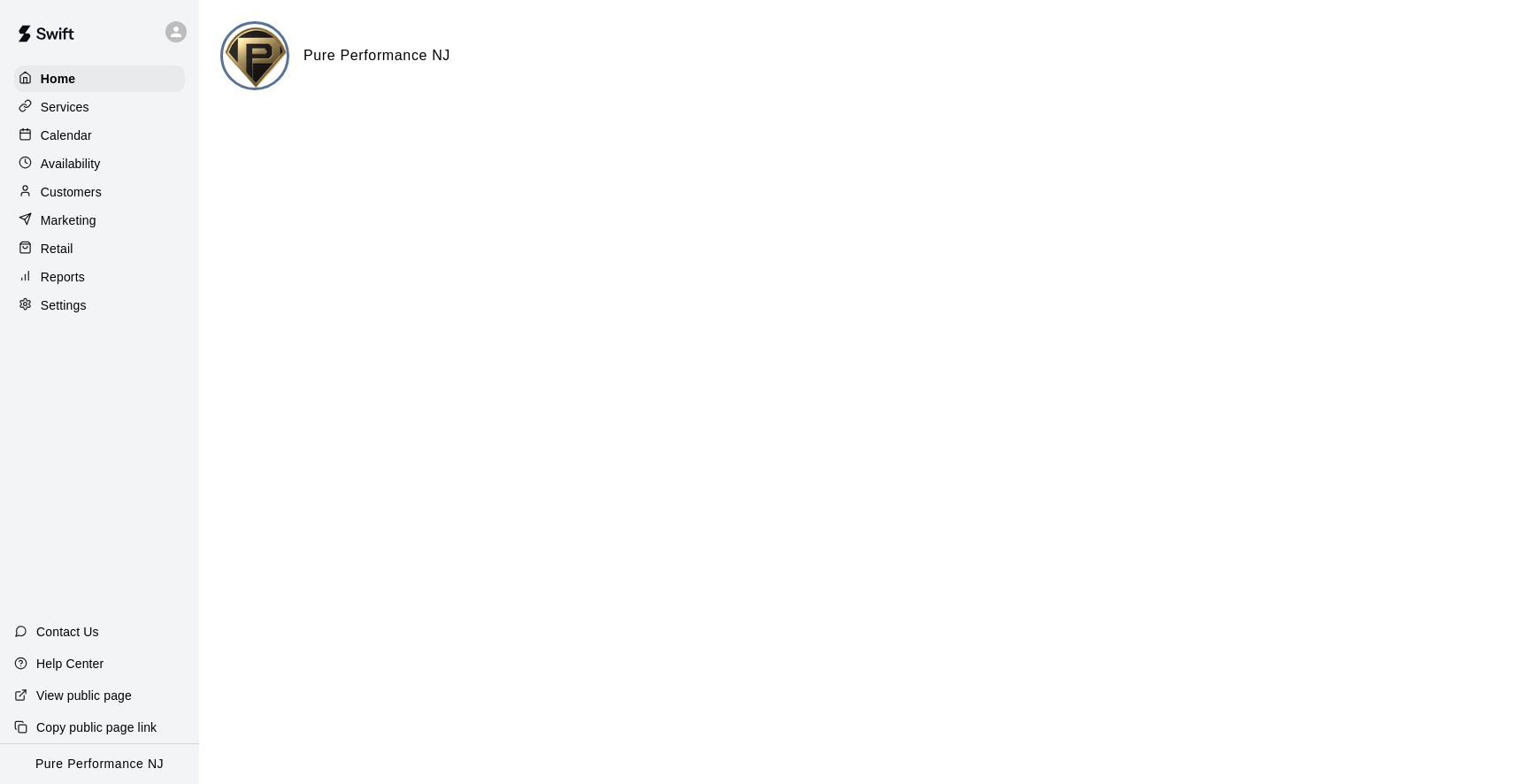
click at [68, 110] on p "Services" at bounding box center [65, 107] width 49 height 18
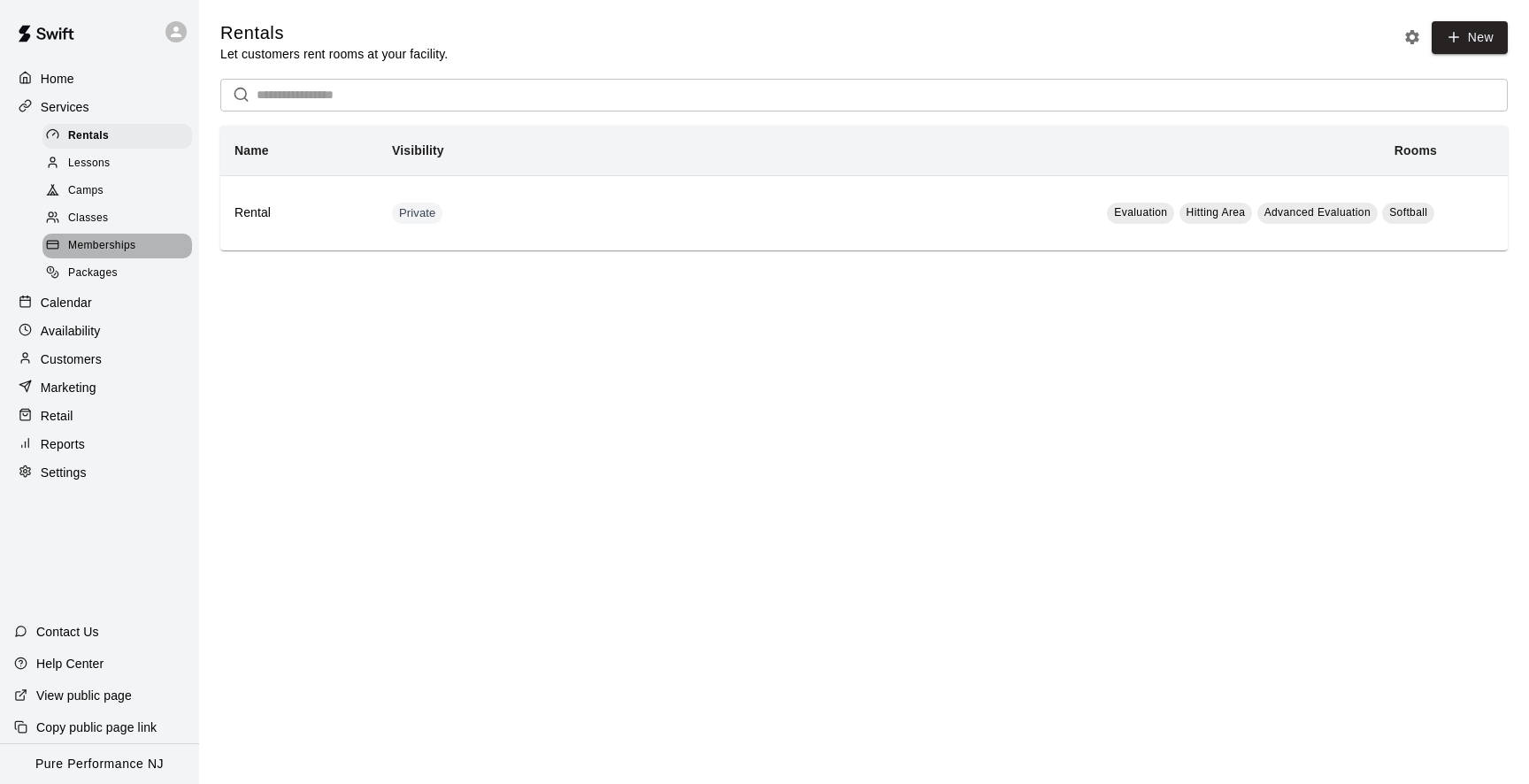
click at [107, 245] on span "Memberships" at bounding box center [101, 246] width 67 height 18
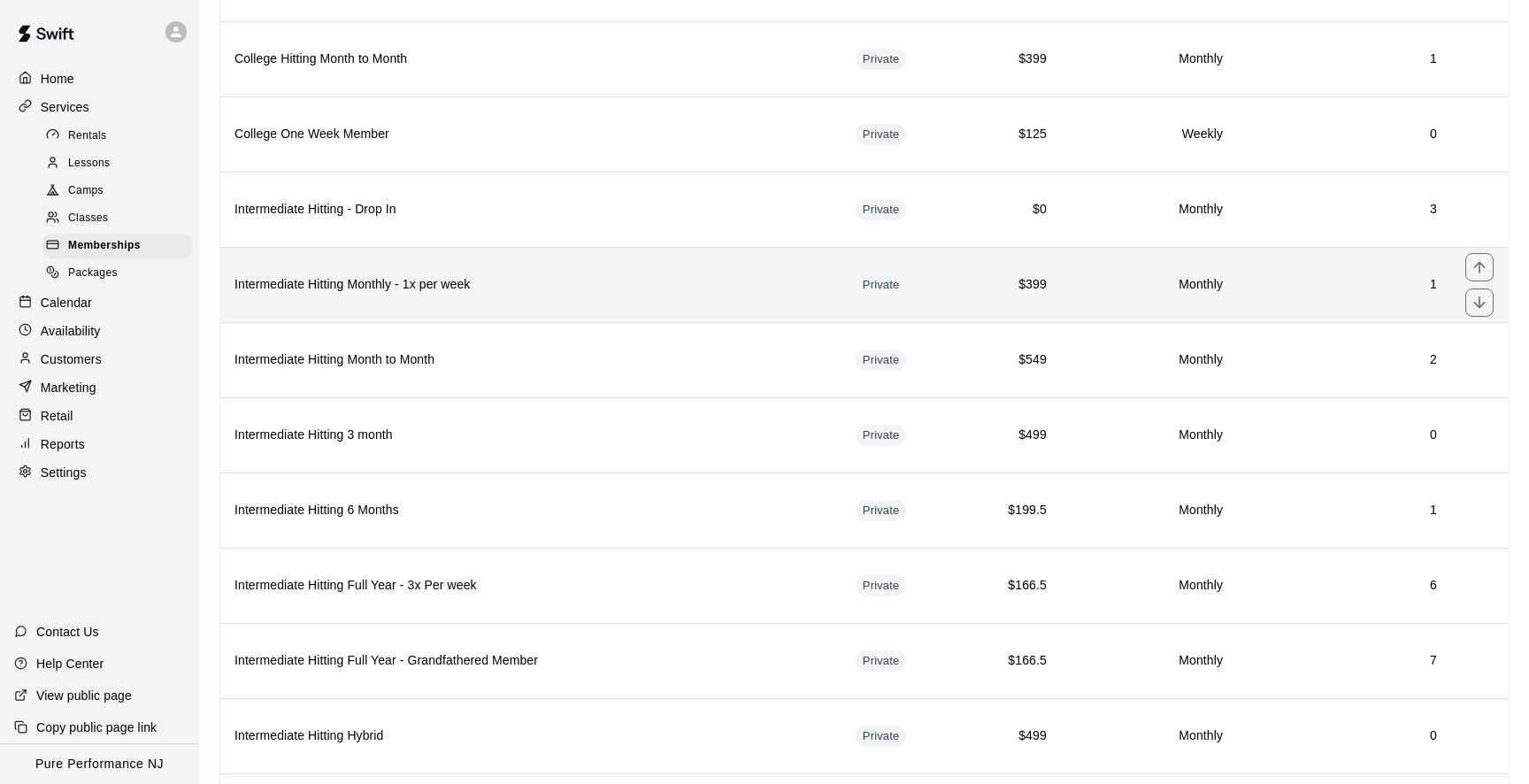
scroll to position [834, 0]
click at [388, 284] on h6 "Intermediate Hitting Monthly - 1x per week" at bounding box center [531, 282] width 593 height 19
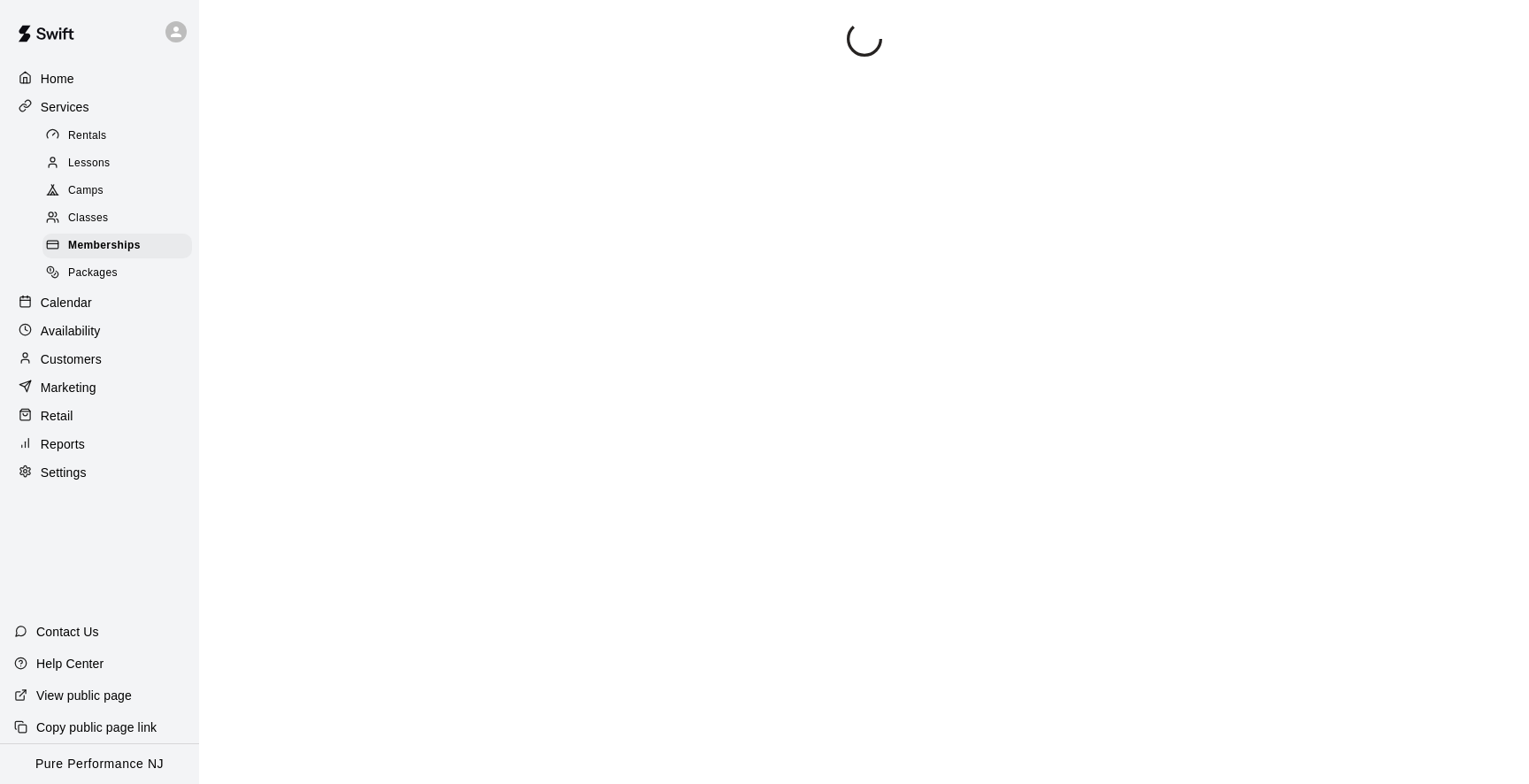
scroll to position [136, 0]
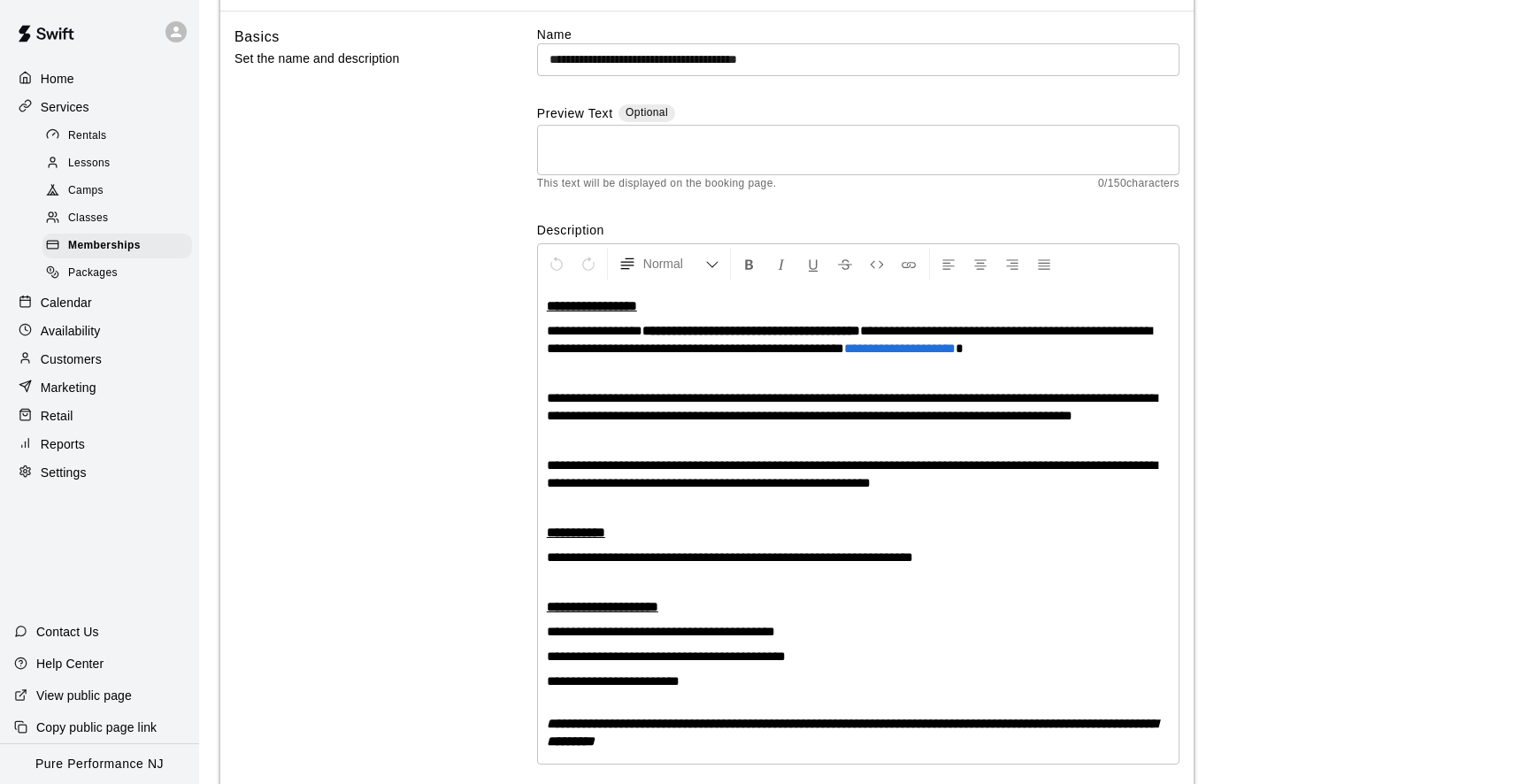
drag, startPoint x: 350, startPoint y: 89, endPoint x: 363, endPoint y: 89, distance: 13.0
click at [351, 89] on div "Basics Set the name and description" at bounding box center [357, 412] width 246 height 773
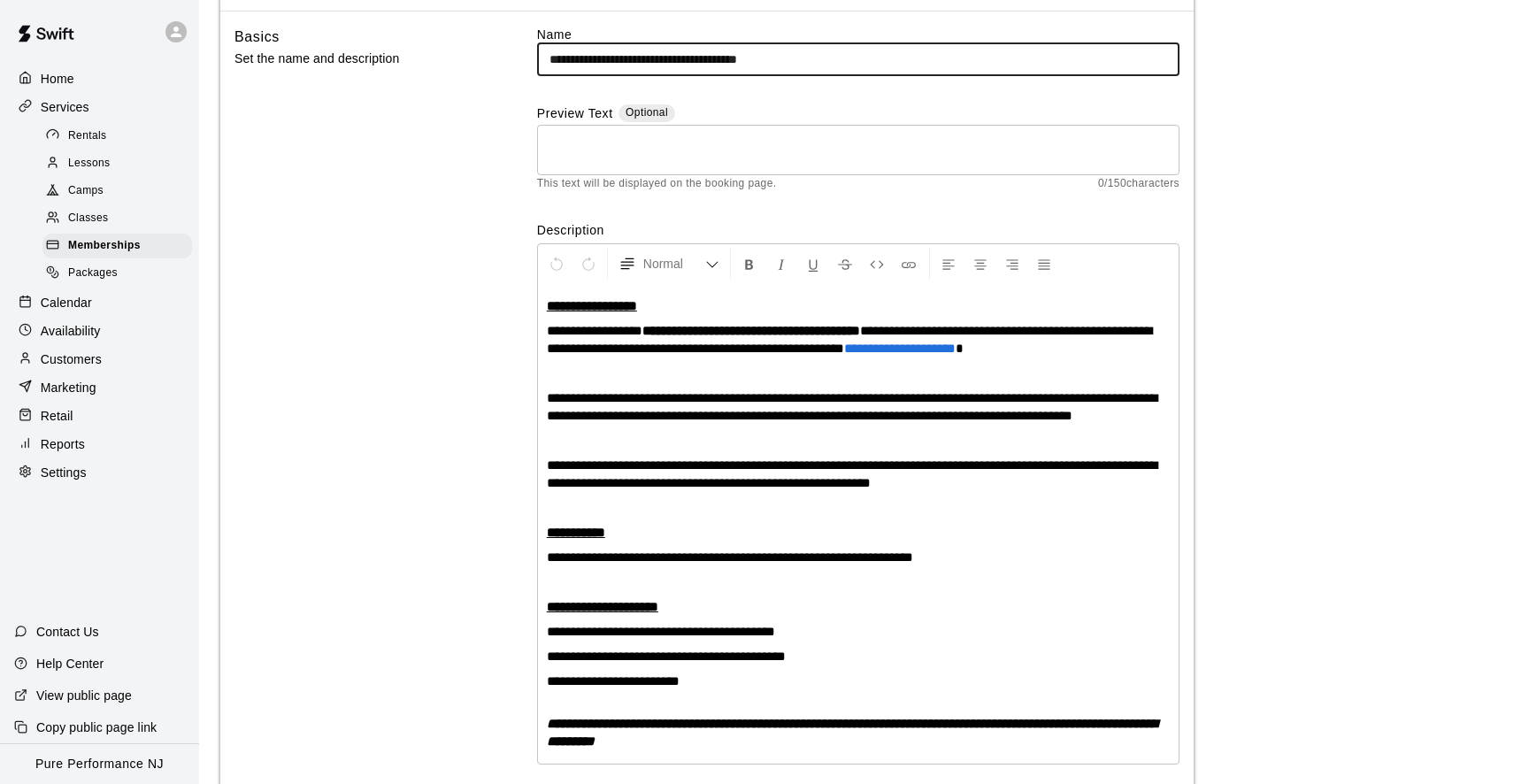
drag, startPoint x: 634, startPoint y: 58, endPoint x: 515, endPoint y: 53, distance: 119.1
click at [517, 53] on div "**********" at bounding box center [707, 412] width 945 height 773
